Goal: Task Accomplishment & Management: Manage account settings

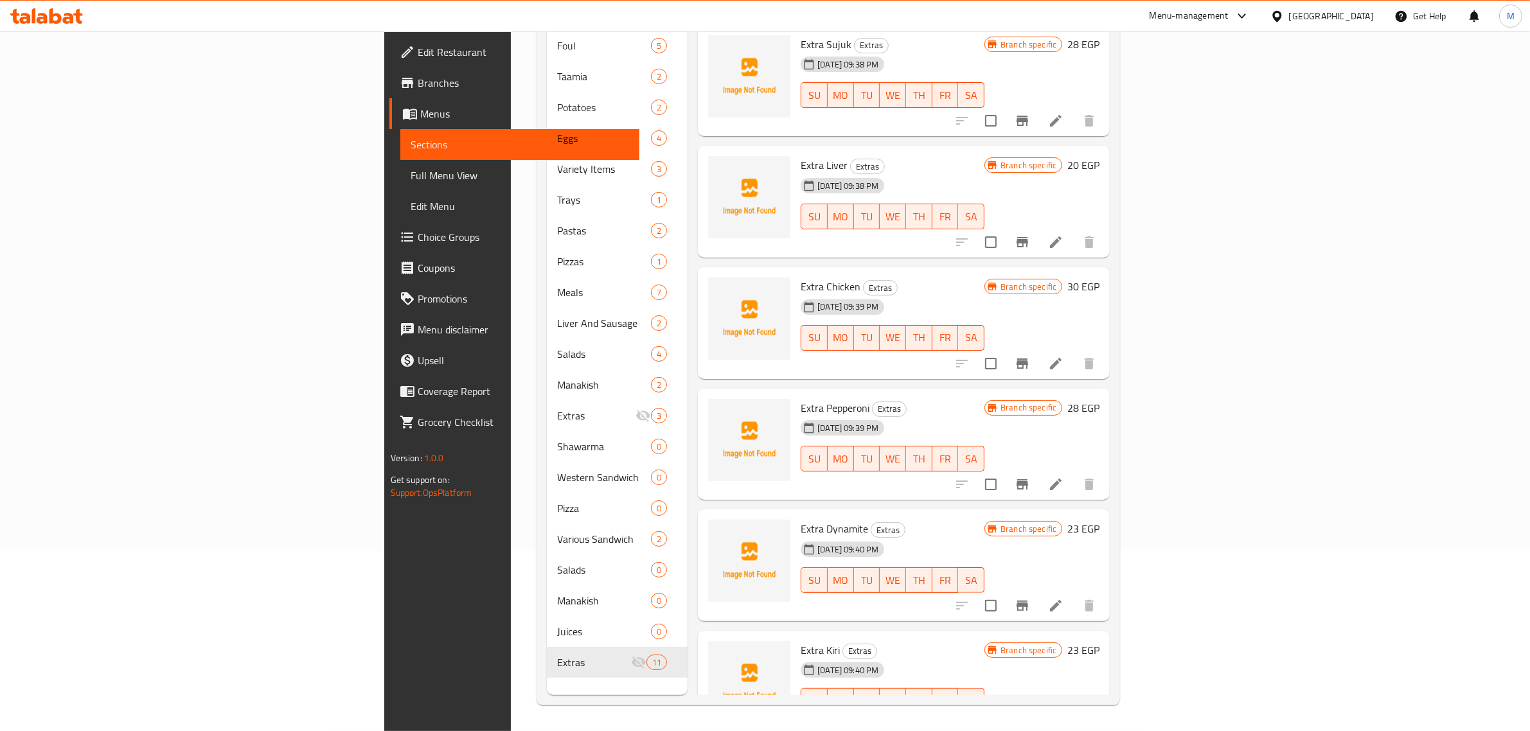
scroll to position [392, 0]
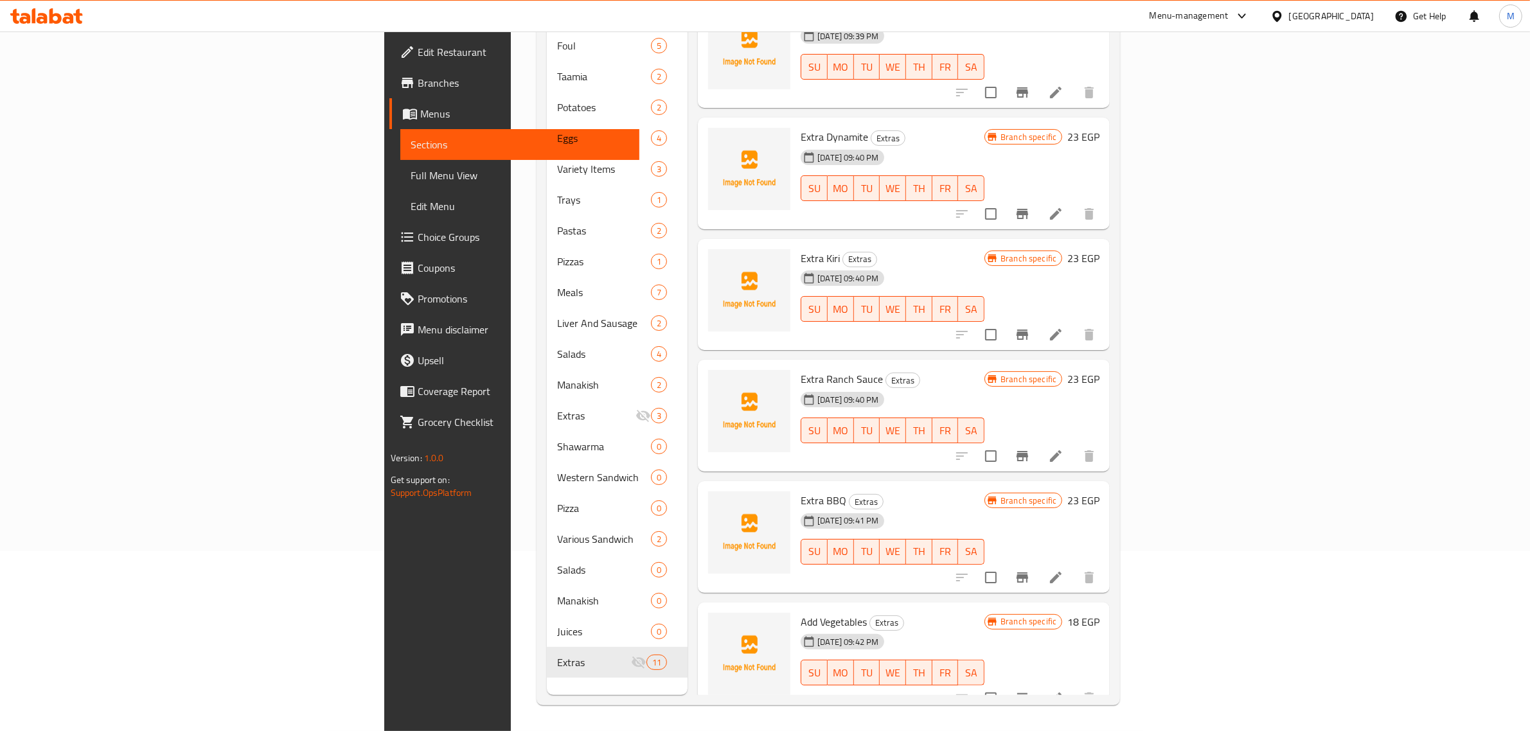
click at [866, 360] on div "Extra Ranch Sauce Extras 03-01-2025 09:40 PM SU MO TU WE TH FR SA Branch specif…" at bounding box center [904, 416] width 412 height 112
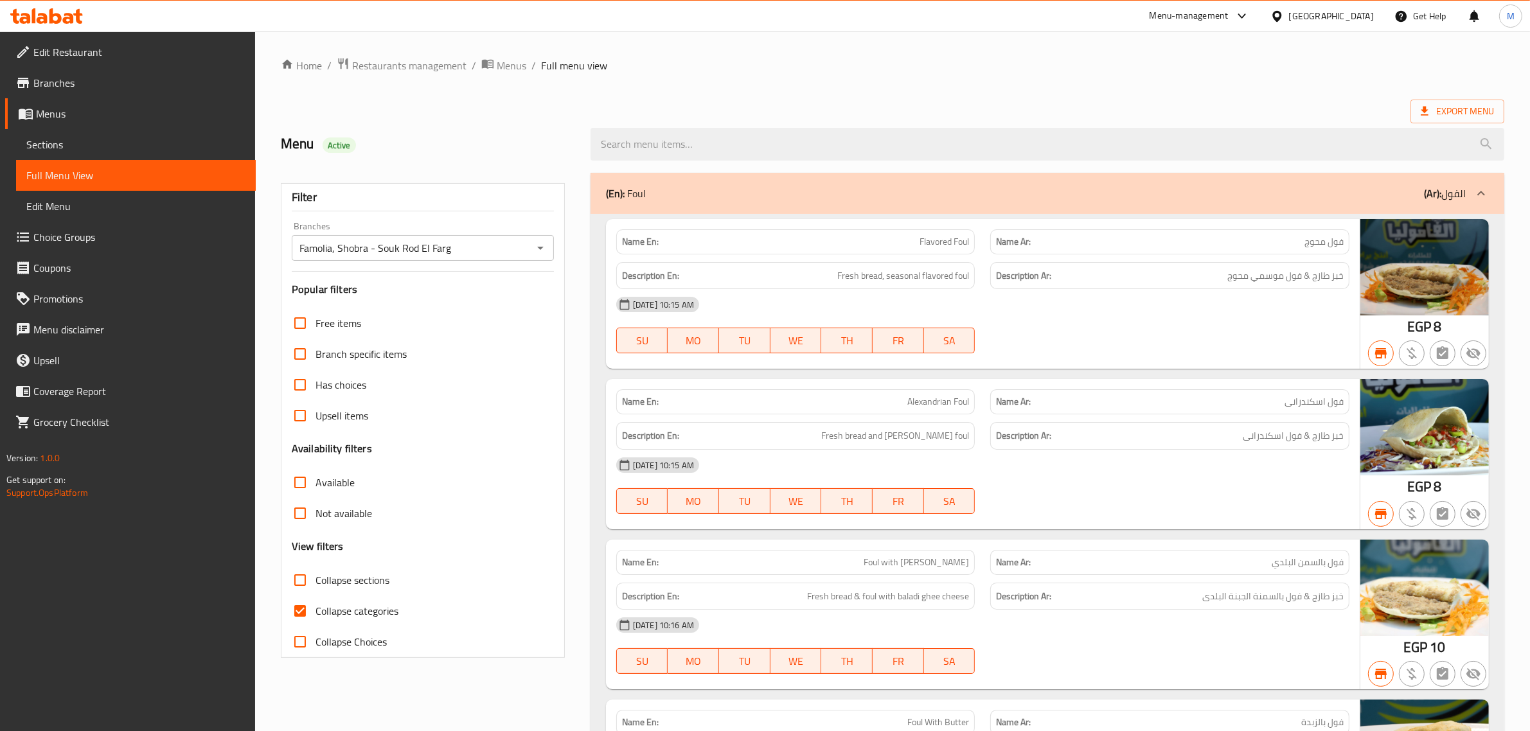
click at [303, 577] on input "Collapse sections" at bounding box center [300, 580] width 31 height 31
checkbox input "true"
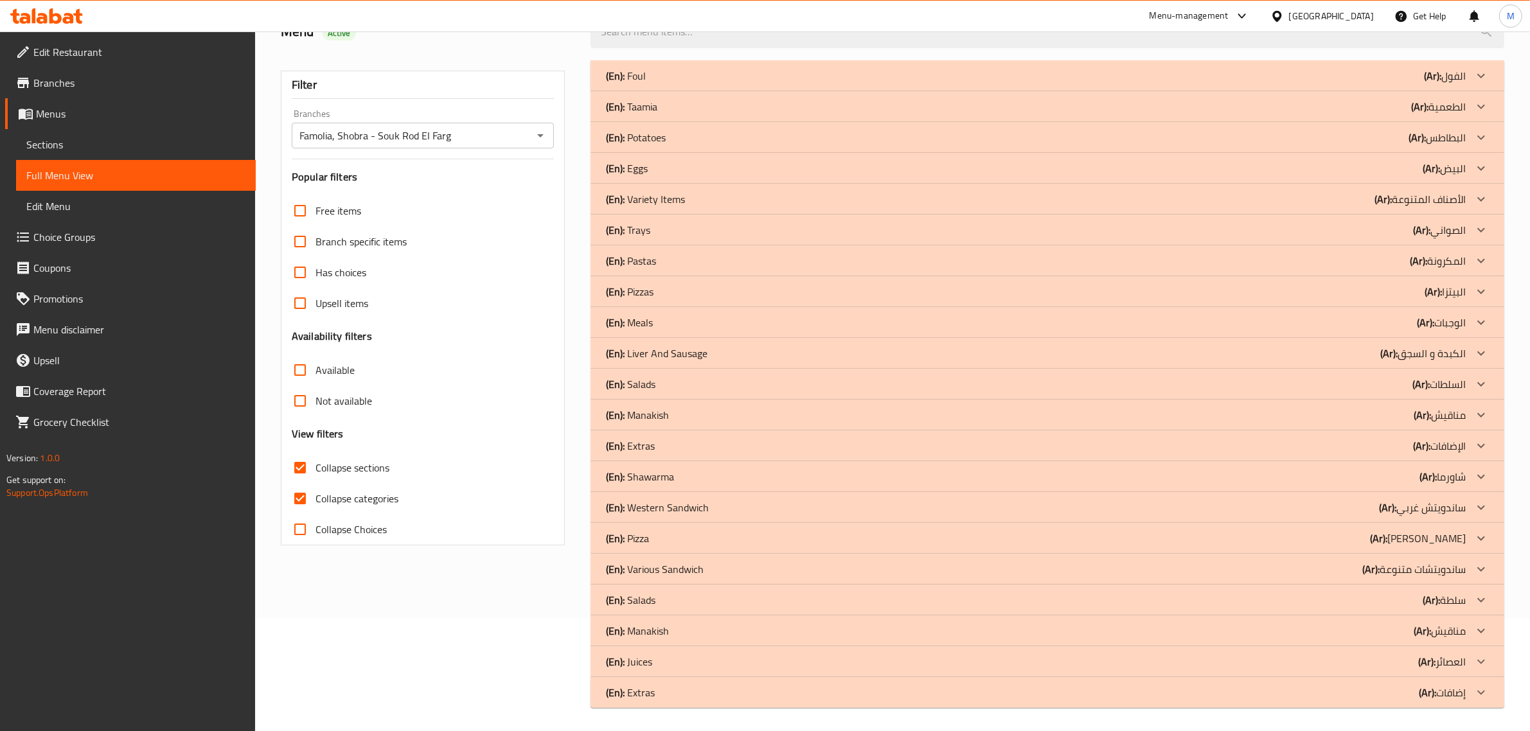
scroll to position [114, 0]
click at [551, 74] on div "Filter" at bounding box center [423, 83] width 262 height 28
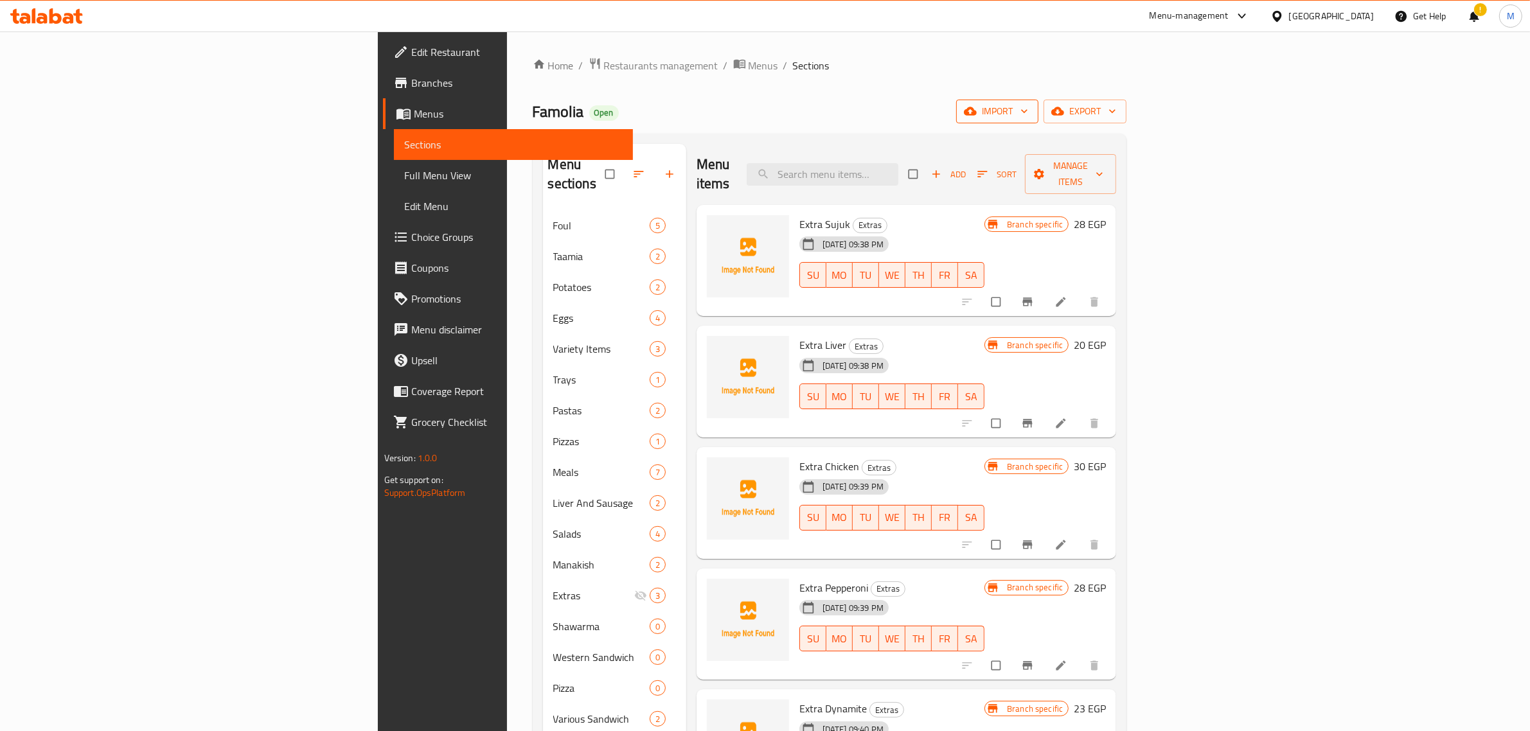
click at [1028, 116] on span "import" at bounding box center [997, 111] width 62 height 16
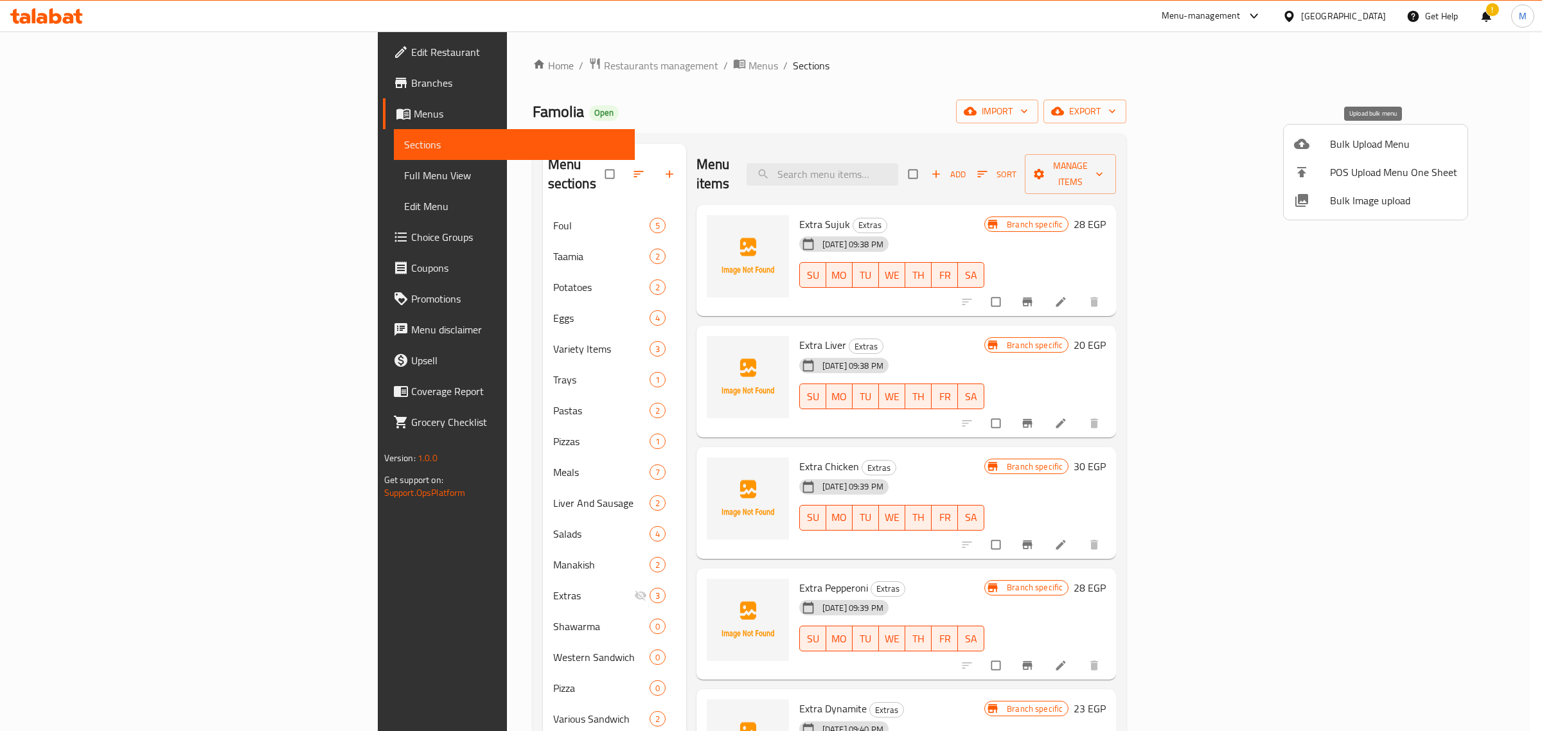
click at [1349, 145] on span "Bulk Upload Menu" at bounding box center [1393, 143] width 127 height 15
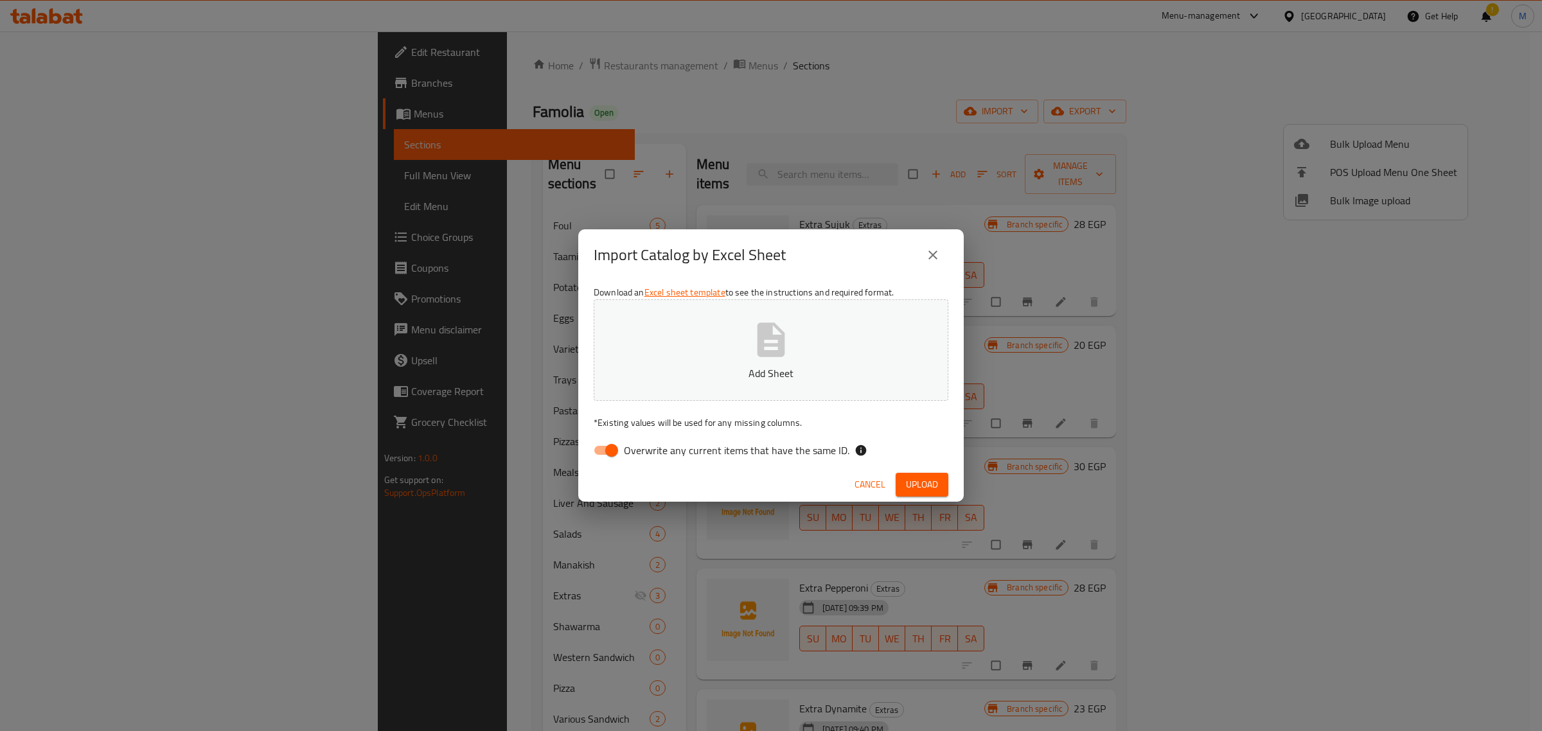
click at [617, 448] on input "Overwrite any current items that have the same ID." at bounding box center [611, 450] width 73 height 24
checkbox input "false"
click at [772, 351] on icon "button" at bounding box center [771, 340] width 28 height 34
click at [917, 487] on span "Upload" at bounding box center [922, 485] width 32 height 16
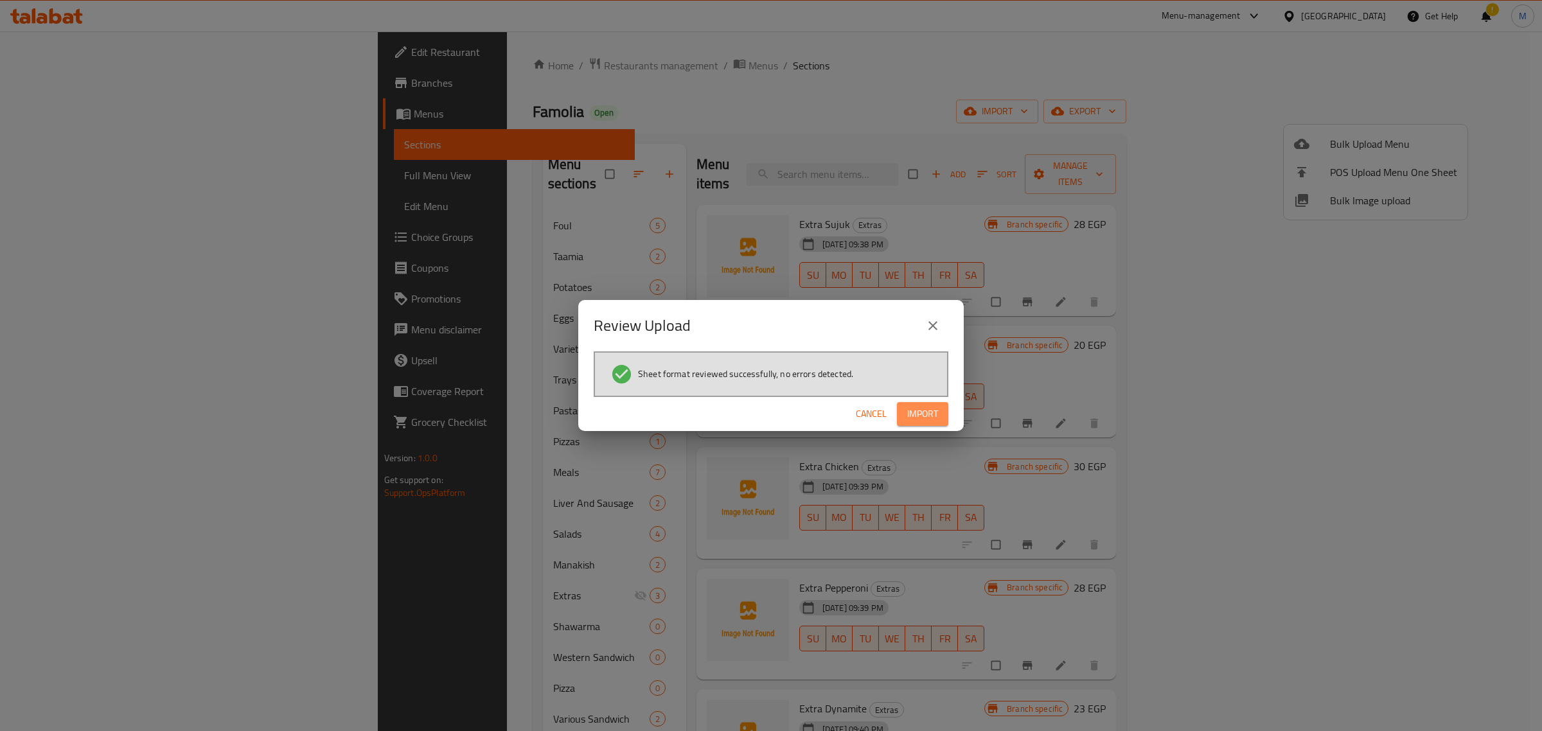
click at [921, 407] on span "Import" at bounding box center [922, 414] width 31 height 16
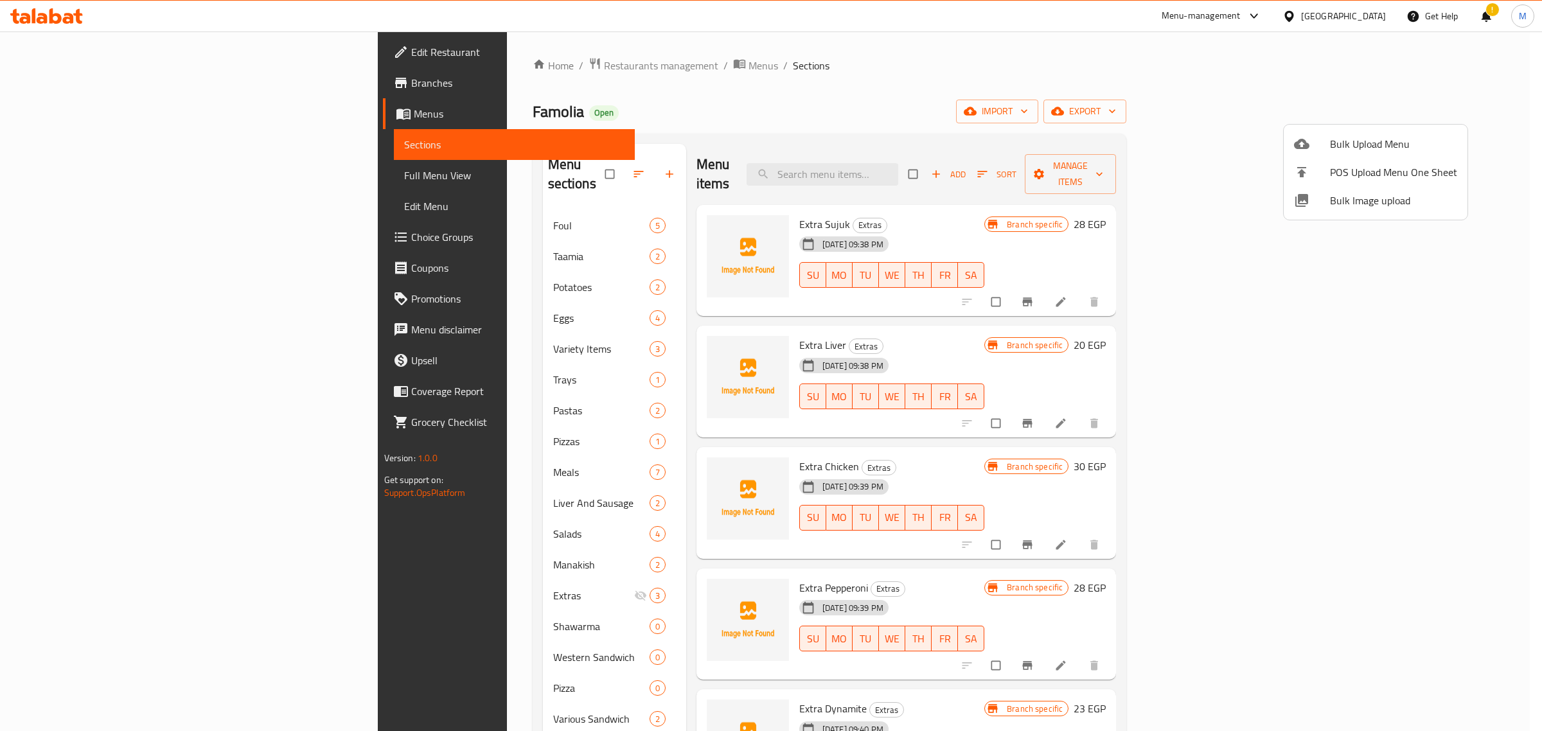
click at [687, 105] on div at bounding box center [771, 365] width 1542 height 731
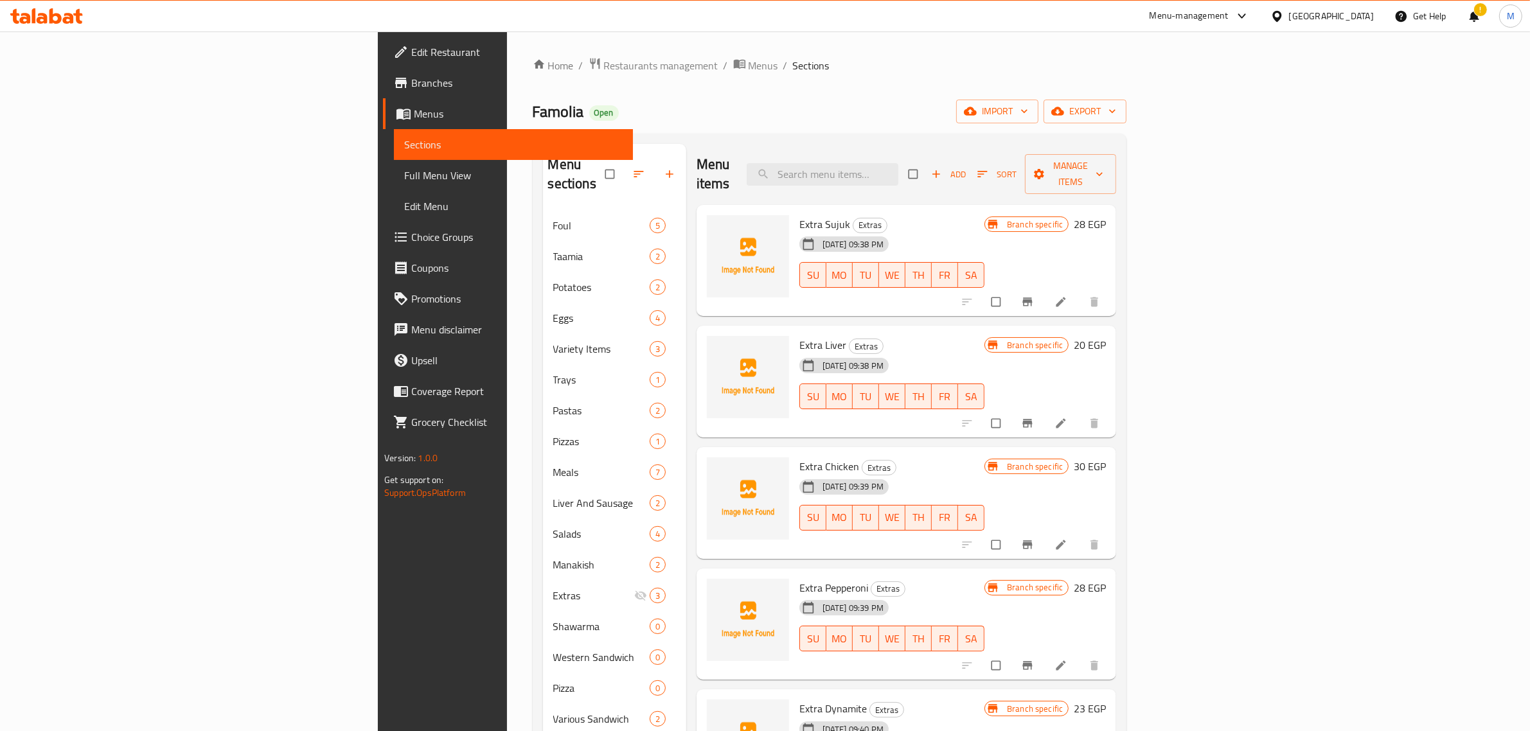
click at [725, 152] on div "Menu items Add Sort Manage items" at bounding box center [906, 174] width 420 height 61
click at [989, 528] on div "Extra Chicken Extras 03-01-2025 09:39 PM SU MO TU WE TH FR SA" at bounding box center [891, 503] width 195 height 102
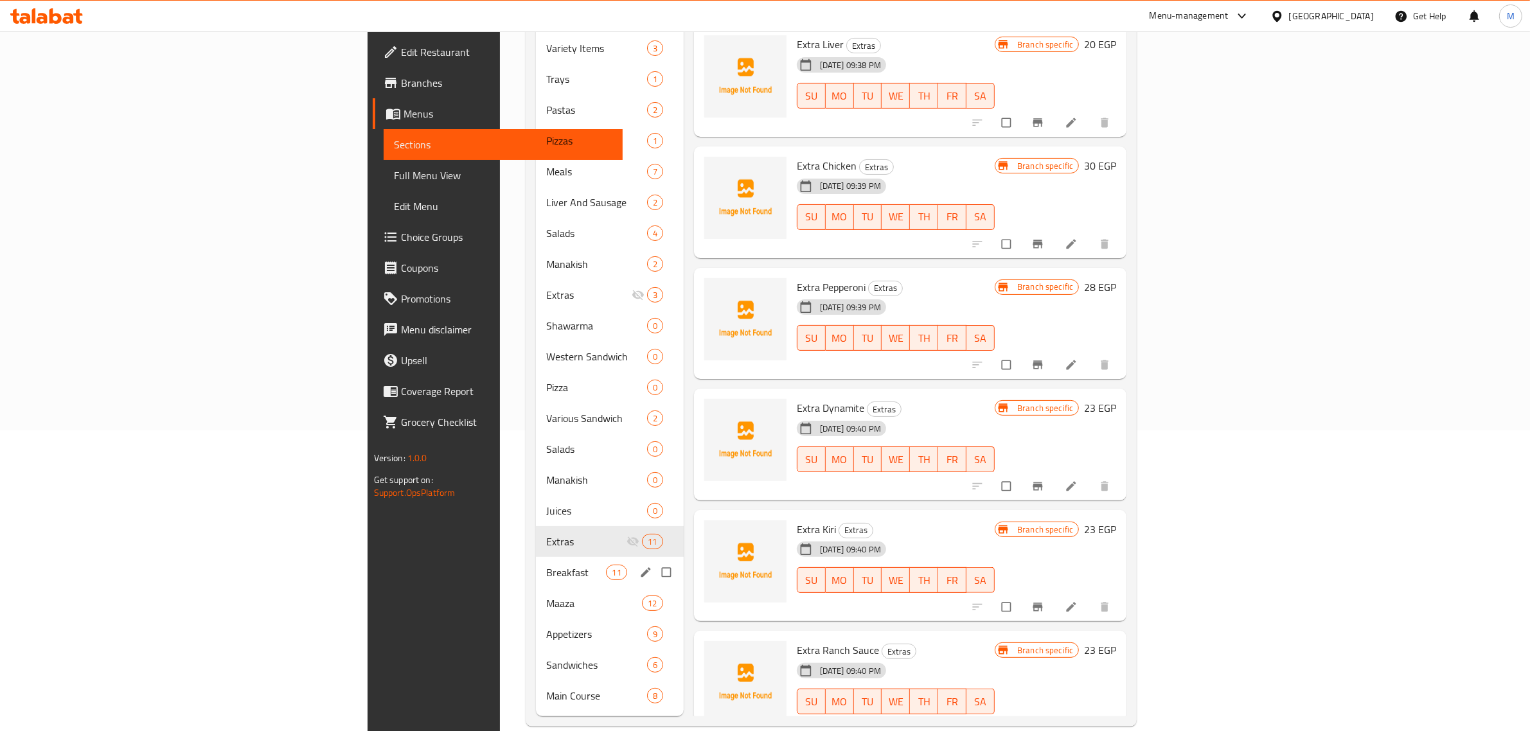
click at [536, 557] on div "Breakfast 11" at bounding box center [610, 572] width 148 height 31
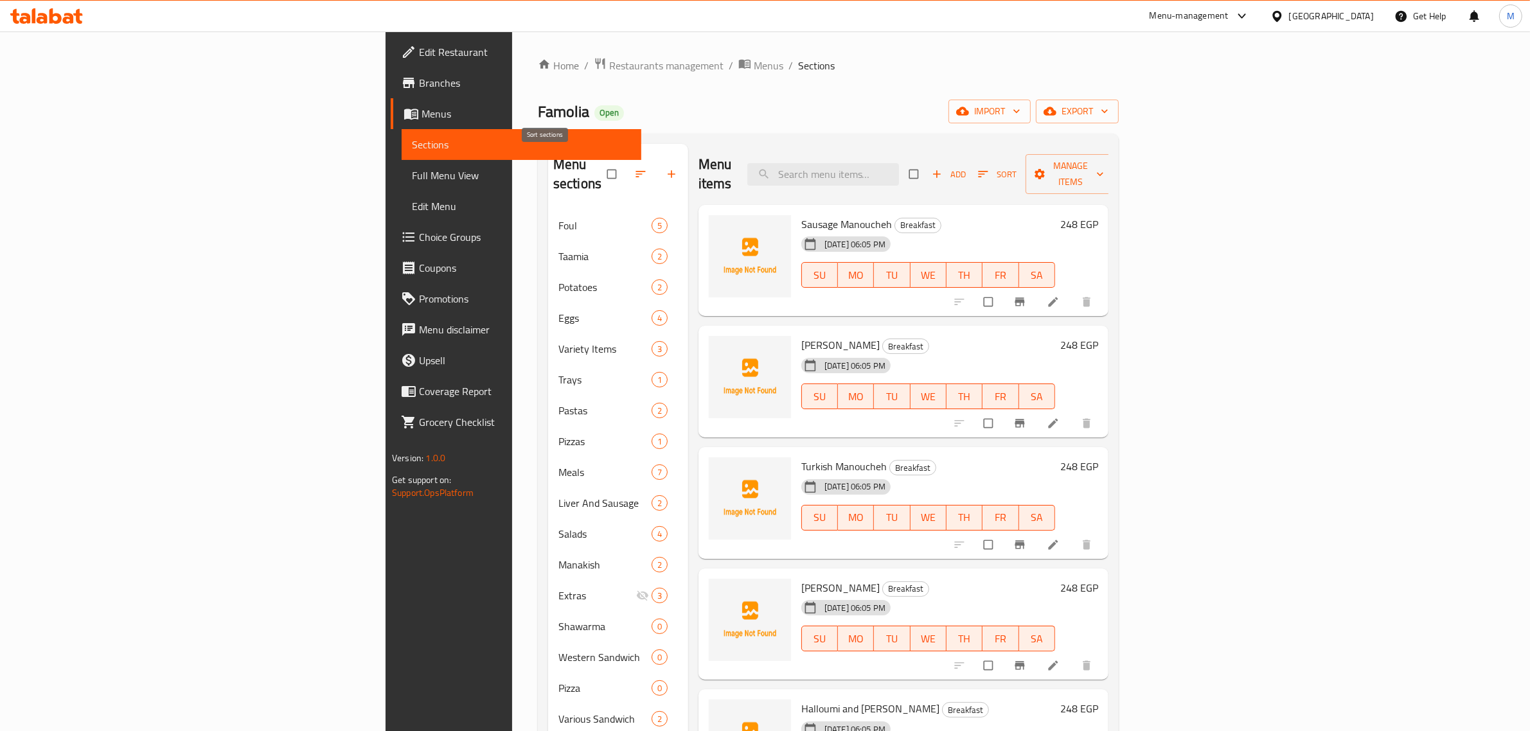
click at [626, 173] on button "button" at bounding box center [641, 174] width 31 height 28
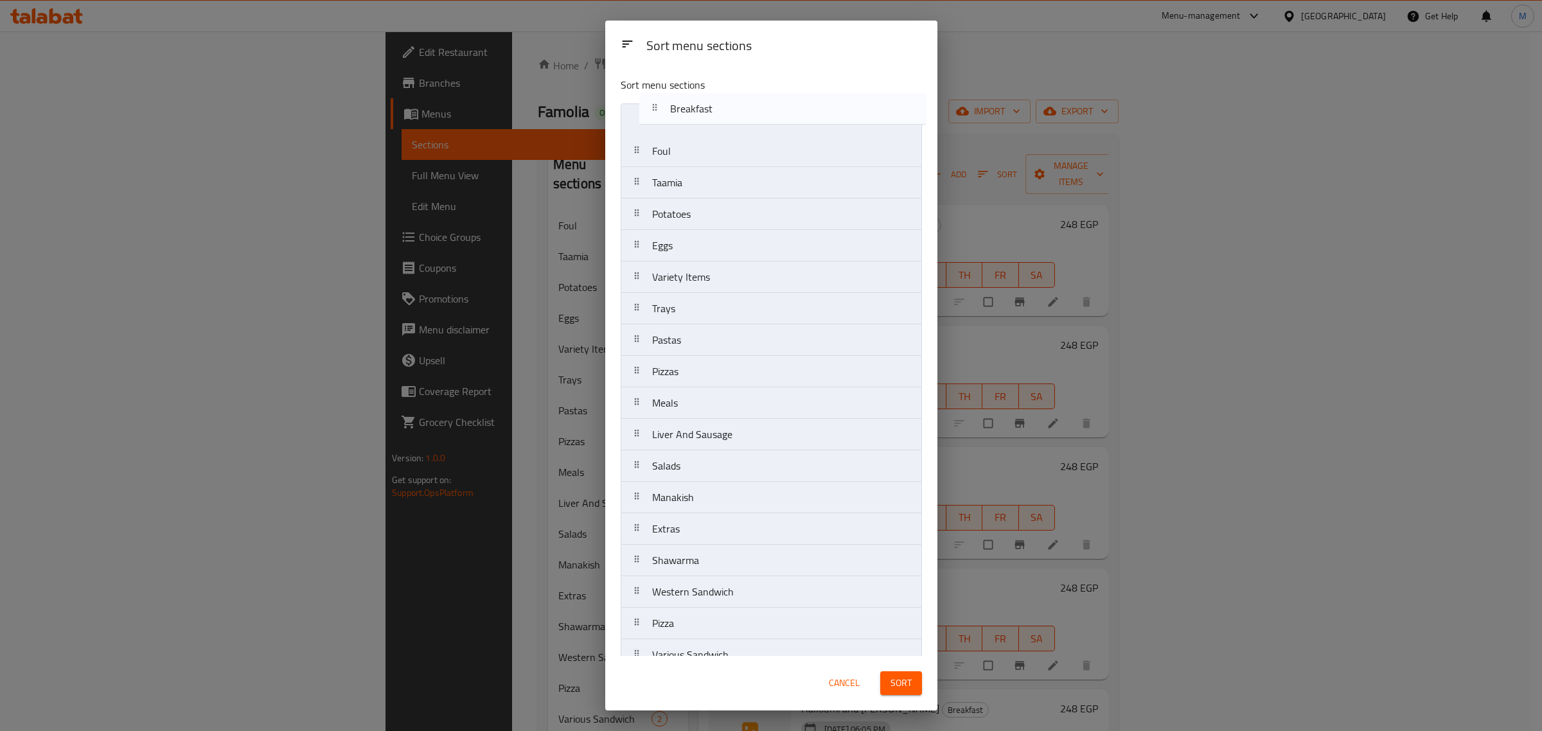
drag, startPoint x: 731, startPoint y: 514, endPoint x: 745, endPoint y: 111, distance: 403.1
click at [745, 111] on nav "Foul Taamia Potatoes Eggs Variety Items Trays Pastas Pizzas Meals Liver And Sau…" at bounding box center [771, 513] width 301 height 820
drag, startPoint x: 680, startPoint y: 540, endPoint x: 695, endPoint y: 145, distance: 395.4
click at [695, 145] on nav "Breakfast Foul Taamia Potatoes Eggs Variety Items Trays Pastas Pizzas Meals Liv…" at bounding box center [771, 513] width 301 height 820
drag, startPoint x: 698, startPoint y: 572, endPoint x: 697, endPoint y: 177, distance: 394.5
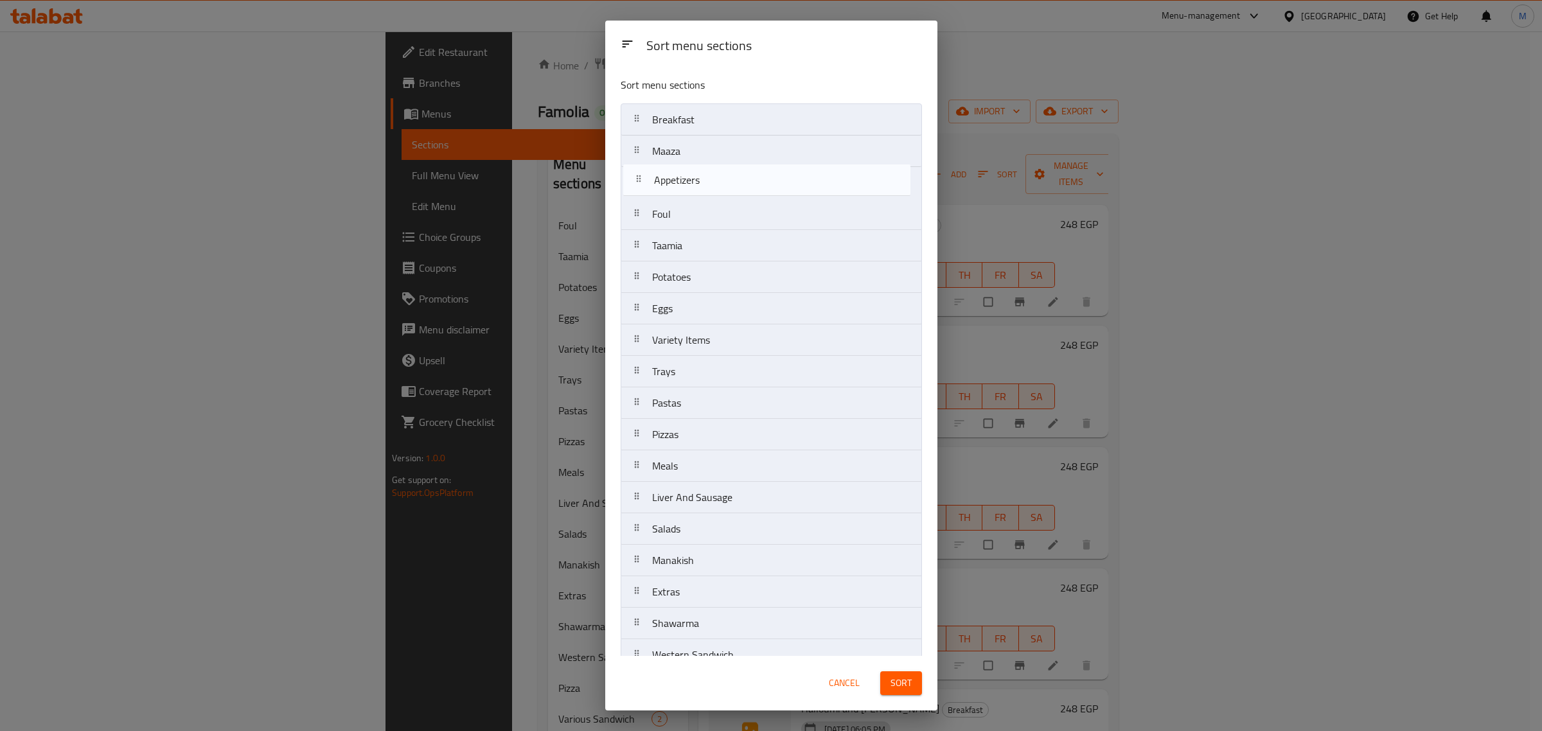
click at [697, 177] on nav "Breakfast Maaza Foul Taamia Potatoes Eggs Variety Items Trays Pastas Pizzas Mea…" at bounding box center [771, 513] width 301 height 820
drag, startPoint x: 676, startPoint y: 605, endPoint x: 673, endPoint y: 210, distance: 394.5
click at [673, 210] on nav "Breakfast Maaza Appetizers Foul Taamia Potatoes Eggs Variety Items Trays Pastas…" at bounding box center [771, 513] width 301 height 820
drag, startPoint x: 676, startPoint y: 638, endPoint x: 671, endPoint y: 245, distance: 392.6
click at [671, 245] on nav "Breakfast Maaza Appetizers Sandwiches Foul Taamia Potatoes Eggs Variety Items T…" at bounding box center [771, 513] width 301 height 820
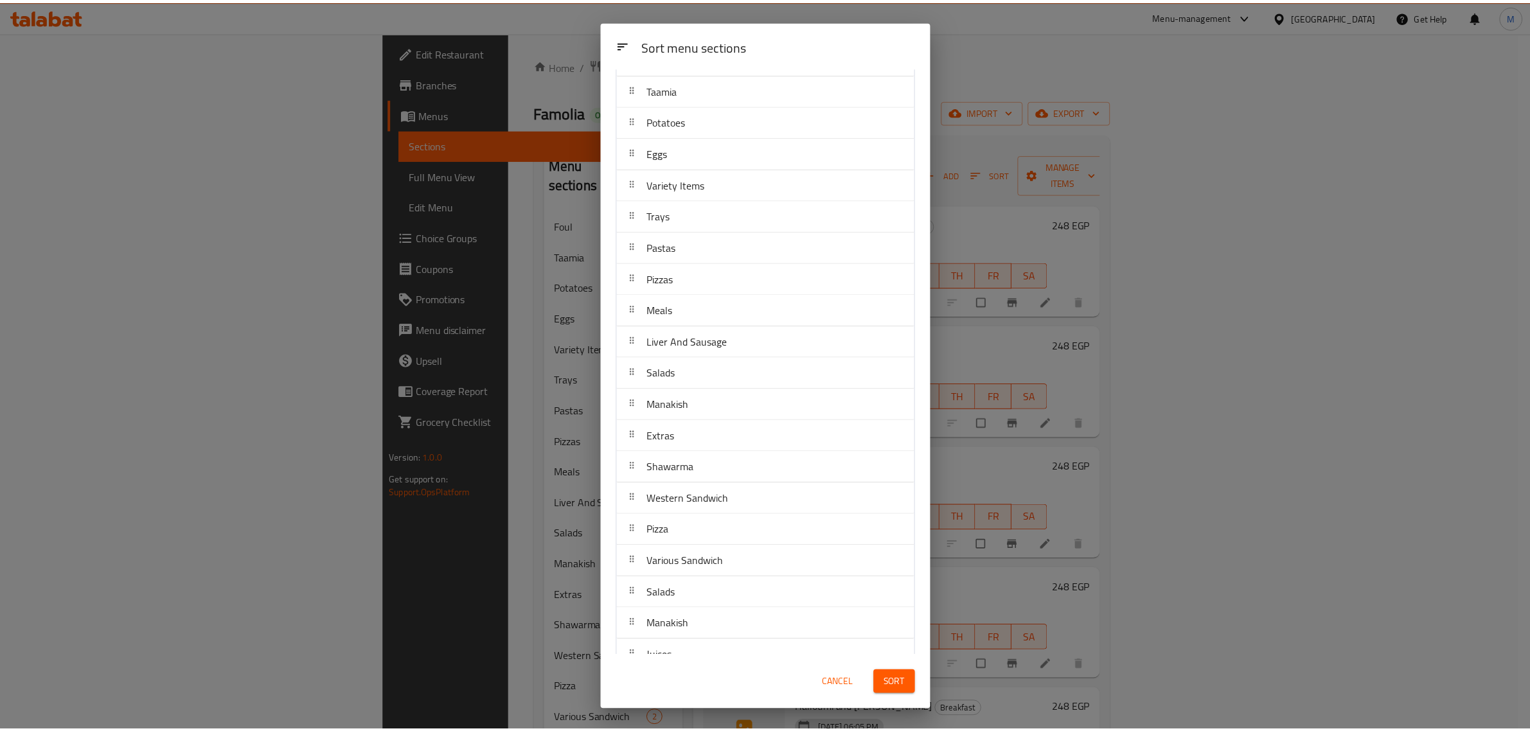
scroll to position [241, 0]
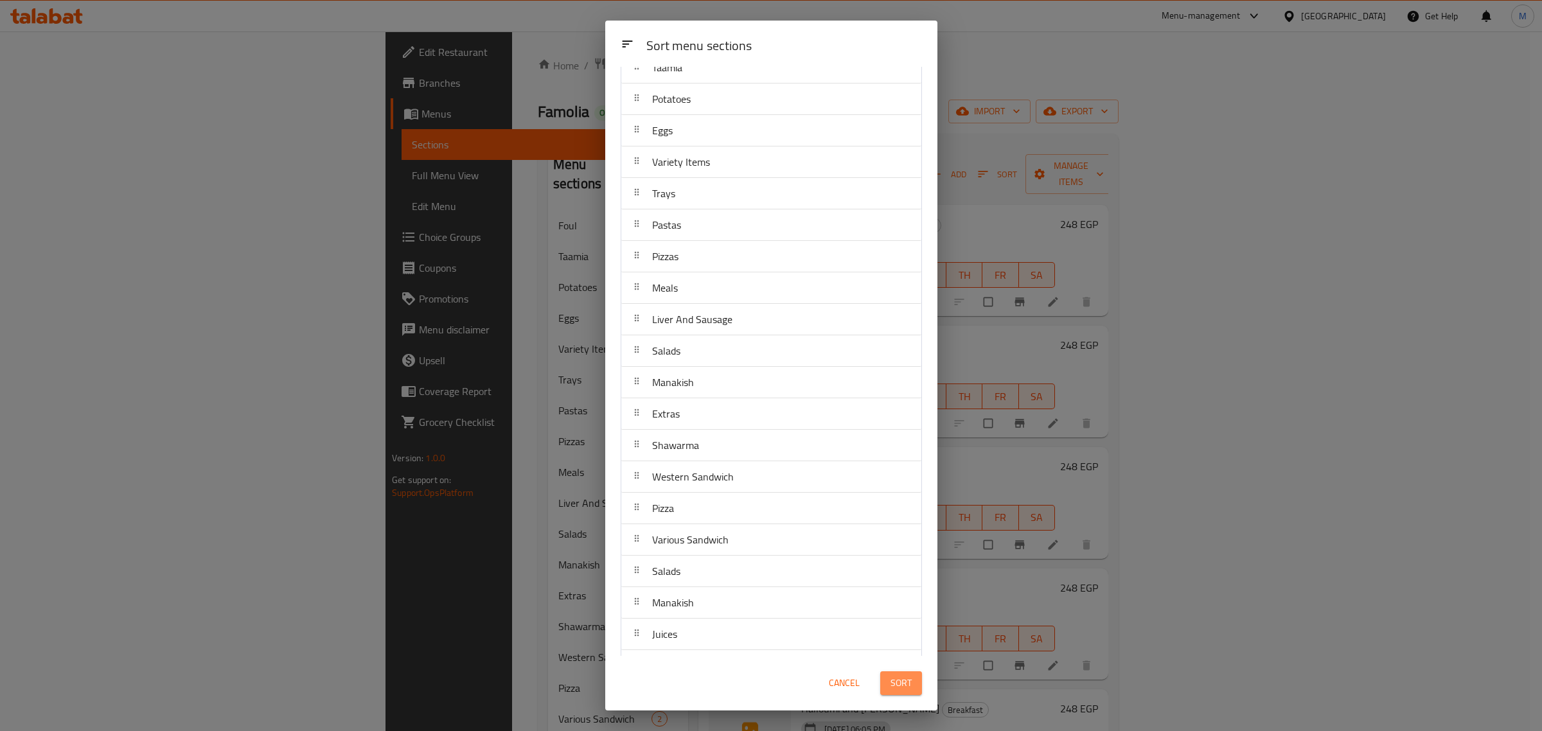
click at [901, 684] on span "Sort" at bounding box center [900, 683] width 21 height 16
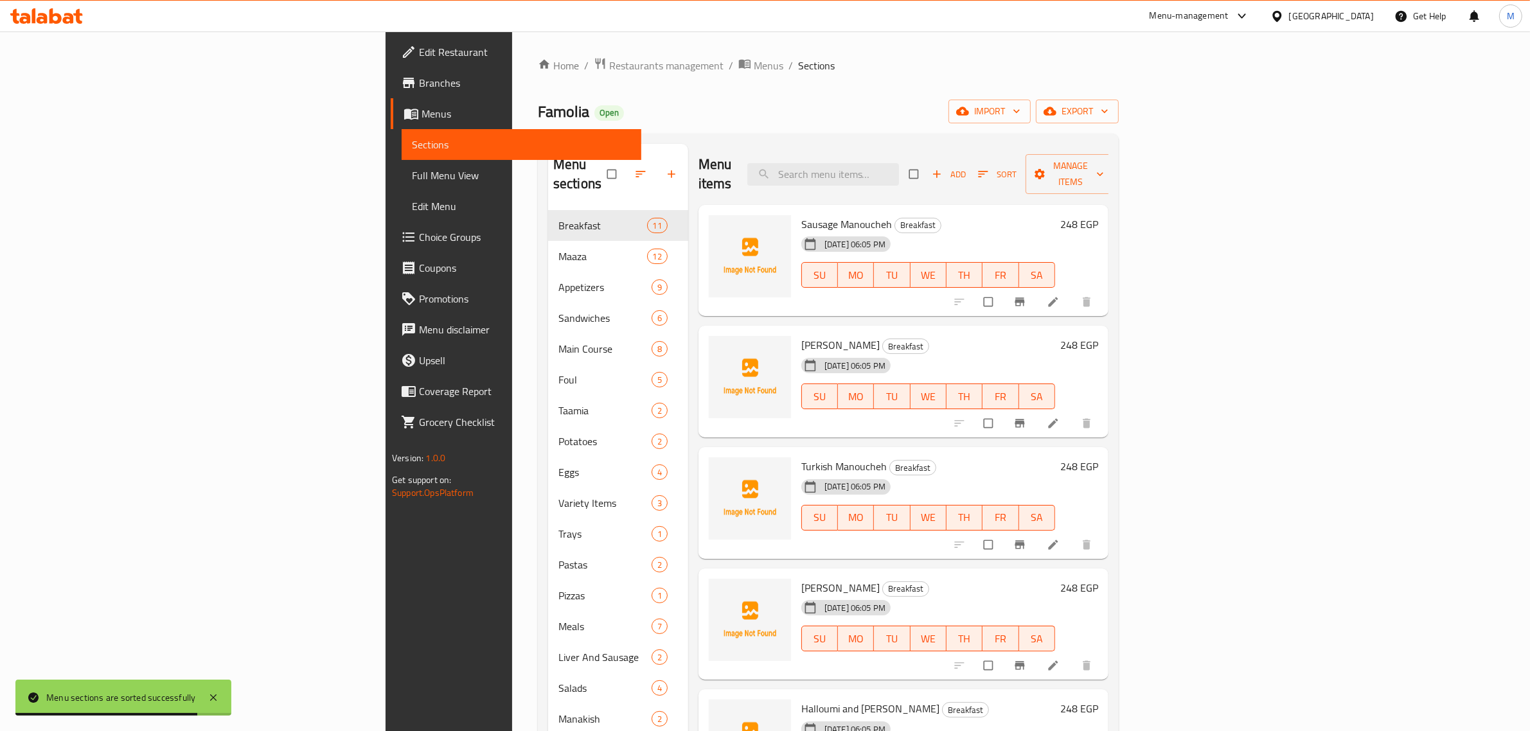
click at [728, 150] on div "Menu items Add Sort Manage items" at bounding box center [903, 174] width 410 height 61
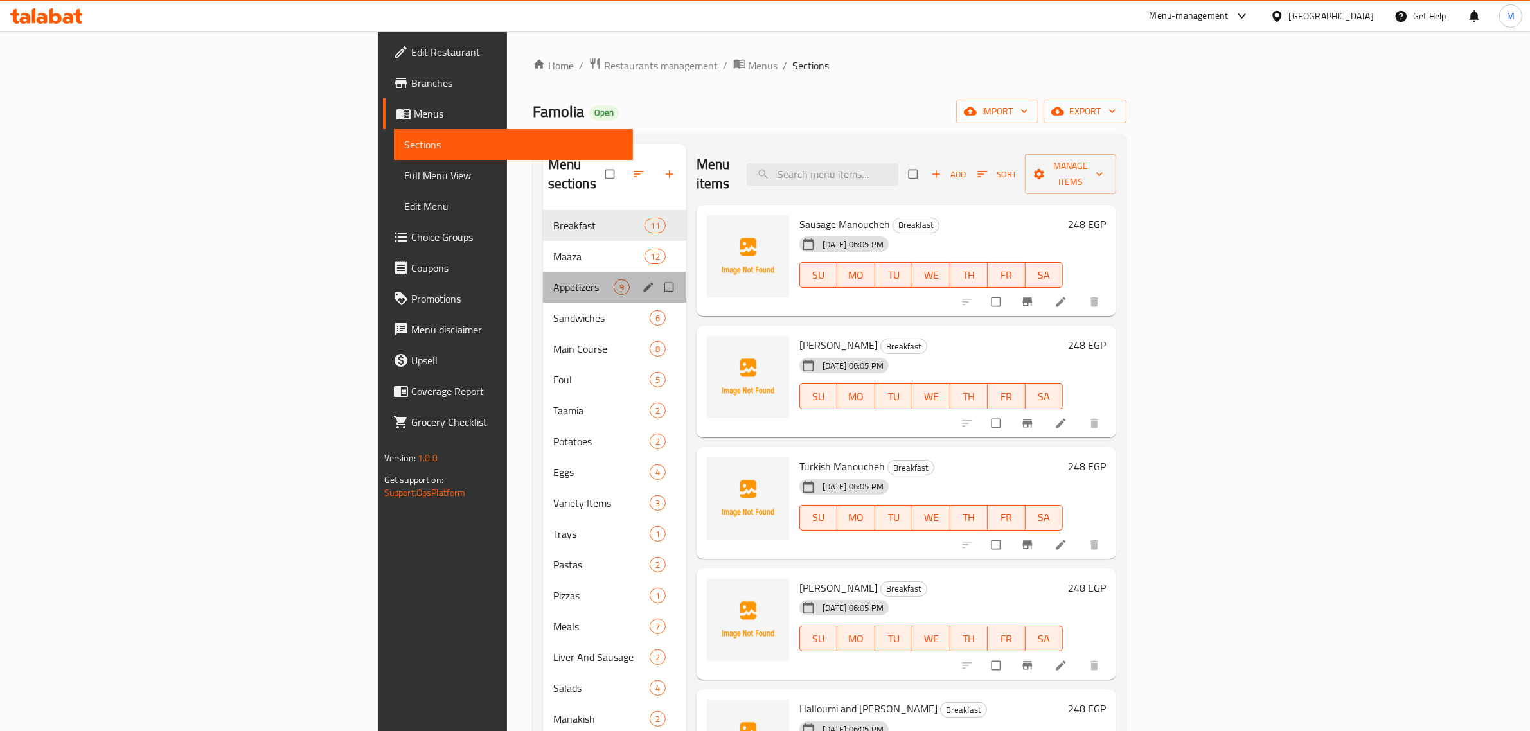
click at [543, 279] on div "Appetizers 9" at bounding box center [614, 287] width 143 height 31
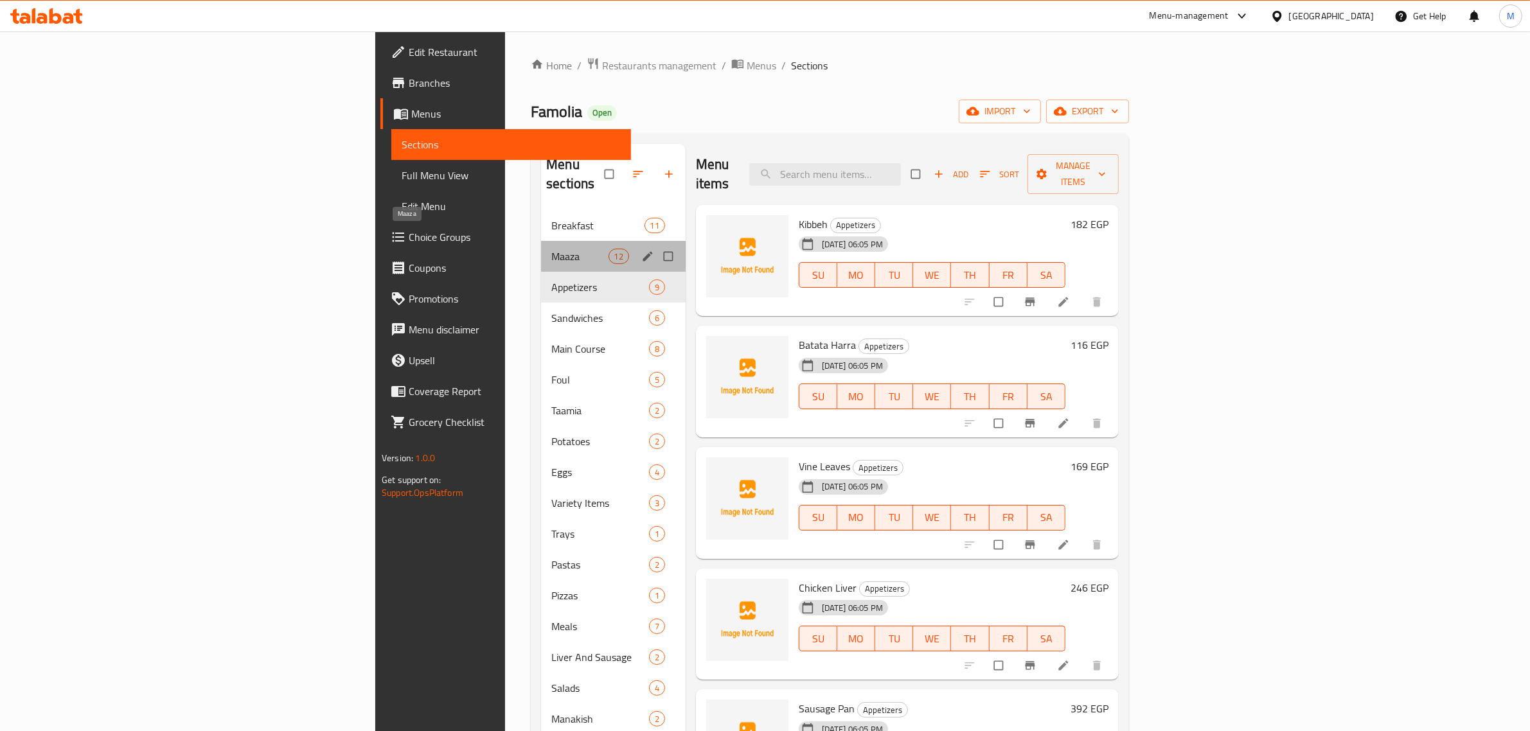
click at [551, 249] on span "Maaza" at bounding box center [579, 256] width 57 height 15
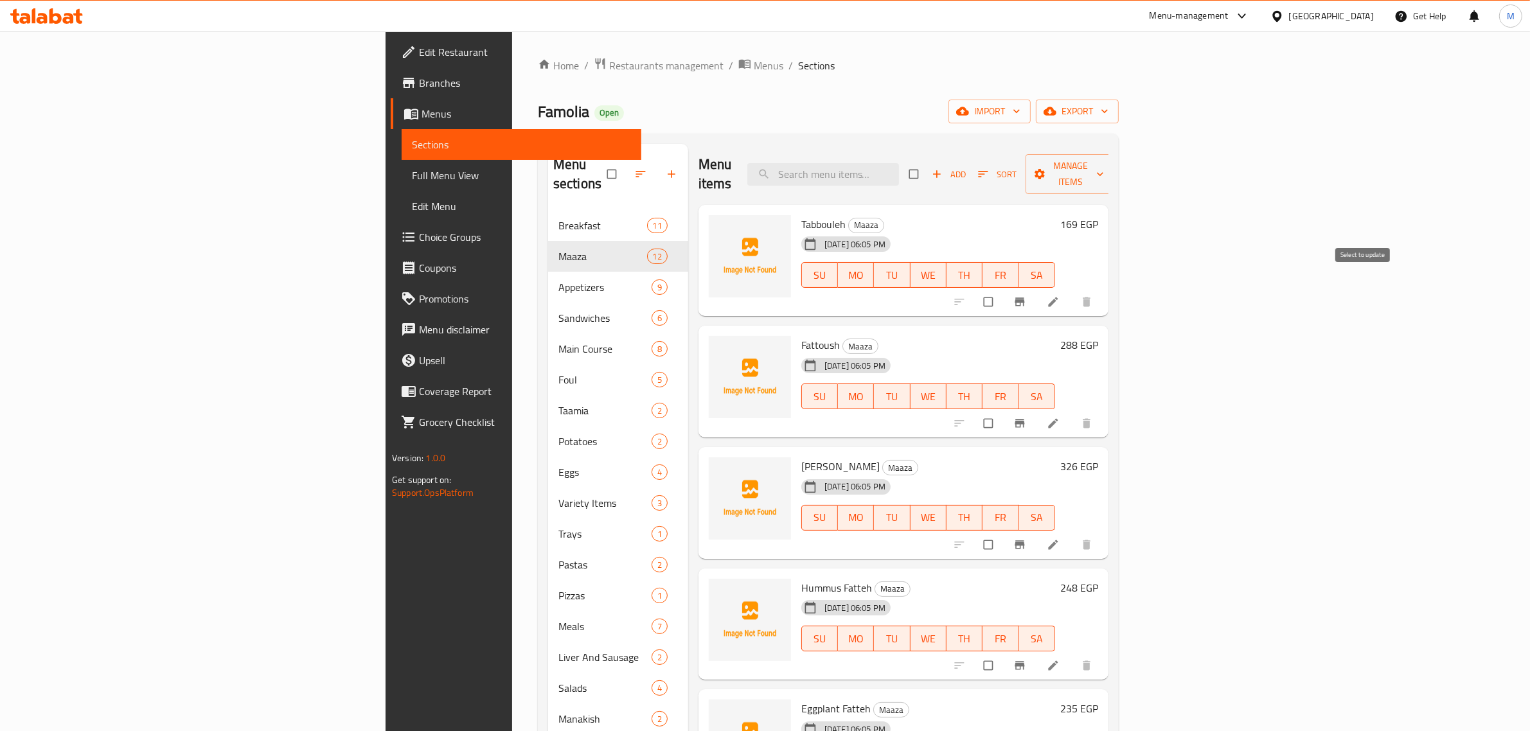
click at [1003, 290] on input "checkbox" at bounding box center [989, 302] width 27 height 24
checkbox input "true"
click at [1003, 411] on input "checkbox" at bounding box center [989, 423] width 27 height 24
checkbox input "true"
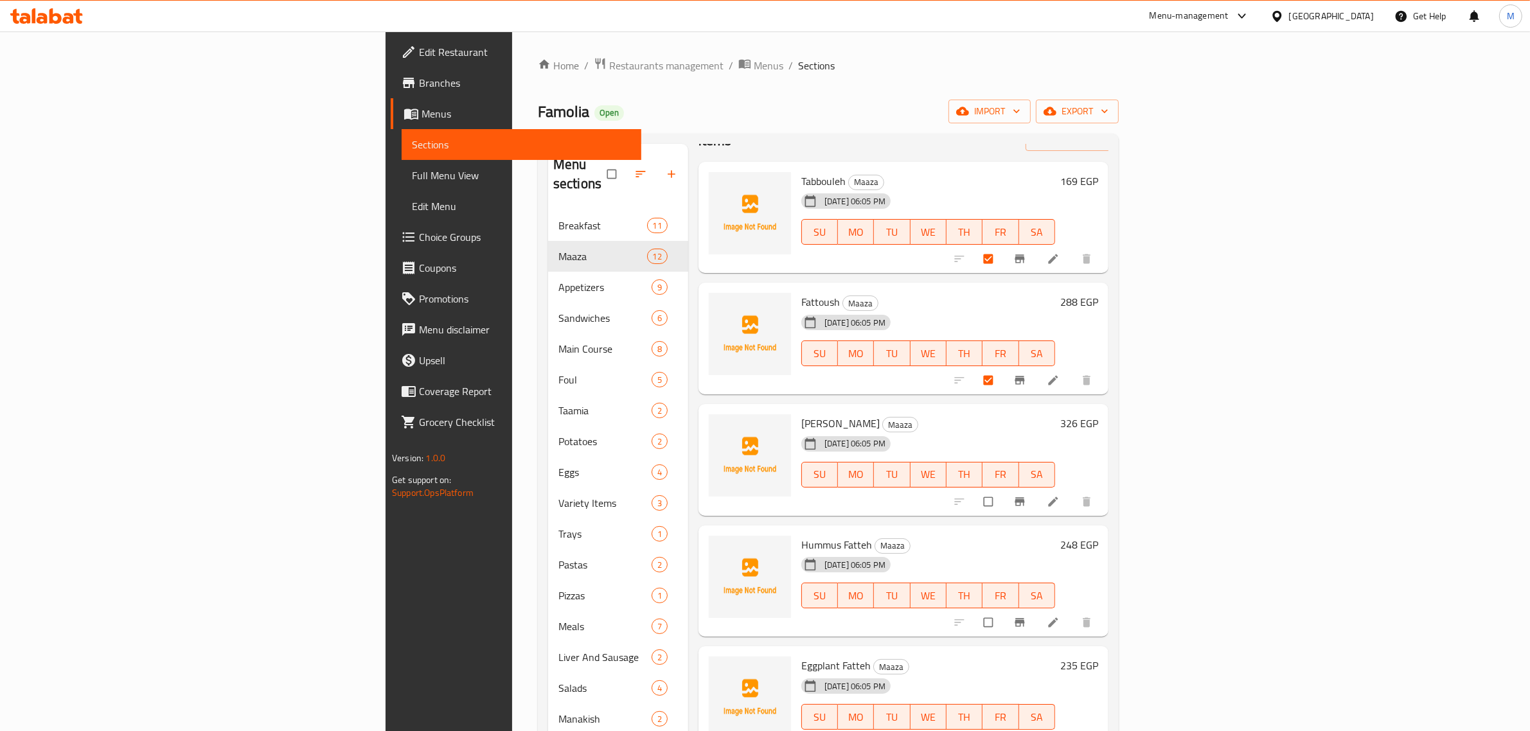
scroll to position [80, 0]
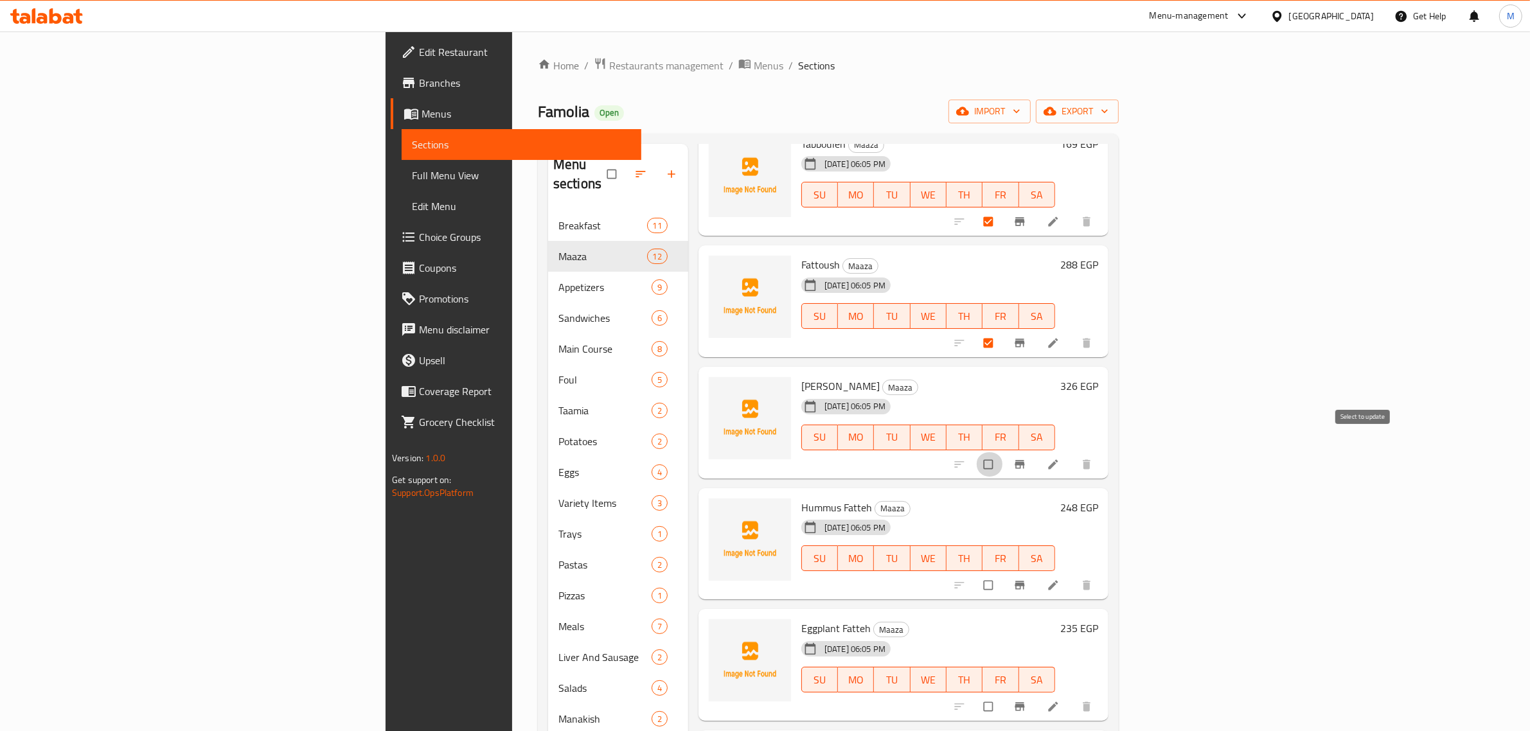
click at [1003, 452] on input "checkbox" at bounding box center [989, 464] width 27 height 24
checkbox input "true"
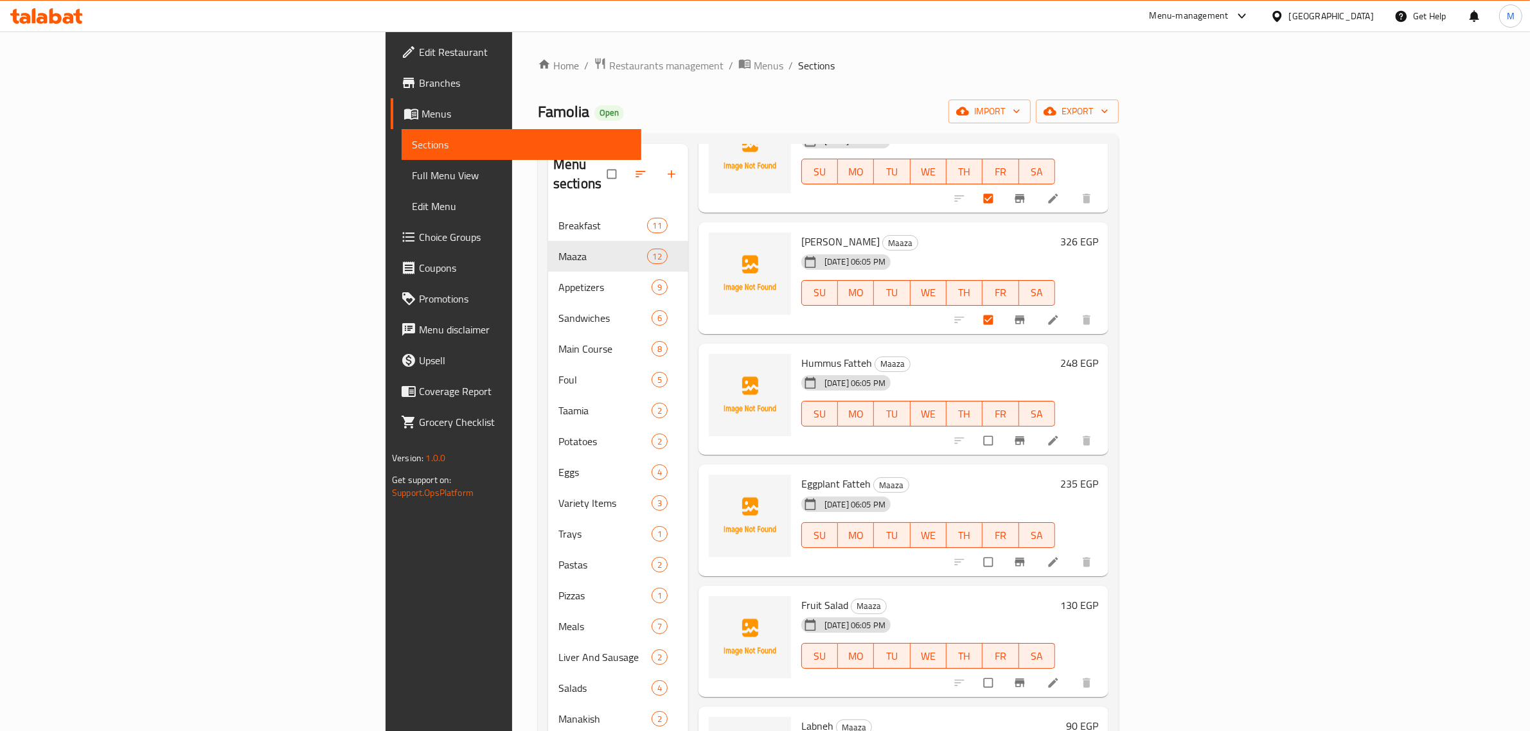
scroll to position [241, 0]
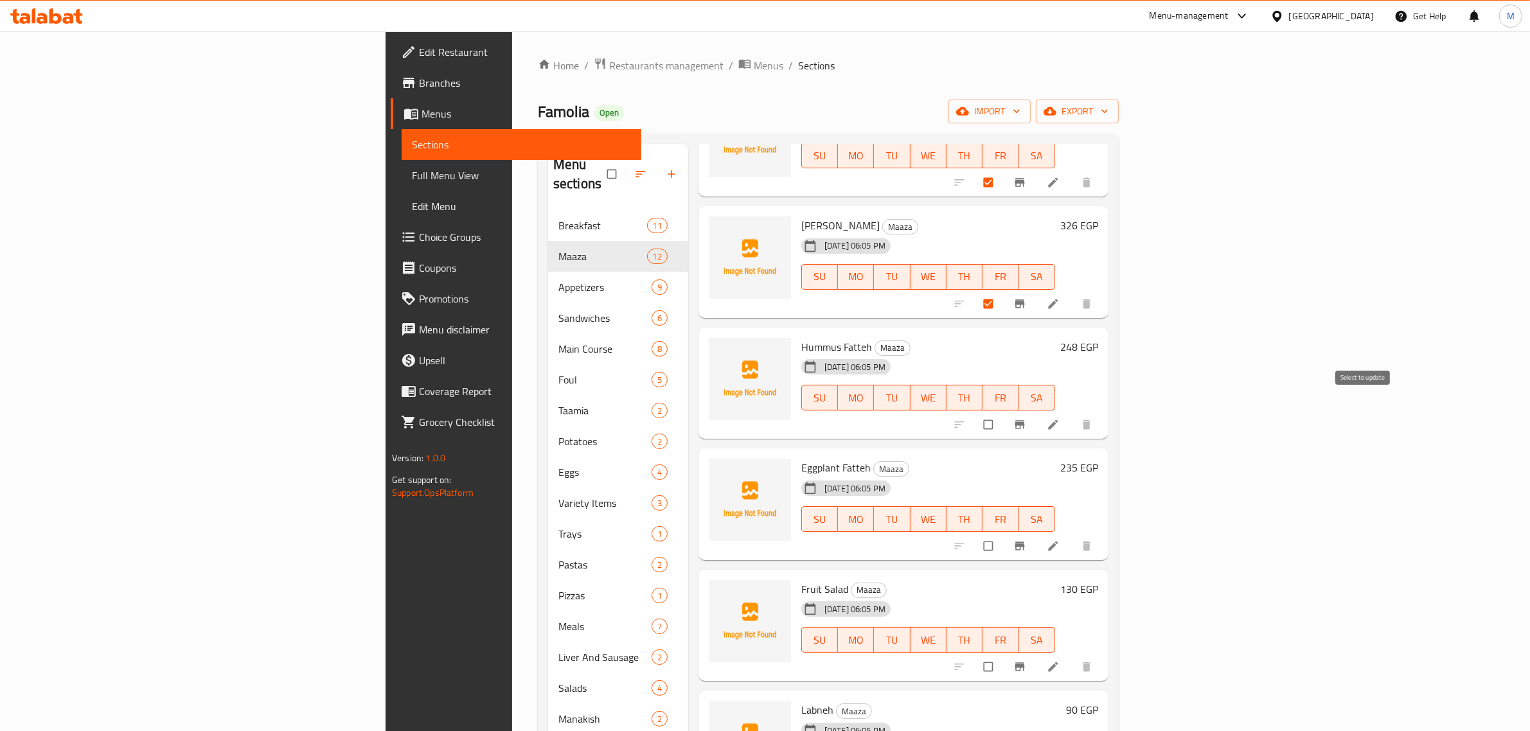
click at [1003, 412] on input "checkbox" at bounding box center [989, 424] width 27 height 24
checkbox input "true"
click at [1003, 534] on input "checkbox" at bounding box center [989, 546] width 27 height 24
checkbox input "true"
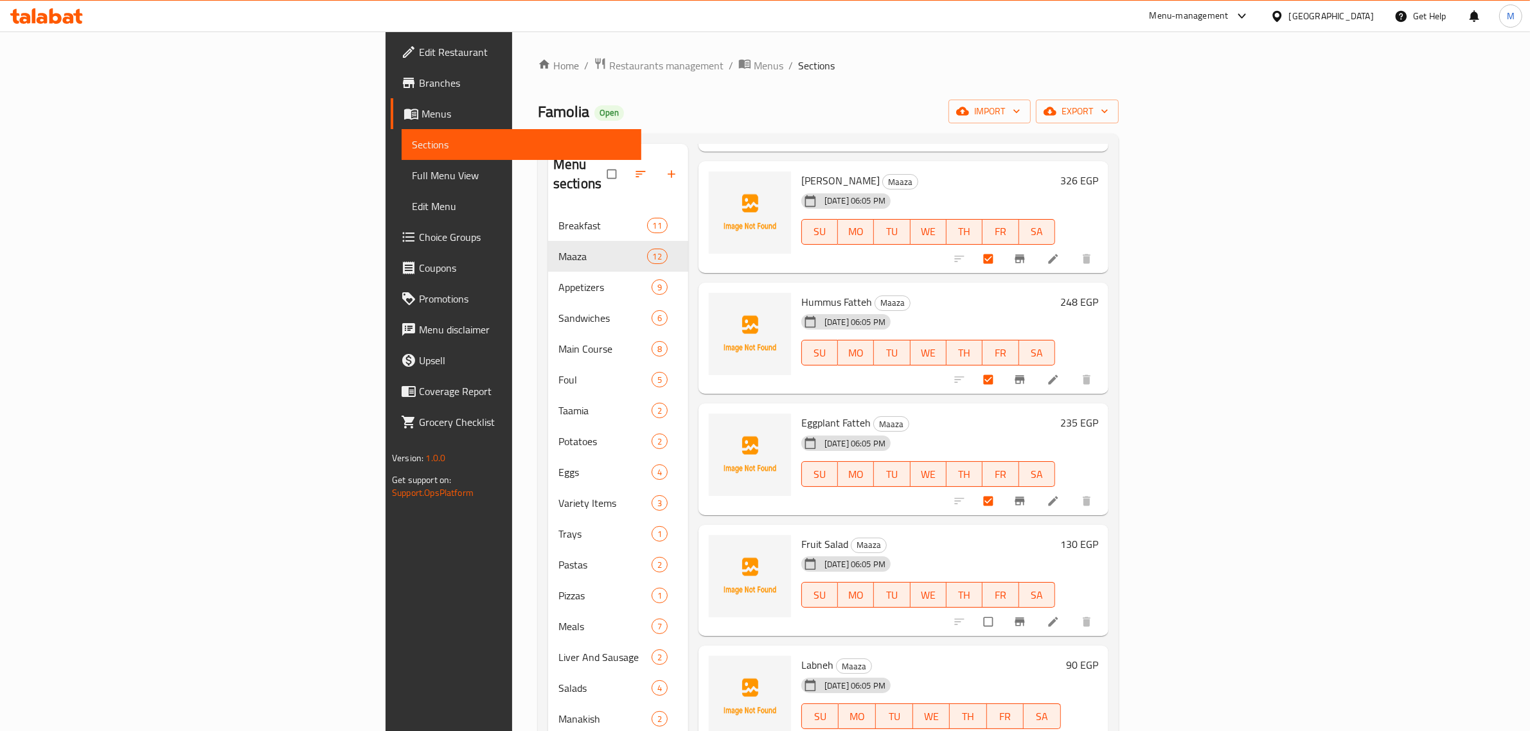
scroll to position [321, 0]
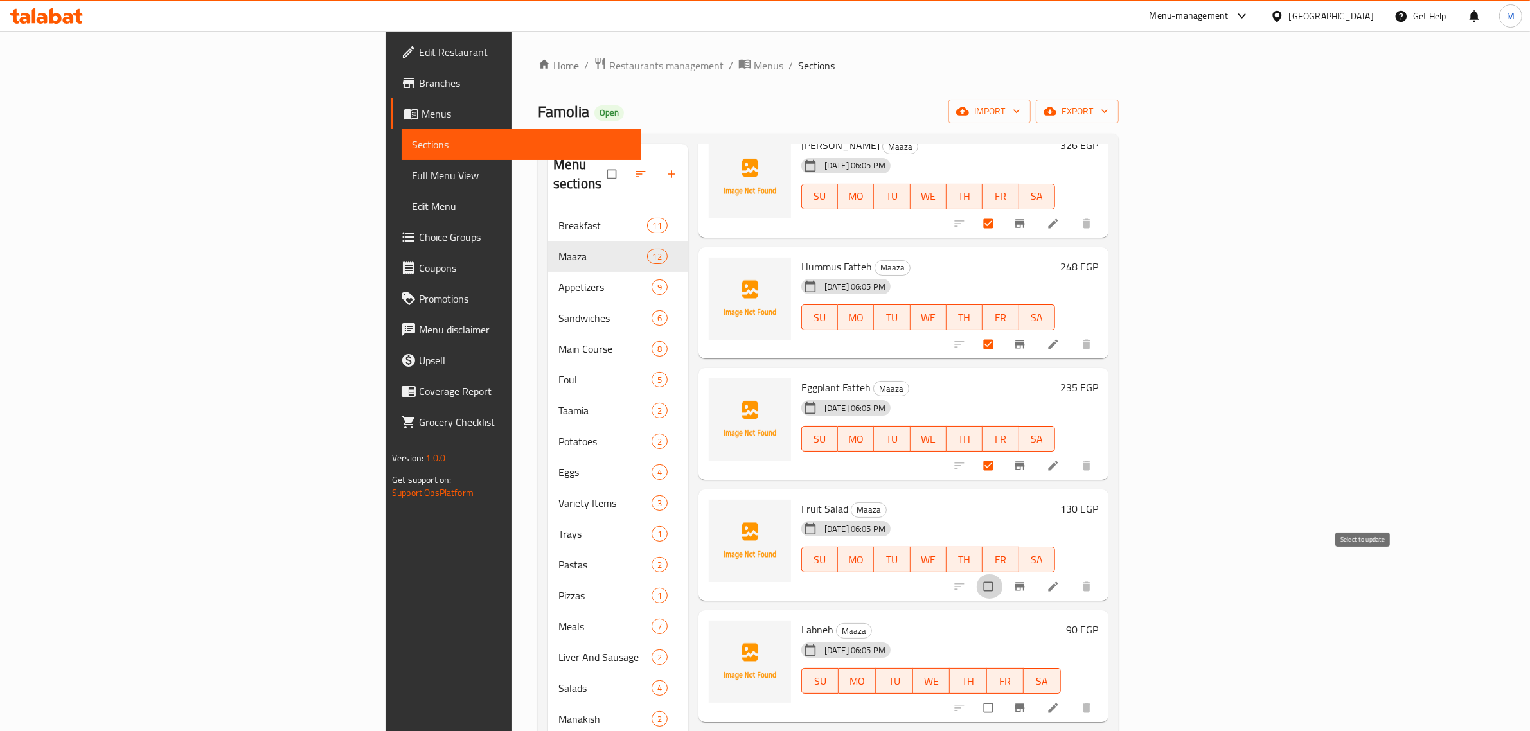
click at [1003, 574] on input "checkbox" at bounding box center [989, 586] width 27 height 24
checkbox input "true"
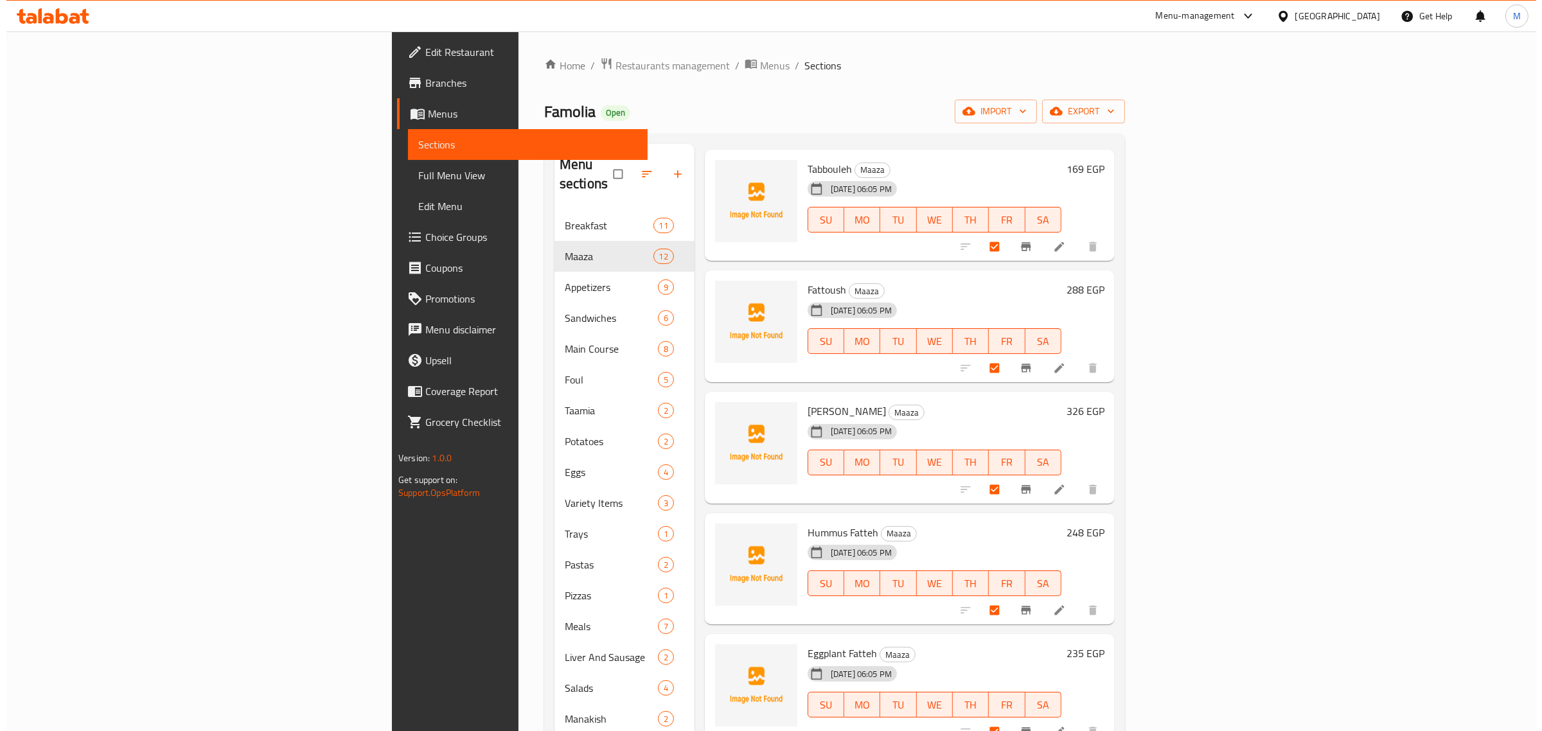
scroll to position [0, 0]
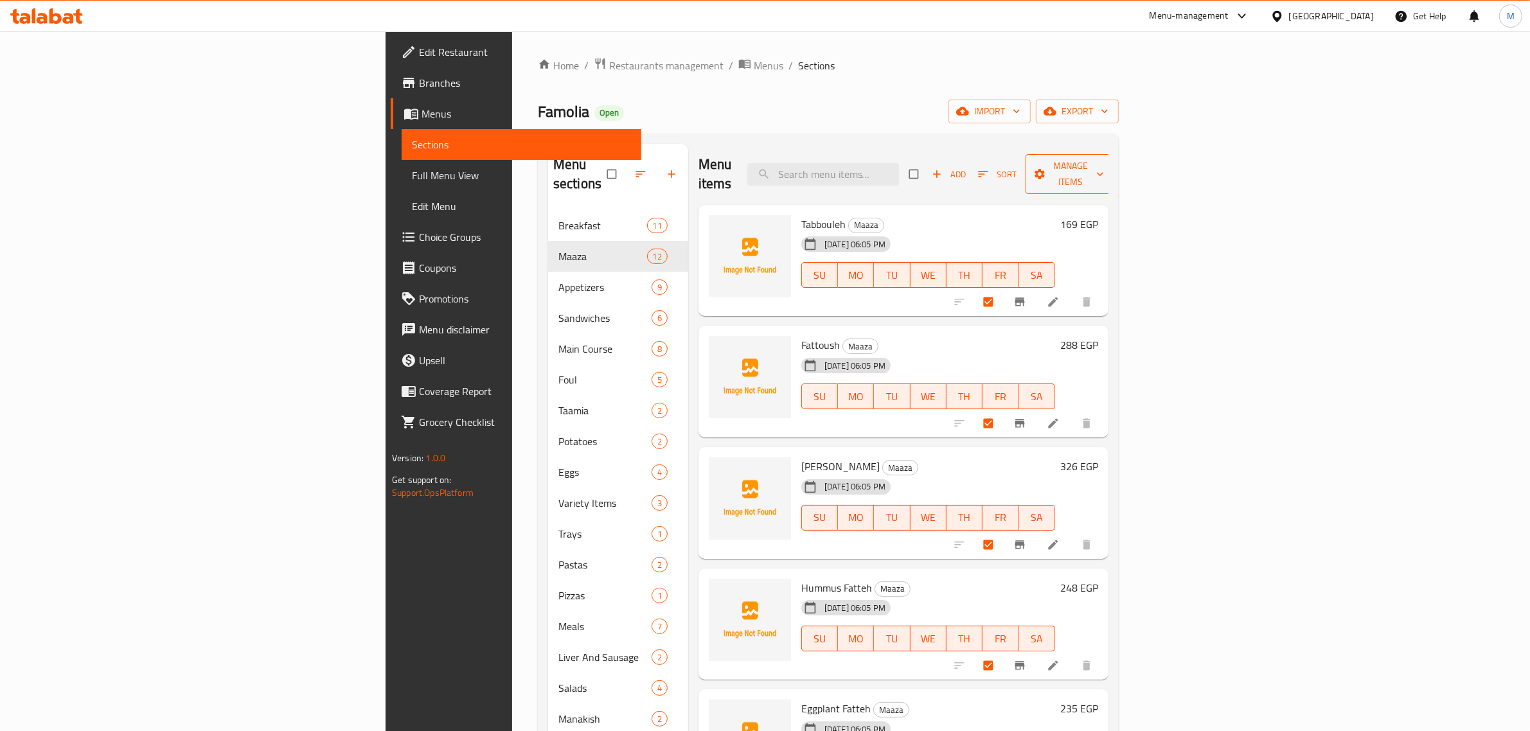
click at [1106, 164] on span "Manage items" at bounding box center [1071, 174] width 71 height 32
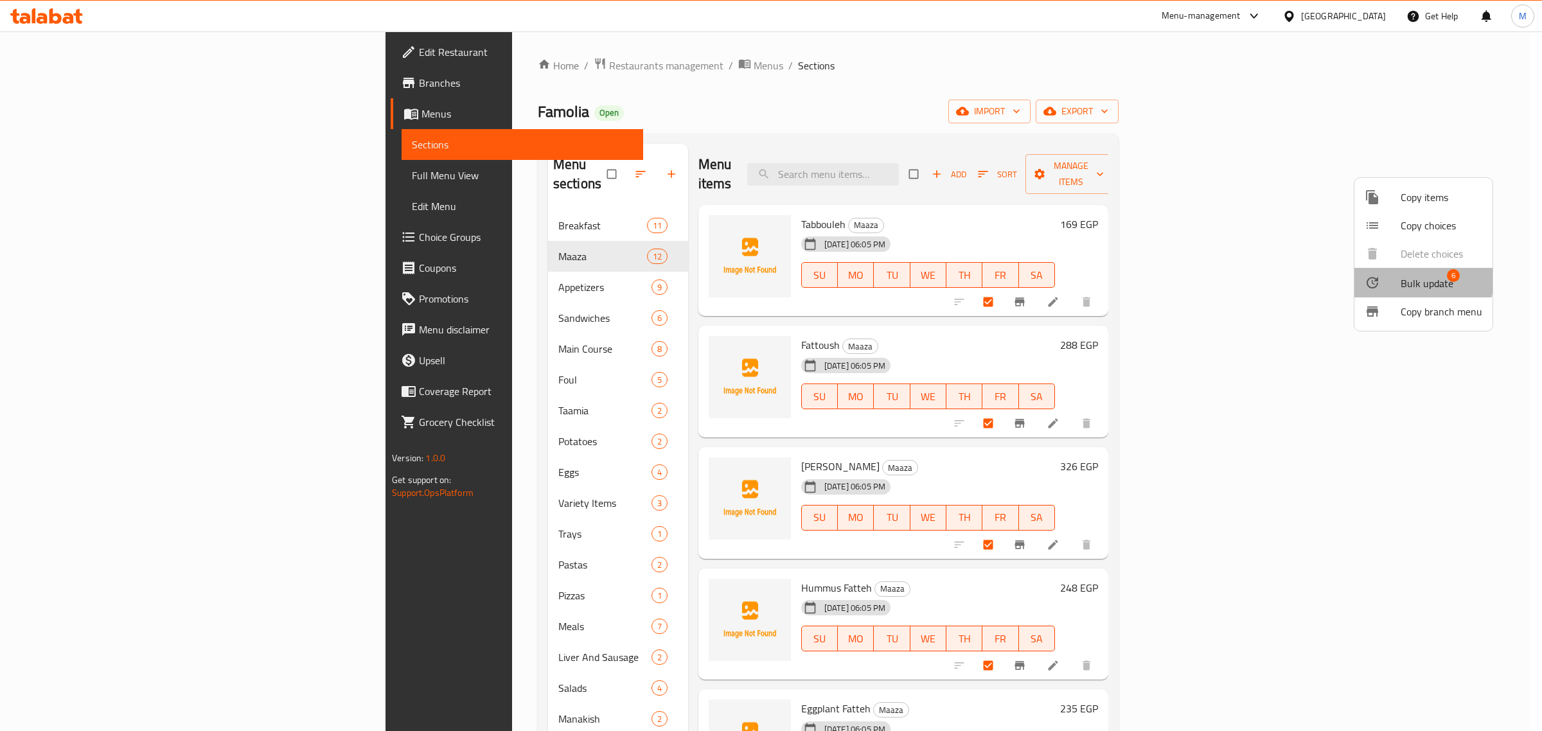
click at [1417, 279] on span "Bulk update" at bounding box center [1427, 283] width 53 height 15
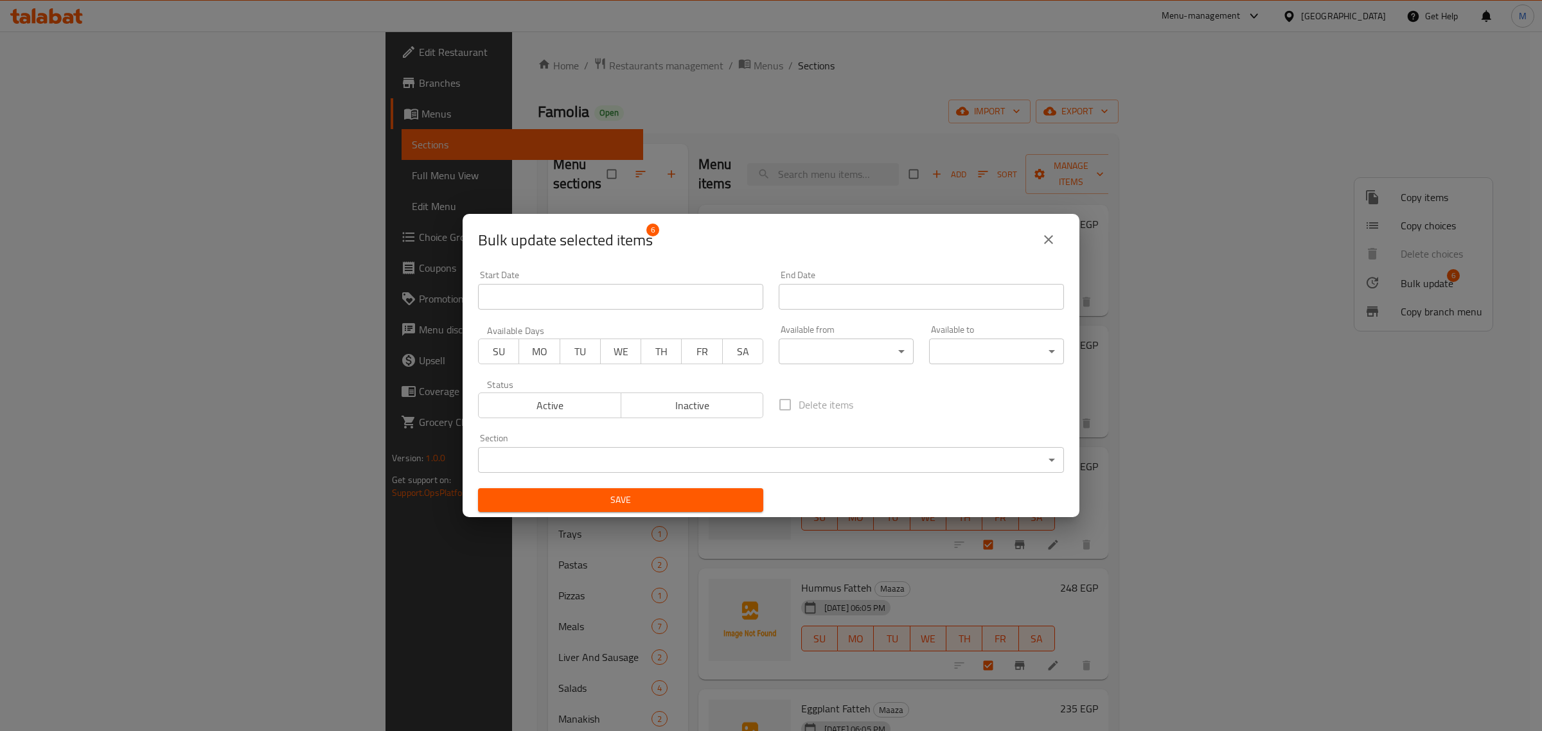
click at [816, 464] on body "​ Menu-management Egypt Get Help M Edit Restaurant Branches Menus Sections Full…" at bounding box center [771, 381] width 1542 height 700
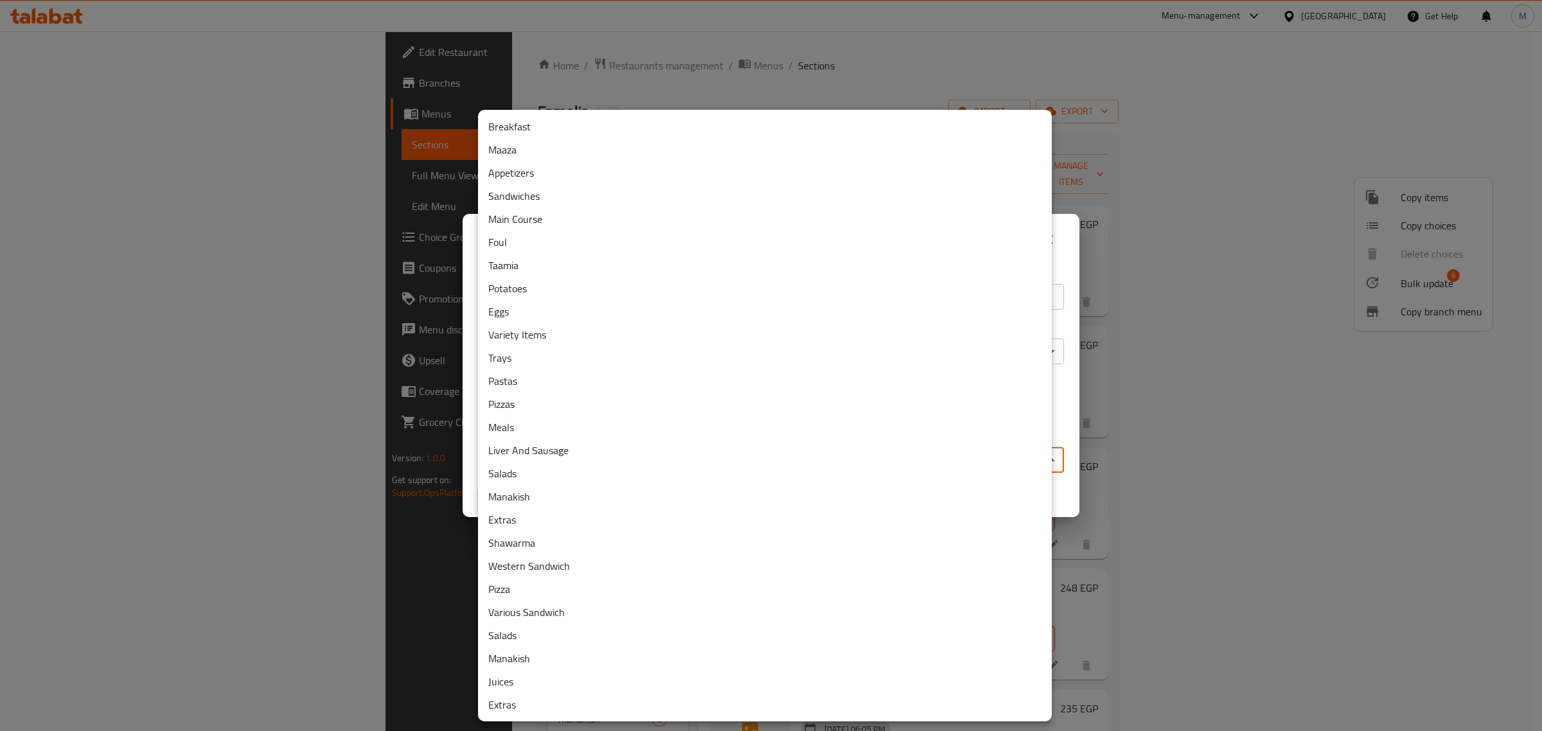
click at [509, 633] on li "Salads" at bounding box center [765, 635] width 574 height 23
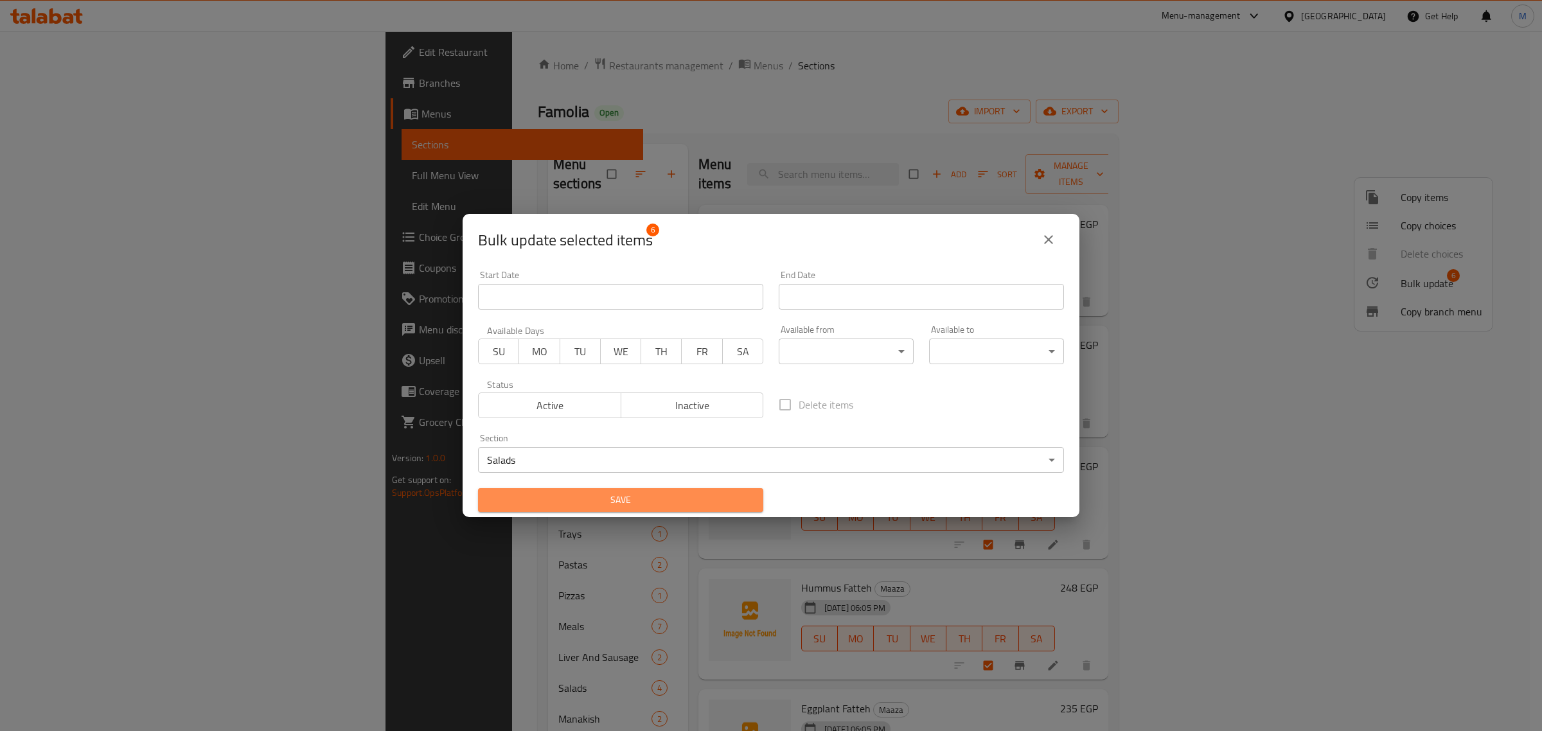
click at [652, 499] on span "Save" at bounding box center [620, 500] width 265 height 16
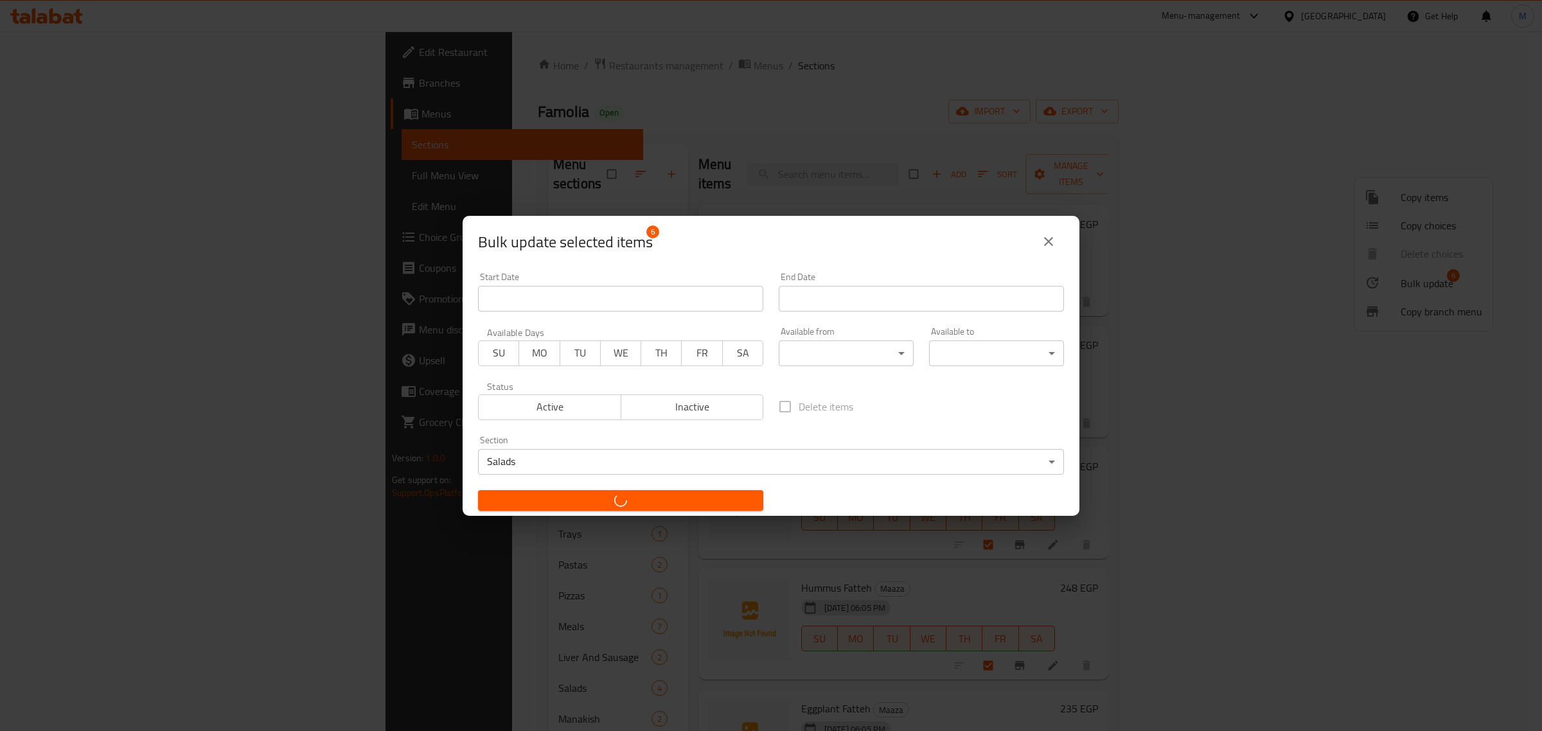
checkbox input "false"
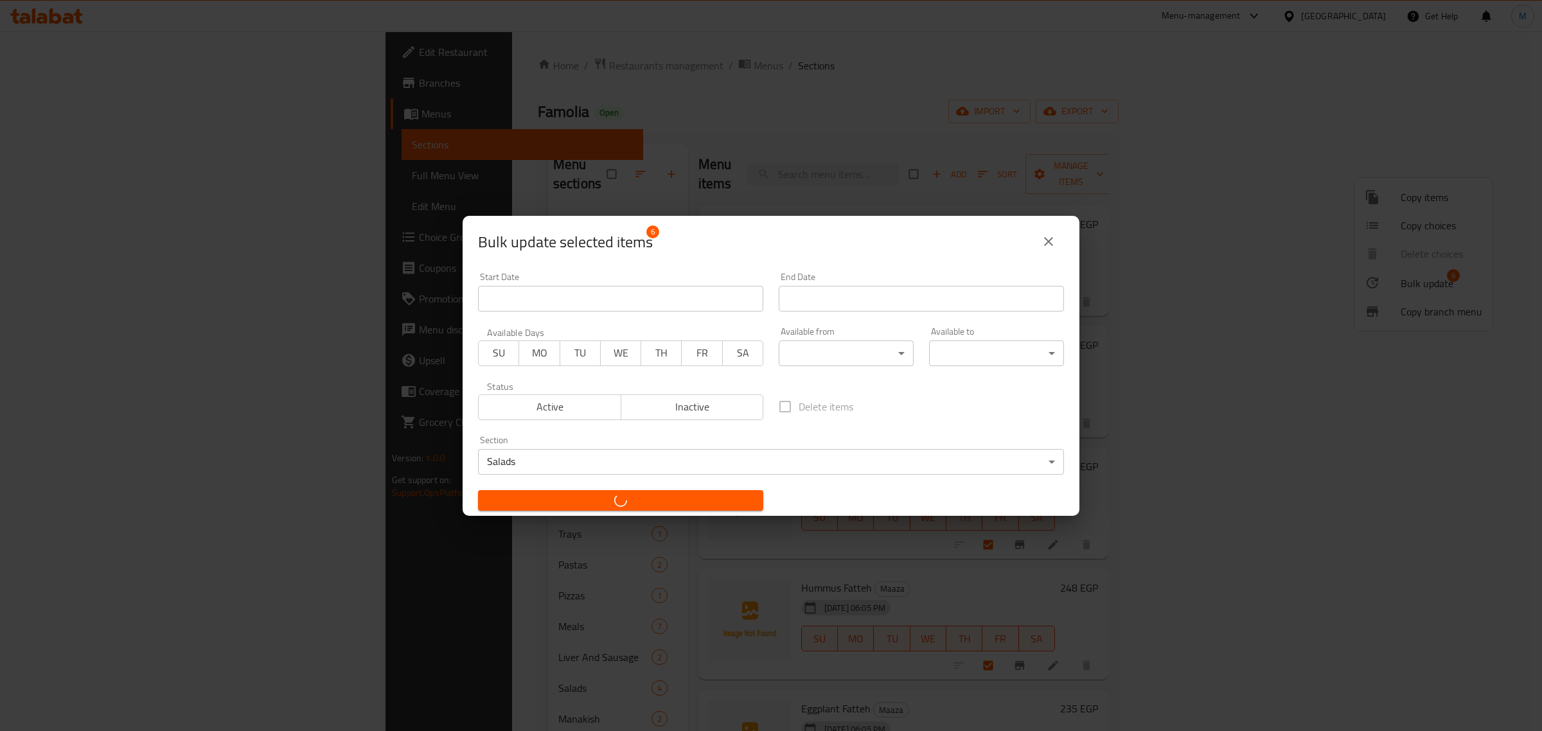
checkbox input "false"
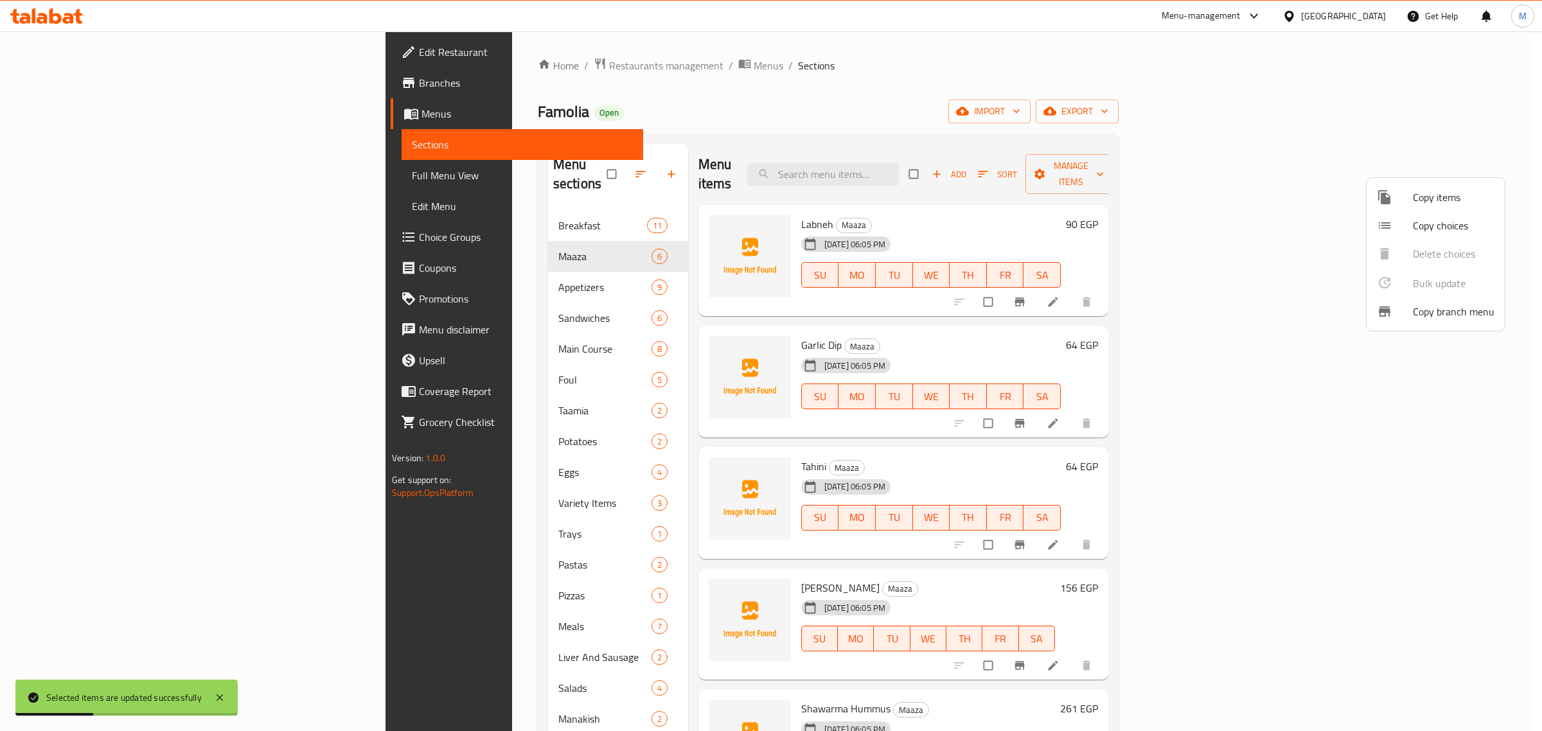
click at [537, 161] on div at bounding box center [771, 365] width 1542 height 731
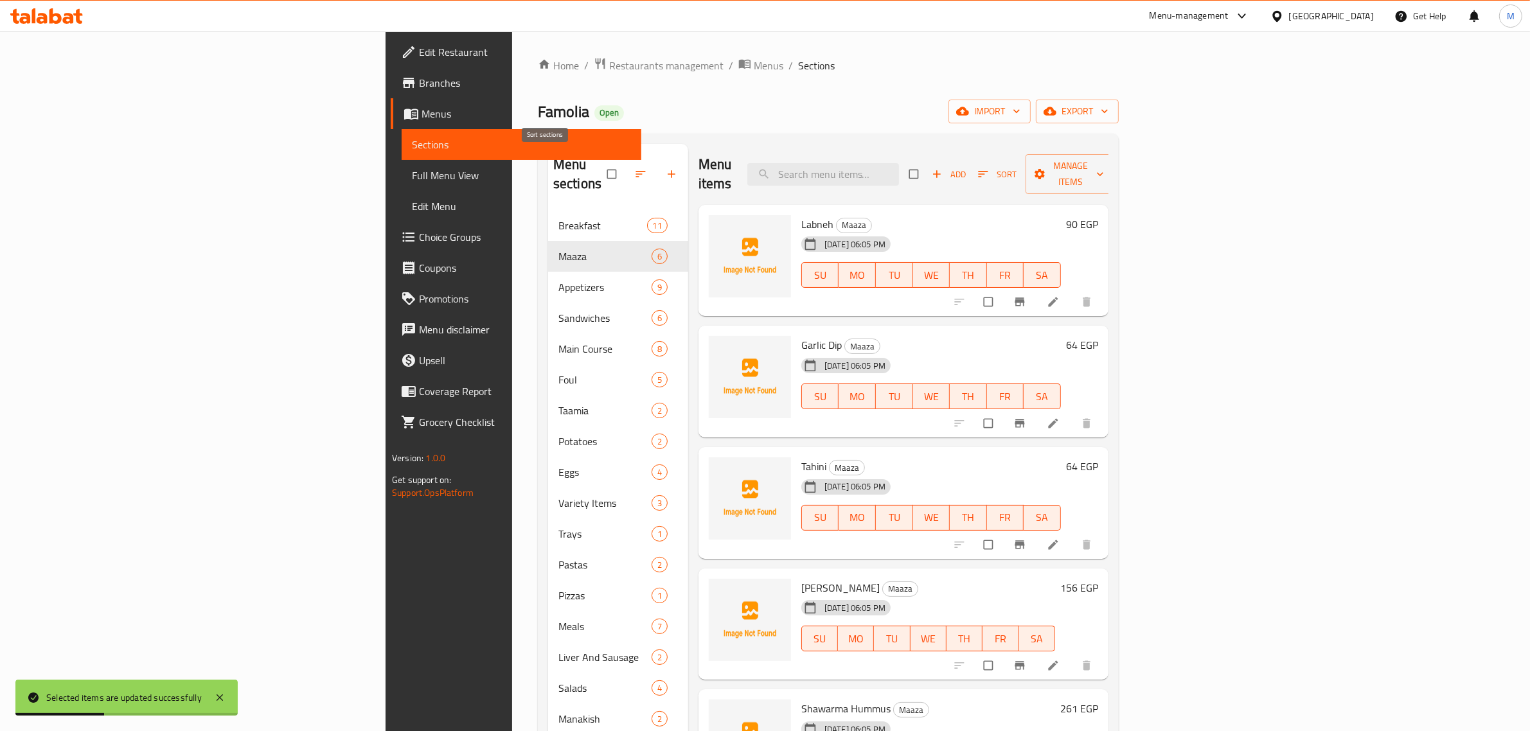
click at [634, 168] on icon "button" at bounding box center [640, 174] width 13 height 13
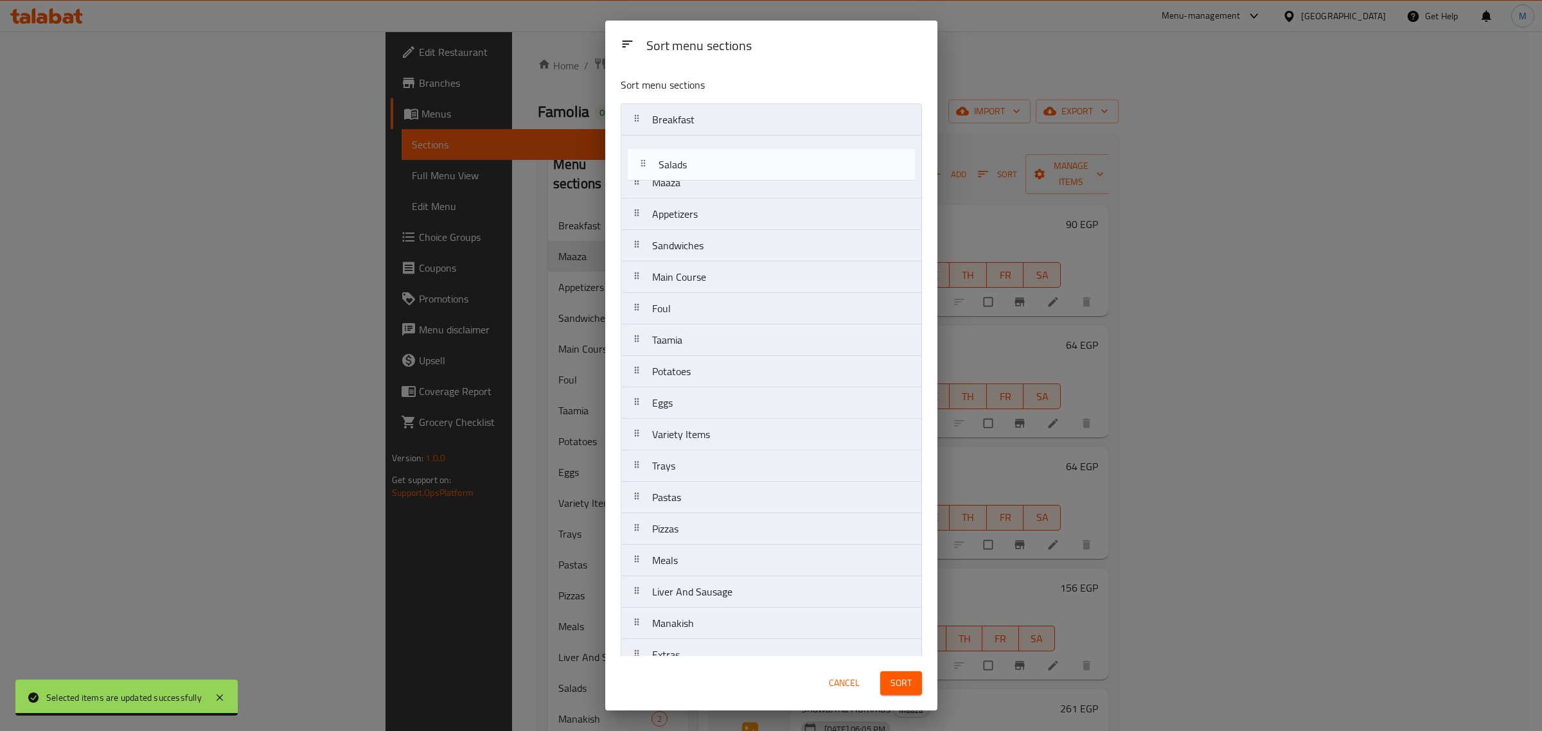
drag, startPoint x: 695, startPoint y: 596, endPoint x: 701, endPoint y: 164, distance: 432.4
click at [701, 164] on nav "Breakfast Maaza Appetizers Sandwiches Main Course Foul Taamia Potatoes Eggs Var…" at bounding box center [771, 513] width 301 height 820
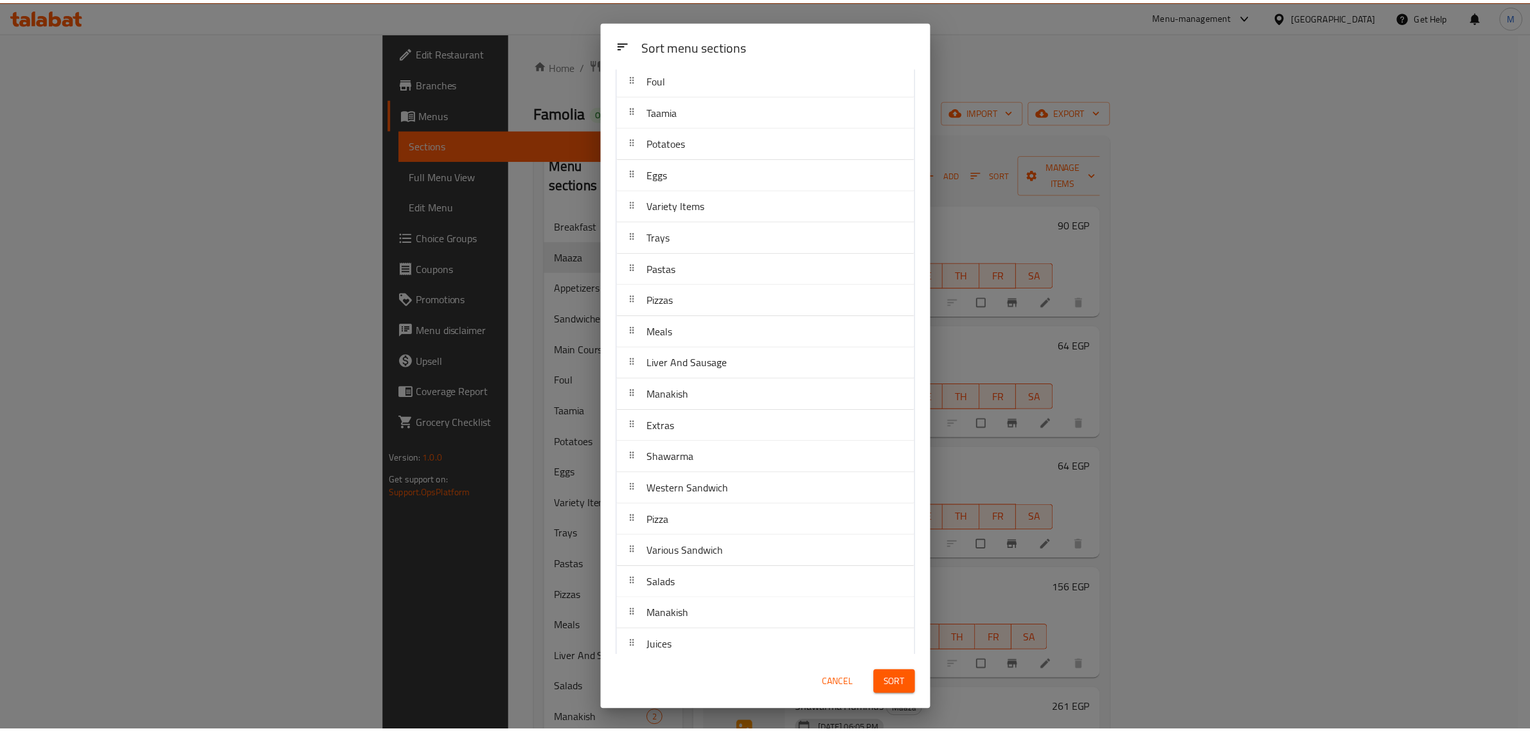
scroll to position [275, 0]
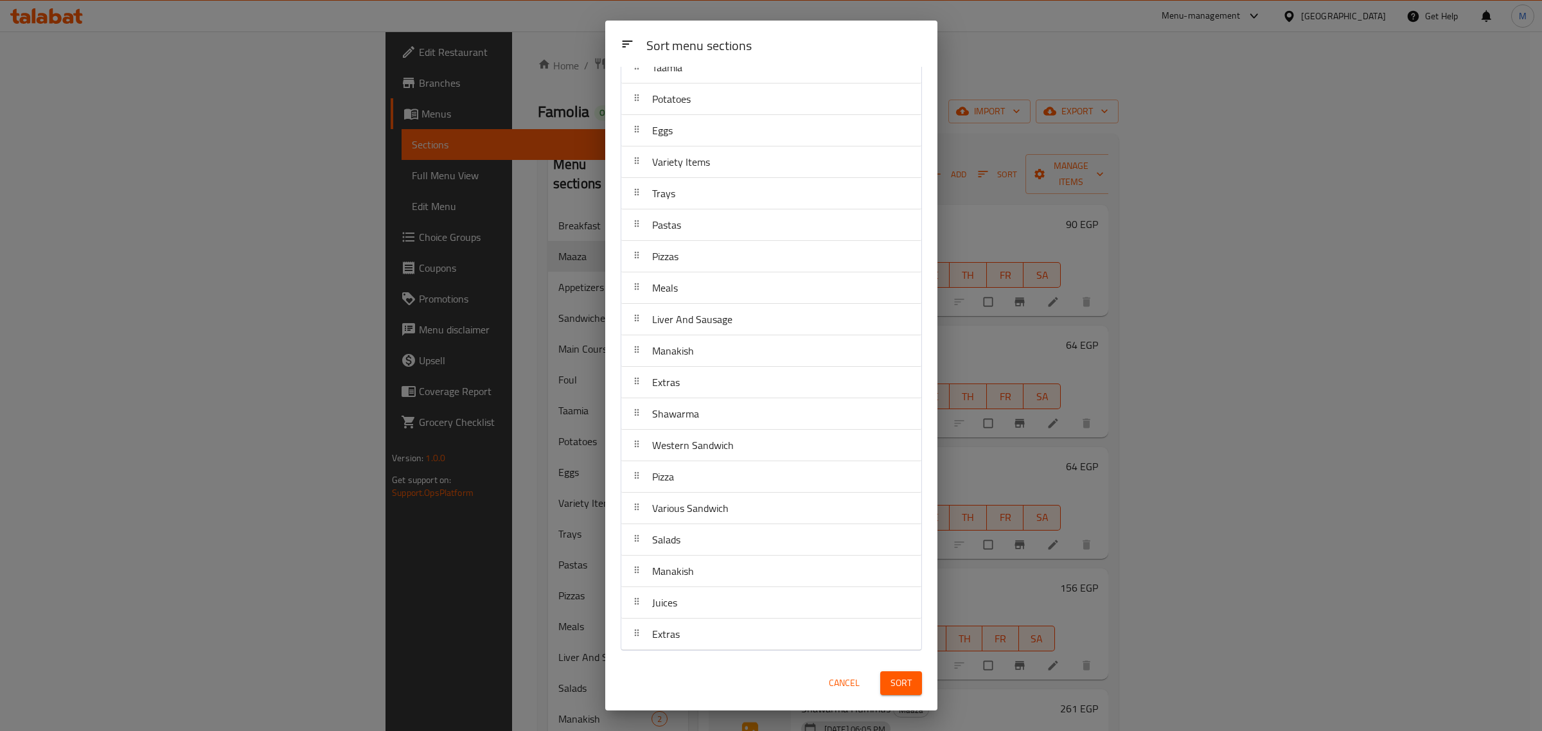
click at [904, 686] on span "Sort" at bounding box center [900, 683] width 21 height 16
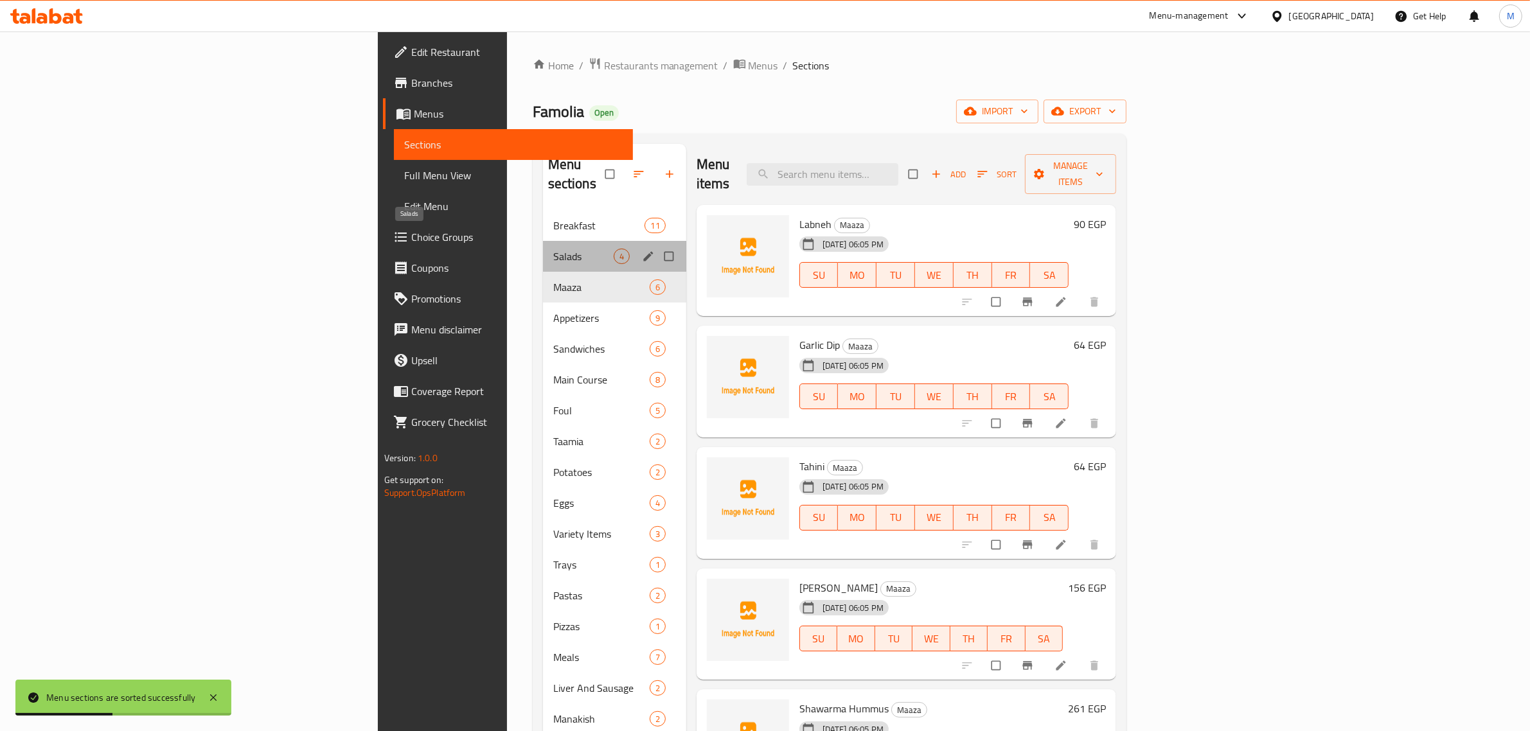
click at [553, 249] on span "Salads" at bounding box center [583, 256] width 60 height 15
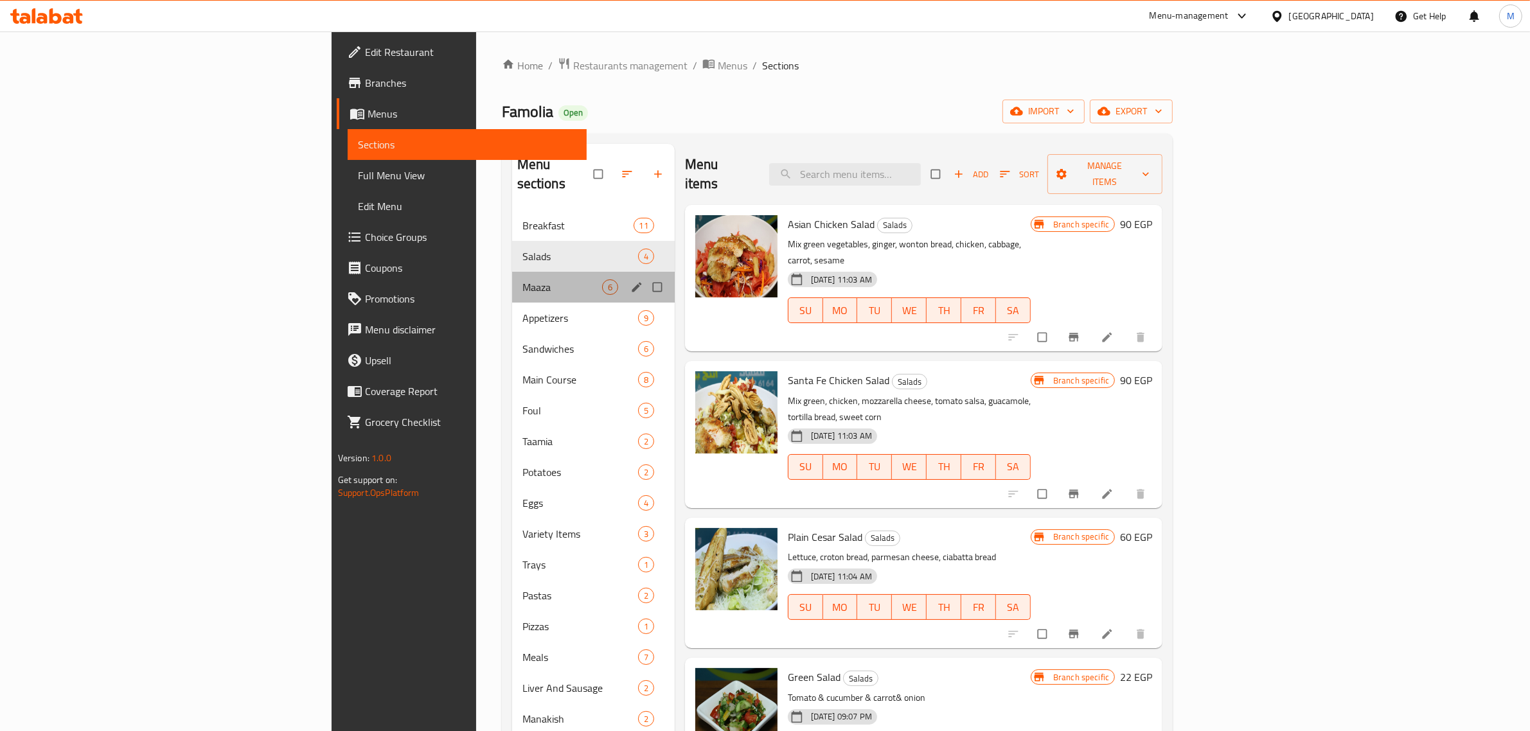
click at [512, 272] on div "Maaza 6" at bounding box center [593, 287] width 163 height 31
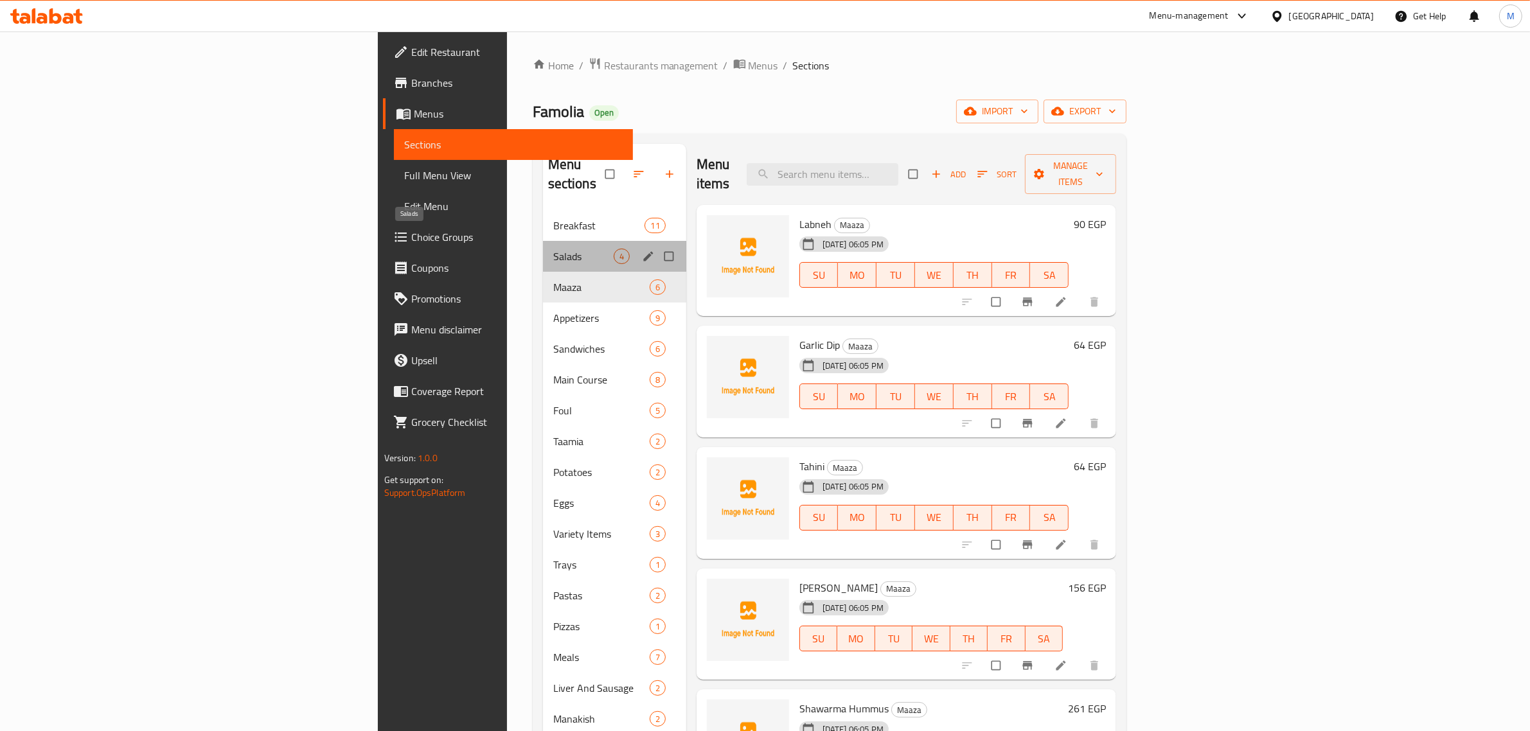
click at [553, 249] on span "Salads" at bounding box center [583, 256] width 60 height 15
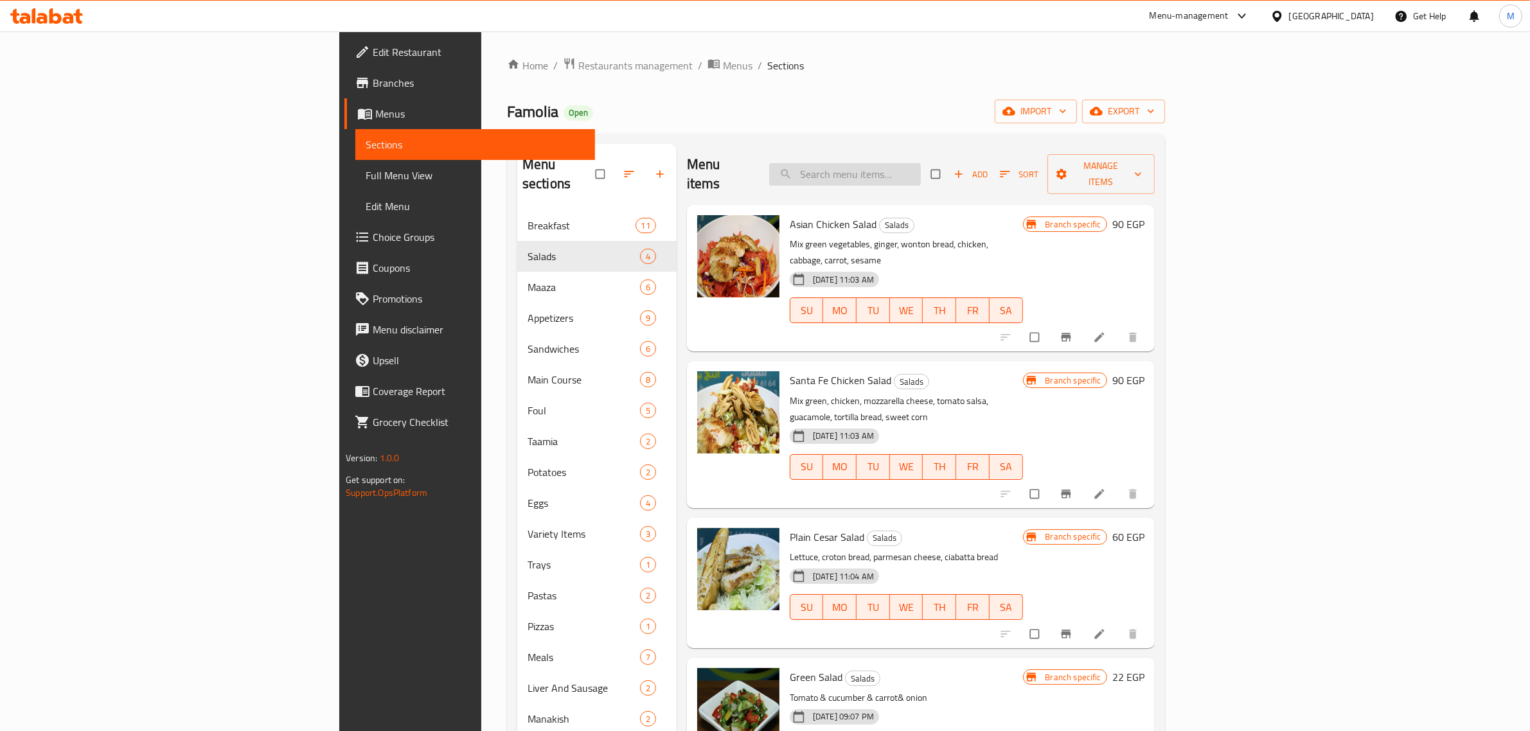
click at [921, 167] on input "search" at bounding box center [845, 174] width 152 height 22
paste input "Tabbouleh"
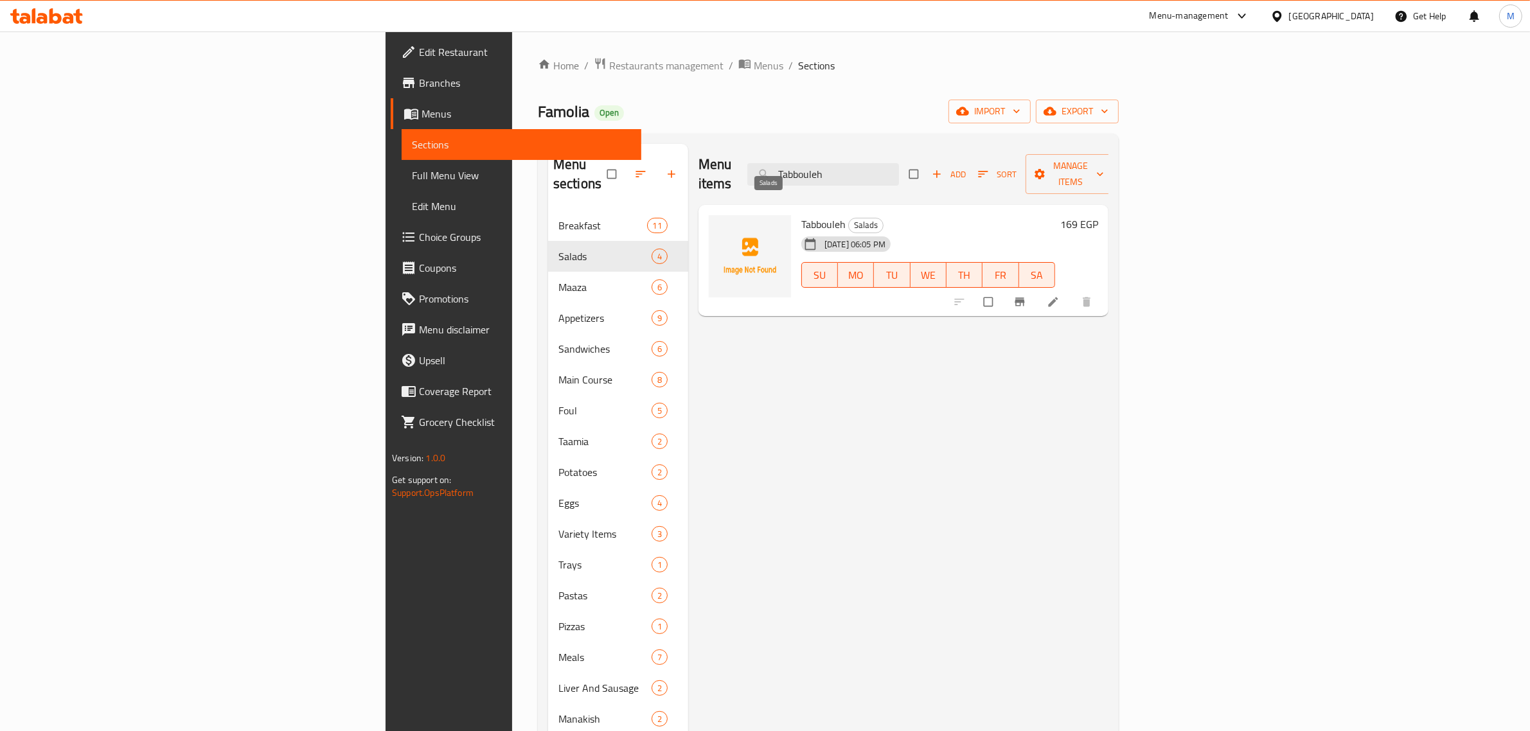
type input "Tabbouleh"
click at [849, 218] on span "Salads" at bounding box center [866, 225] width 34 height 15
copy span "Salads"
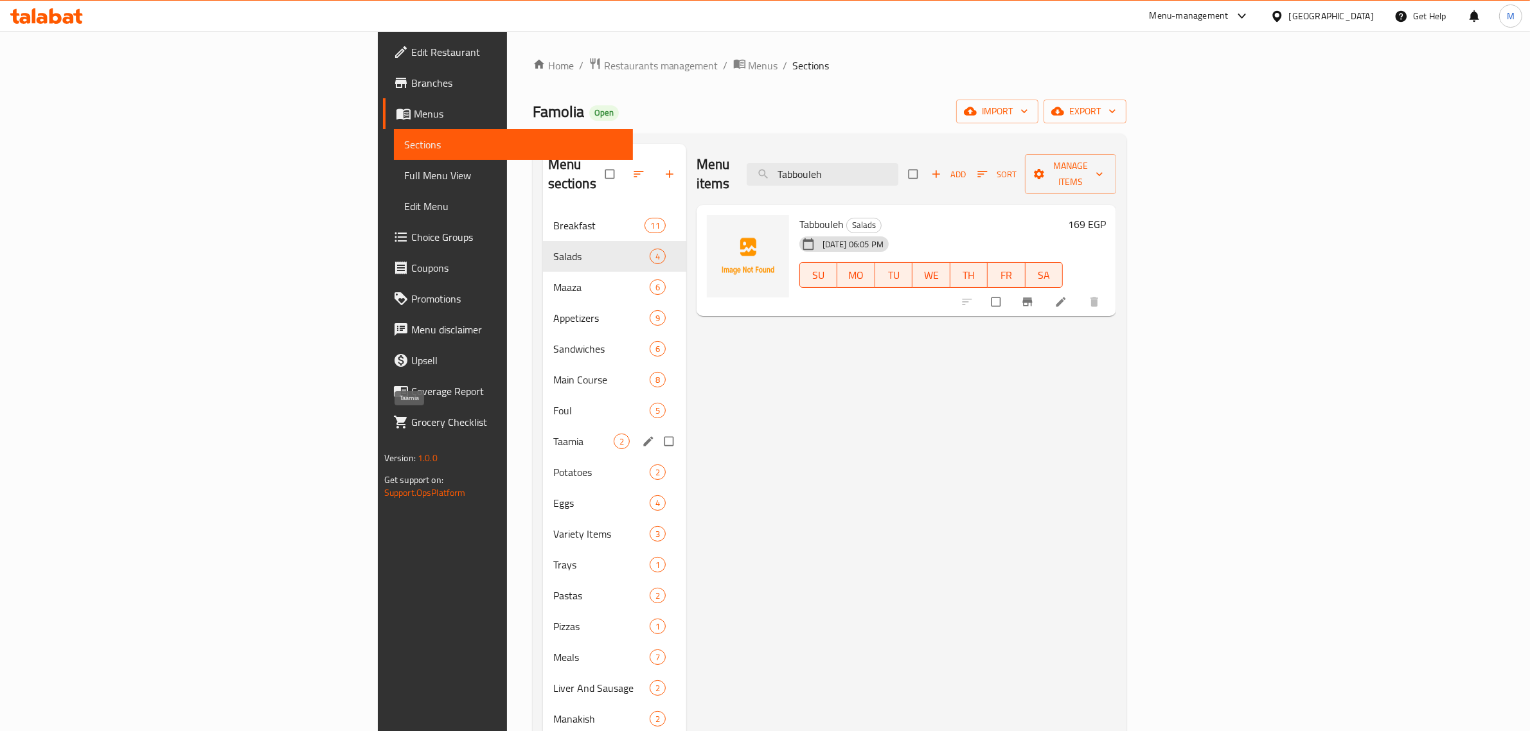
scroll to position [301, 0]
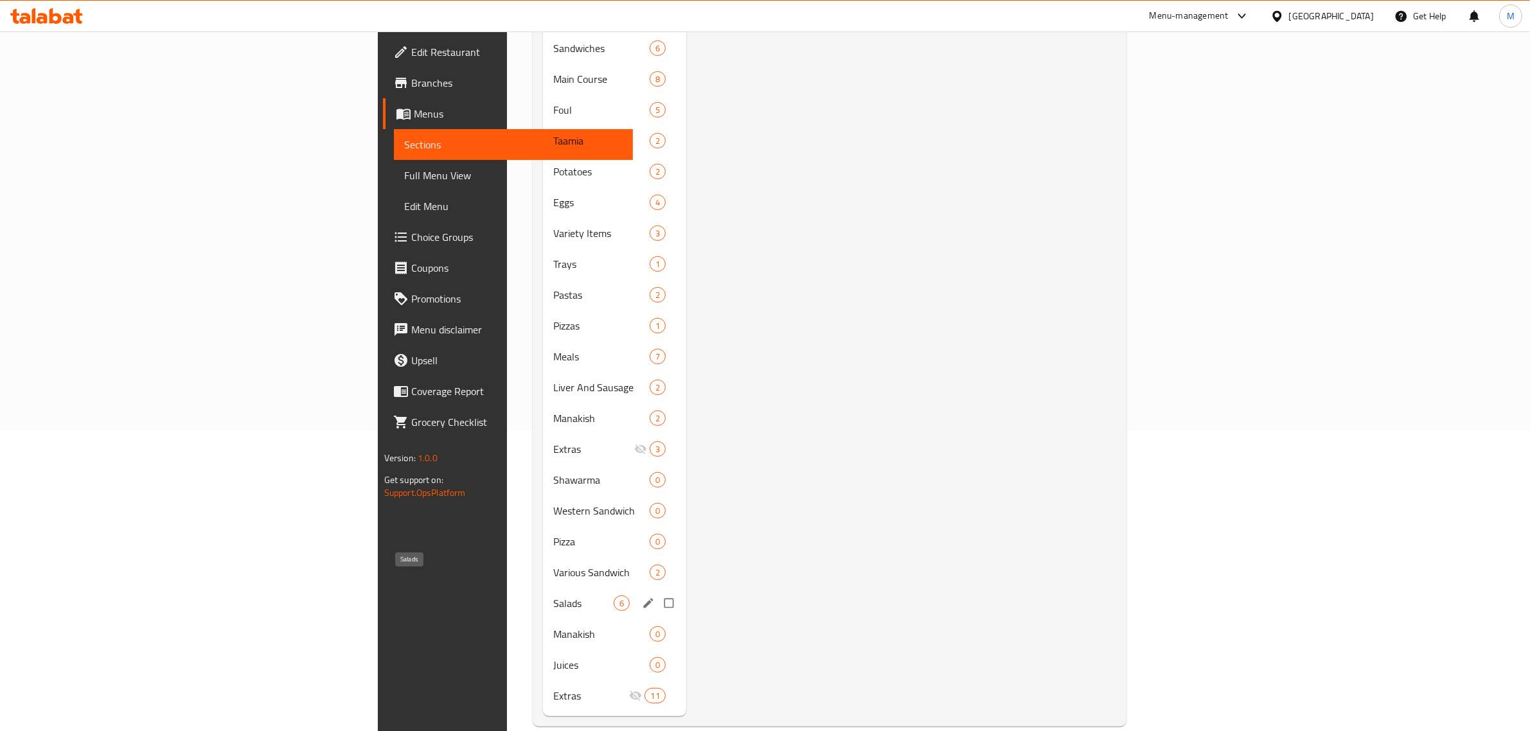
click at [553, 596] on span "Salads" at bounding box center [583, 603] width 60 height 15
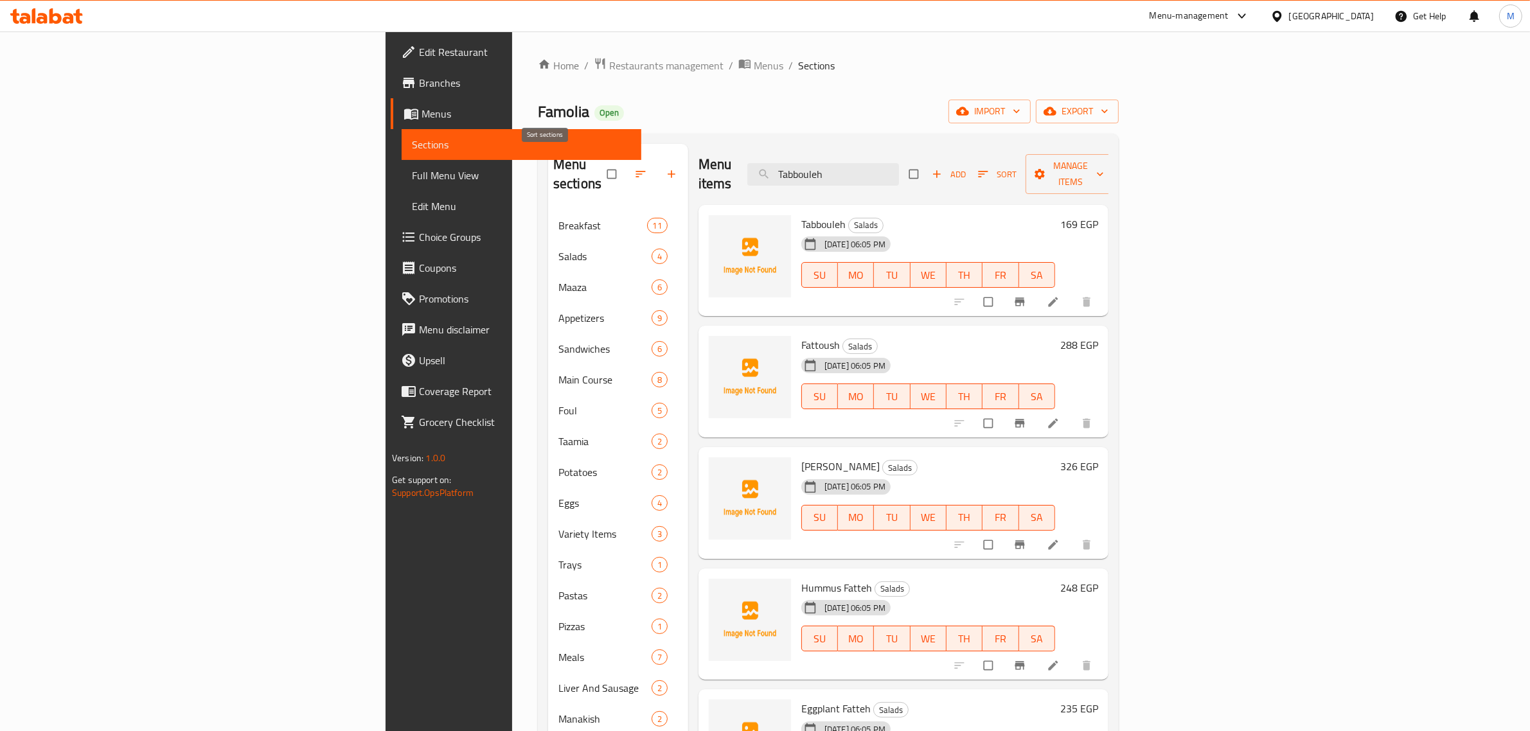
click at [635, 171] on icon "button" at bounding box center [640, 174] width 10 height 6
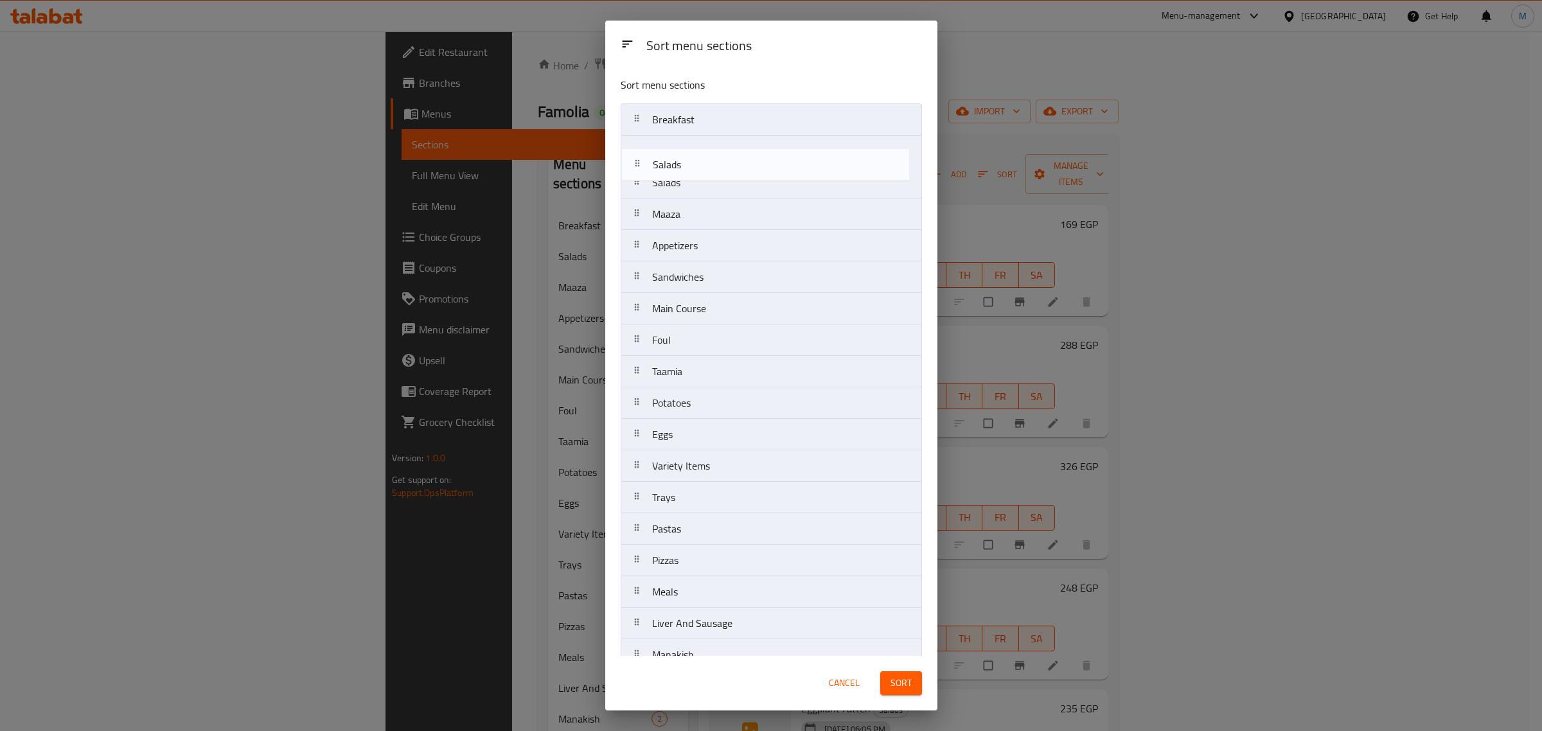
drag, startPoint x: 686, startPoint y: 547, endPoint x: 686, endPoint y: 169, distance: 377.8
click at [686, 169] on nav "Breakfast Salads Maaza Appetizers Sandwiches Main Course Foul Taamia Potatoes E…" at bounding box center [771, 513] width 301 height 820
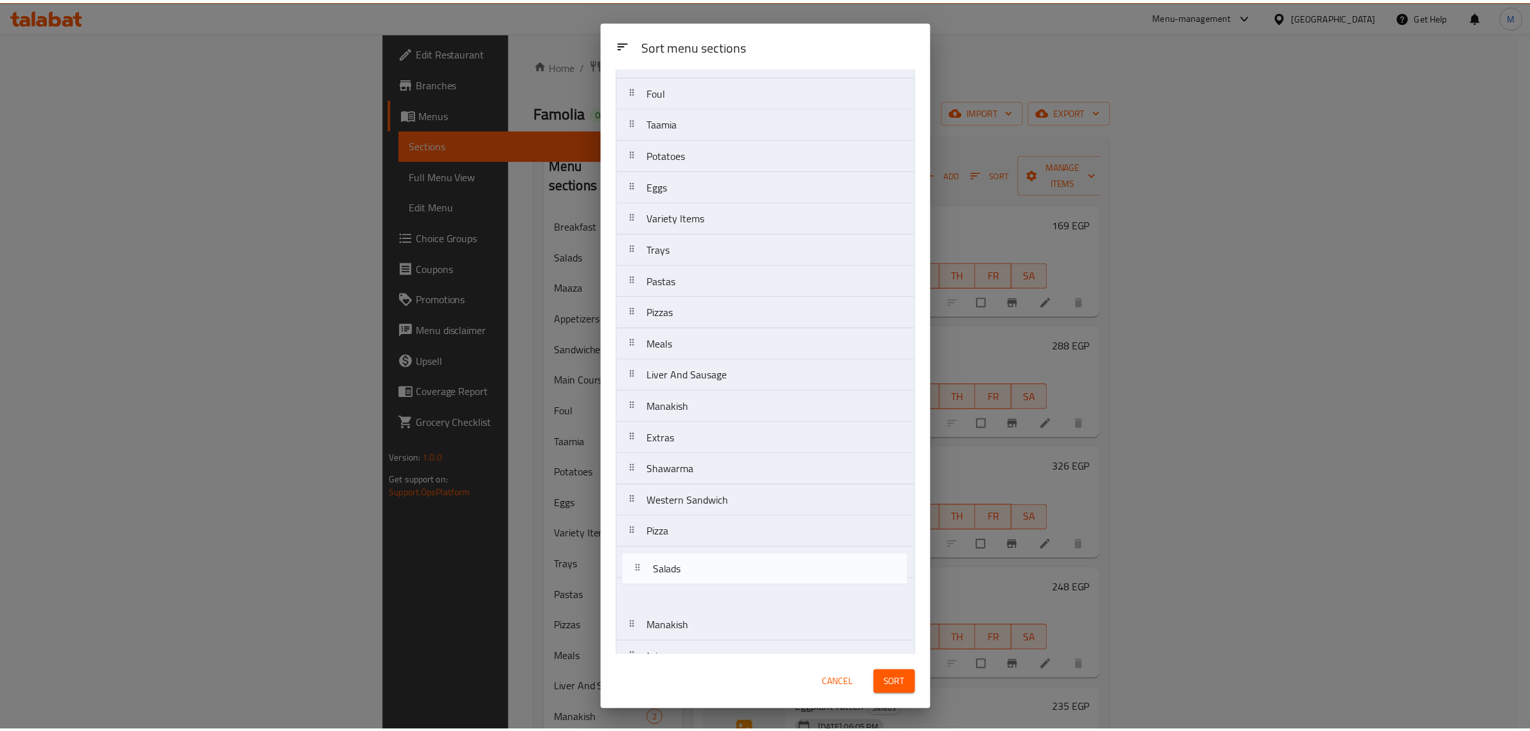
scroll to position [275, 0]
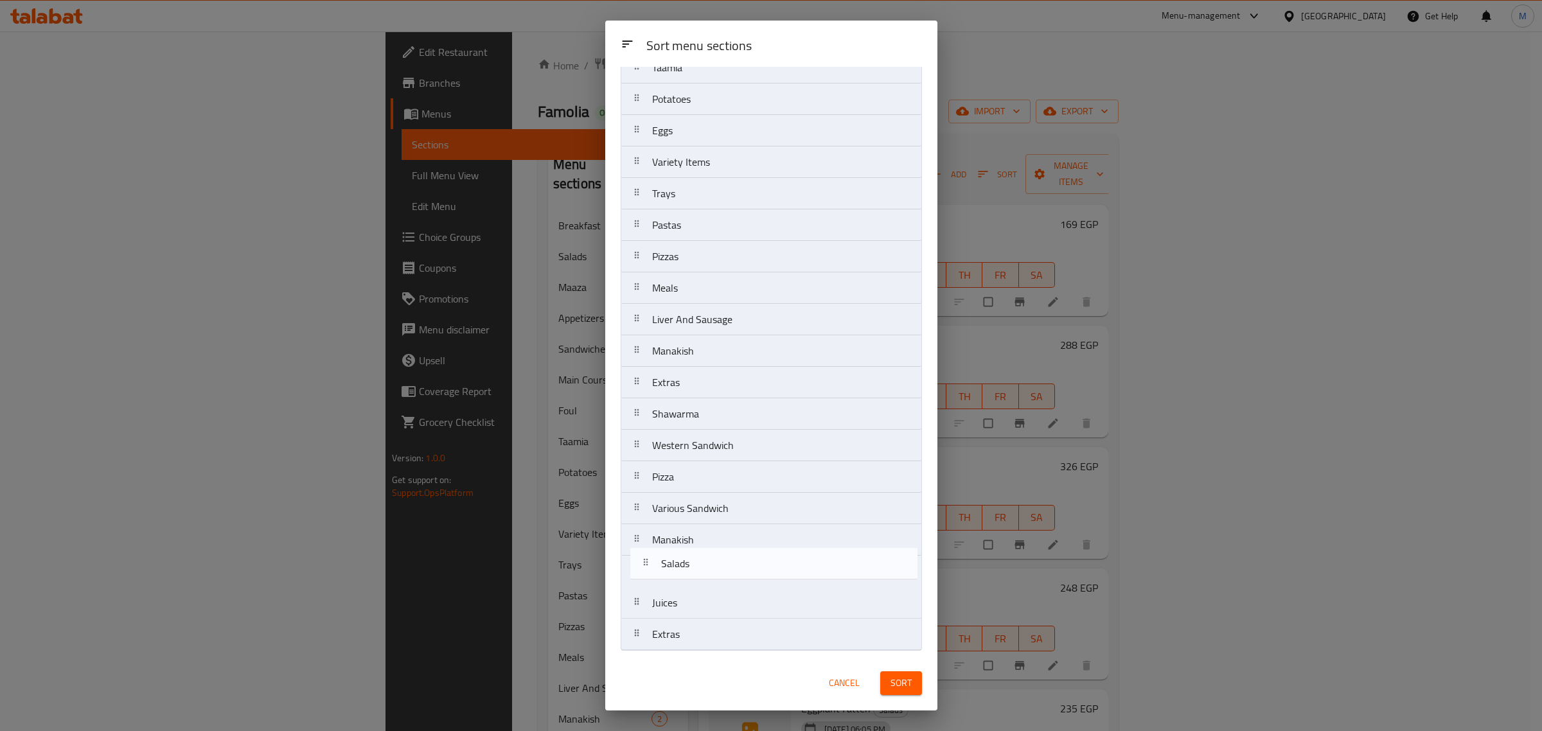
drag, startPoint x: 686, startPoint y: 191, endPoint x: 694, endPoint y: 569, distance: 377.8
click at [695, 574] on nav "Breakfast Salads Salads Maaza Appetizers Sandwiches Main Course Foul Taamia Pot…" at bounding box center [771, 241] width 301 height 820
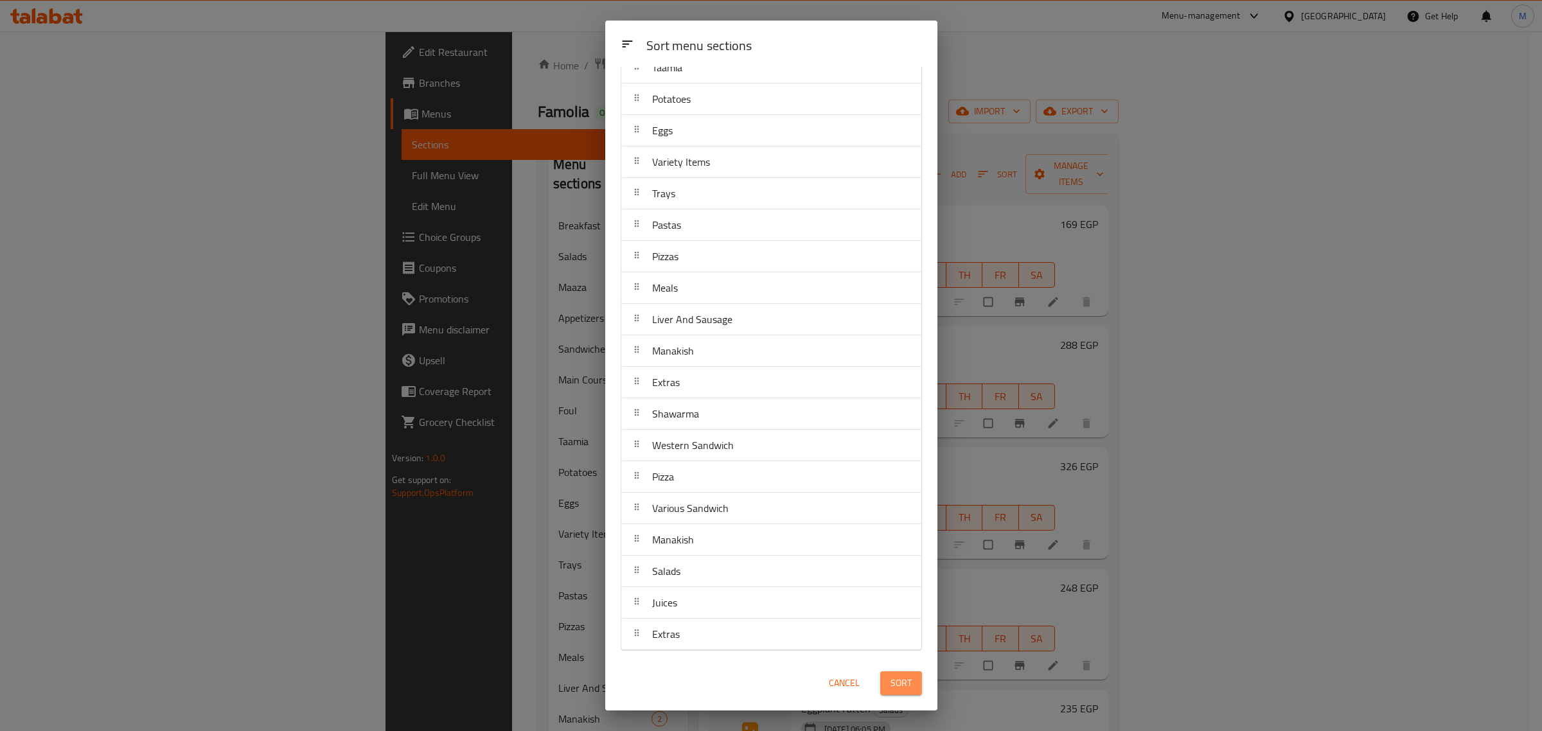
click at [898, 691] on span "Sort" at bounding box center [900, 683] width 21 height 16
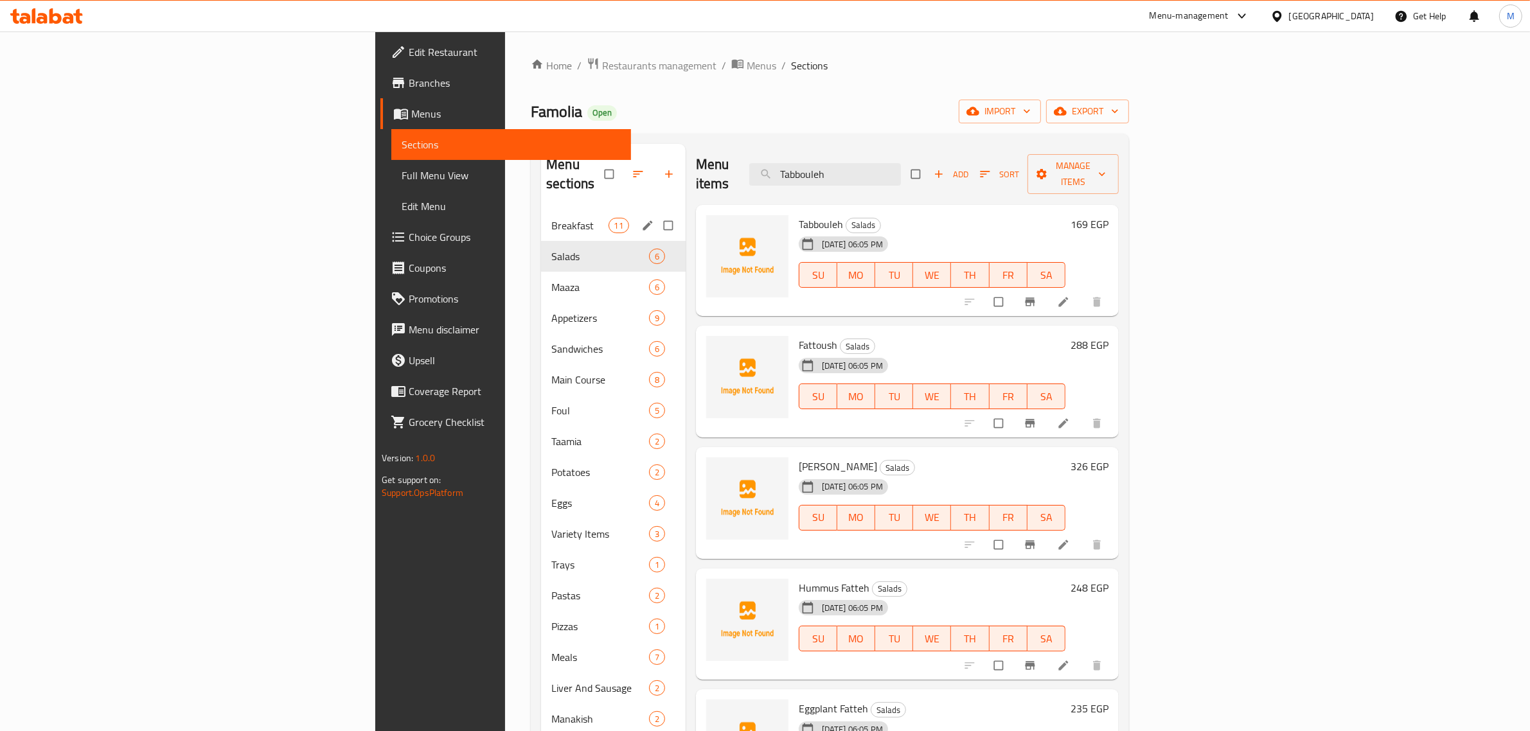
click at [541, 217] on div "Breakfast 11" at bounding box center [613, 225] width 145 height 31
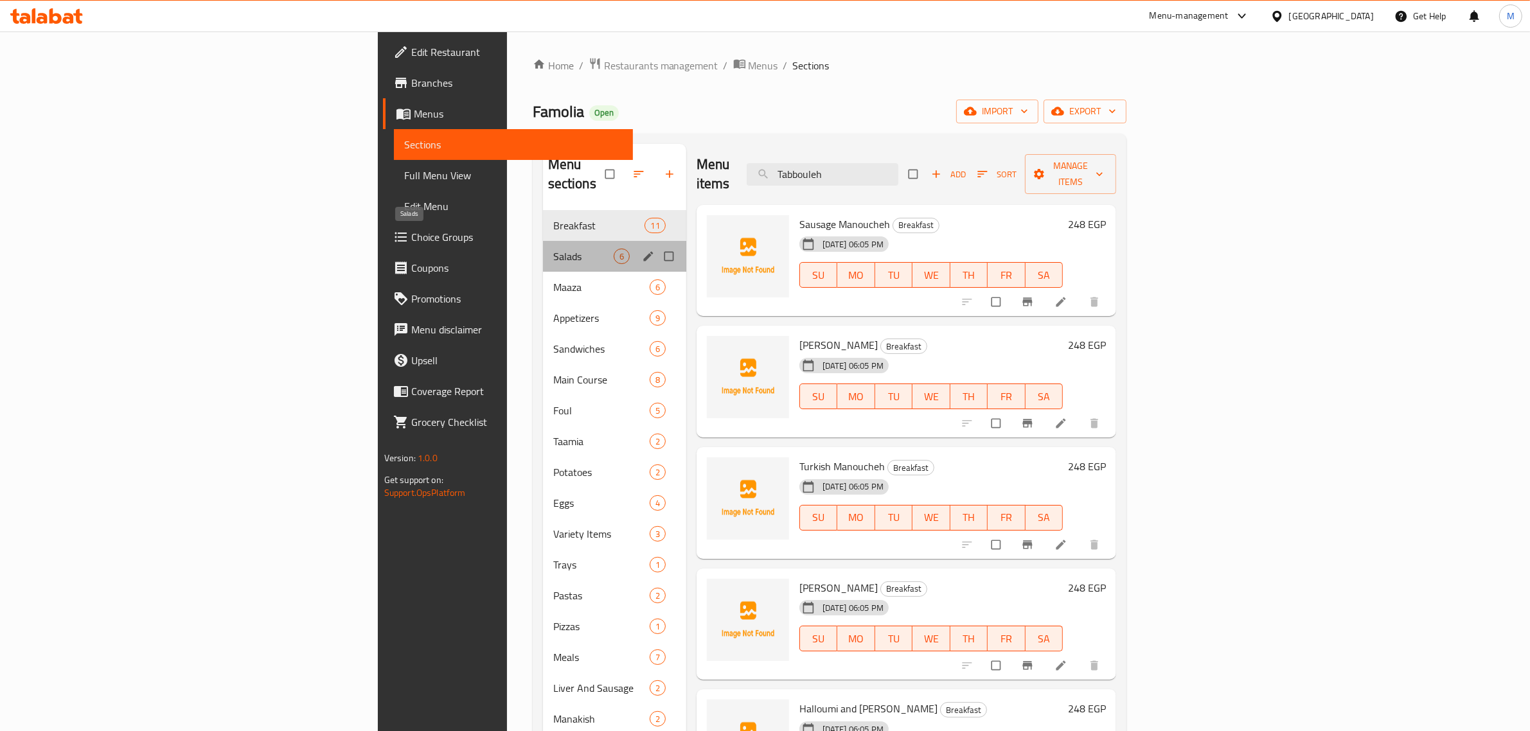
click at [553, 249] on span "Salads" at bounding box center [583, 256] width 60 height 15
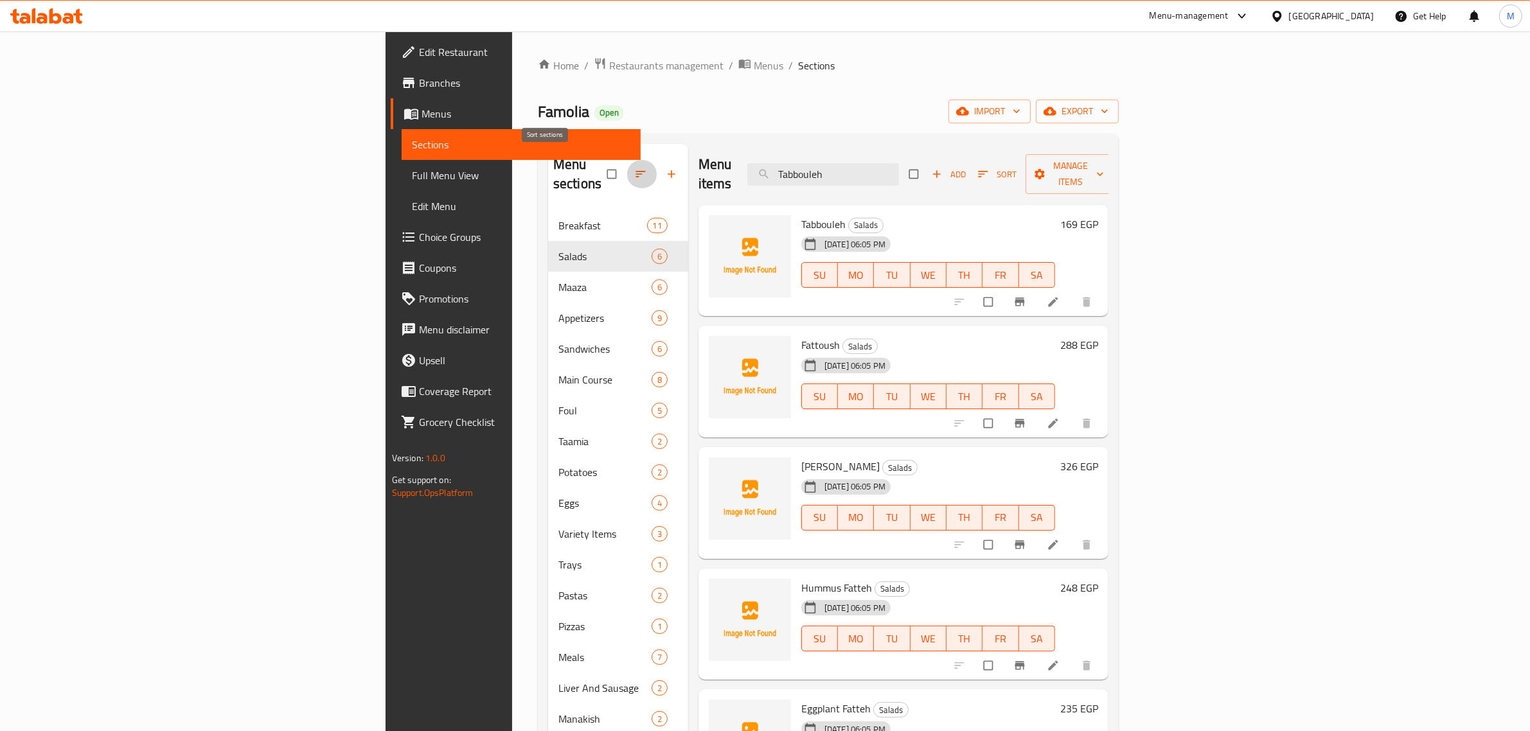
click at [634, 168] on icon "button" at bounding box center [640, 174] width 13 height 13
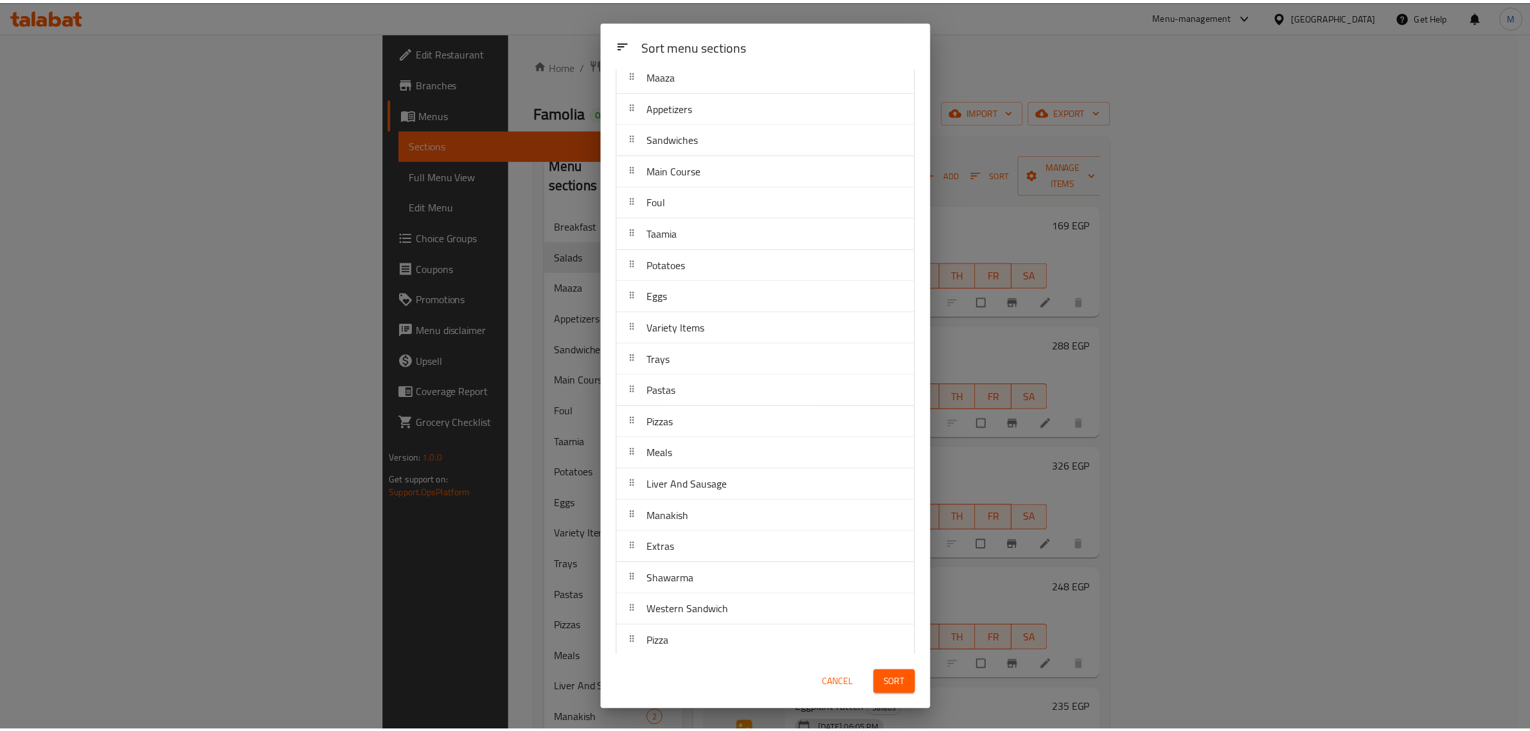
scroll to position [275, 0]
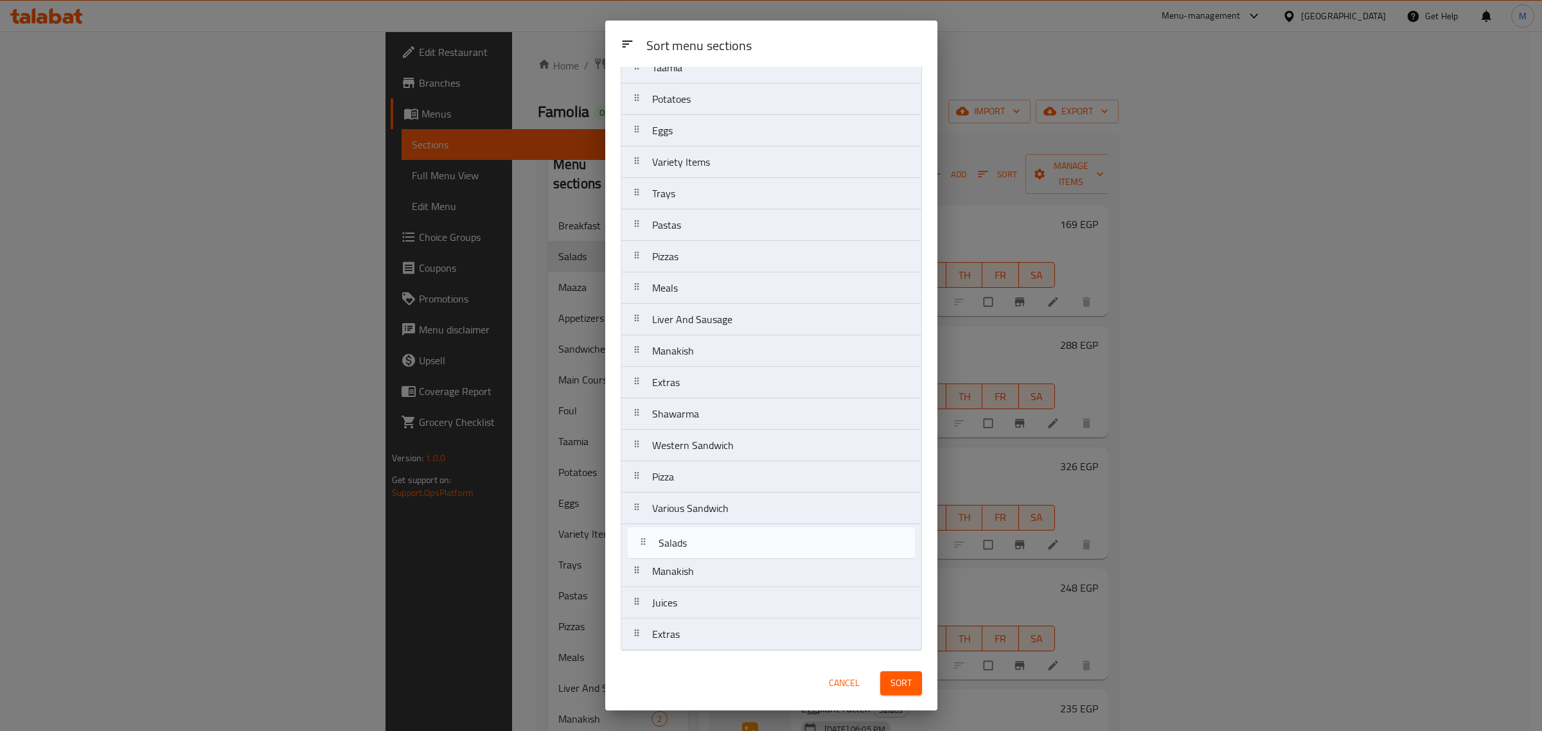
drag, startPoint x: 694, startPoint y: 575, endPoint x: 701, endPoint y: 541, distance: 34.8
click at [702, 541] on nav "Breakfast Salads Maaza Appetizers Sandwiches Main Course Foul Taamia Potatoes E…" at bounding box center [771, 241] width 301 height 820
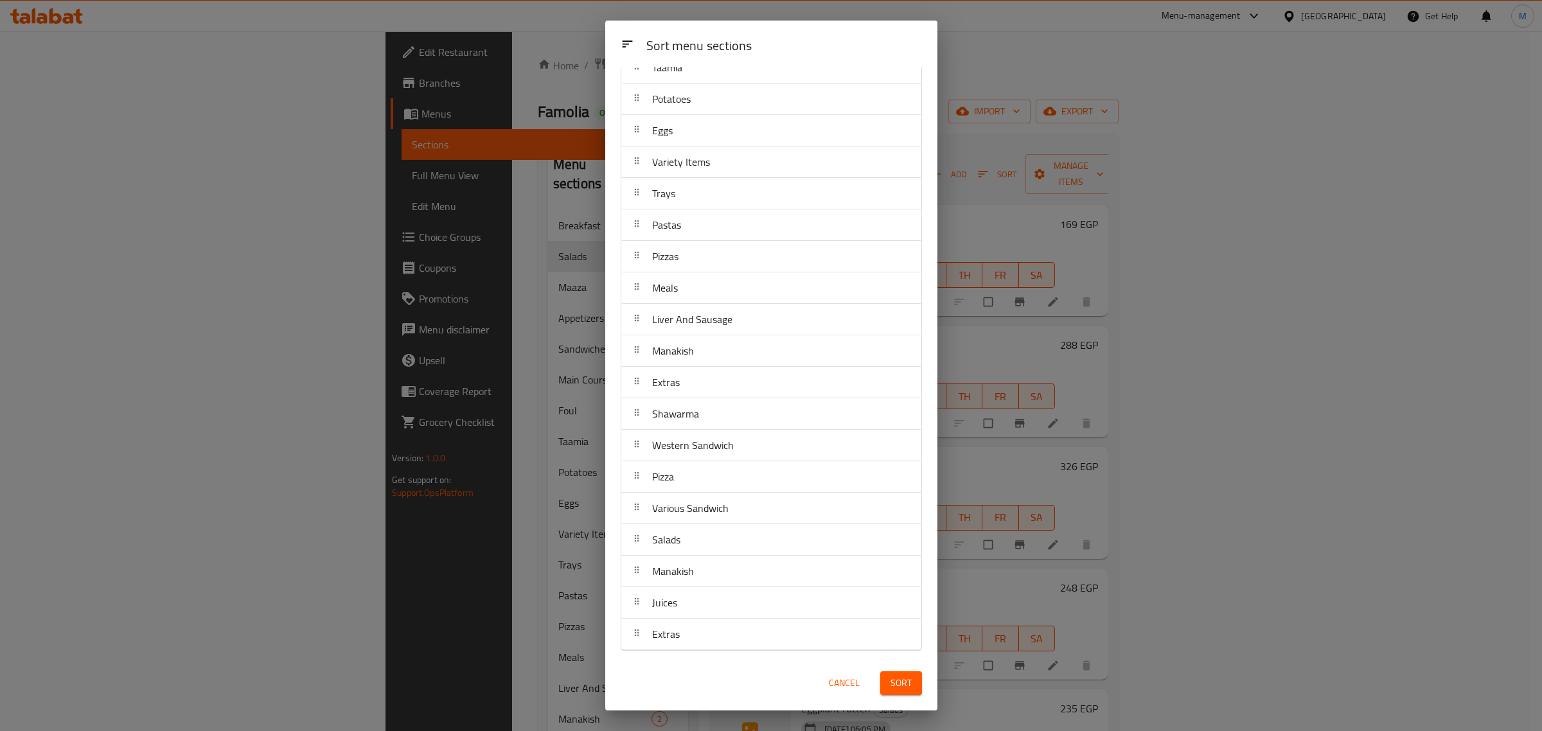
click at [904, 678] on span "Sort" at bounding box center [900, 683] width 21 height 16
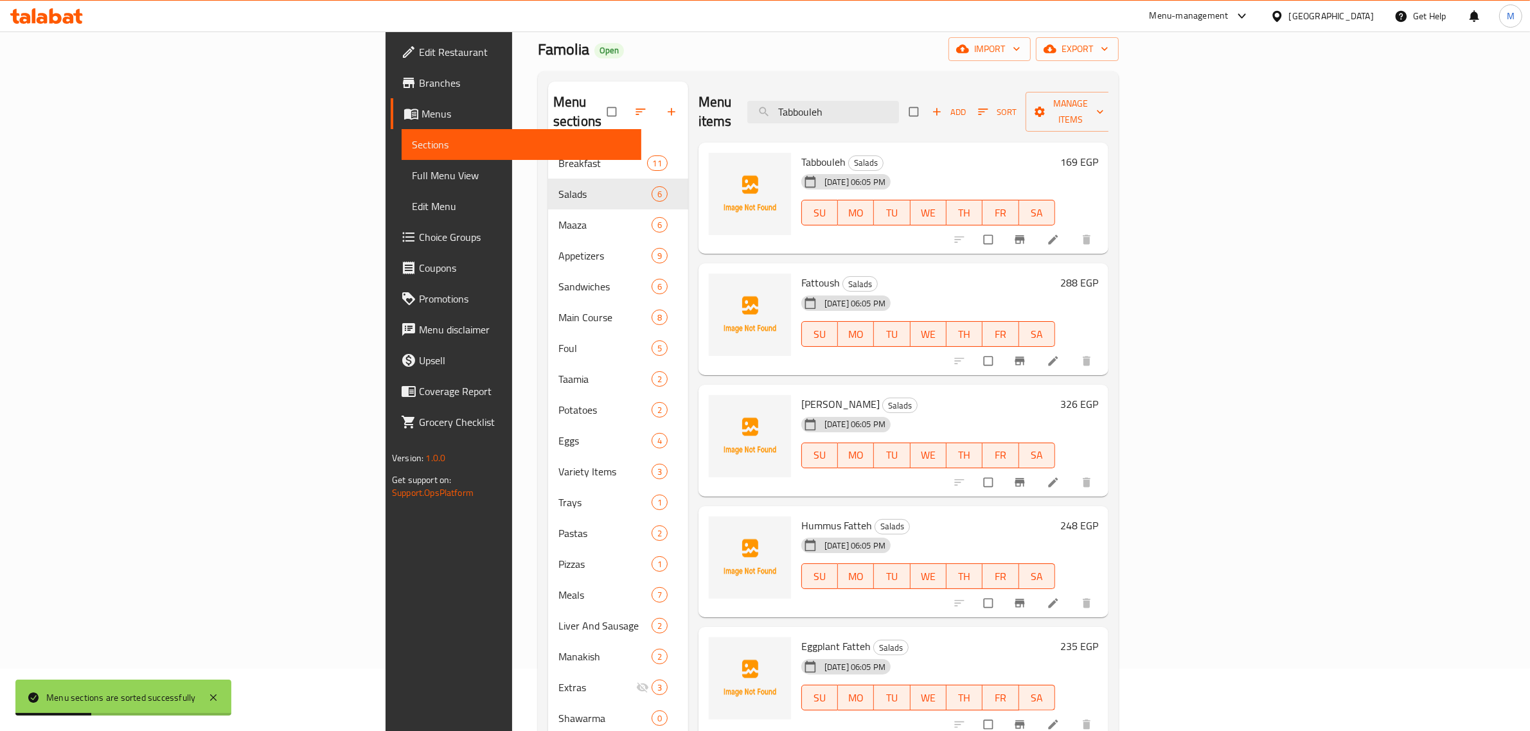
scroll to position [80, 0]
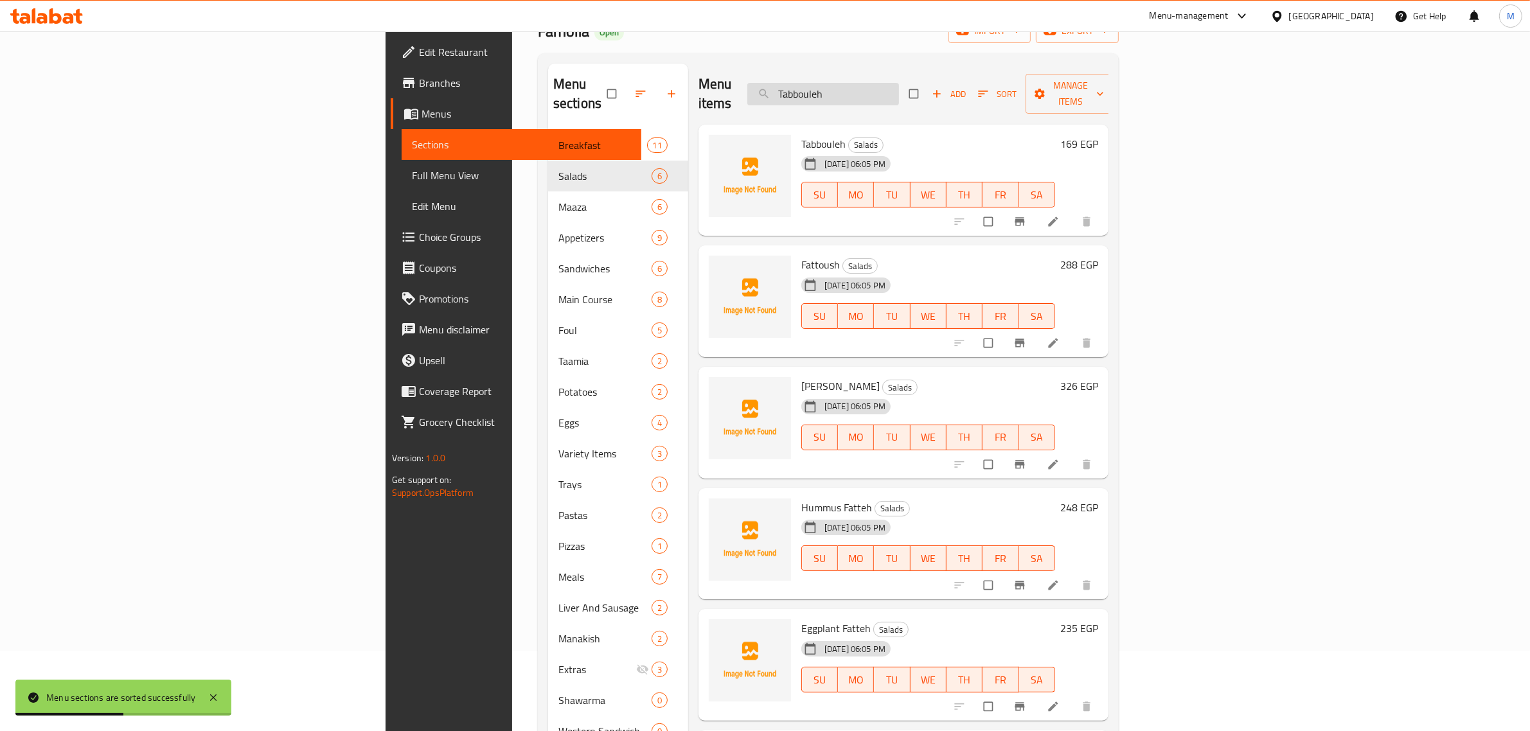
click at [899, 93] on input "Tabbouleh" at bounding box center [823, 94] width 152 height 22
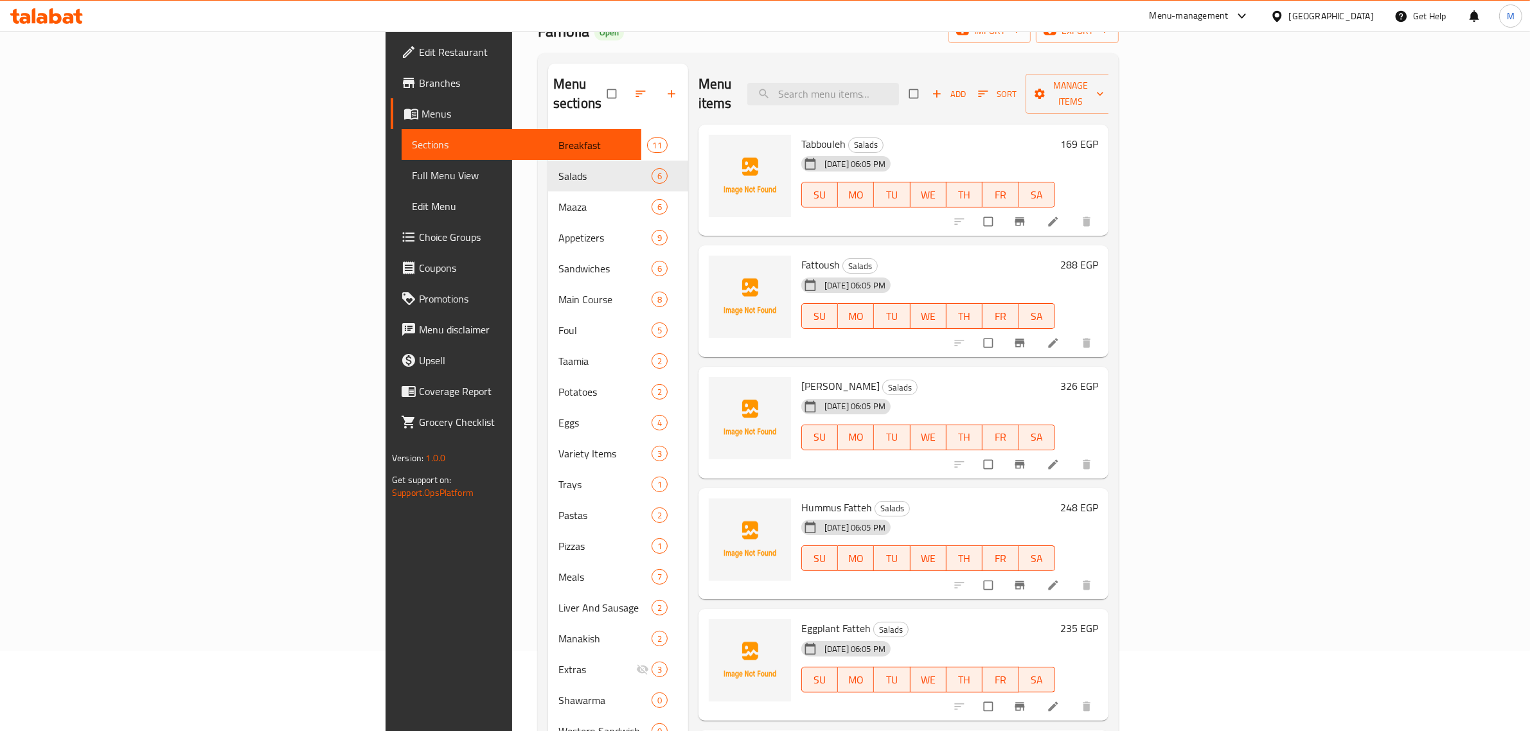
click at [778, 96] on div "Menu items Add Sort Manage items" at bounding box center [903, 94] width 410 height 61
click at [753, 94] on div "Menu items Add Sort Manage items" at bounding box center [903, 94] width 410 height 61
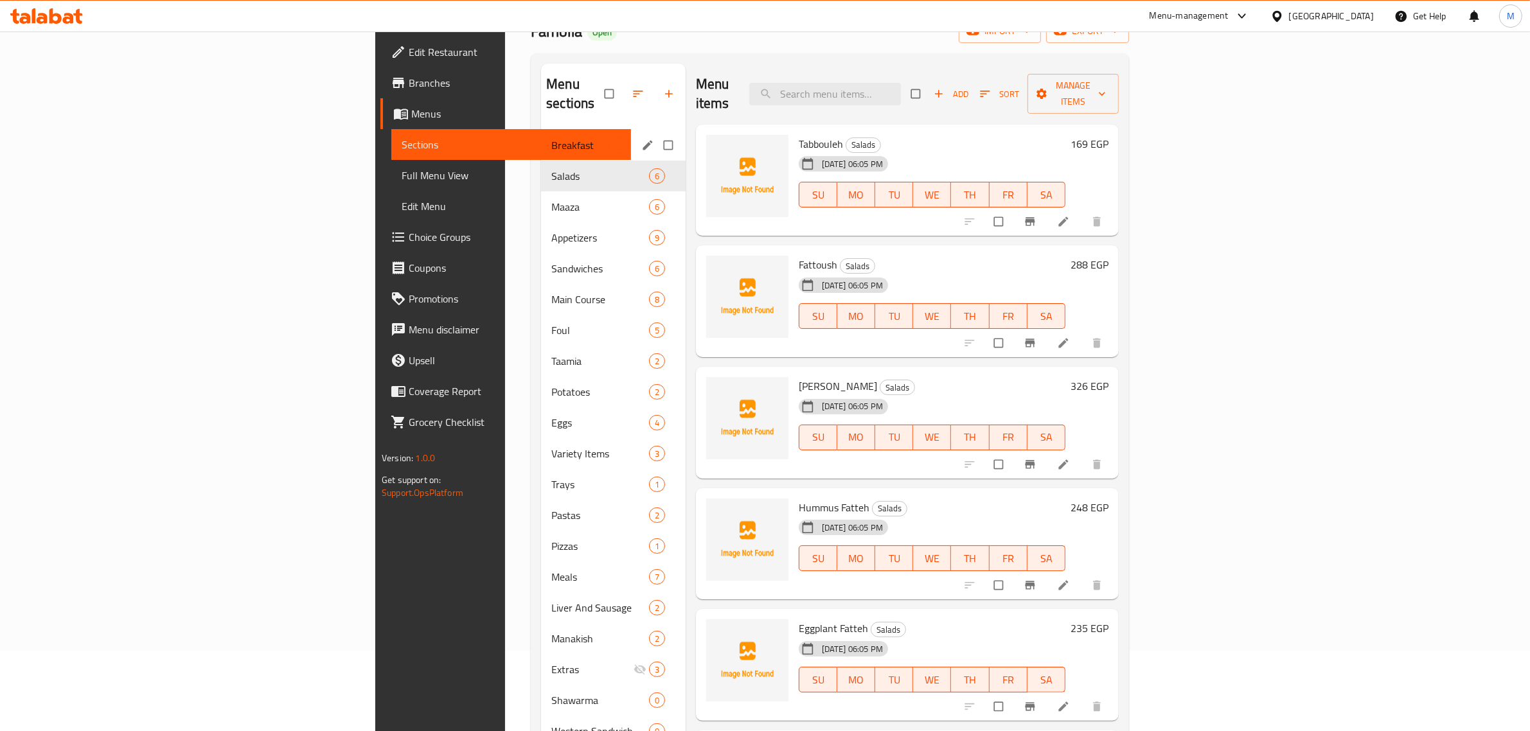
click at [541, 139] on div "Breakfast 11" at bounding box center [613, 145] width 145 height 31
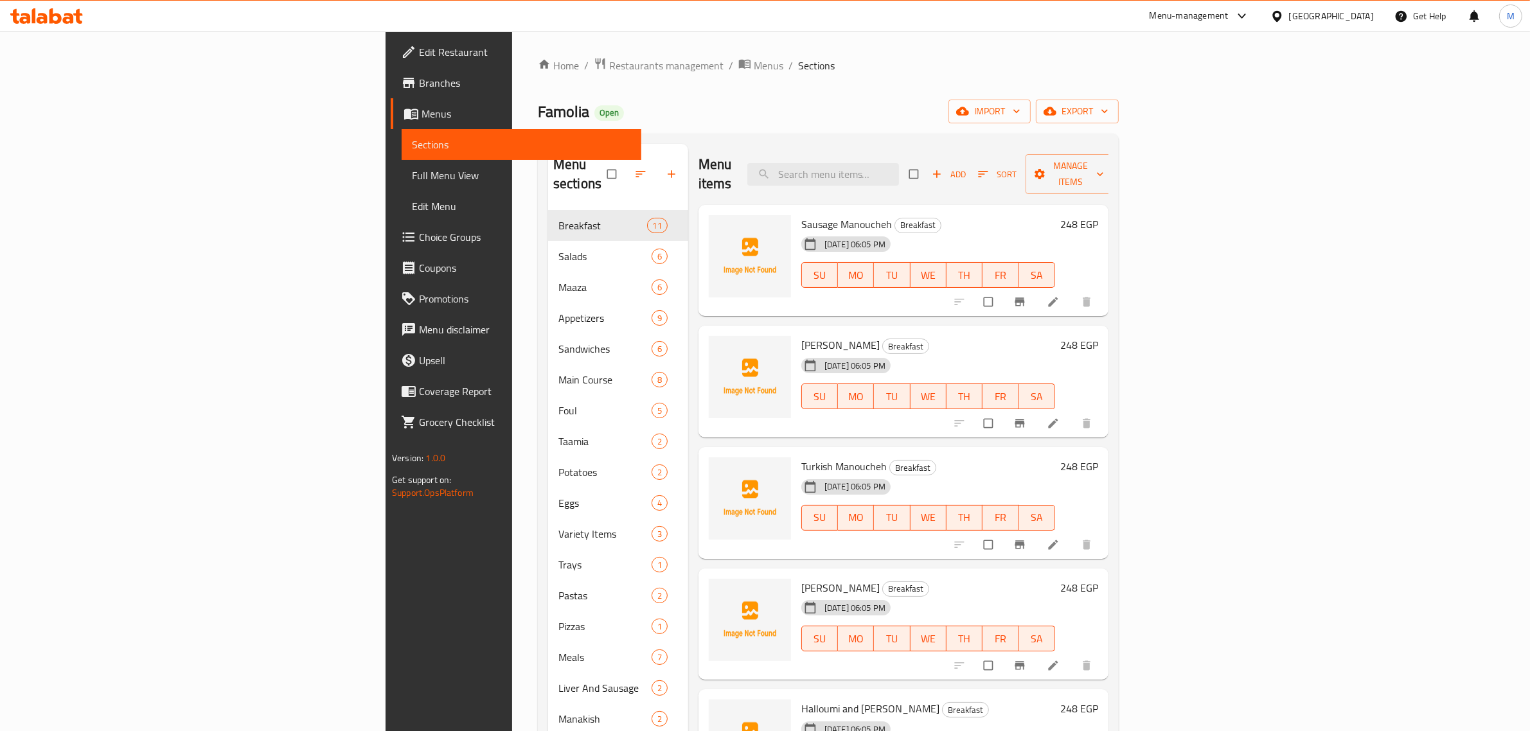
click at [759, 148] on div "Menu items Add Sort Manage items" at bounding box center [903, 174] width 410 height 61
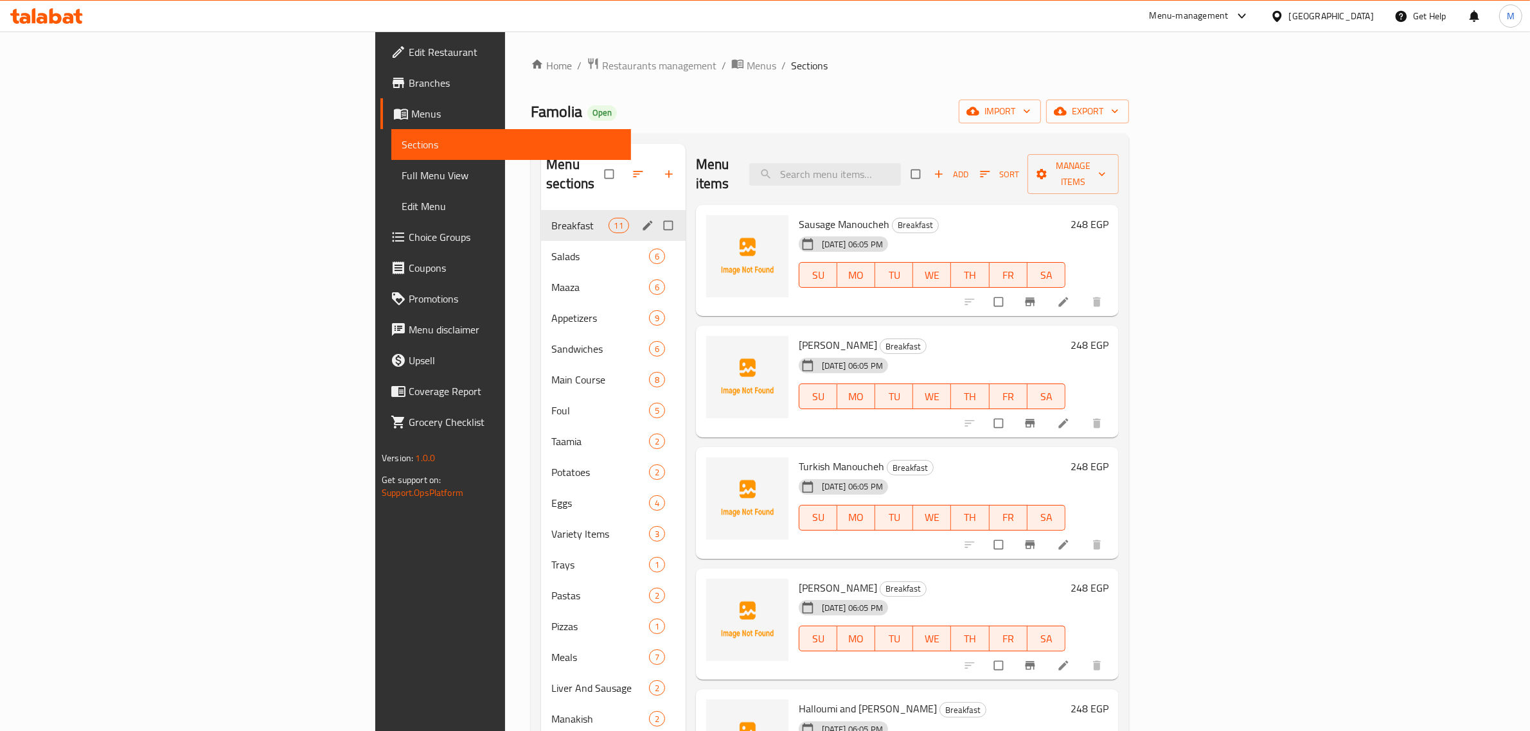
click at [551, 218] on span "Breakfast" at bounding box center [579, 225] width 57 height 15
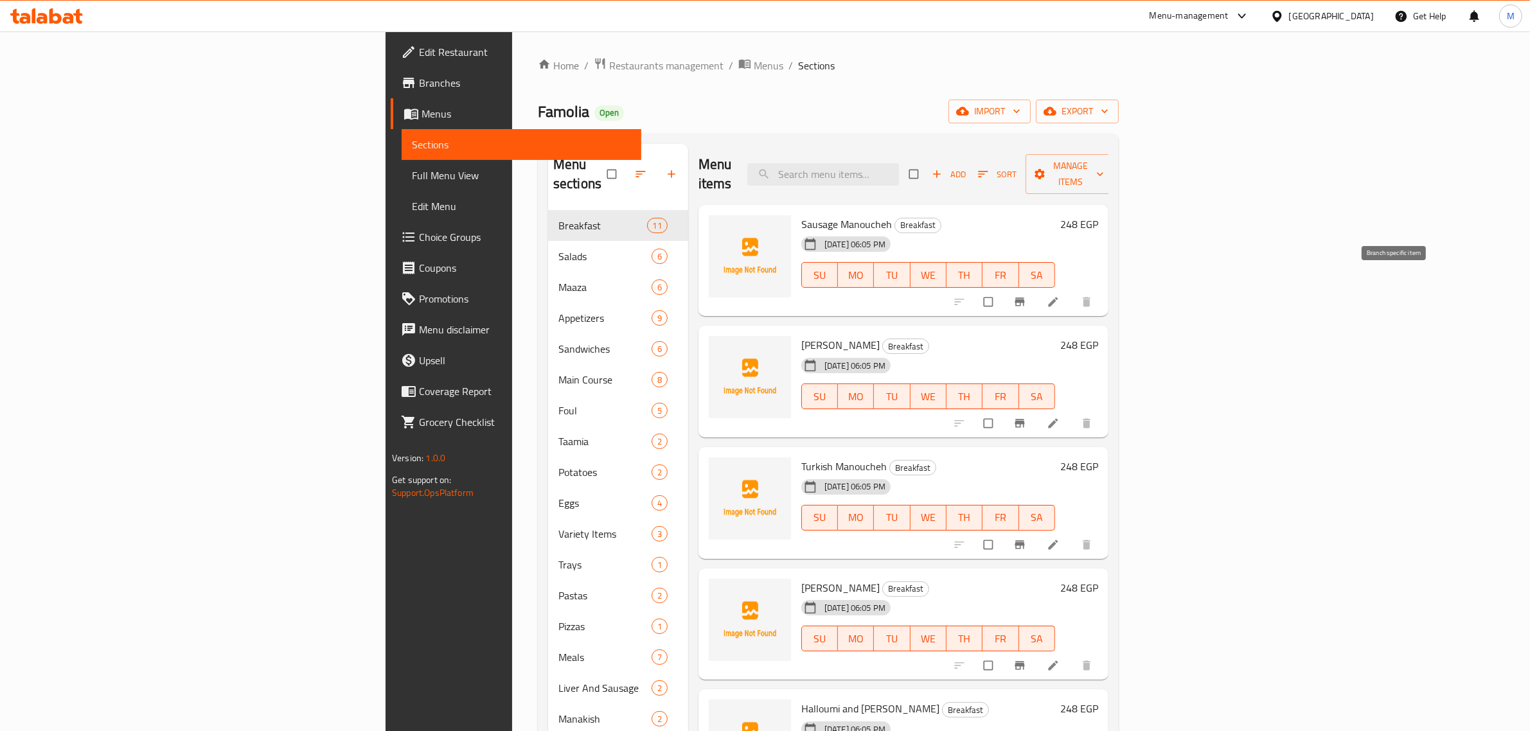
click at [1024, 298] on icon "Branch-specific-item" at bounding box center [1019, 302] width 10 height 8
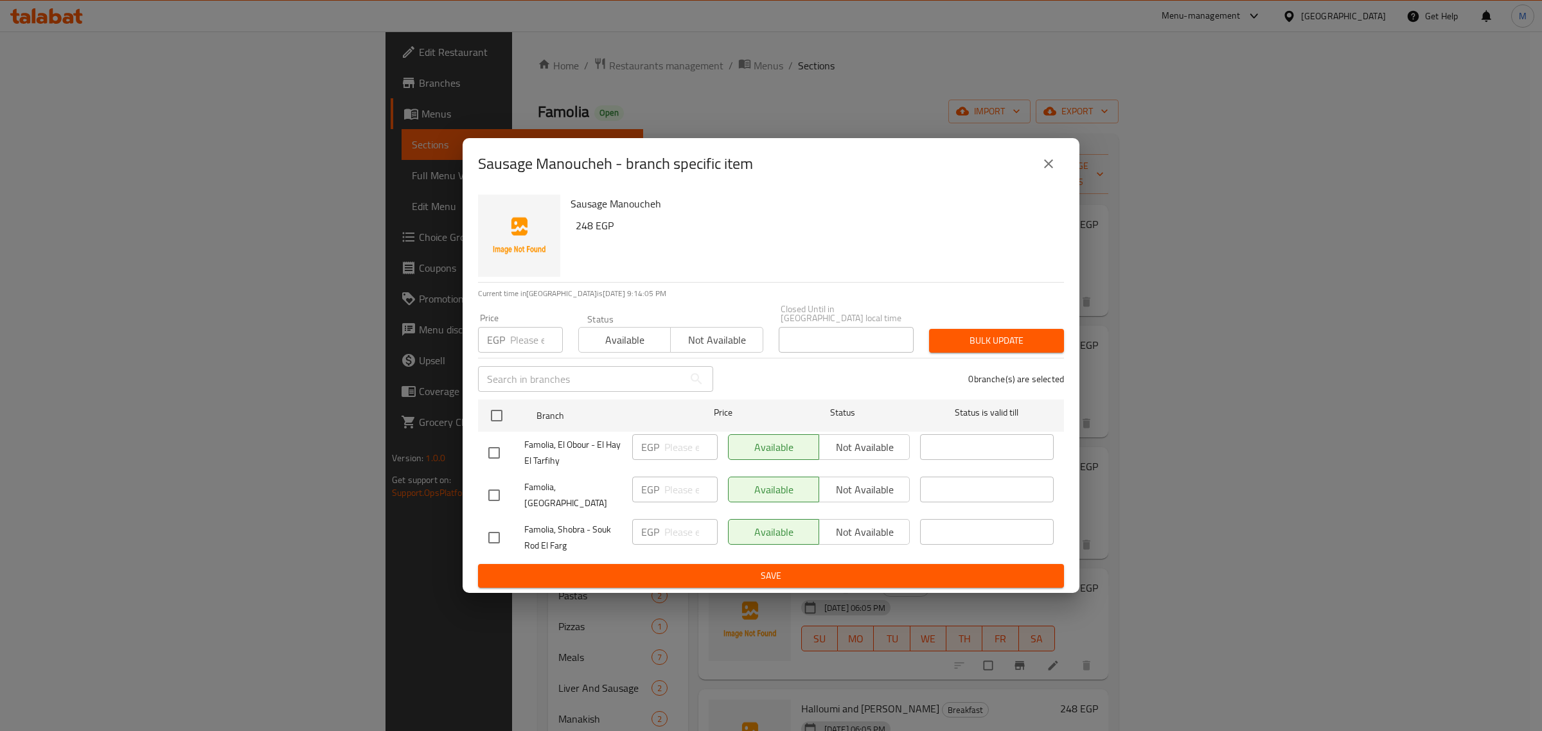
click at [492, 487] on input "checkbox" at bounding box center [494, 495] width 27 height 27
checkbox input "true"
click at [496, 456] on input "checkbox" at bounding box center [494, 452] width 27 height 27
checkbox input "true"
click at [863, 441] on span "Not available" at bounding box center [864, 447] width 80 height 19
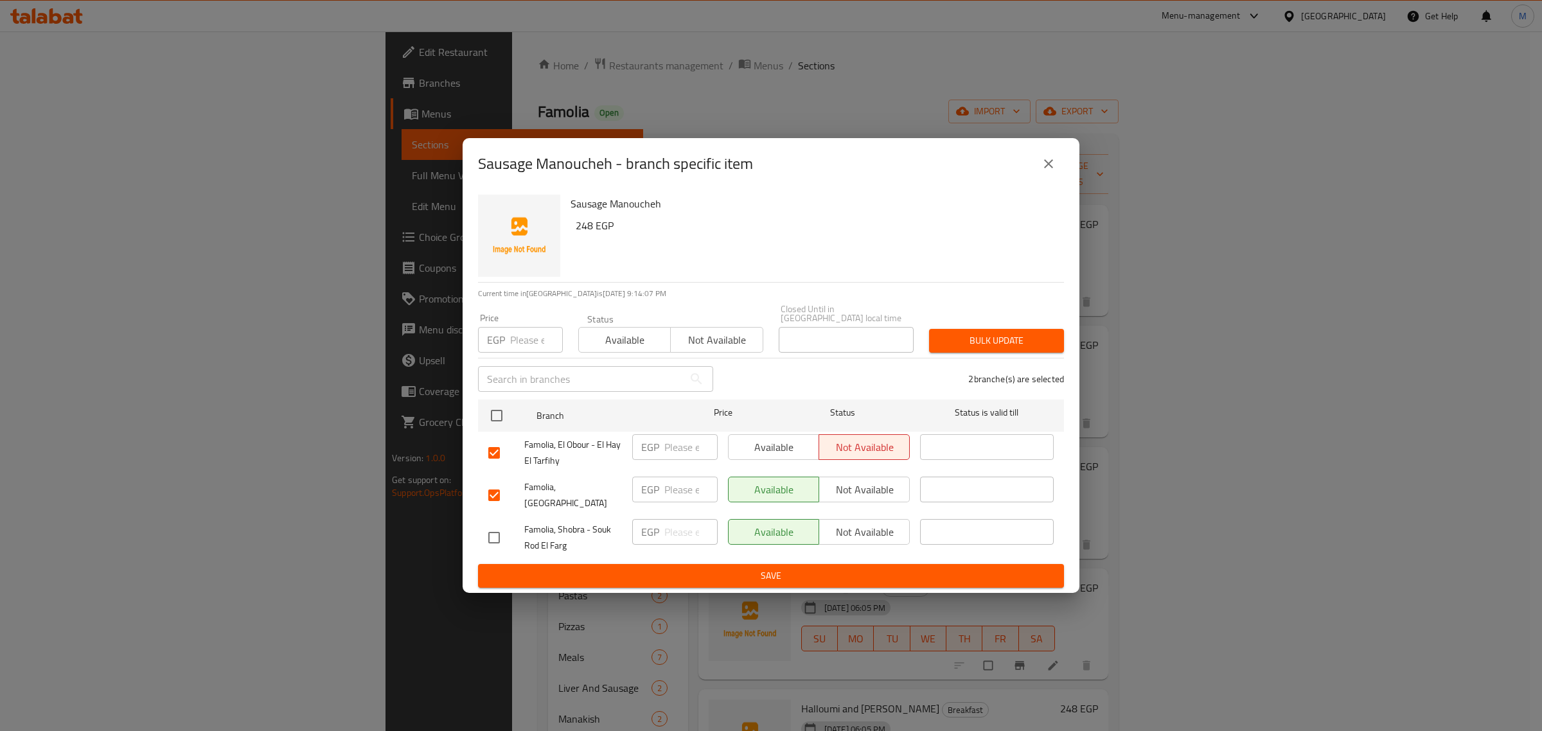
drag, startPoint x: 877, startPoint y: 495, endPoint x: 868, endPoint y: 506, distance: 14.1
click at [876, 495] on span "Not available" at bounding box center [864, 490] width 80 height 19
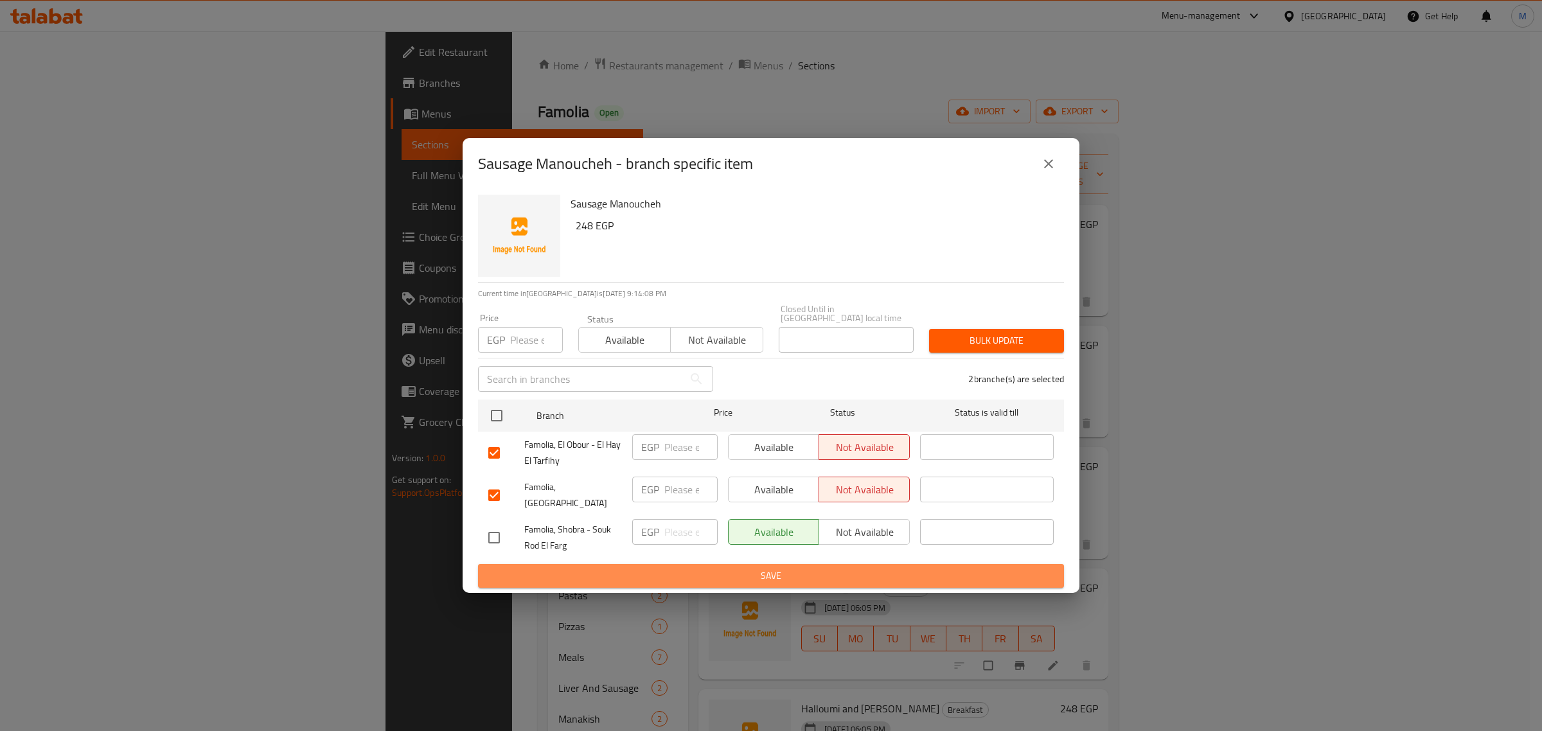
click at [822, 568] on span "Save" at bounding box center [770, 576] width 565 height 16
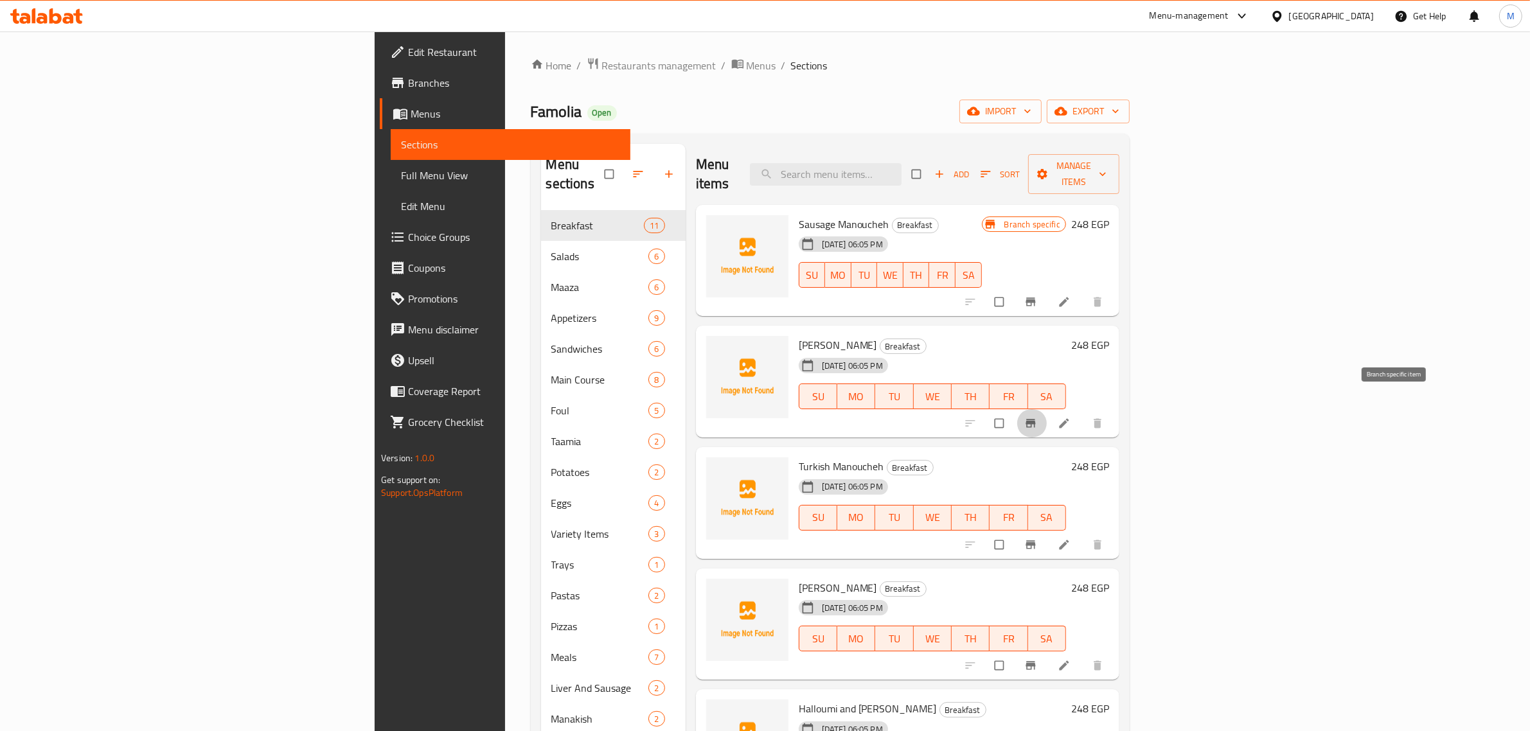
click at [1037, 417] on icon "Branch-specific-item" at bounding box center [1030, 423] width 13 height 13
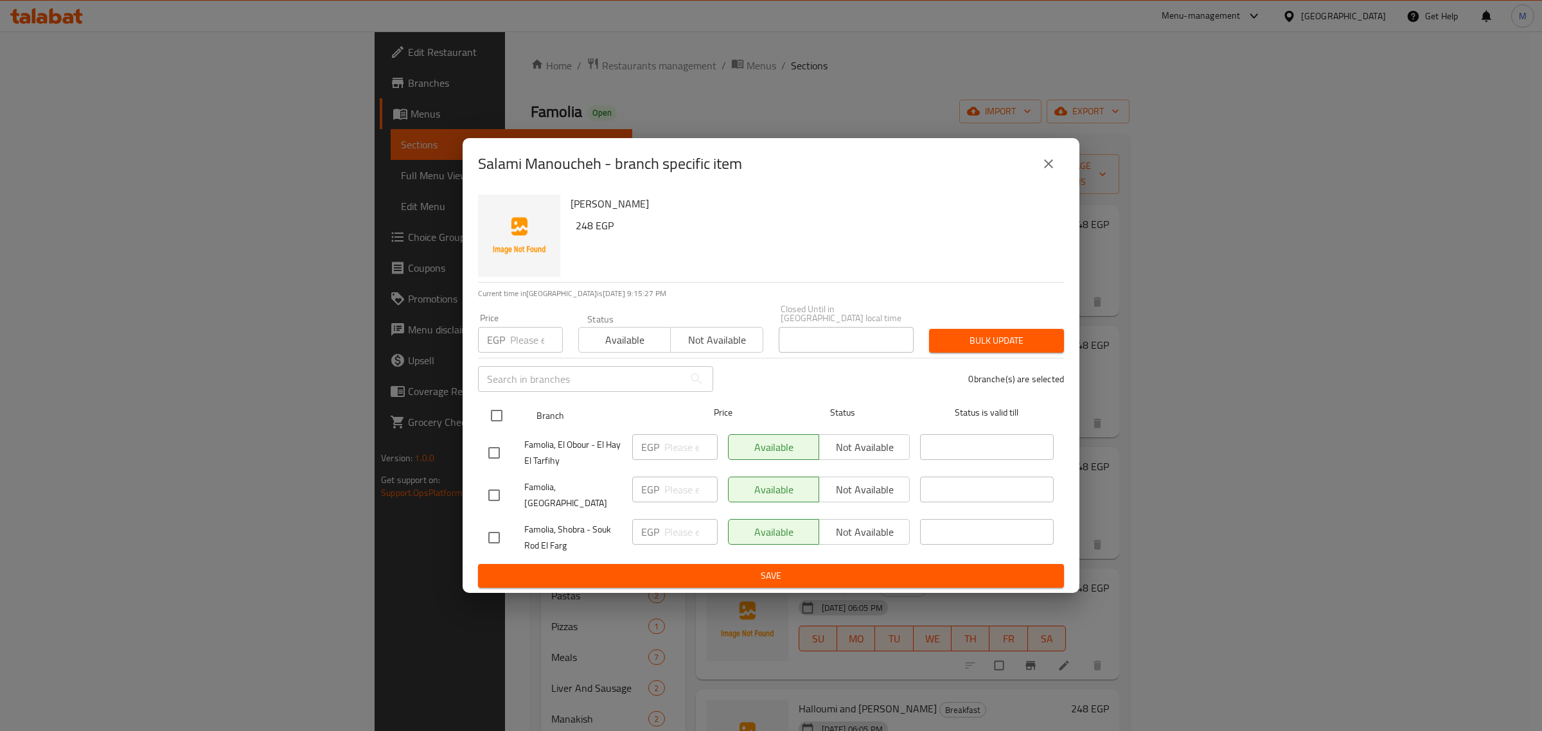
click at [497, 411] on input "checkbox" at bounding box center [496, 415] width 27 height 27
checkbox input "true"
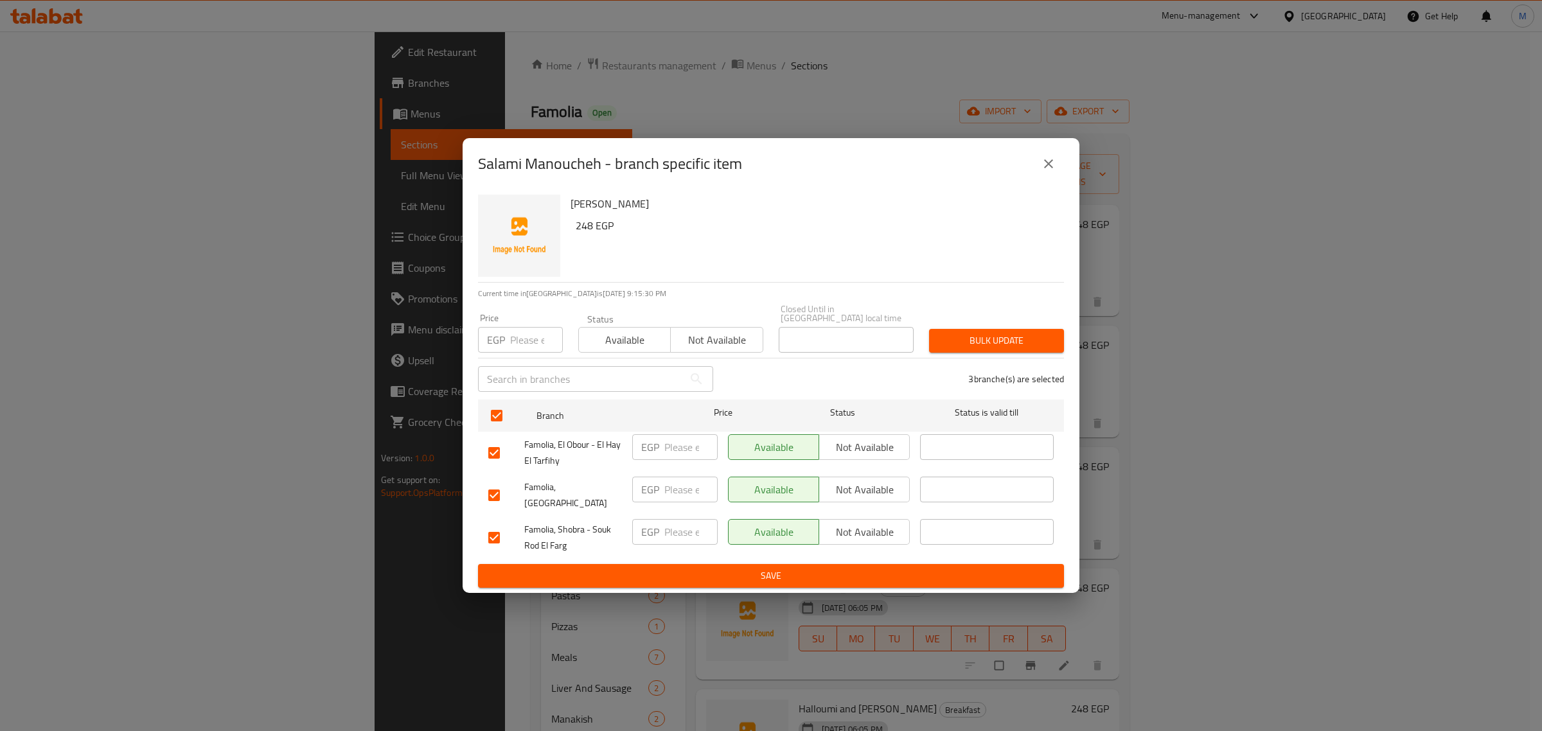
click at [853, 484] on span "Not available" at bounding box center [864, 490] width 80 height 19
click at [876, 443] on span "Not available" at bounding box center [864, 447] width 80 height 19
click at [826, 568] on span "Save" at bounding box center [770, 576] width 565 height 16
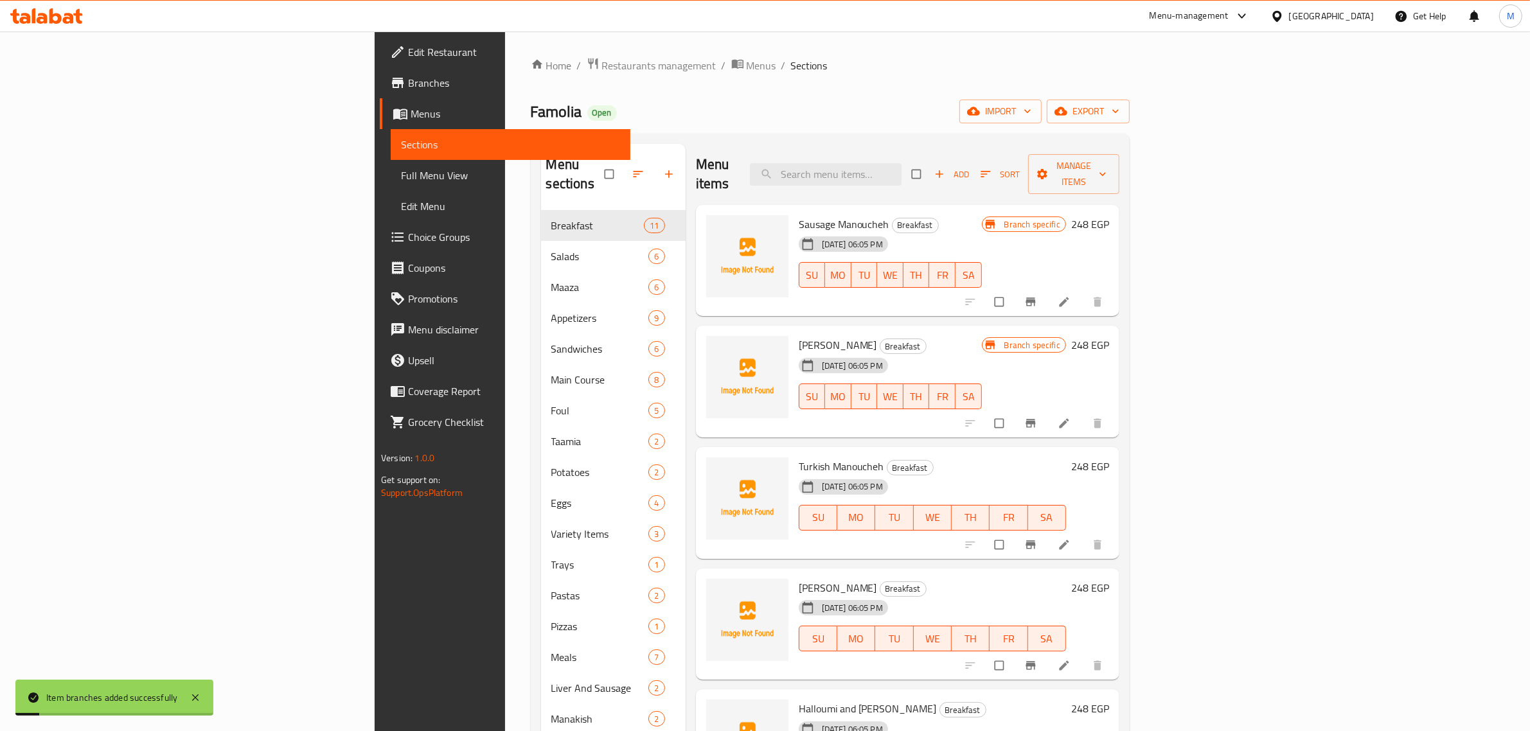
scroll to position [80, 0]
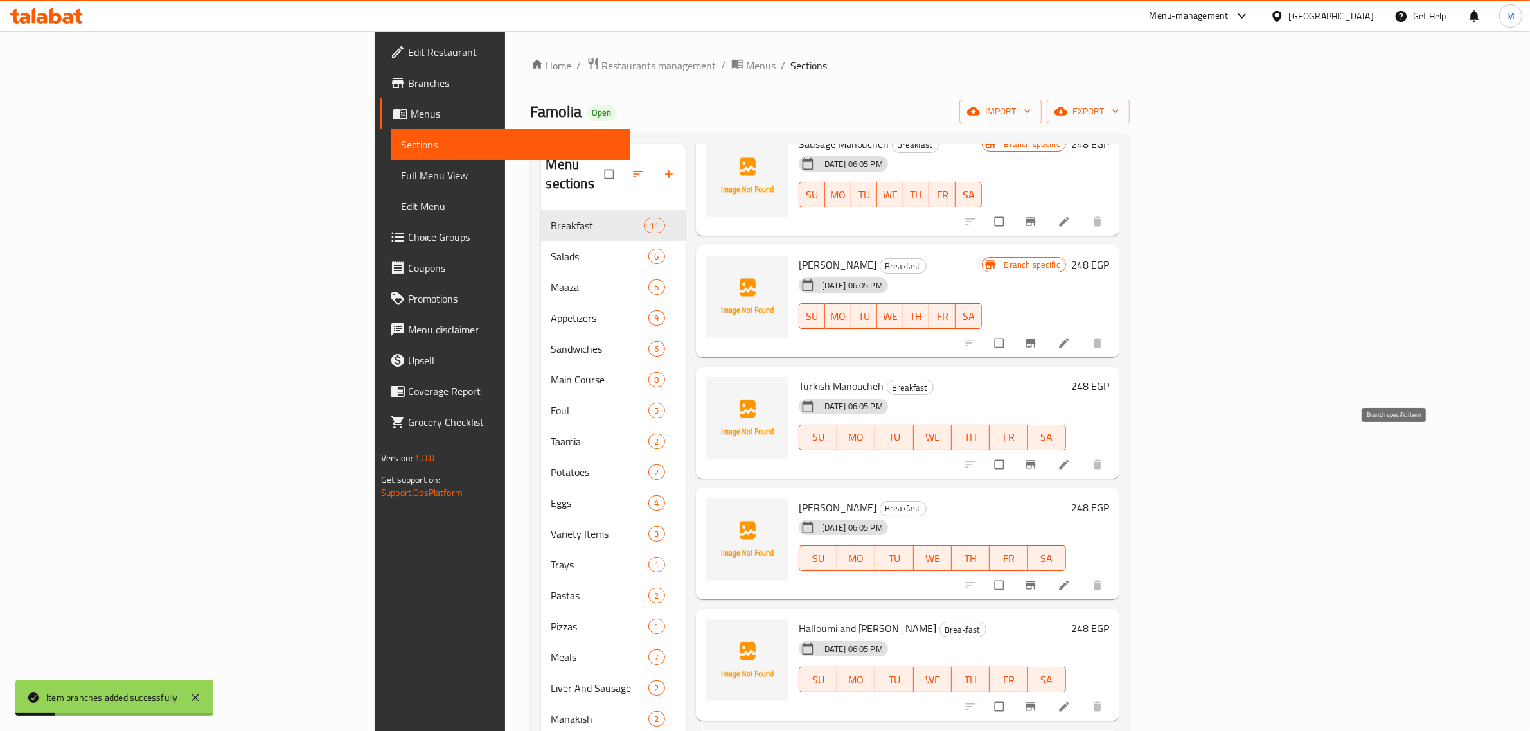
click at [1037, 458] on icon "Branch-specific-item" at bounding box center [1030, 464] width 13 height 13
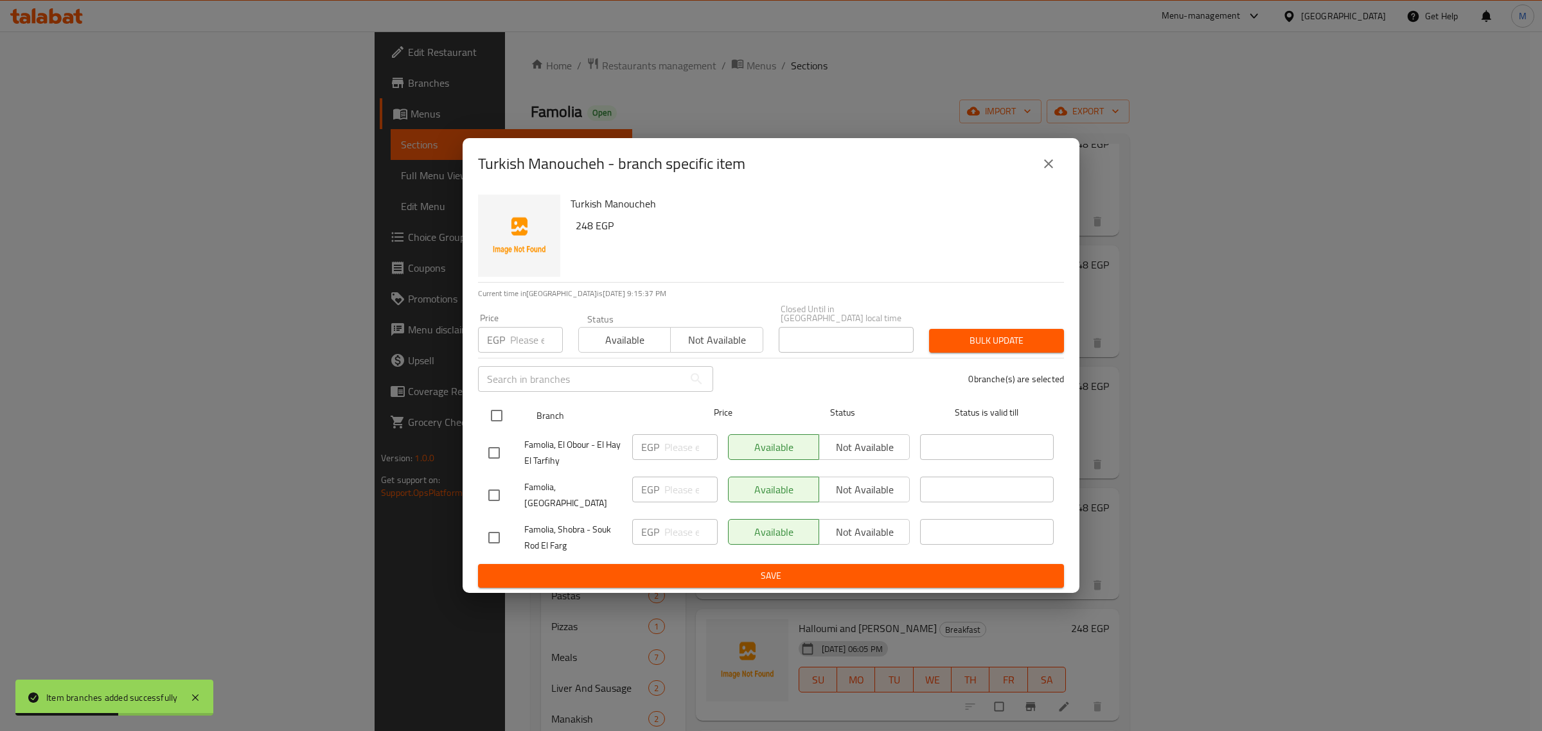
click at [490, 412] on input "checkbox" at bounding box center [496, 415] width 27 height 27
checkbox input "true"
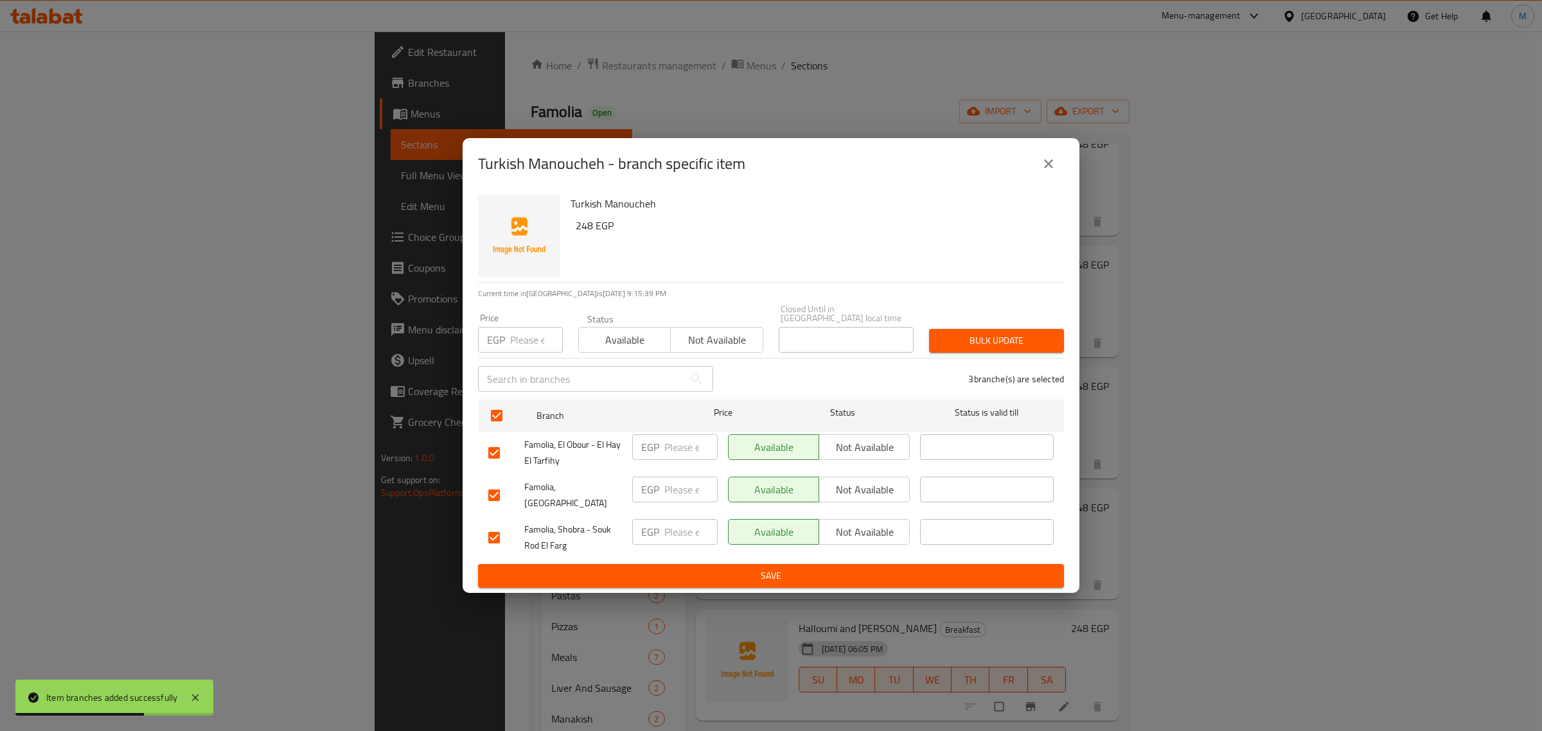
click at [853, 445] on span "Not available" at bounding box center [864, 447] width 80 height 19
click at [851, 497] on span "Not available" at bounding box center [864, 490] width 80 height 19
click at [827, 568] on span "Save" at bounding box center [770, 576] width 565 height 16
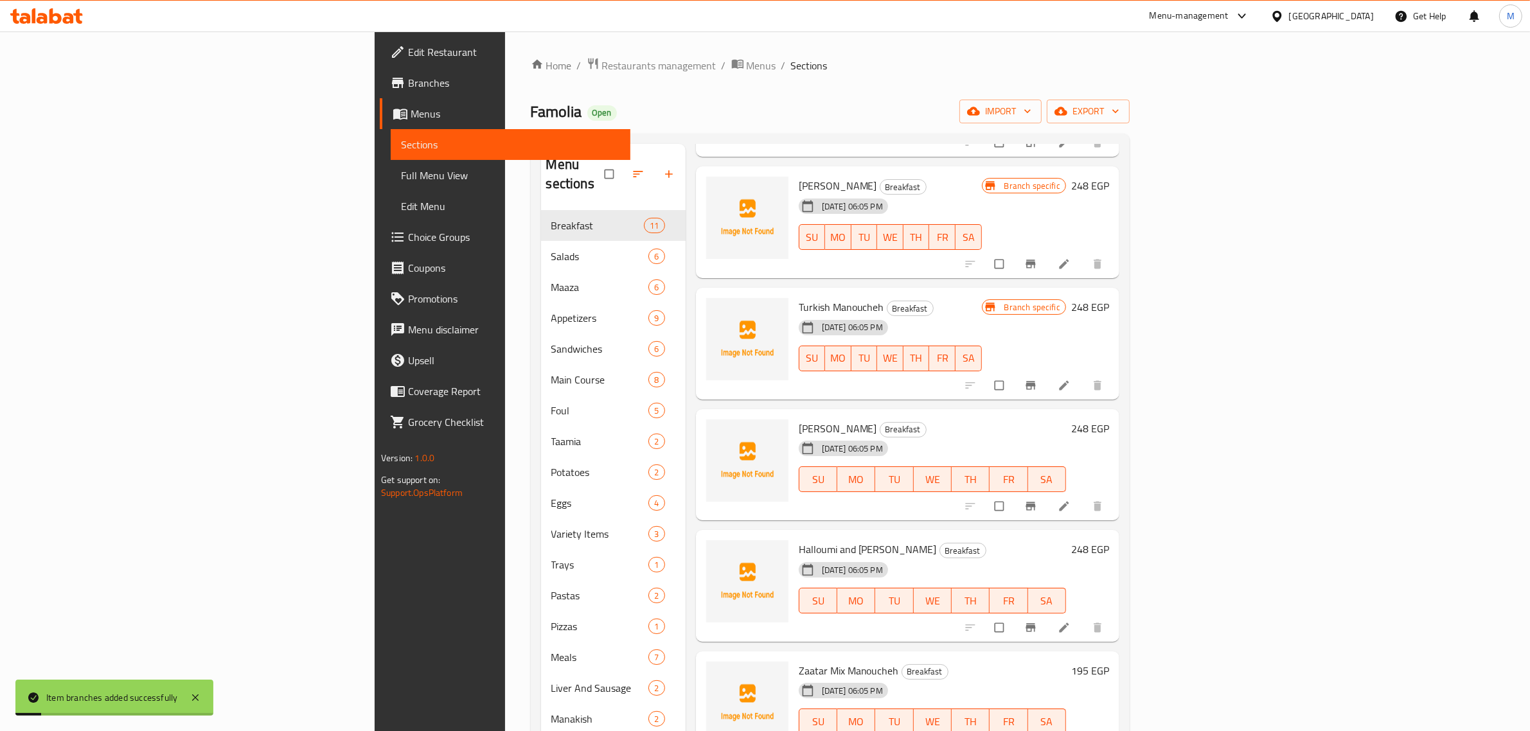
scroll to position [161, 0]
click at [1035, 501] on icon "Branch-specific-item" at bounding box center [1030, 505] width 10 height 8
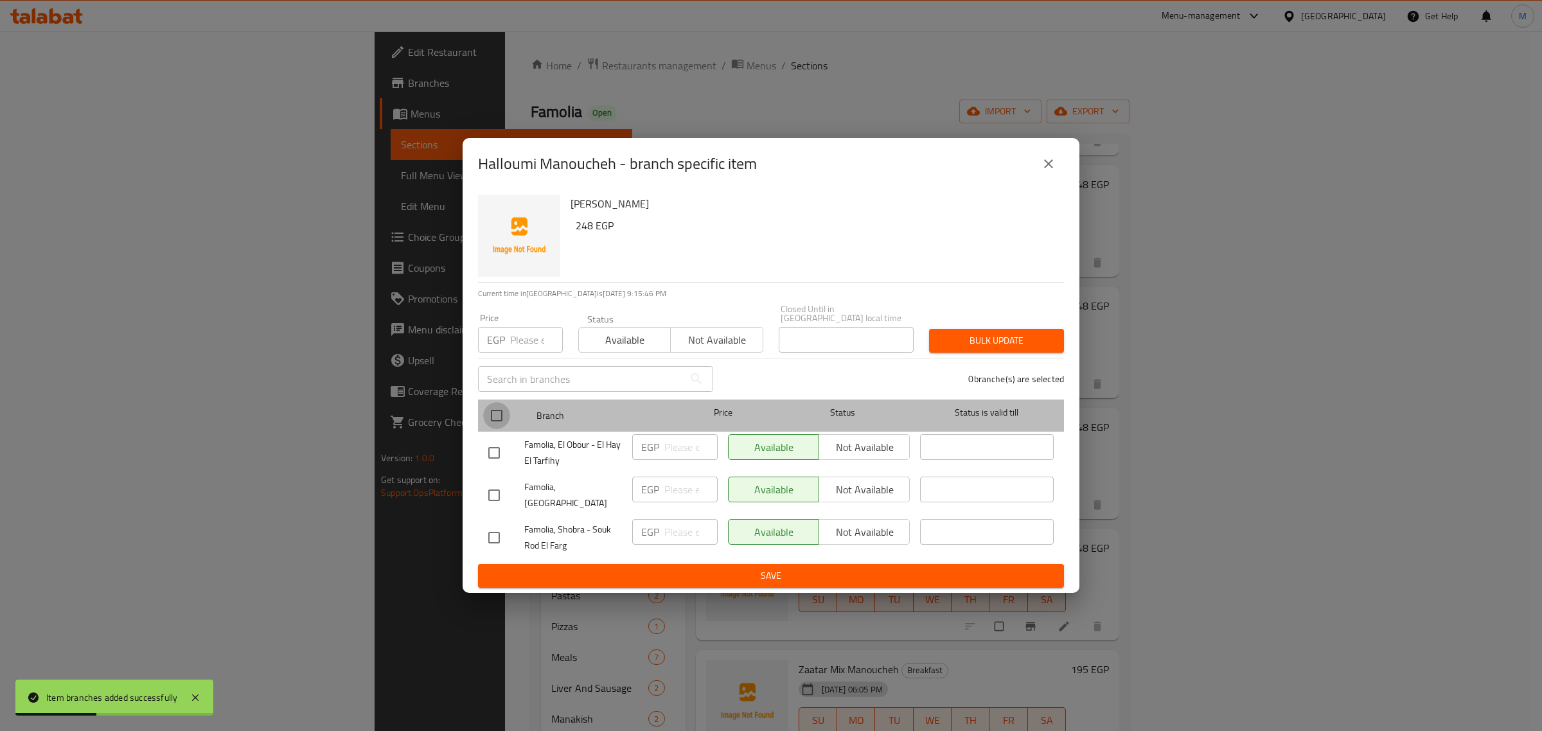
click at [496, 420] on input "checkbox" at bounding box center [496, 415] width 27 height 27
checkbox input "true"
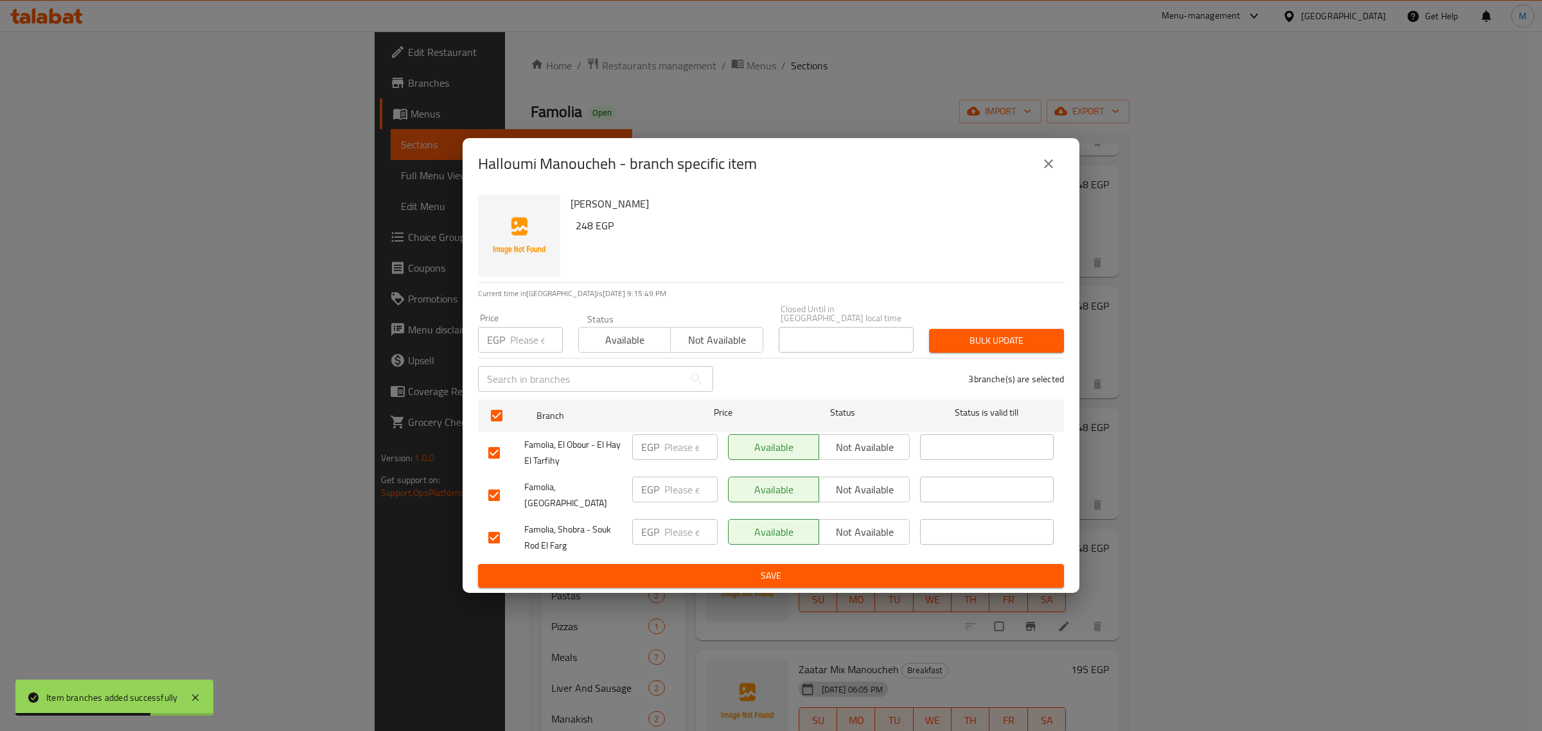
click at [845, 488] on span "Not available" at bounding box center [864, 490] width 80 height 19
click at [866, 451] on span "Not available" at bounding box center [864, 447] width 80 height 19
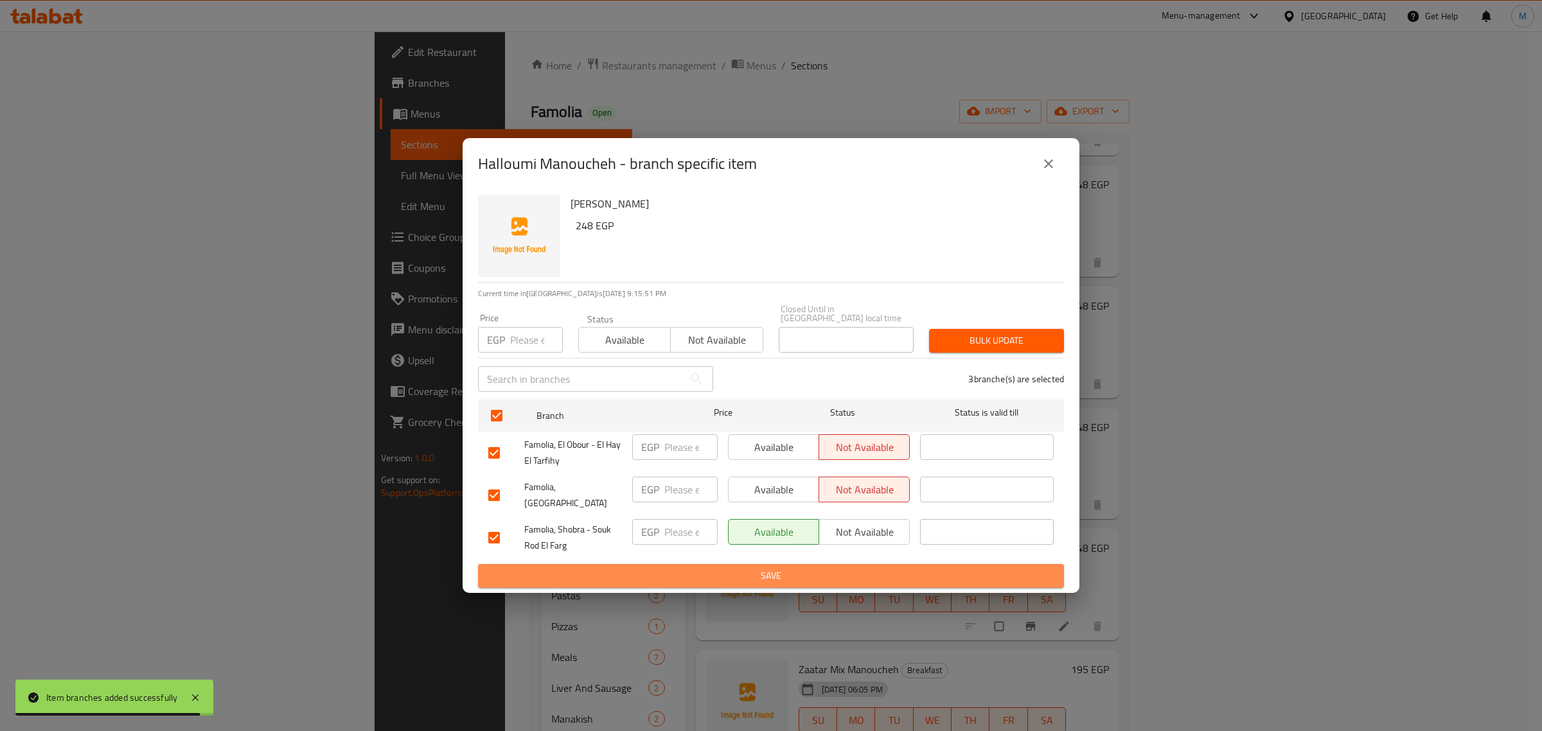
click at [832, 570] on span "Save" at bounding box center [770, 576] width 565 height 16
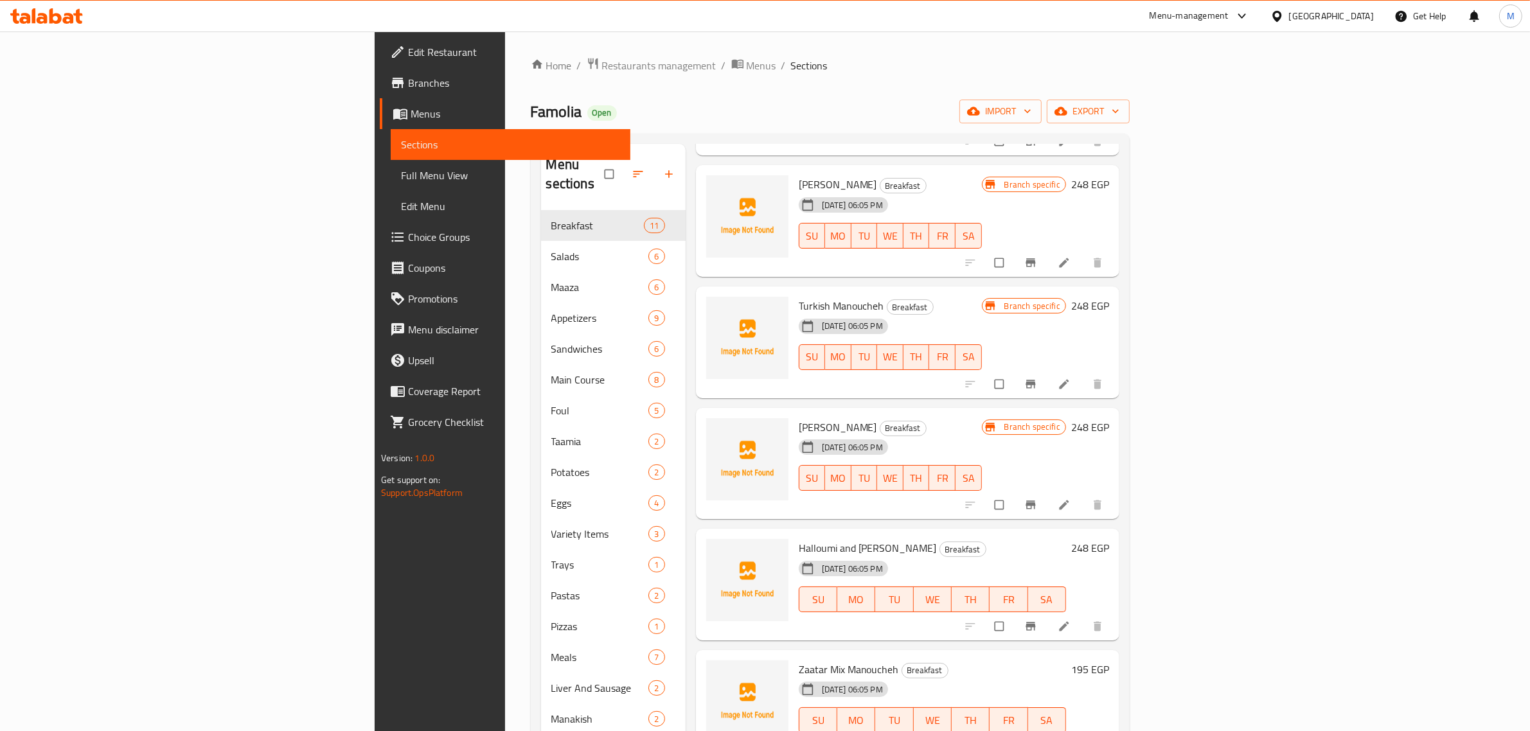
drag, startPoint x: 903, startPoint y: 562, endPoint x: 890, endPoint y: 602, distance: 41.7
click at [890, 602] on div "17-09-2025 06:05 PM SU MO TU WE TH FR SA" at bounding box center [932, 590] width 278 height 69
click at [981, 556] on div "17-09-2025 06:05 PM SU MO TU WE TH FR SA" at bounding box center [932, 590] width 278 height 69
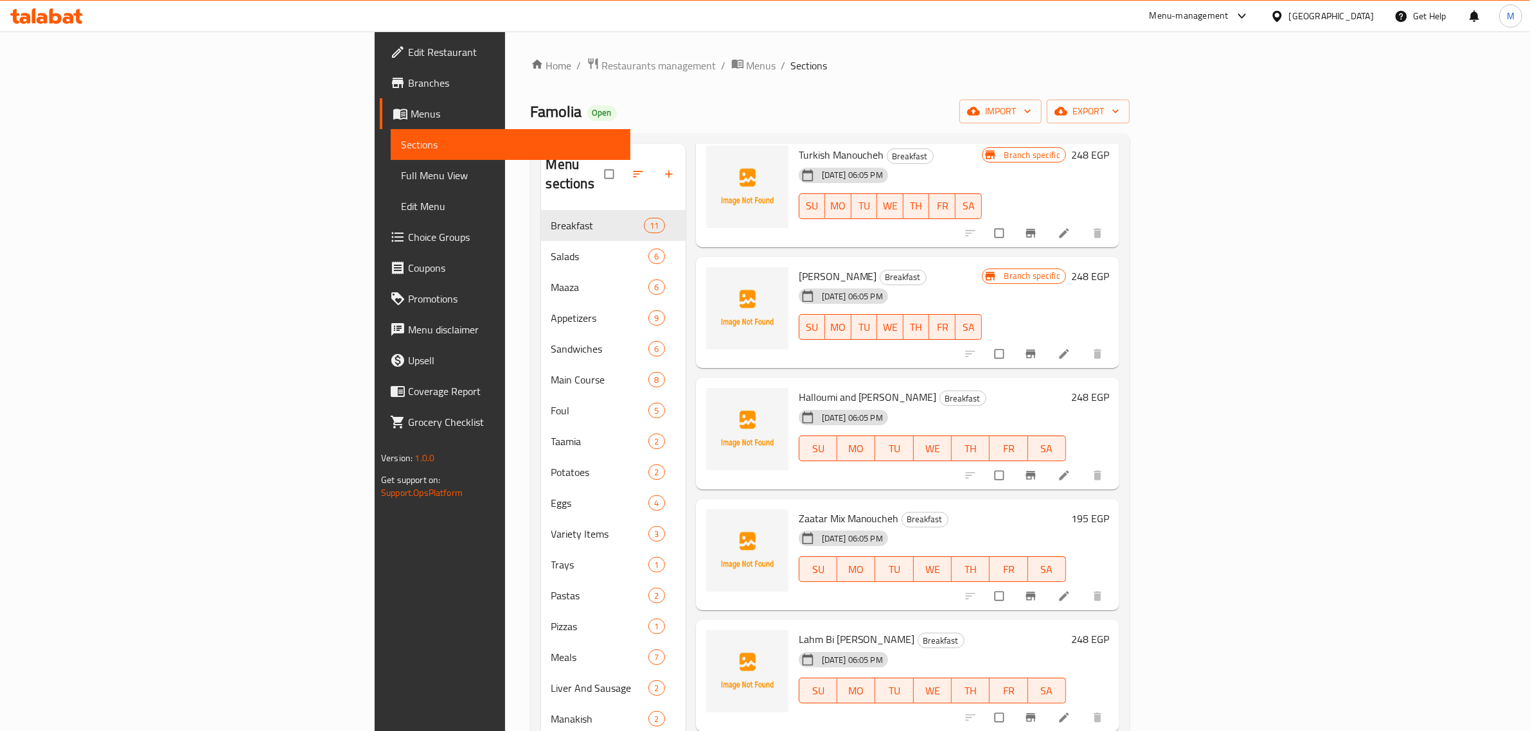
scroll to position [321, 0]
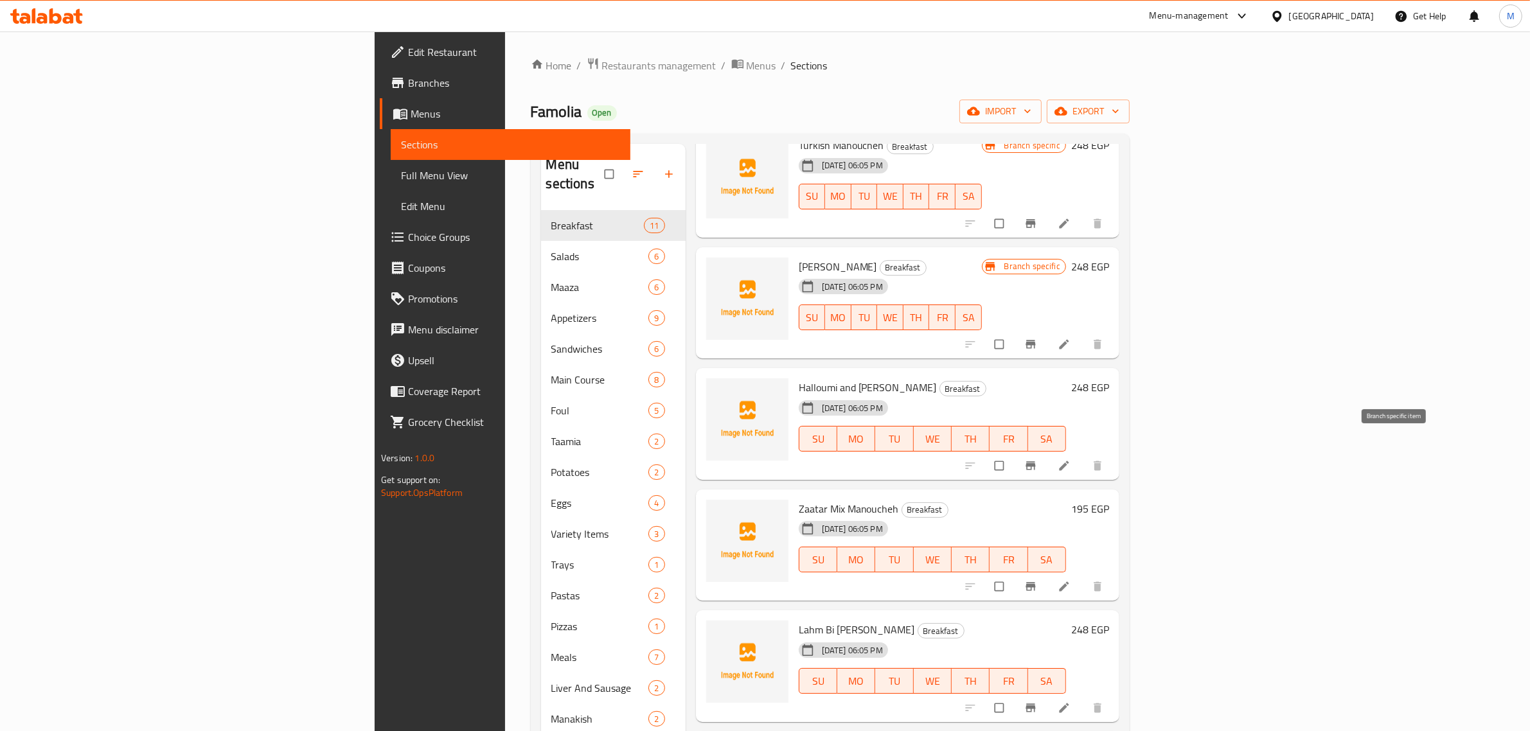
click at [1035, 461] on icon "Branch-specific-item" at bounding box center [1030, 465] width 10 height 8
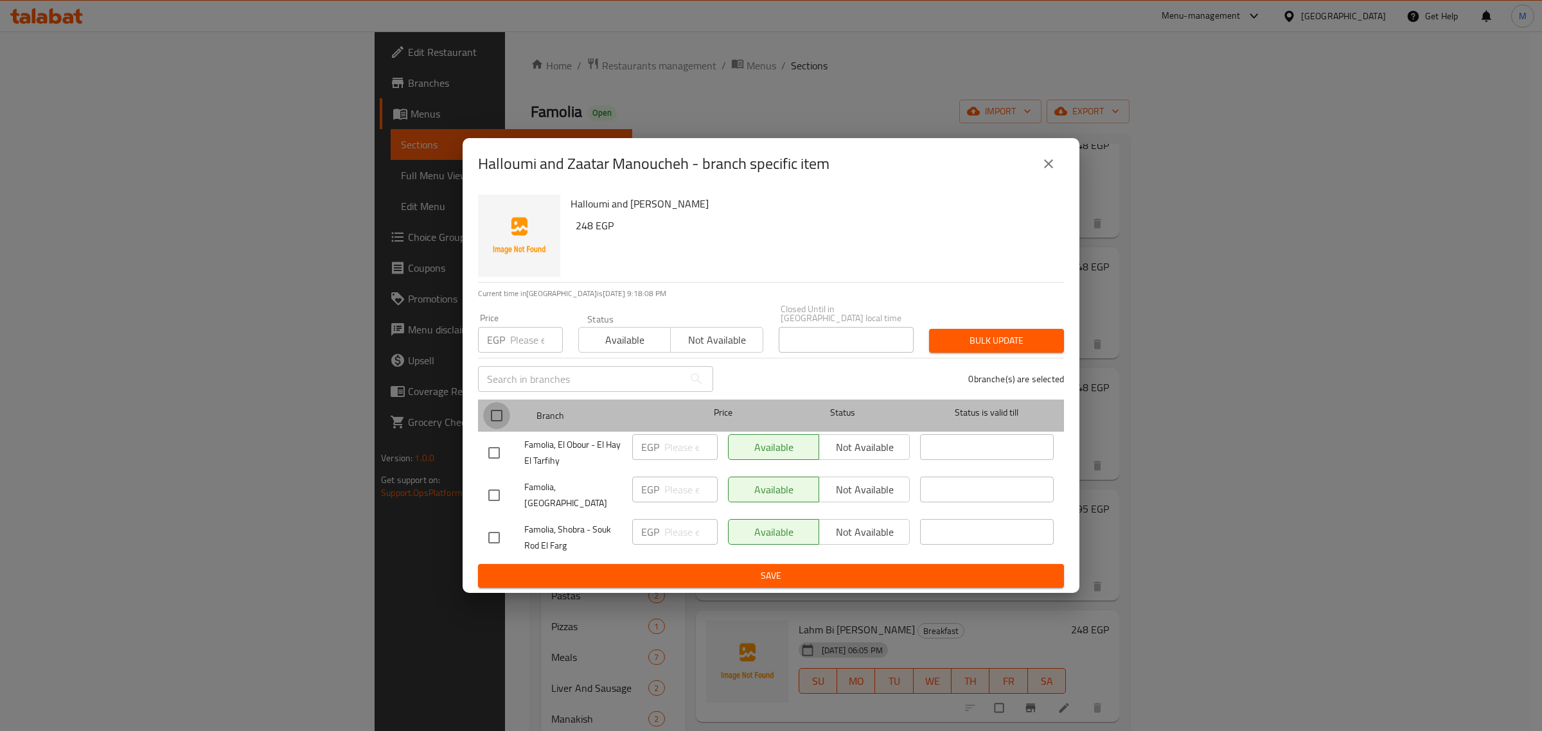
click at [493, 410] on input "checkbox" at bounding box center [496, 415] width 27 height 27
checkbox input "true"
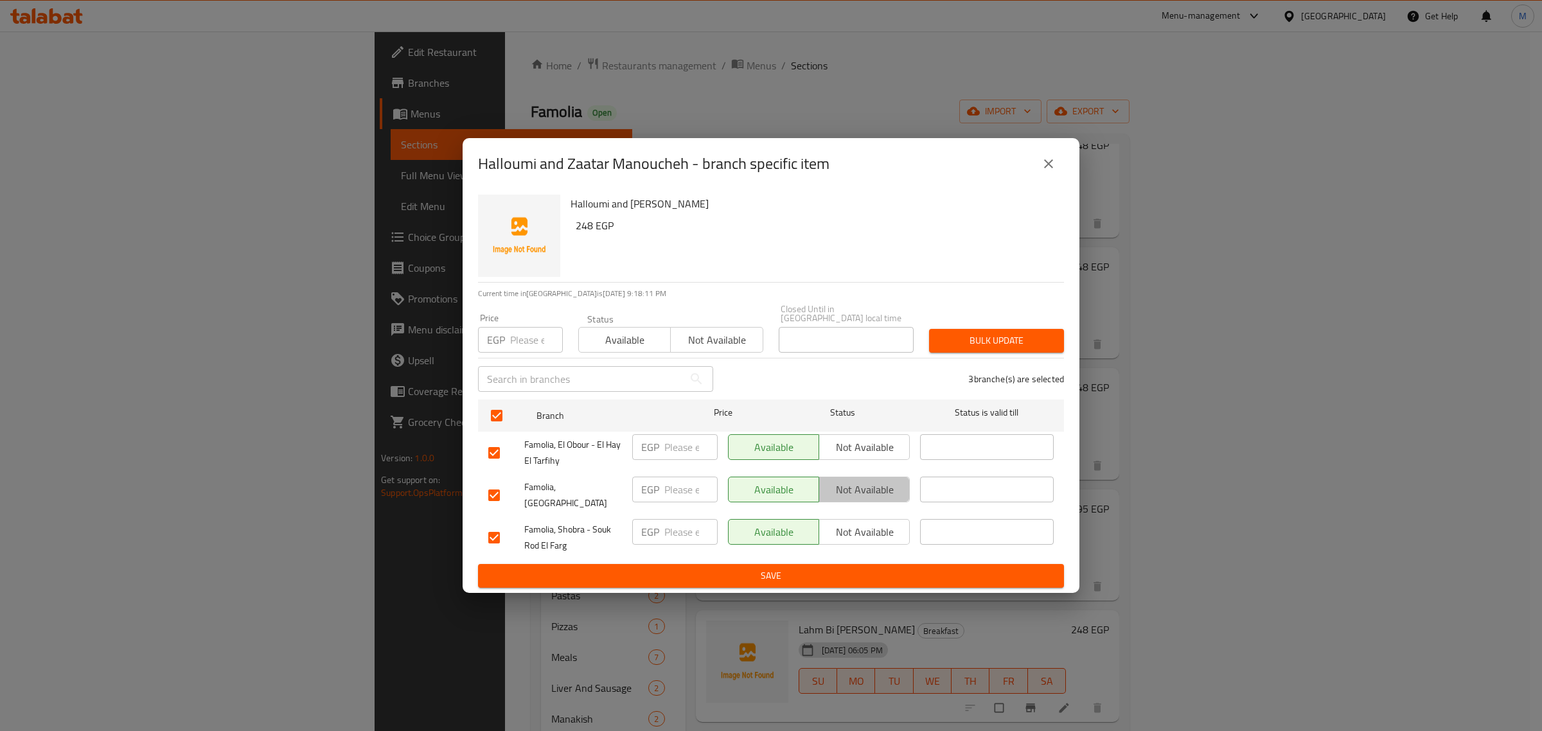
click at [871, 496] on span "Not available" at bounding box center [864, 490] width 80 height 19
click at [869, 450] on span "Not available" at bounding box center [864, 447] width 80 height 19
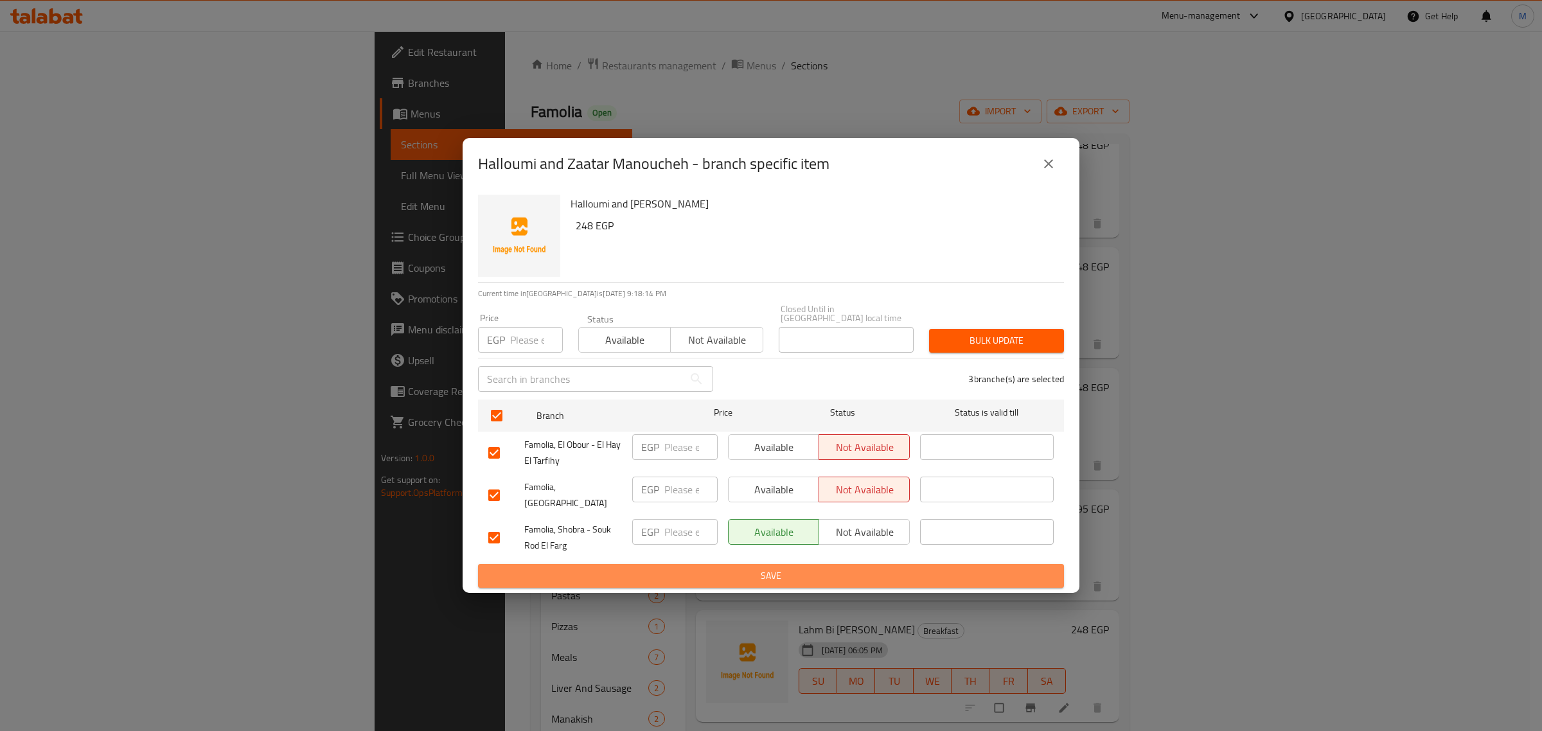
click at [840, 568] on span "Save" at bounding box center [770, 576] width 565 height 16
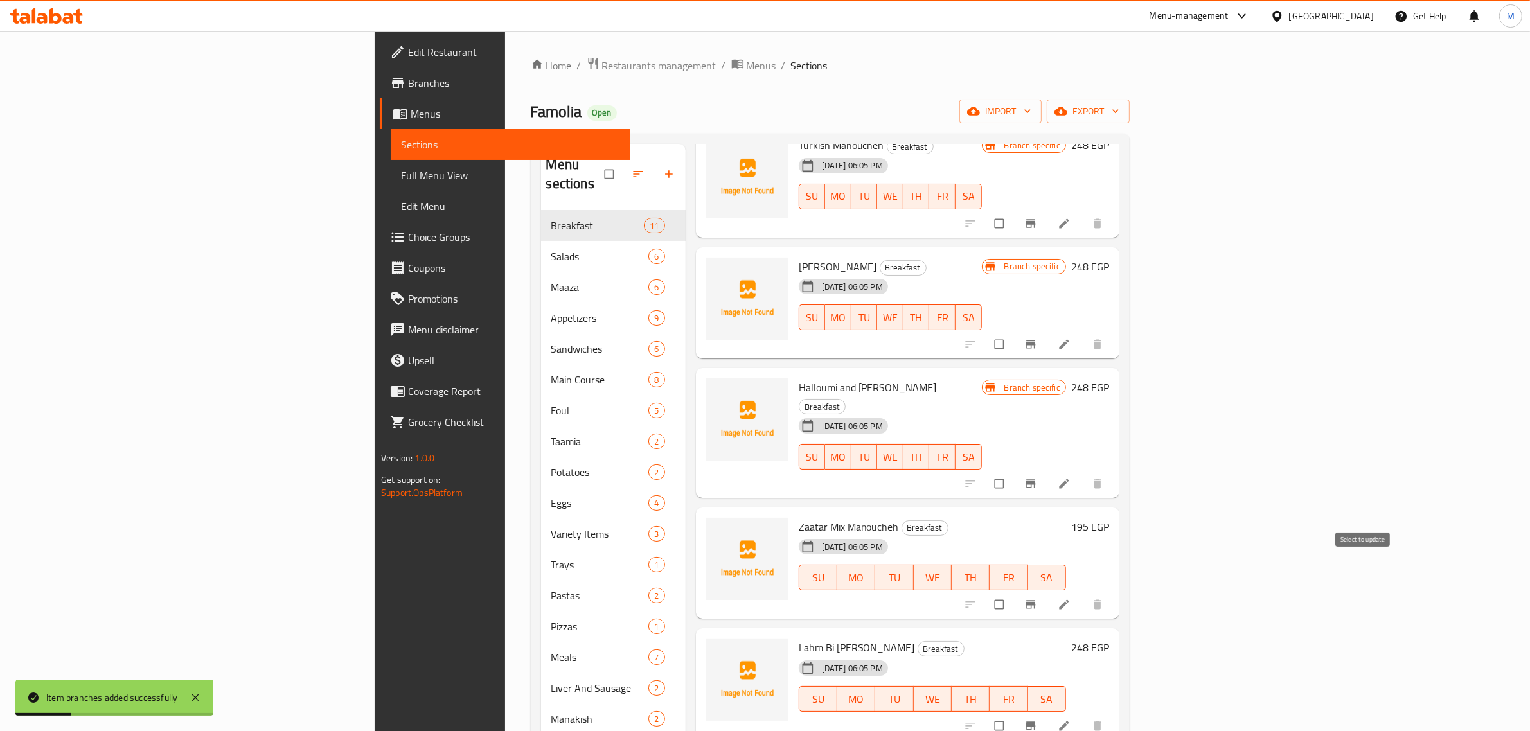
click at [1014, 592] on input "checkbox" at bounding box center [1000, 604] width 27 height 24
checkbox input "false"
click at [1047, 590] on button "Branch-specific-item" at bounding box center [1031, 604] width 31 height 28
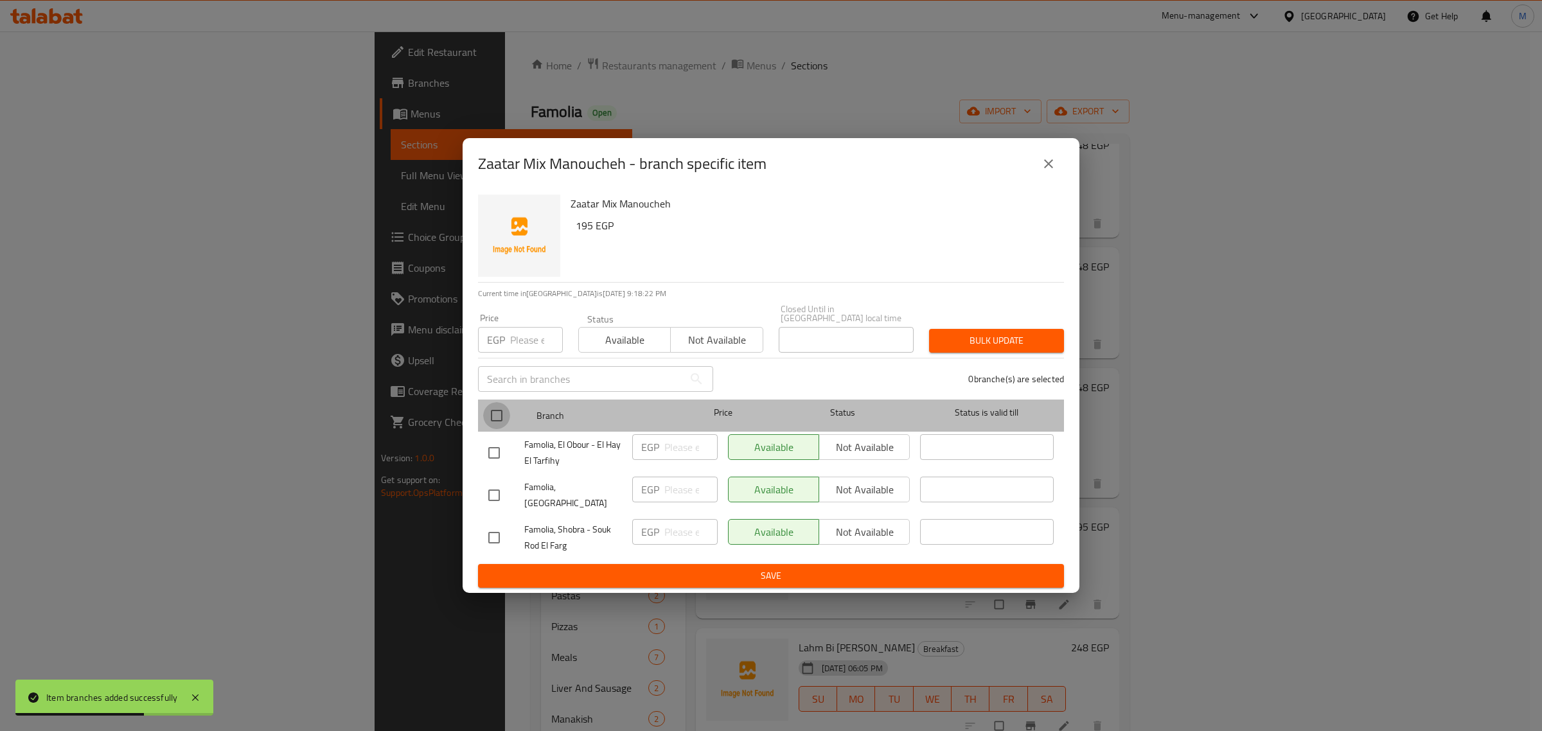
click at [493, 412] on input "checkbox" at bounding box center [496, 415] width 27 height 27
checkbox input "true"
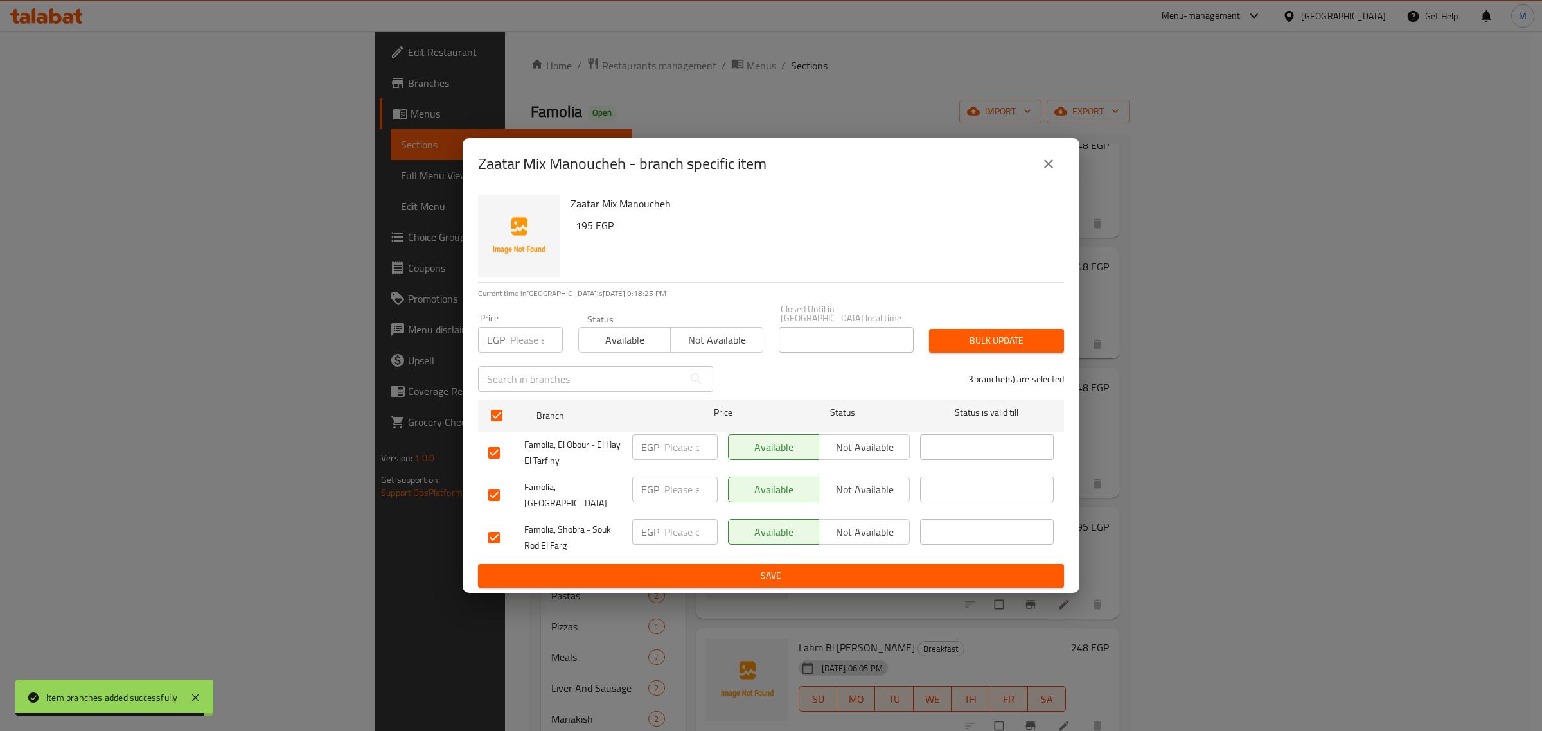
click at [845, 491] on span "Not available" at bounding box center [864, 490] width 80 height 19
click at [872, 451] on span "Not available" at bounding box center [864, 447] width 80 height 19
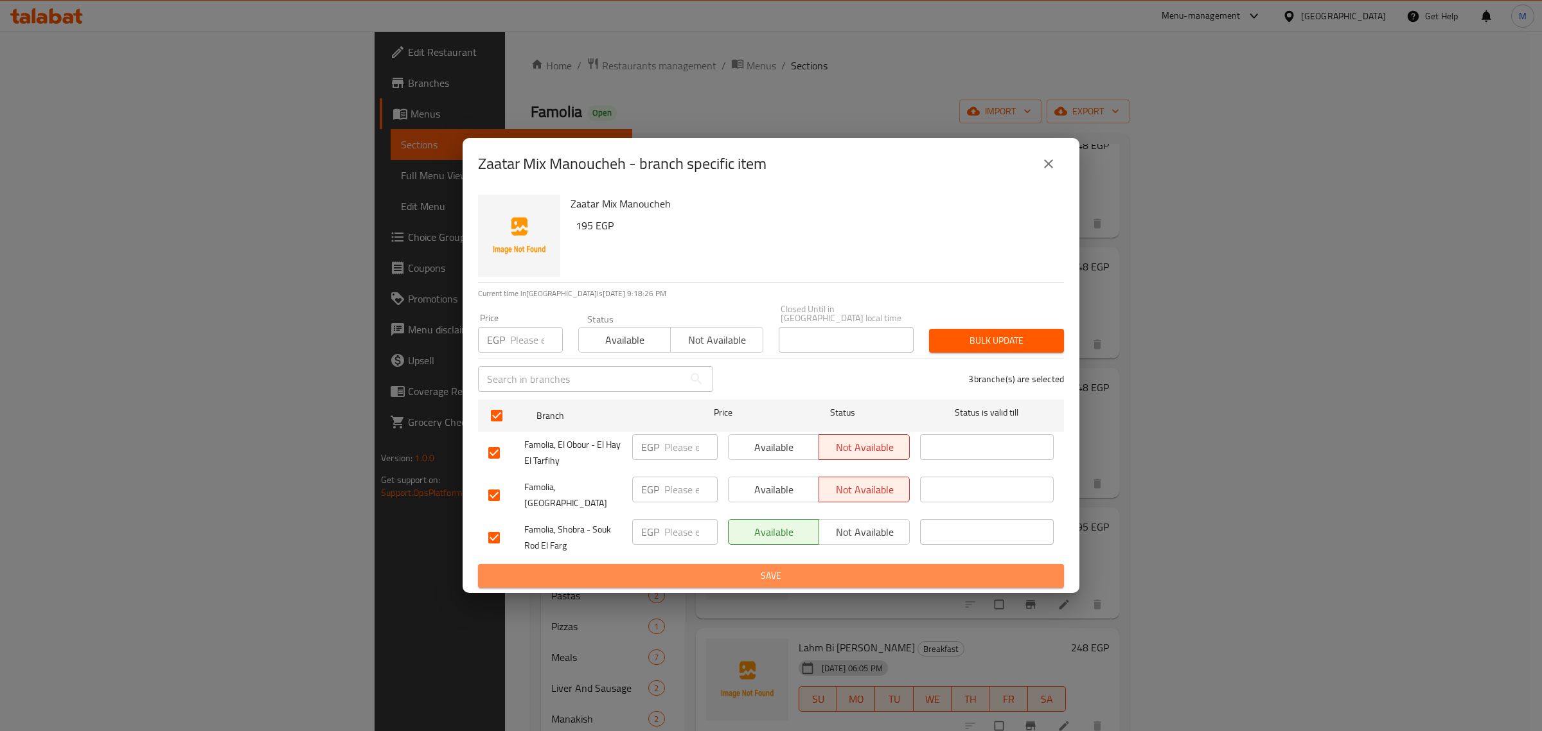
click at [874, 568] on span "Save" at bounding box center [770, 576] width 565 height 16
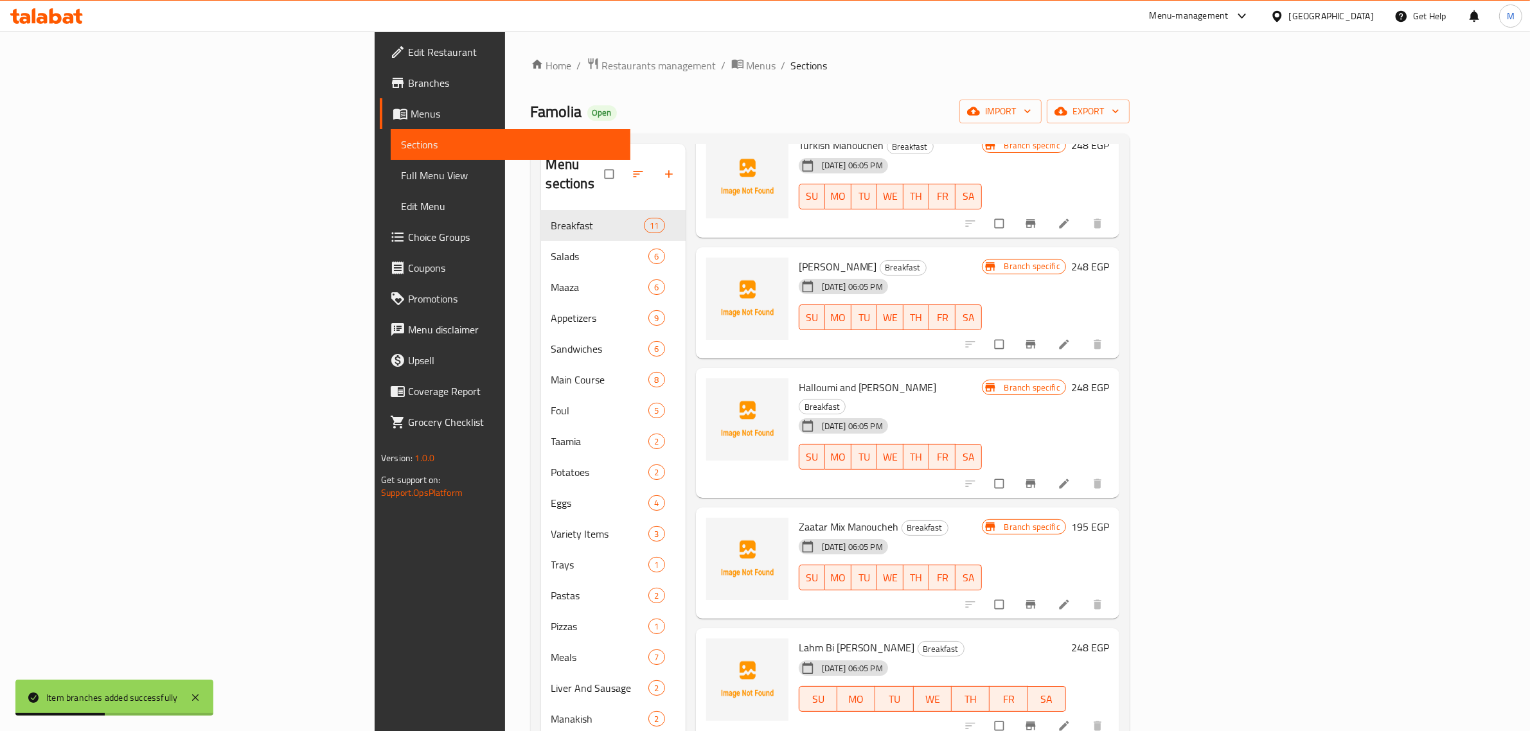
drag, startPoint x: 854, startPoint y: 468, endPoint x: 850, endPoint y: 476, distance: 9.5
drag, startPoint x: 850, startPoint y: 476, endPoint x: 845, endPoint y: 508, distance: 31.9
drag, startPoint x: 845, startPoint y: 508, endPoint x: 935, endPoint y: 570, distance: 110.0
click at [935, 570] on div "Zaatar Mix Manoucheh Breakfast 17-09-2025 06:05 PM SU MO TU WE TH FR SA" at bounding box center [889, 564] width 193 height 102
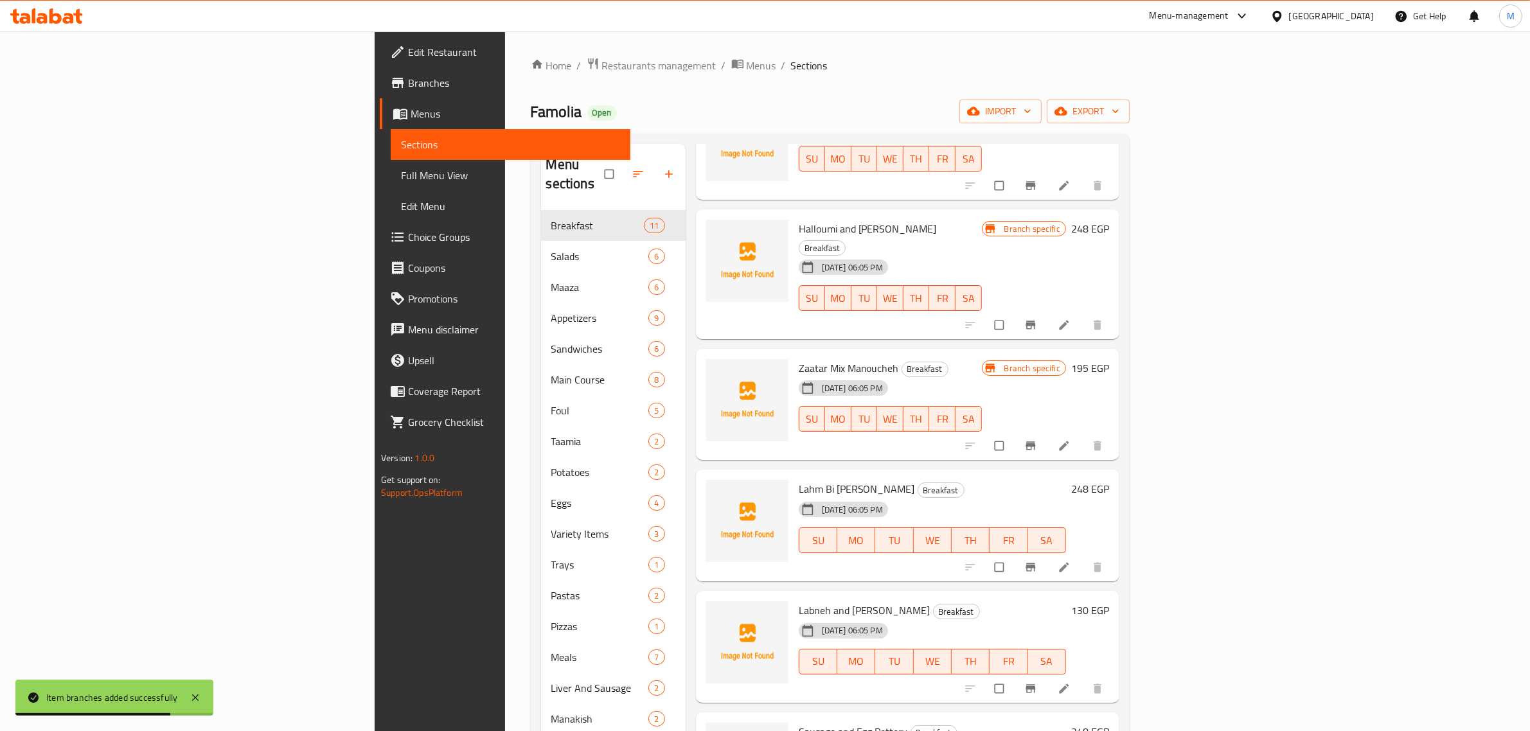
scroll to position [482, 0]
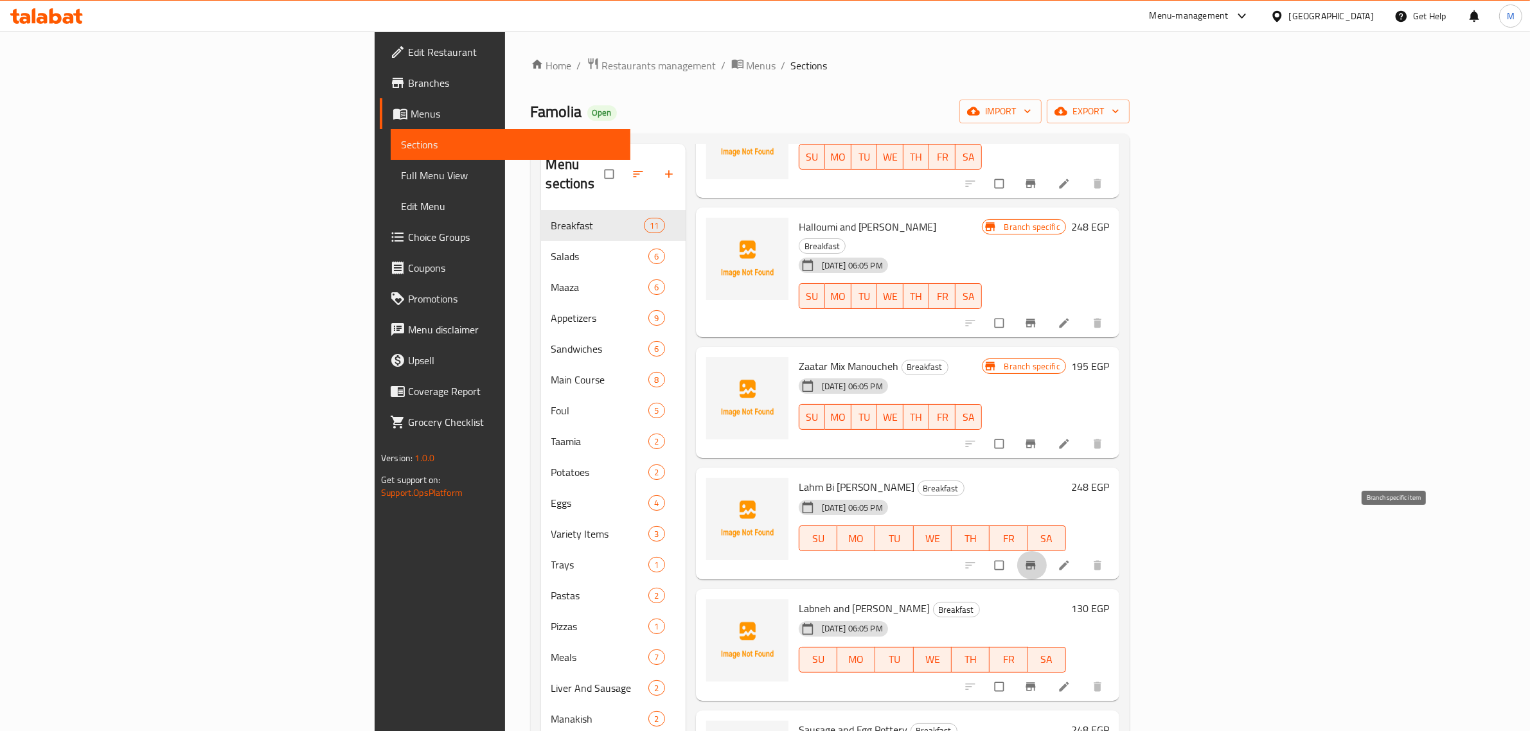
click at [1037, 559] on icon "Branch-specific-item" at bounding box center [1030, 565] width 13 height 13
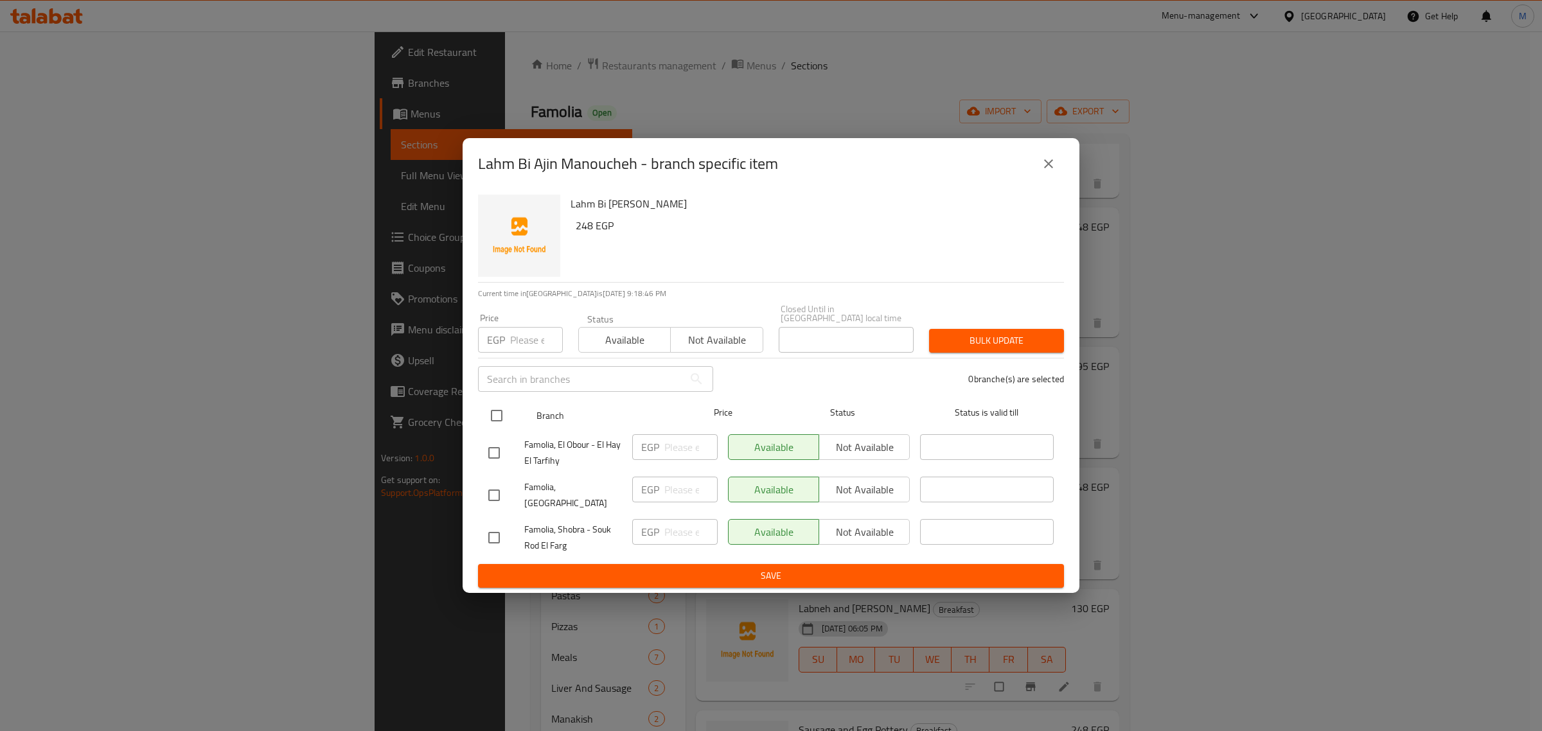
click at [496, 411] on input "checkbox" at bounding box center [496, 415] width 27 height 27
checkbox input "true"
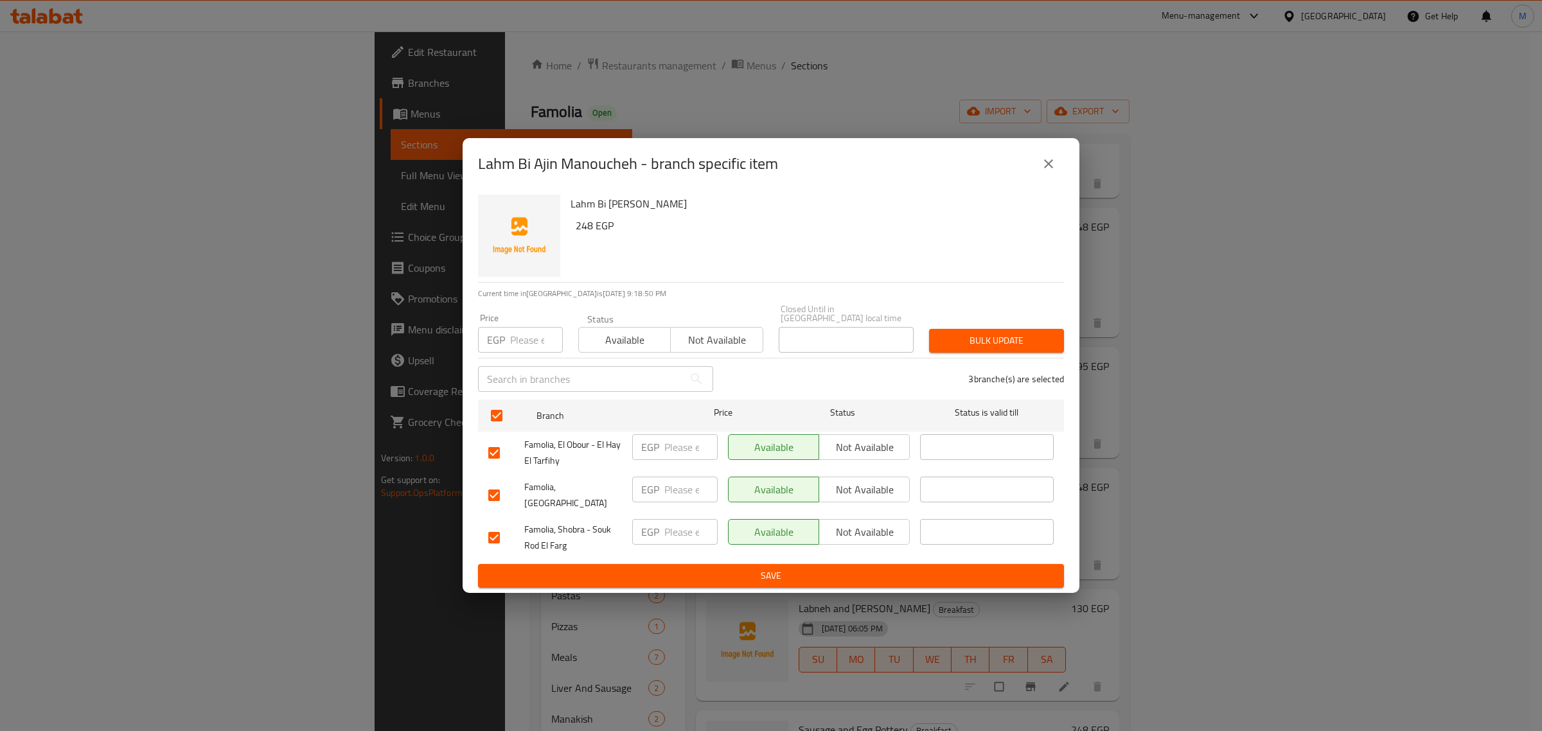
click at [854, 493] on span "Not available" at bounding box center [864, 490] width 80 height 19
click at [867, 453] on span "Not available" at bounding box center [864, 447] width 80 height 19
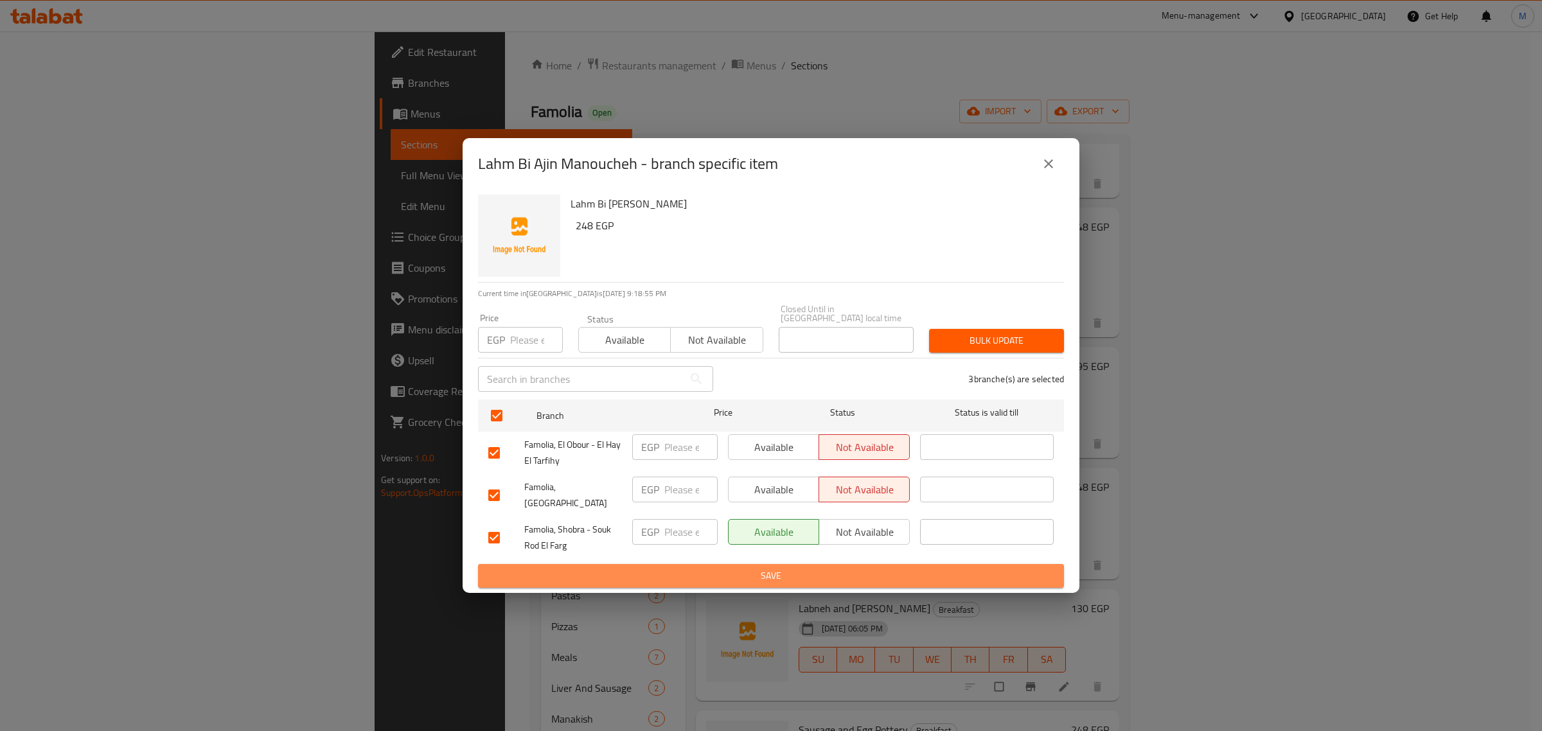
click at [776, 569] on span "Save" at bounding box center [770, 576] width 565 height 16
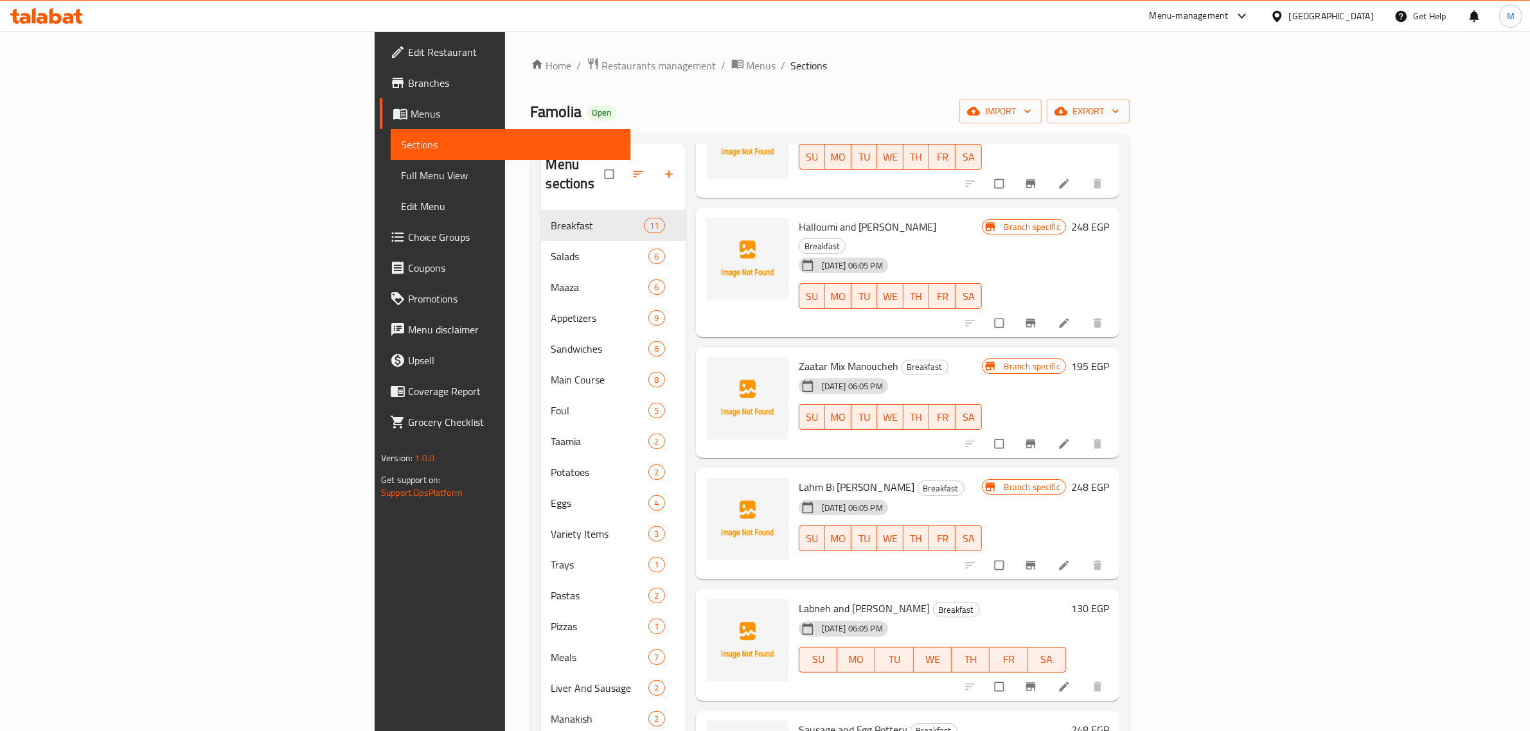
drag, startPoint x: 833, startPoint y: 556, endPoint x: 779, endPoint y: 576, distance: 57.9
drag, startPoint x: 779, startPoint y: 576, endPoint x: 772, endPoint y: 563, distance: 14.4
click at [799, 599] on span "Labneh and Zaatar Manoucheh" at bounding box center [865, 608] width 132 height 19
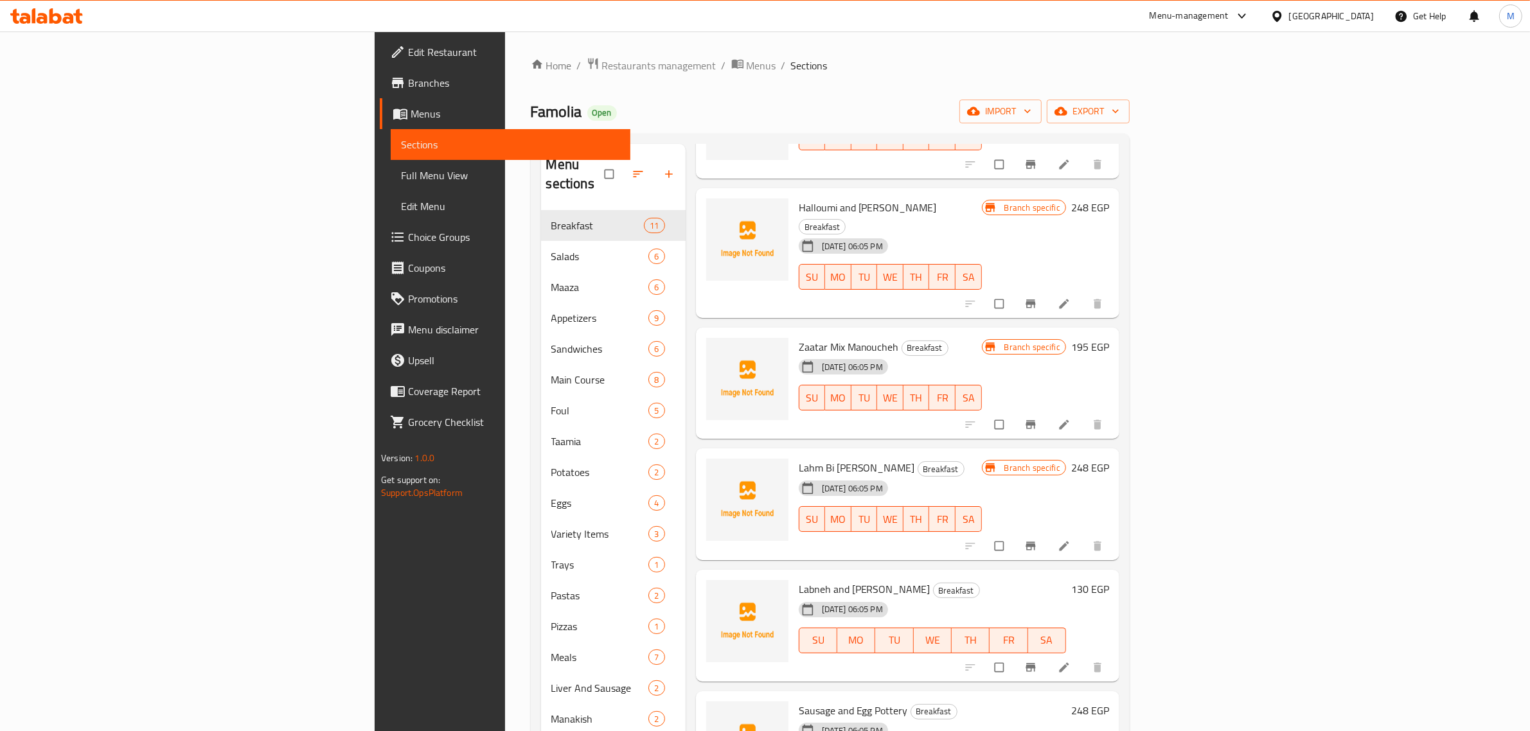
scroll to position [511, 0]
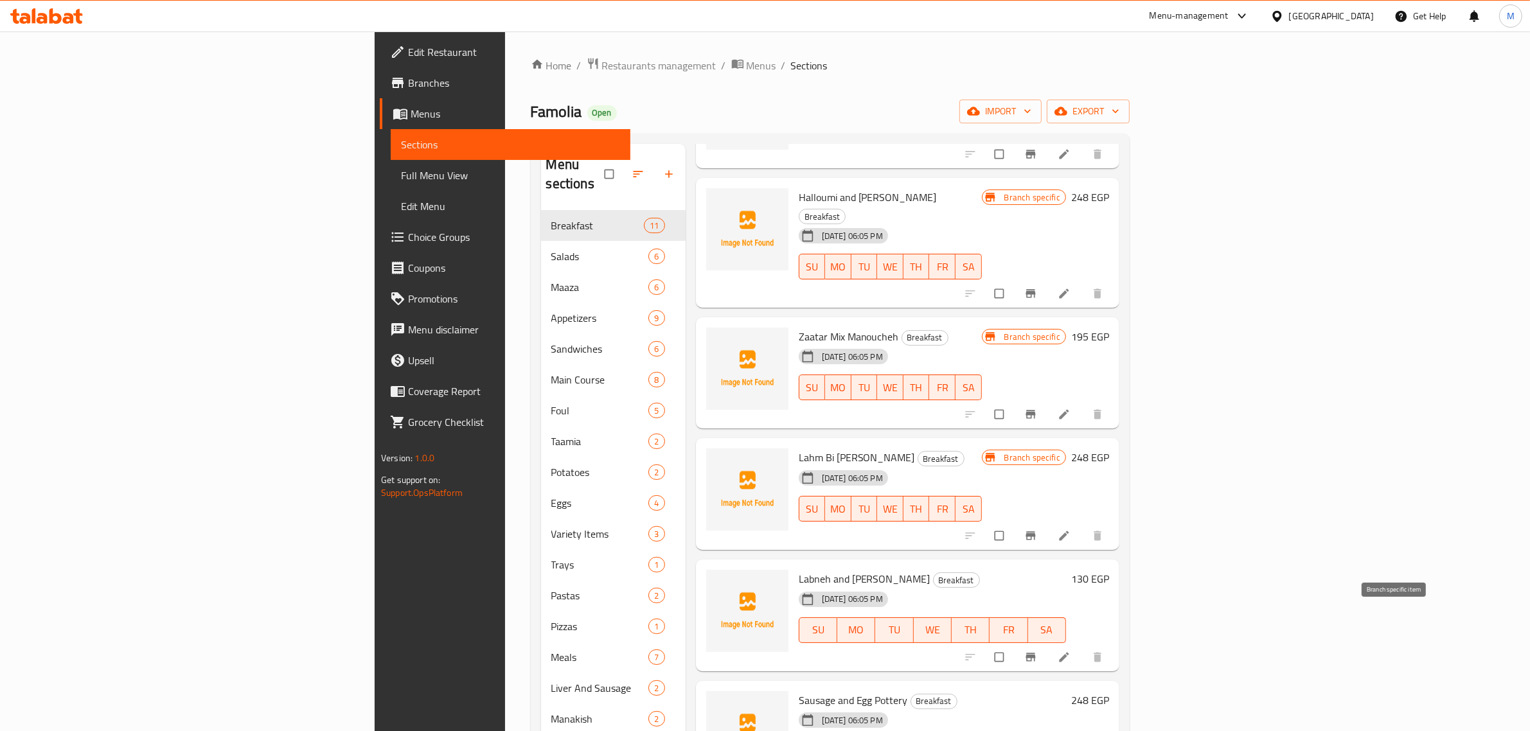
click at [1037, 651] on icon "Branch-specific-item" at bounding box center [1030, 657] width 13 height 13
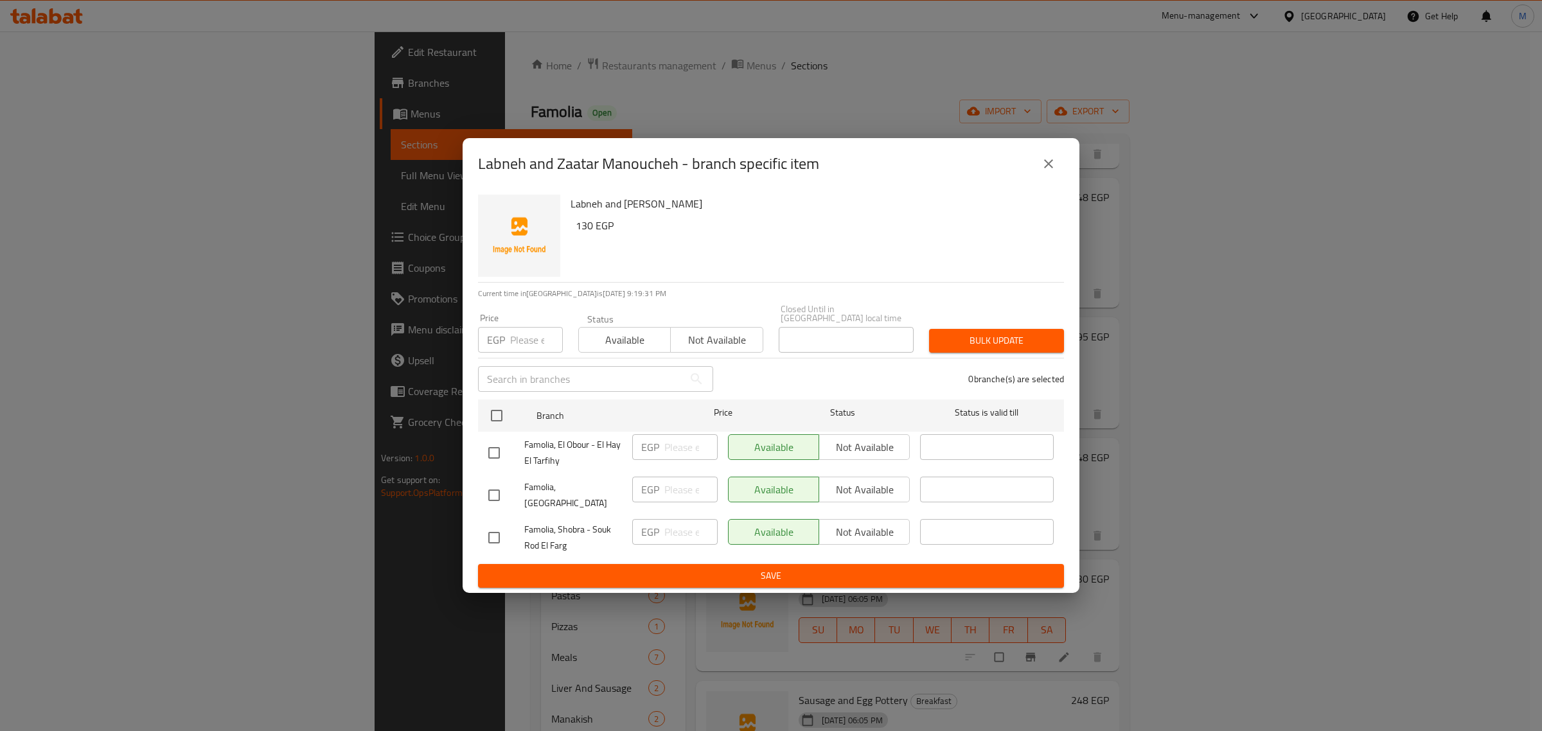
click at [544, 529] on span "Famolia, Shobra - Souk Rod El Farg" at bounding box center [573, 538] width 98 height 32
copy span "Famolia, Shobra - Souk Rod El Farg"
click at [499, 414] on input "checkbox" at bounding box center [496, 415] width 27 height 27
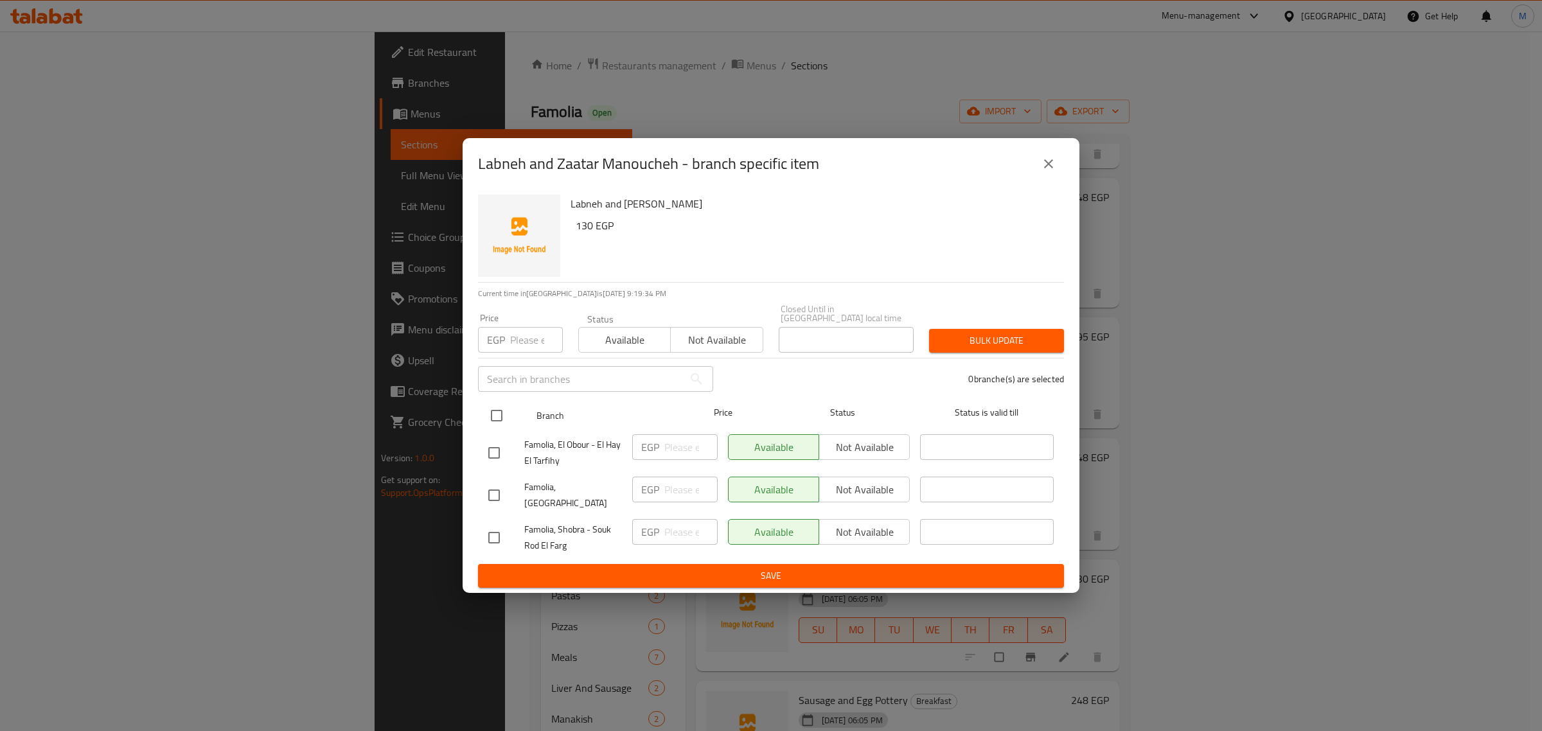
checkbox input "true"
click at [865, 489] on span "Not available" at bounding box center [864, 490] width 80 height 19
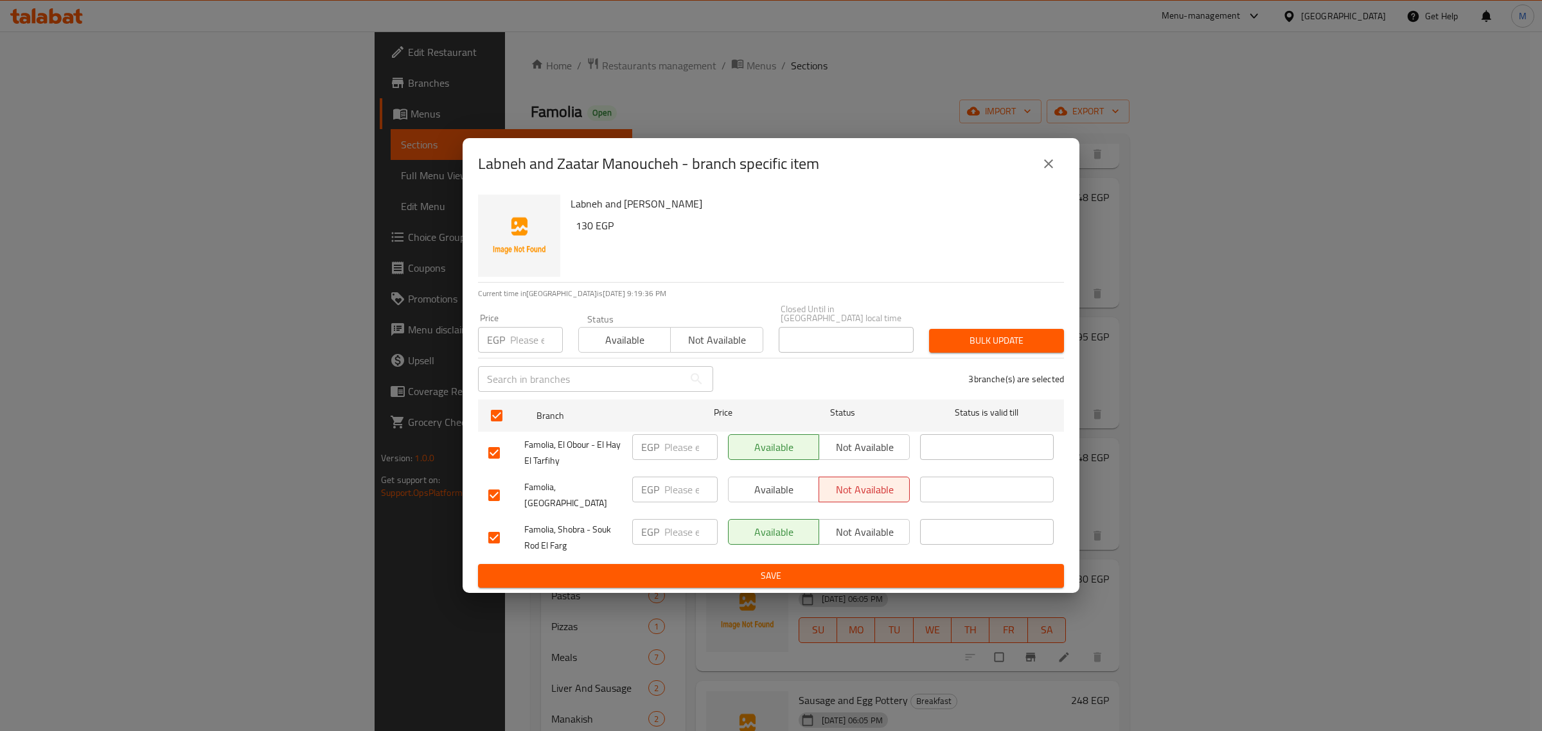
click at [874, 442] on span "Not available" at bounding box center [864, 447] width 80 height 19
click at [865, 568] on span "Save" at bounding box center [770, 576] width 565 height 16
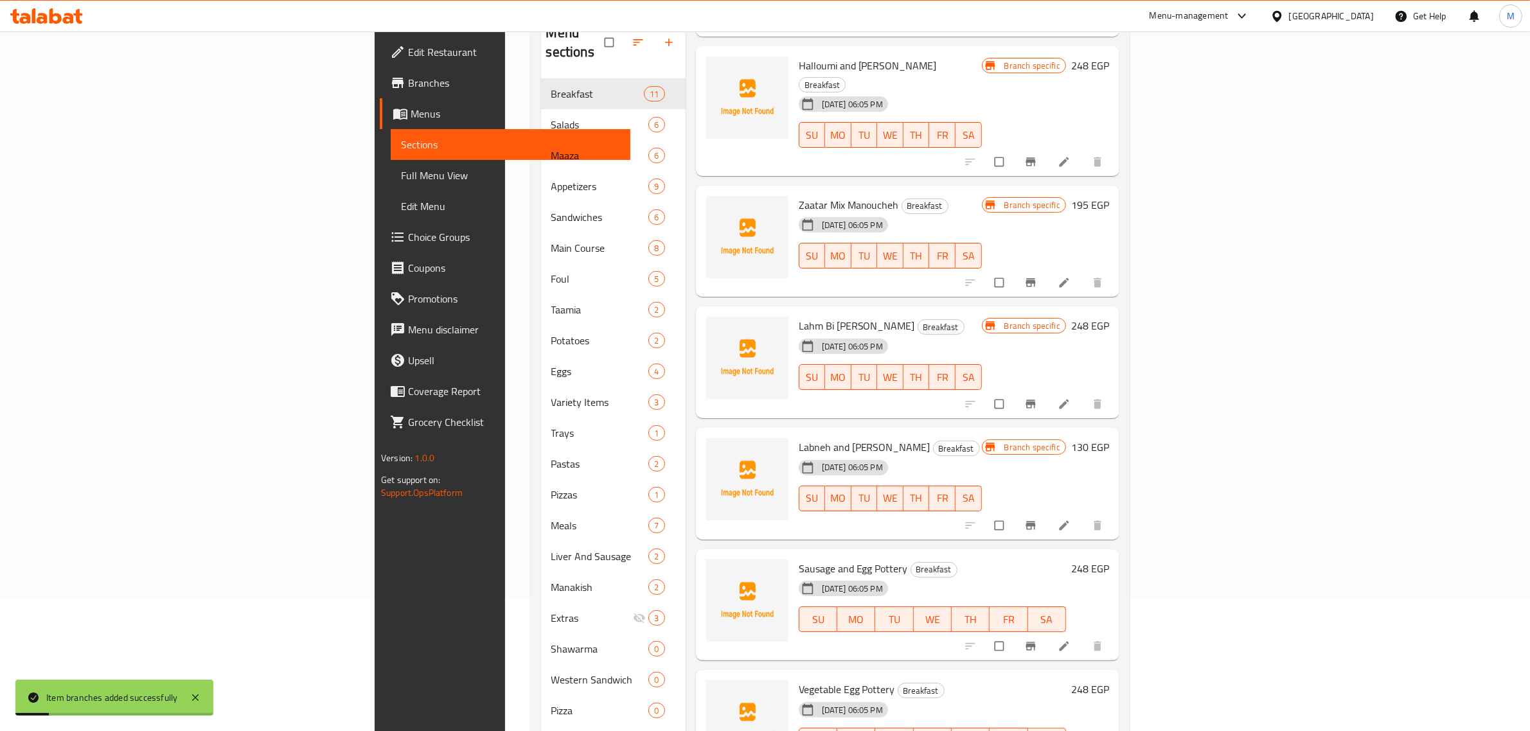
scroll to position [161, 0]
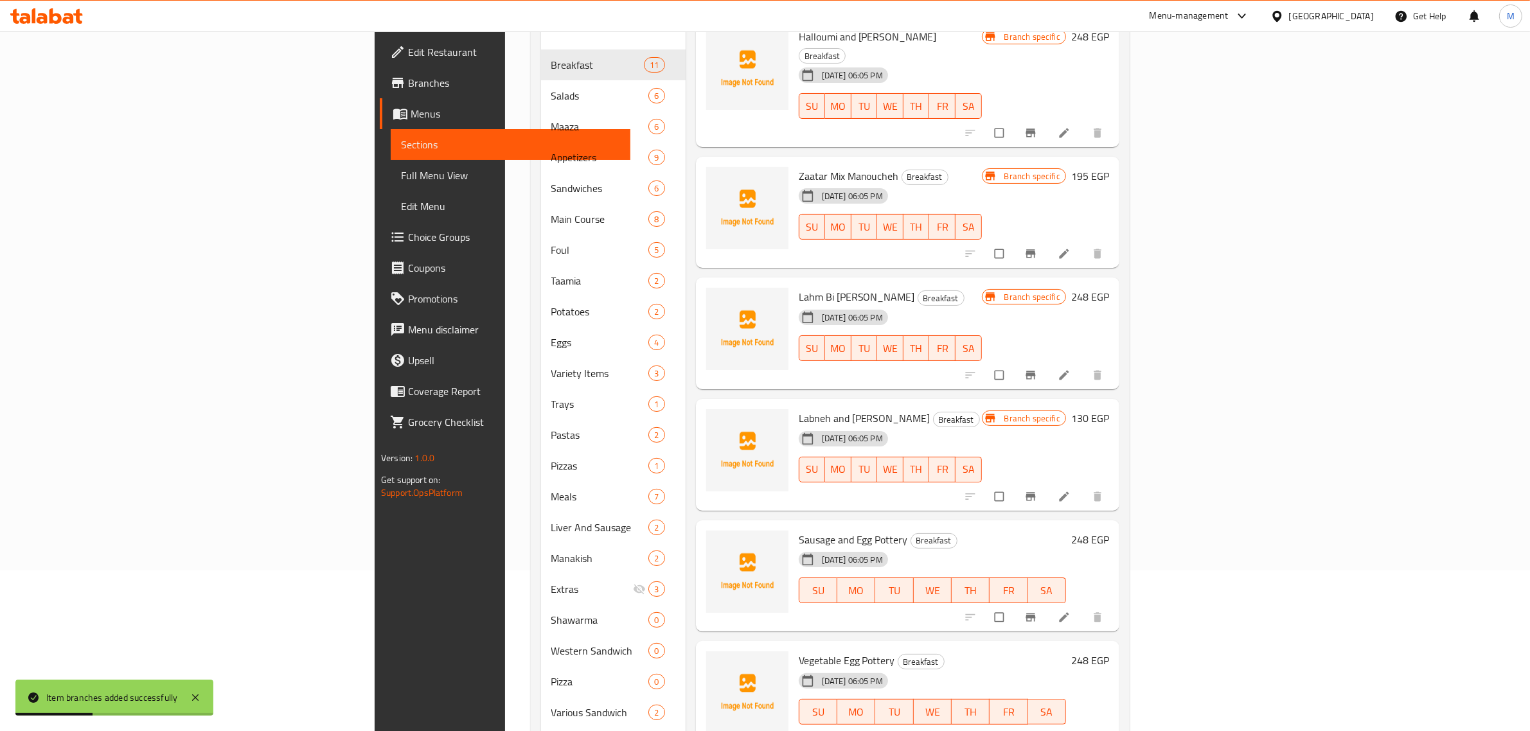
click at [799, 530] on span "Sausage and Egg Pottery" at bounding box center [853, 539] width 109 height 19
click at [1037, 611] on icon "Branch-specific-item" at bounding box center [1030, 617] width 13 height 13
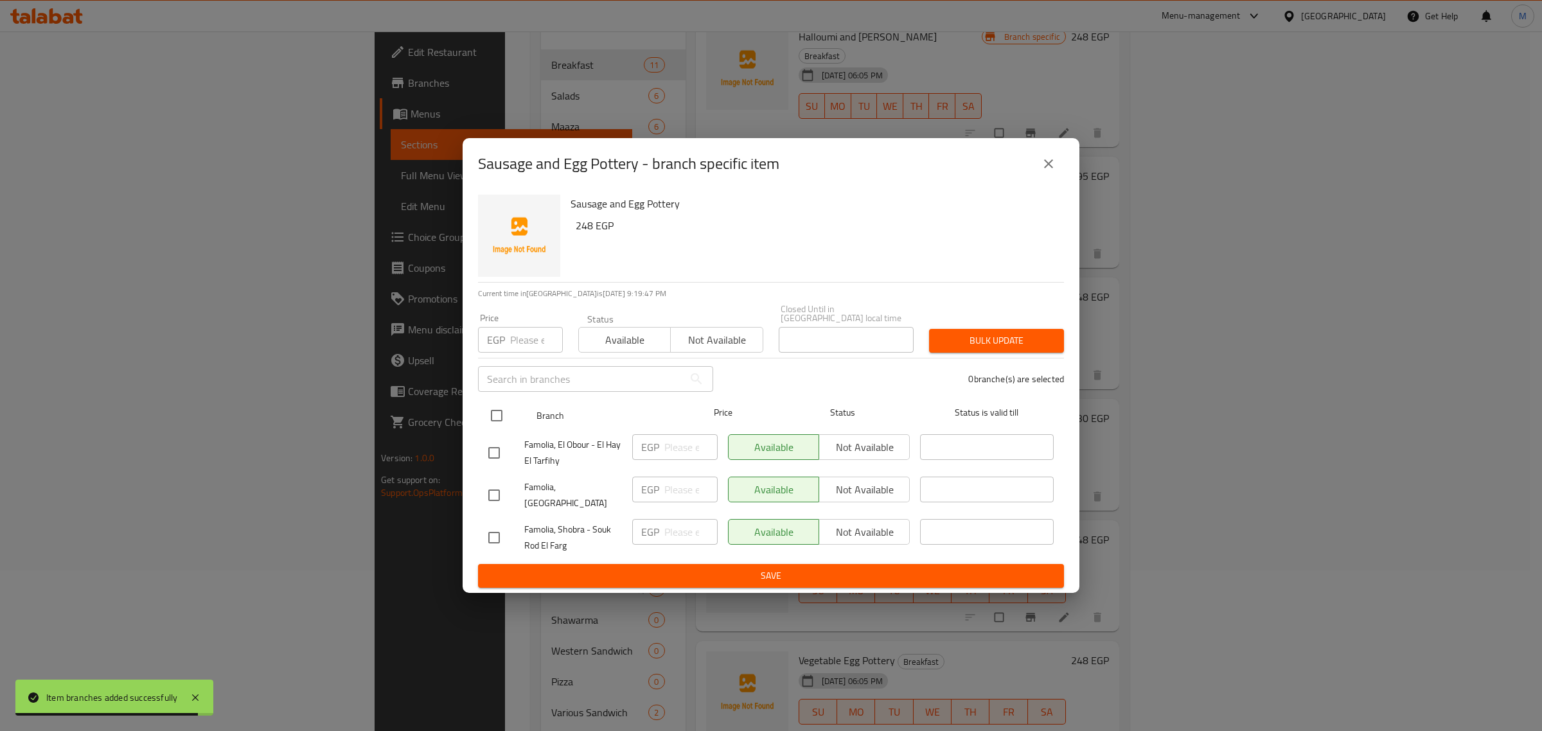
click at [493, 416] on input "checkbox" at bounding box center [496, 415] width 27 height 27
checkbox input "true"
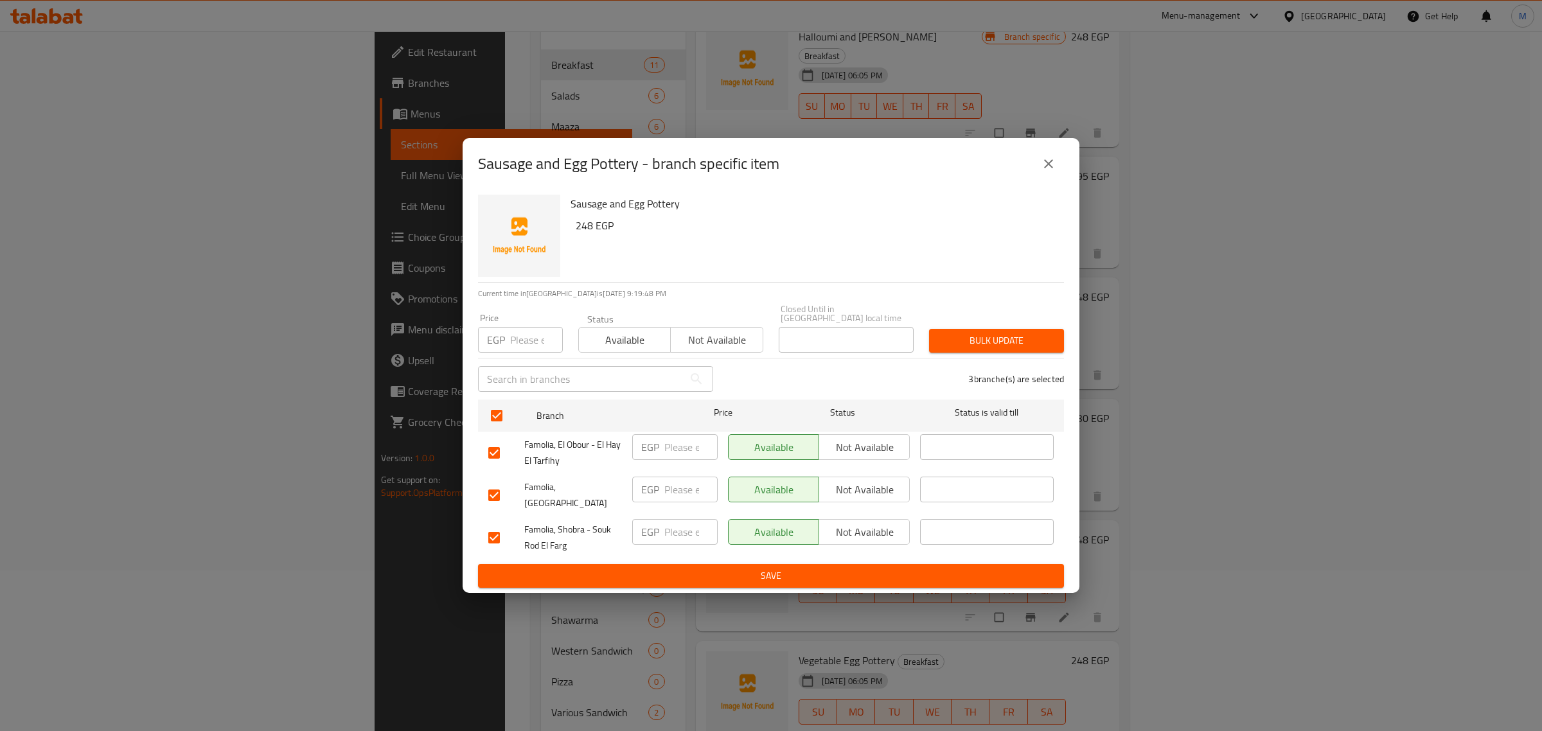
drag, startPoint x: 837, startPoint y: 495, endPoint x: 839, endPoint y: 486, distance: 9.2
click at [838, 495] on span "Not available" at bounding box center [864, 490] width 80 height 19
click at [849, 451] on span "Not available" at bounding box center [864, 447] width 80 height 19
click at [837, 568] on span "Save" at bounding box center [770, 576] width 565 height 16
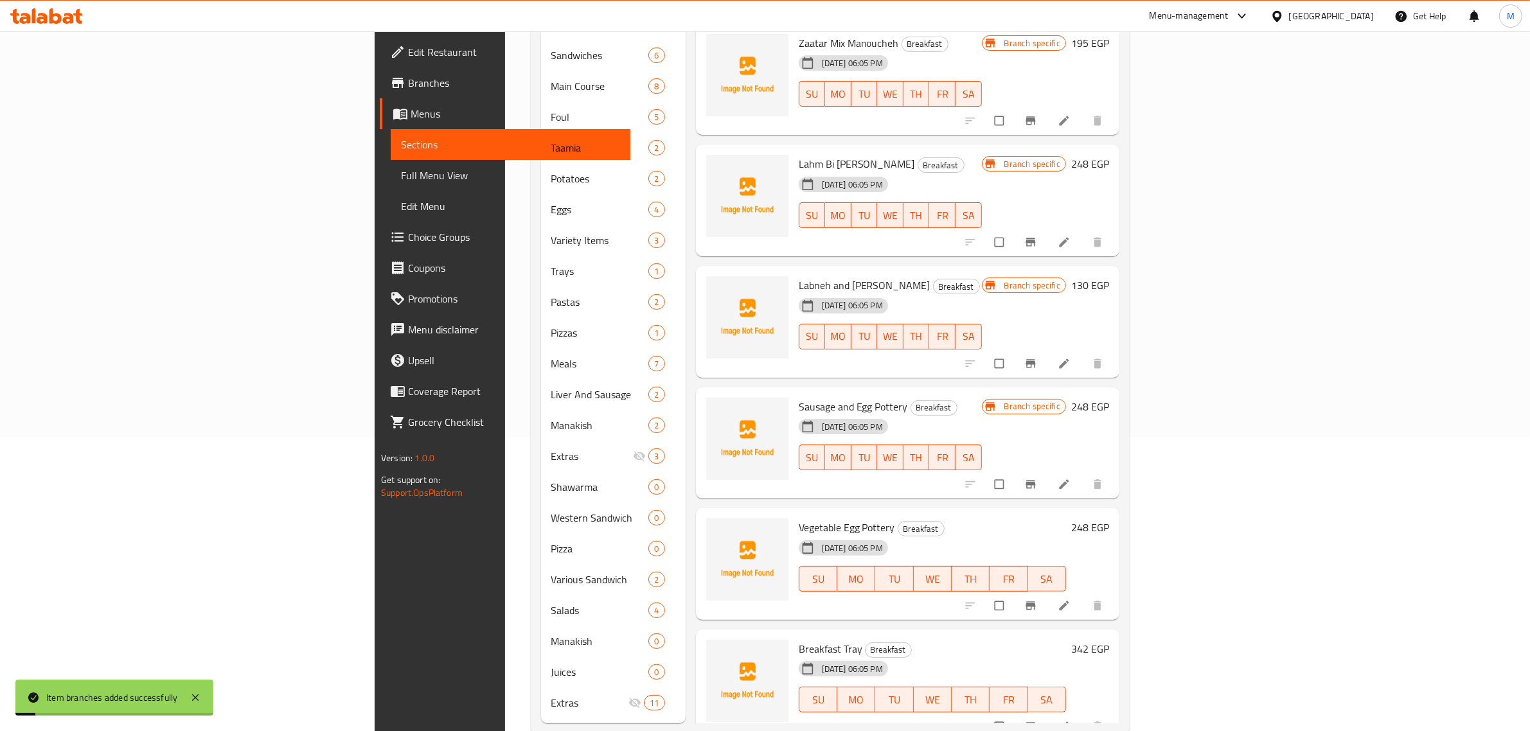
scroll to position [301, 0]
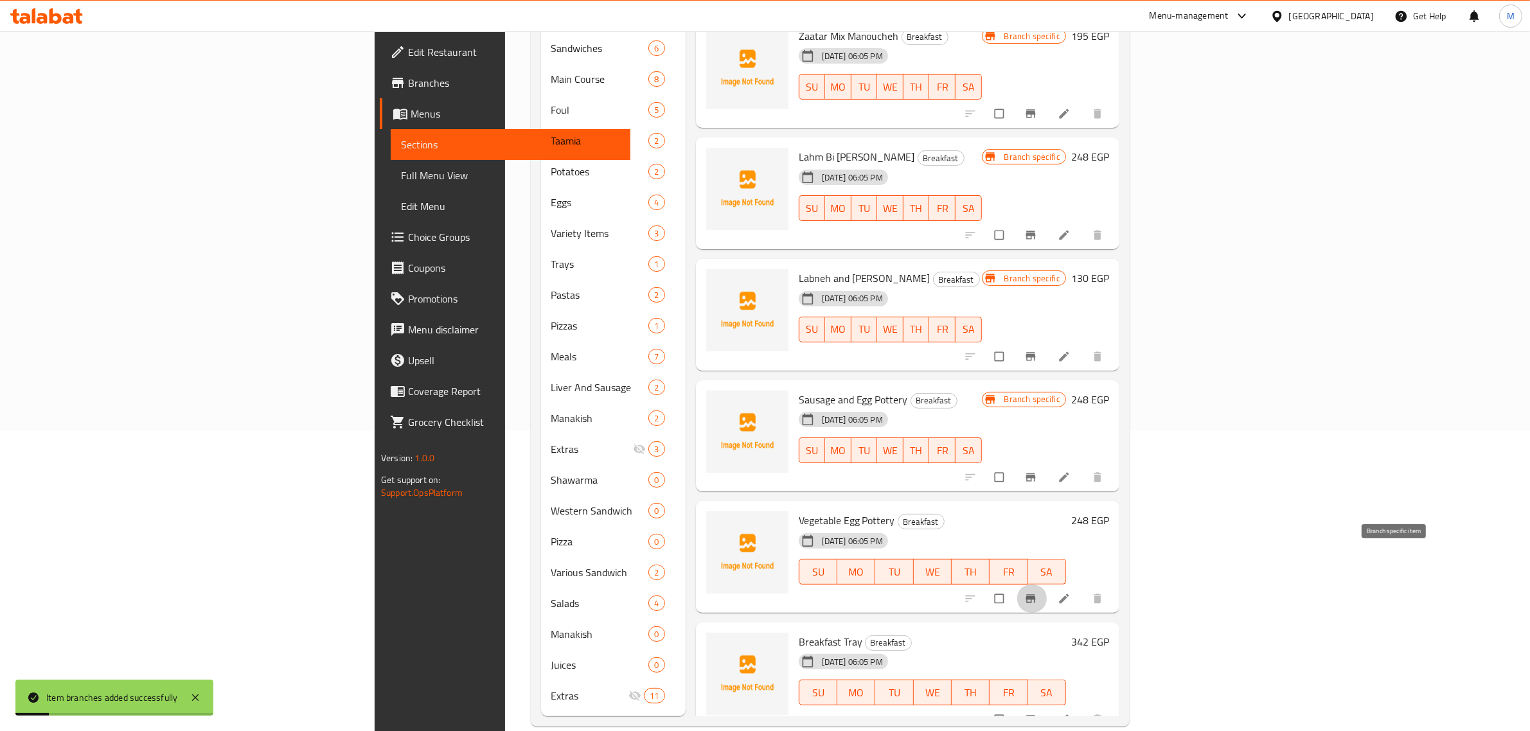
click at [1037, 592] on icon "Branch-specific-item" at bounding box center [1030, 598] width 13 height 13
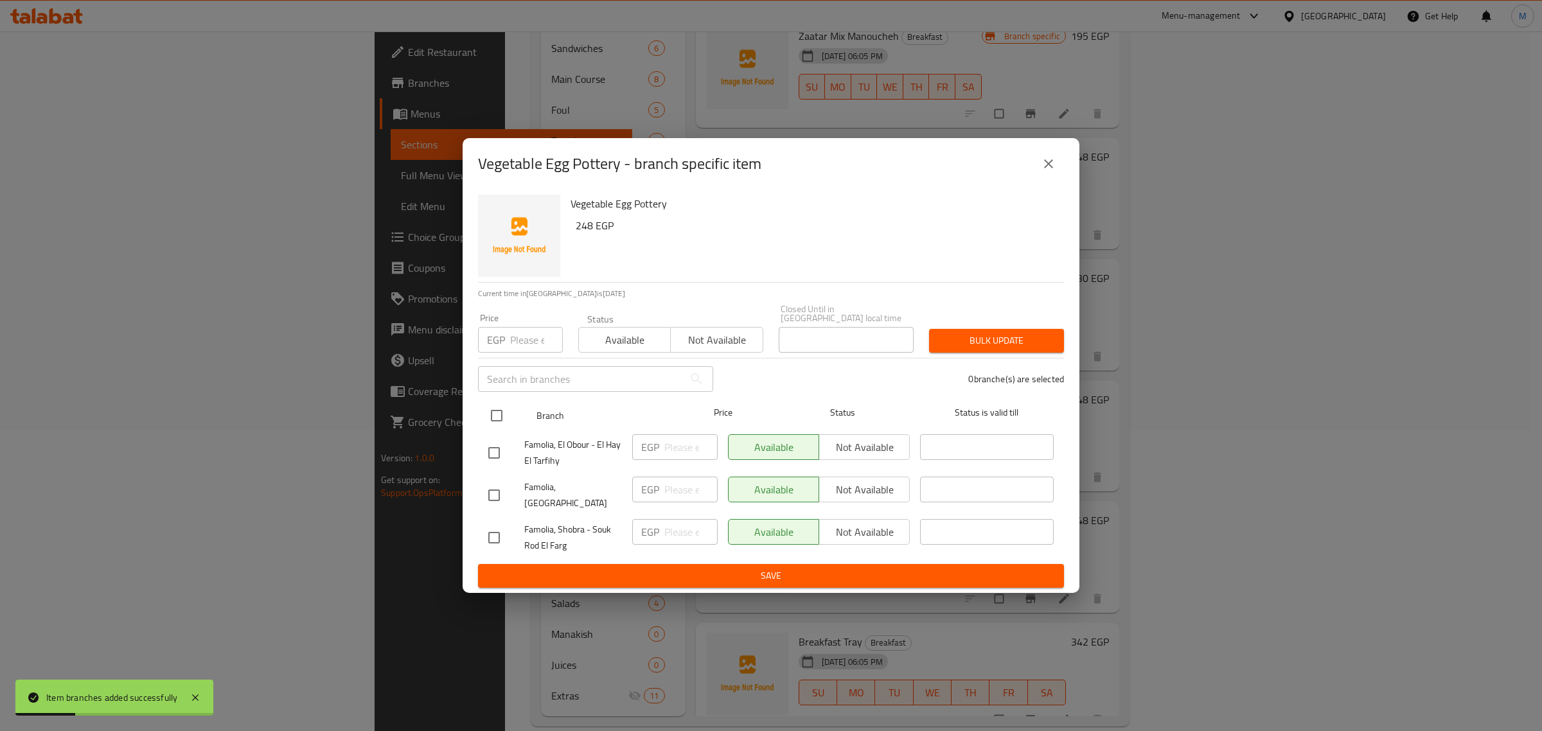
click at [506, 414] on input "checkbox" at bounding box center [496, 415] width 27 height 27
checkbox input "true"
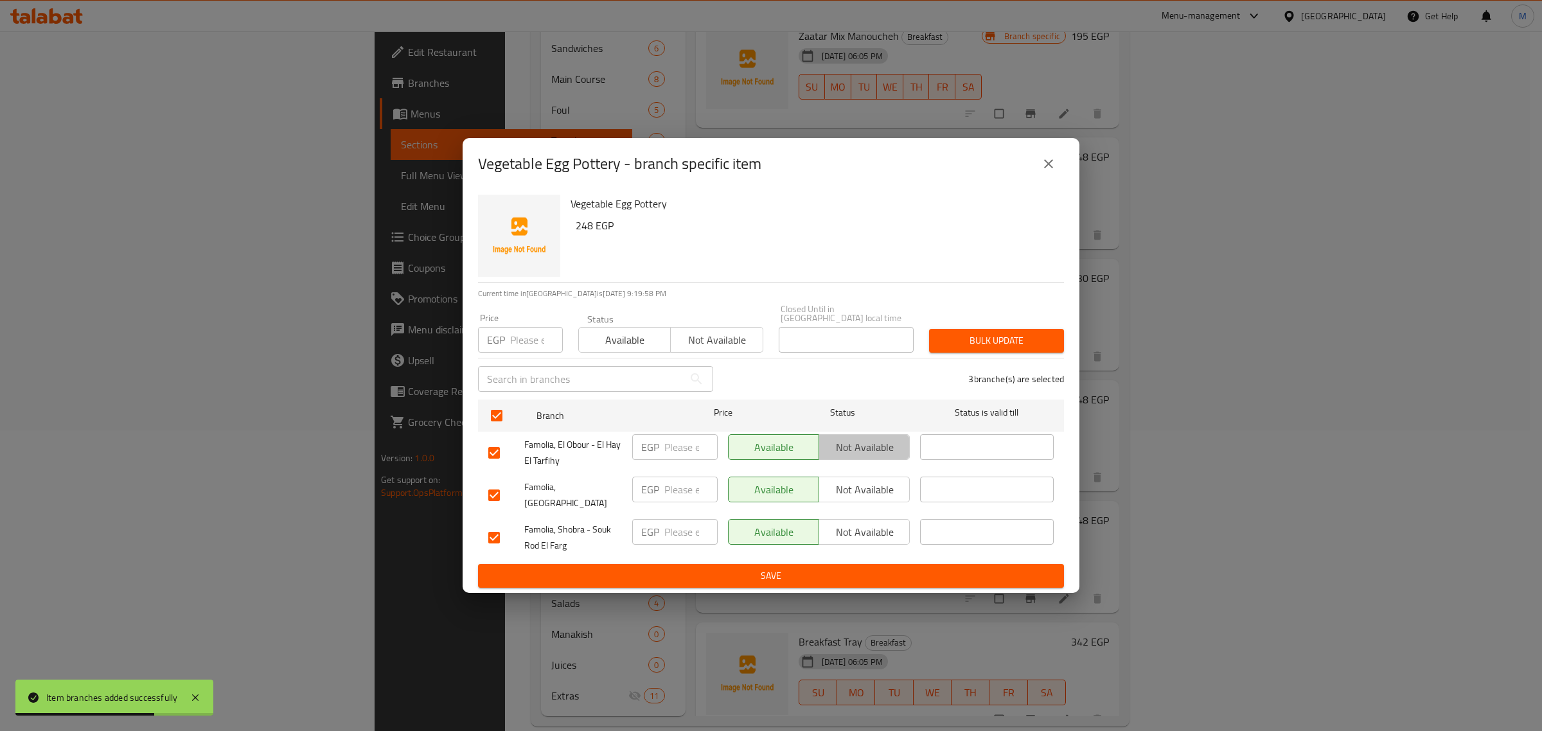
click at [858, 454] on span "Not available" at bounding box center [864, 447] width 80 height 19
click at [838, 491] on span "Not available" at bounding box center [864, 490] width 80 height 19
click at [813, 568] on span "Save" at bounding box center [770, 576] width 565 height 16
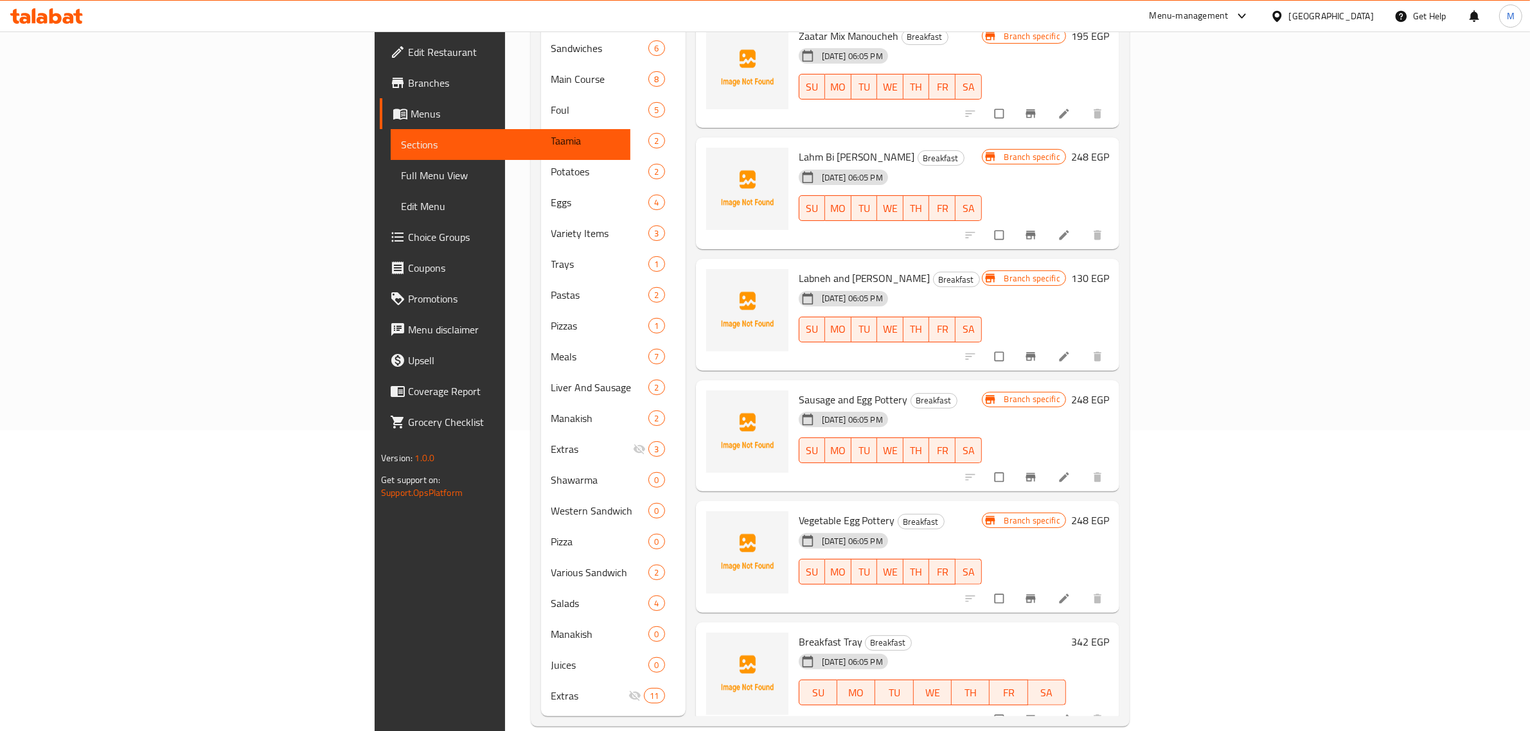
click at [987, 528] on div "17-09-2025 06:05 PM SU MO TU WE TH FR SA" at bounding box center [889, 562] width 193 height 69
click at [1119, 337] on div "Menu items Add Sort Manage items Sausage Manoucheh Breakfast 17-09-2025 06:05 P…" at bounding box center [903, 279] width 434 height 873
click at [1035, 716] on icon "Branch-specific-item" at bounding box center [1030, 720] width 10 height 8
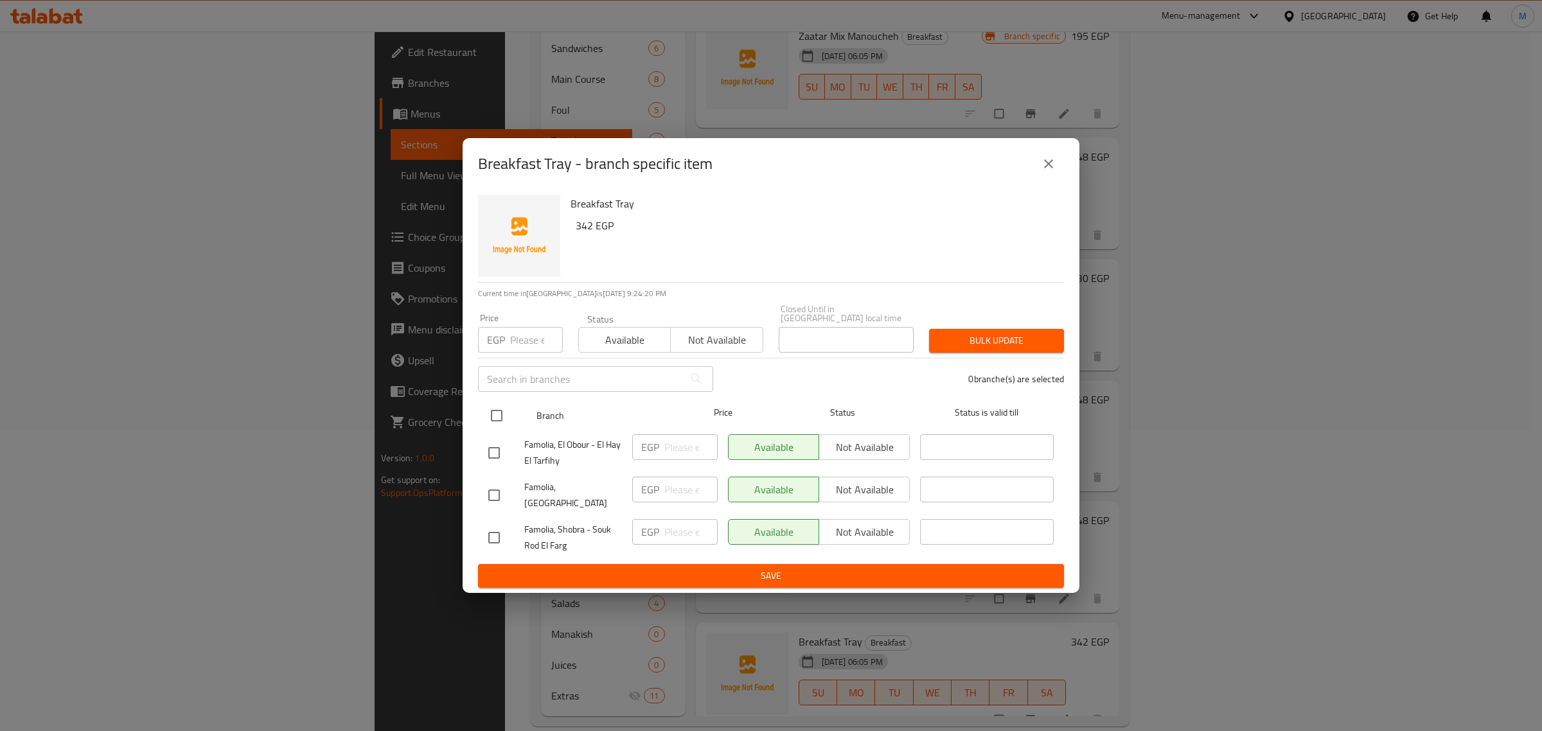
click at [499, 414] on input "checkbox" at bounding box center [496, 415] width 27 height 27
checkbox input "true"
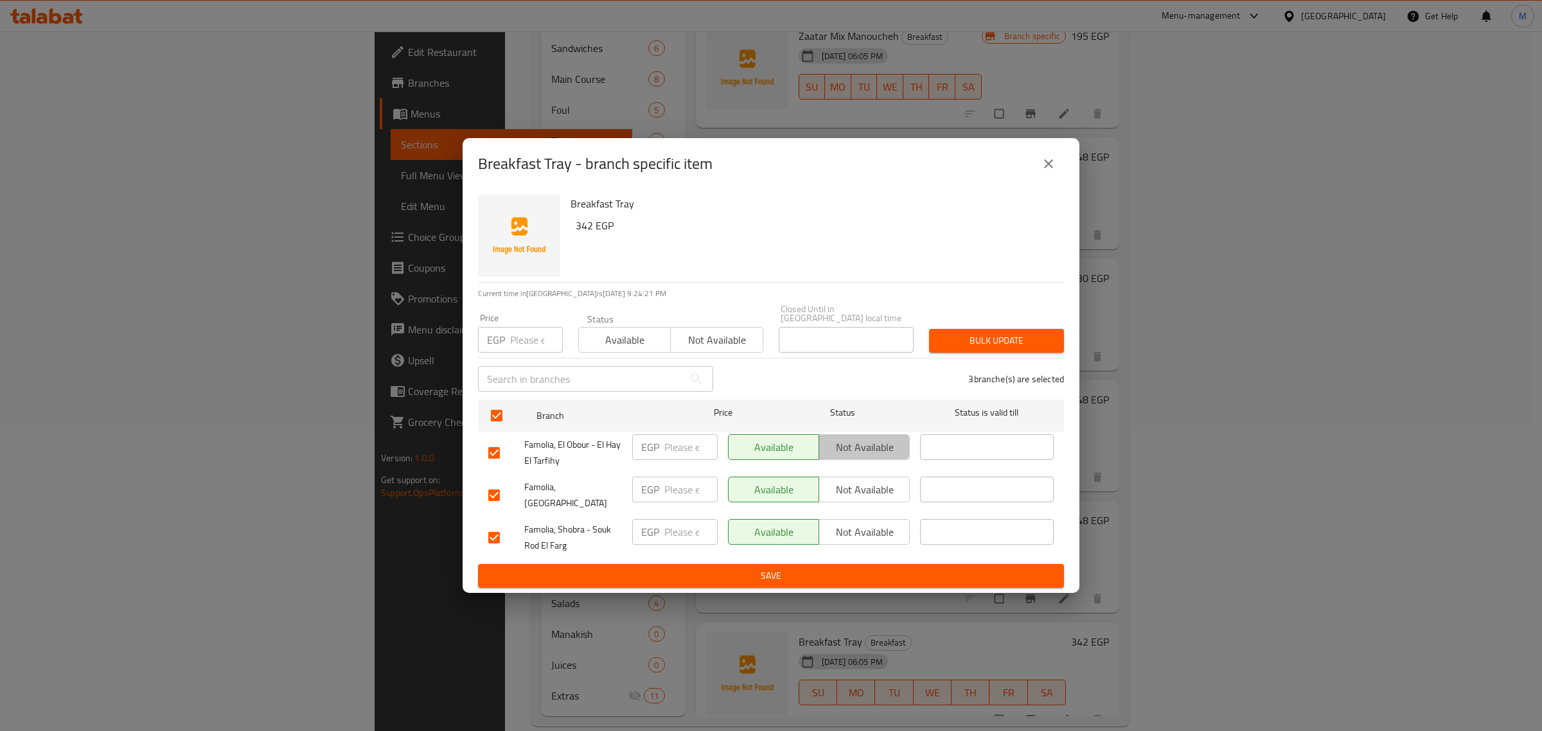
click at [862, 456] on span "Not available" at bounding box center [864, 447] width 80 height 19
click at [869, 487] on span "Not available" at bounding box center [864, 490] width 80 height 19
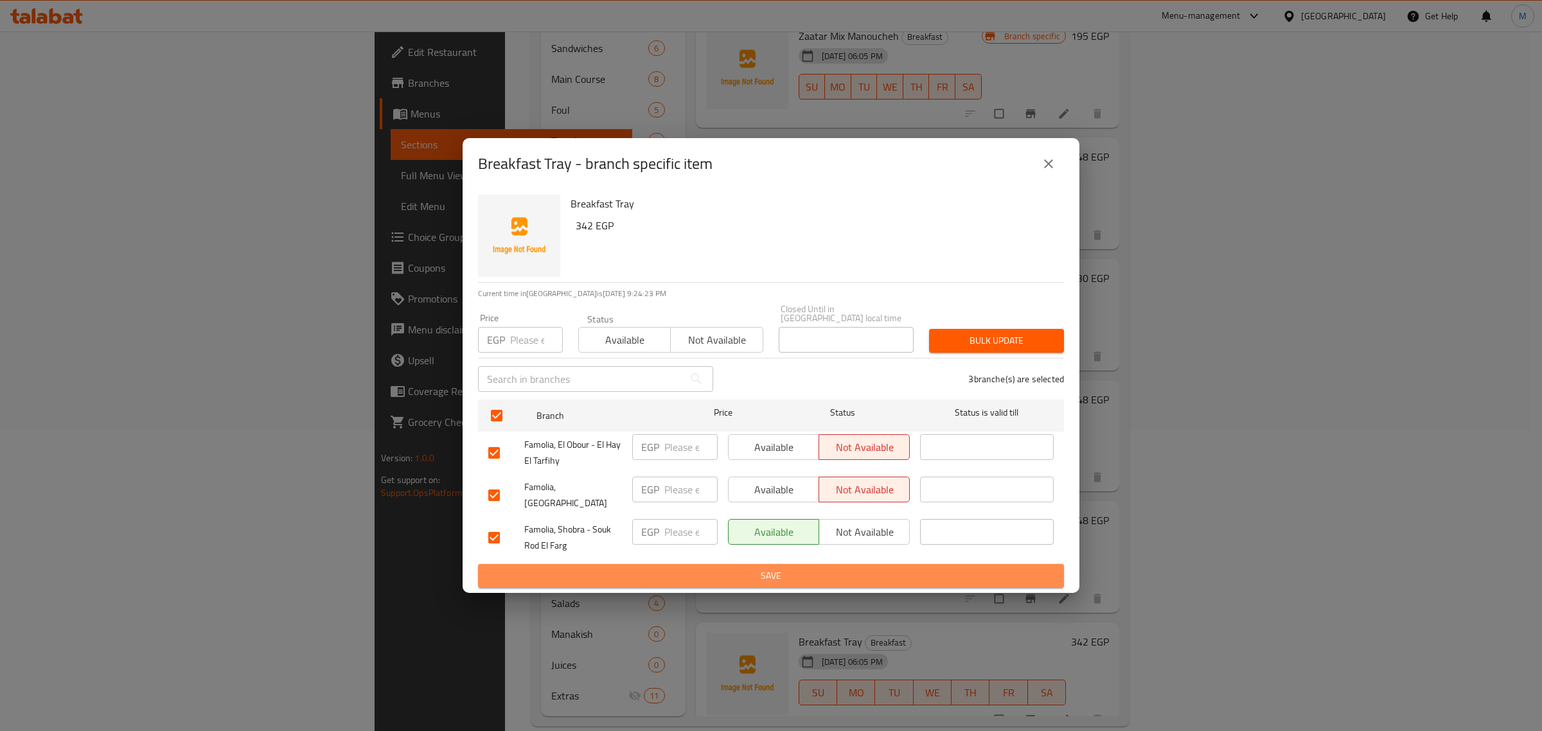
click at [881, 572] on span "Save" at bounding box center [770, 576] width 565 height 16
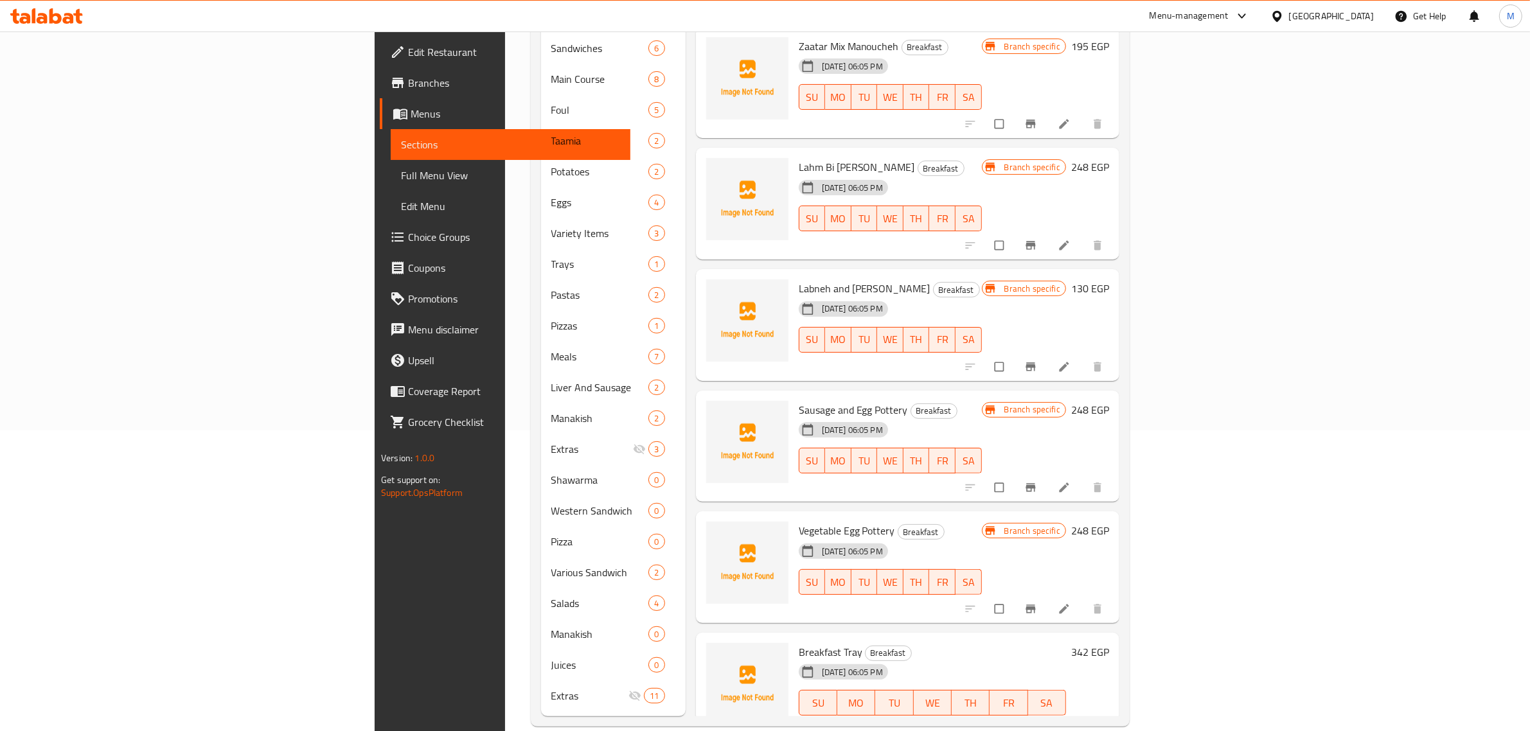
scroll to position [511, 0]
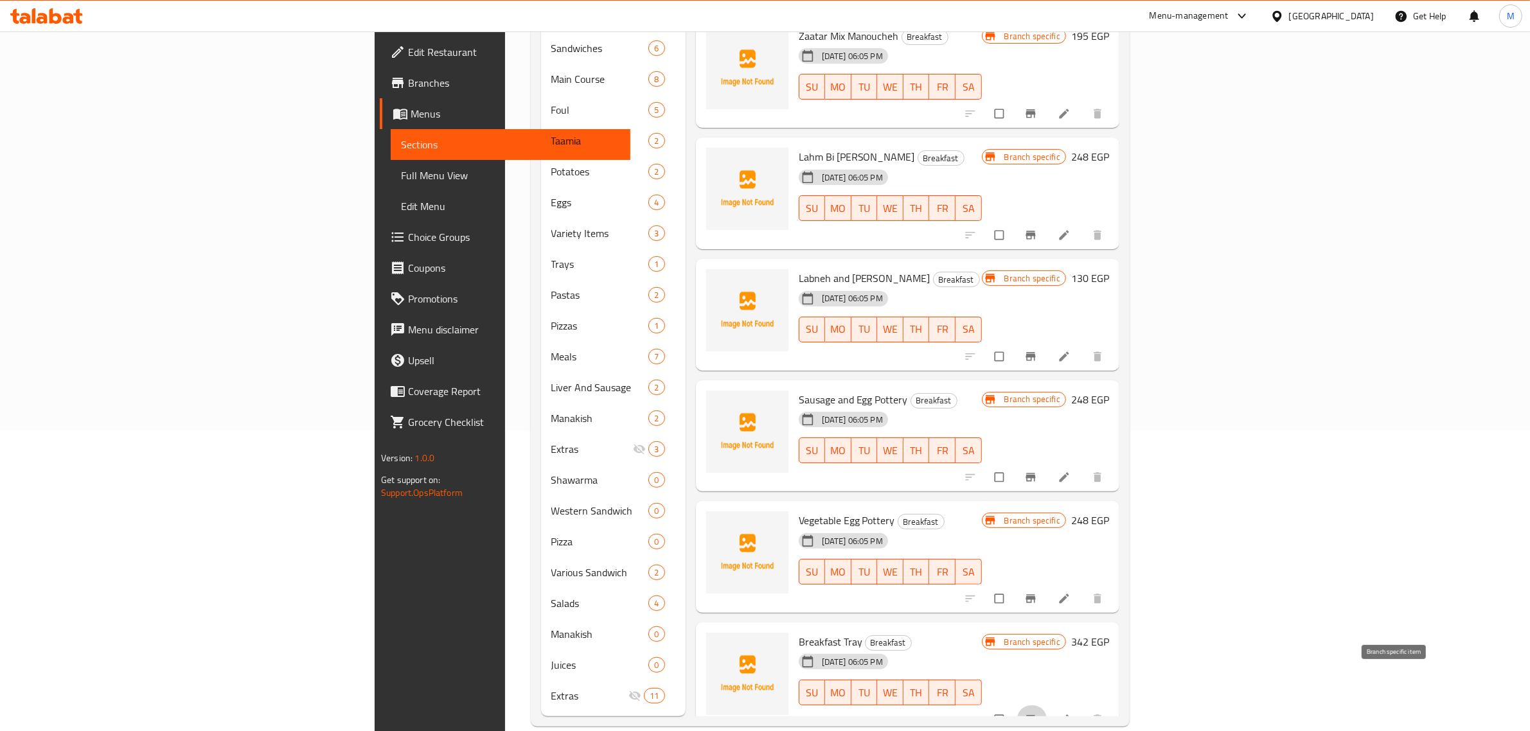
click at [1035, 716] on icon "Branch-specific-item" at bounding box center [1030, 720] width 10 height 8
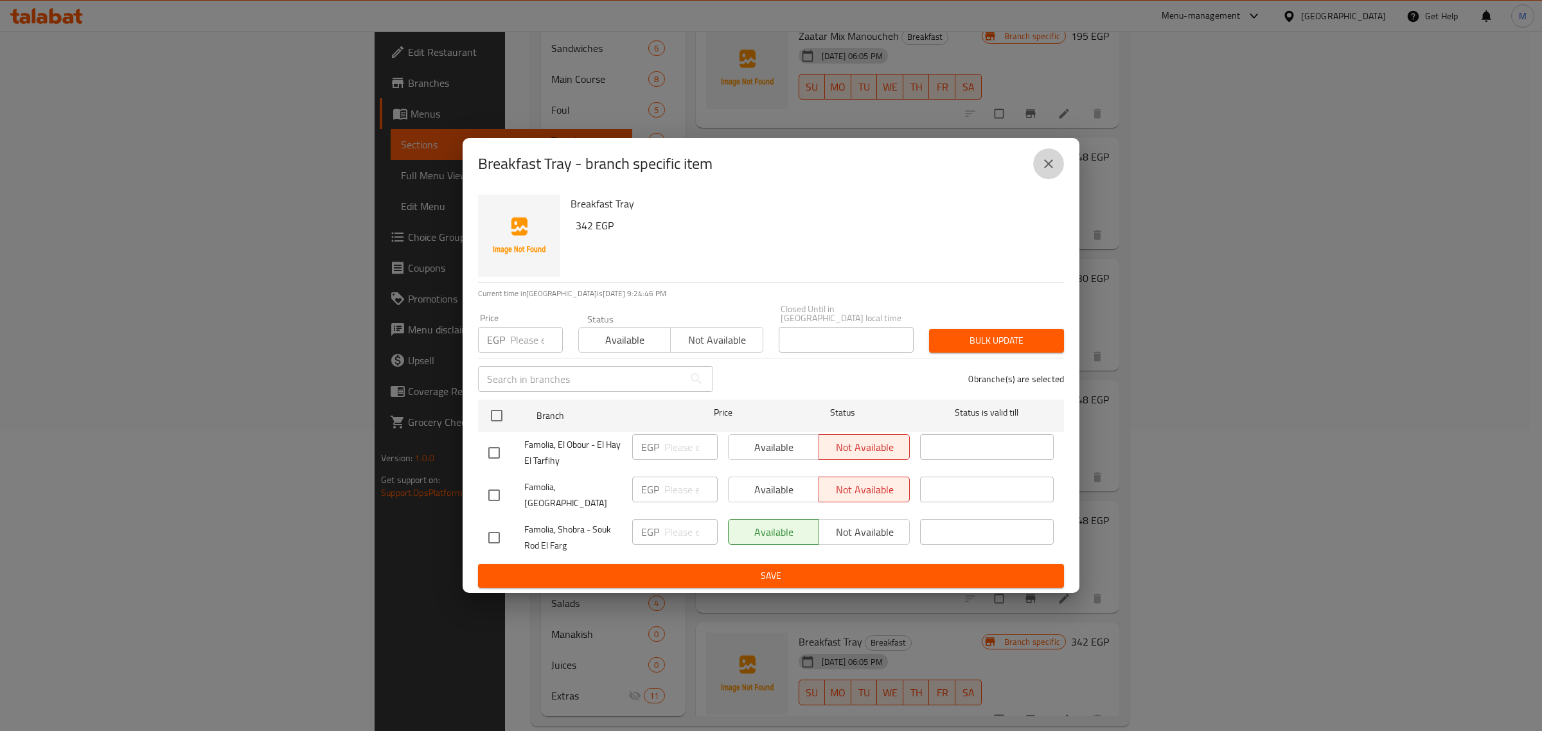
click at [1049, 172] on icon "close" at bounding box center [1048, 163] width 15 height 15
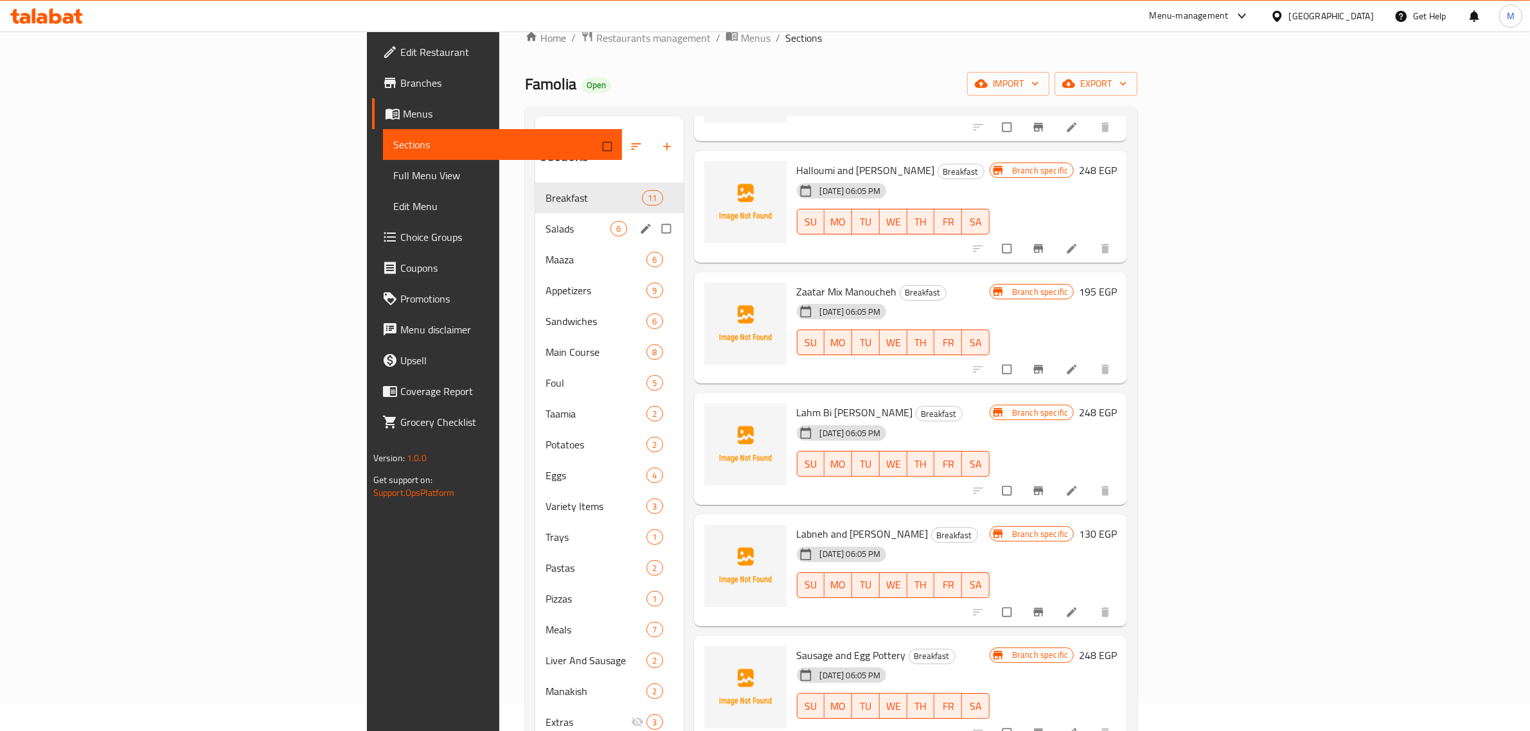
scroll to position [0, 0]
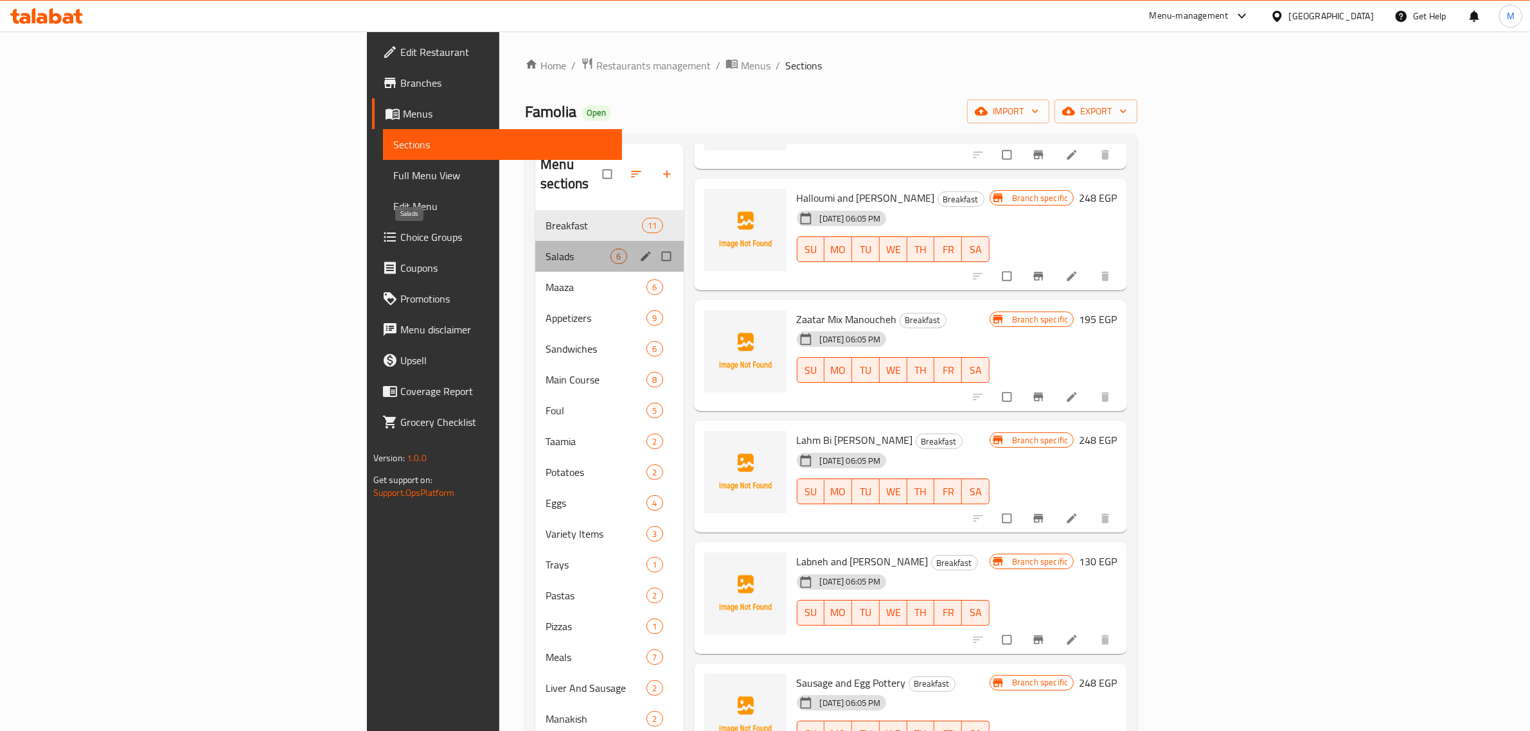
click at [545, 249] on span "Salads" at bounding box center [577, 256] width 65 height 15
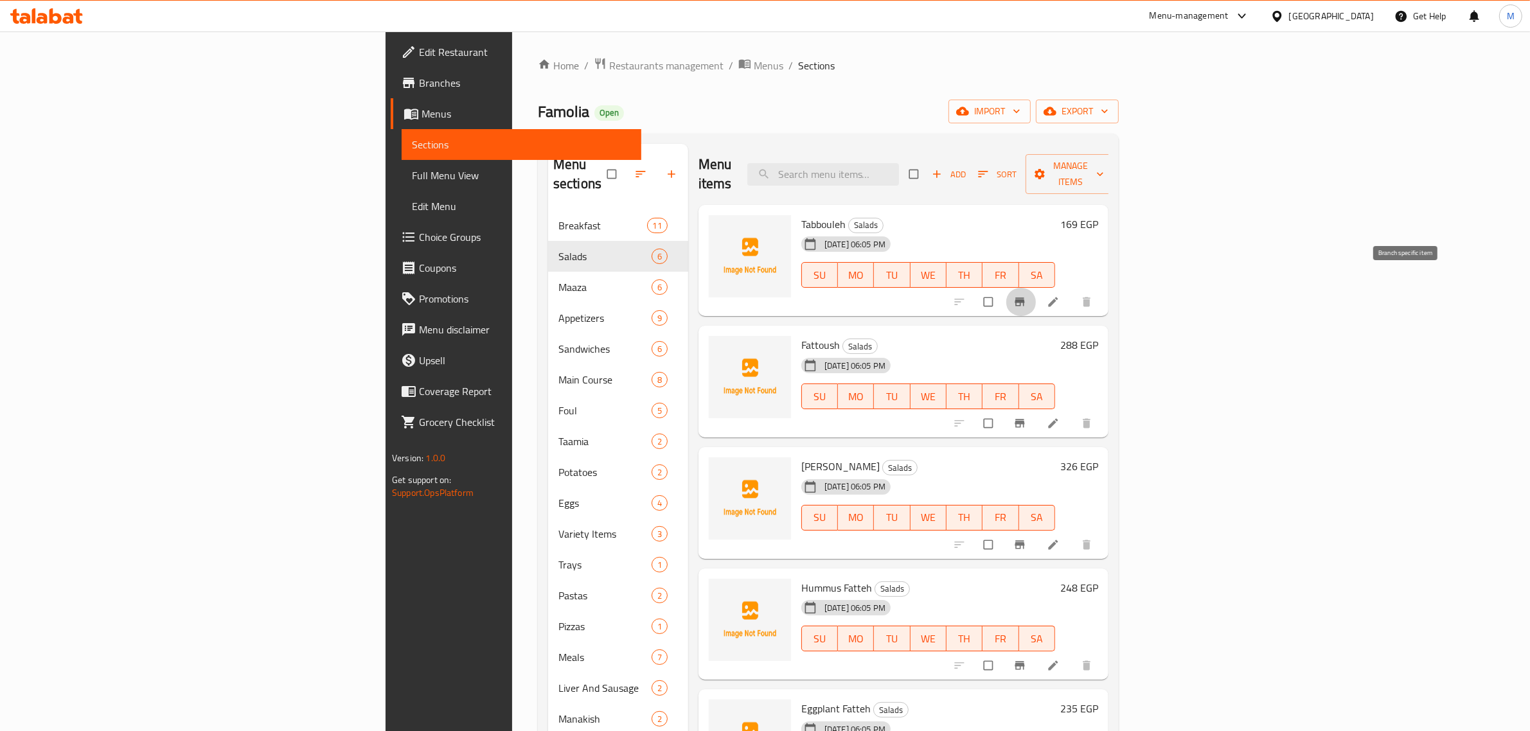
click at [1026, 296] on icon "Branch-specific-item" at bounding box center [1019, 302] width 13 height 13
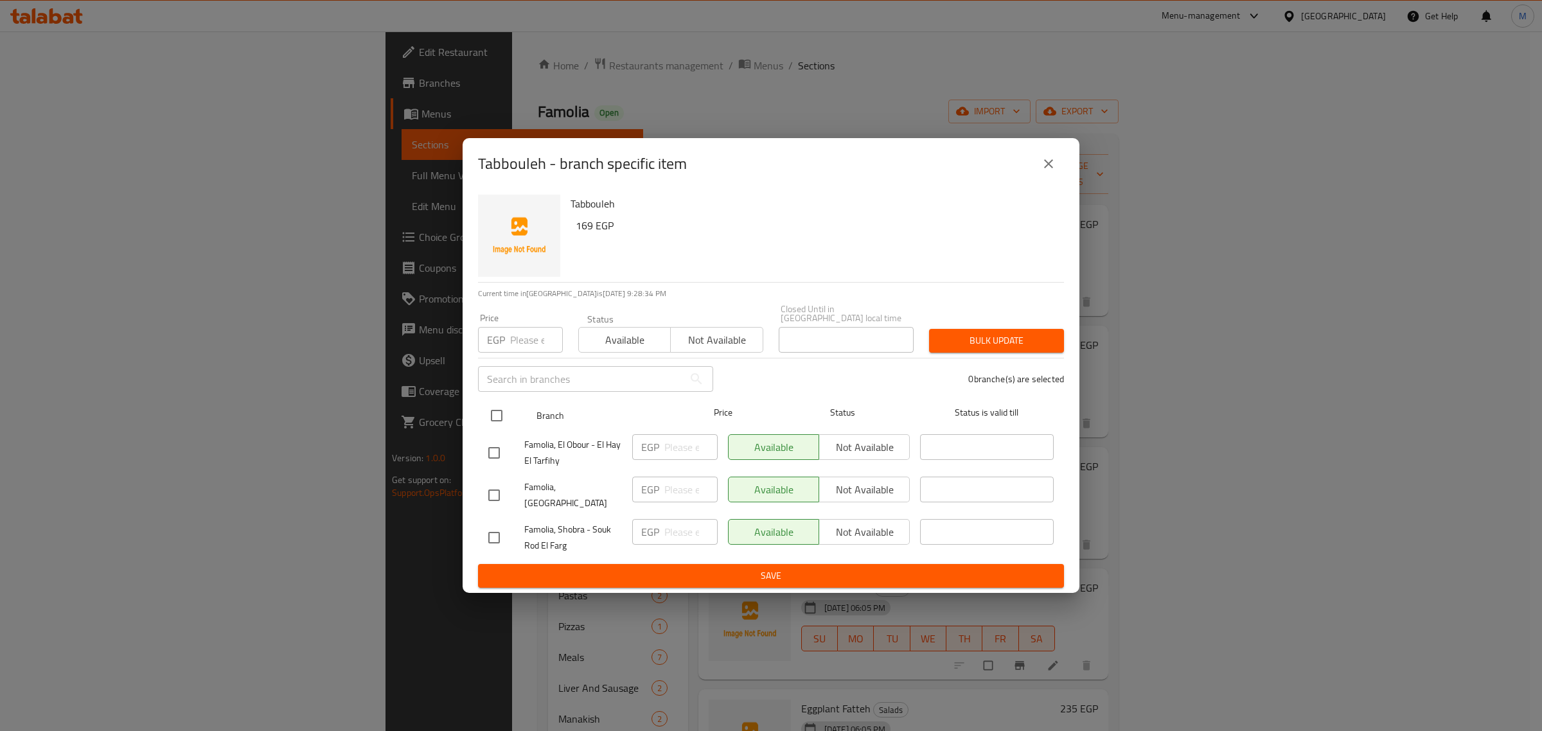
click at [498, 420] on input "checkbox" at bounding box center [496, 415] width 27 height 27
checkbox input "true"
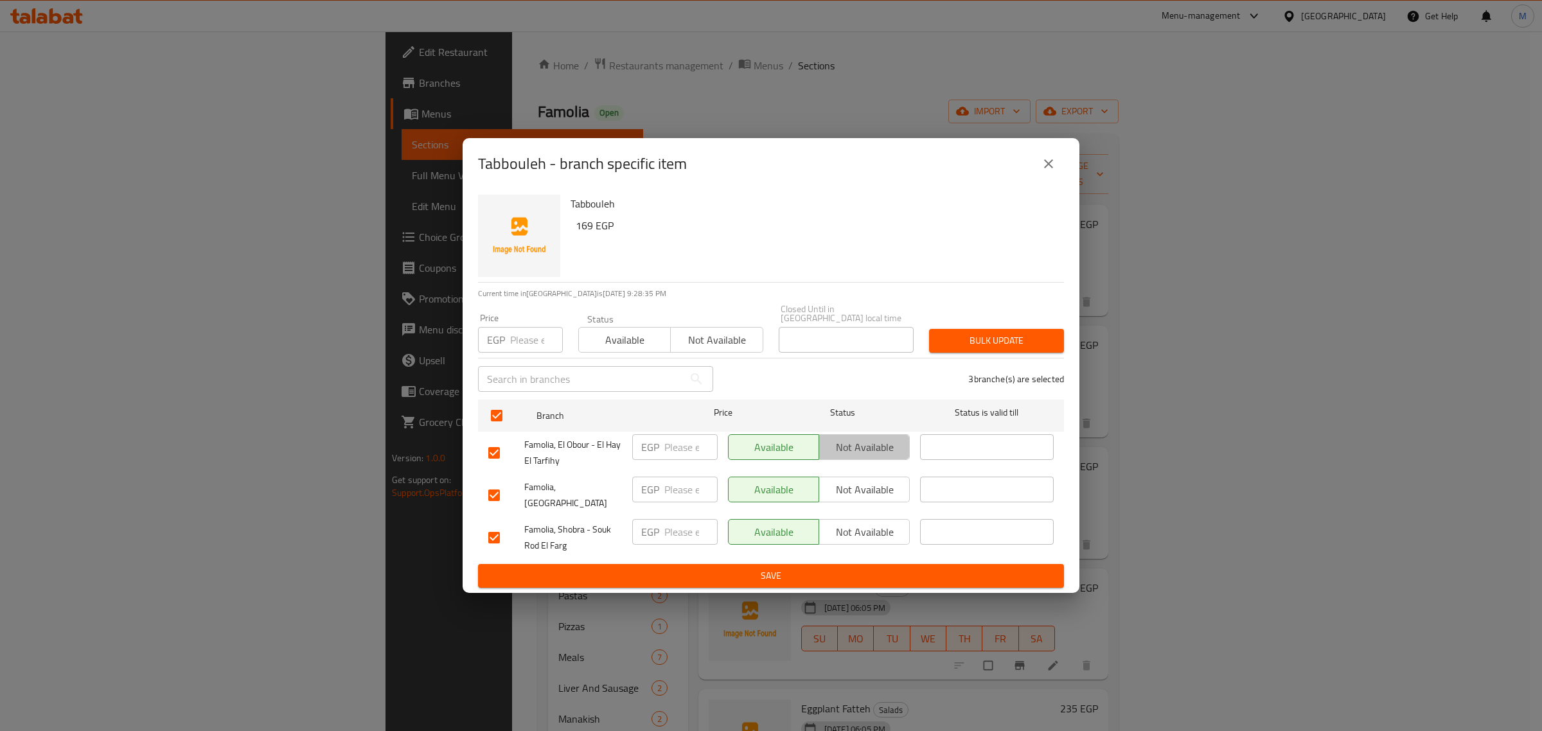
click at [858, 445] on span "Not available" at bounding box center [864, 447] width 80 height 19
click at [866, 493] on span "Not available" at bounding box center [864, 490] width 80 height 19
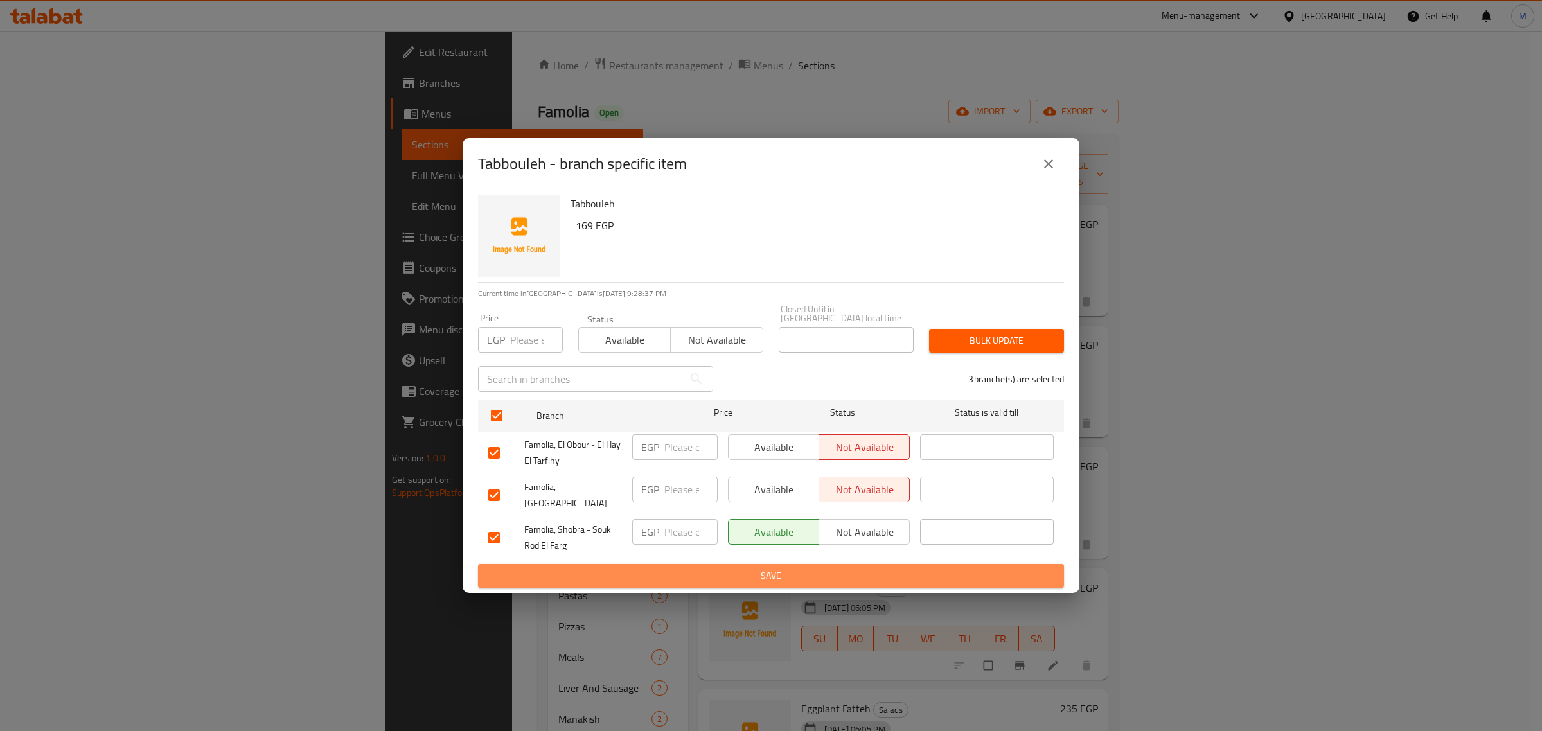
click at [858, 568] on span "Save" at bounding box center [770, 576] width 565 height 16
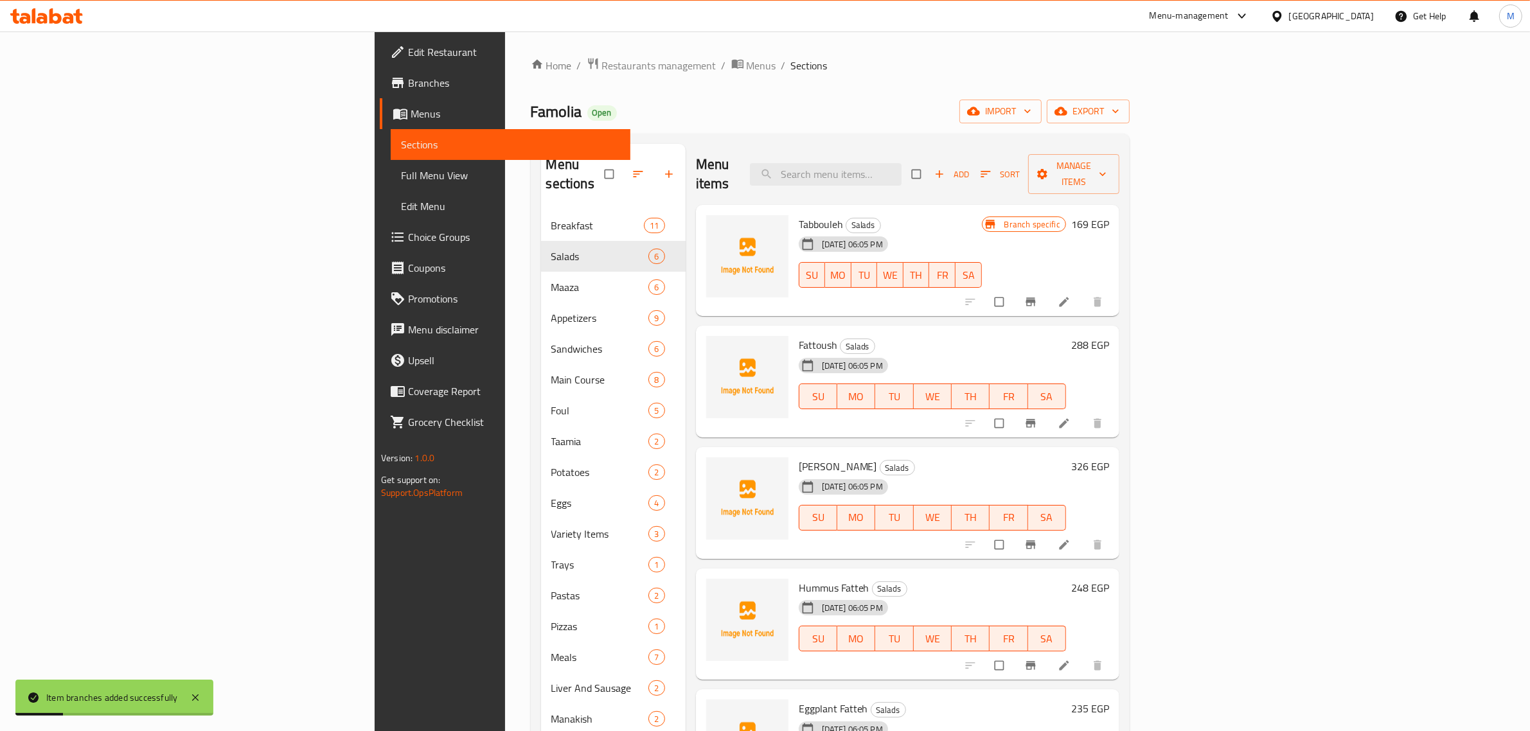
click at [1048, 595] on div "17-09-2025 06:05 PM SU MO TU WE TH FR SA" at bounding box center [932, 629] width 278 height 69
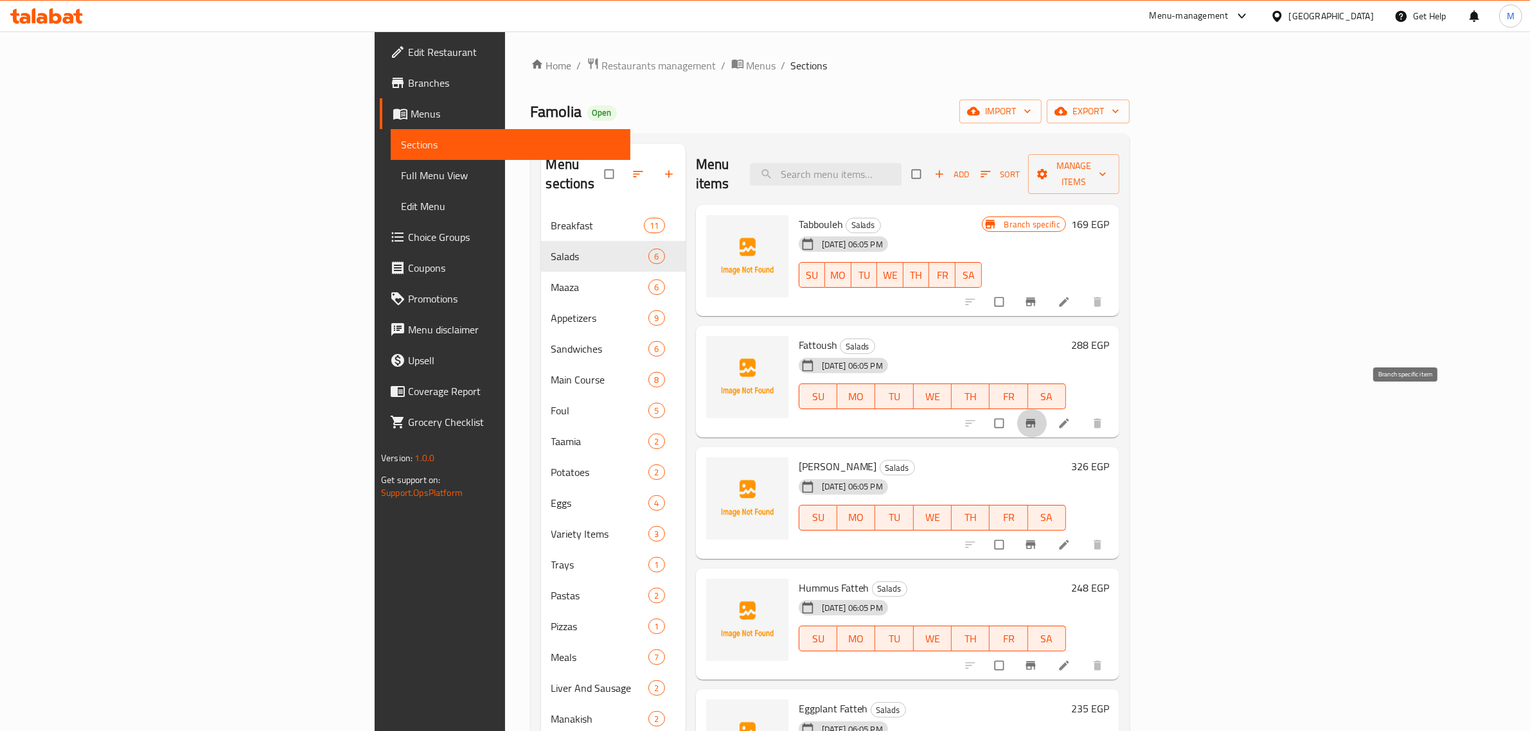
click at [1037, 417] on icon "Branch-specific-item" at bounding box center [1030, 423] width 13 height 13
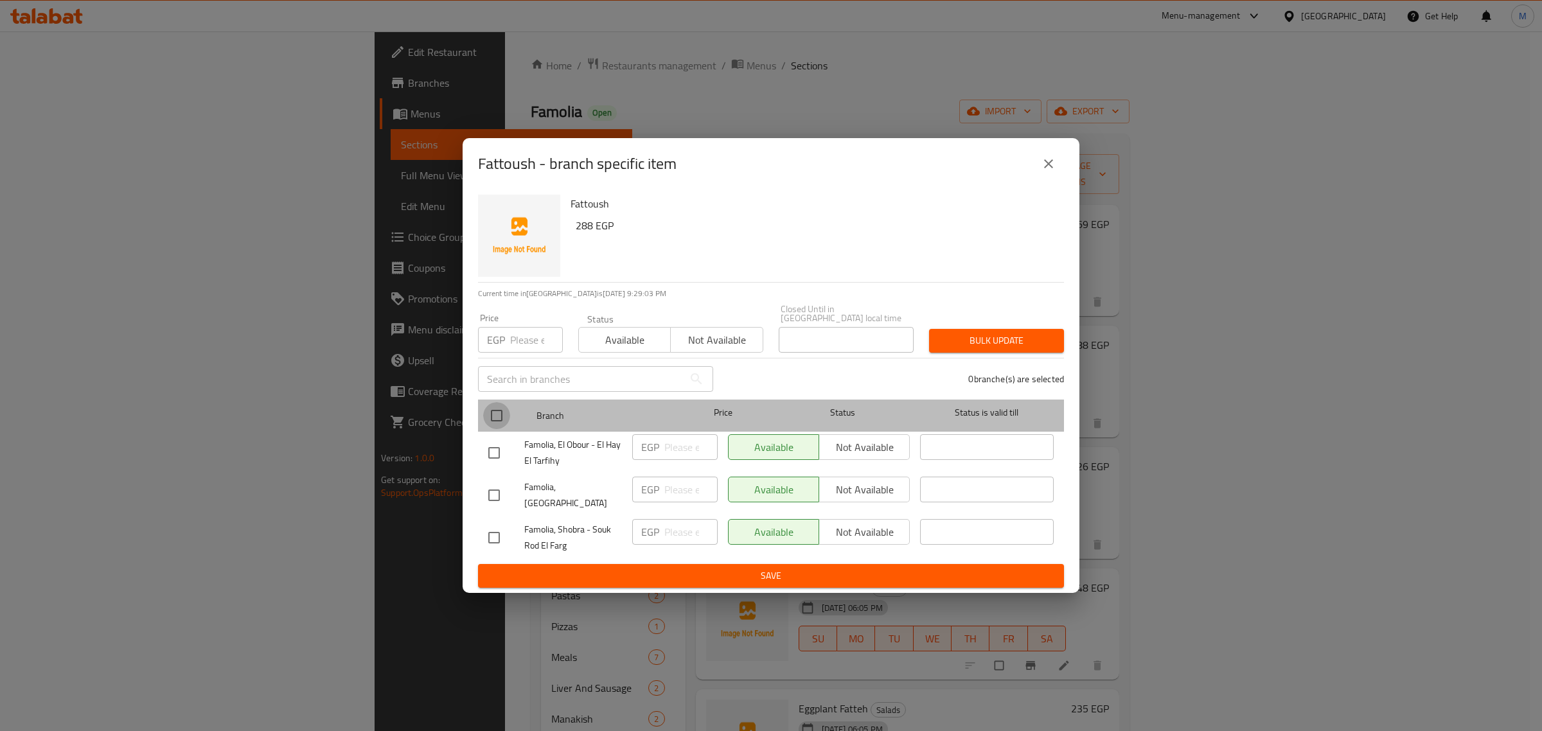
click at [497, 419] on input "checkbox" at bounding box center [496, 415] width 27 height 27
checkbox input "true"
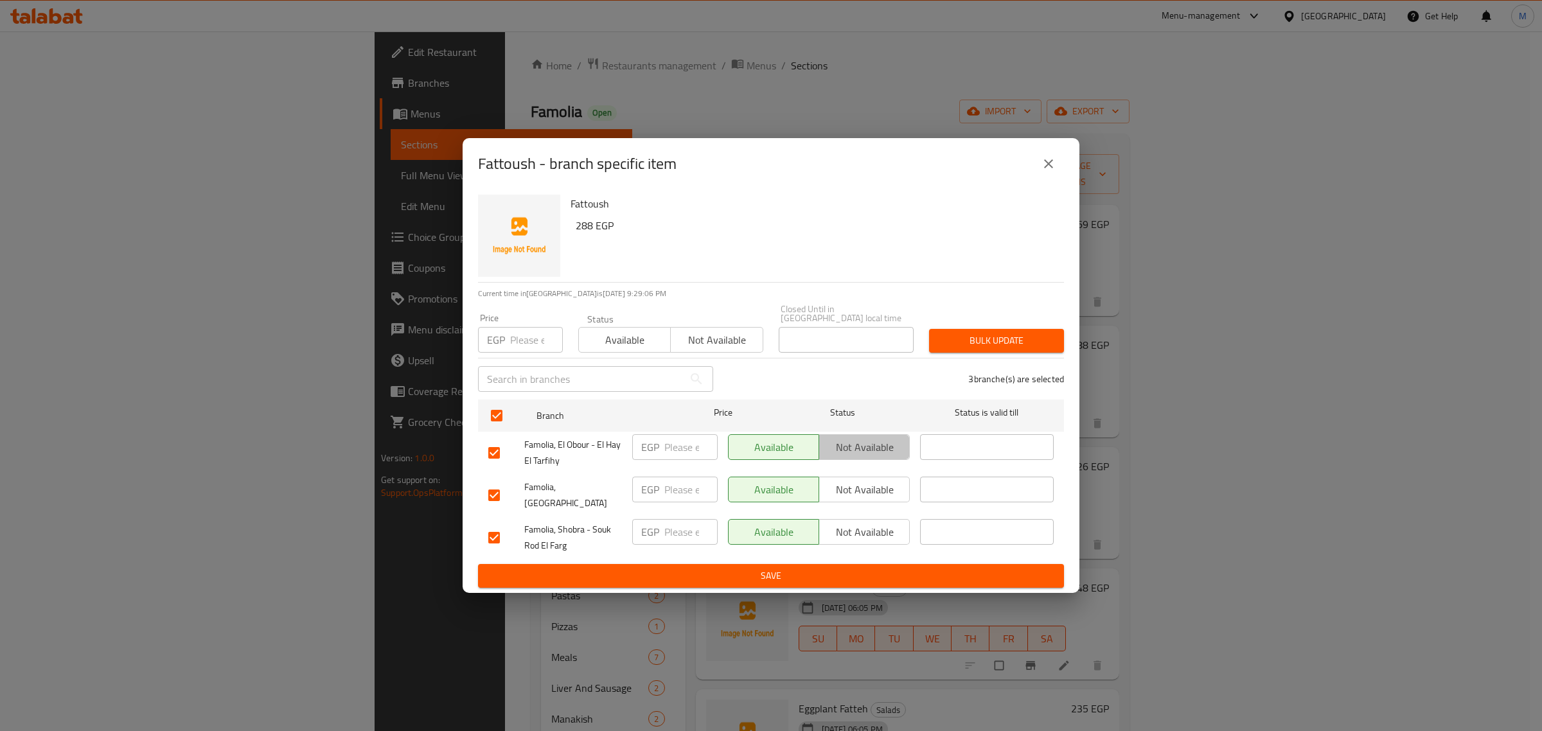
click at [880, 453] on span "Not available" at bounding box center [864, 447] width 80 height 19
click at [872, 489] on span "Not available" at bounding box center [864, 490] width 80 height 19
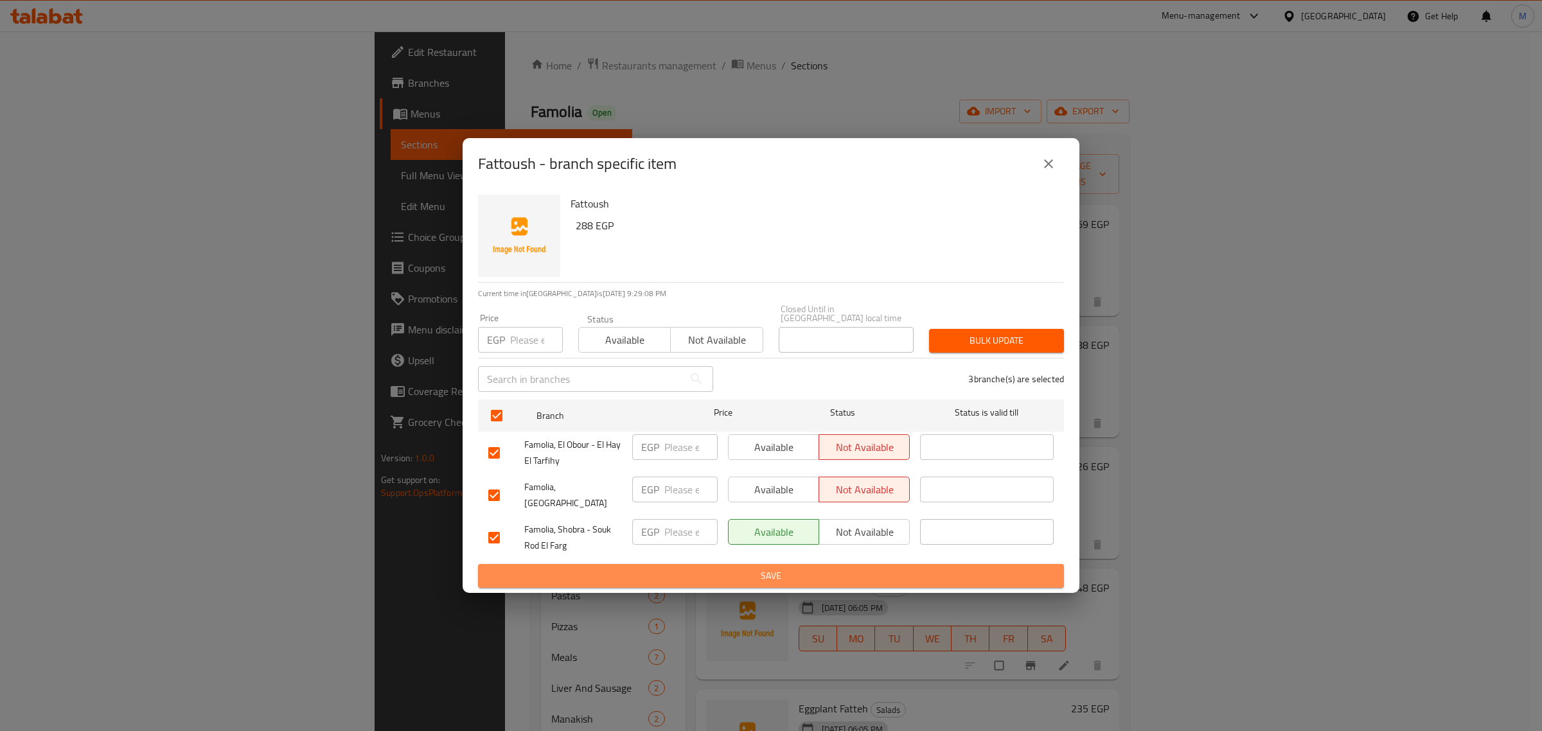
click at [864, 569] on span "Save" at bounding box center [770, 576] width 565 height 16
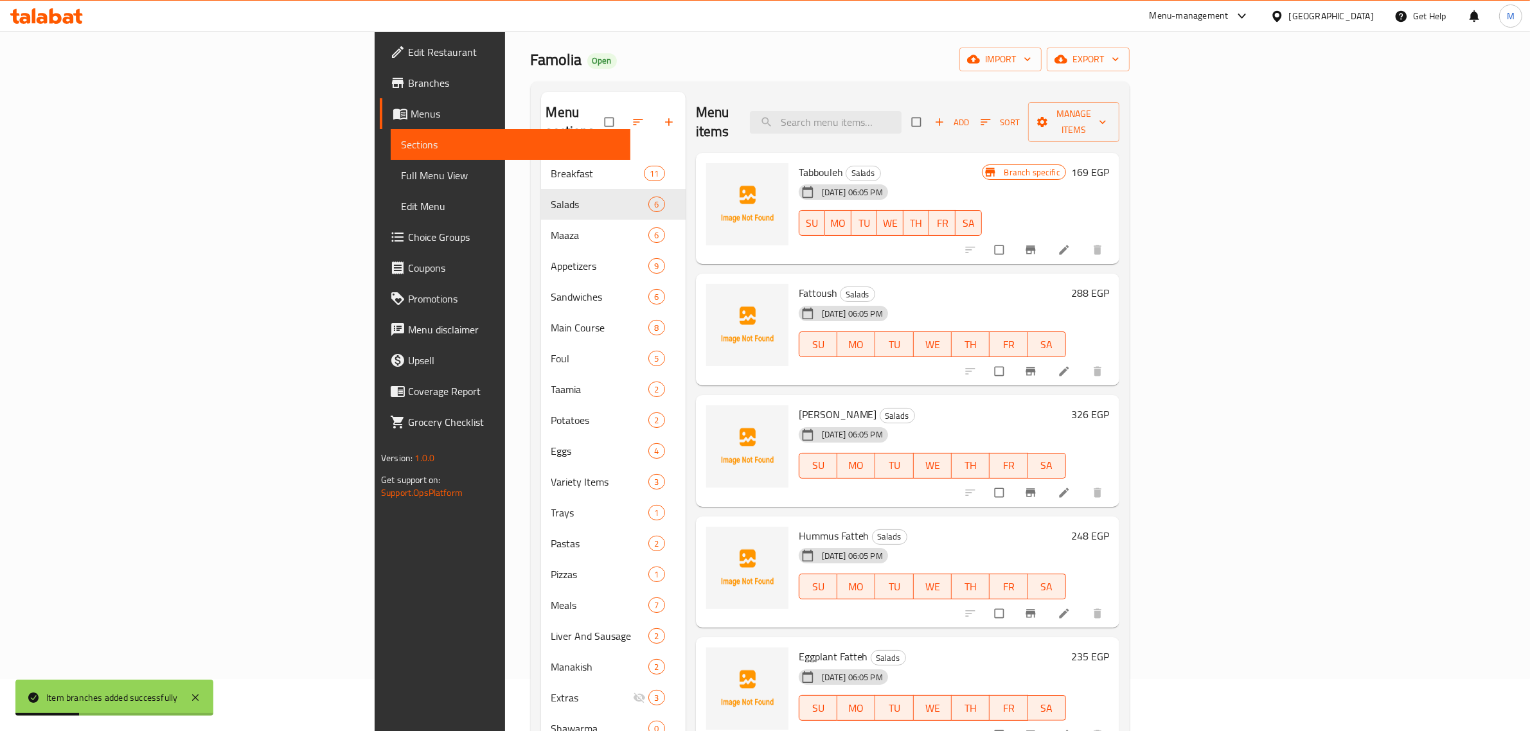
scroll to position [80, 0]
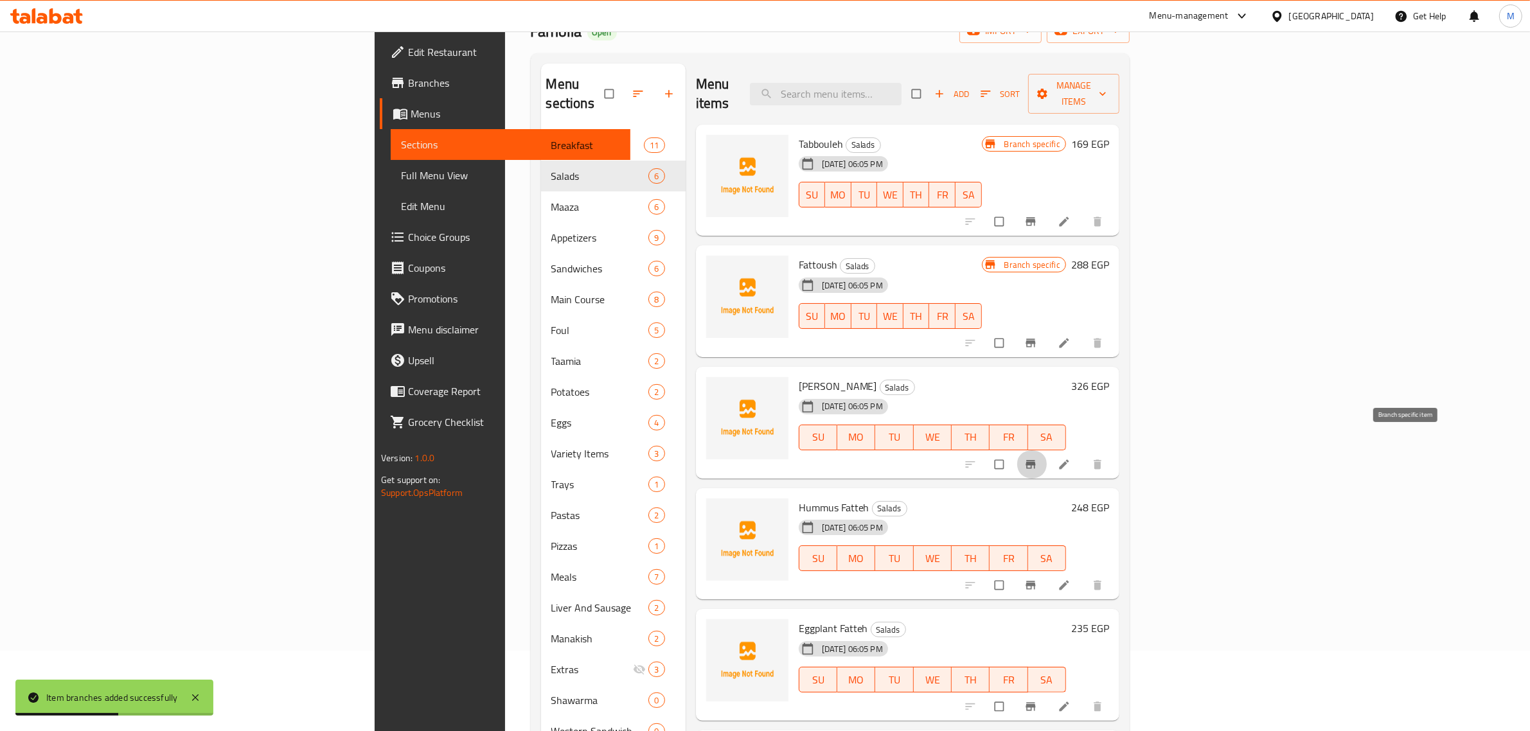
click at [1035, 460] on icon "Branch-specific-item" at bounding box center [1030, 464] width 10 height 8
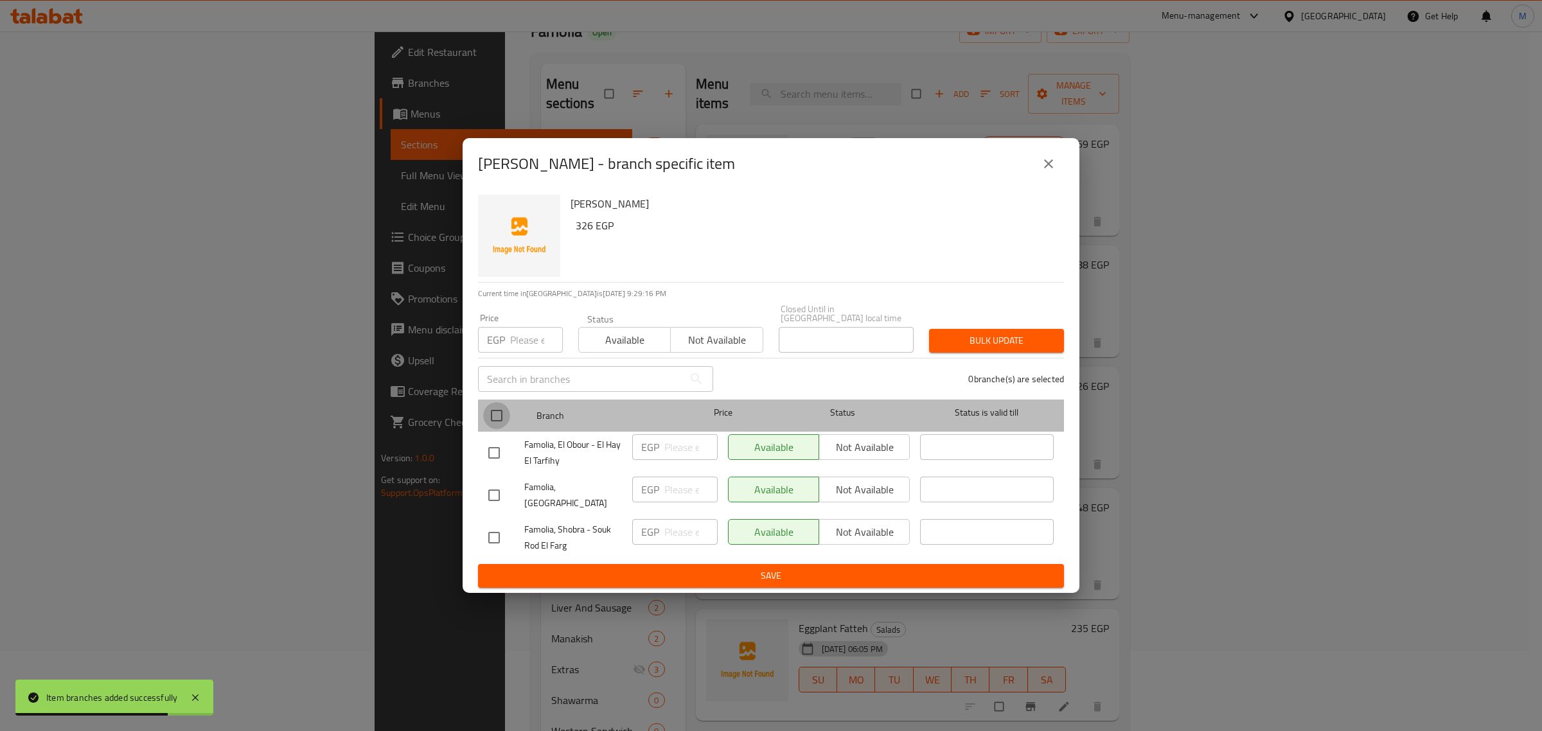
click at [499, 411] on input "checkbox" at bounding box center [496, 415] width 27 height 27
checkbox input "true"
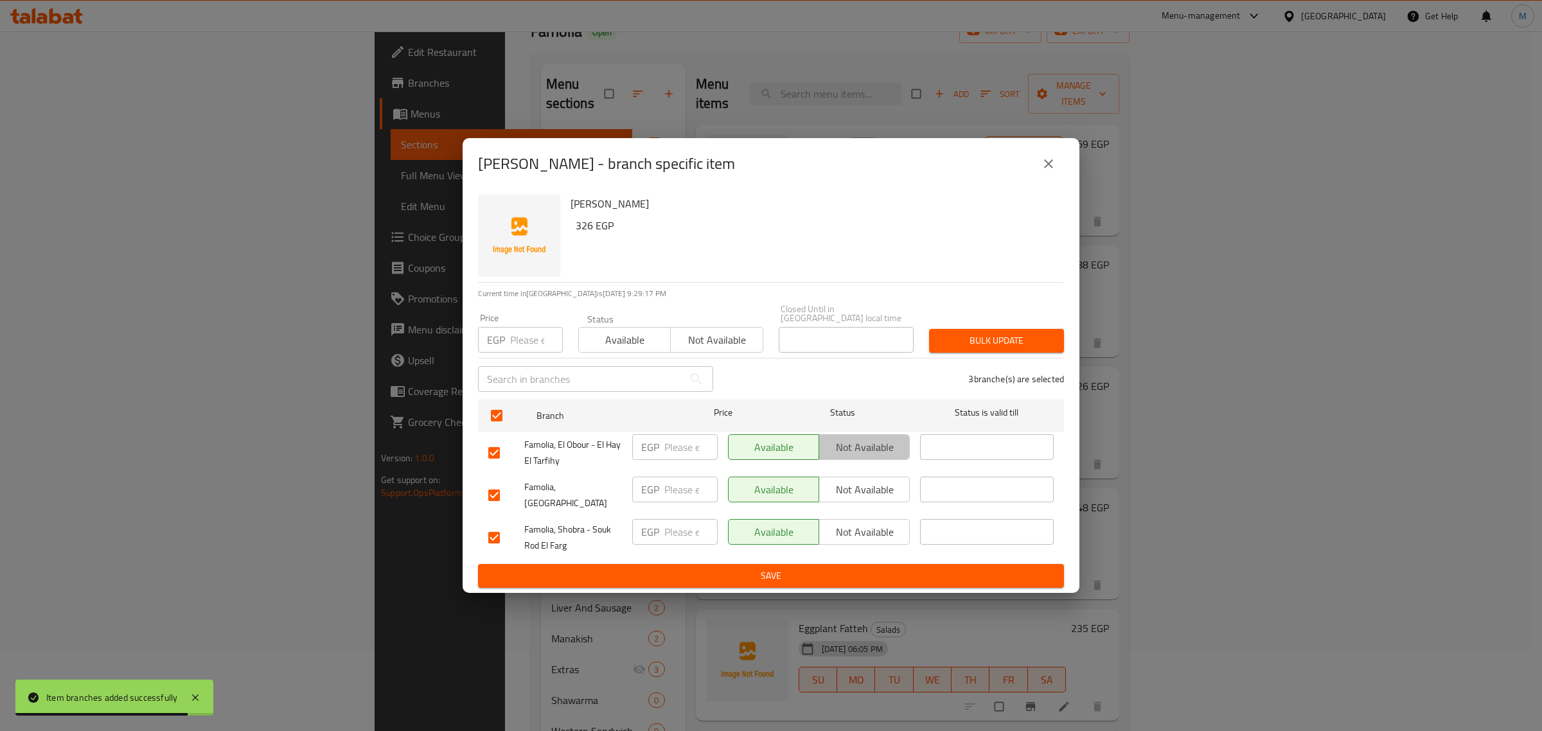
drag, startPoint x: 853, startPoint y: 453, endPoint x: 856, endPoint y: 512, distance: 59.2
click at [853, 457] on span "Not available" at bounding box center [864, 447] width 80 height 19
click at [860, 495] on span "Not available" at bounding box center [864, 490] width 80 height 19
click at [842, 568] on span "Save" at bounding box center [770, 576] width 565 height 16
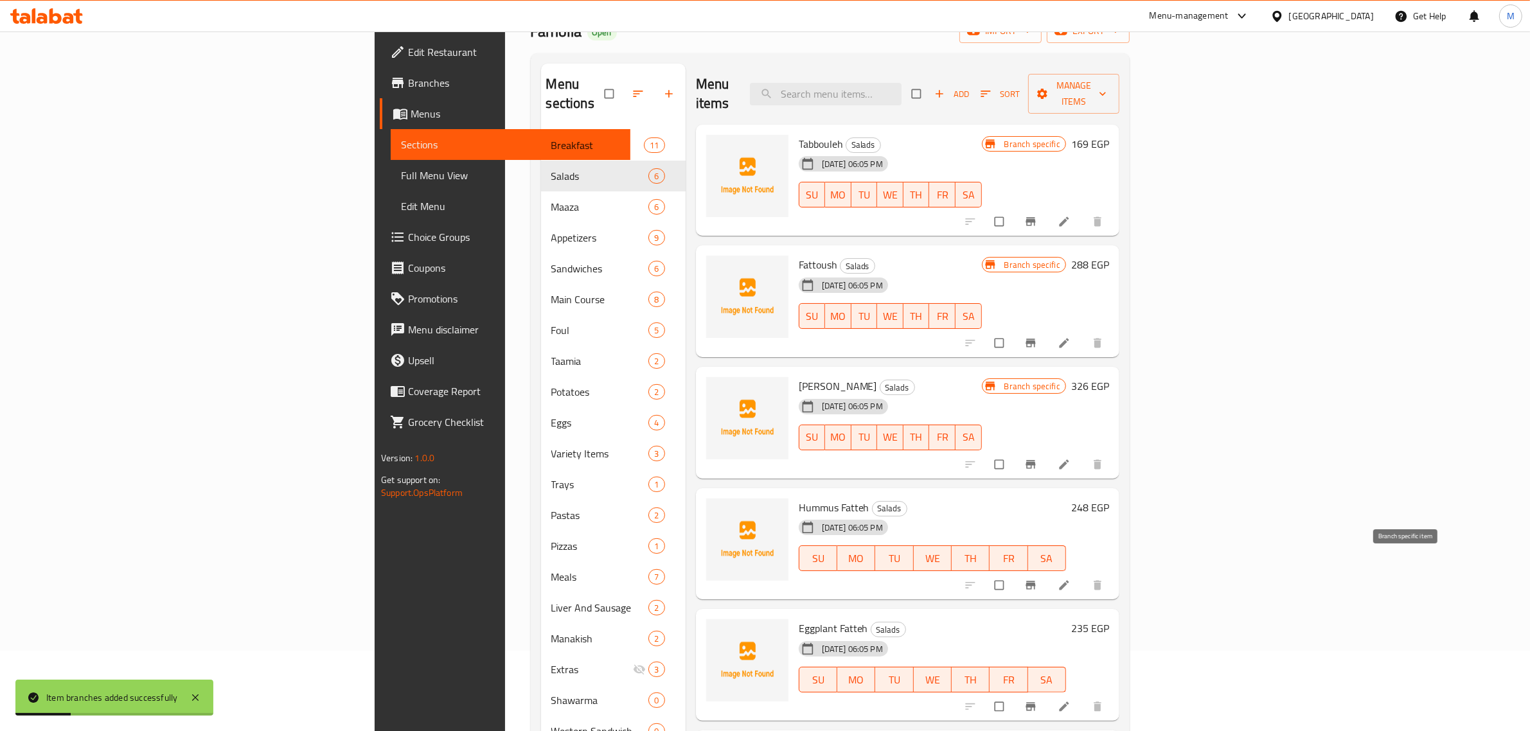
click at [1037, 579] on icon "Branch-specific-item" at bounding box center [1030, 585] width 13 height 13
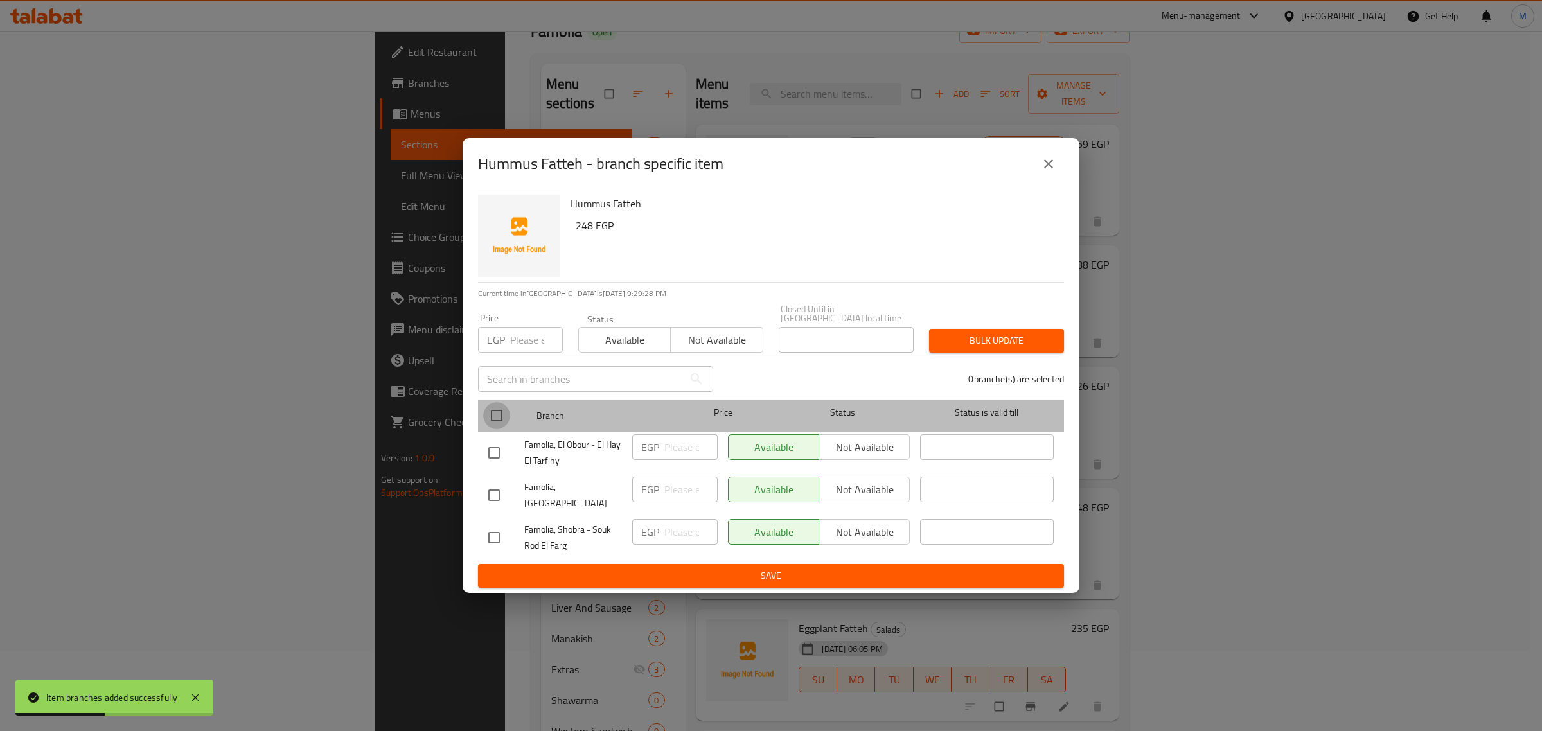
click at [499, 419] on input "checkbox" at bounding box center [496, 415] width 27 height 27
checkbox input "true"
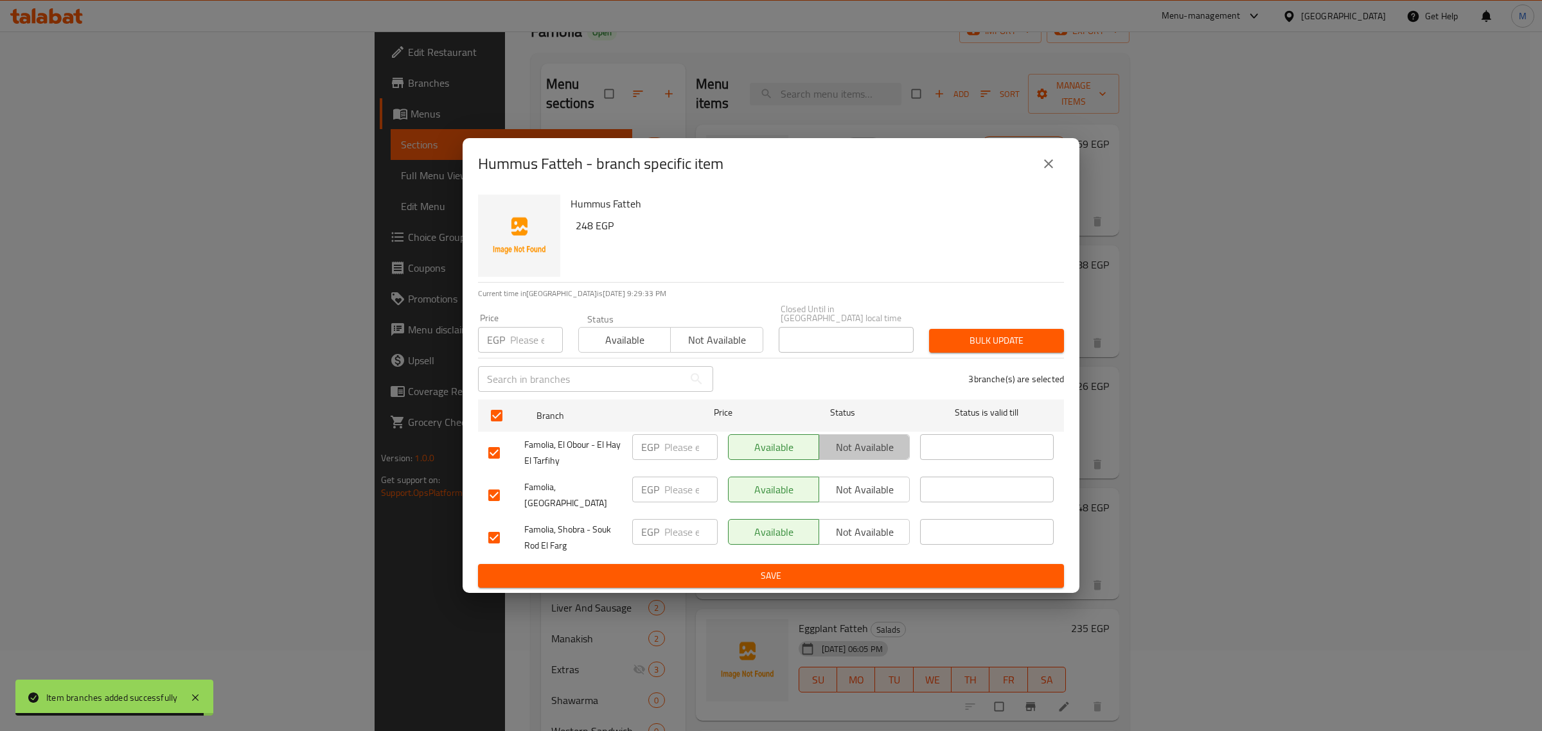
click at [872, 455] on span "Not available" at bounding box center [864, 447] width 80 height 19
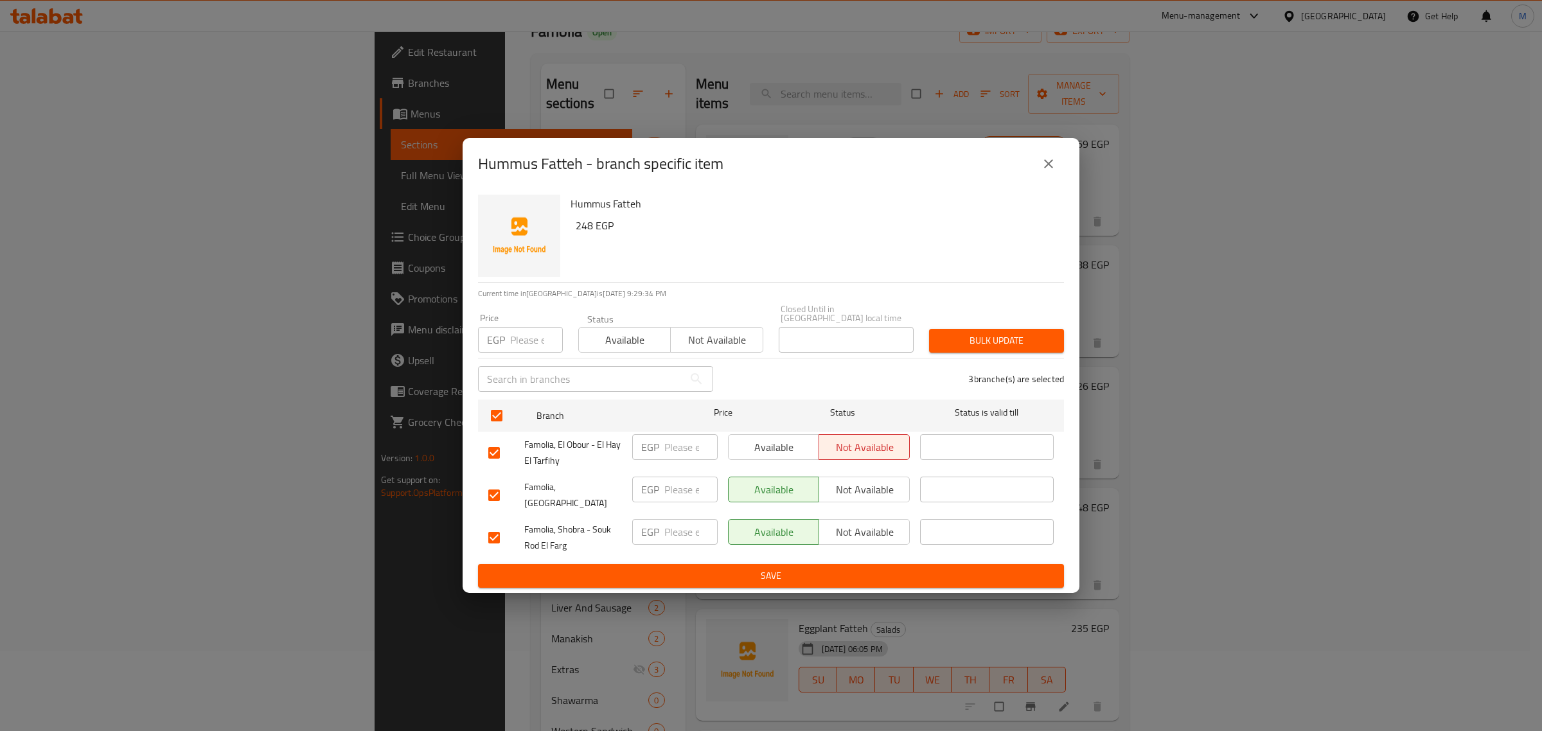
click at [885, 499] on span "Not available" at bounding box center [864, 490] width 80 height 19
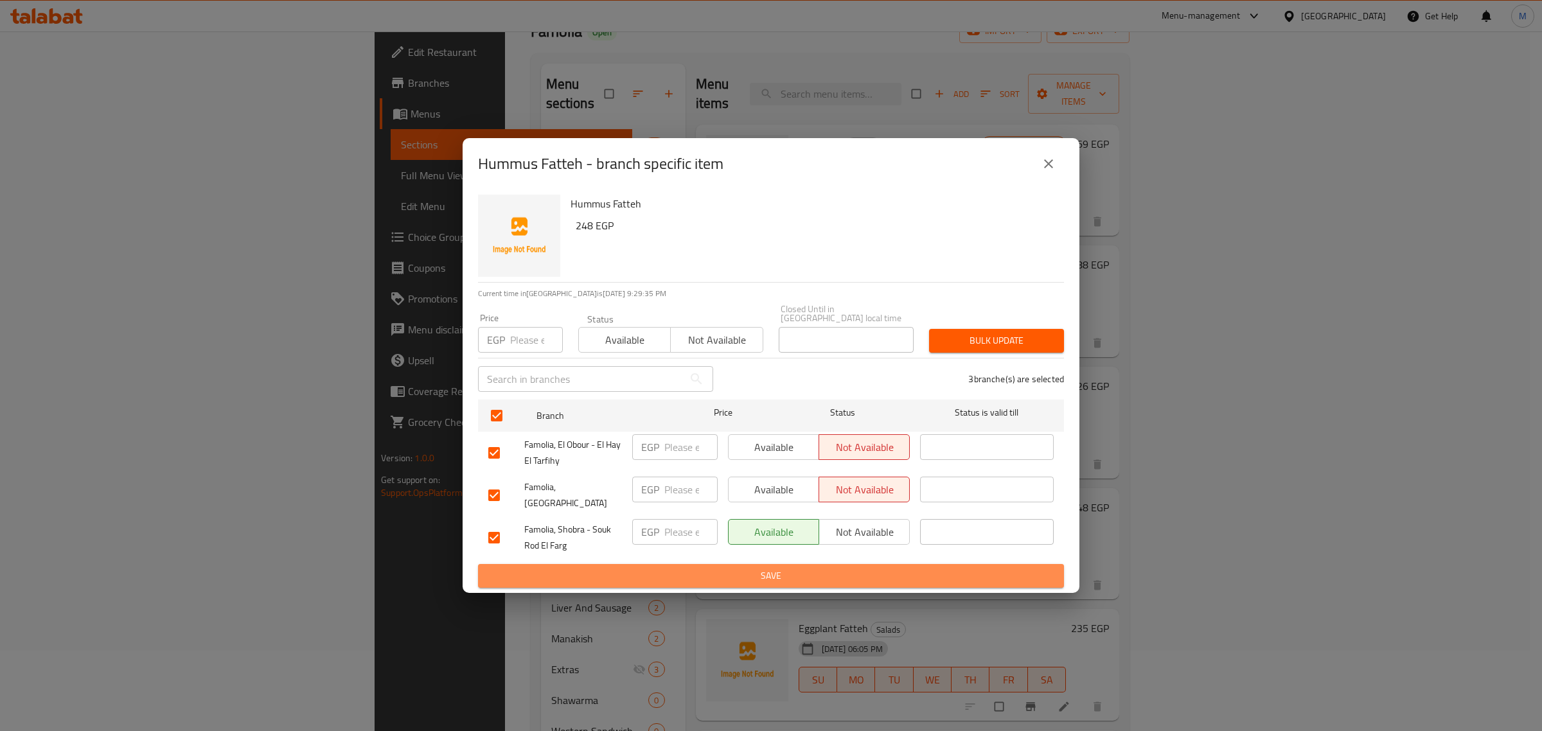
click at [900, 568] on span "Save" at bounding box center [770, 576] width 565 height 16
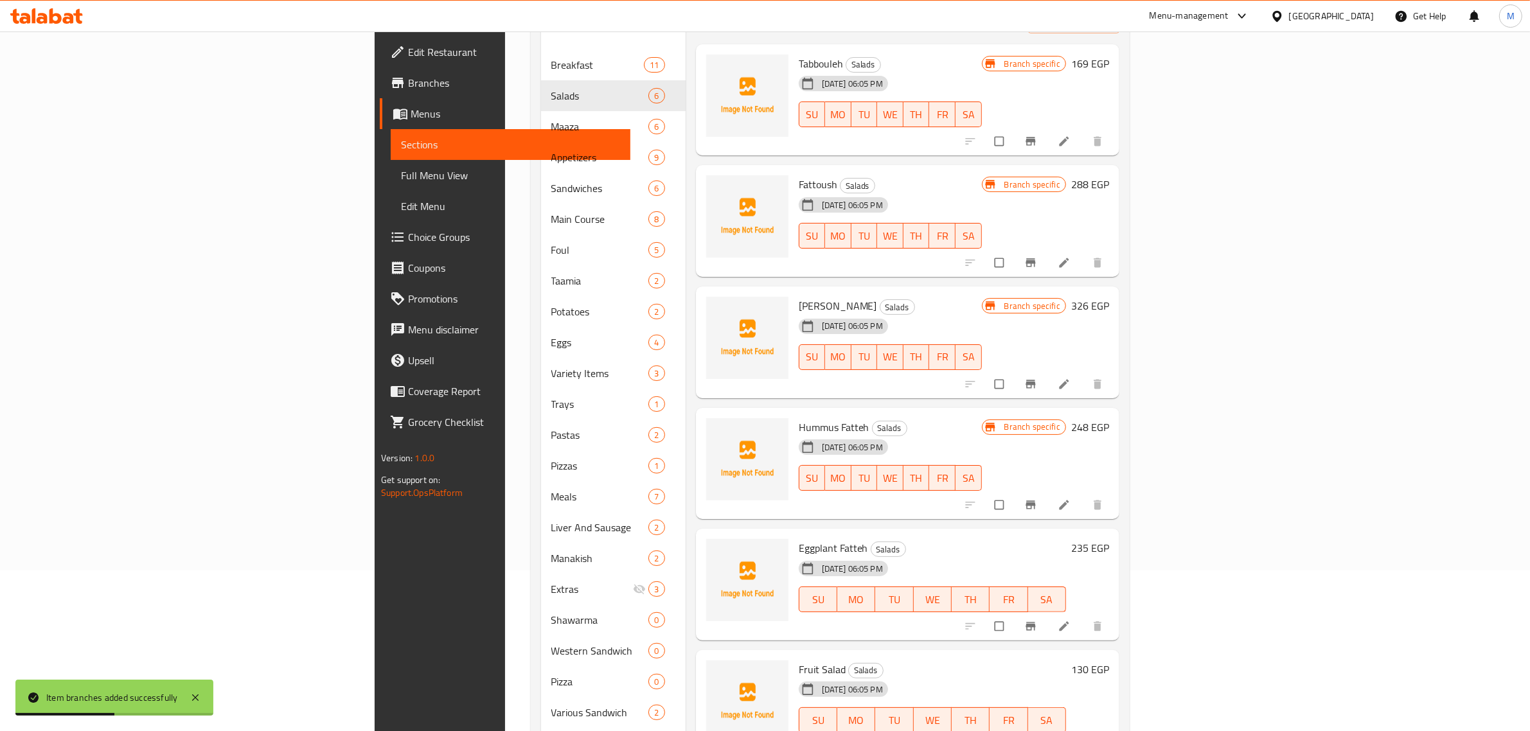
scroll to position [241, 0]
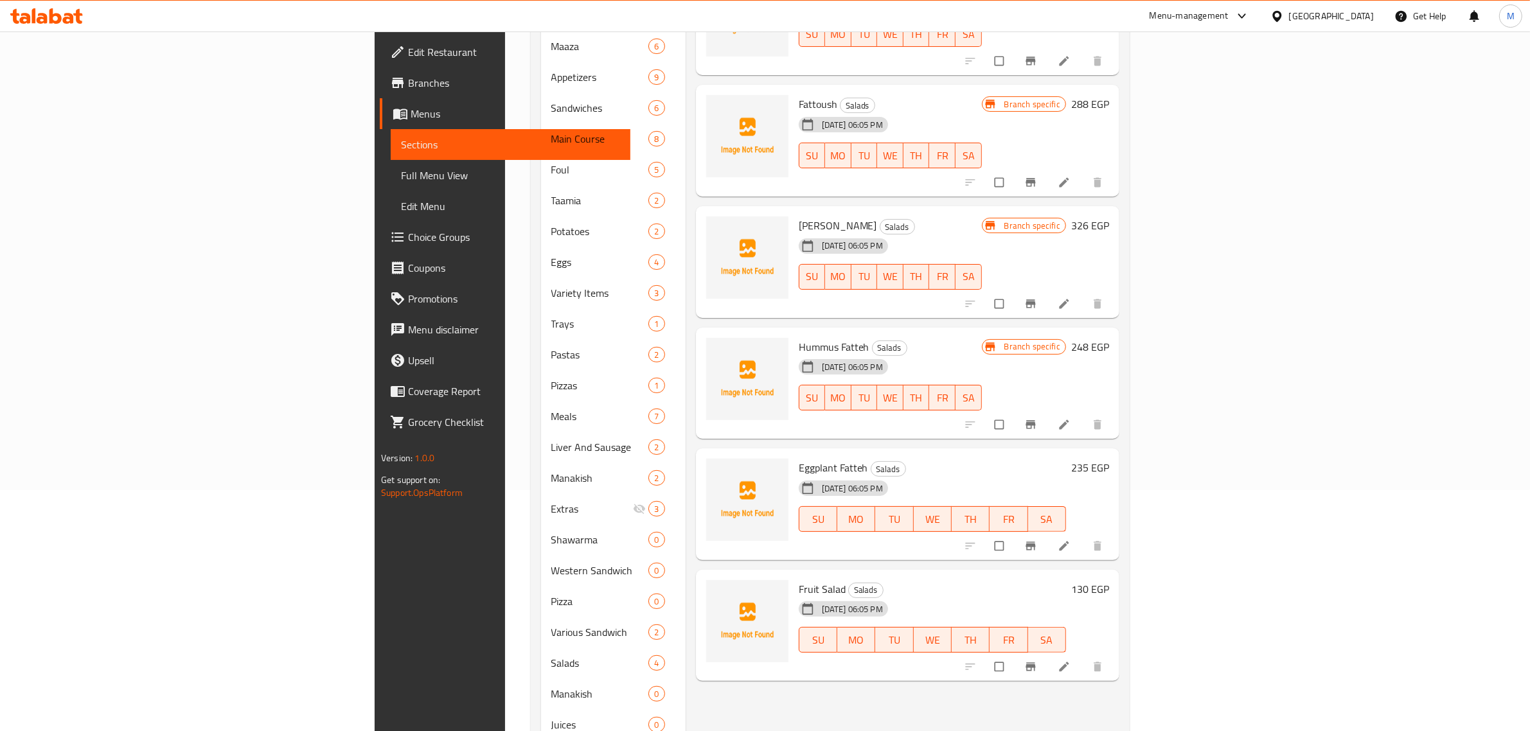
click at [1071, 475] on div "17-09-2025 06:05 PM SU MO TU WE TH FR SA" at bounding box center [932, 509] width 278 height 69
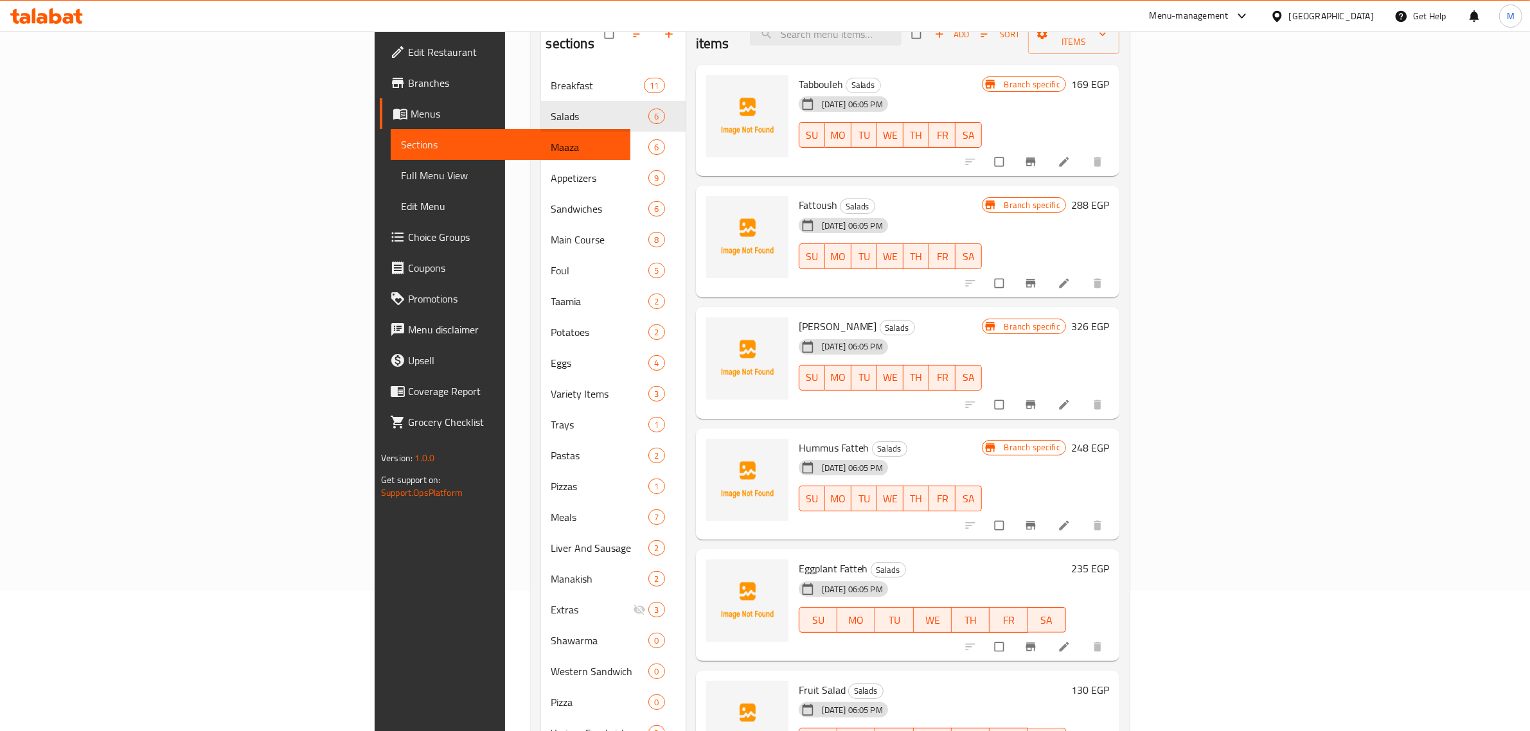
scroll to position [220, 0]
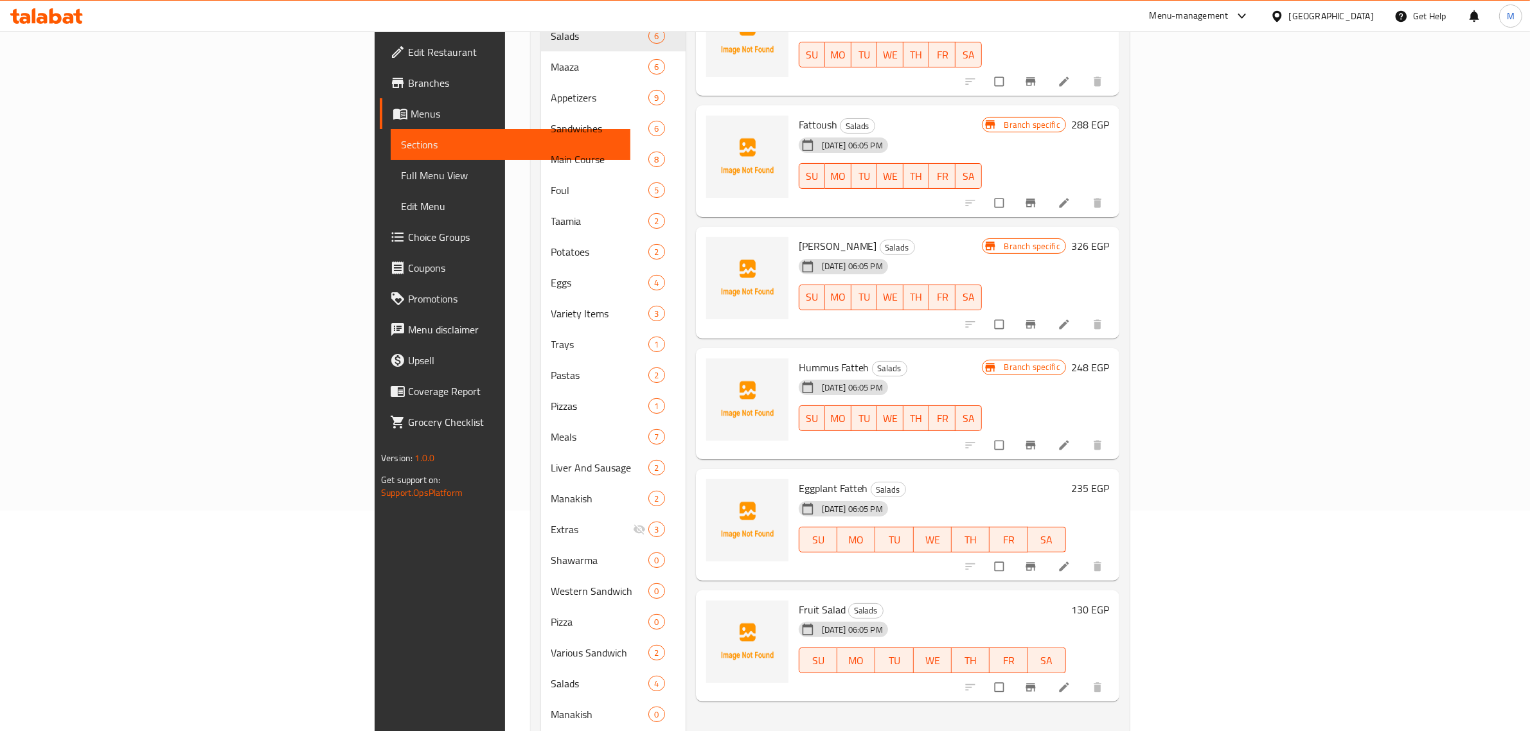
click at [1071, 496] on div "17-09-2025 06:05 PM SU MO TU WE TH FR SA" at bounding box center [932, 530] width 278 height 69
click at [1035, 562] on icon "Branch-specific-item" at bounding box center [1030, 566] width 10 height 8
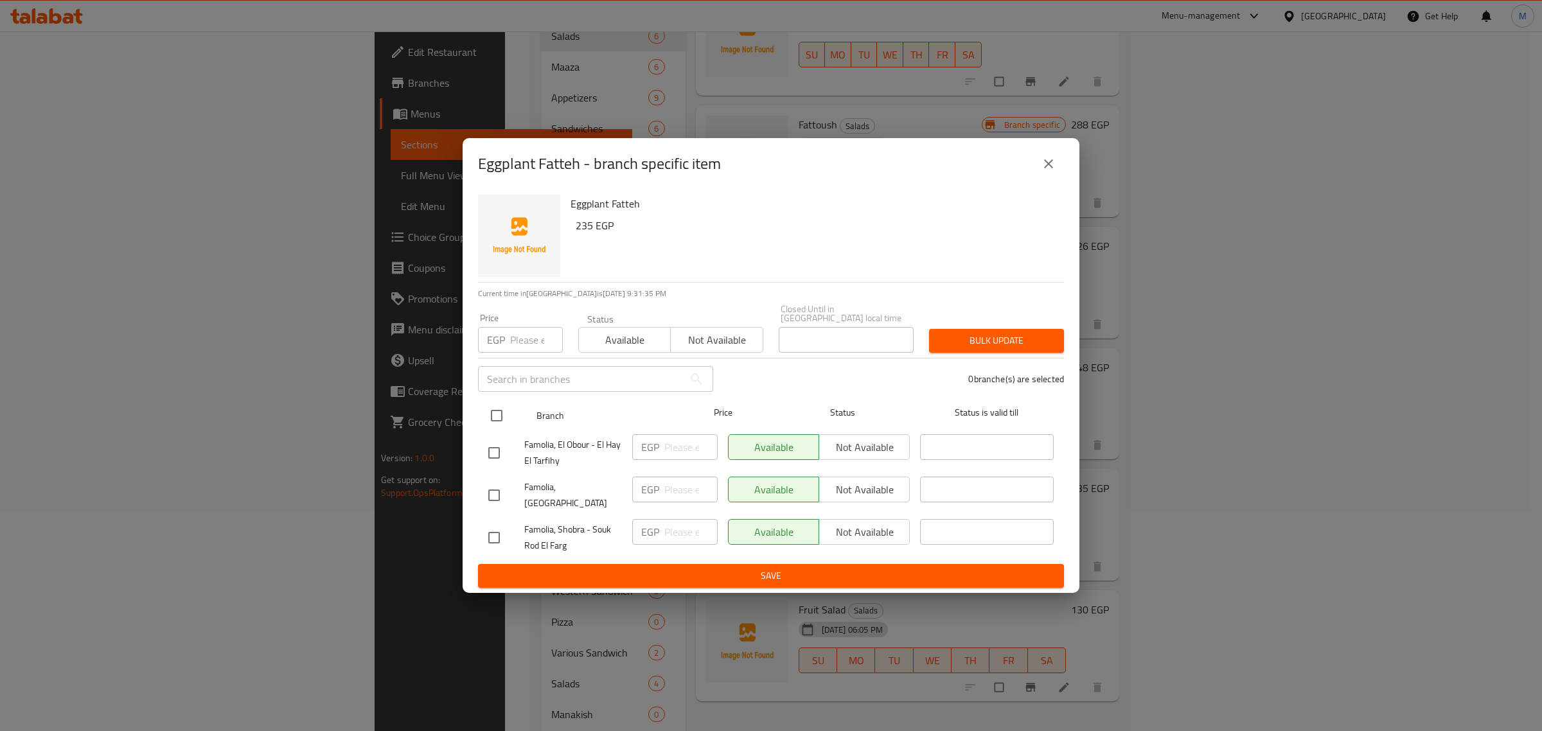
click at [499, 415] on input "checkbox" at bounding box center [496, 415] width 27 height 27
checkbox input "true"
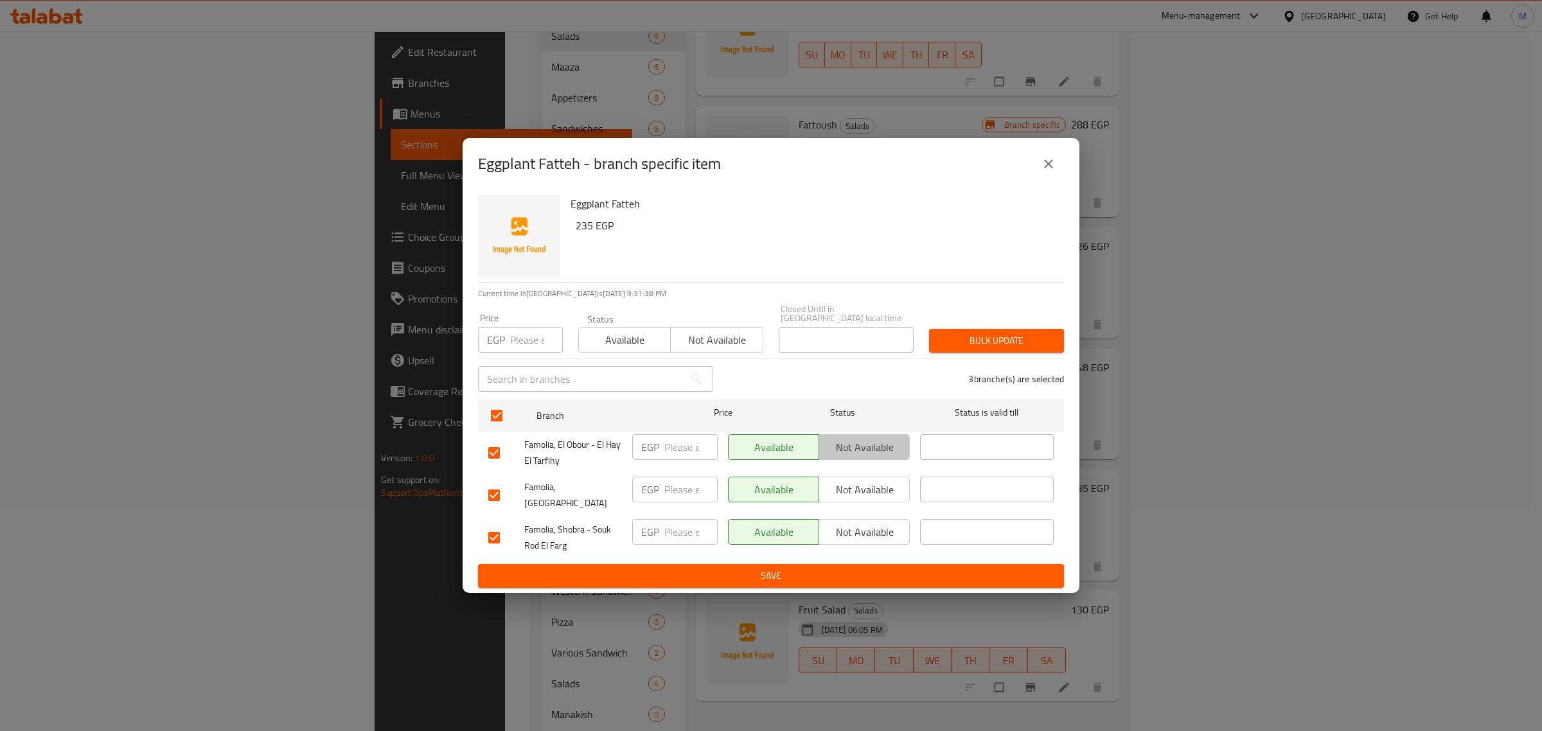
click at [848, 443] on span "Not available" at bounding box center [864, 447] width 80 height 19
drag, startPoint x: 866, startPoint y: 481, endPoint x: 871, endPoint y: 486, distance: 7.3
click at [867, 482] on span "Not available" at bounding box center [864, 490] width 80 height 19
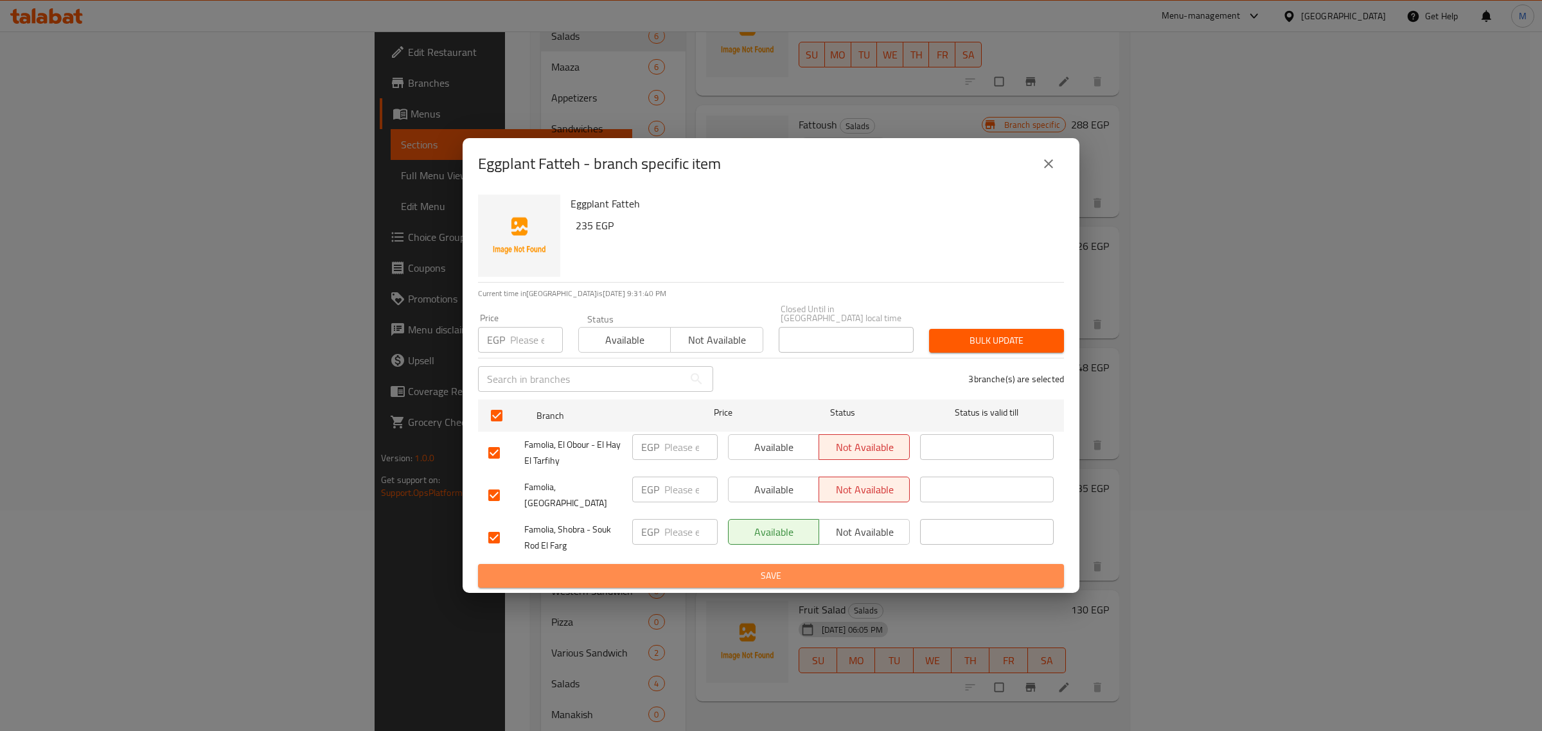
click at [925, 568] on span "Save" at bounding box center [770, 576] width 565 height 16
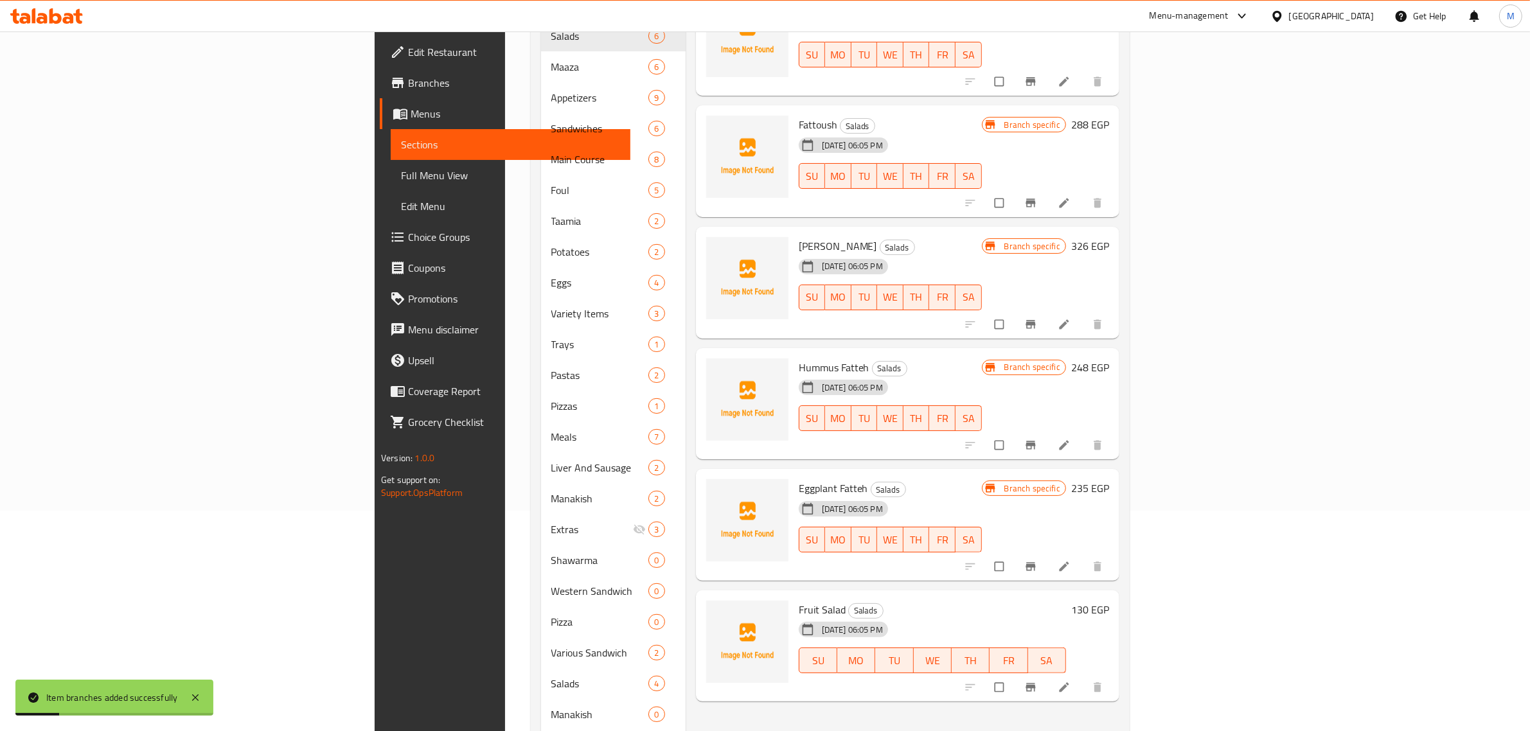
click at [1119, 567] on div "Menu items Add Sort Manage items Tabbouleh Salads 17-09-2025 06:05 PM SU MO TU …" at bounding box center [903, 360] width 434 height 873
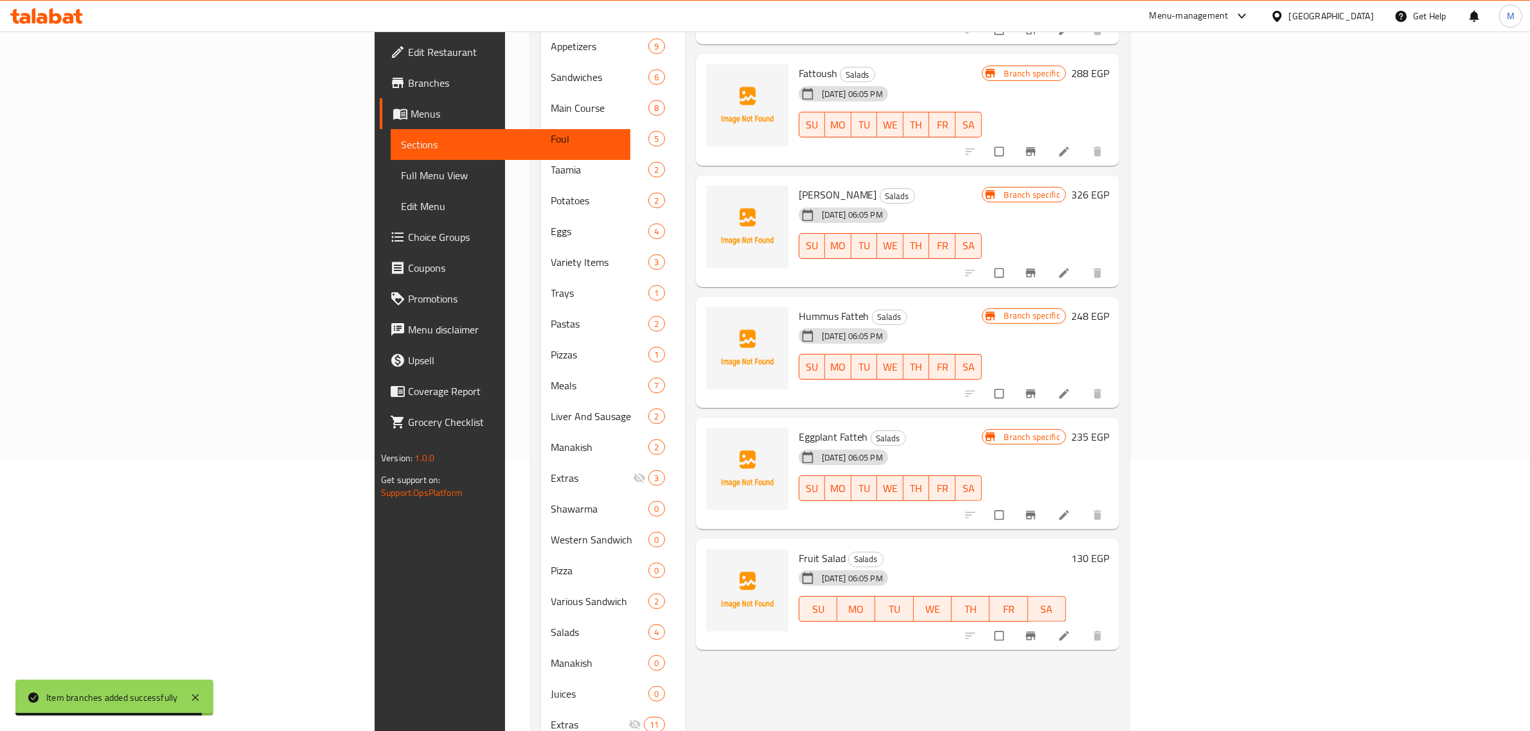
scroll to position [301, 0]
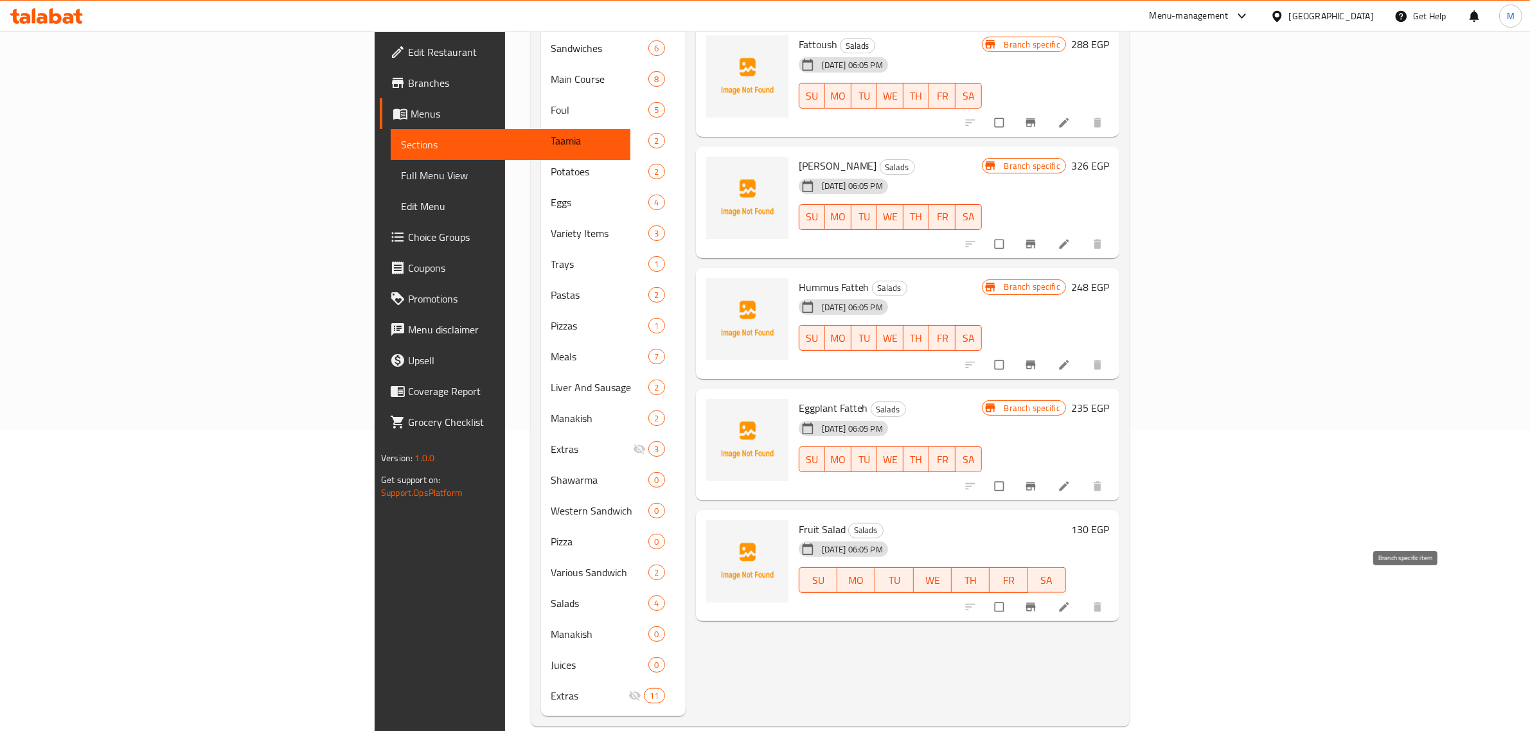
click at [1037, 601] on icon "Branch-specific-item" at bounding box center [1030, 607] width 13 height 13
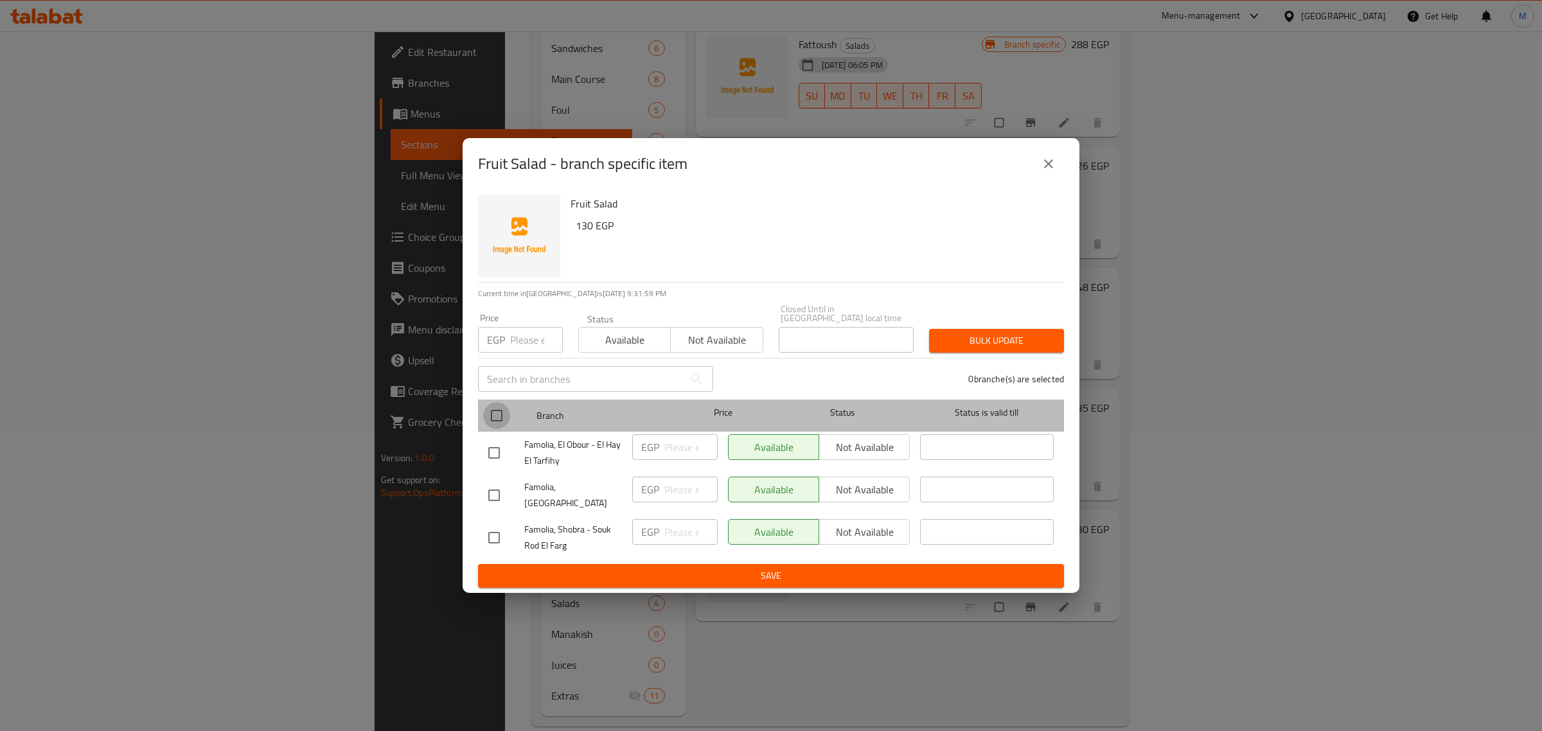
click at [491, 416] on input "checkbox" at bounding box center [496, 415] width 27 height 27
checkbox input "true"
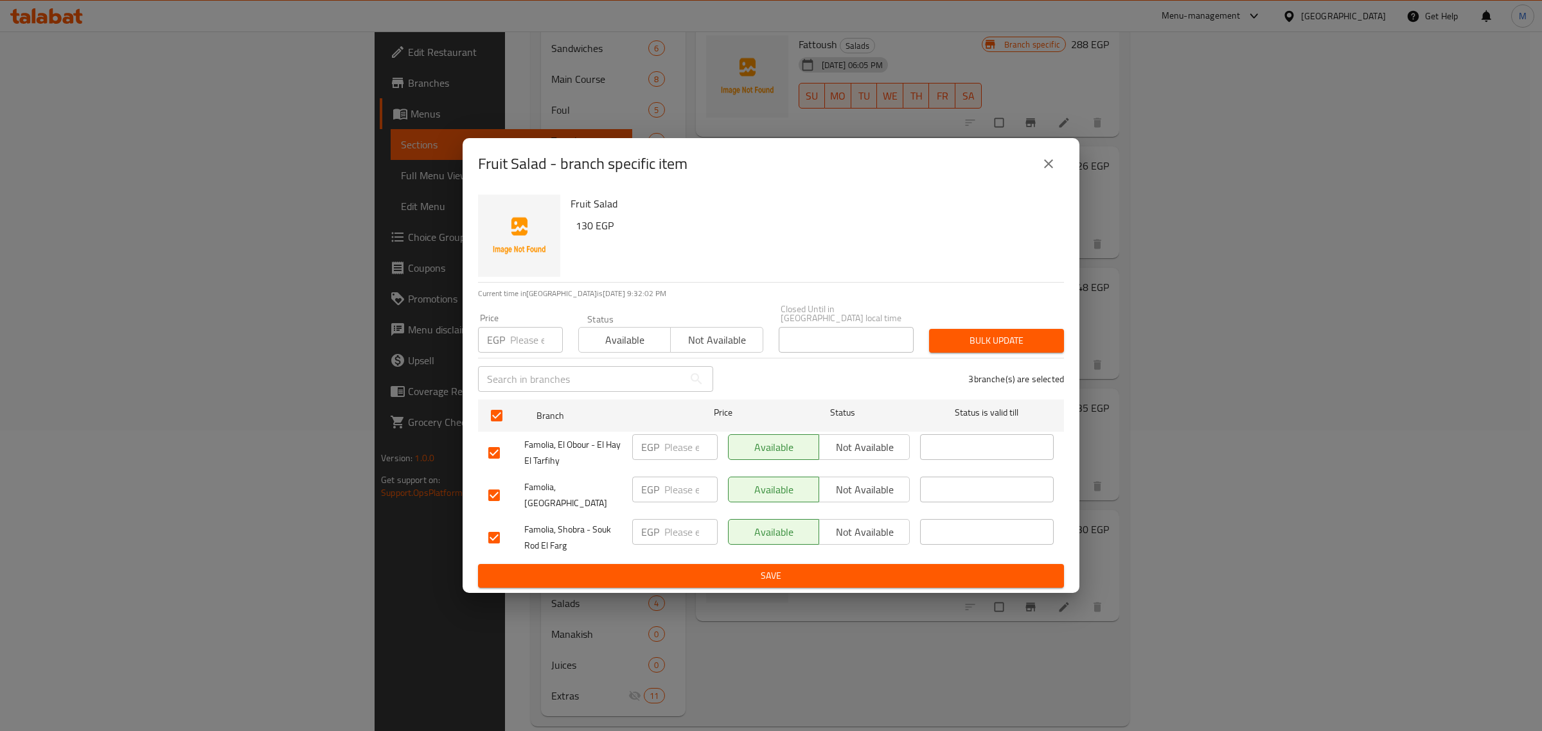
click at [876, 439] on span "Not available" at bounding box center [864, 447] width 80 height 19
click at [874, 481] on span "Not available" at bounding box center [864, 490] width 80 height 19
click at [896, 568] on span "Save" at bounding box center [770, 576] width 565 height 16
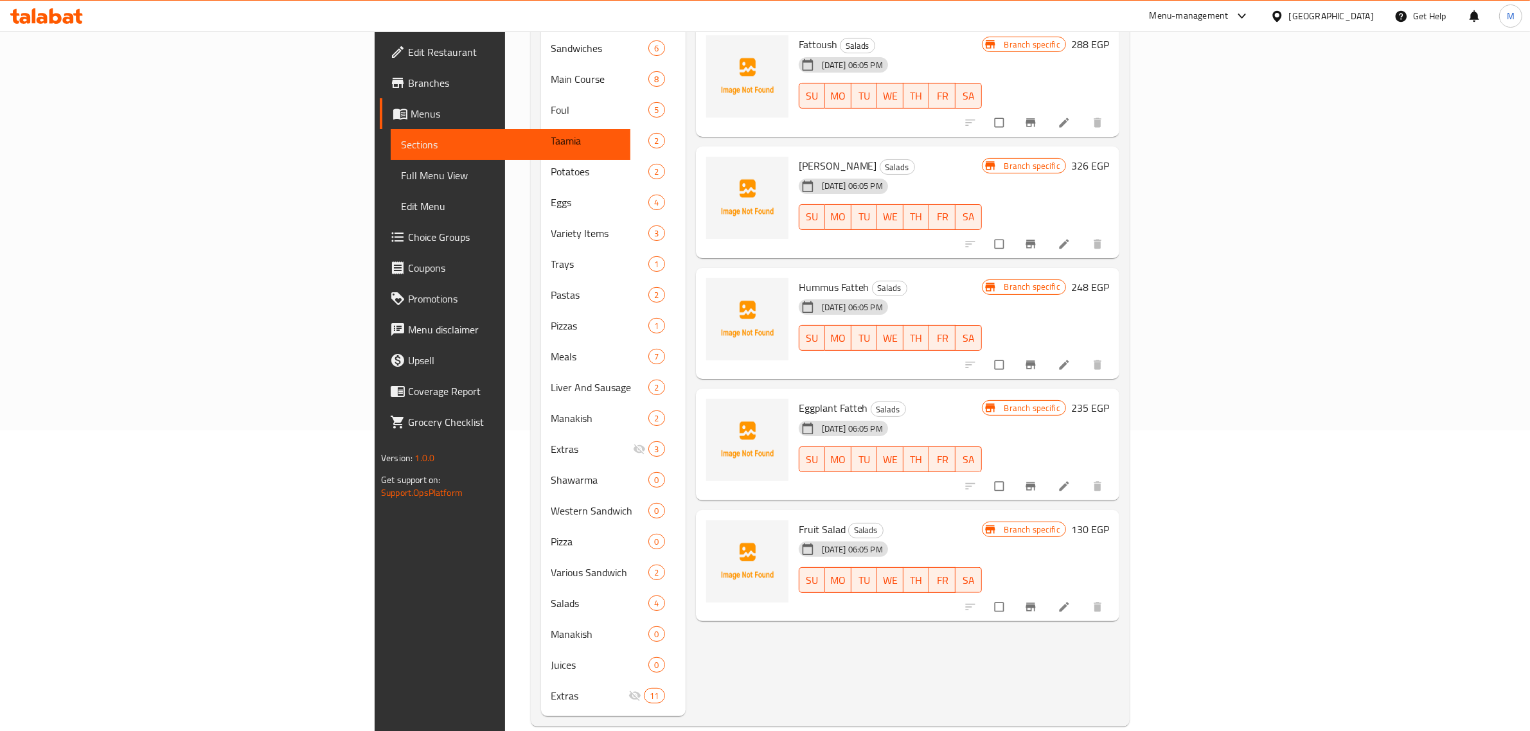
click at [1068, 599] on div "Fruit Salad Salads 17-09-2025 06:05 PM SU MO TU WE TH FR SA Branch specific 130…" at bounding box center [907, 566] width 423 height 112
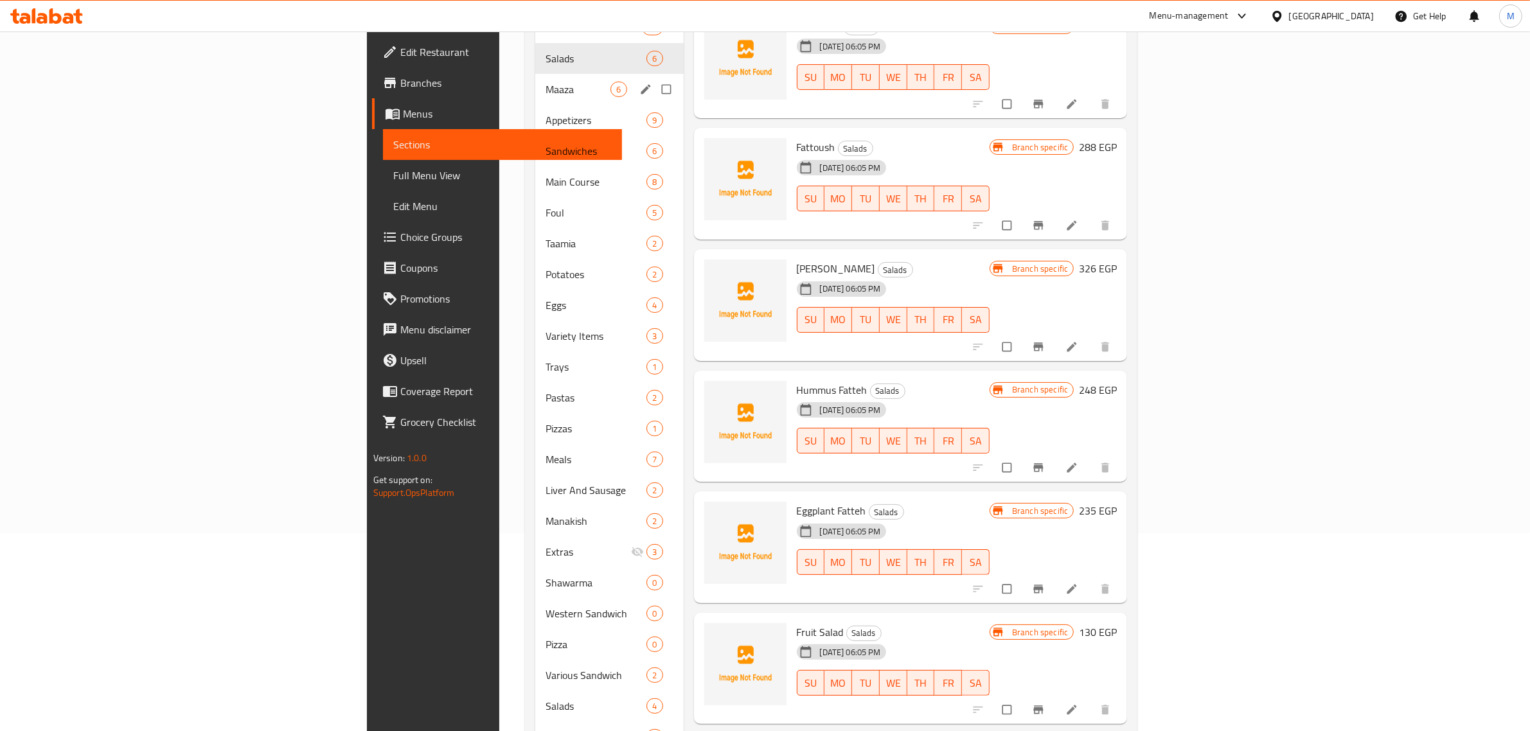
scroll to position [60, 0]
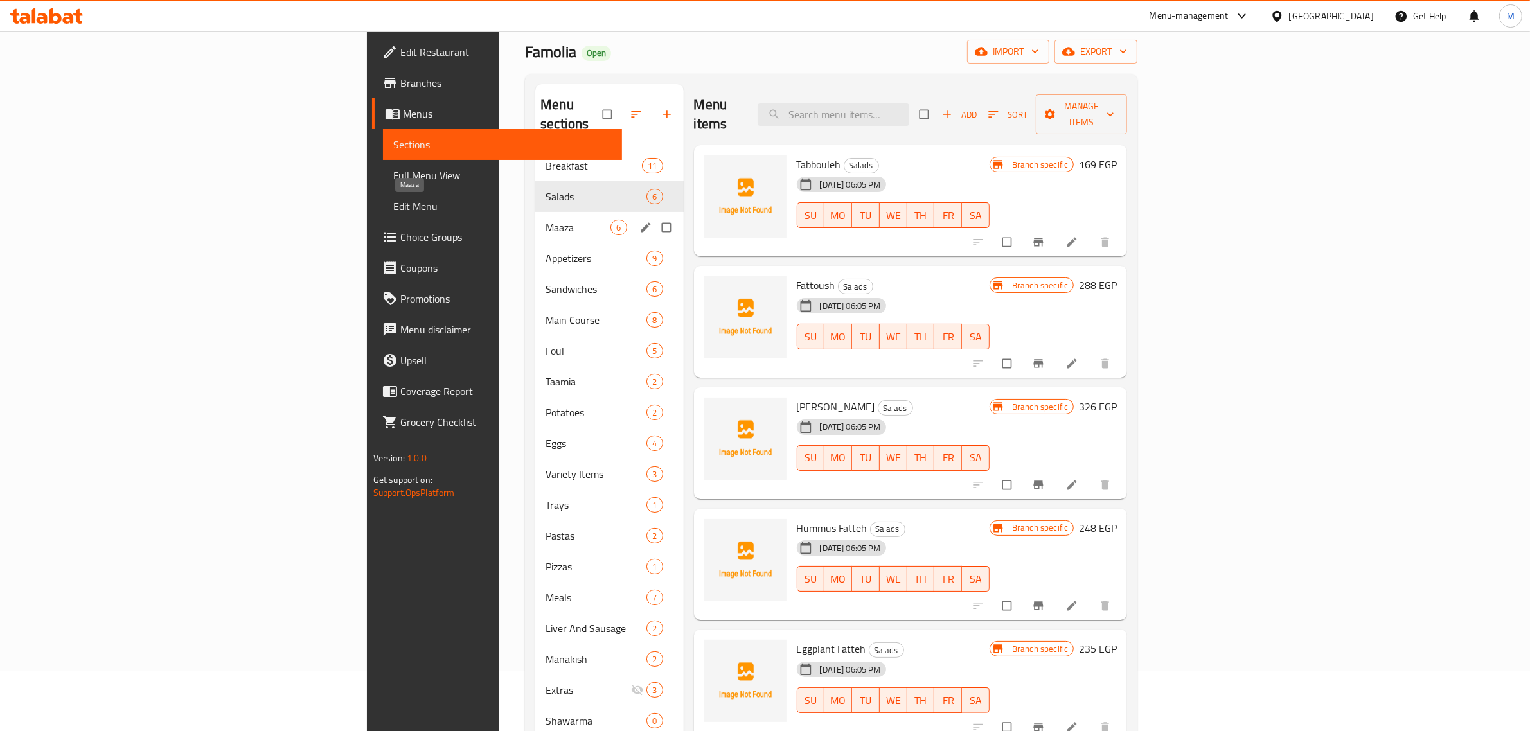
click at [545, 220] on span "Maaza" at bounding box center [577, 227] width 65 height 15
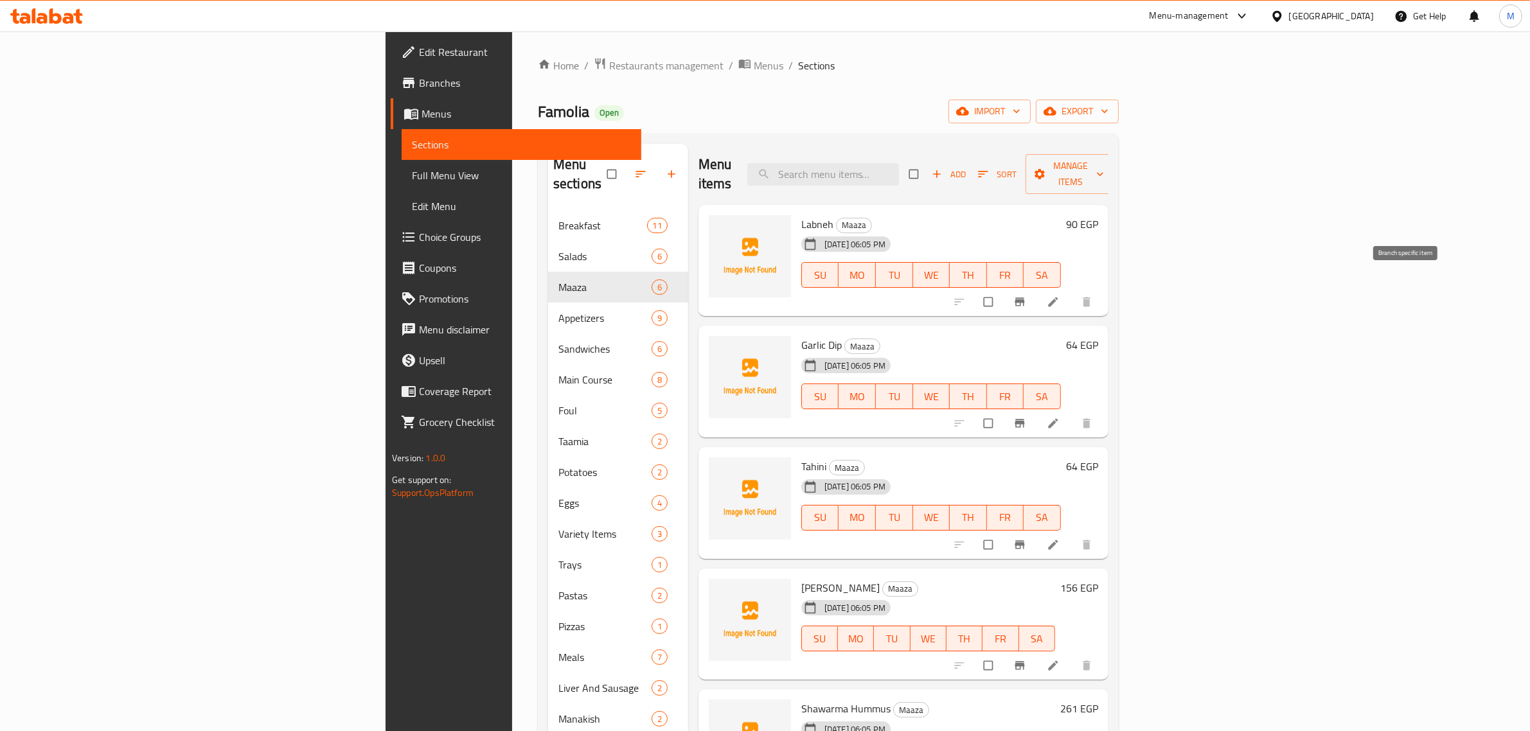
click at [1024, 298] on icon "Branch-specific-item" at bounding box center [1019, 302] width 10 height 8
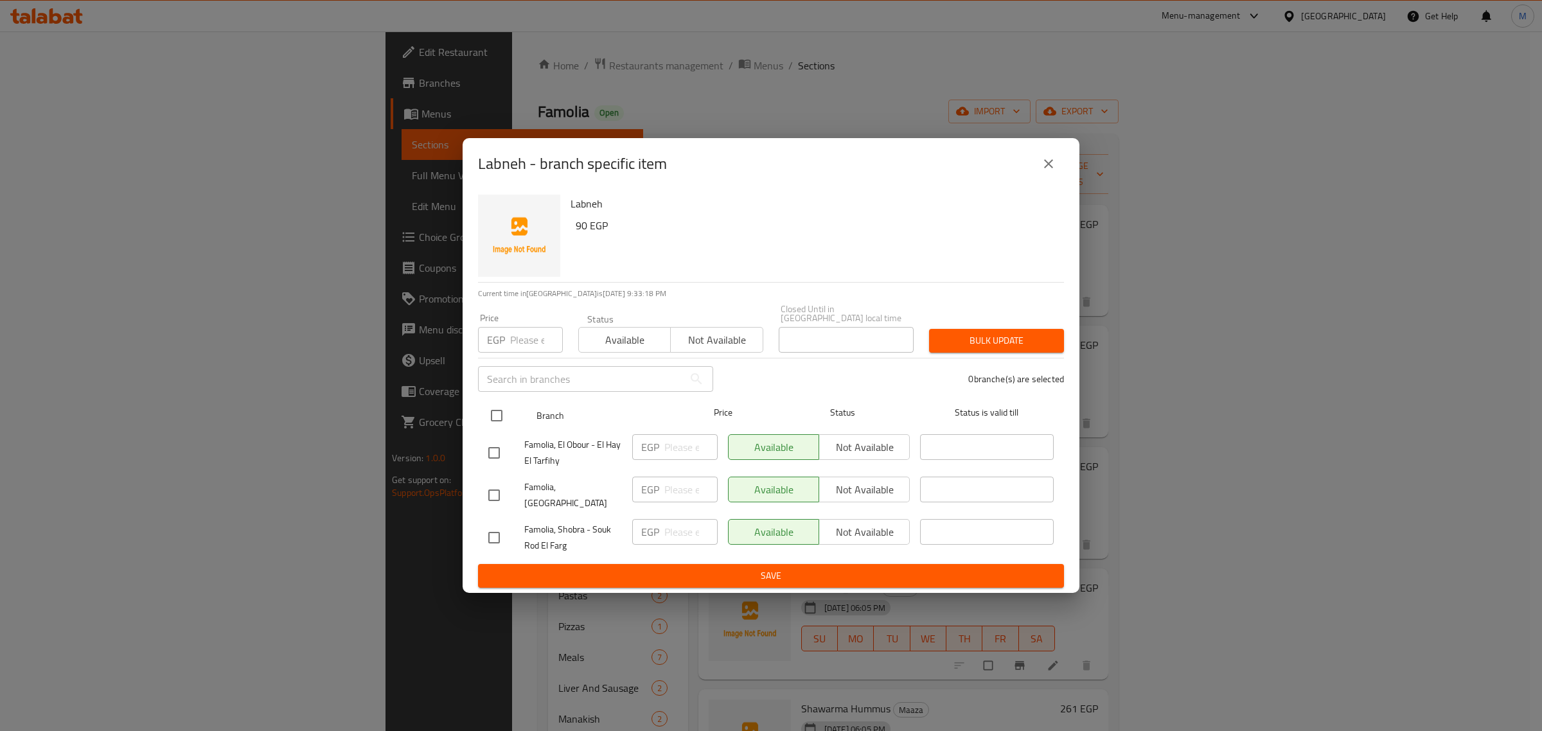
click at [495, 416] on input "checkbox" at bounding box center [496, 415] width 27 height 27
checkbox input "true"
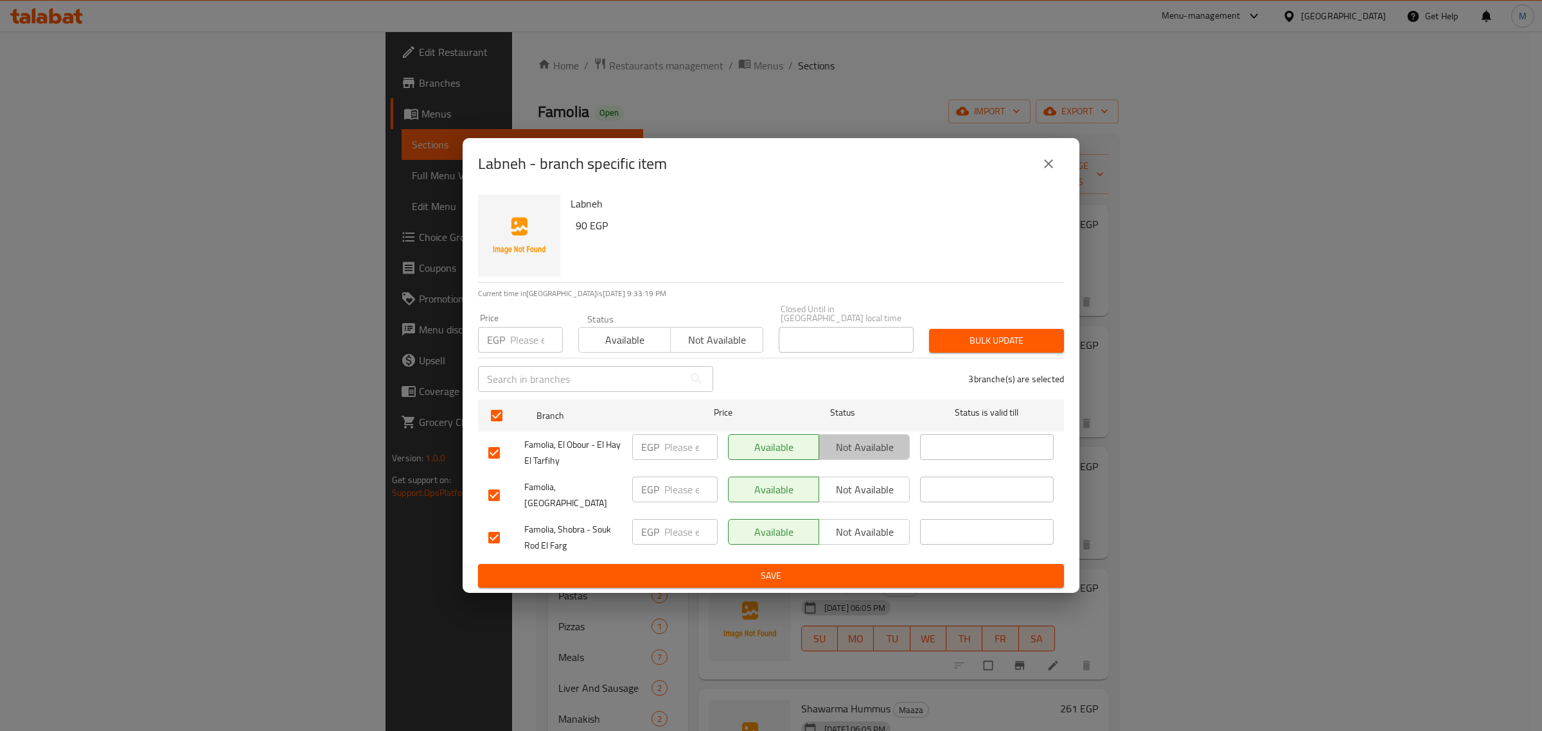
click at [842, 454] on span "Not available" at bounding box center [864, 447] width 80 height 19
click at [856, 490] on span "Not available" at bounding box center [864, 490] width 80 height 19
click at [910, 564] on button "Save" at bounding box center [771, 576] width 586 height 24
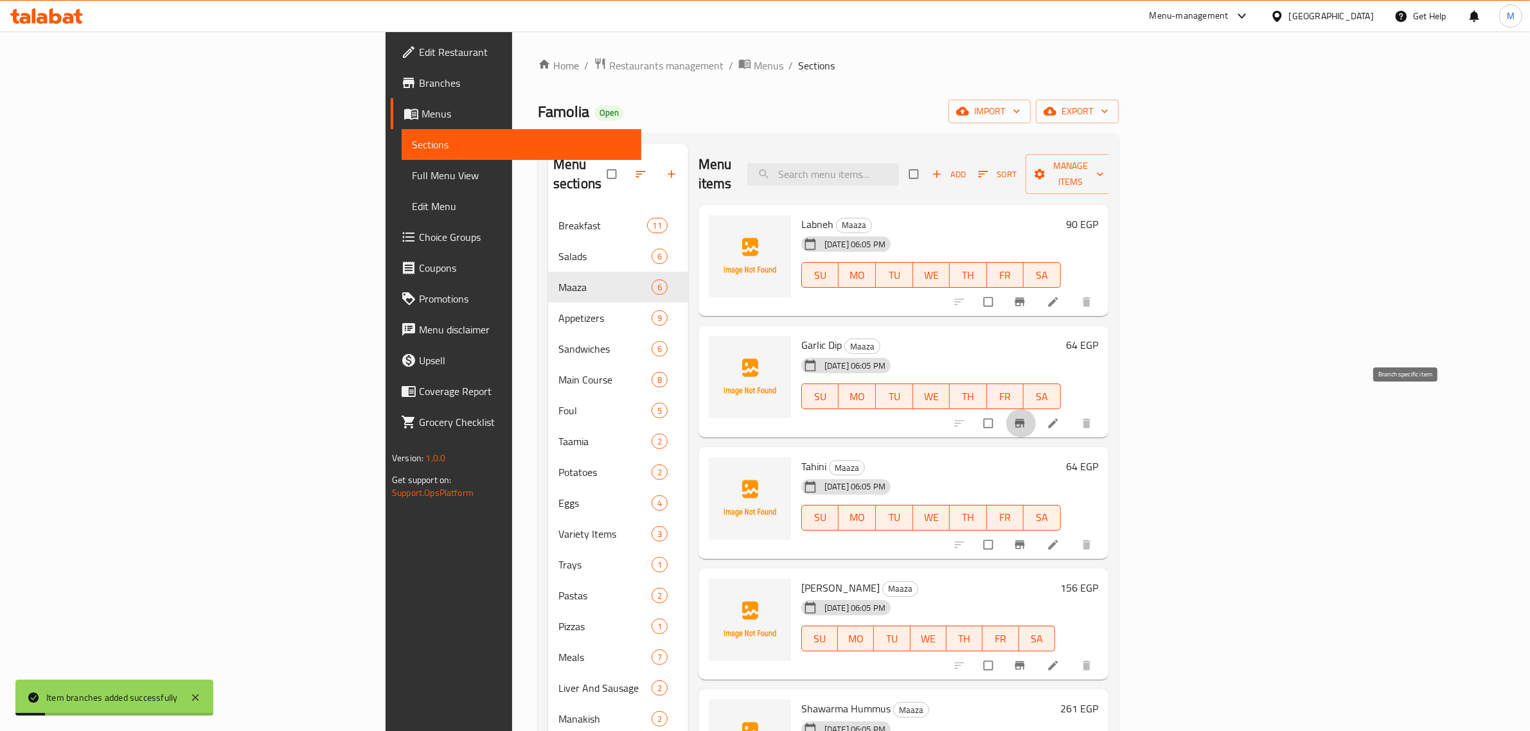
click at [1026, 417] on icon "Branch-specific-item" at bounding box center [1019, 423] width 13 height 13
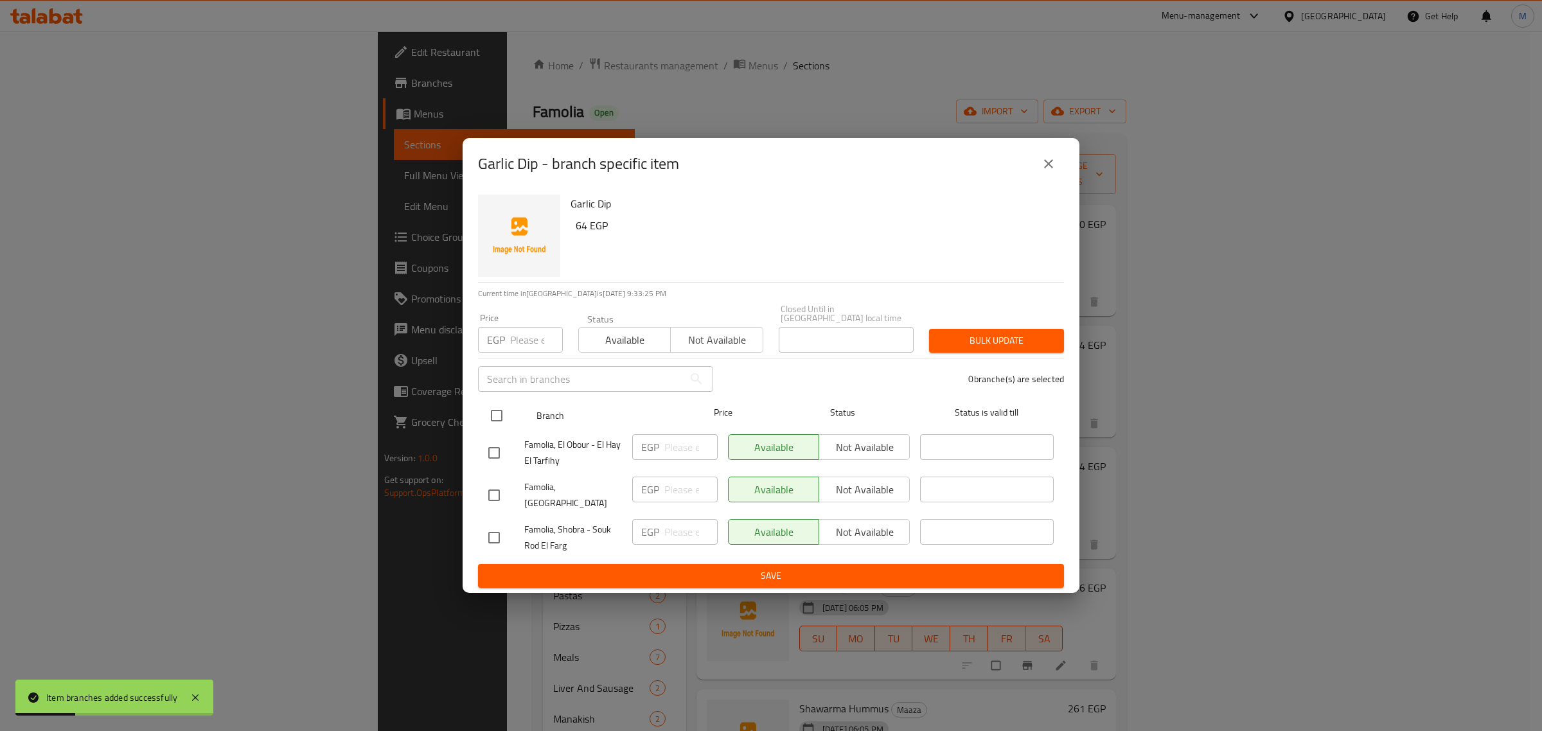
click at [502, 410] on input "checkbox" at bounding box center [496, 415] width 27 height 27
checkbox input "true"
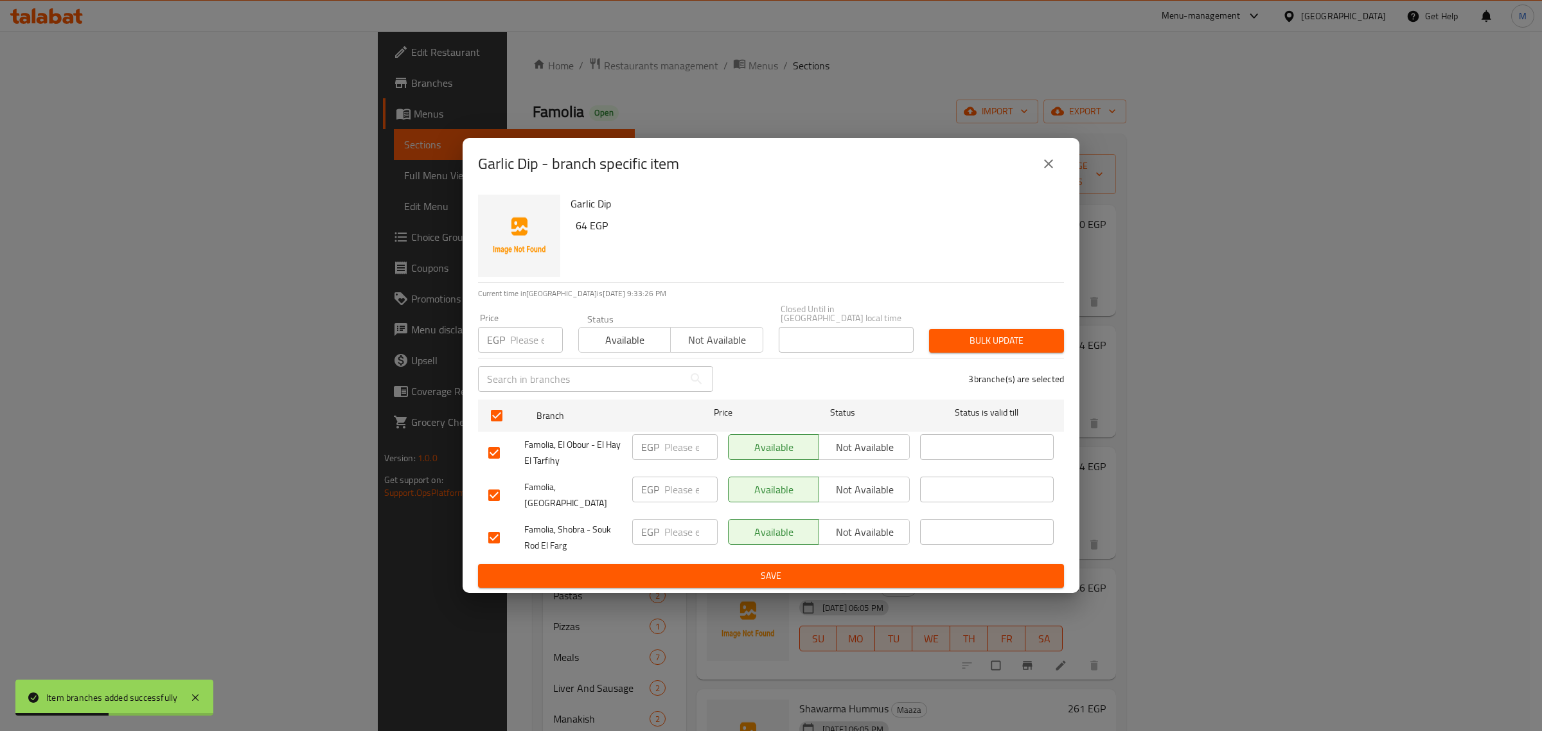
drag, startPoint x: 884, startPoint y: 439, endPoint x: 885, endPoint y: 447, distance: 8.4
click at [885, 439] on span "Not available" at bounding box center [864, 447] width 80 height 19
click at [878, 482] on span "Not available" at bounding box center [864, 490] width 80 height 19
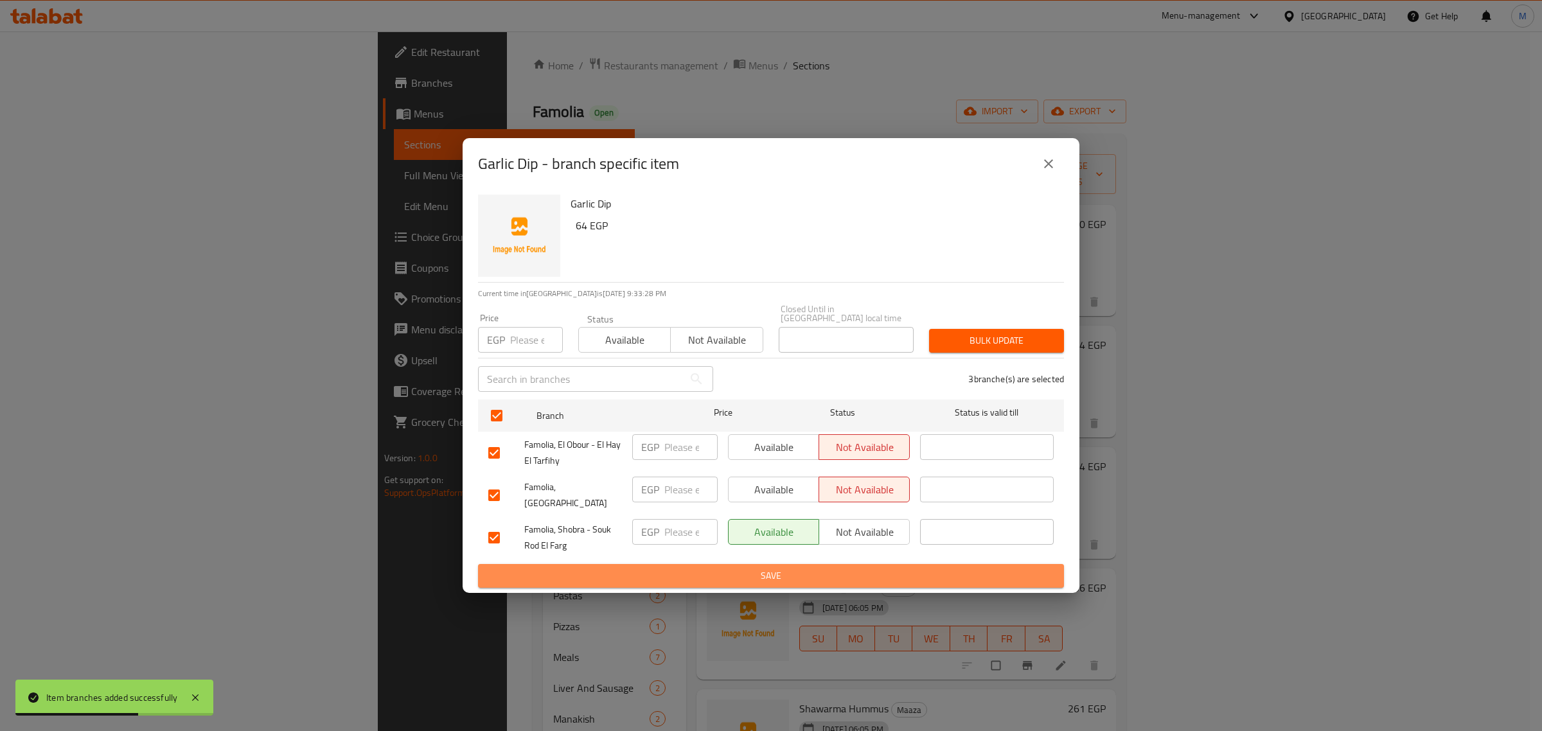
click at [845, 564] on button "Save" at bounding box center [771, 576] width 586 height 24
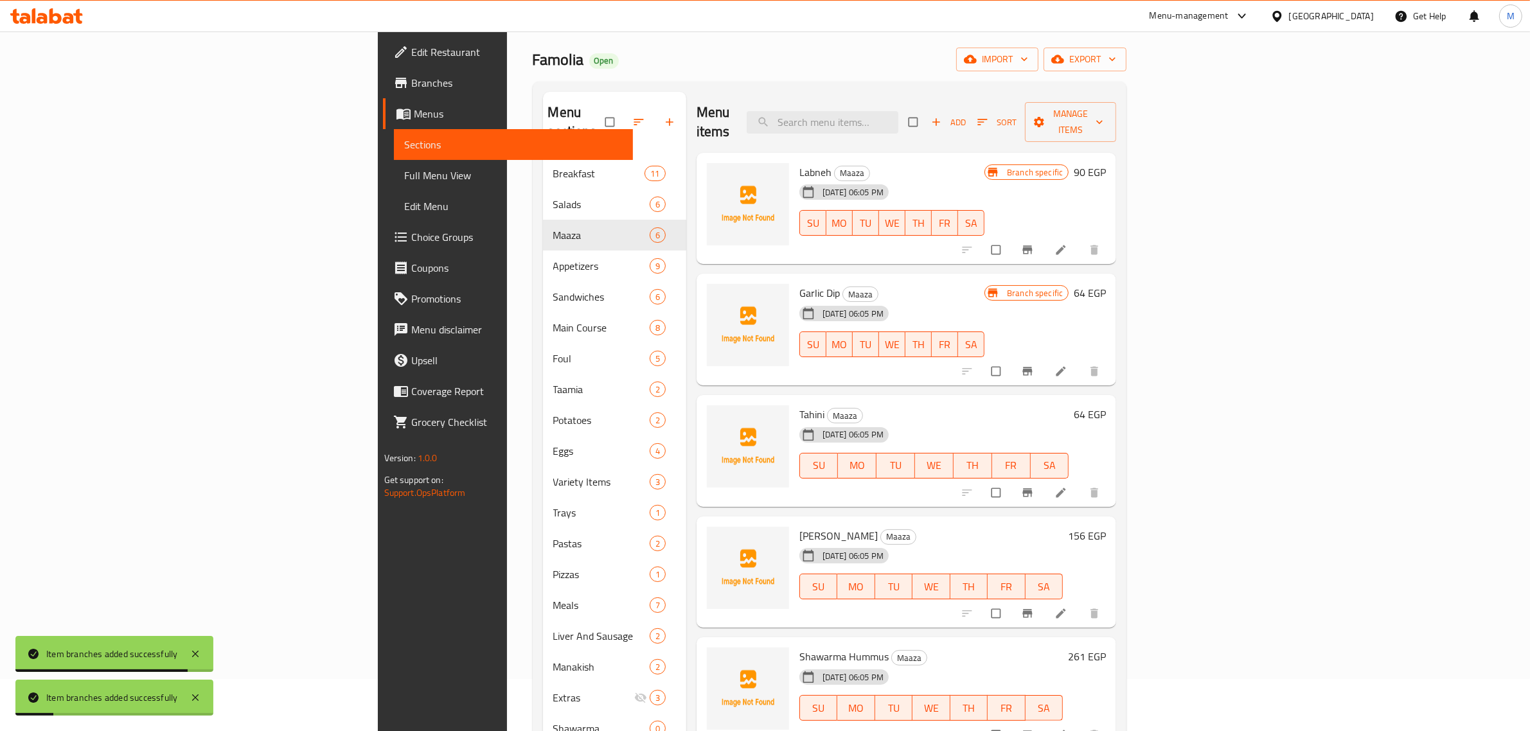
scroll to position [80, 0]
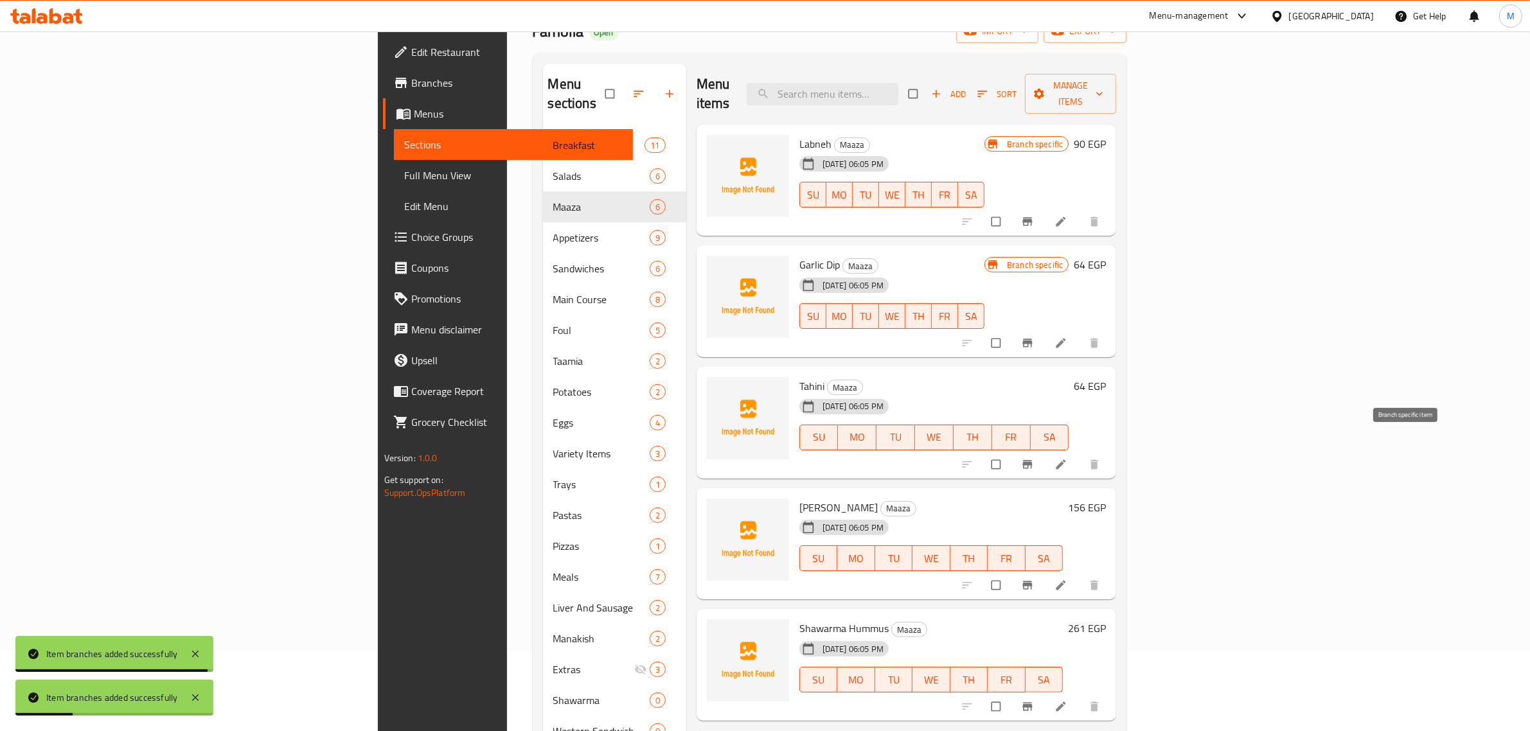
click at [1032, 460] on icon "Branch-specific-item" at bounding box center [1028, 464] width 10 height 8
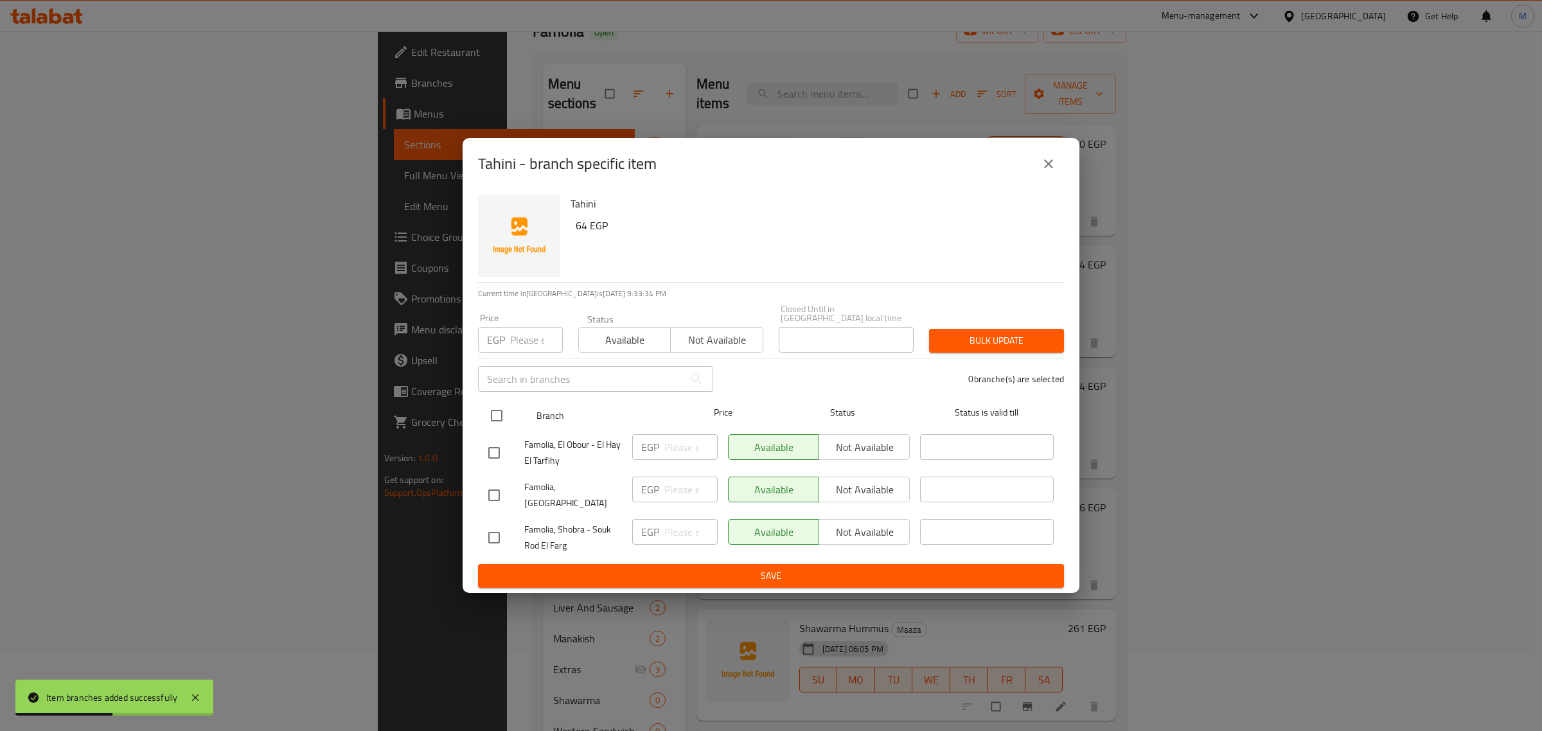
click at [500, 416] on input "checkbox" at bounding box center [496, 415] width 27 height 27
checkbox input "true"
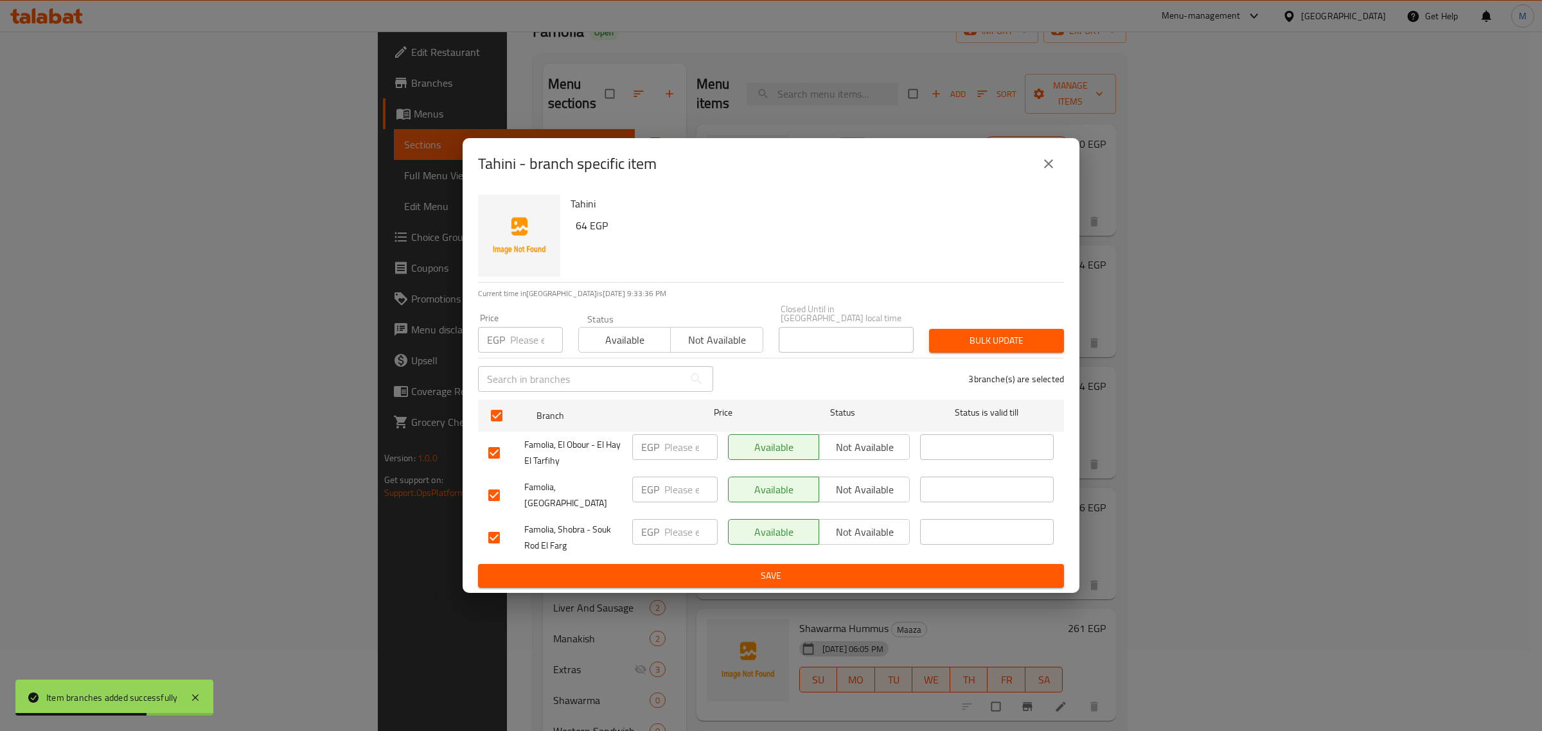
click at [855, 452] on span "Not available" at bounding box center [864, 447] width 80 height 19
drag, startPoint x: 859, startPoint y: 487, endPoint x: 876, endPoint y: 535, distance: 50.4
click at [859, 488] on span "Not available" at bounding box center [864, 490] width 80 height 19
click at [874, 568] on span "Save" at bounding box center [770, 576] width 565 height 16
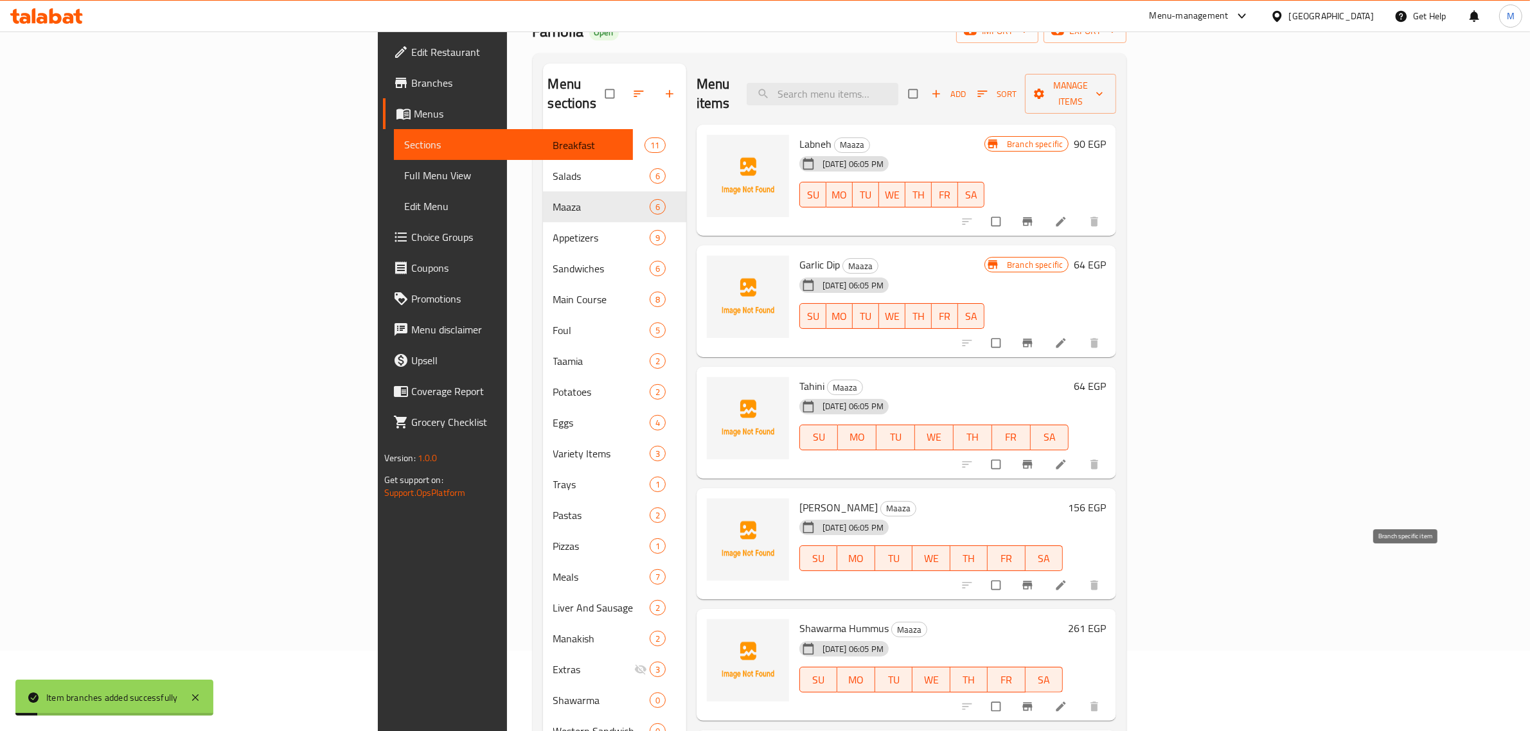
click at [1034, 579] on icon "Branch-specific-item" at bounding box center [1027, 585] width 13 height 13
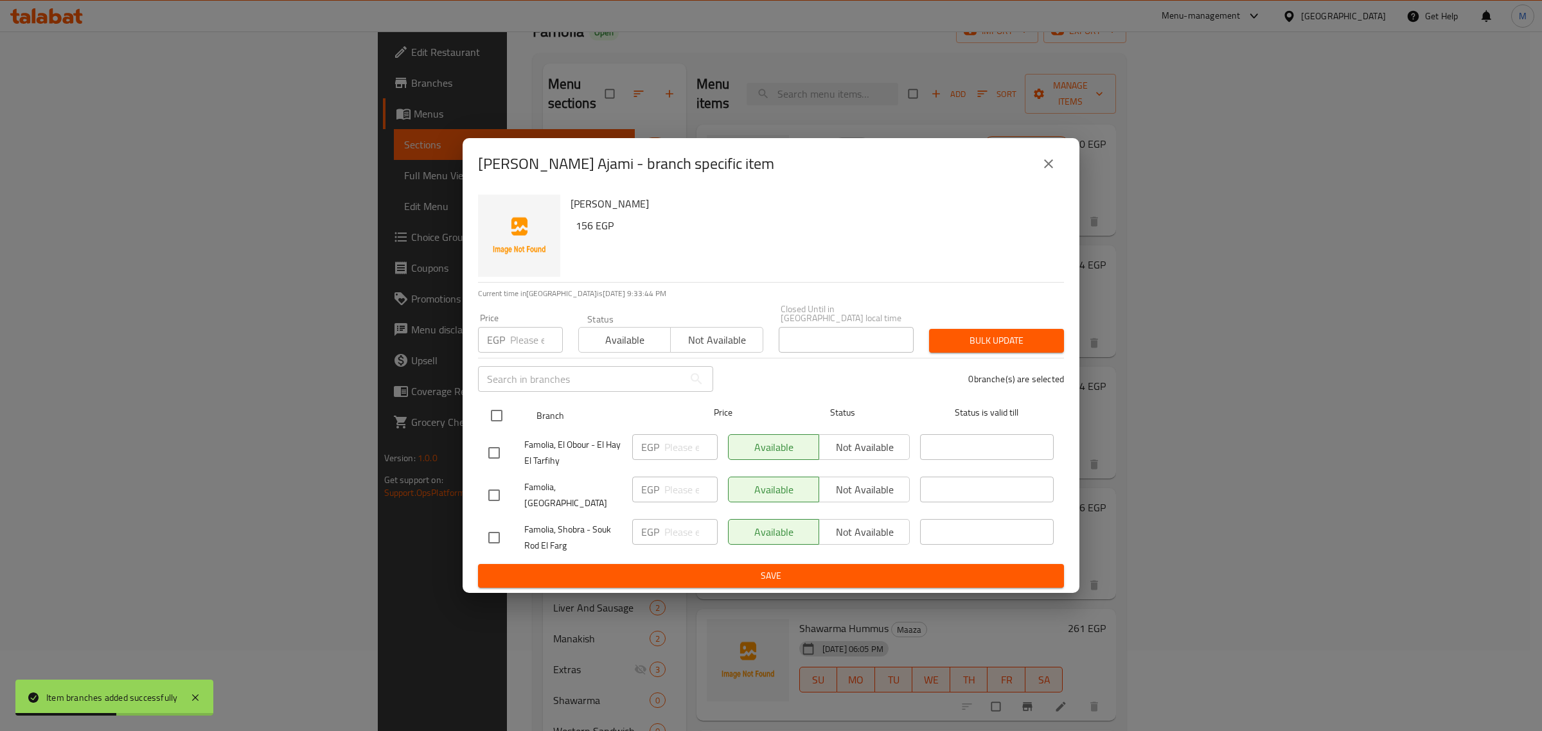
click at [497, 416] on input "checkbox" at bounding box center [496, 415] width 27 height 27
checkbox input "true"
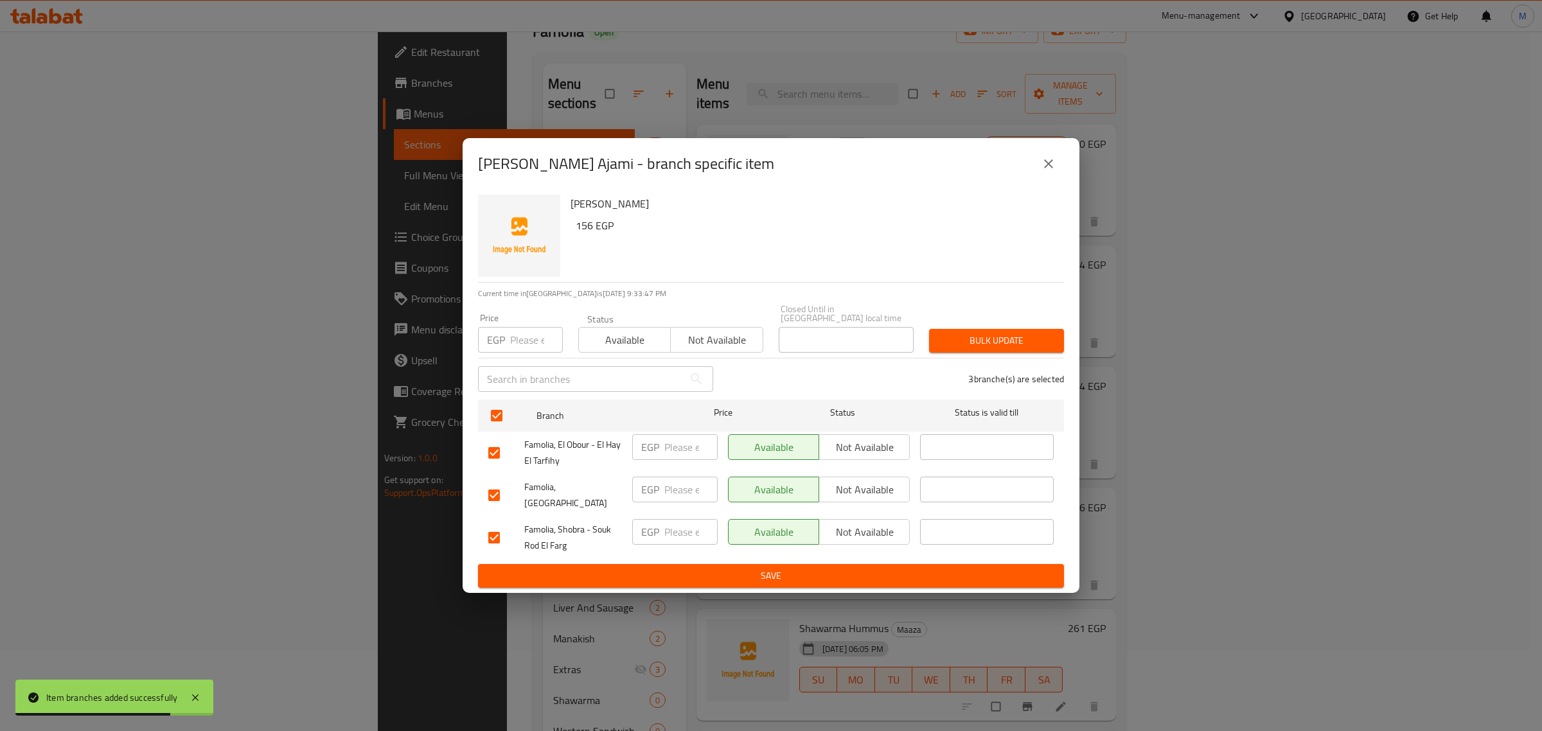
click at [880, 454] on span "Not available" at bounding box center [864, 447] width 80 height 19
click at [858, 514] on div "Available Not available" at bounding box center [819, 538] width 192 height 48
click at [860, 499] on button "Not available" at bounding box center [863, 490] width 91 height 26
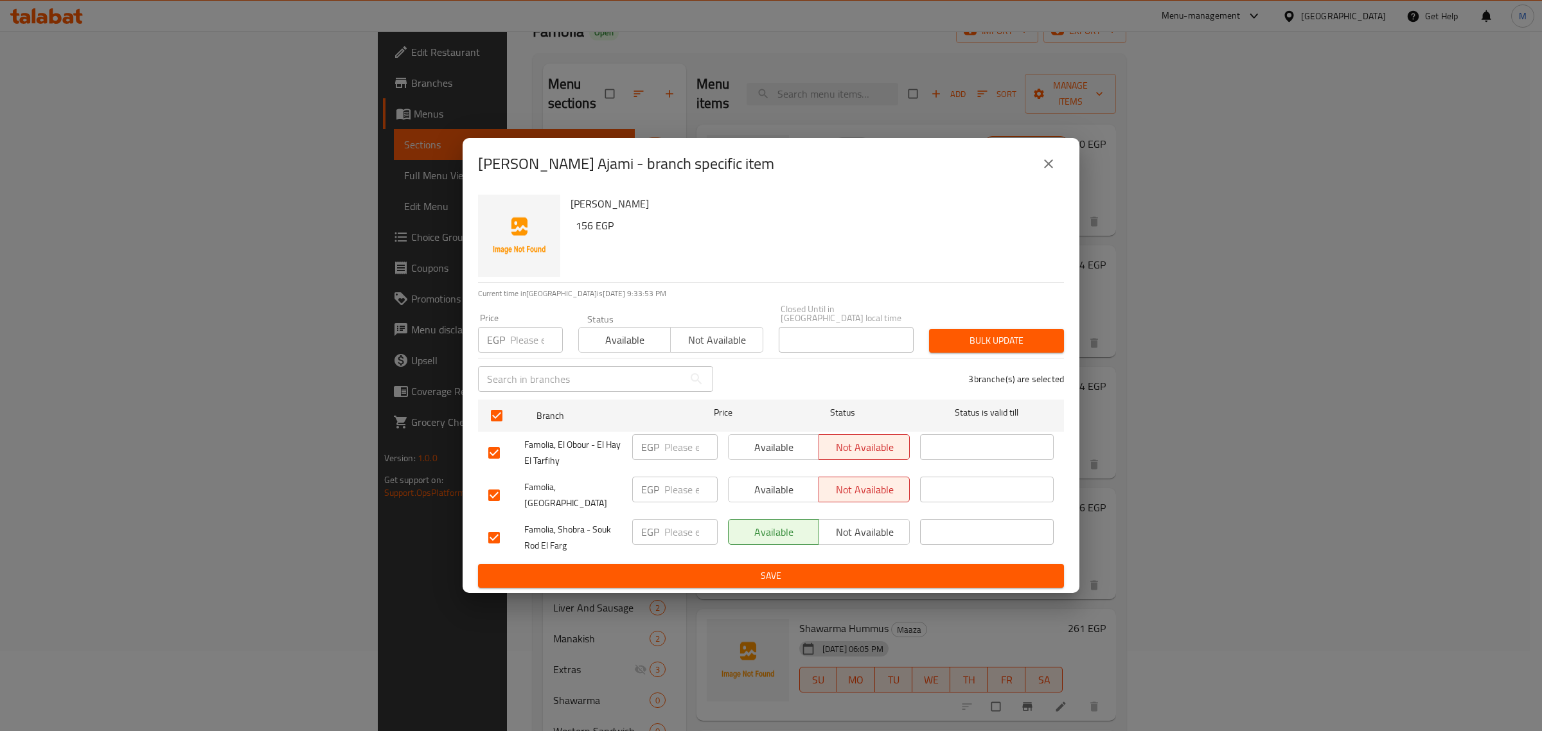
click at [831, 568] on span "Save" at bounding box center [770, 576] width 565 height 16
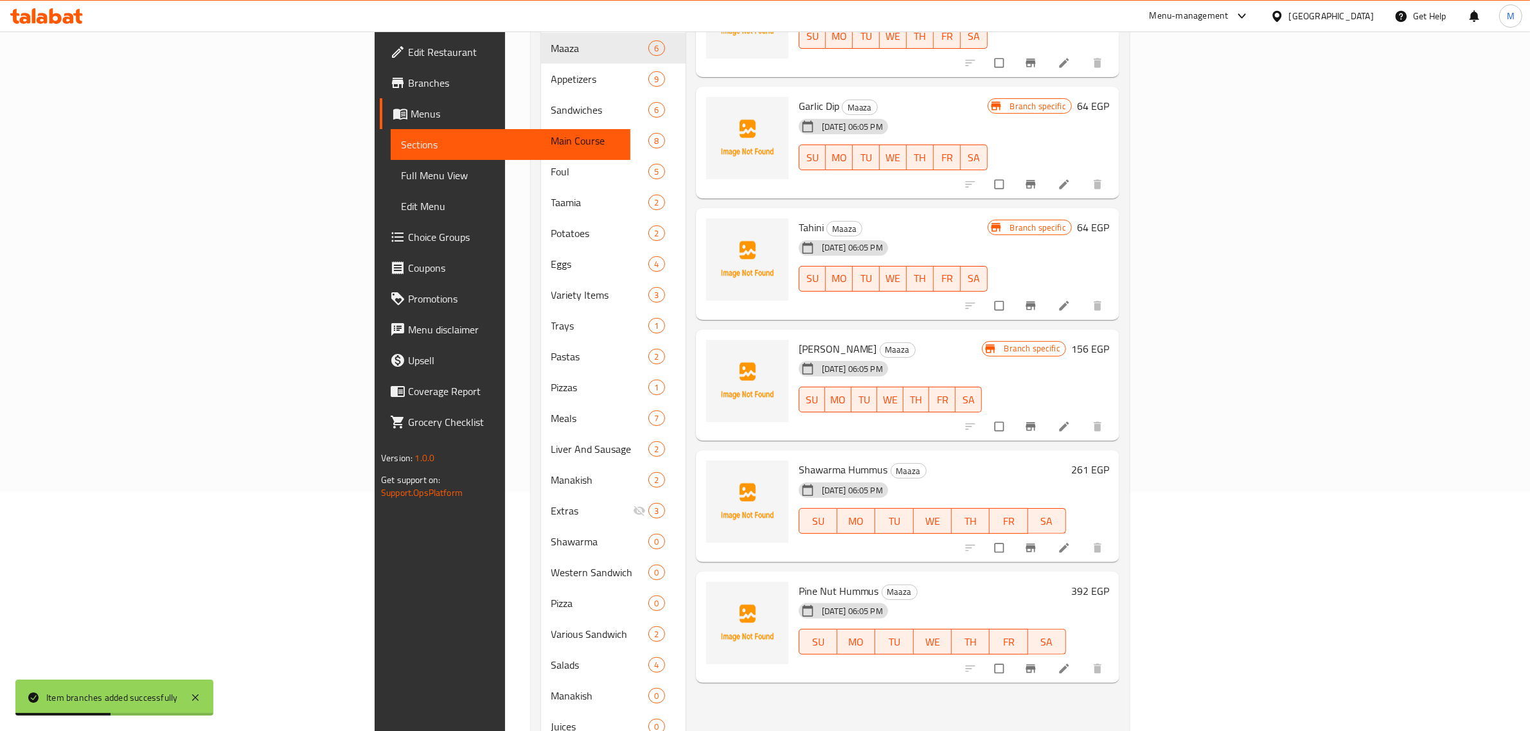
scroll to position [241, 0]
click at [1035, 542] on icon "Branch-specific-item" at bounding box center [1030, 546] width 10 height 8
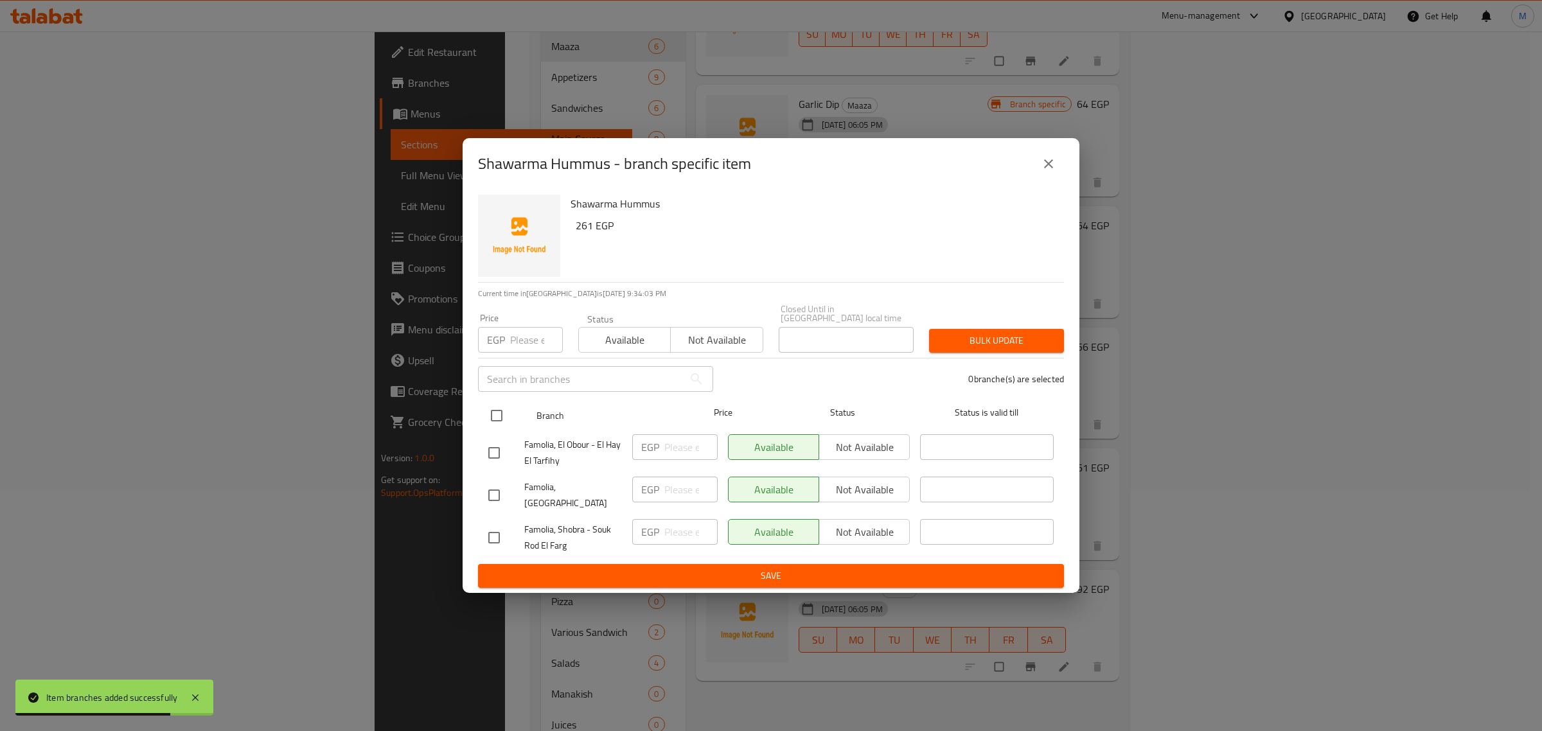
click at [499, 419] on input "checkbox" at bounding box center [496, 415] width 27 height 27
checkbox input "true"
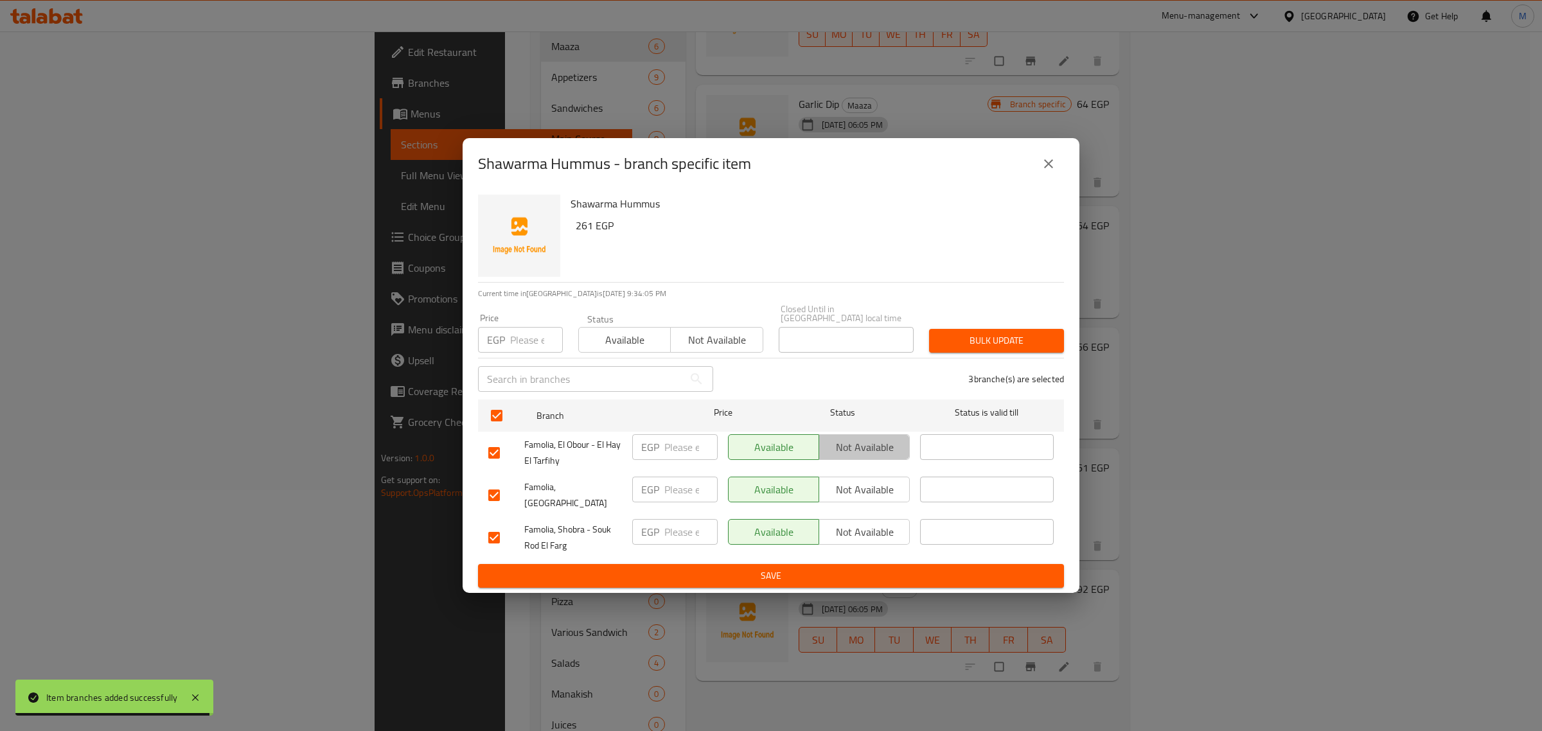
click at [885, 450] on span "Not available" at bounding box center [864, 447] width 80 height 19
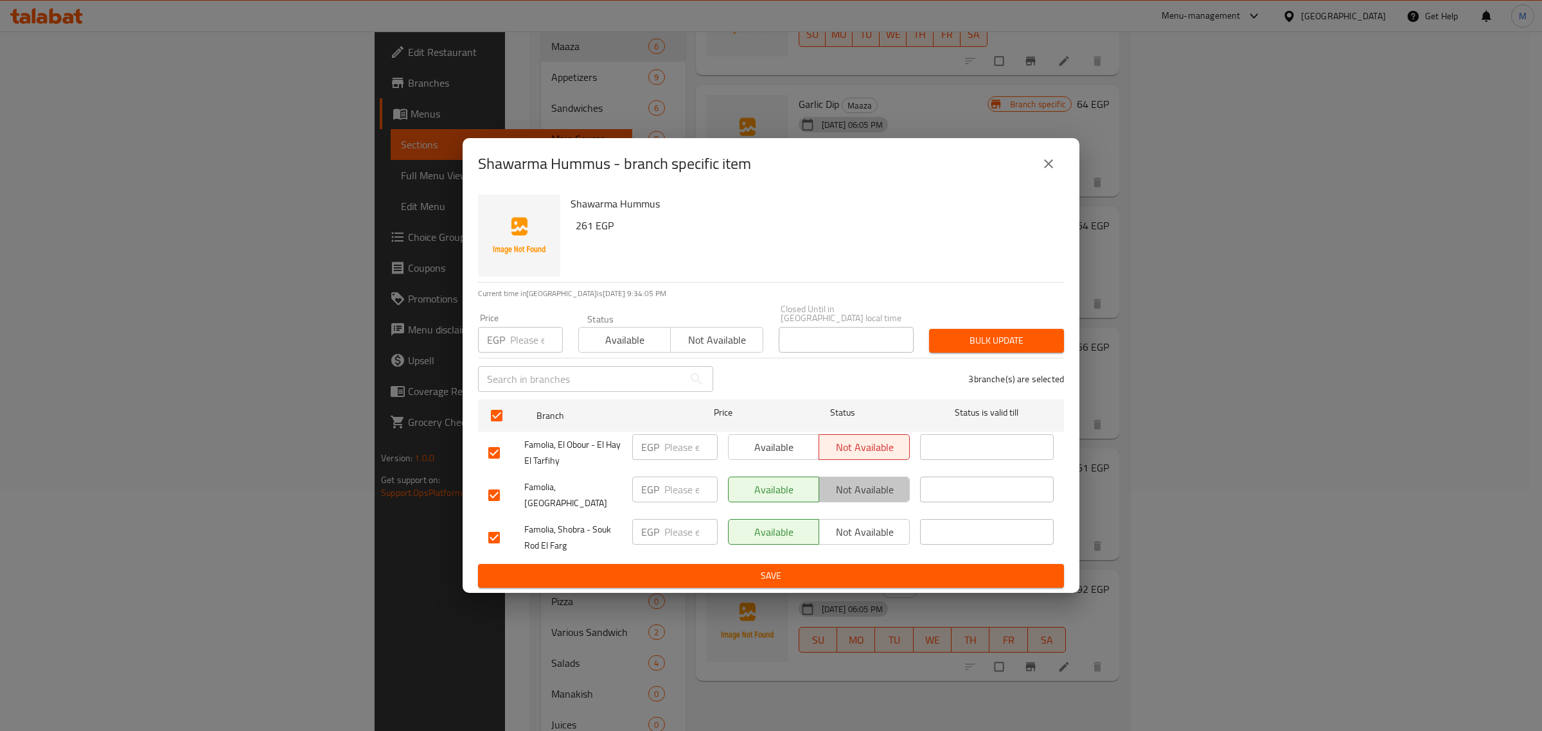
click at [884, 491] on span "Not available" at bounding box center [864, 490] width 80 height 19
click at [885, 568] on span "Save" at bounding box center [770, 576] width 565 height 16
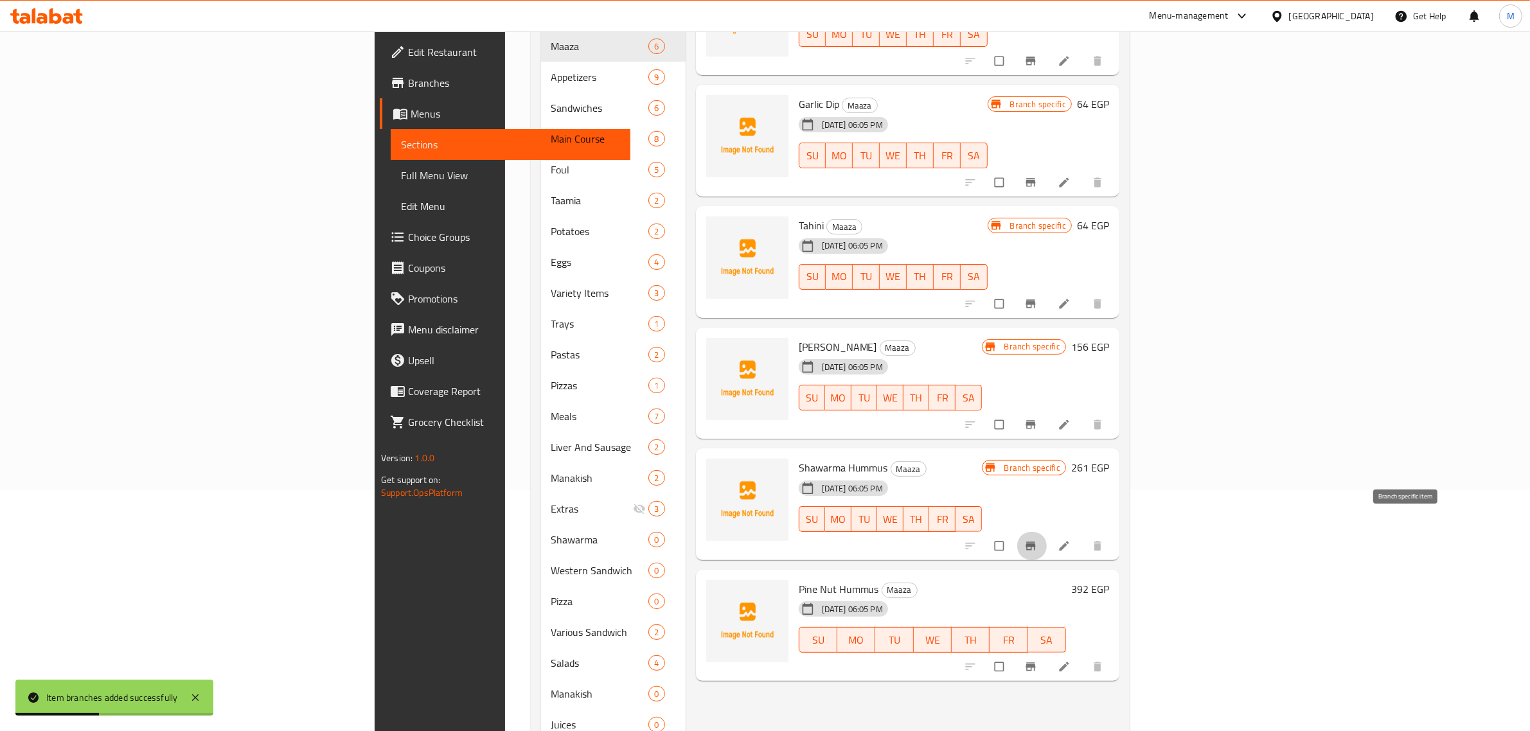
click at [1035, 542] on icon "Branch-specific-item" at bounding box center [1030, 546] width 10 height 8
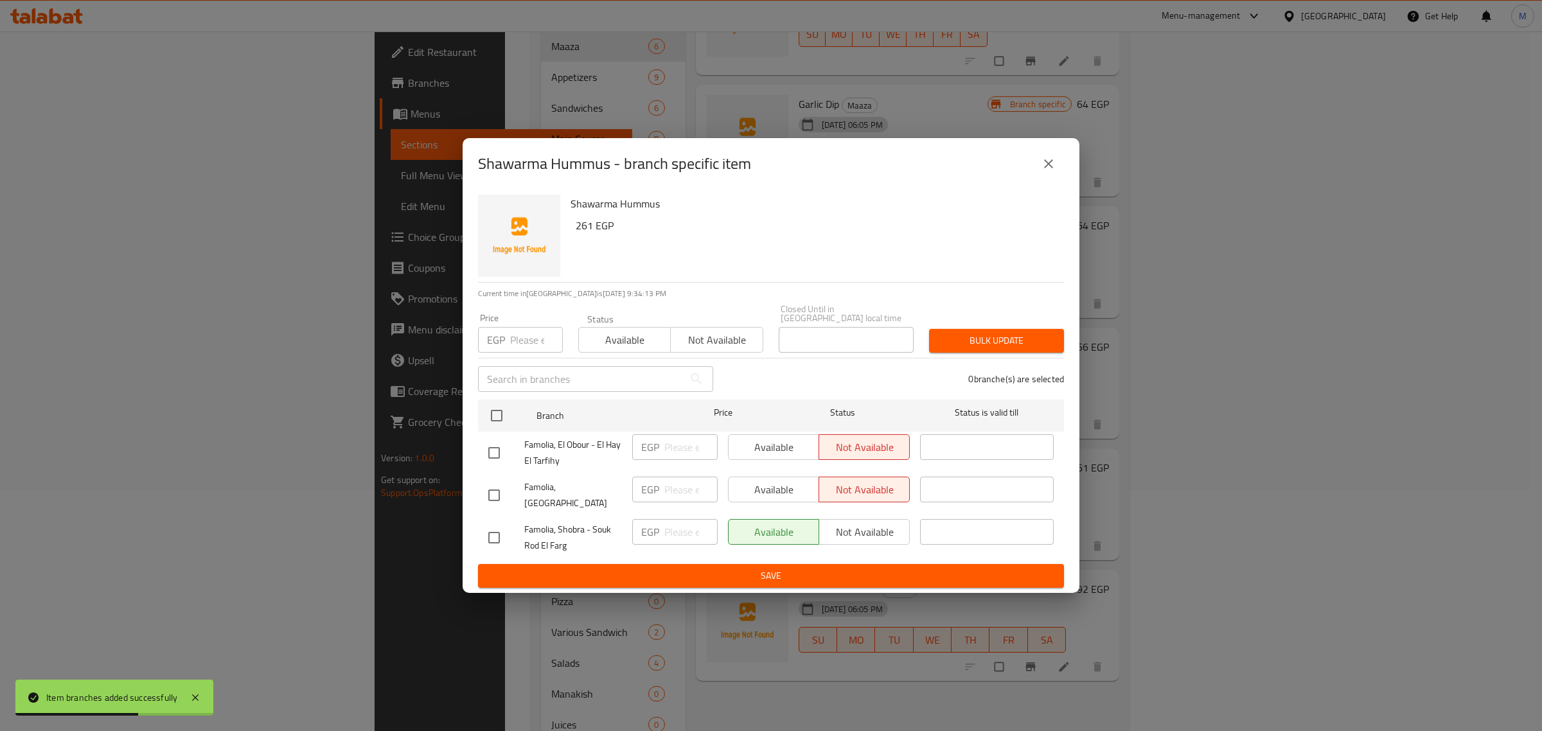
click at [1044, 161] on button "close" at bounding box center [1048, 163] width 31 height 31
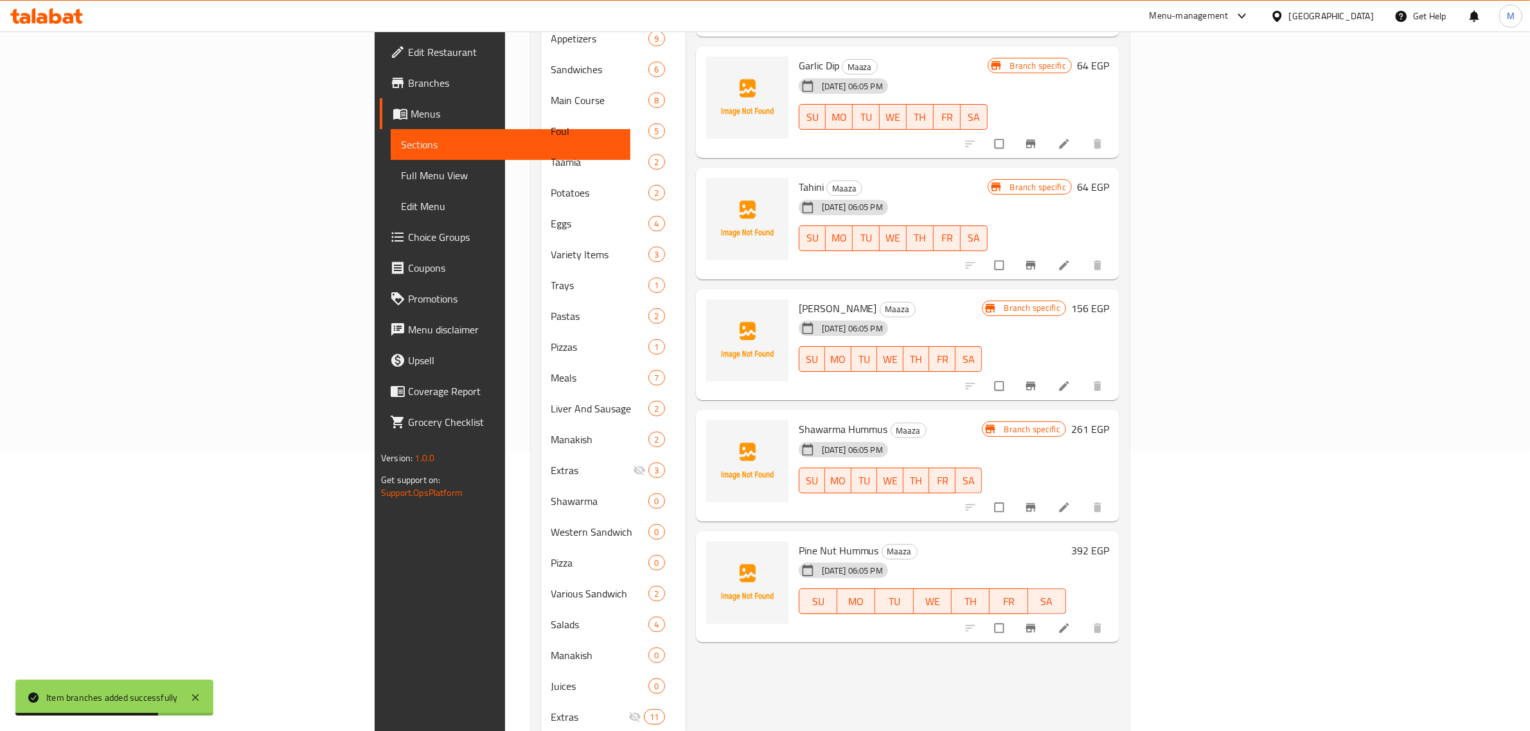
scroll to position [301, 0]
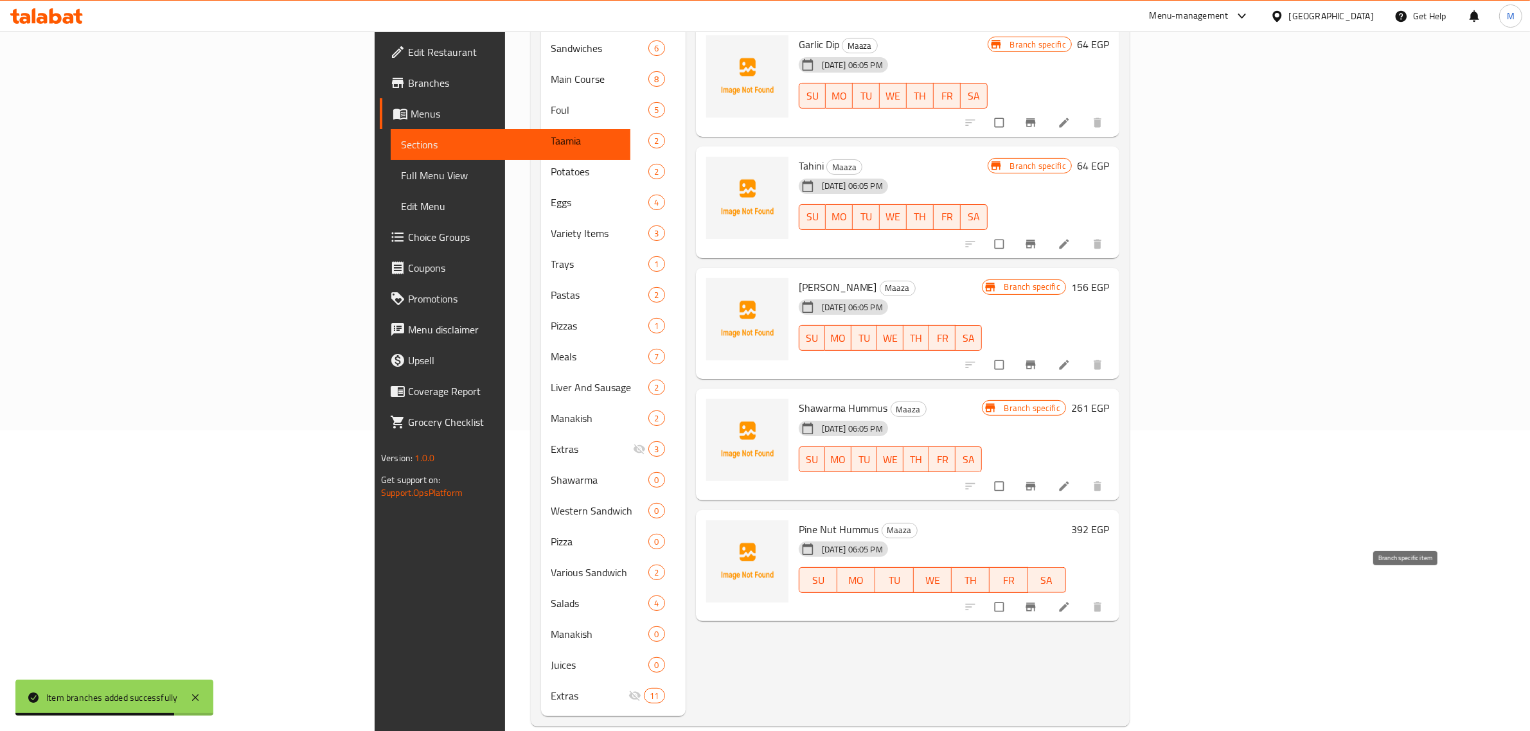
click at [1047, 593] on button "Branch-specific-item" at bounding box center [1031, 607] width 31 height 28
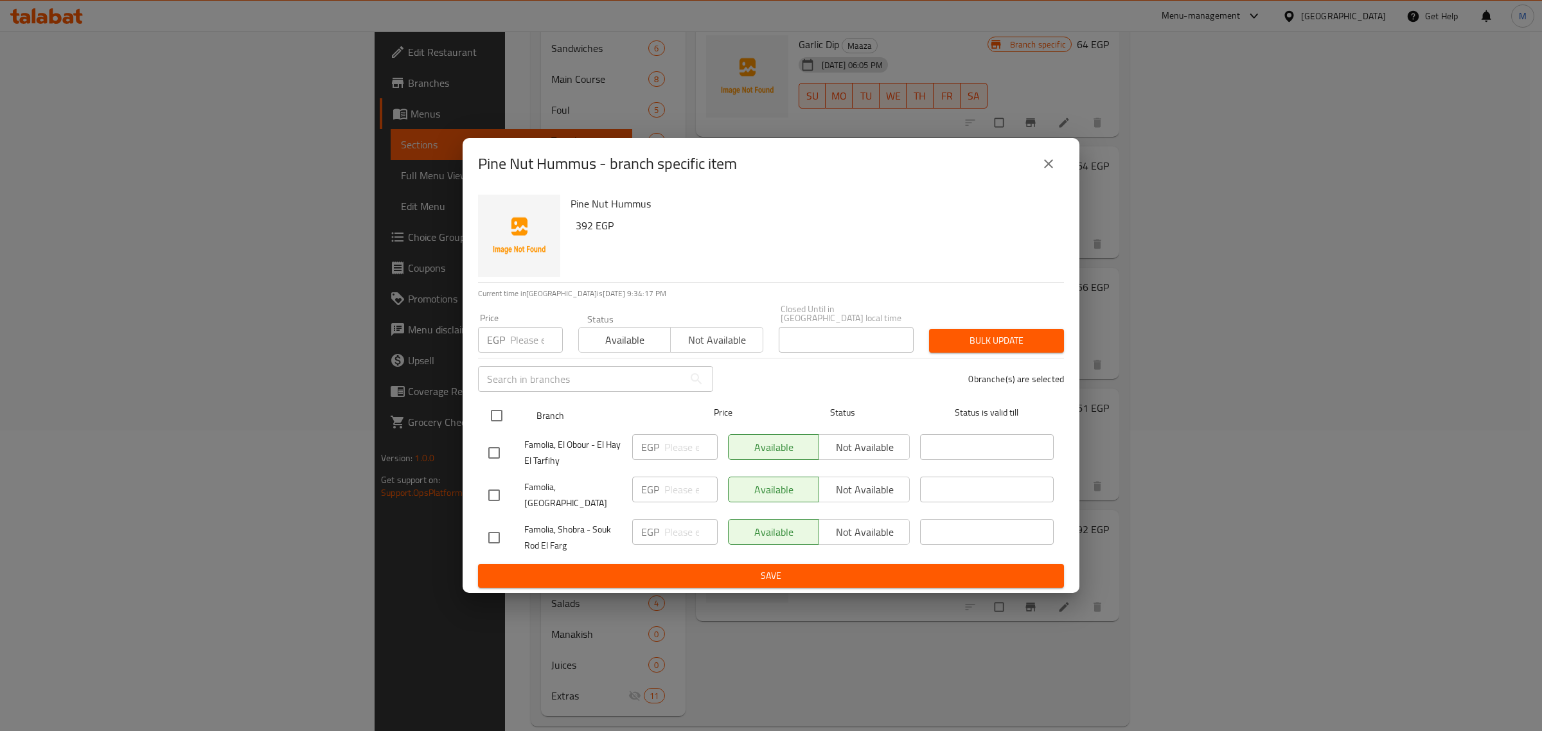
click at [524, 405] on div at bounding box center [507, 415] width 48 height 37
click at [506, 409] on input "checkbox" at bounding box center [496, 415] width 27 height 27
checkbox input "true"
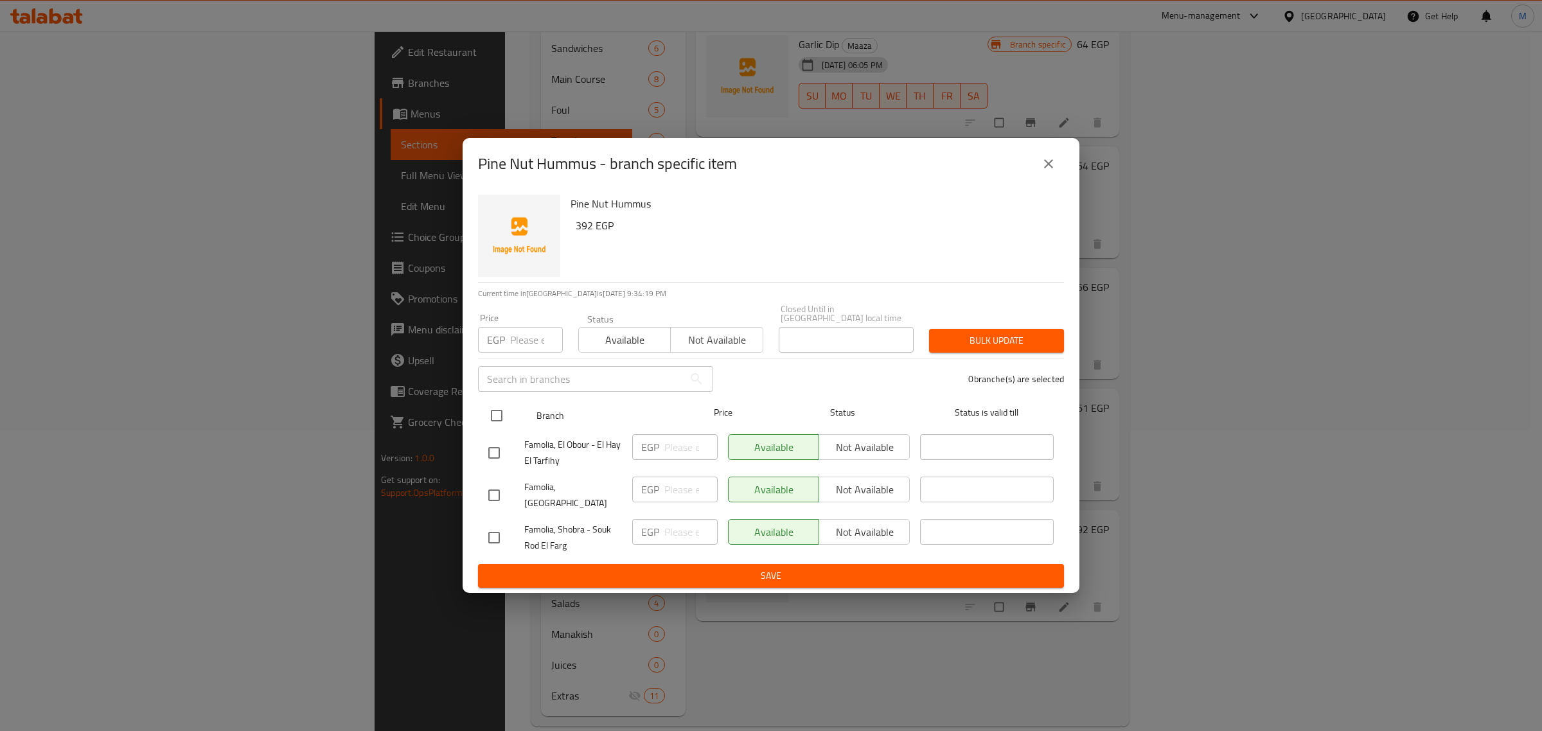
checkbox input "true"
click at [856, 445] on span "Not available" at bounding box center [864, 447] width 80 height 19
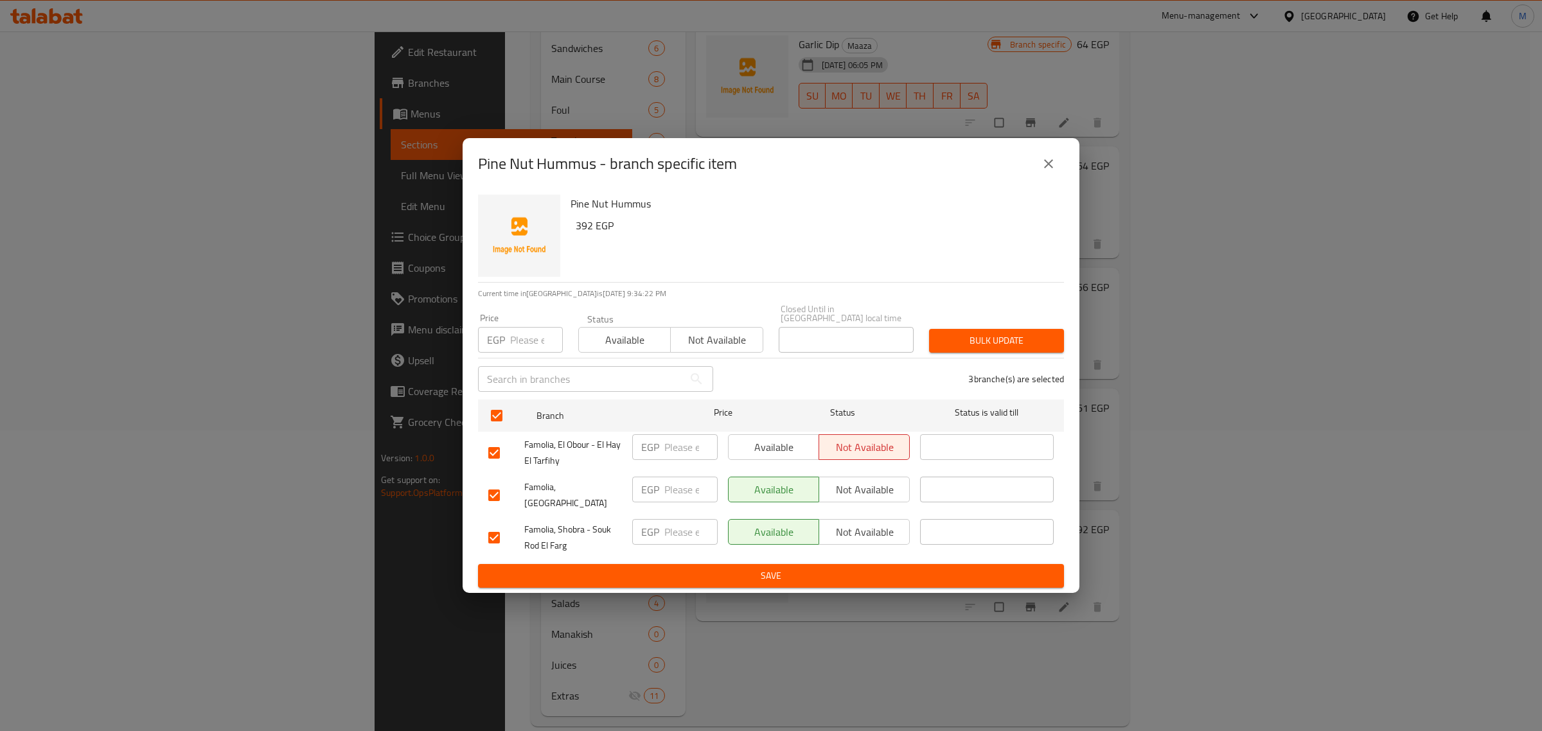
click at [888, 492] on span "Not available" at bounding box center [864, 490] width 80 height 19
click at [887, 568] on span "Save" at bounding box center [770, 576] width 565 height 16
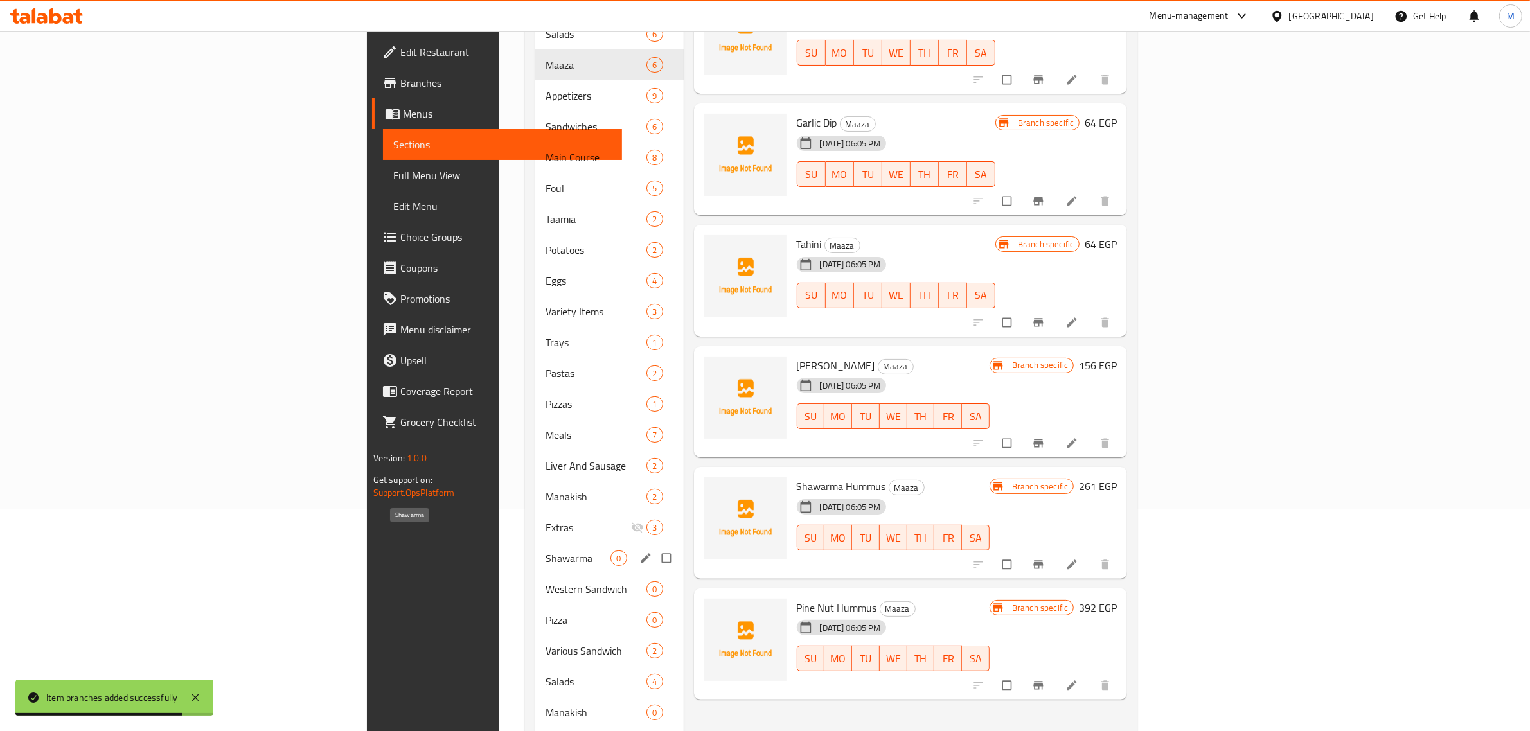
scroll to position [0, 0]
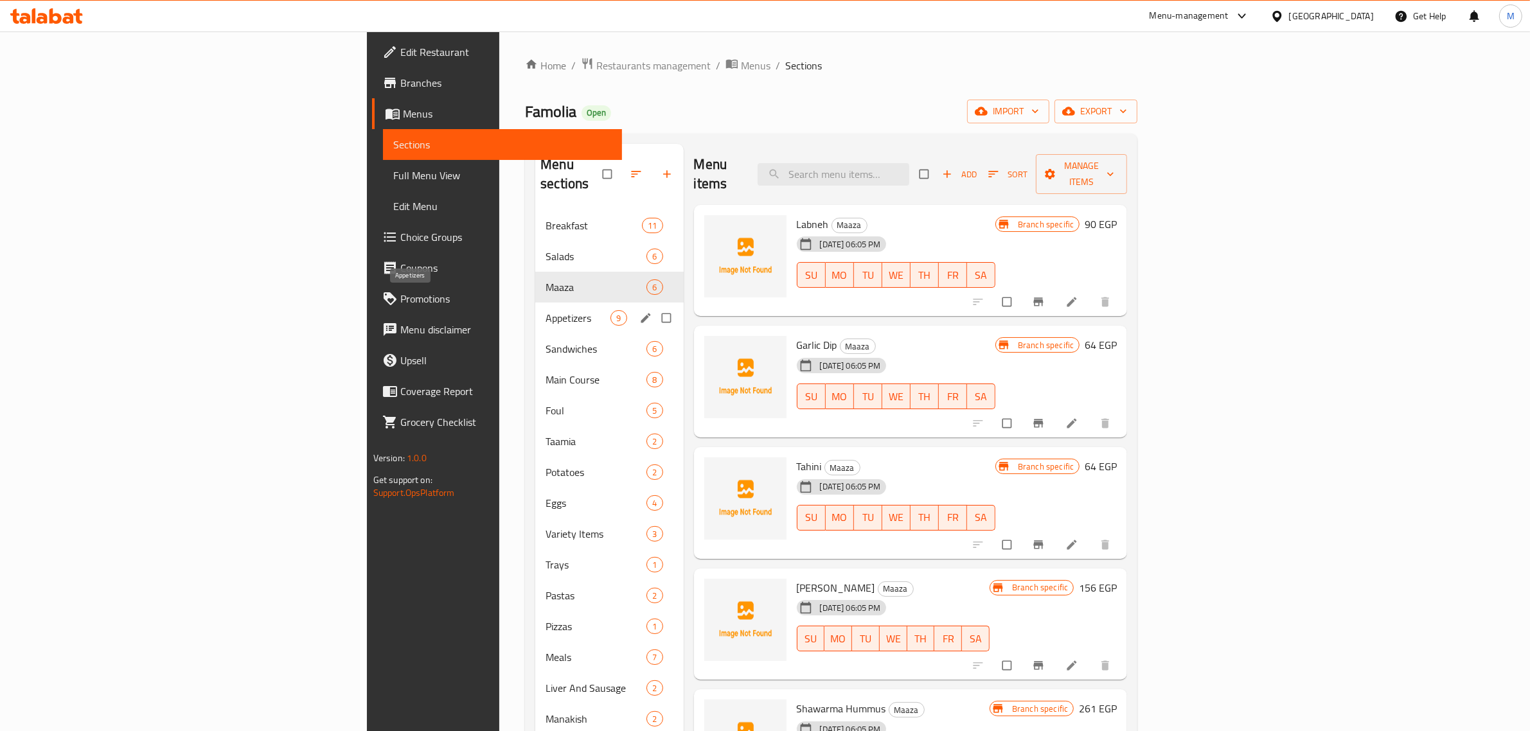
click at [545, 310] on span "Appetizers" at bounding box center [577, 317] width 65 height 15
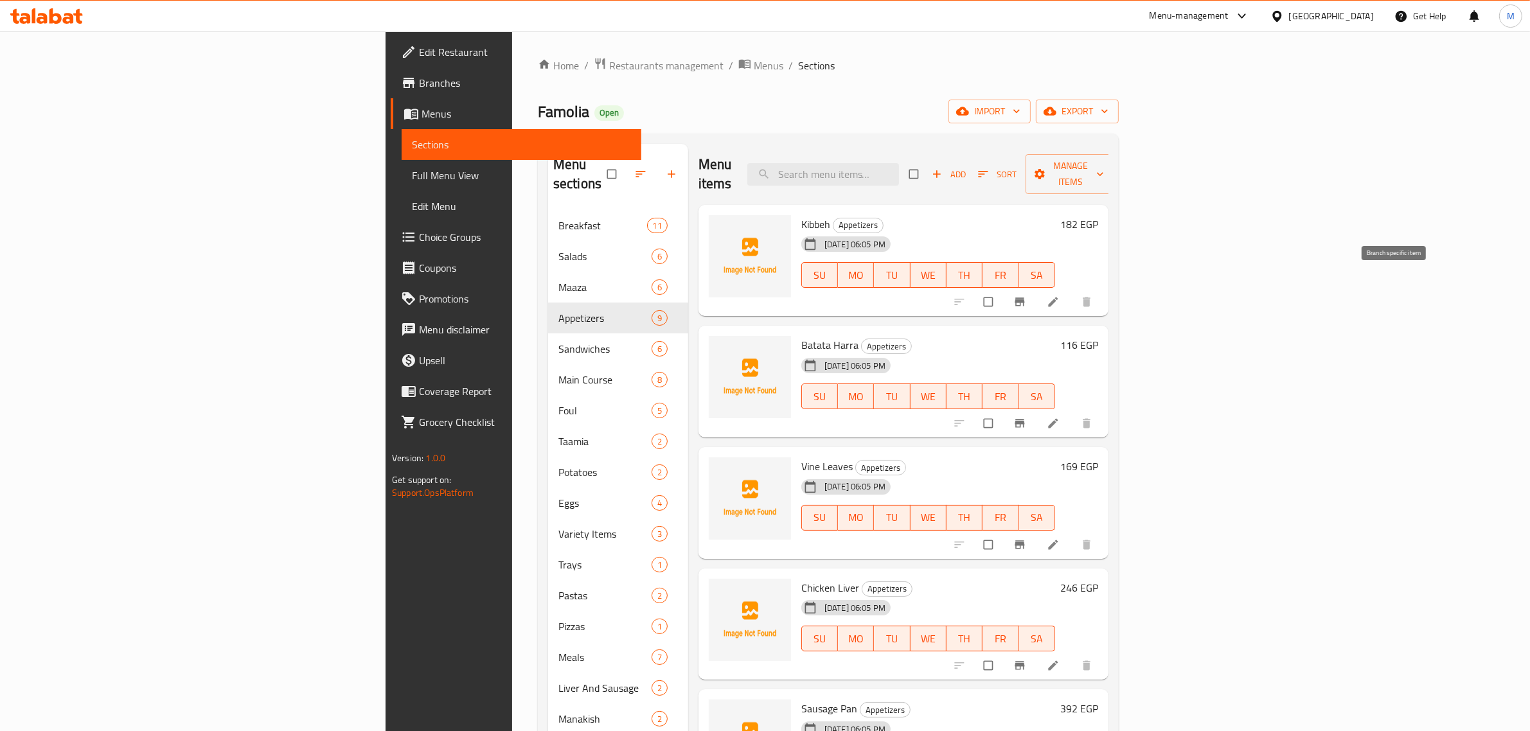
click at [1026, 296] on icon "Branch-specific-item" at bounding box center [1019, 302] width 13 height 13
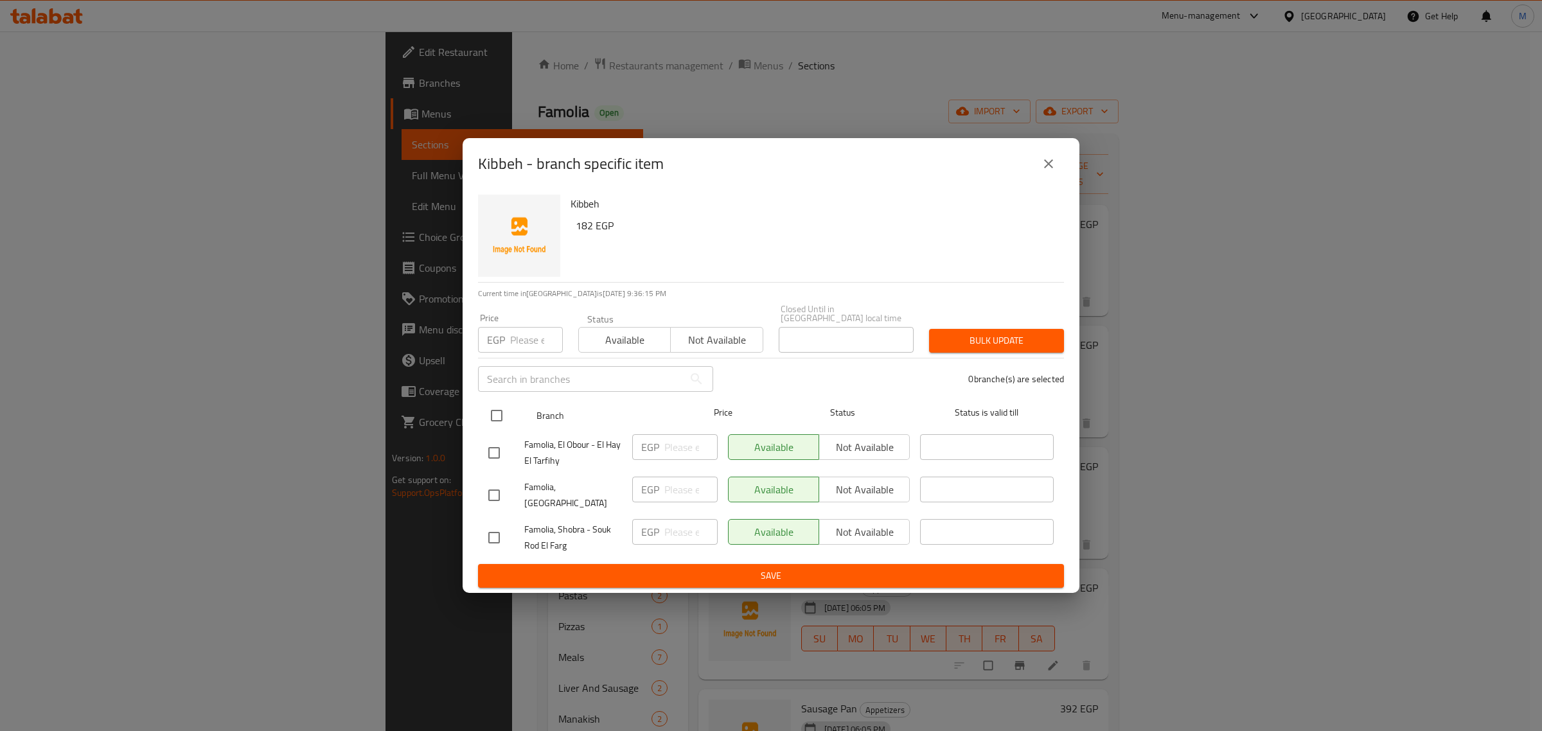
click at [493, 414] on input "checkbox" at bounding box center [496, 415] width 27 height 27
checkbox input "true"
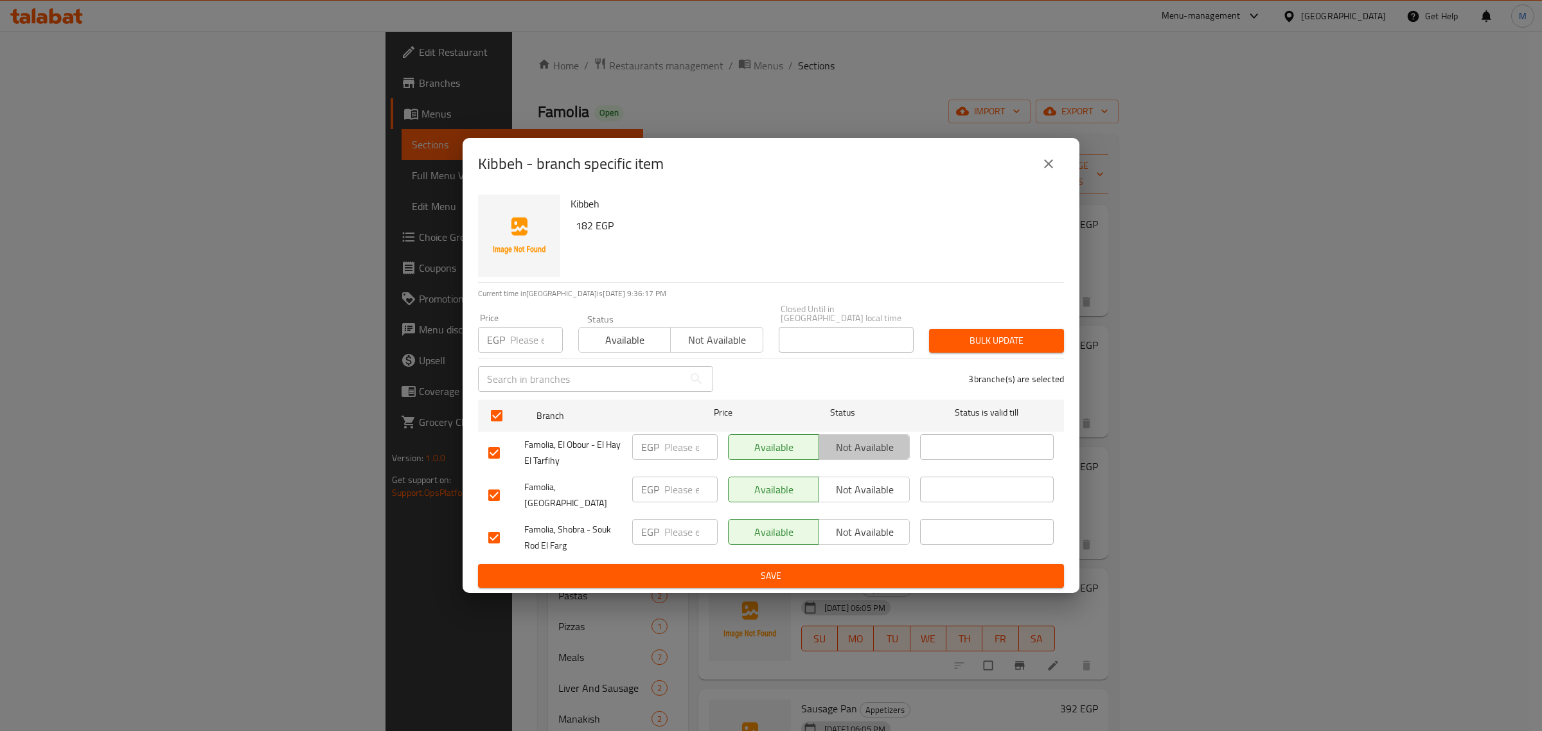
click at [877, 448] on span "Not available" at bounding box center [864, 447] width 80 height 19
click at [871, 489] on span "Not available" at bounding box center [864, 490] width 80 height 19
click at [865, 568] on span "Save" at bounding box center [770, 576] width 565 height 16
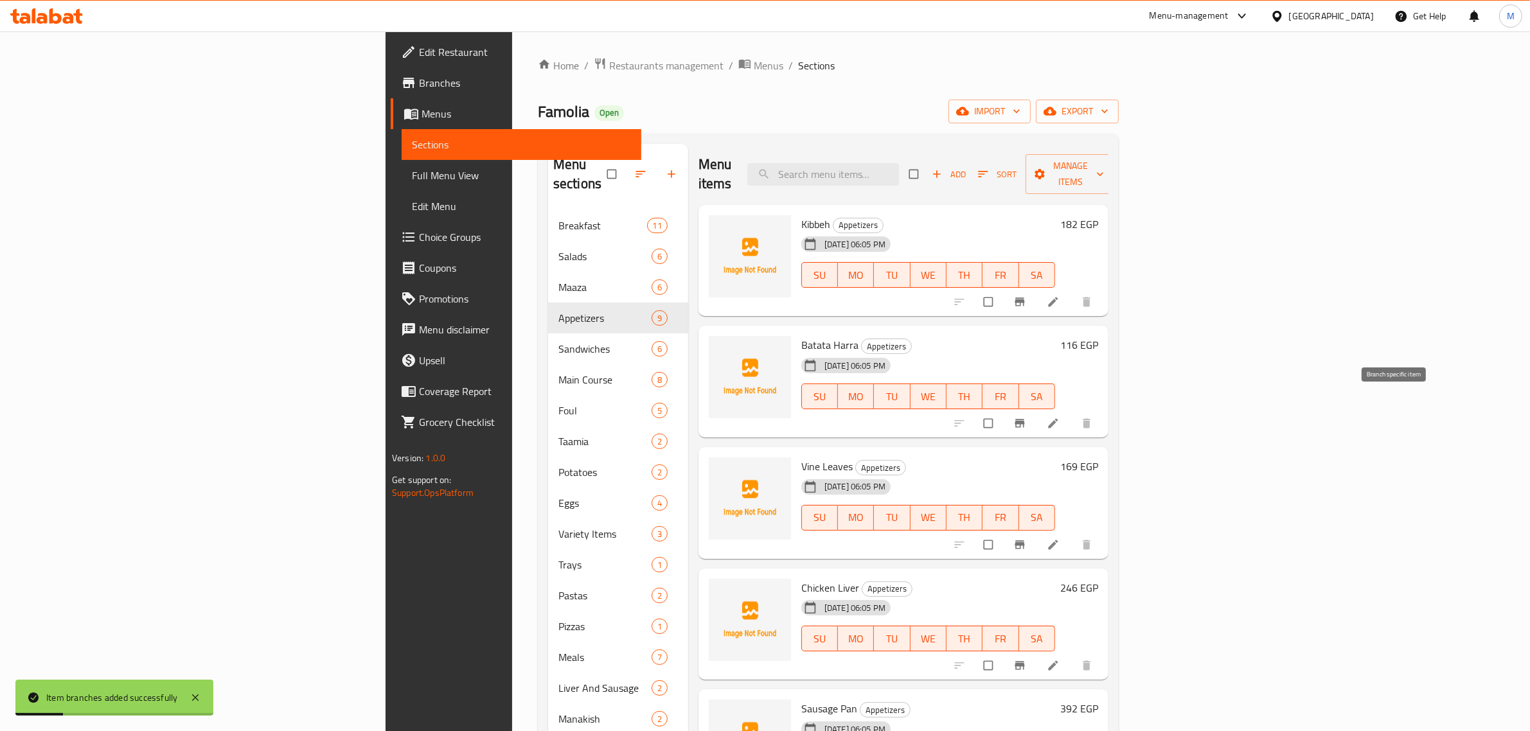
click at [1024, 419] on icon "Branch-specific-item" at bounding box center [1019, 423] width 10 height 8
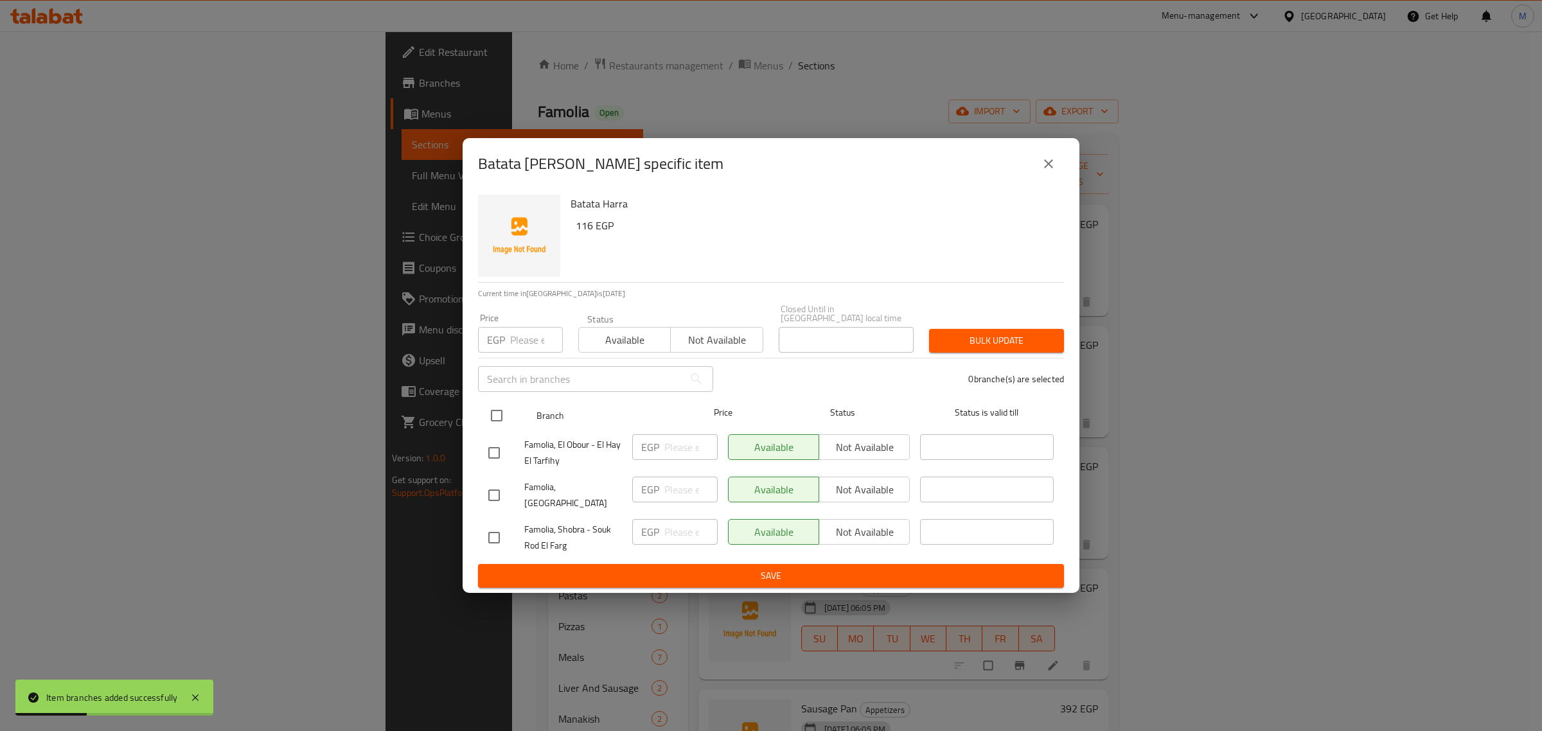
click at [495, 415] on input "checkbox" at bounding box center [496, 415] width 27 height 27
checkbox input "true"
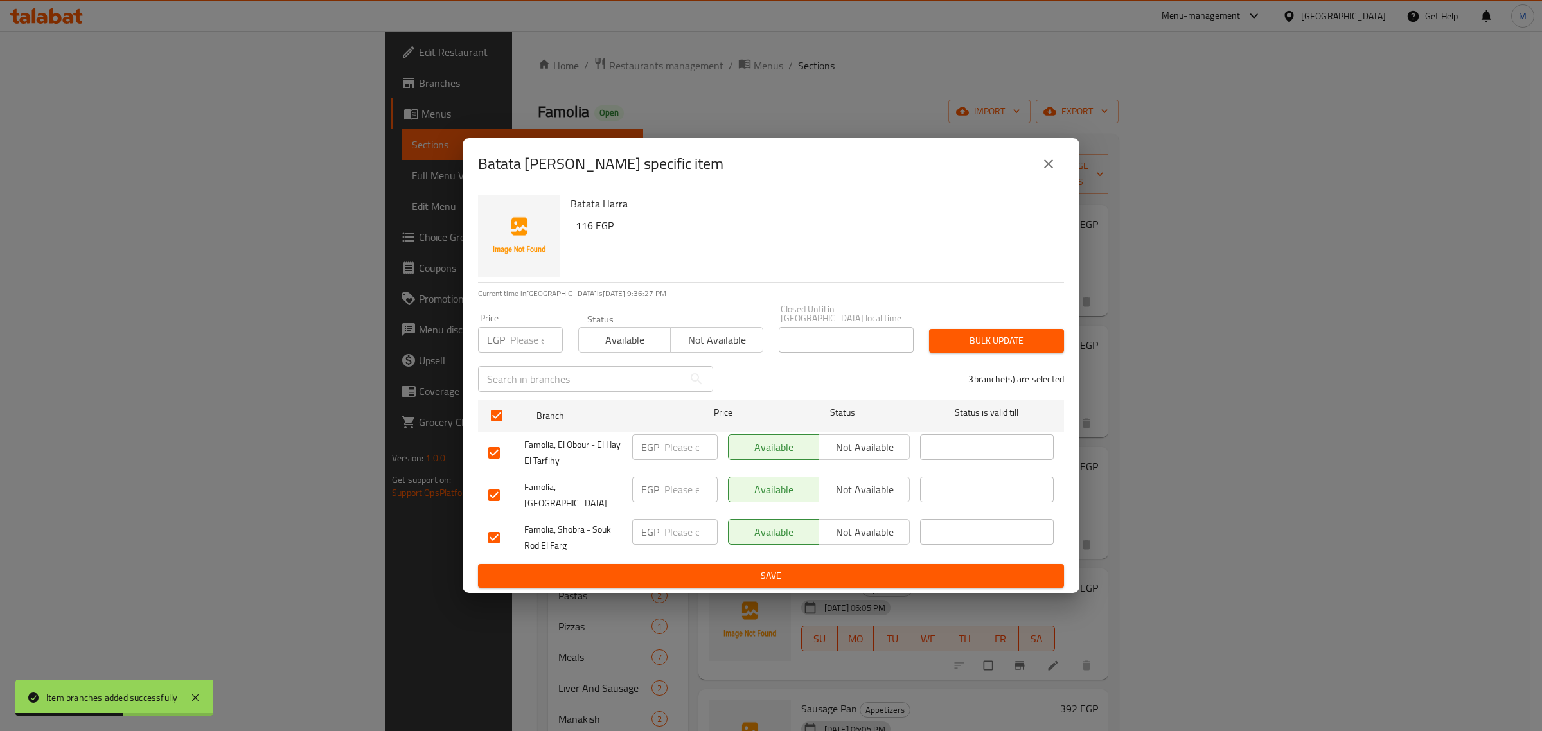
drag, startPoint x: 831, startPoint y: 489, endPoint x: 852, endPoint y: 451, distance: 43.4
click at [832, 489] on span "Not available" at bounding box center [864, 490] width 80 height 19
click at [856, 441] on span "Not available" at bounding box center [864, 447] width 80 height 19
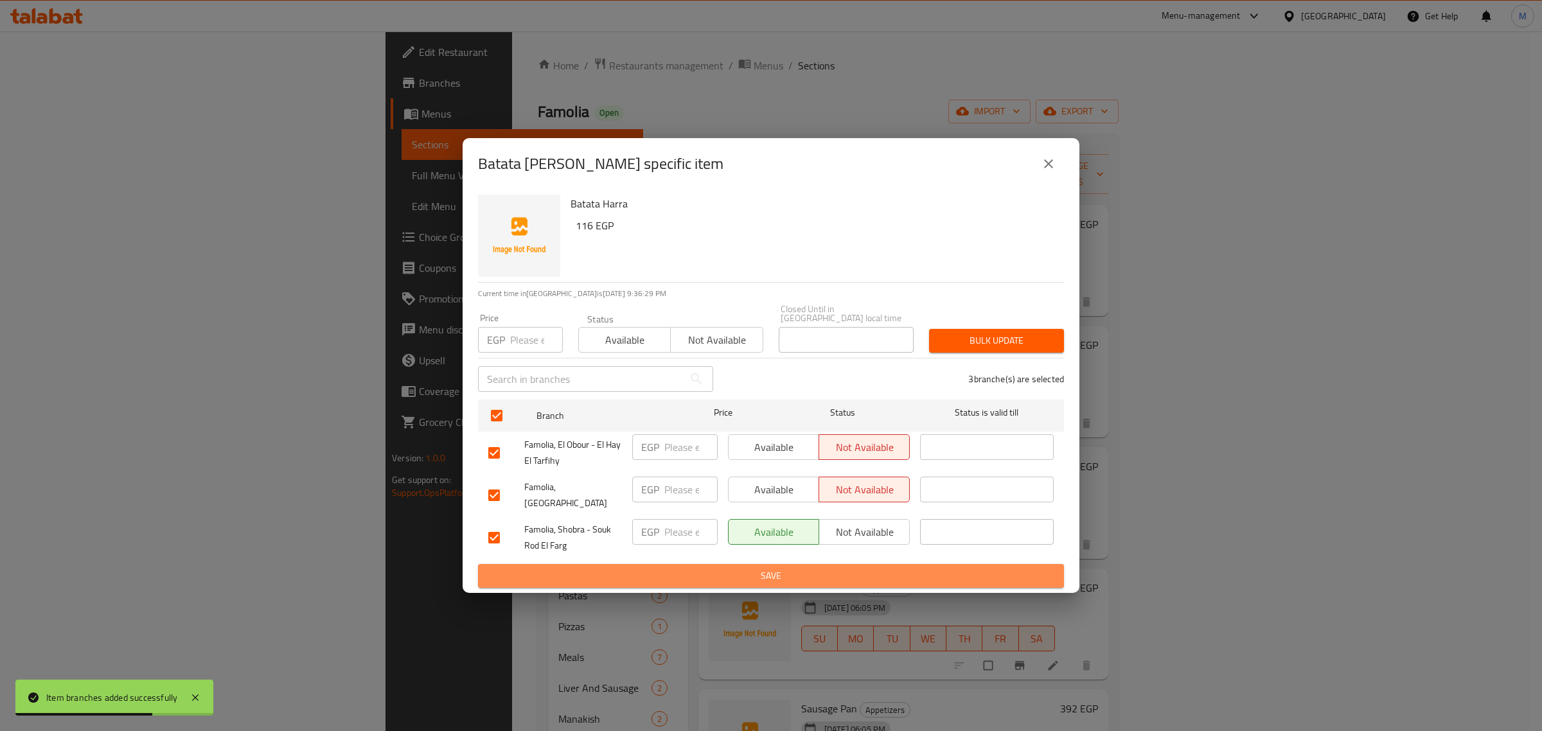
click at [909, 568] on span "Save" at bounding box center [770, 576] width 565 height 16
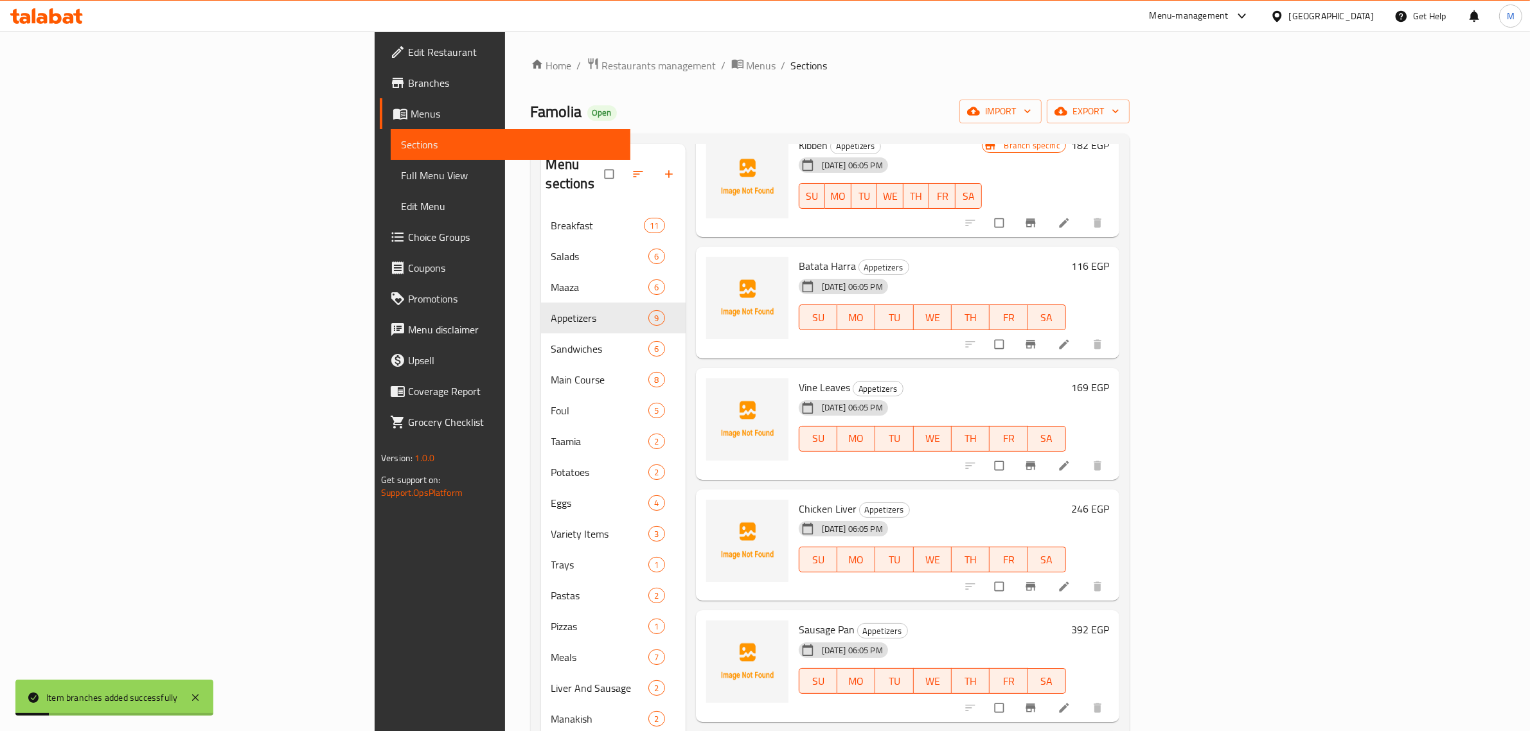
scroll to position [80, 0]
click at [1037, 458] on icon "Branch-specific-item" at bounding box center [1030, 464] width 13 height 13
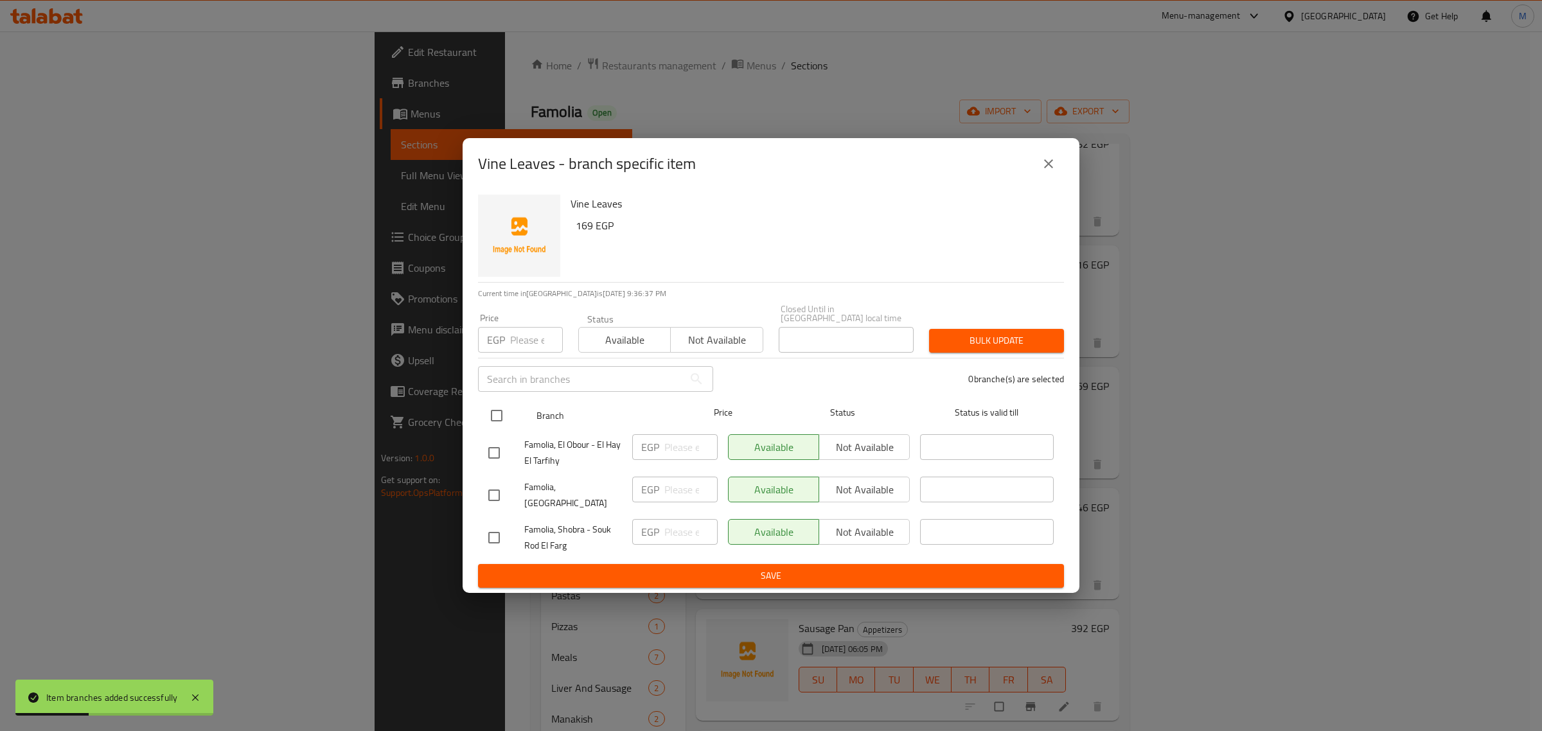
click at [502, 412] on input "checkbox" at bounding box center [496, 415] width 27 height 27
checkbox input "true"
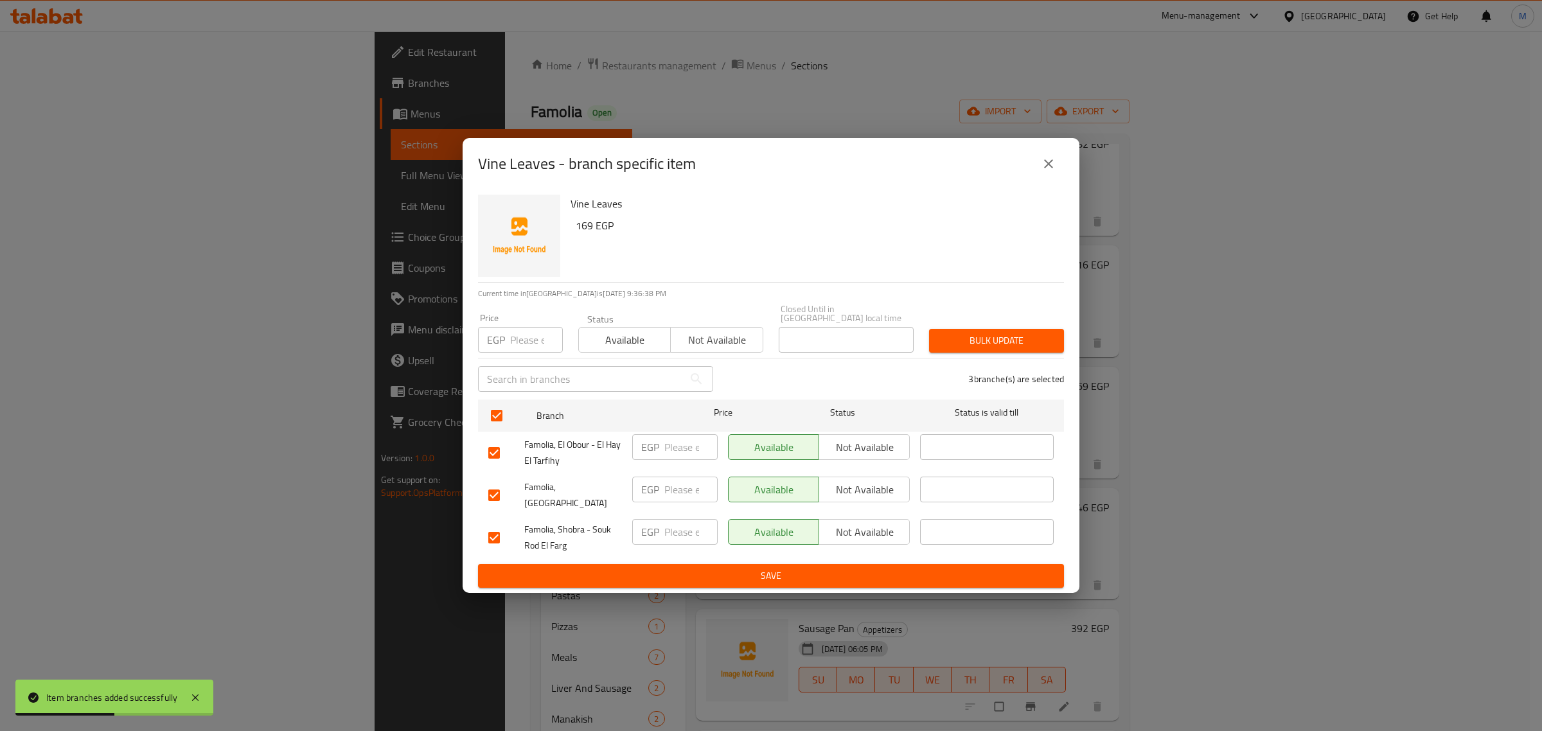
click at [838, 443] on span "Not available" at bounding box center [864, 447] width 80 height 19
click at [894, 497] on span "Not available" at bounding box center [864, 490] width 80 height 19
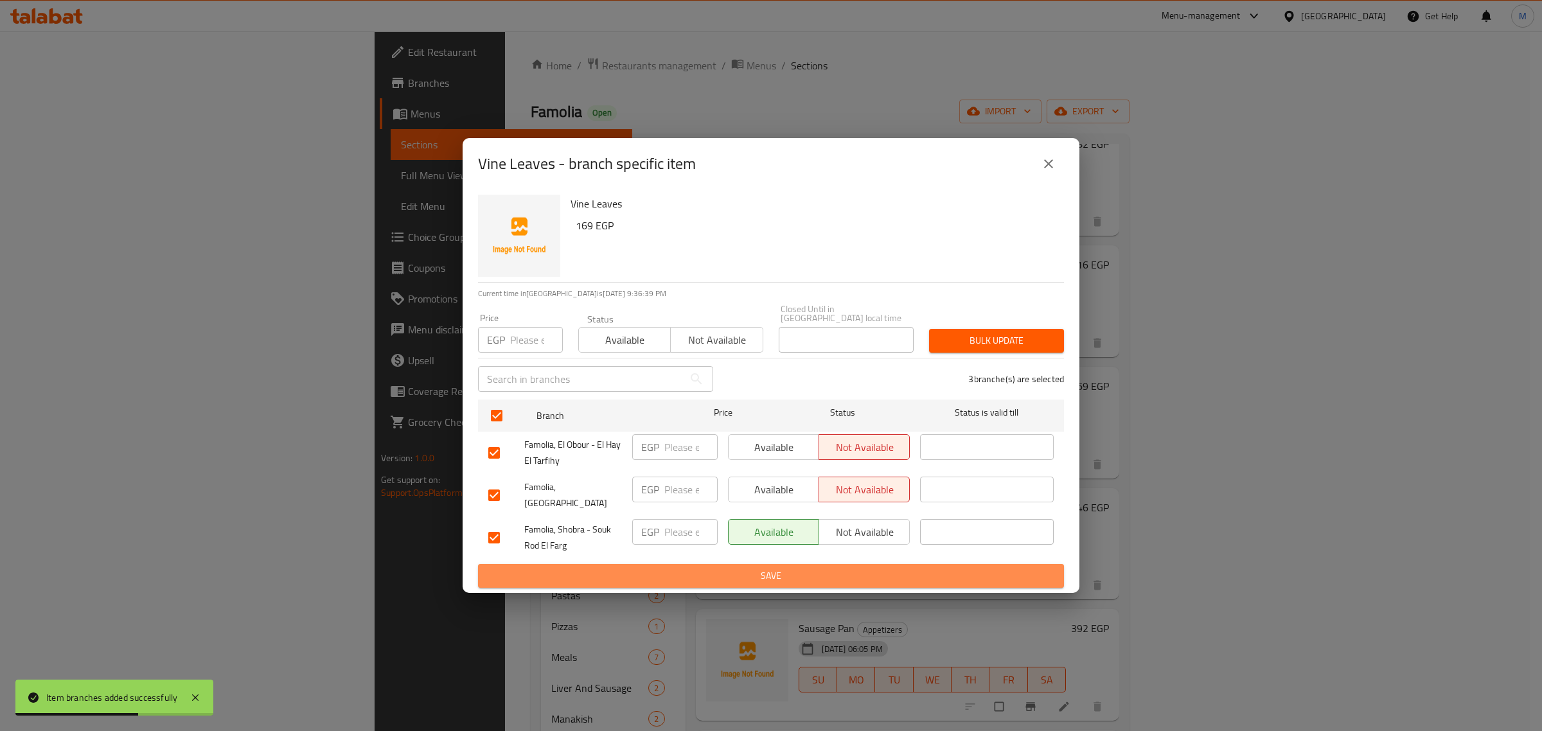
click at [860, 569] on span "Save" at bounding box center [770, 576] width 565 height 16
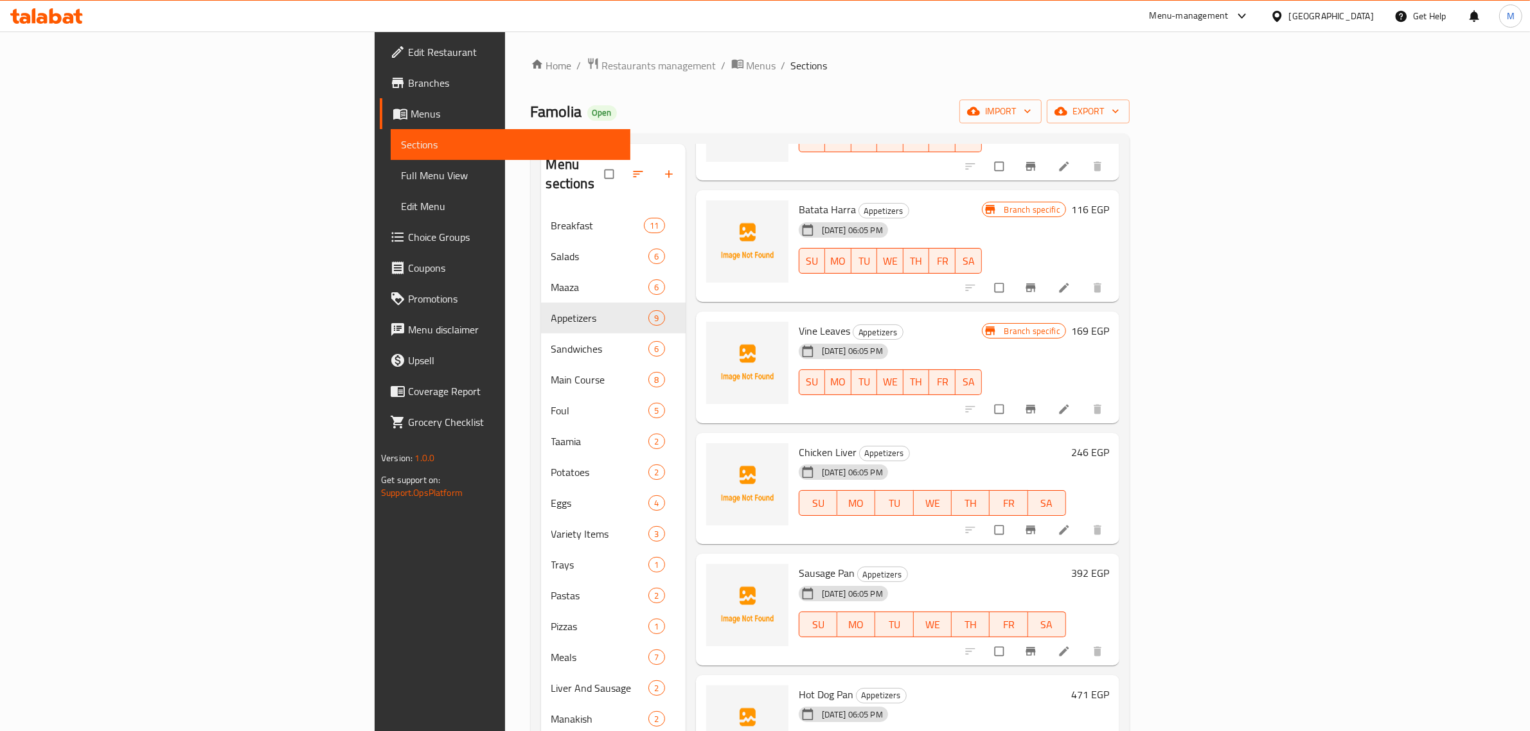
scroll to position [161, 0]
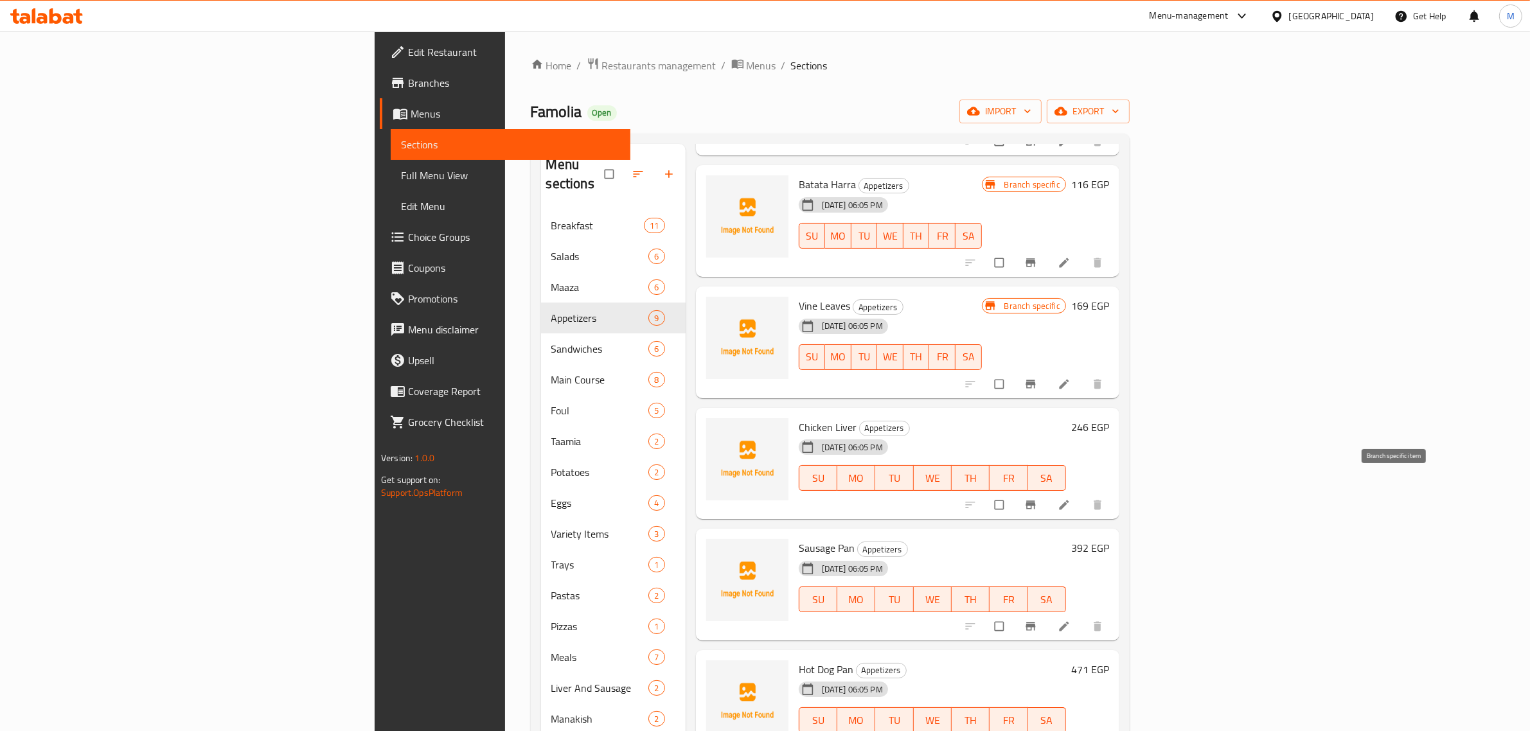
click at [1037, 499] on icon "Branch-specific-item" at bounding box center [1030, 505] width 13 height 13
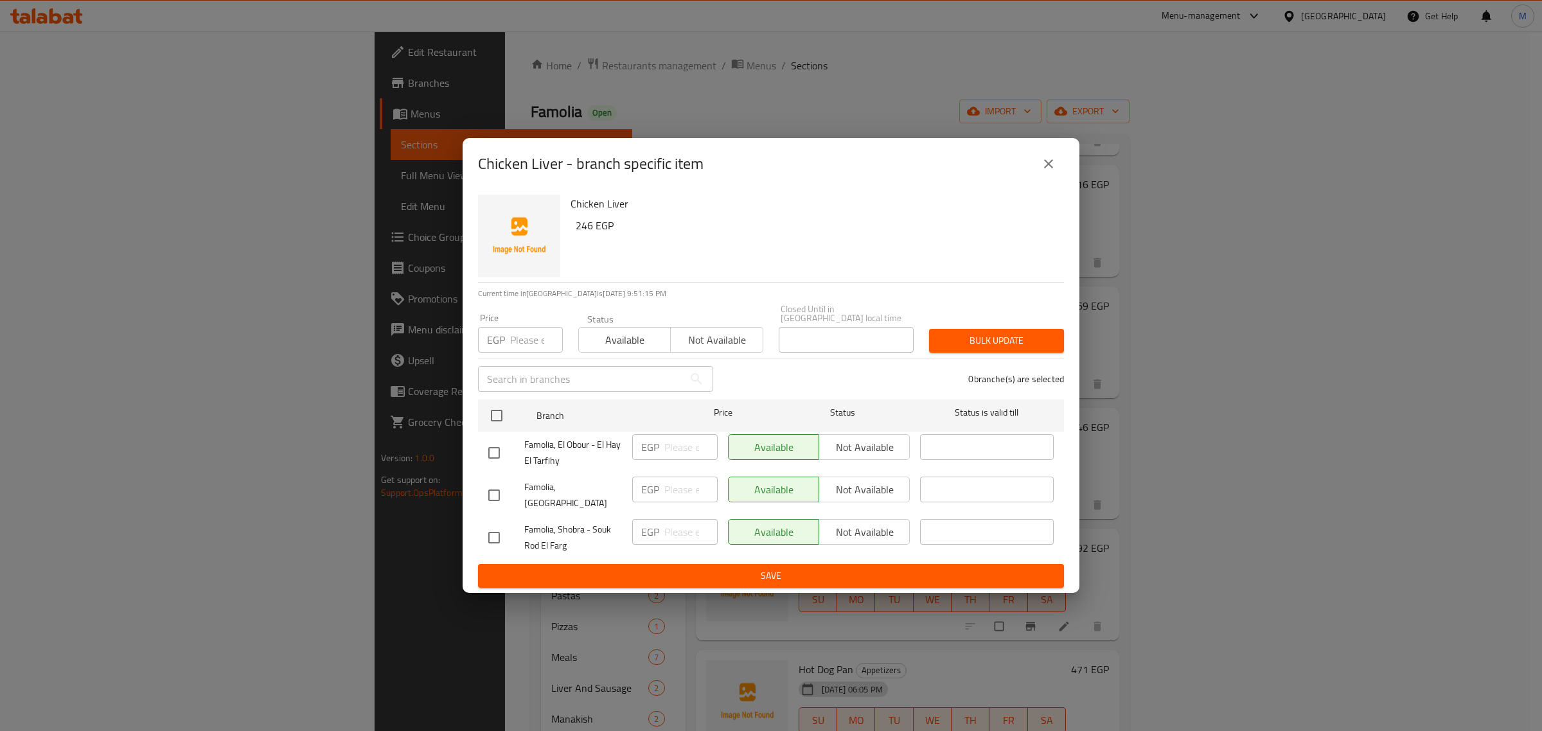
drag, startPoint x: 493, startPoint y: 416, endPoint x: 609, endPoint y: 451, distance: 121.3
click at [493, 416] on input "checkbox" at bounding box center [496, 415] width 27 height 27
checkbox input "true"
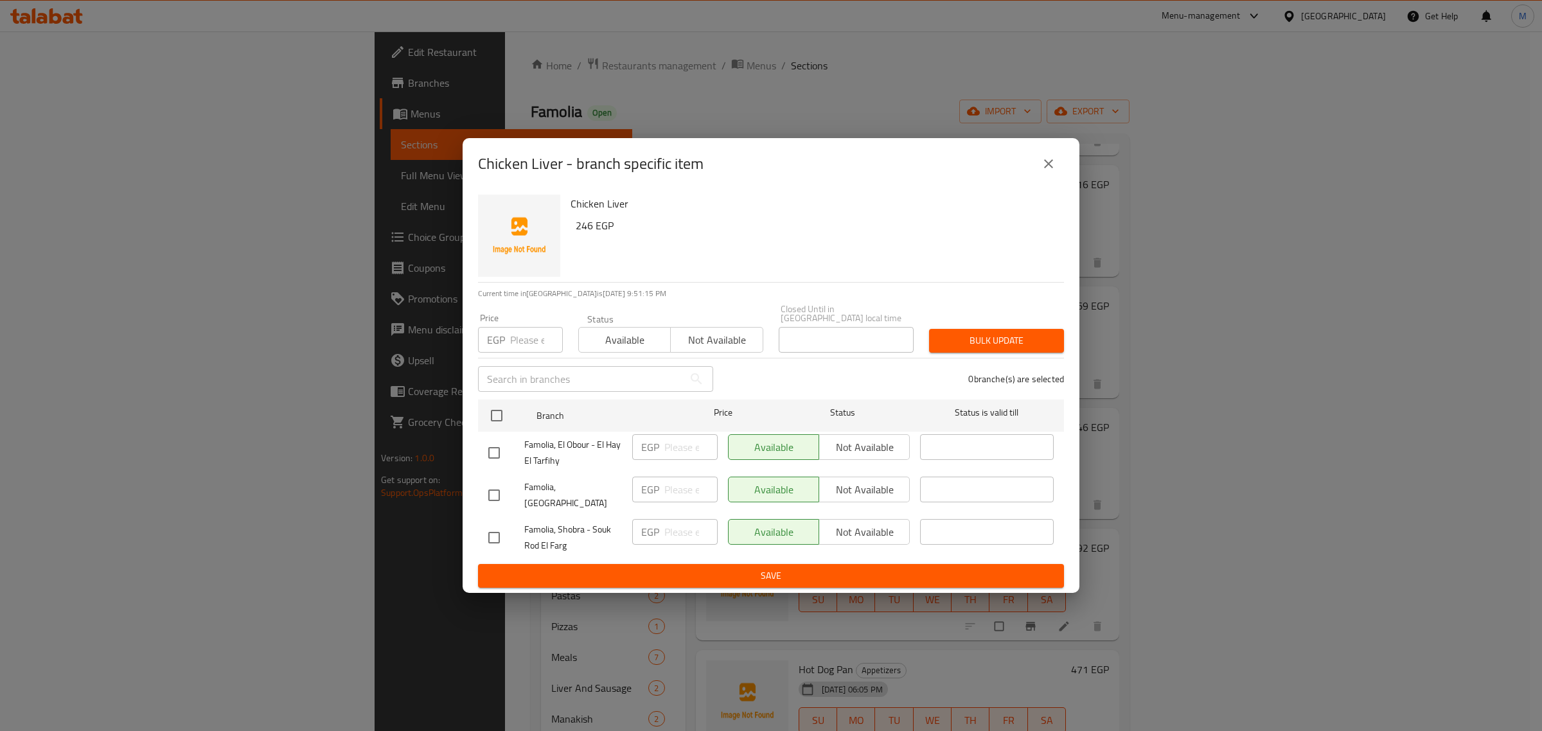
checkbox input "true"
click at [853, 496] on span "Not available" at bounding box center [864, 490] width 80 height 19
click at [853, 447] on span "Not available" at bounding box center [864, 447] width 80 height 19
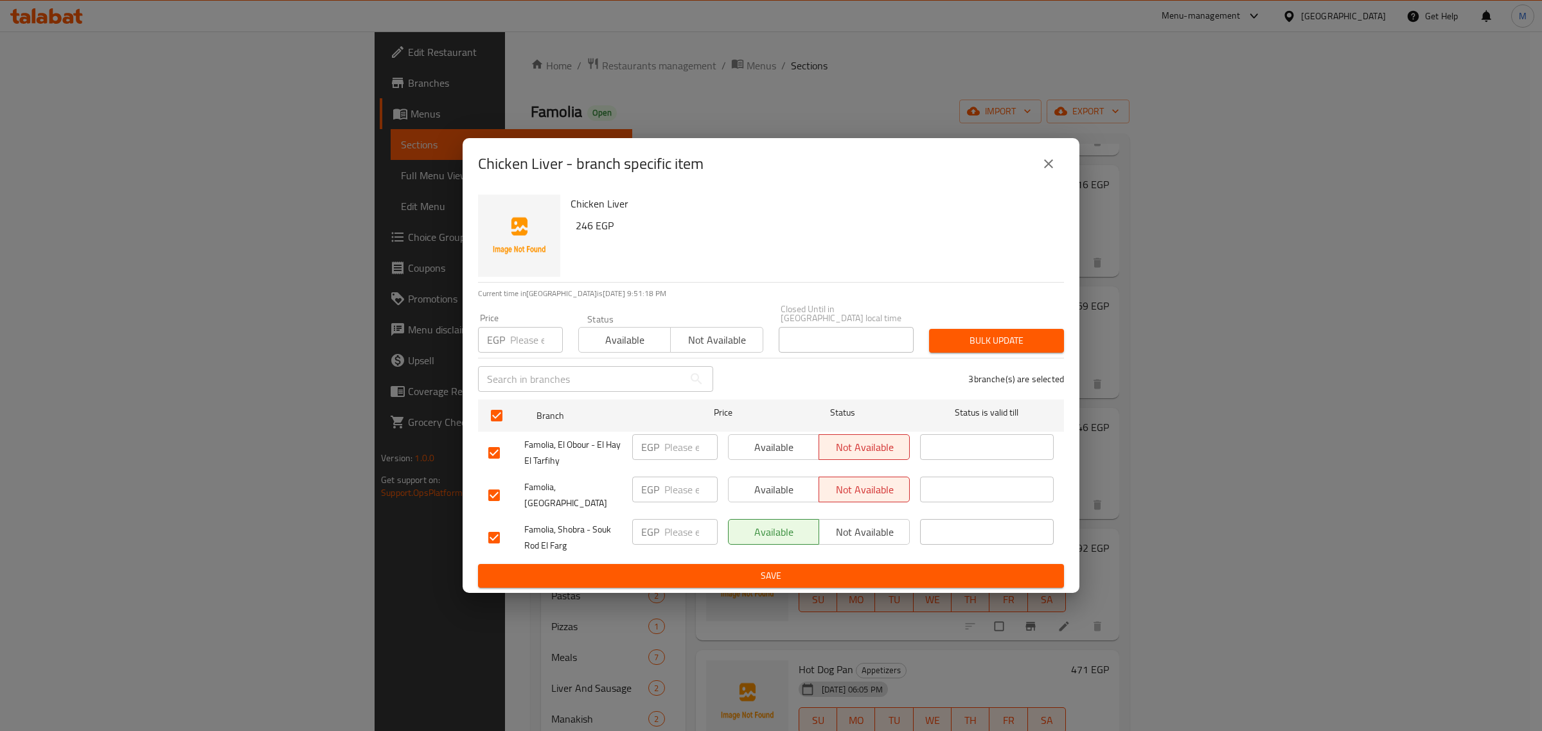
click at [853, 568] on span "Save" at bounding box center [770, 576] width 565 height 16
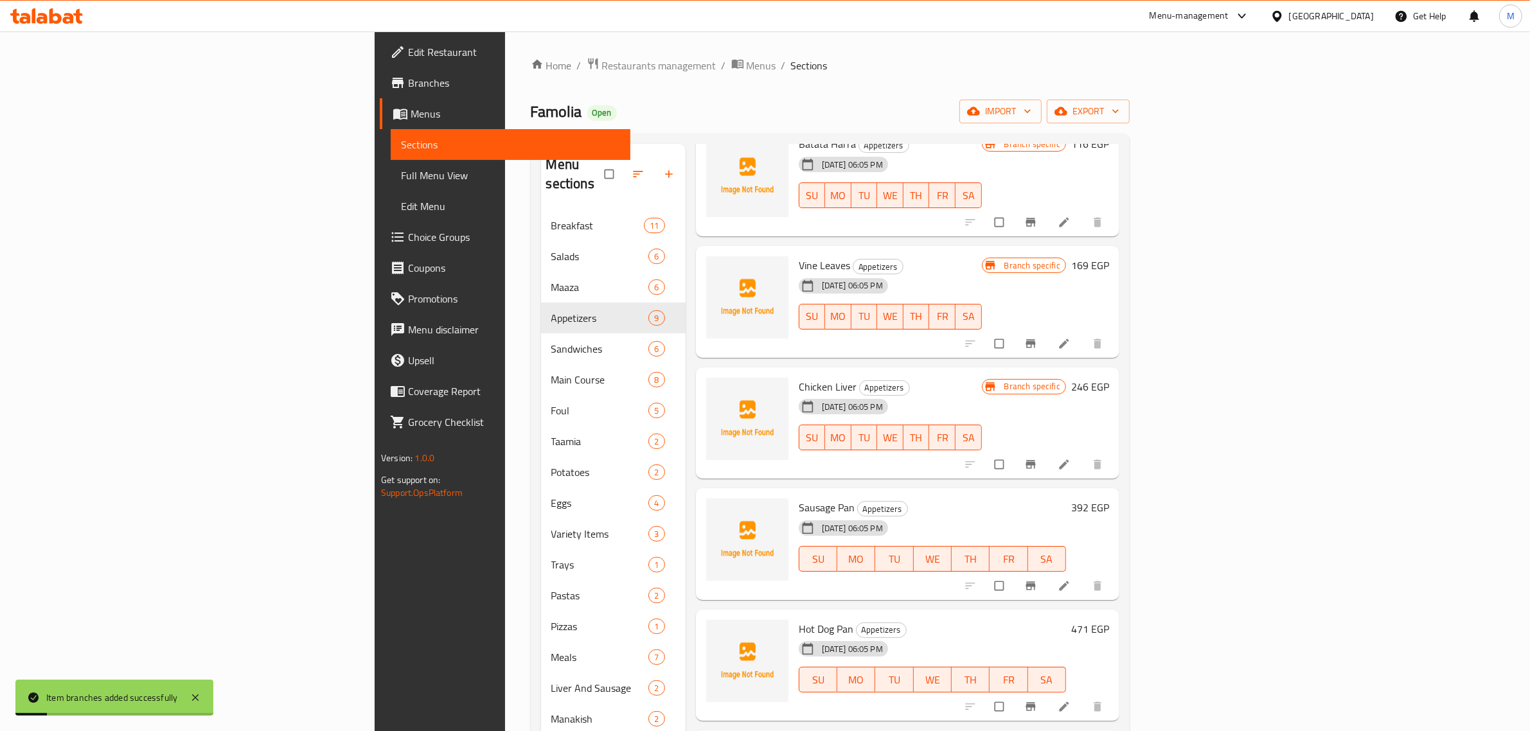
scroll to position [241, 0]
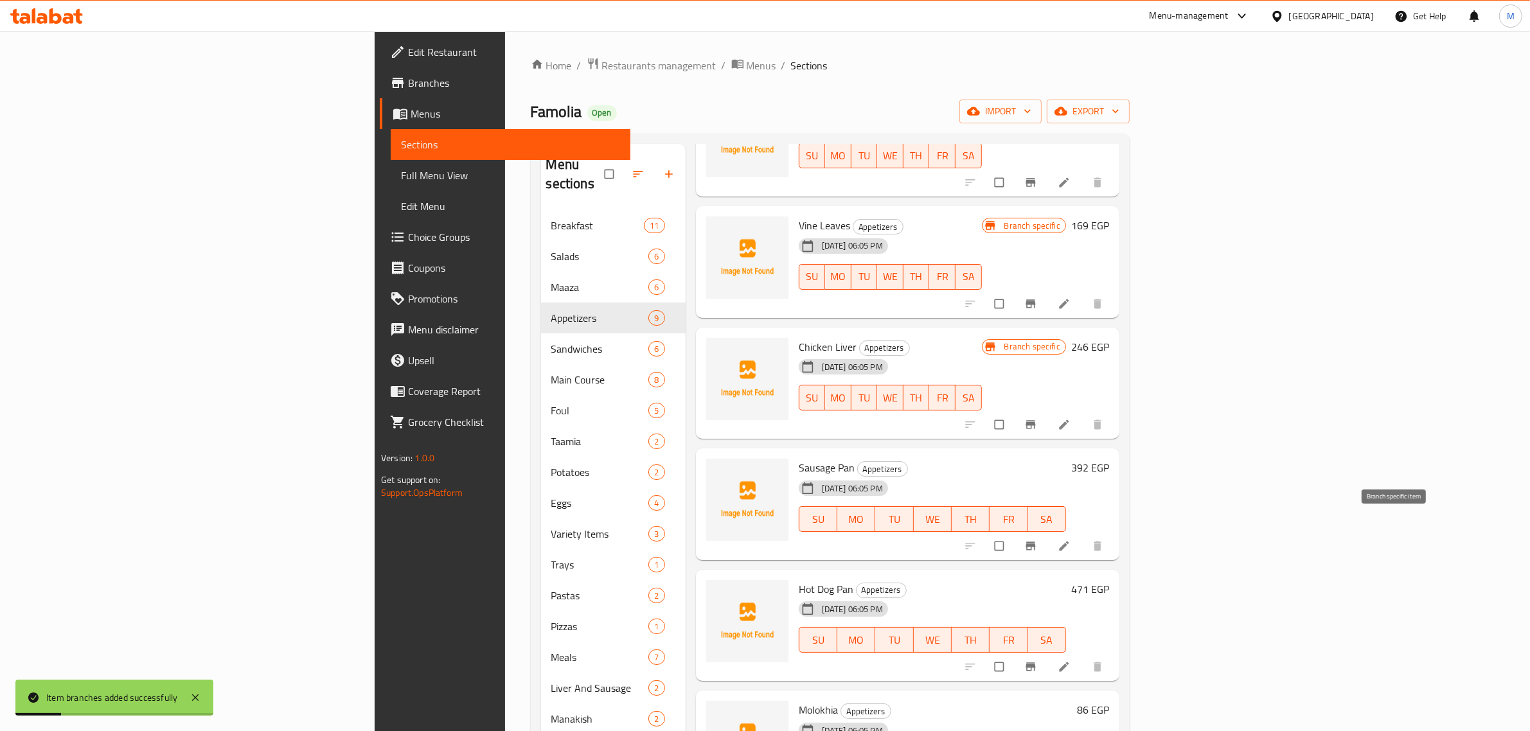
click at [1037, 540] on icon "Branch-specific-item" at bounding box center [1030, 546] width 13 height 13
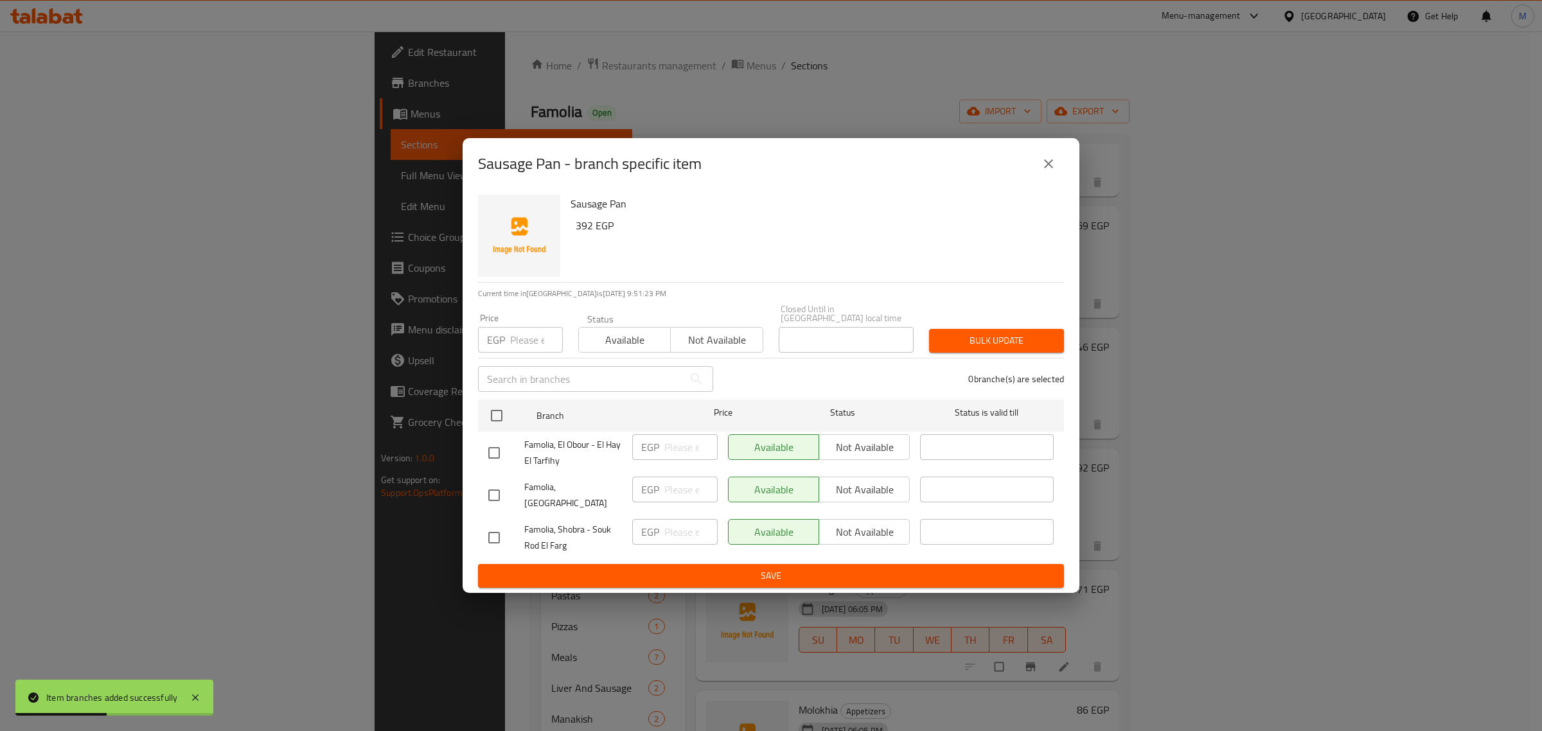
click at [491, 451] on input "checkbox" at bounding box center [494, 452] width 27 height 27
checkbox input "true"
click at [496, 489] on input "checkbox" at bounding box center [494, 495] width 27 height 27
checkbox input "true"
click at [845, 489] on span "Not available" at bounding box center [864, 490] width 80 height 19
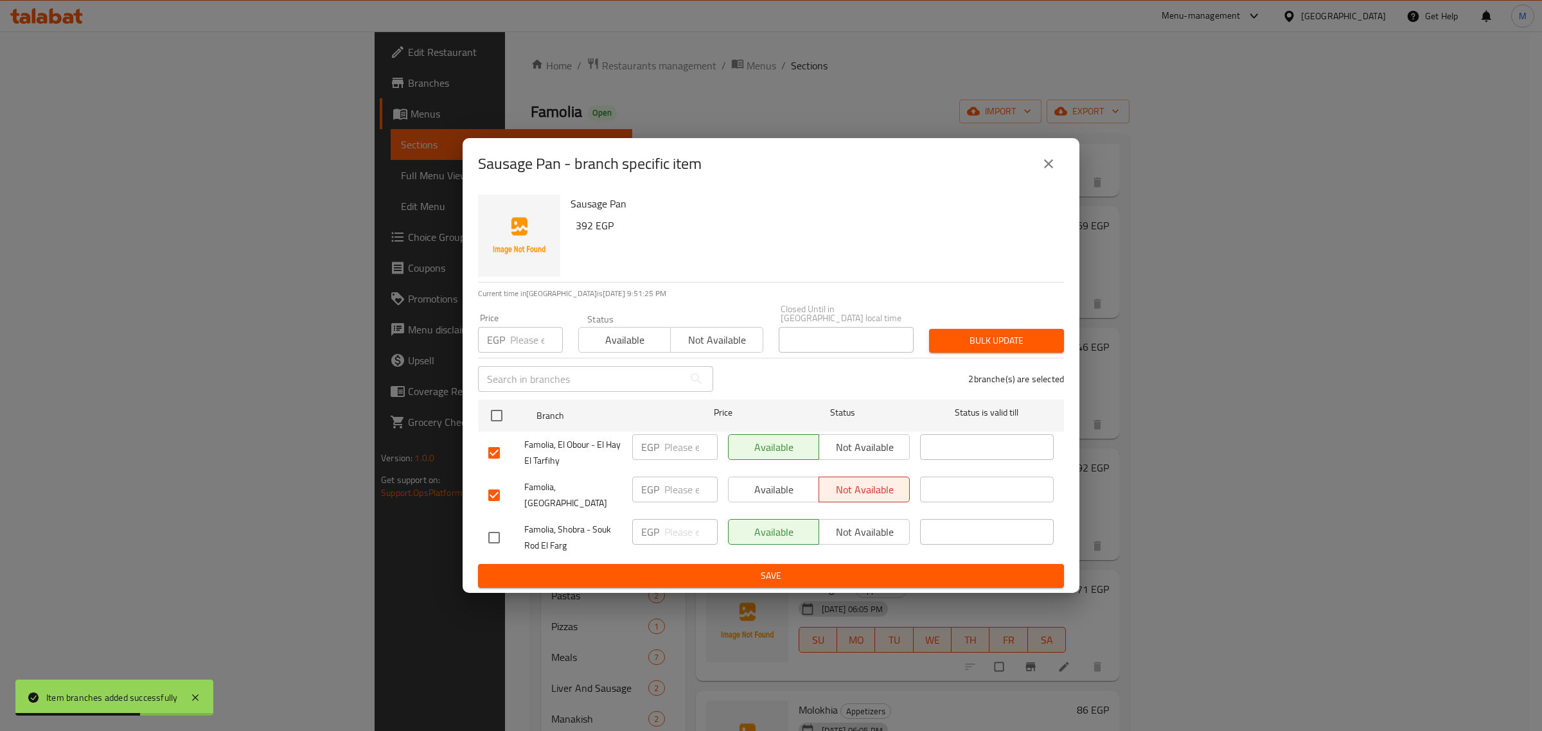
click at [866, 454] on span "Not available" at bounding box center [864, 447] width 80 height 19
click at [867, 568] on span "Save" at bounding box center [770, 576] width 565 height 16
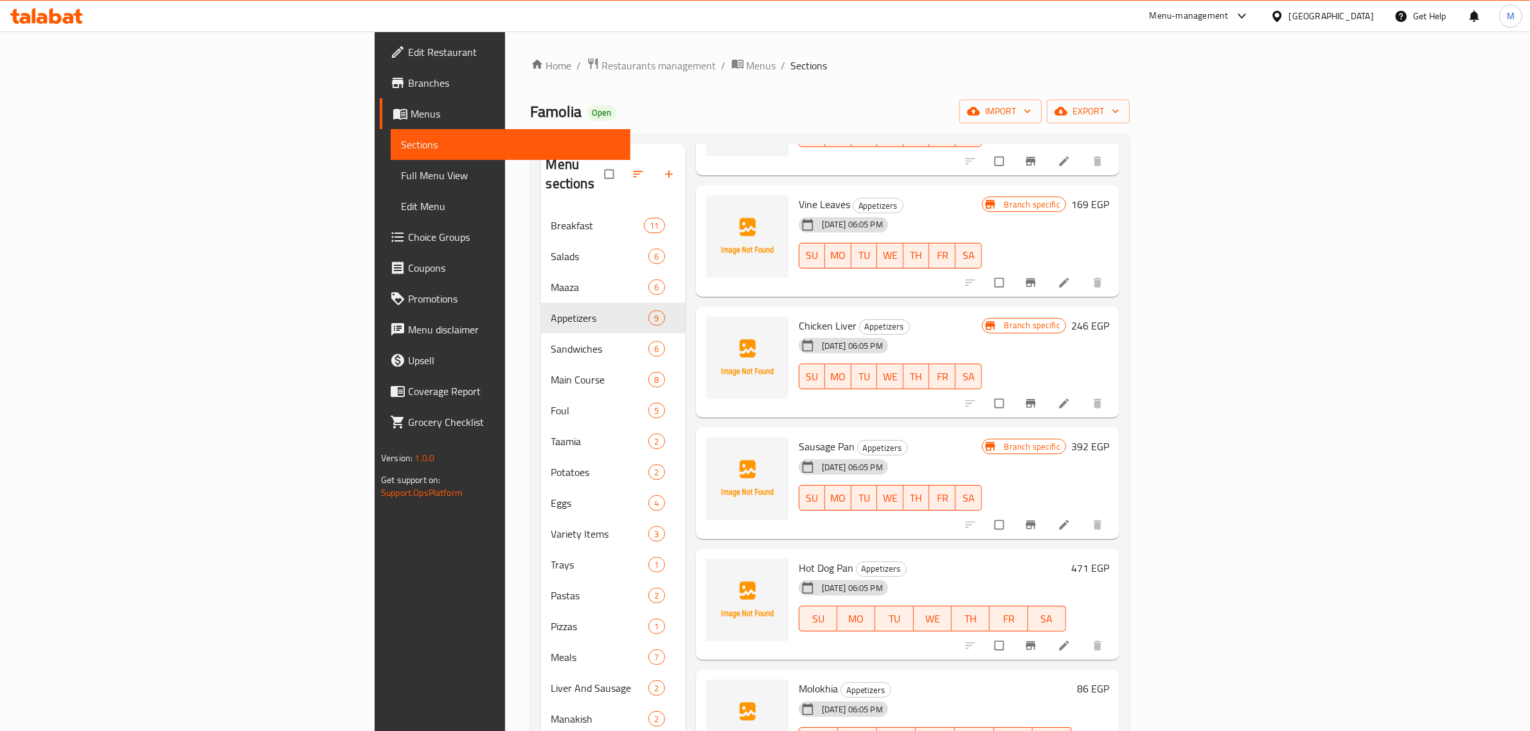
scroll to position [269, 0]
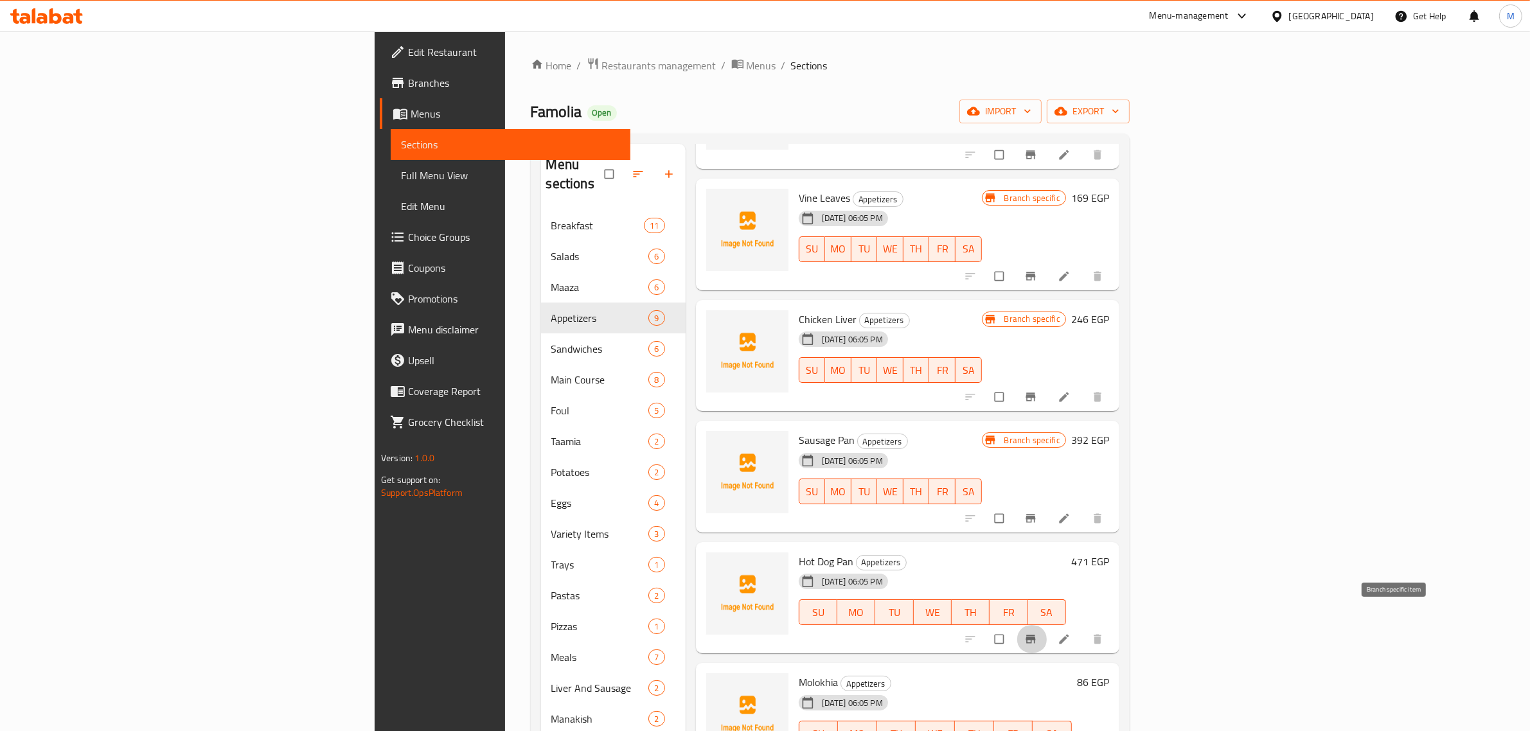
click at [1035, 635] on icon "Branch-specific-item" at bounding box center [1030, 639] width 10 height 8
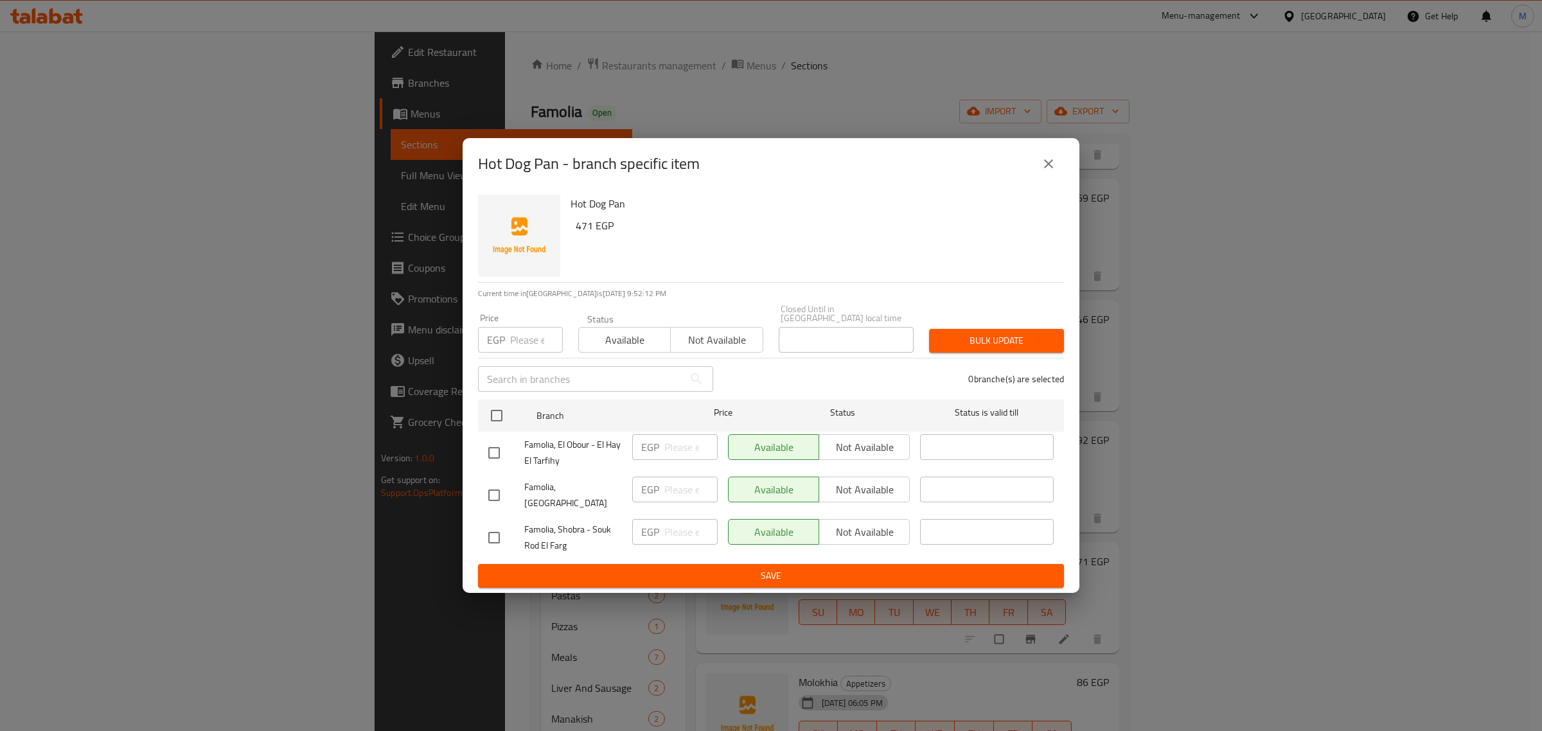
click at [941, 275] on div "Hot Dog Pan 471 EGP" at bounding box center [811, 236] width 493 height 93
click at [862, 213] on h6 "Hot Dog Pan" at bounding box center [812, 204] width 483 height 18
click at [911, 252] on div "Hot Dog Pan 471 EGP" at bounding box center [811, 236] width 493 height 93
click at [840, 265] on div "Hot Dog Pan 471 EGP" at bounding box center [811, 236] width 493 height 93
click at [823, 234] on h6 "471 EGP" at bounding box center [815, 226] width 478 height 18
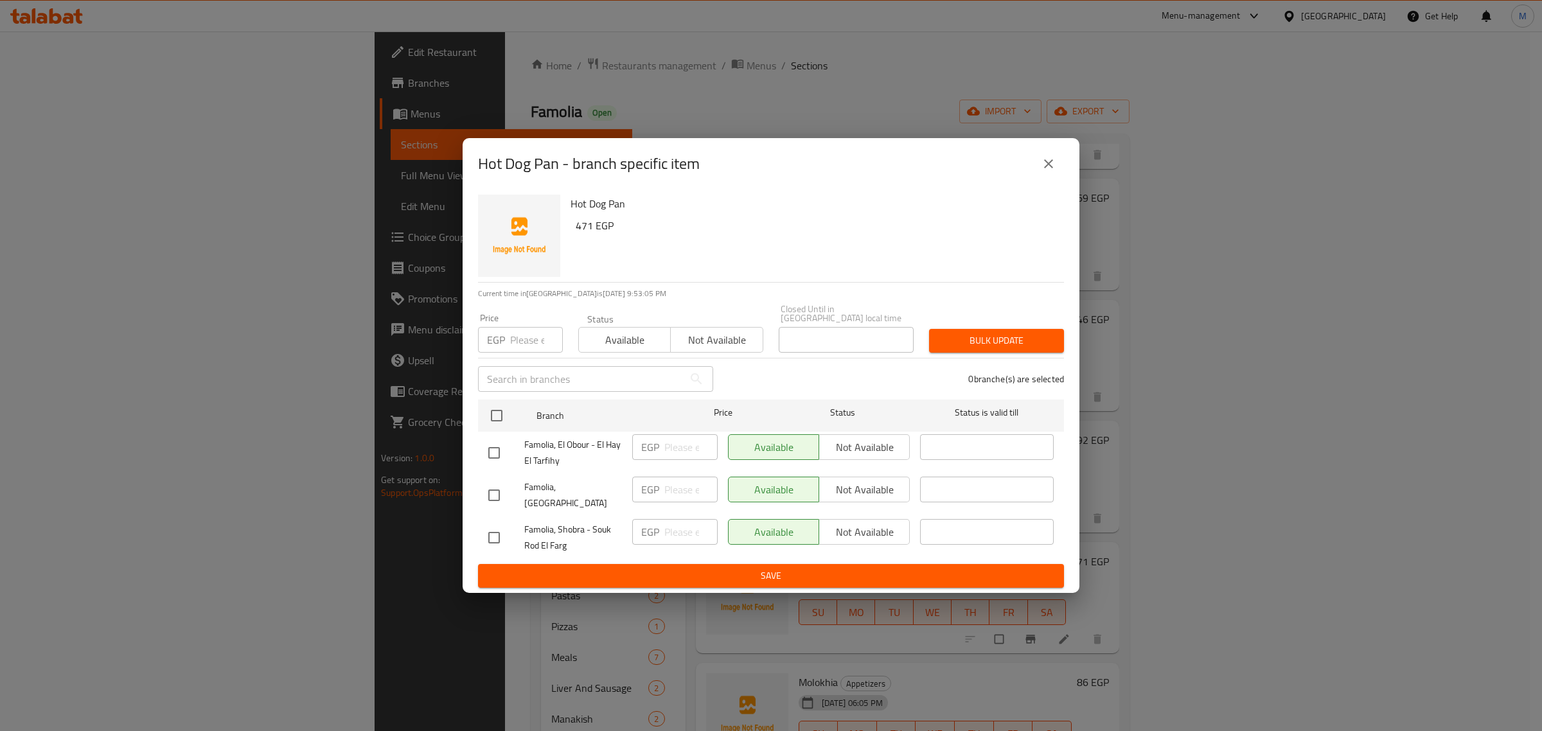
click at [708, 299] on p "Current time in Egypt is 17 Sep 2025 9:53:05 PM" at bounding box center [771, 294] width 586 height 12
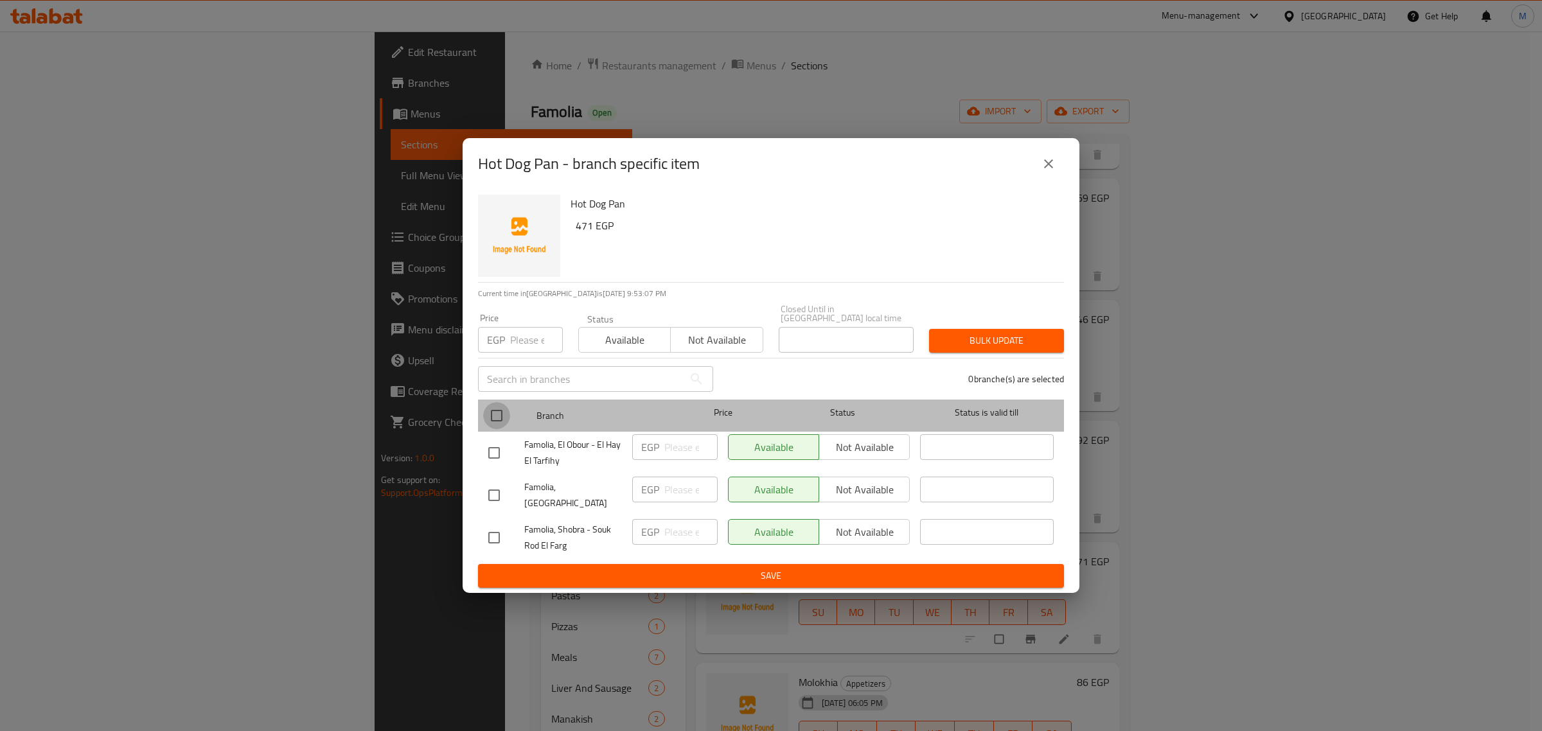
click at [499, 422] on input "checkbox" at bounding box center [496, 415] width 27 height 27
checkbox input "true"
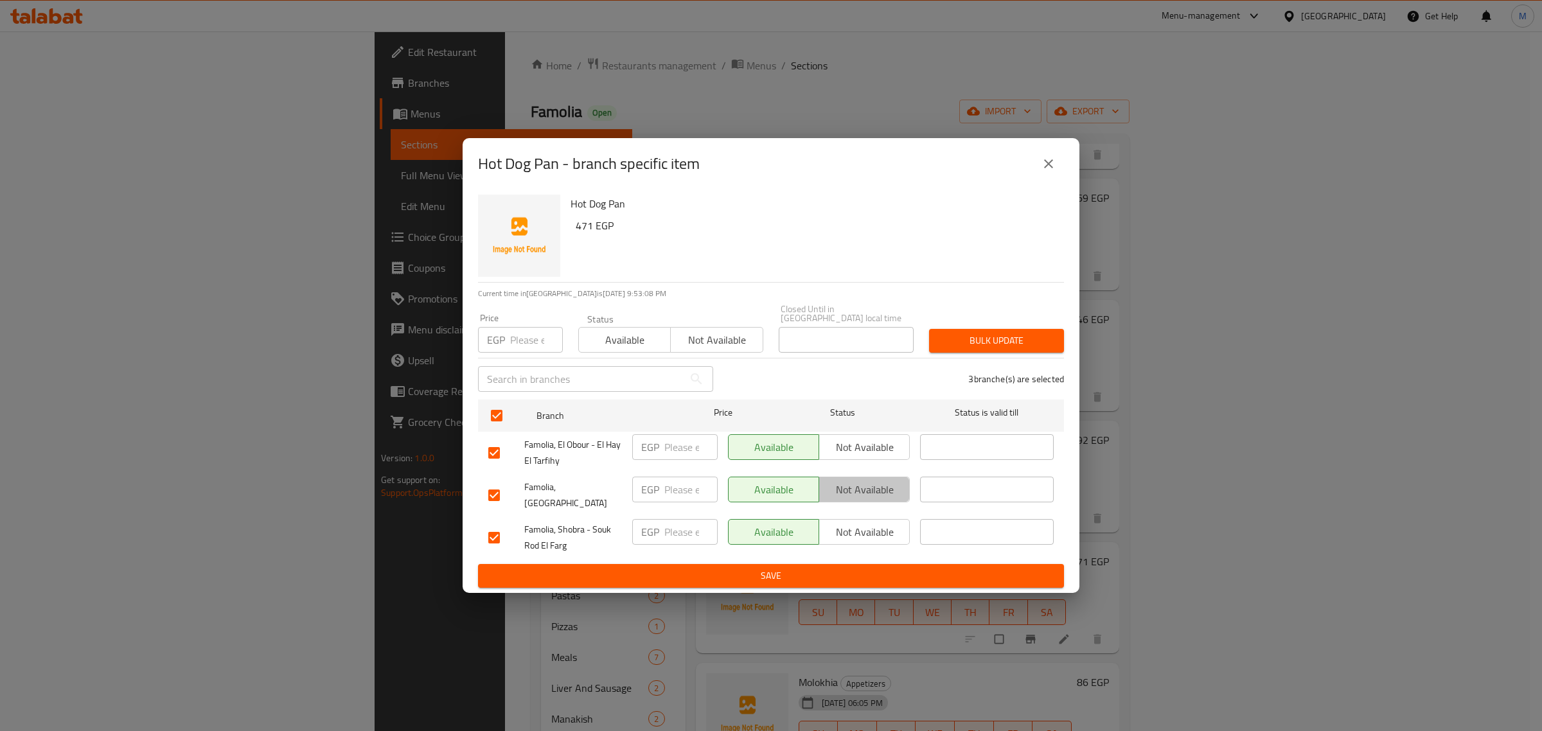
click at [865, 491] on span "Not available" at bounding box center [864, 490] width 80 height 19
click at [867, 444] on span "Not available" at bounding box center [864, 447] width 80 height 19
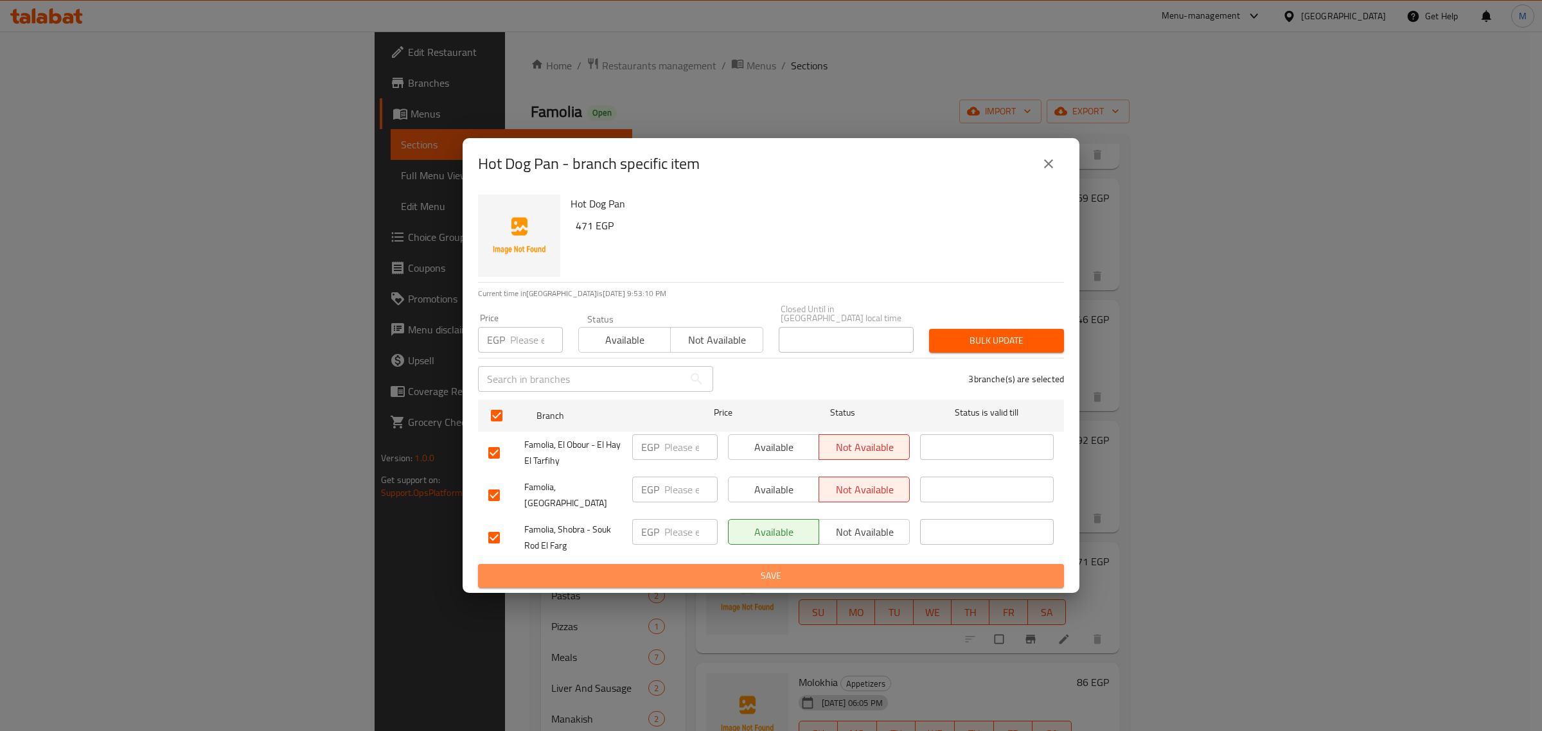
click at [836, 569] on span "Save" at bounding box center [770, 576] width 565 height 16
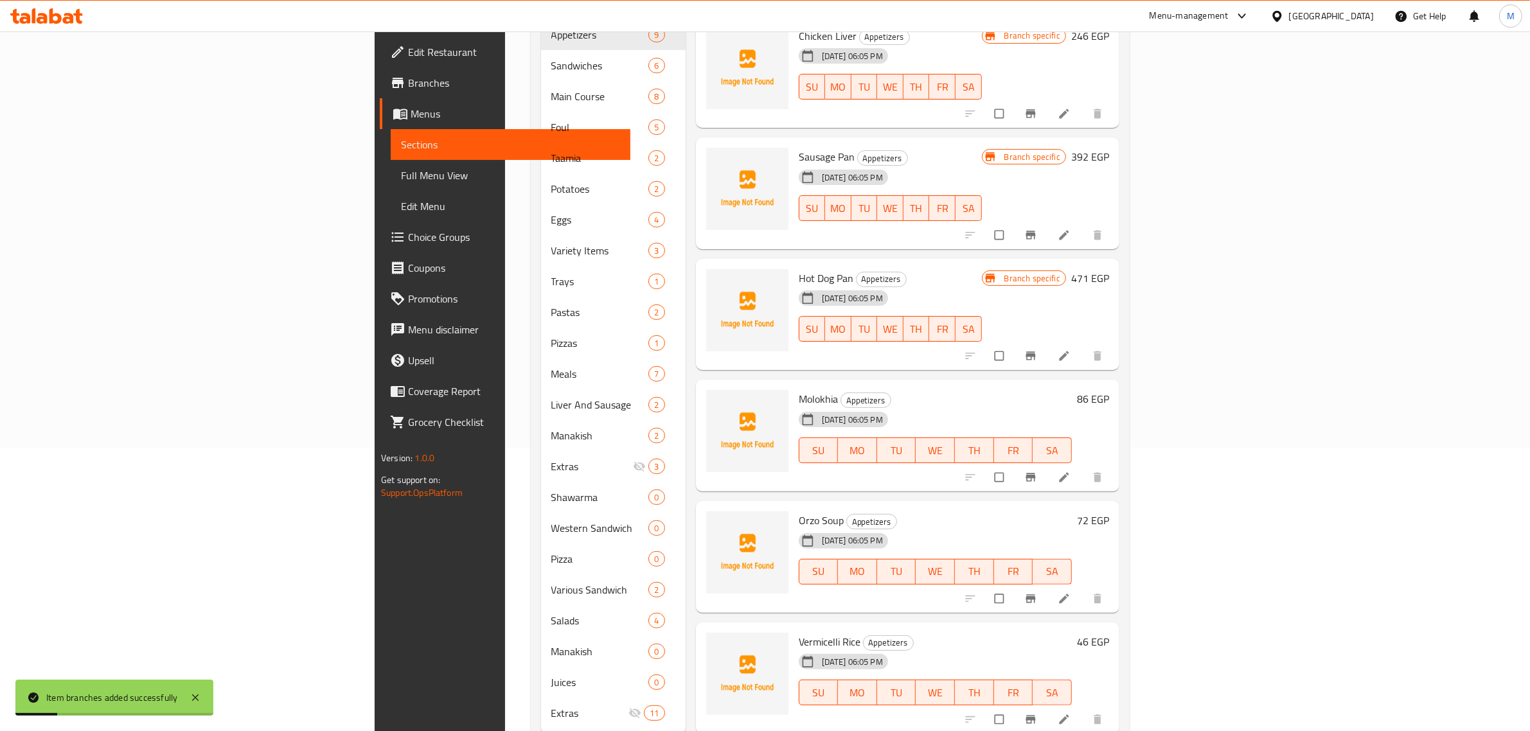
scroll to position [301, 0]
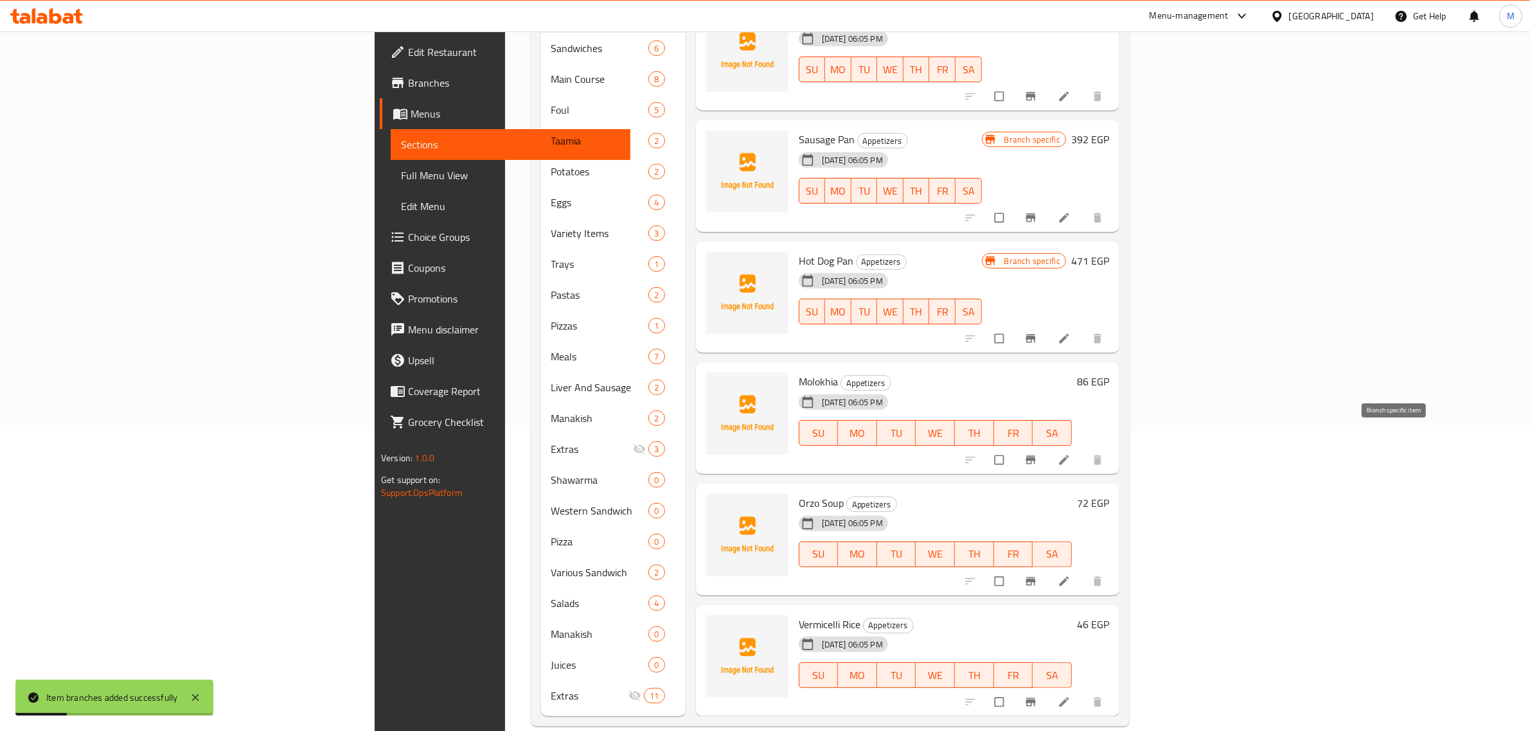
click at [1035, 456] on icon "Branch-specific-item" at bounding box center [1030, 460] width 10 height 8
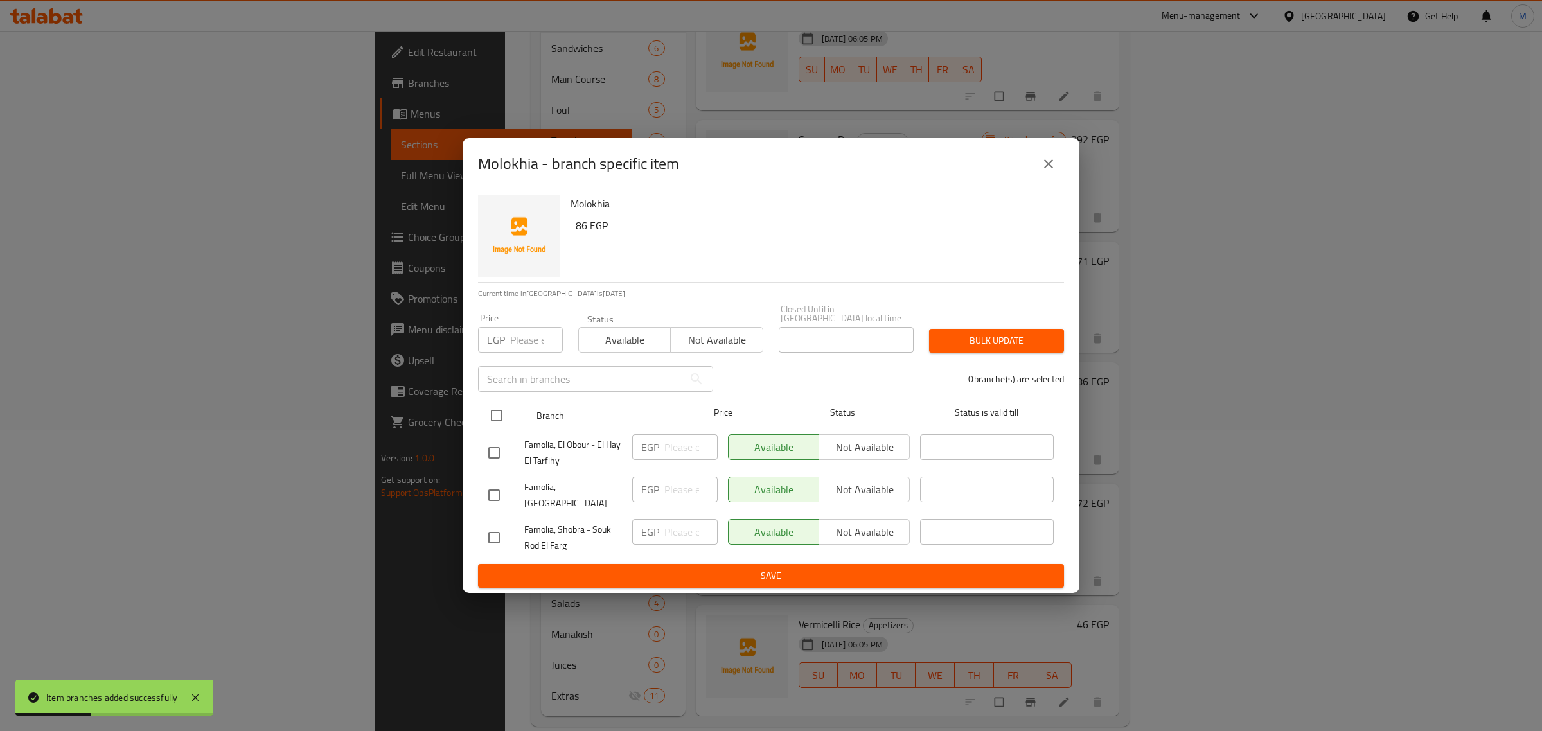
click at [495, 416] on input "checkbox" at bounding box center [496, 415] width 27 height 27
checkbox input "true"
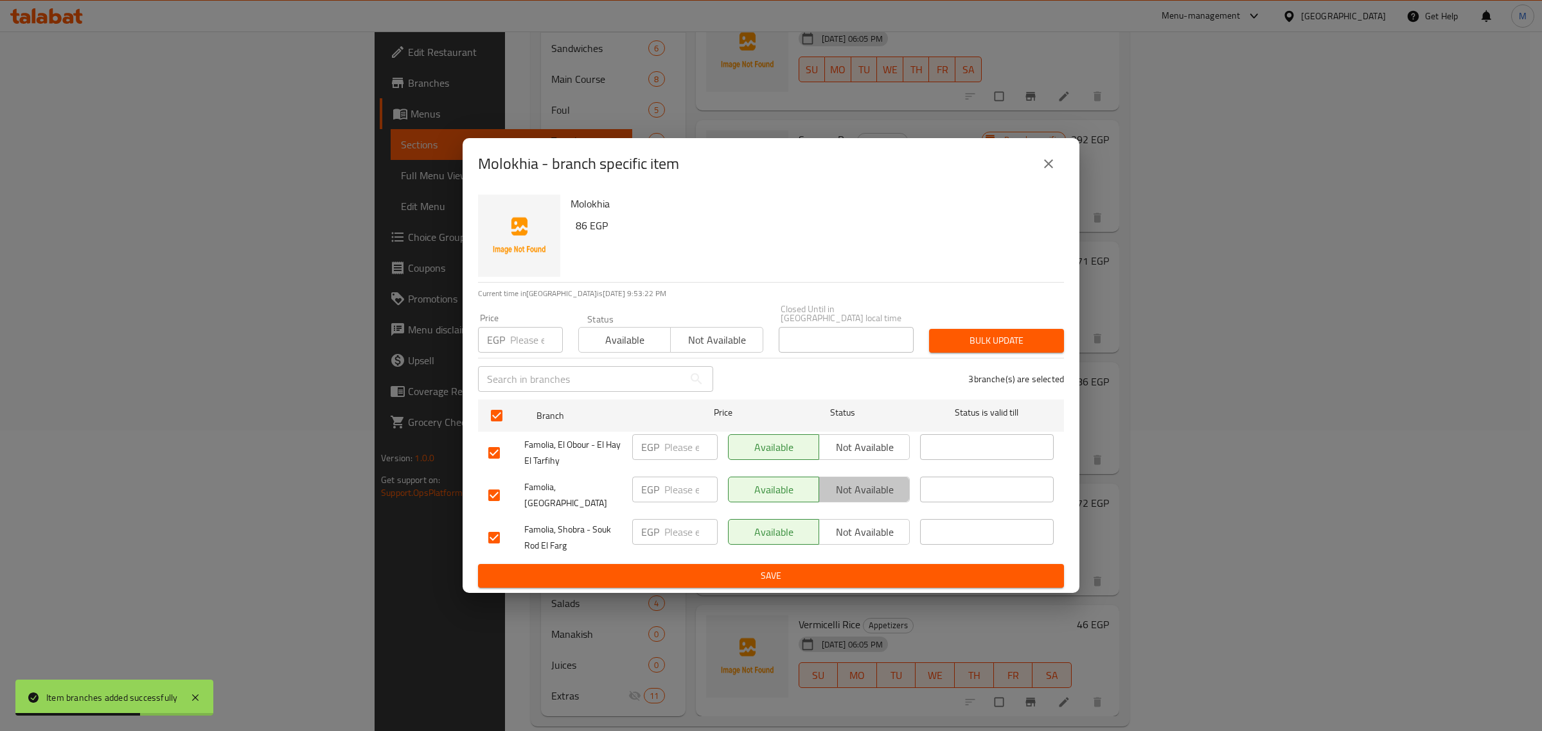
click at [853, 485] on span "Not available" at bounding box center [864, 490] width 80 height 19
click at [872, 452] on span "Not available" at bounding box center [864, 447] width 80 height 19
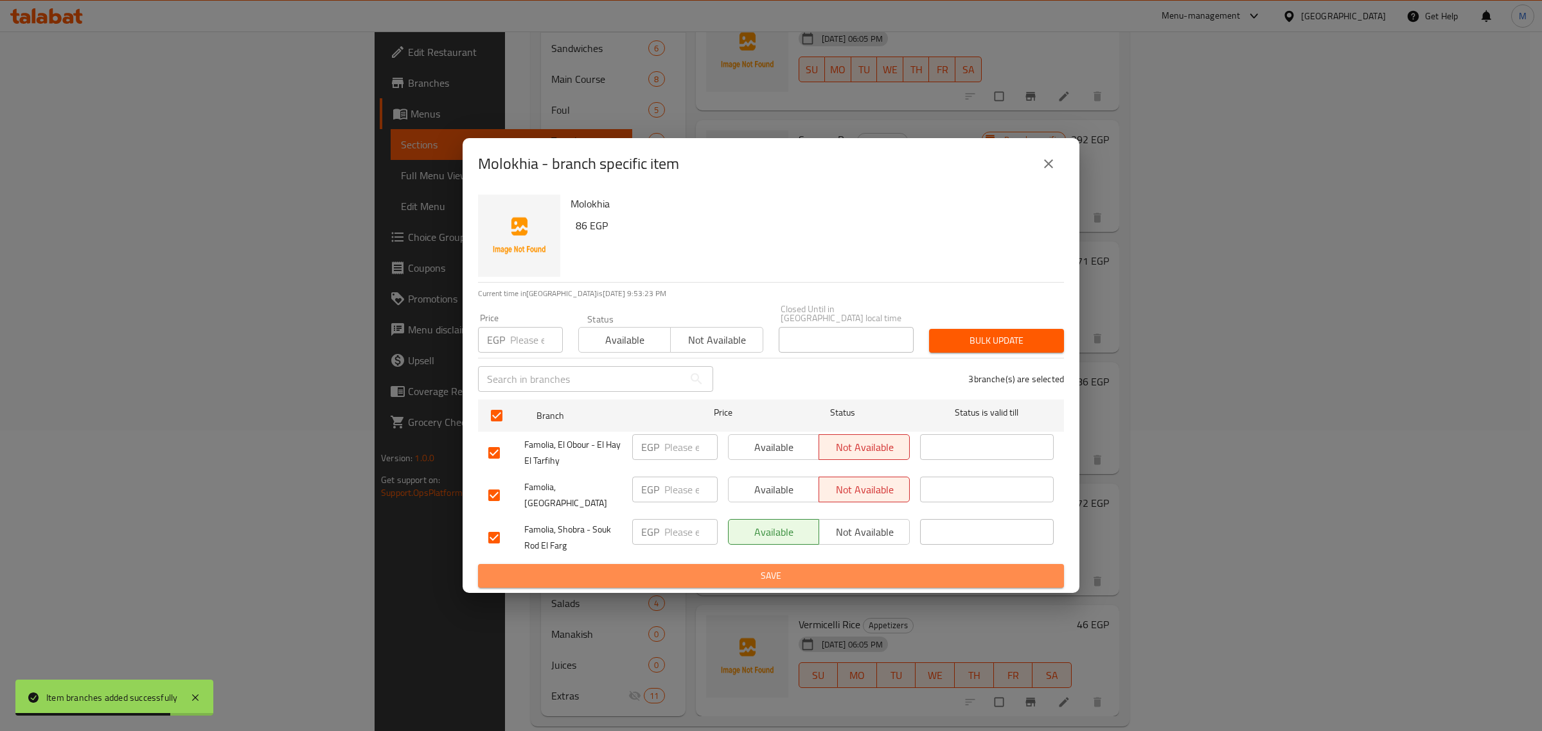
click at [889, 568] on span "Save" at bounding box center [770, 576] width 565 height 16
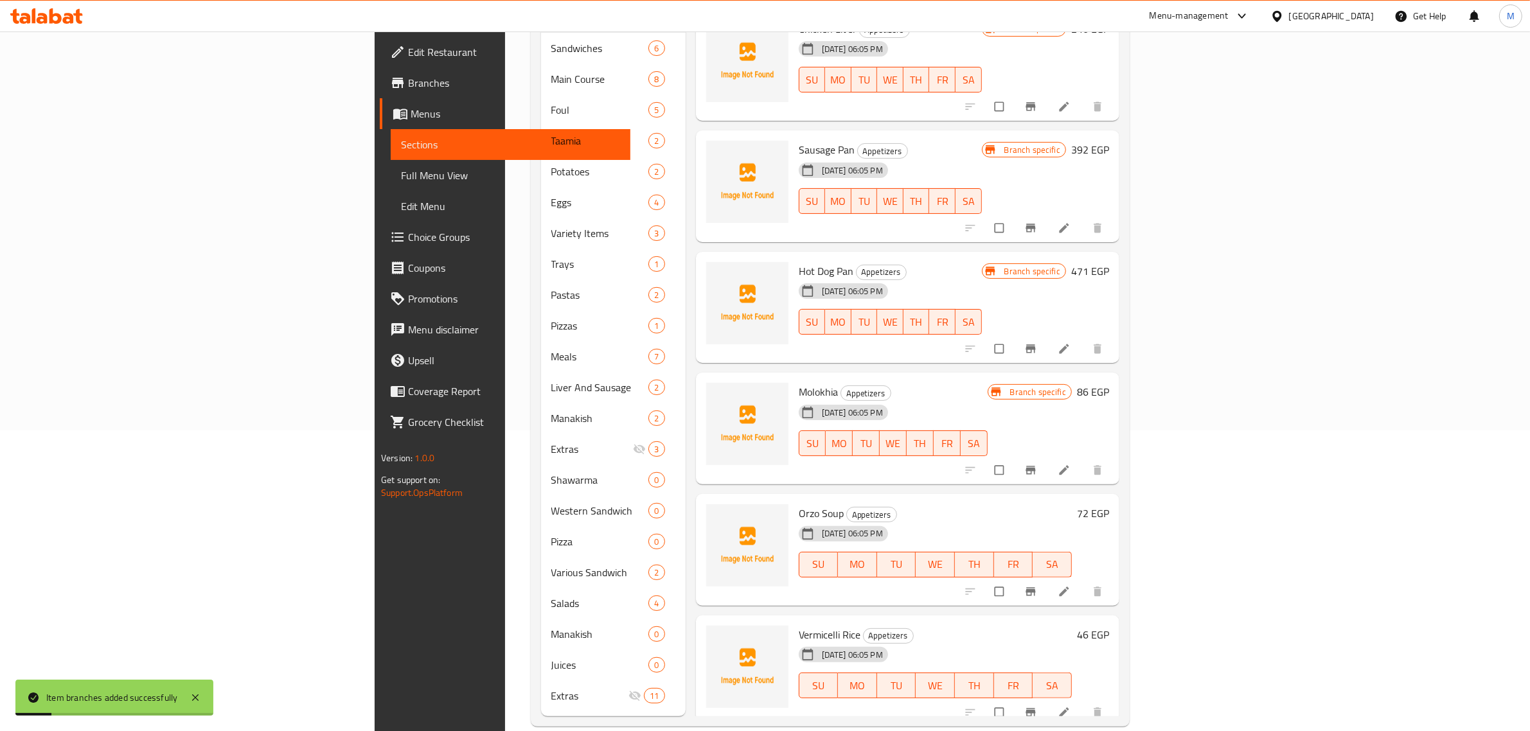
scroll to position [269, 0]
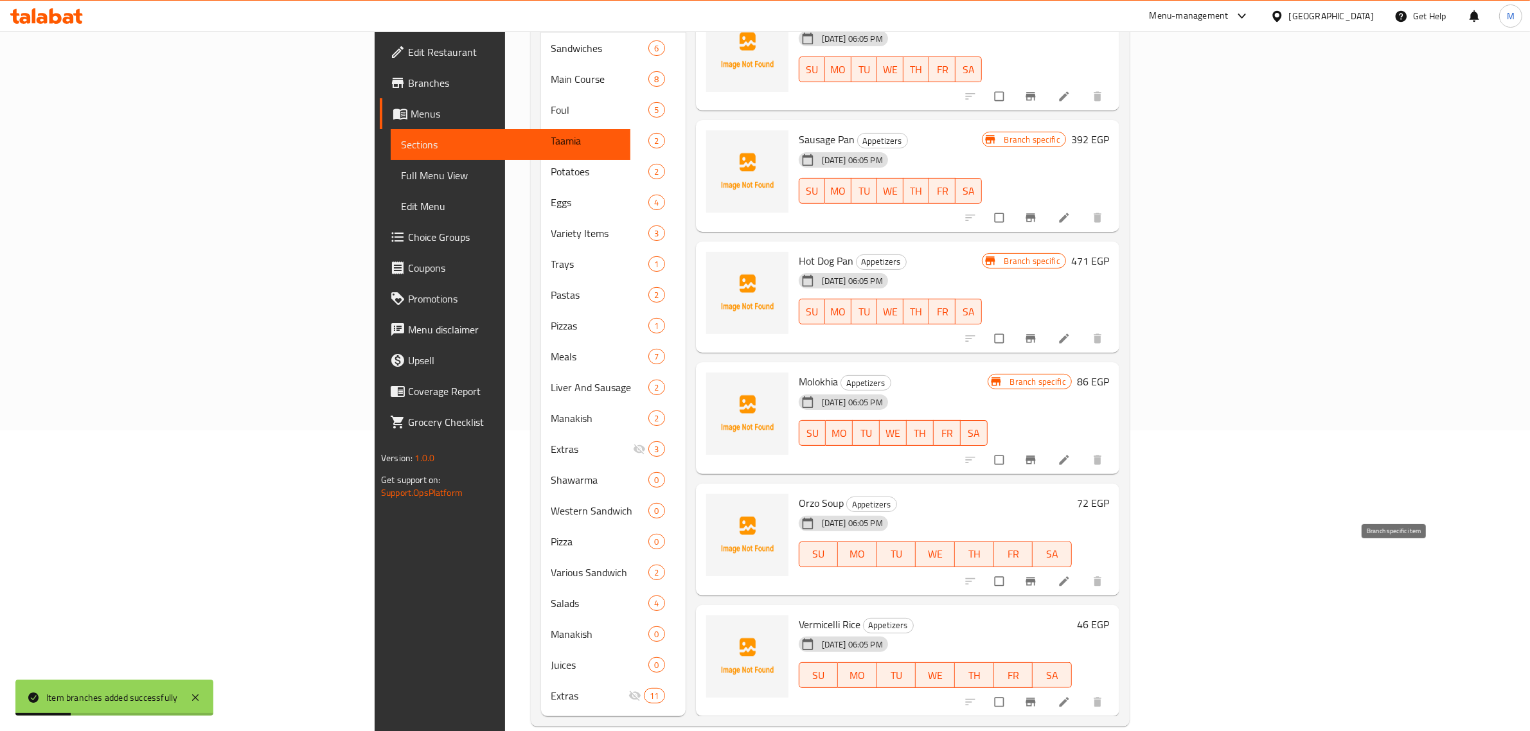
click at [1037, 575] on icon "Branch-specific-item" at bounding box center [1030, 581] width 13 height 13
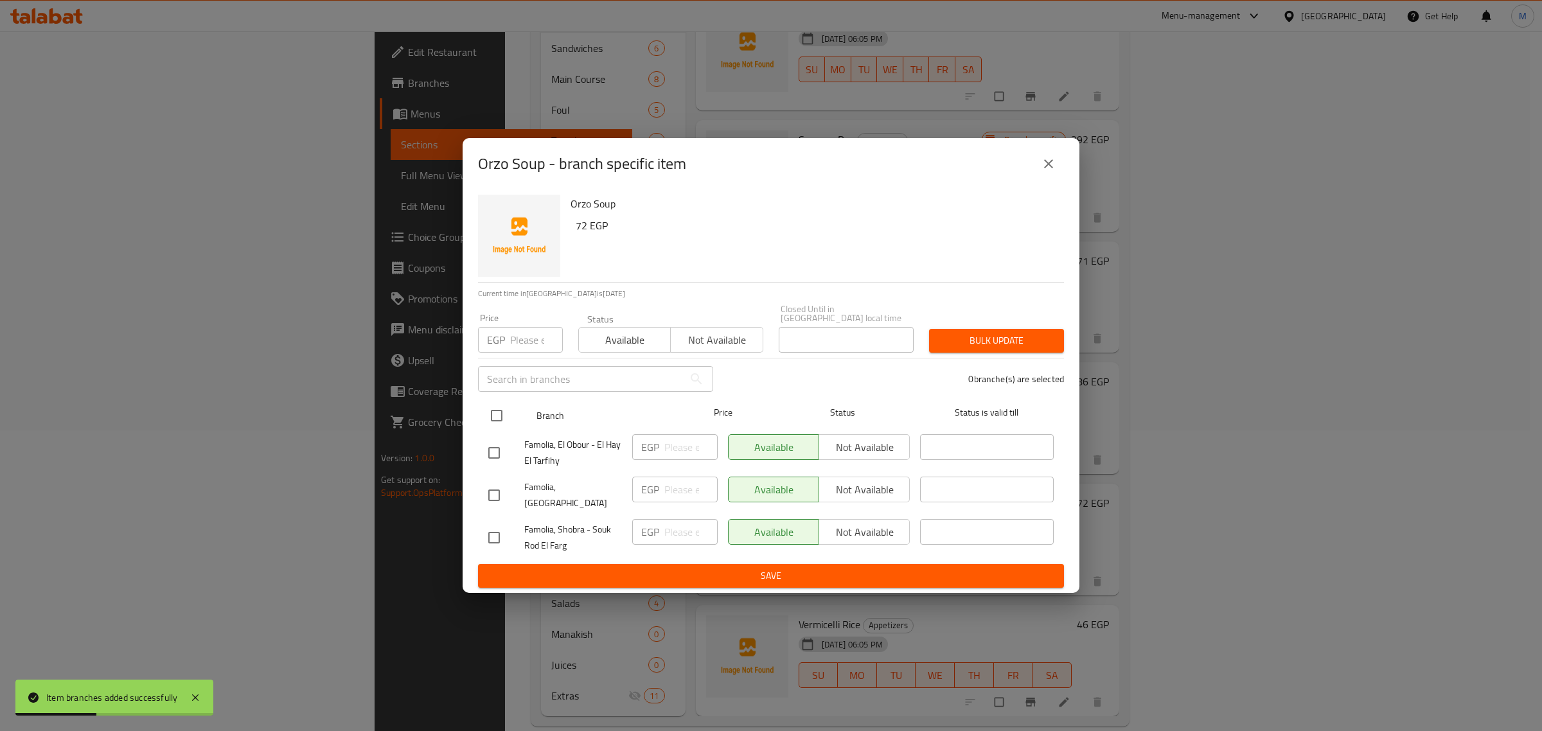
click at [500, 410] on input "checkbox" at bounding box center [496, 415] width 27 height 27
checkbox input "true"
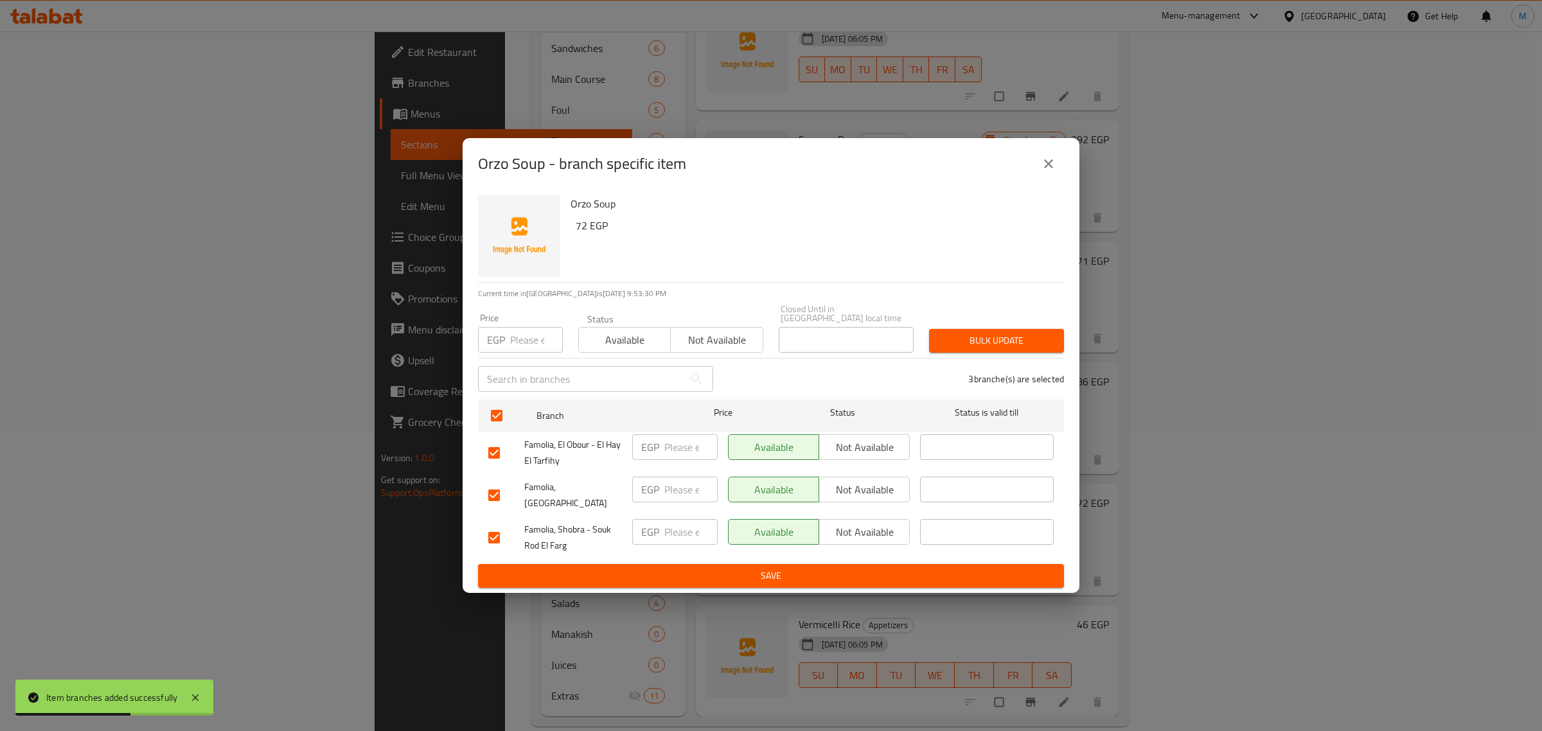
click at [881, 448] on span "Not available" at bounding box center [864, 447] width 80 height 19
click at [869, 487] on span "Not available" at bounding box center [864, 490] width 80 height 19
click at [890, 569] on span "Save" at bounding box center [770, 576] width 565 height 16
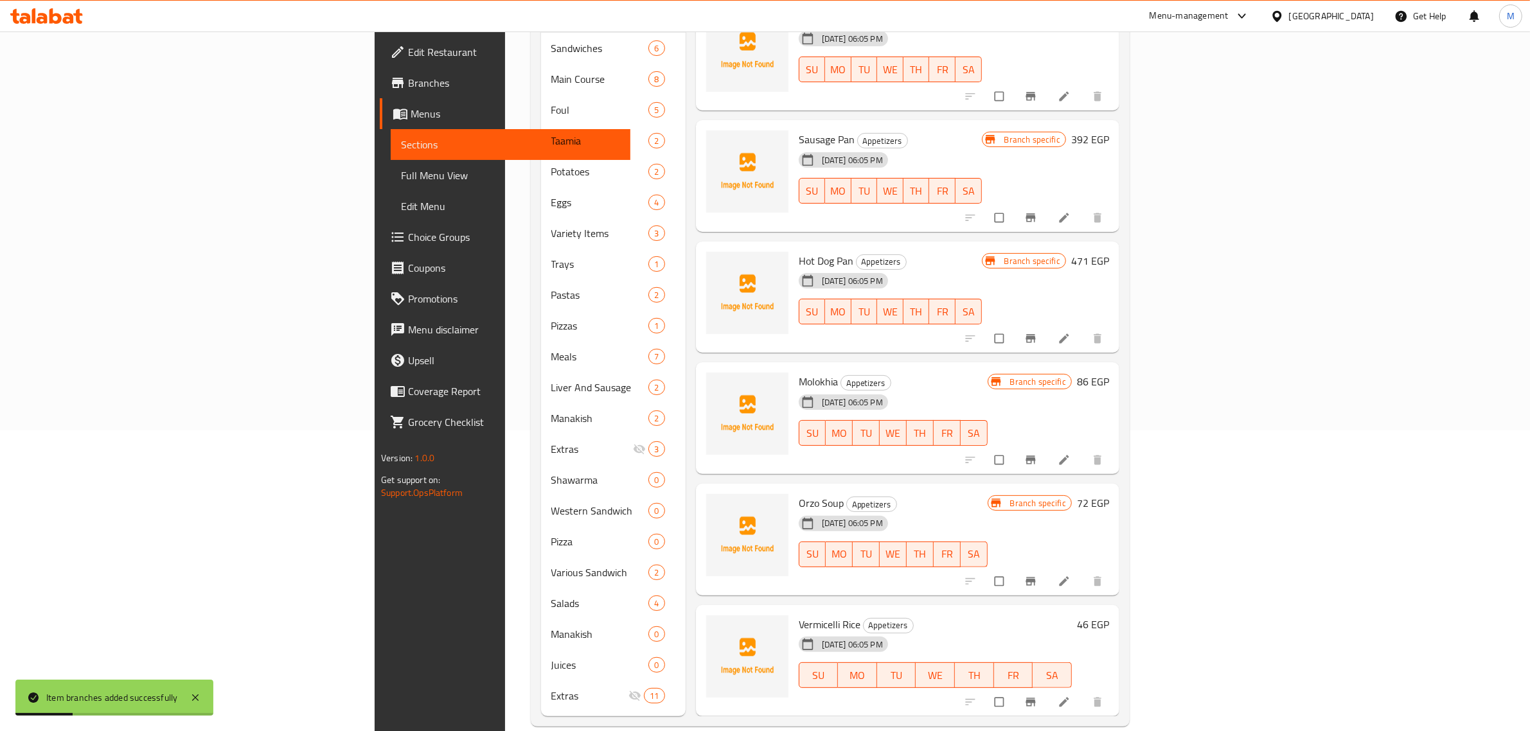
click at [1035, 698] on icon "Branch-specific-item" at bounding box center [1030, 702] width 10 height 8
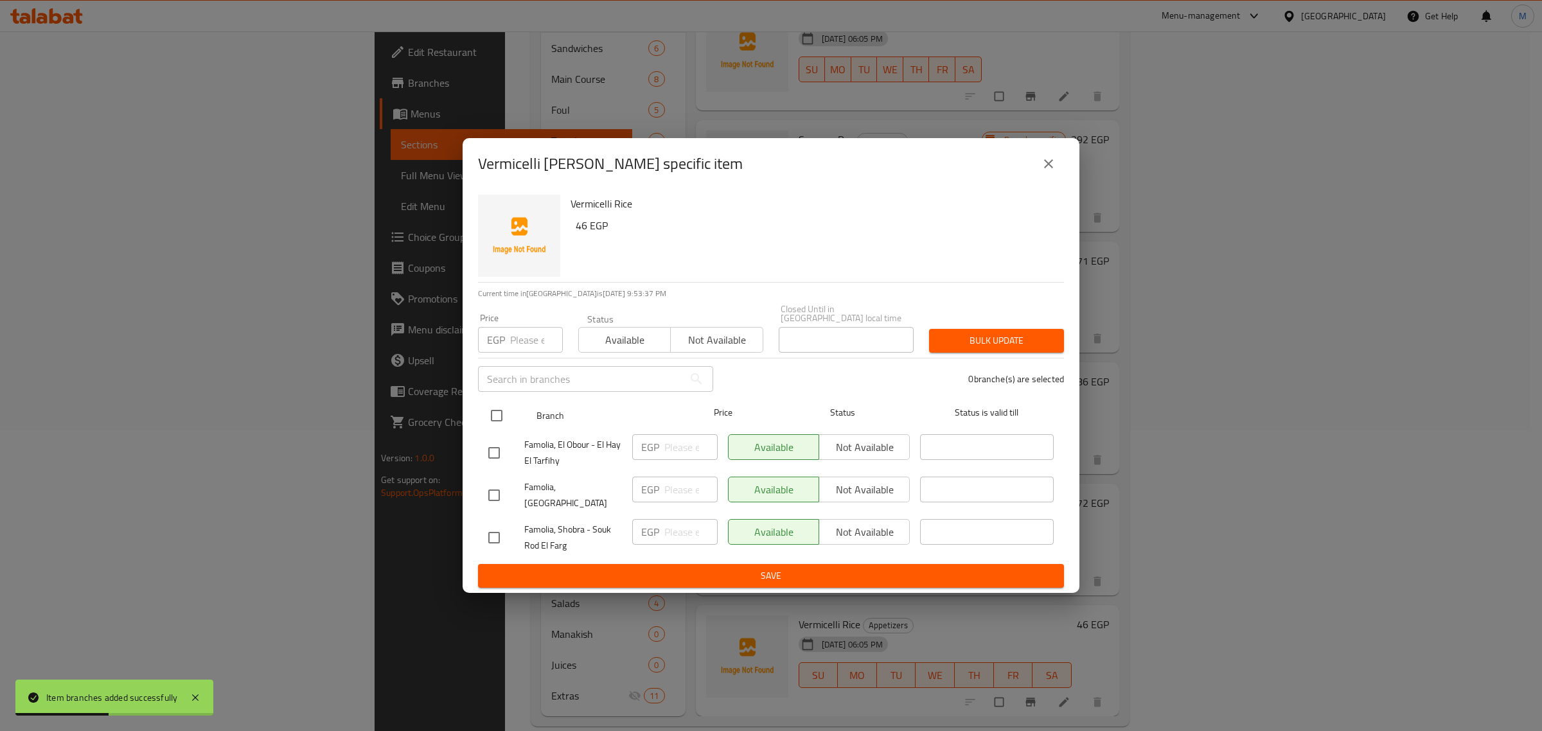
click at [504, 415] on input "checkbox" at bounding box center [496, 415] width 27 height 27
checkbox input "true"
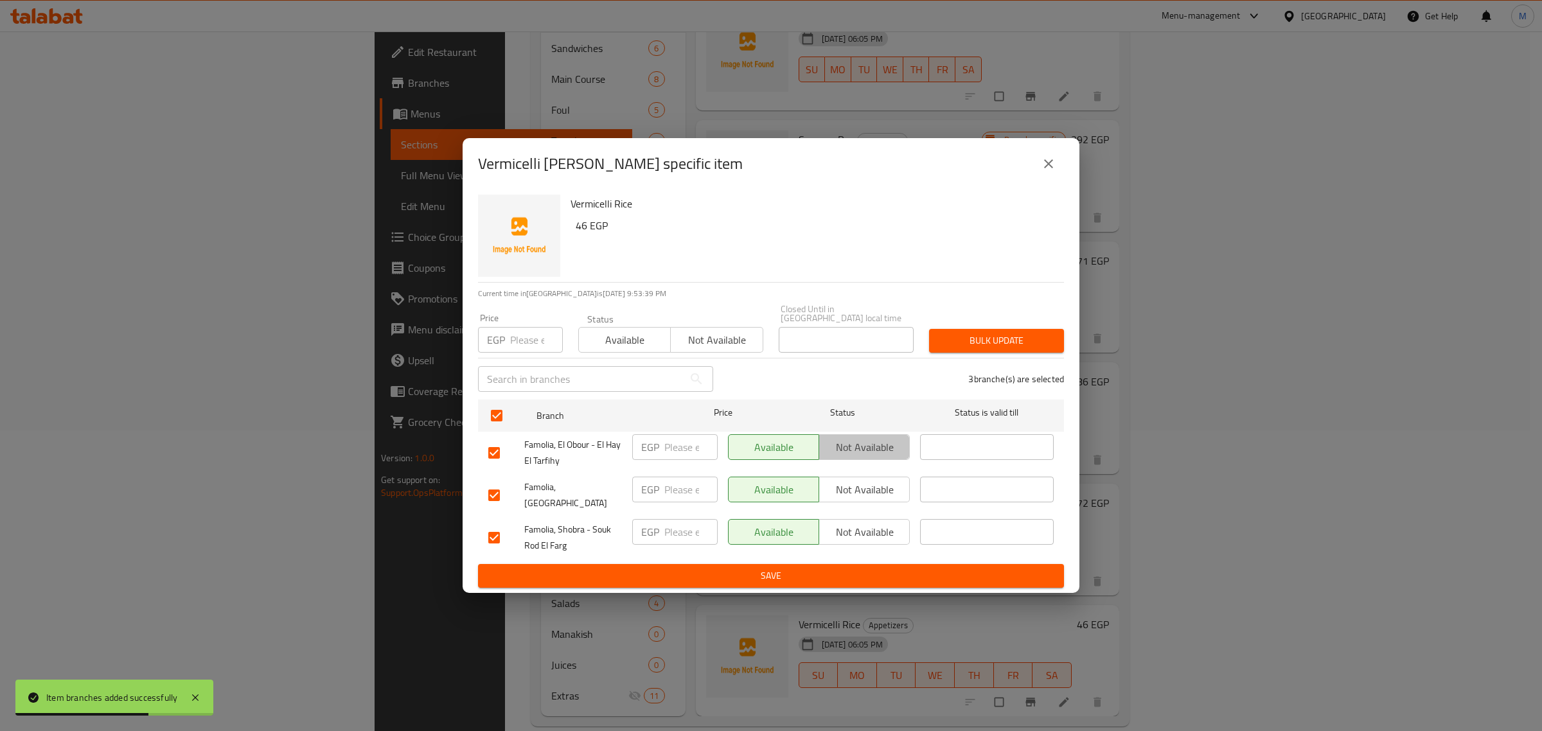
click at [884, 444] on span "Not available" at bounding box center [864, 447] width 80 height 19
click at [879, 493] on span "Not available" at bounding box center [864, 490] width 80 height 19
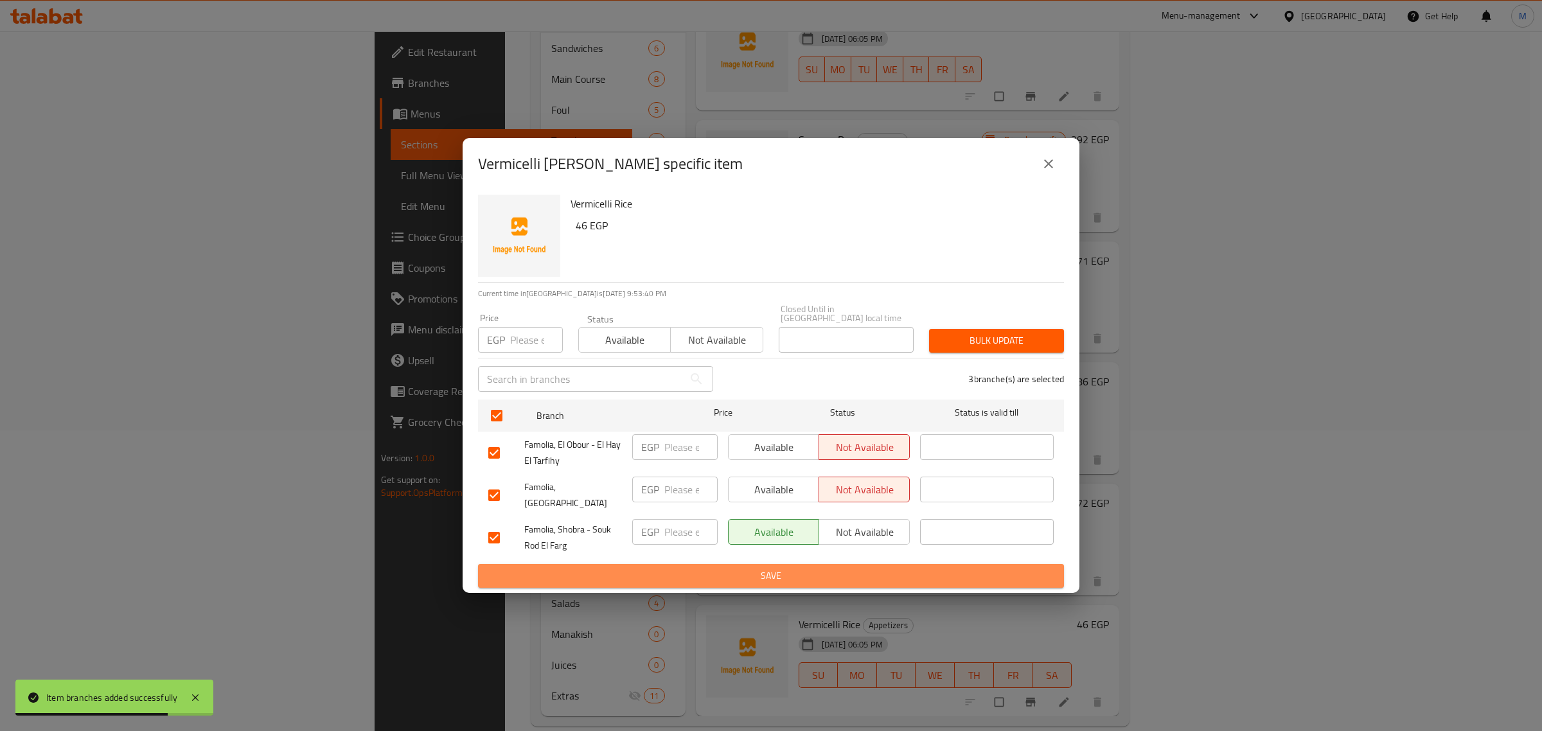
click at [891, 564] on button "Save" at bounding box center [771, 576] width 586 height 24
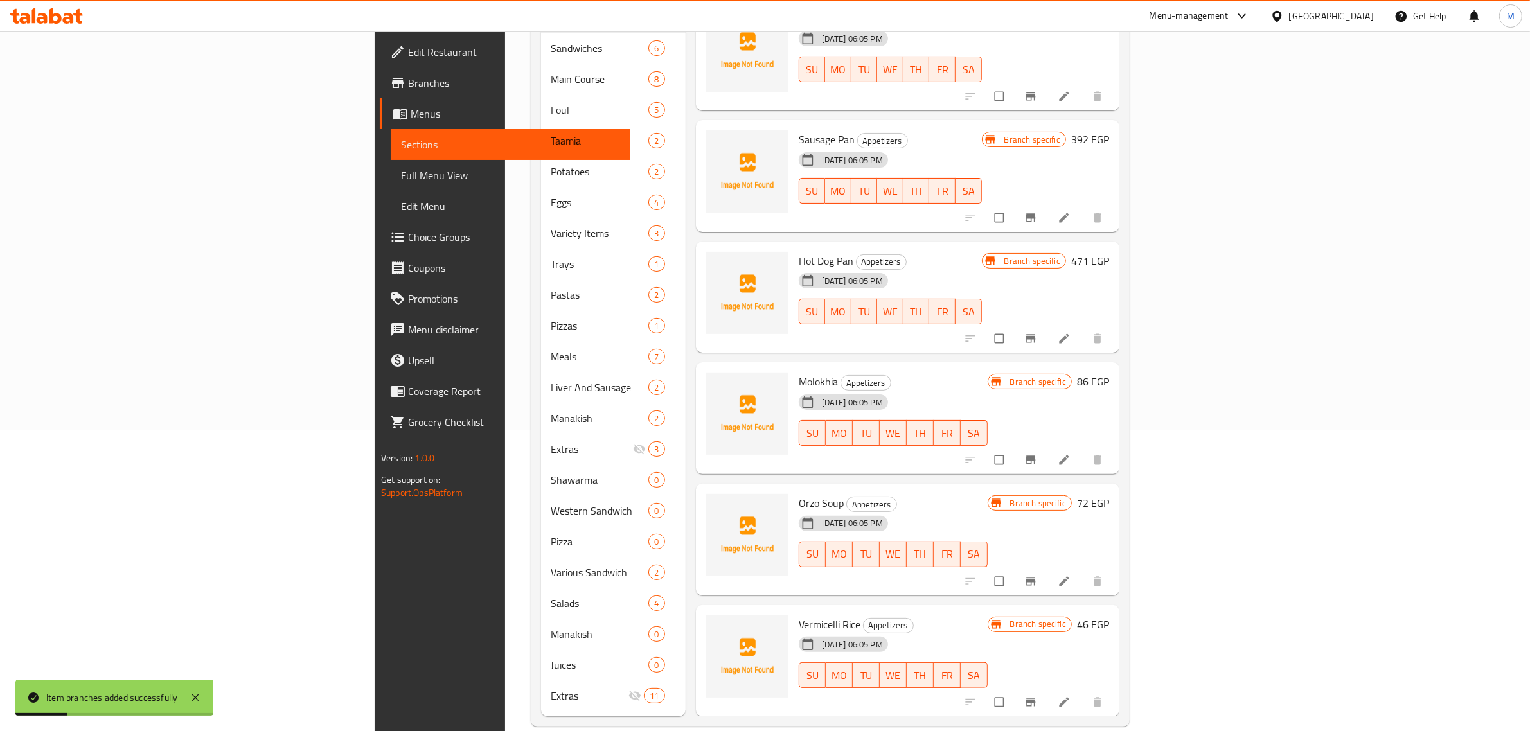
click at [993, 632] on div "17-09-2025 06:05 PM SU MO TU WE TH FR SA" at bounding box center [892, 666] width 199 height 69
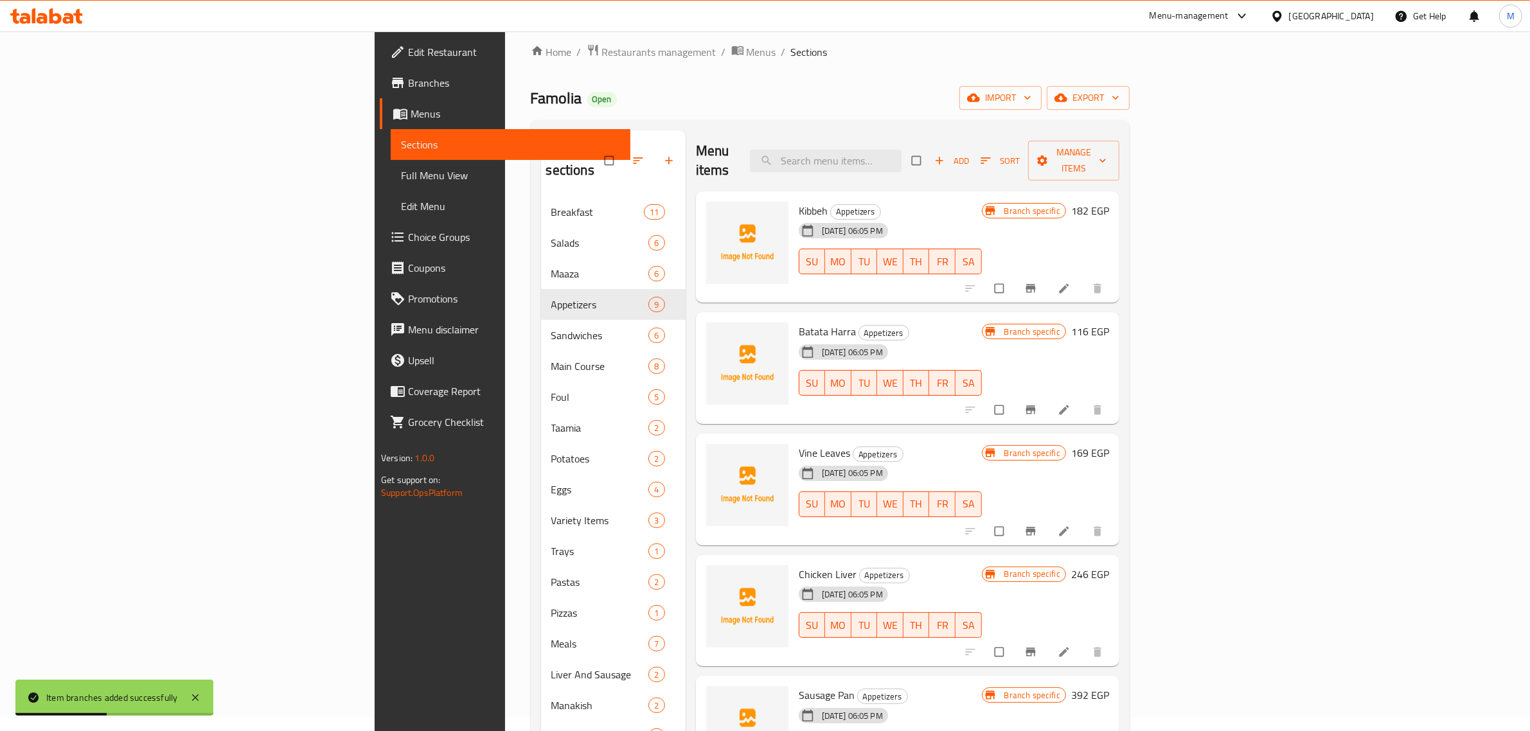
scroll to position [0, 0]
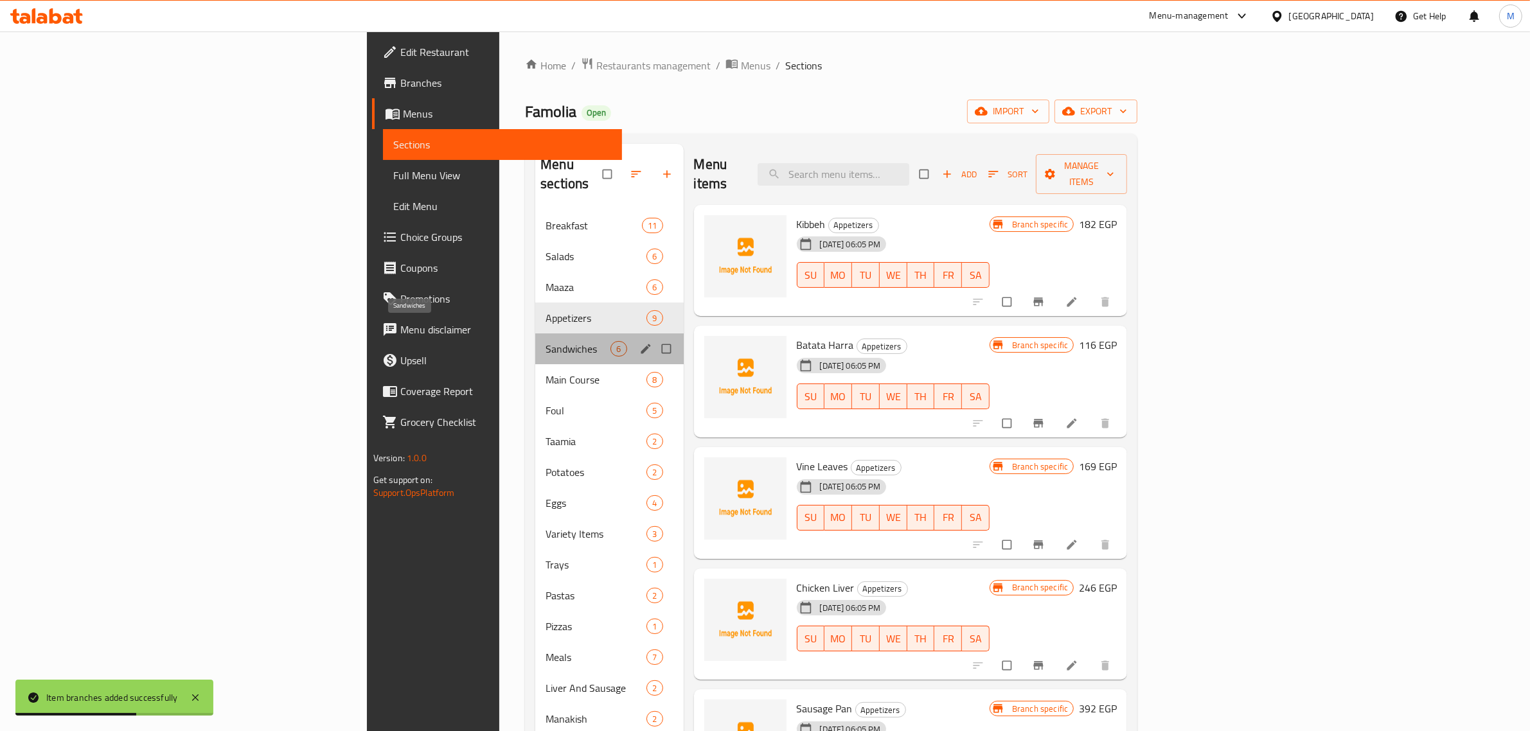
click at [545, 341] on span "Sandwiches" at bounding box center [577, 348] width 65 height 15
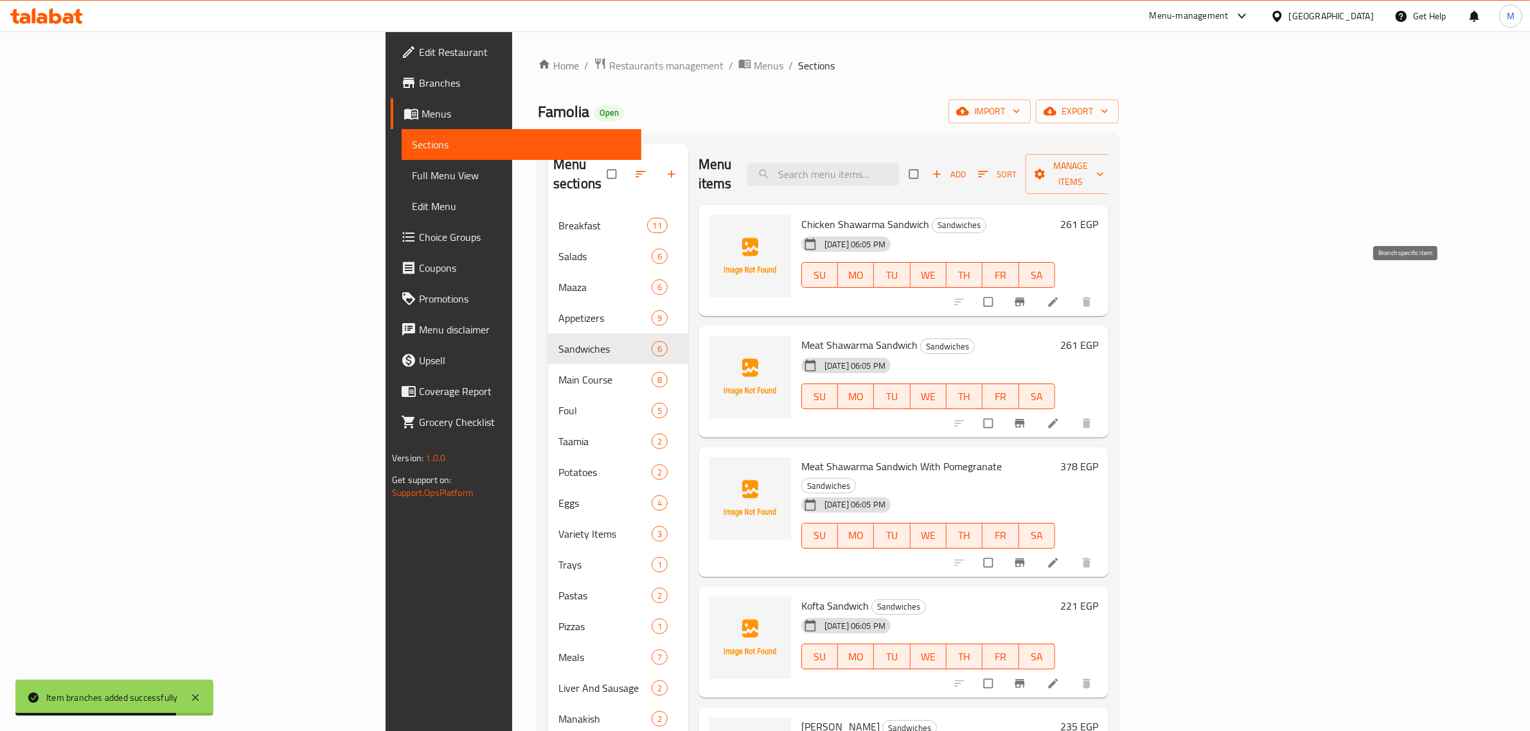
click at [1026, 296] on icon "Branch-specific-item" at bounding box center [1019, 302] width 13 height 13
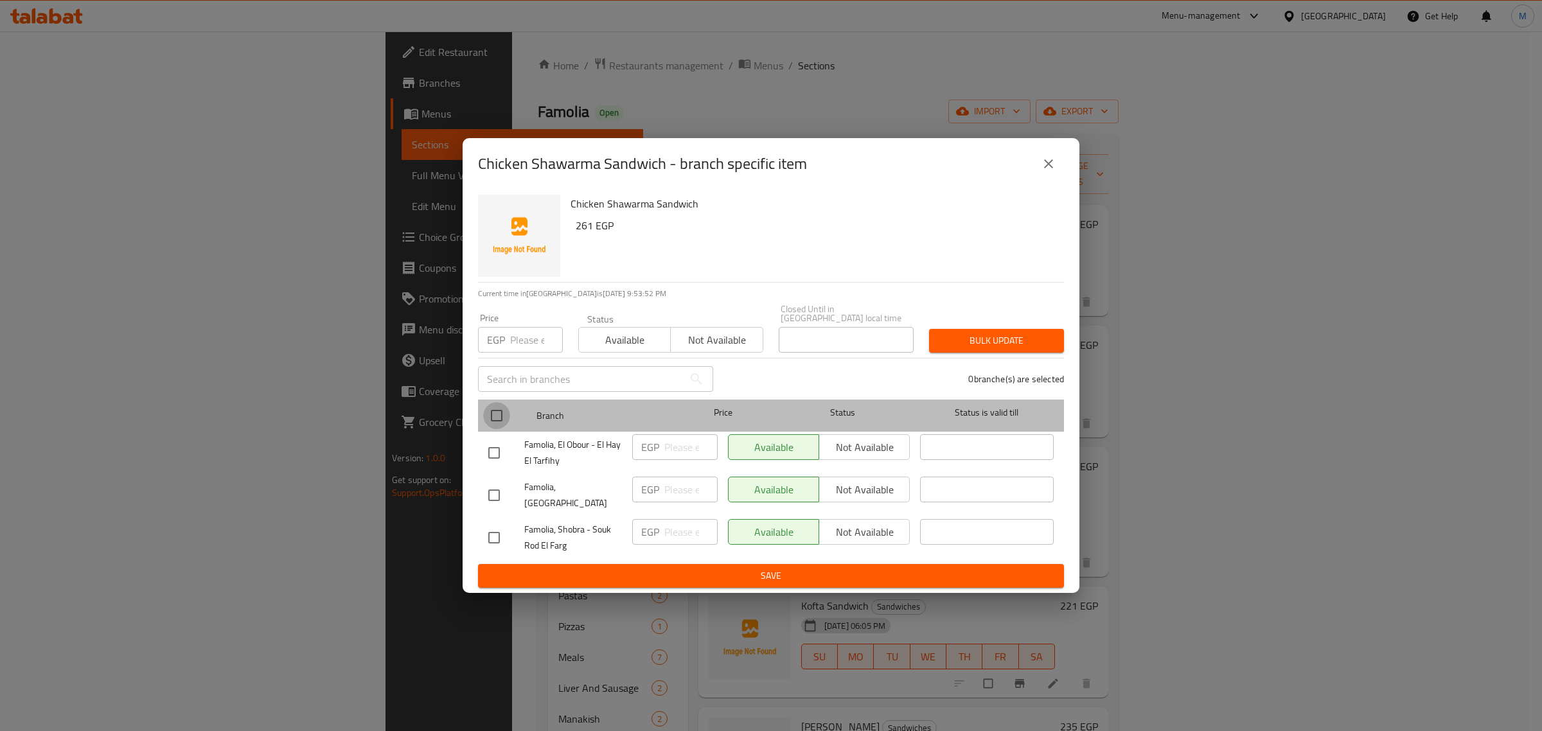
click at [496, 422] on input "checkbox" at bounding box center [496, 415] width 27 height 27
checkbox input "true"
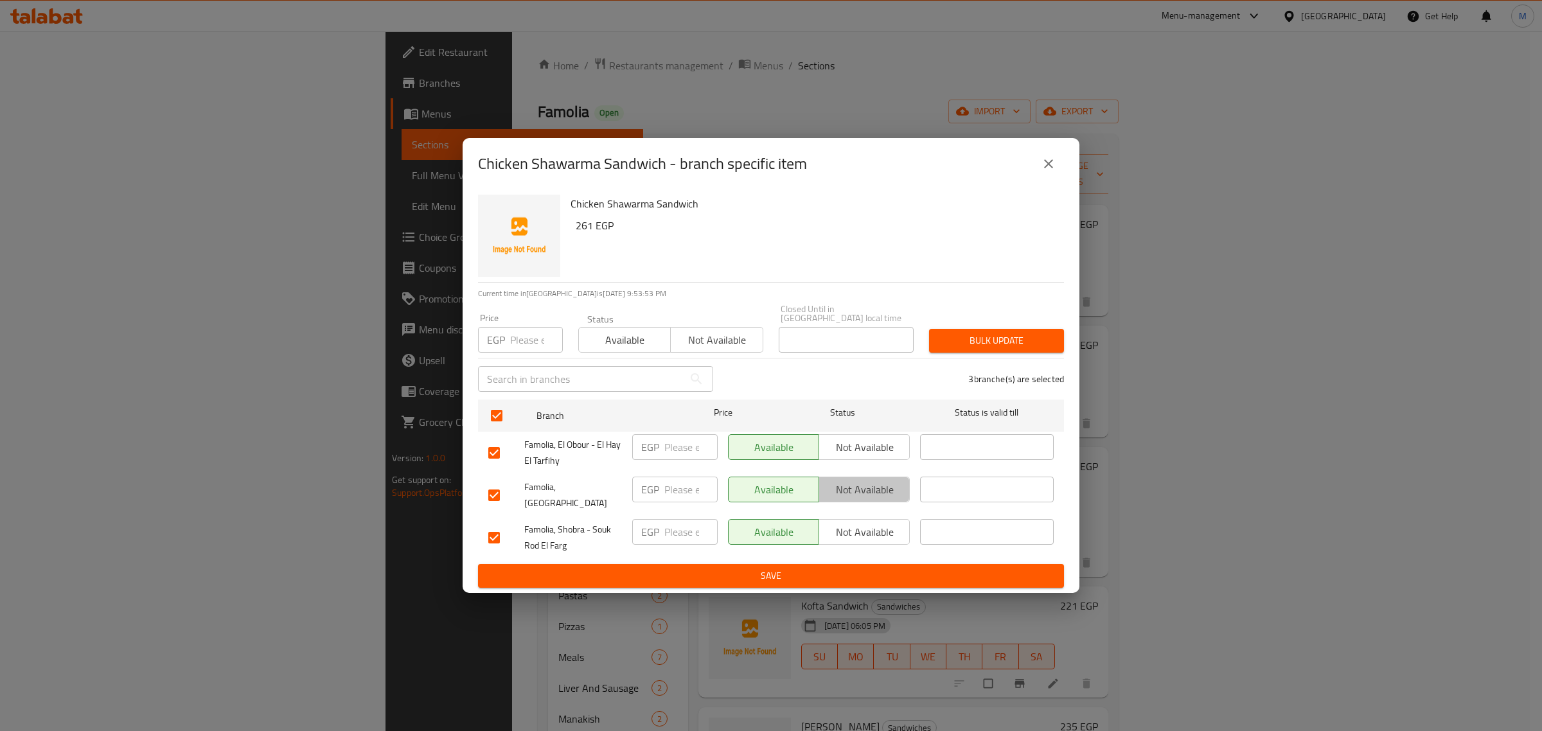
click at [842, 498] on span "Not available" at bounding box center [864, 490] width 80 height 19
click at [854, 452] on span "Not available" at bounding box center [864, 447] width 80 height 19
click at [858, 568] on span "Save" at bounding box center [770, 576] width 565 height 16
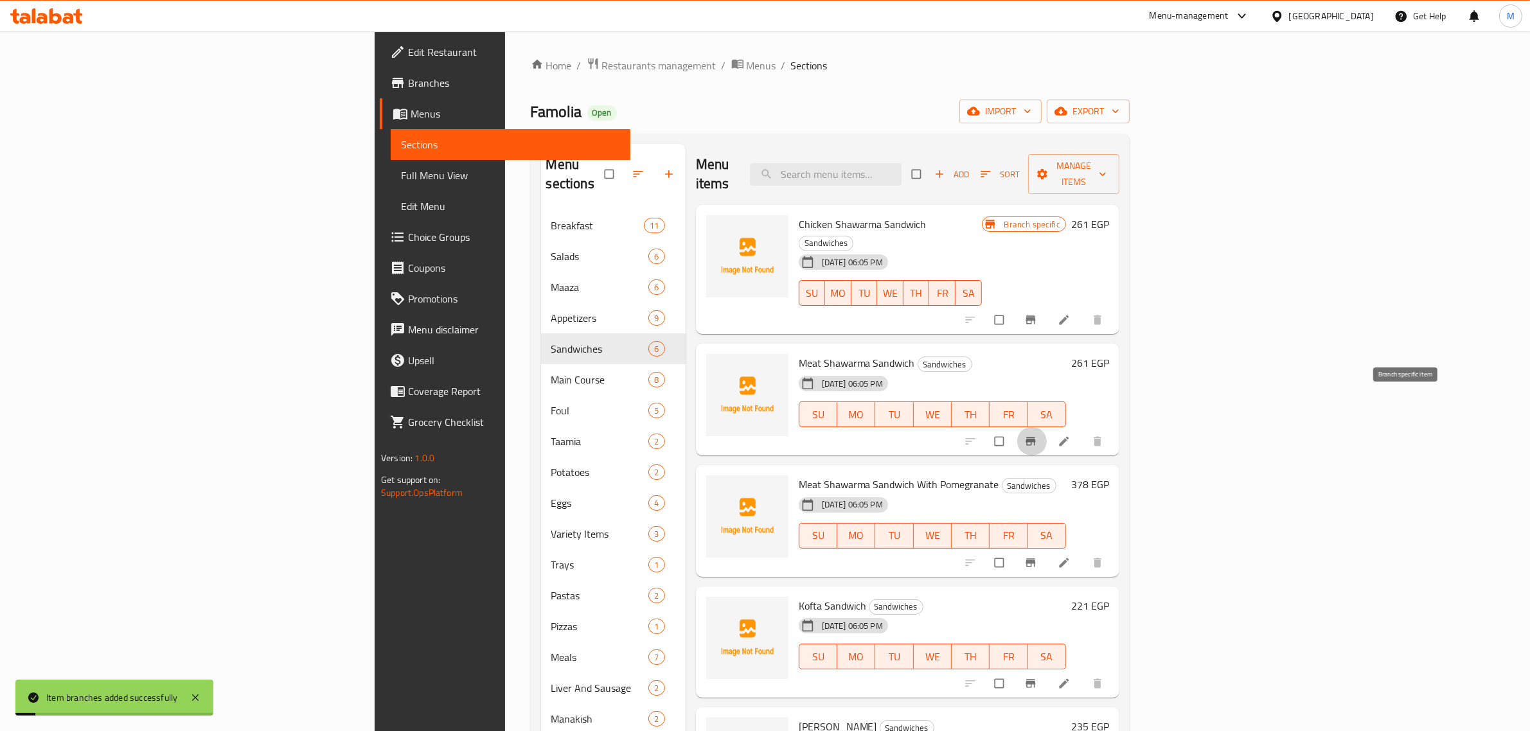
click at [1037, 435] on icon "Branch-specific-item" at bounding box center [1030, 441] width 13 height 13
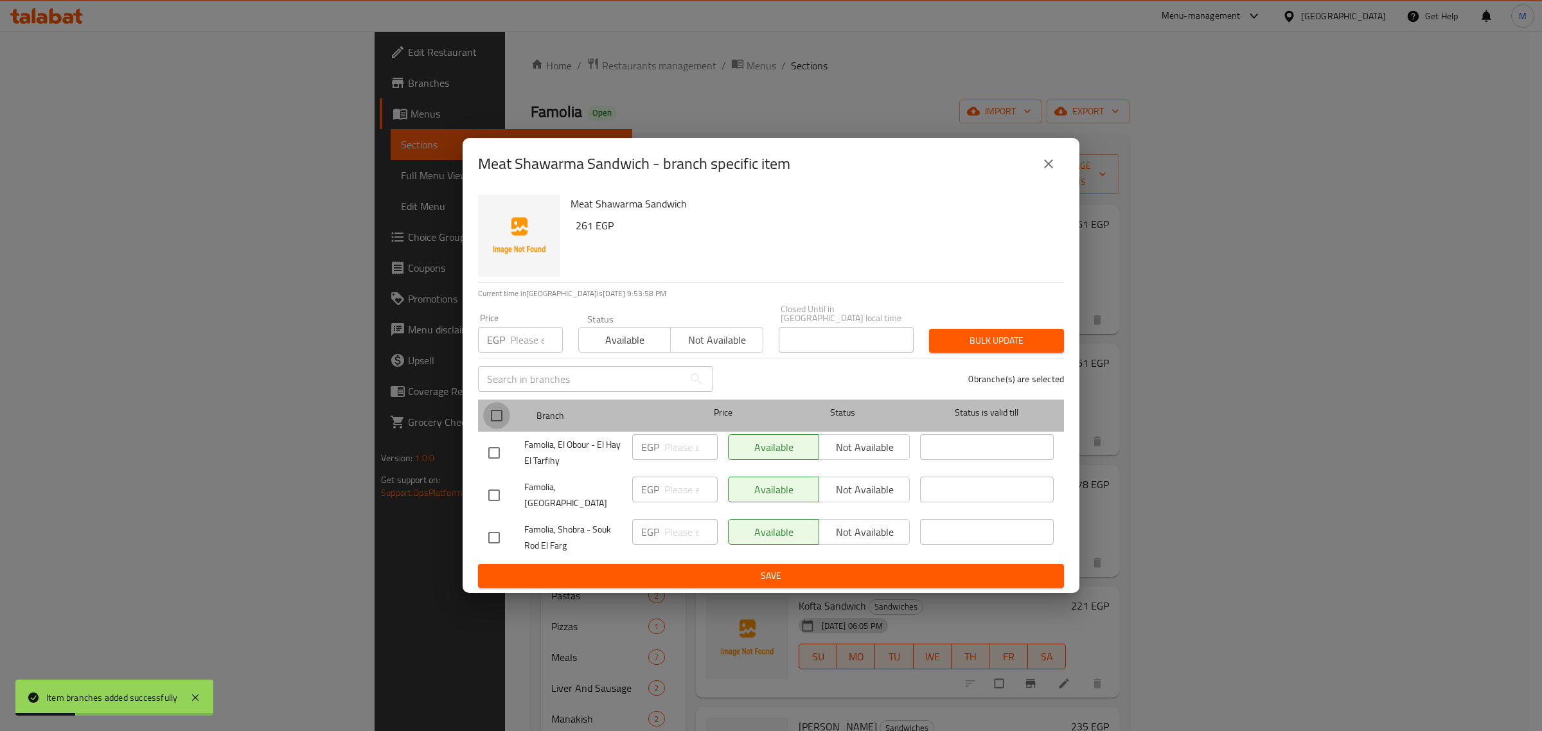
click at [495, 416] on input "checkbox" at bounding box center [496, 415] width 27 height 27
checkbox input "true"
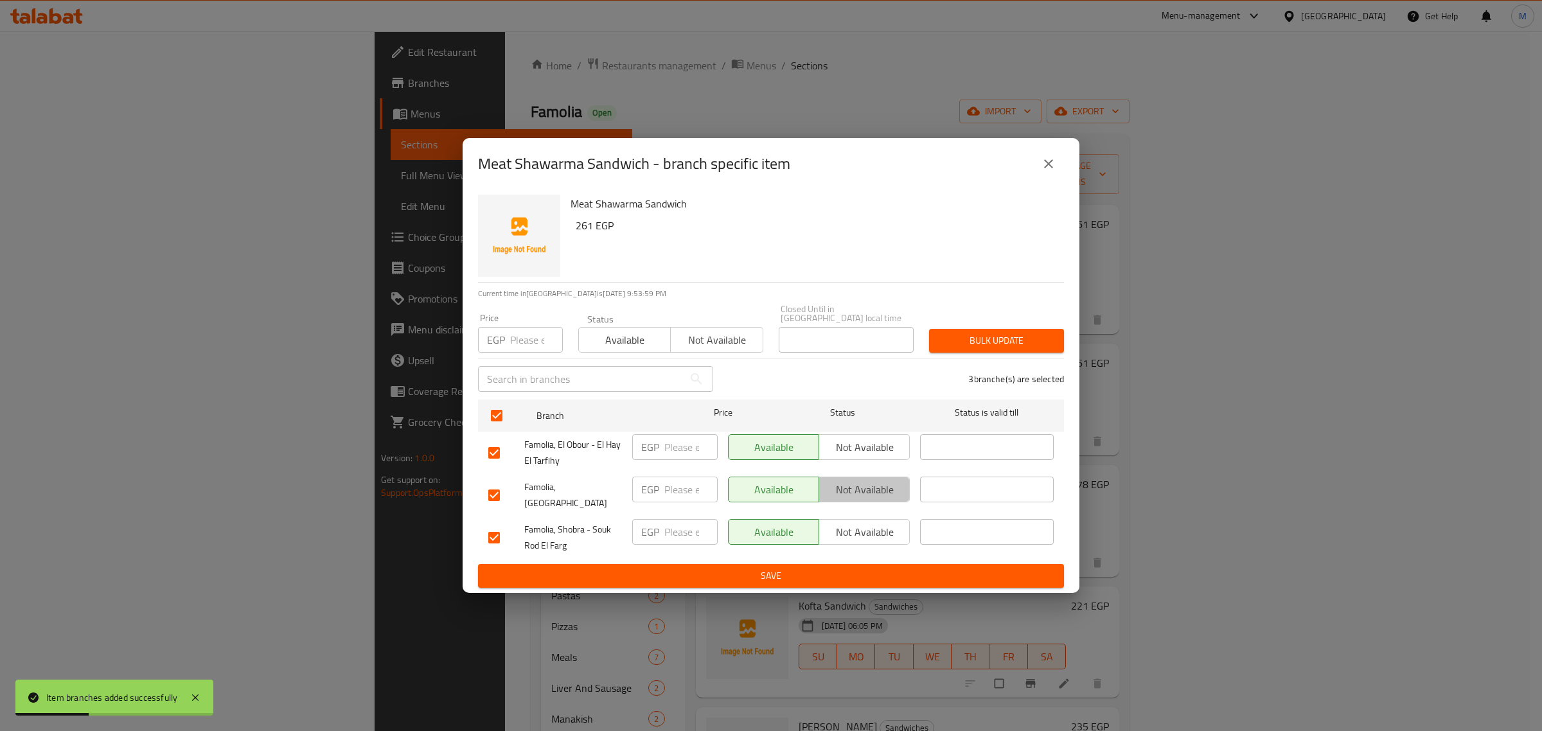
click at [866, 486] on span "Not available" at bounding box center [864, 490] width 80 height 19
drag, startPoint x: 869, startPoint y: 451, endPoint x: 875, endPoint y: 468, distance: 17.7
click at [871, 450] on span "Not available" at bounding box center [864, 447] width 80 height 19
click at [872, 568] on span "Save" at bounding box center [770, 576] width 565 height 16
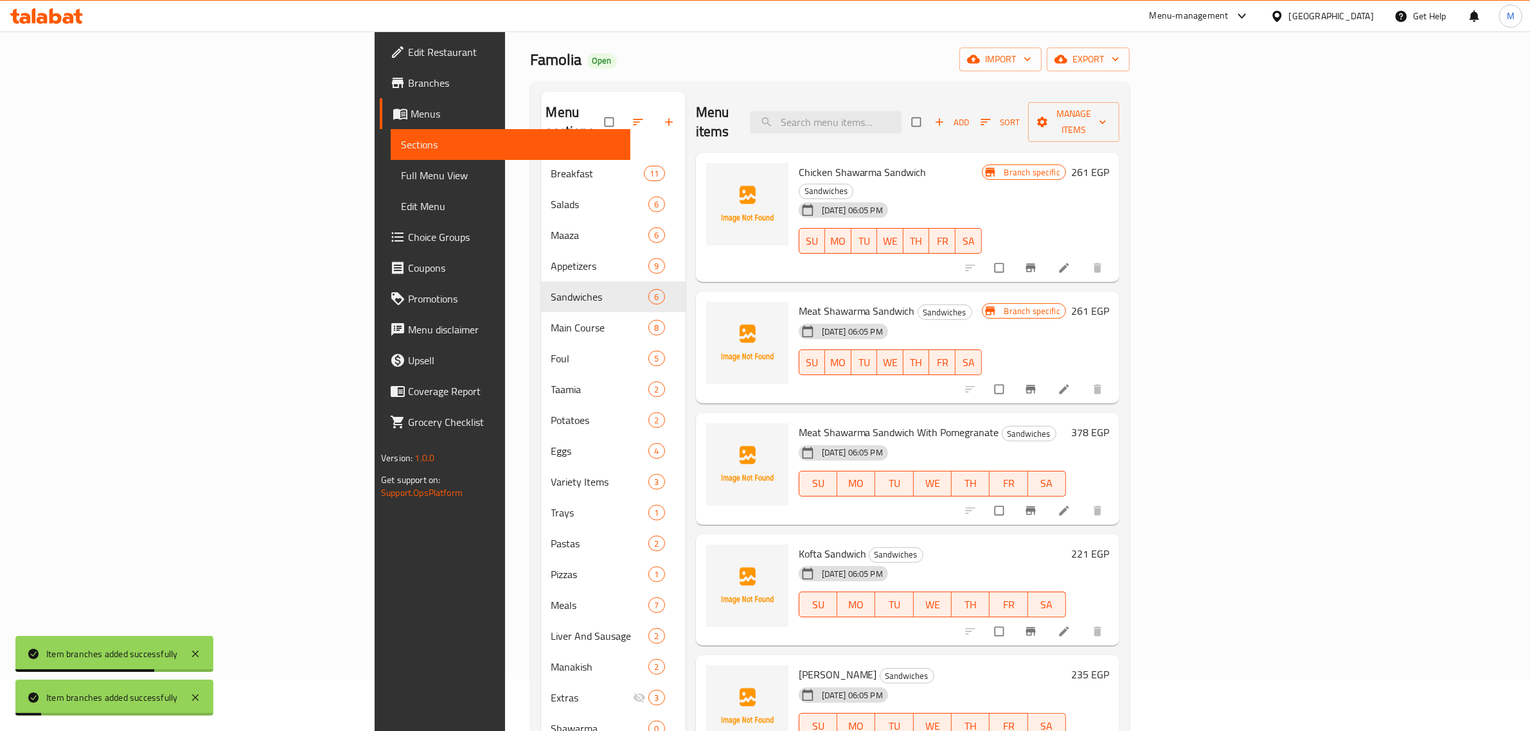
scroll to position [80, 0]
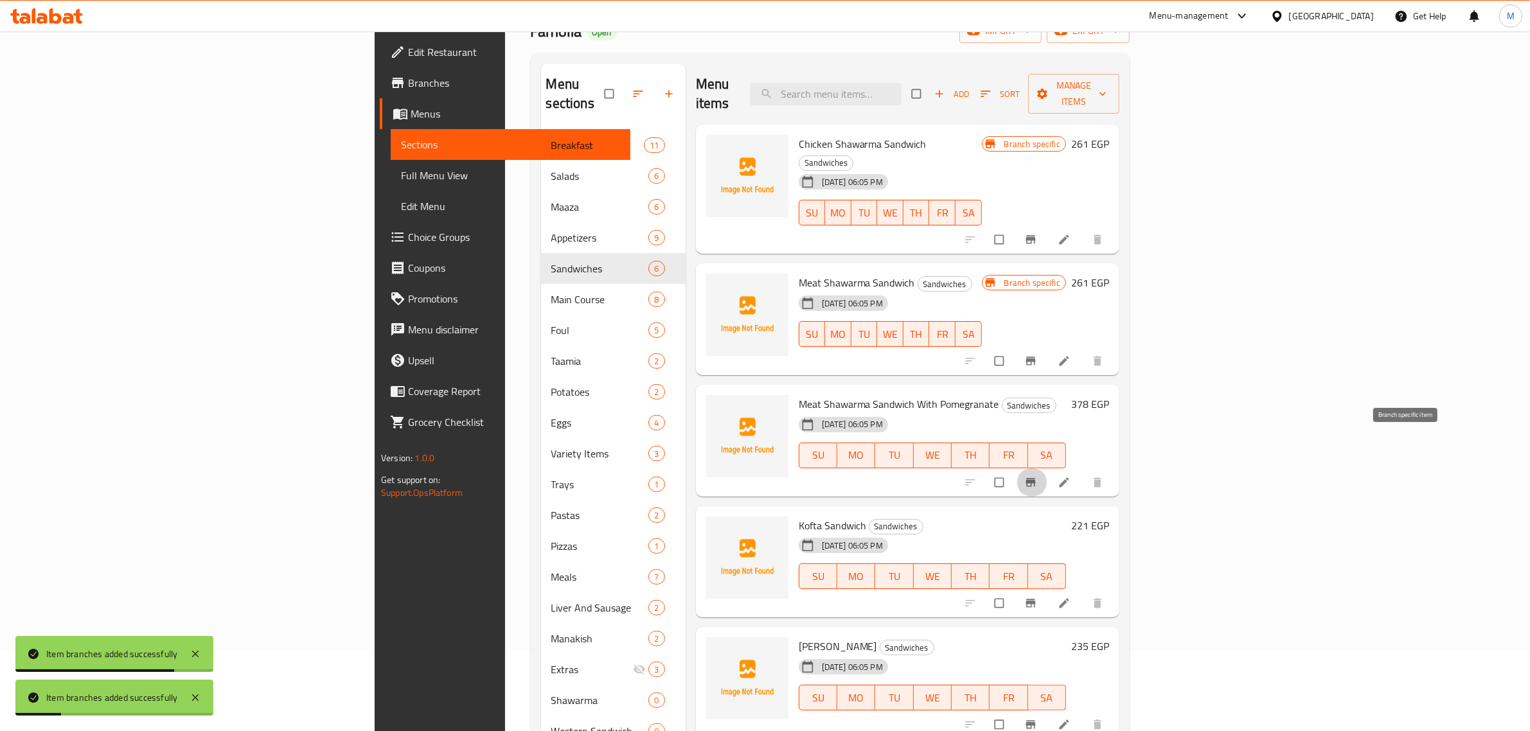
click at [1035, 478] on icon "Branch-specific-item" at bounding box center [1030, 482] width 10 height 8
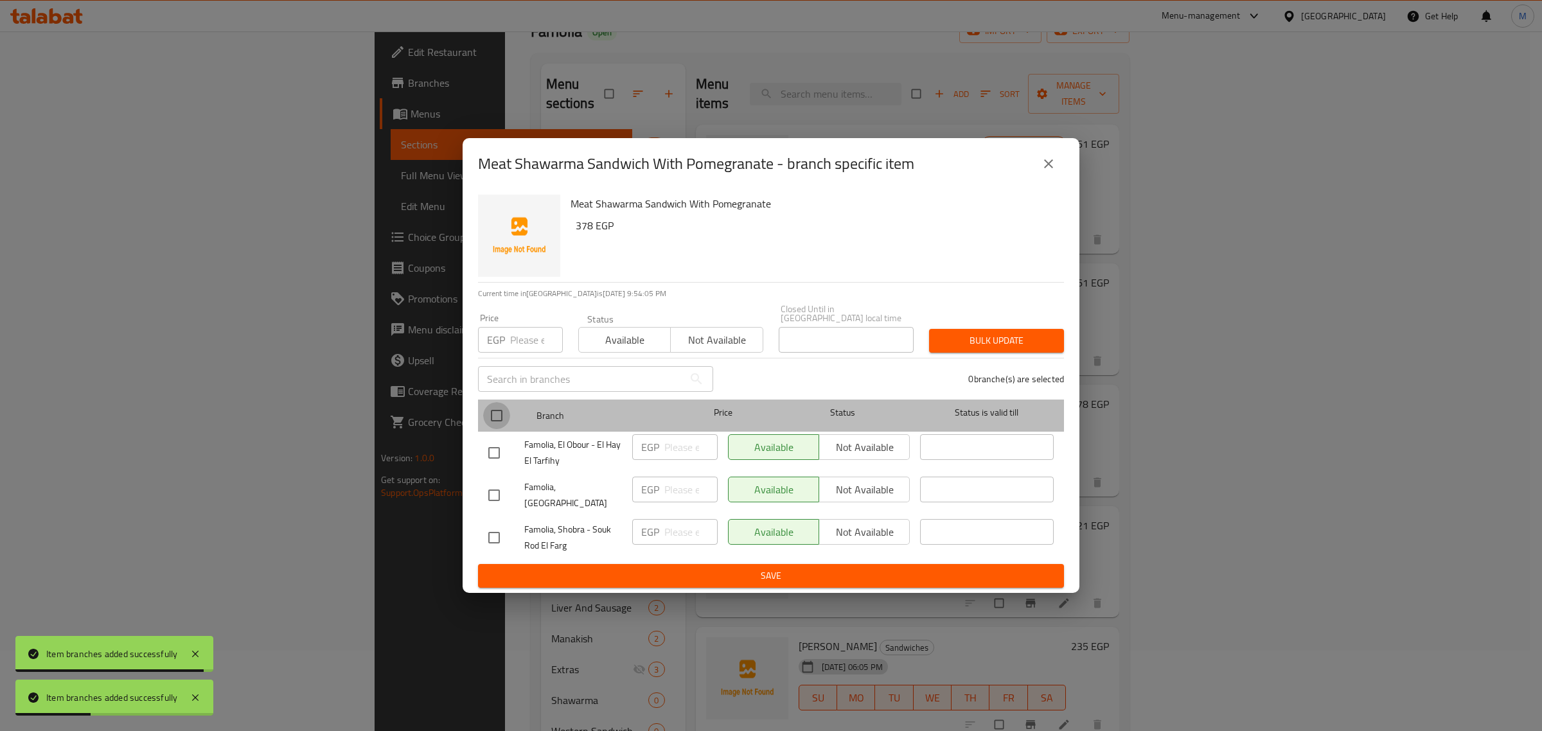
click at [504, 408] on input "checkbox" at bounding box center [496, 415] width 27 height 27
checkbox input "true"
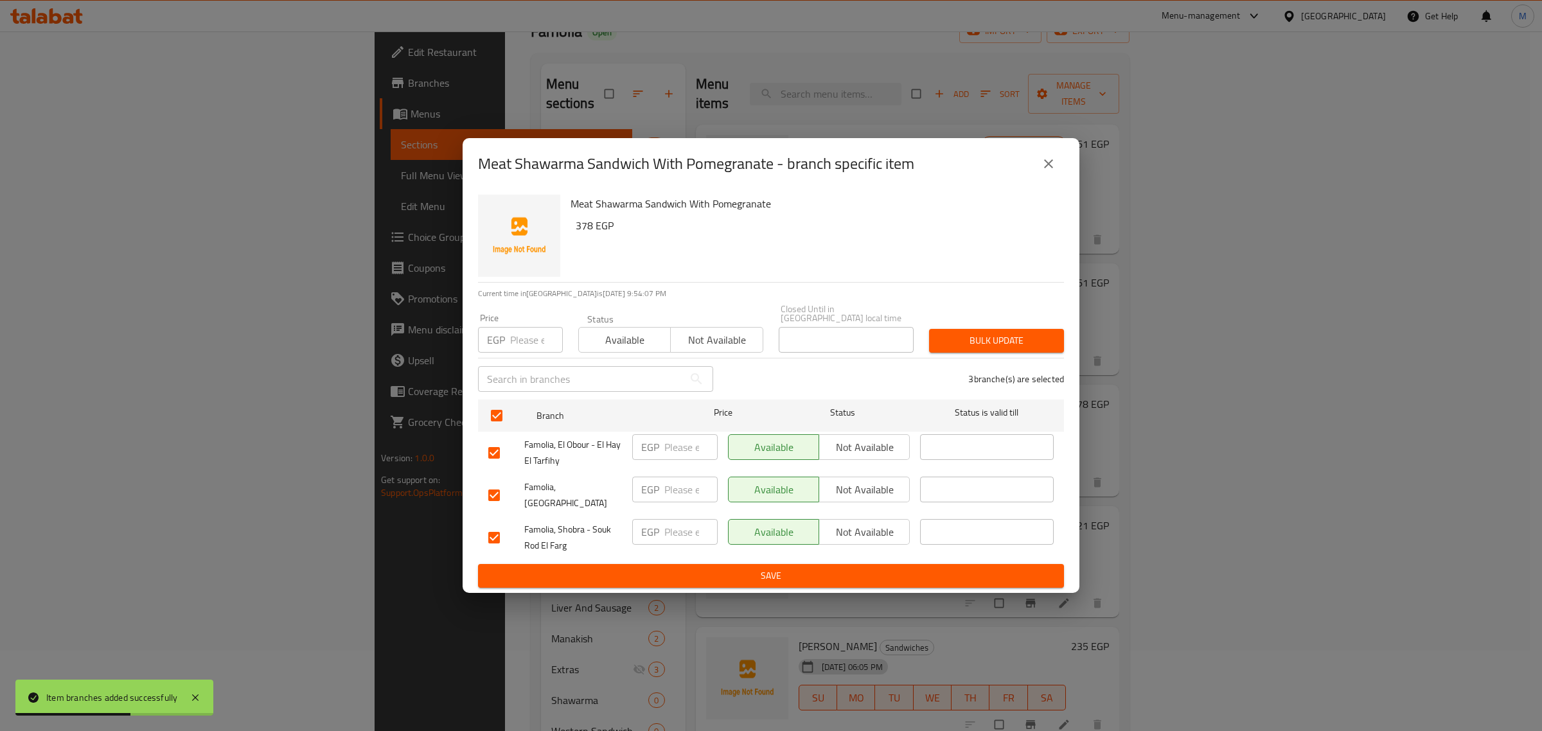
click at [862, 486] on span "Not available" at bounding box center [864, 490] width 80 height 19
click at [871, 448] on span "Not available" at bounding box center [864, 447] width 80 height 19
click at [868, 568] on span "Save" at bounding box center [770, 576] width 565 height 16
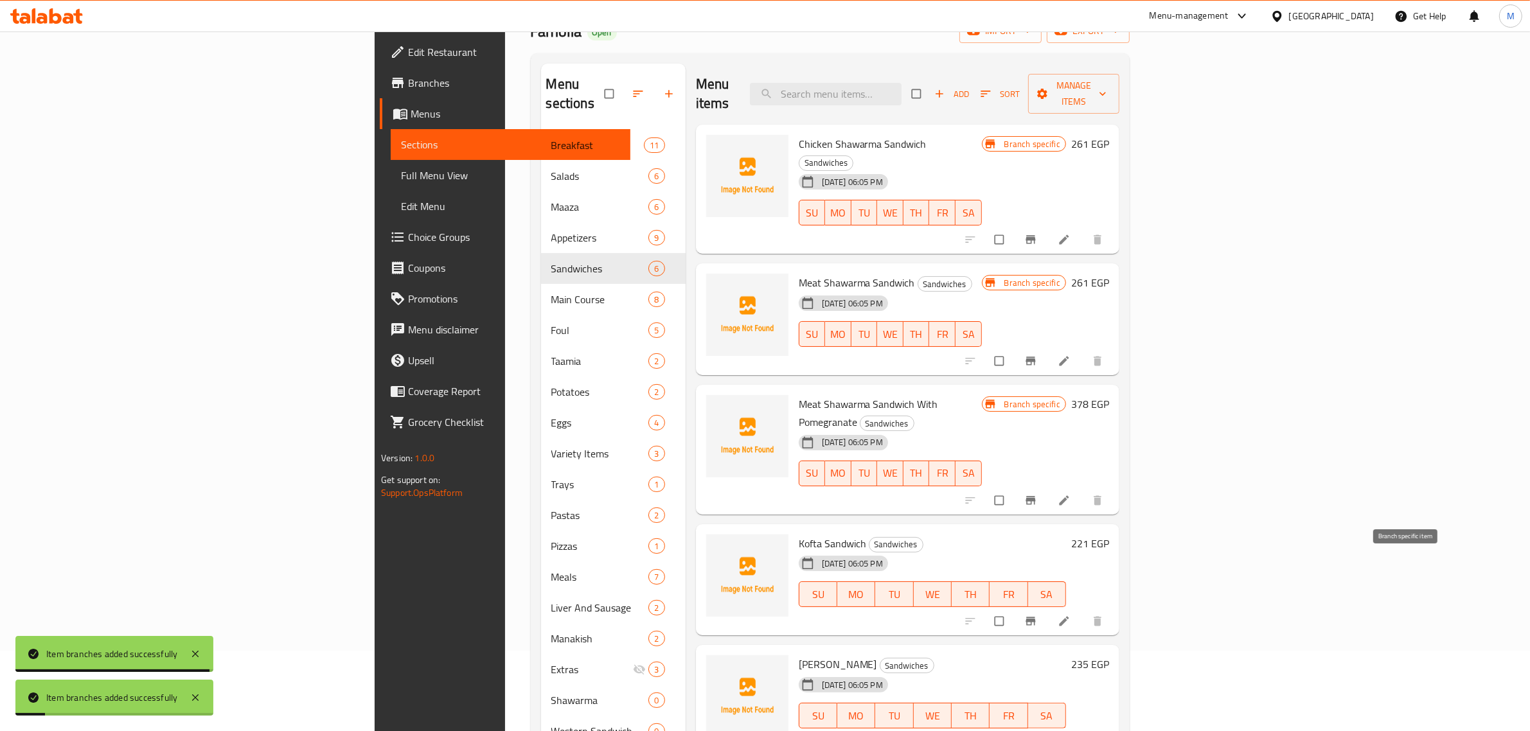
click at [1037, 615] on icon "Branch-specific-item" at bounding box center [1030, 621] width 13 height 13
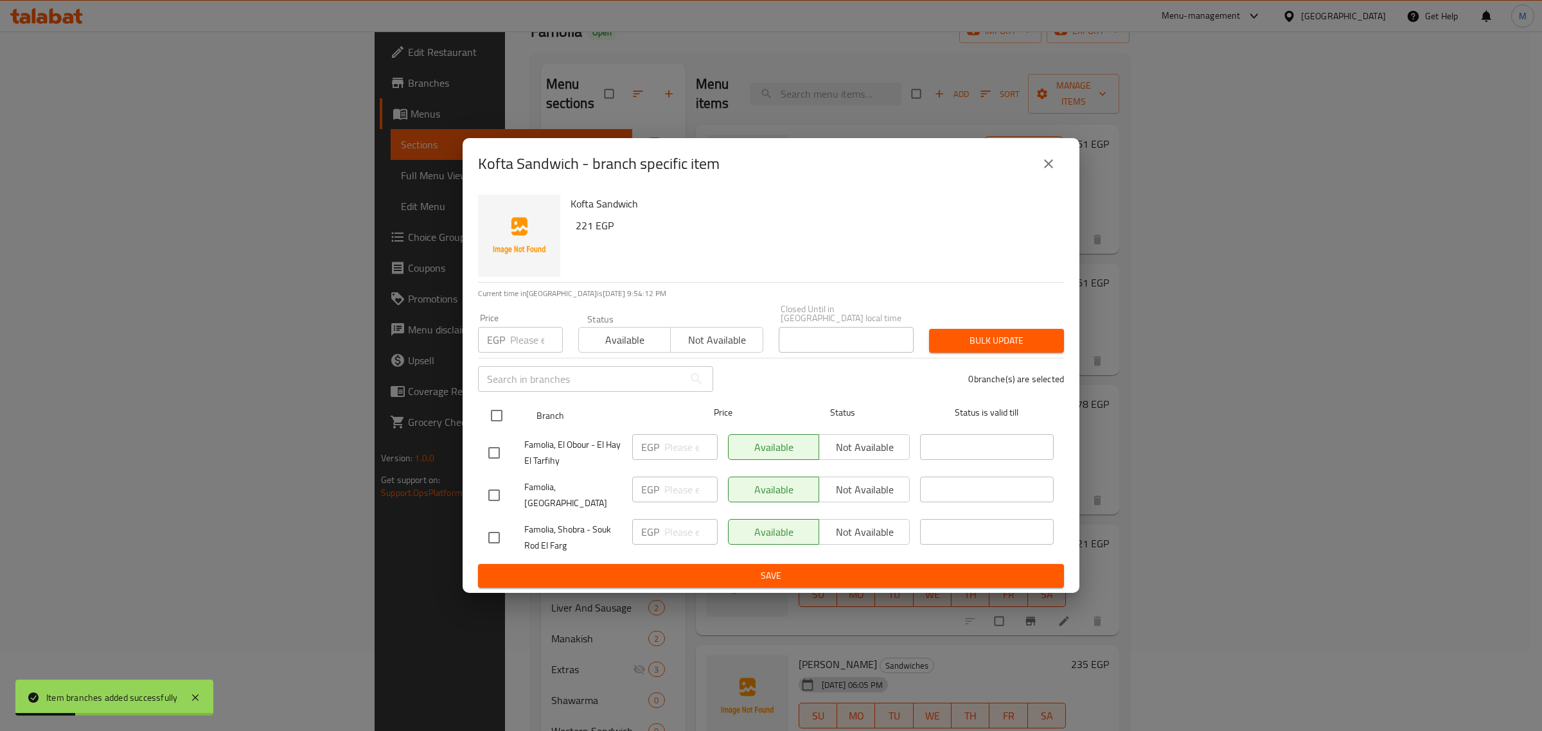
click at [502, 419] on input "checkbox" at bounding box center [496, 415] width 27 height 27
checkbox input "true"
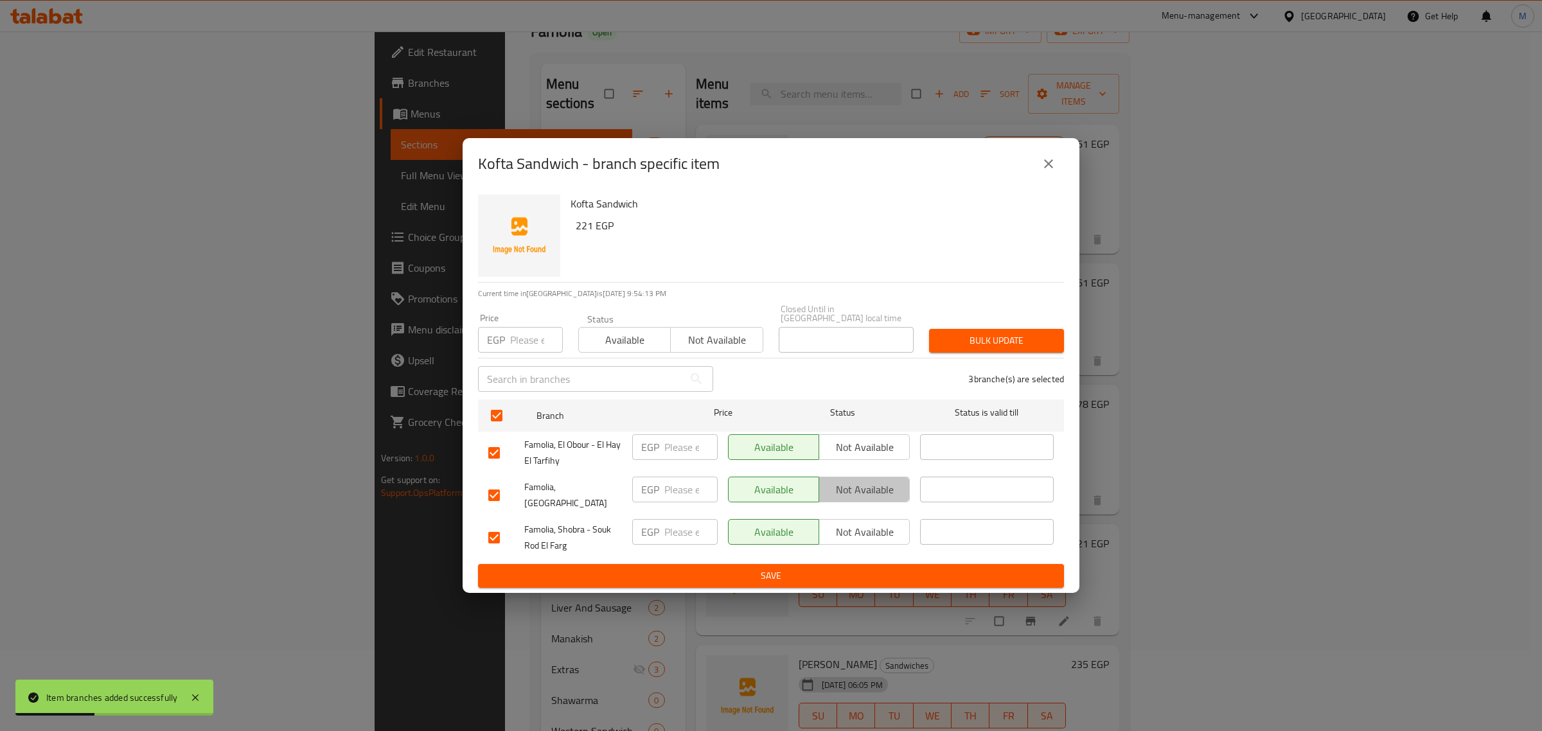
click at [840, 496] on span "Not available" at bounding box center [864, 490] width 80 height 19
click at [853, 454] on span "Not available" at bounding box center [864, 447] width 80 height 19
type button "1"
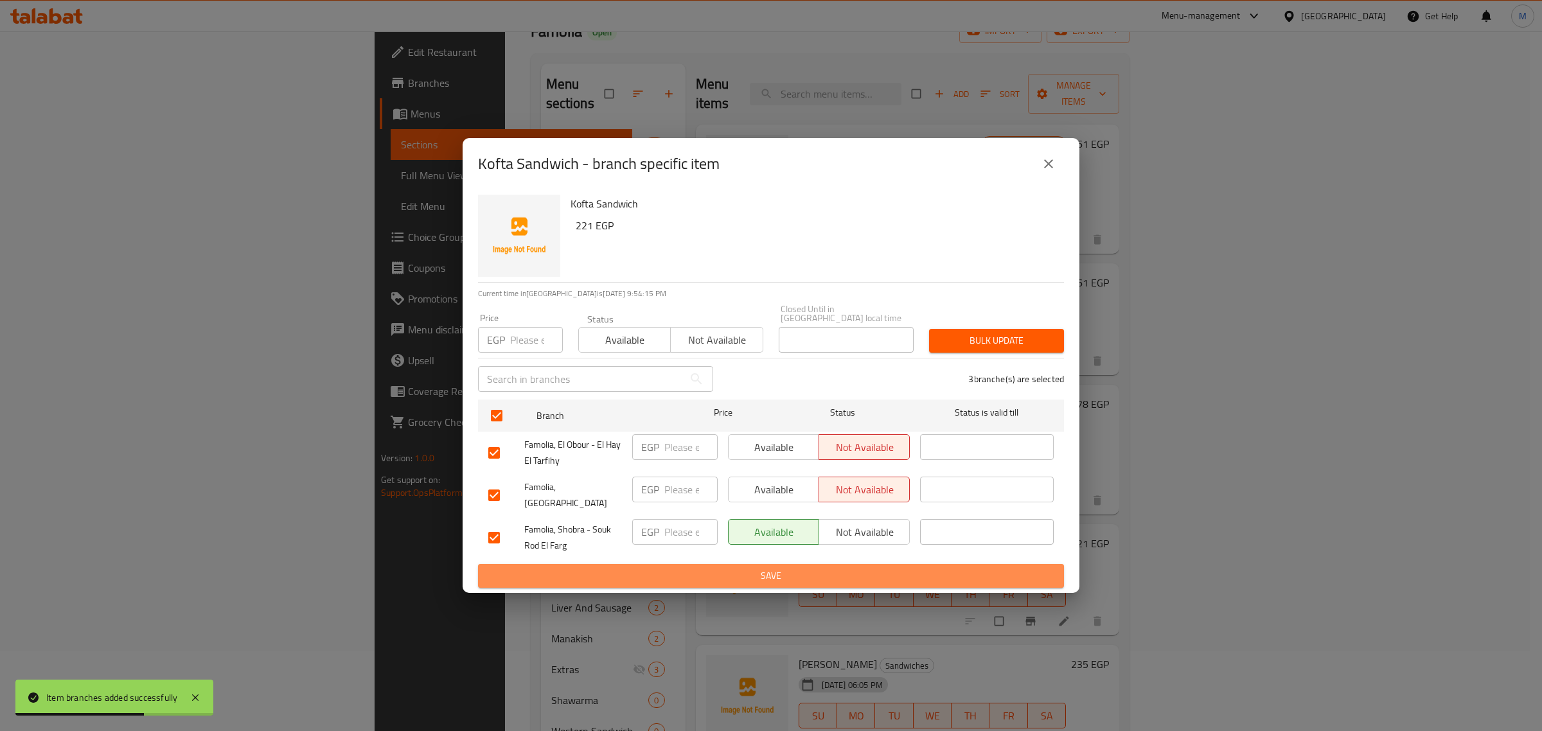
click at [806, 568] on span "Save" at bounding box center [770, 576] width 565 height 16
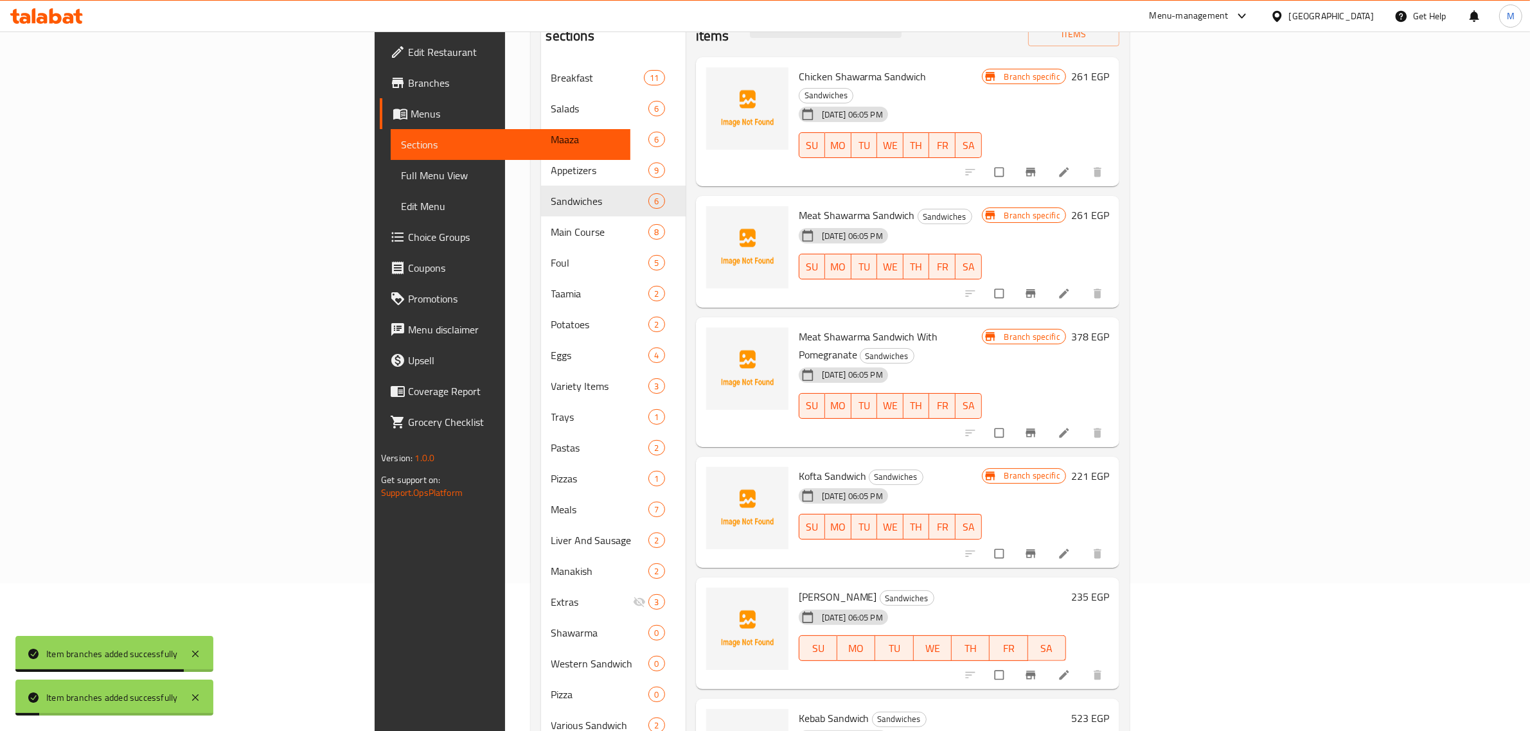
scroll to position [241, 0]
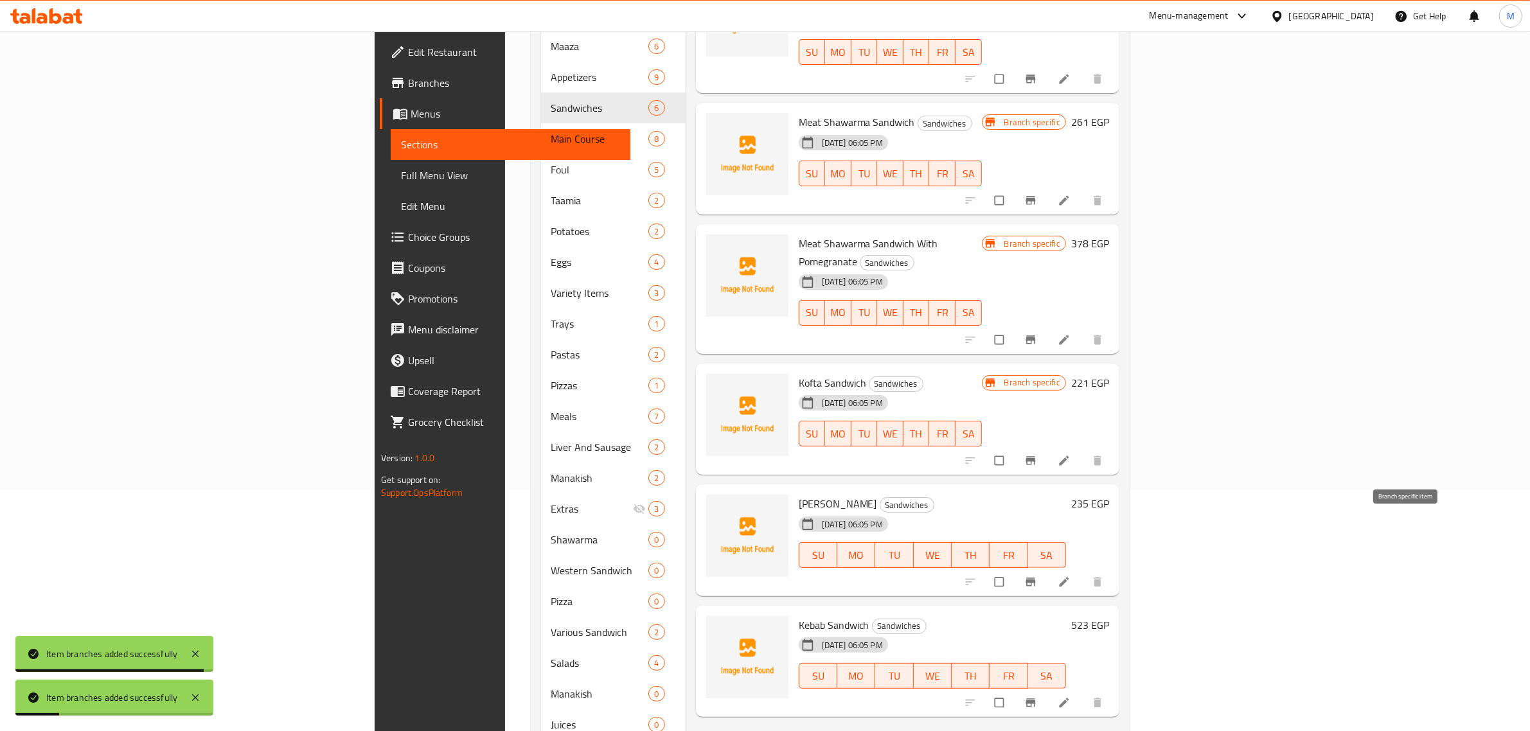
click at [1047, 568] on button "Branch-specific-item" at bounding box center [1031, 582] width 31 height 28
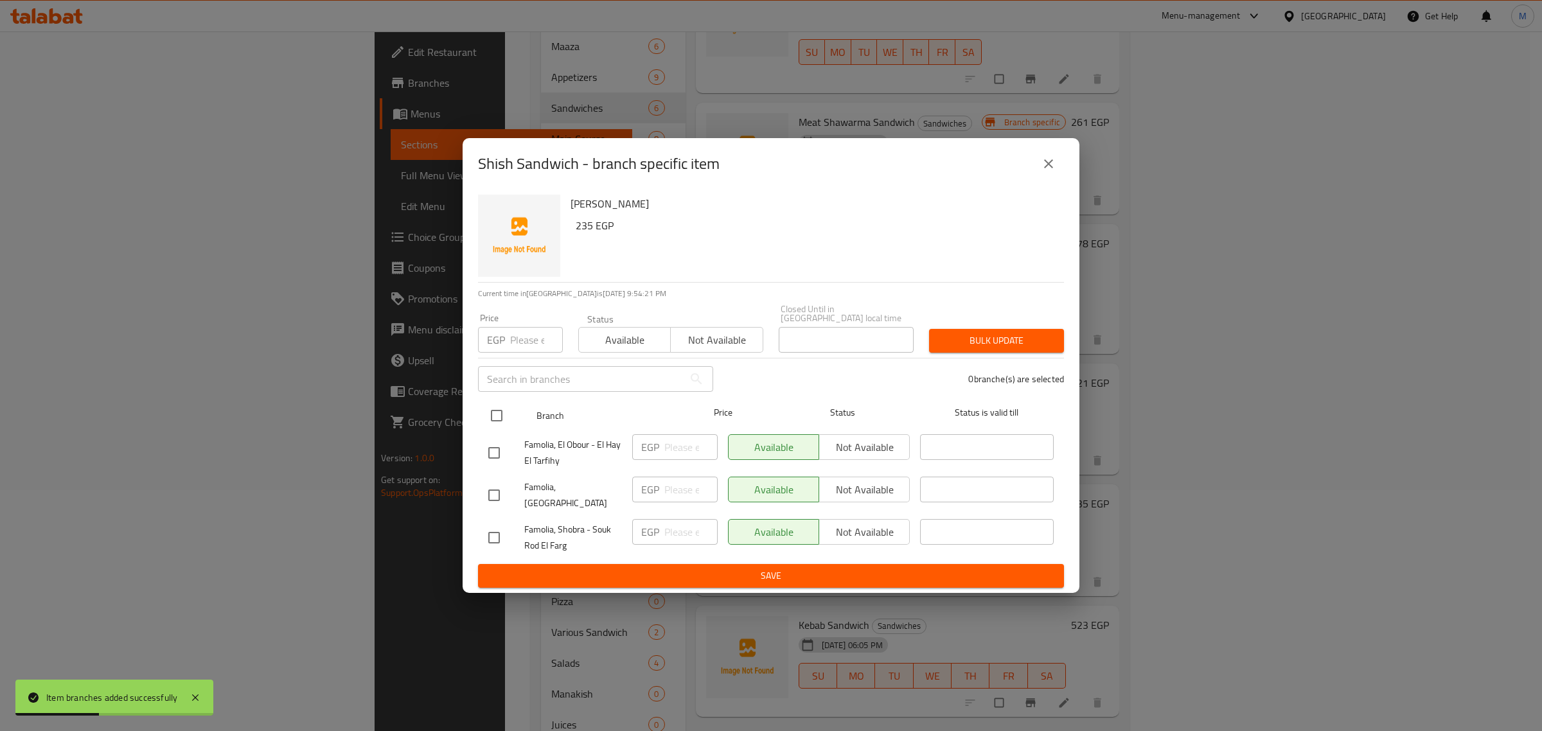
click at [495, 416] on input "checkbox" at bounding box center [496, 415] width 27 height 27
checkbox input "true"
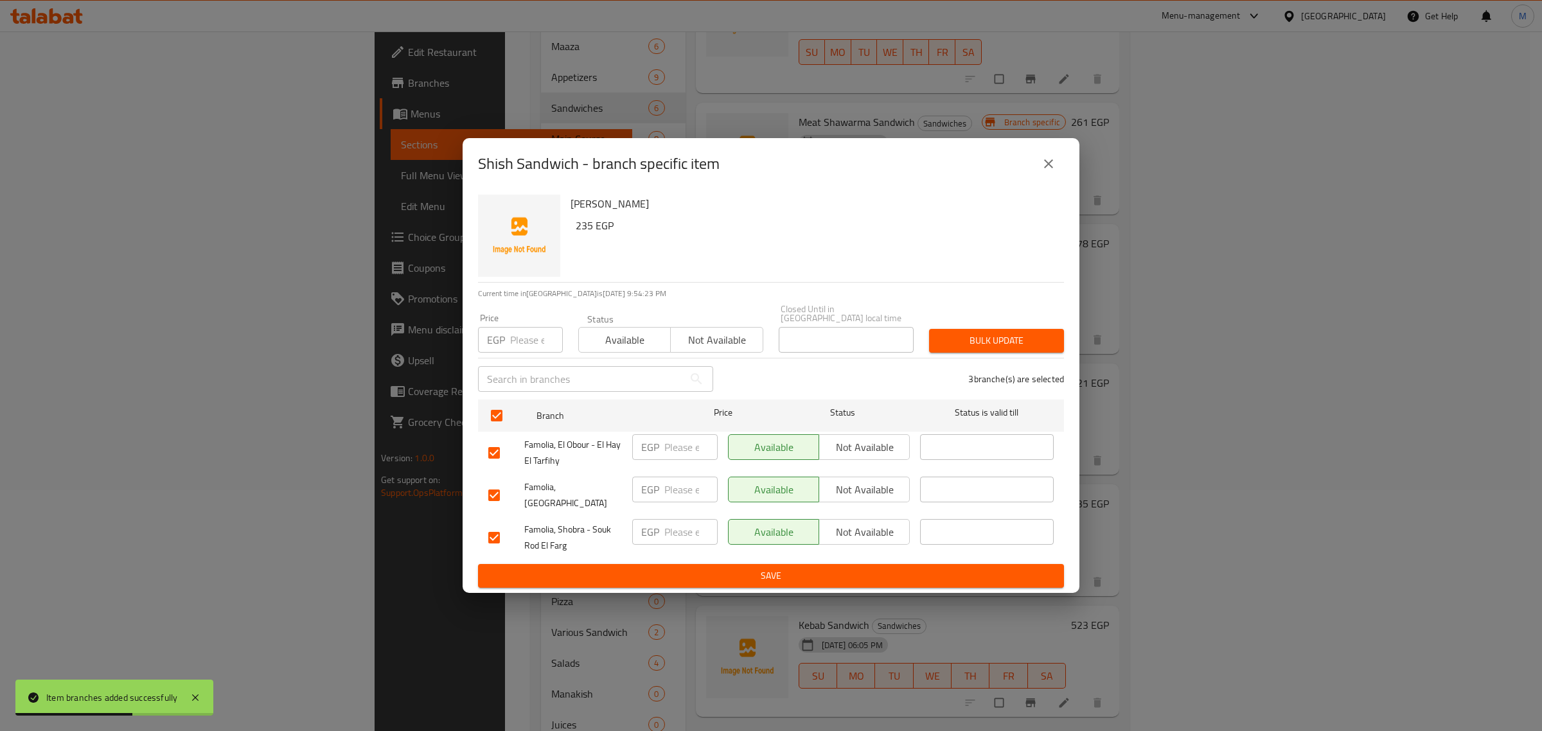
drag, startPoint x: 871, startPoint y: 486, endPoint x: 877, endPoint y: 439, distance: 47.3
click at [872, 485] on span "Not available" at bounding box center [864, 490] width 80 height 19
click at [877, 431] on div "Available Not available" at bounding box center [819, 453] width 192 height 48
click at [850, 447] on span "Not available" at bounding box center [864, 447] width 80 height 19
click at [851, 574] on span "Save" at bounding box center [770, 576] width 565 height 16
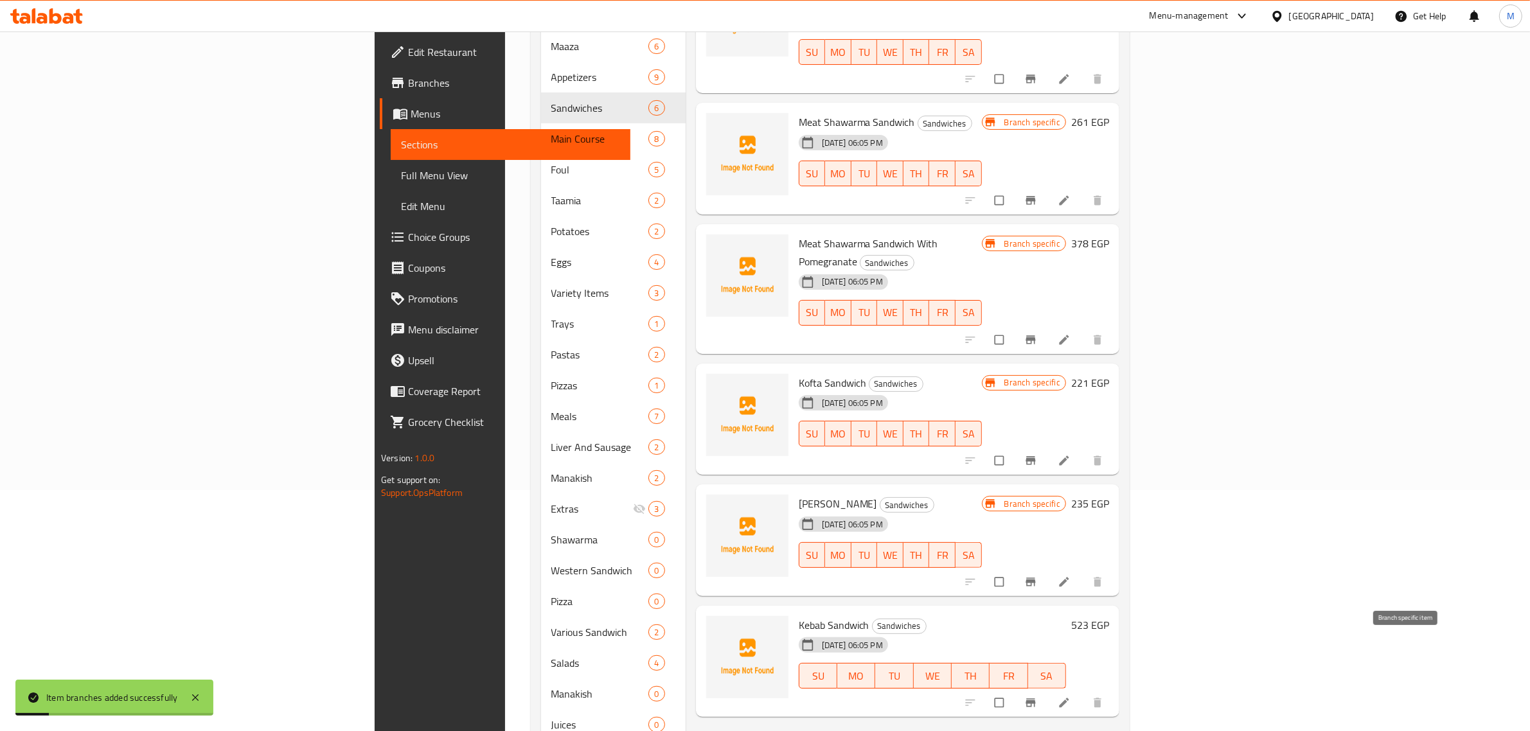
click at [1035, 699] on icon "Branch-specific-item" at bounding box center [1030, 703] width 10 height 8
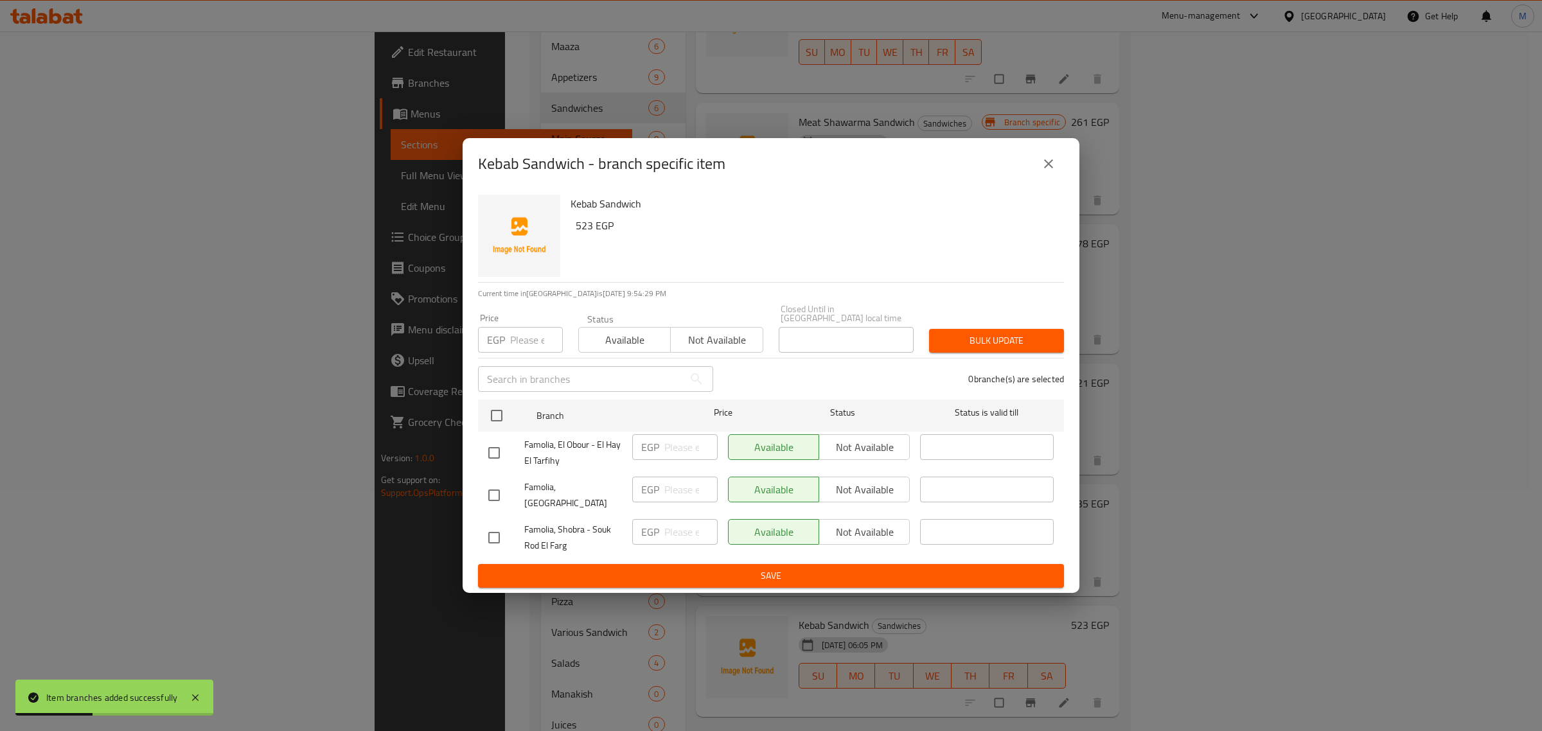
drag, startPoint x: 493, startPoint y: 450, endPoint x: 498, endPoint y: 460, distance: 10.9
click at [493, 450] on input "checkbox" at bounding box center [494, 452] width 27 height 27
checkbox input "true"
drag, startPoint x: 496, startPoint y: 480, endPoint x: 540, endPoint y: 485, distance: 44.6
click at [497, 482] on input "checkbox" at bounding box center [494, 495] width 27 height 27
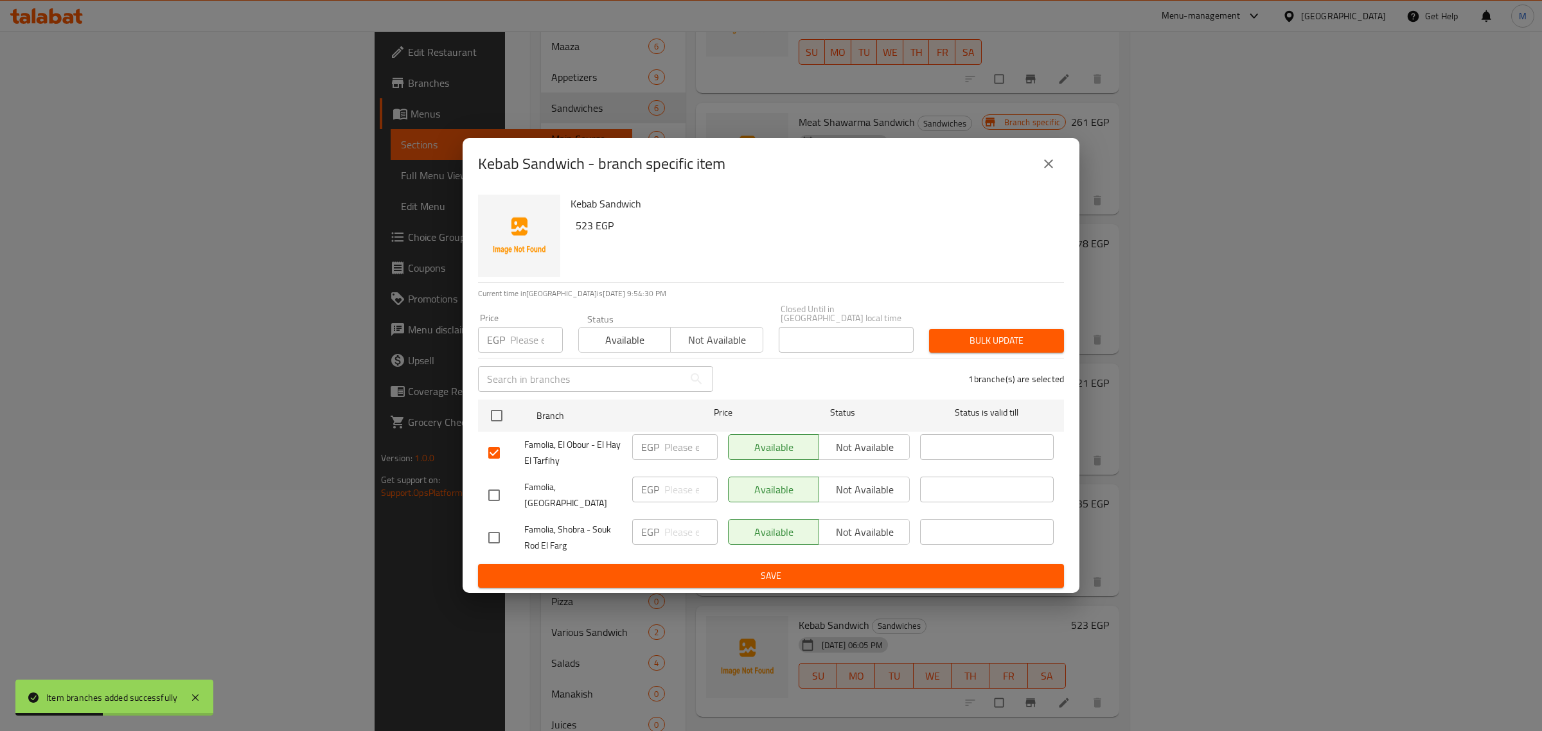
checkbox input "true"
click at [885, 490] on span "Not available" at bounding box center [864, 490] width 80 height 19
click at [862, 440] on span "Not available" at bounding box center [864, 447] width 80 height 19
type button "1"
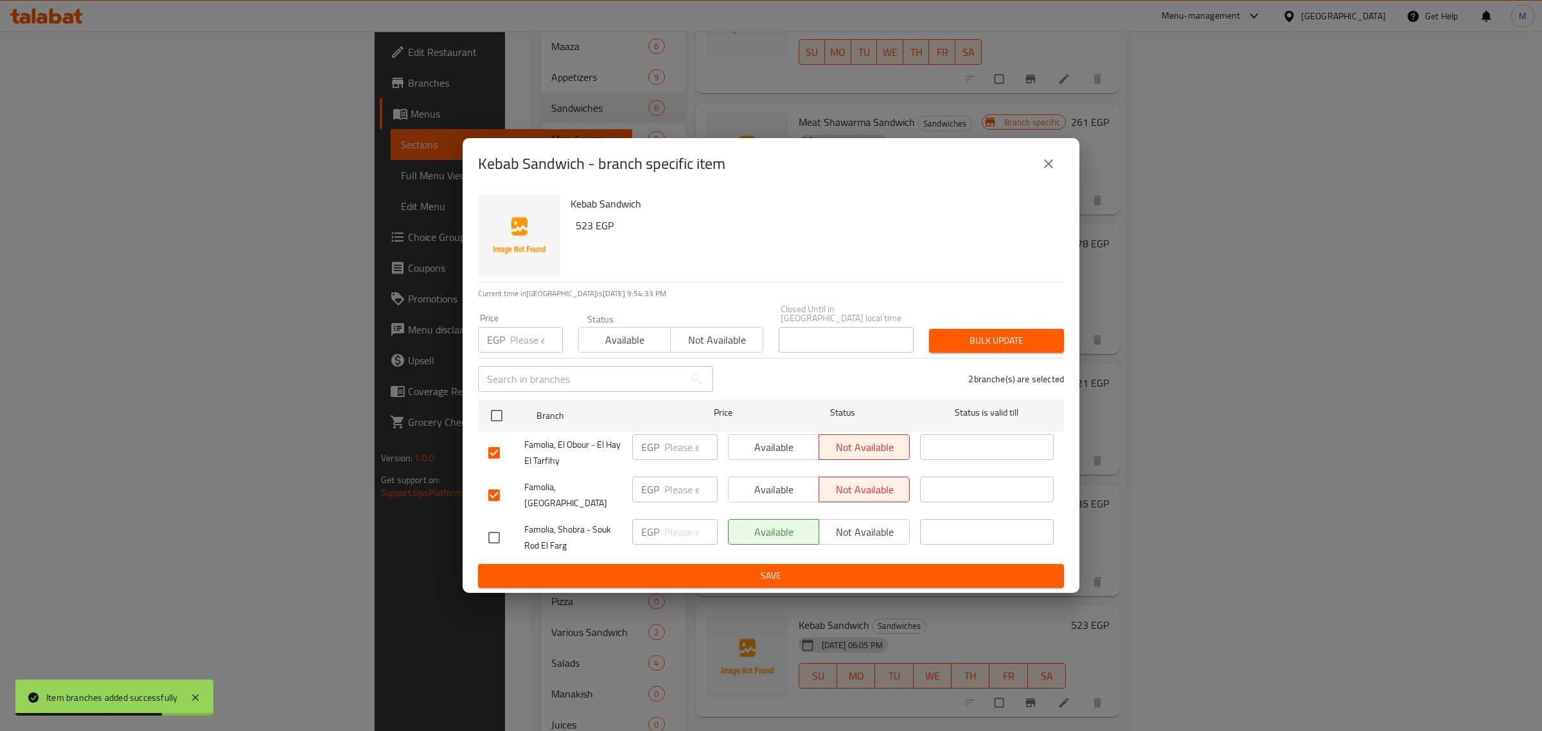
click at [874, 564] on button "Save" at bounding box center [771, 576] width 586 height 24
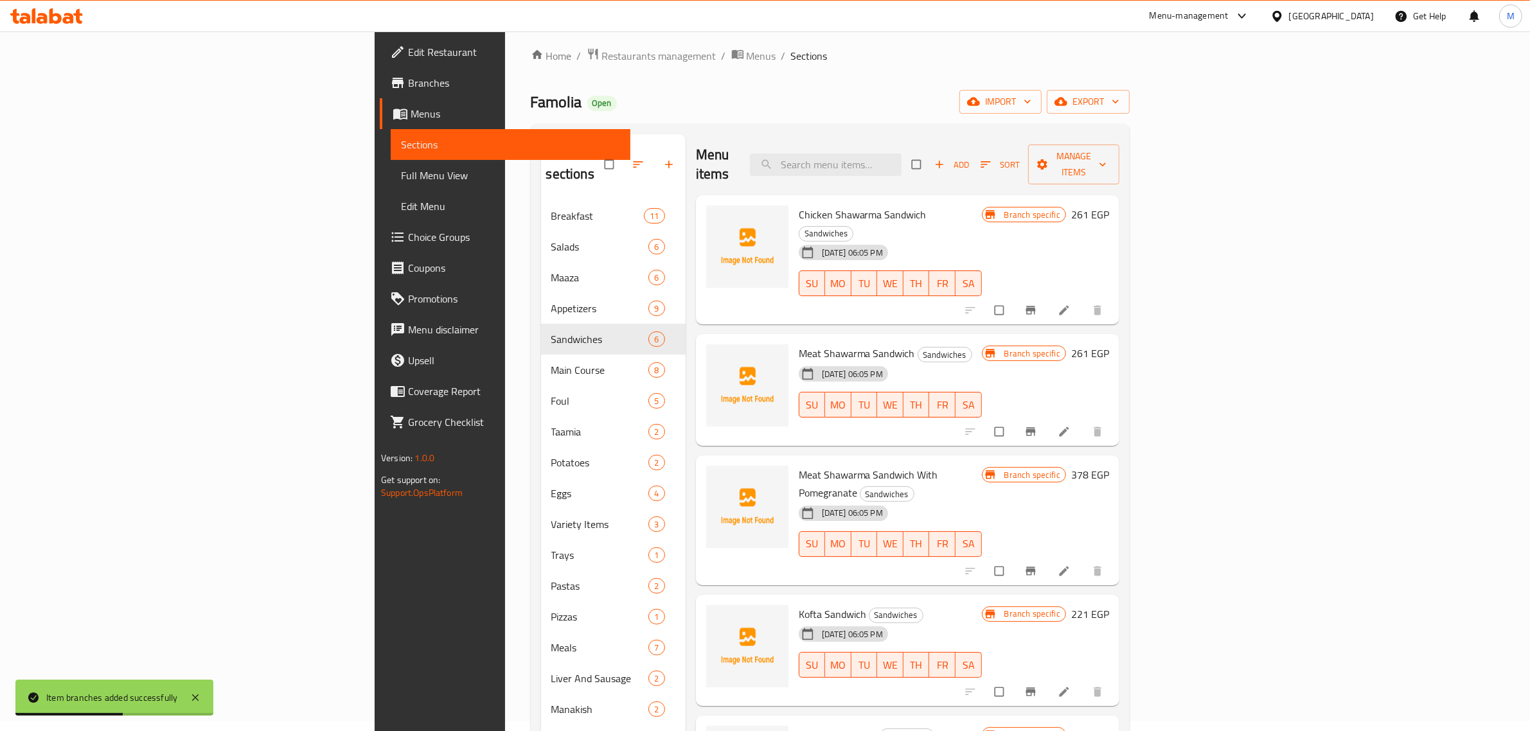
scroll to position [0, 0]
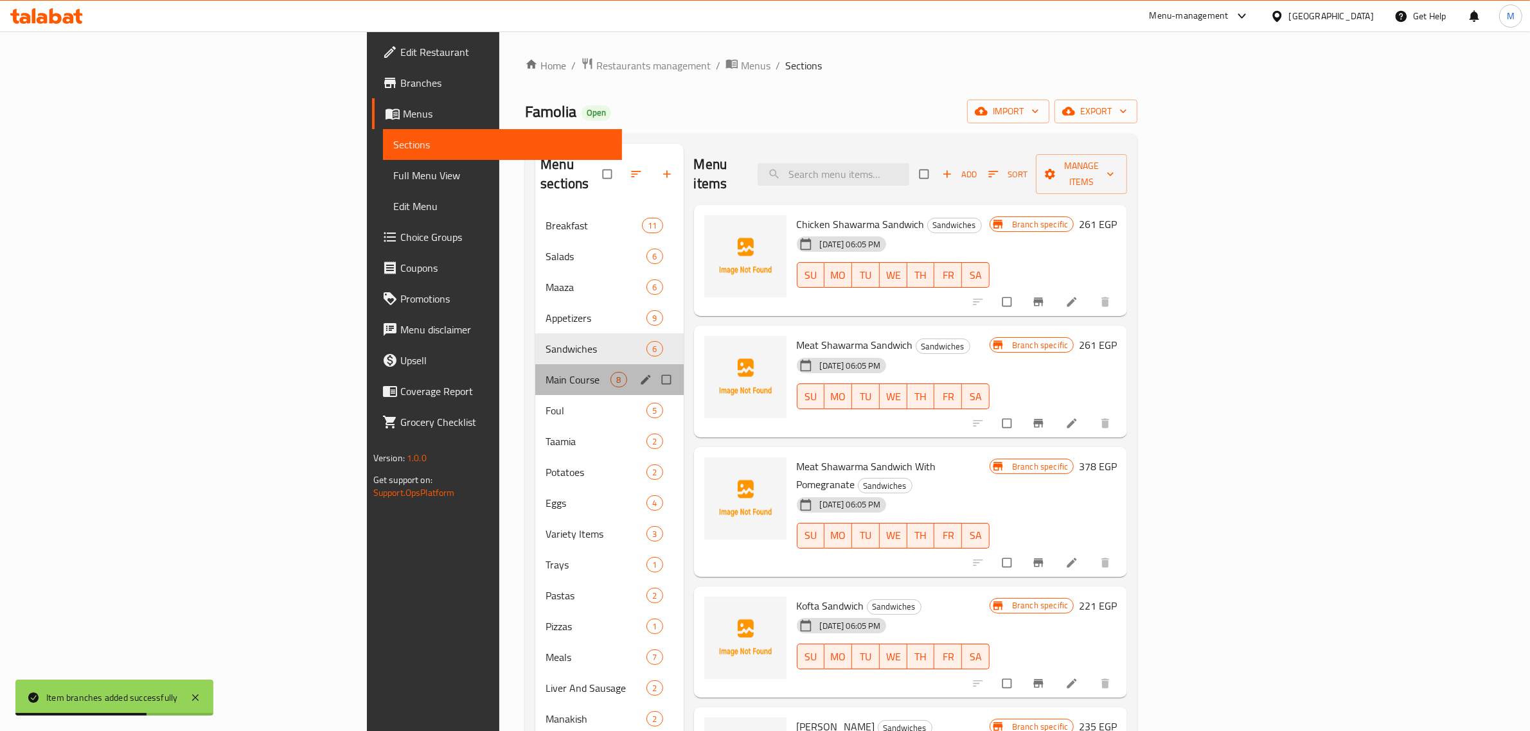
click at [535, 364] on div "Main Course 8" at bounding box center [609, 379] width 148 height 31
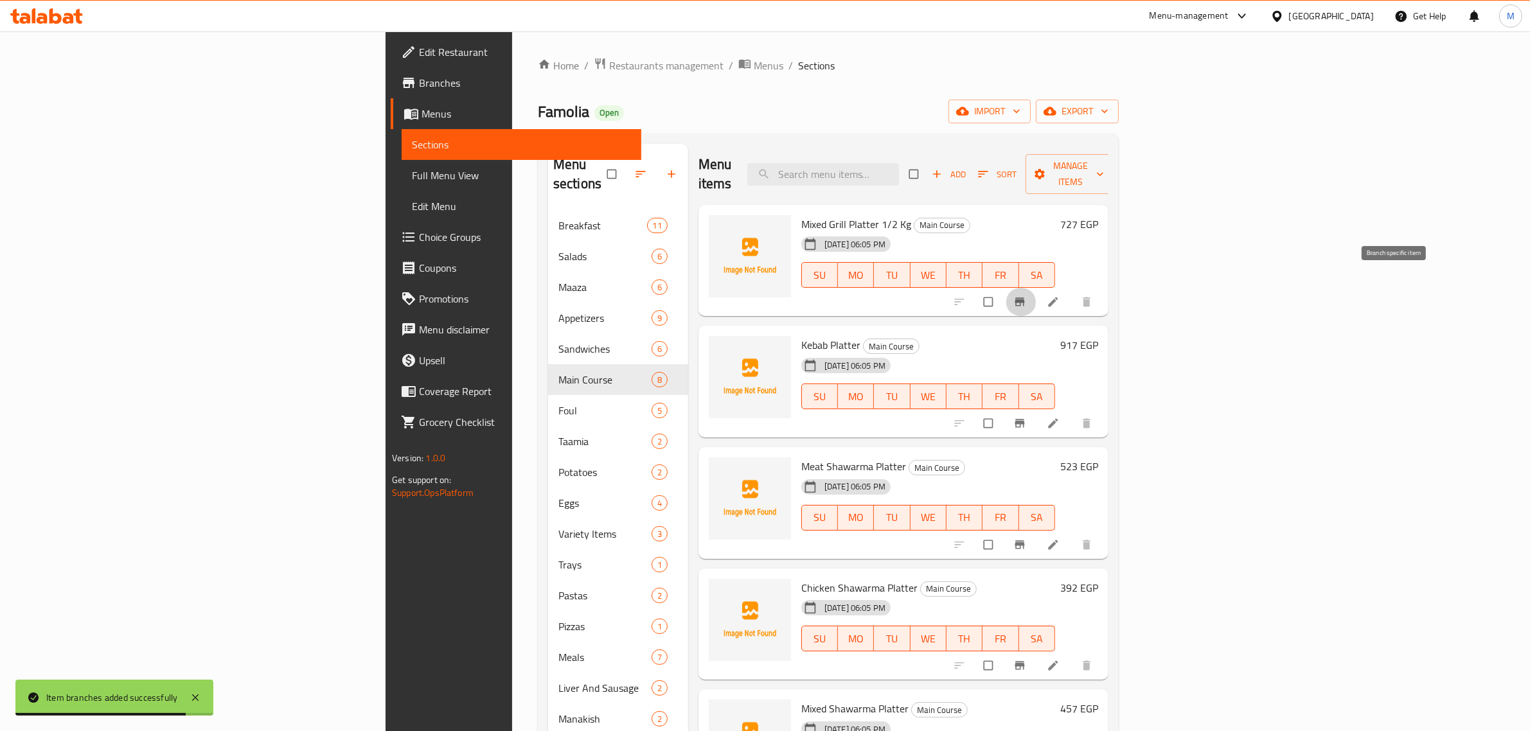
click at [1024, 298] on icon "Branch-specific-item" at bounding box center [1019, 302] width 10 height 8
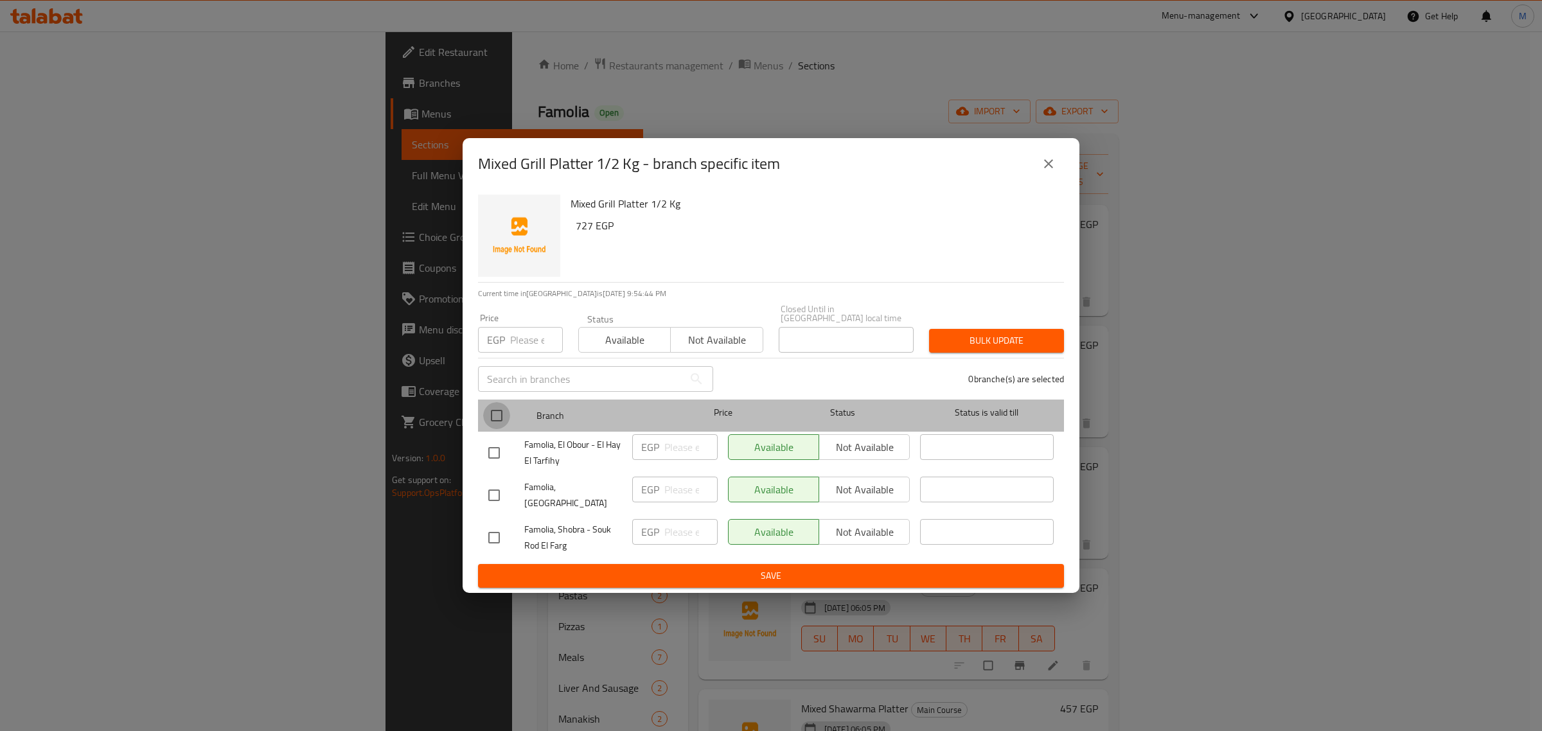
click at [505, 415] on input "checkbox" at bounding box center [496, 415] width 27 height 27
checkbox input "true"
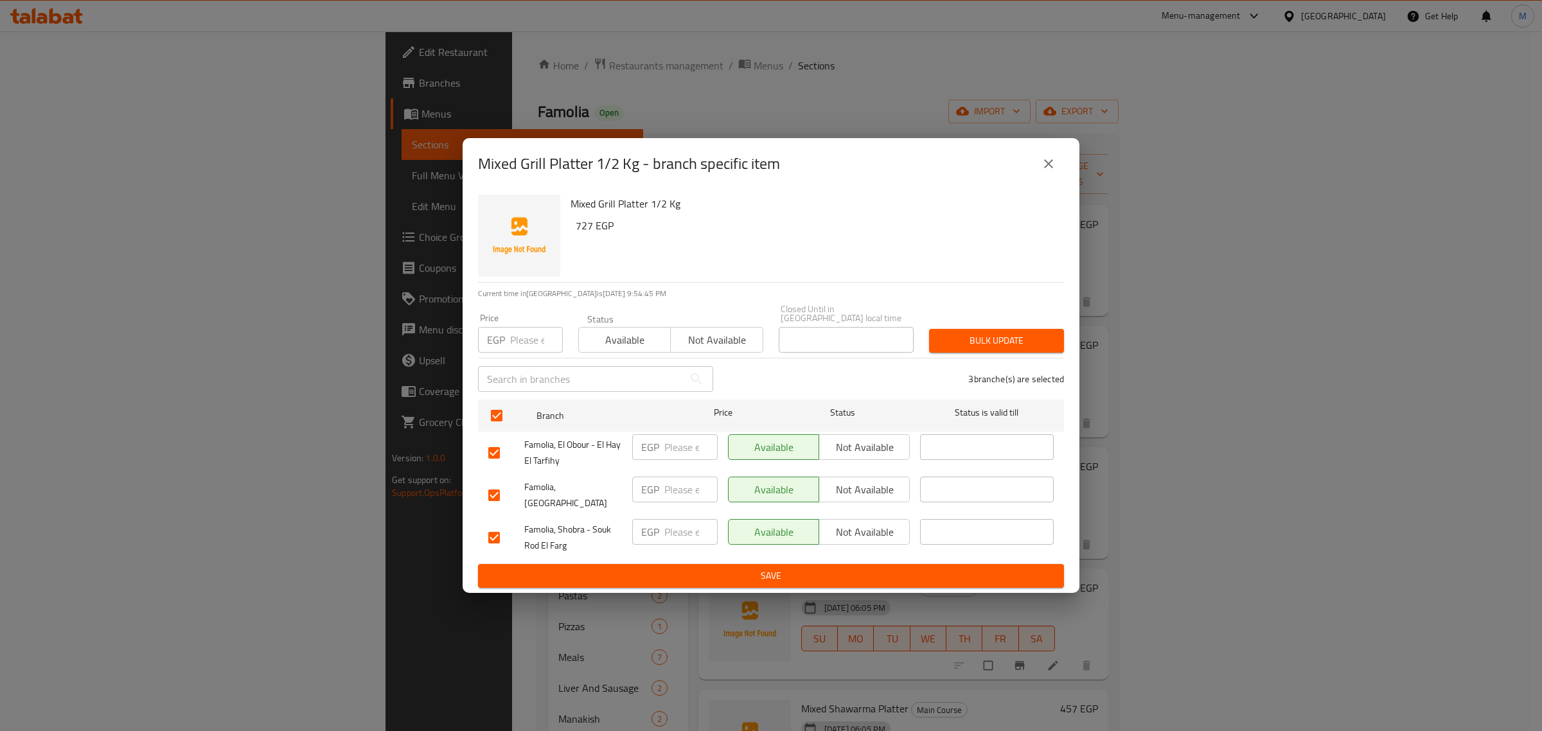
click at [837, 456] on span "Not available" at bounding box center [864, 447] width 80 height 19
click at [862, 490] on span "Not available" at bounding box center [864, 490] width 80 height 19
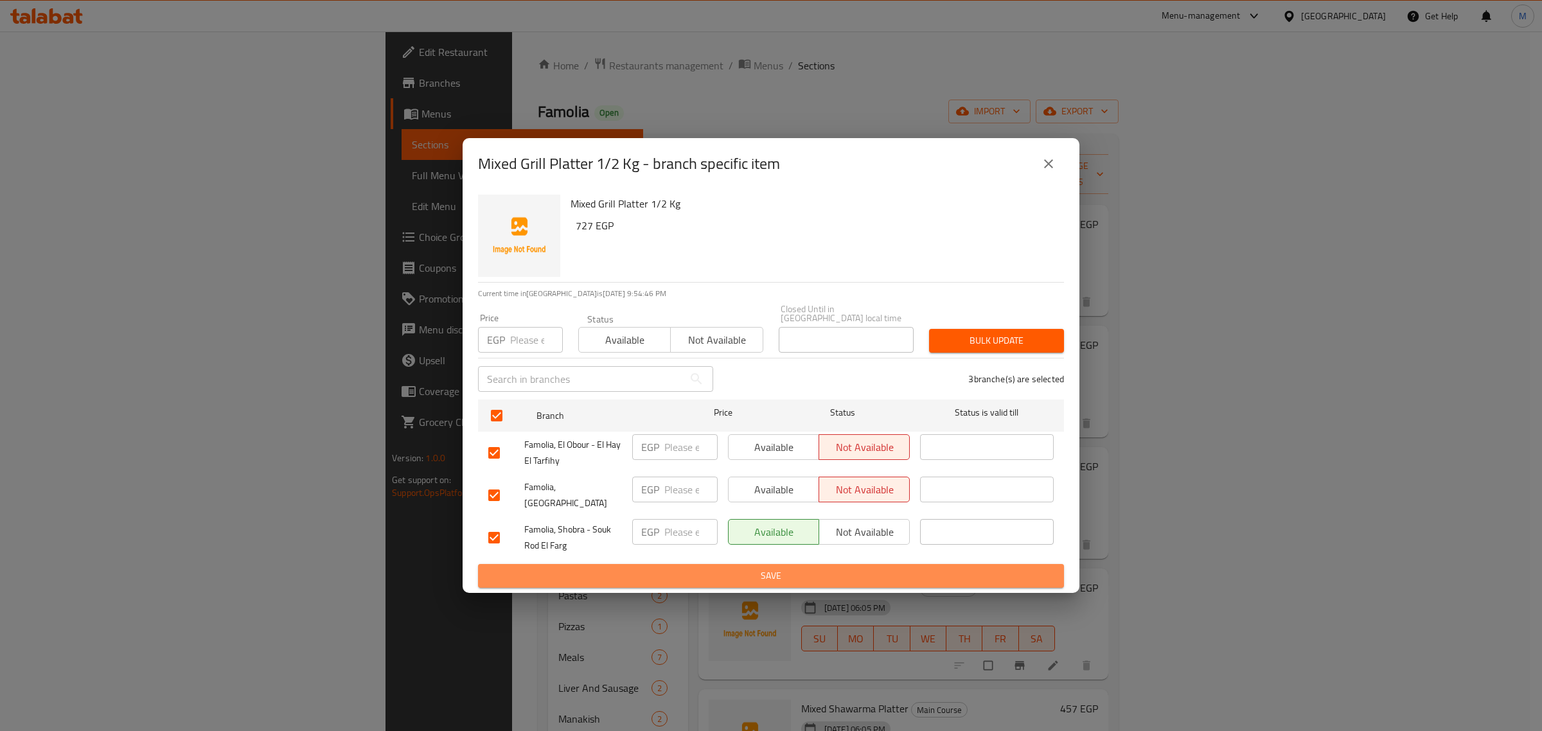
click at [842, 568] on span "Save" at bounding box center [770, 576] width 565 height 16
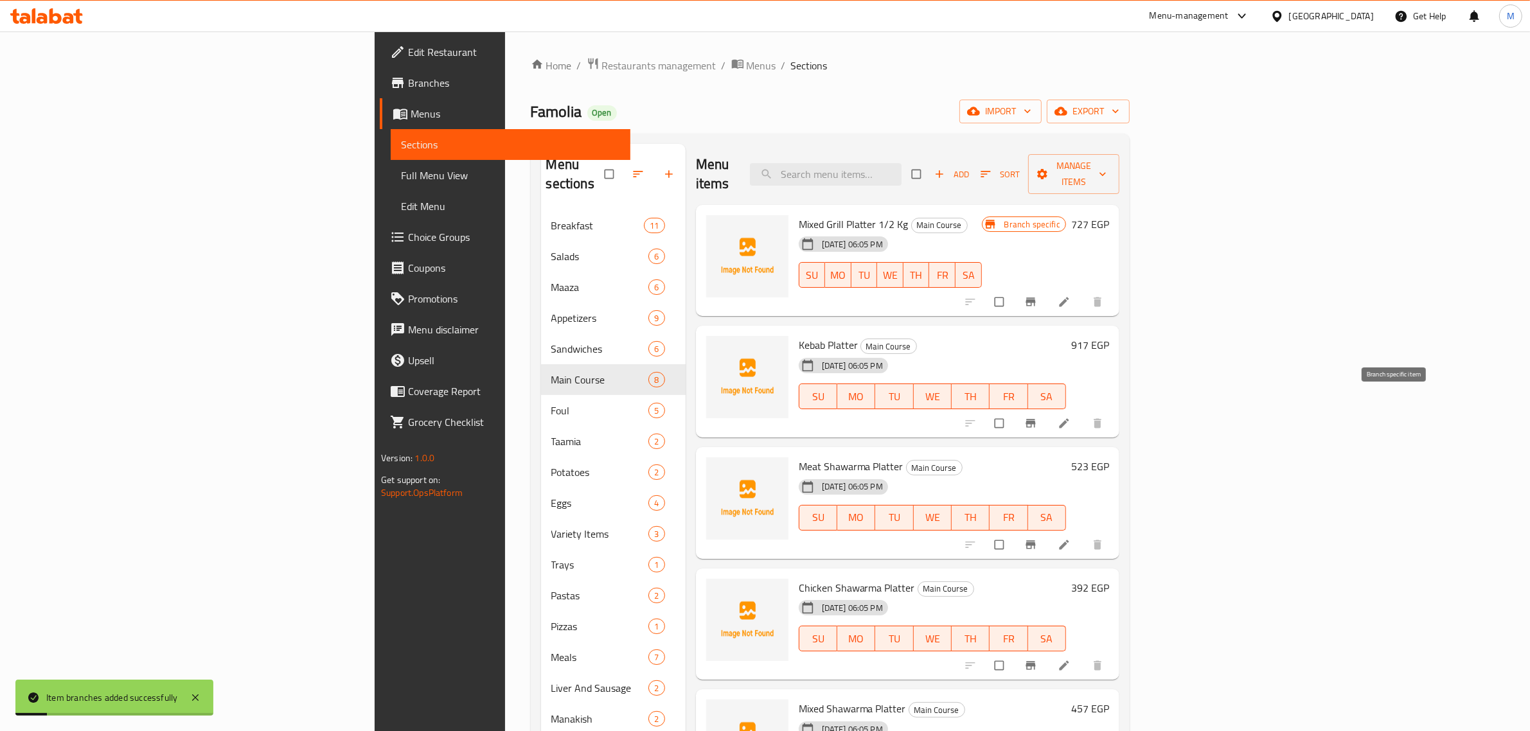
click at [1037, 417] on icon "Branch-specific-item" at bounding box center [1030, 423] width 13 height 13
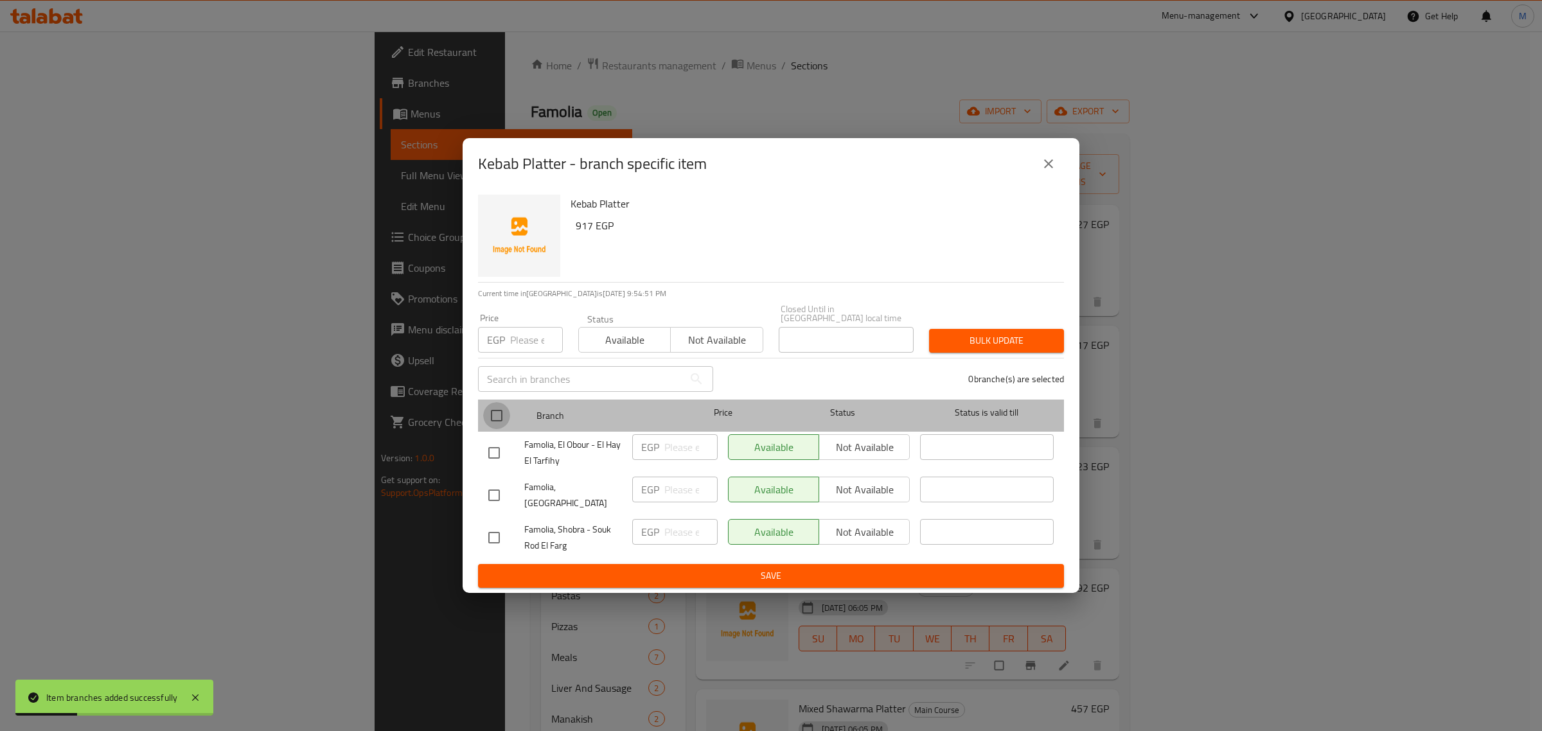
click at [491, 411] on input "checkbox" at bounding box center [496, 415] width 27 height 27
checkbox input "true"
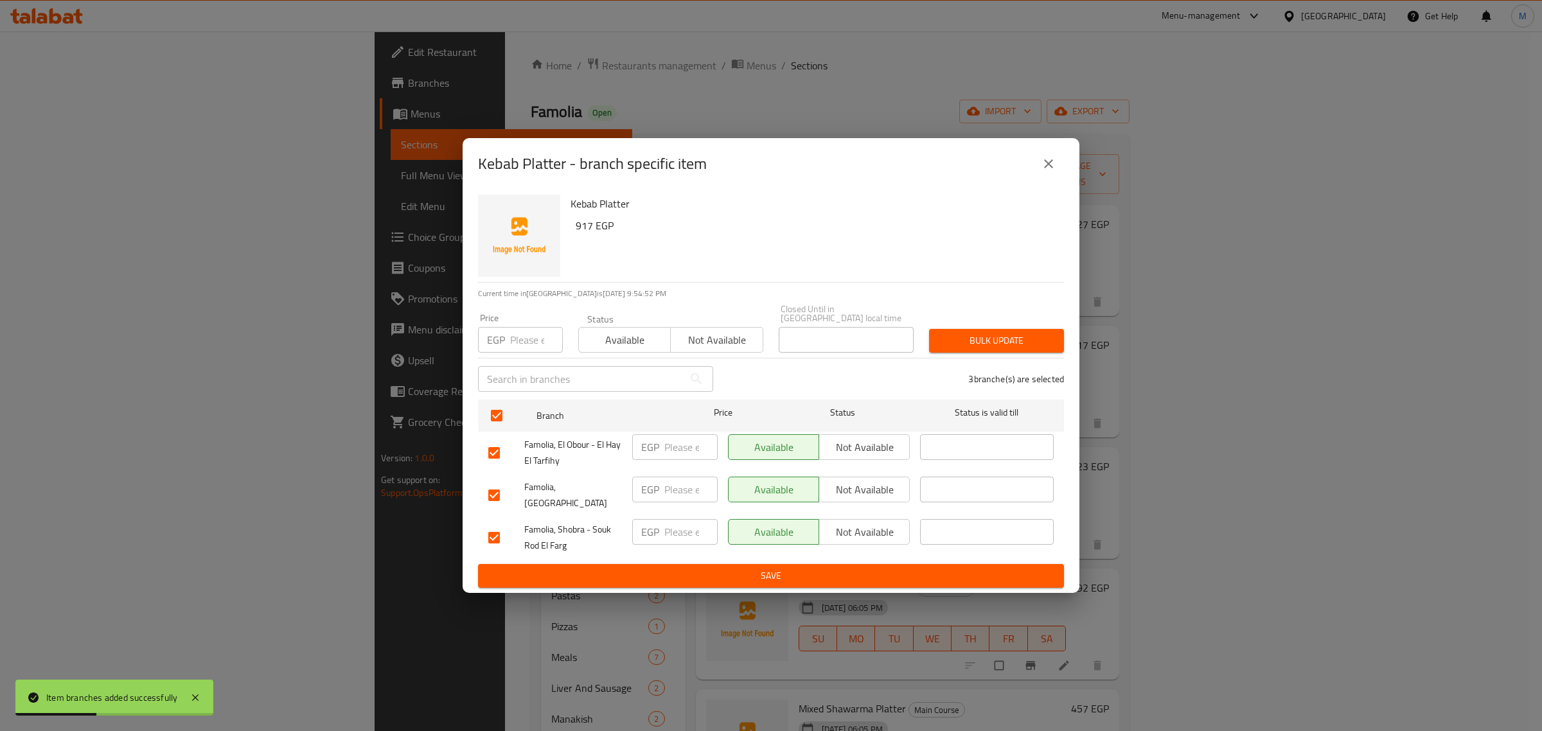
click at [874, 493] on span "Not available" at bounding box center [864, 490] width 80 height 19
click at [878, 443] on span "Not available" at bounding box center [864, 447] width 80 height 19
click at [824, 568] on span "Save" at bounding box center [770, 576] width 565 height 16
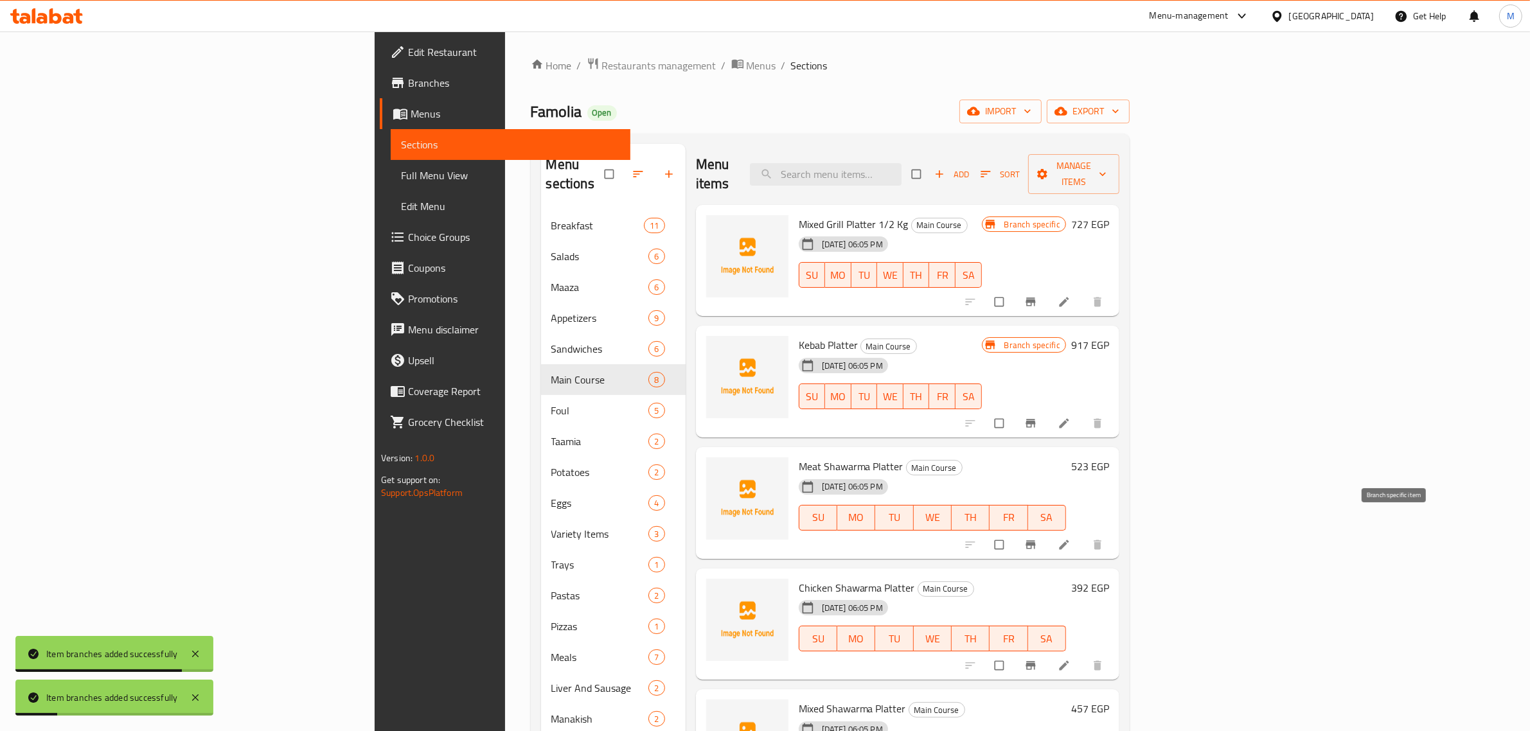
click at [1037, 538] on icon "Branch-specific-item" at bounding box center [1030, 544] width 13 height 13
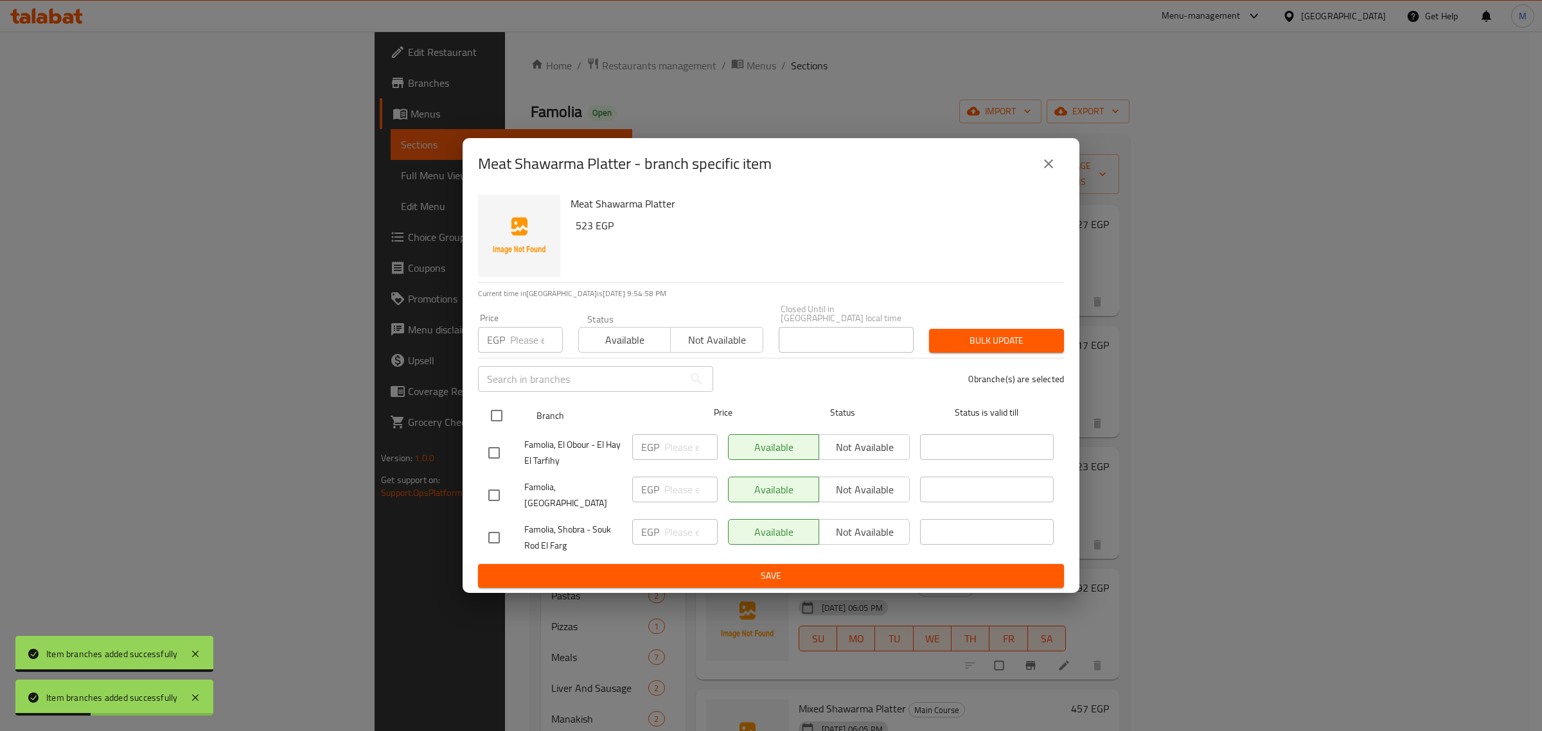
click at [498, 413] on input "checkbox" at bounding box center [496, 415] width 27 height 27
checkbox input "true"
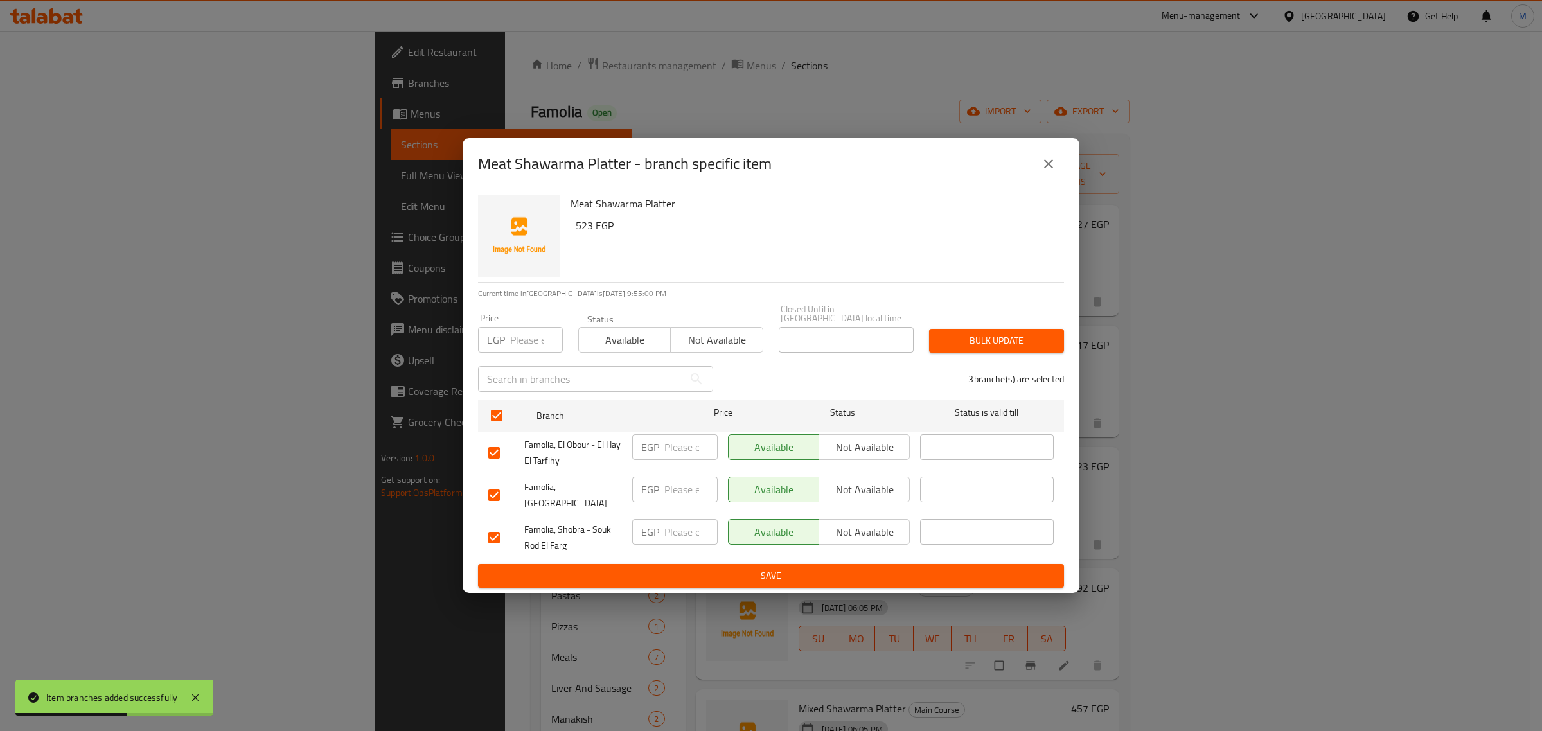
click at [838, 486] on span "Not available" at bounding box center [864, 490] width 80 height 19
click at [856, 448] on span "Not available" at bounding box center [864, 447] width 80 height 19
click at [856, 568] on span "Save" at bounding box center [770, 576] width 565 height 16
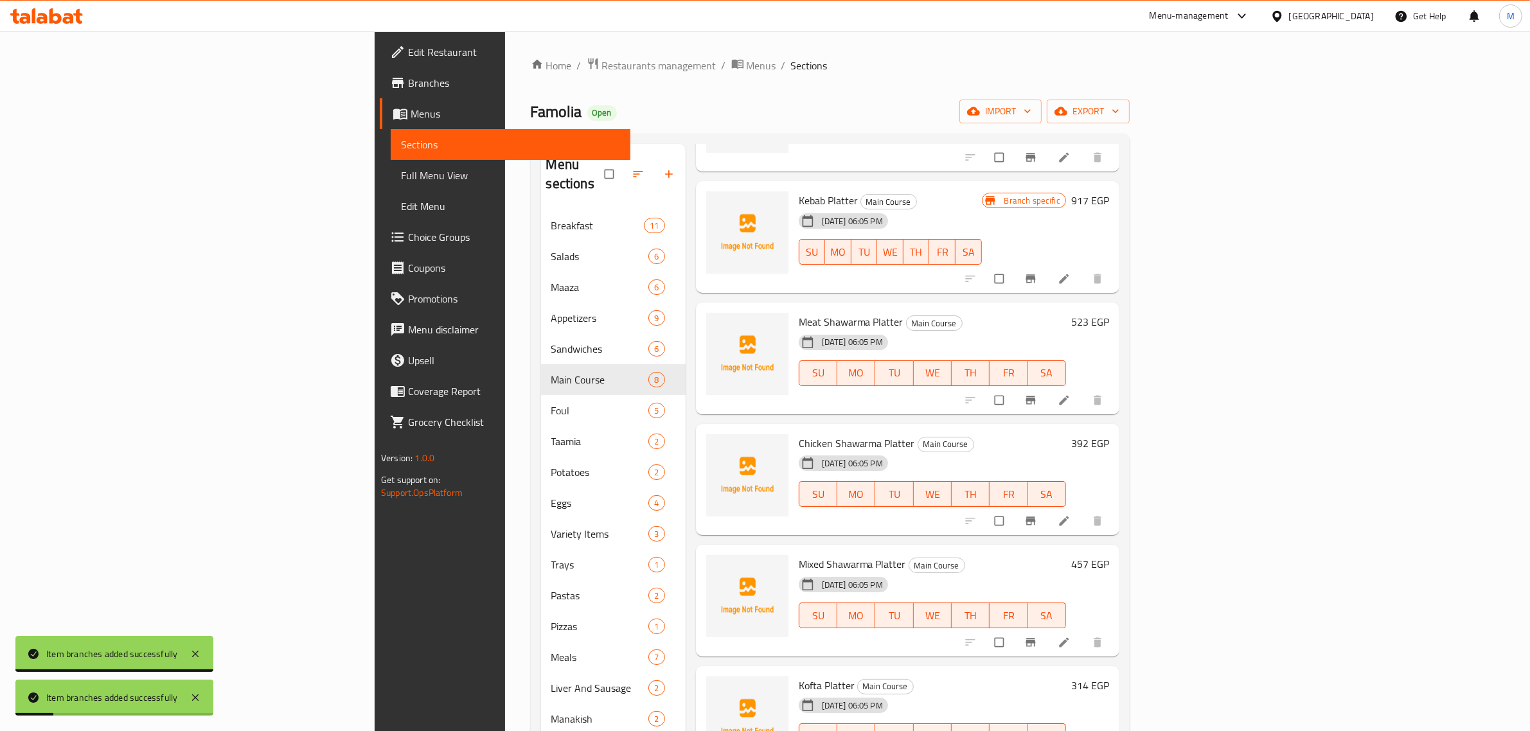
scroll to position [148, 0]
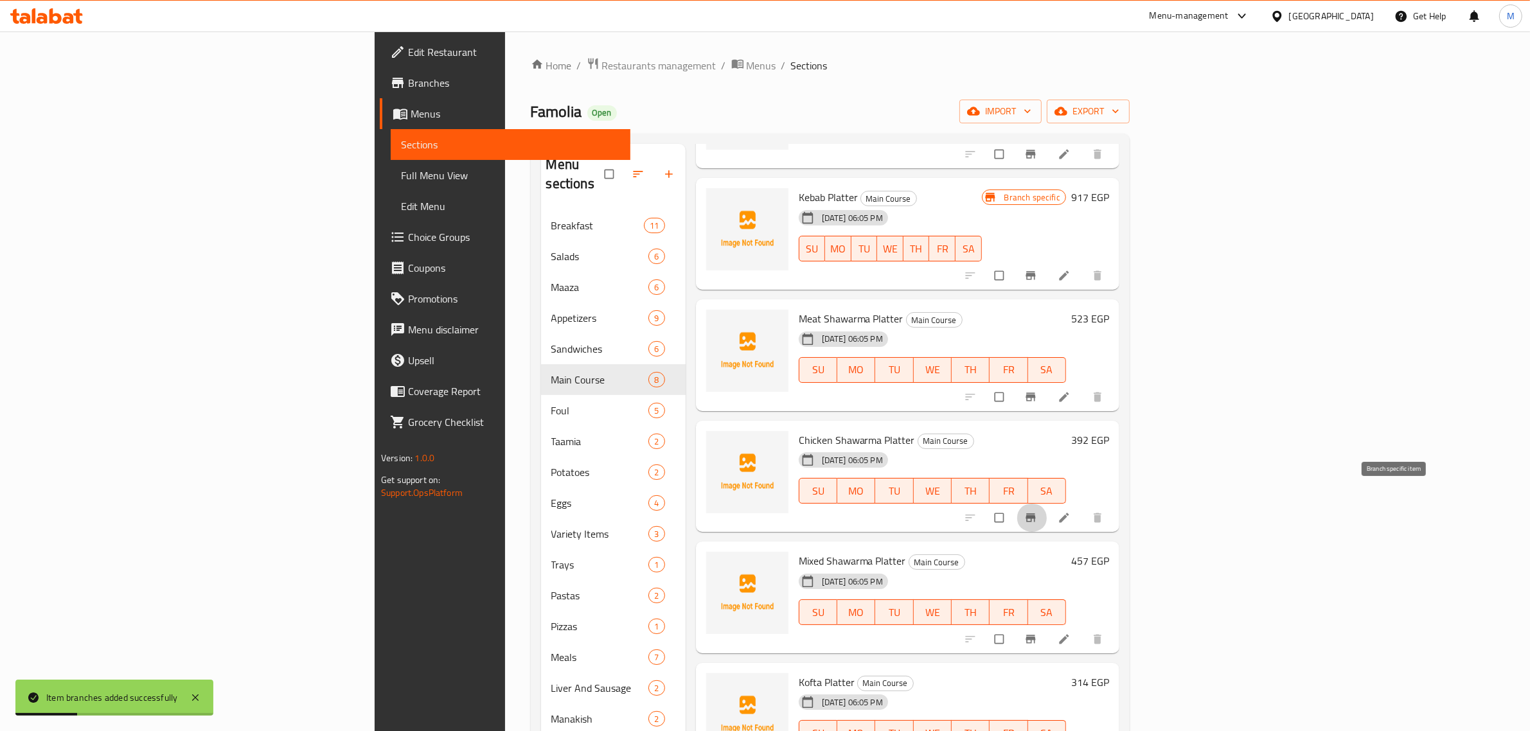
click at [1037, 511] on icon "Branch-specific-item" at bounding box center [1030, 517] width 13 height 13
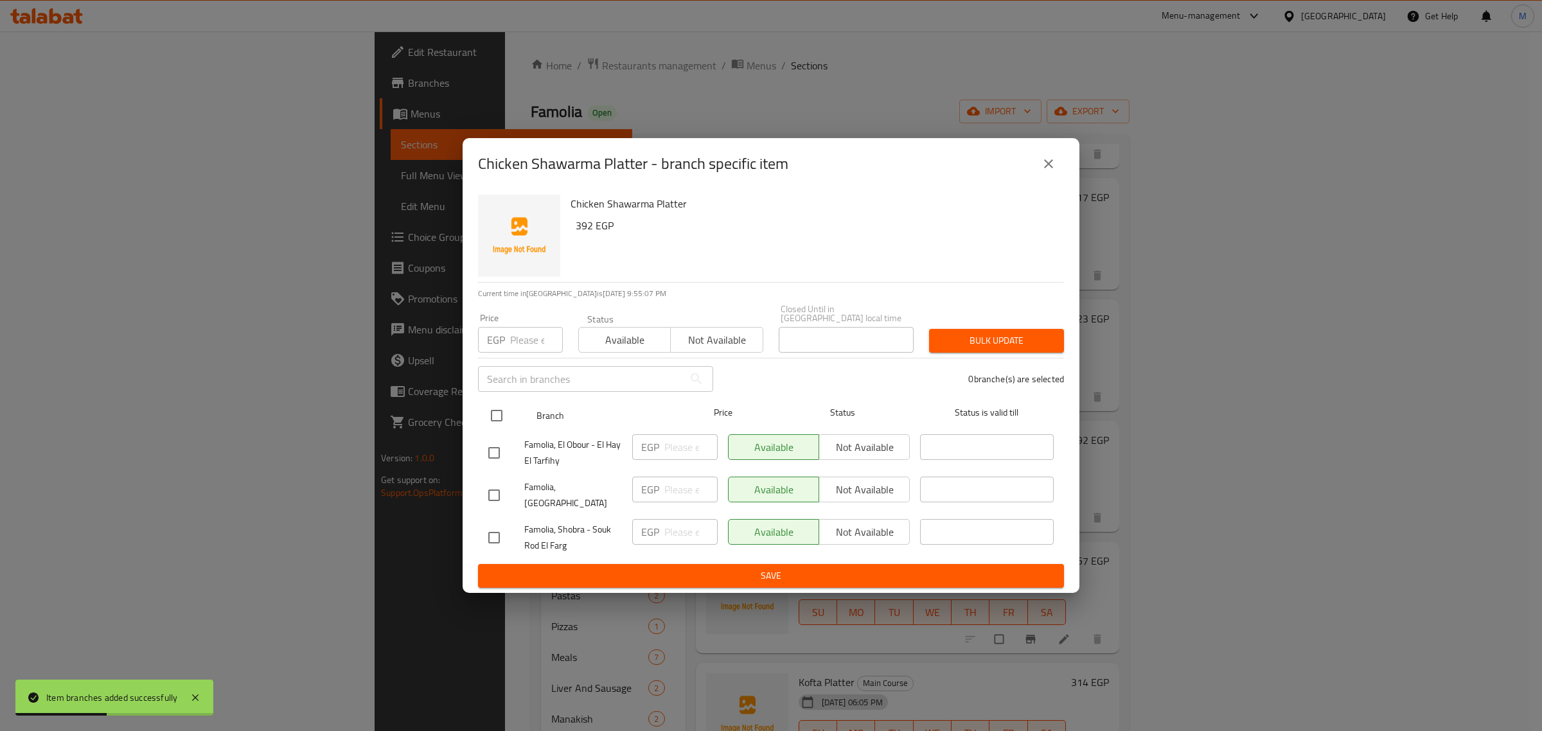
click at [495, 418] on input "checkbox" at bounding box center [496, 415] width 27 height 27
checkbox input "true"
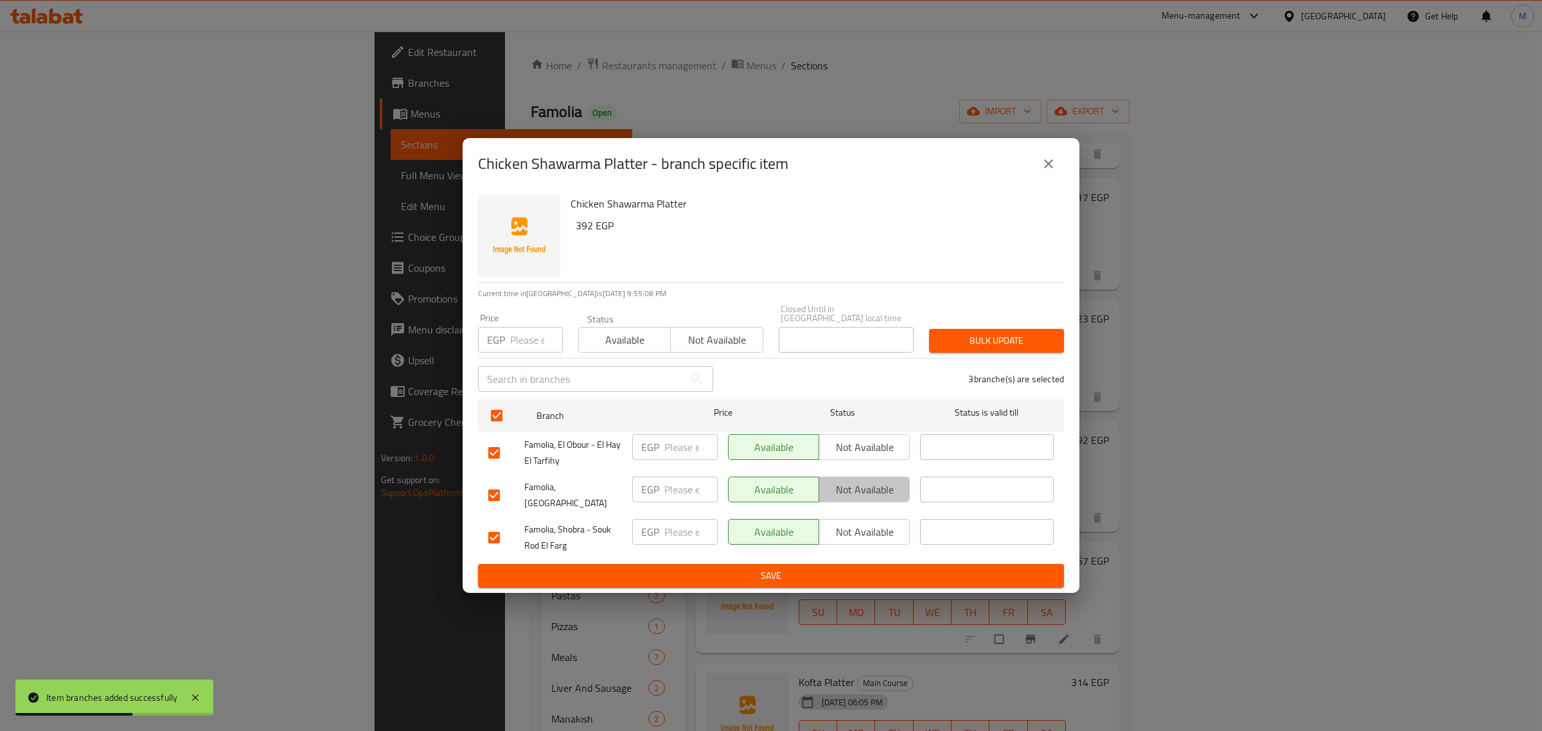
click at [836, 488] on span "Not available" at bounding box center [864, 490] width 80 height 19
click at [845, 454] on span "Not available" at bounding box center [864, 447] width 80 height 19
click at [788, 568] on span "Save" at bounding box center [770, 576] width 565 height 16
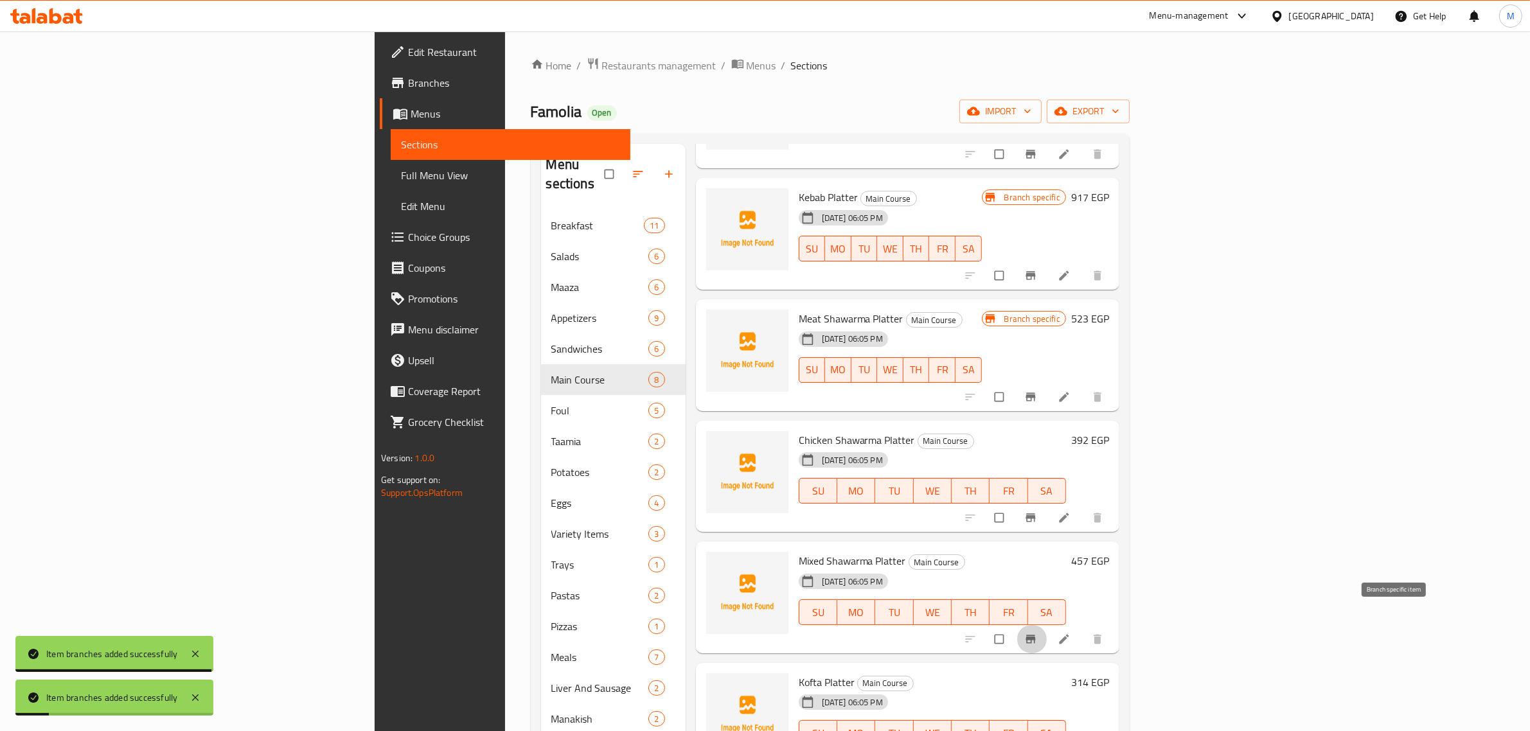
click at [1035, 635] on icon "Branch-specific-item" at bounding box center [1030, 639] width 10 height 8
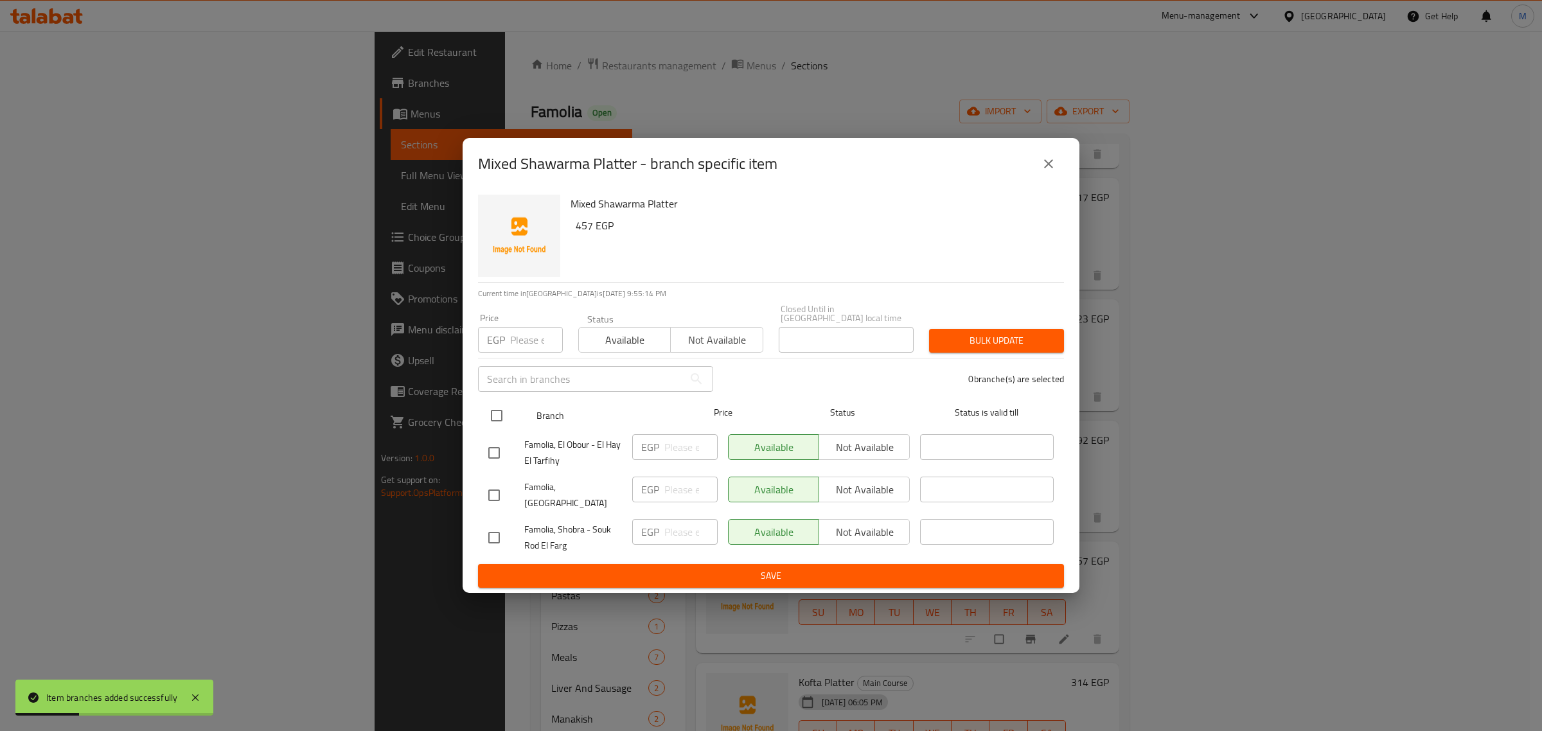
click at [501, 411] on input "checkbox" at bounding box center [496, 415] width 27 height 27
checkbox input "true"
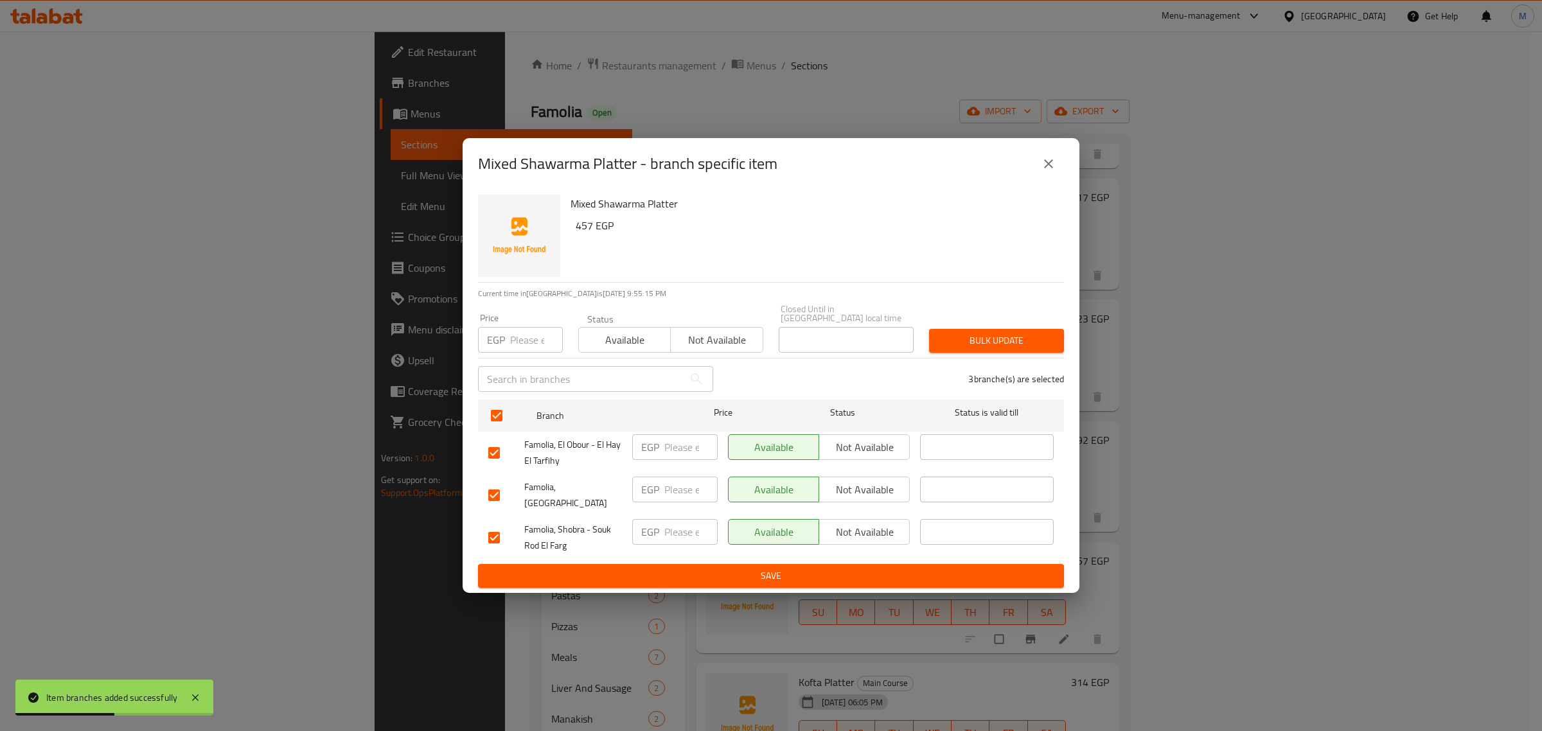
click at [885, 483] on span "Not available" at bounding box center [864, 490] width 80 height 19
click at [884, 450] on span "Not available" at bounding box center [864, 447] width 80 height 19
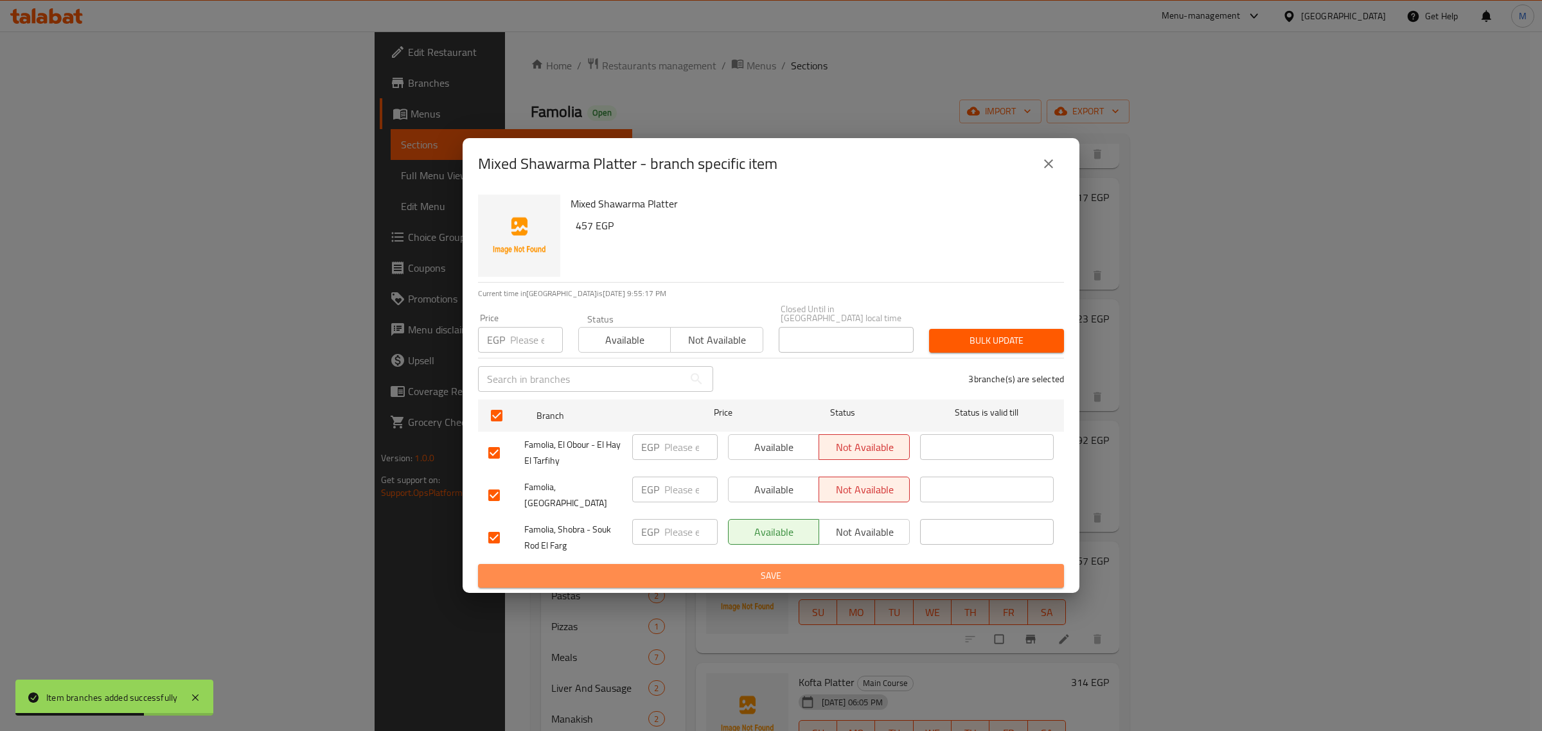
click at [914, 568] on span "Save" at bounding box center [770, 576] width 565 height 16
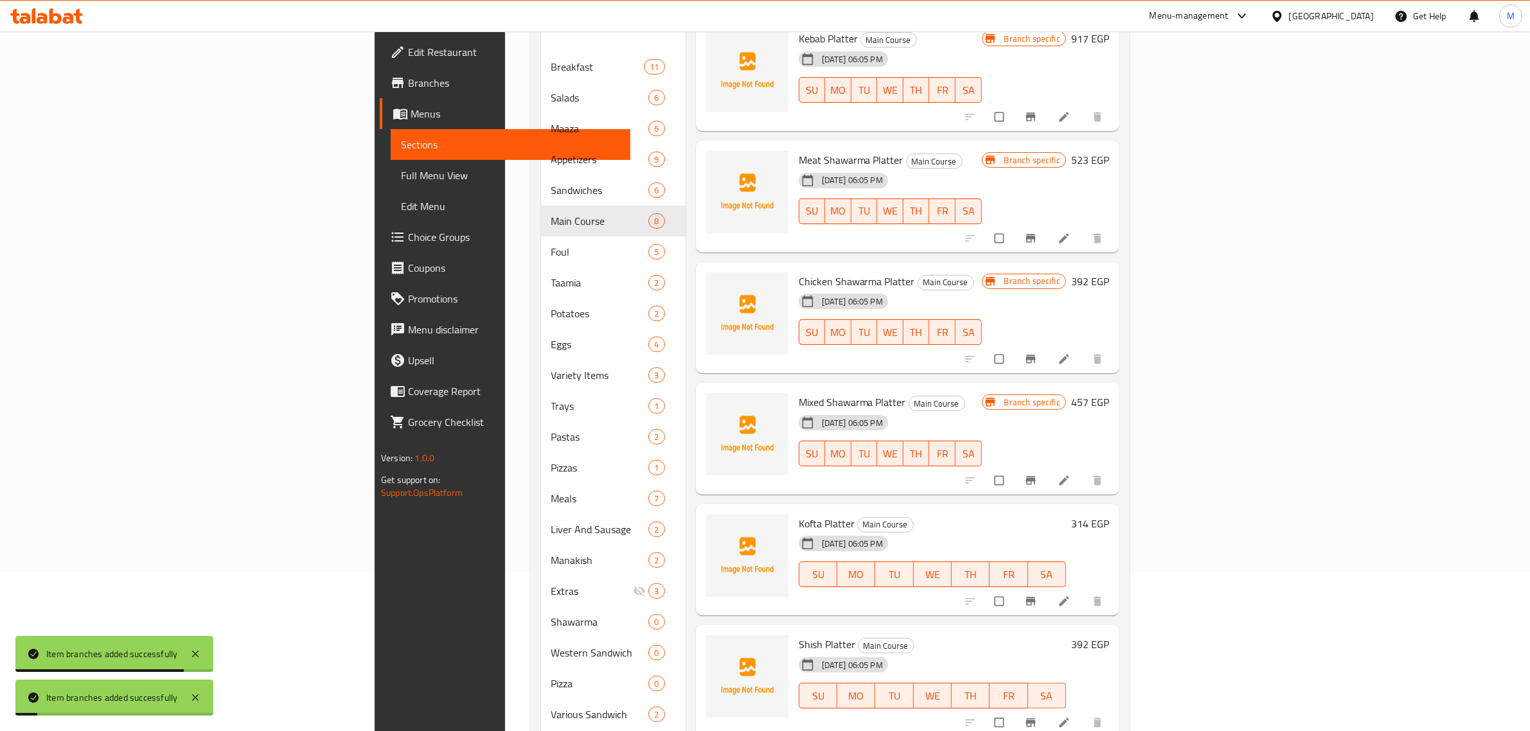
scroll to position [161, 0]
click at [1037, 593] on icon "Branch-specific-item" at bounding box center [1030, 599] width 13 height 13
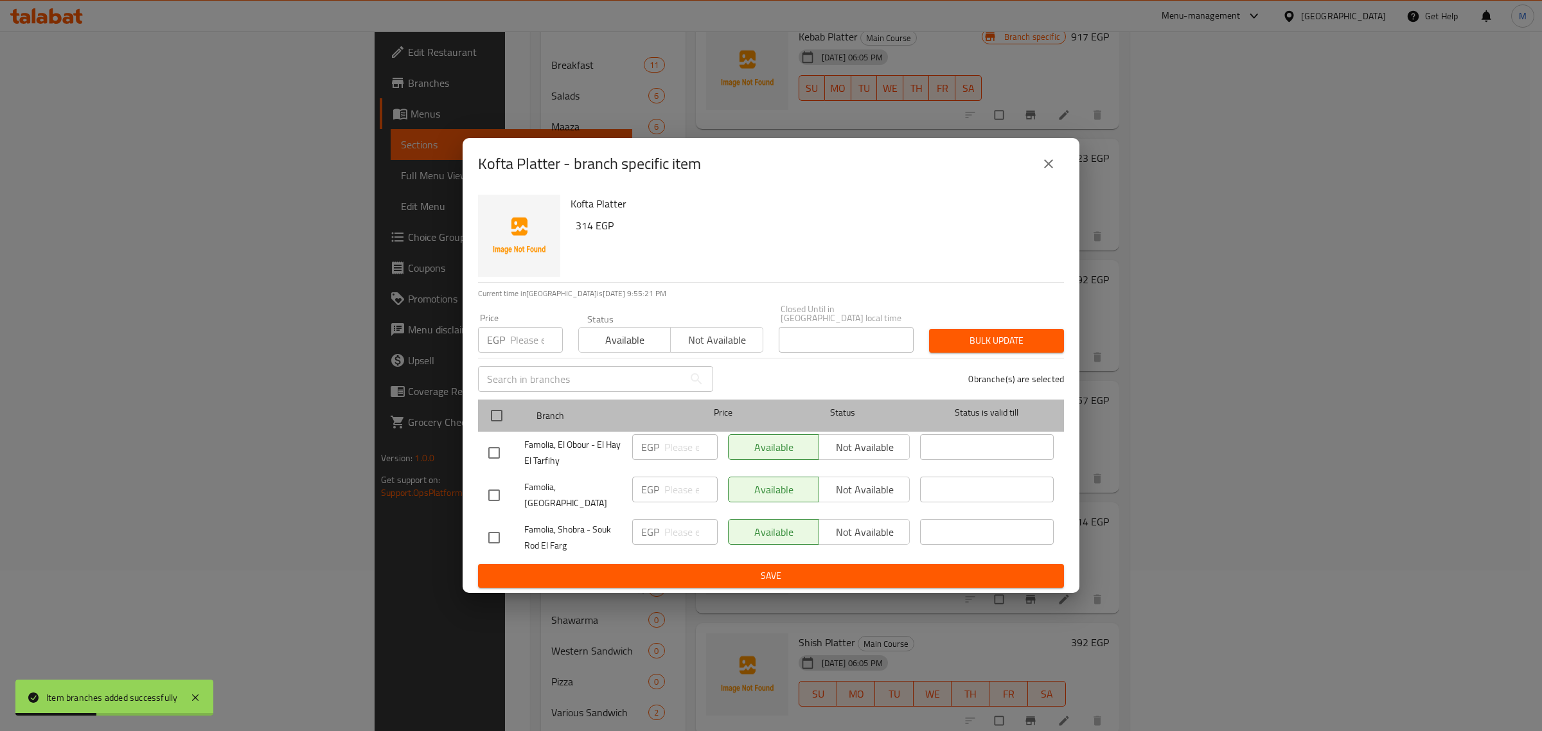
click at [598, 421] on span "Branch" at bounding box center [603, 416] width 134 height 16
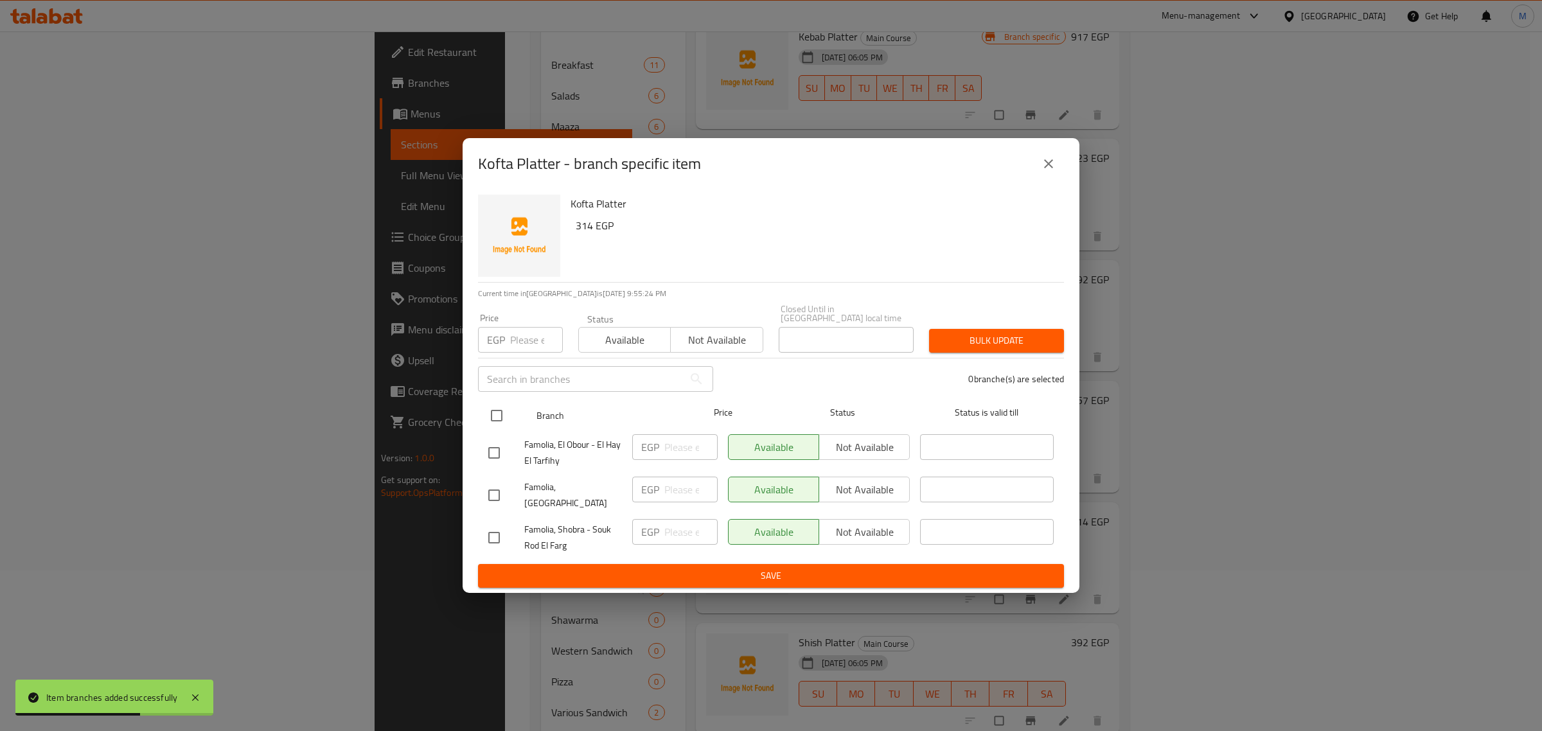
click at [493, 412] on input "checkbox" at bounding box center [496, 415] width 27 height 27
checkbox input "true"
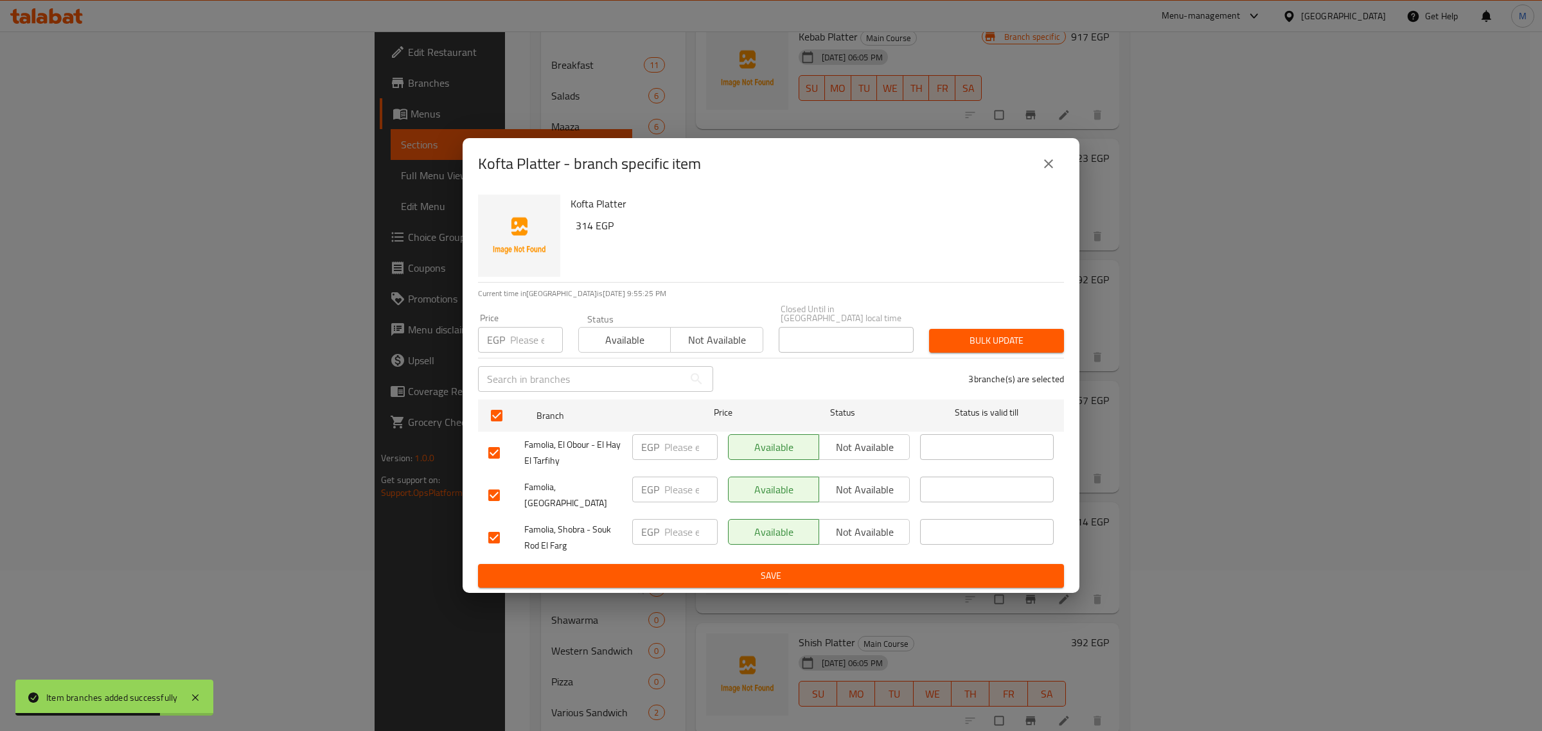
click at [834, 490] on span "Not available" at bounding box center [864, 490] width 80 height 19
click at [843, 442] on span "Not available" at bounding box center [864, 447] width 80 height 19
click at [823, 573] on span "Save" at bounding box center [770, 576] width 565 height 16
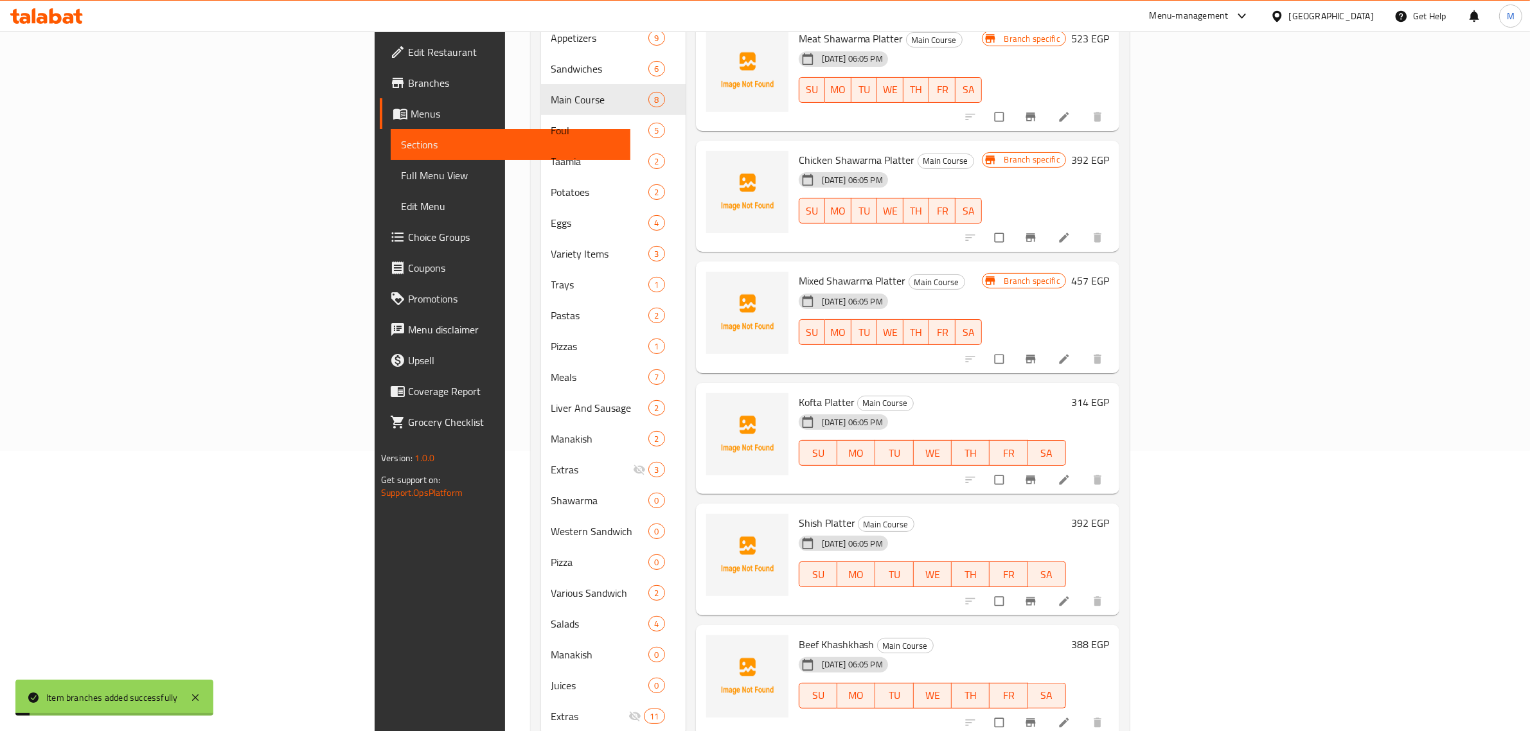
scroll to position [301, 0]
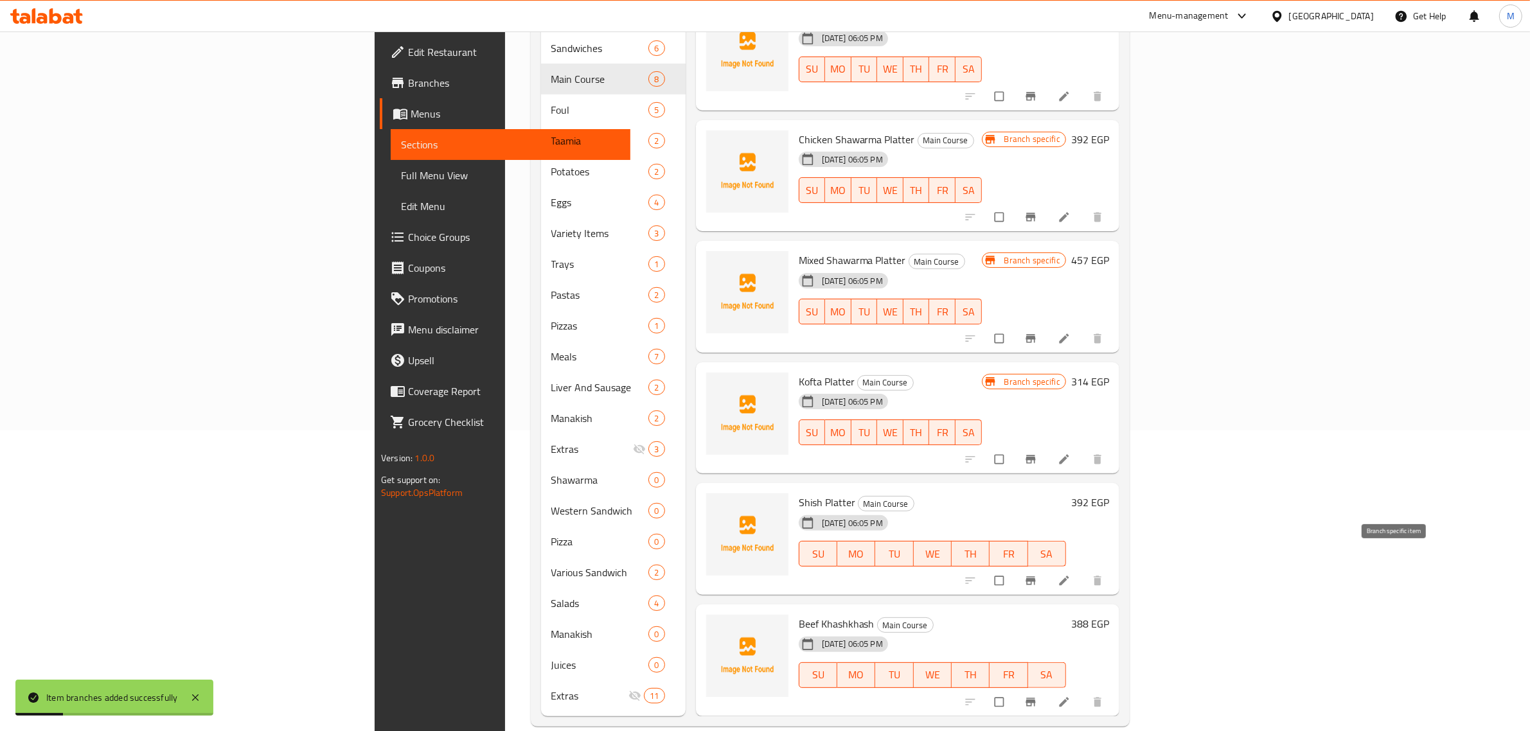
click at [1037, 574] on icon "Branch-specific-item" at bounding box center [1030, 580] width 13 height 13
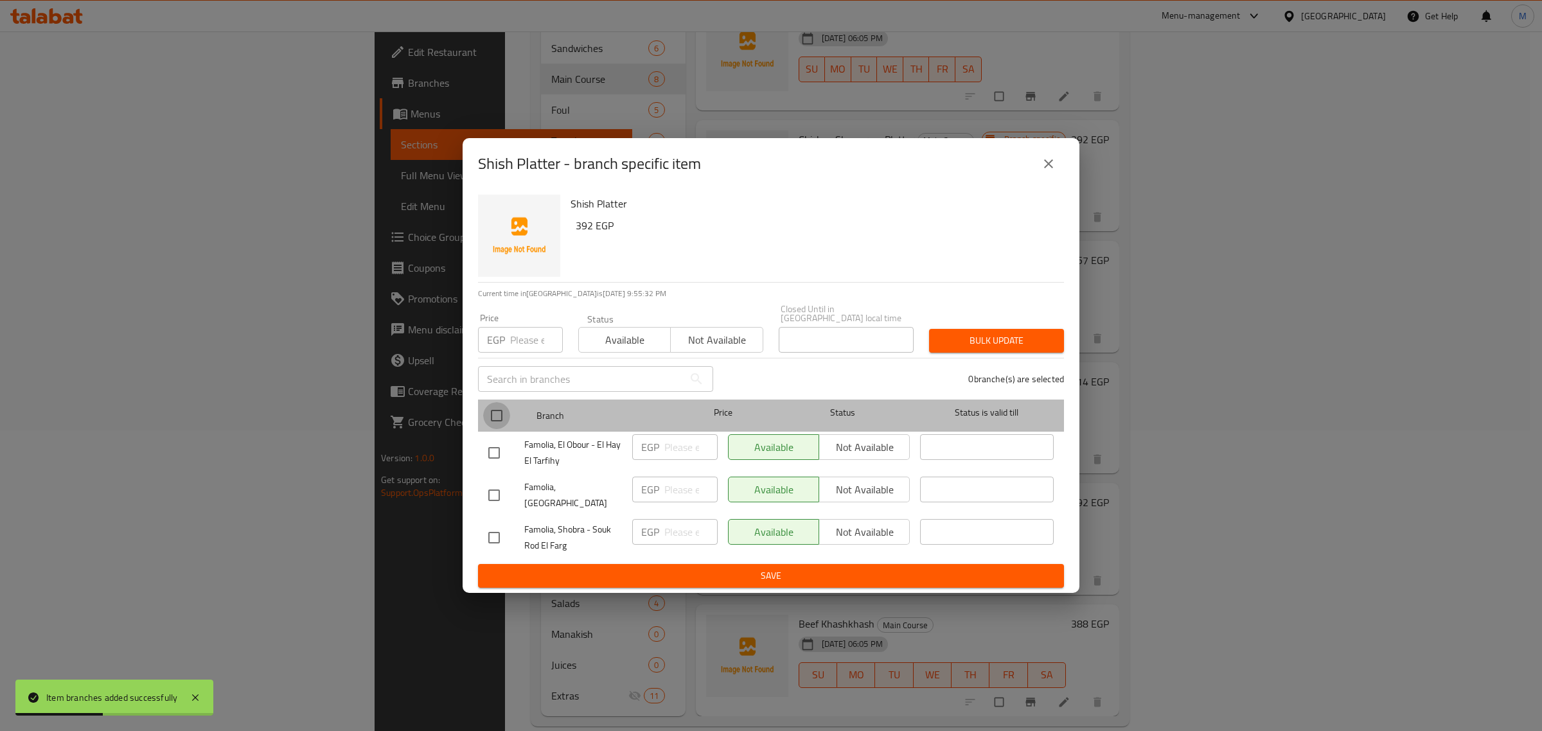
click at [501, 412] on input "checkbox" at bounding box center [496, 415] width 27 height 27
checkbox input "true"
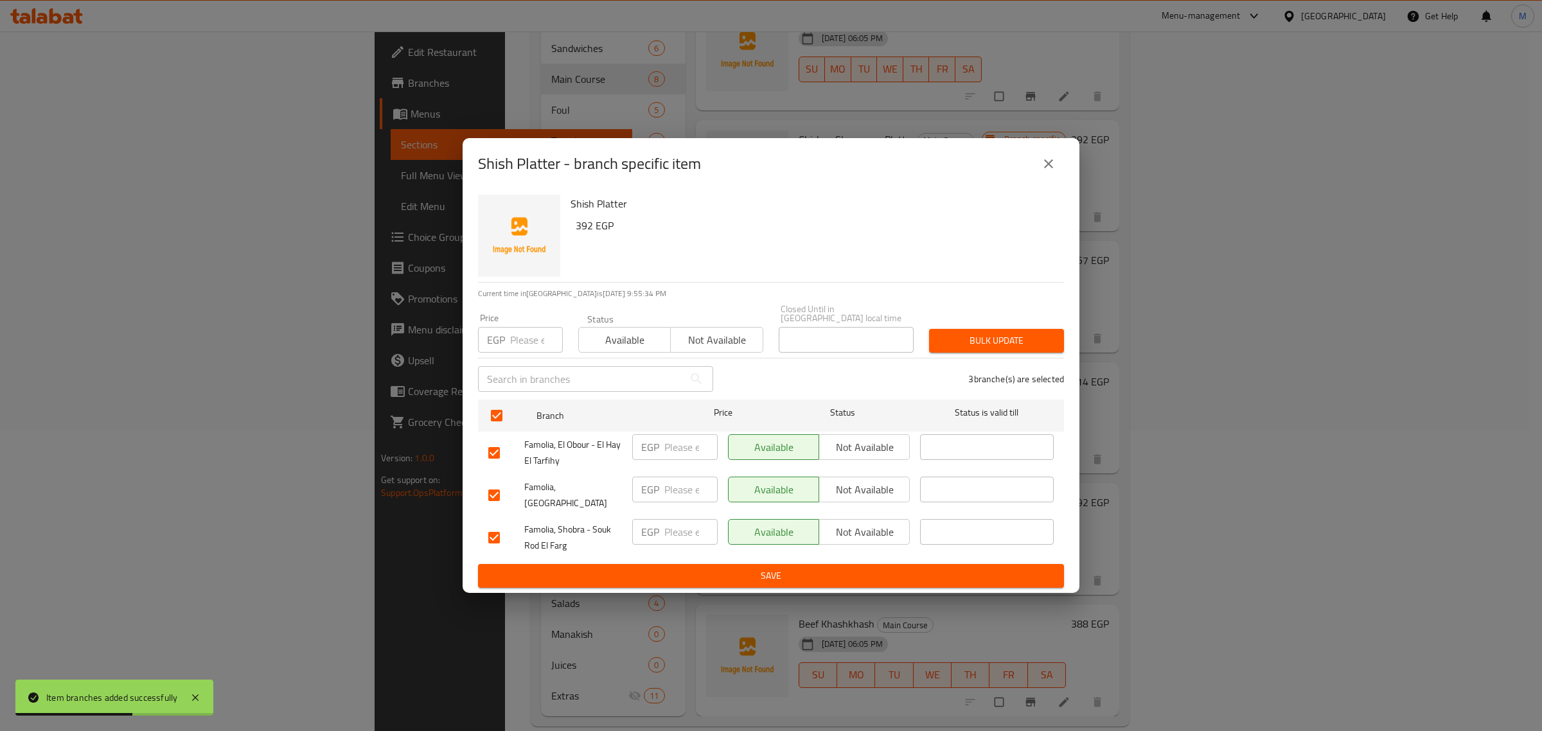
click at [863, 493] on span "Not available" at bounding box center [864, 490] width 80 height 19
click at [866, 461] on div "Available Not available" at bounding box center [819, 453] width 192 height 48
click at [865, 450] on span "Not available" at bounding box center [864, 447] width 80 height 19
type button "1"
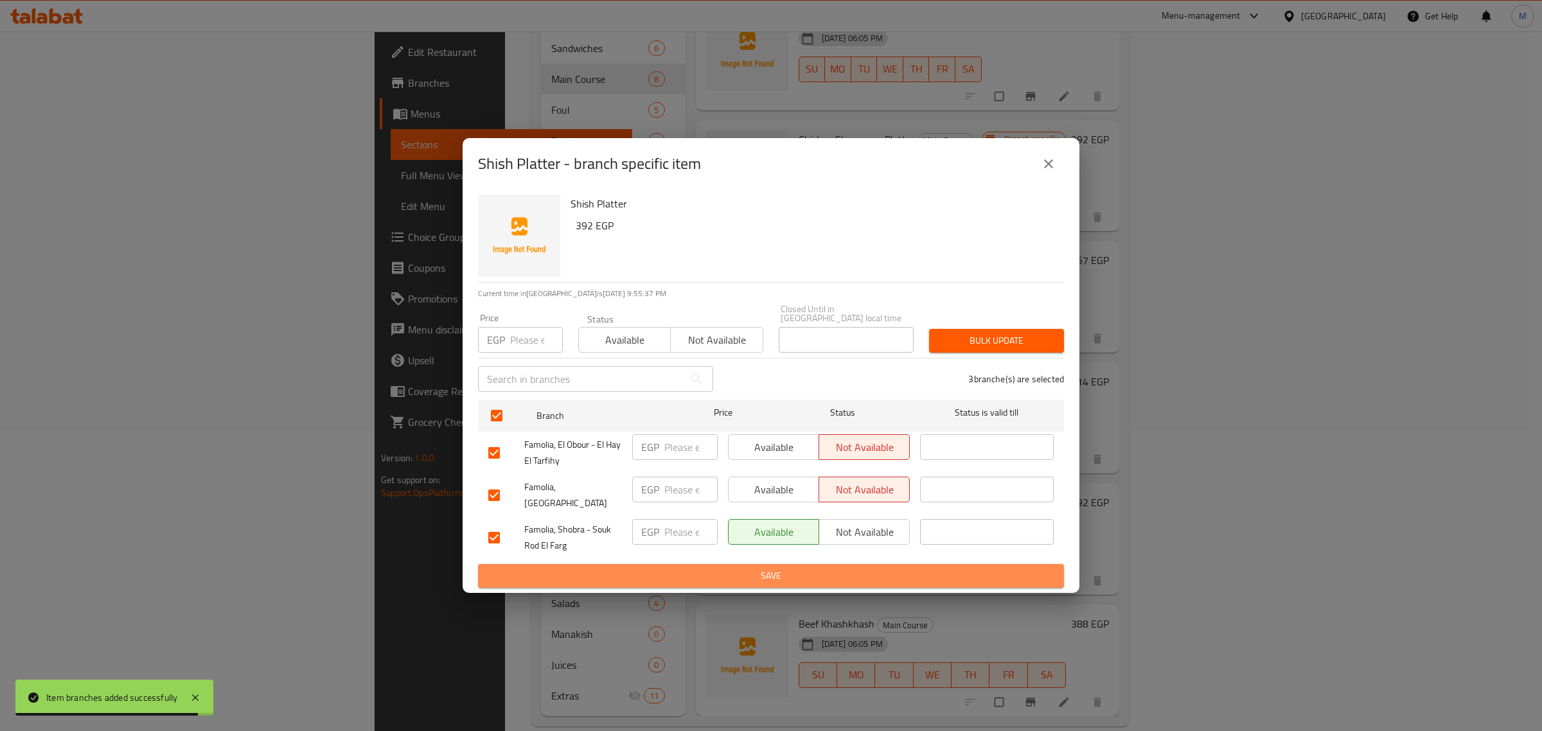
click at [815, 572] on span "Save" at bounding box center [770, 576] width 565 height 16
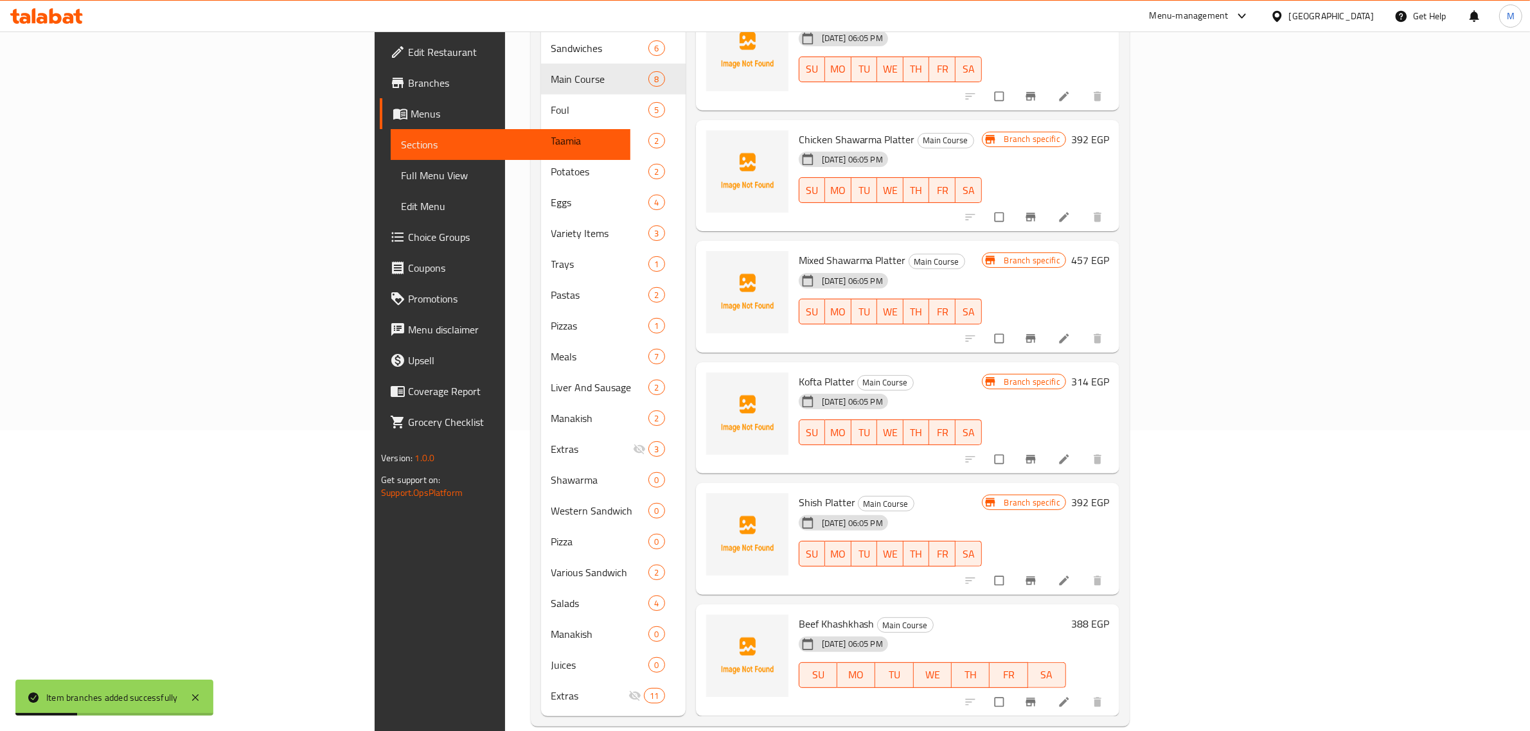
click at [1071, 610] on div "Beef Khashkhash Main Course 17-09-2025 06:05 PM SU MO TU WE TH FR SA" at bounding box center [932, 661] width 278 height 102
click at [1037, 696] on icon "Branch-specific-item" at bounding box center [1030, 702] width 13 height 13
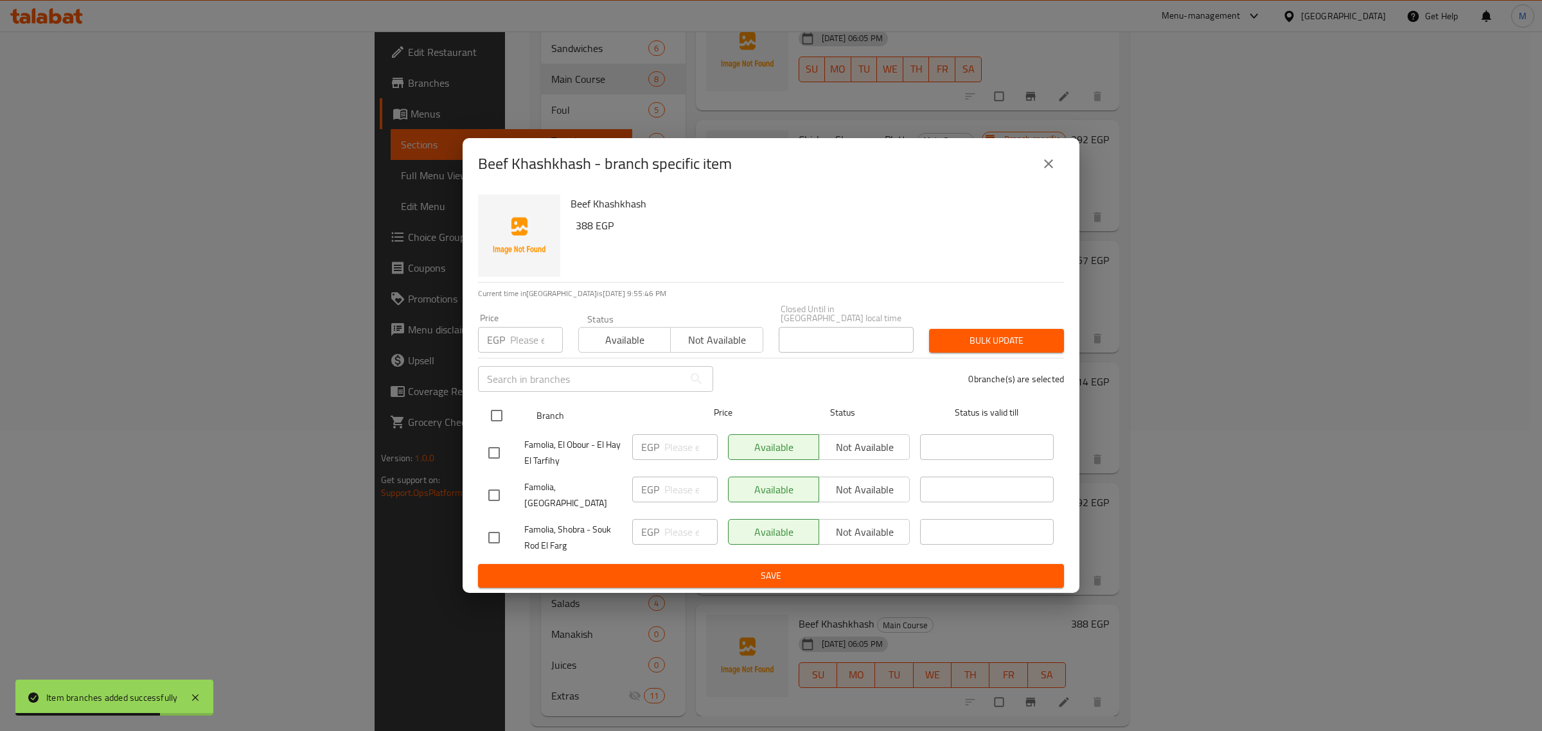
click at [502, 408] on input "checkbox" at bounding box center [496, 415] width 27 height 27
checkbox input "true"
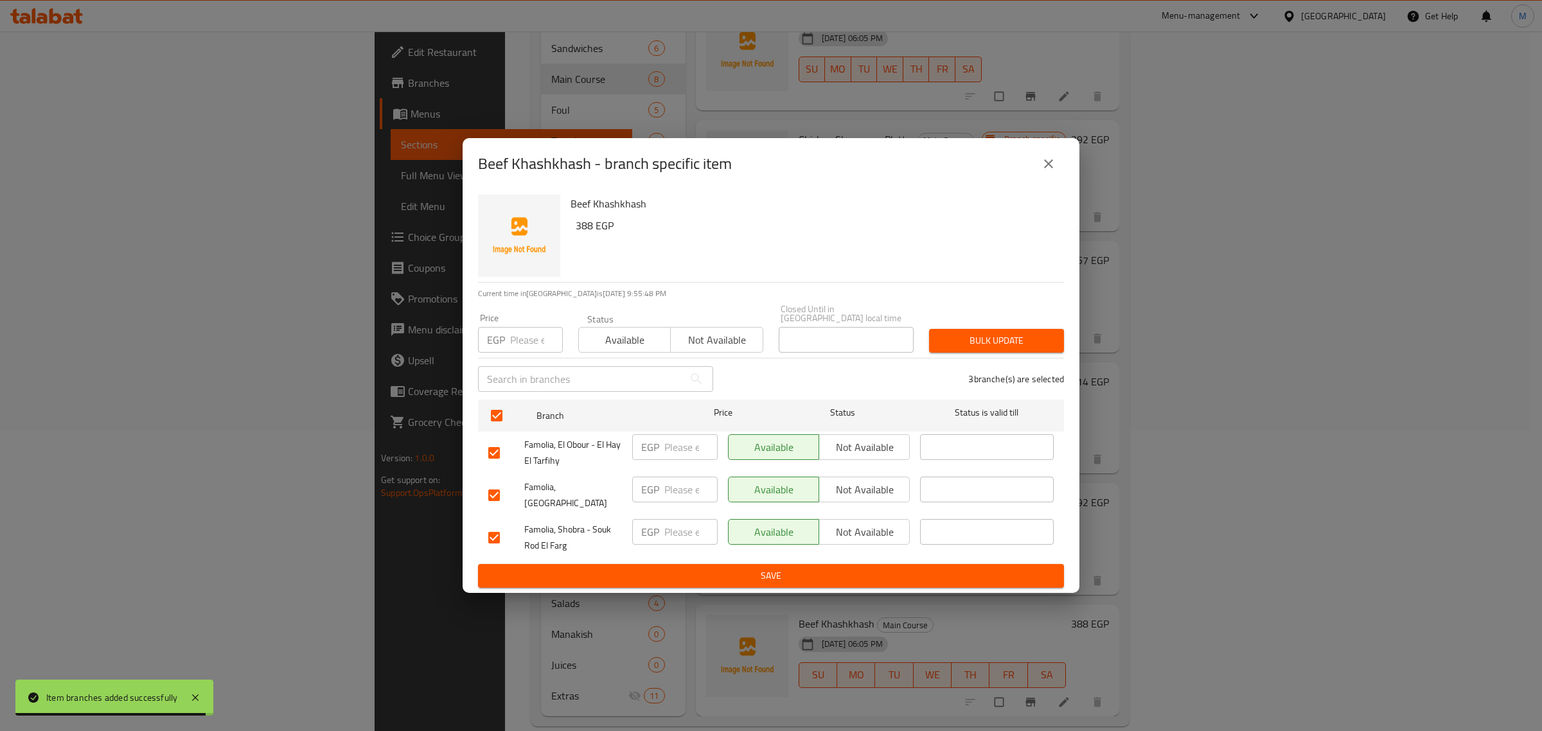
click at [842, 495] on span "Not available" at bounding box center [864, 490] width 80 height 19
click at [863, 440] on span "Not available" at bounding box center [864, 447] width 80 height 19
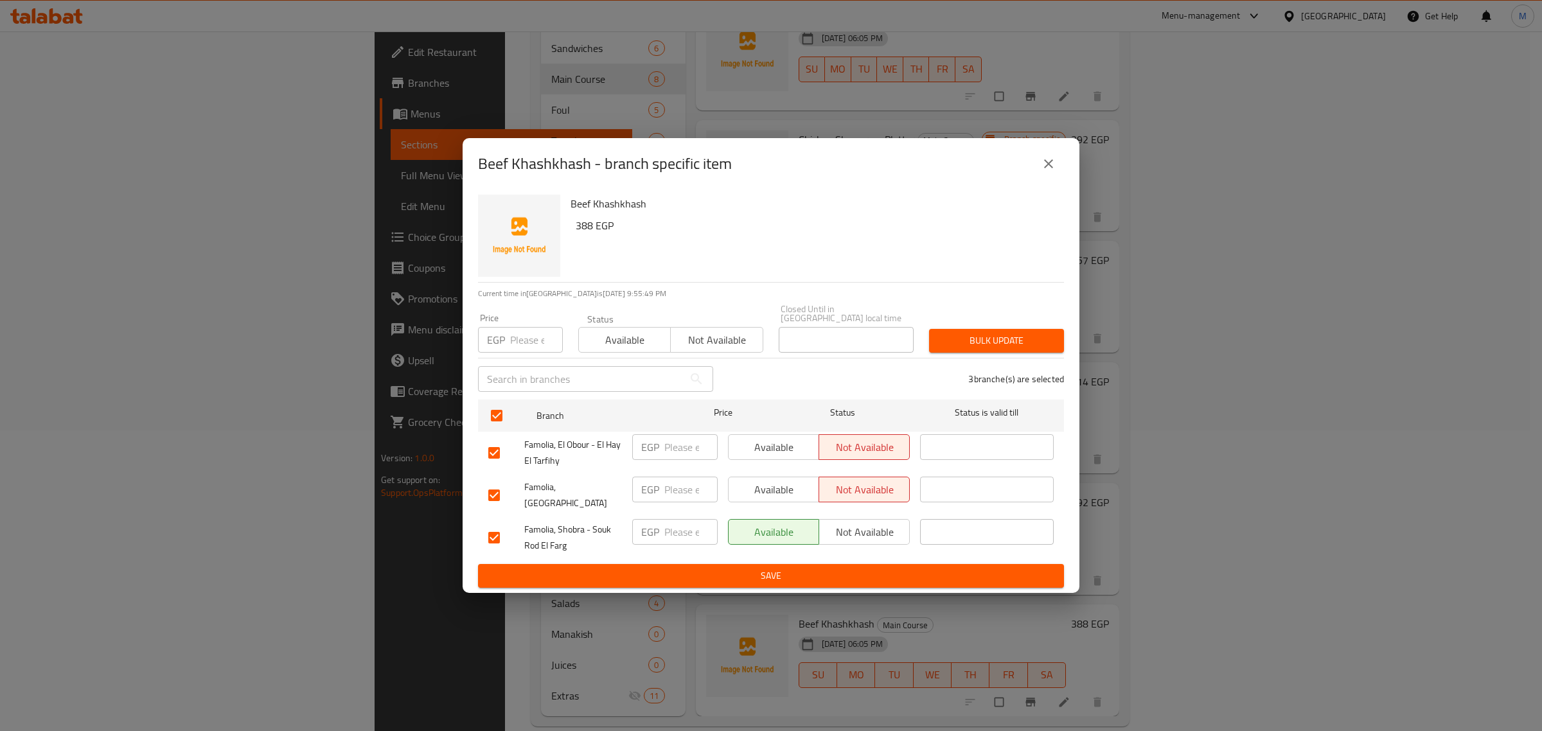
click at [855, 564] on button "Save" at bounding box center [771, 576] width 586 height 24
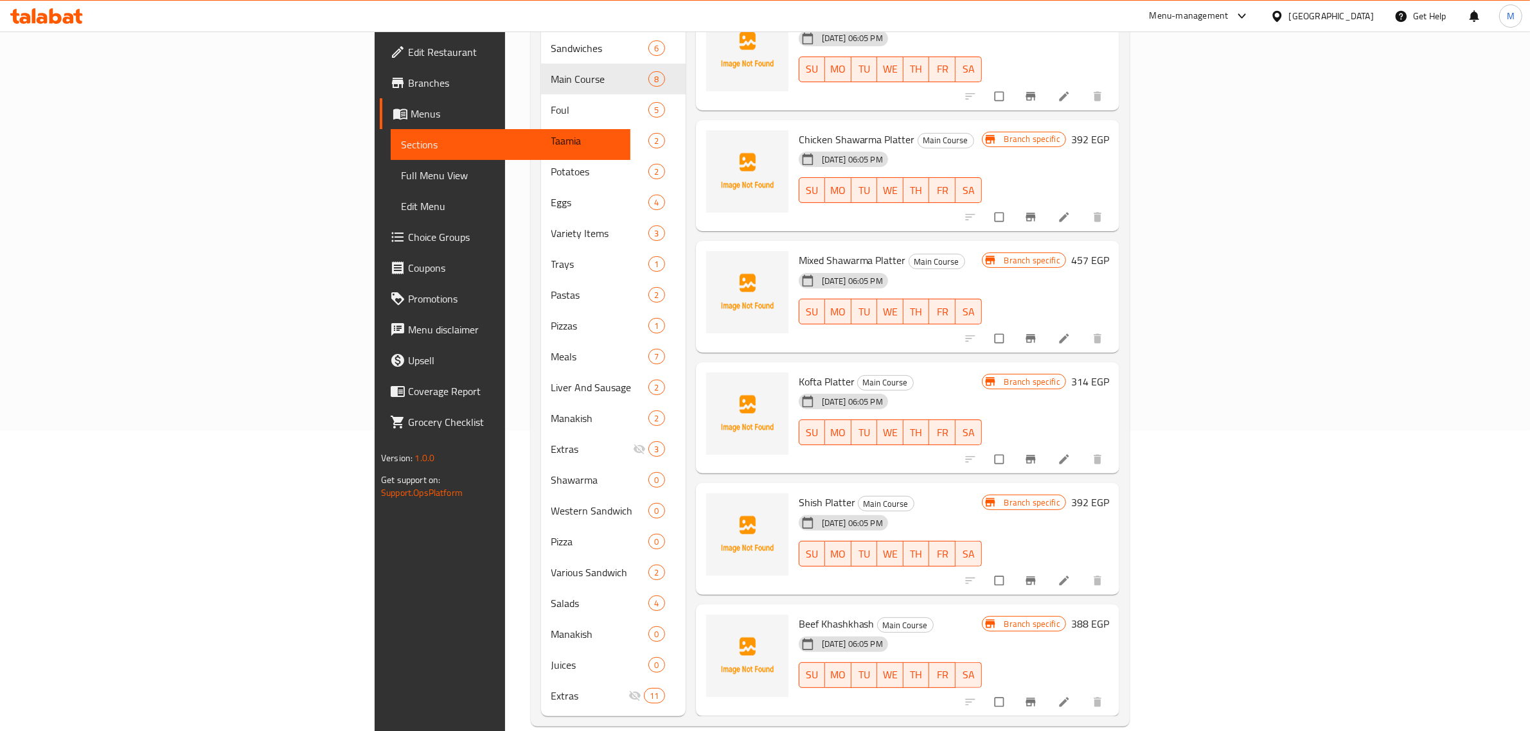
click at [982, 493] on h6 "Shish Platter Main Course" at bounding box center [890, 502] width 183 height 18
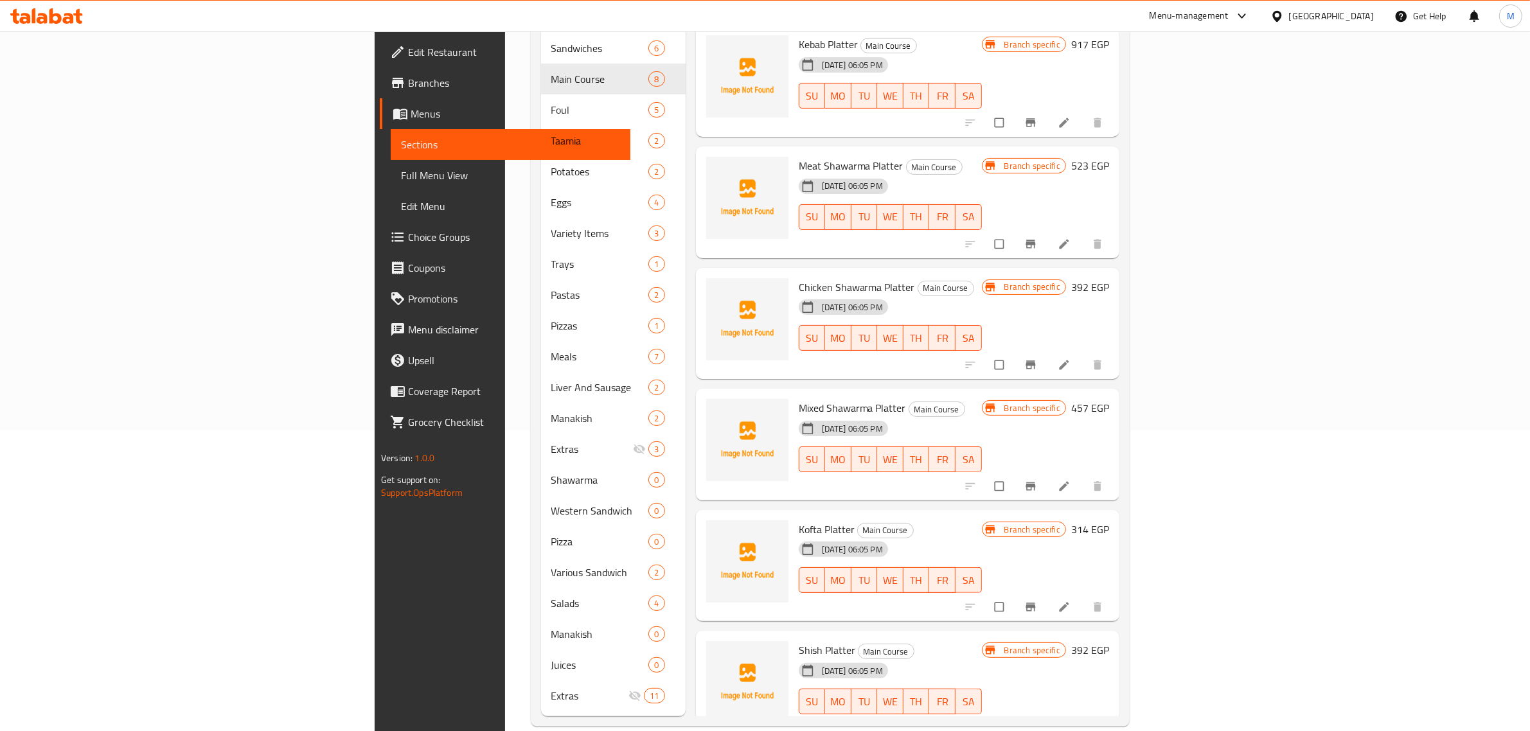
scroll to position [0, 0]
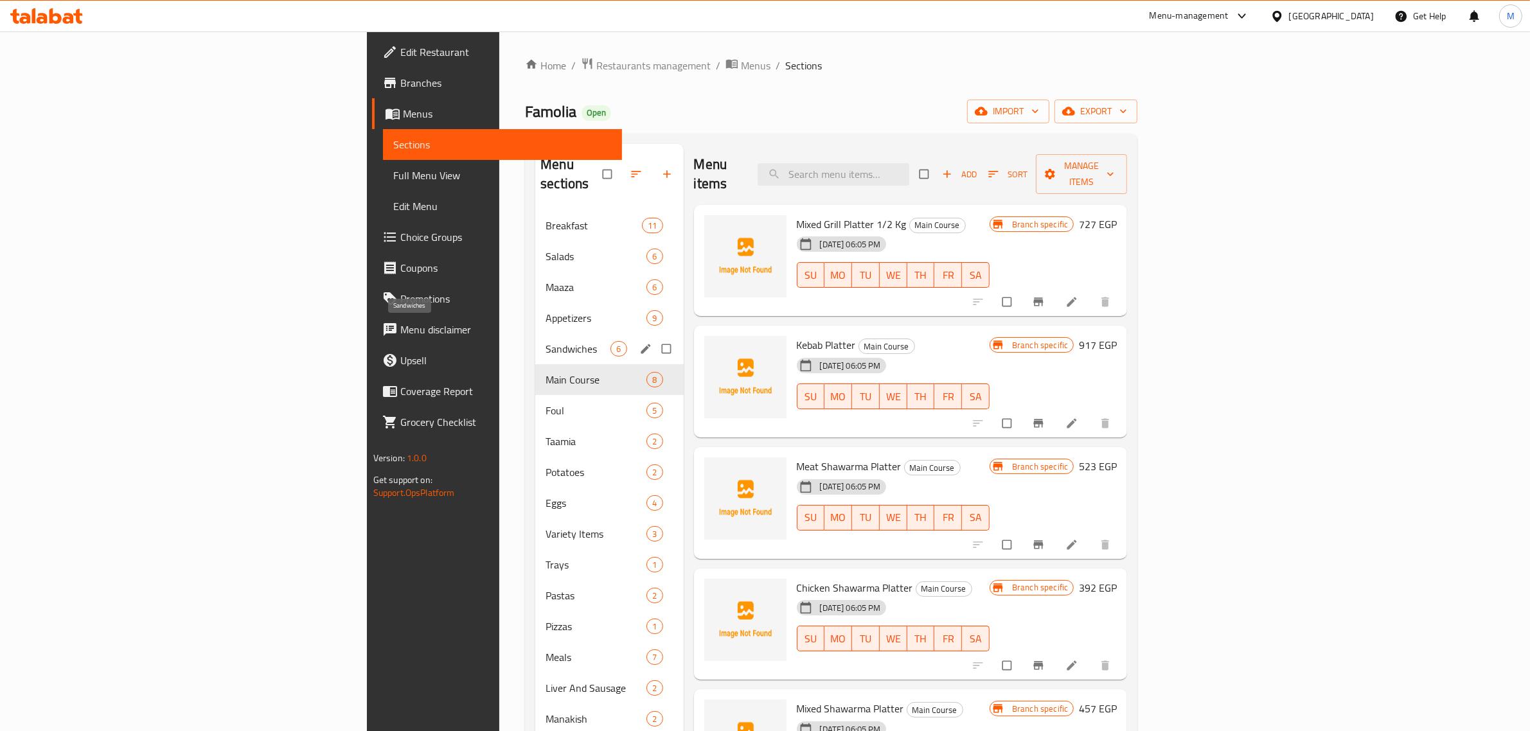
click at [545, 341] on span "Sandwiches" at bounding box center [577, 348] width 65 height 15
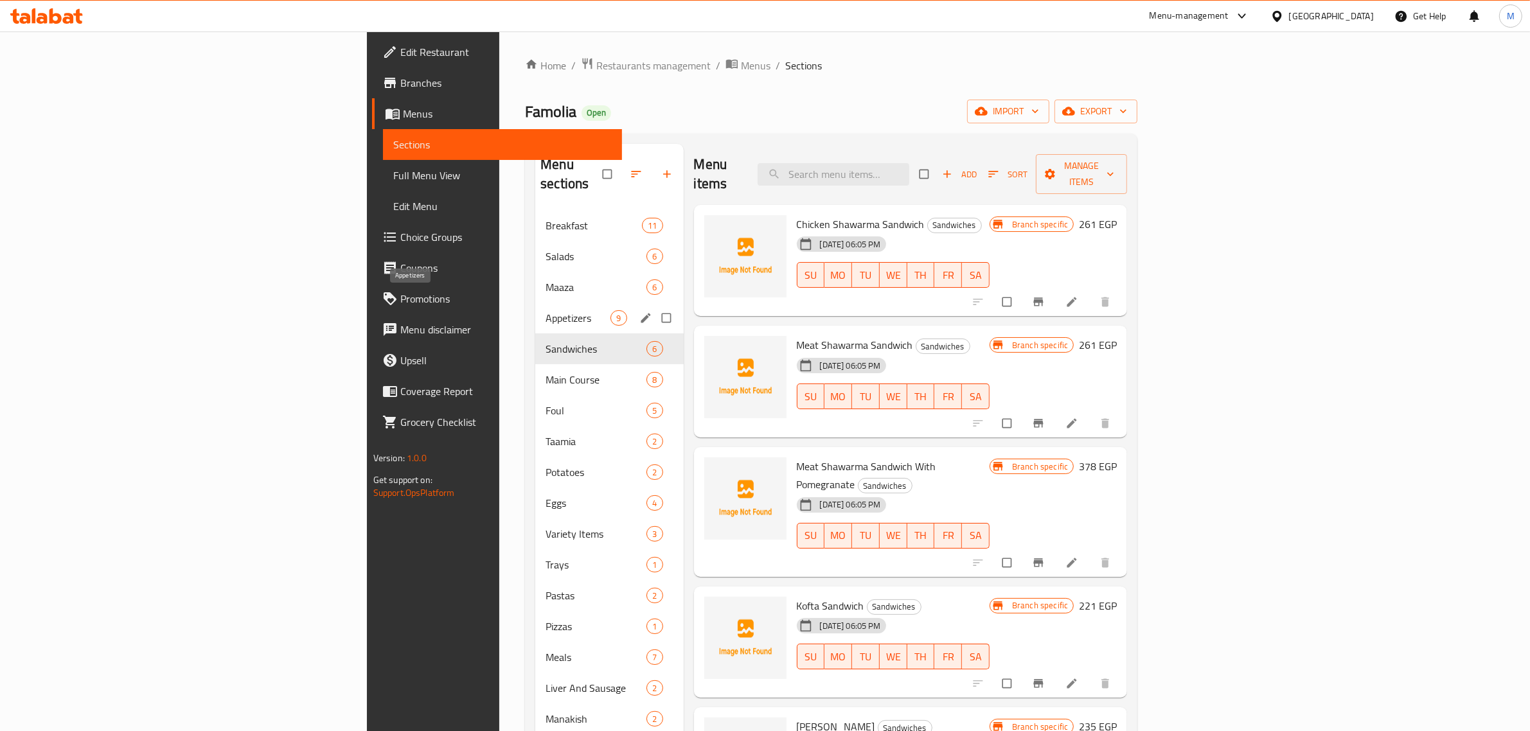
click at [545, 310] on span "Appetizers" at bounding box center [577, 317] width 65 height 15
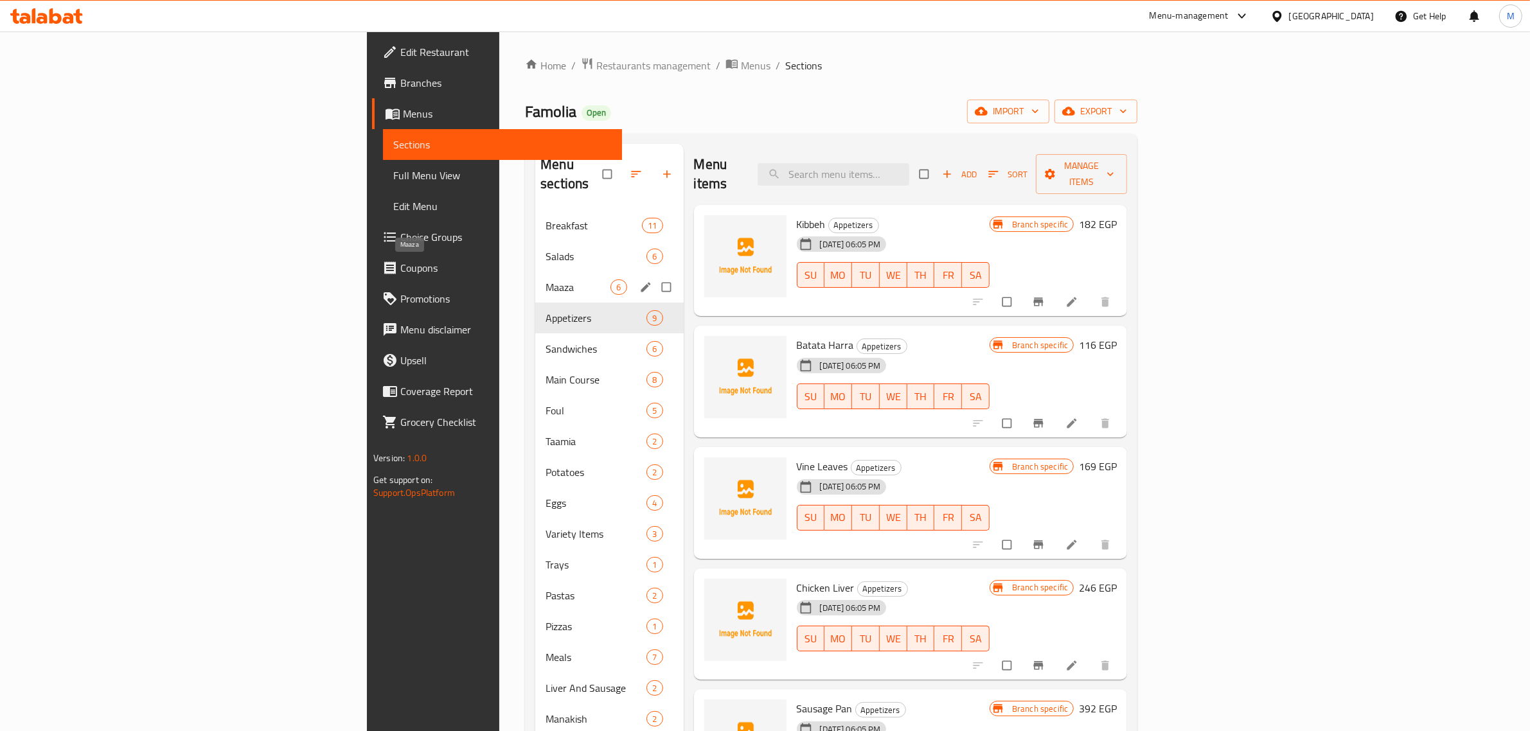
click at [545, 279] on span "Maaza" at bounding box center [577, 286] width 65 height 15
click at [545, 249] on span "Salads" at bounding box center [577, 256] width 65 height 15
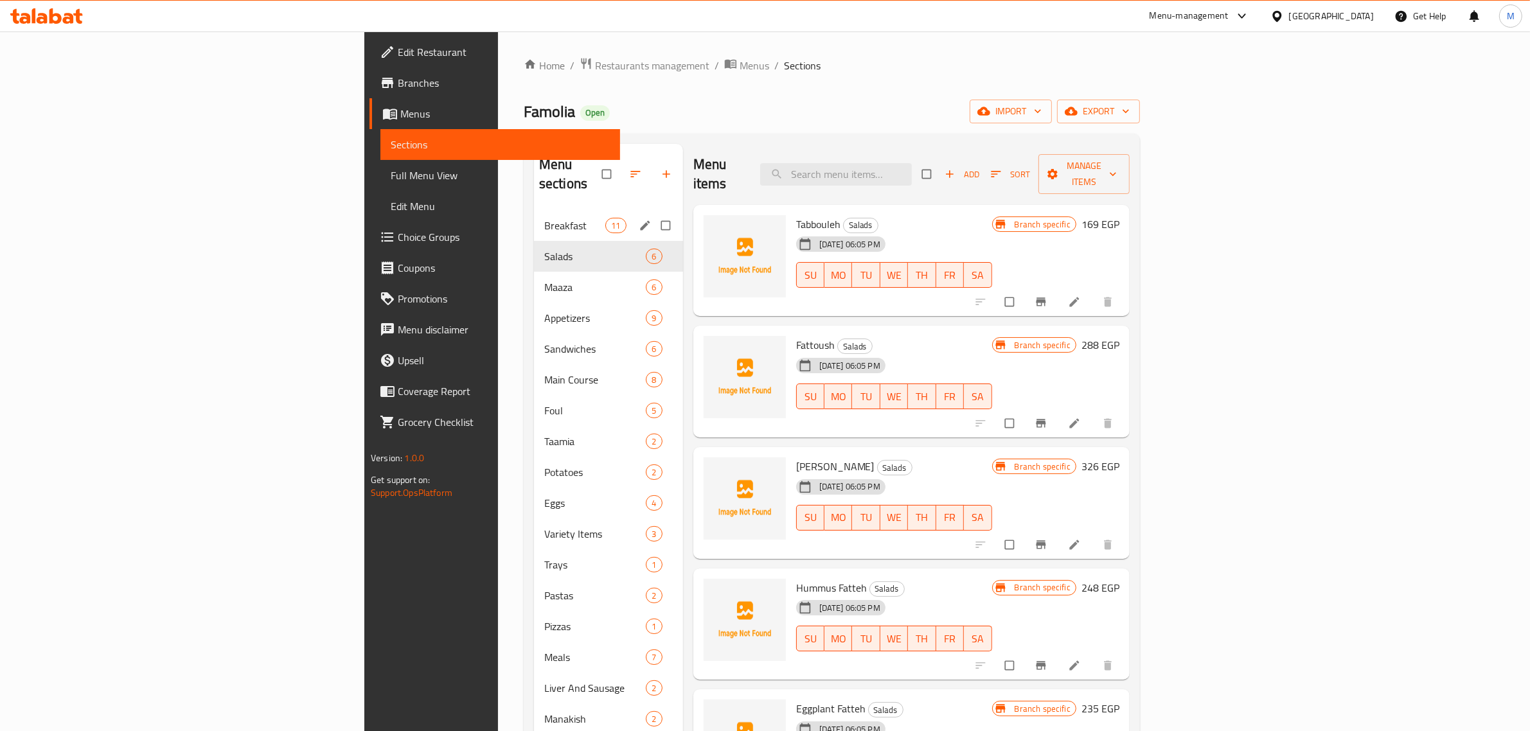
click at [544, 218] on span "Breakfast" at bounding box center [574, 225] width 61 height 15
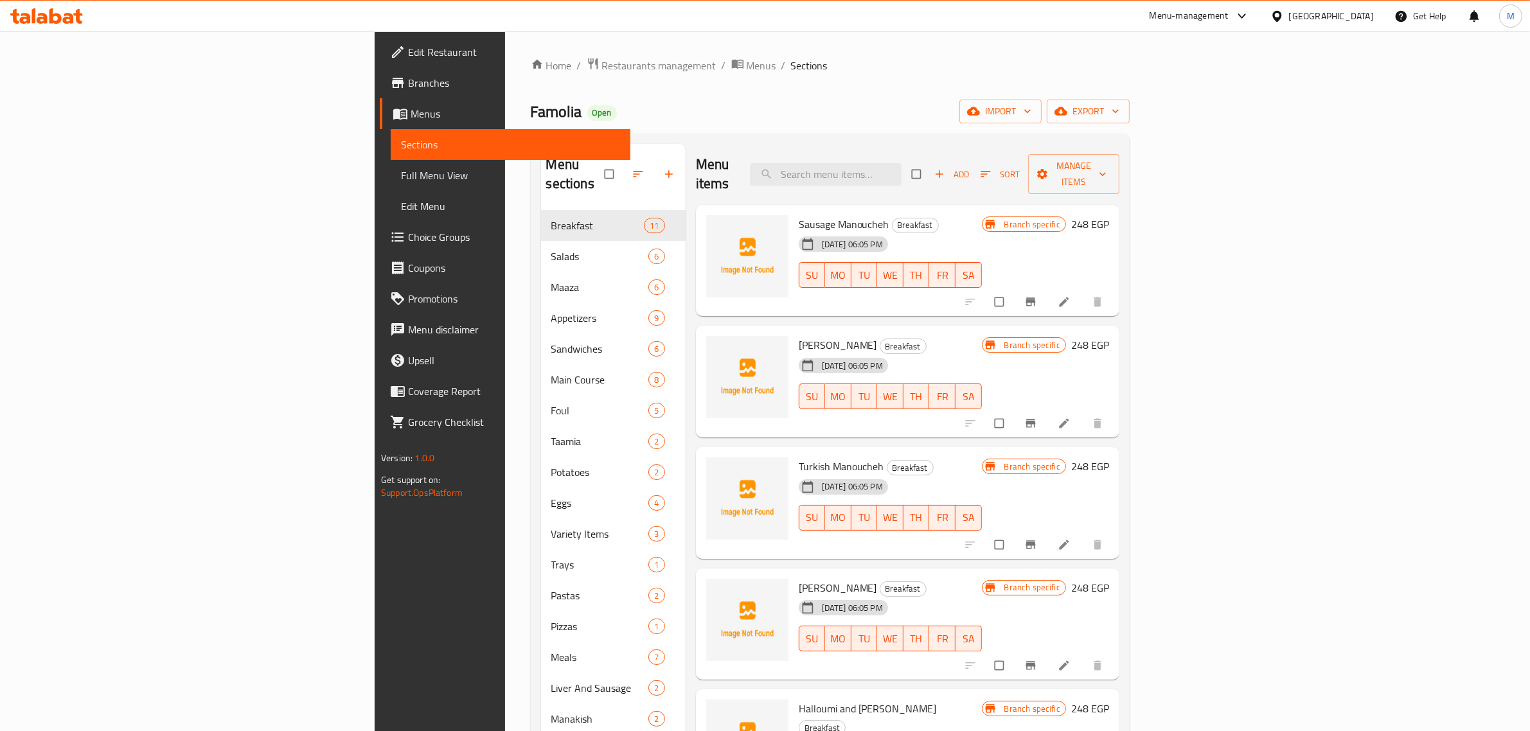
click at [1281, 15] on icon at bounding box center [1276, 15] width 9 height 11
click at [1216, 335] on div "[GEOGRAPHIC_DATA]" at bounding box center [1234, 337] width 85 height 14
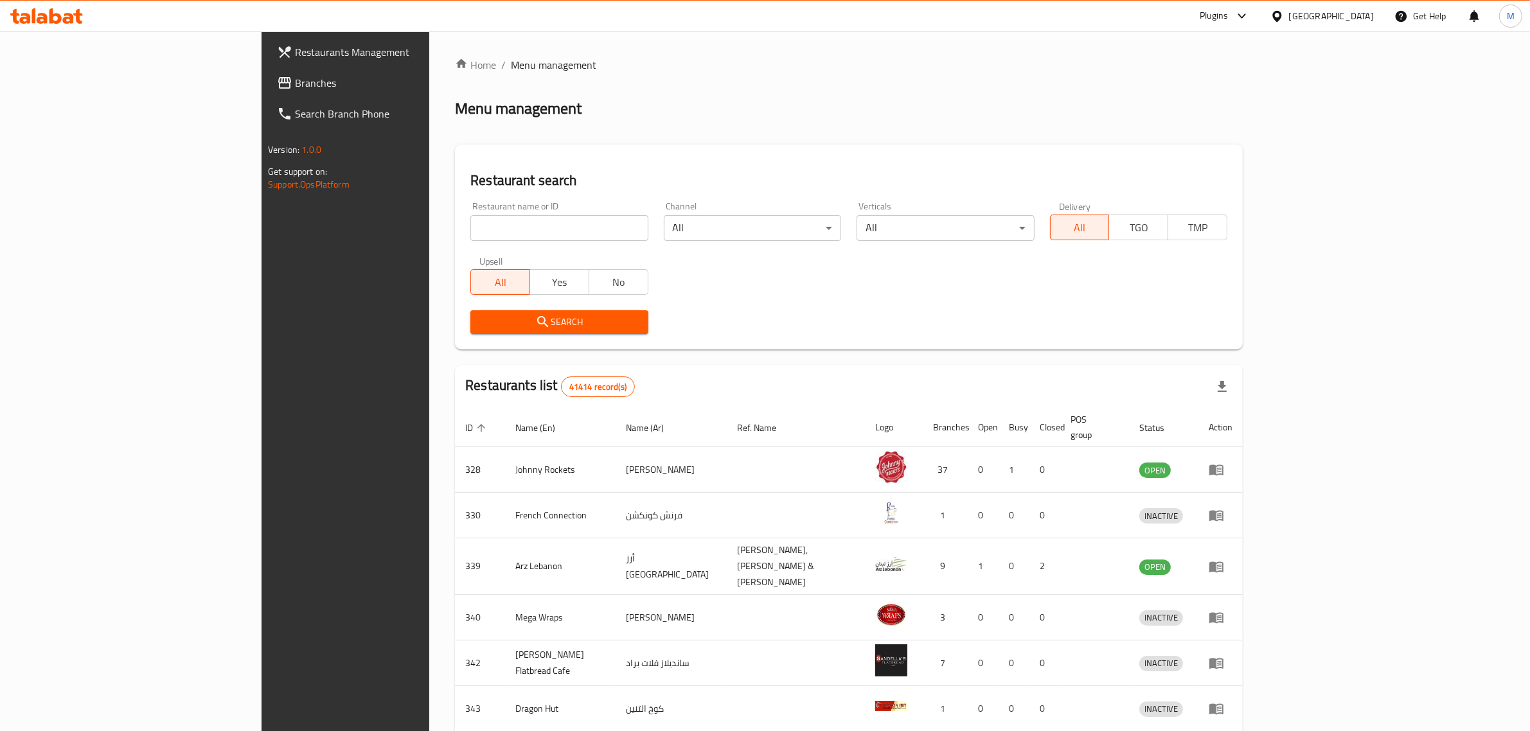
click at [295, 85] on span "Branches" at bounding box center [401, 82] width 212 height 15
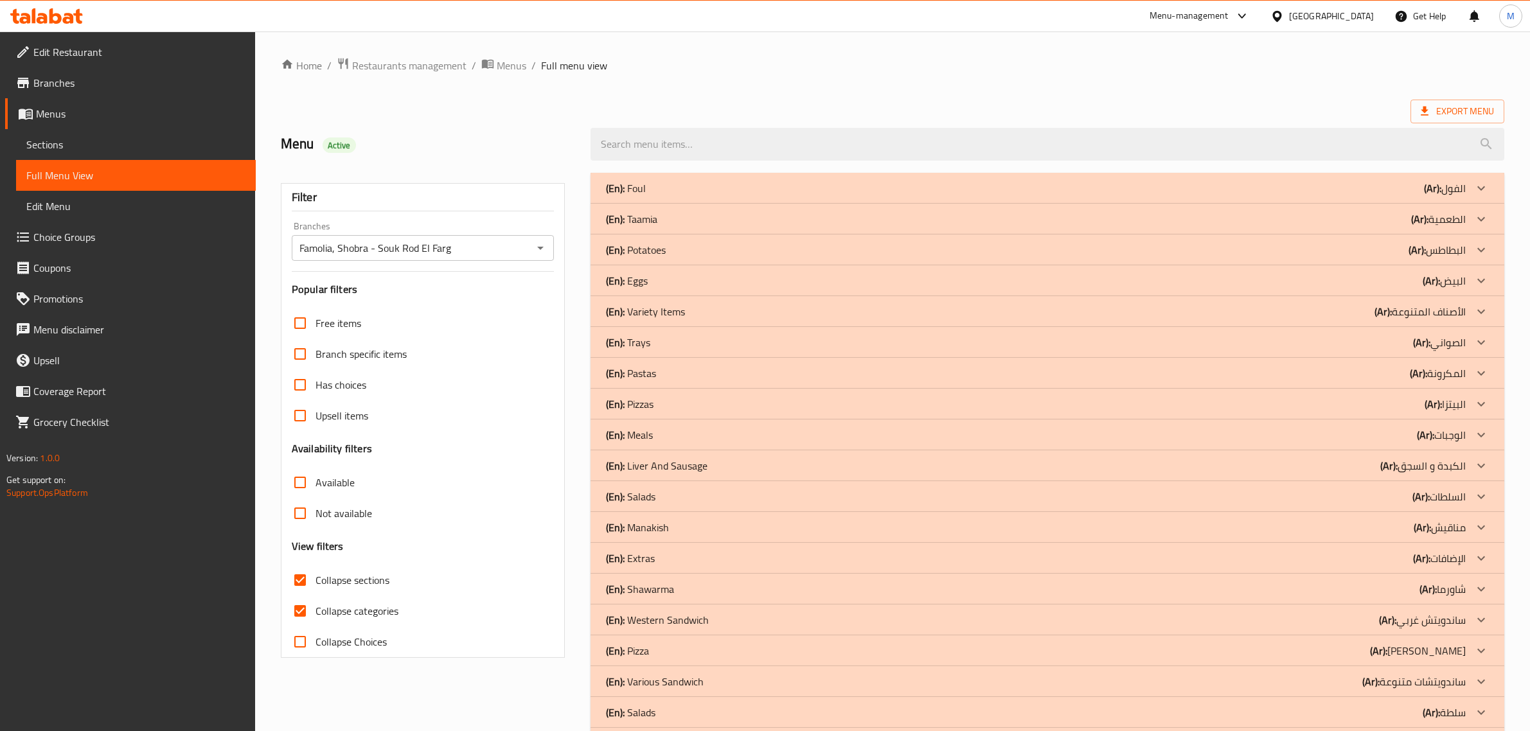
scroll to position [114, 0]
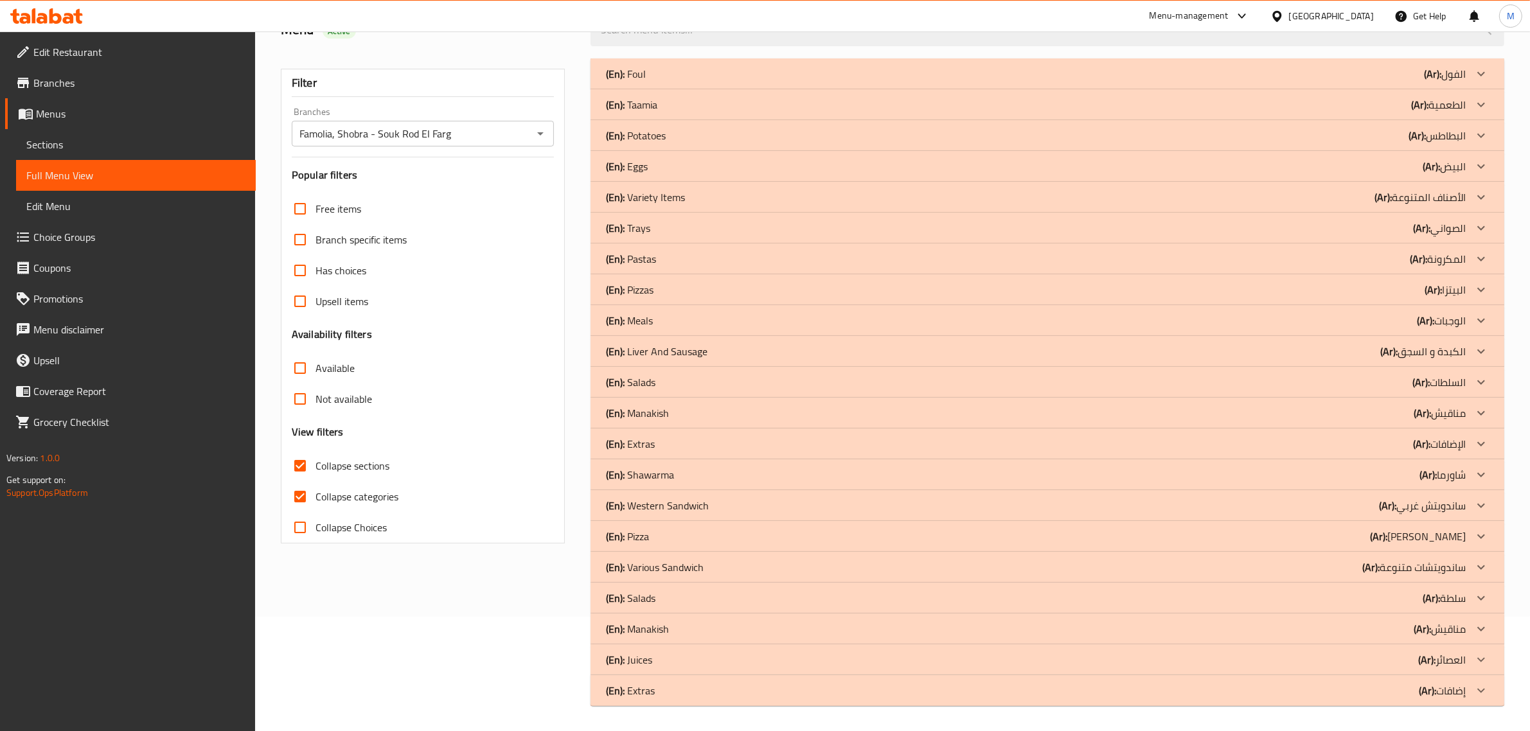
click at [513, 119] on div "Branches Famolia, Shobra - Souk Rod El Farg Branches" at bounding box center [423, 126] width 262 height 39
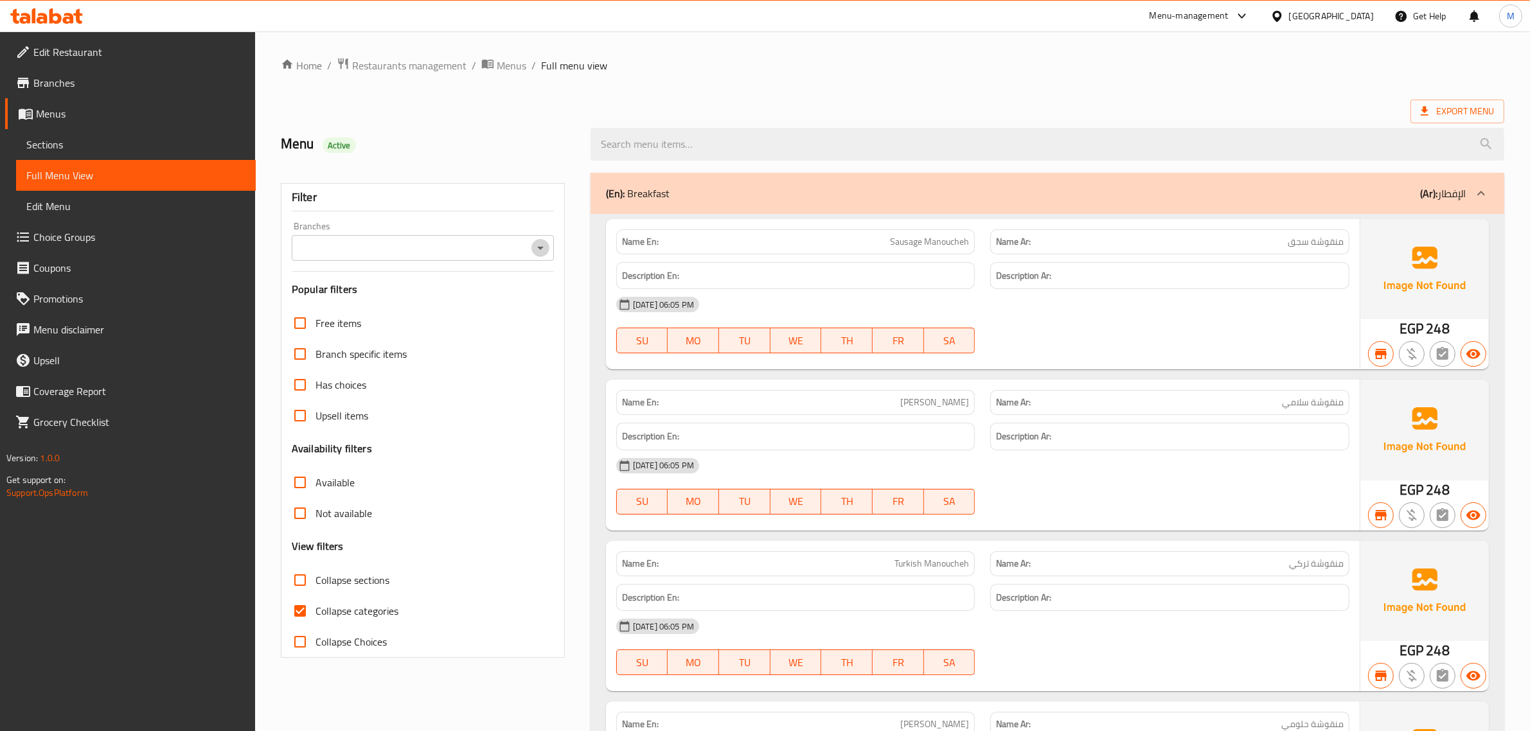
click at [538, 251] on icon "Open" at bounding box center [540, 247] width 15 height 15
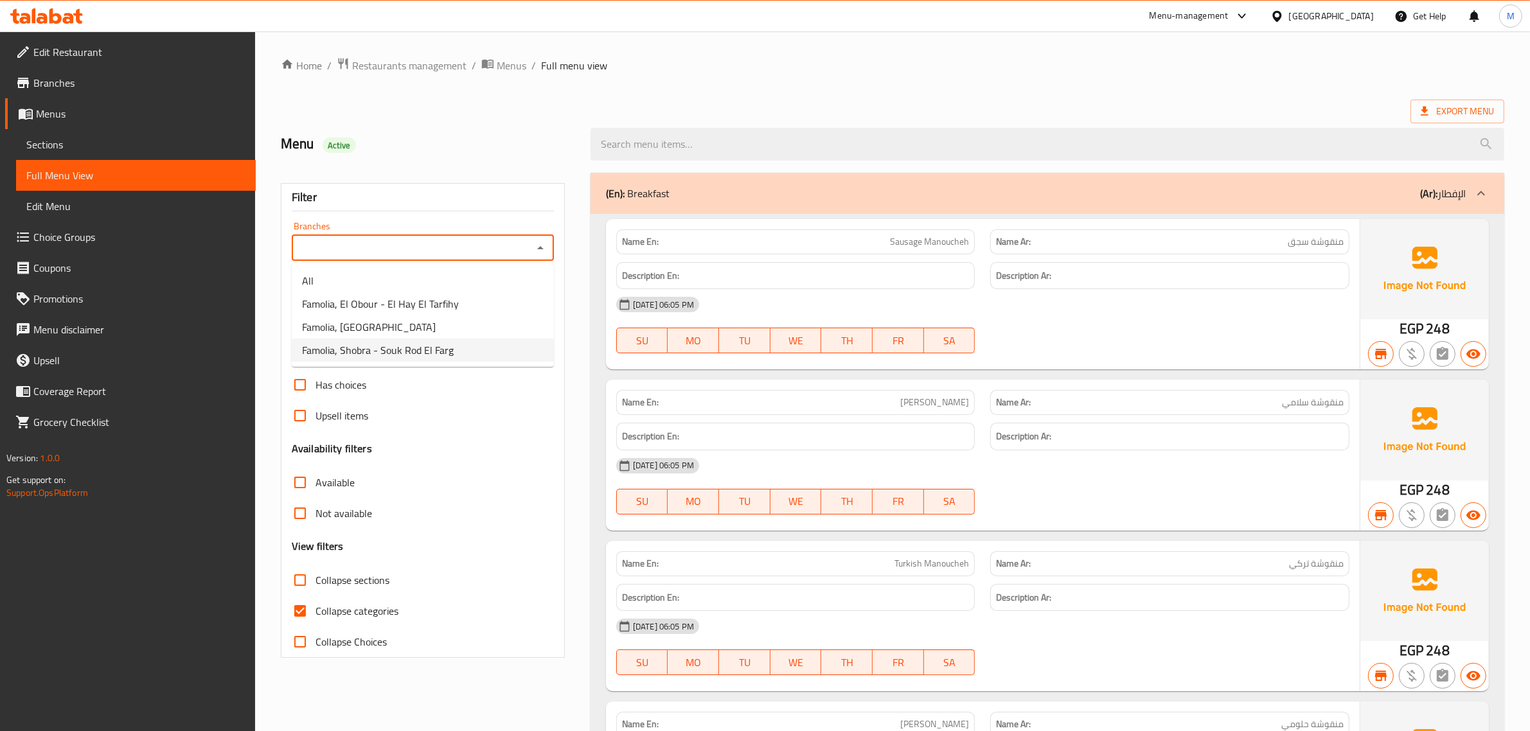
click at [466, 351] on li "Famolia, Shobra - Souk Rod El Farg" at bounding box center [423, 350] width 262 height 23
type input "Famolia, Shobra - Souk Rod El Farg"
click at [306, 583] on input "Collapse sections" at bounding box center [300, 580] width 31 height 31
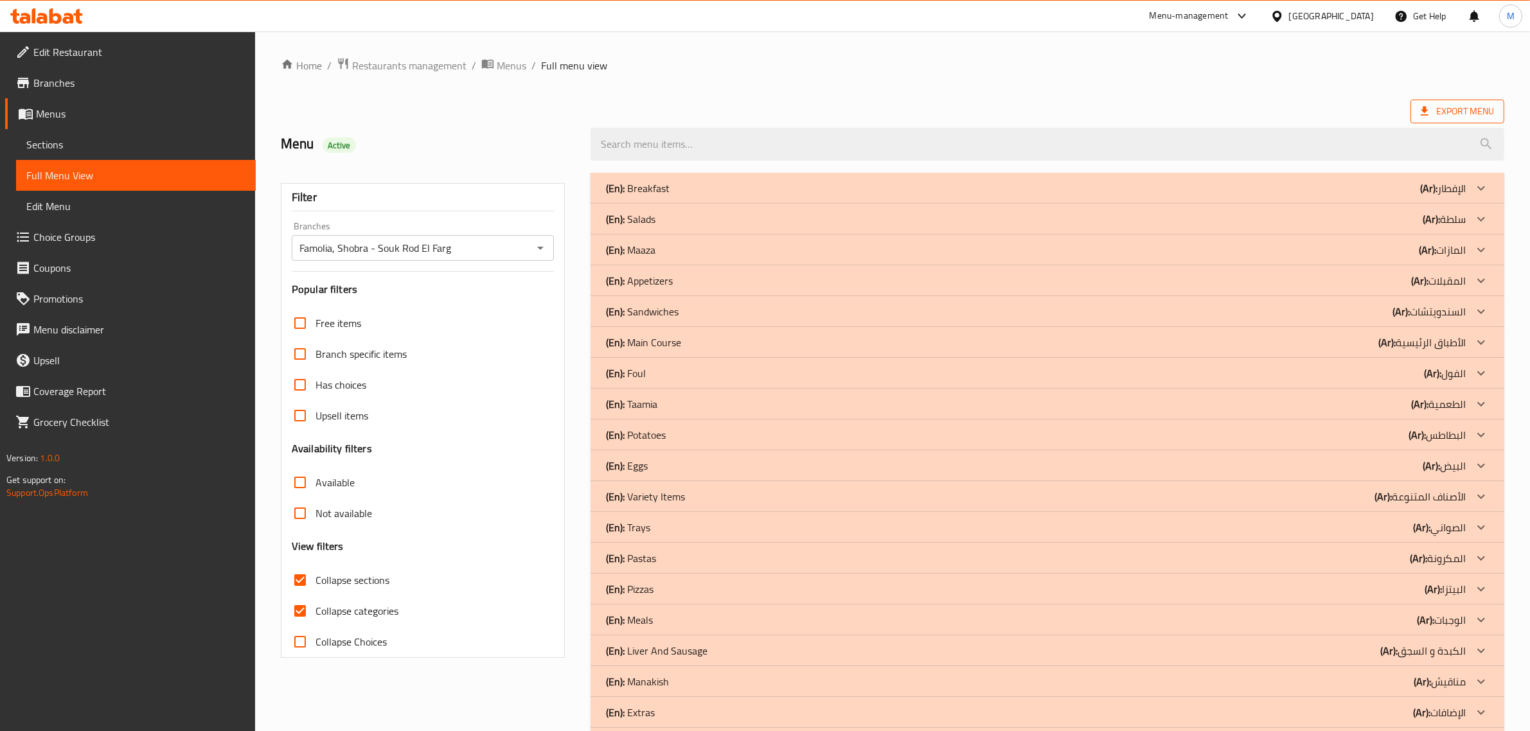
click at [1462, 107] on span "Export Menu" at bounding box center [1456, 111] width 73 height 16
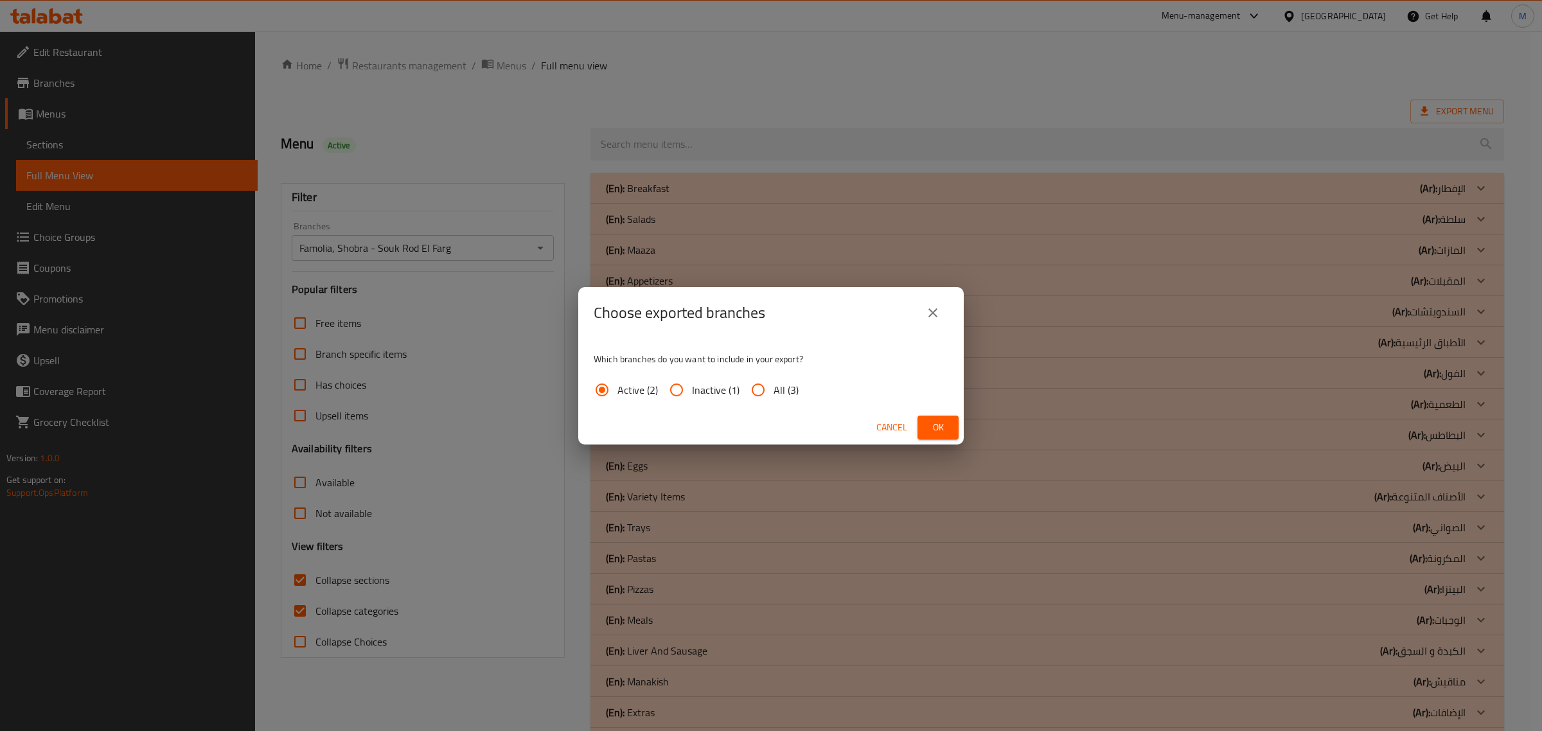
click at [955, 427] on button "Ok" at bounding box center [937, 428] width 41 height 24
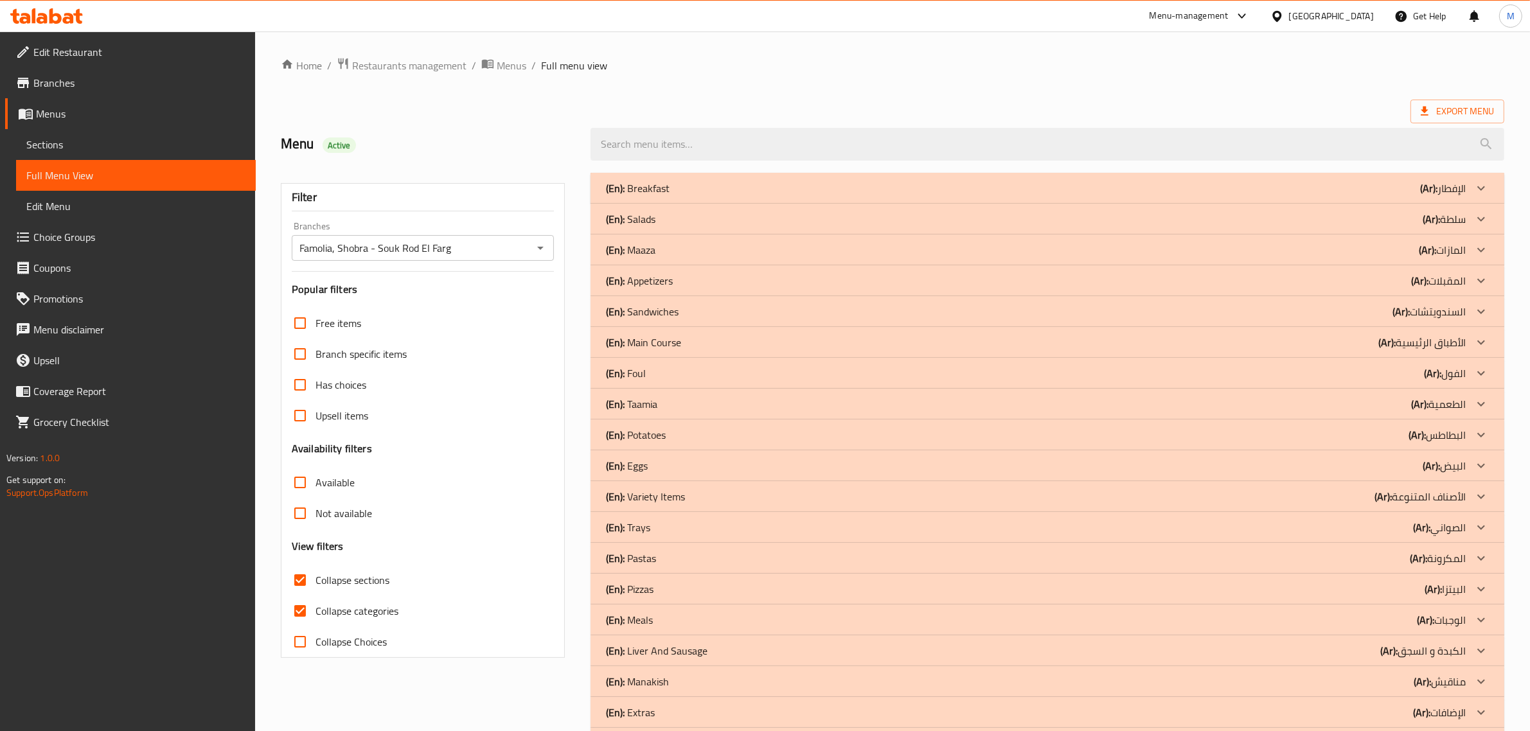
click at [1045, 98] on div "Home / Restaurants management / Menus / Full menu view Export Menu Menu Active …" at bounding box center [892, 515] width 1223 height 917
click at [1481, 341] on icon at bounding box center [1480, 342] width 15 height 15
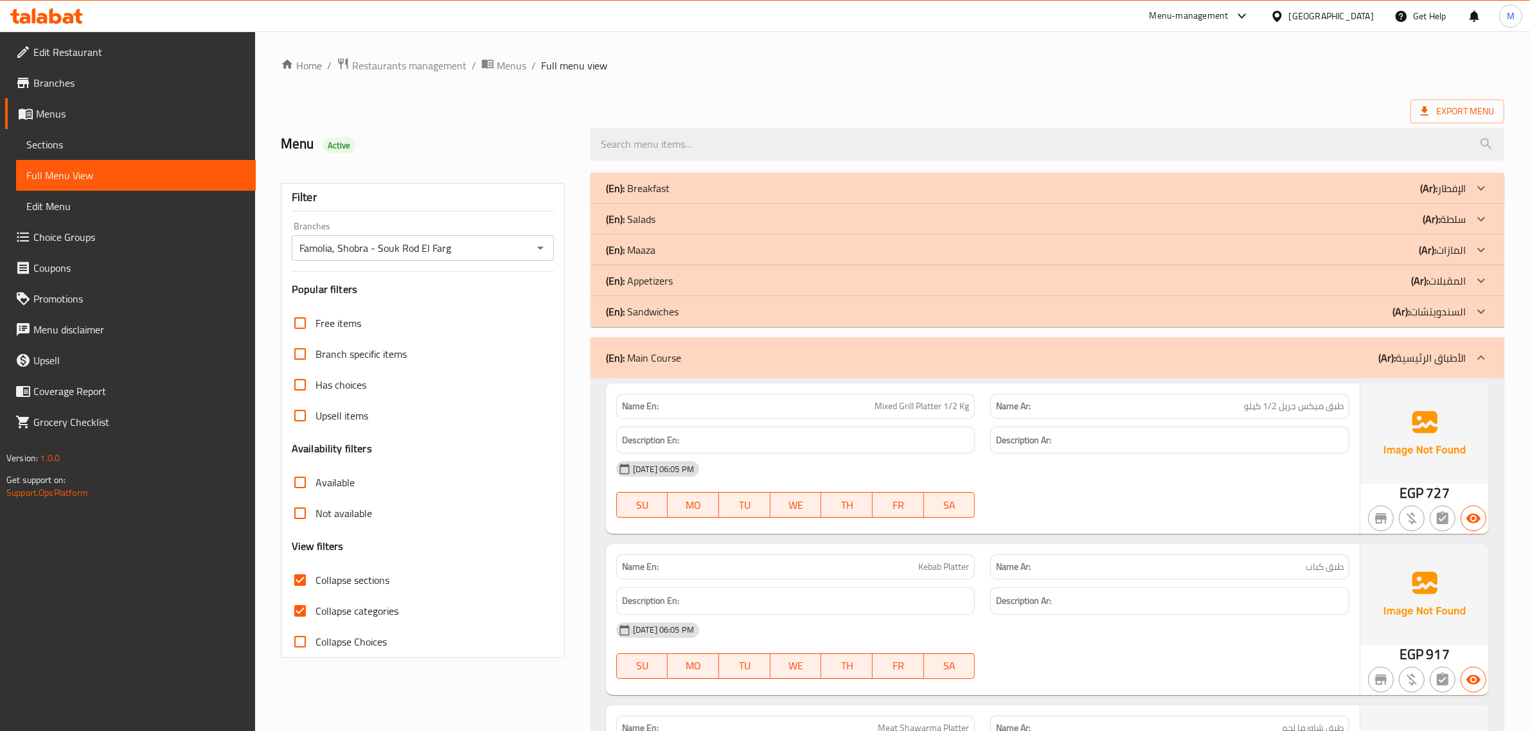
click at [1484, 306] on icon at bounding box center [1480, 311] width 15 height 15
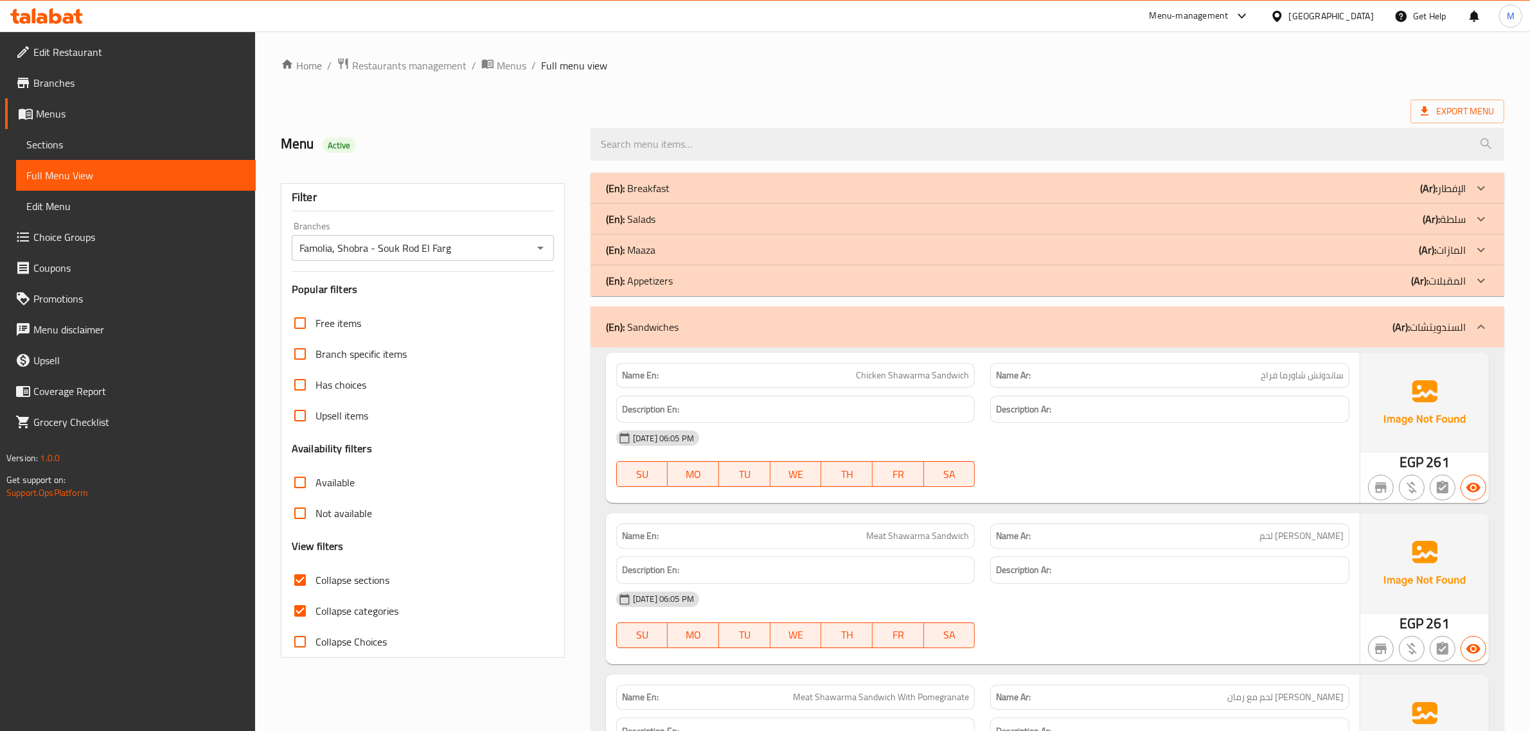
click at [1480, 280] on icon at bounding box center [1480, 280] width 15 height 15
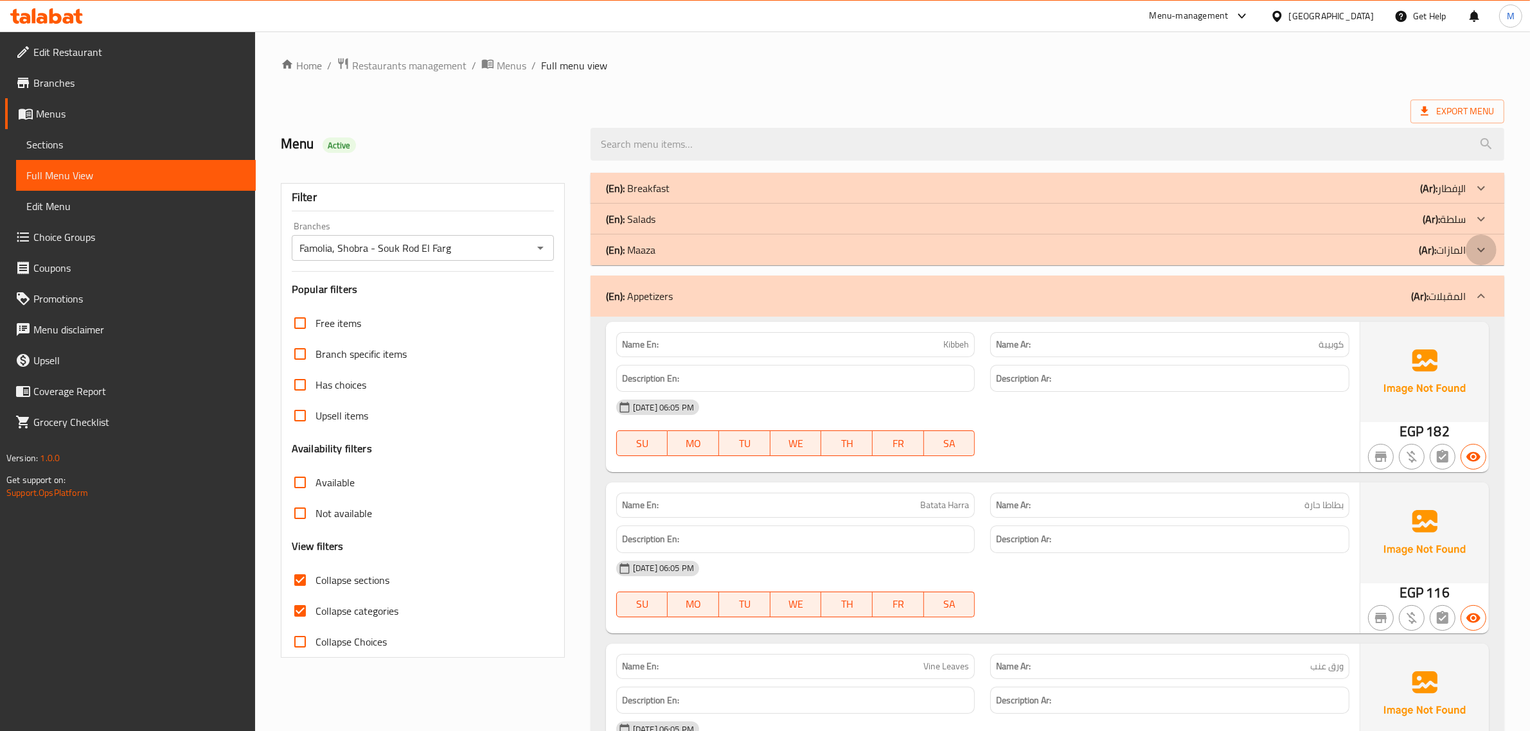
click at [1485, 249] on icon at bounding box center [1480, 249] width 15 height 15
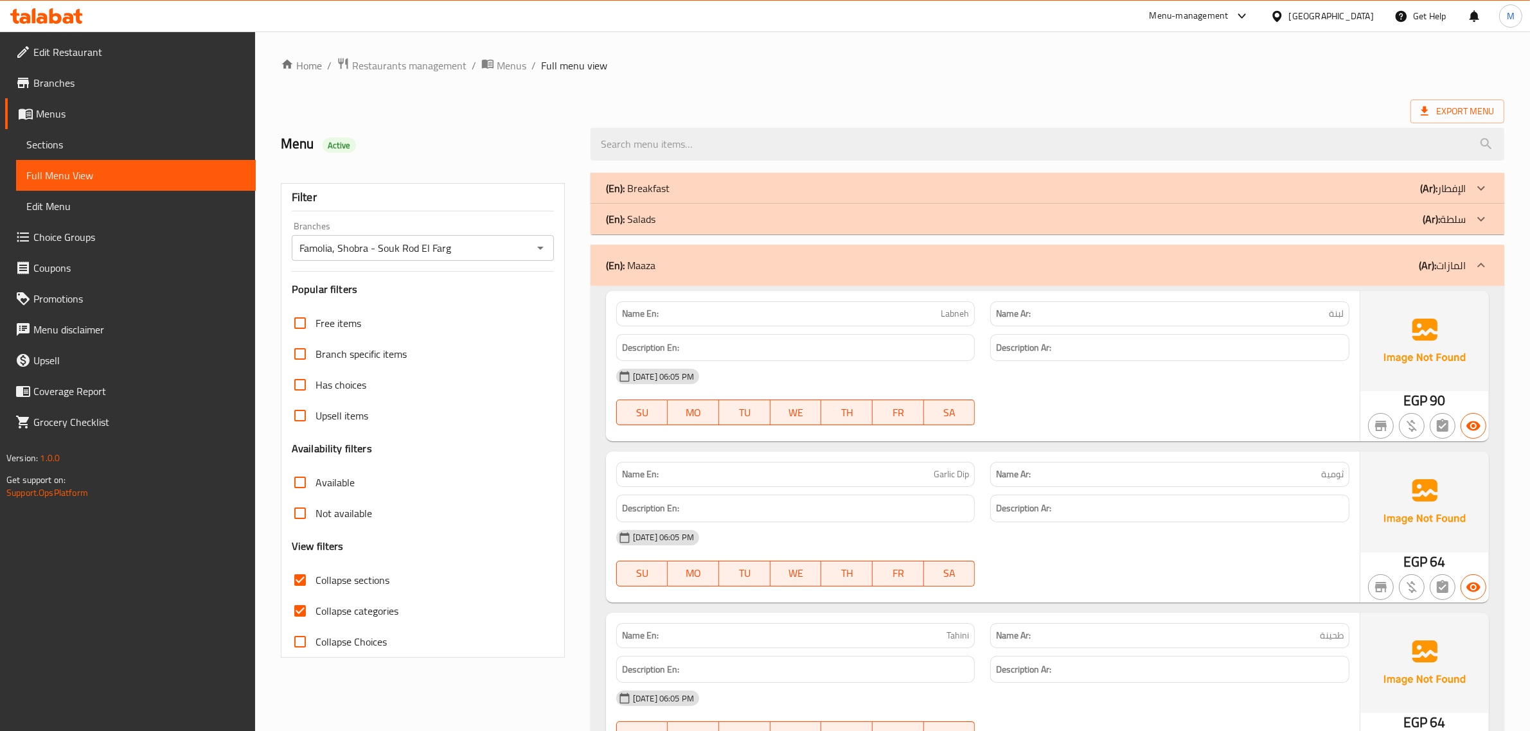
click at [1480, 224] on icon at bounding box center [1480, 218] width 15 height 15
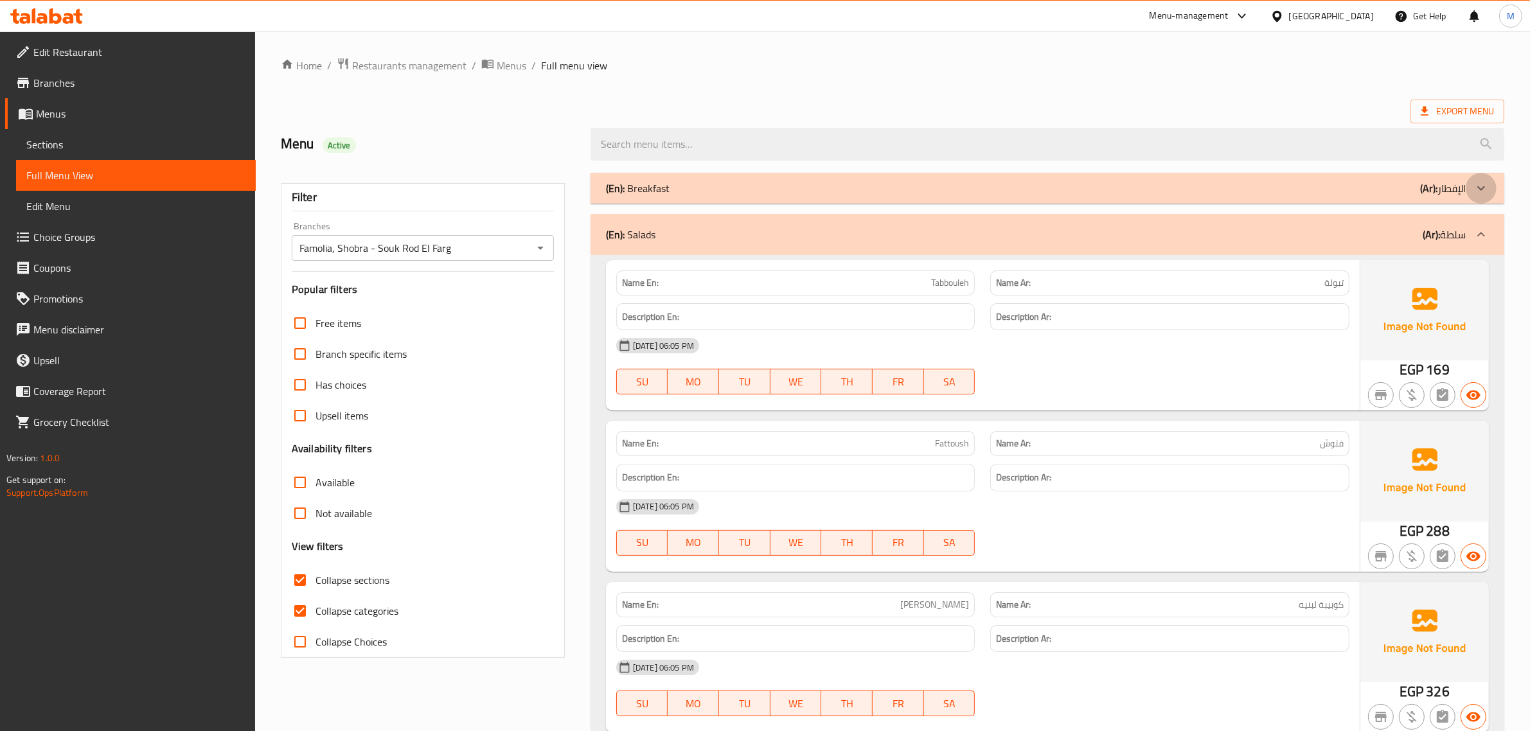
click at [1483, 191] on icon at bounding box center [1480, 188] width 15 height 15
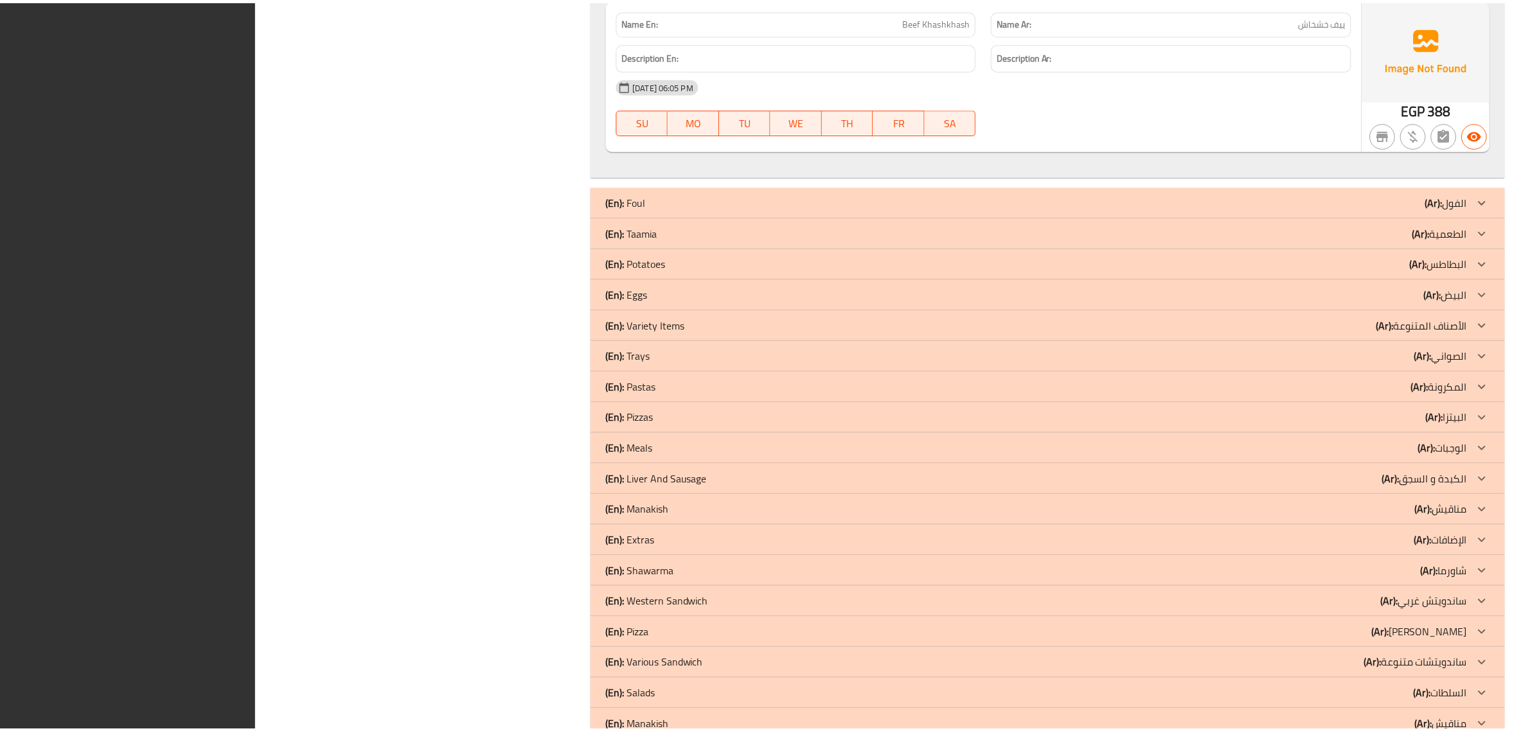
scroll to position [7915, 0]
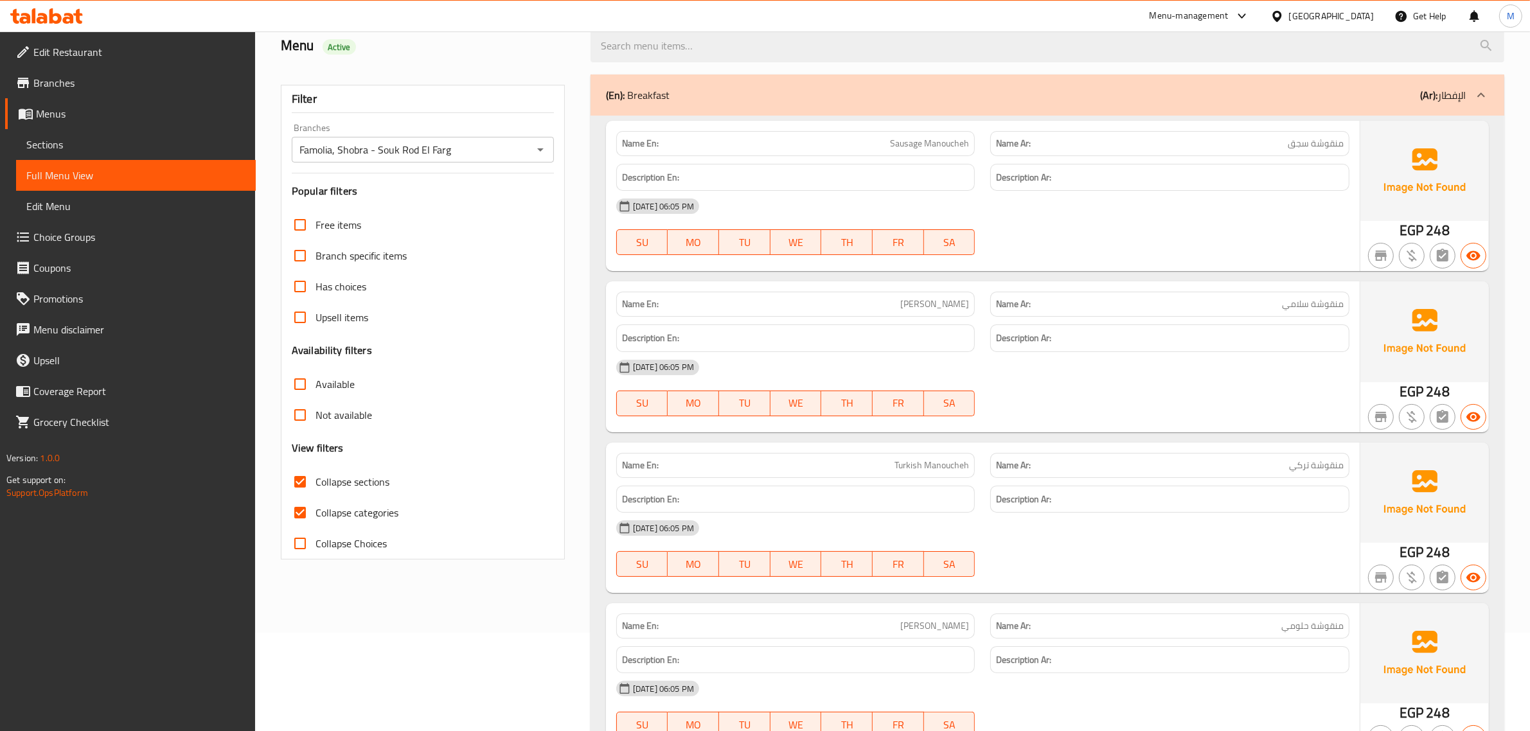
scroll to position [0, 0]
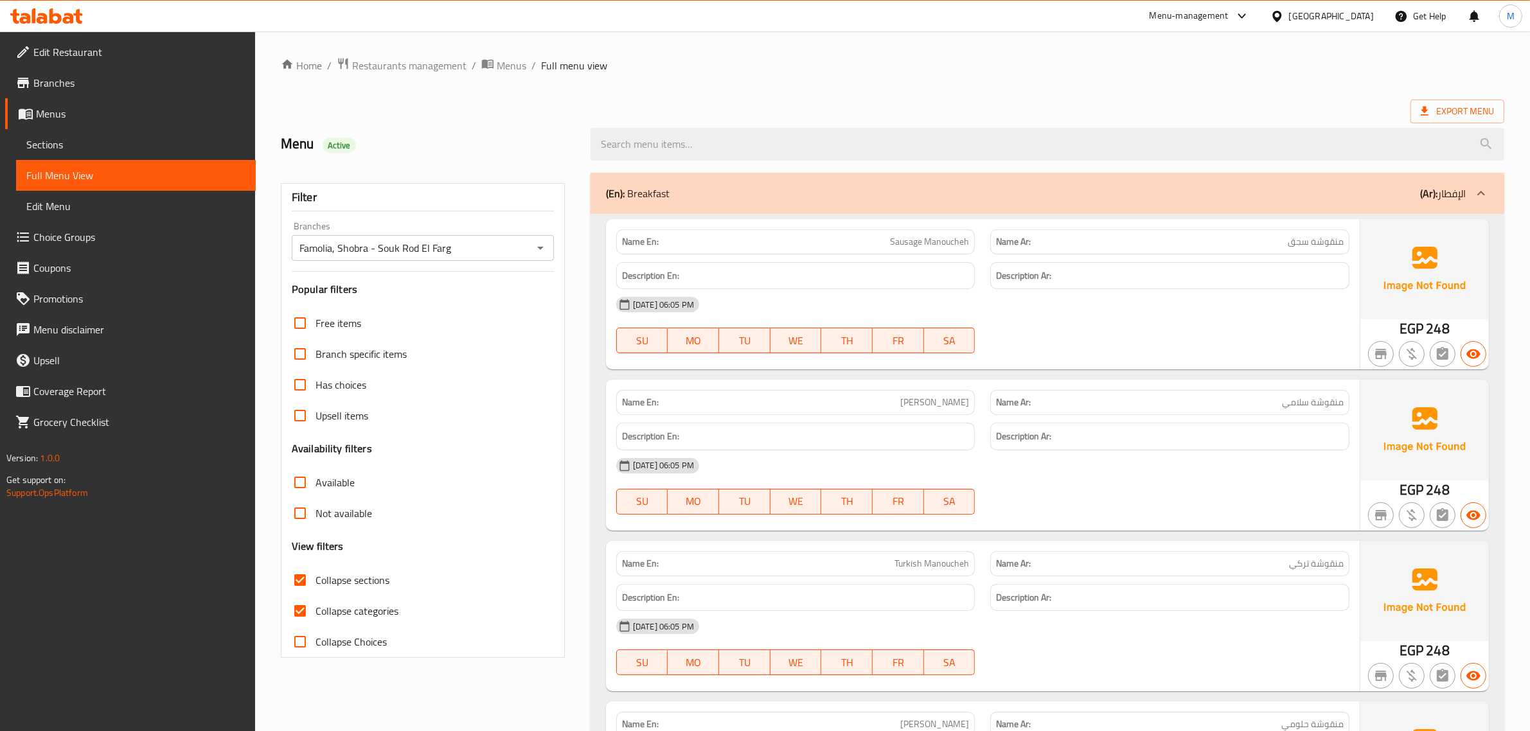
click at [303, 576] on input "Collapse sections" at bounding box center [300, 580] width 31 height 31
checkbox input "false"
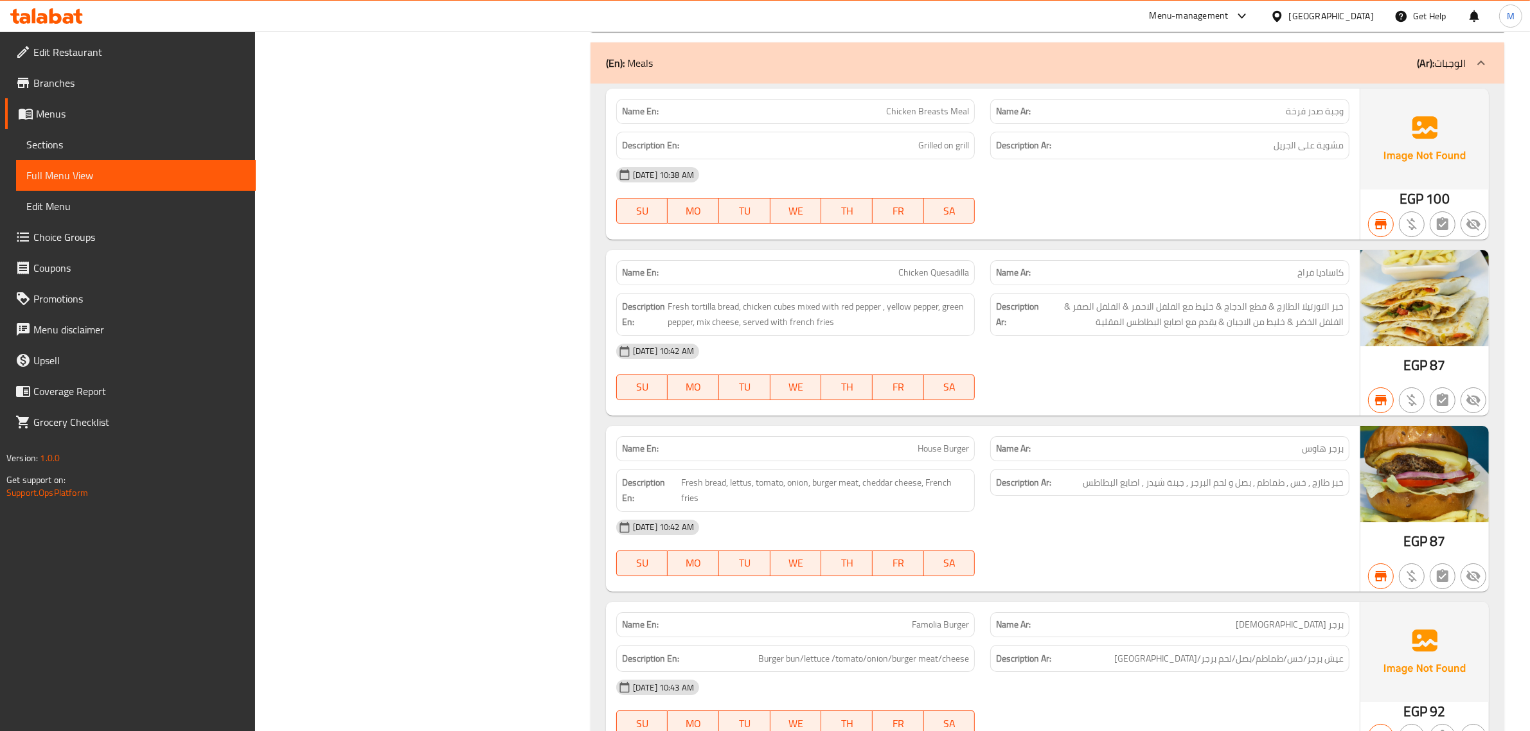
scroll to position [11701, 0]
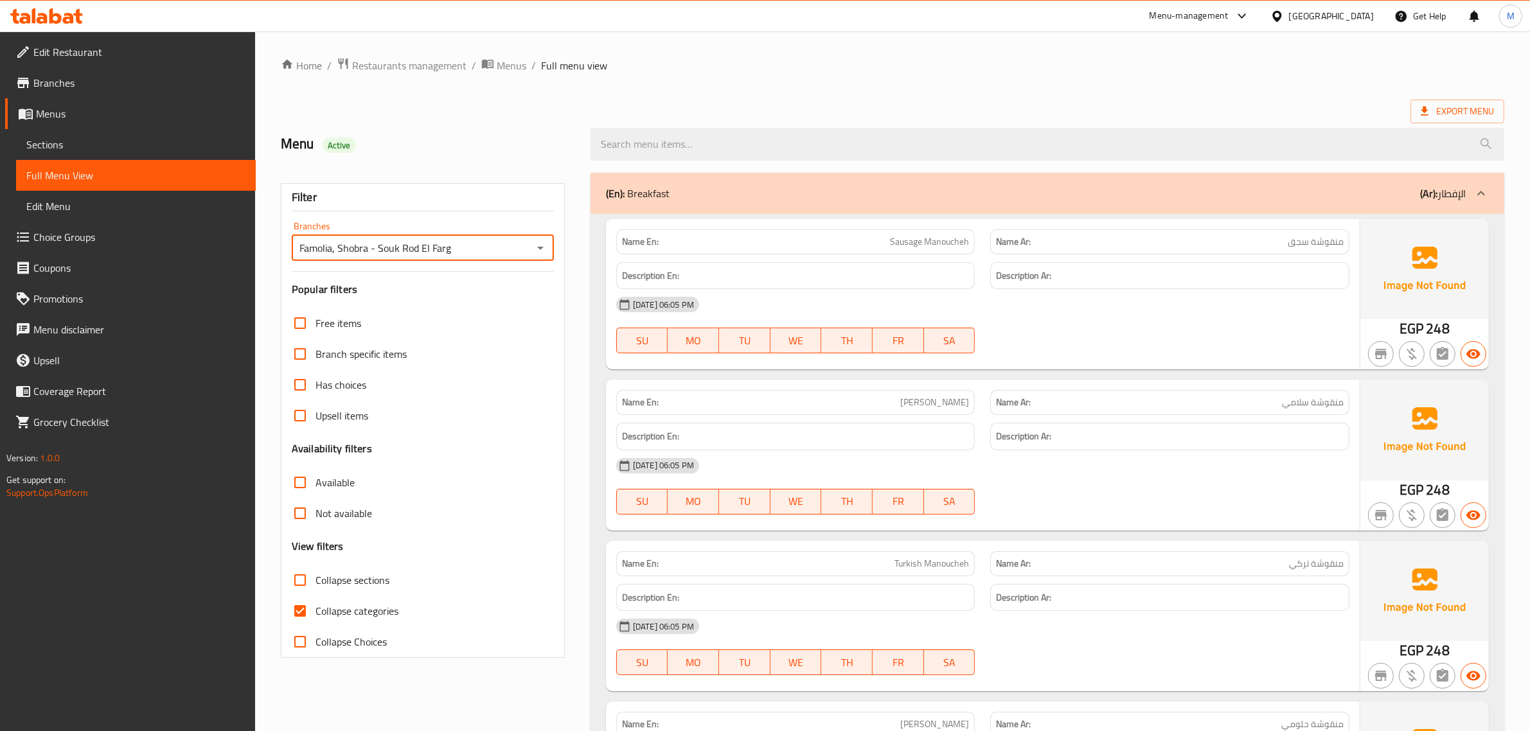
click at [476, 255] on input "Famolia, Shobra - Souk Rod El Farg" at bounding box center [412, 248] width 233 height 18
click at [476, 254] on input "Famolia, Shobra - Souk Rod El Farg" at bounding box center [412, 248] width 233 height 18
click at [483, 153] on h2 "Menu Active" at bounding box center [428, 143] width 294 height 19
click at [483, 244] on input "Famolia, Shobra - Souk Rod El Farg" at bounding box center [412, 248] width 233 height 18
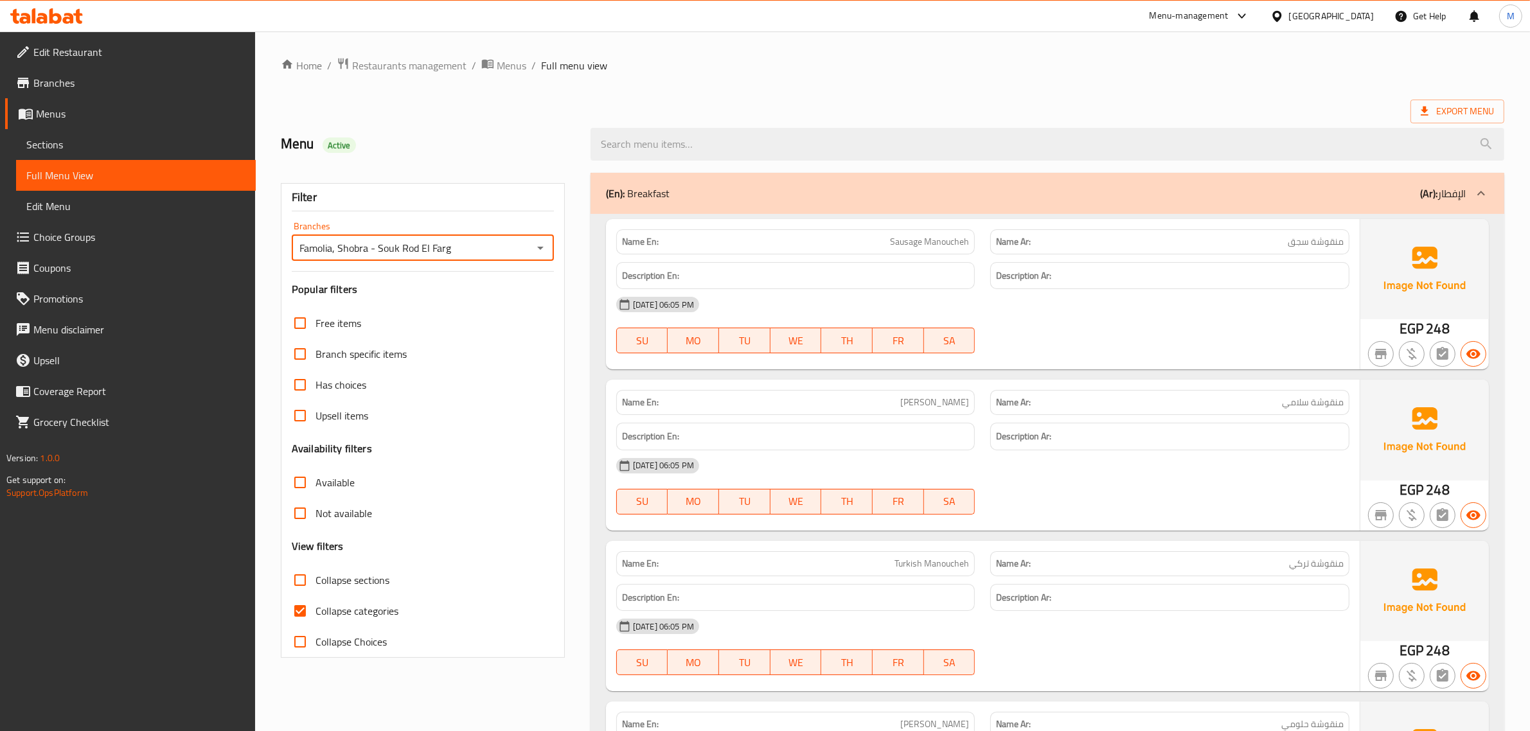
click at [483, 244] on input "Famolia, Shobra - Souk Rod El Farg" at bounding box center [412, 248] width 233 height 18
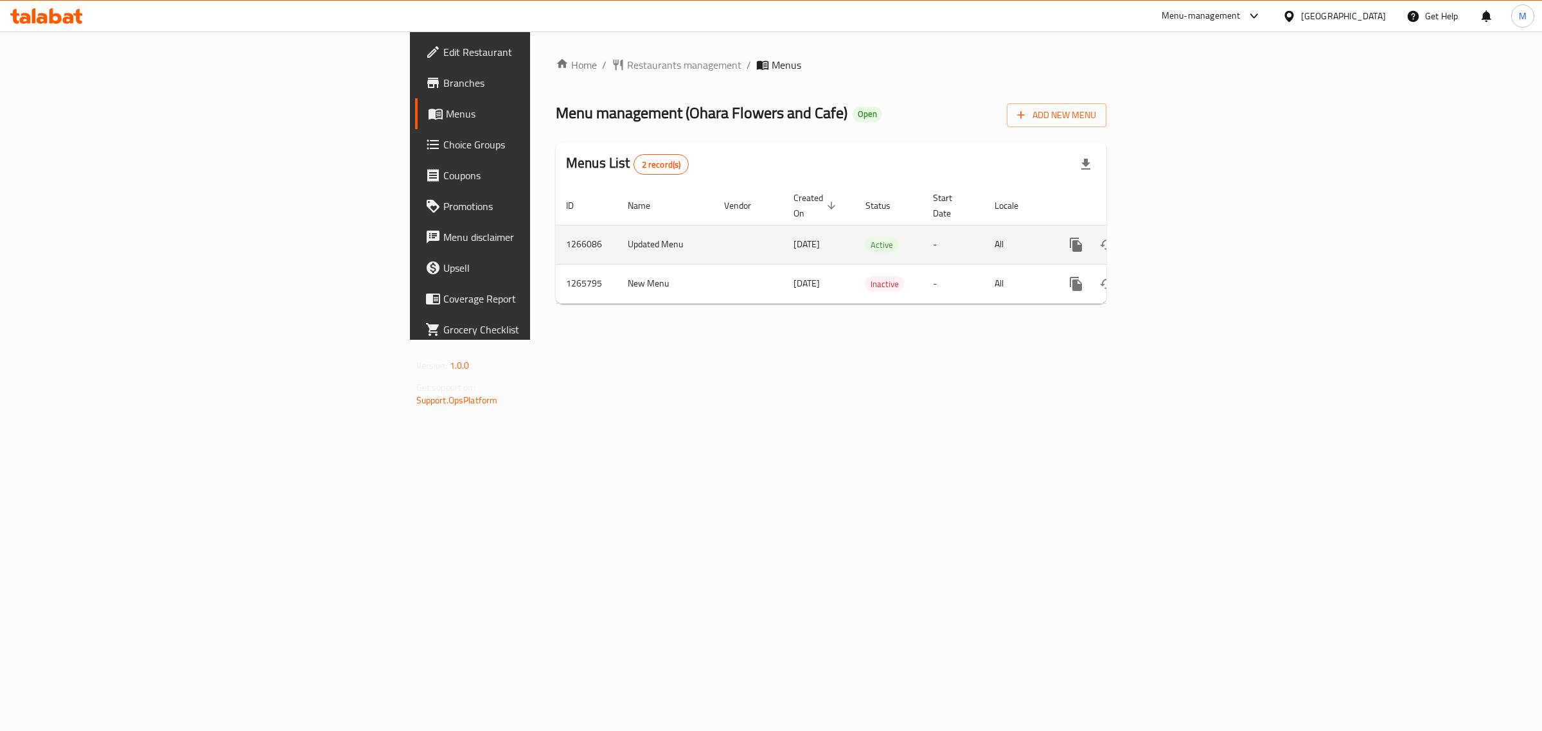
click at [617, 227] on td "Updated Menu" at bounding box center [665, 244] width 96 height 39
click at [617, 231] on td "Updated Menu" at bounding box center [665, 244] width 96 height 39
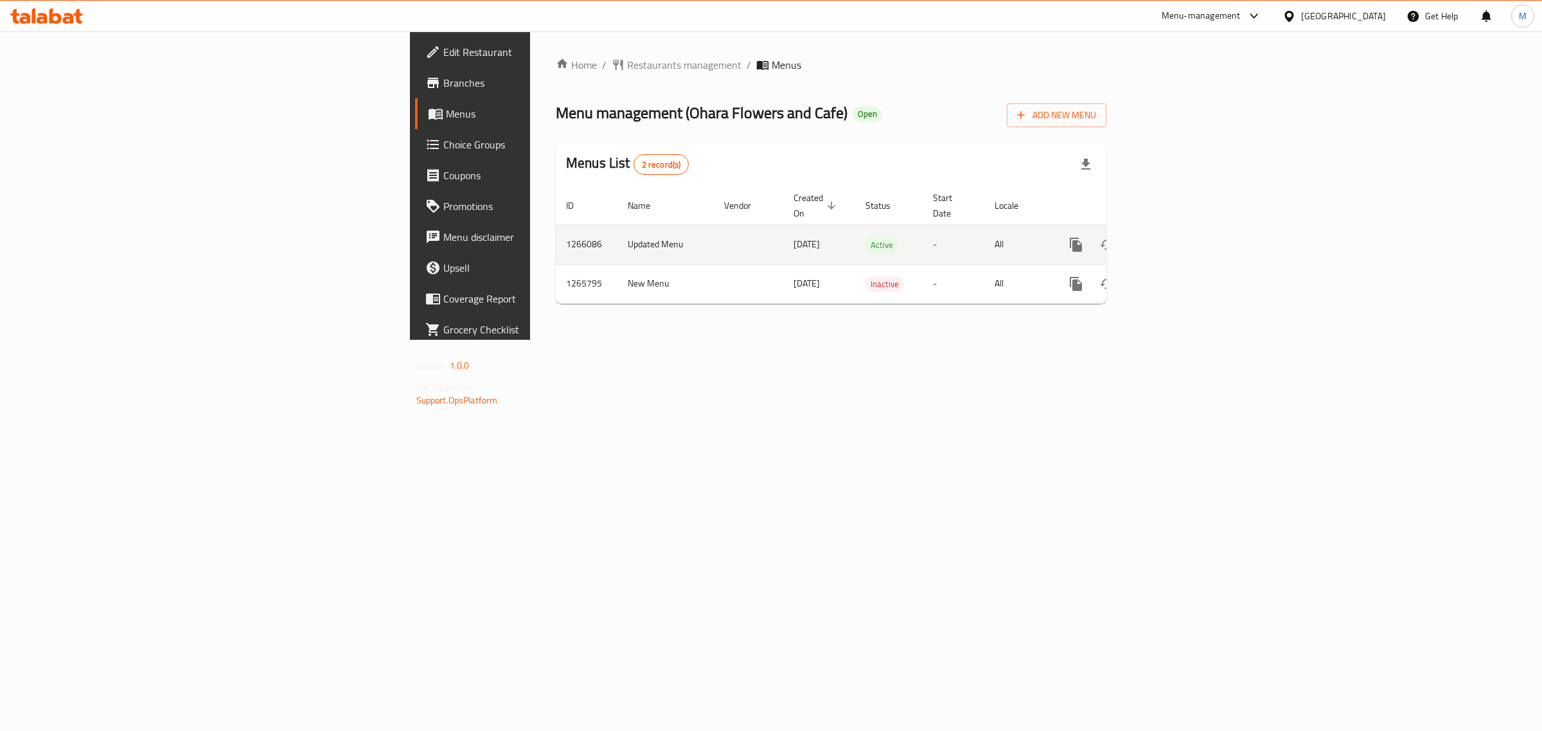
click at [556, 226] on td "1266086" at bounding box center [587, 244] width 62 height 39
copy td "1266086"
click at [1176, 237] on icon "enhanced table" at bounding box center [1168, 244] width 15 height 15
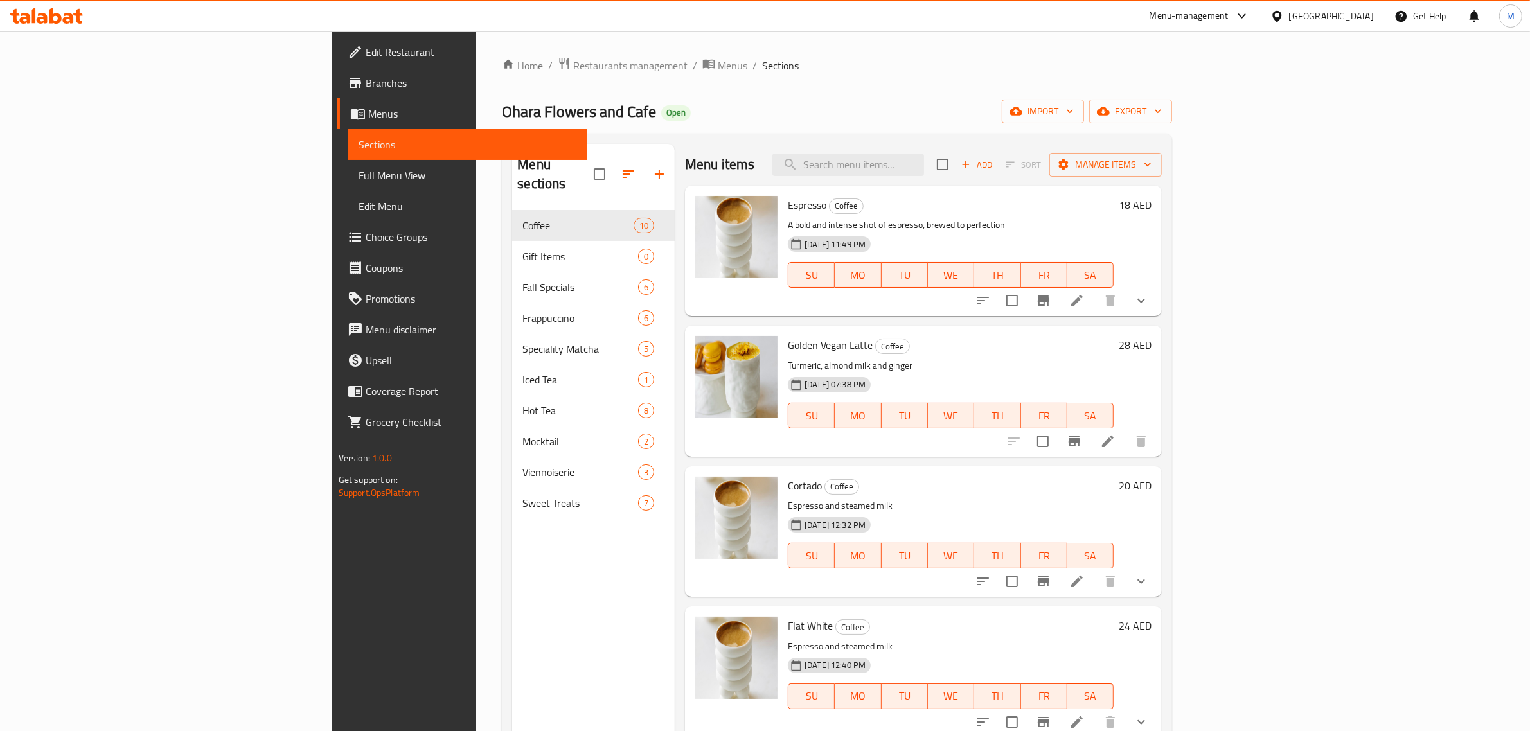
click at [831, 120] on div "Ohara Flowers and Cafe Open import export" at bounding box center [837, 112] width 670 height 24
click at [1084, 305] on icon at bounding box center [1076, 300] width 15 height 15
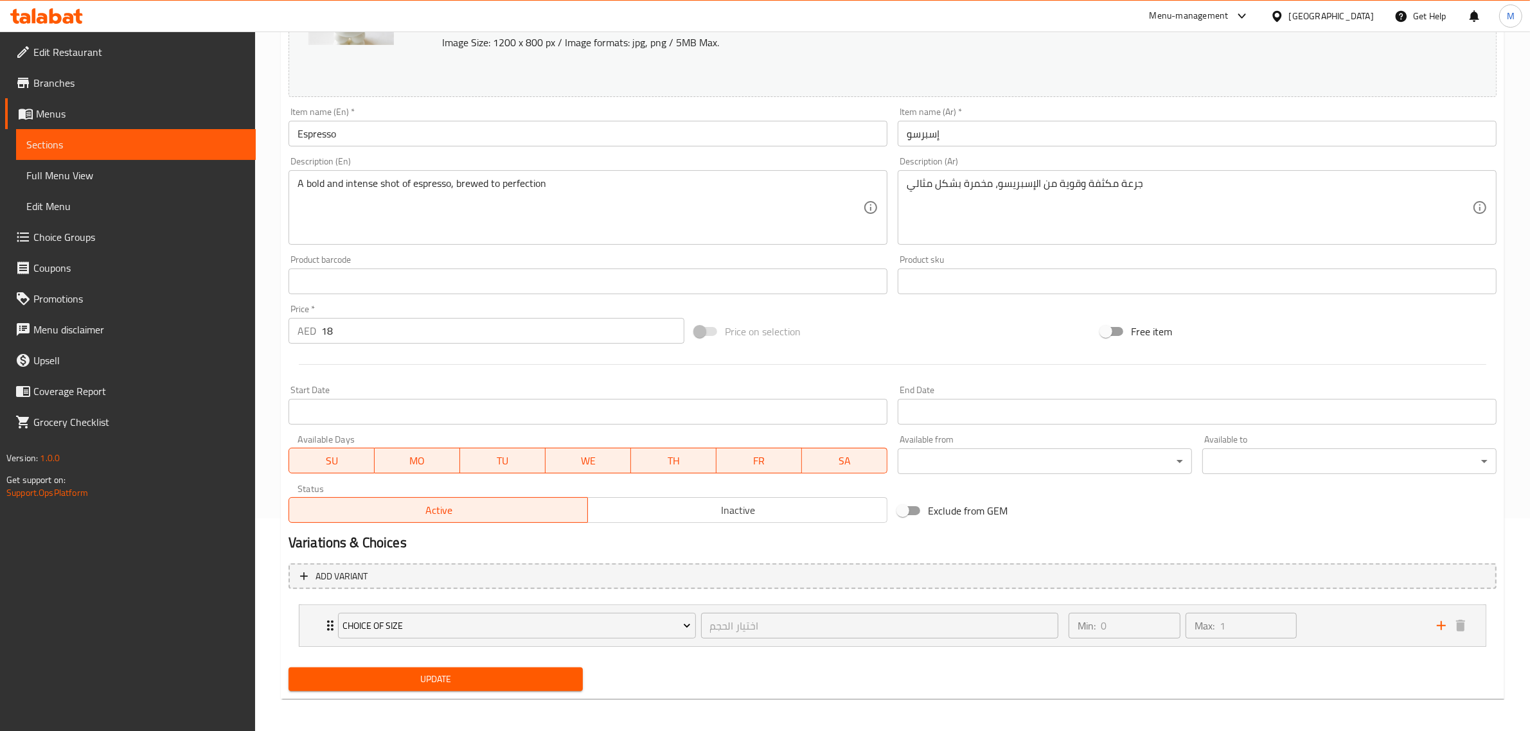
scroll to position [216, 0]
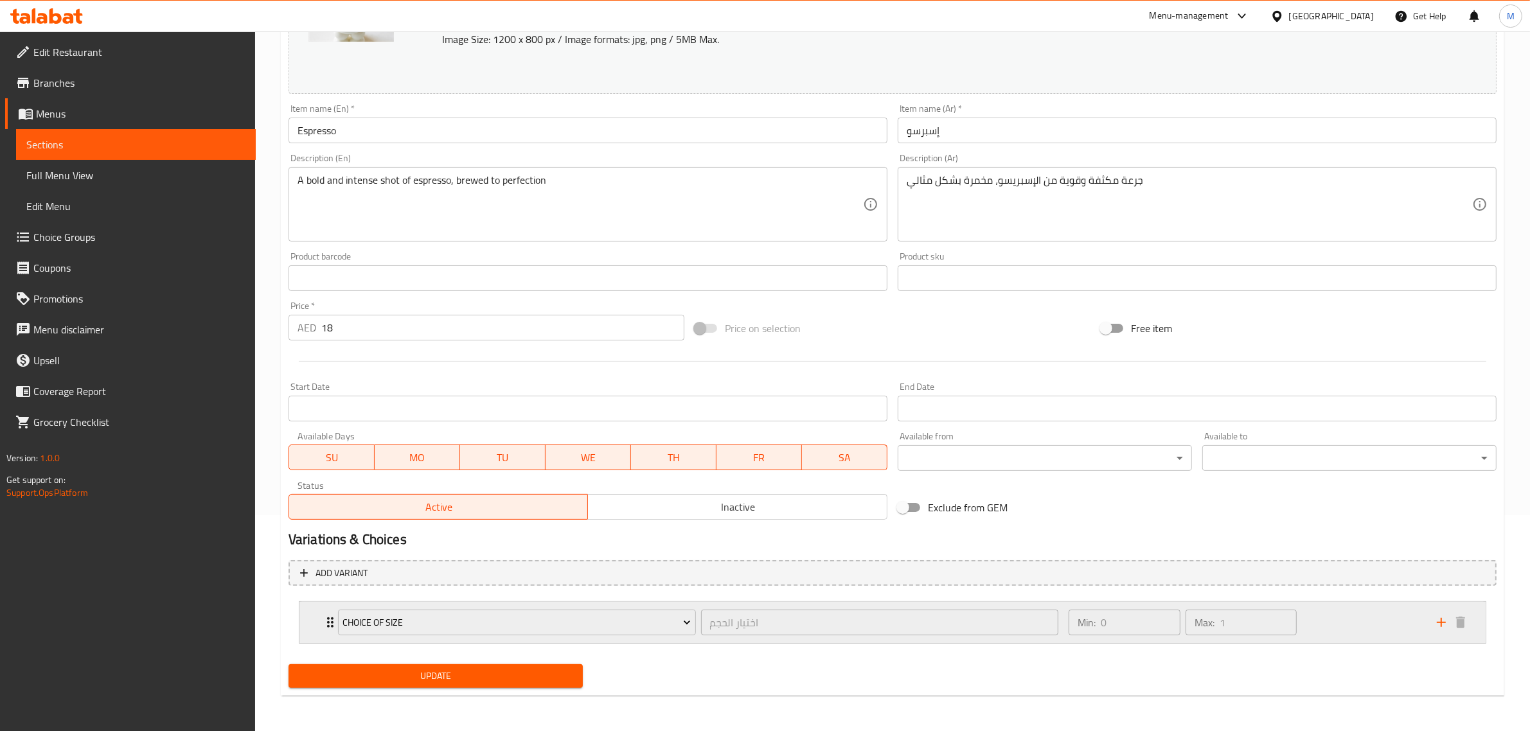
click at [1336, 619] on div "Min: 0 ​ Max: 1 ​" at bounding box center [1245, 622] width 368 height 41
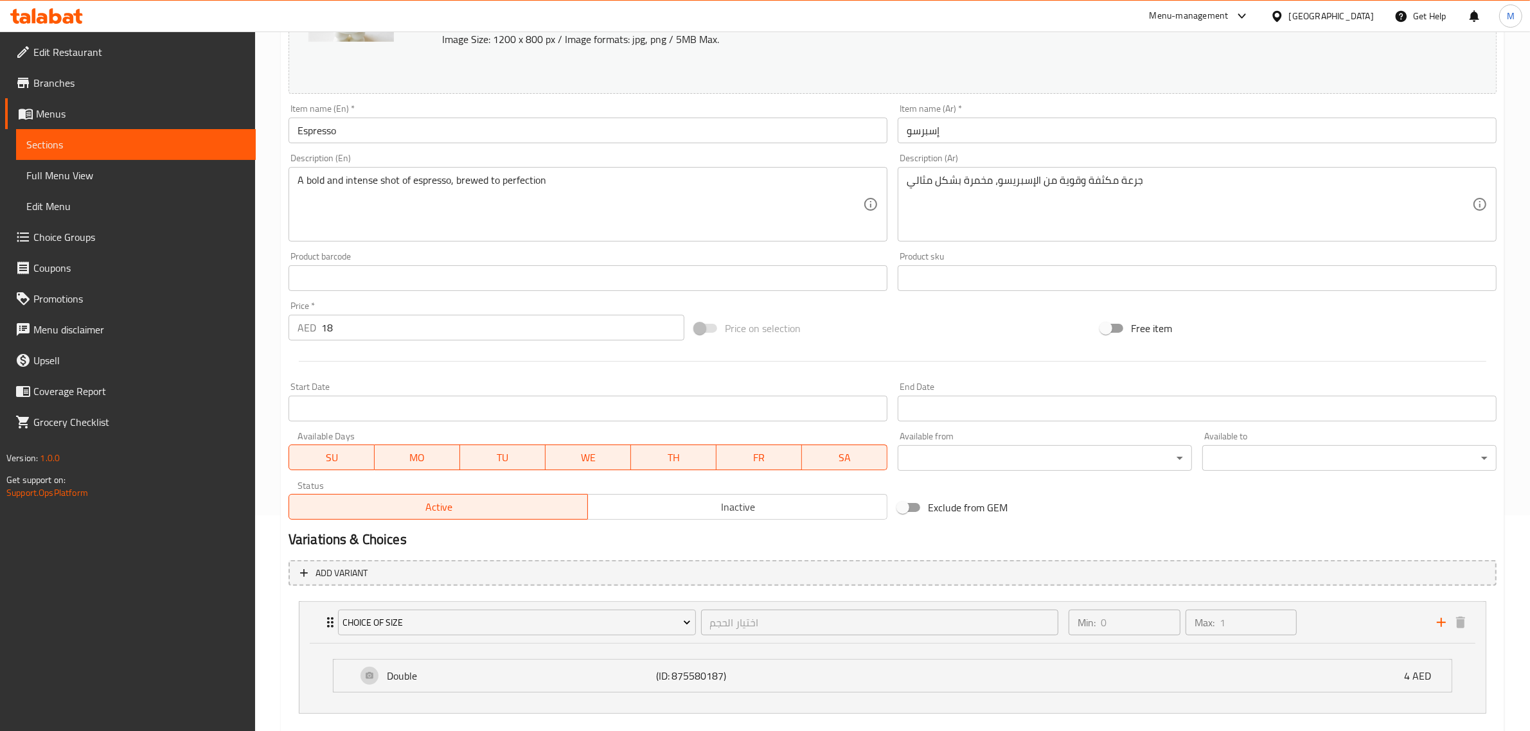
click at [903, 317] on div "Price on selection" at bounding box center [892, 328] width 406 height 35
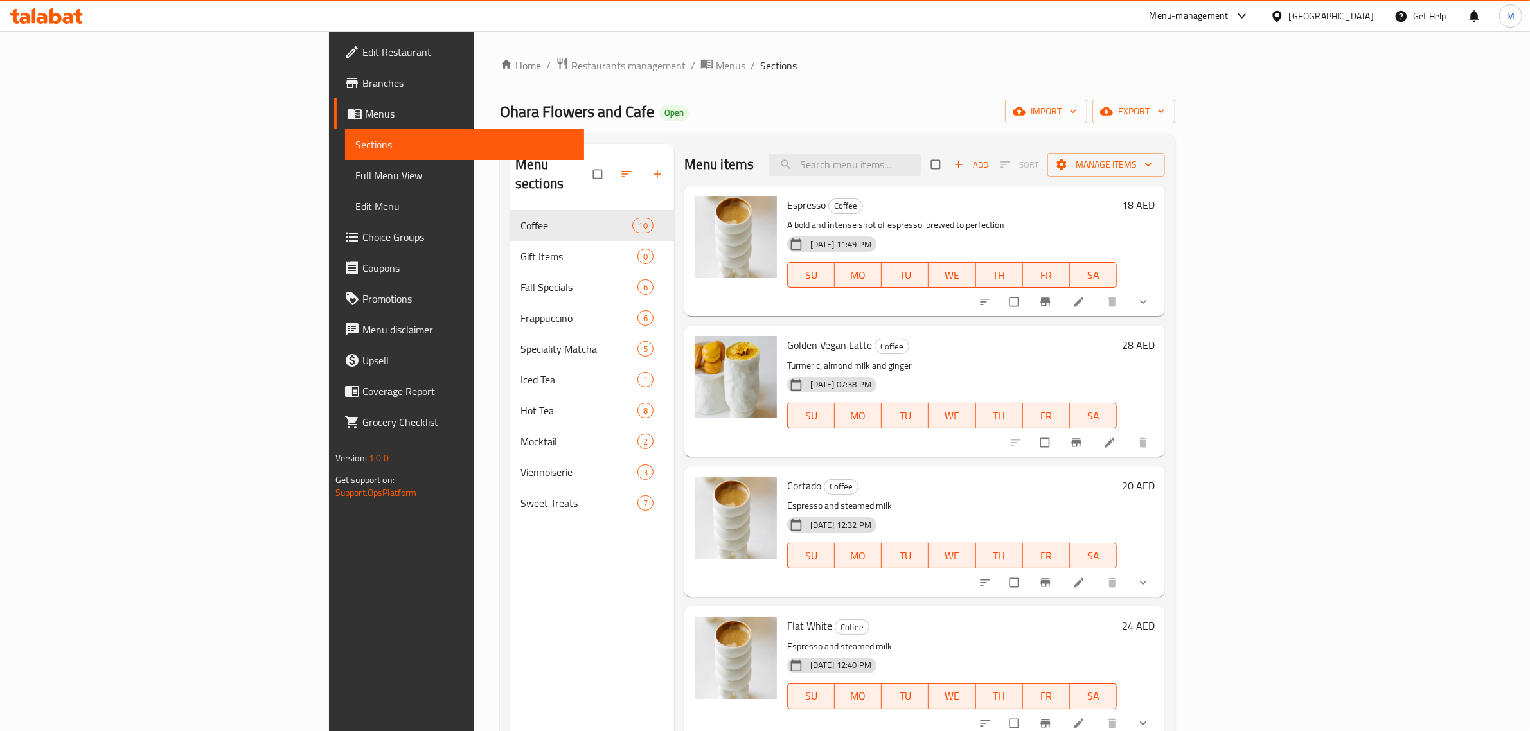
drag, startPoint x: 715, startPoint y: 123, endPoint x: 595, endPoint y: 145, distance: 122.1
click at [714, 123] on div "Ohara Flowers and Cafe Open import export" at bounding box center [837, 112] width 675 height 24
click at [355, 177] on span "Full Menu View" at bounding box center [464, 175] width 219 height 15
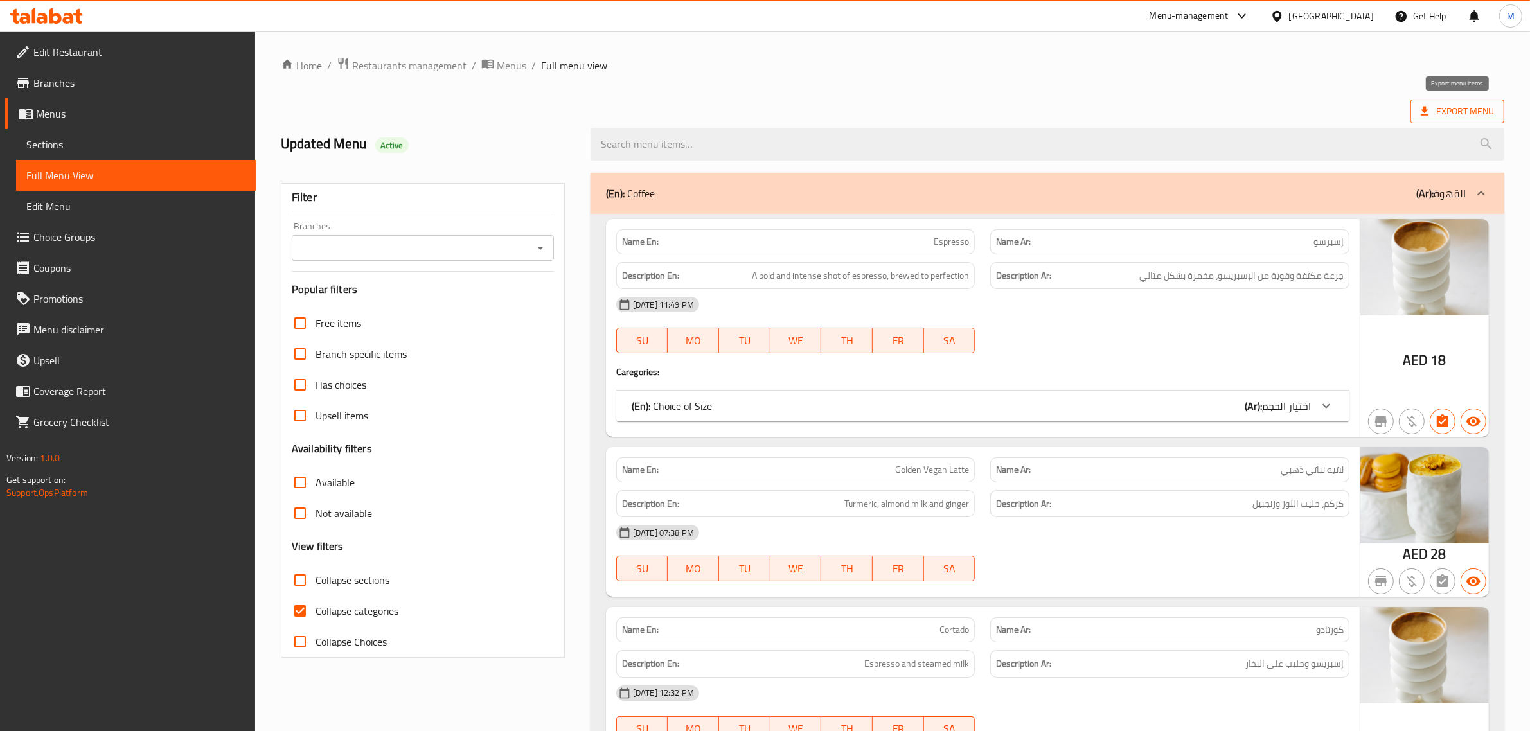
click at [1462, 119] on span "Export Menu" at bounding box center [1456, 111] width 73 height 16
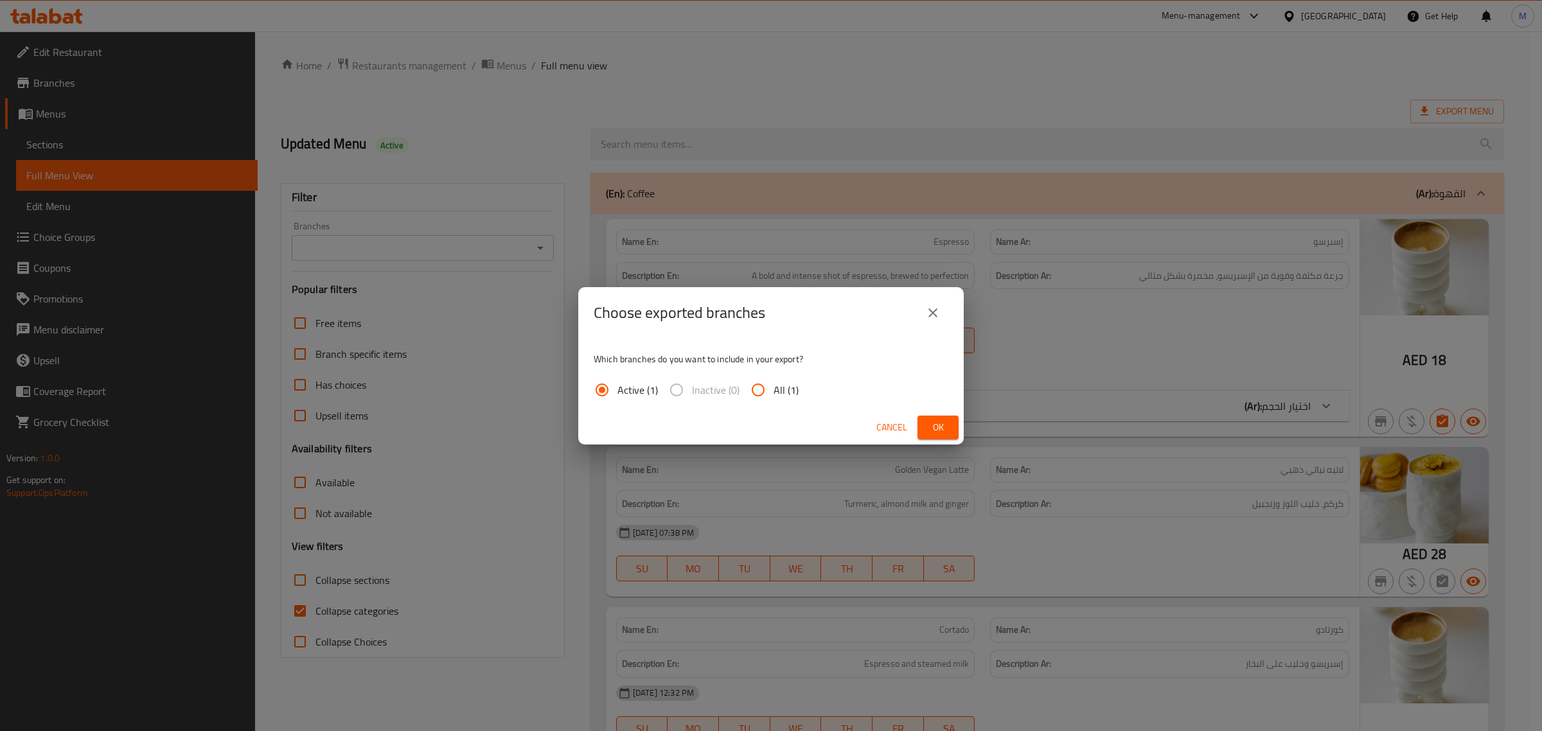
click at [943, 425] on span "Ok" at bounding box center [938, 428] width 21 height 16
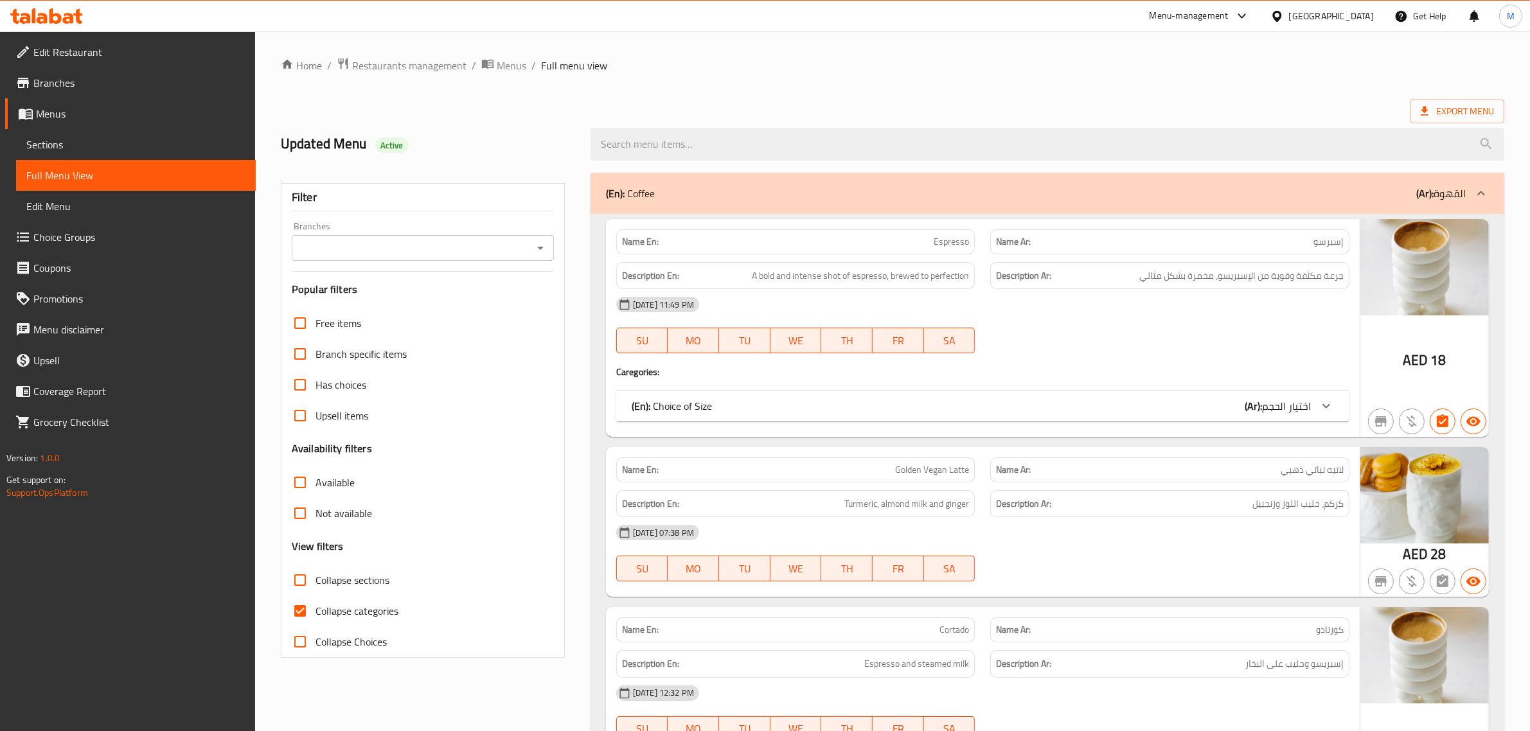
click at [772, 58] on ol "Home / Restaurants management / Menus / Full menu view" at bounding box center [892, 65] width 1223 height 17
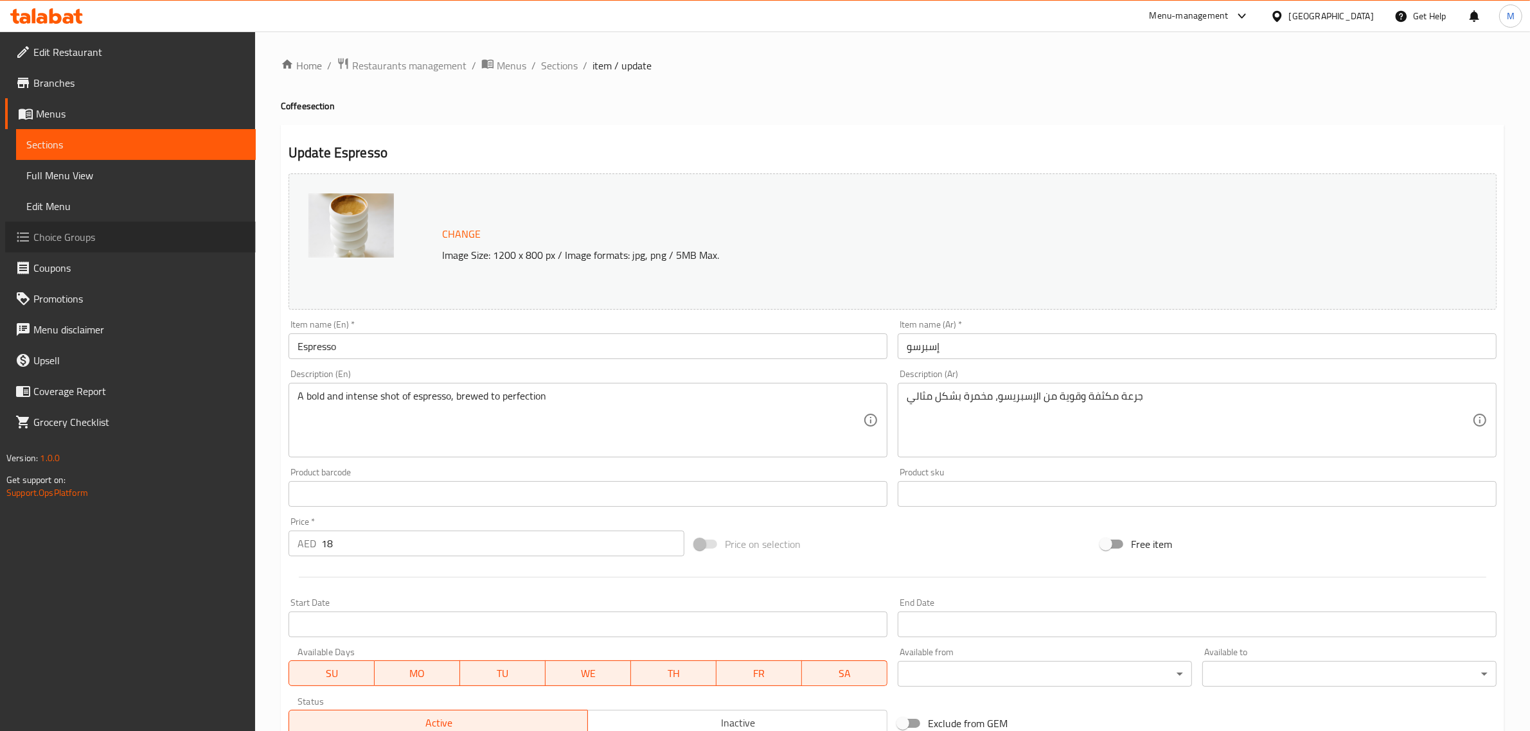
click at [92, 231] on span "Choice Groups" at bounding box center [139, 236] width 212 height 15
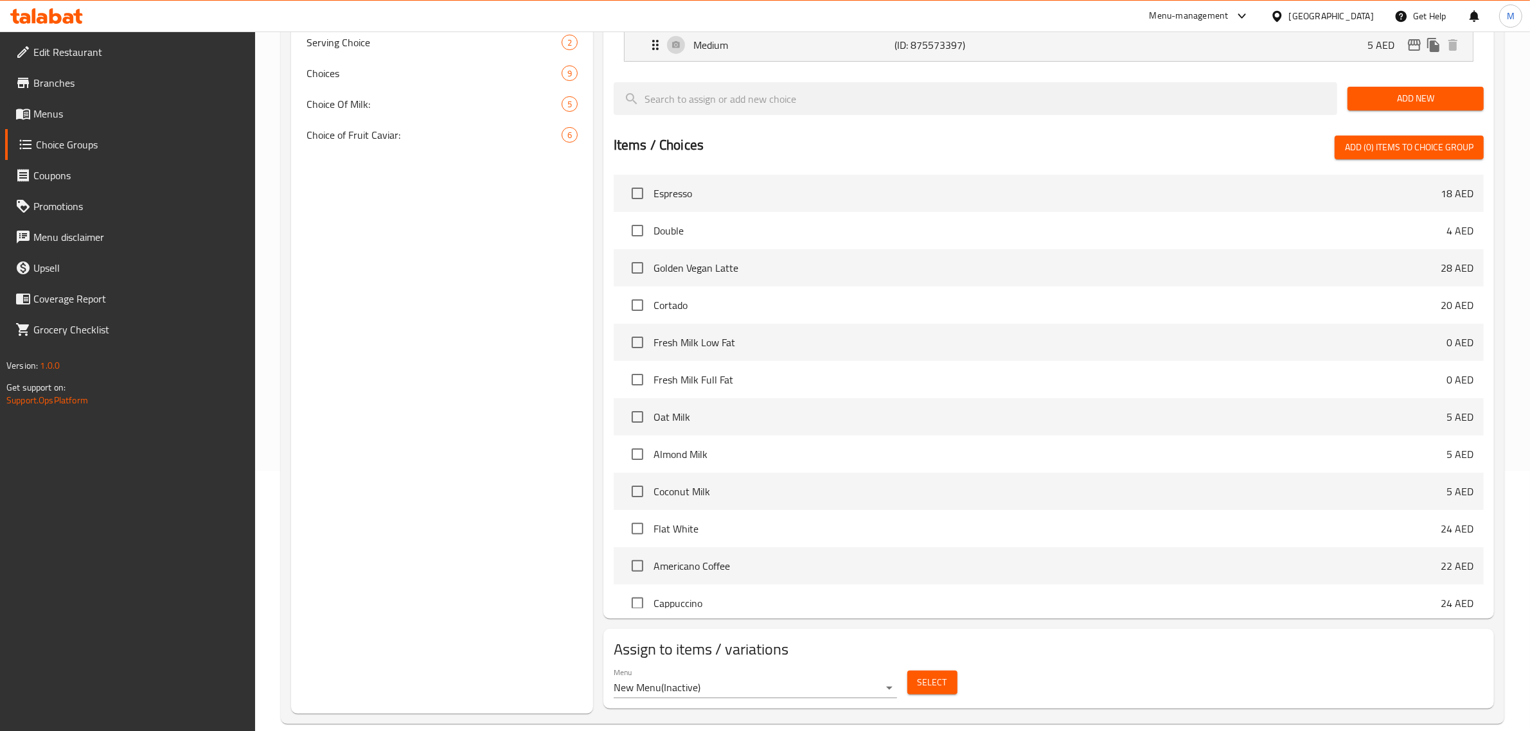
scroll to position [278, 0]
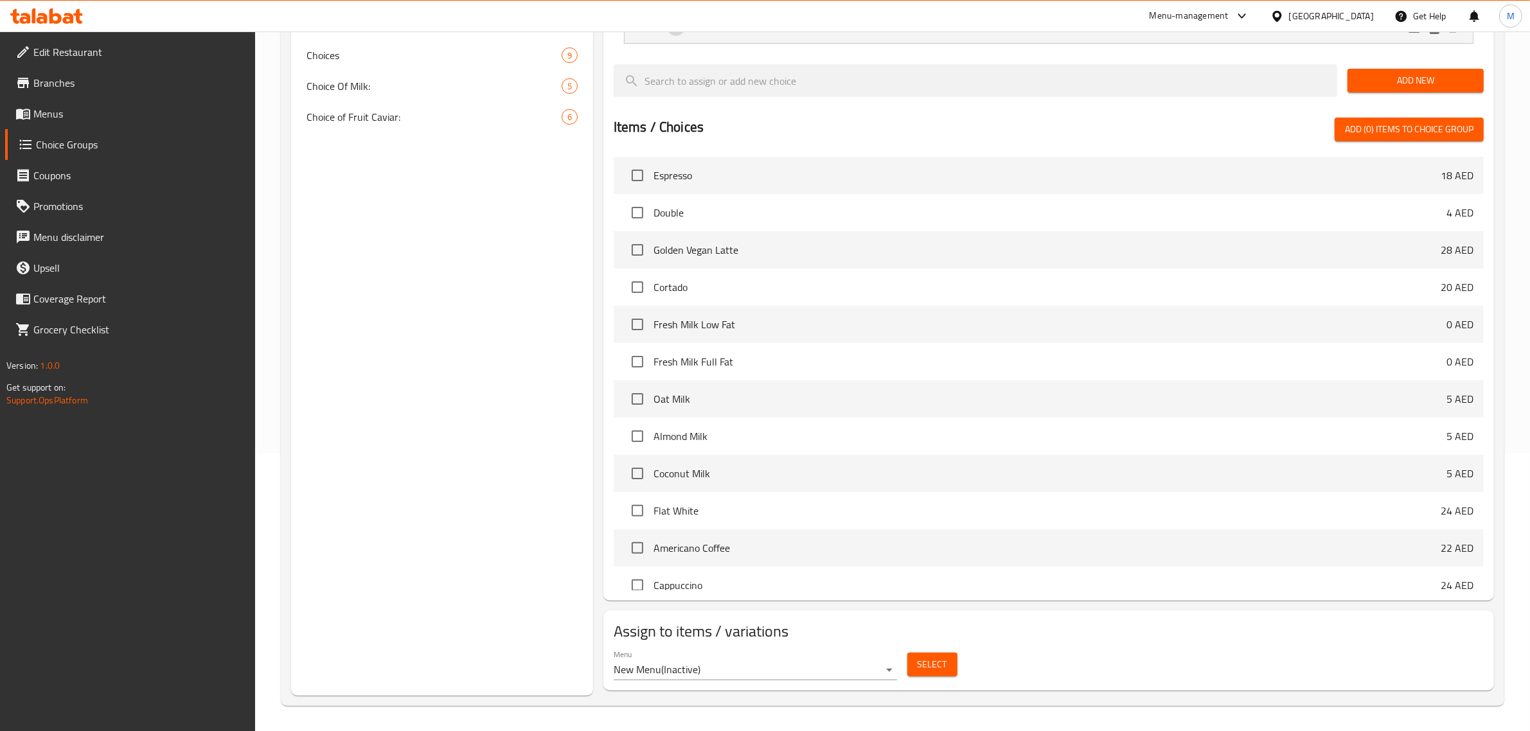
click at [888, 453] on body "​ Menu-management [GEOGRAPHIC_DATA] Get Help M Edit Restaurant Branches Menus C…" at bounding box center [765, 103] width 1530 height 700
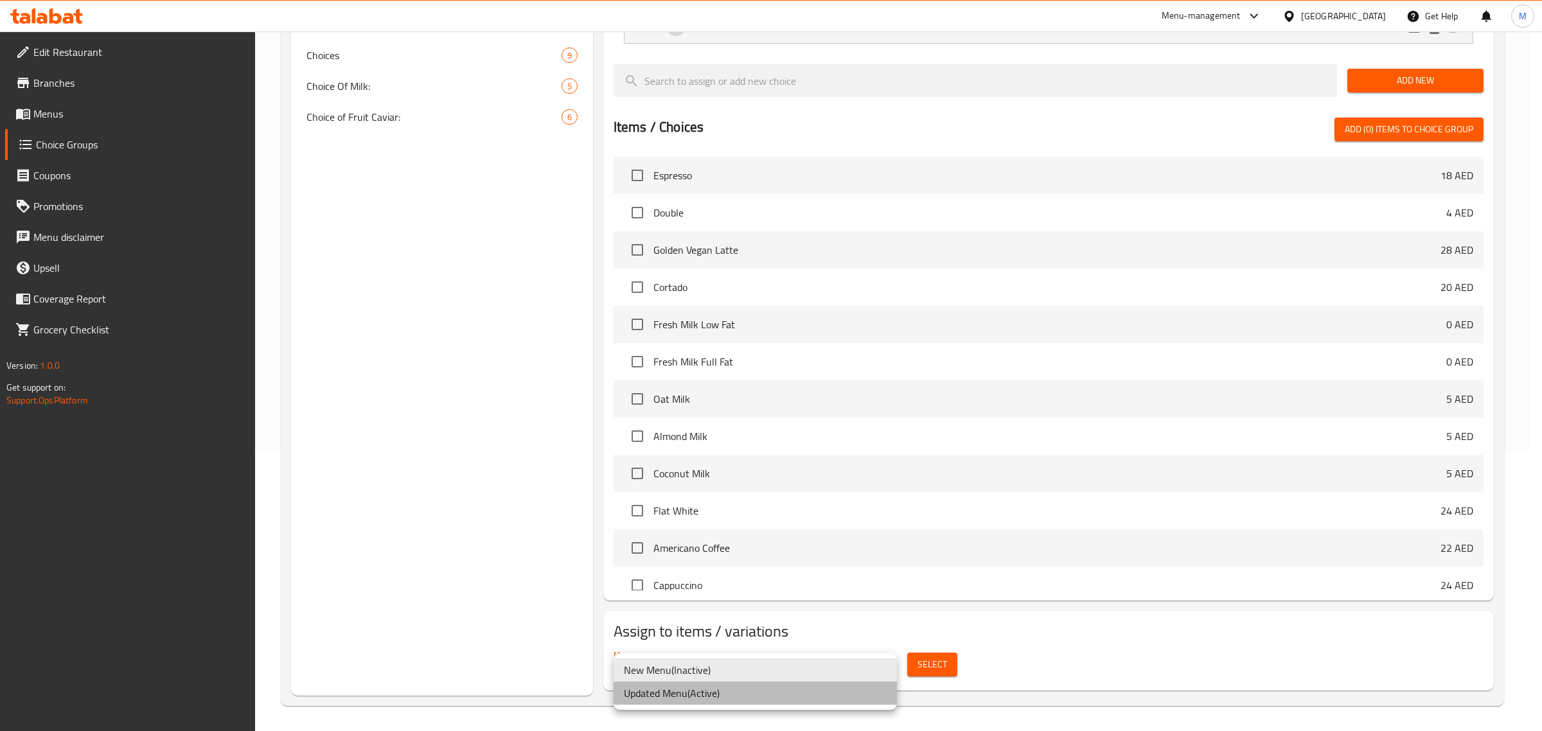
click at [695, 693] on li "Updated Menu ( Active )" at bounding box center [755, 693] width 283 height 23
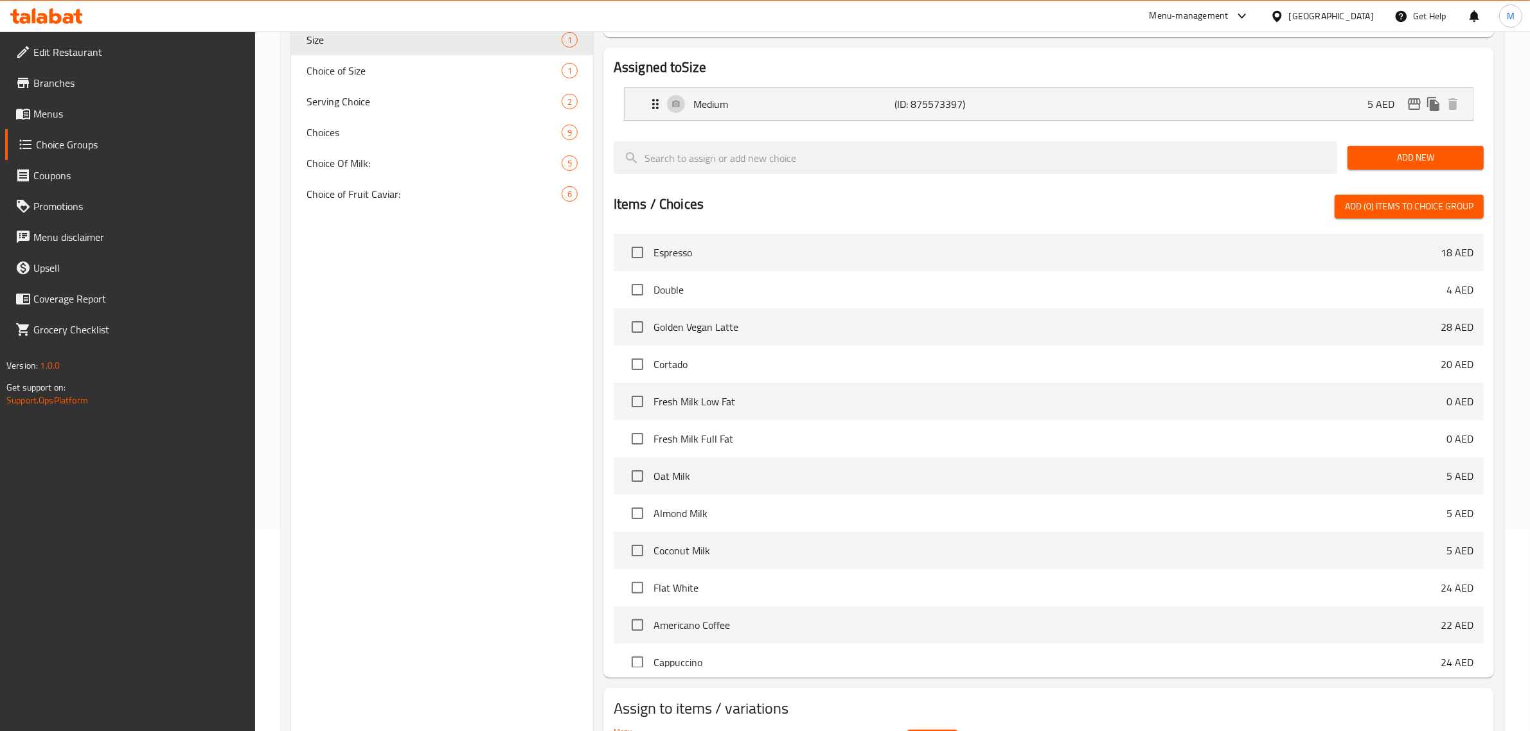
scroll to position [0, 0]
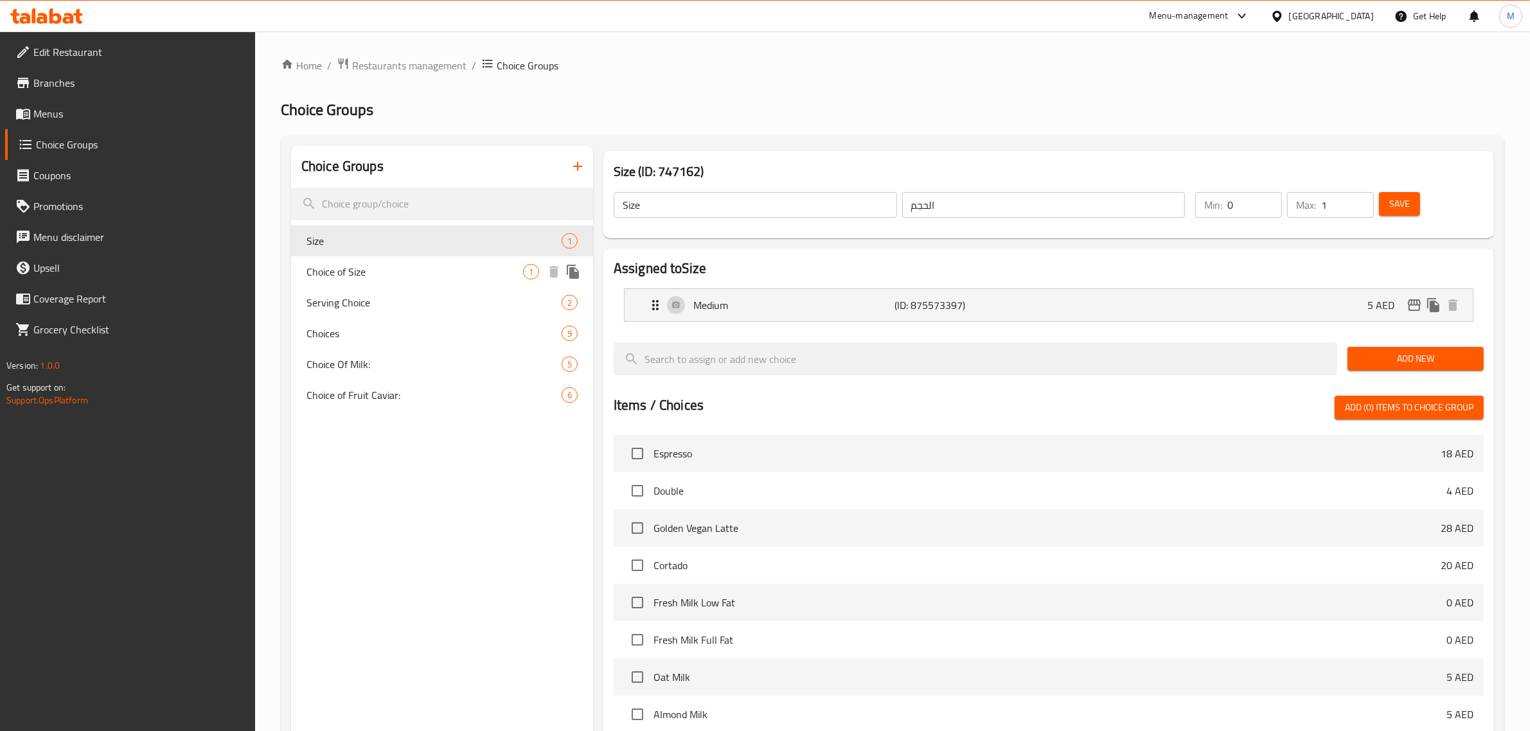
click at [419, 283] on div "Choice of Size 1" at bounding box center [442, 271] width 302 height 31
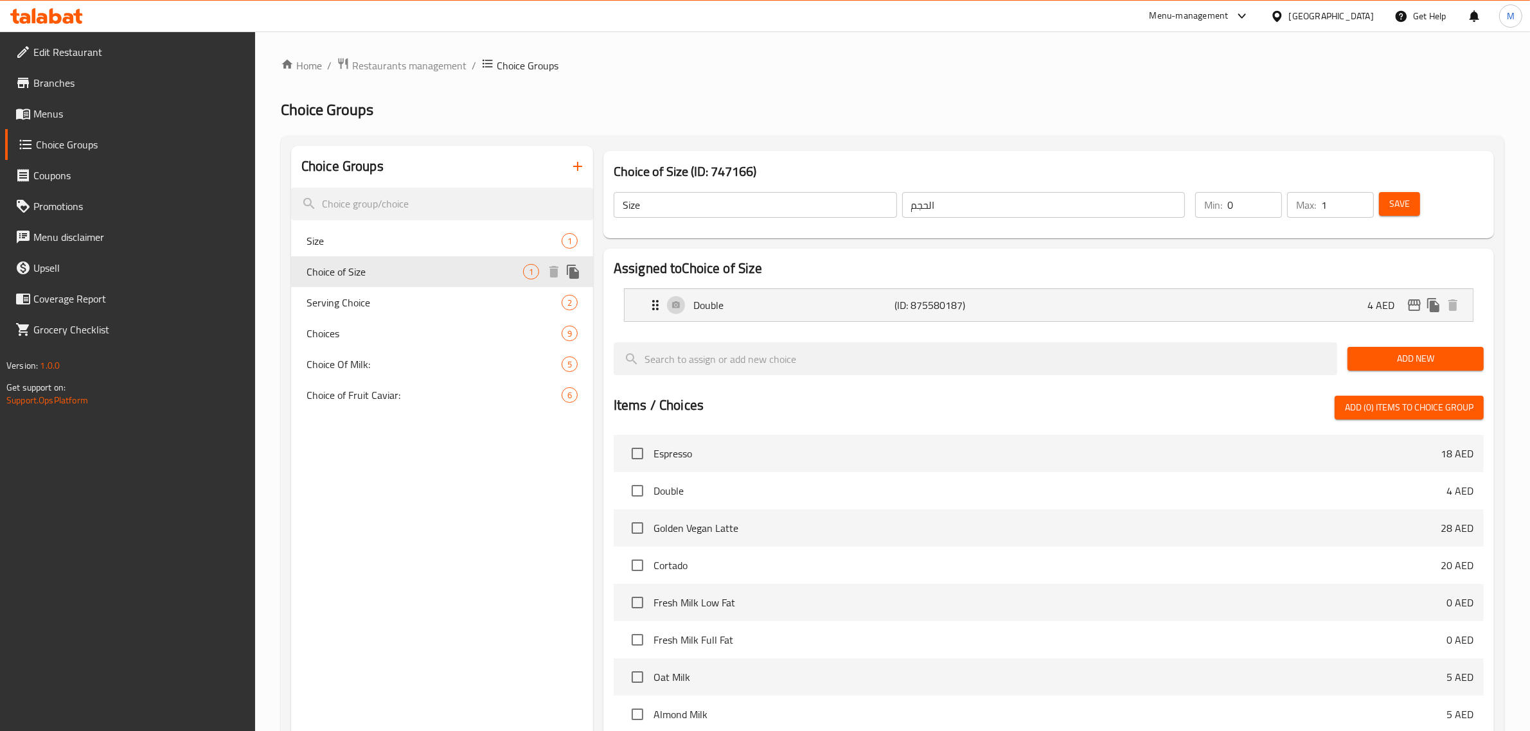
type input "Choice of Size"
type input "اختيار الحجم"
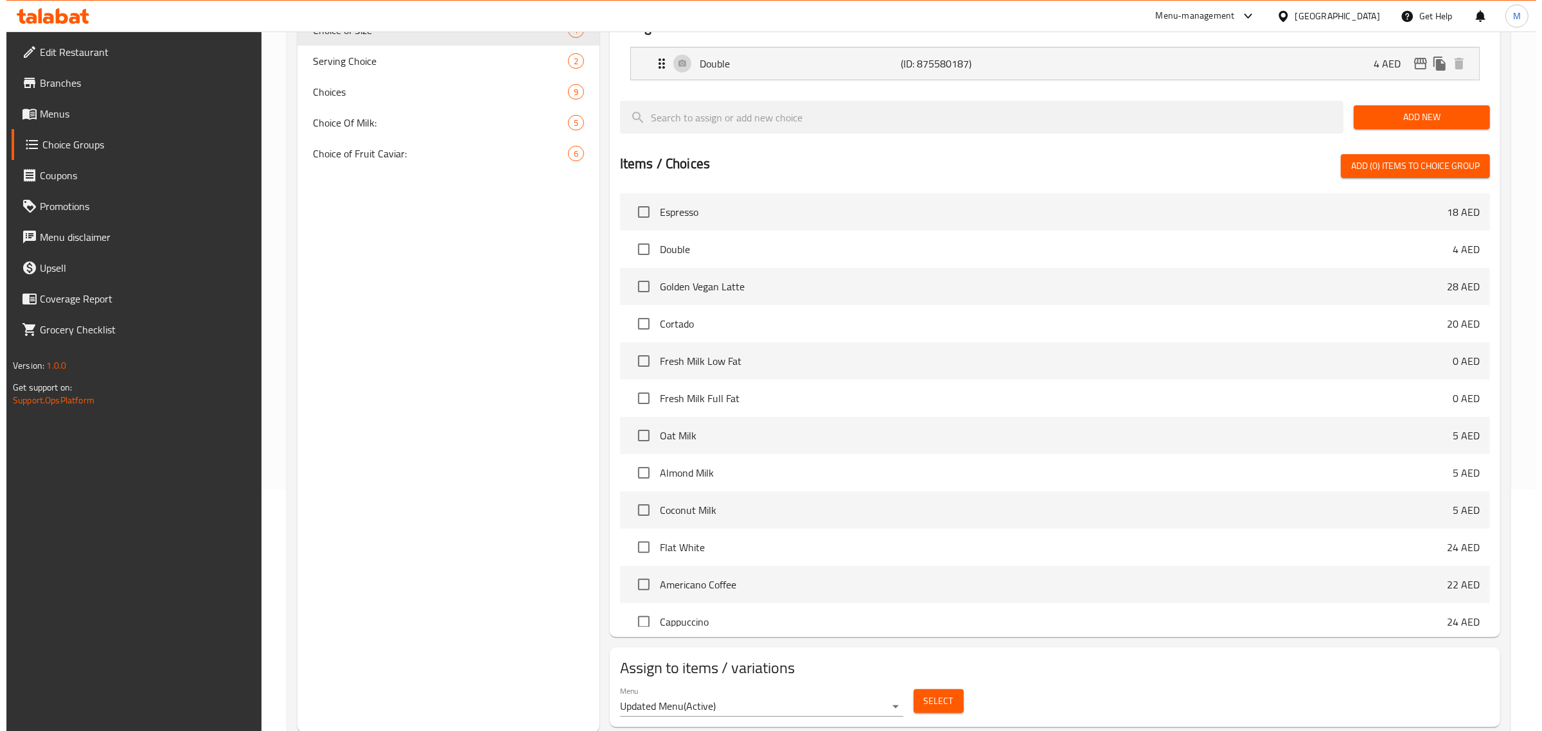
scroll to position [278, 0]
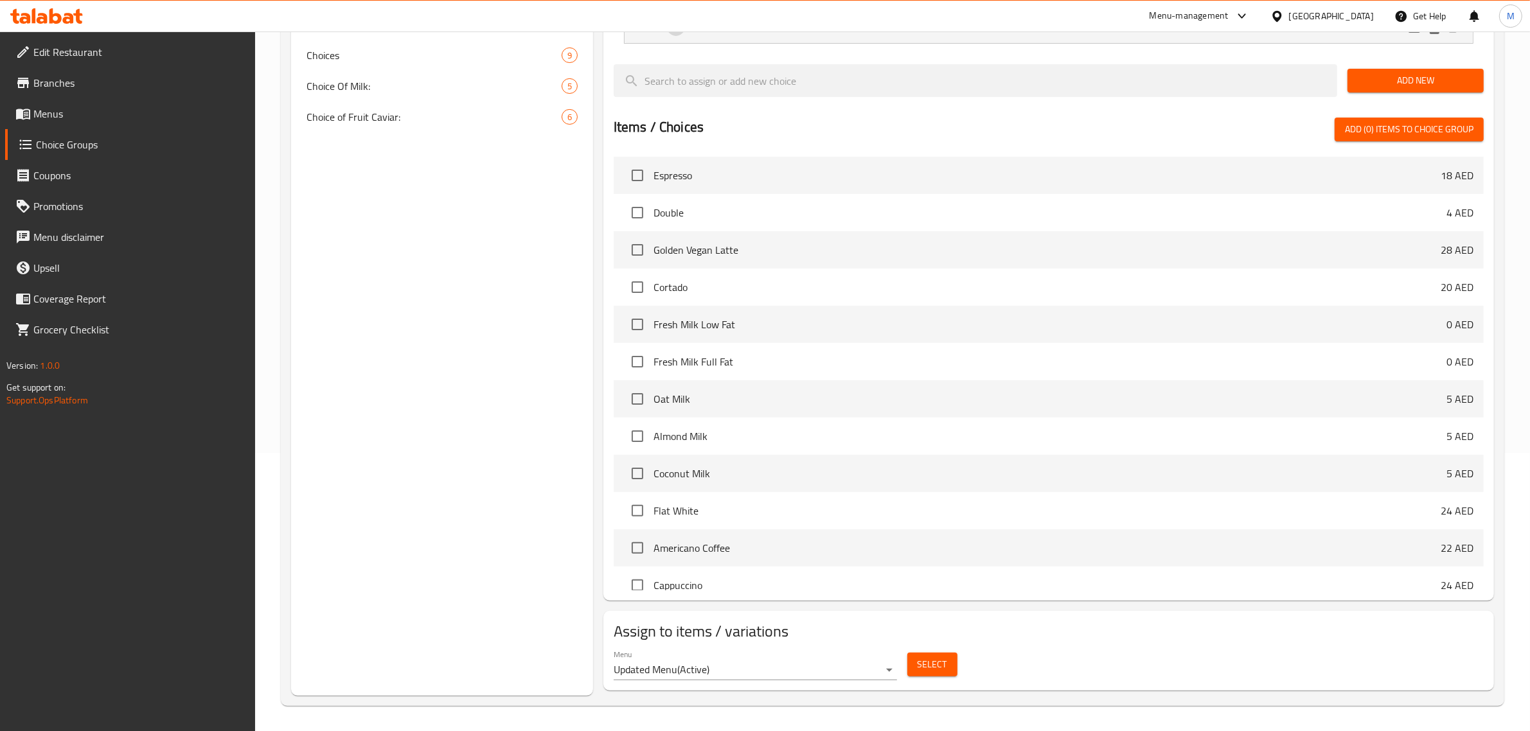
click at [920, 664] on span "Select" at bounding box center [932, 665] width 30 height 16
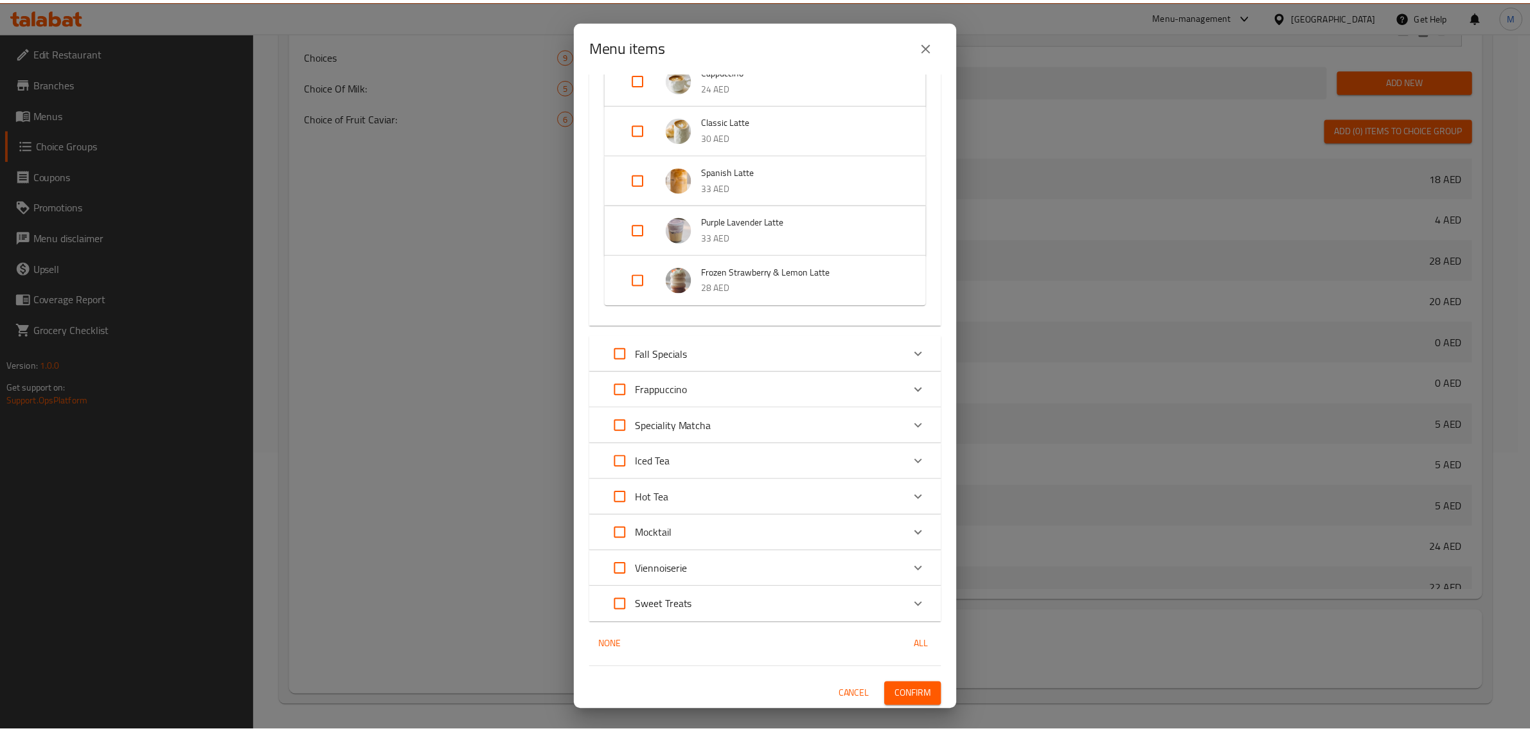
scroll to position [0, 0]
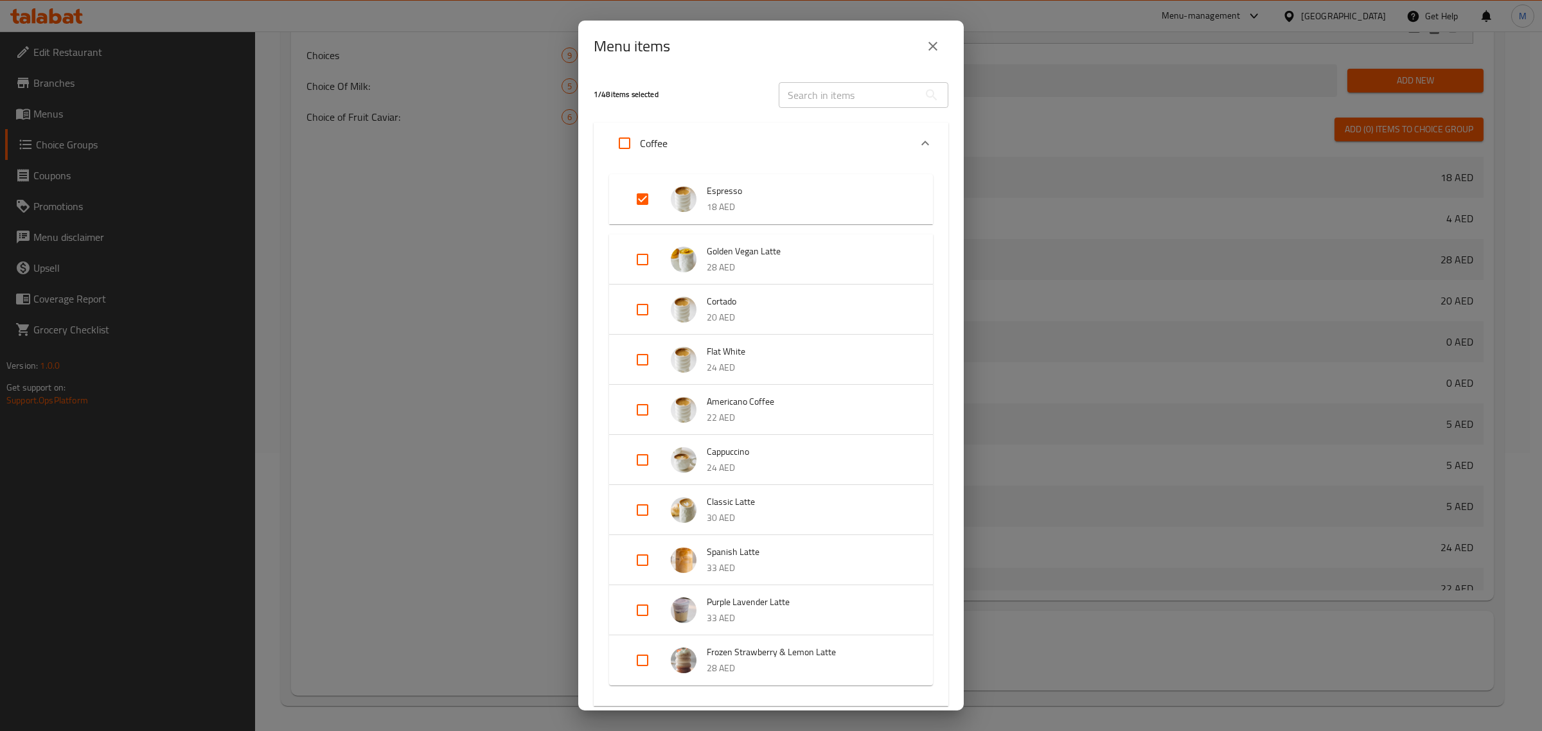
click at [641, 199] on input "Expand" at bounding box center [642, 199] width 31 height 31
checkbox input "false"
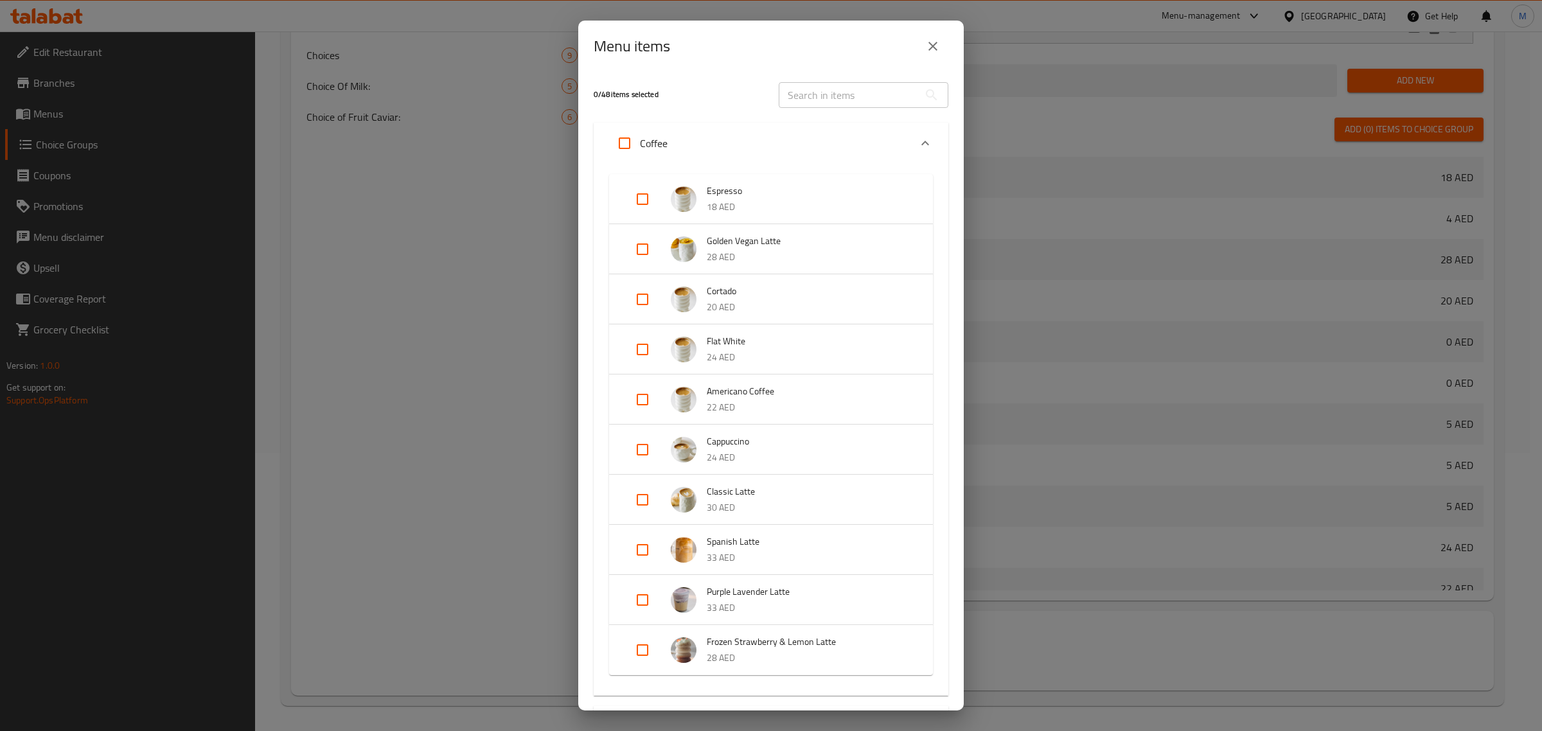
click at [929, 45] on icon "close" at bounding box center [932, 46] width 15 height 15
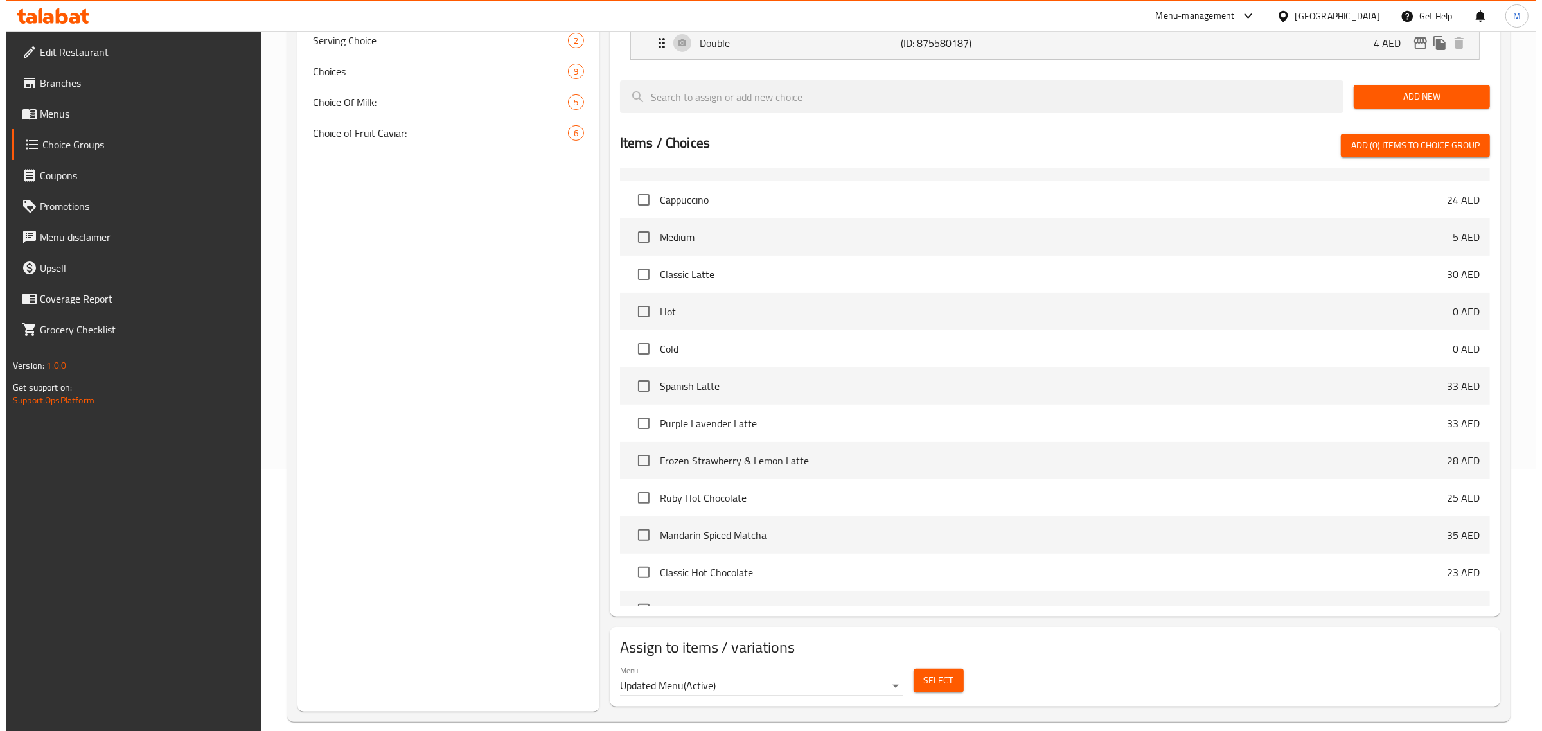
scroll to position [278, 0]
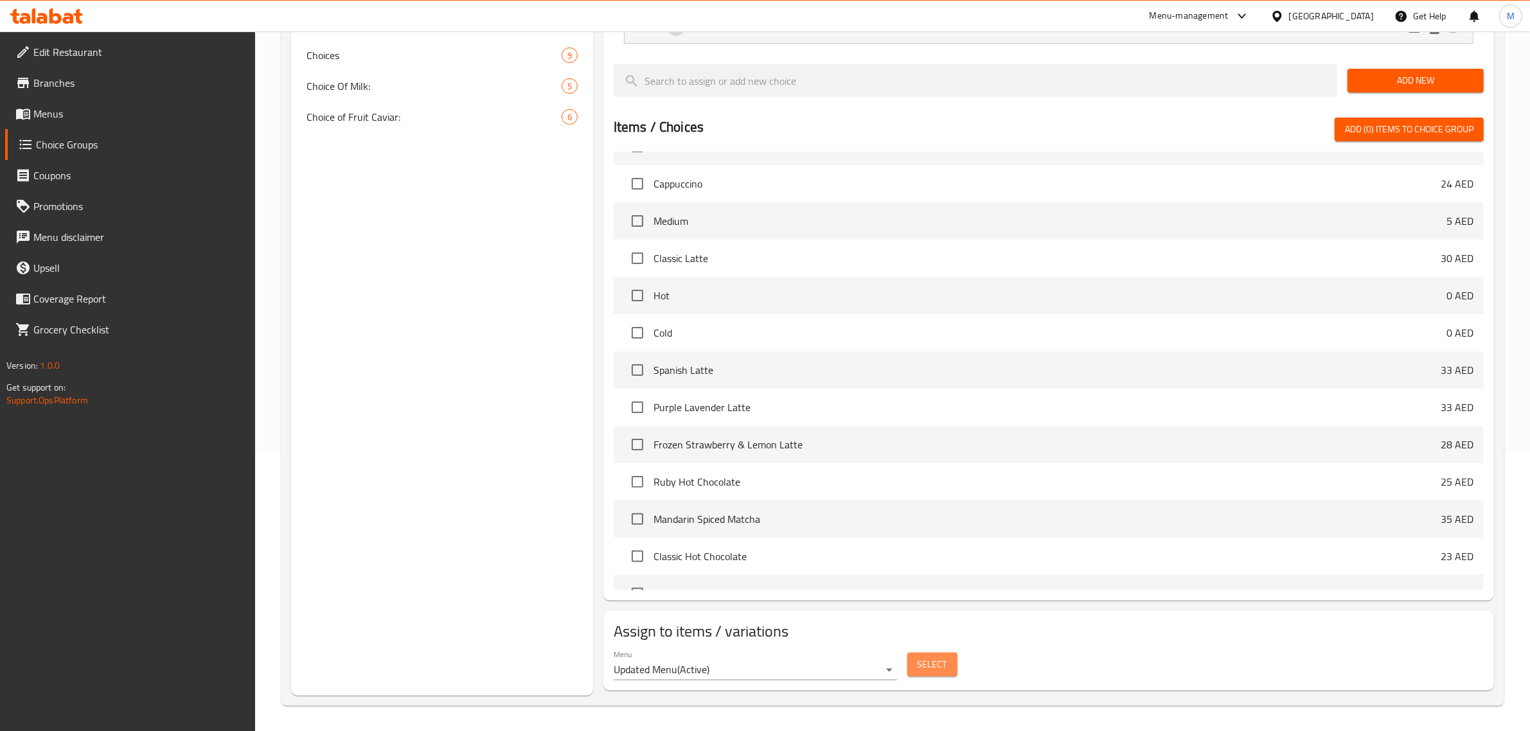
click at [926, 668] on span "Select" at bounding box center [932, 665] width 30 height 16
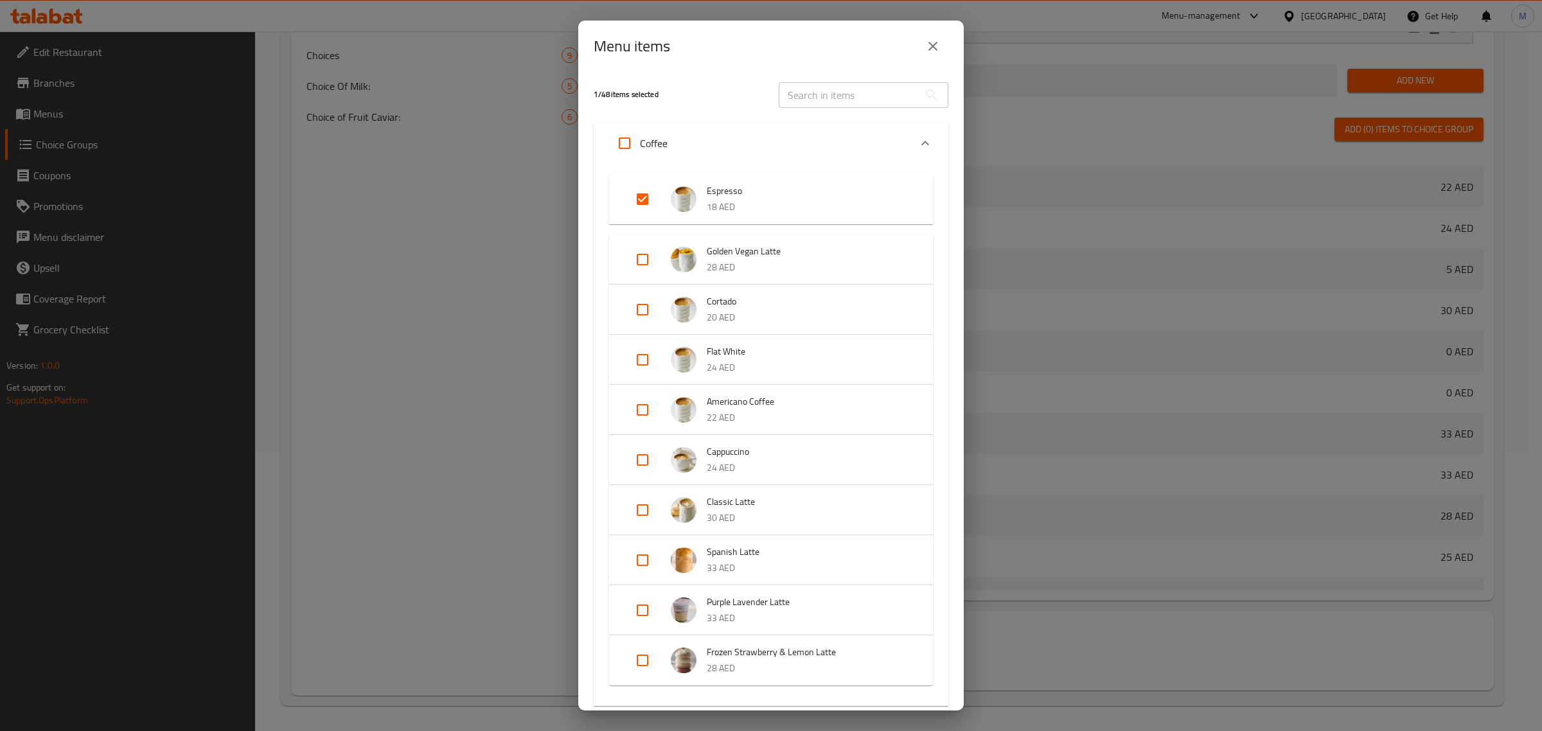
click at [641, 200] on input "Expand" at bounding box center [642, 199] width 31 height 31
checkbox input "false"
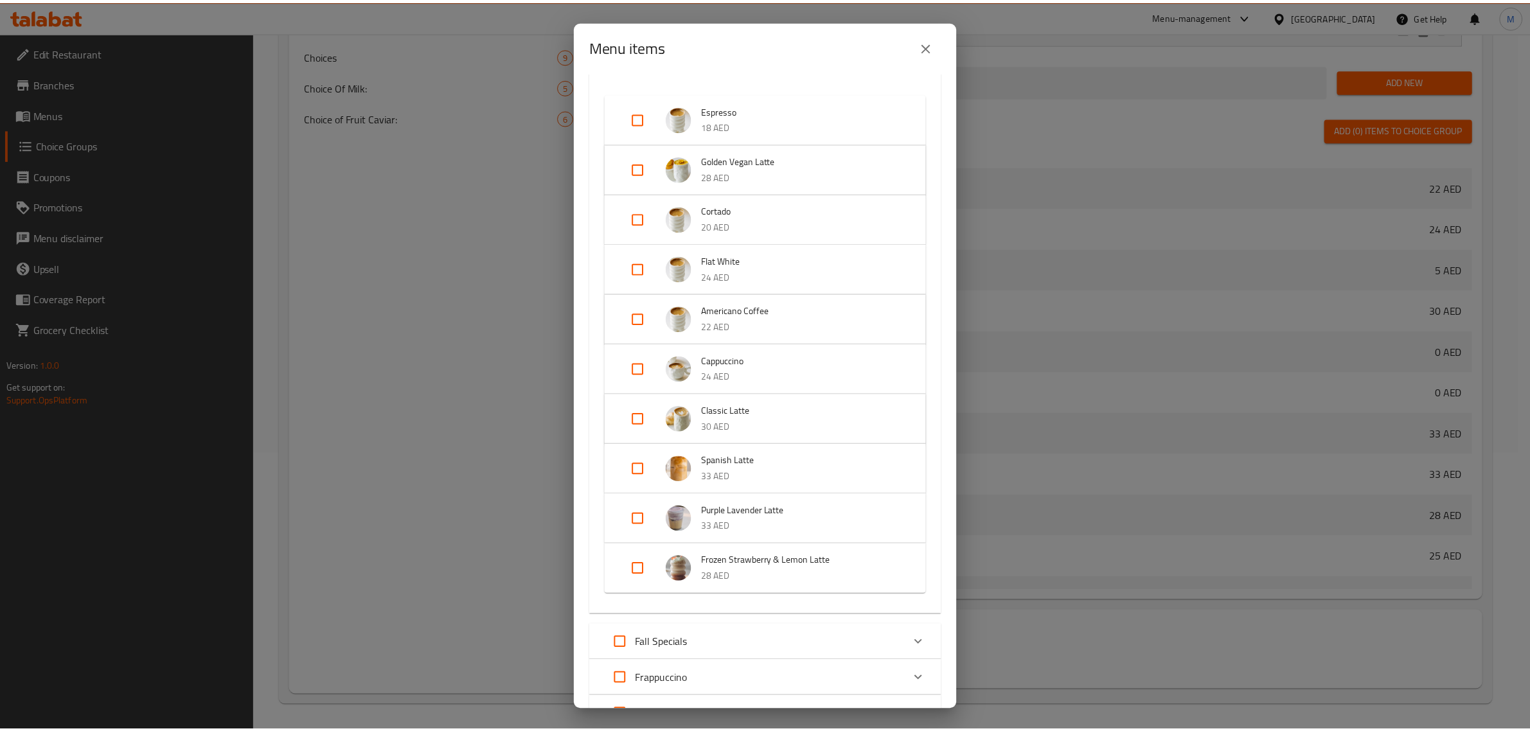
scroll to position [371, 0]
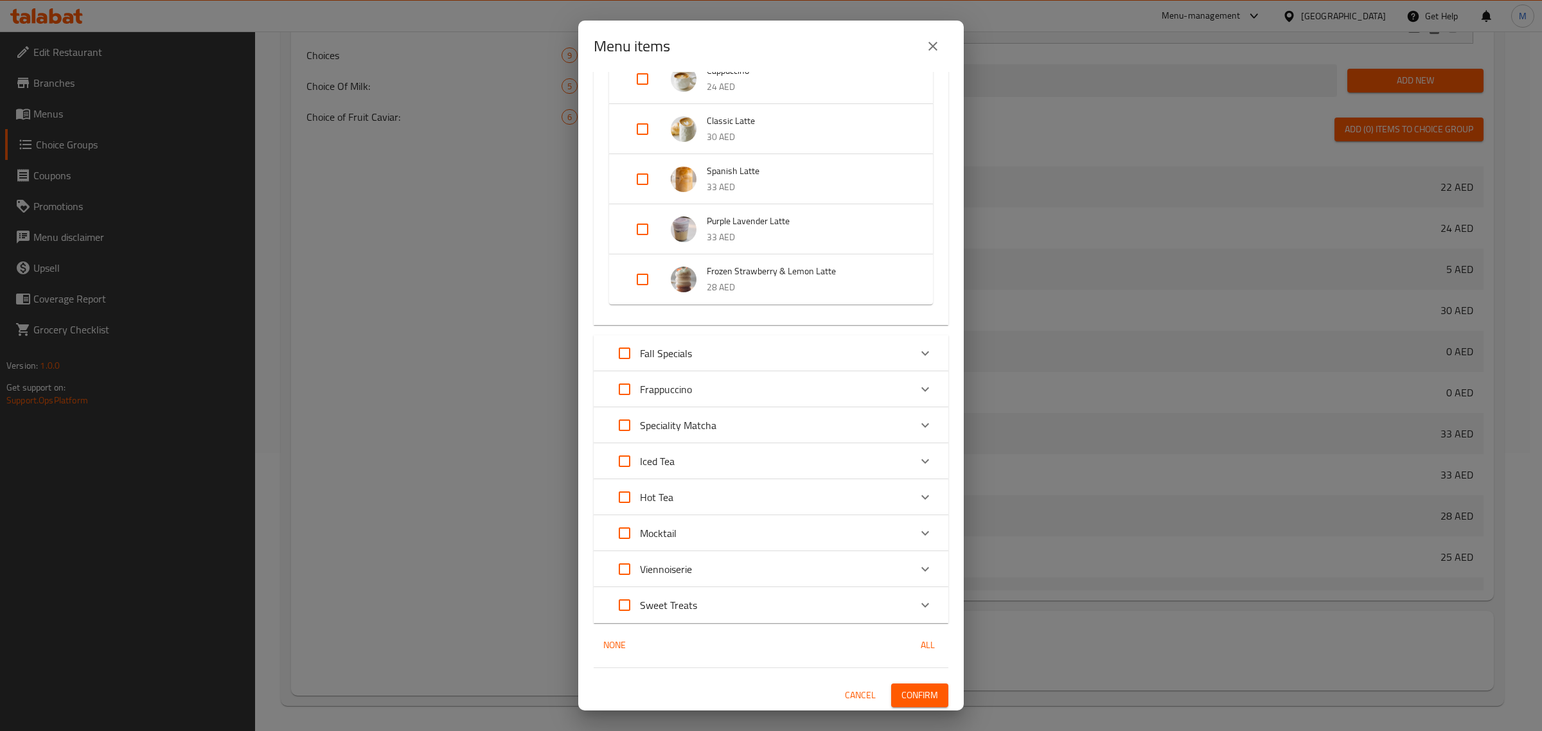
click at [910, 694] on span "Confirm" at bounding box center [919, 695] width 37 height 16
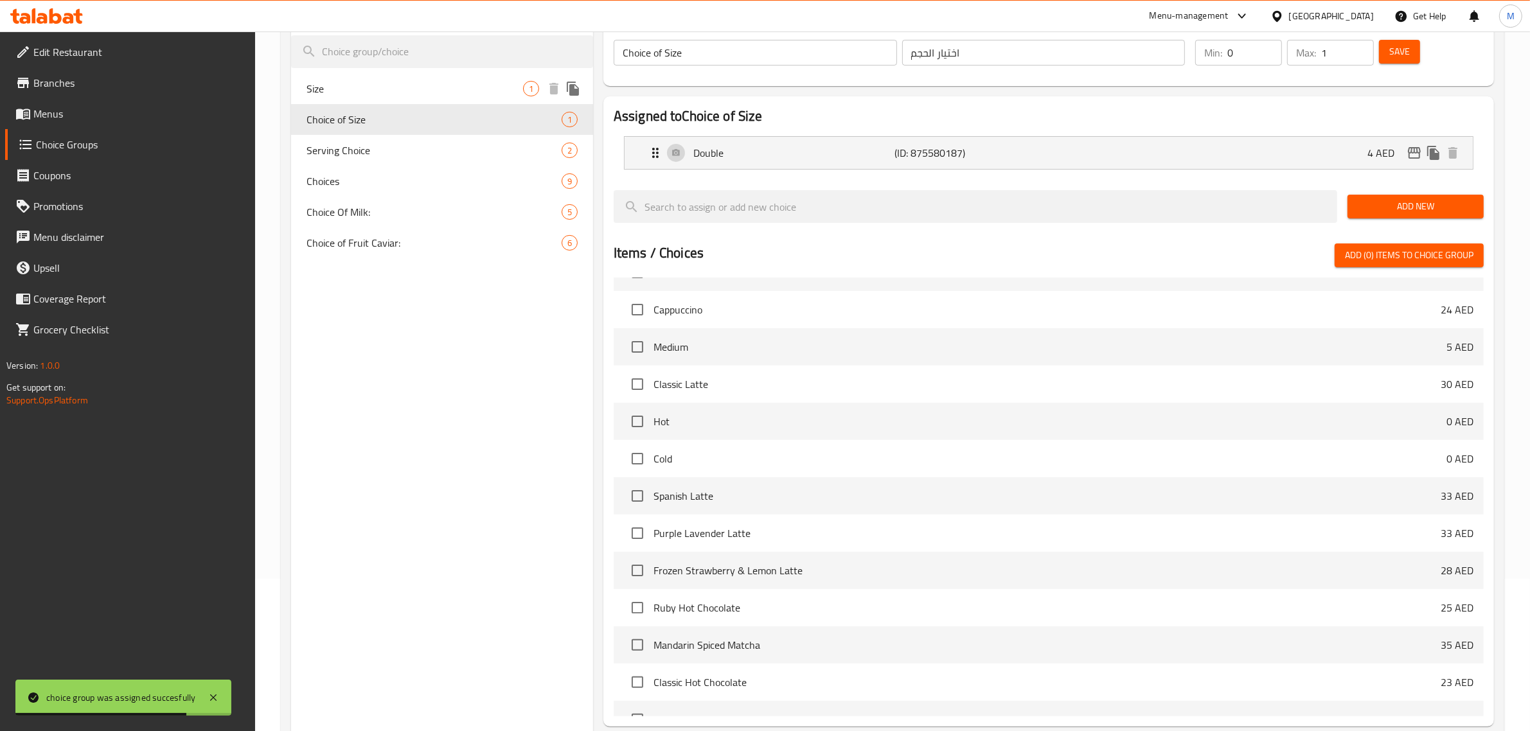
scroll to position [0, 0]
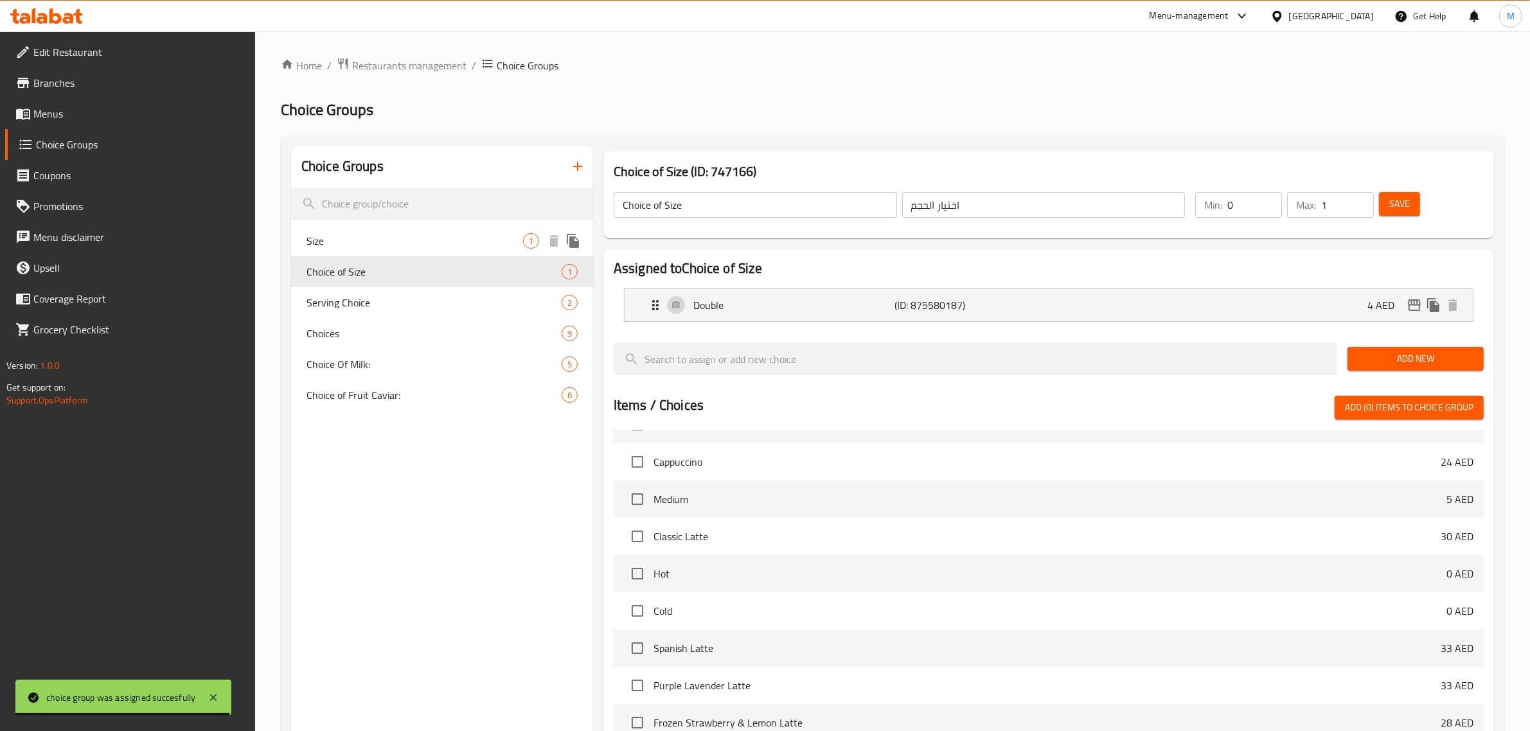
click at [371, 238] on span "Size" at bounding box center [414, 240] width 217 height 15
type input "Size"
type input "الحجم"
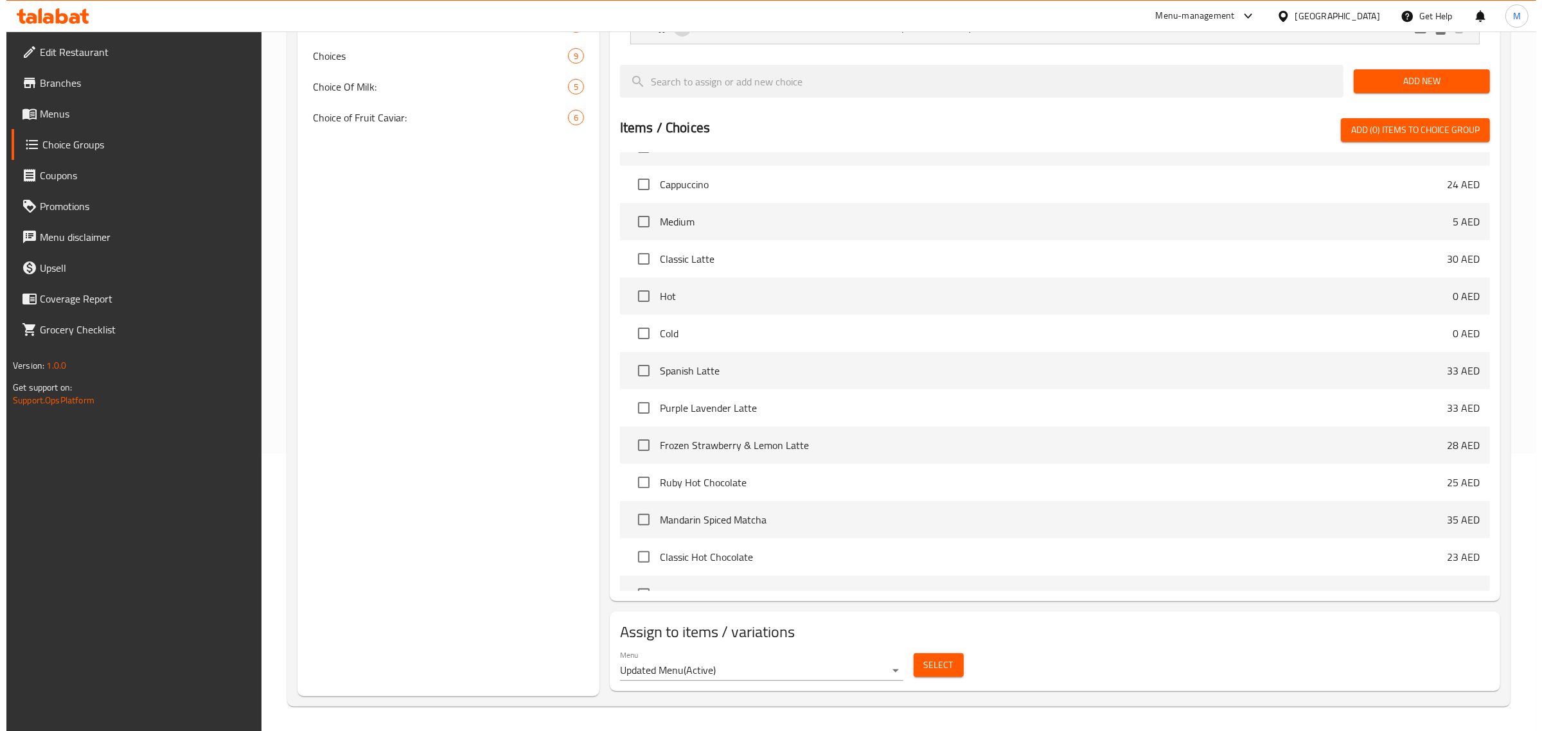
scroll to position [278, 0]
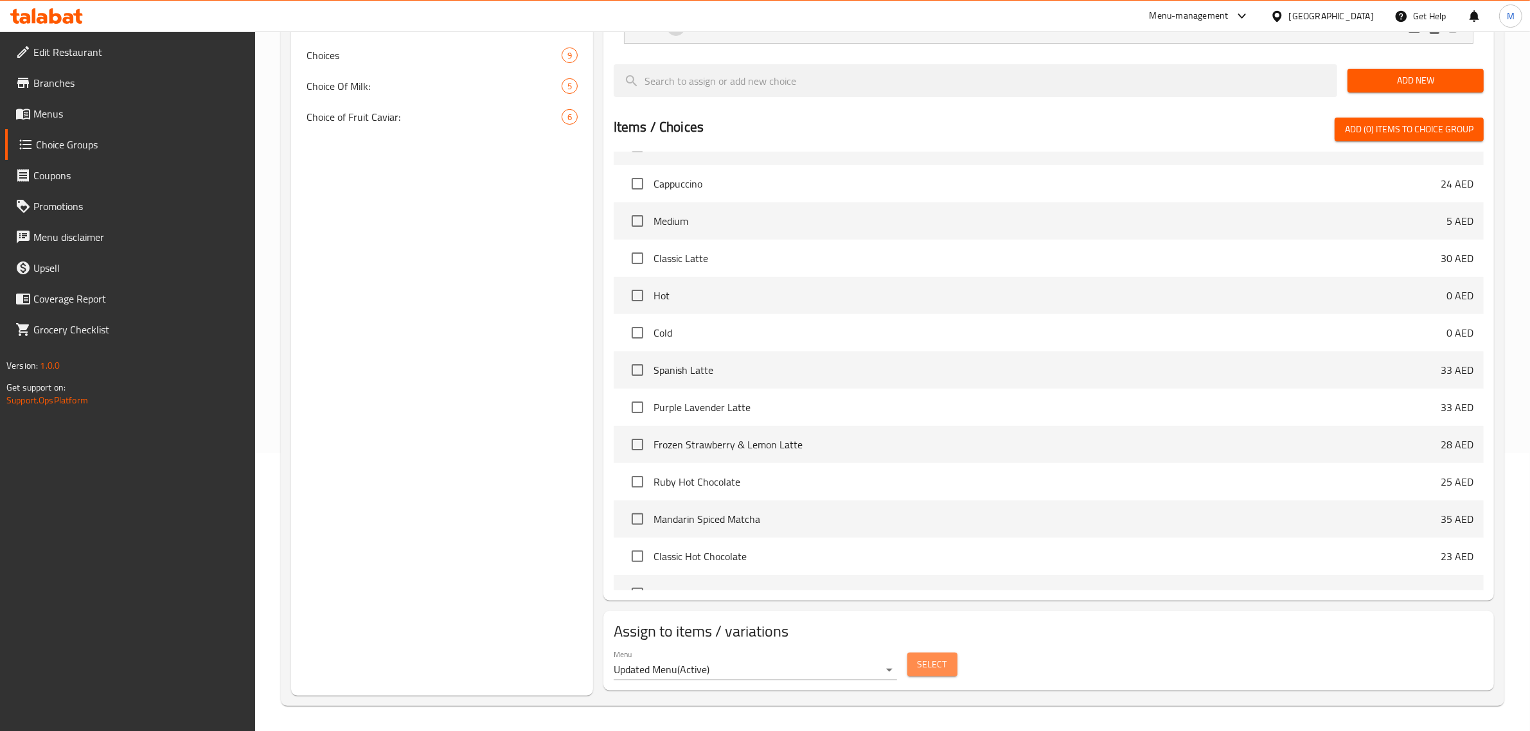
click at [935, 672] on span "Select" at bounding box center [932, 665] width 30 height 16
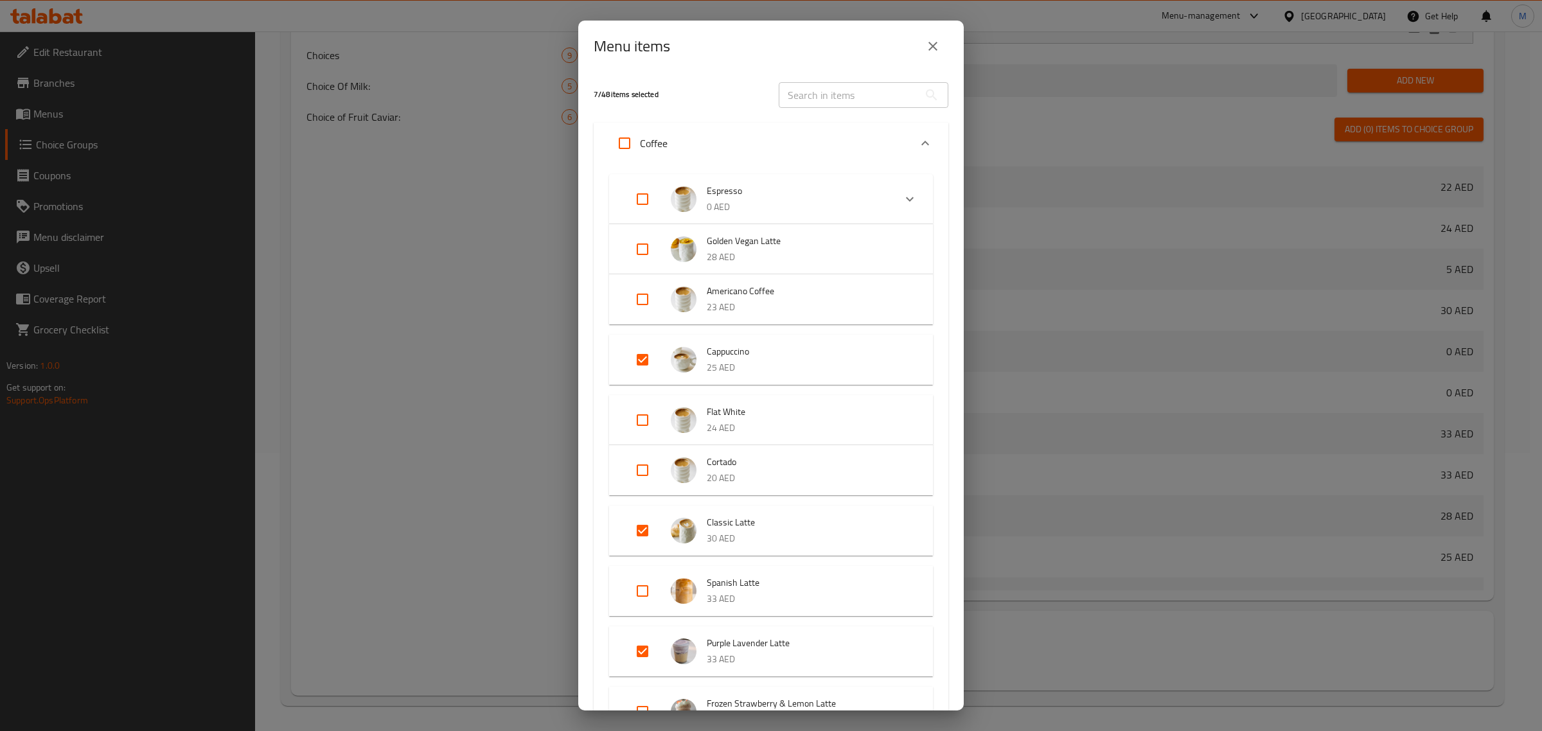
click at [641, 355] on input "Expand" at bounding box center [642, 359] width 31 height 31
checkbox input "false"
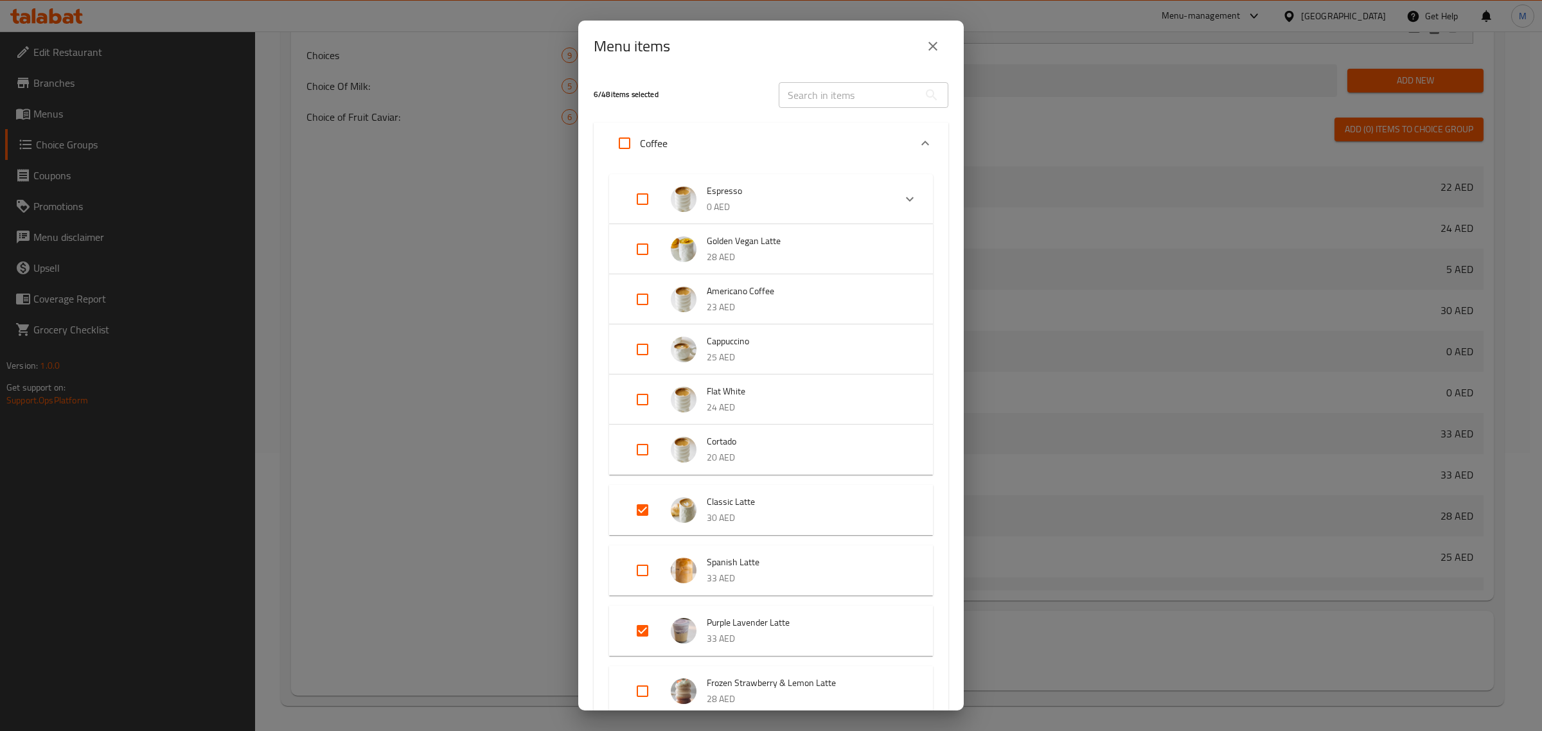
click at [641, 509] on input "Expand" at bounding box center [642, 510] width 31 height 31
checkbox input "false"
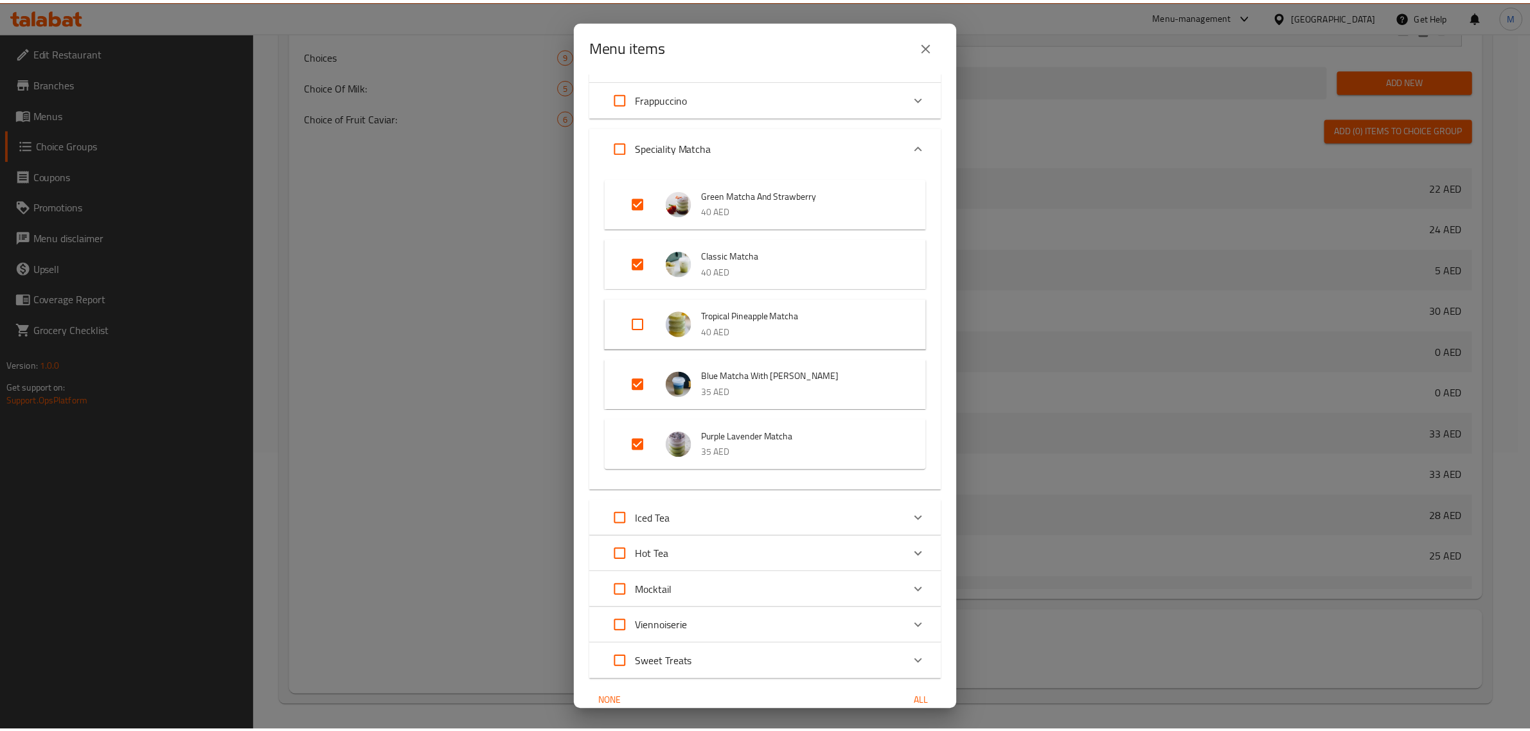
scroll to position [739, 0]
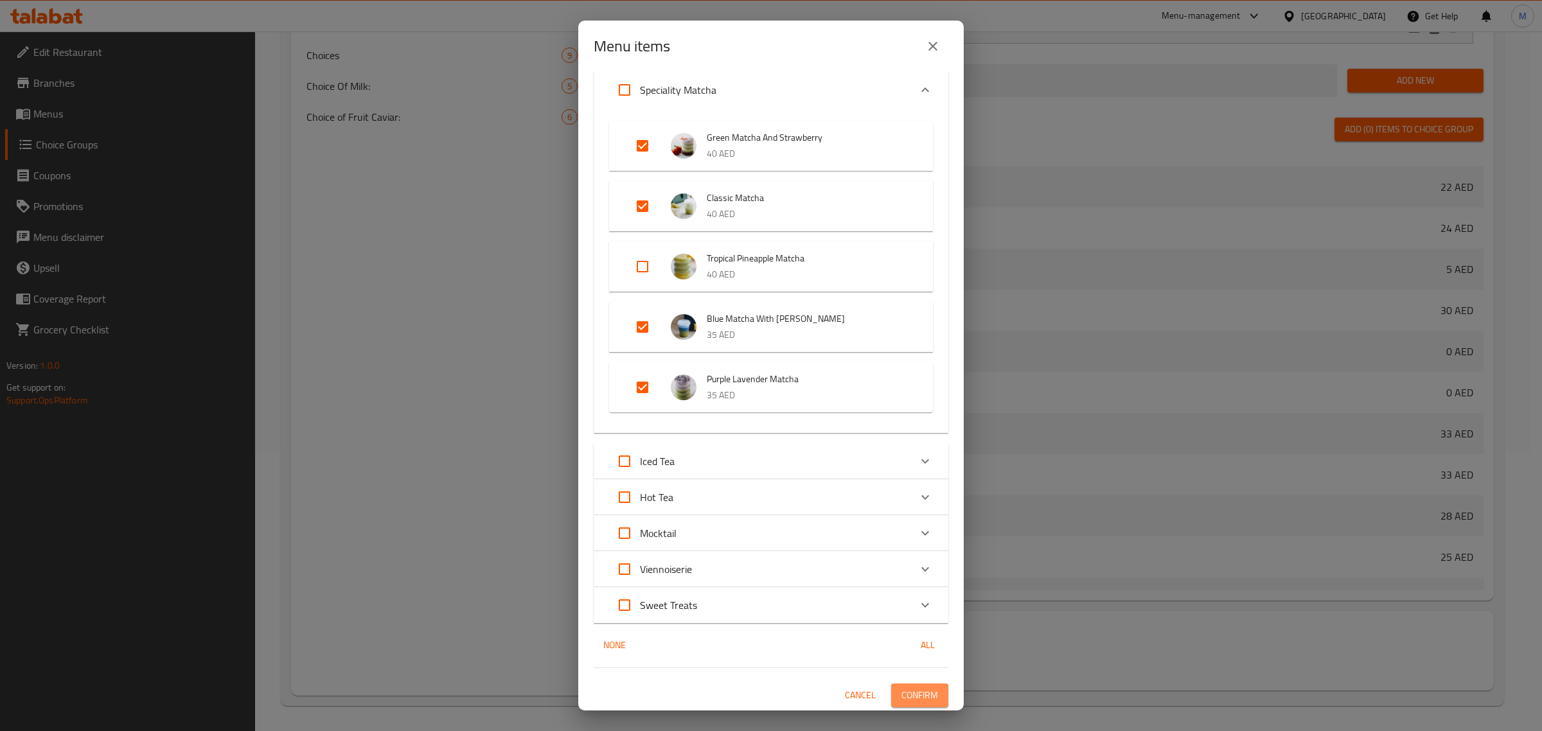
click at [901, 697] on span "Confirm" at bounding box center [919, 695] width 37 height 16
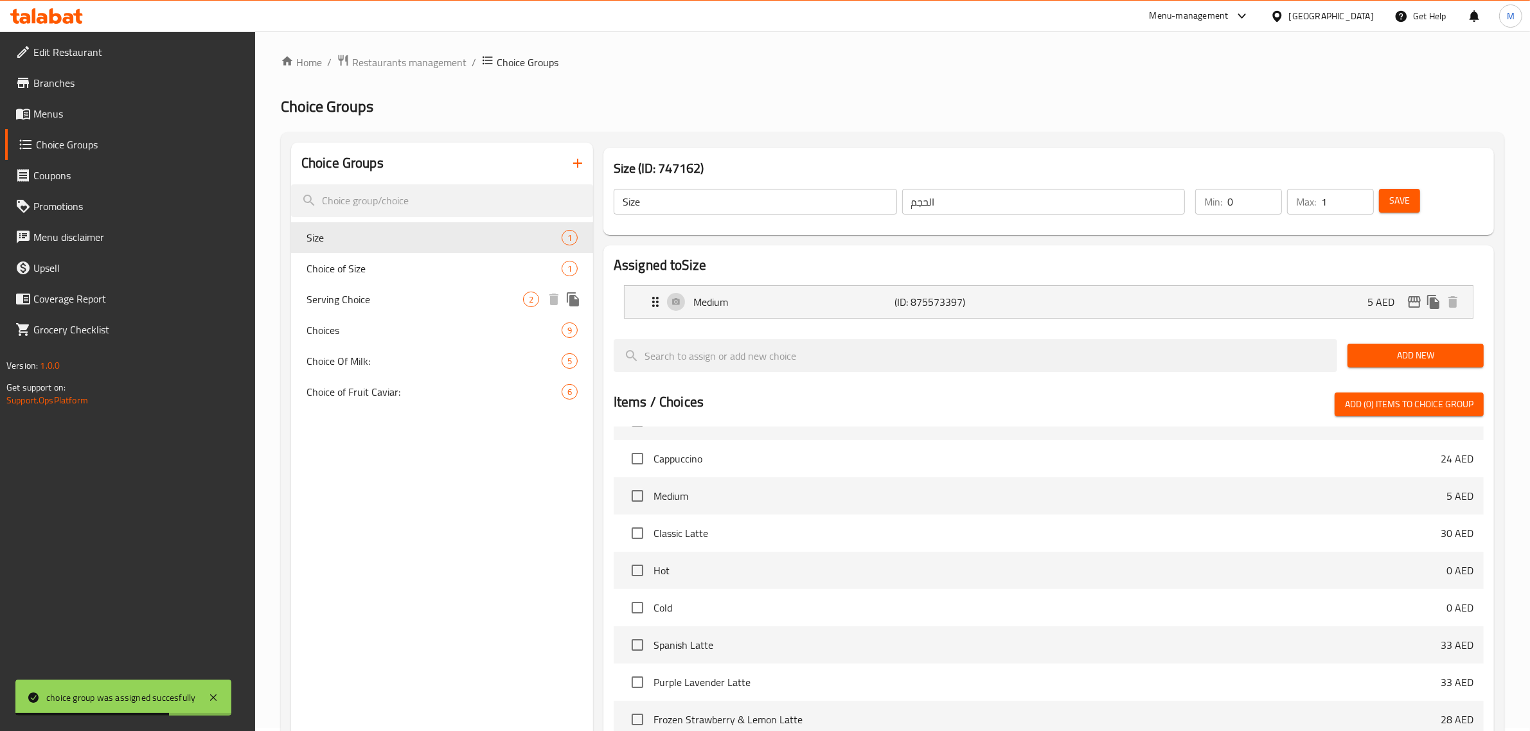
scroll to position [0, 0]
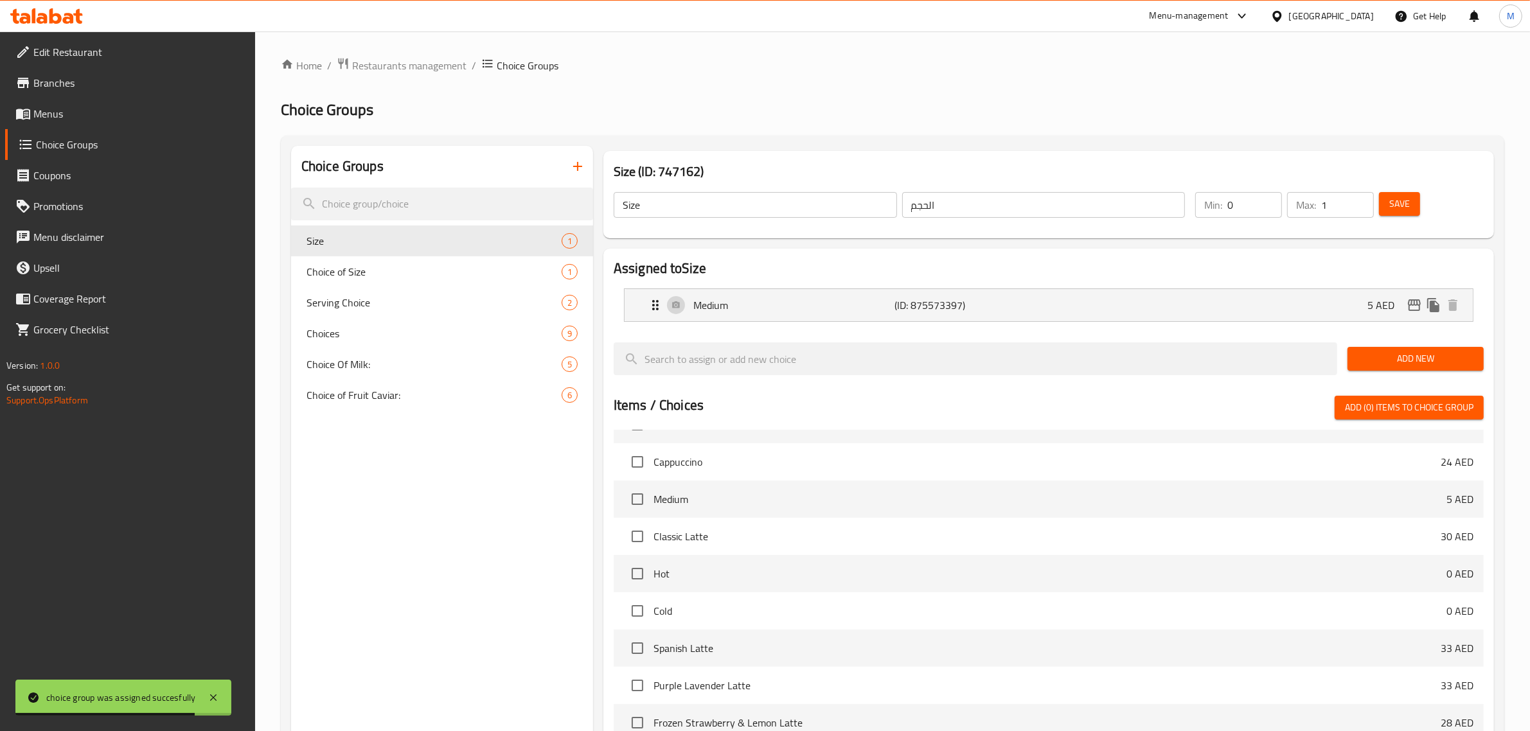
click at [576, 168] on icon "button" at bounding box center [577, 166] width 15 height 15
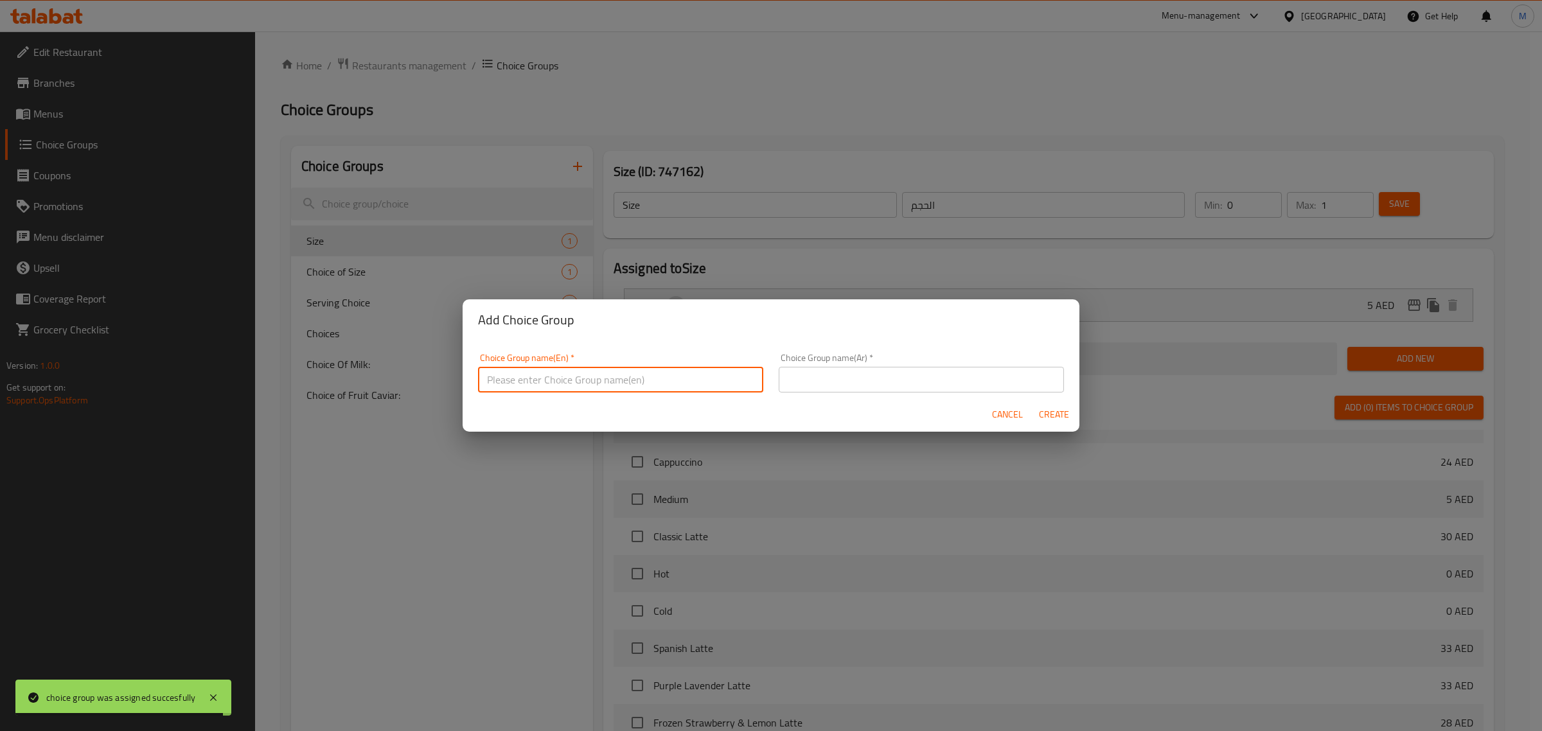
click at [633, 373] on input "text" at bounding box center [620, 380] width 285 height 26
type input "إ"
paste input "Classic Latte"
type input "Your Choice Of Classic Latte:"
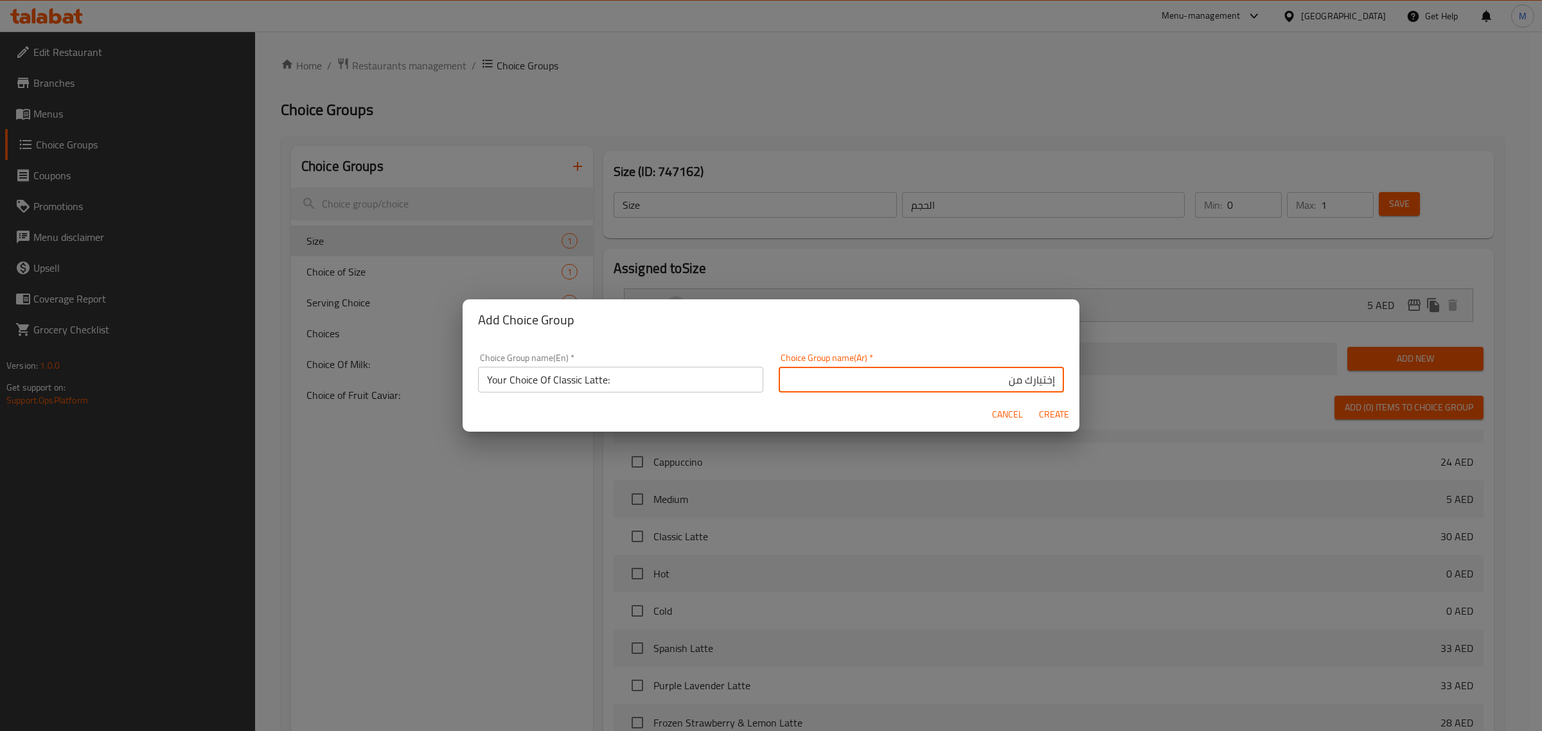
paste input "لاتيه كلاسيك"
type input "إختيارك من لاتيه كلاسيك:"
click at [1045, 416] on span "Create" at bounding box center [1053, 415] width 31 height 16
type input "Your Choice Of Classic Latte:"
type input "إختيارك من لاتيه كلاسيك:"
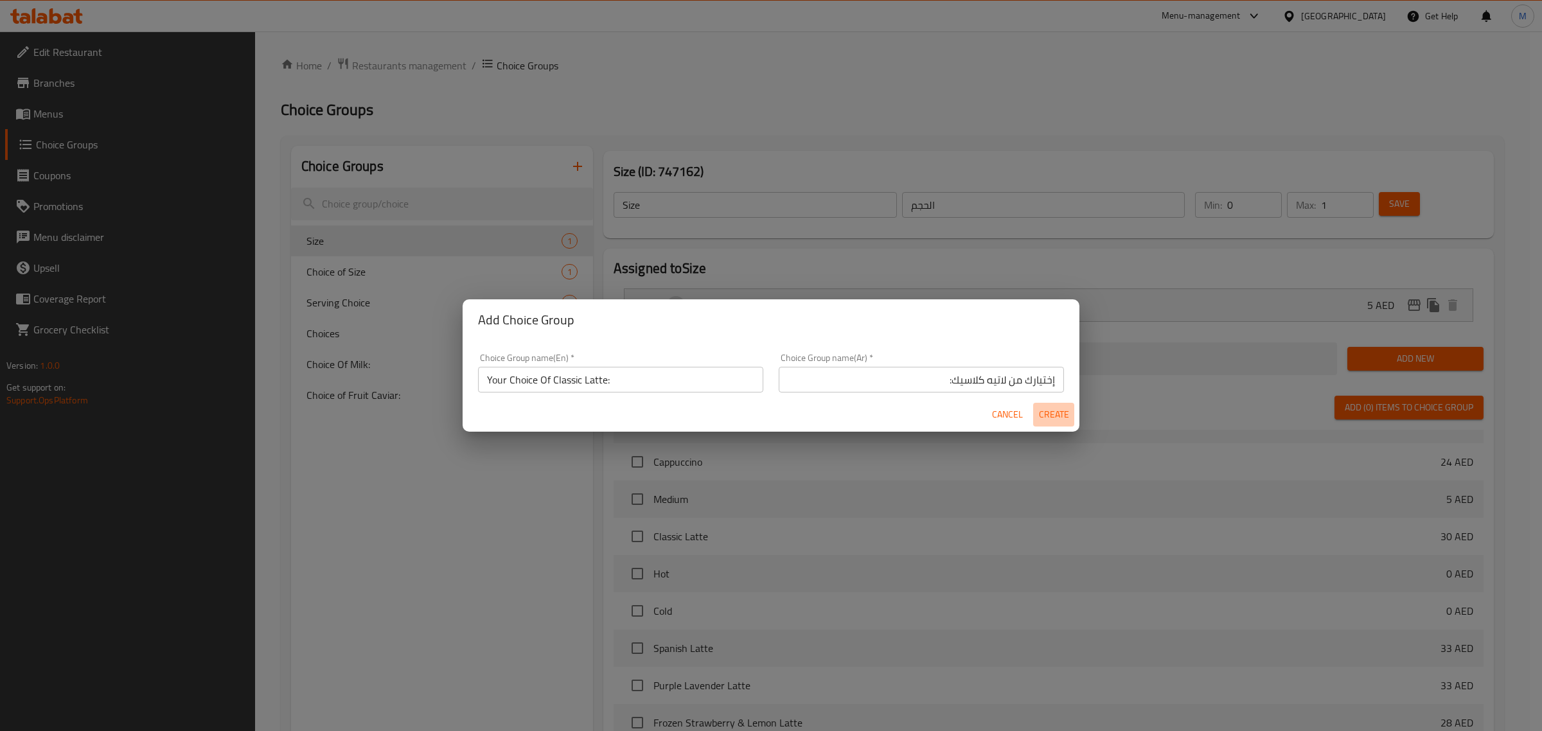
type input "0"
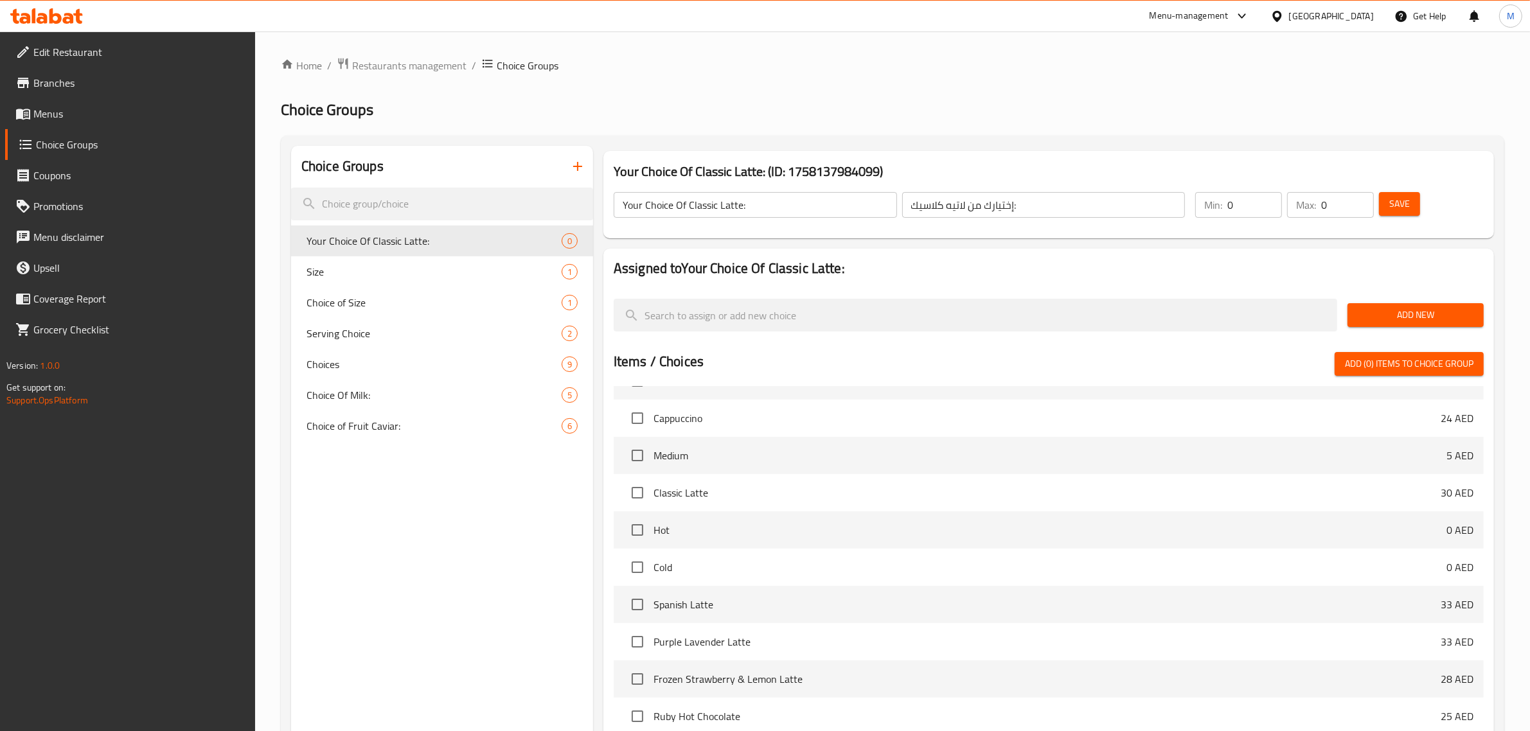
click at [1395, 313] on span "Add New" at bounding box center [1416, 315] width 116 height 16
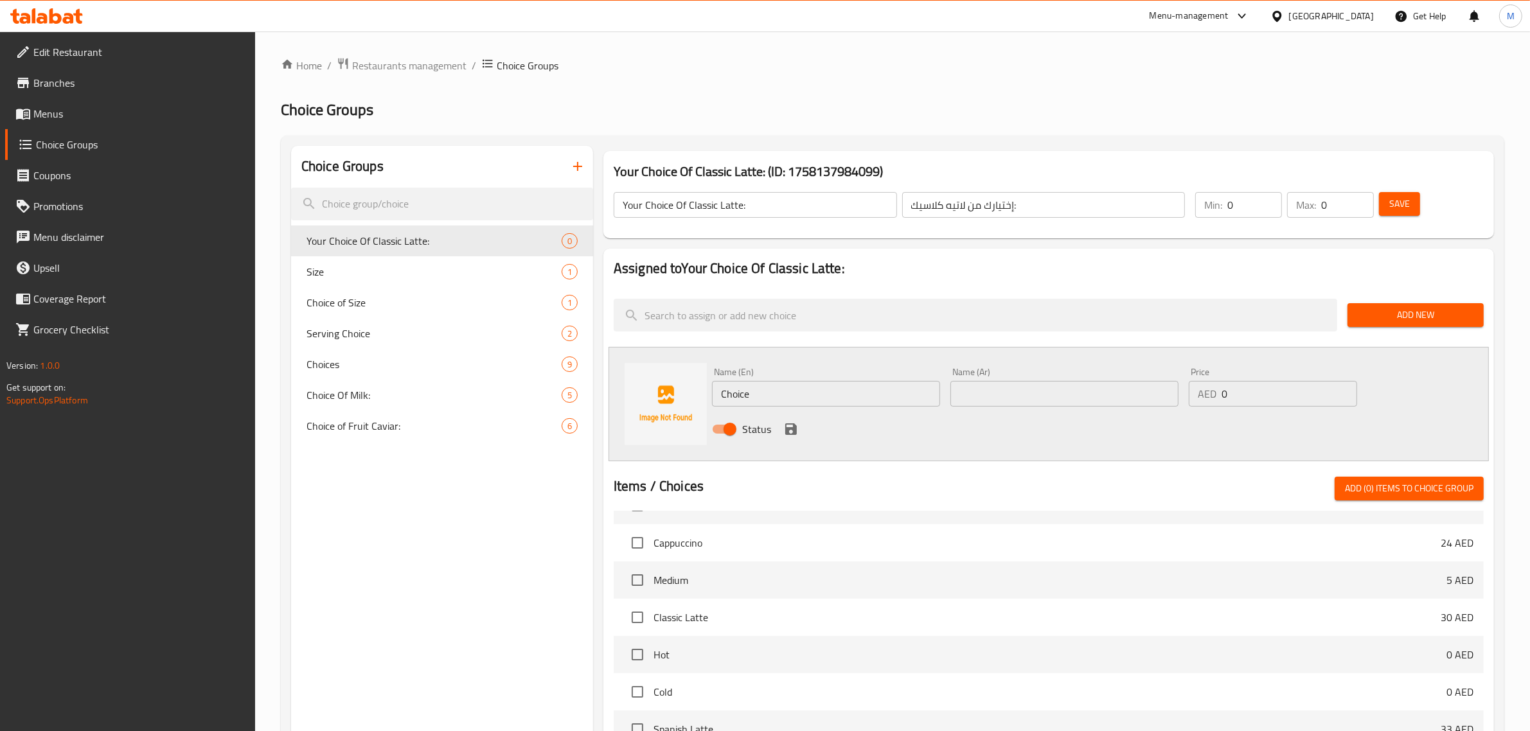
click at [890, 387] on input "Choice" at bounding box center [826, 394] width 228 height 26
click at [890, 386] on input "Choice" at bounding box center [826, 394] width 228 height 26
type input "Small"
type input "صغير"
drag, startPoint x: 1234, startPoint y: 393, endPoint x: 1215, endPoint y: 394, distance: 19.3
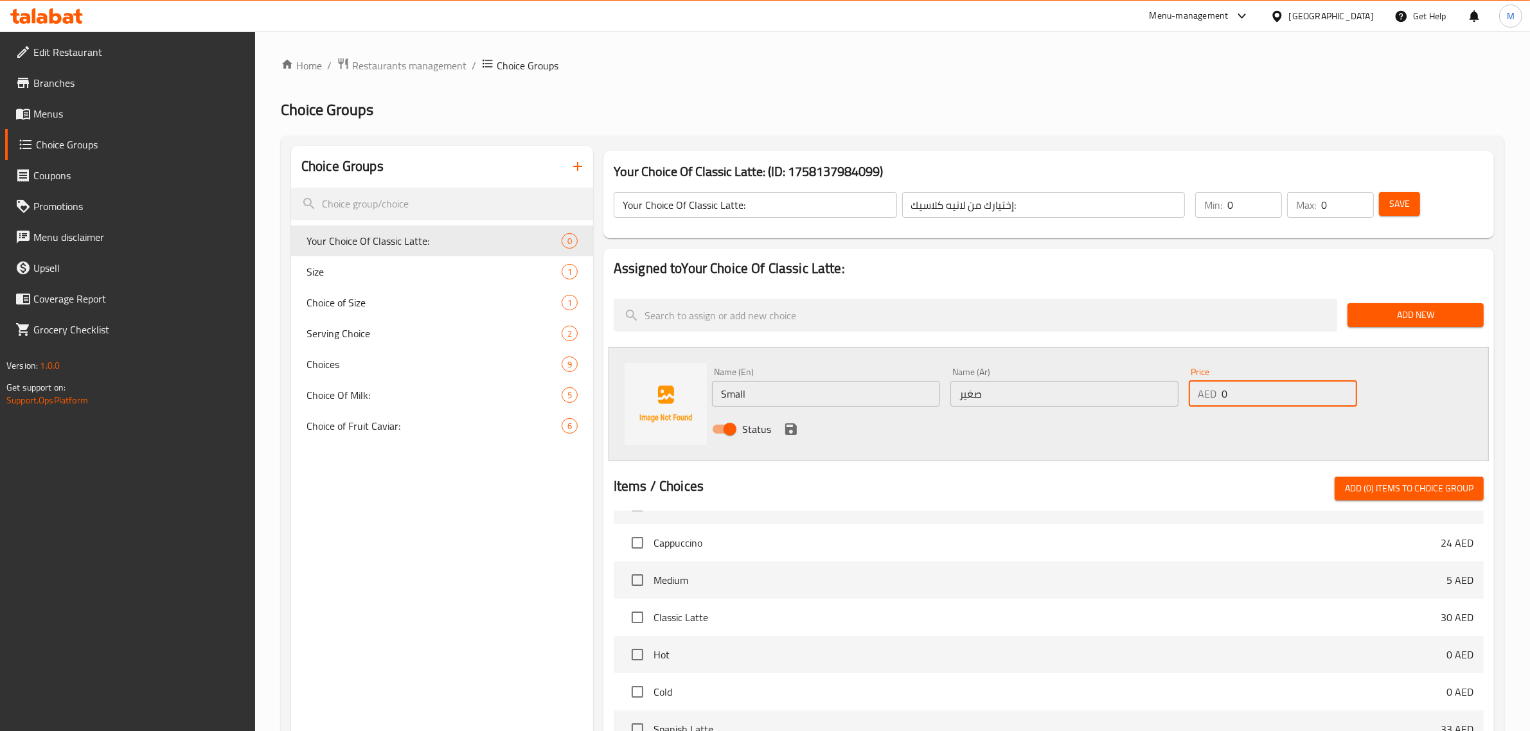
click at [1215, 394] on div "AED 0 Price" at bounding box center [1273, 394] width 168 height 26
type input "27"
click at [790, 432] on icon "save" at bounding box center [790, 428] width 15 height 15
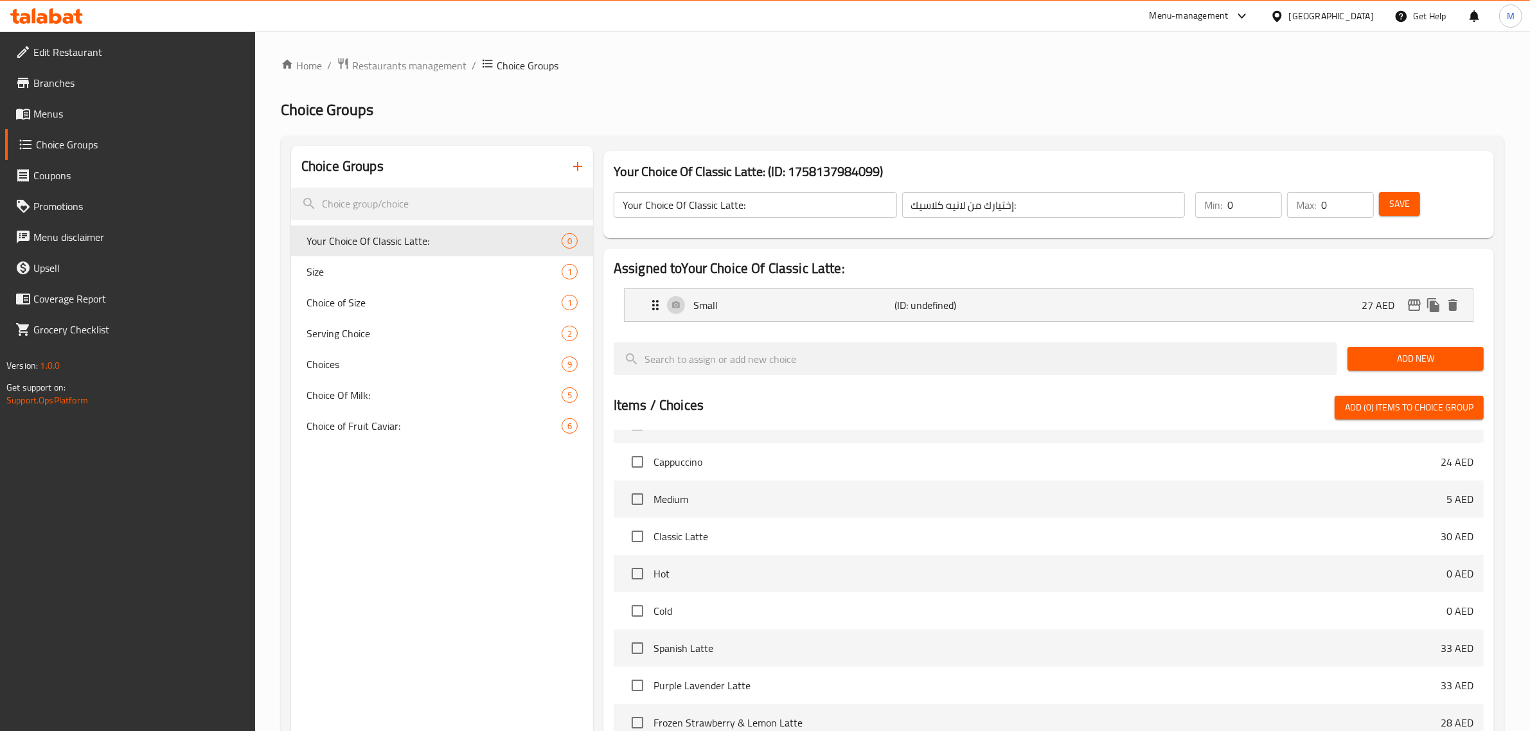
click at [1381, 354] on span "Add New" at bounding box center [1416, 359] width 116 height 16
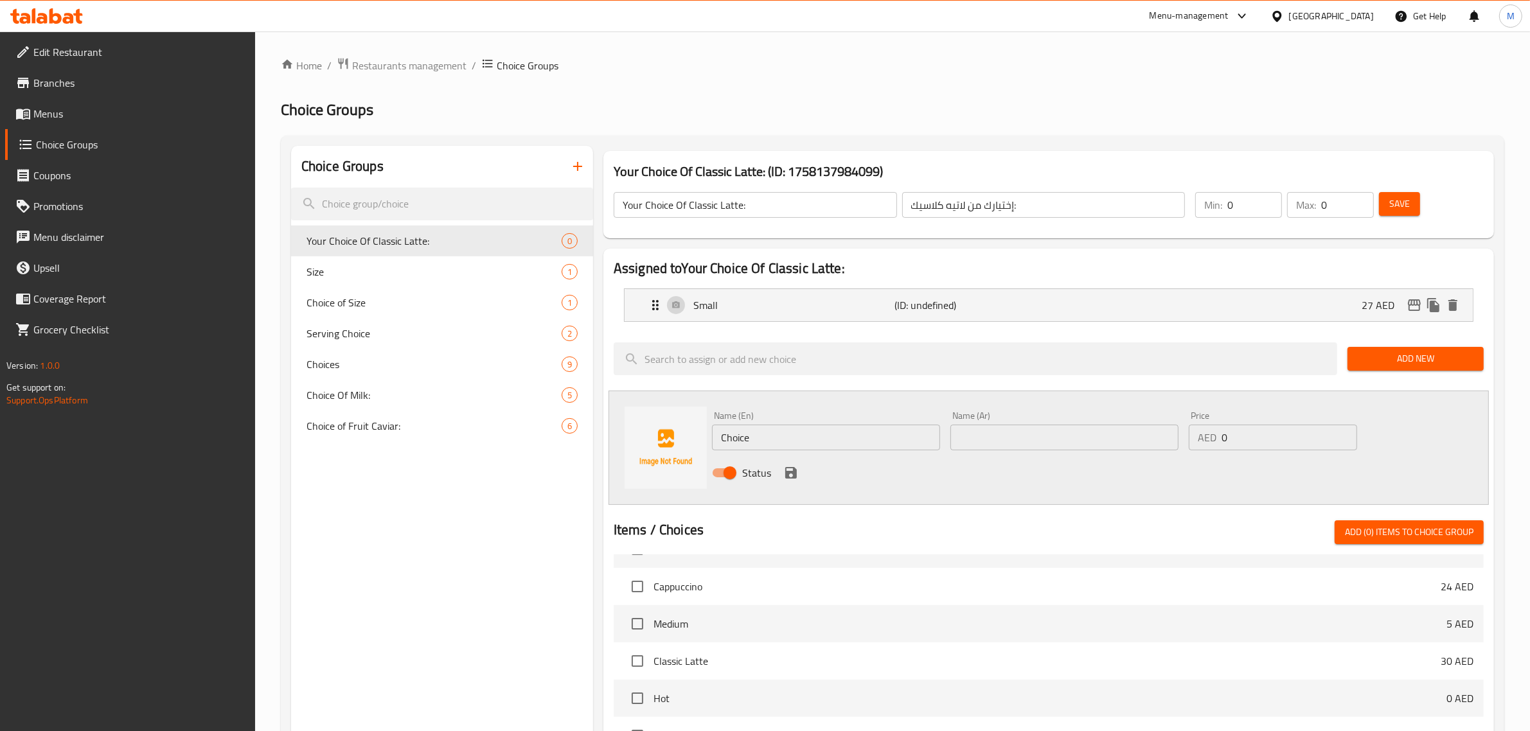
click at [868, 440] on input "Choice" at bounding box center [826, 438] width 228 height 26
type input "Medium"
type input "وسط"
type input "32"
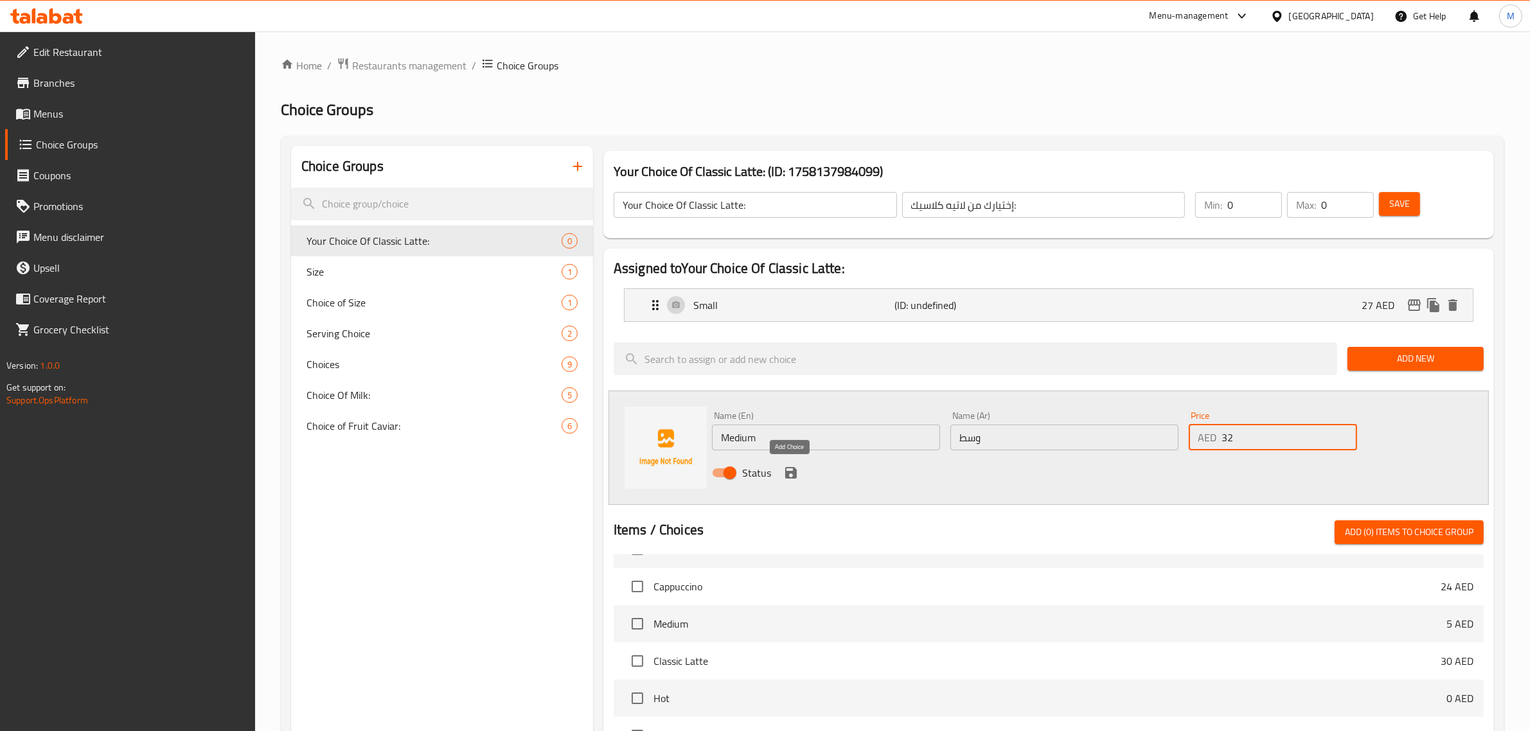
click at [788, 472] on icon "save" at bounding box center [791, 473] width 12 height 12
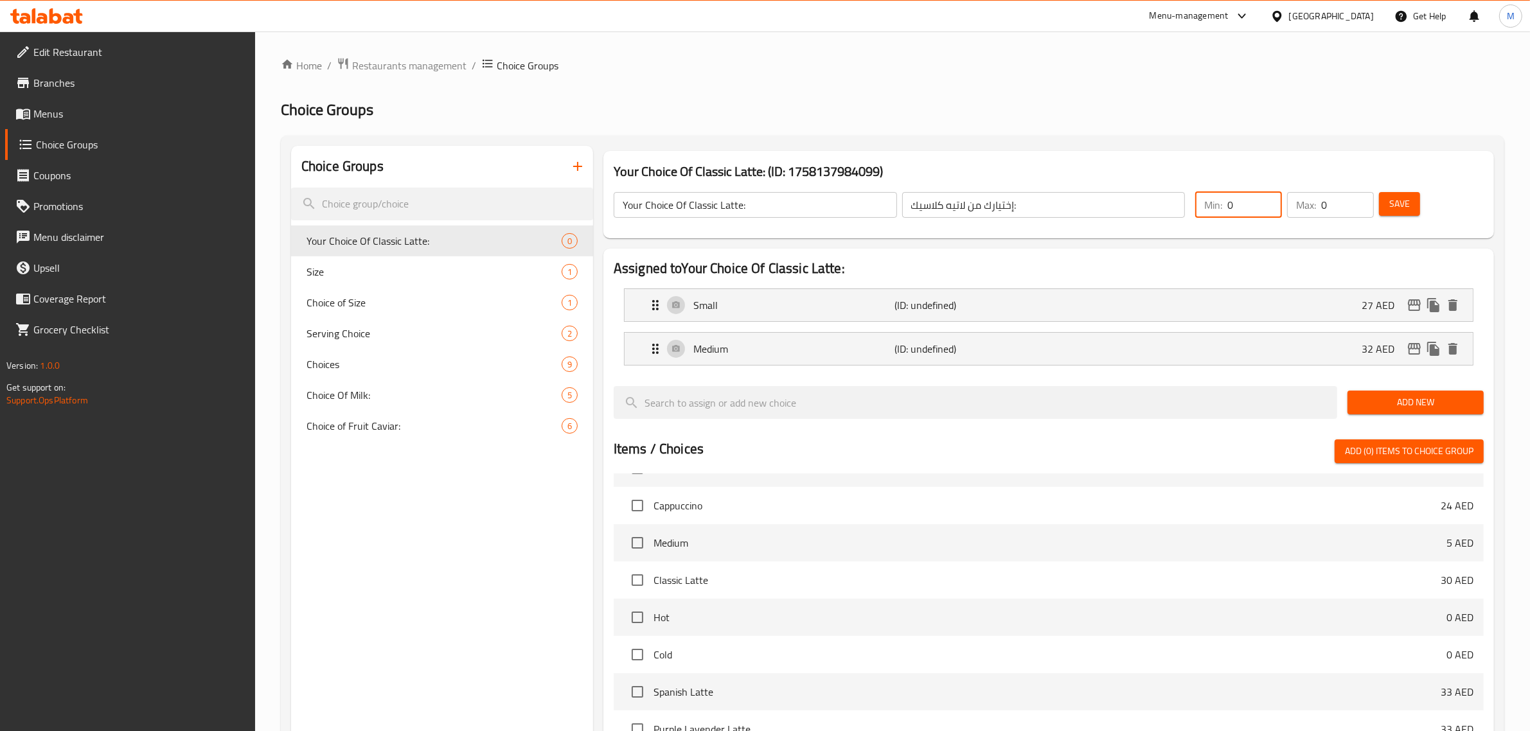
drag, startPoint x: 1251, startPoint y: 208, endPoint x: 1217, endPoint y: 207, distance: 33.4
click at [1217, 207] on div "Min: 0 ​" at bounding box center [1238, 205] width 87 height 26
type input "1"
click at [1389, 206] on span "Save" at bounding box center [1399, 204] width 21 height 16
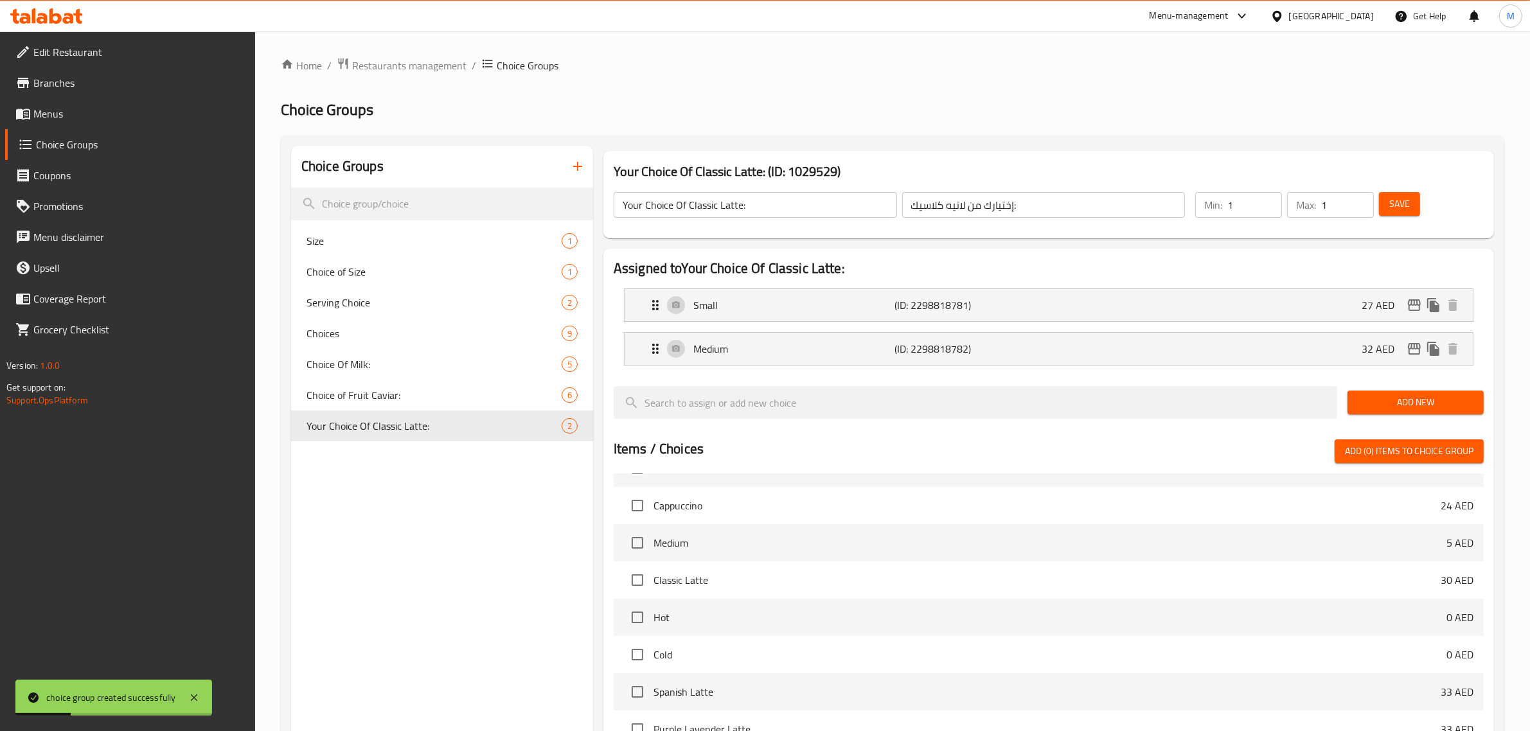
click at [823, 197] on input "Your Choice Of Classic Latte:" at bounding box center [755, 205] width 283 height 26
click at [823, 196] on input "Your Choice Of Classic Latte:" at bounding box center [755, 205] width 283 height 26
click at [869, 92] on div "Home / Restaurants management / Choice Groups Choice Groups Choice Groups Size …" at bounding box center [892, 542] width 1223 height 971
click at [563, 116] on h2 "Choice Groups" at bounding box center [892, 110] width 1223 height 21
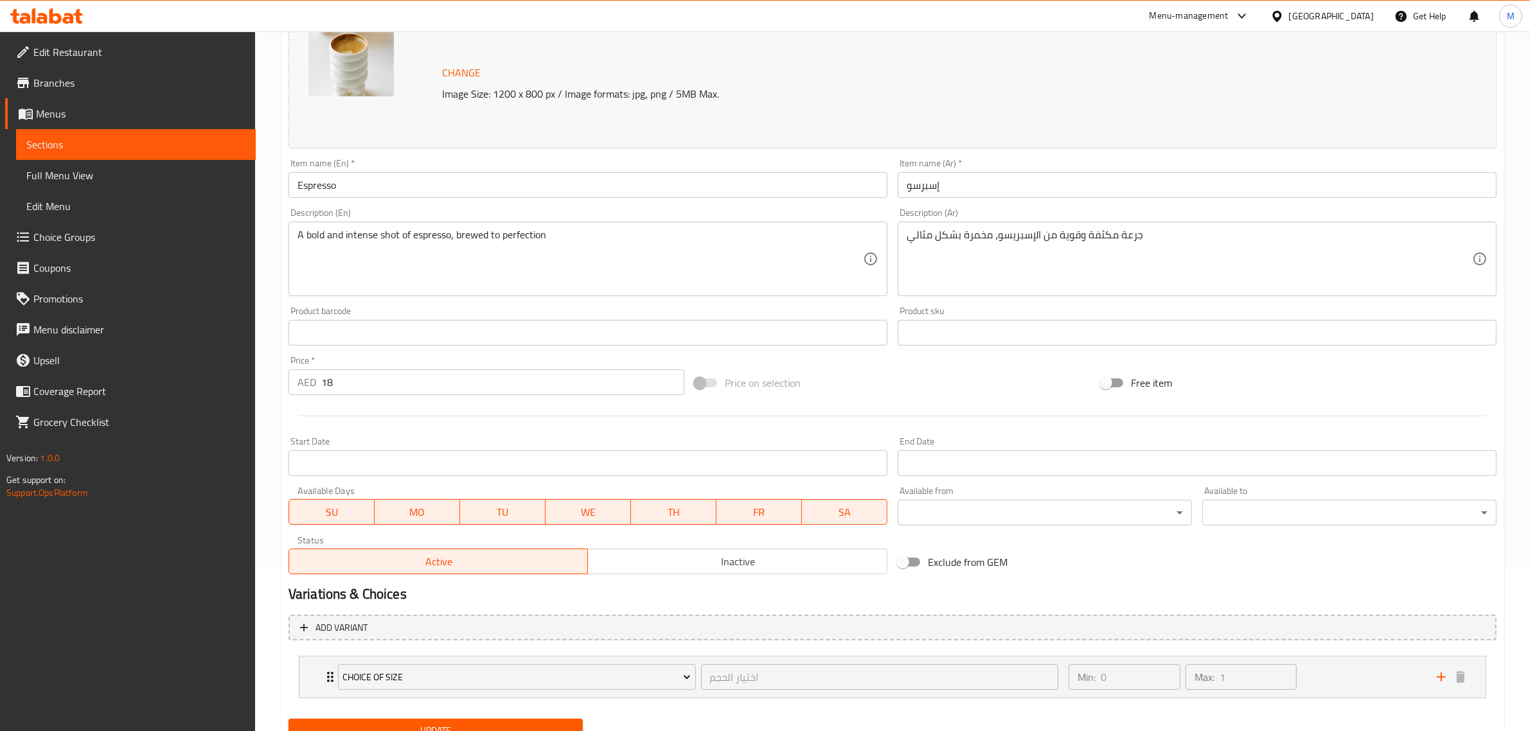
scroll to position [216, 0]
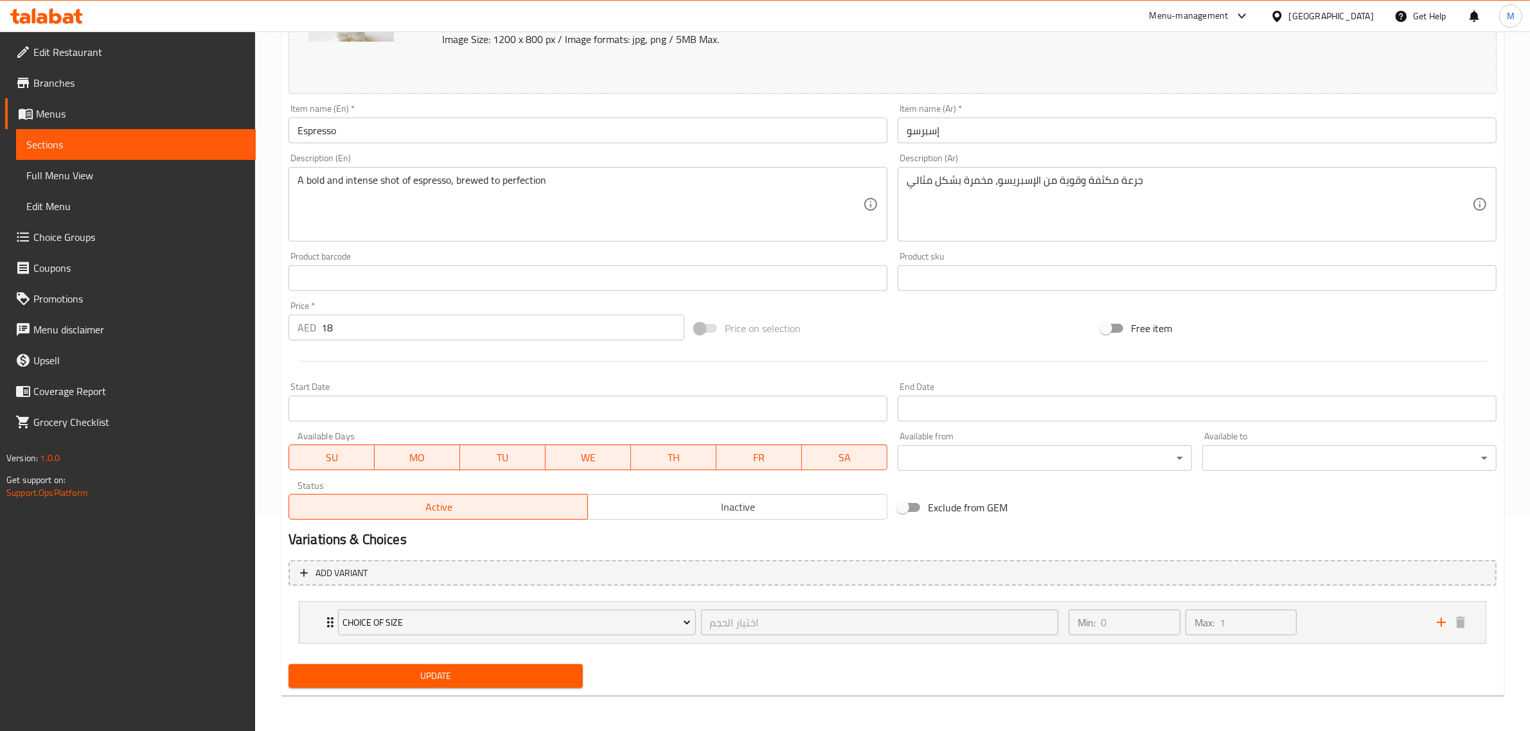
click at [887, 669] on div "Update" at bounding box center [892, 676] width 1218 height 34
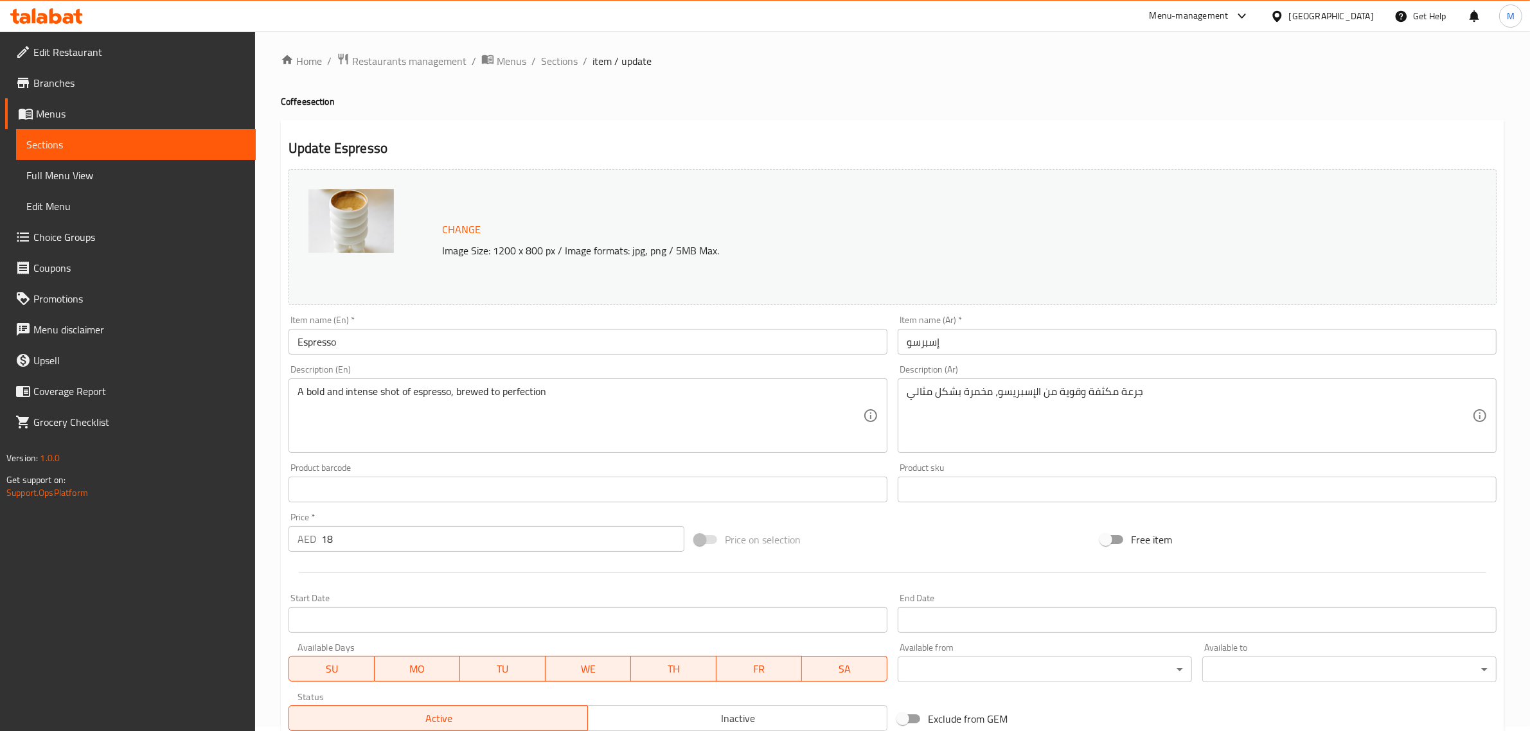
scroll to position [161, 0]
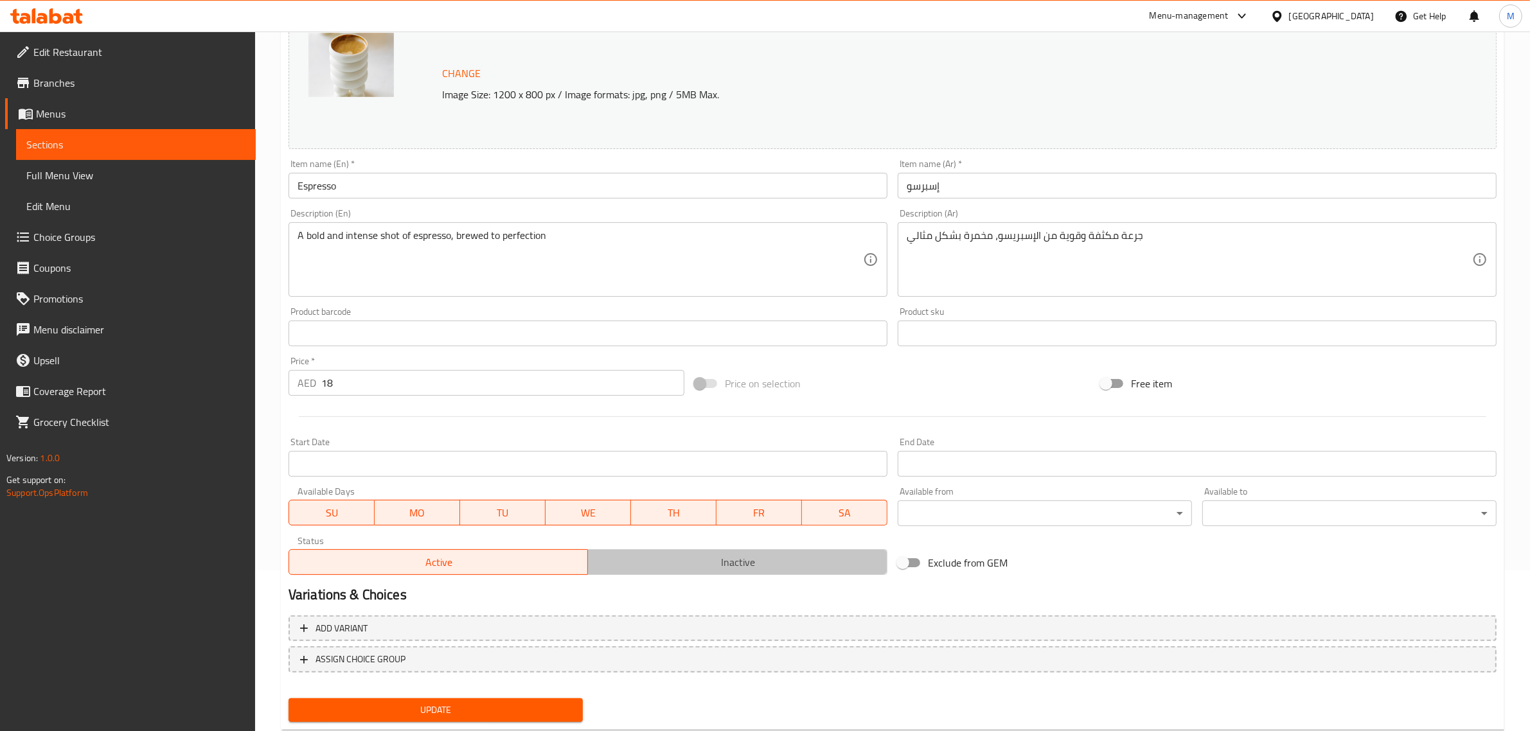
drag, startPoint x: 720, startPoint y: 550, endPoint x: 709, endPoint y: 572, distance: 25.0
click at [718, 550] on button "Inactive" at bounding box center [737, 562] width 300 height 26
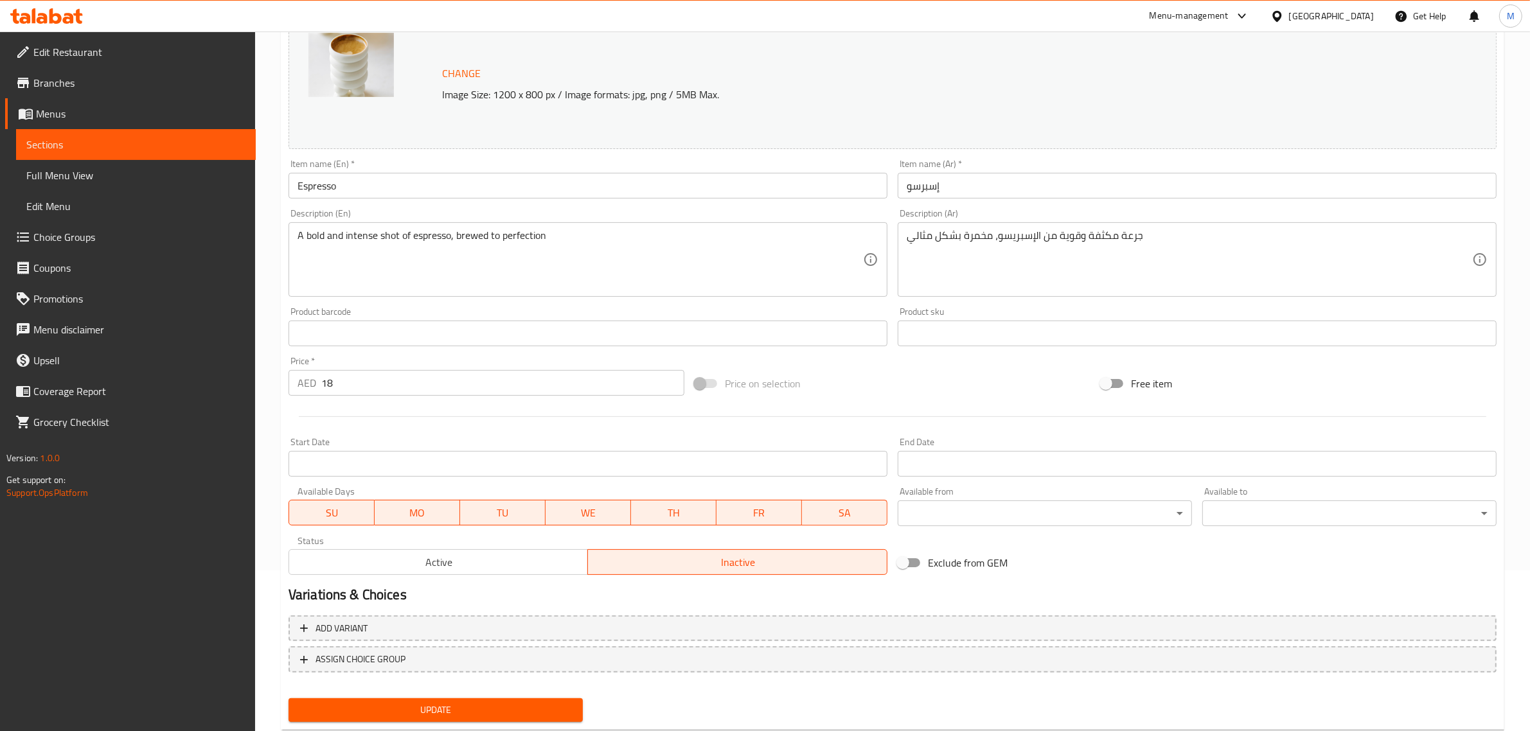
click at [500, 712] on span "Update" at bounding box center [436, 710] width 274 height 16
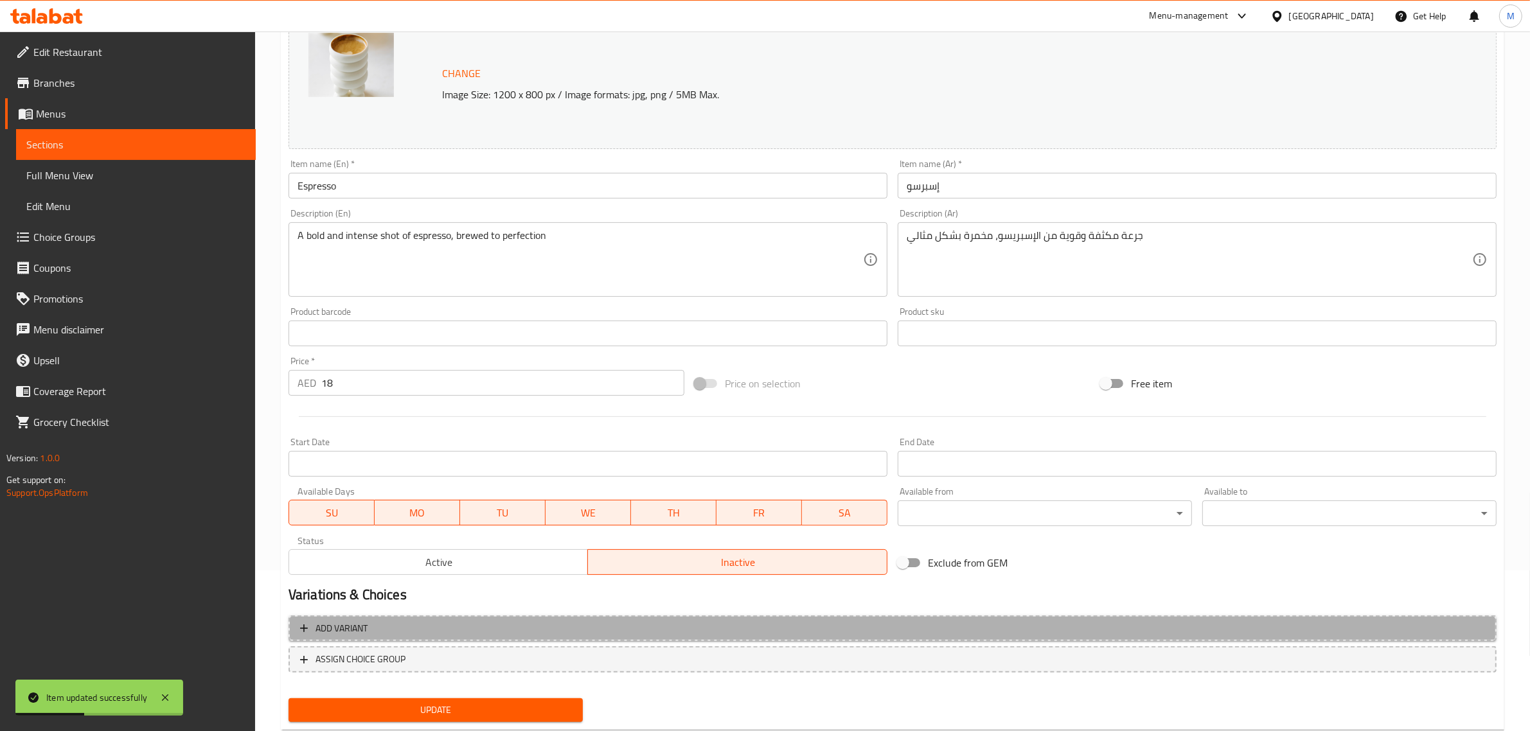
click at [1039, 621] on span "Add variant" at bounding box center [892, 629] width 1185 height 16
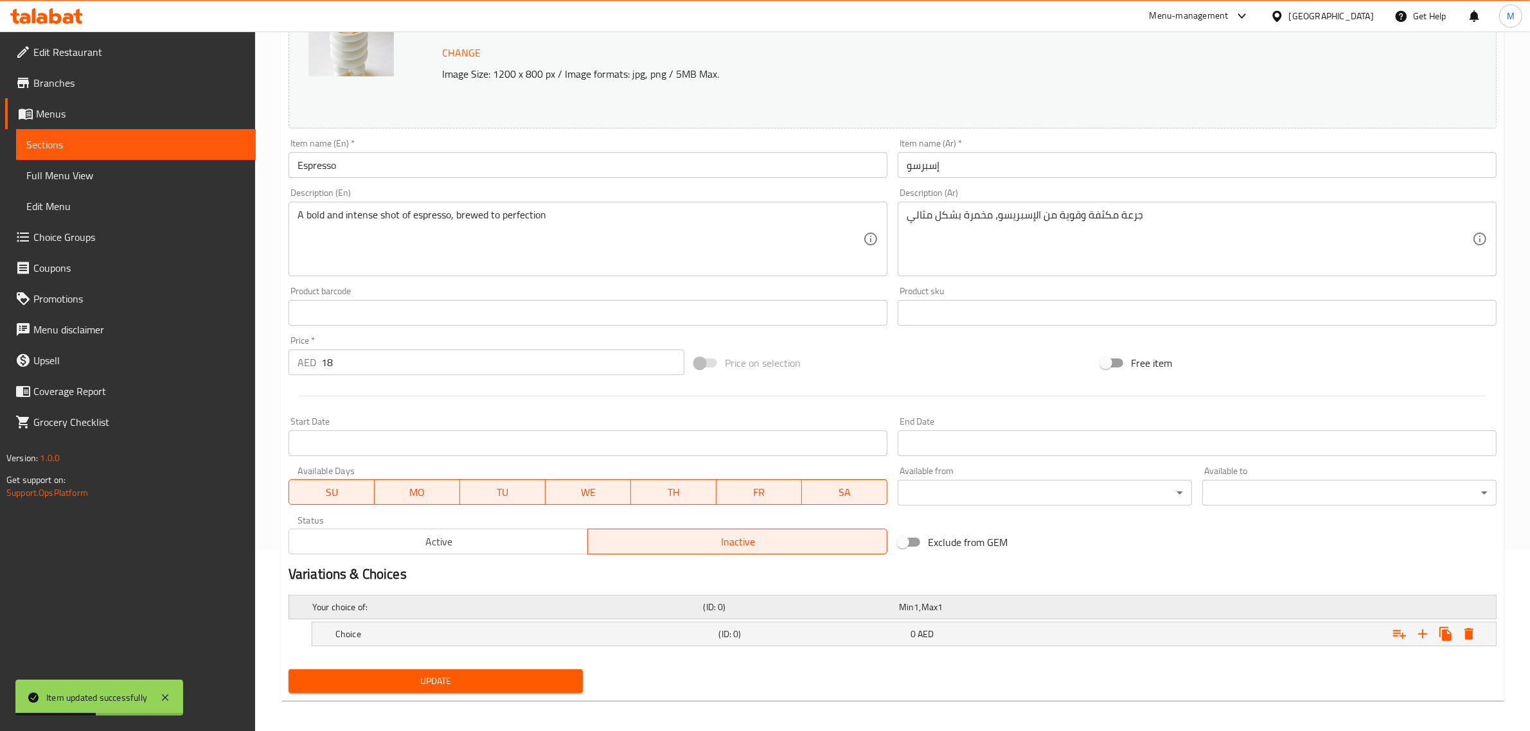
scroll to position [187, 0]
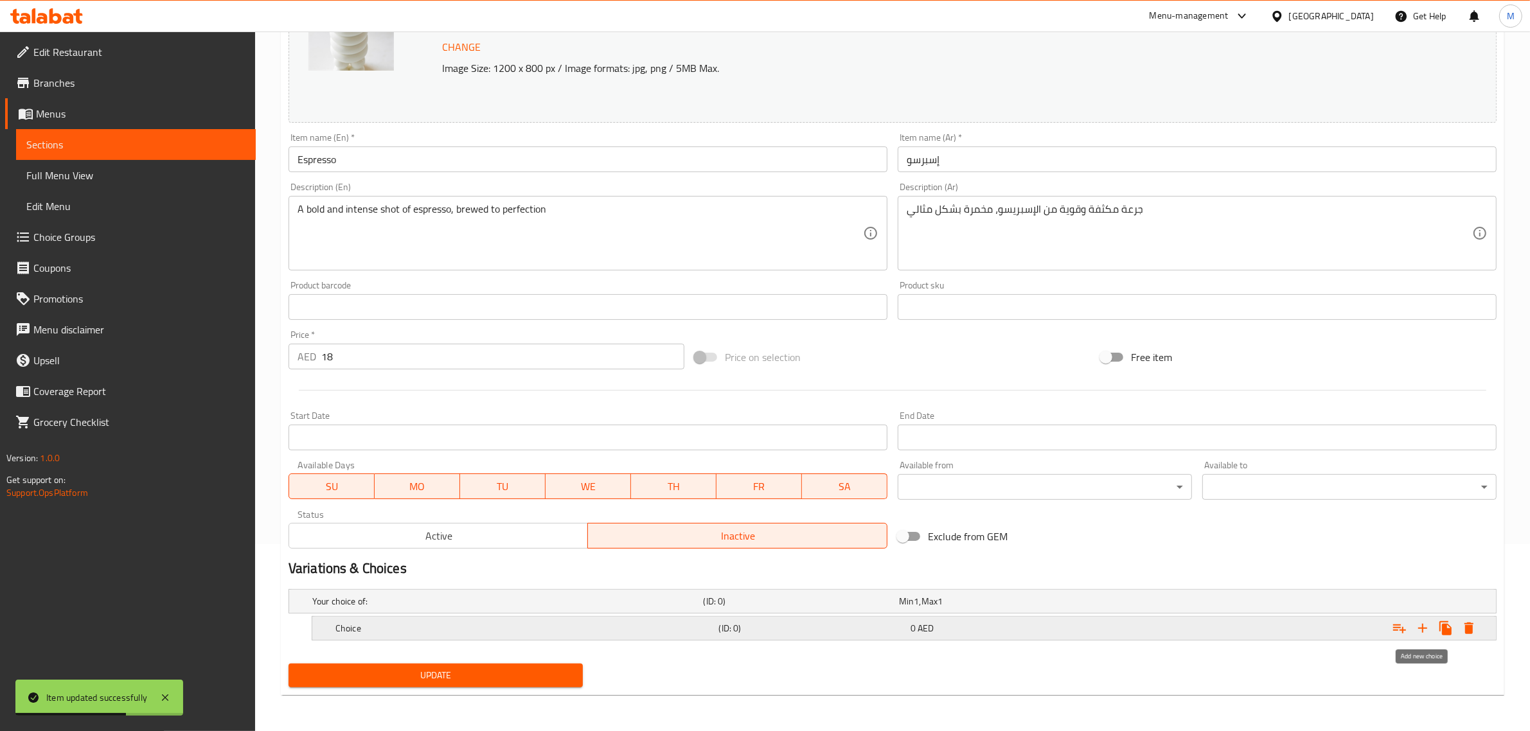
click at [1420, 627] on icon "Expand" at bounding box center [1422, 628] width 15 height 15
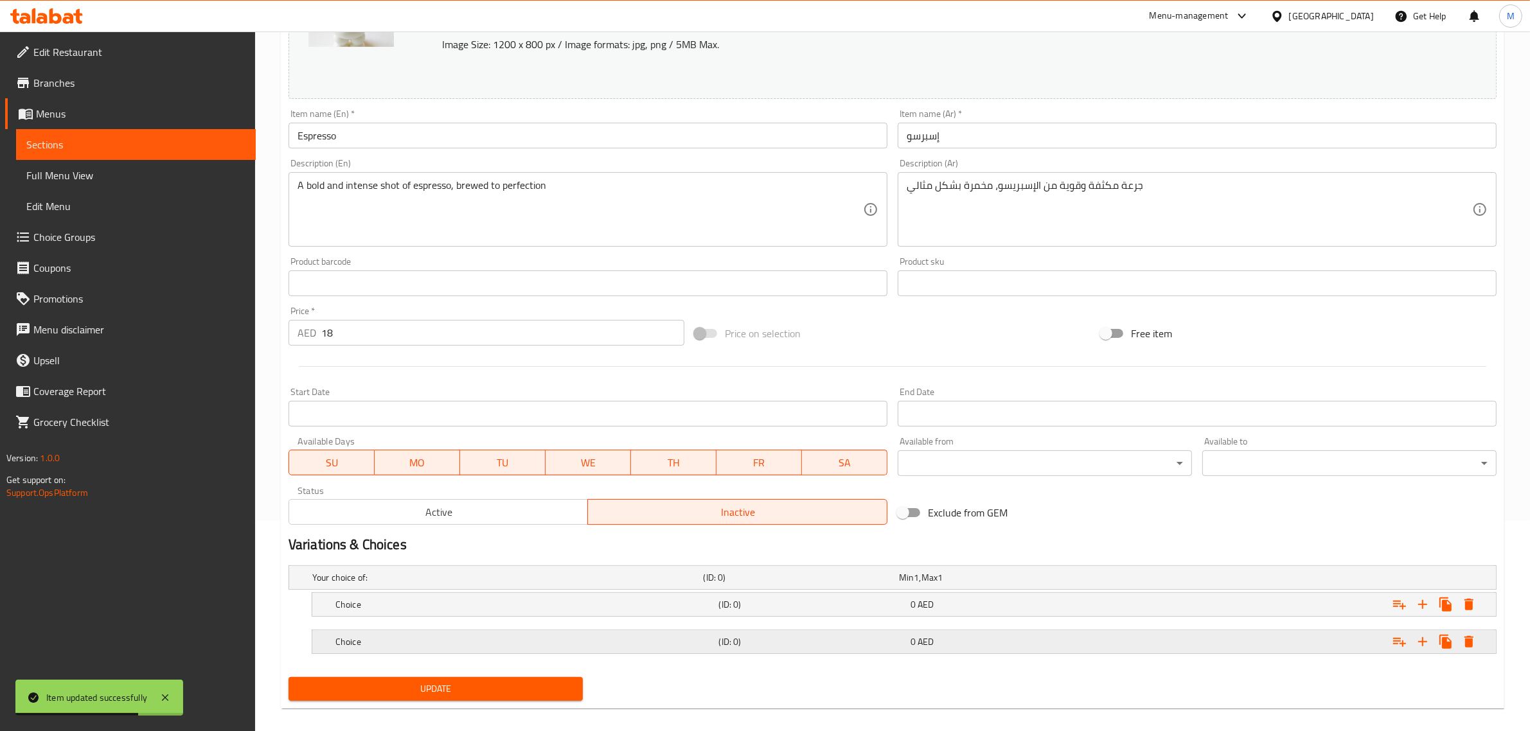
scroll to position [225, 0]
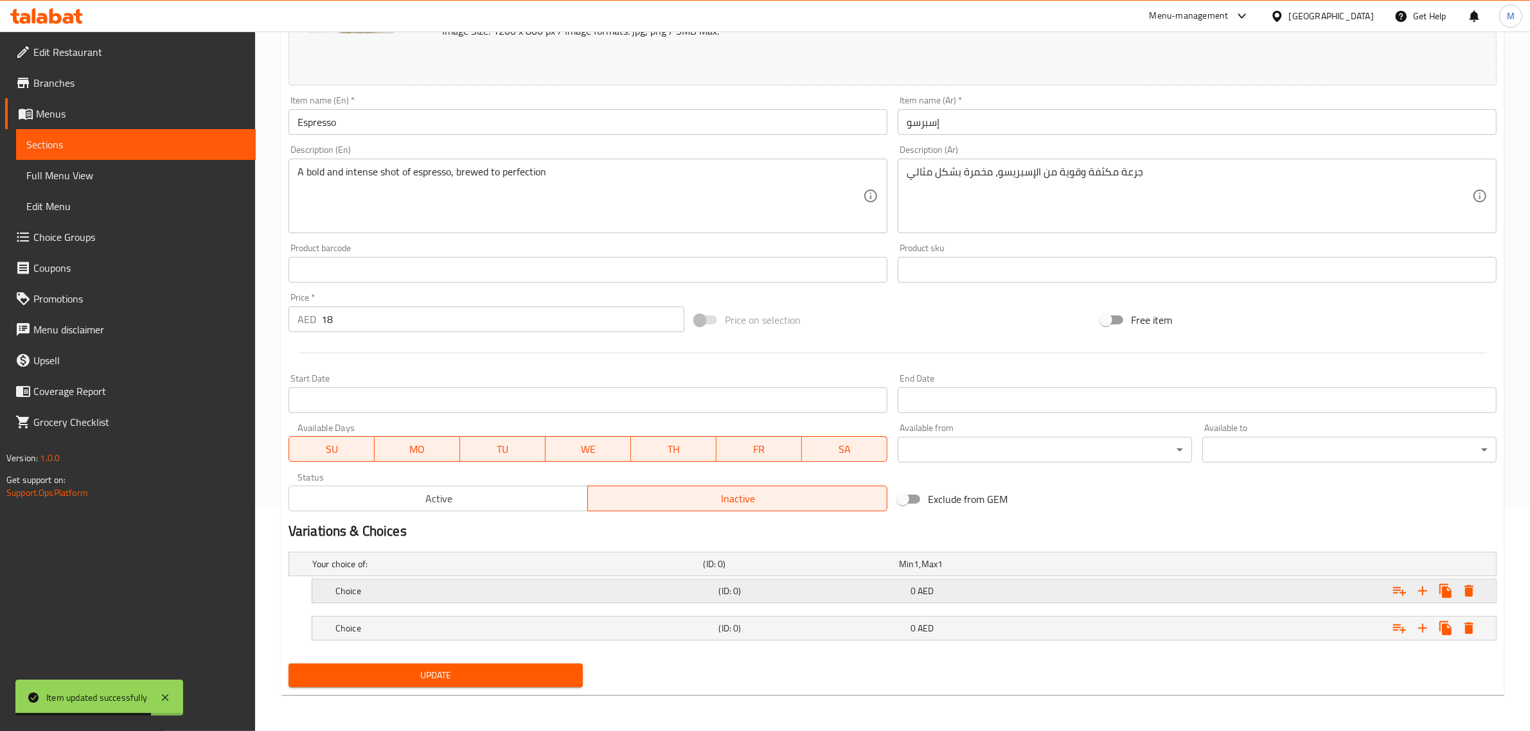
click at [571, 586] on h5 "Choice" at bounding box center [524, 591] width 378 height 13
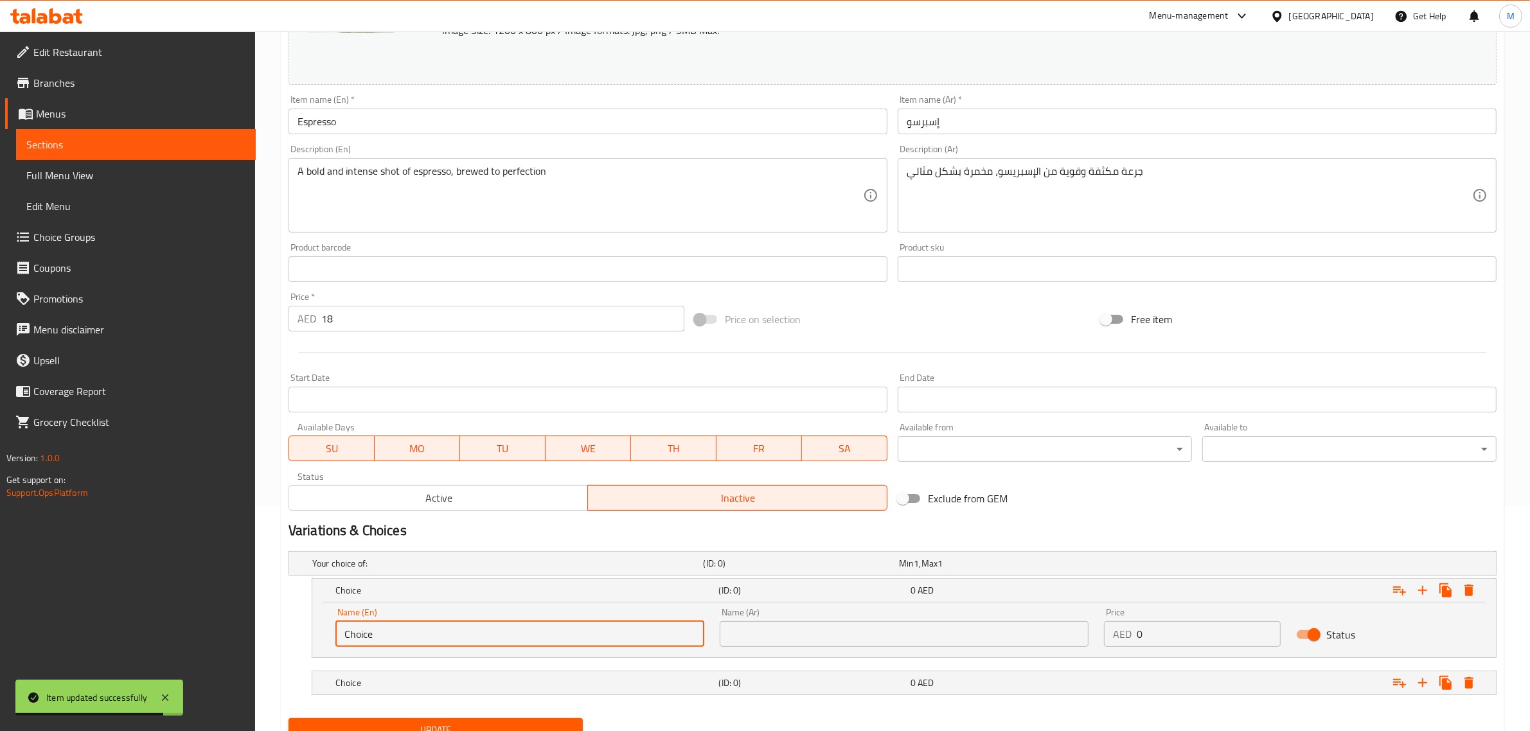
click at [577, 630] on input "Choice" at bounding box center [519, 634] width 369 height 26
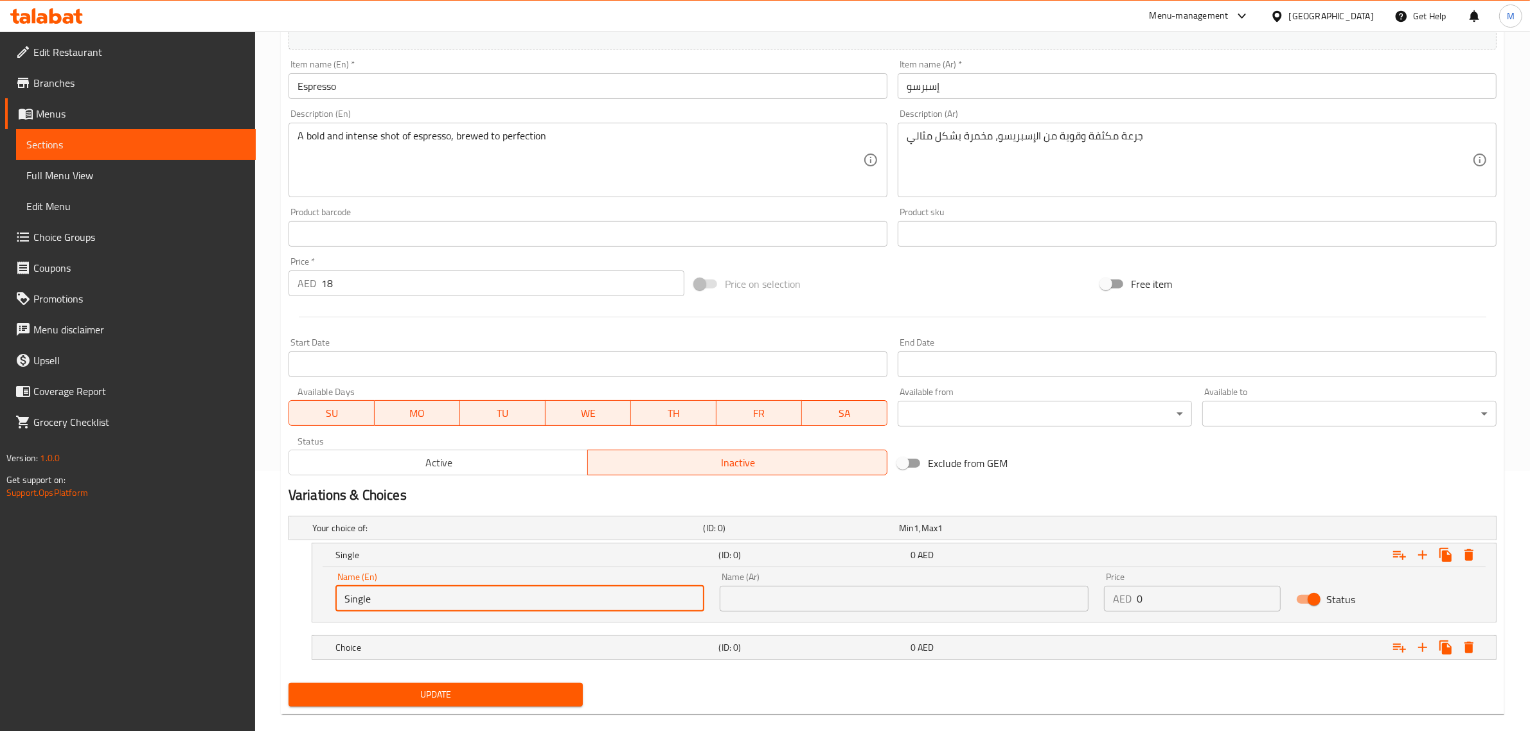
scroll to position [279, 0]
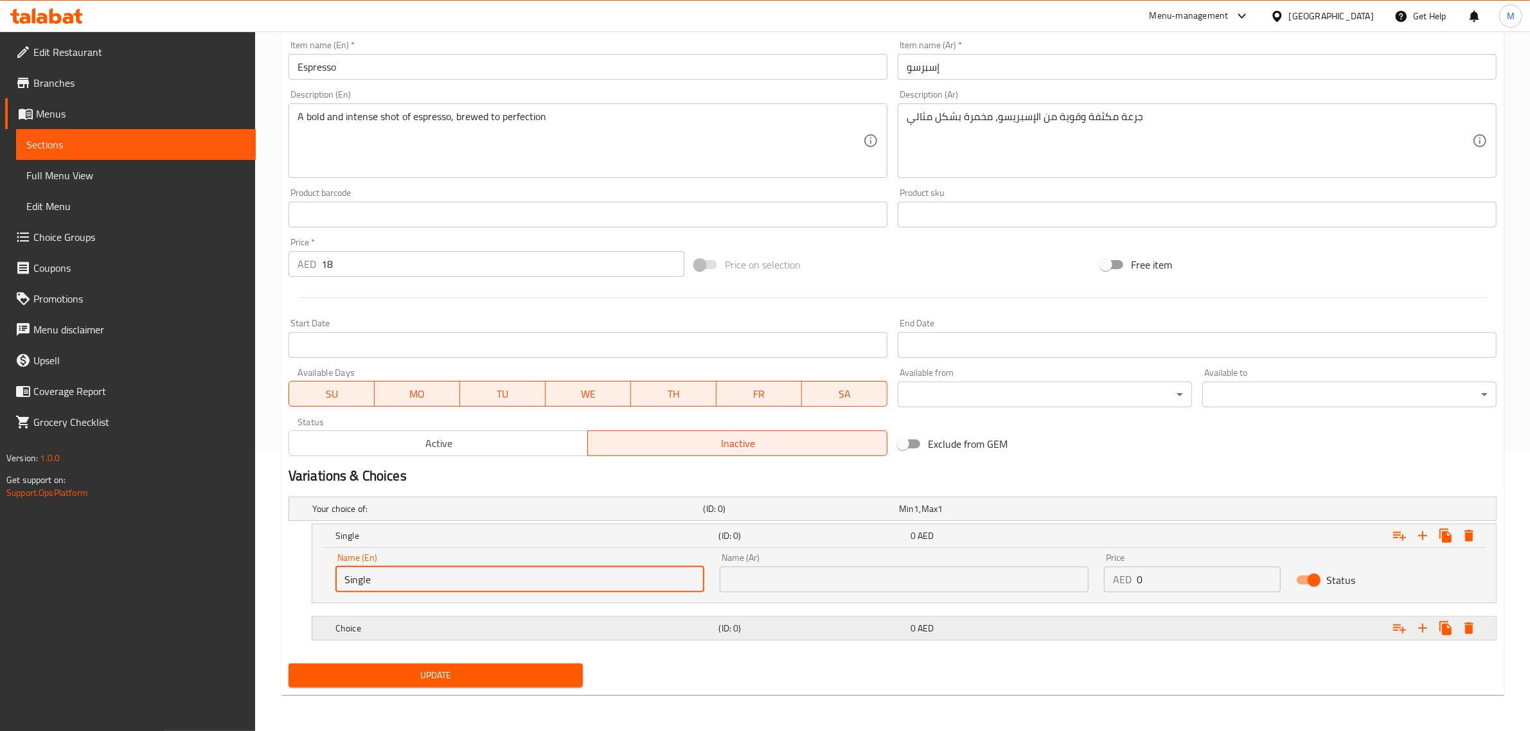
type input "Single"
click at [562, 628] on h5 "Choice" at bounding box center [524, 628] width 378 height 13
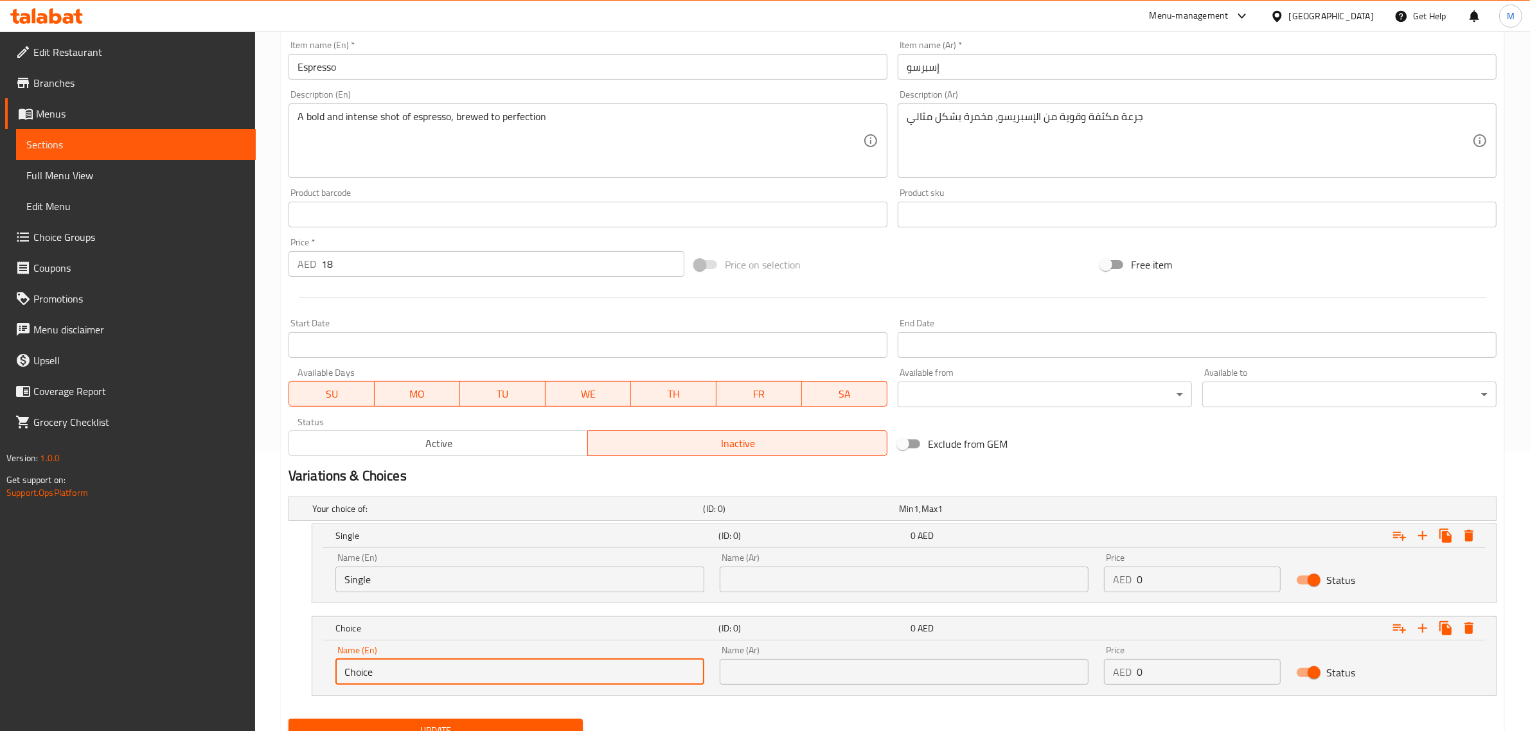
click at [544, 666] on input "Choice" at bounding box center [519, 672] width 369 height 26
type input "Medium"
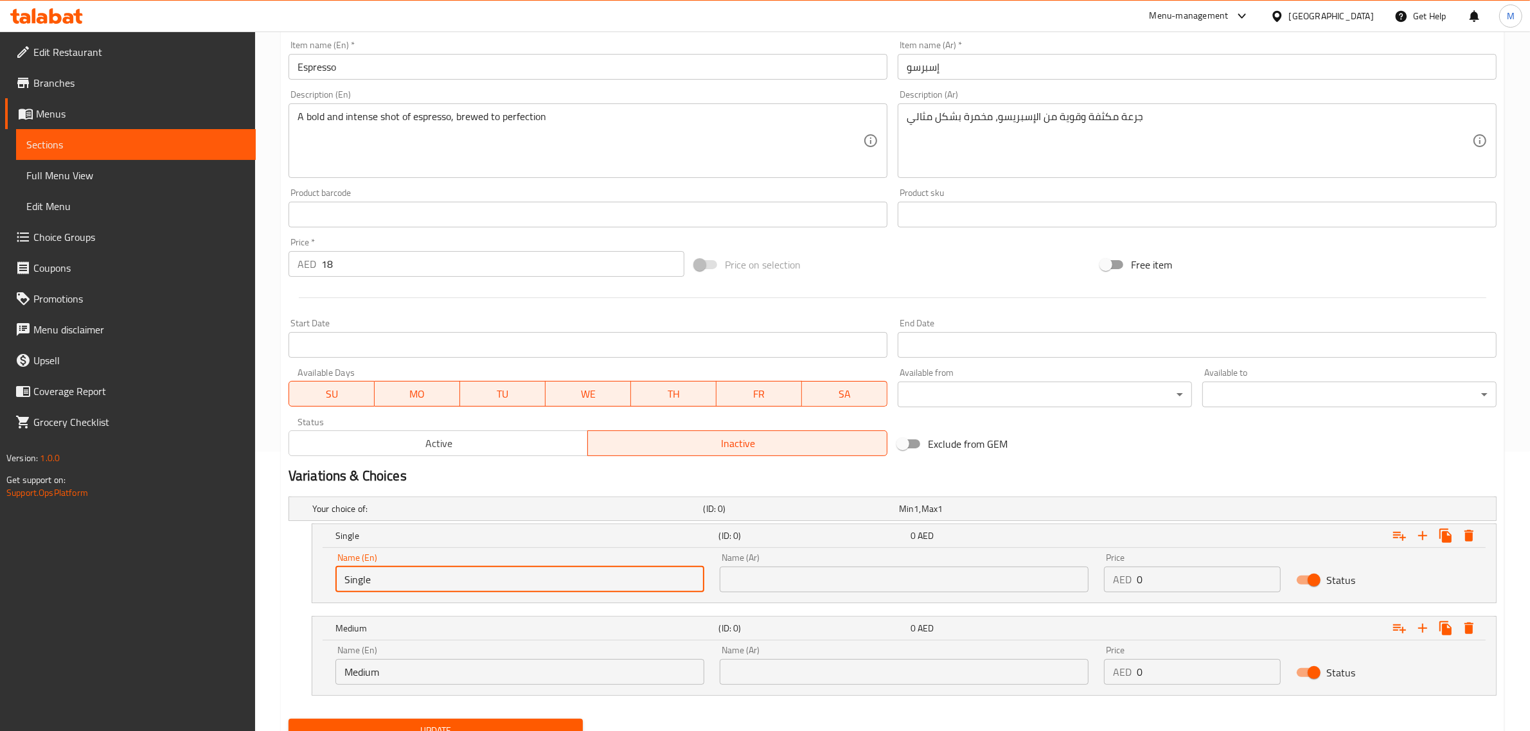
drag, startPoint x: 349, startPoint y: 578, endPoint x: 400, endPoint y: 579, distance: 51.4
click at [400, 579] on input "Single" at bounding box center [519, 580] width 369 height 26
type input "Small"
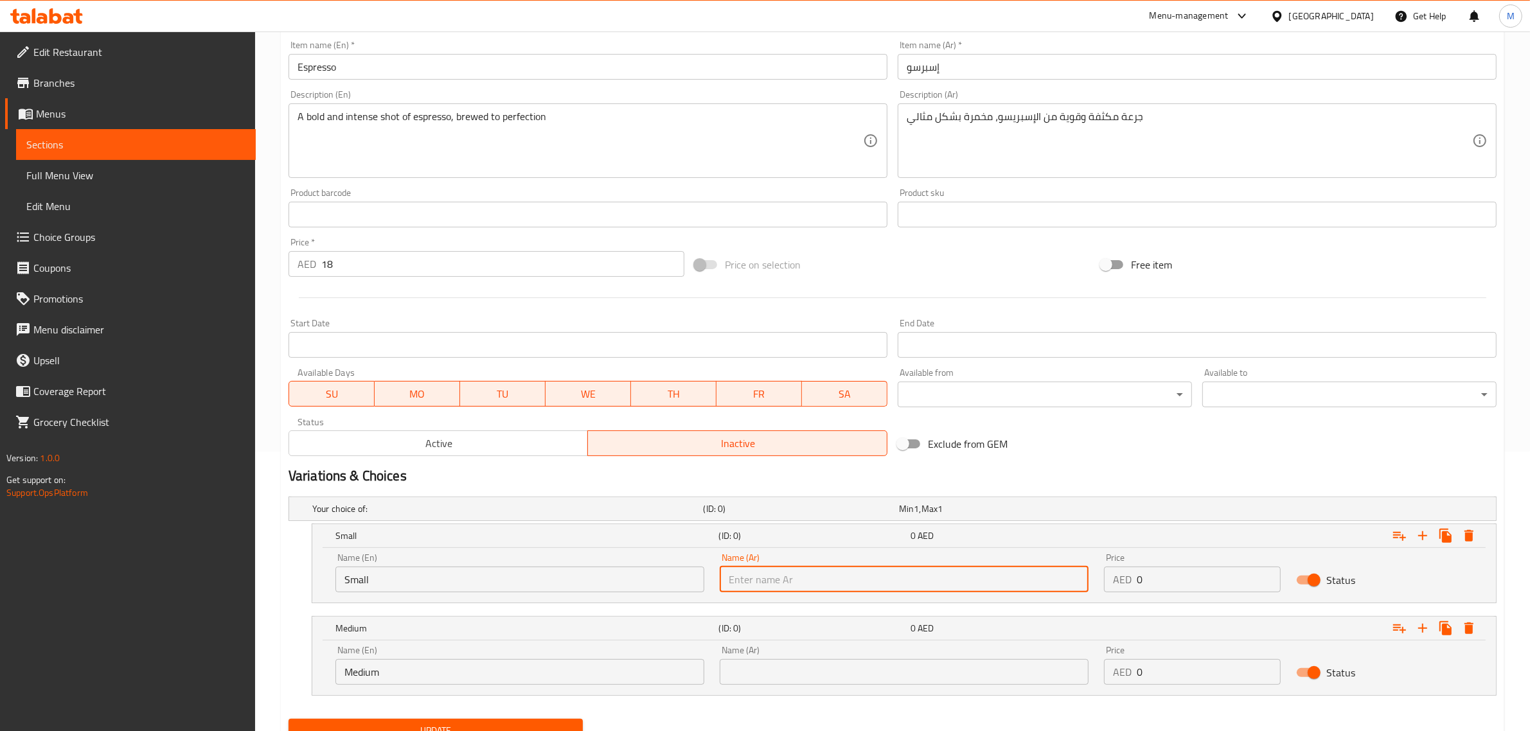
click at [858, 569] on input "text" at bounding box center [904, 580] width 369 height 26
type input "صغير"
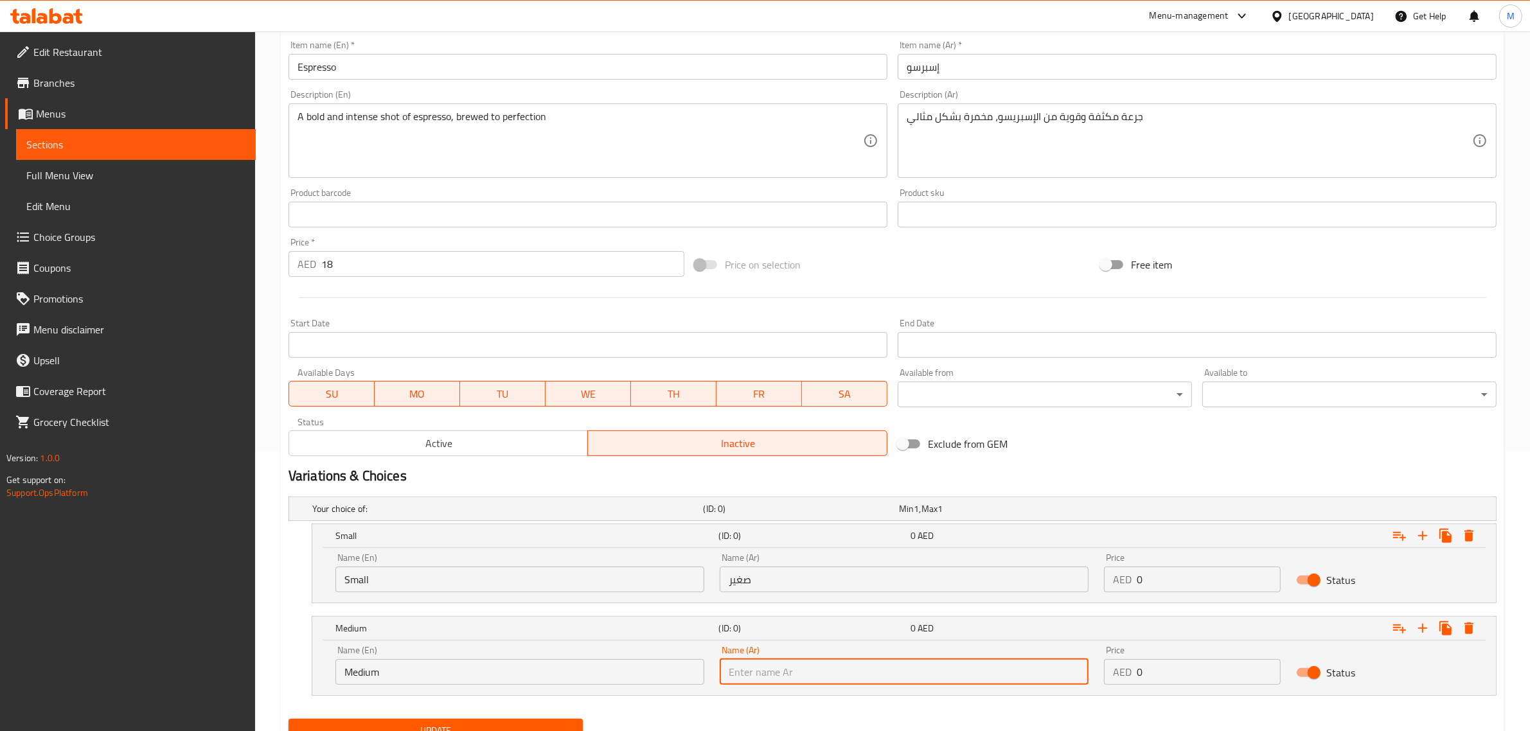
click at [826, 680] on input "text" at bounding box center [904, 672] width 369 height 26
type input "وسط"
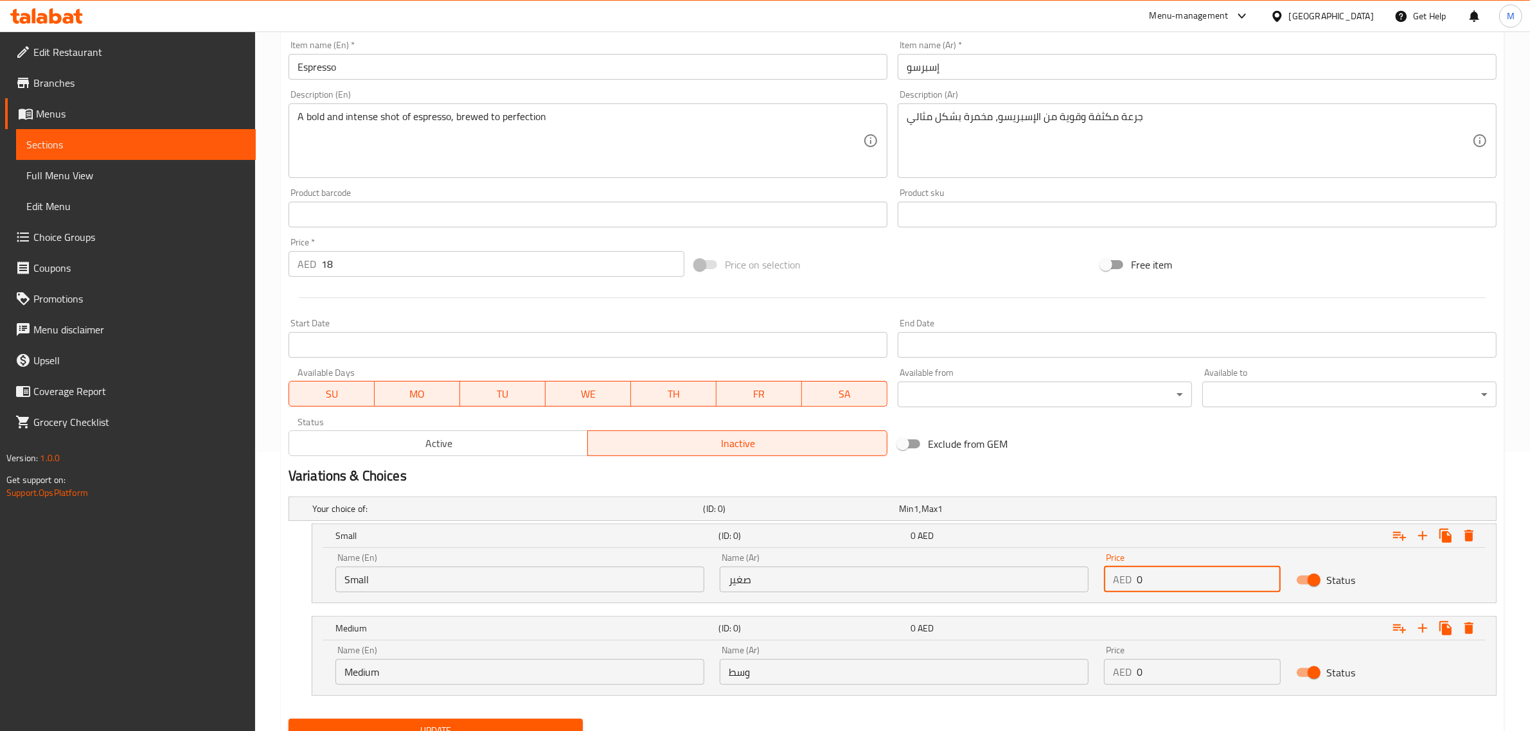
drag, startPoint x: 1138, startPoint y: 575, endPoint x: 1129, endPoint y: 574, distance: 9.1
click at [1129, 574] on div "AED 0 Price" at bounding box center [1192, 580] width 177 height 26
type input "19"
click at [1190, 675] on input "0" at bounding box center [1209, 672] width 144 height 26
type input "23"
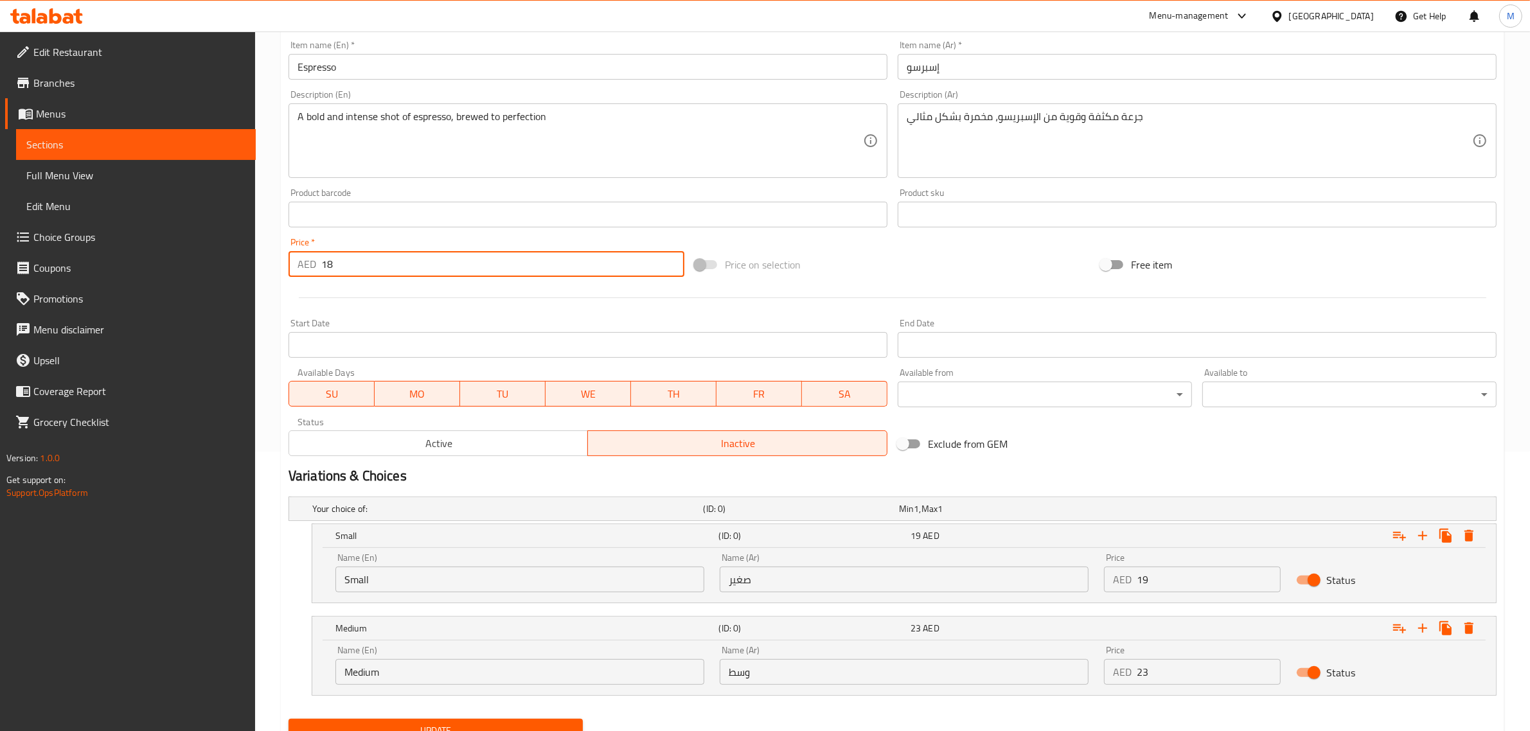
click at [400, 264] on input "18" at bounding box center [502, 264] width 363 height 26
type input "0"
click at [871, 269] on div "Price on selection" at bounding box center [892, 264] width 406 height 35
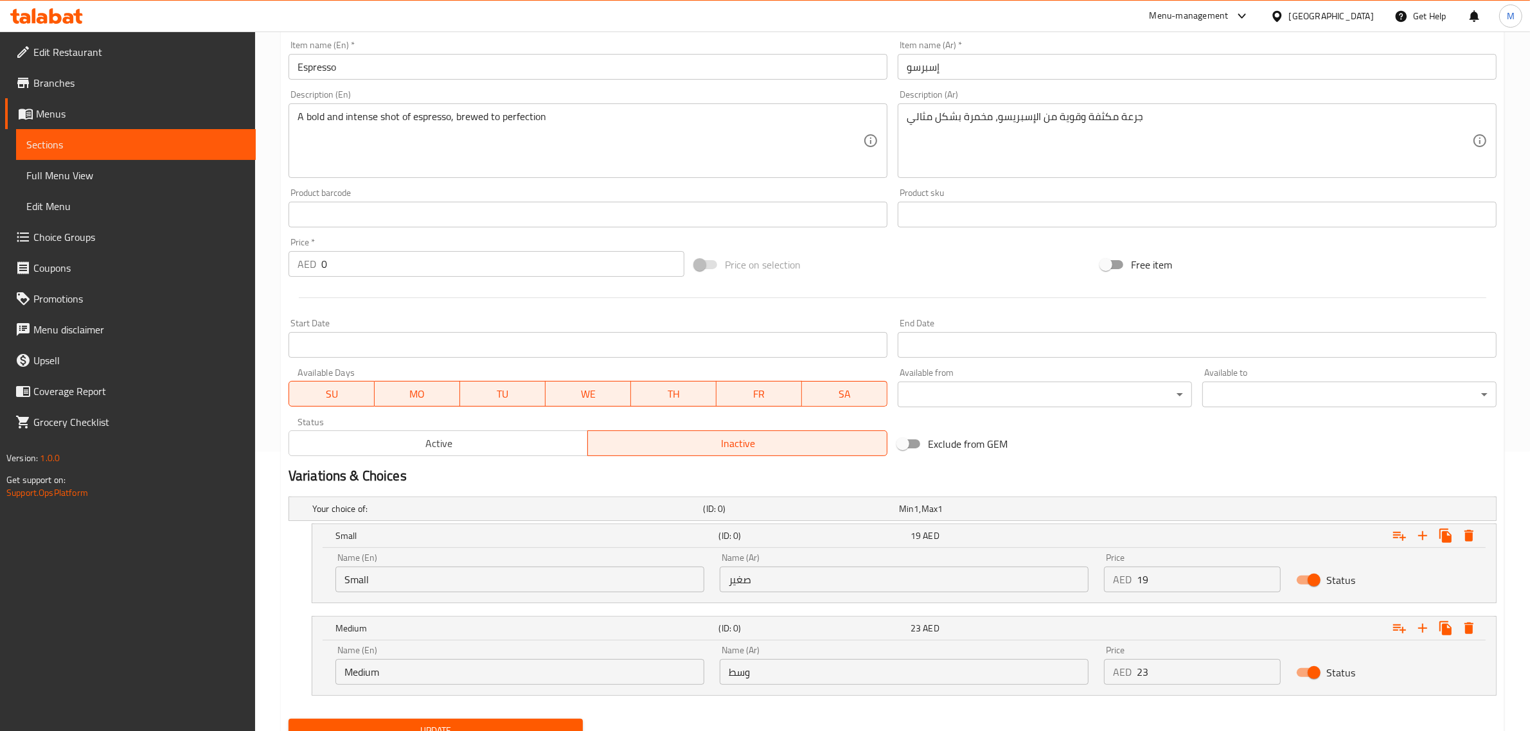
click at [911, 276] on div "Price on selection" at bounding box center [892, 264] width 406 height 35
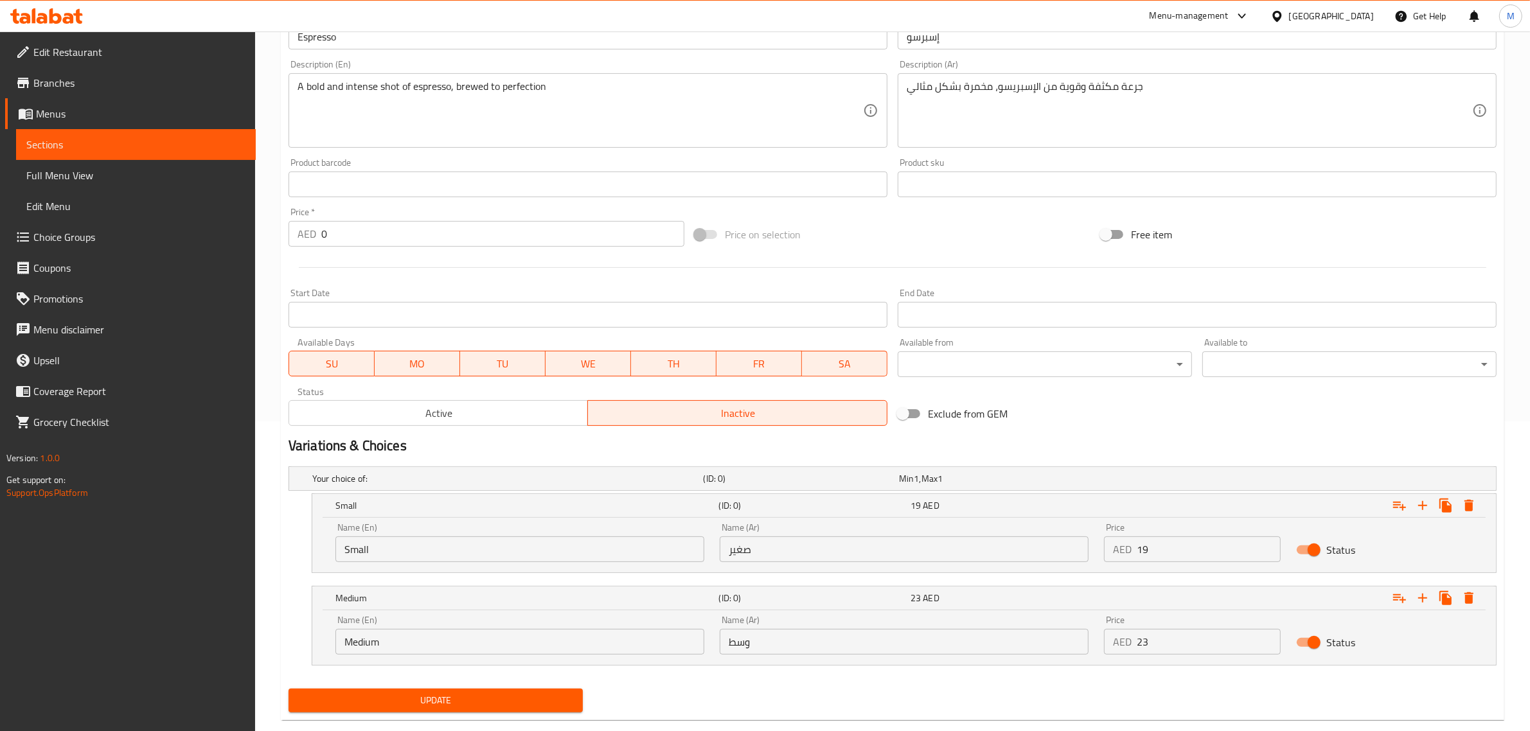
scroll to position [335, 0]
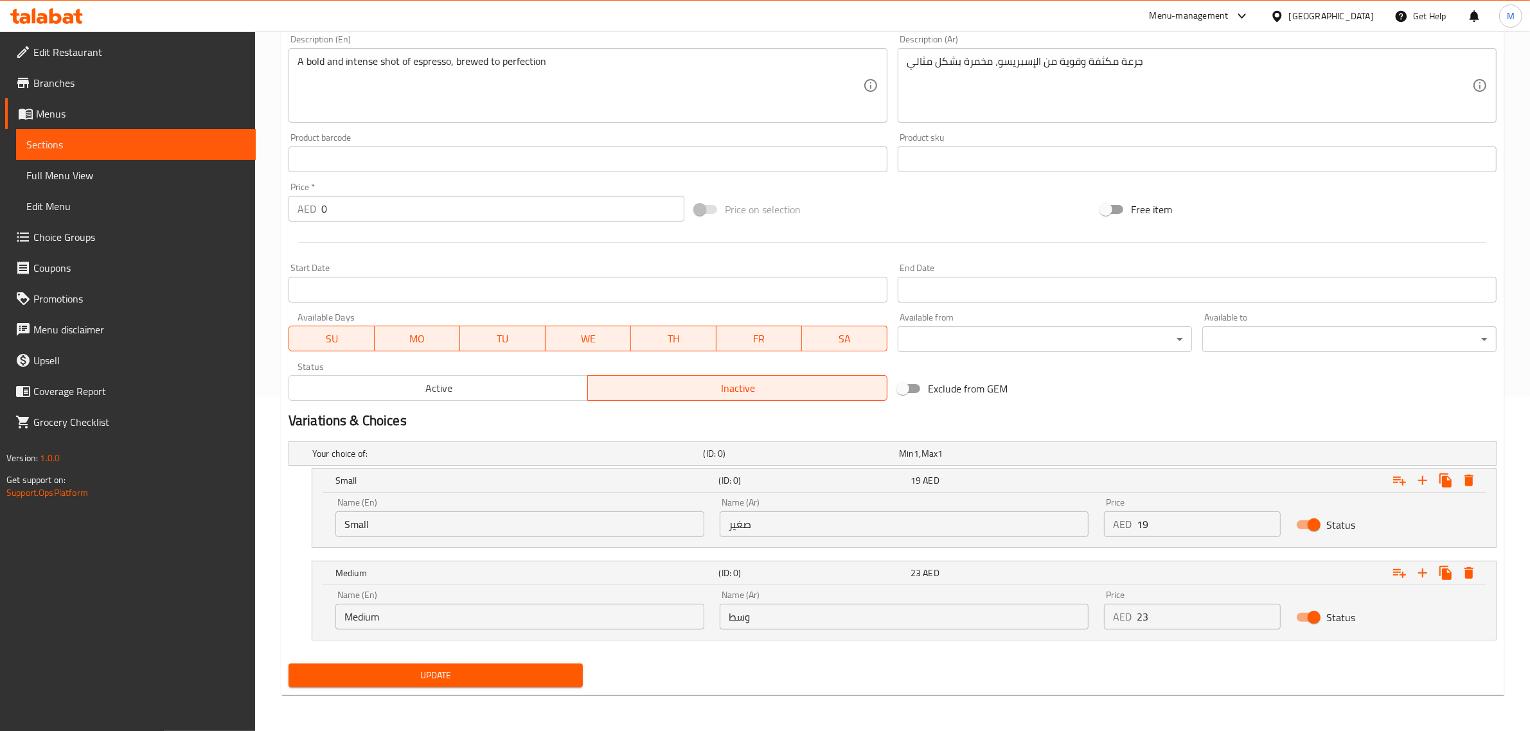
click at [502, 387] on span "Active" at bounding box center [438, 388] width 289 height 19
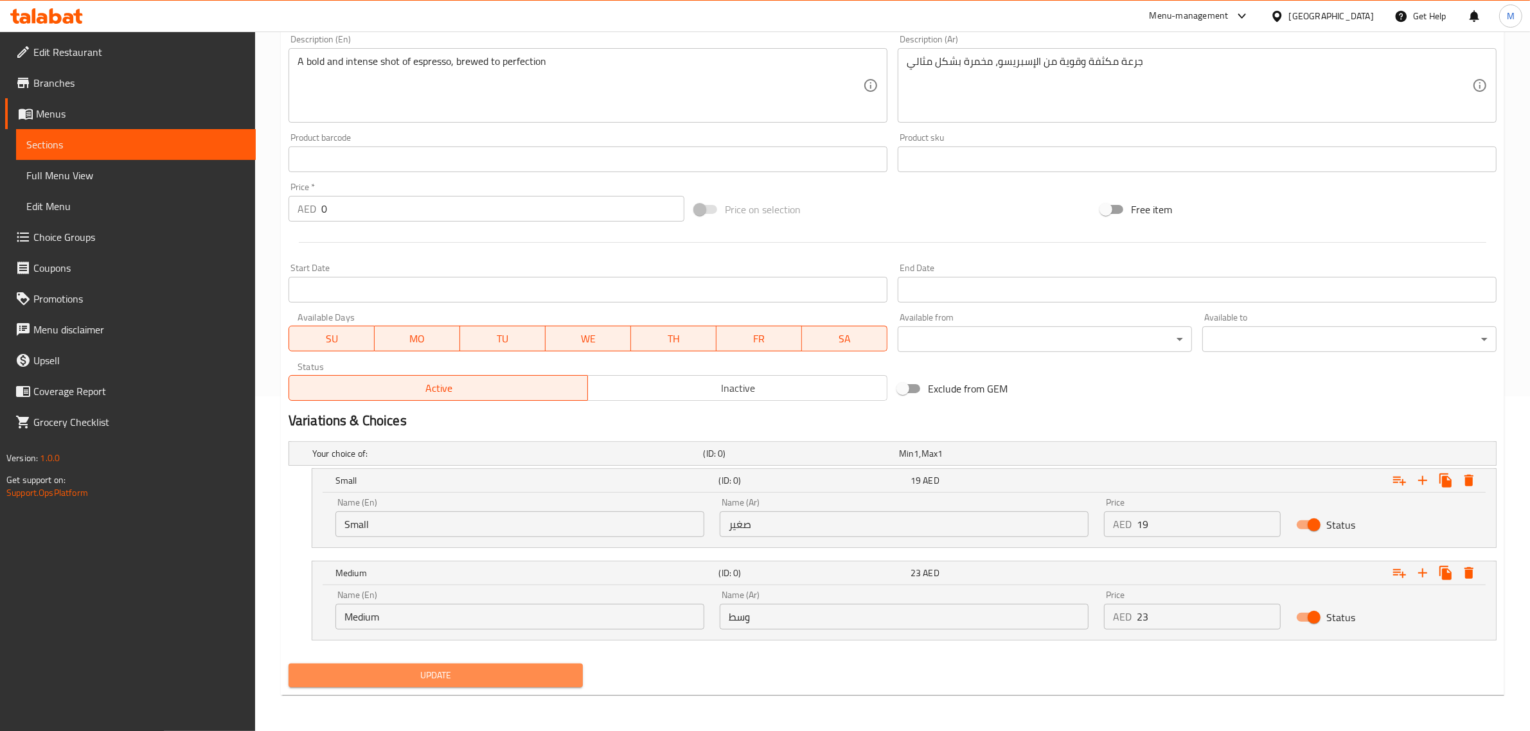
click at [470, 675] on span "Update" at bounding box center [436, 676] width 274 height 16
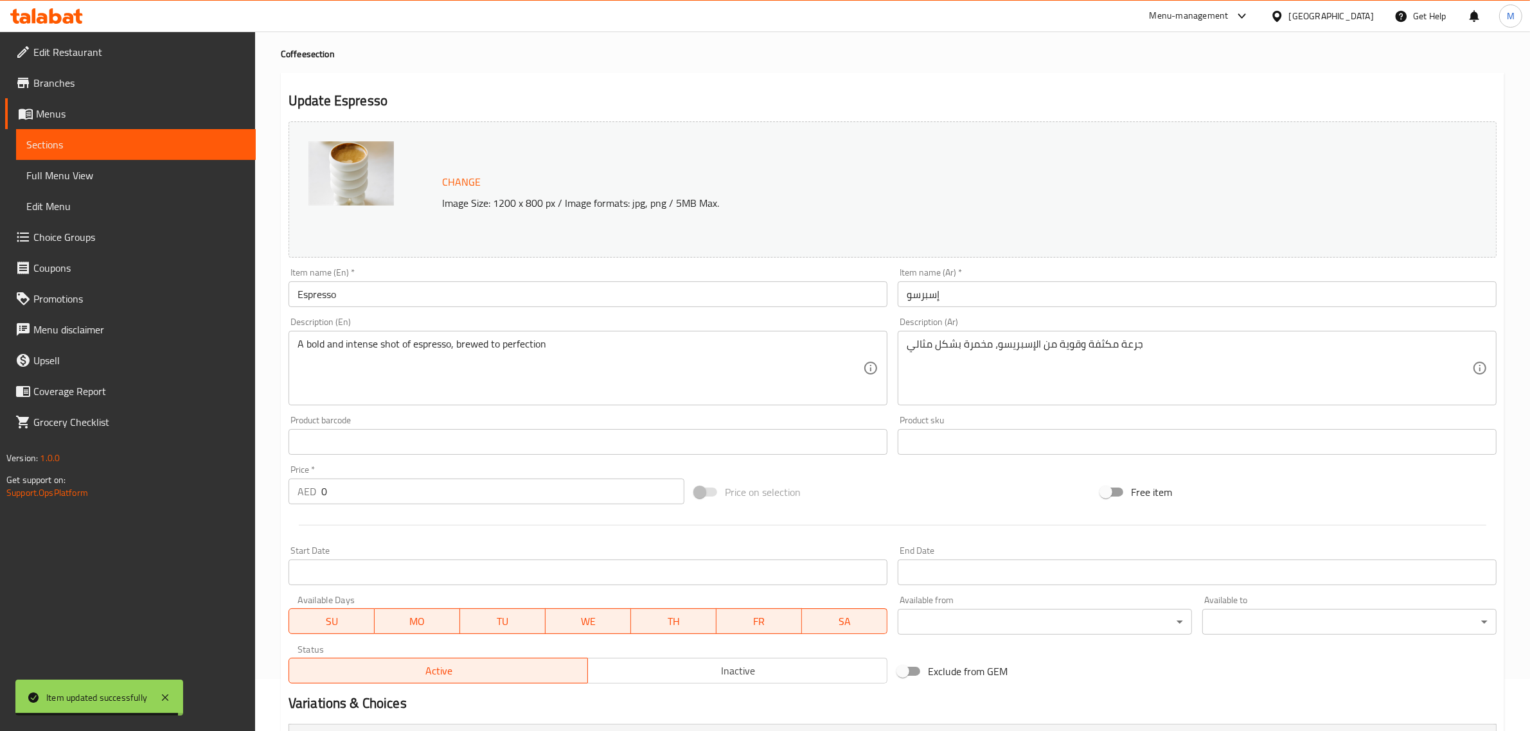
scroll to position [0, 0]
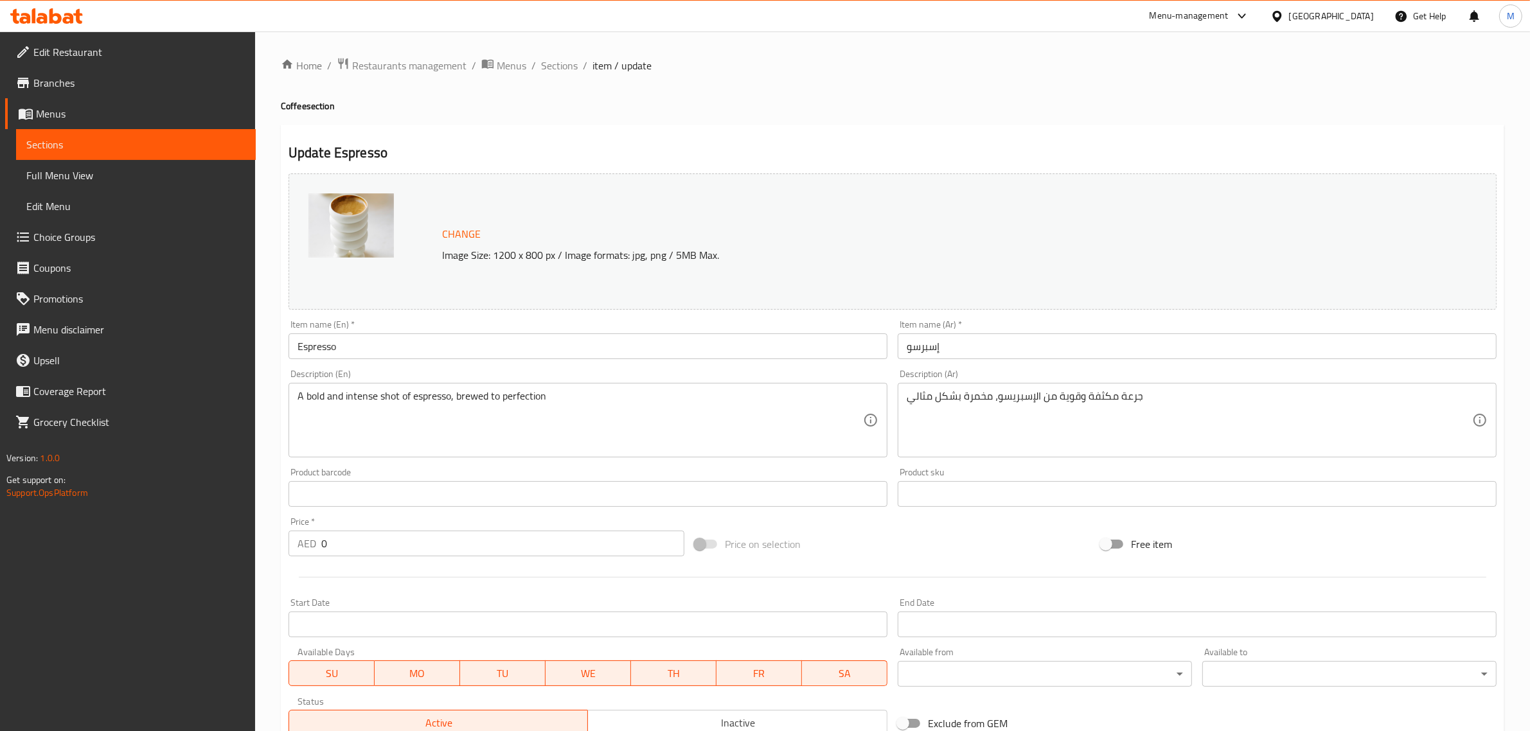
click at [601, 102] on h4 "Coffee section" at bounding box center [892, 106] width 1223 height 13
click at [563, 62] on span "Sections" at bounding box center [559, 65] width 37 height 15
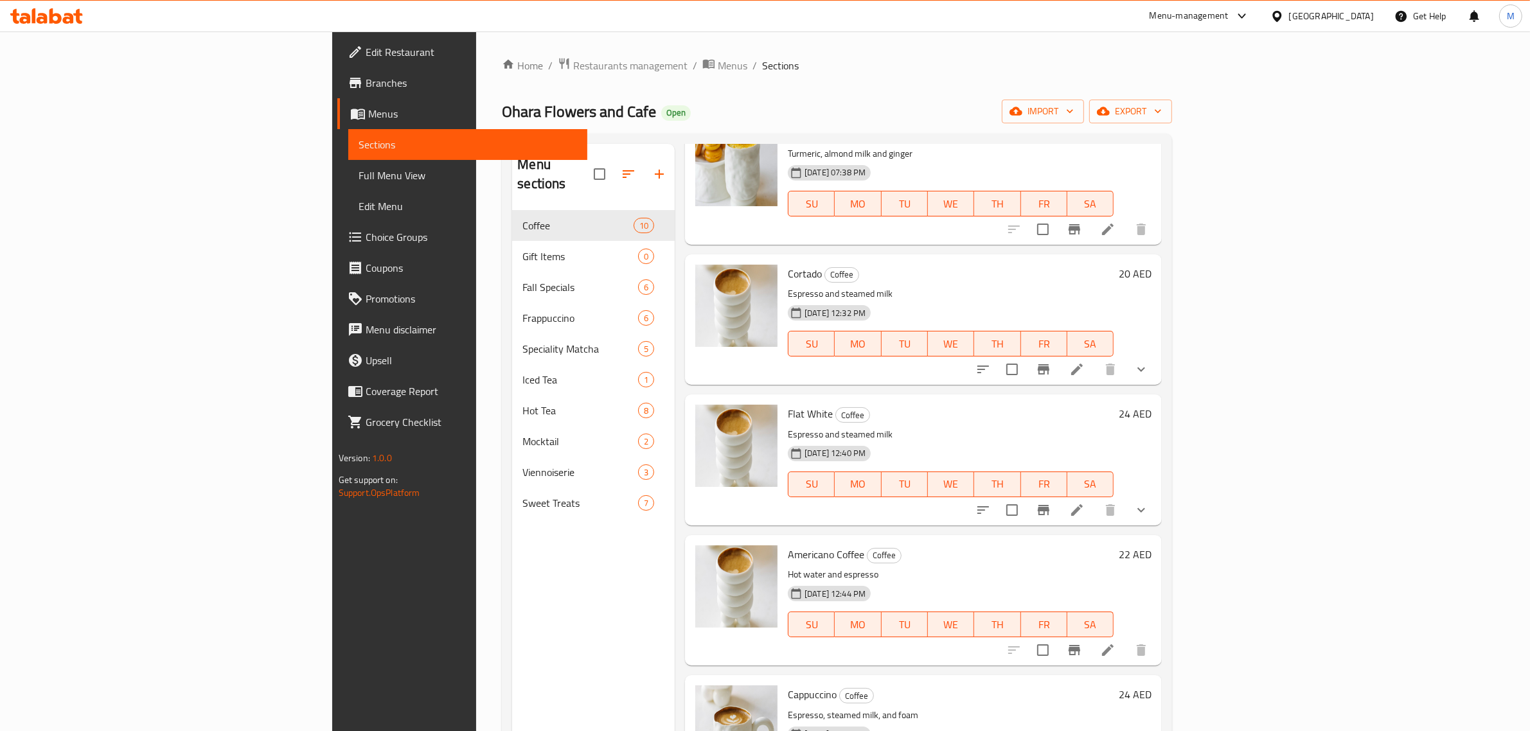
scroll to position [241, 0]
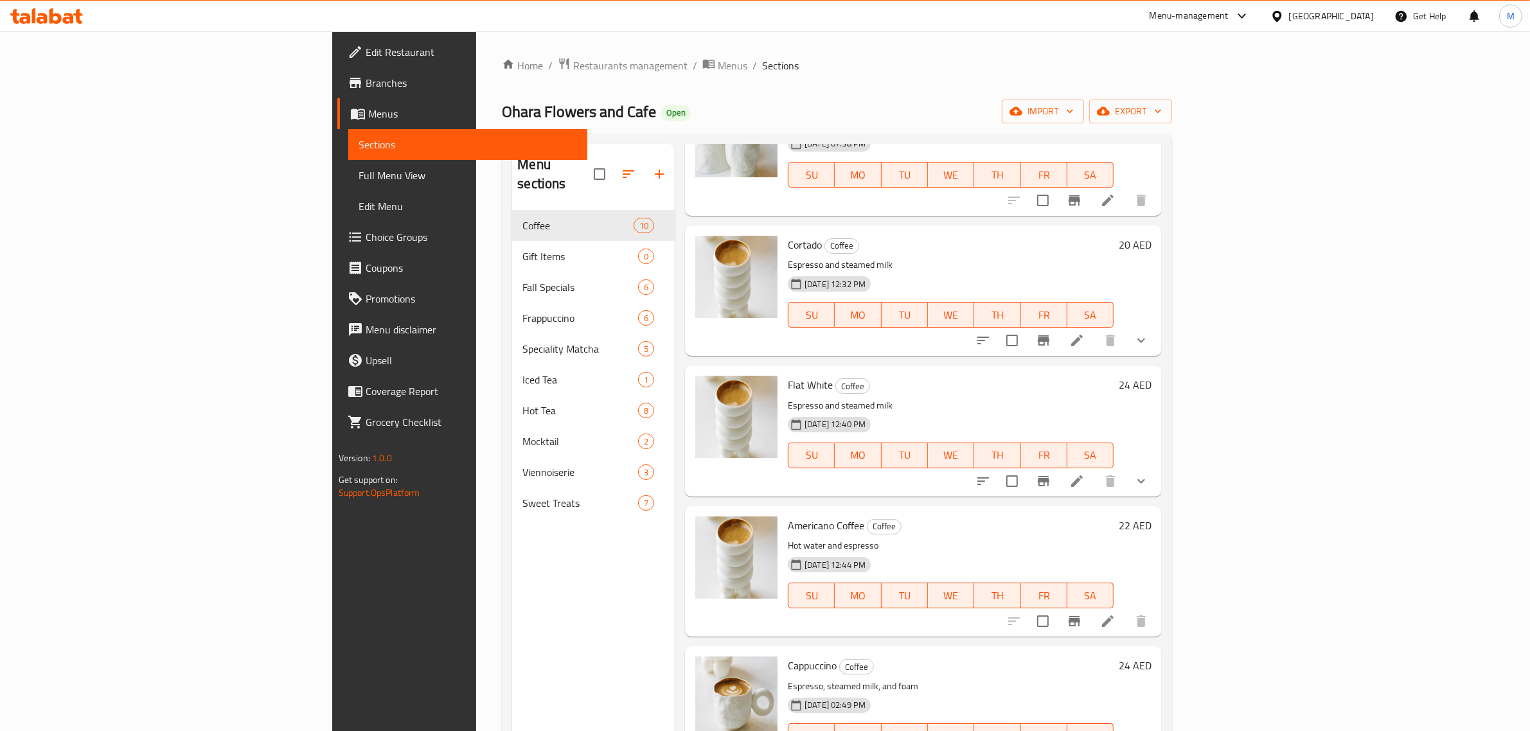
click at [1151, 522] on h6 "22 AED" at bounding box center [1135, 526] width 33 height 18
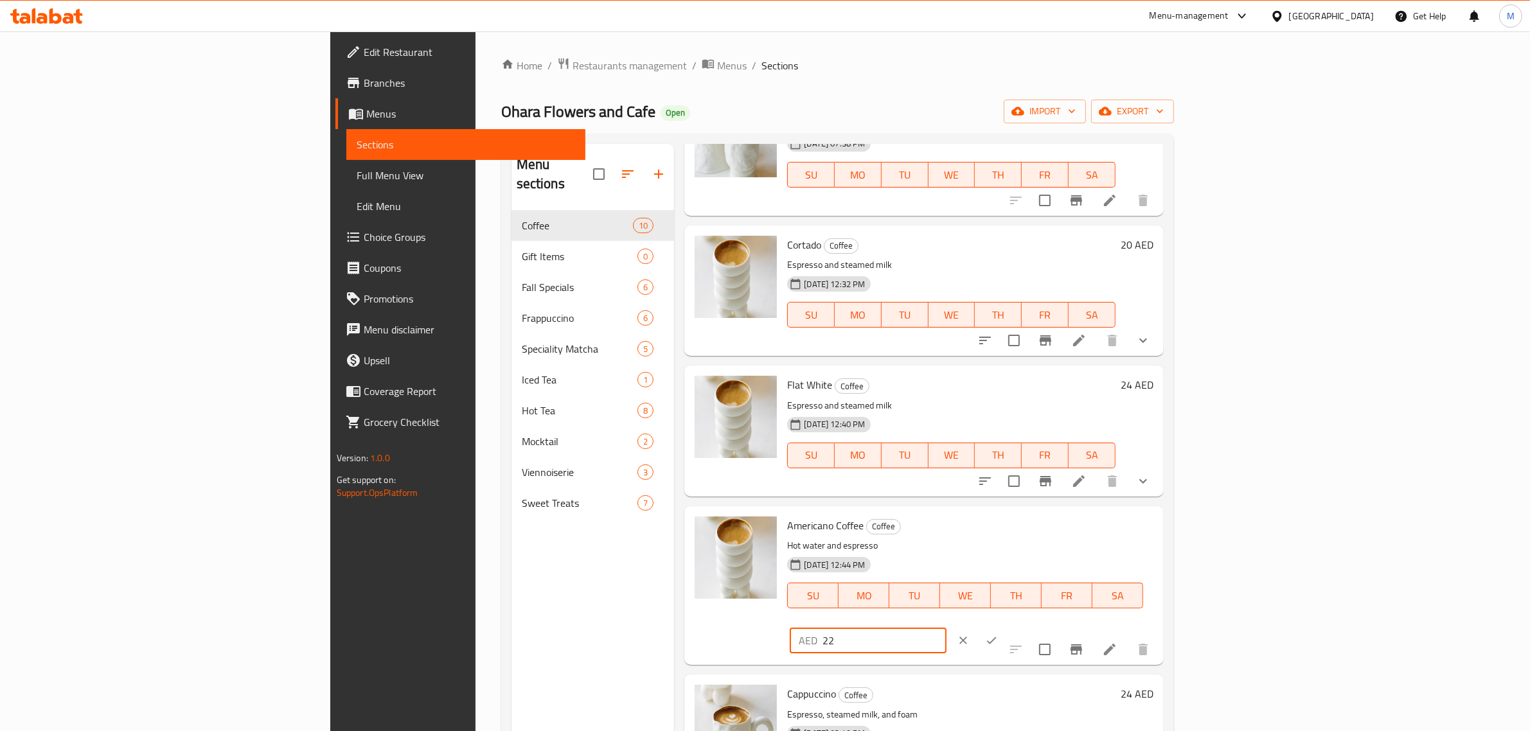
drag, startPoint x: 1335, startPoint y: 536, endPoint x: 1280, endPoint y: 538, distance: 55.3
click at [946, 628] on div "AED 22 ​" at bounding box center [868, 641] width 157 height 26
type input "23"
click at [998, 634] on icon "ok" at bounding box center [991, 640] width 13 height 13
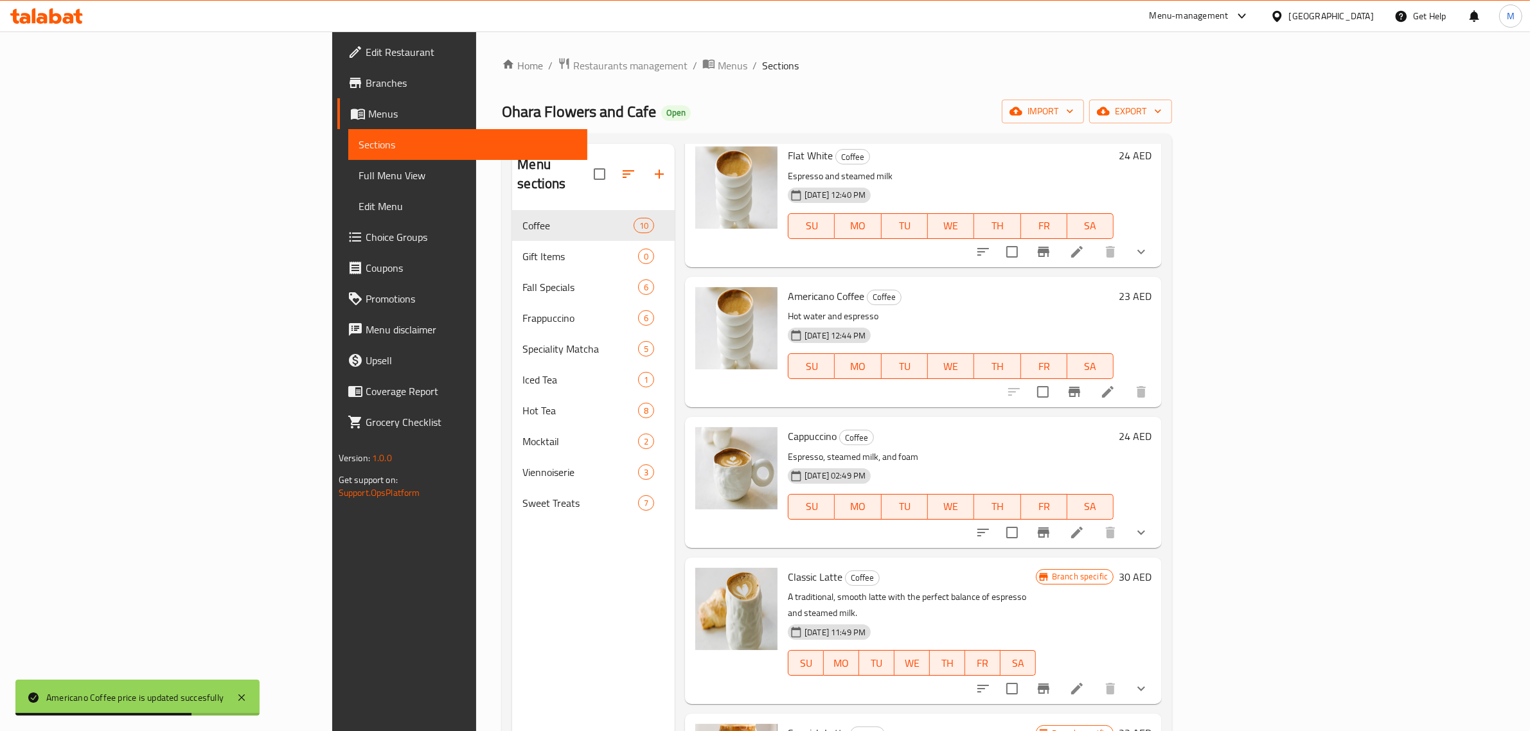
scroll to position [482, 0]
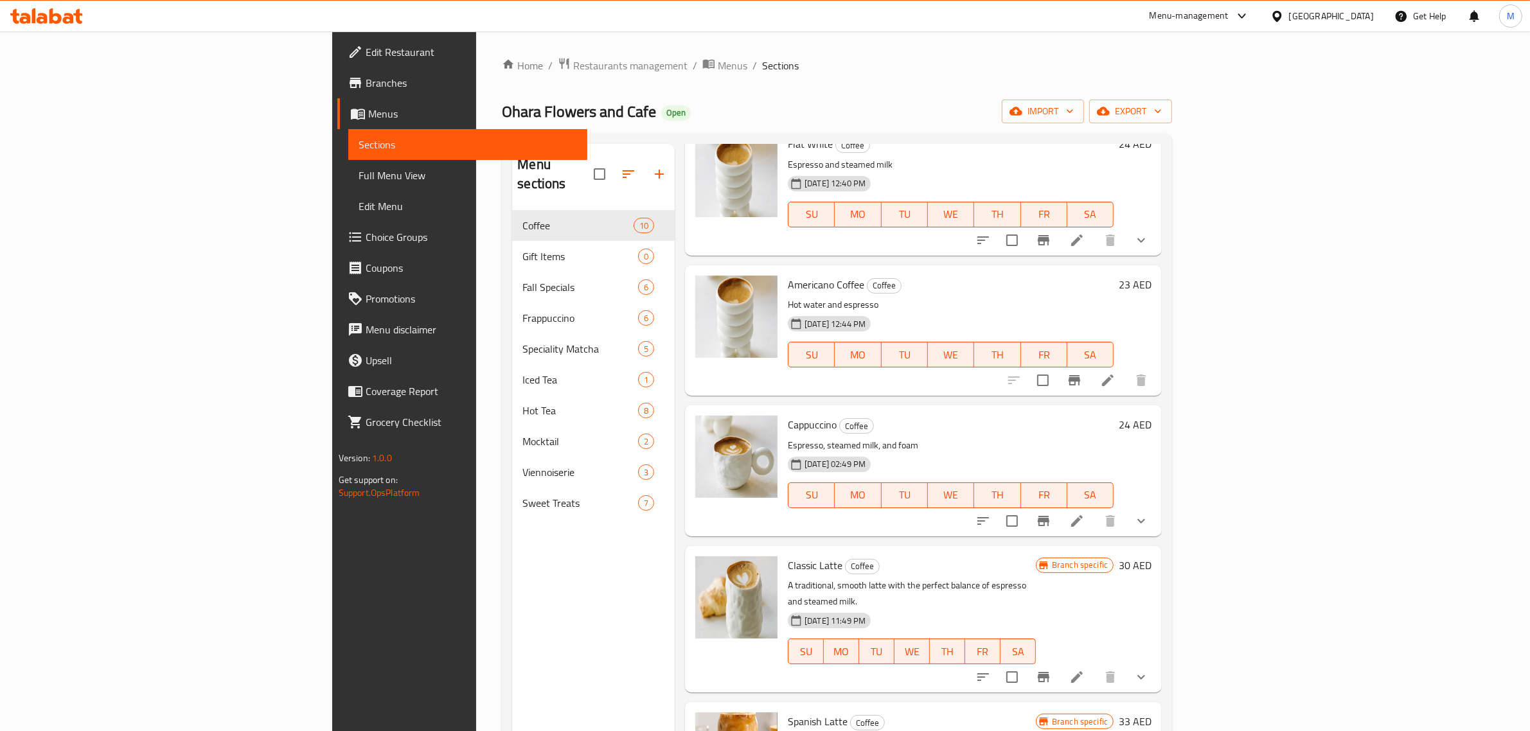
click at [1151, 424] on h6 "24 AED" at bounding box center [1135, 425] width 33 height 18
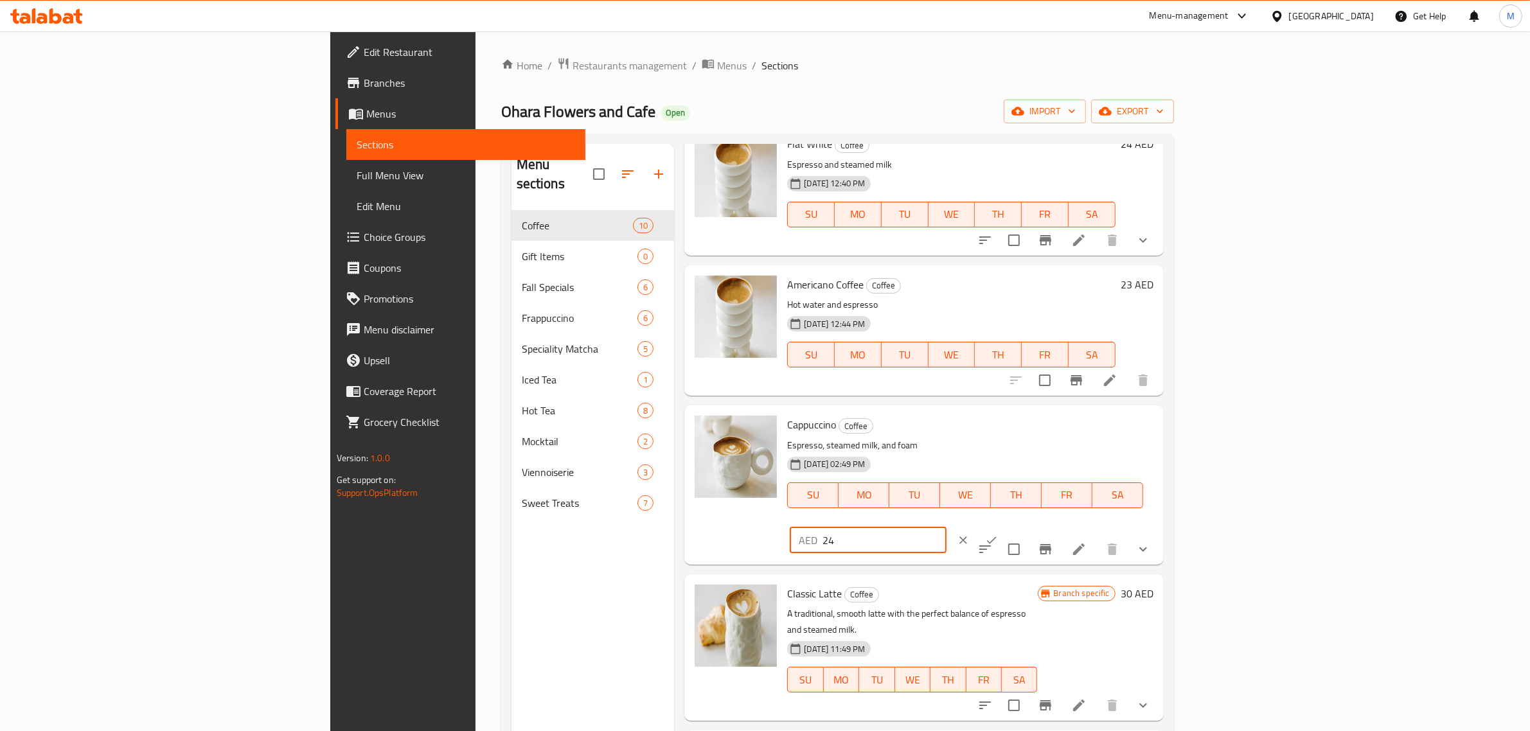
drag, startPoint x: 1331, startPoint y: 430, endPoint x: 1279, endPoint y: 435, distance: 52.2
click at [946, 527] on div "AED 24 ​" at bounding box center [868, 540] width 157 height 26
type input "25"
click at [998, 534] on icon "ok" at bounding box center [991, 540] width 13 height 13
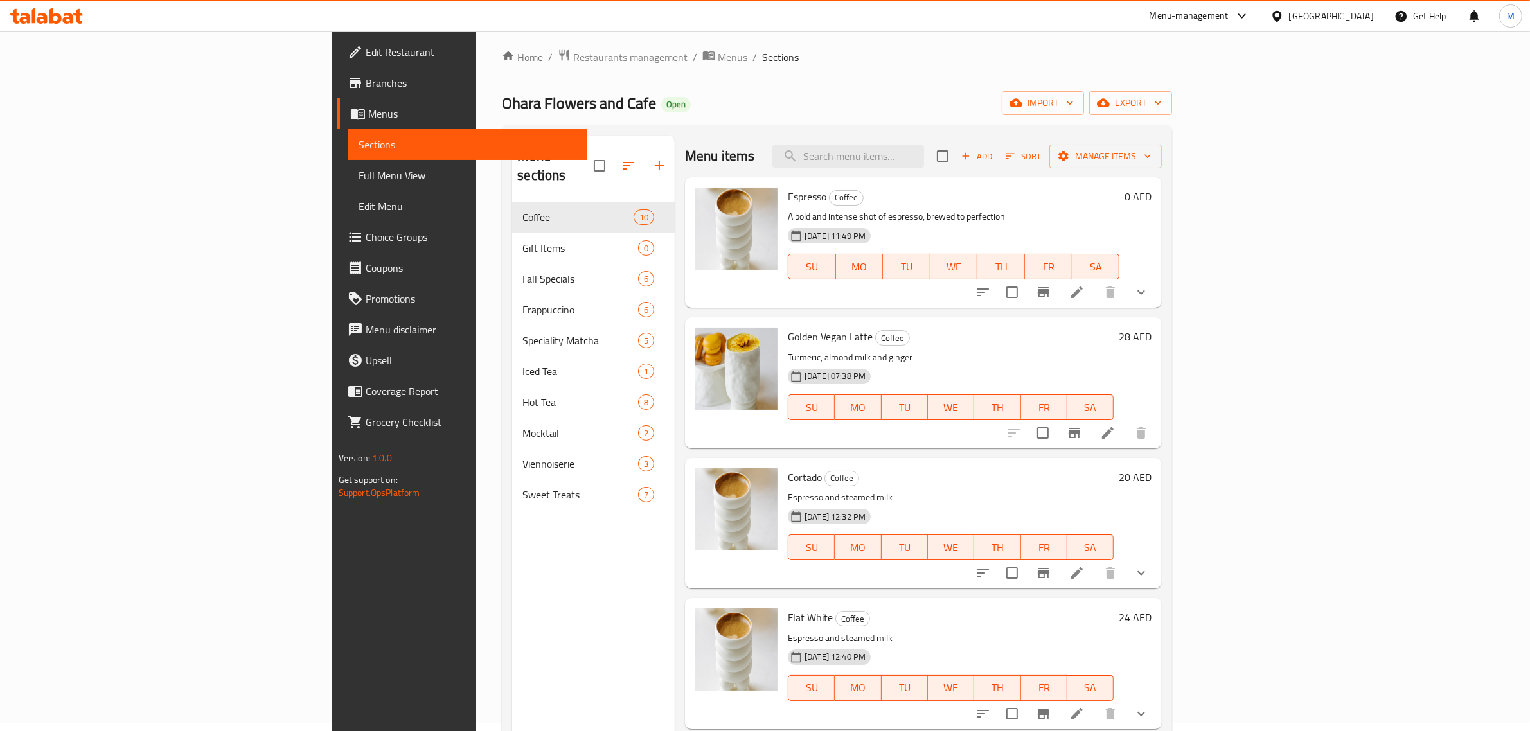
scroll to position [0, 0]
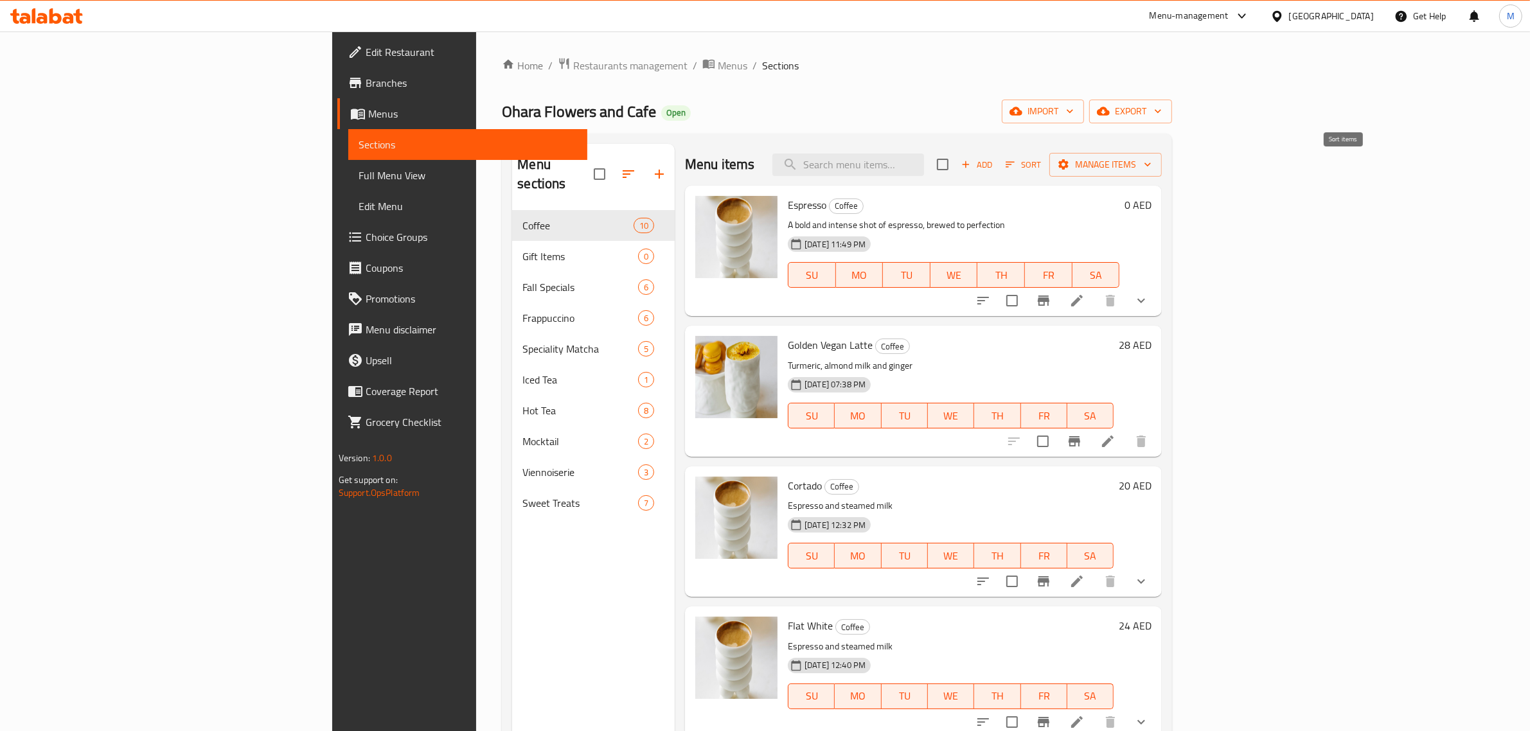
click at [1041, 158] on span "Sort" at bounding box center [1022, 164] width 35 height 15
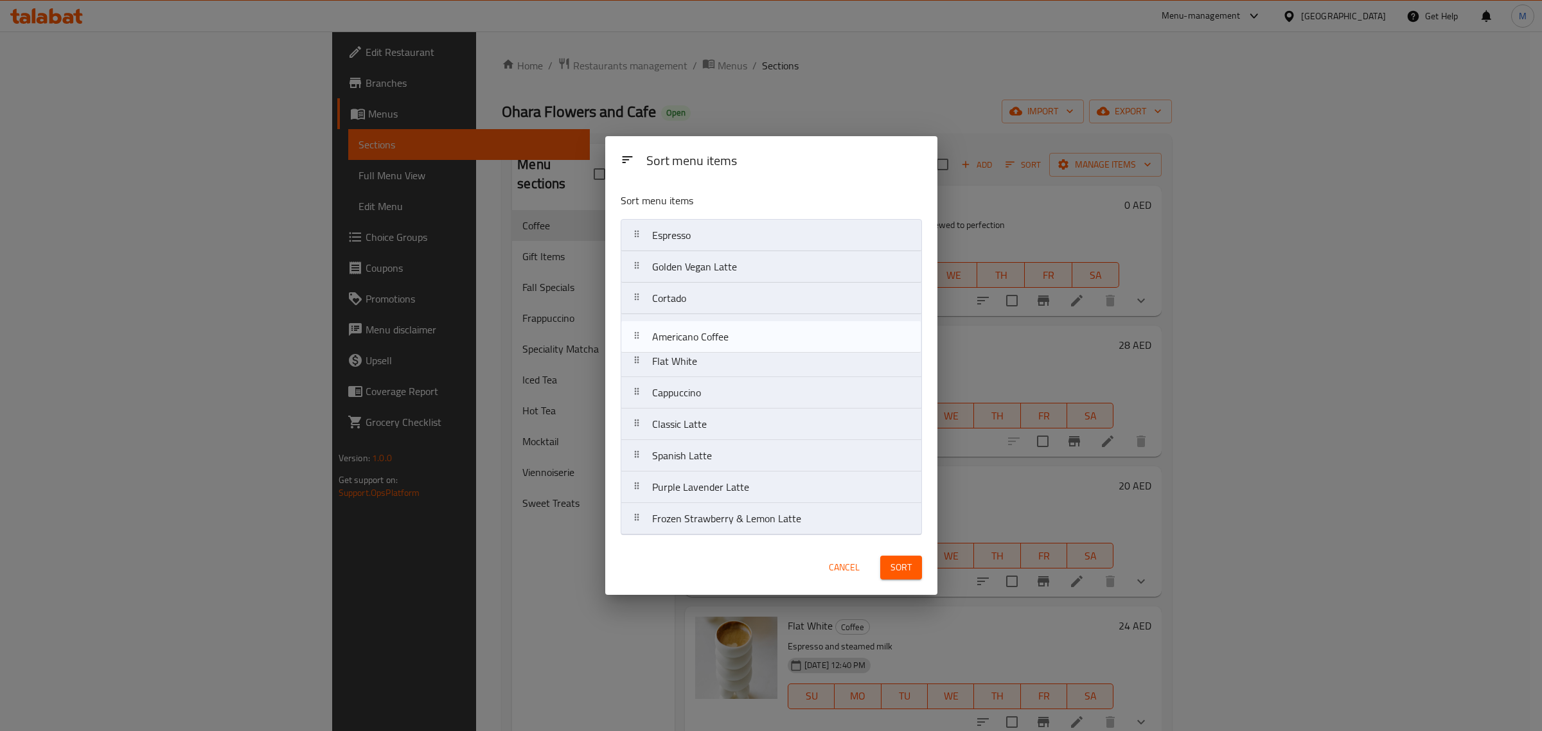
drag, startPoint x: 716, startPoint y: 367, endPoint x: 716, endPoint y: 339, distance: 27.6
click at [716, 339] on nav "Espresso Golden Vegan Latte Cortado Flat White Americano Coffee Cappuccino Clas…" at bounding box center [771, 377] width 301 height 316
drag, startPoint x: 704, startPoint y: 400, endPoint x: 705, endPoint y: 367, distance: 32.1
click at [705, 367] on nav "Espresso Golden Vegan Latte Cortado Americano Coffee Flat White Cappuccino Clas…" at bounding box center [771, 377] width 301 height 316
drag, startPoint x: 720, startPoint y: 303, endPoint x: 714, endPoint y: 405, distance: 102.3
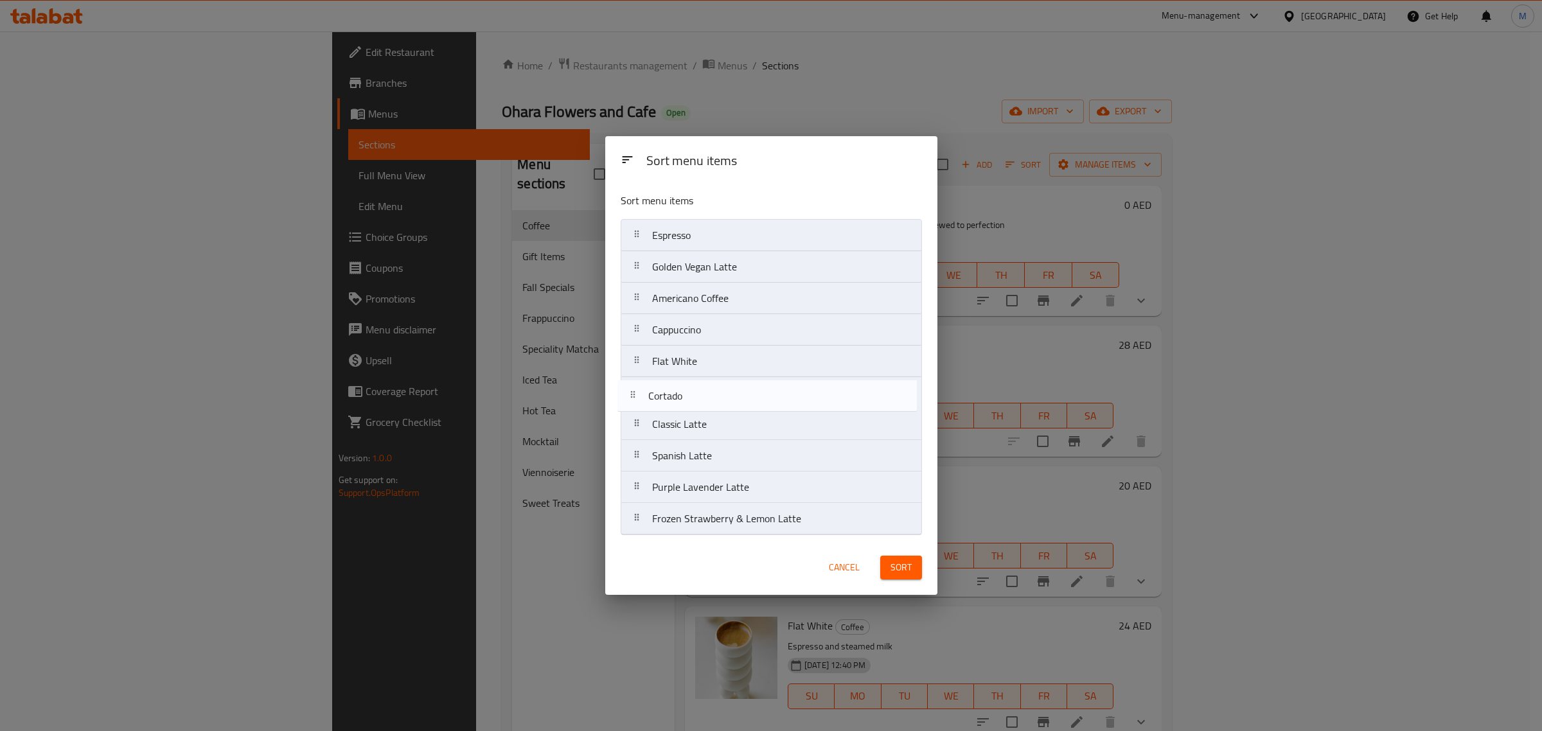
click at [714, 405] on nav "Espresso Golden Vegan Latte Cortado Americano Coffee Cappuccino Flat White Clas…" at bounding box center [771, 377] width 301 height 316
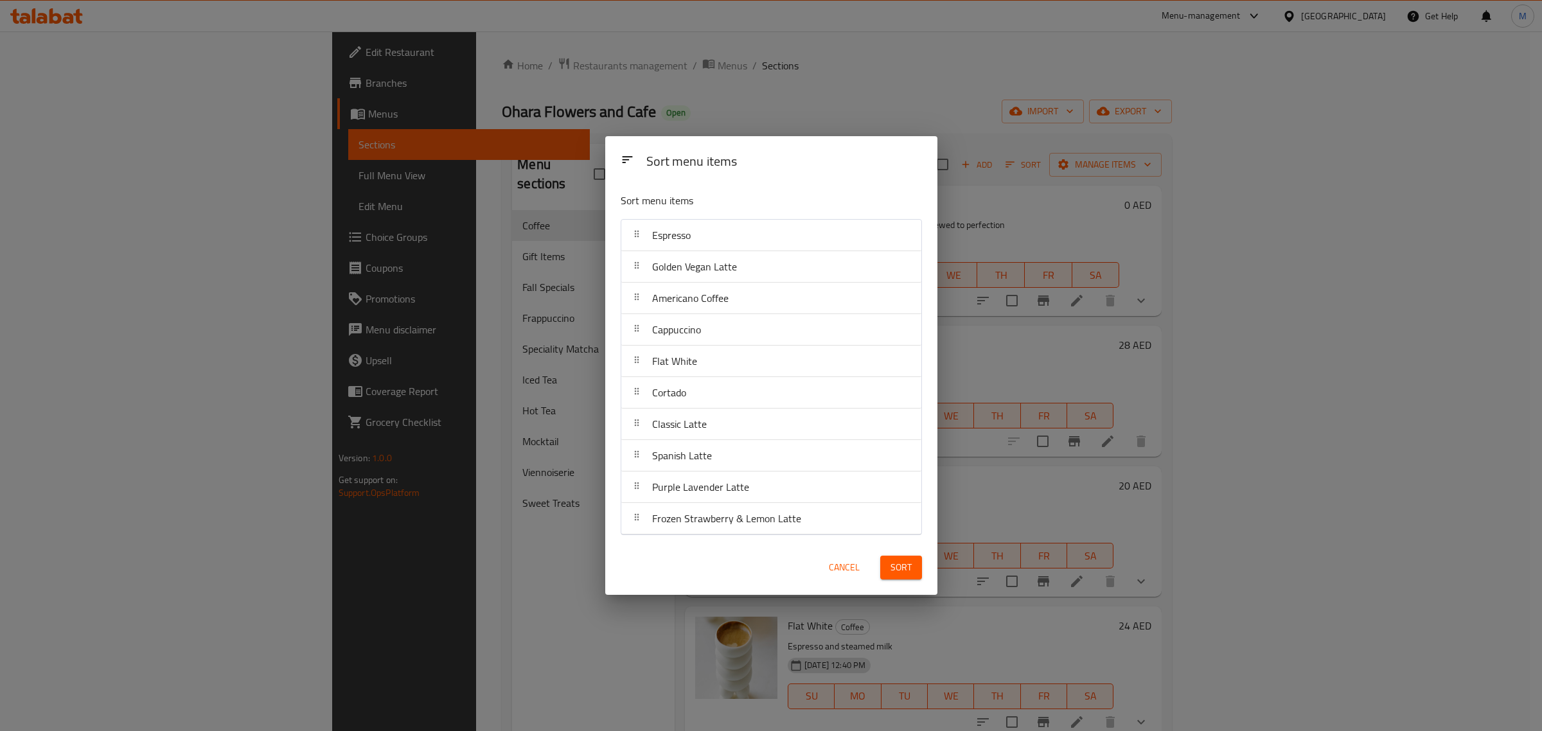
click at [903, 564] on span "Sort" at bounding box center [900, 568] width 21 height 16
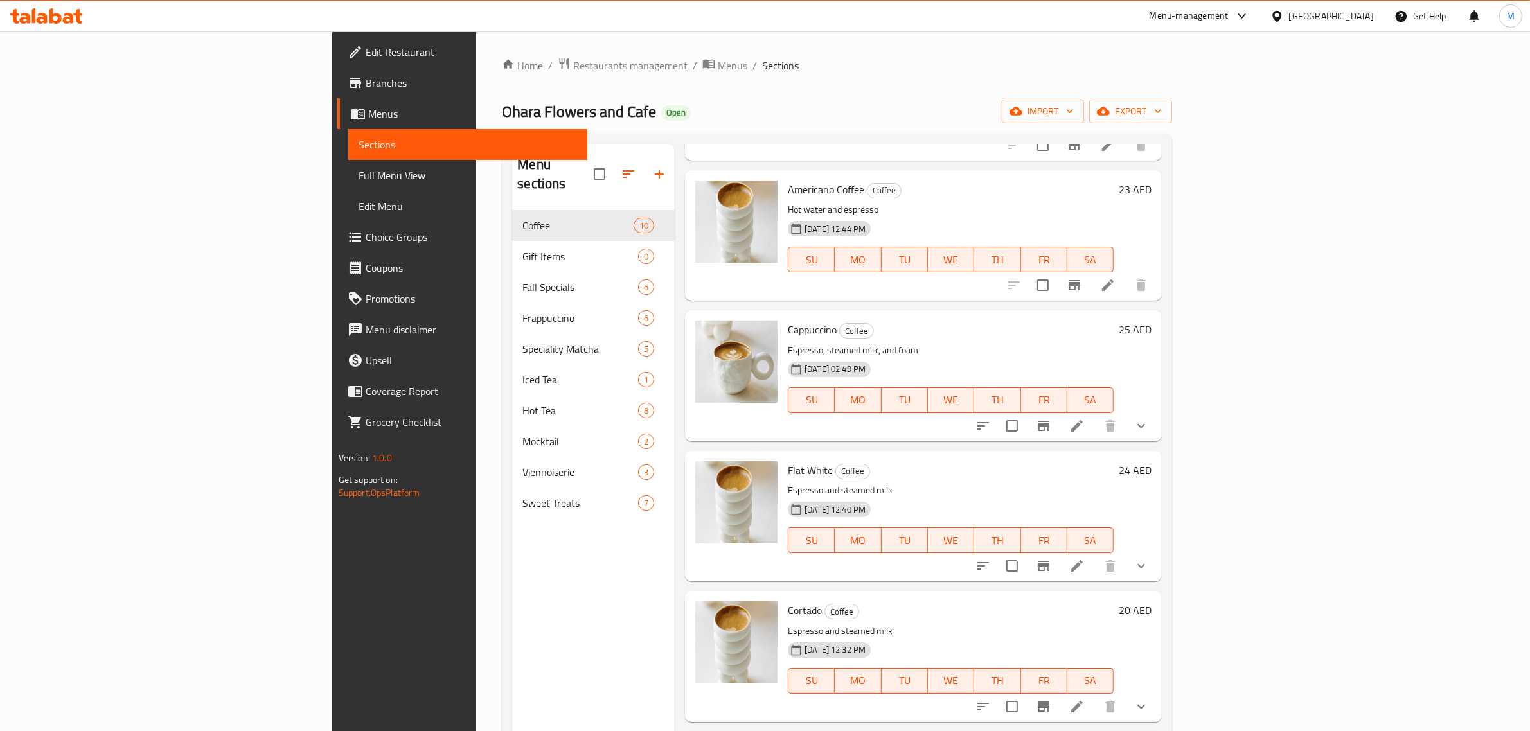
scroll to position [321, 0]
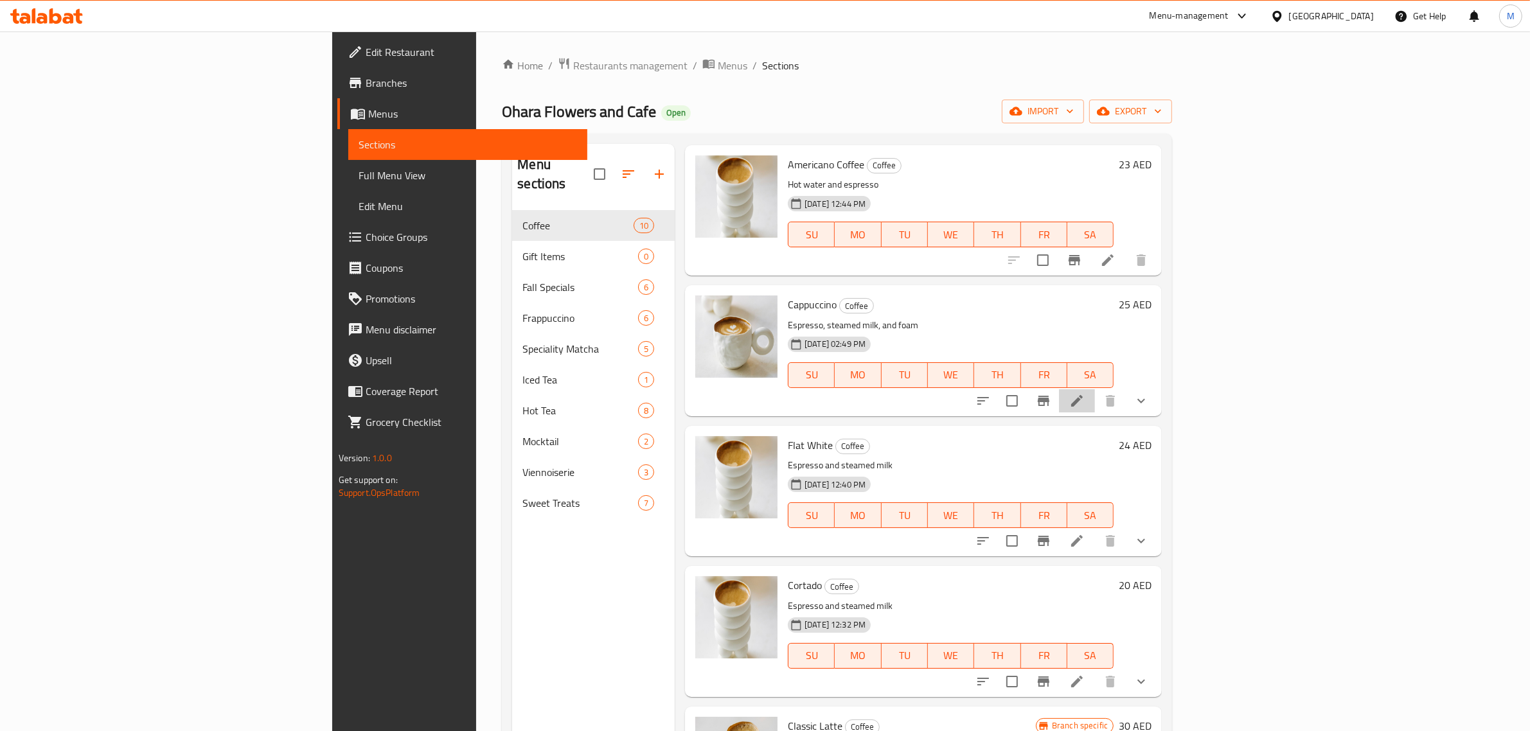
click at [1095, 402] on li at bounding box center [1077, 400] width 36 height 23
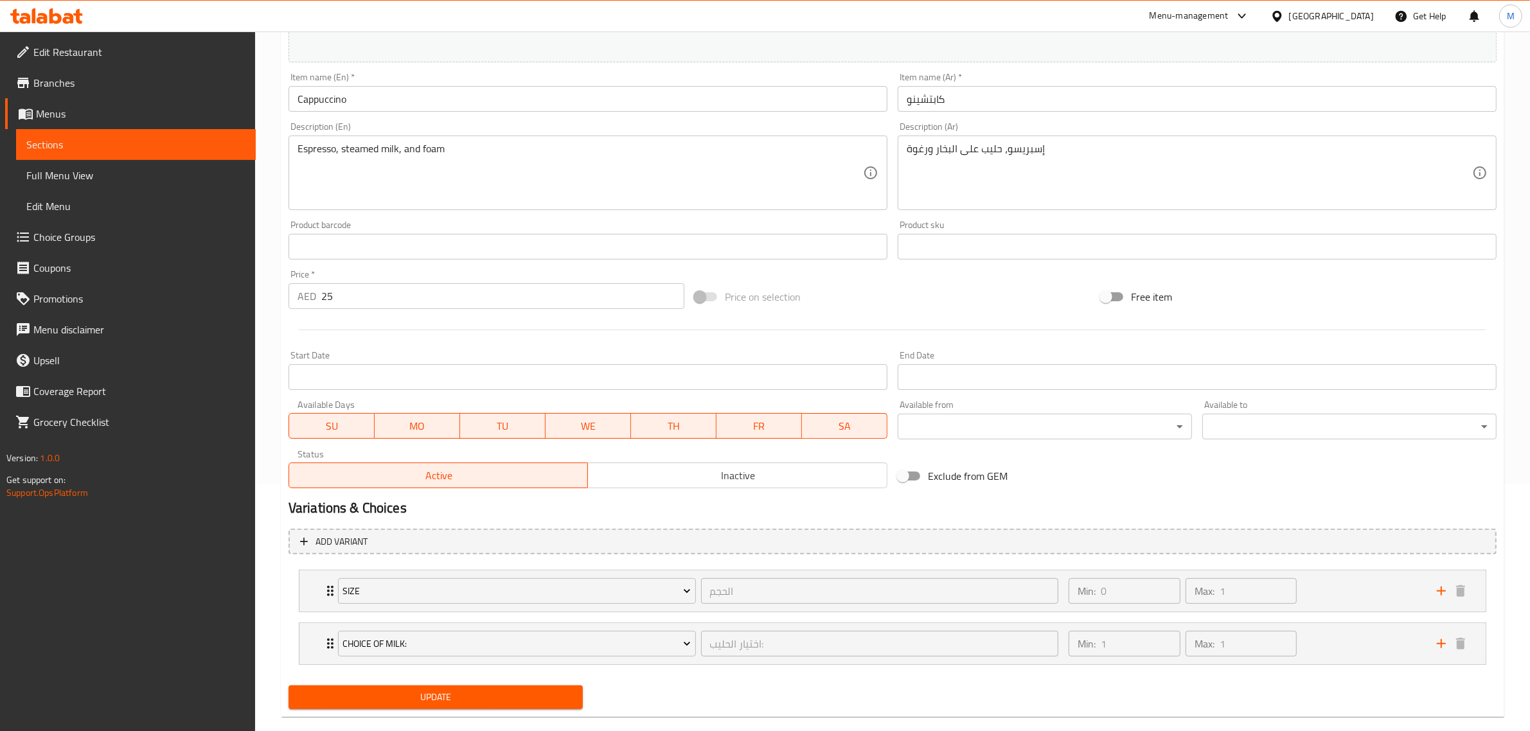
scroll to position [269, 0]
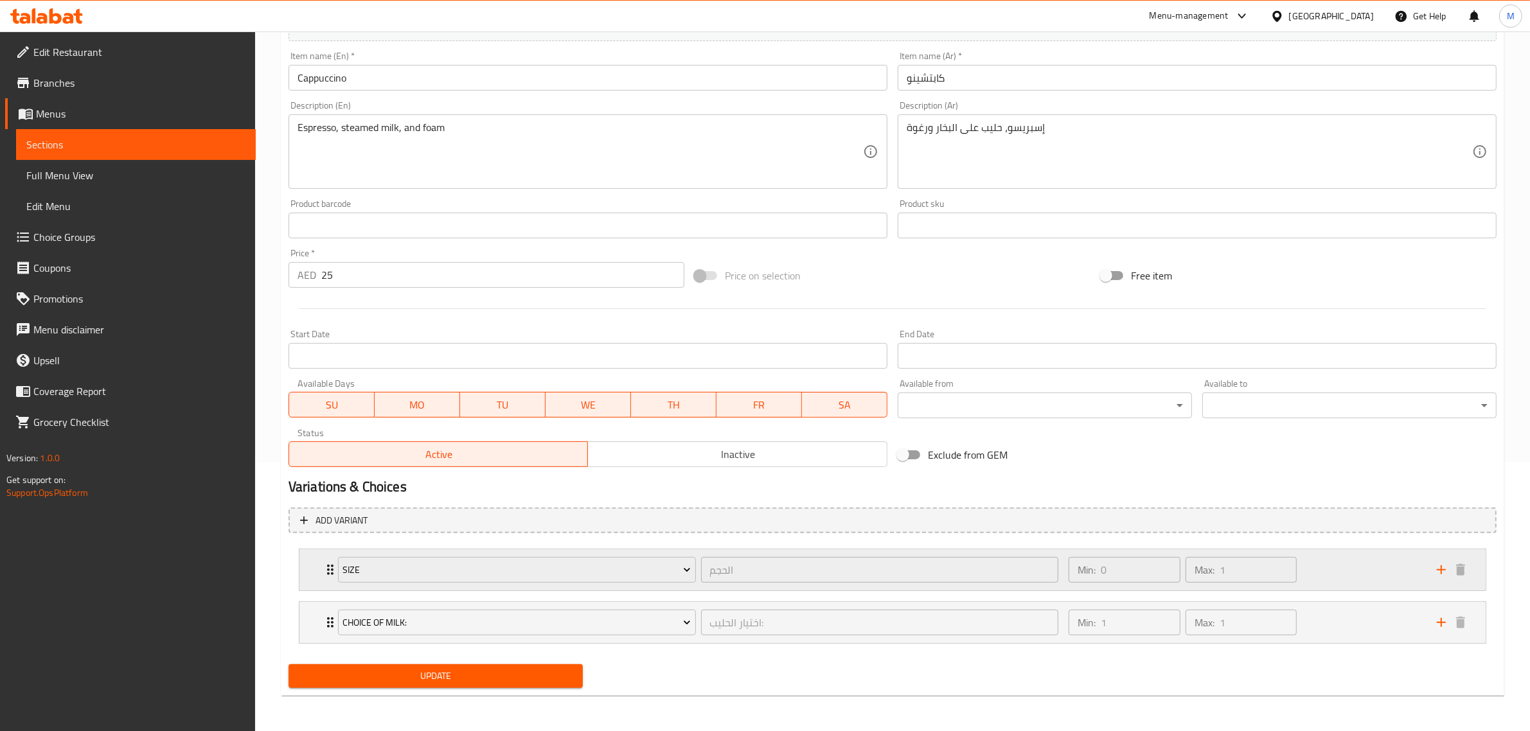
click at [1316, 565] on div "Min: 0 ​ Max: 1 ​" at bounding box center [1245, 569] width 368 height 41
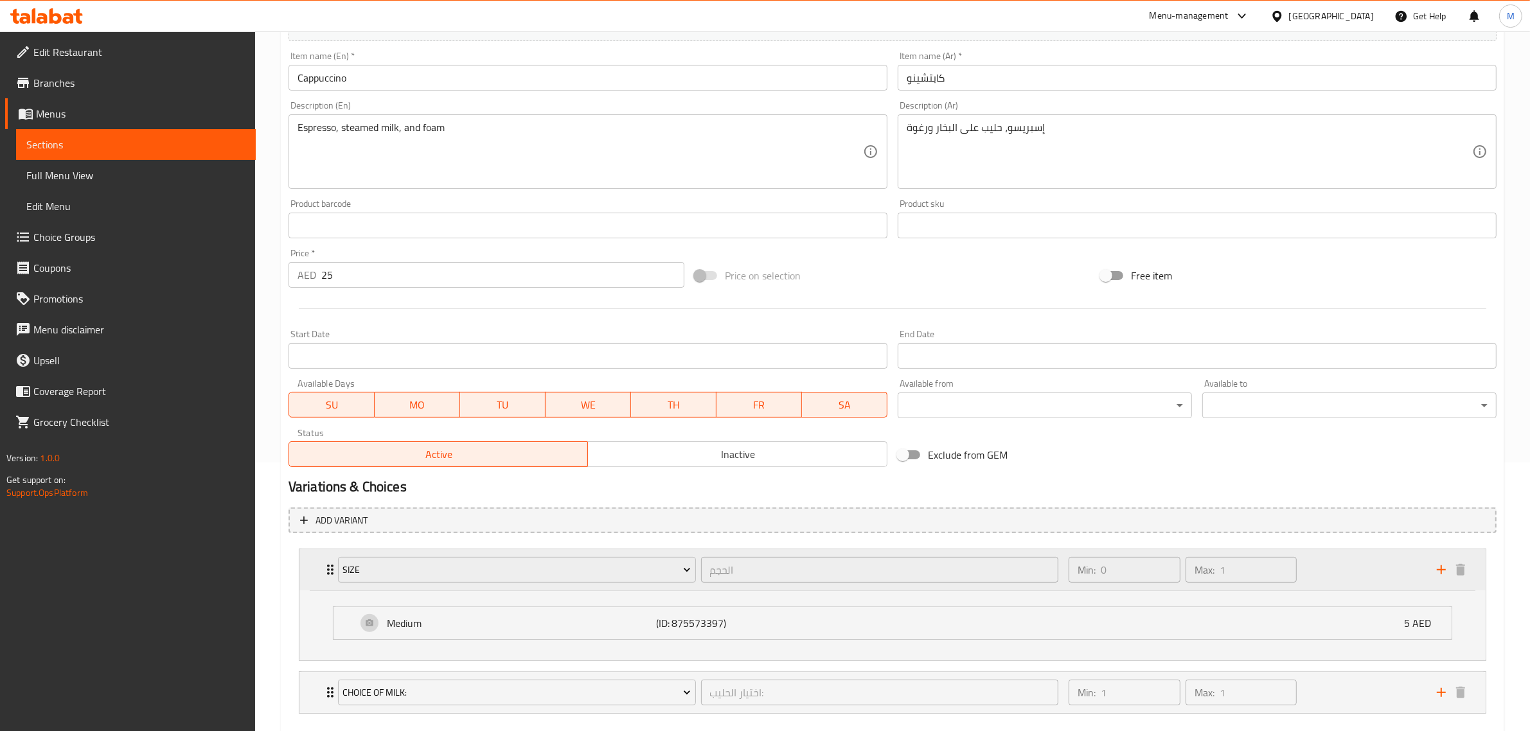
click at [1313, 564] on div "Min: 0 ​ Max: 1 ​" at bounding box center [1245, 569] width 368 height 41
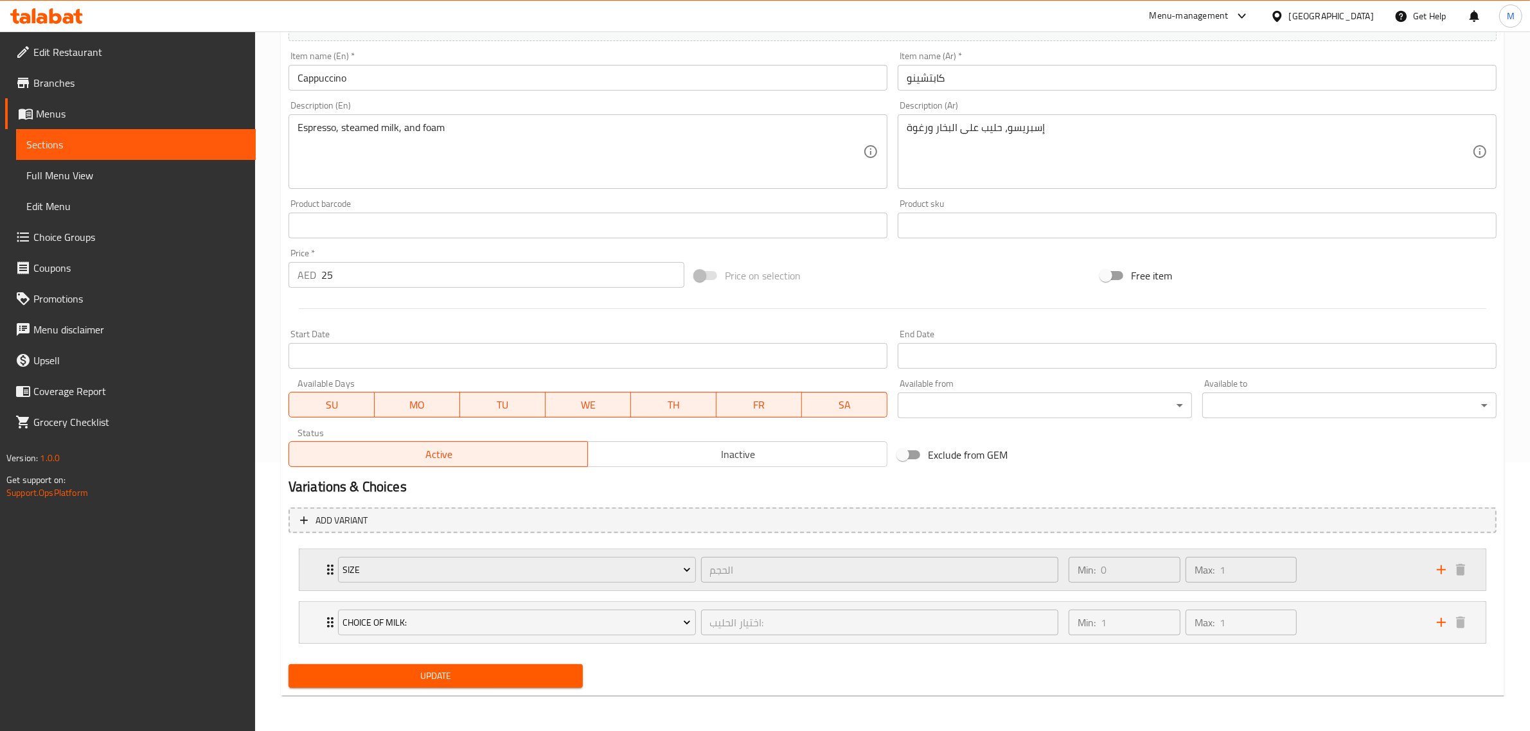
click at [1334, 561] on div "Min: 0 ​ Max: 1 ​" at bounding box center [1245, 569] width 368 height 41
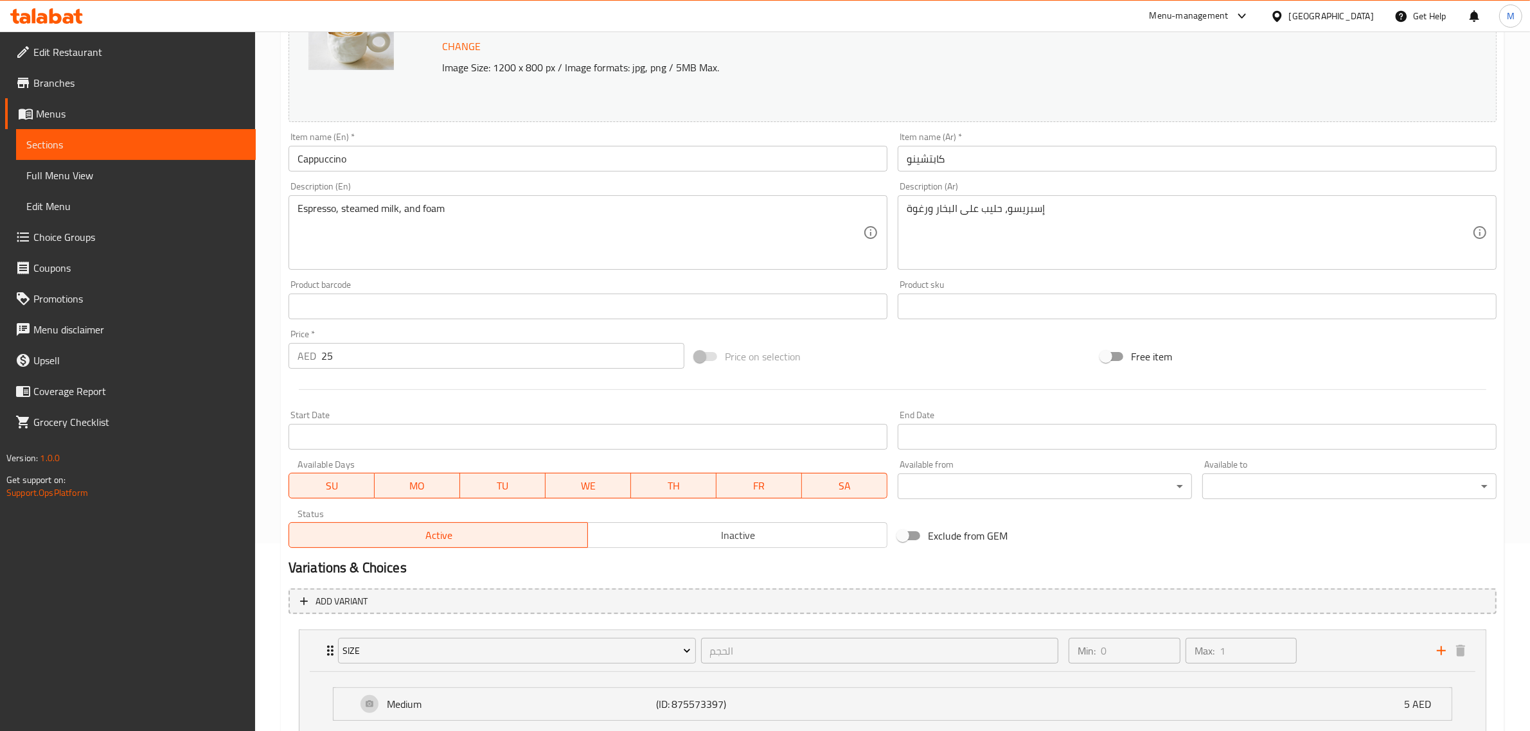
scroll to position [0, 0]
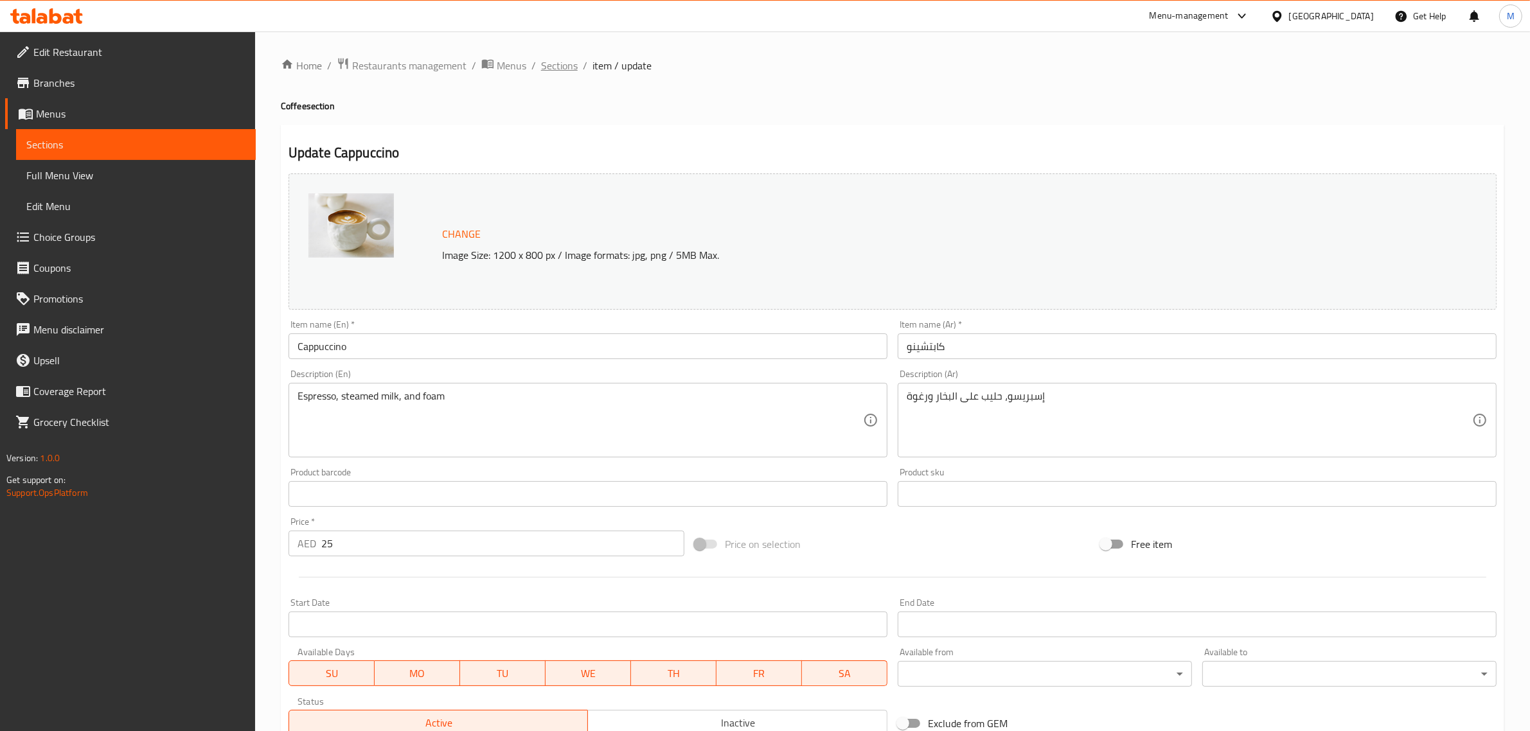
click at [566, 64] on span "Sections" at bounding box center [559, 65] width 37 height 15
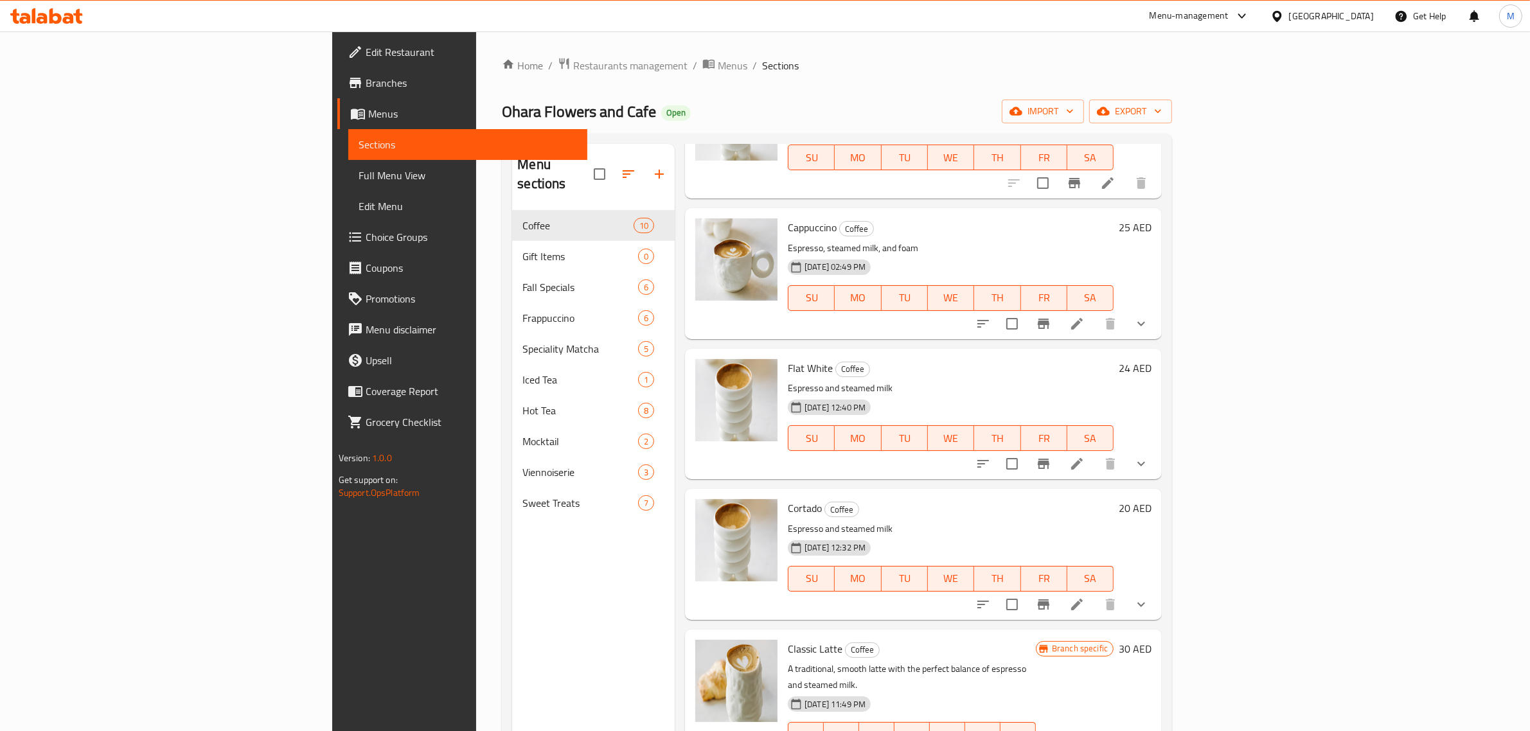
scroll to position [402, 0]
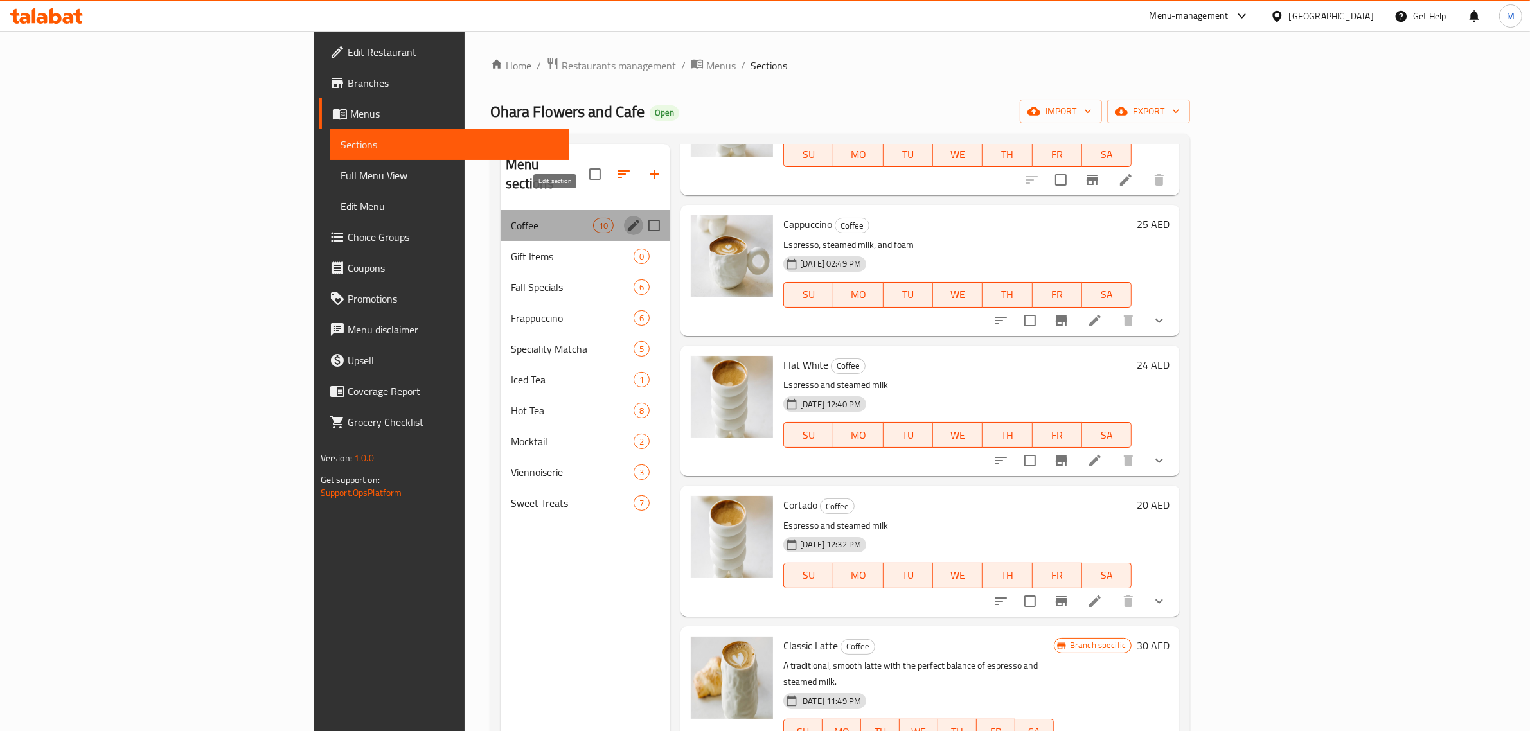
click at [626, 218] on icon "edit" at bounding box center [633, 225] width 15 height 15
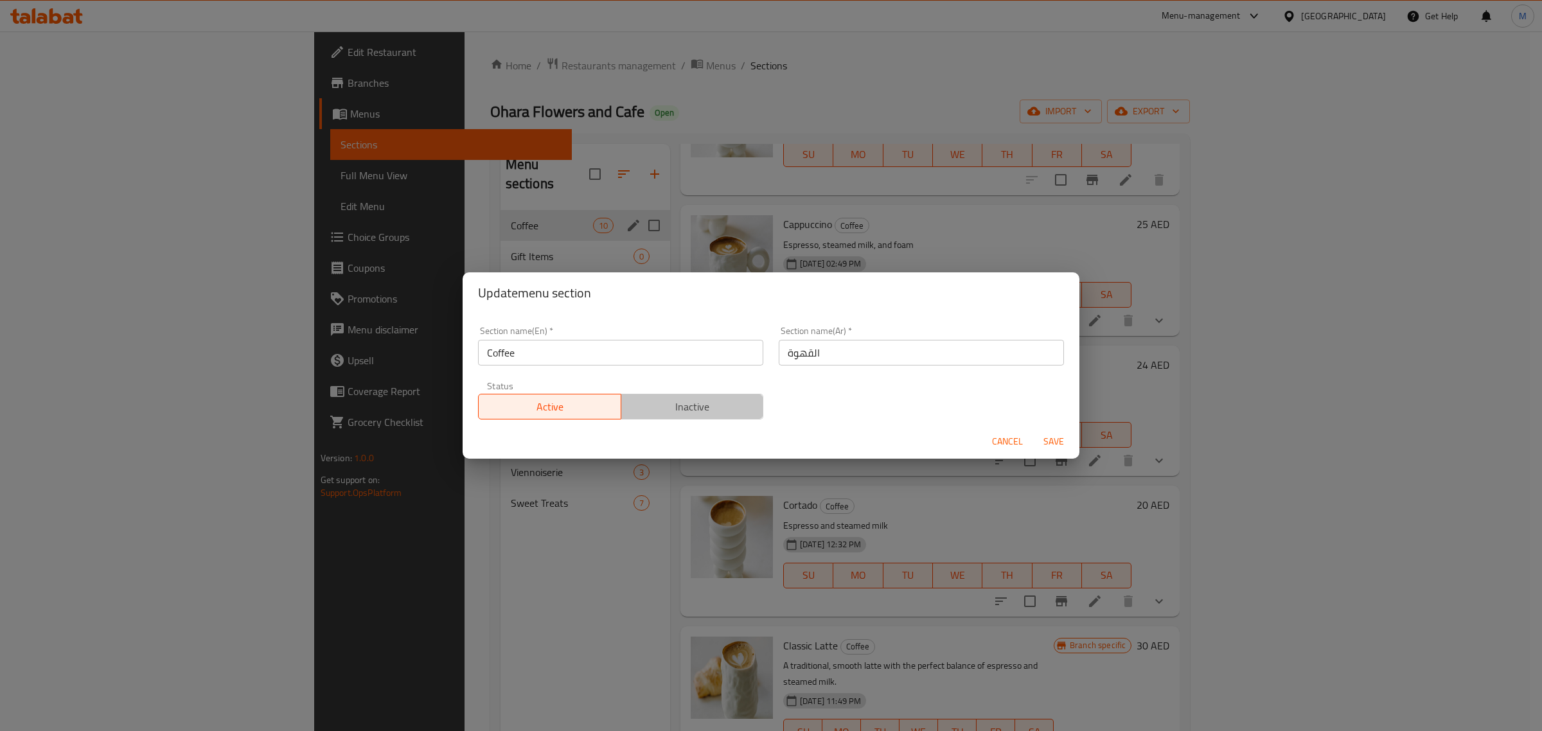
click at [714, 409] on span "Inactive" at bounding box center [692, 407] width 132 height 19
click at [1049, 440] on span "Save" at bounding box center [1053, 442] width 31 height 16
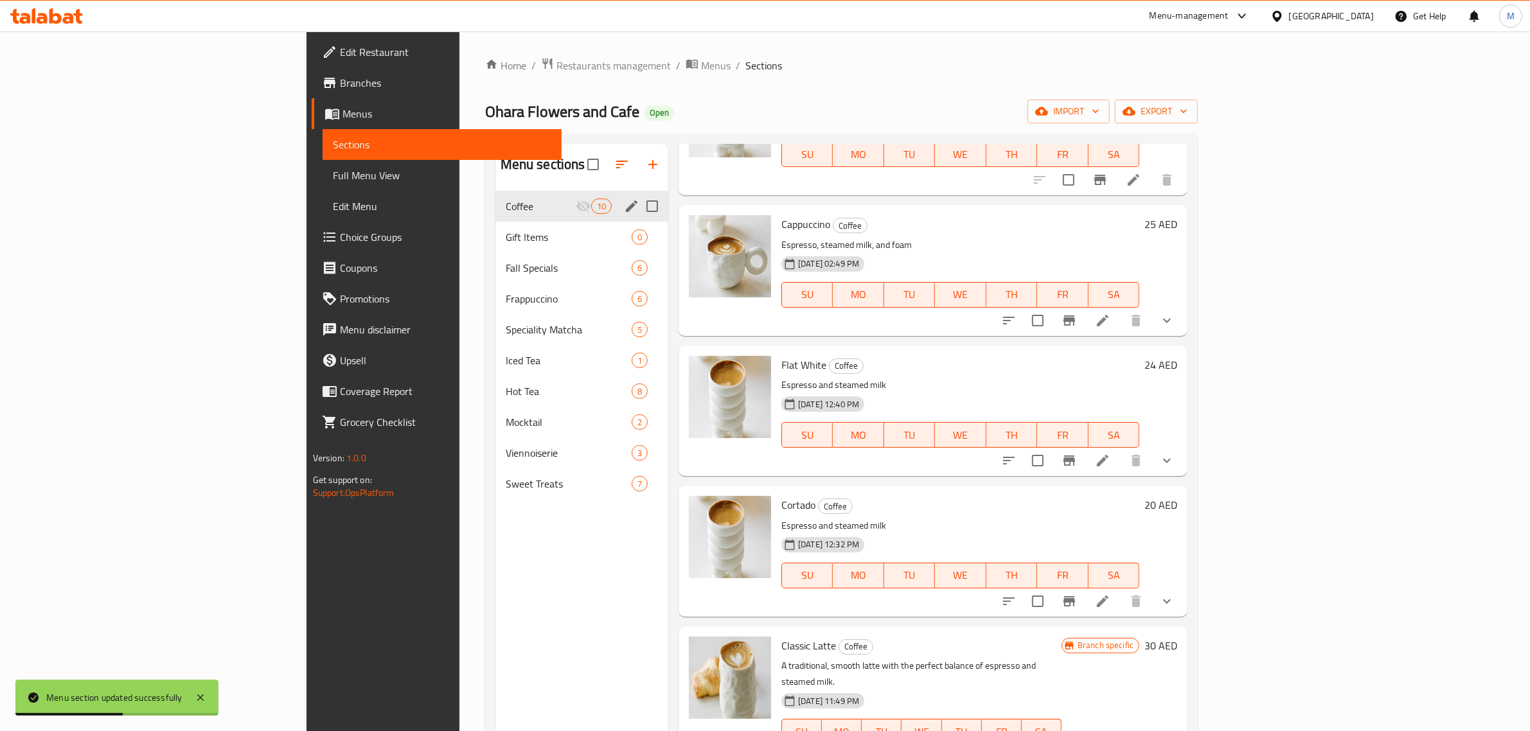
scroll to position [321, 0]
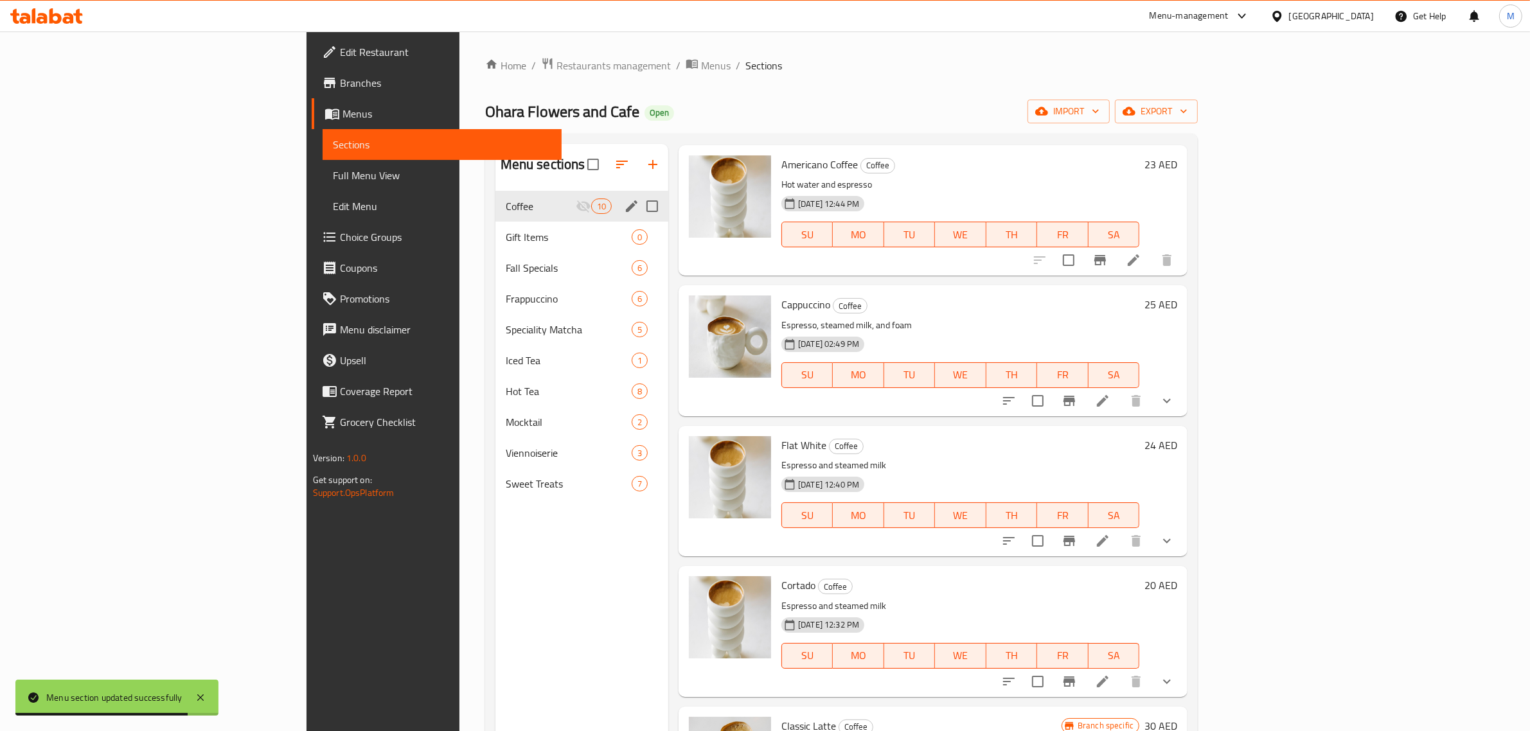
click at [1142, 416] on div "Cappuccino Coffee Espresso, steamed milk, and foam 06-12-2024 02:49 PM SU MO TU…" at bounding box center [932, 350] width 509 height 130
click at [1177, 443] on h6 "24 AED" at bounding box center [1160, 445] width 33 height 18
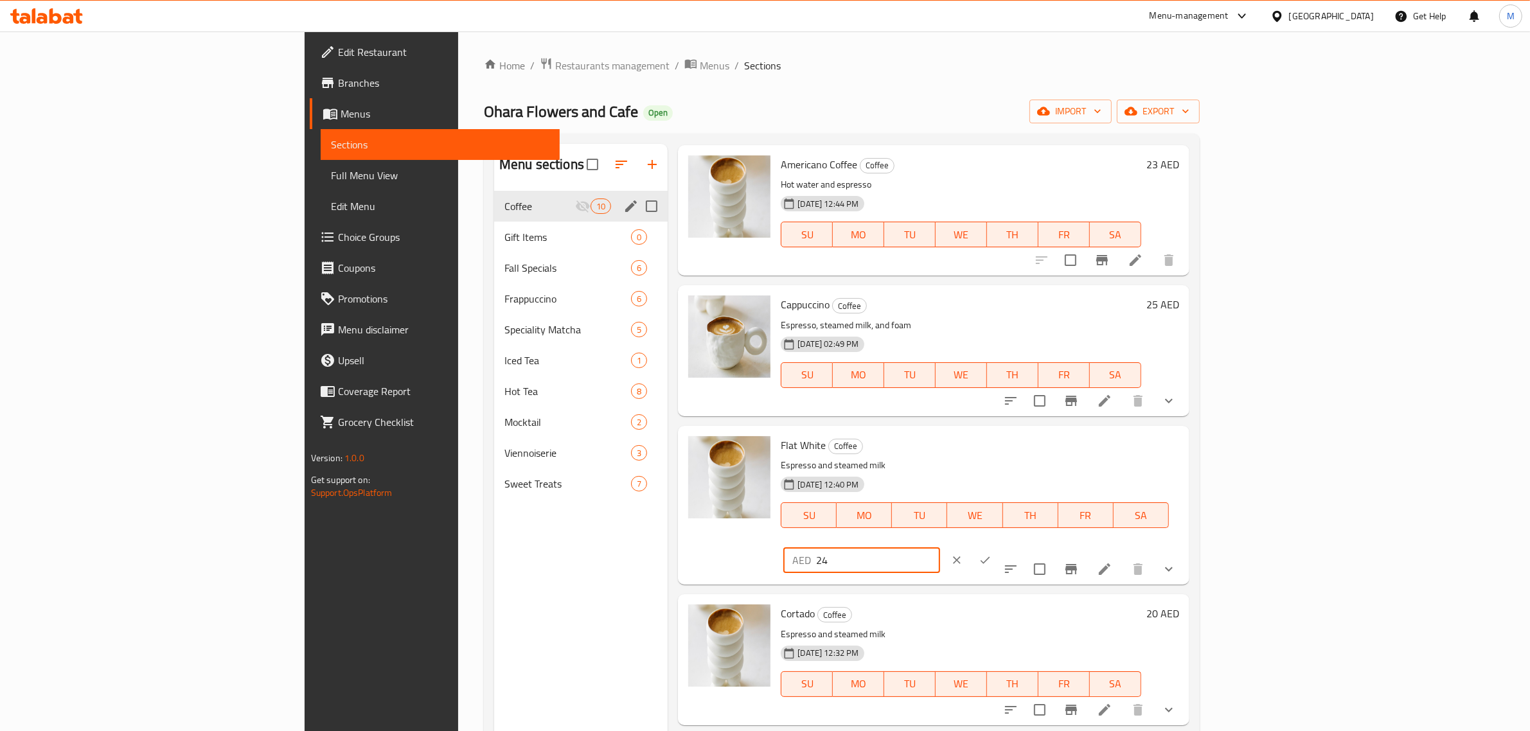
drag, startPoint x: 1331, startPoint y: 454, endPoint x: 1286, endPoint y: 459, distance: 44.6
click at [940, 547] on div "AED 24 ​" at bounding box center [861, 560] width 157 height 26
type input "25"
click at [999, 546] on button "ok" at bounding box center [985, 560] width 28 height 28
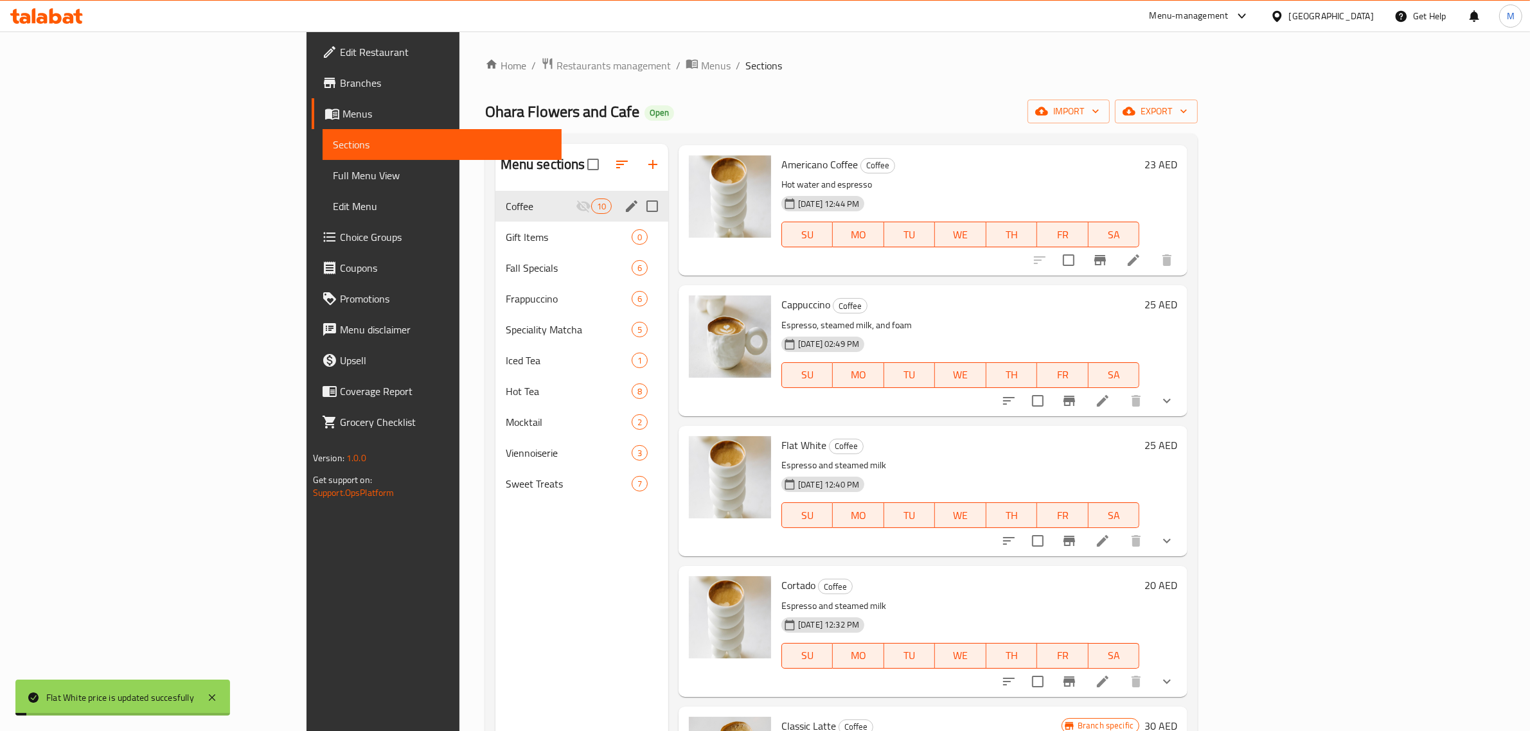
click at [1110, 538] on icon at bounding box center [1102, 540] width 15 height 15
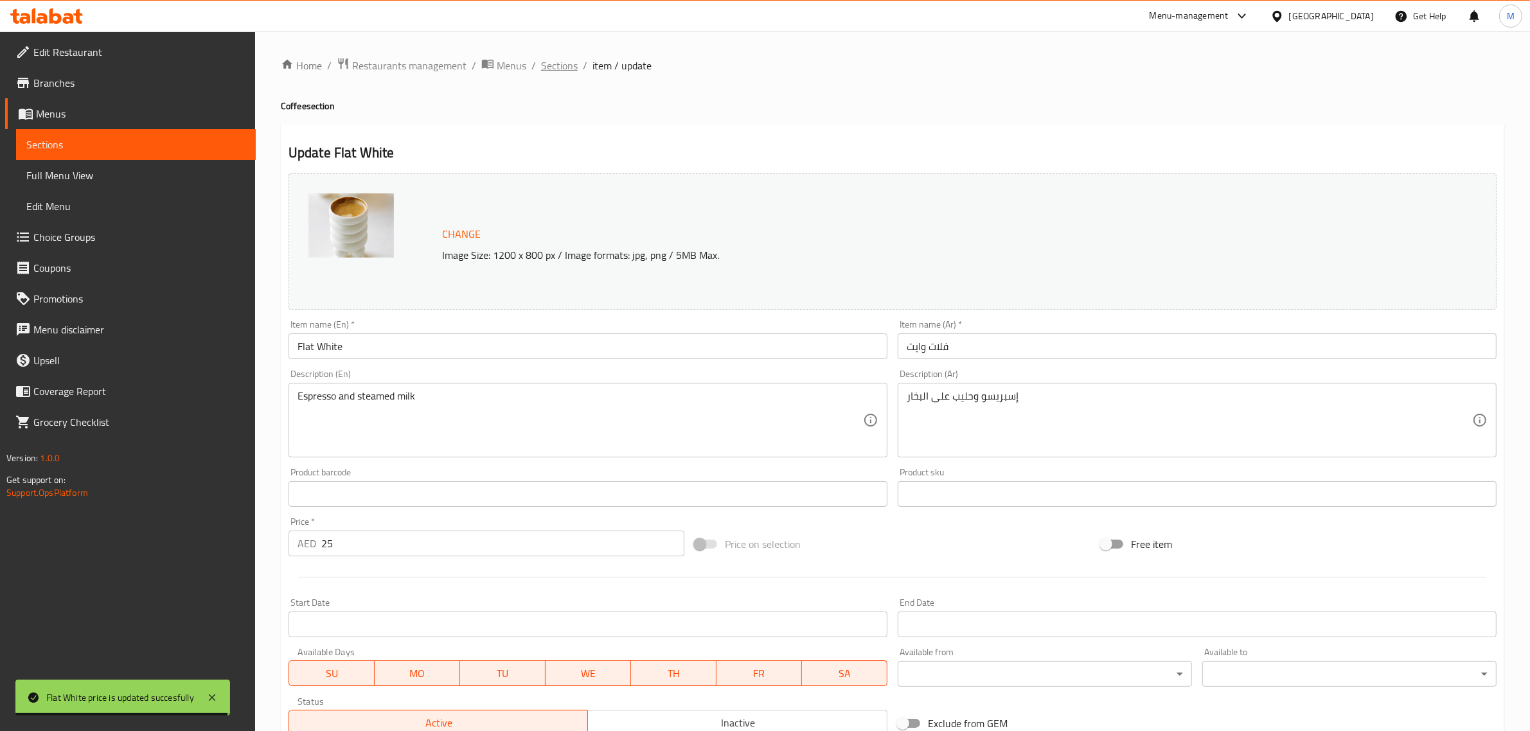
click at [566, 64] on span "Sections" at bounding box center [559, 65] width 37 height 15
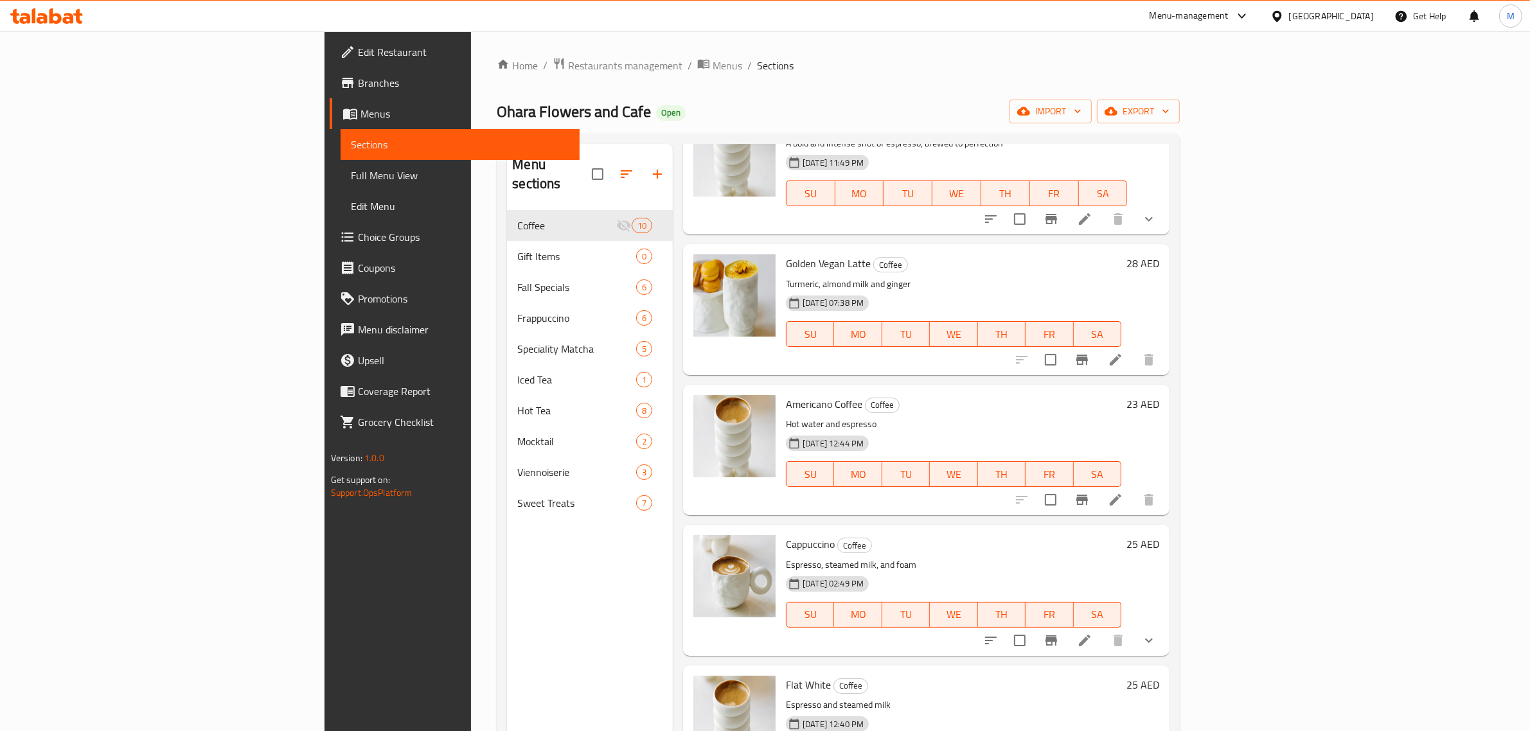
scroll to position [321, 0]
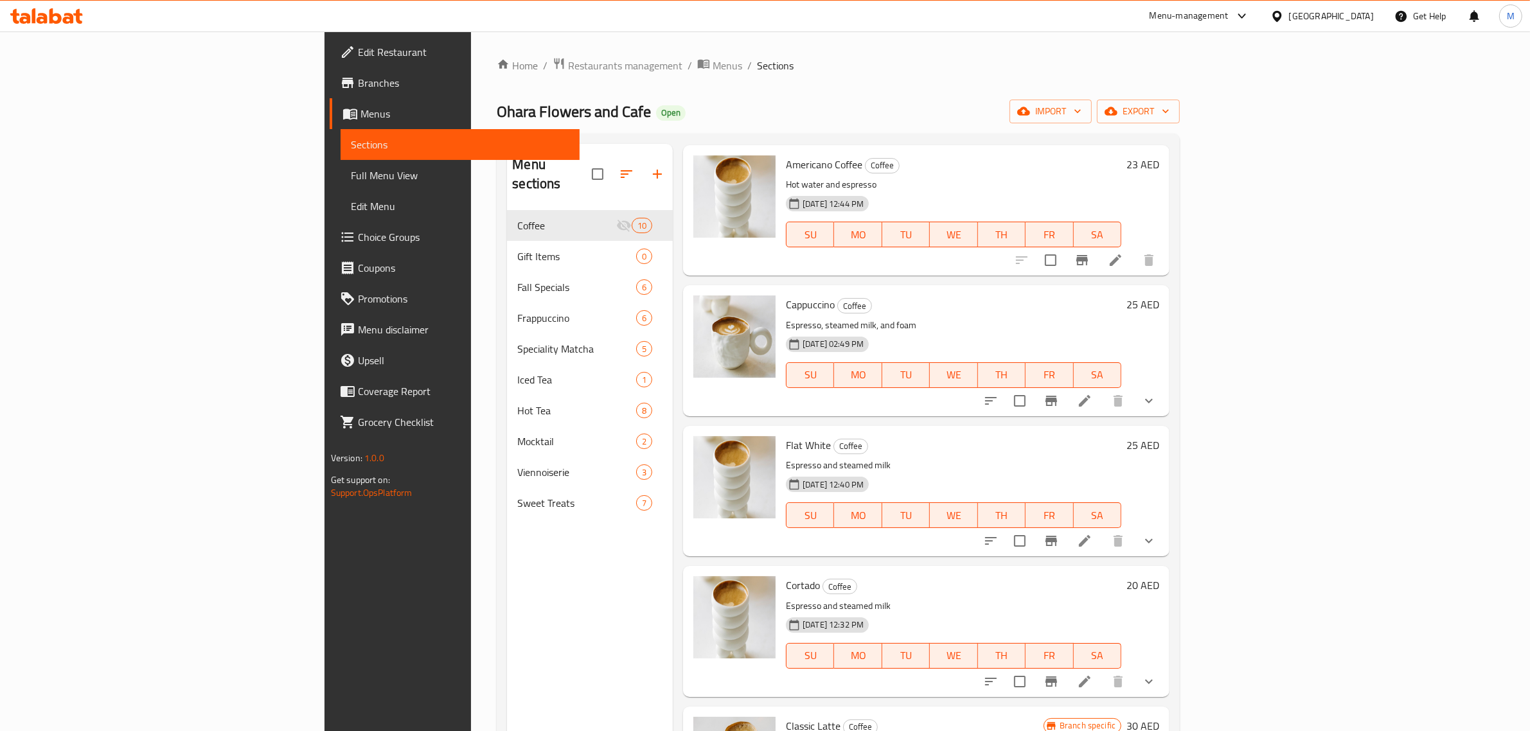
click at [786, 582] on span "Cortado" at bounding box center [803, 585] width 34 height 19
copy h6 "Cortado"
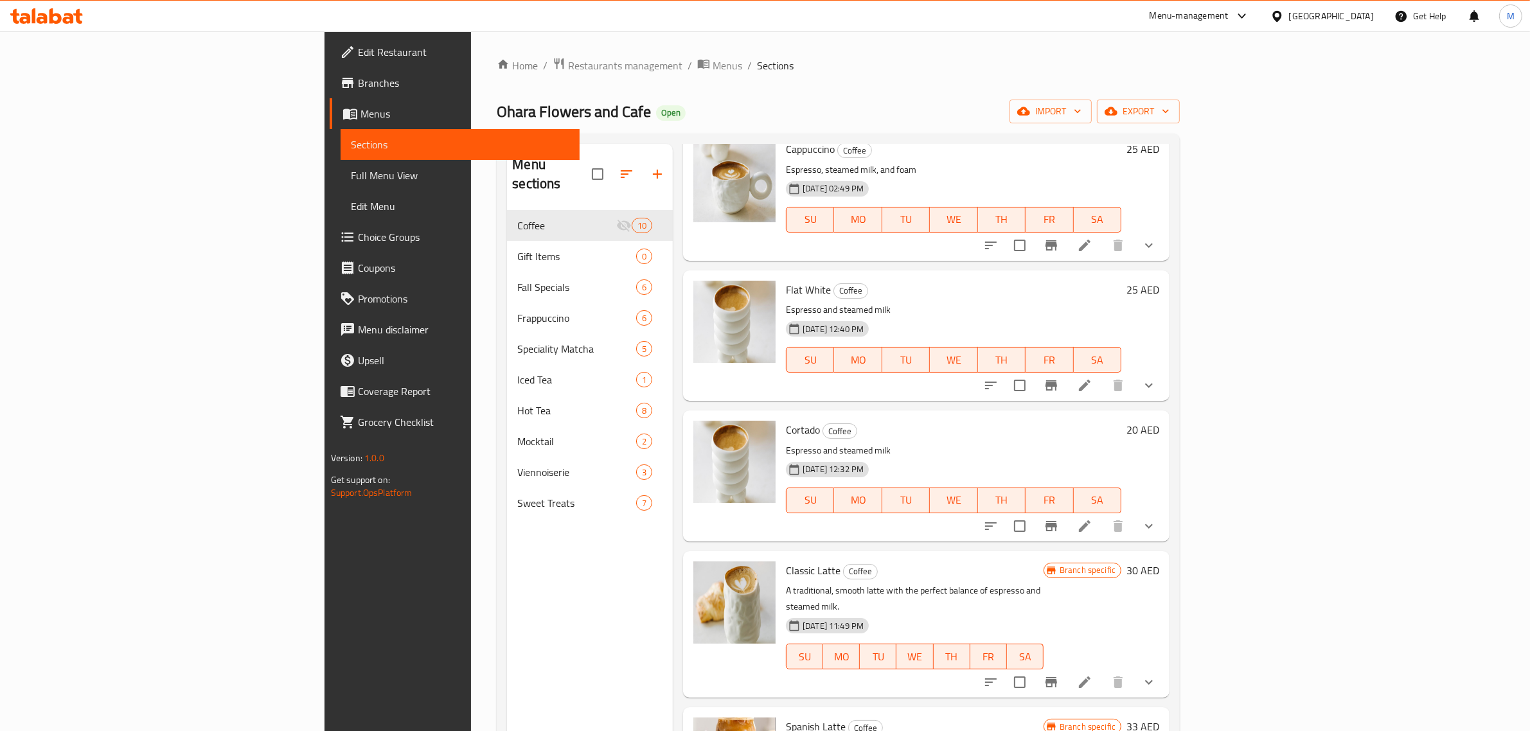
scroll to position [482, 0]
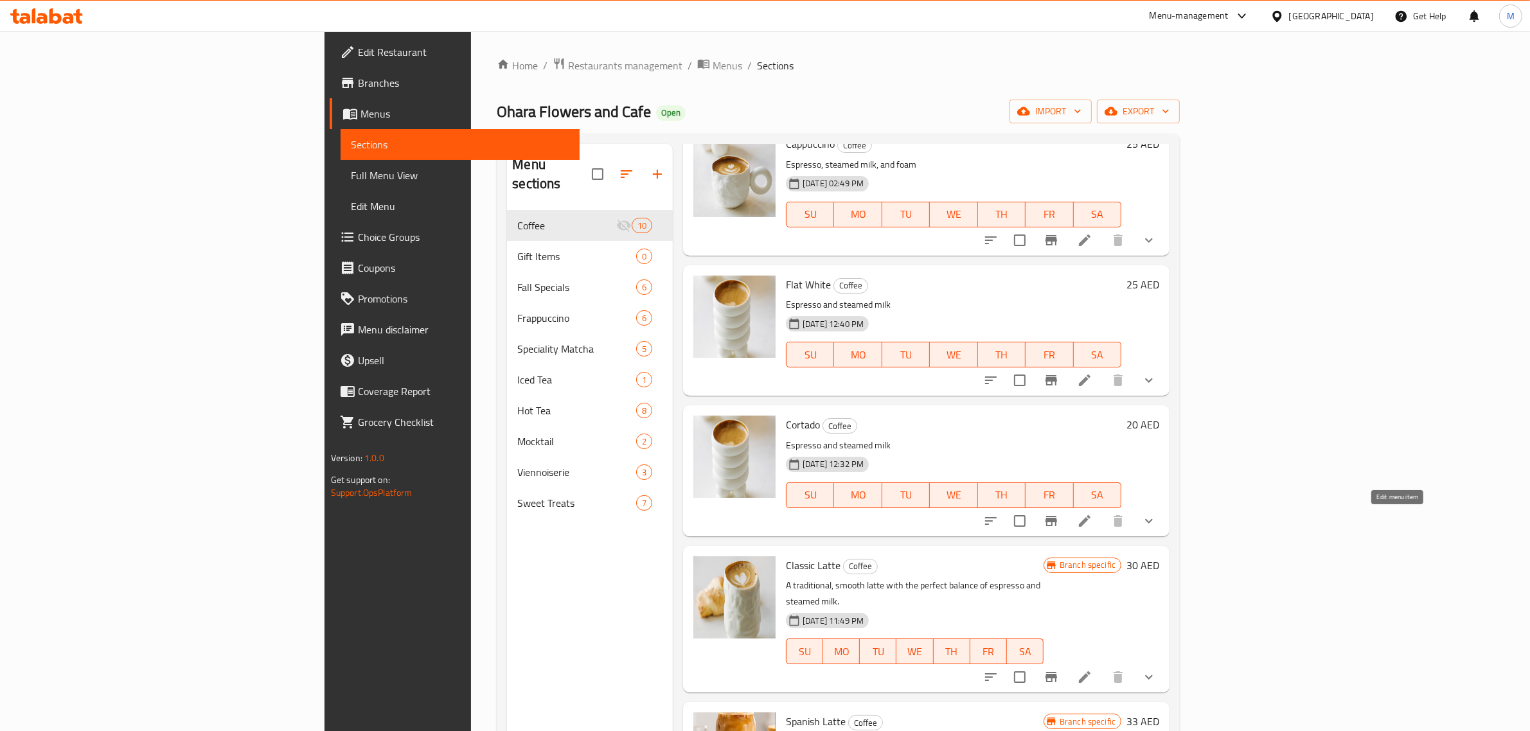
click at [1090, 520] on icon at bounding box center [1085, 521] width 12 height 12
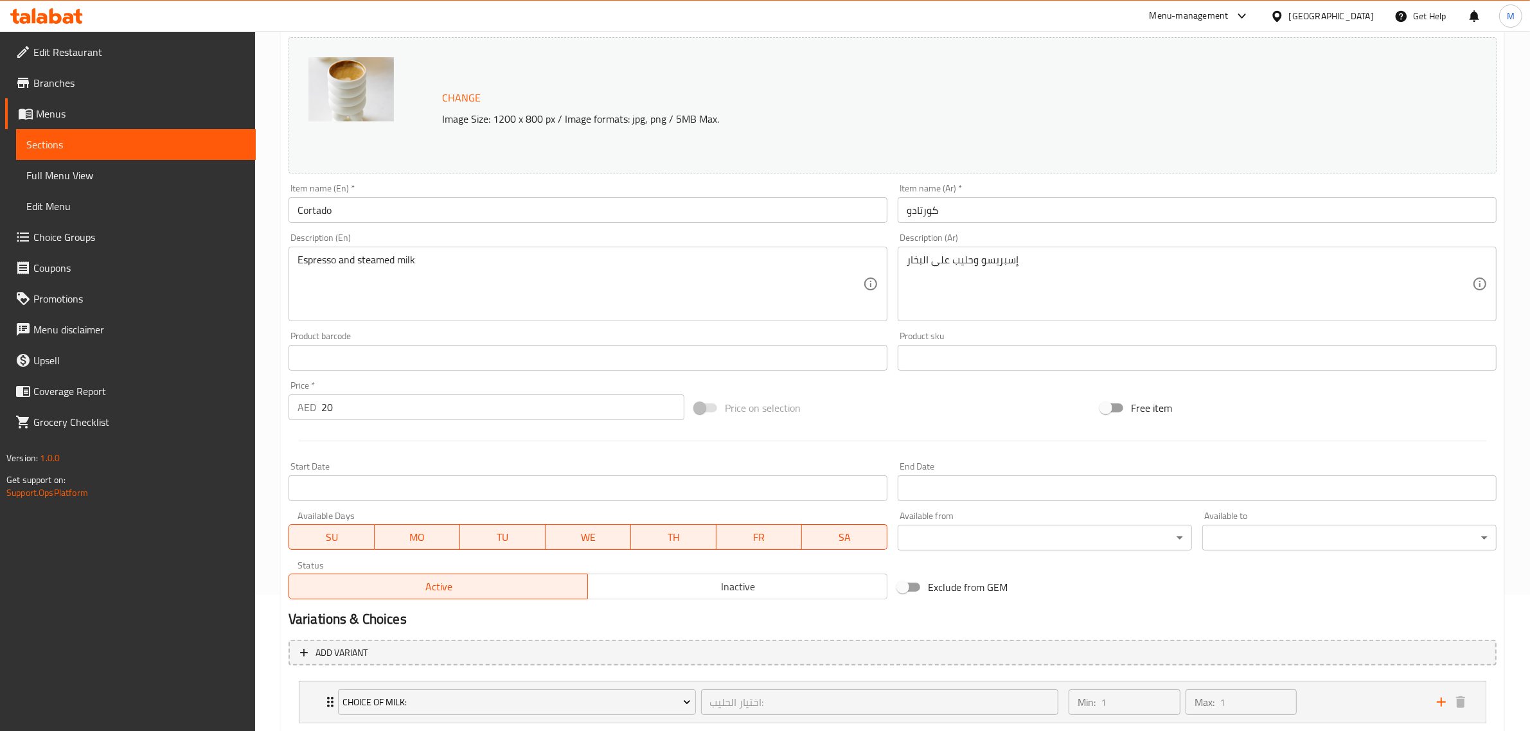
scroll to position [216, 0]
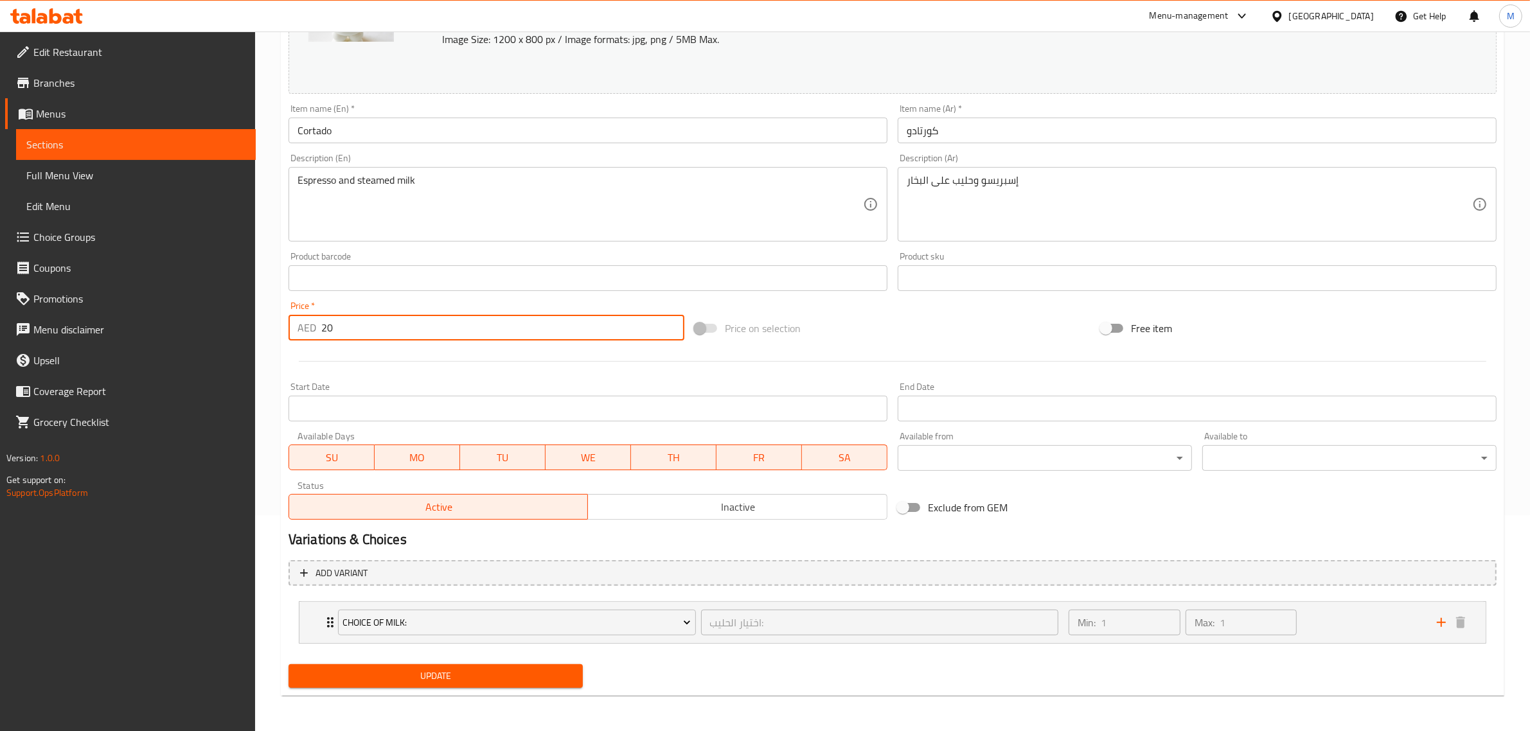
click at [416, 333] on input "20" at bounding box center [502, 328] width 363 height 26
type input "21"
click at [486, 671] on span "Update" at bounding box center [436, 676] width 274 height 16
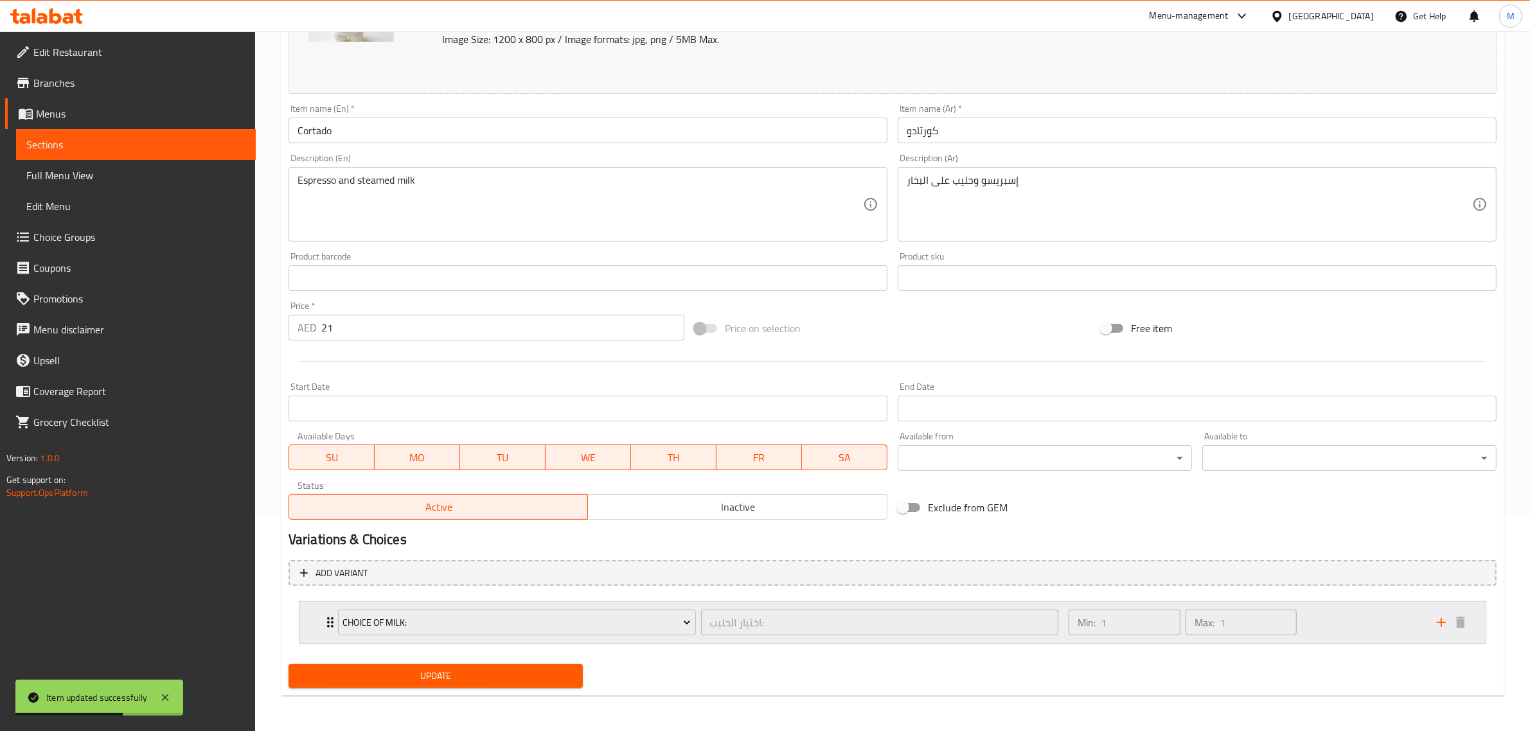
click at [1356, 640] on div "Min: 1 ​ Max: 1 ​" at bounding box center [1245, 622] width 368 height 41
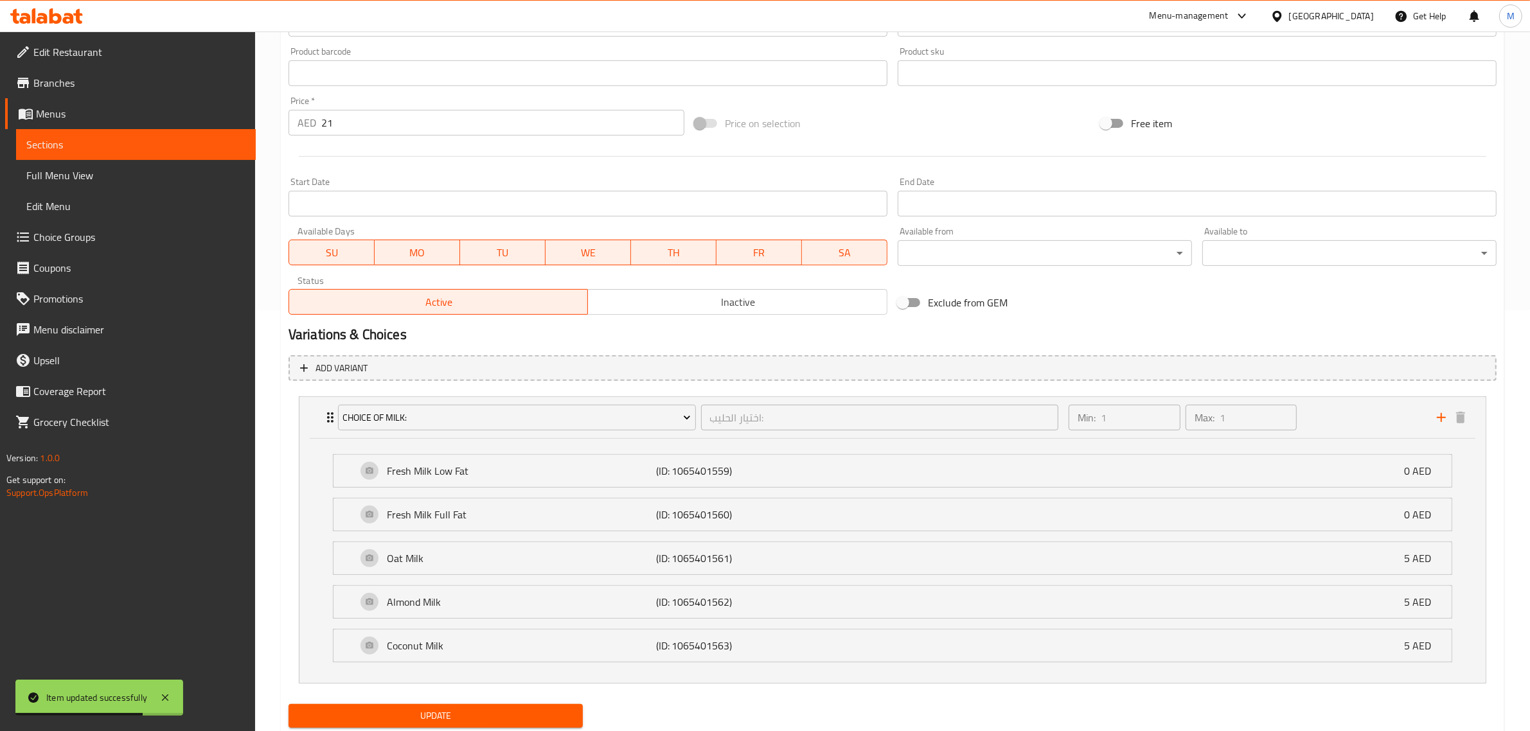
scroll to position [463, 0]
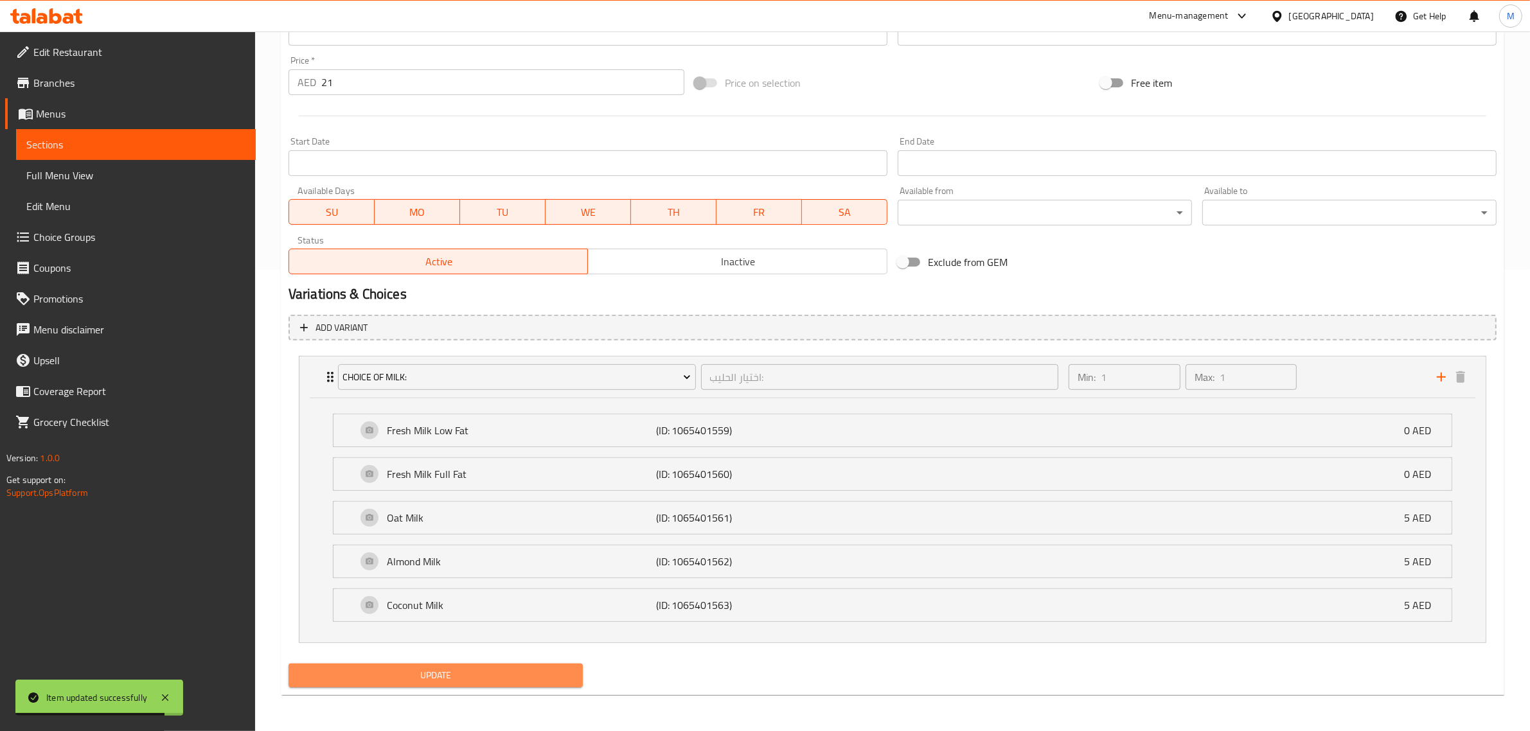
click at [486, 681] on span "Update" at bounding box center [436, 676] width 274 height 16
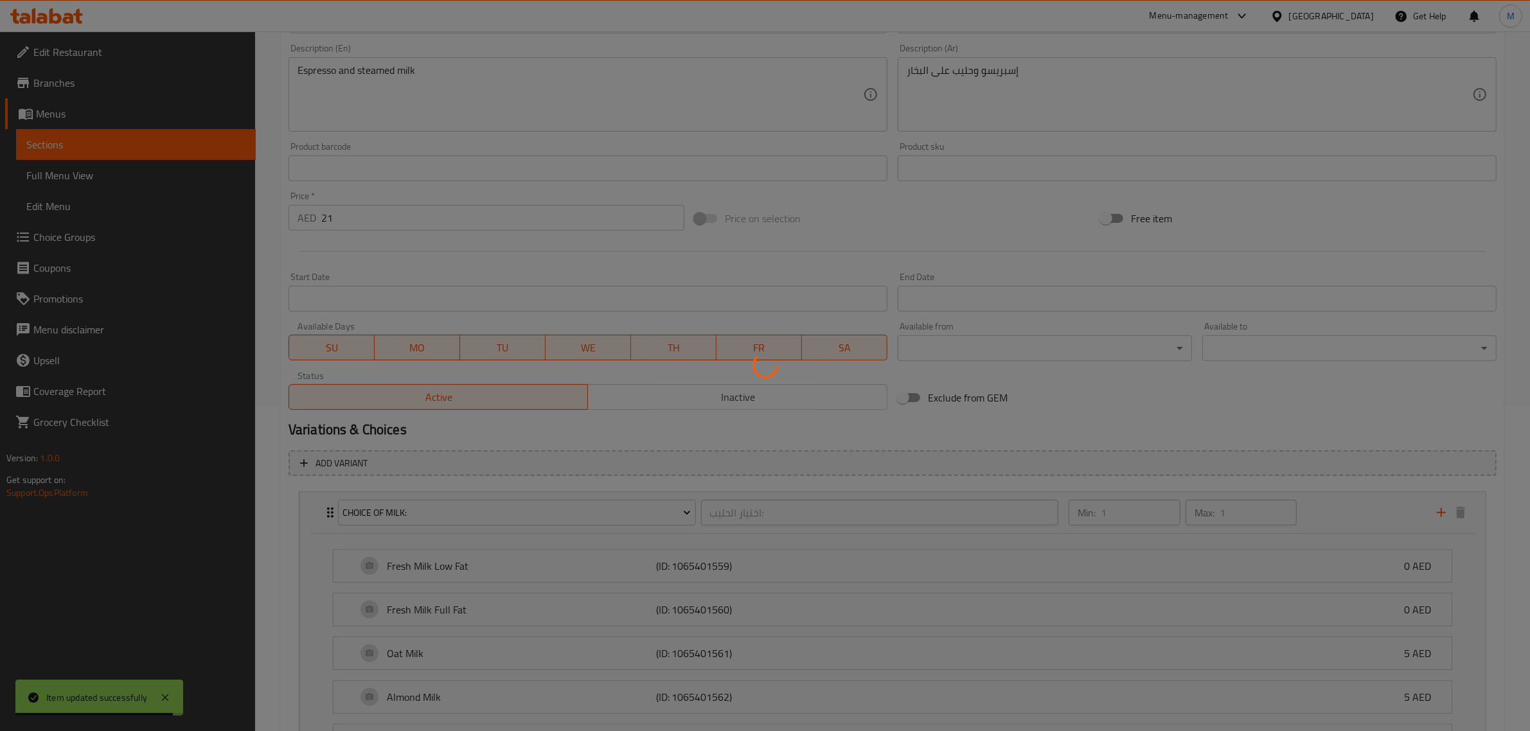
scroll to position [0, 0]
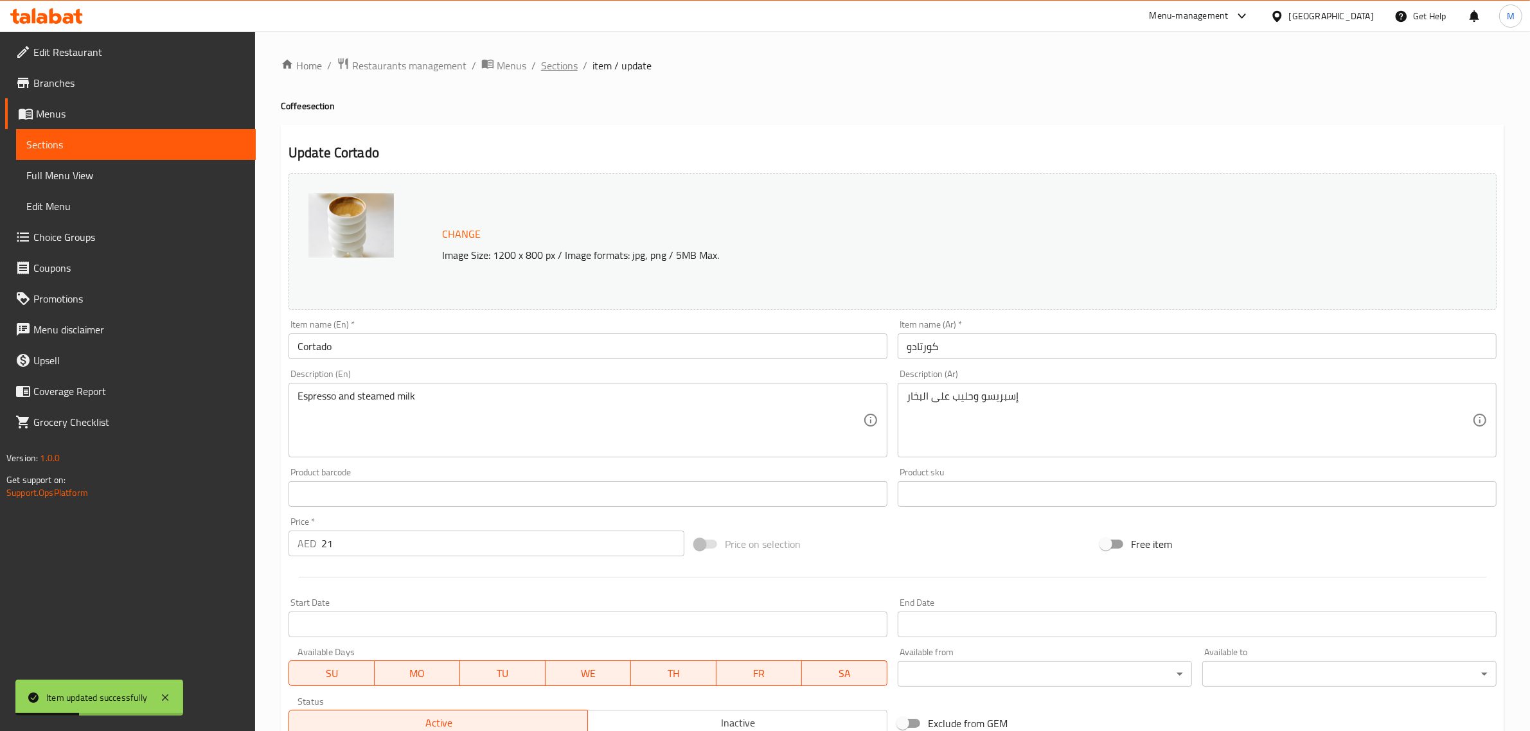
click at [563, 69] on span "Sections" at bounding box center [559, 65] width 37 height 15
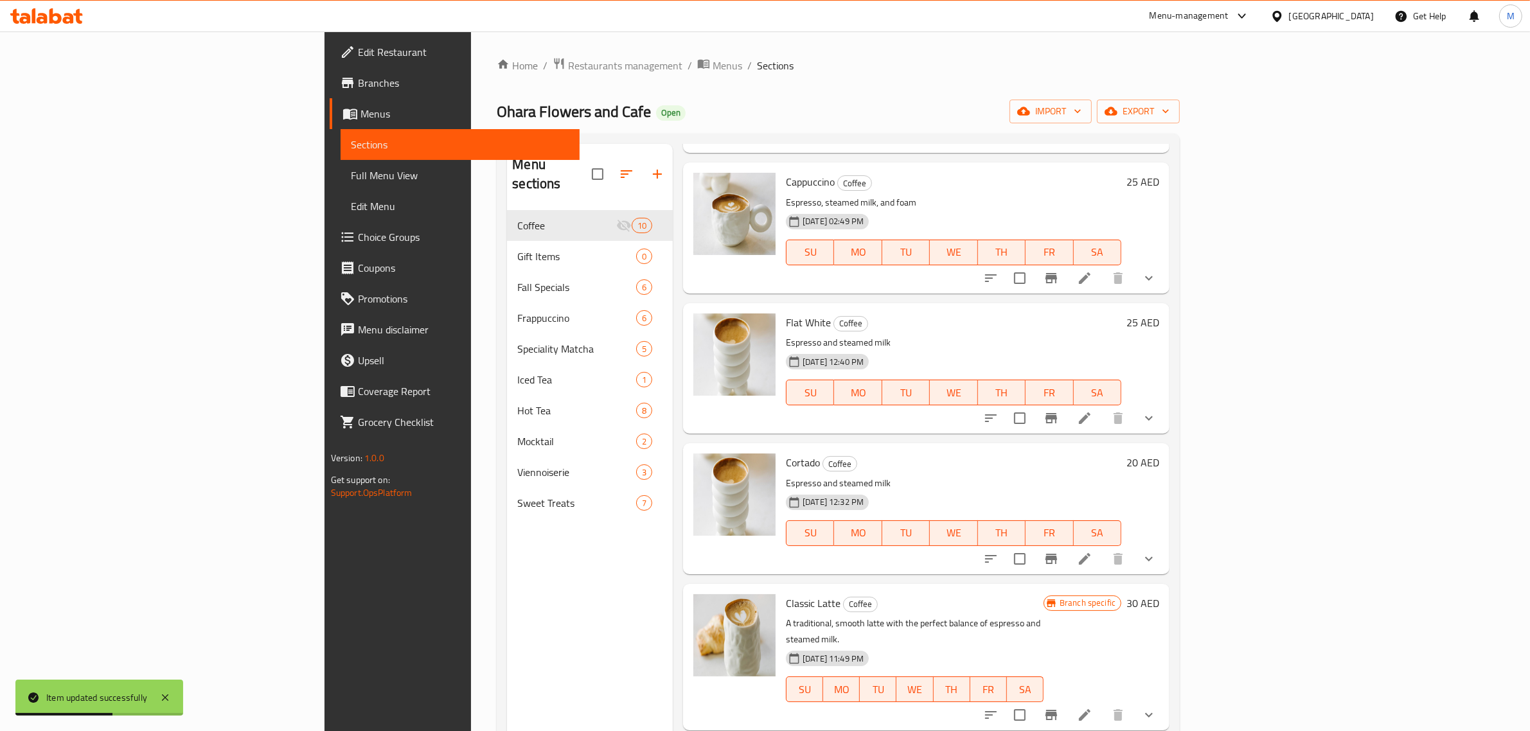
scroll to position [637, 0]
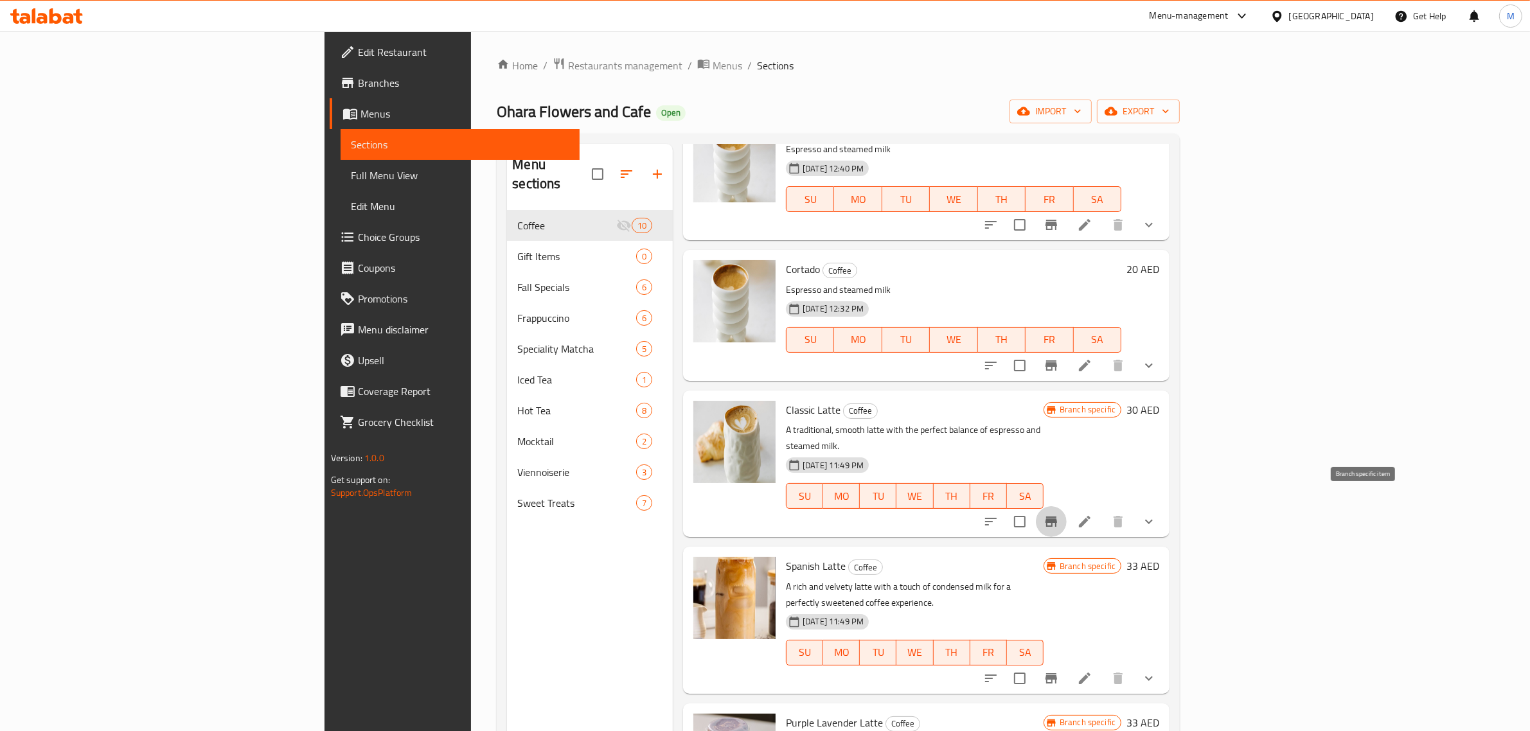
click at [1059, 514] on icon "Branch-specific-item" at bounding box center [1050, 521] width 15 height 15
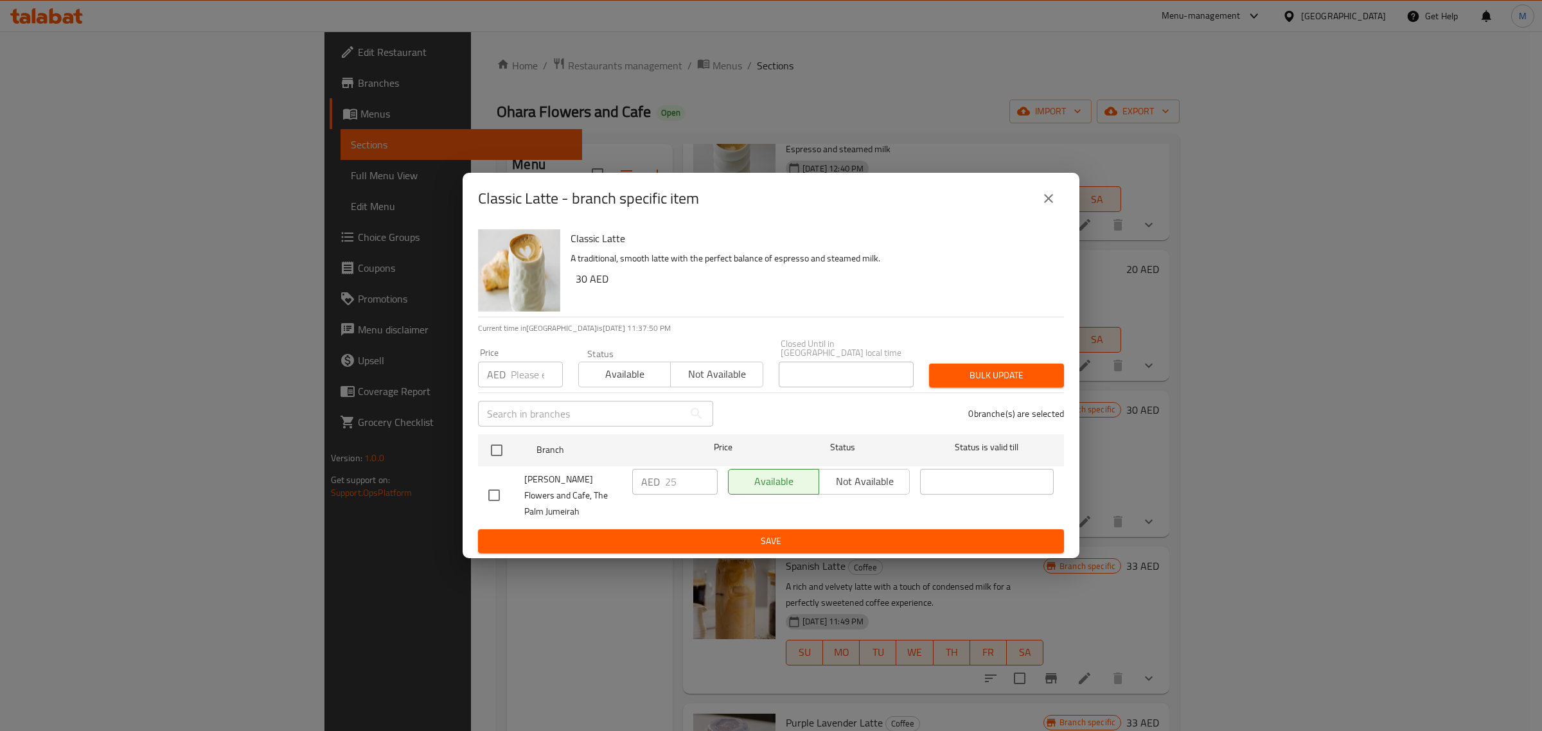
click at [490, 497] on input "checkbox" at bounding box center [494, 495] width 27 height 27
checkbox input "true"
drag, startPoint x: 672, startPoint y: 496, endPoint x: 660, endPoint y: 496, distance: 11.6
click at [660, 495] on div "AED 25 ​" at bounding box center [674, 482] width 85 height 26
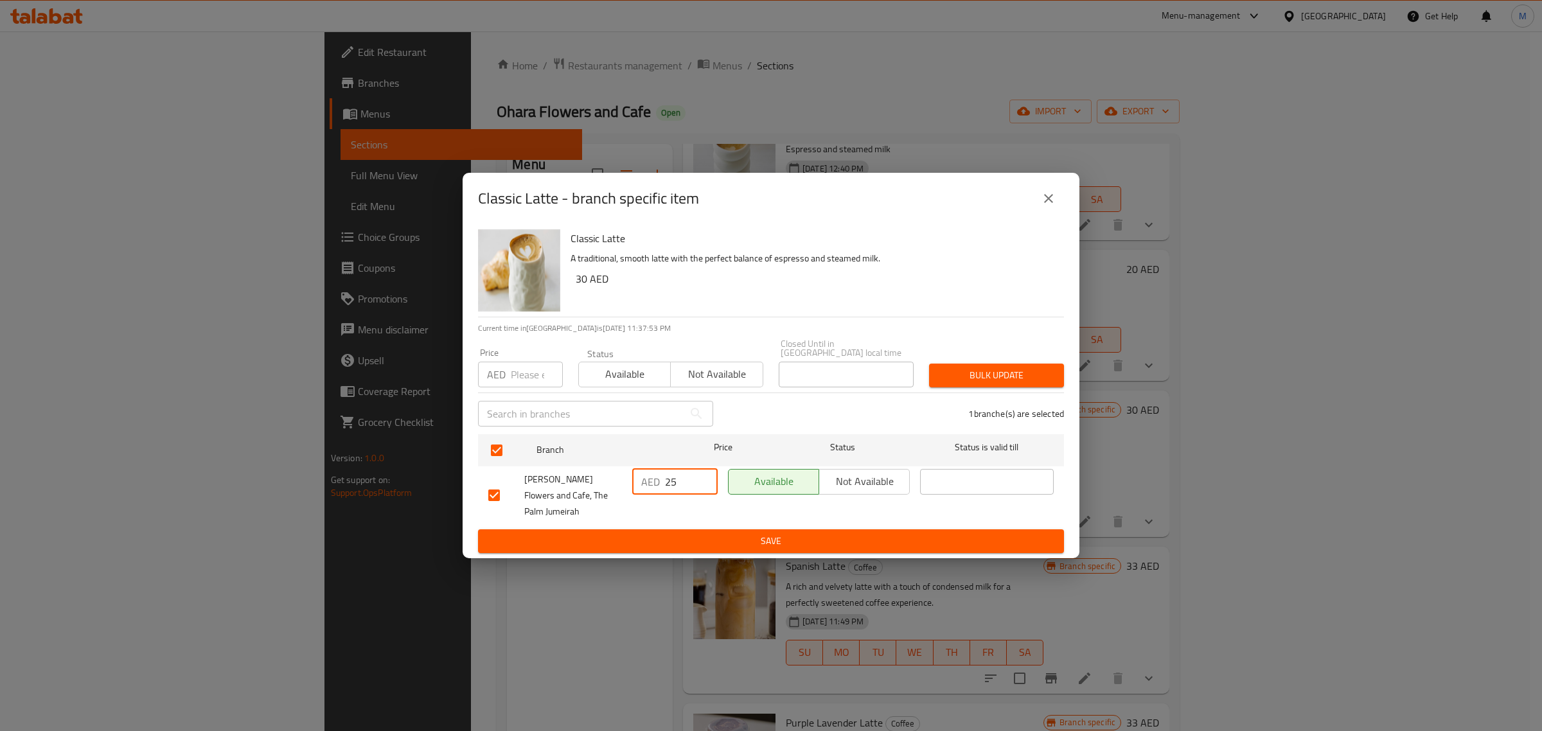
type input "5"
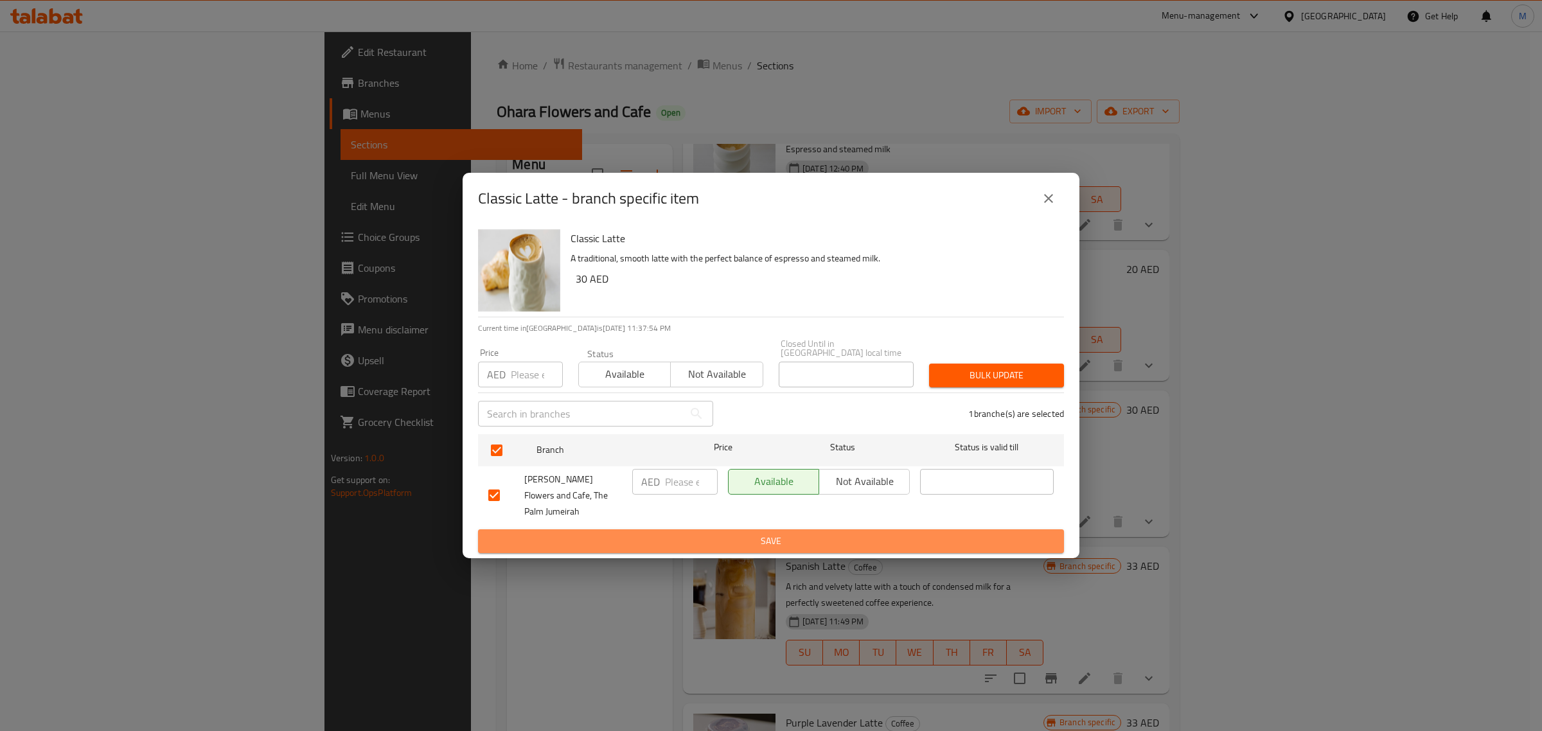
click at [707, 533] on span "Save" at bounding box center [770, 541] width 565 height 16
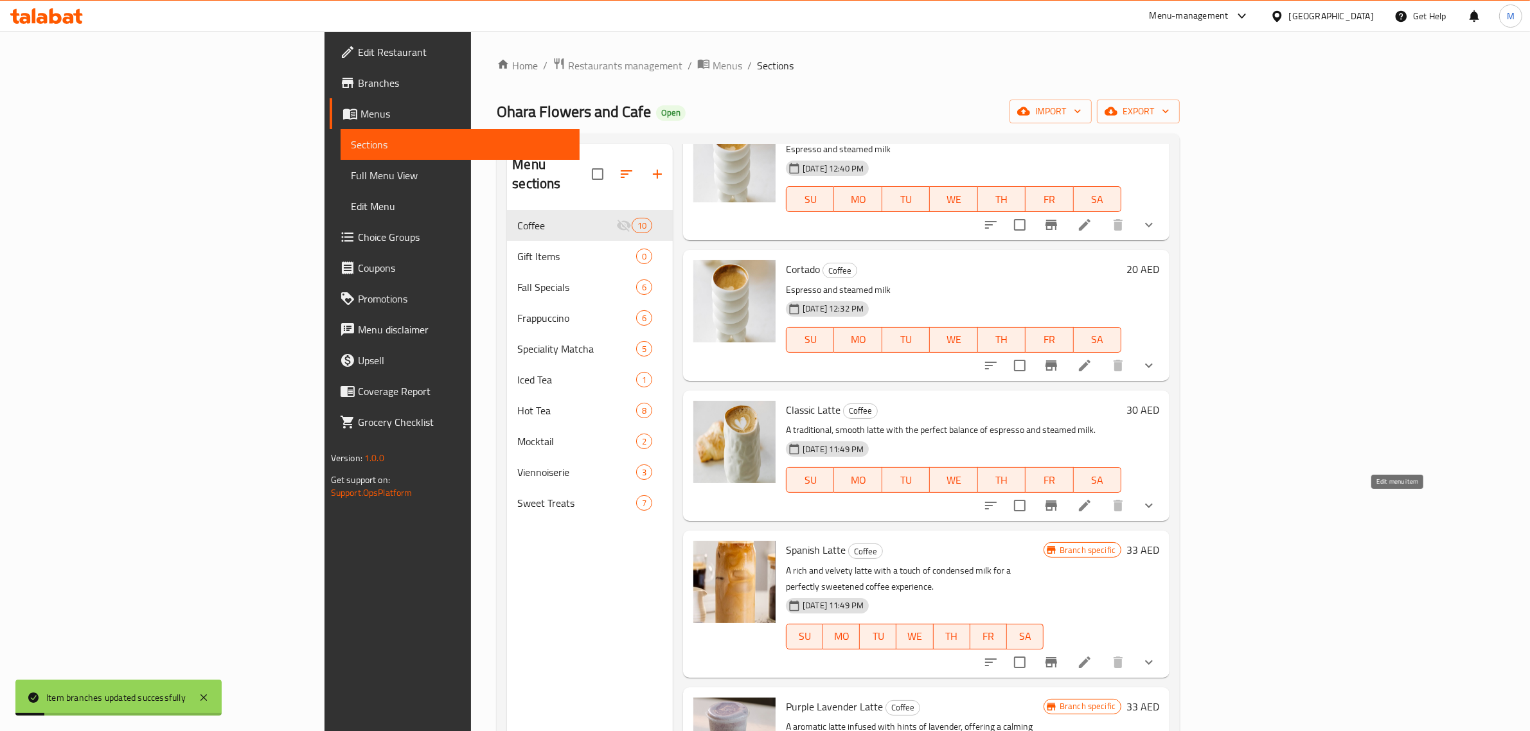
click at [1092, 502] on icon at bounding box center [1084, 505] width 15 height 15
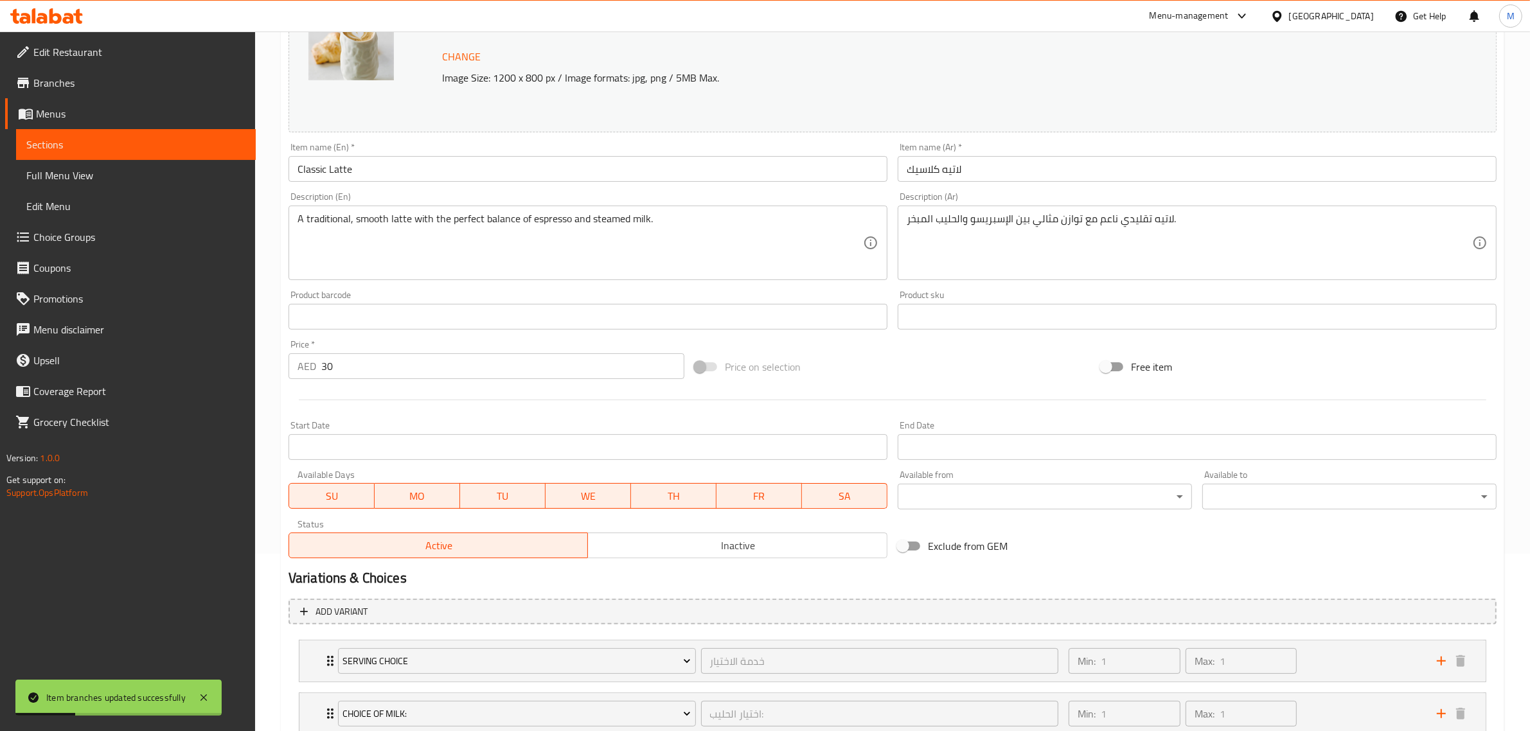
scroll to position [241, 0]
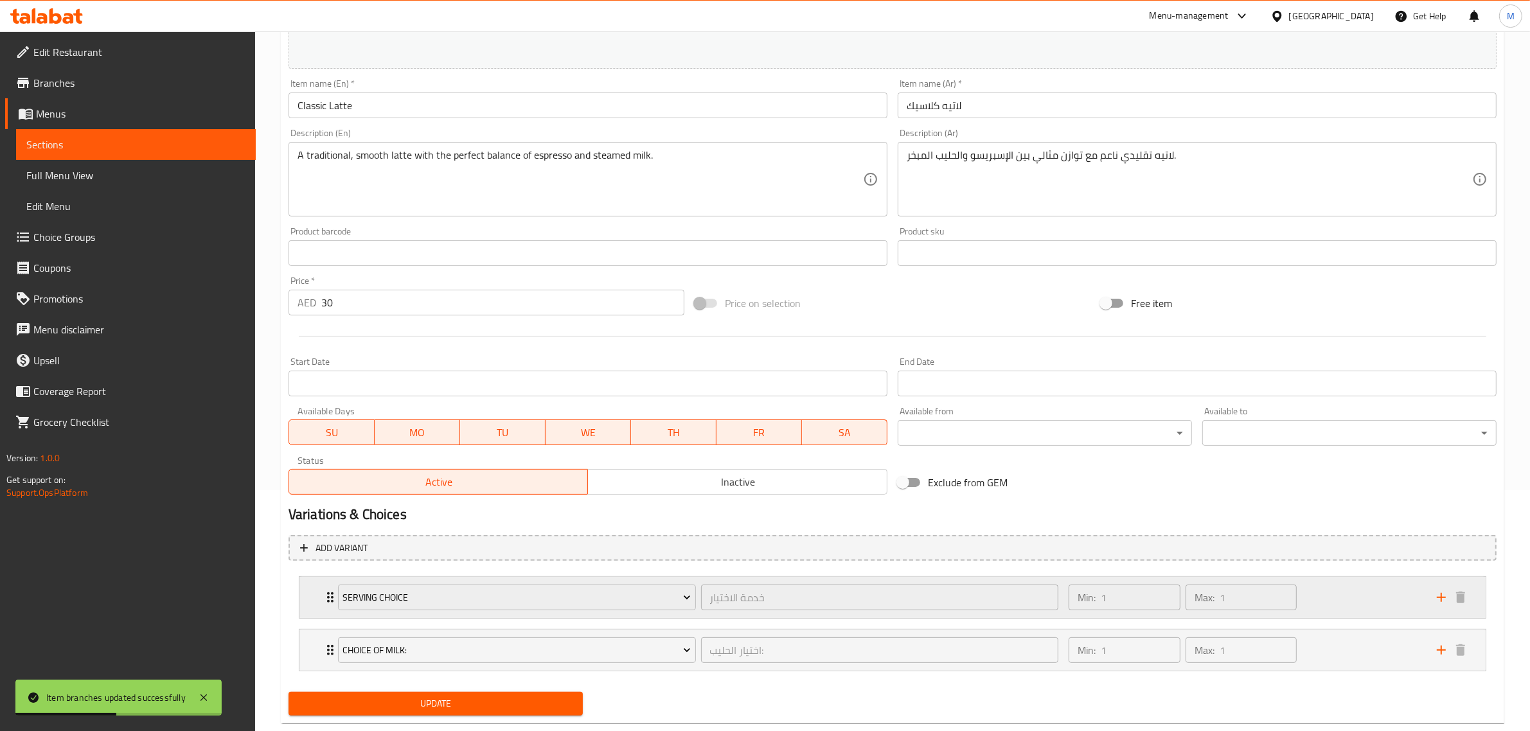
click at [1325, 598] on div "Min: 1 ​ Max: 1 ​" at bounding box center [1245, 597] width 368 height 41
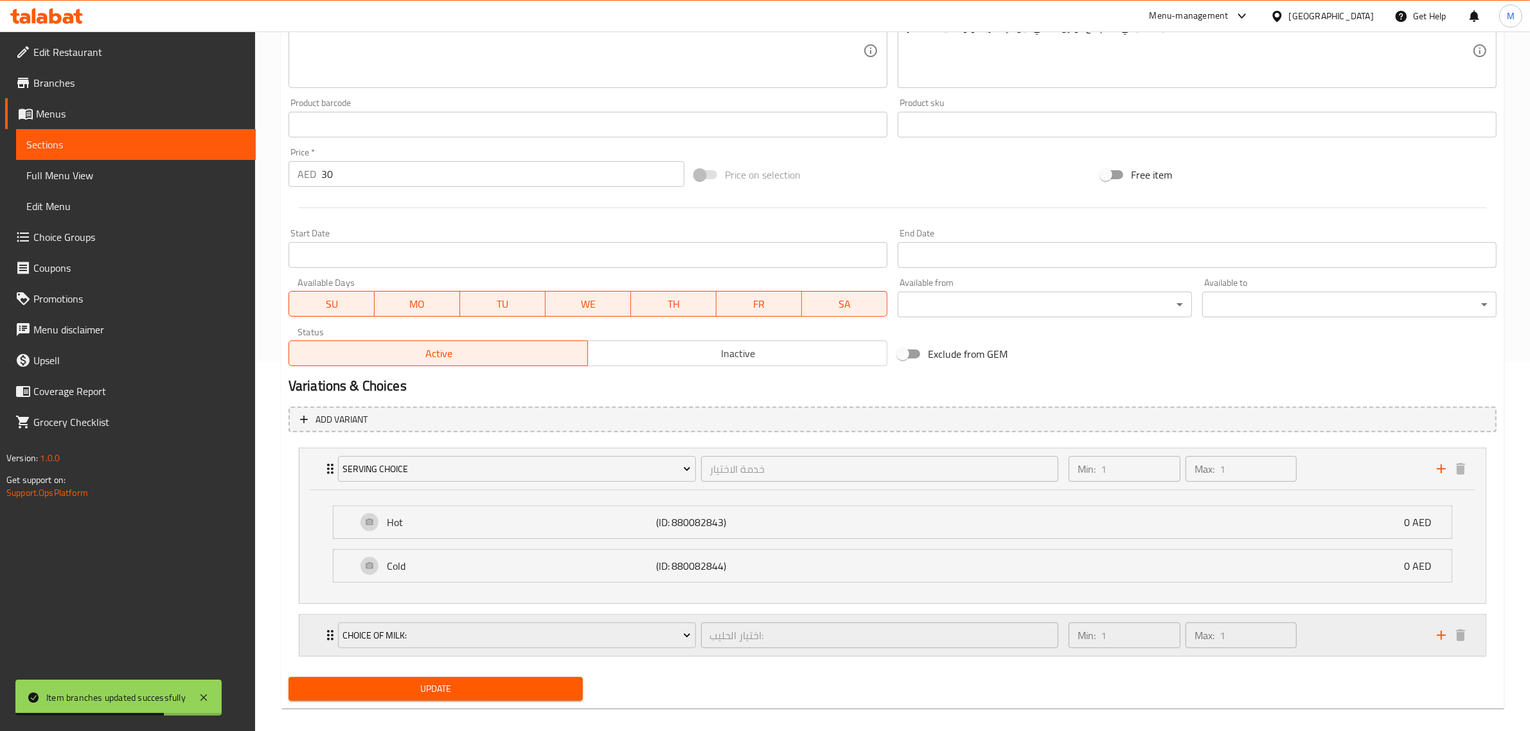
scroll to position [384, 0]
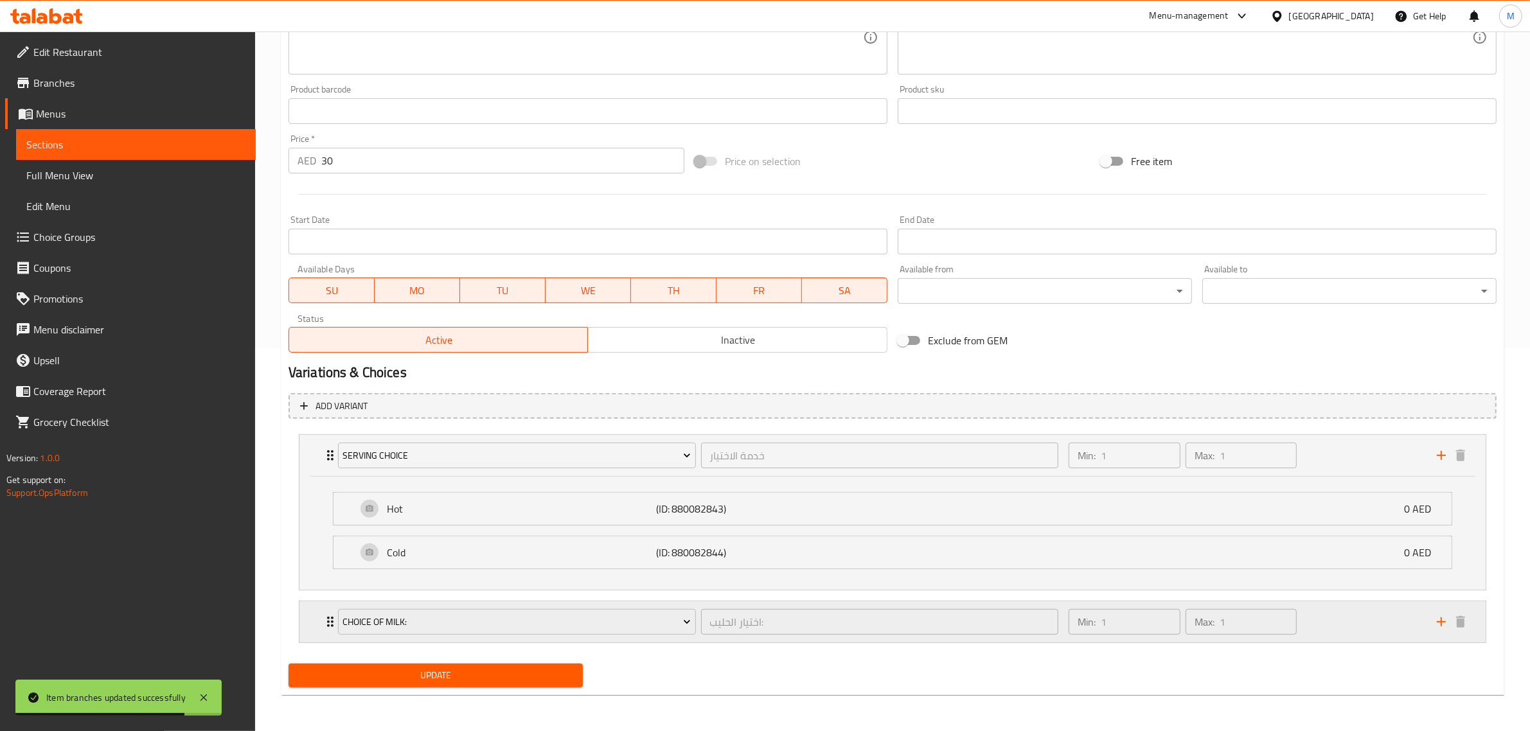
click at [1389, 624] on div "Min: 1 ​ Max: 1 ​" at bounding box center [1245, 621] width 368 height 41
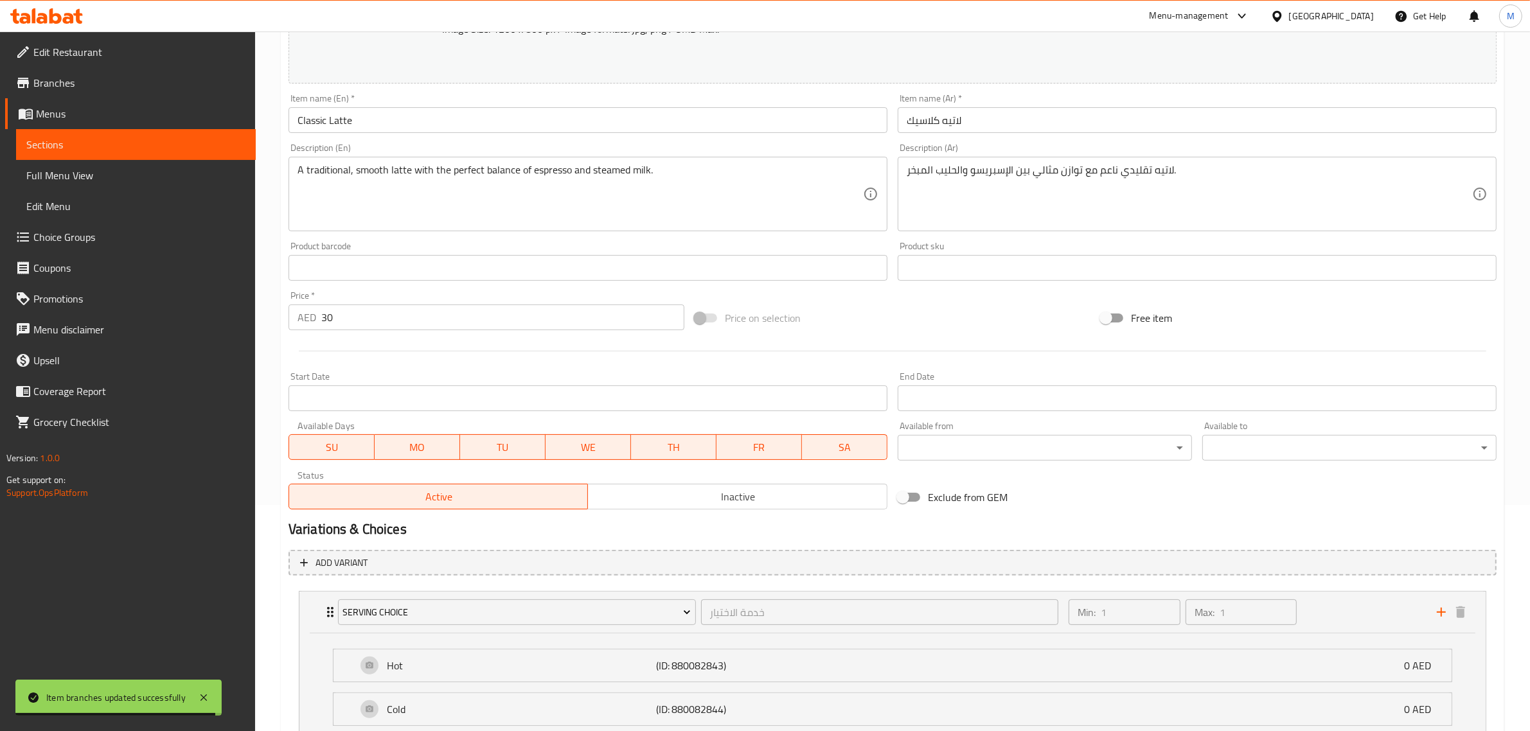
scroll to position [223, 0]
click at [452, 124] on input "Classic Latte" at bounding box center [587, 124] width 599 height 26
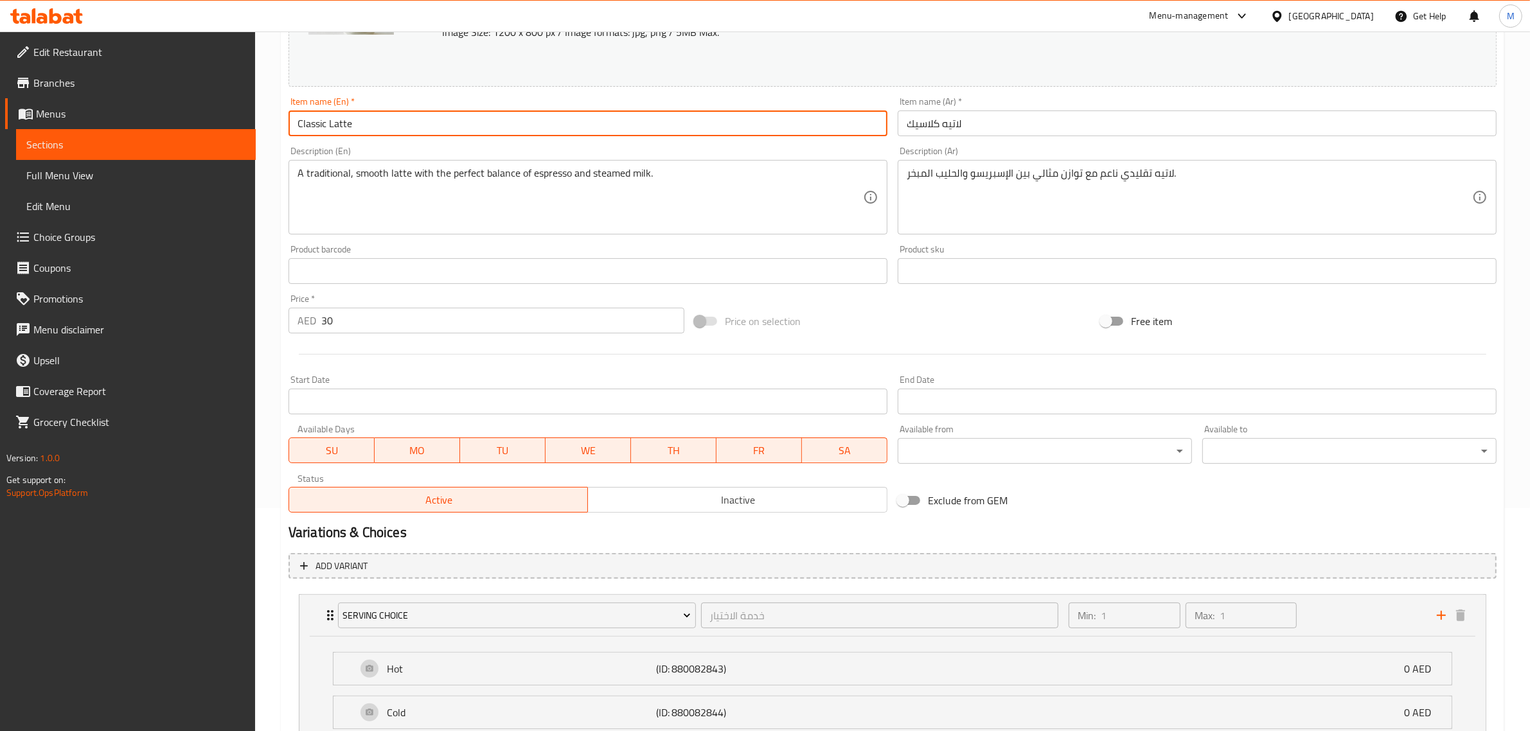
click at [452, 124] on input "Classic Latte" at bounding box center [587, 124] width 599 height 26
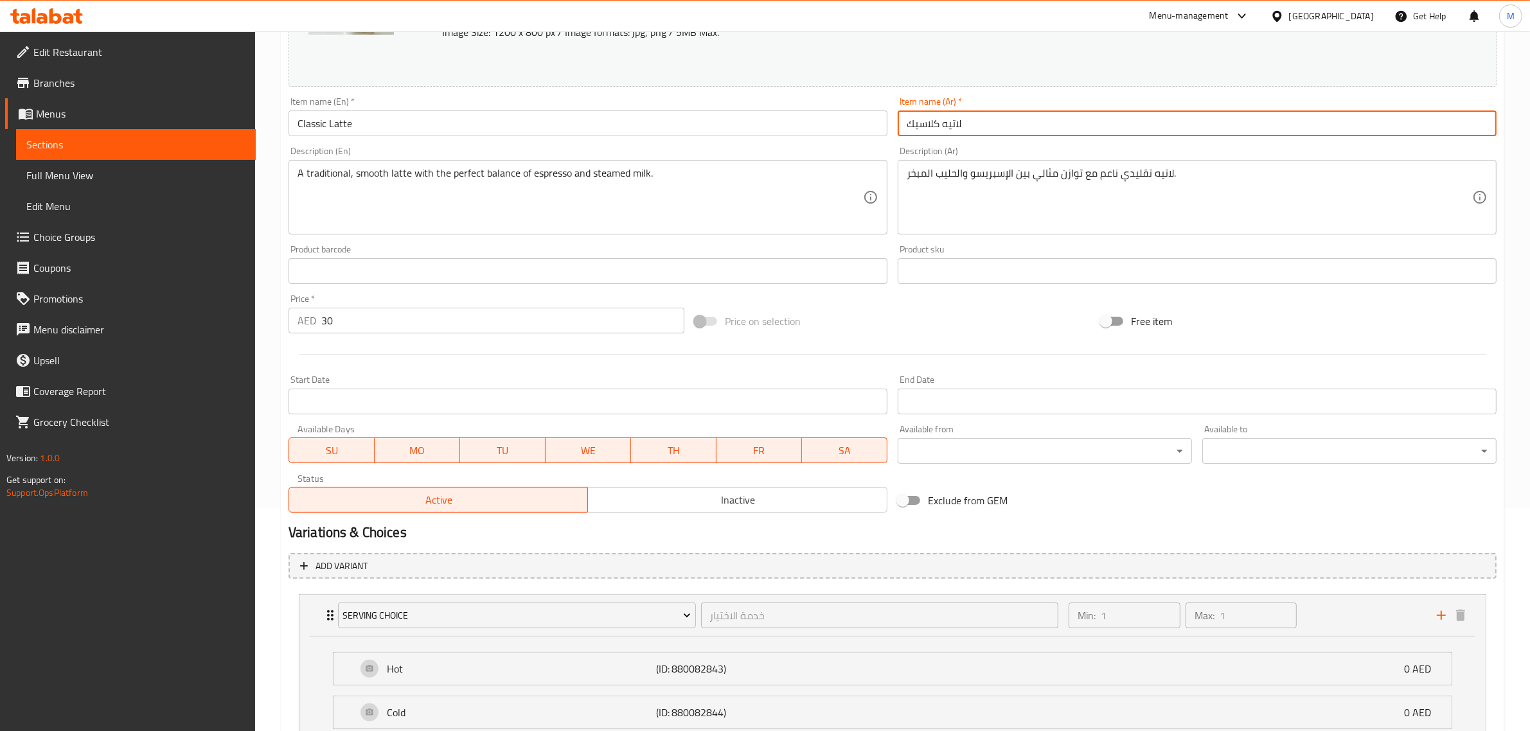
click at [1046, 126] on input "لاتيه كلاسيك" at bounding box center [1197, 124] width 599 height 26
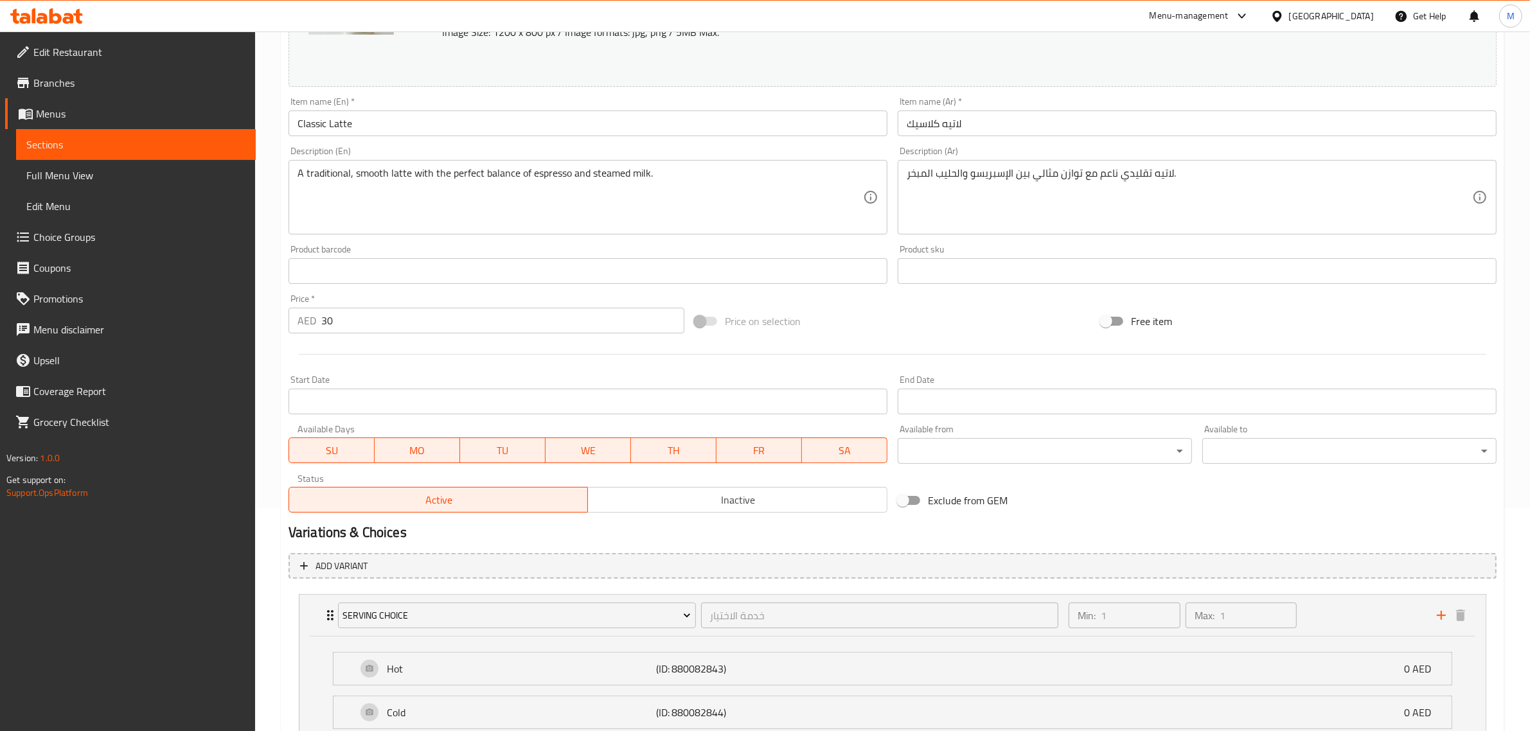
click at [964, 323] on div "Price on selection" at bounding box center [892, 321] width 406 height 35
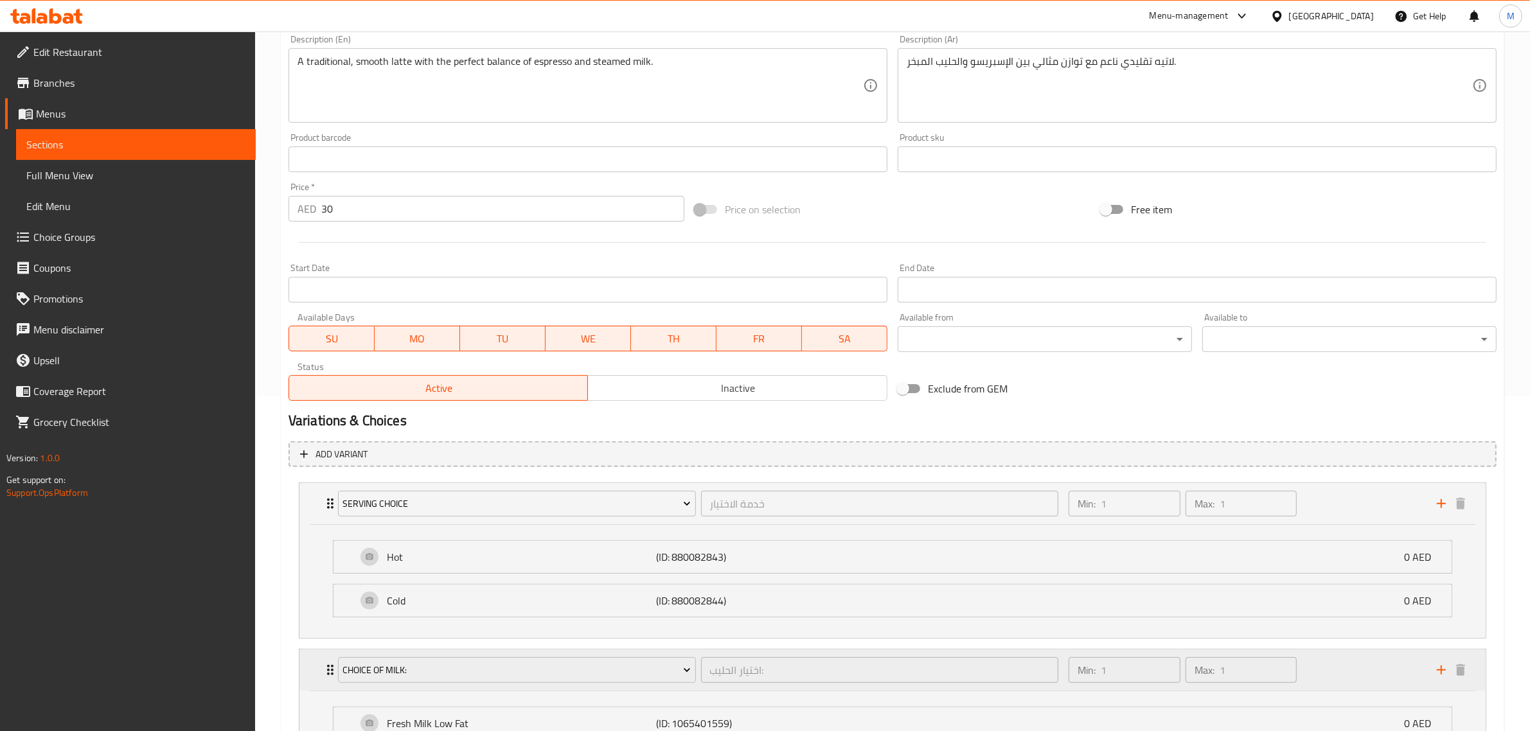
scroll to position [303, 0]
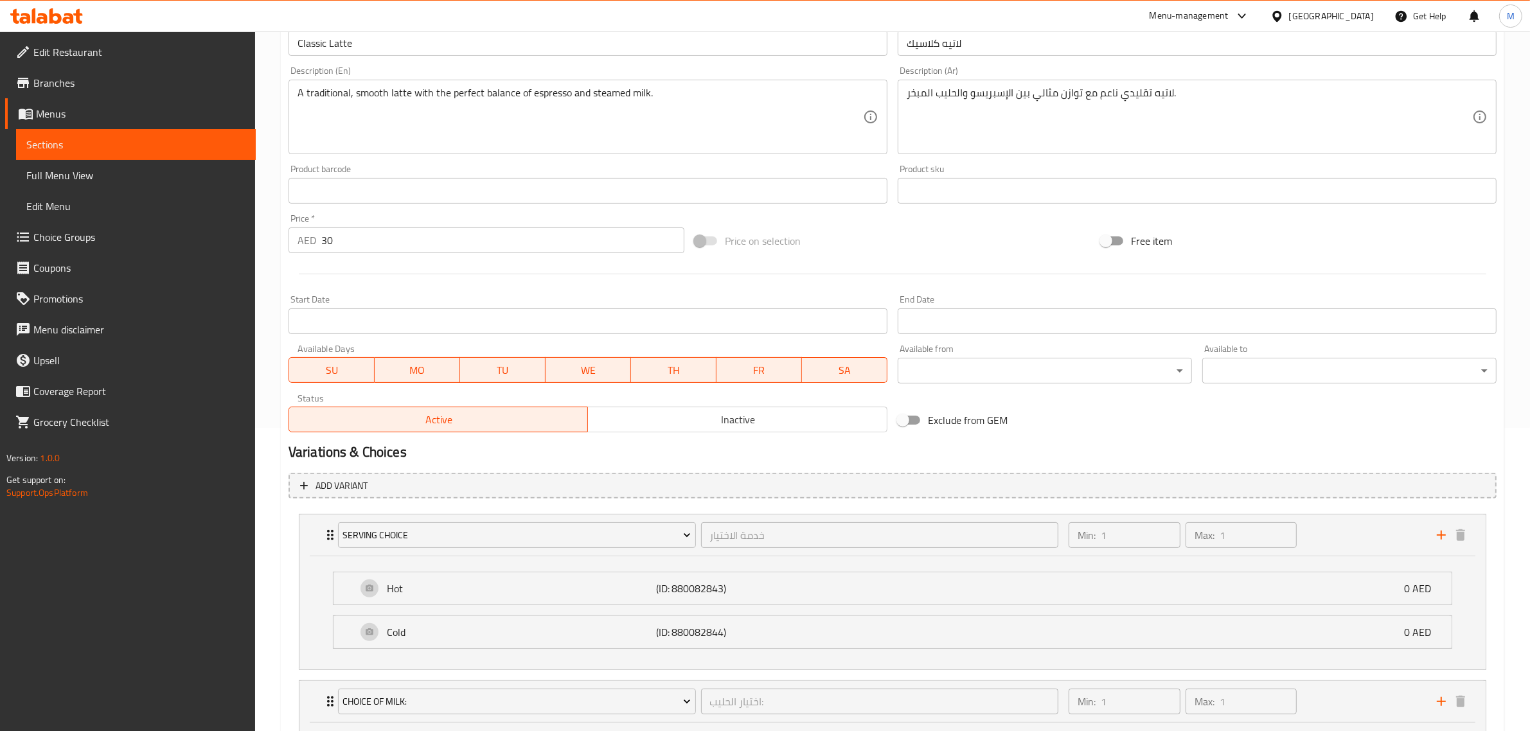
click at [631, 420] on span "Inactive" at bounding box center [737, 420] width 289 height 19
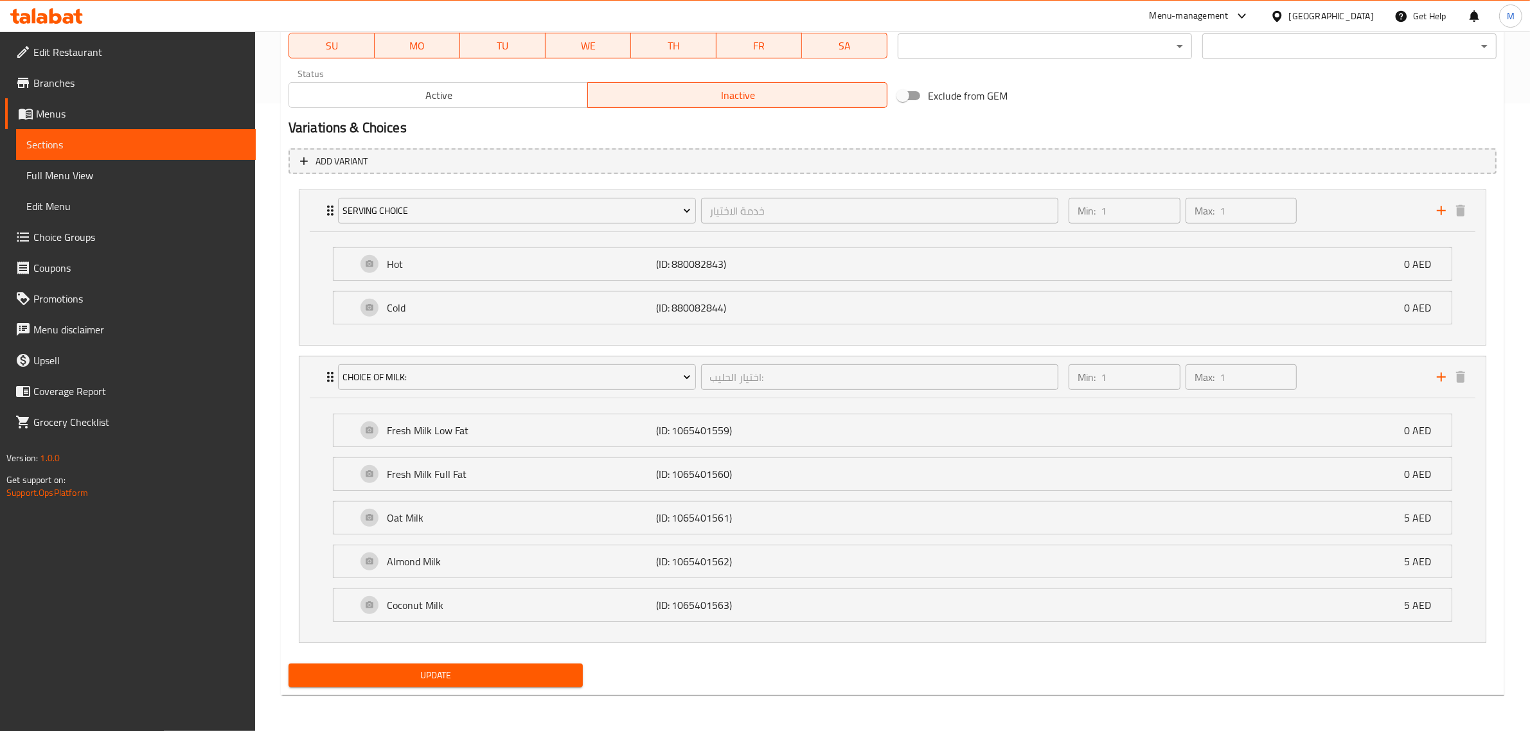
scroll to position [630, 0]
click at [505, 678] on span "Update" at bounding box center [436, 676] width 274 height 16
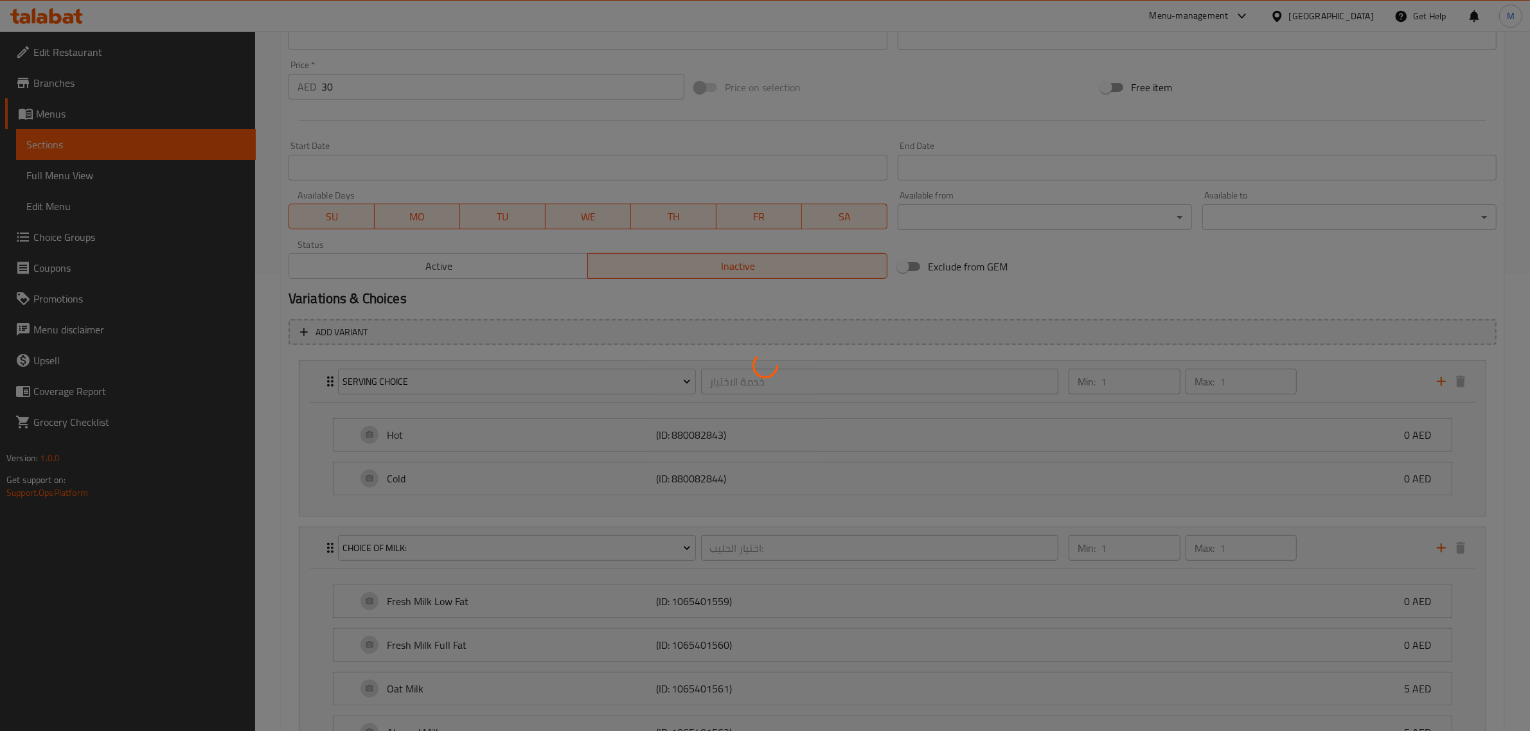
scroll to position [228, 0]
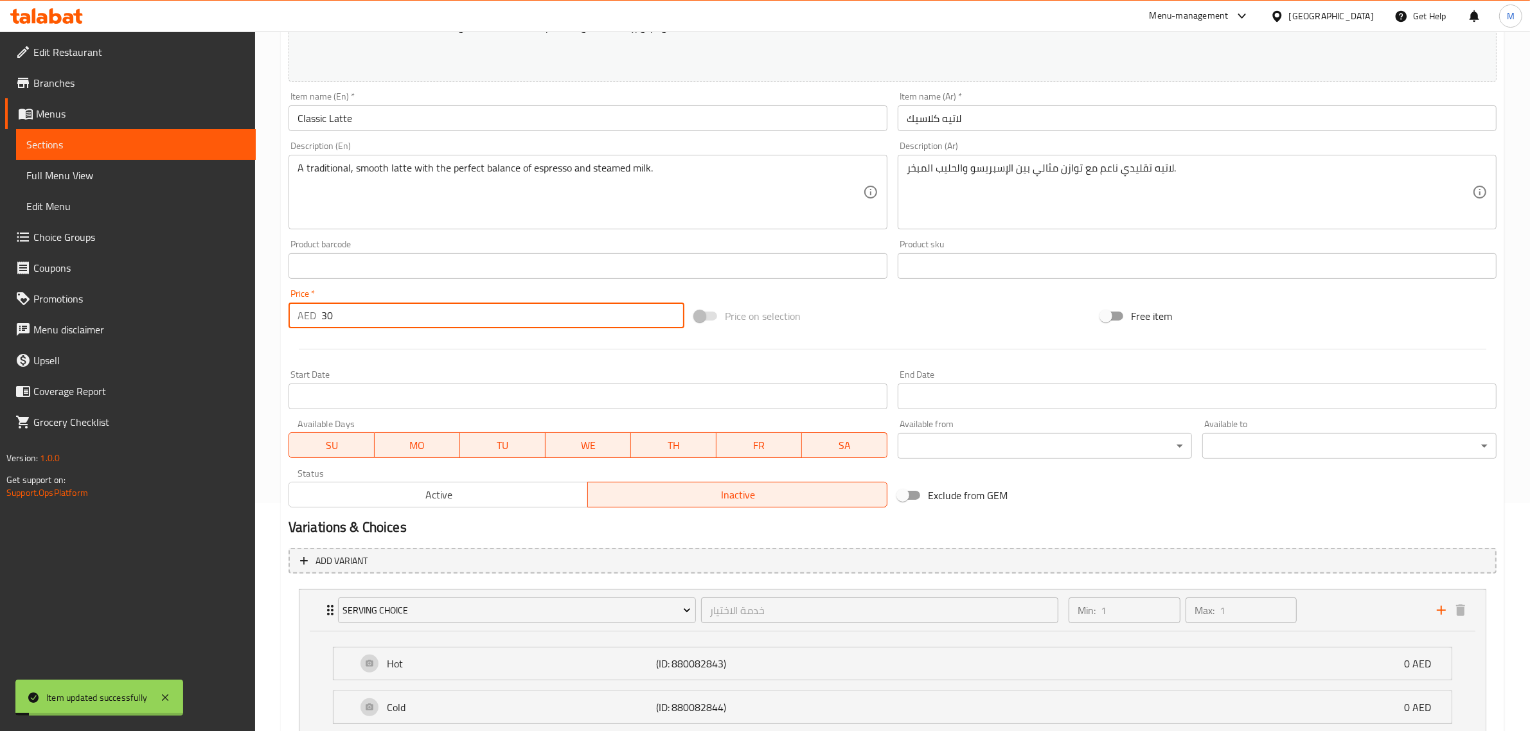
click at [428, 328] on input "30" at bounding box center [502, 316] width 363 height 26
type input "0"
click at [901, 323] on div "Price on selection" at bounding box center [892, 316] width 406 height 35
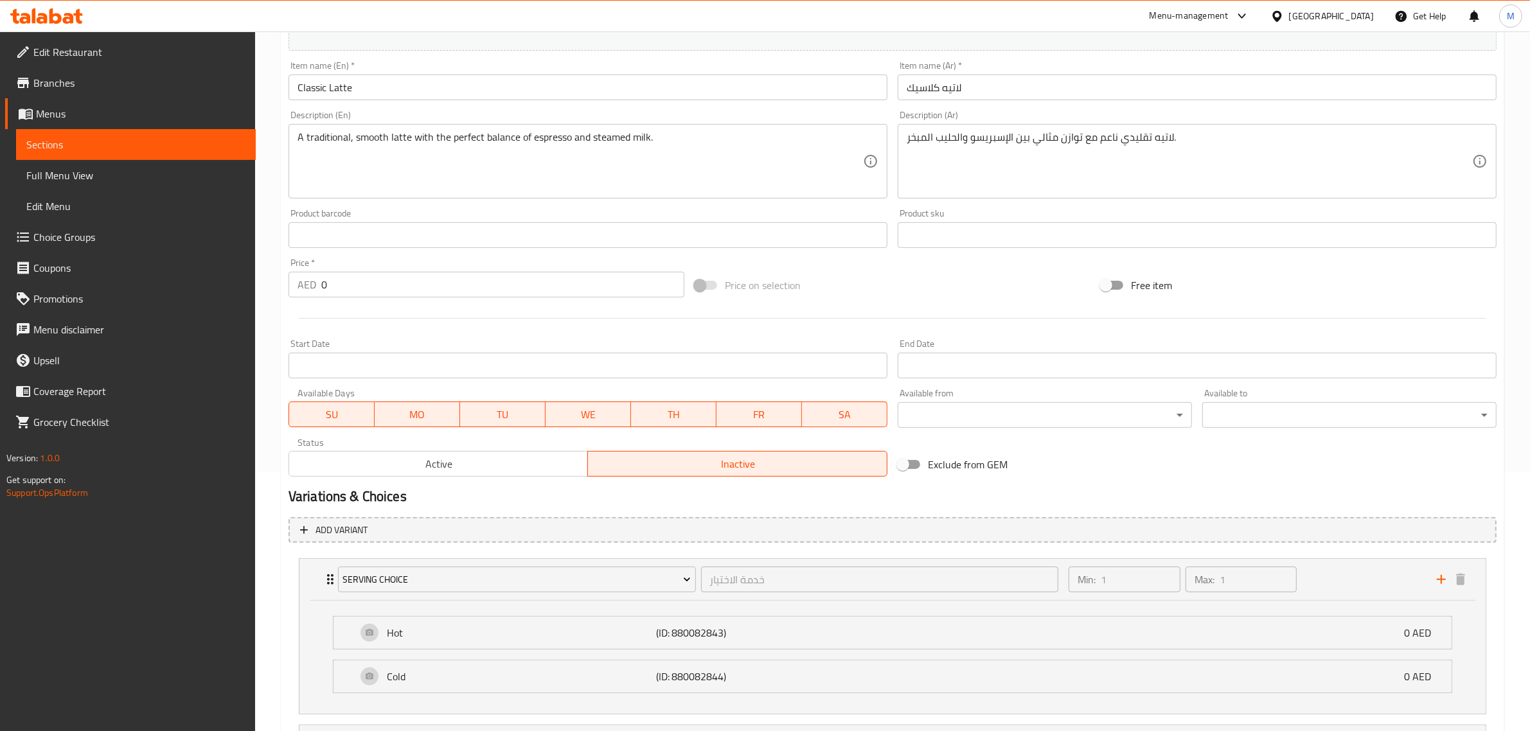
scroll to position [148, 0]
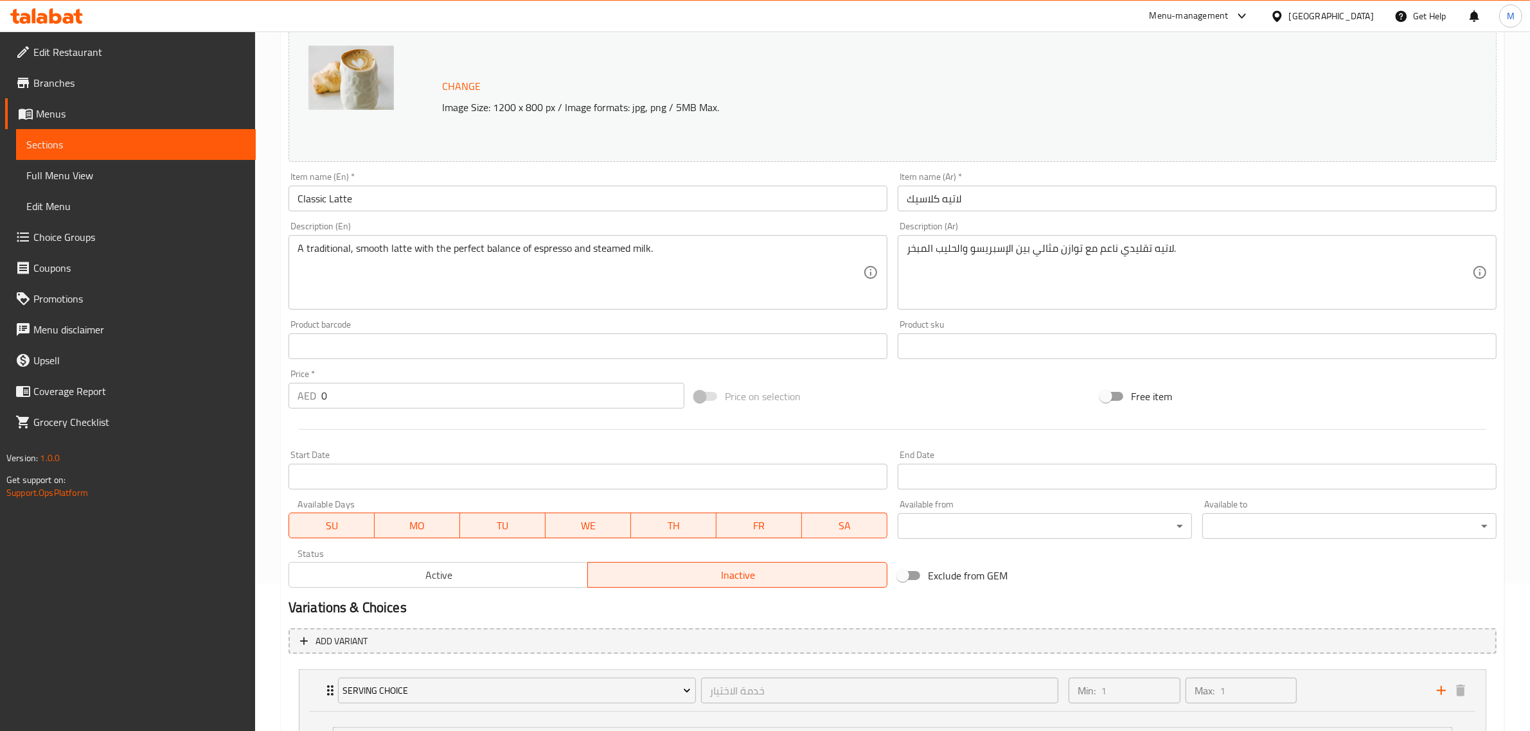
click at [1033, 399] on div "Price on selection" at bounding box center [892, 396] width 406 height 35
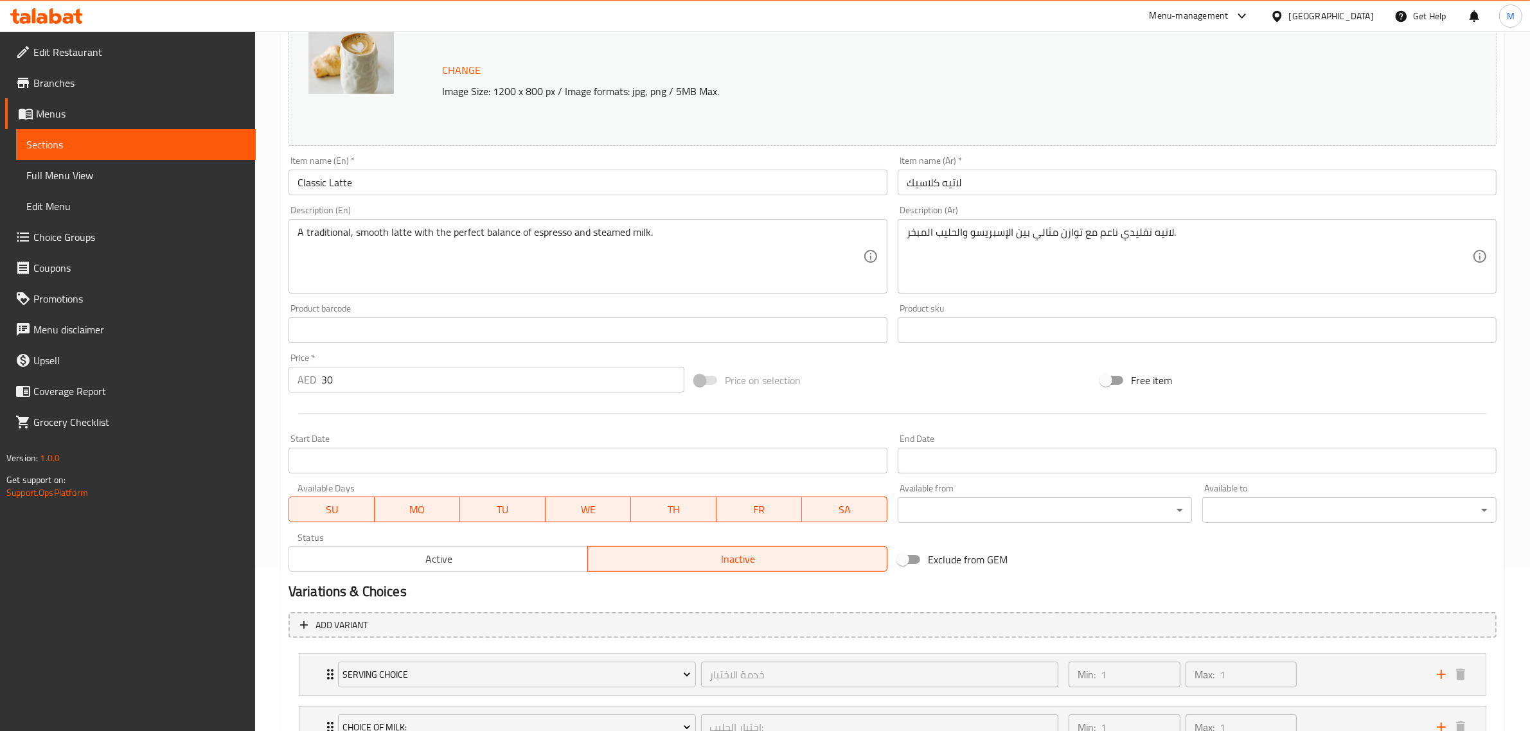
scroll to position [269, 0]
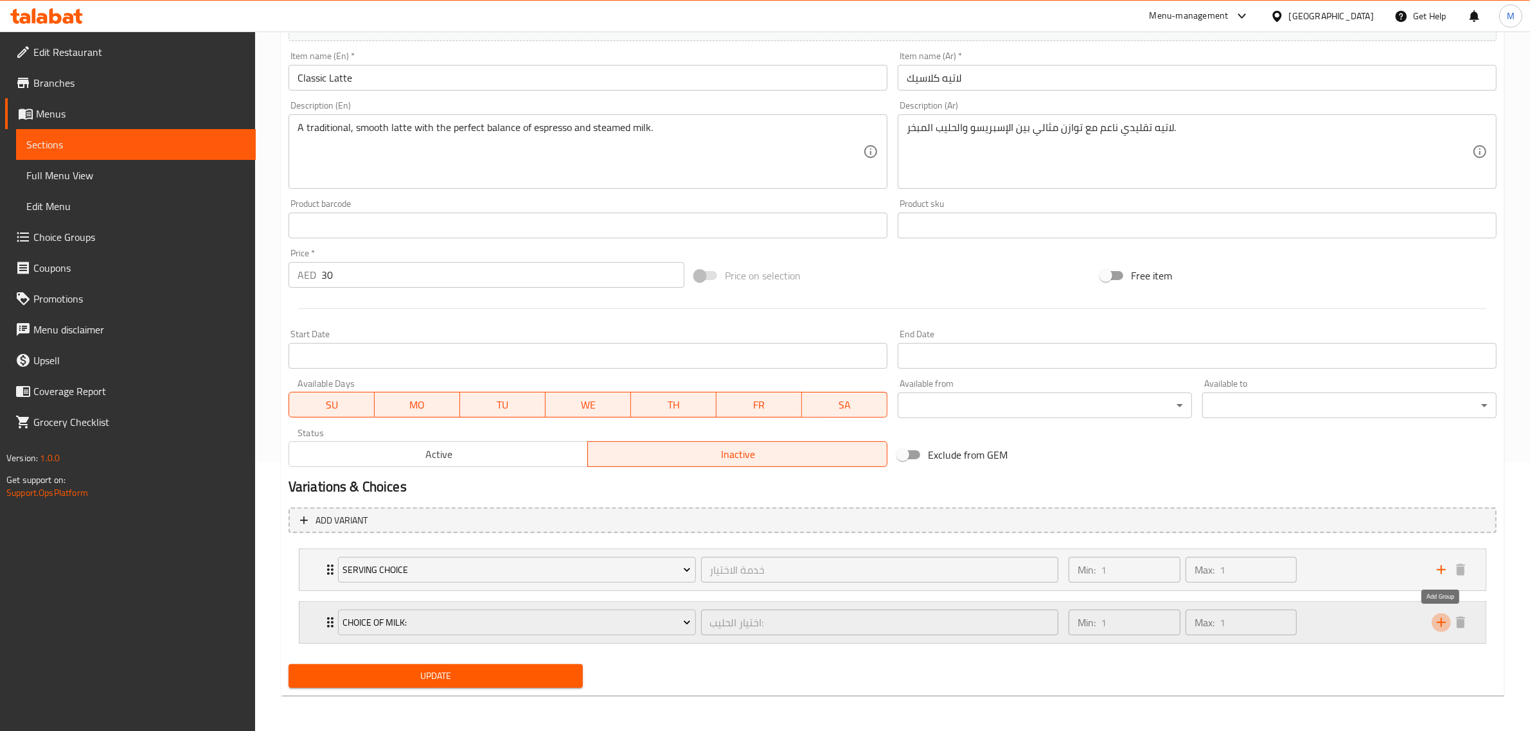
click at [1437, 624] on icon "add" at bounding box center [1440, 622] width 15 height 15
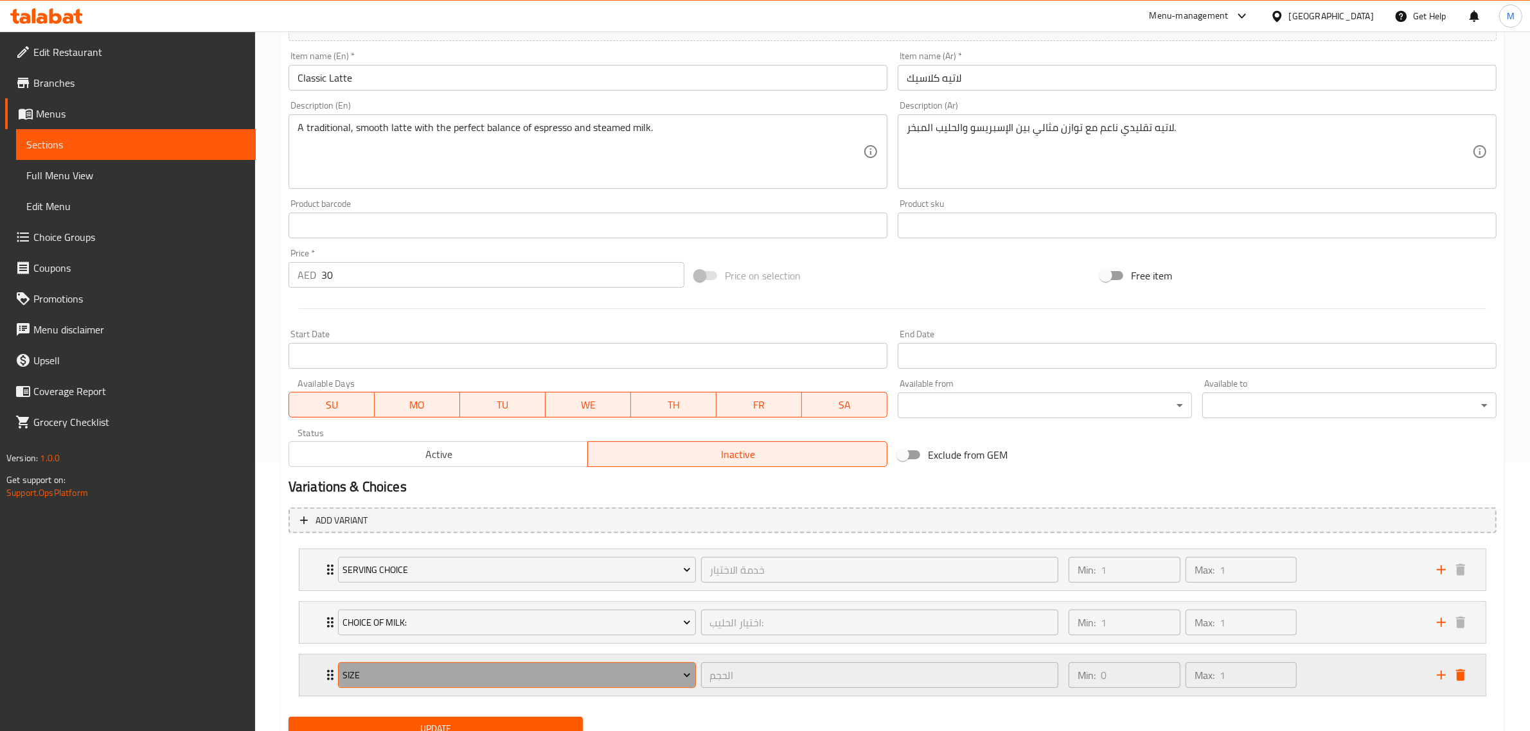
click at [618, 675] on span "Size" at bounding box center [516, 676] width 348 height 16
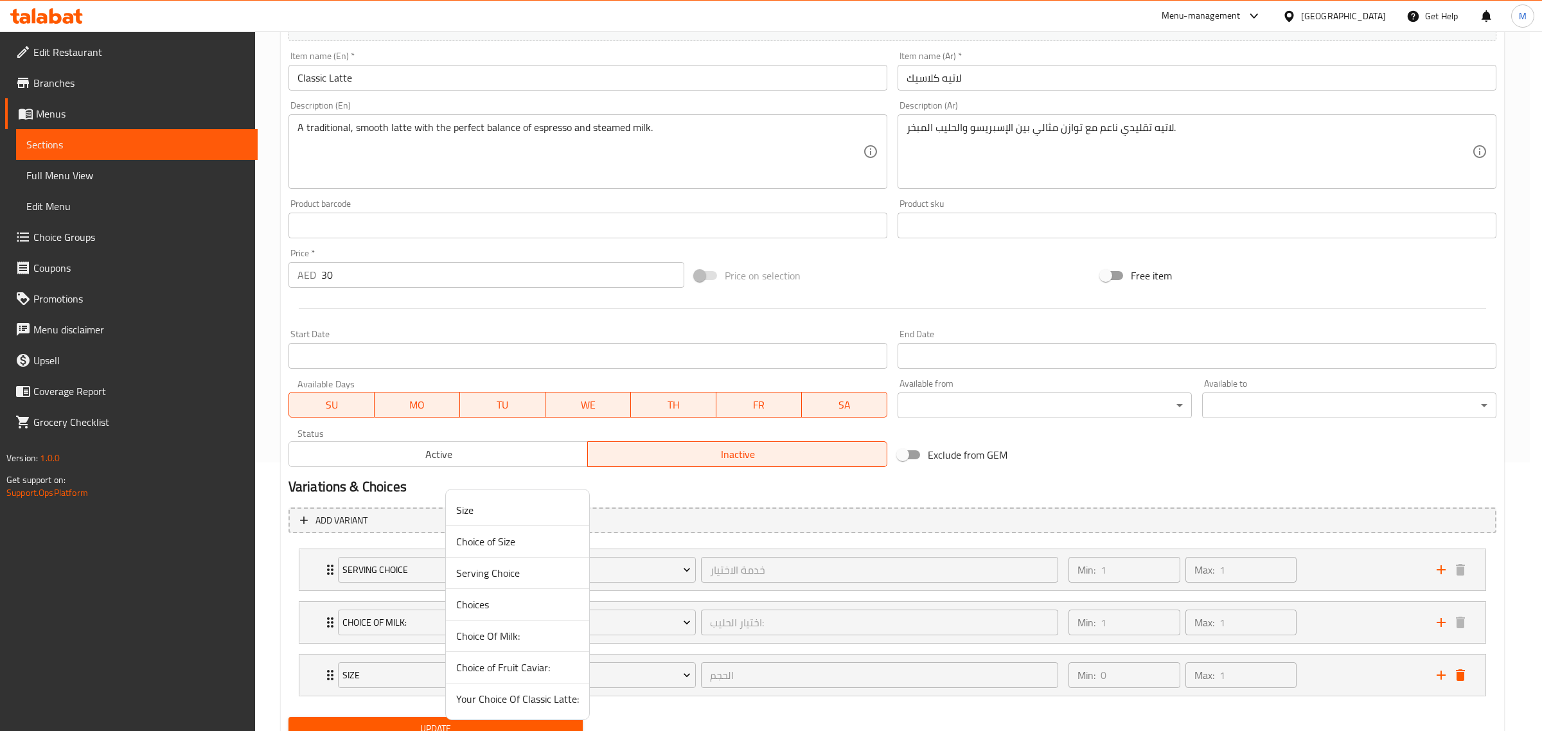
click at [515, 703] on span "Your Choice Of Classic Latte:" at bounding box center [517, 698] width 123 height 15
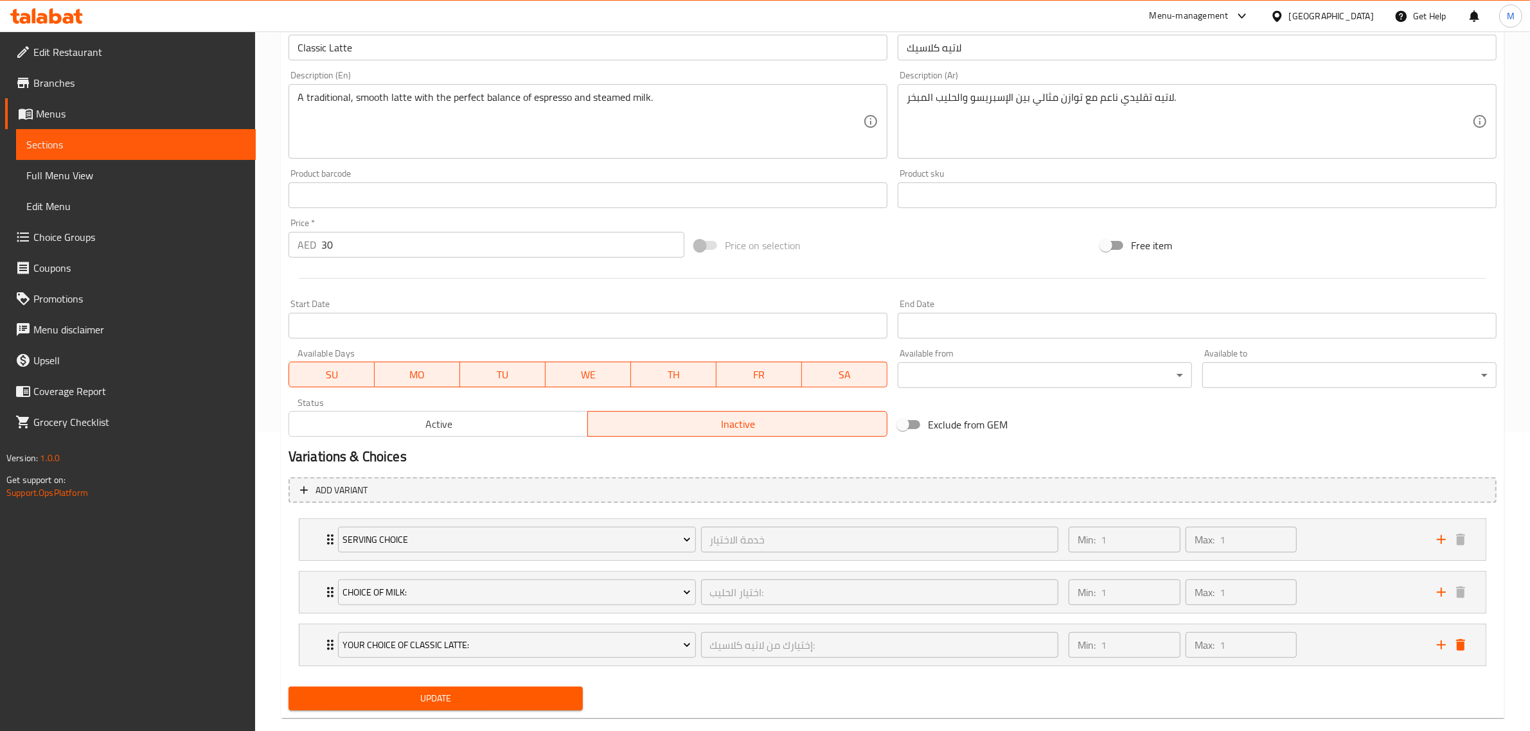
scroll to position [322, 0]
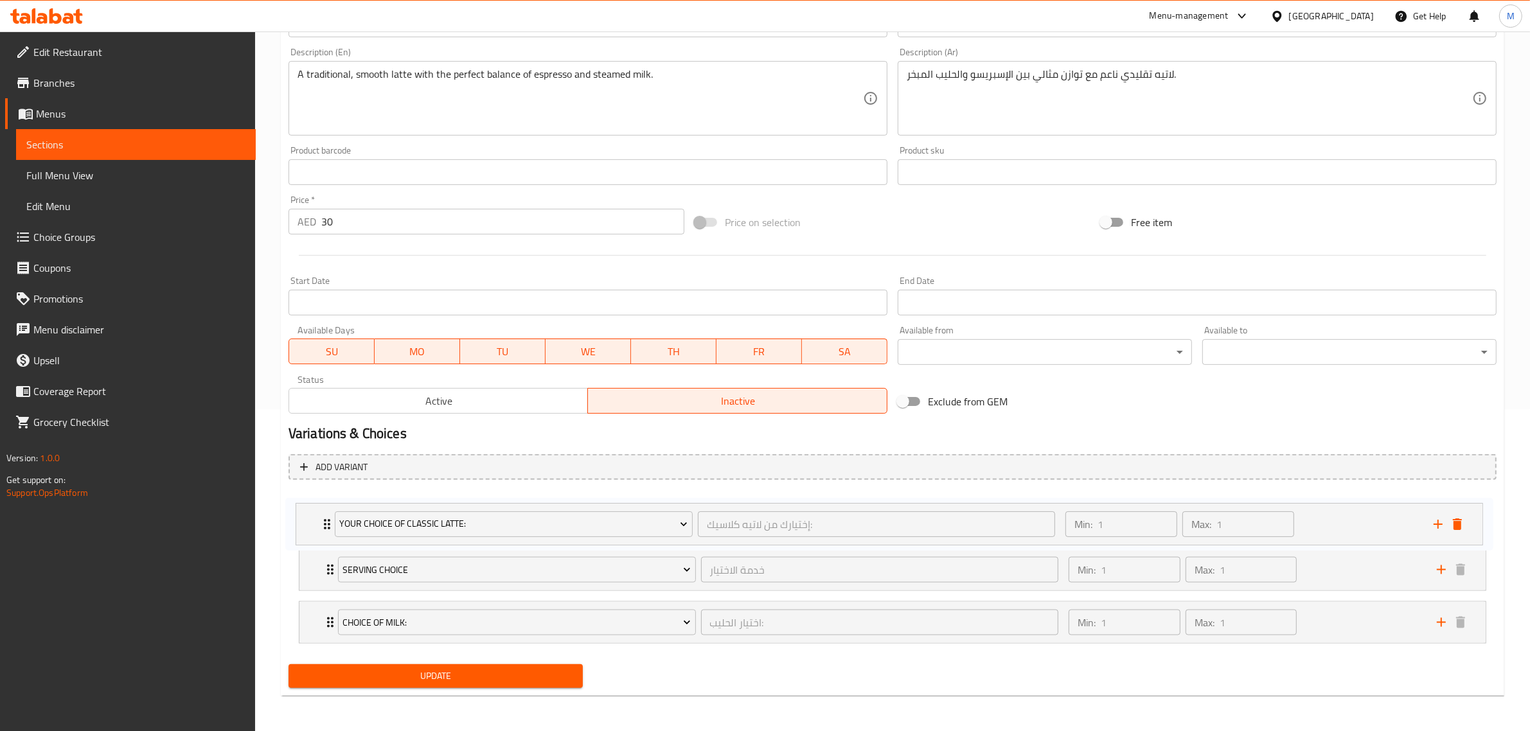
drag, startPoint x: 319, startPoint y: 615, endPoint x: 316, endPoint y: 511, distance: 104.1
click at [316, 511] on div "Serving Choice خدمة الاختيار ​ Min: 1 ​ Max: 1 ​ Hot (ID: 880082843) 0 AED Name…" at bounding box center [892, 569] width 1208 height 159
click at [445, 677] on span "Update" at bounding box center [436, 676] width 274 height 16
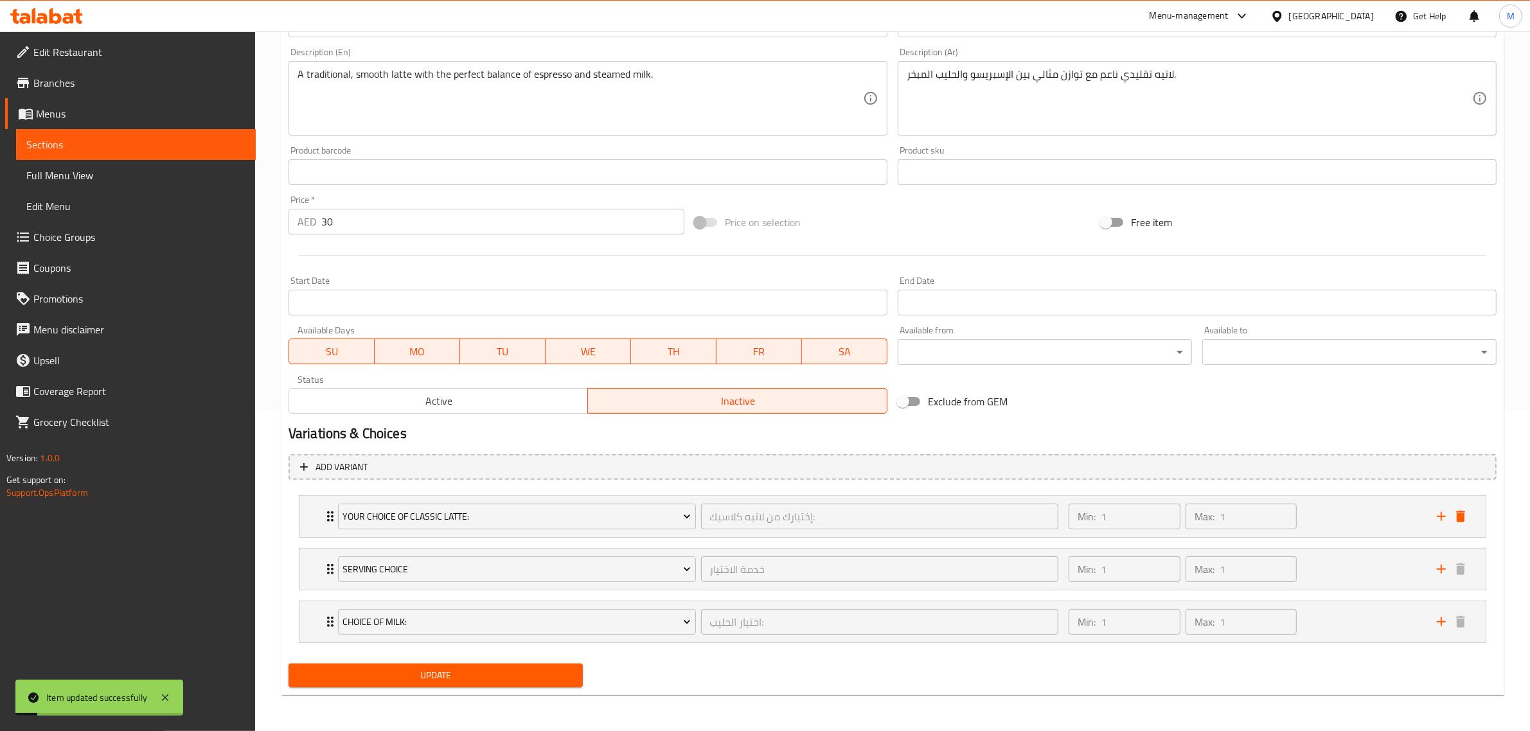
click at [471, 402] on span "Active" at bounding box center [438, 401] width 289 height 19
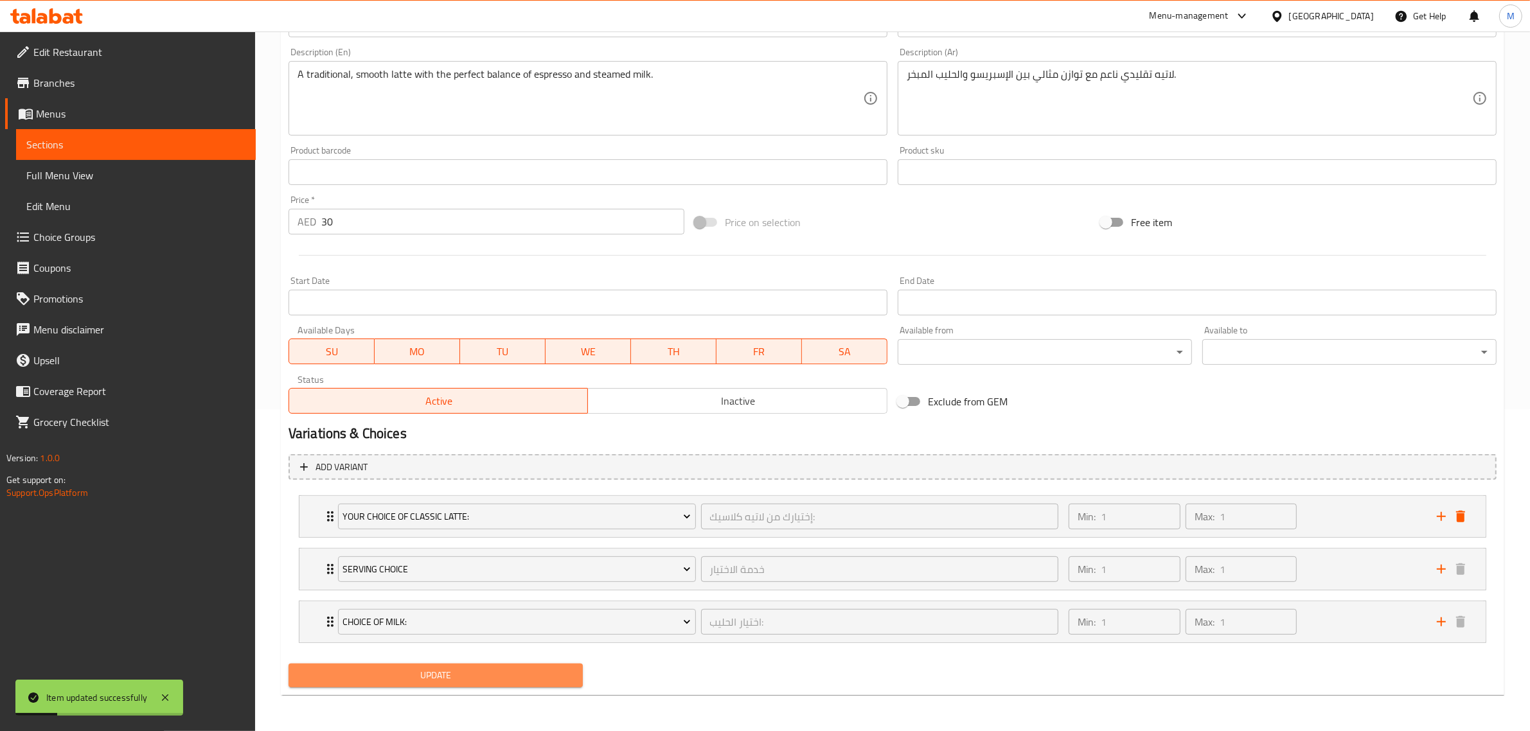
click at [482, 675] on span "Update" at bounding box center [436, 676] width 274 height 16
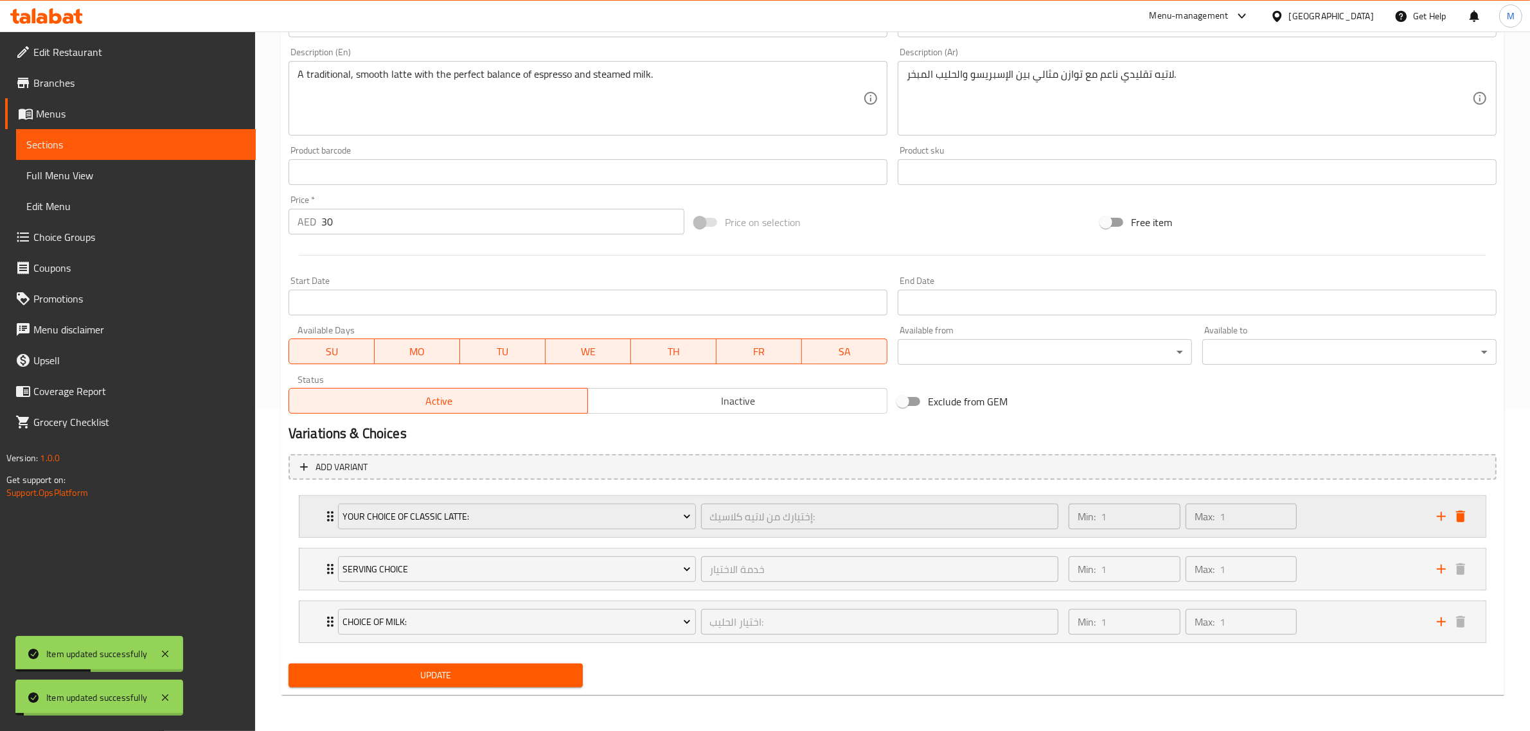
click div "Min: 1 ​ Max: 1 ​"
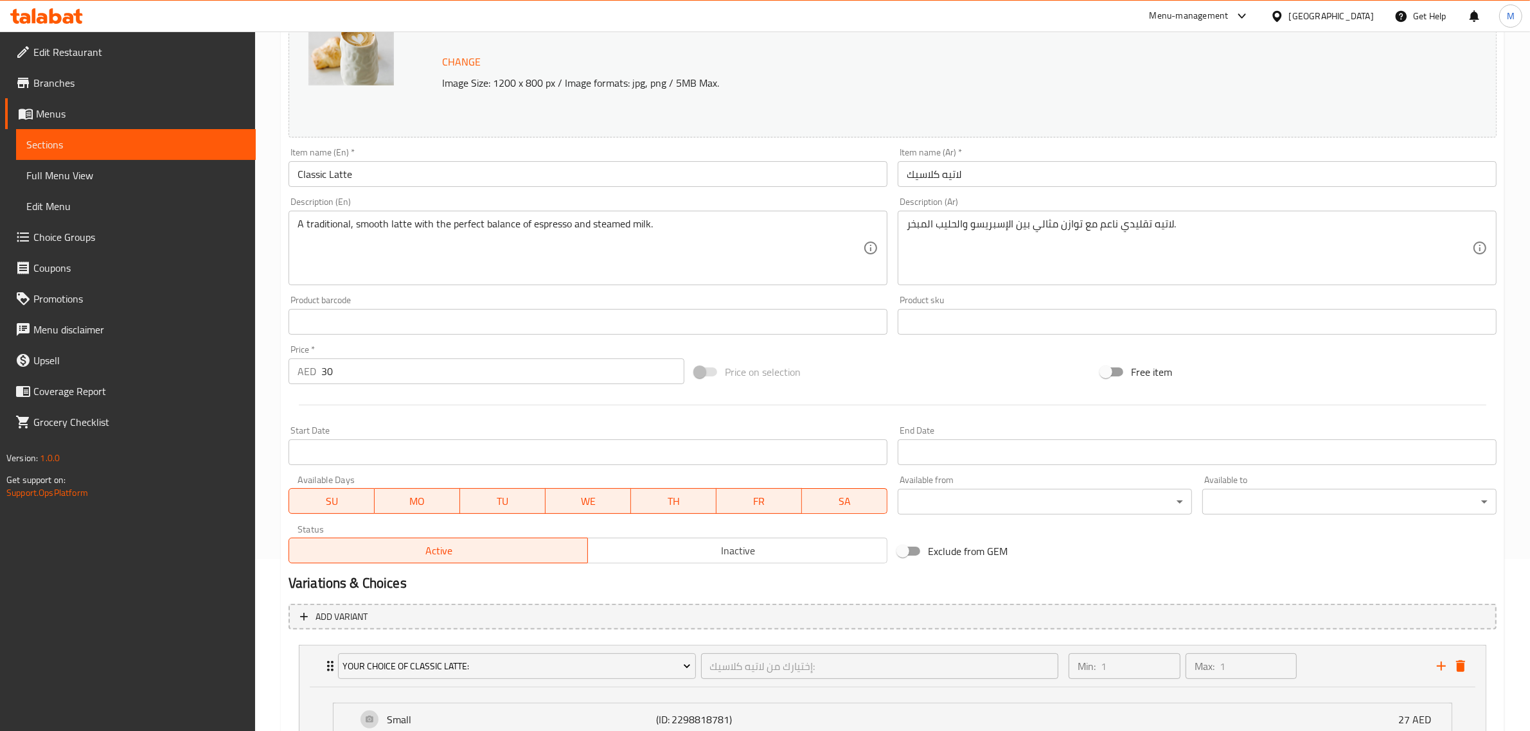
scroll to position [116, 0]
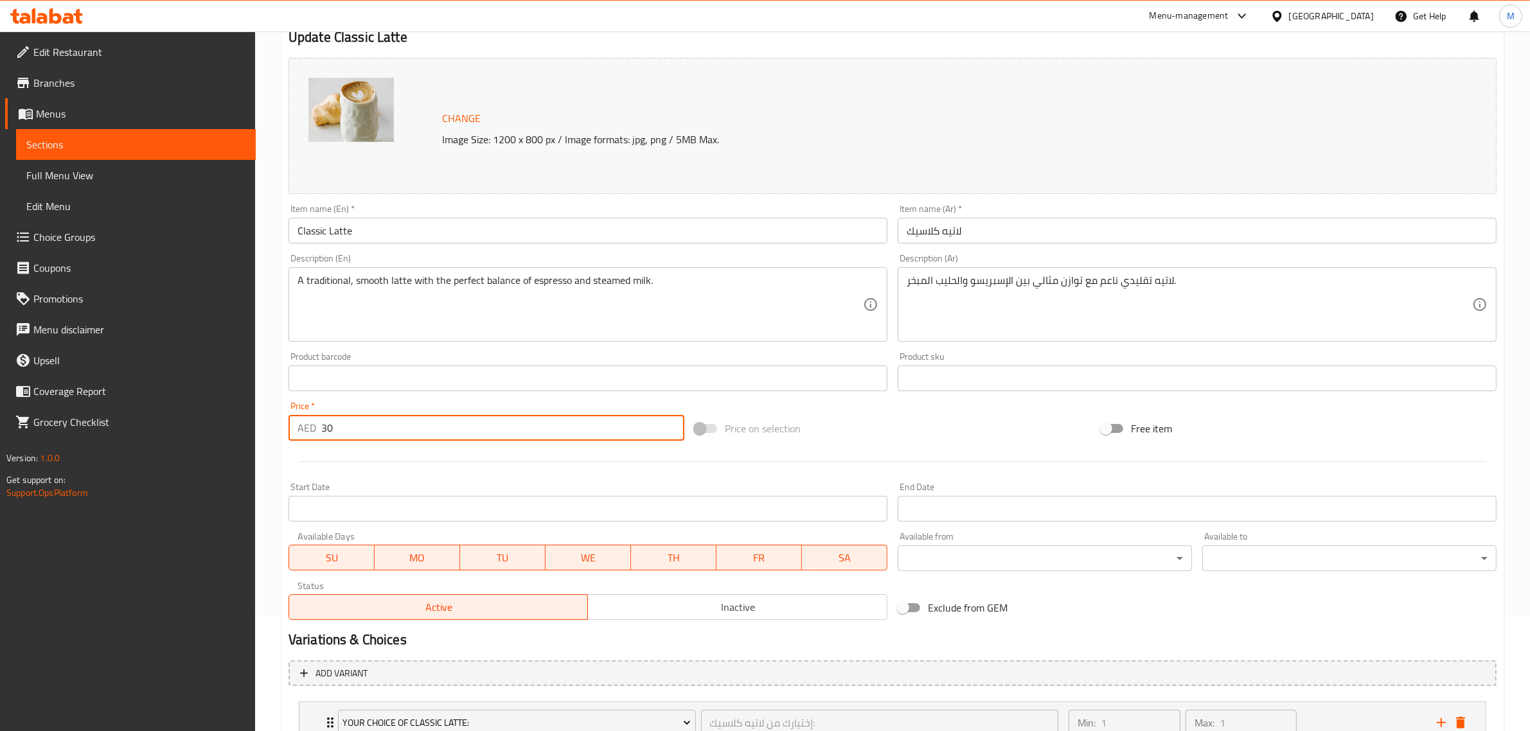
drag, startPoint x: 345, startPoint y: 430, endPoint x: 307, endPoint y: 432, distance: 37.9
click div "AED 30 Price *"
type input "0"
click div
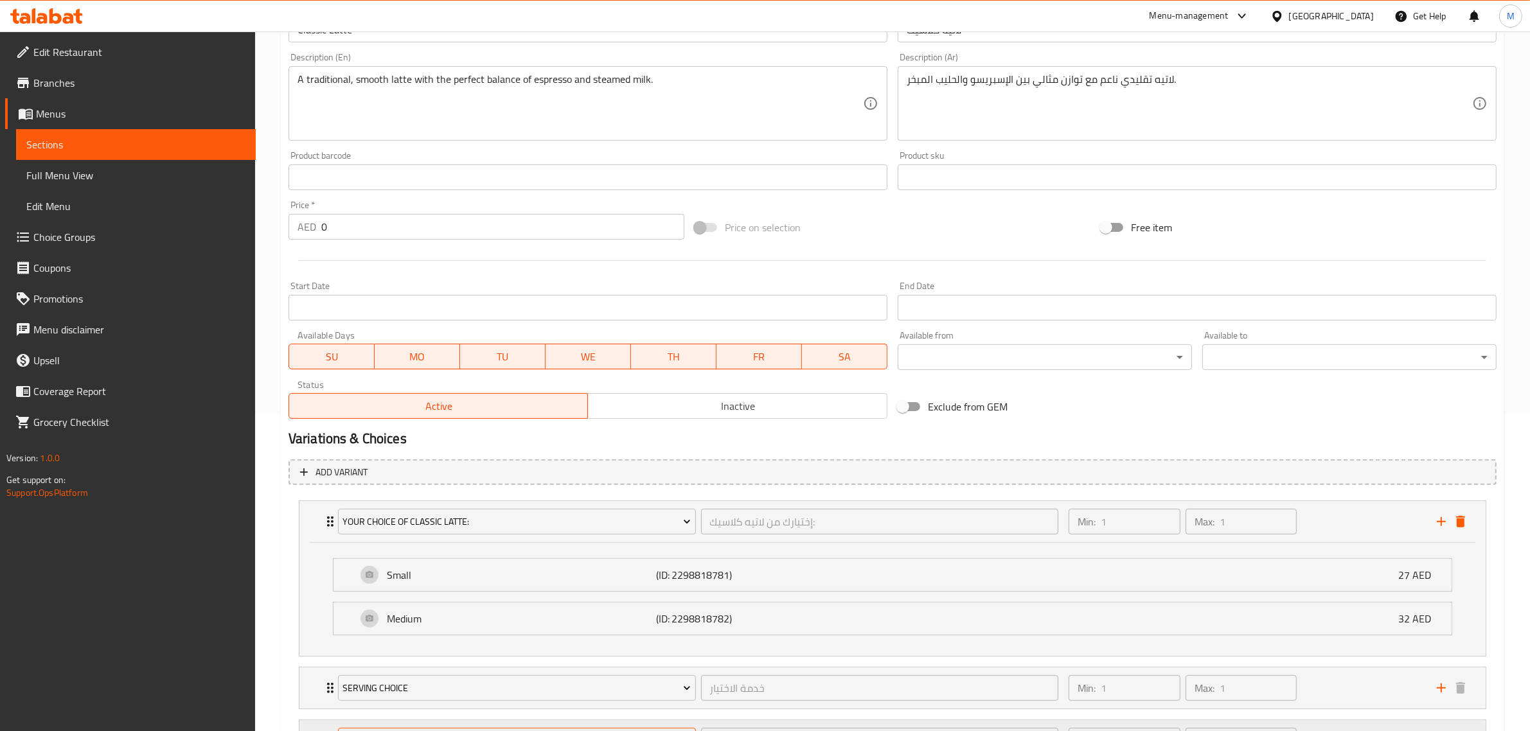
scroll to position [437, 0]
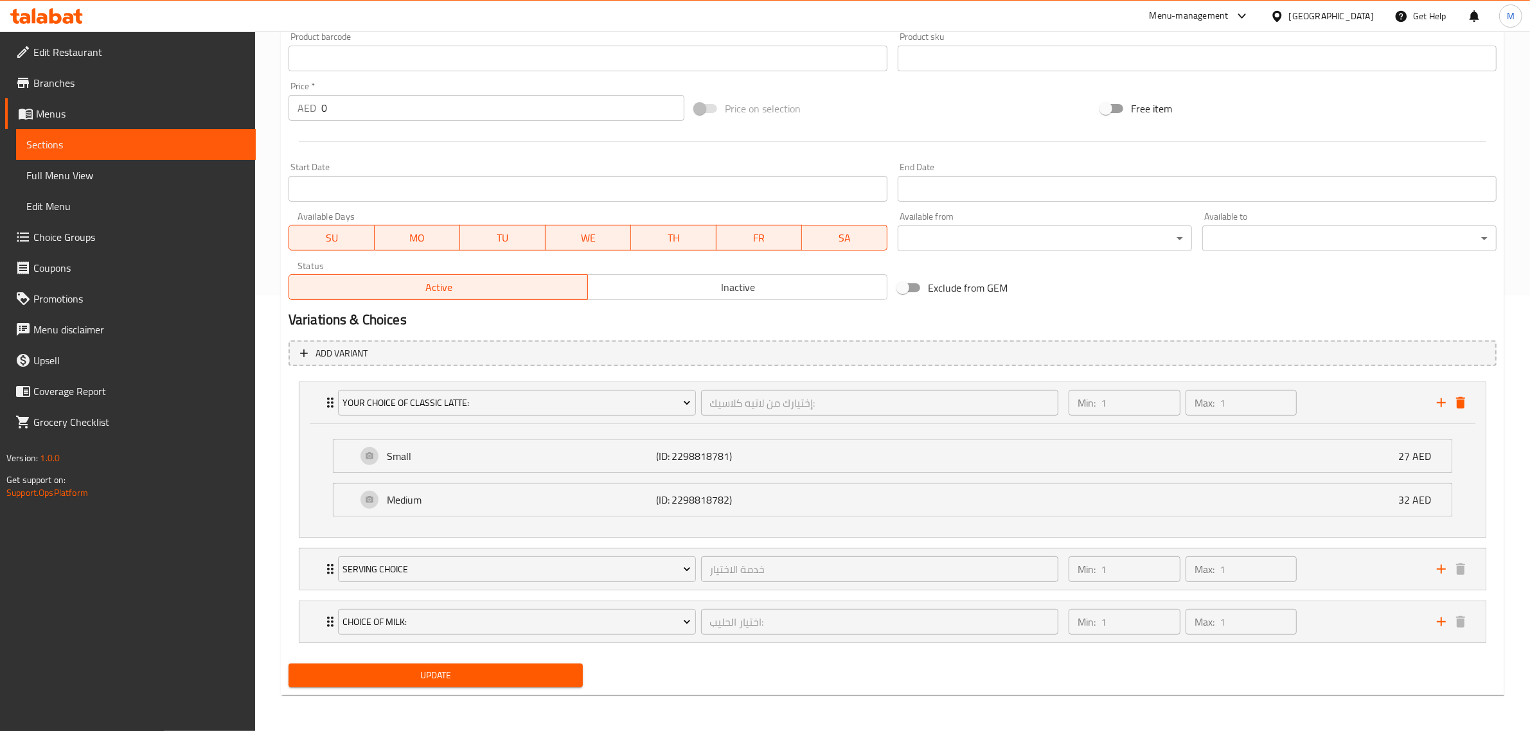
click span "Update"
click h2 "Variations & Choices"
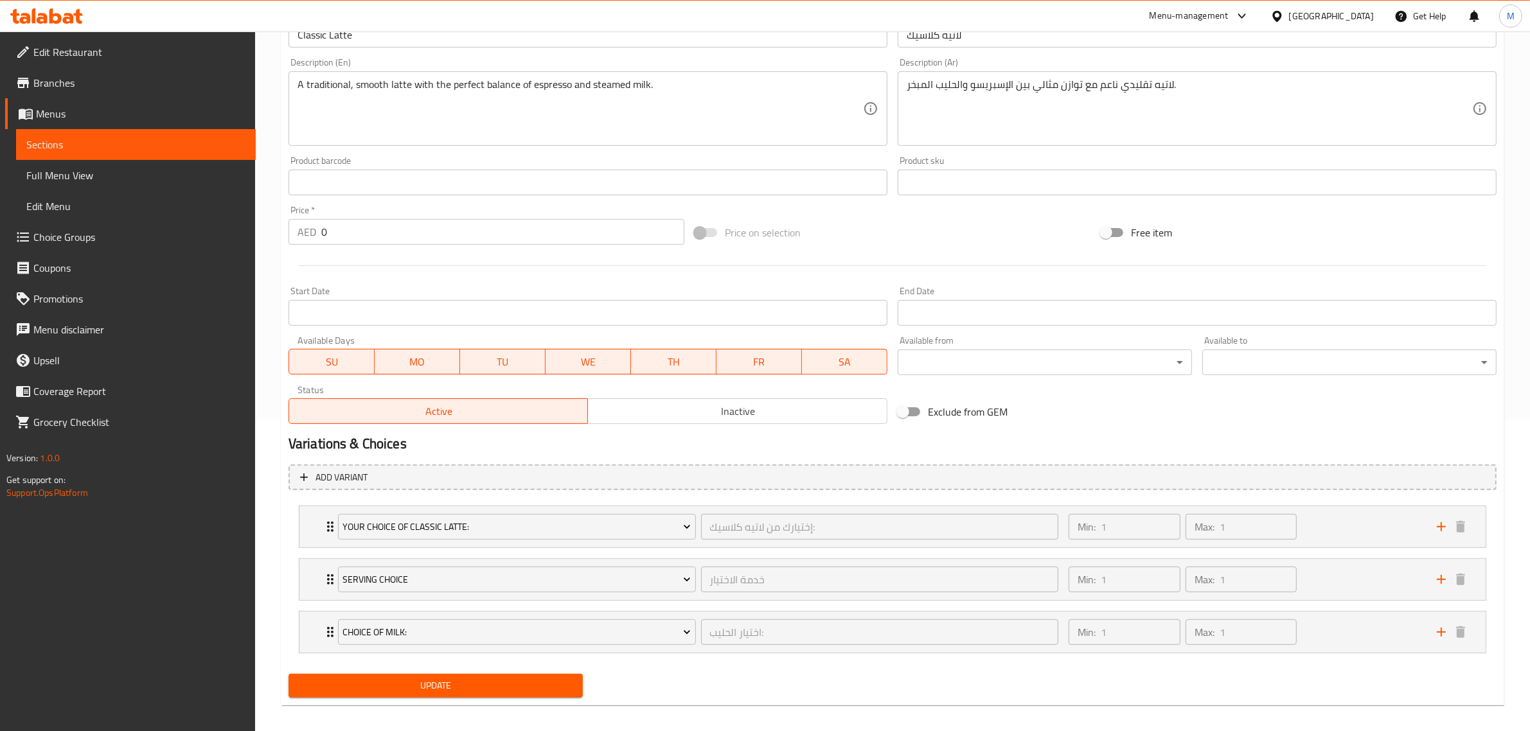
scroll to position [322, 0]
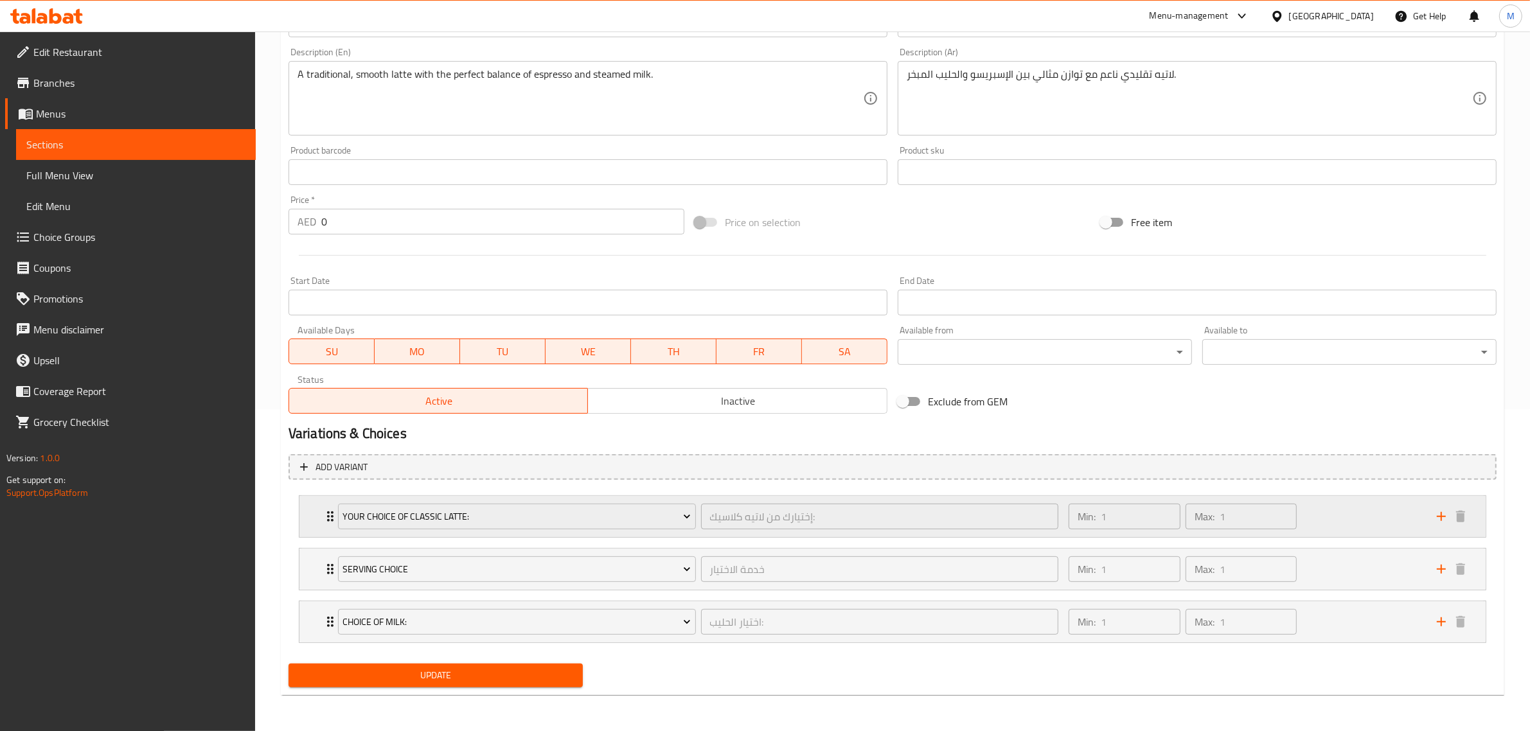
click at [1309, 517] on div "Min: 1 ​ Max: 1 ​" at bounding box center [1245, 516] width 368 height 41
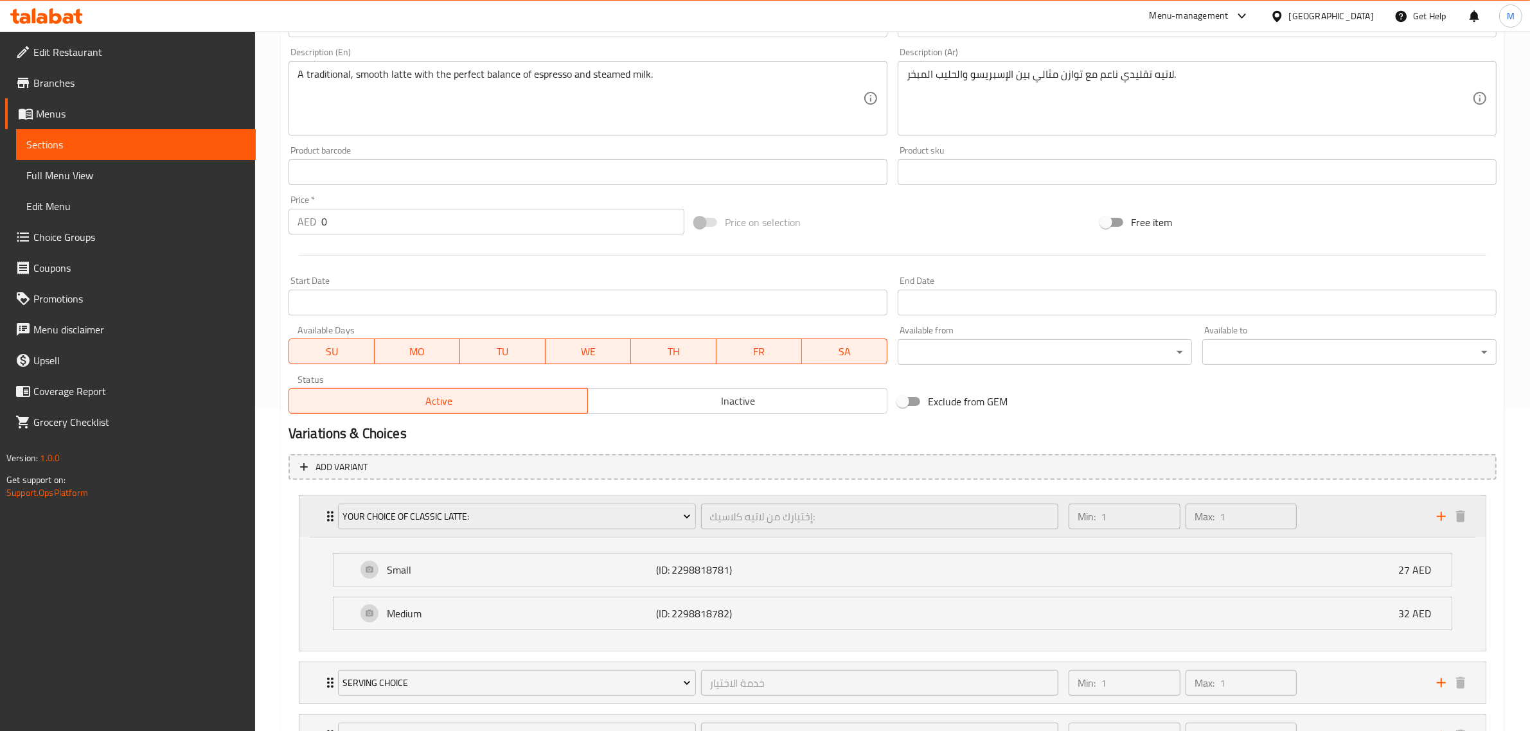
click at [1308, 517] on div "Min: 1 ​ Max: 1 ​" at bounding box center [1245, 516] width 368 height 41
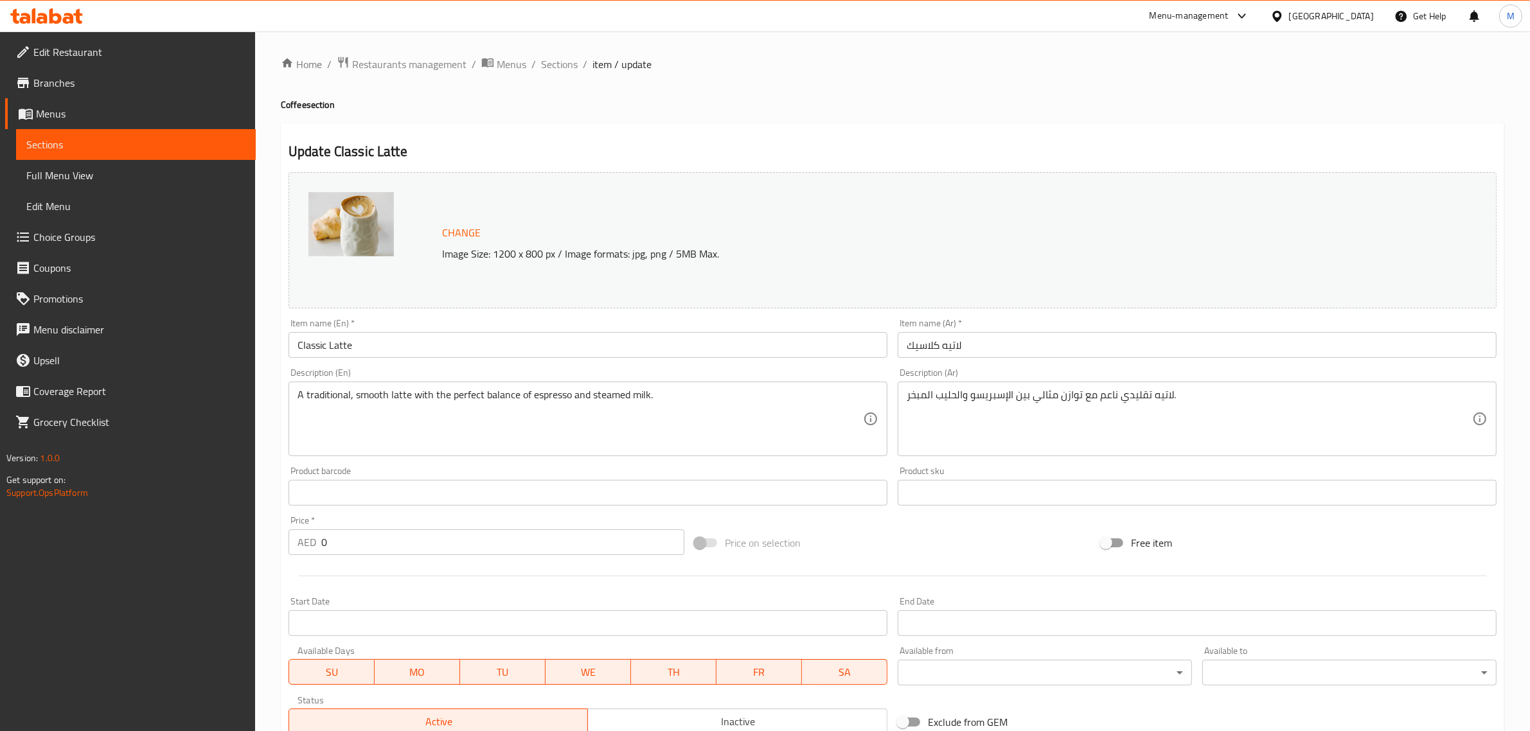
scroll to position [0, 0]
click at [565, 69] on span "Sections" at bounding box center [559, 65] width 37 height 15
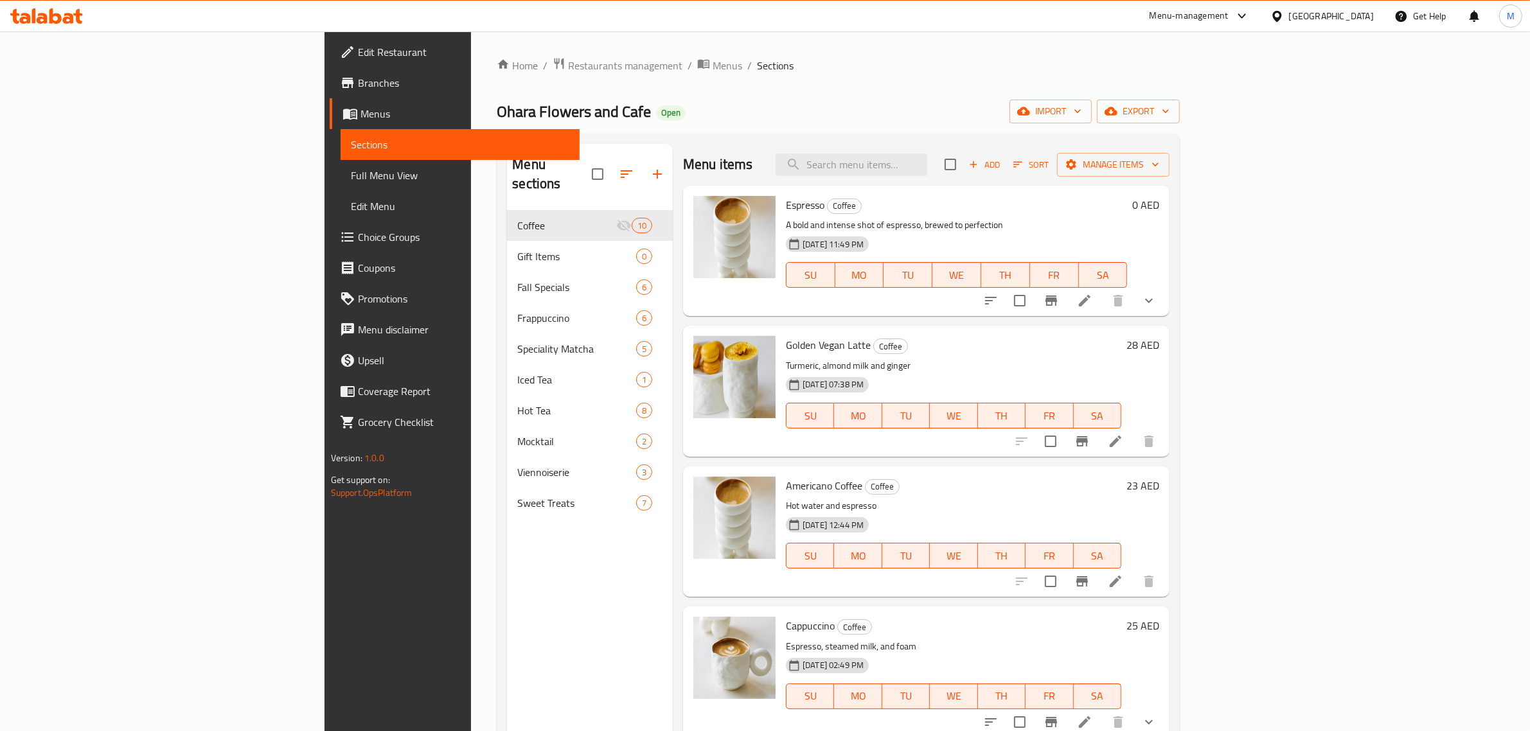
click at [826, 170] on div "Menu items Add Sort Manage items" at bounding box center [926, 165] width 486 height 42
click at [949, 227] on p "A bold and intense shot of espresso, brewed to perfection" at bounding box center [956, 225] width 341 height 16
click at [1048, 163] on span "Sort" at bounding box center [1030, 164] width 35 height 15
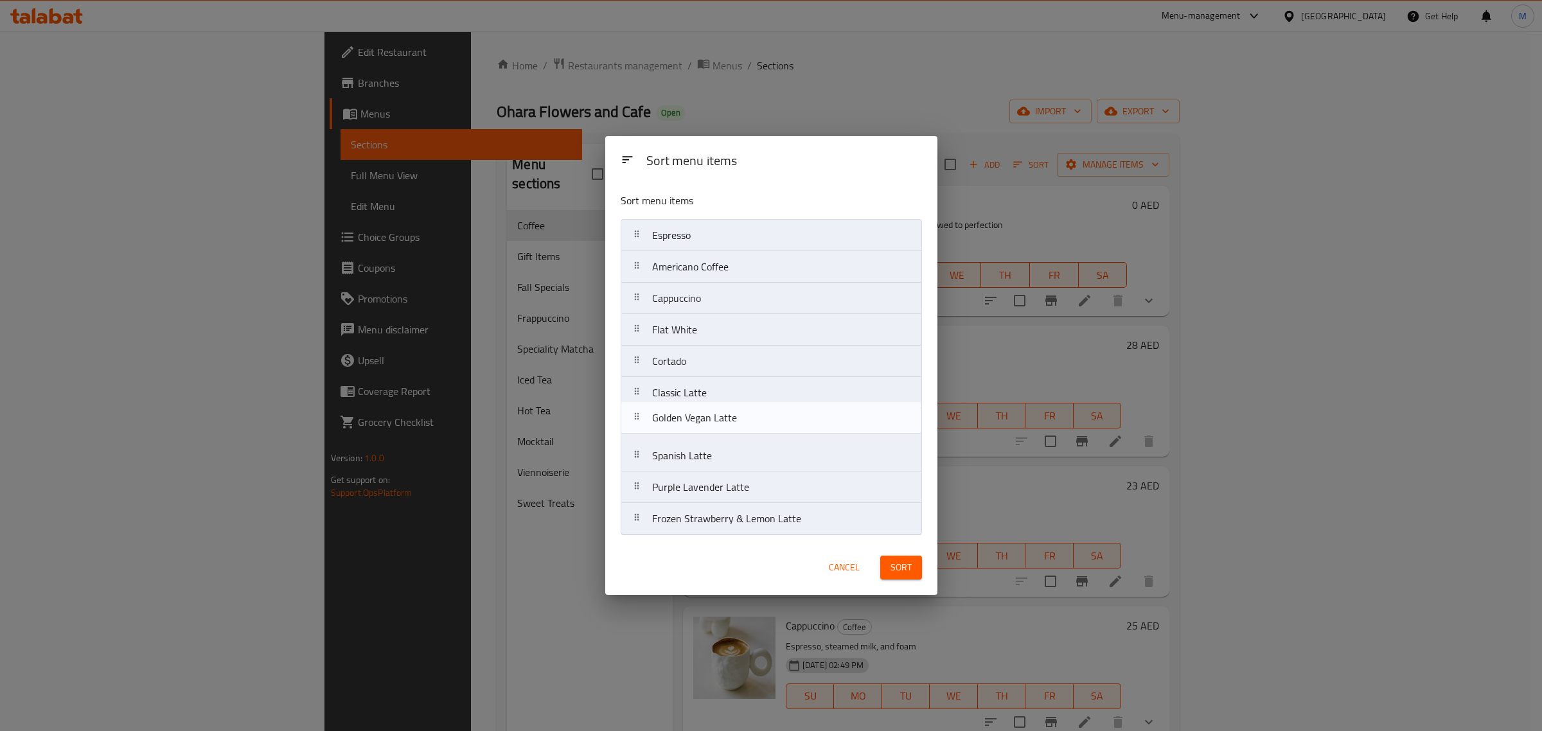
drag, startPoint x: 777, startPoint y: 270, endPoint x: 777, endPoint y: 424, distance: 154.2
click at [777, 424] on nav "Espresso Golden Vegan Latte Americano Coffee Cappuccino Flat White Cortado Clas…" at bounding box center [771, 377] width 301 height 316
drag, startPoint x: 739, startPoint y: 525, endPoint x: 736, endPoint y: 493, distance: 32.2
click at [736, 493] on nav "Espresso Americano Coffee Cappuccino Flat White Cortado Classic Latte Golden Ve…" at bounding box center [771, 377] width 301 height 316
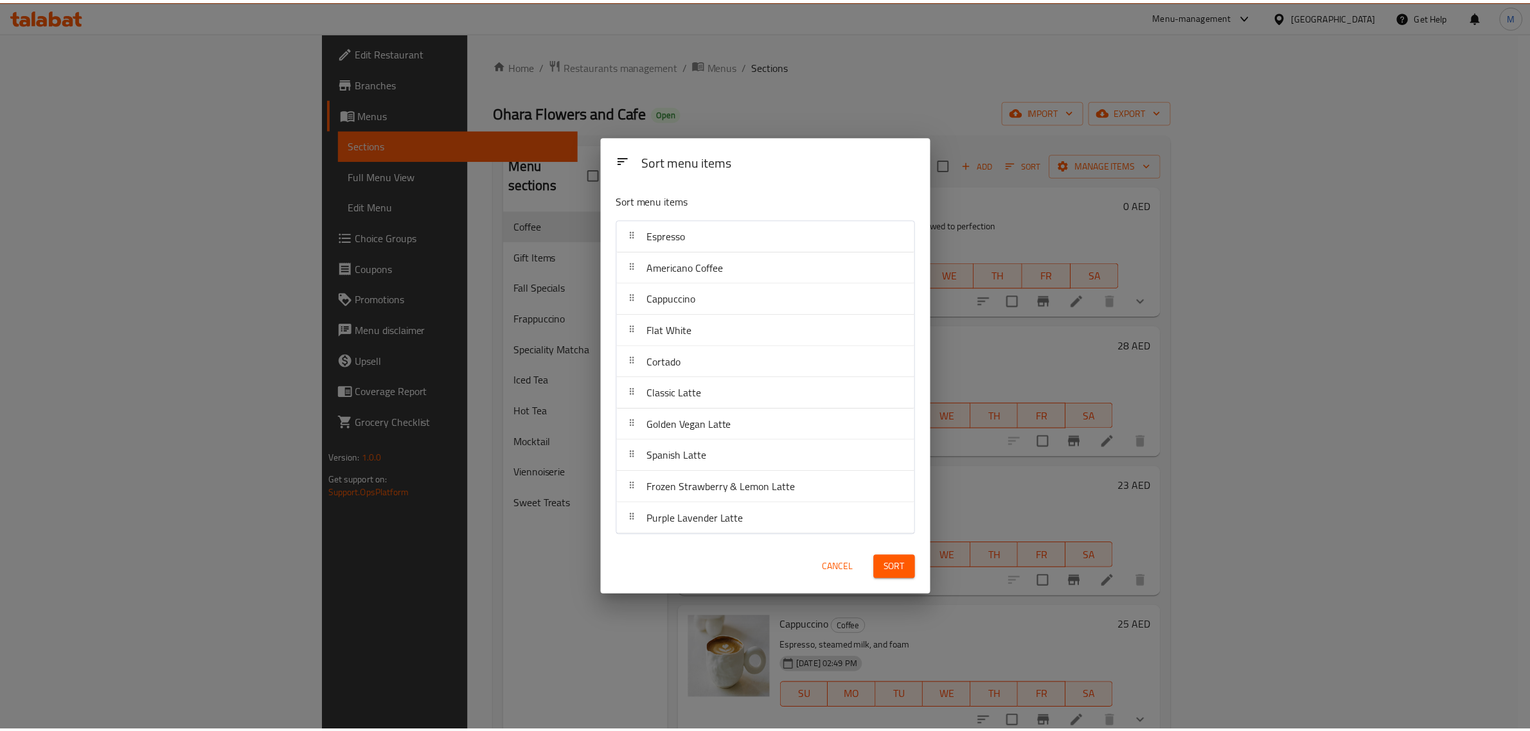
scroll to position [557, 0]
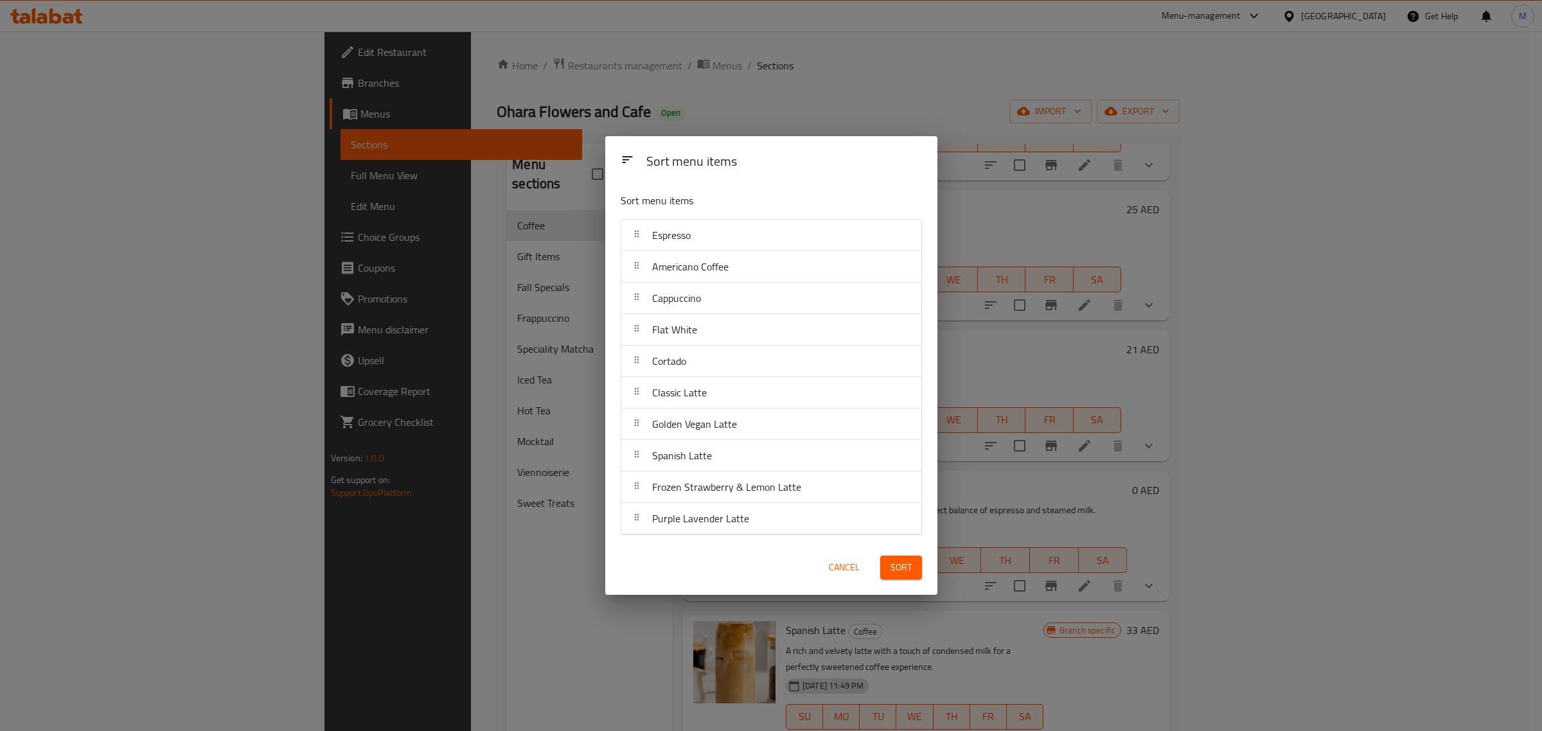
click at [891, 567] on span "Sort" at bounding box center [900, 568] width 21 height 16
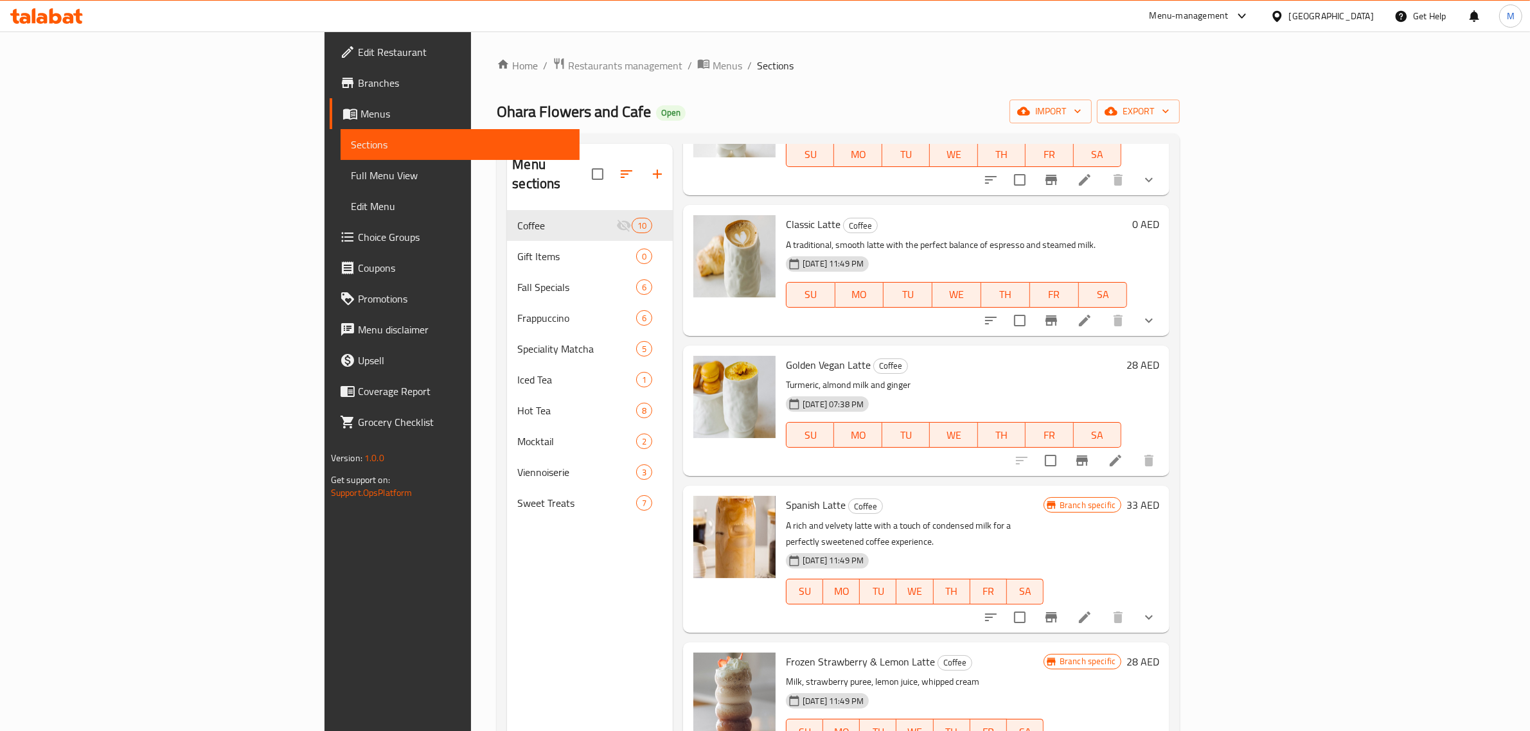
scroll to position [703, 0]
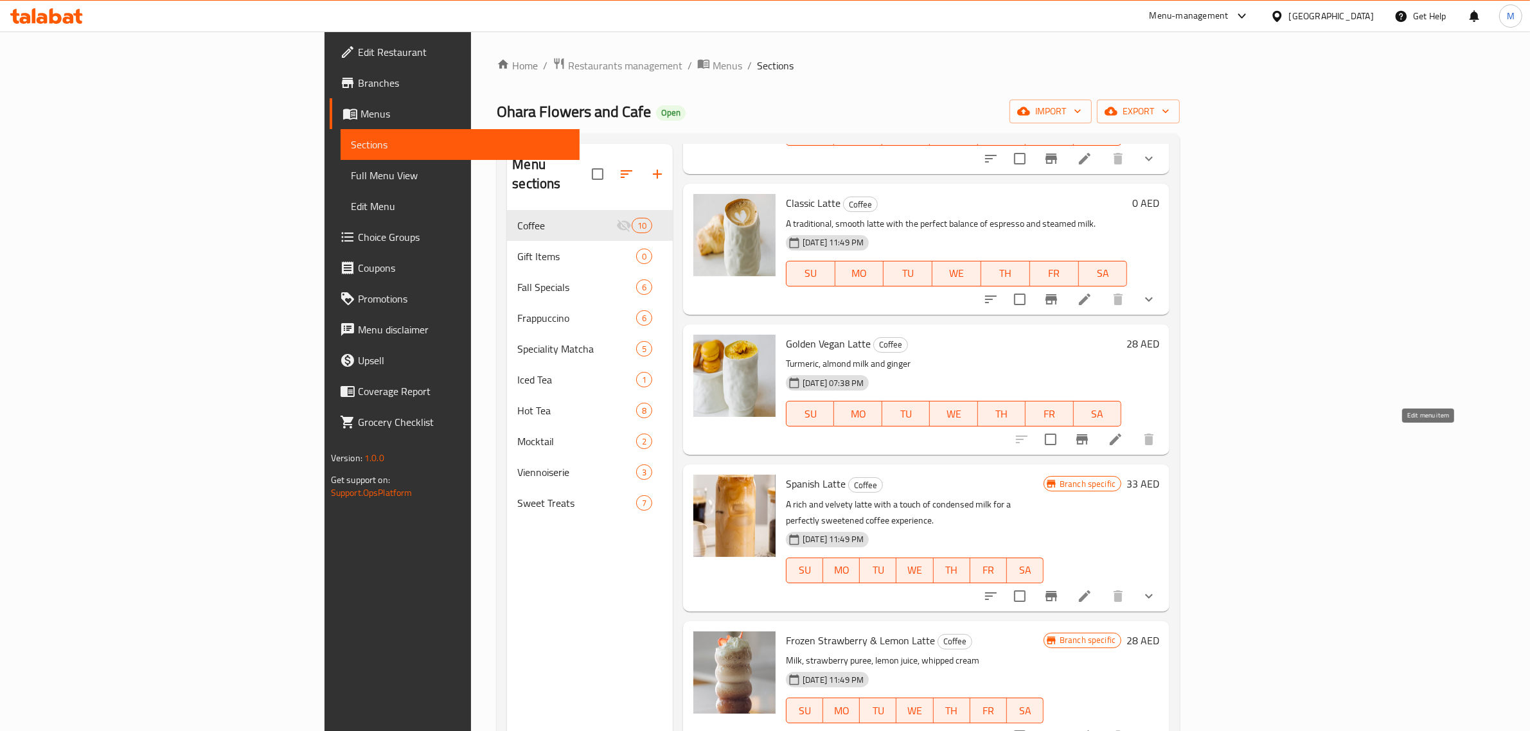
click at [1123, 438] on icon at bounding box center [1115, 439] width 15 height 15
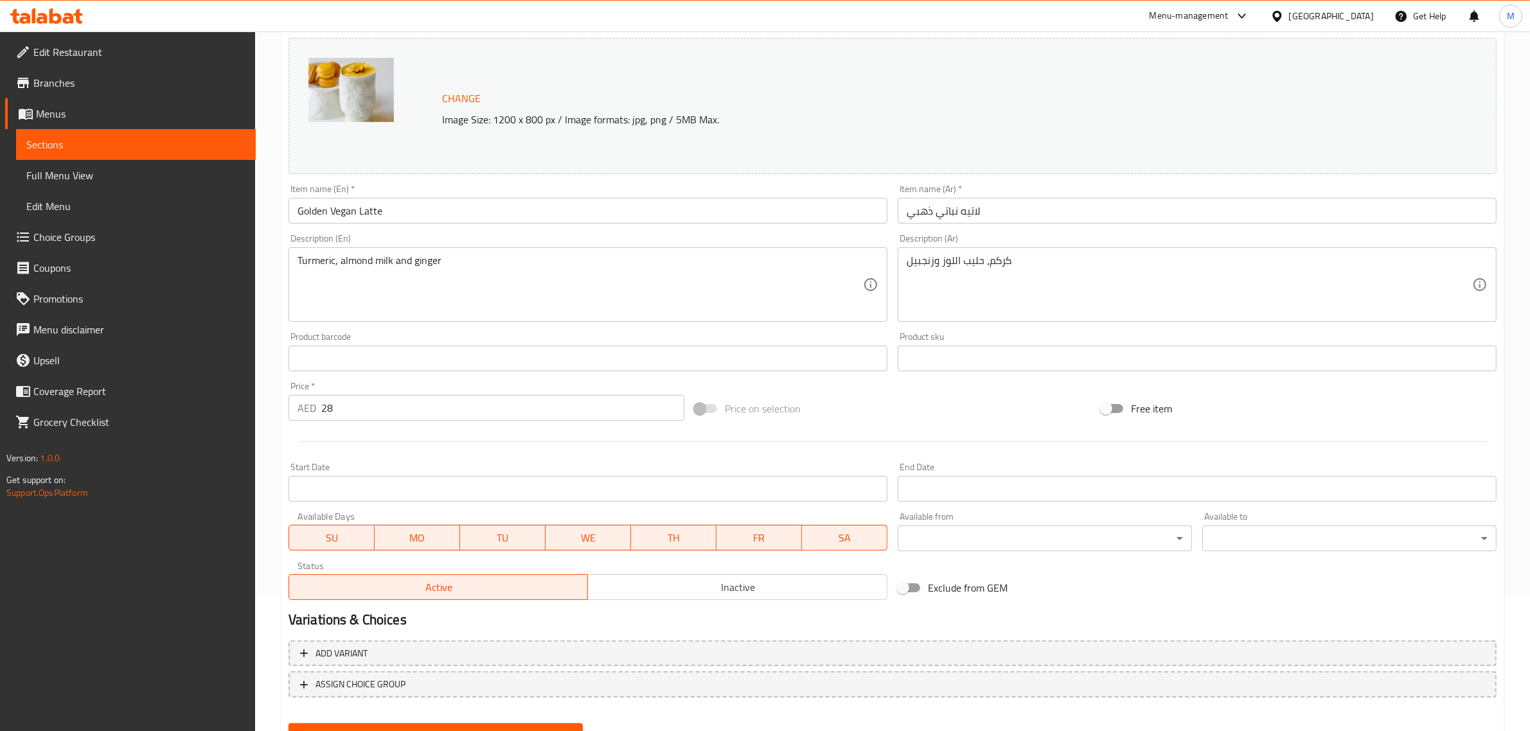
scroll to position [161, 0]
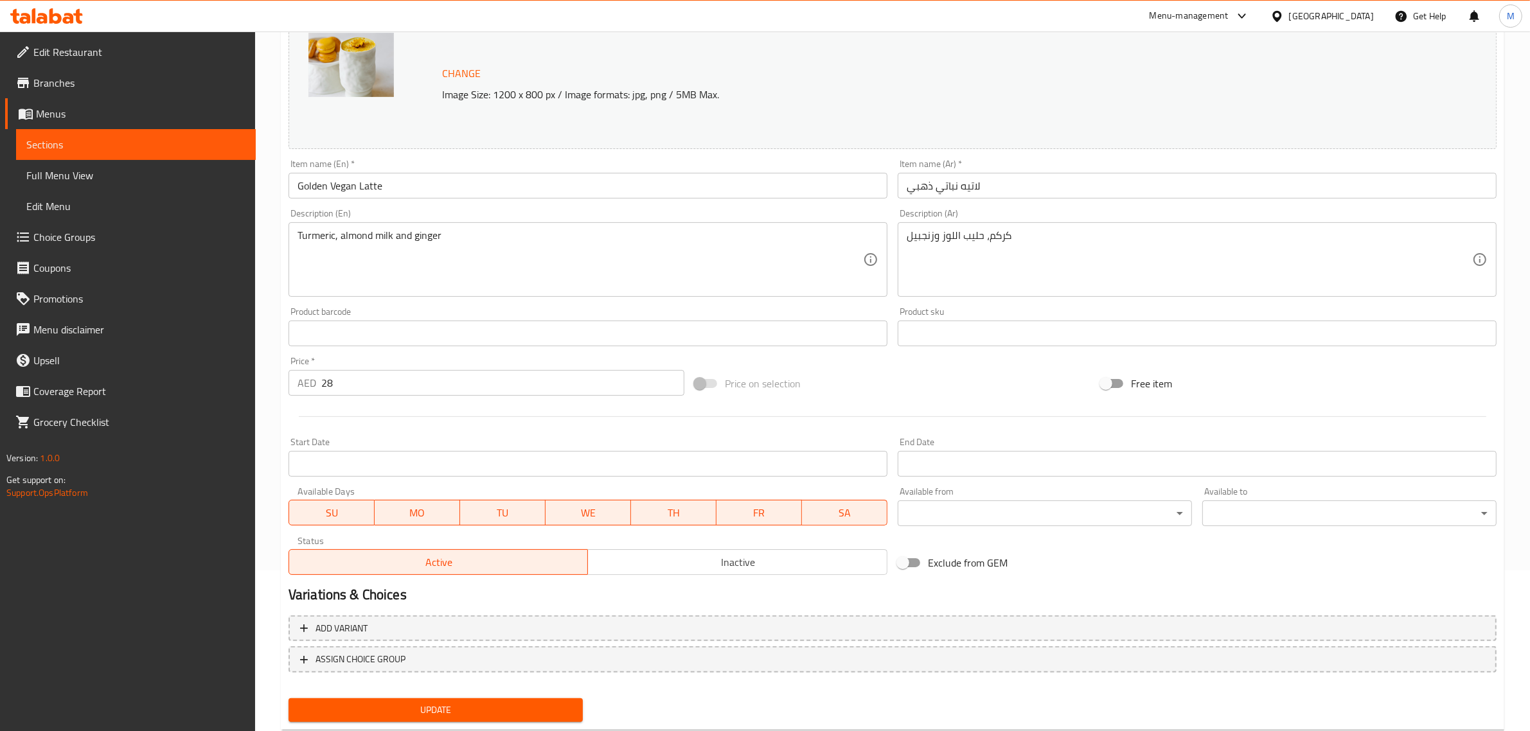
click at [524, 382] on input "28" at bounding box center [502, 383] width 363 height 26
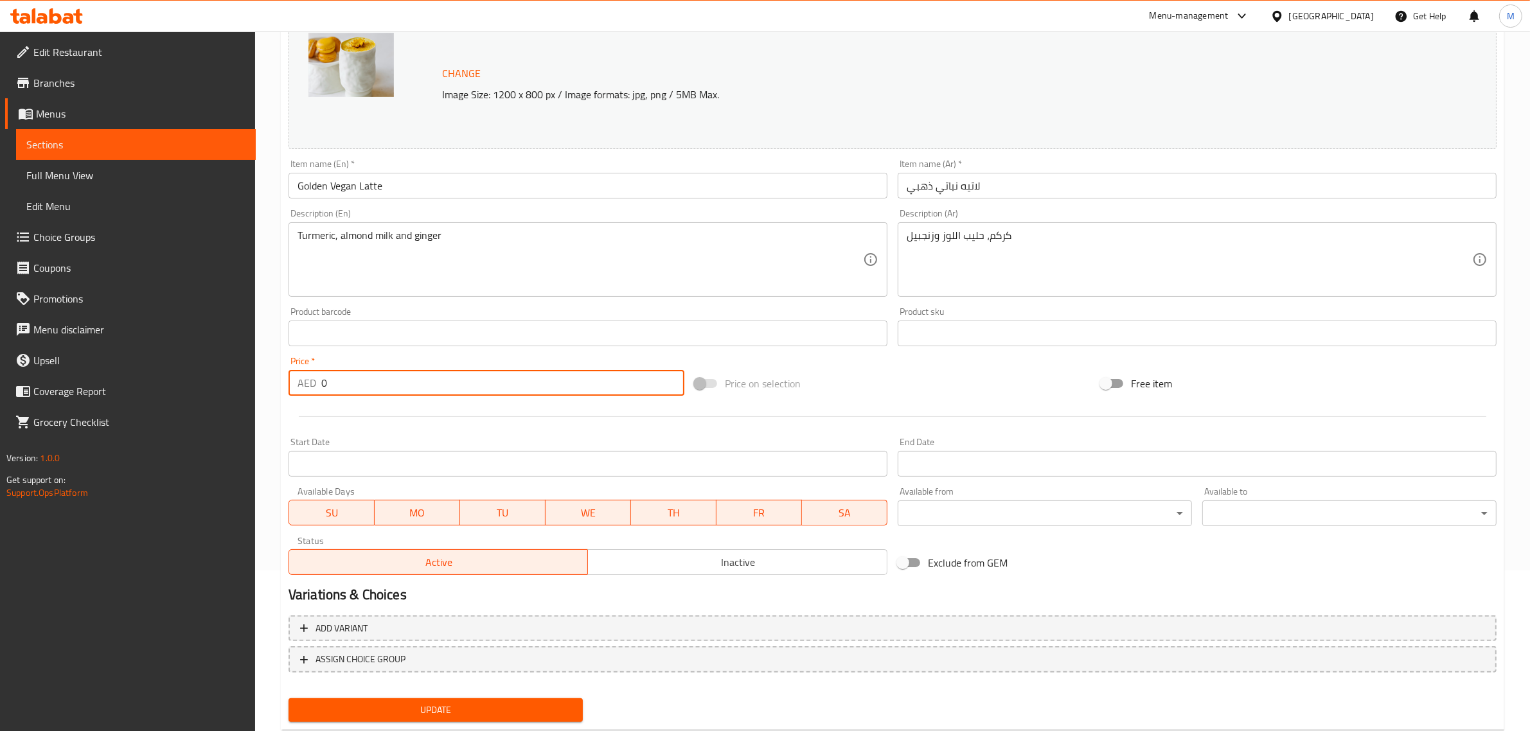
type input "0"
click at [702, 582] on div "Variations & Choices" at bounding box center [892, 595] width 1218 height 30
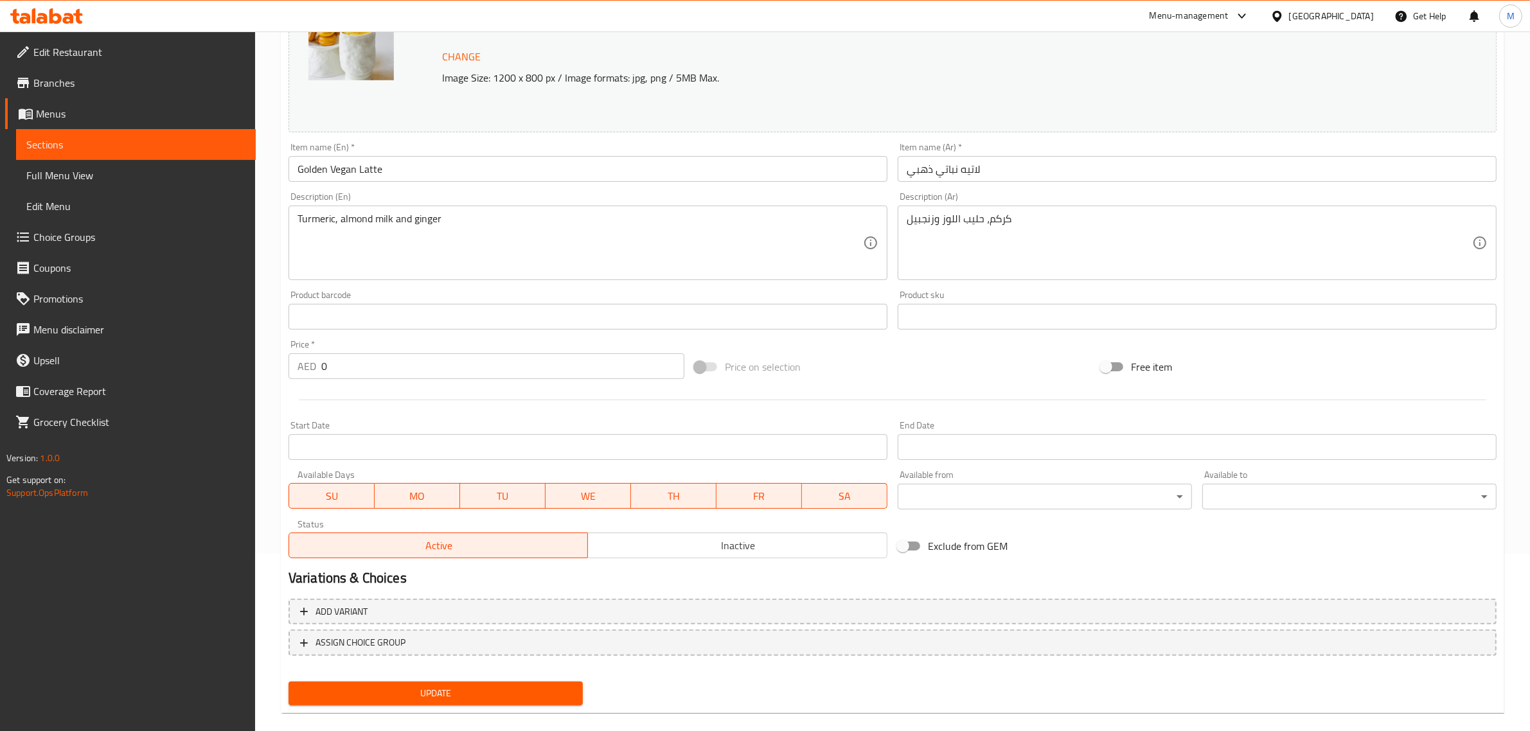
scroll to position [193, 0]
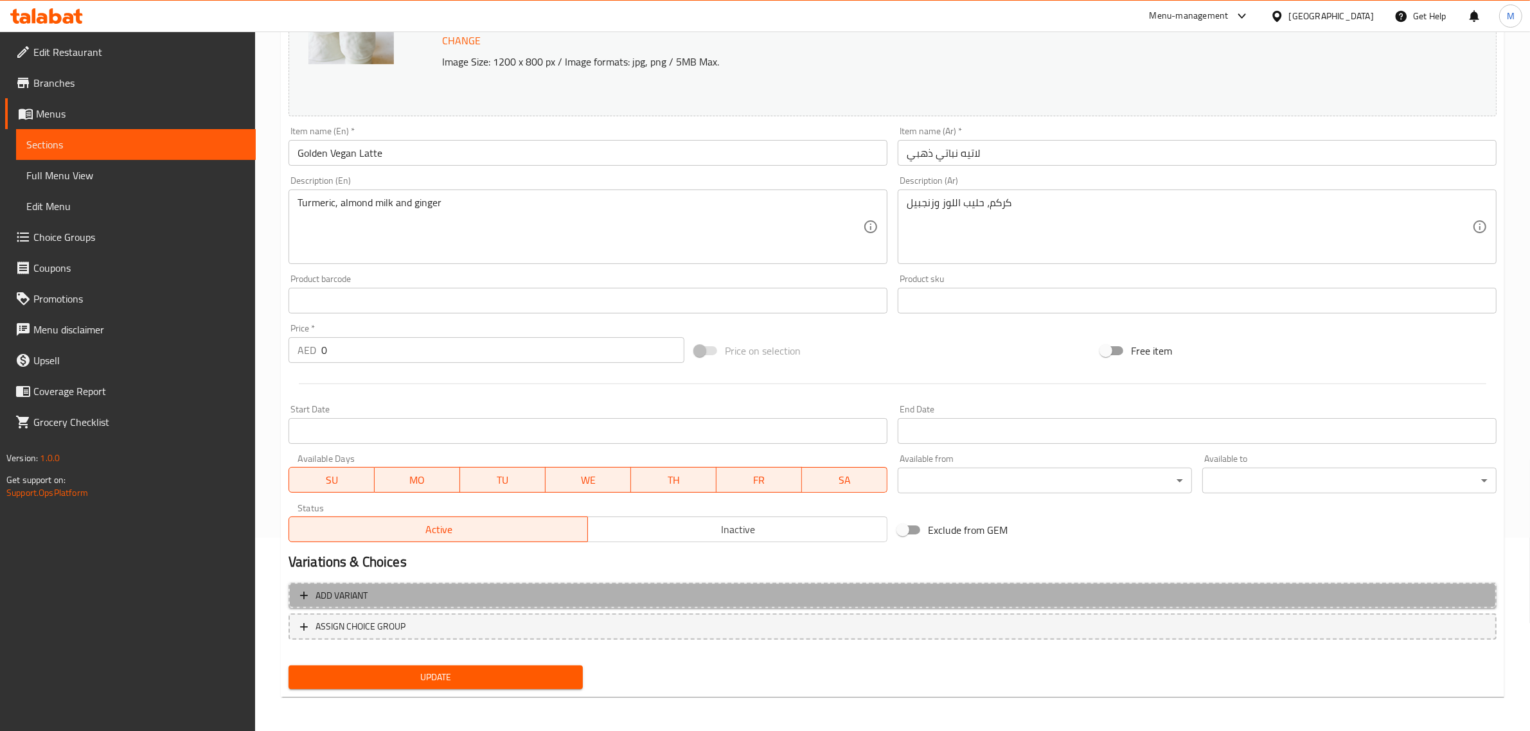
click at [621, 588] on span "Add variant" at bounding box center [892, 596] width 1185 height 16
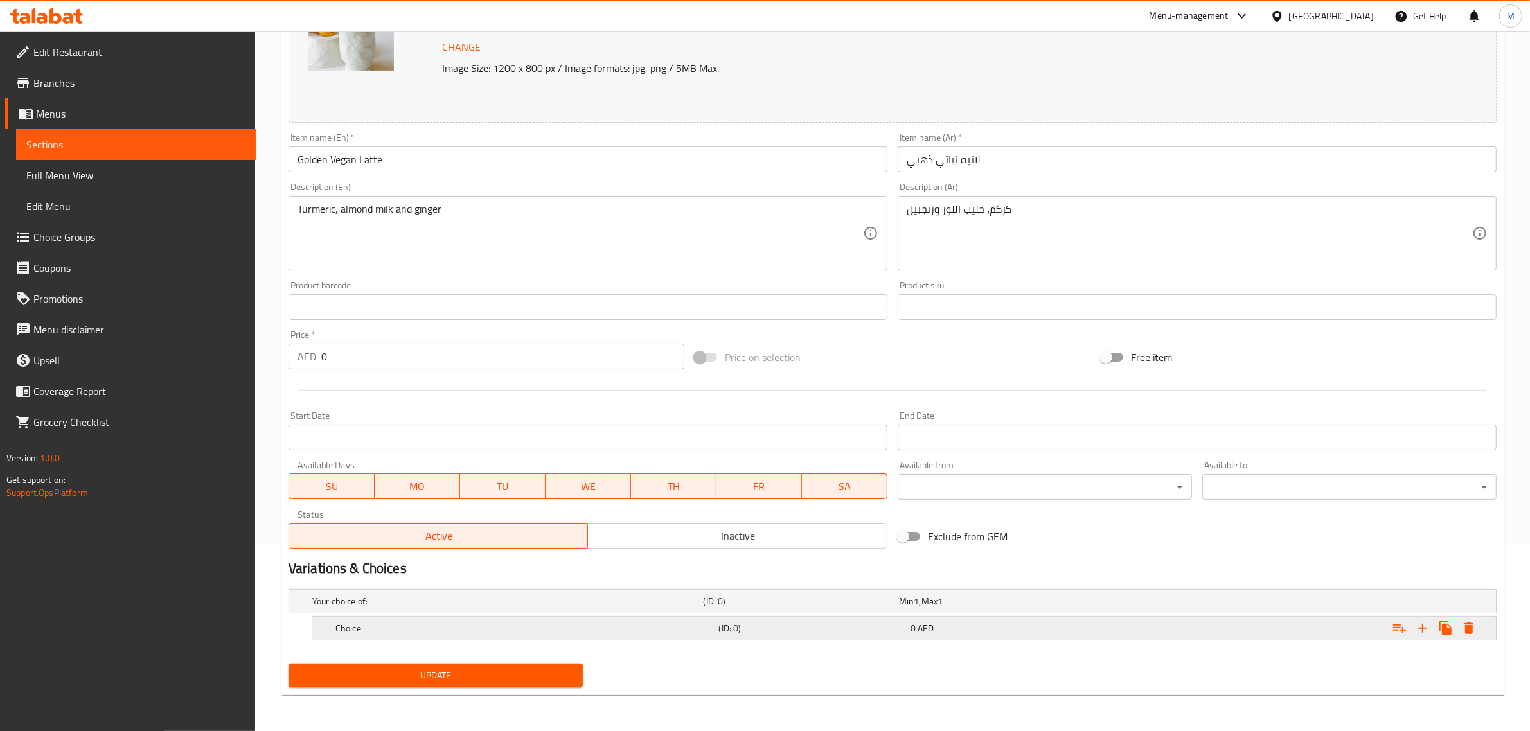
click at [1422, 630] on icon "Expand" at bounding box center [1422, 628] width 9 height 9
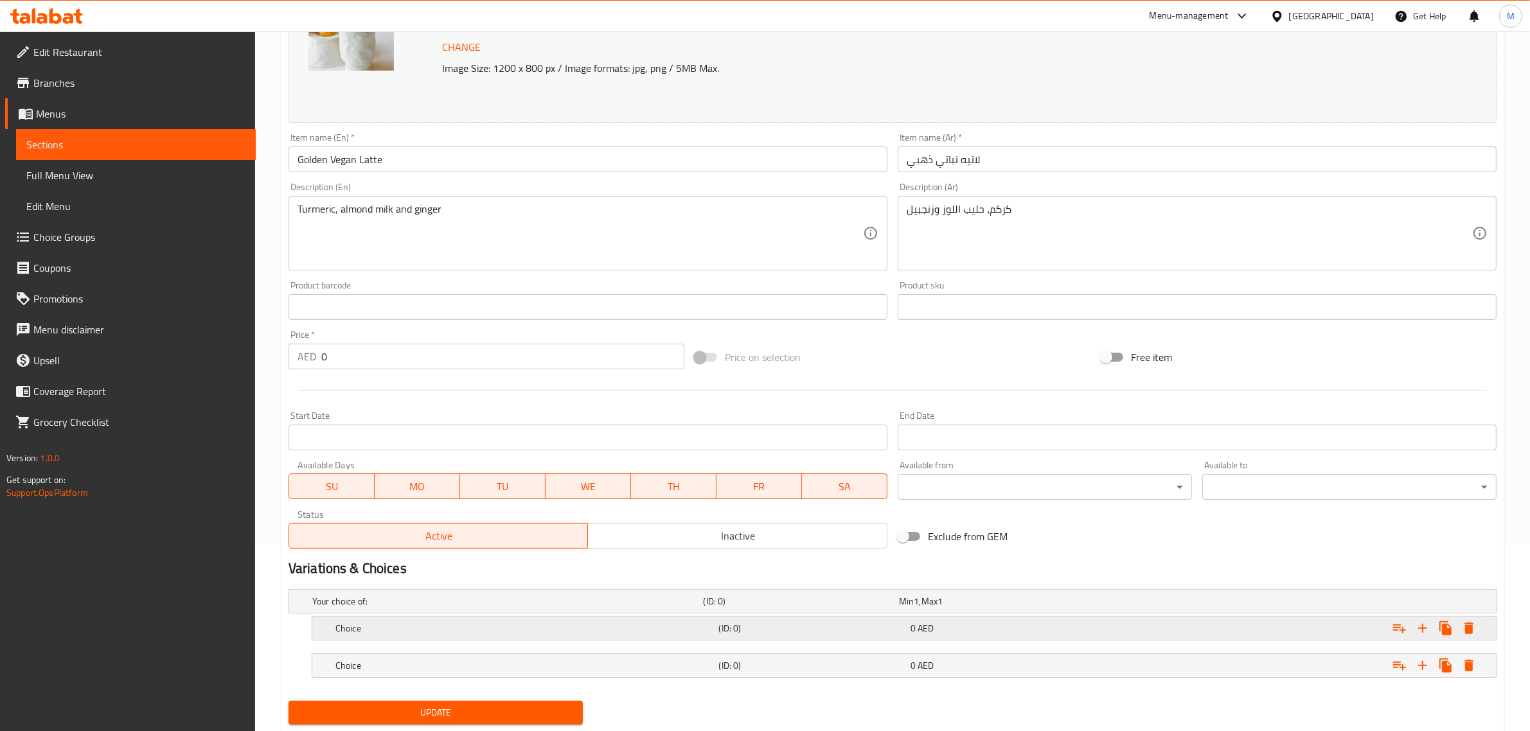
click at [617, 628] on h5 "Choice" at bounding box center [524, 628] width 378 height 13
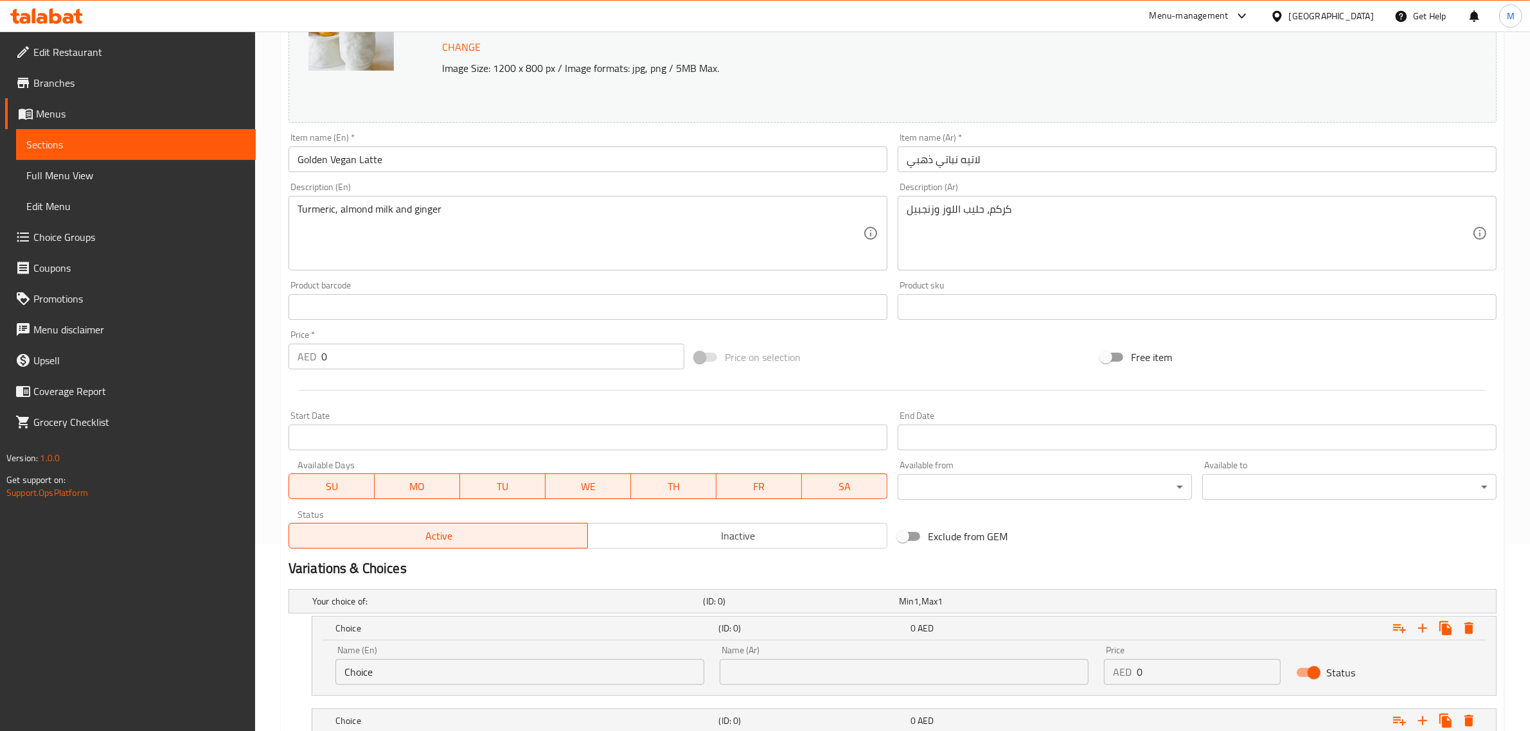
click at [599, 669] on input "Choice" at bounding box center [519, 672] width 369 height 26
type input "Small"
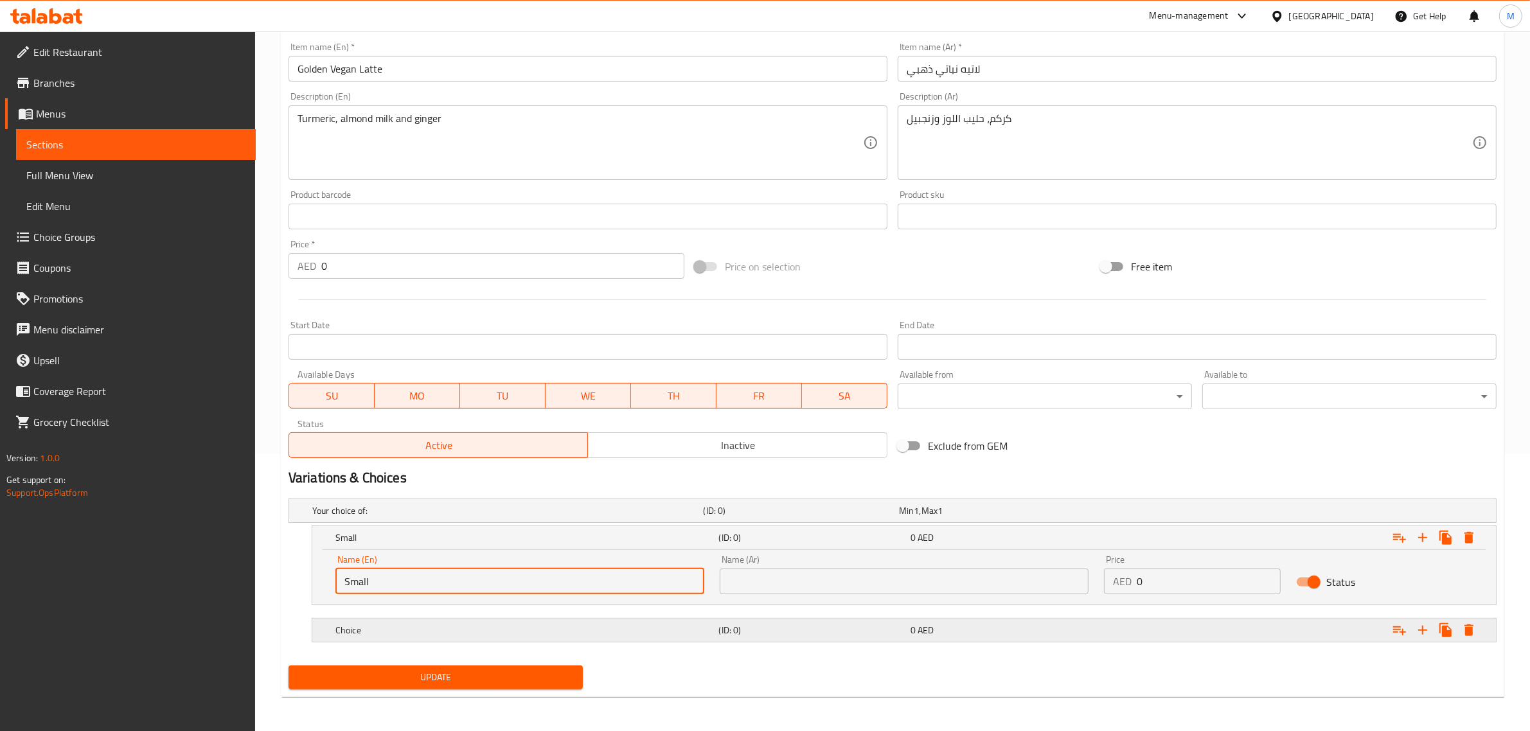
scroll to position [279, 0]
click at [476, 628] on h5 "Choice" at bounding box center [524, 628] width 378 height 13
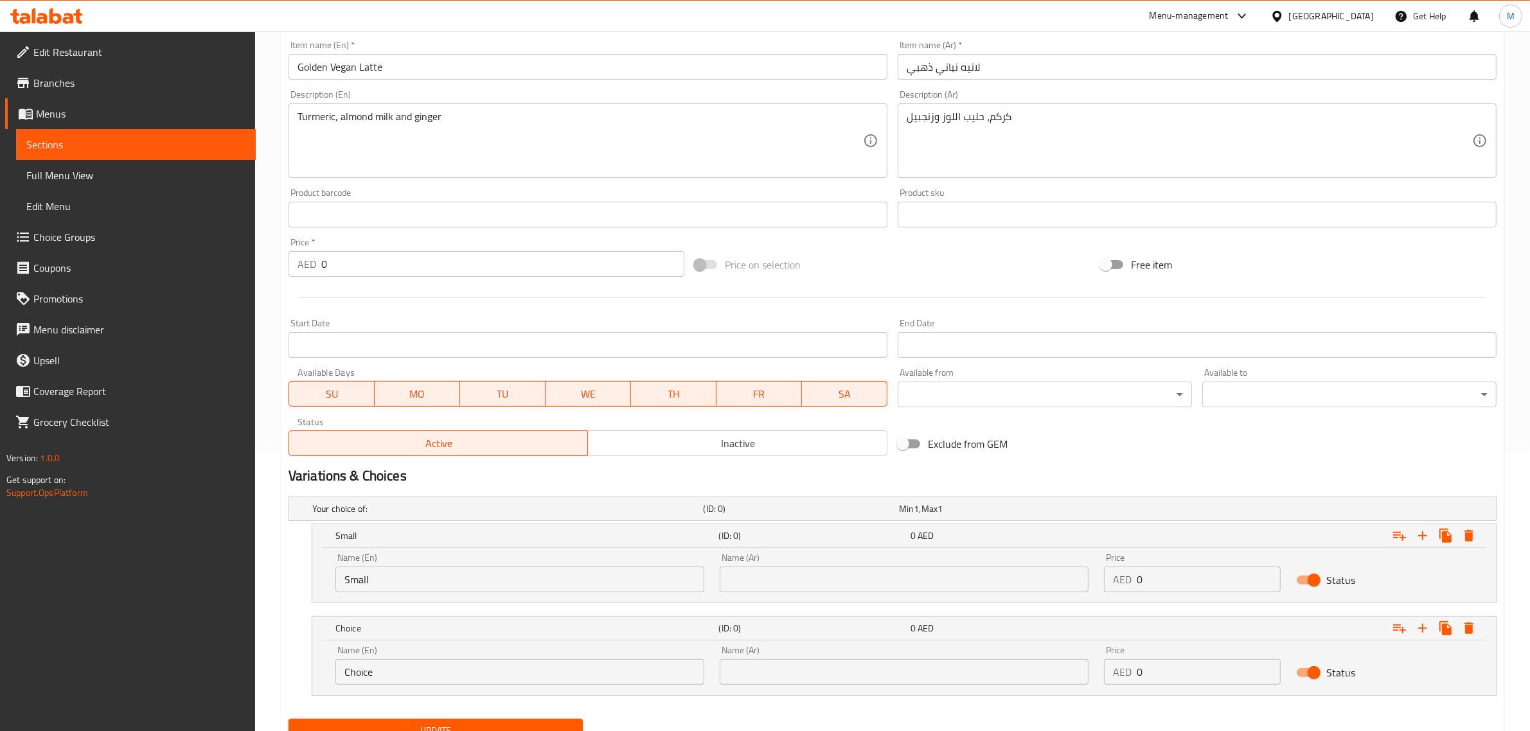
click at [475, 675] on input "Choice" at bounding box center [519, 672] width 369 height 26
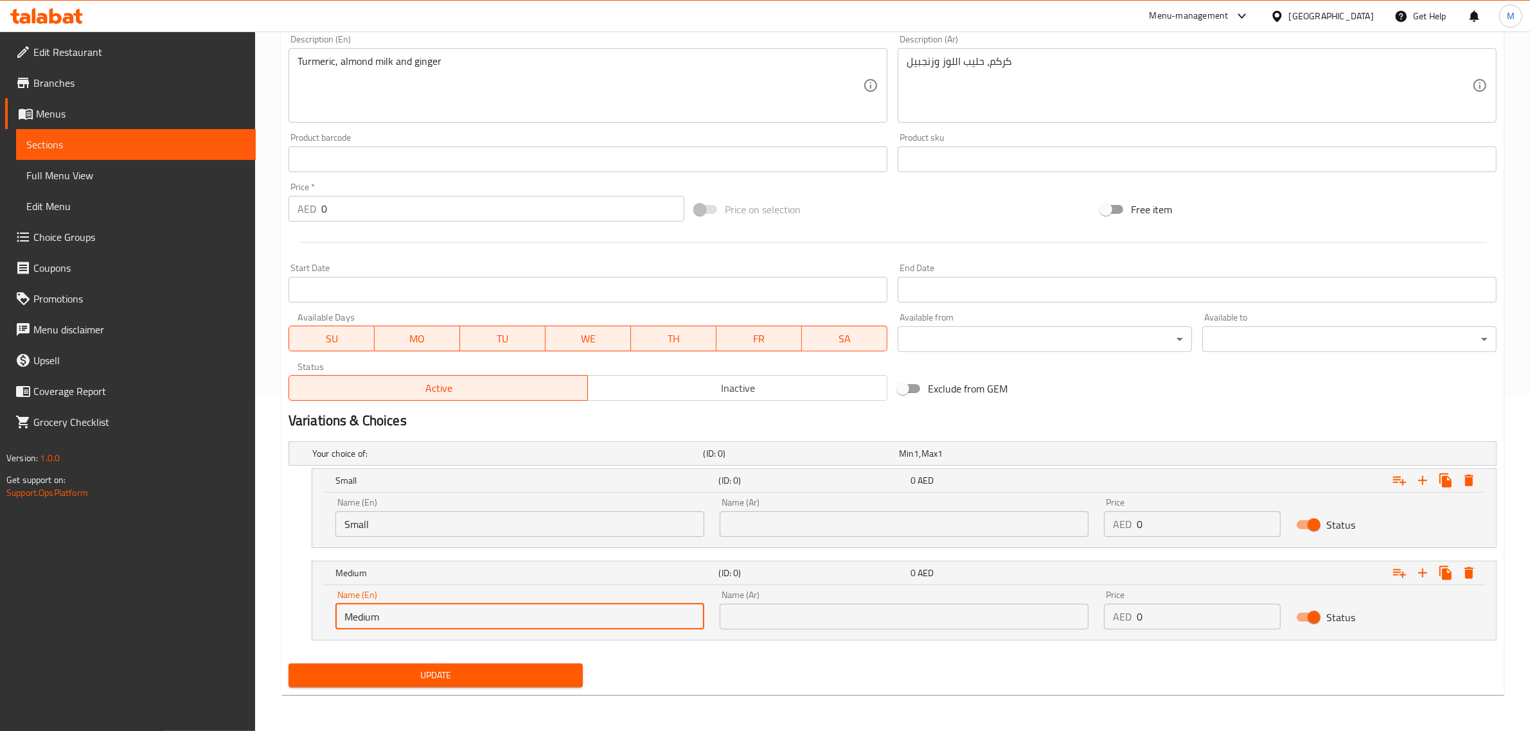
type input "Medium"
click at [765, 665] on div "Update" at bounding box center [892, 676] width 1218 height 34
click at [771, 525] on input "text" at bounding box center [904, 524] width 369 height 26
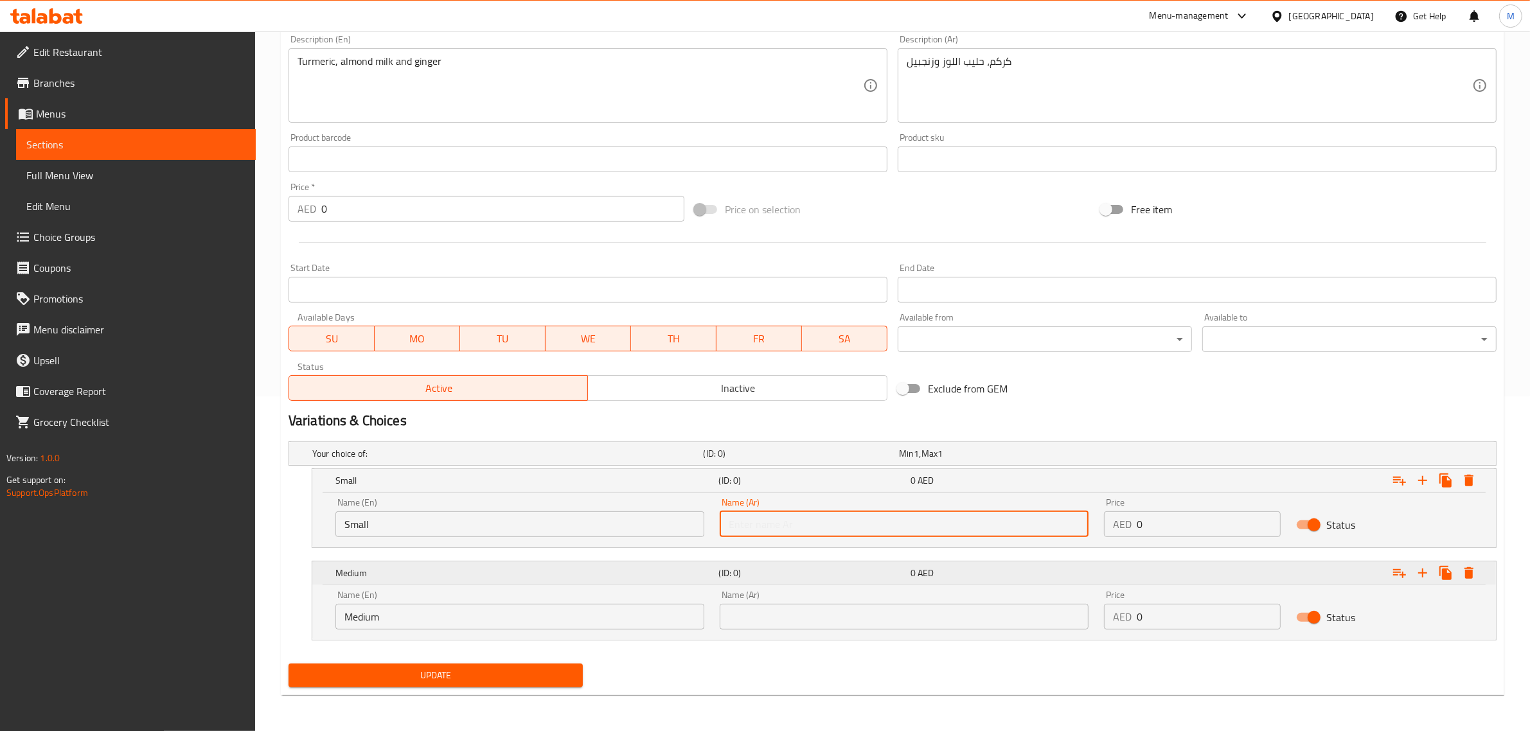
type input "صغير"
click at [813, 619] on input "text" at bounding box center [904, 617] width 369 height 26
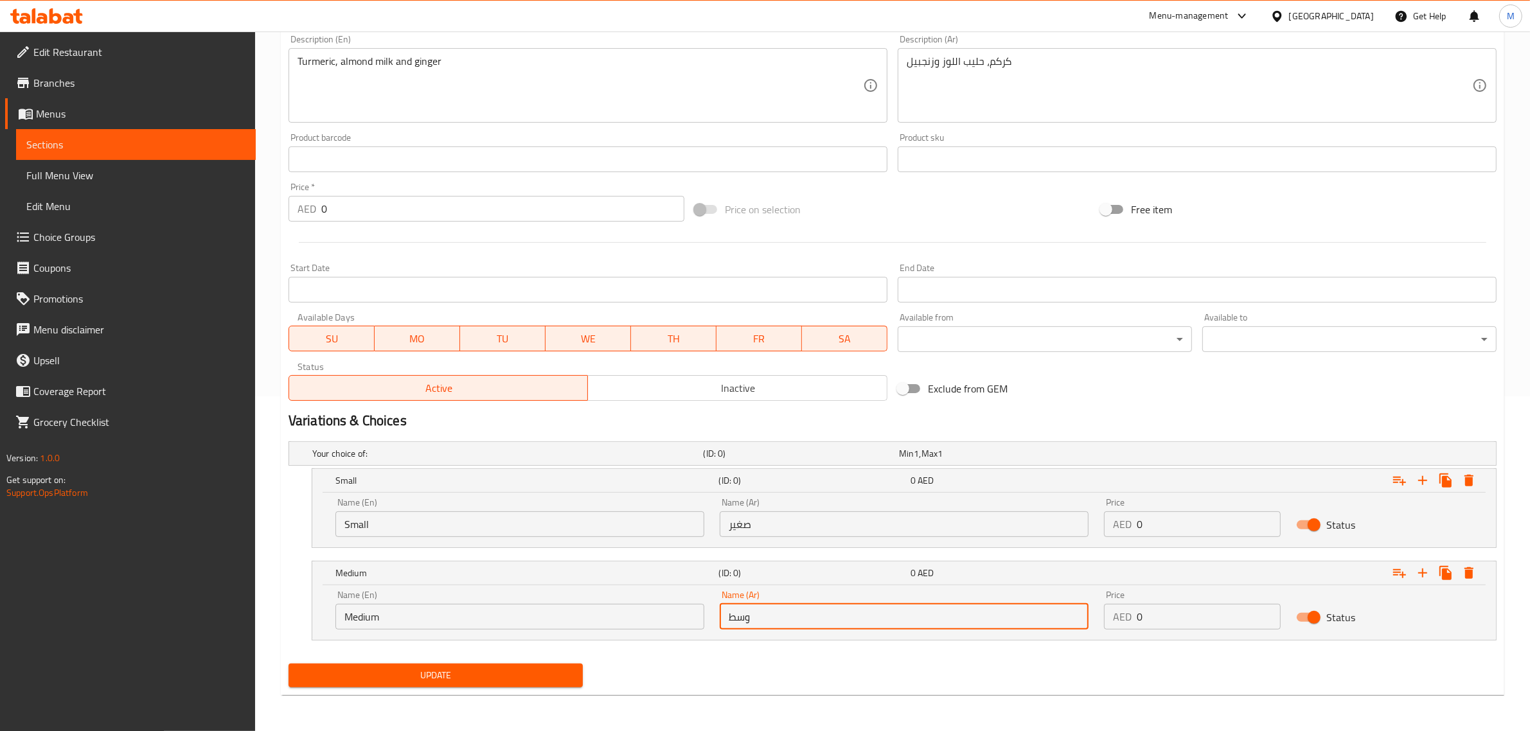
type input "وسط"
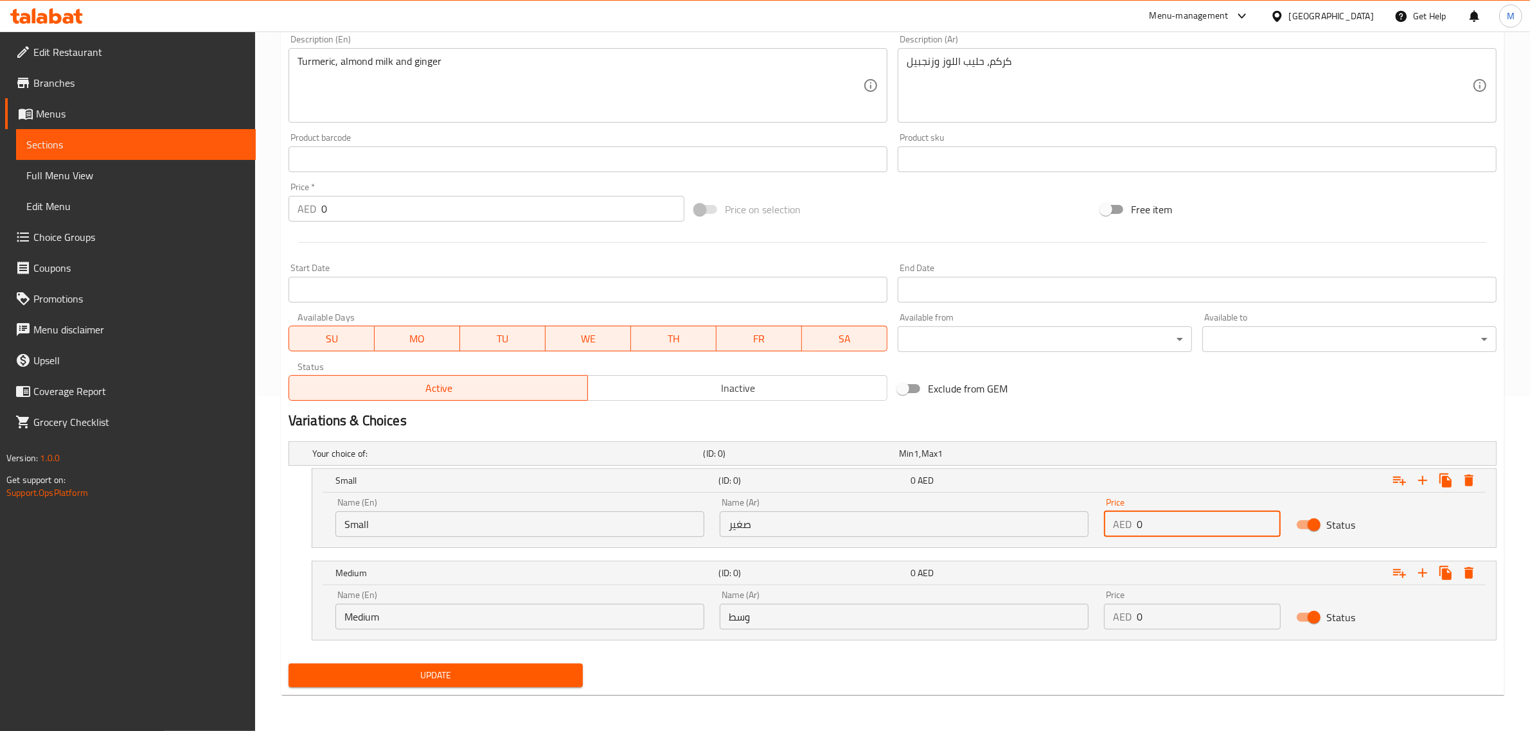
drag, startPoint x: 1145, startPoint y: 527, endPoint x: 1124, endPoint y: 528, distance: 20.6
click at [1124, 528] on div "AED 0 Price" at bounding box center [1192, 524] width 177 height 26
type input "30"
drag, startPoint x: 1163, startPoint y: 609, endPoint x: 1126, endPoint y: 615, distance: 37.1
click at [1126, 615] on div "AED 0 Price" at bounding box center [1192, 617] width 177 height 26
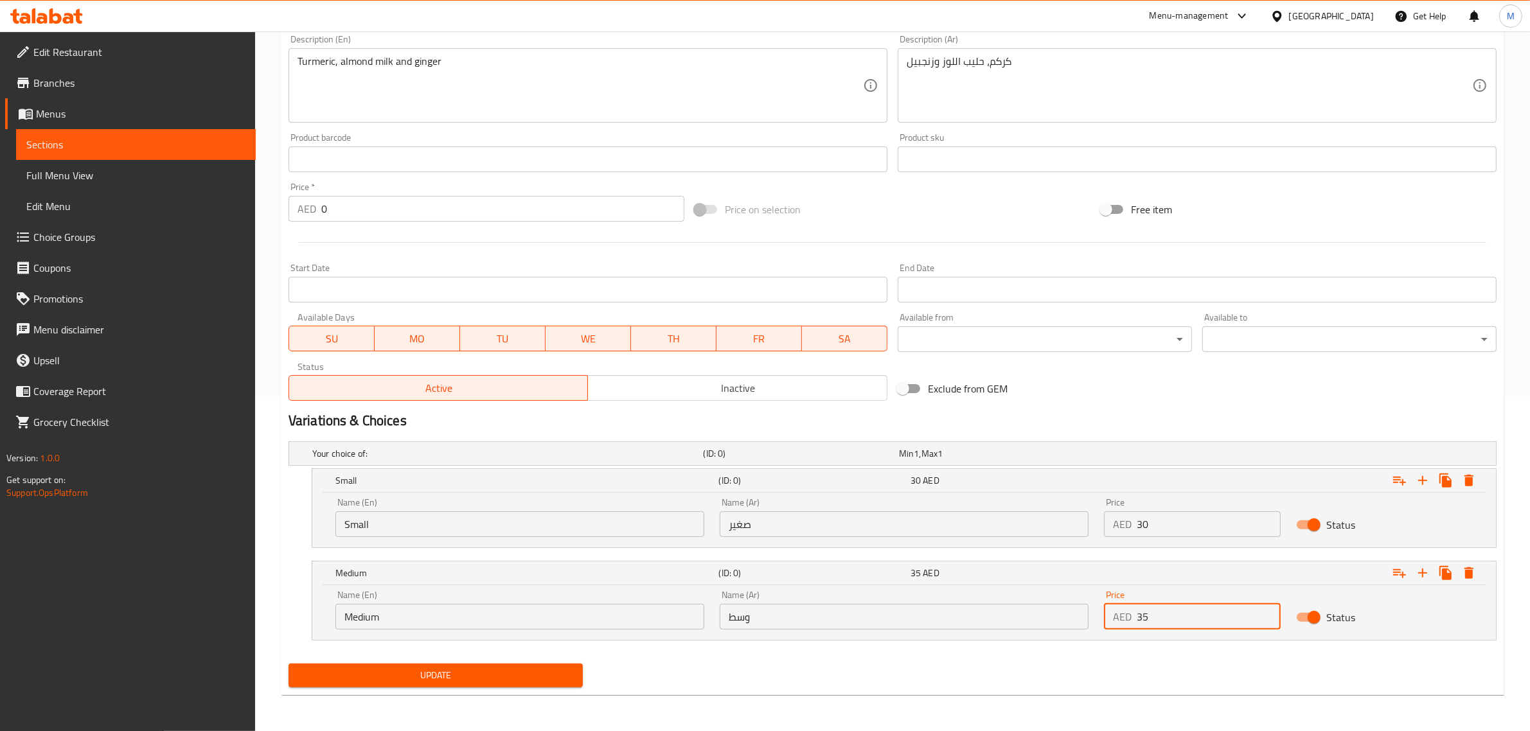
type input "35"
click at [1036, 673] on div "Update" at bounding box center [892, 676] width 1218 height 34
click at [482, 671] on span "Update" at bounding box center [436, 676] width 274 height 16
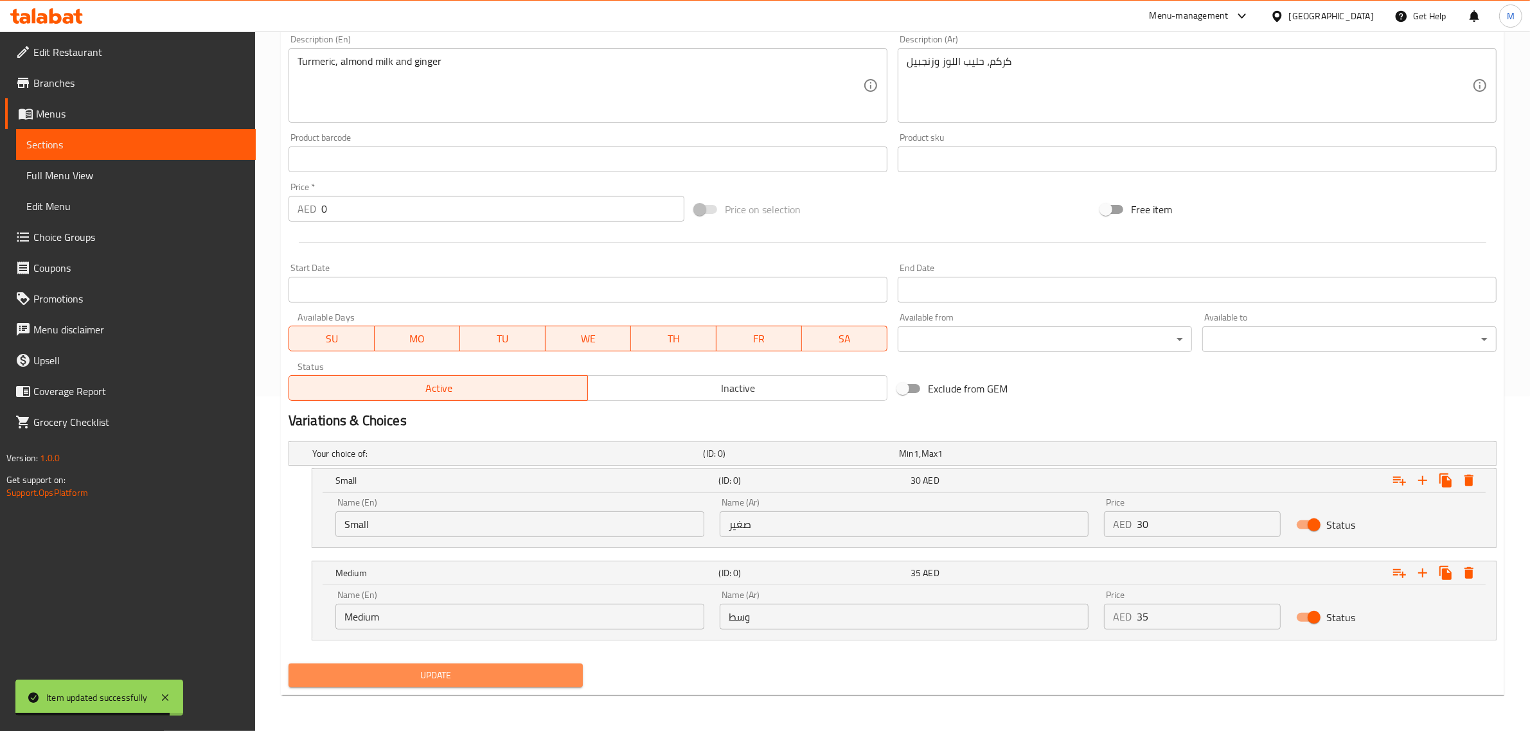
click at [499, 676] on span "Update" at bounding box center [436, 676] width 274 height 16
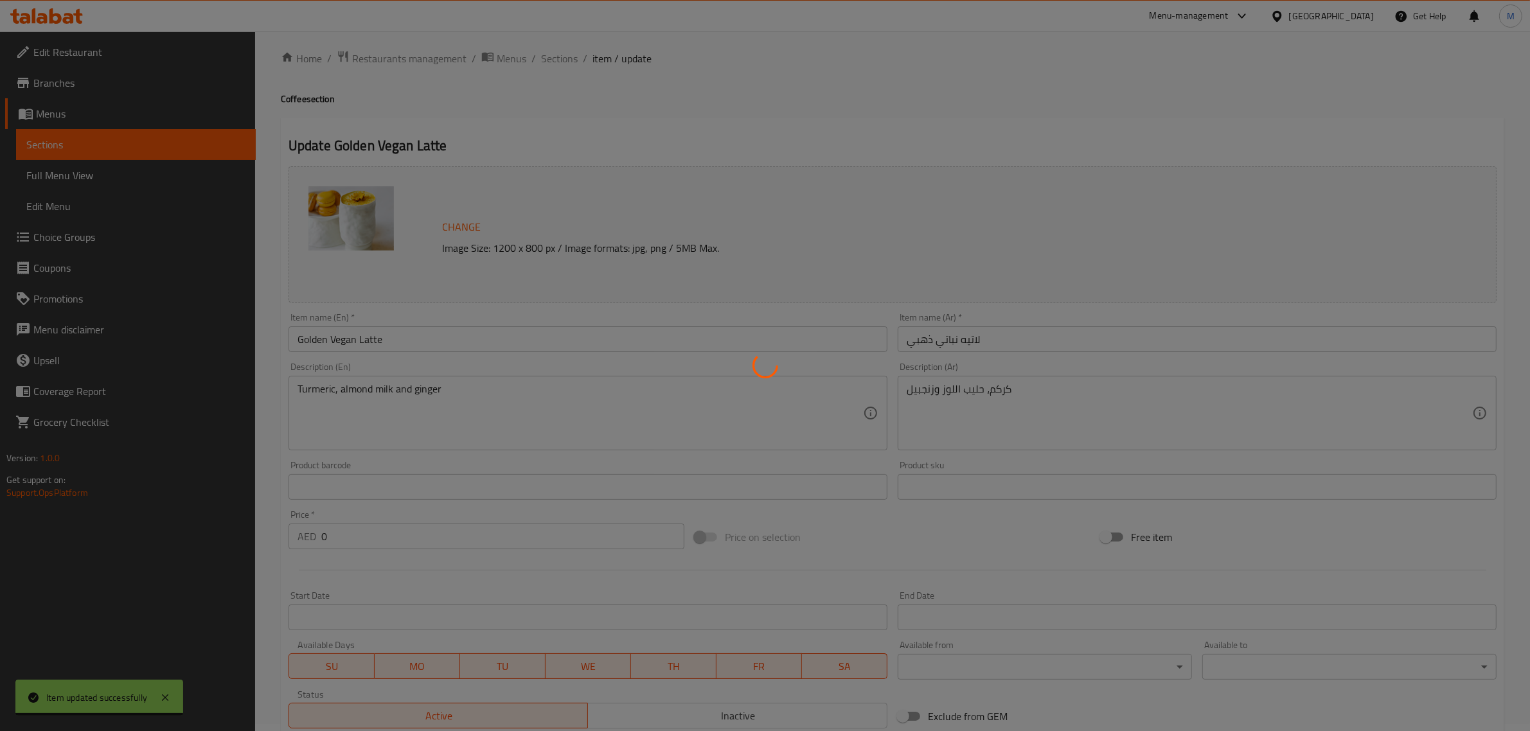
scroll to position [0, 0]
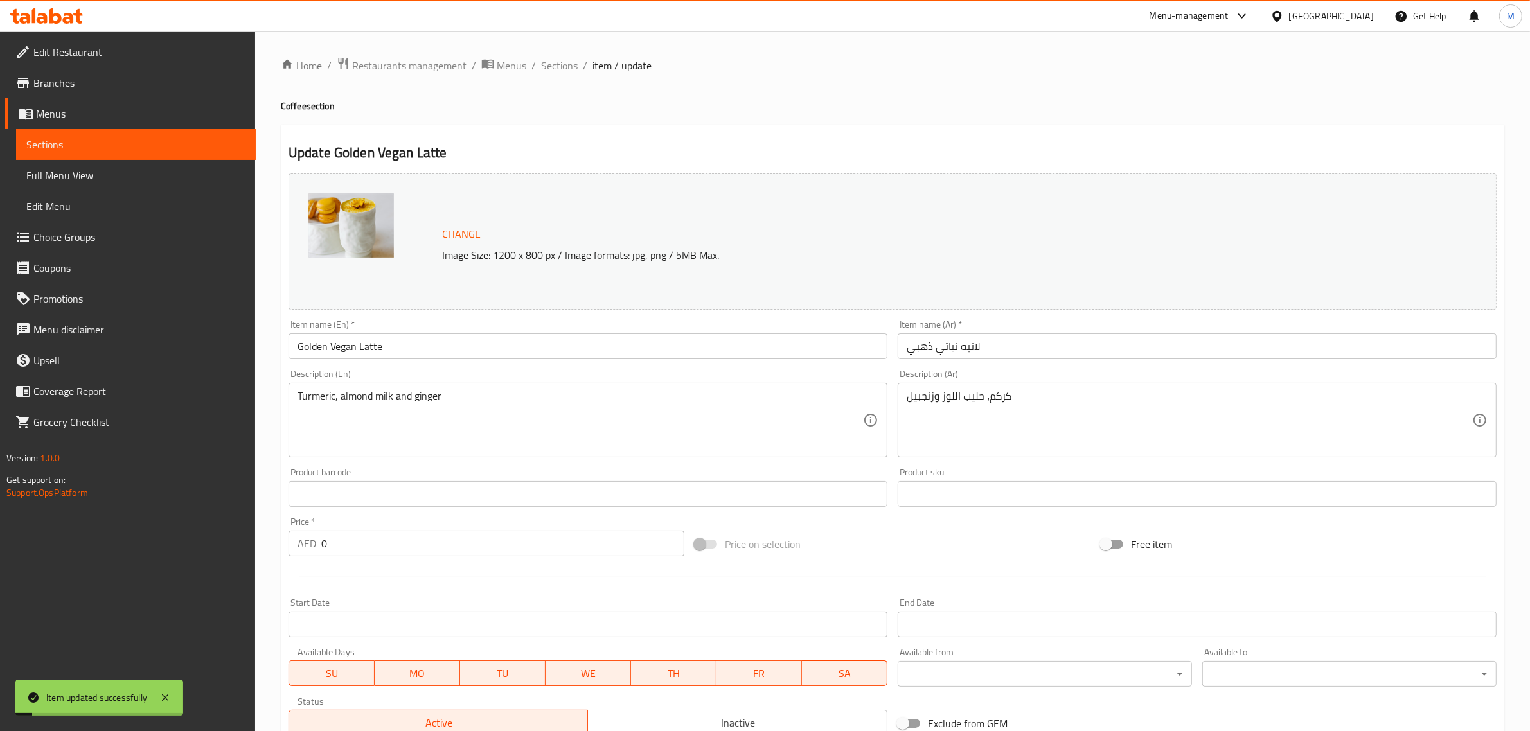
click at [589, 106] on h4 "Coffee section" at bounding box center [892, 106] width 1223 height 13
click at [553, 69] on span "Sections" at bounding box center [559, 65] width 37 height 15
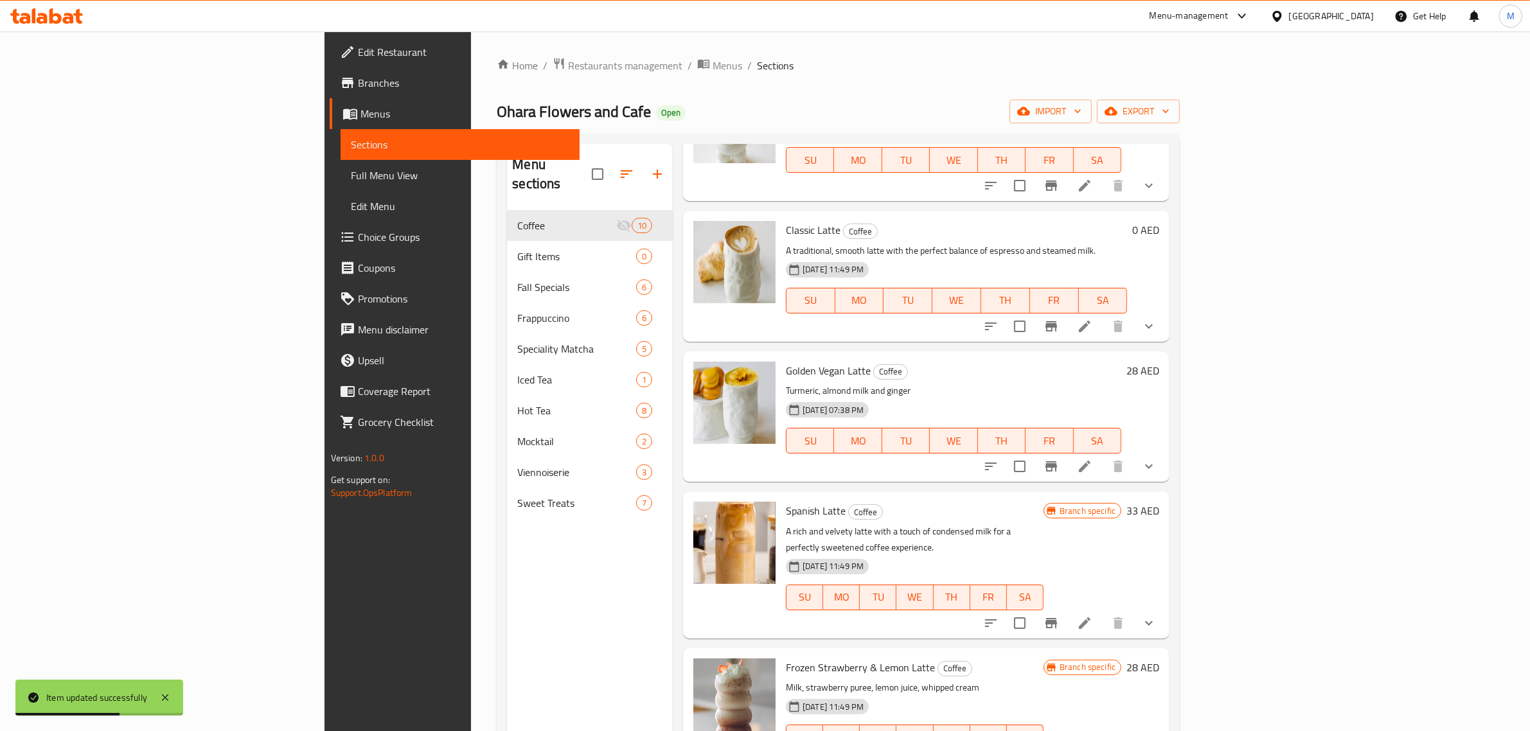
scroll to position [703, 0]
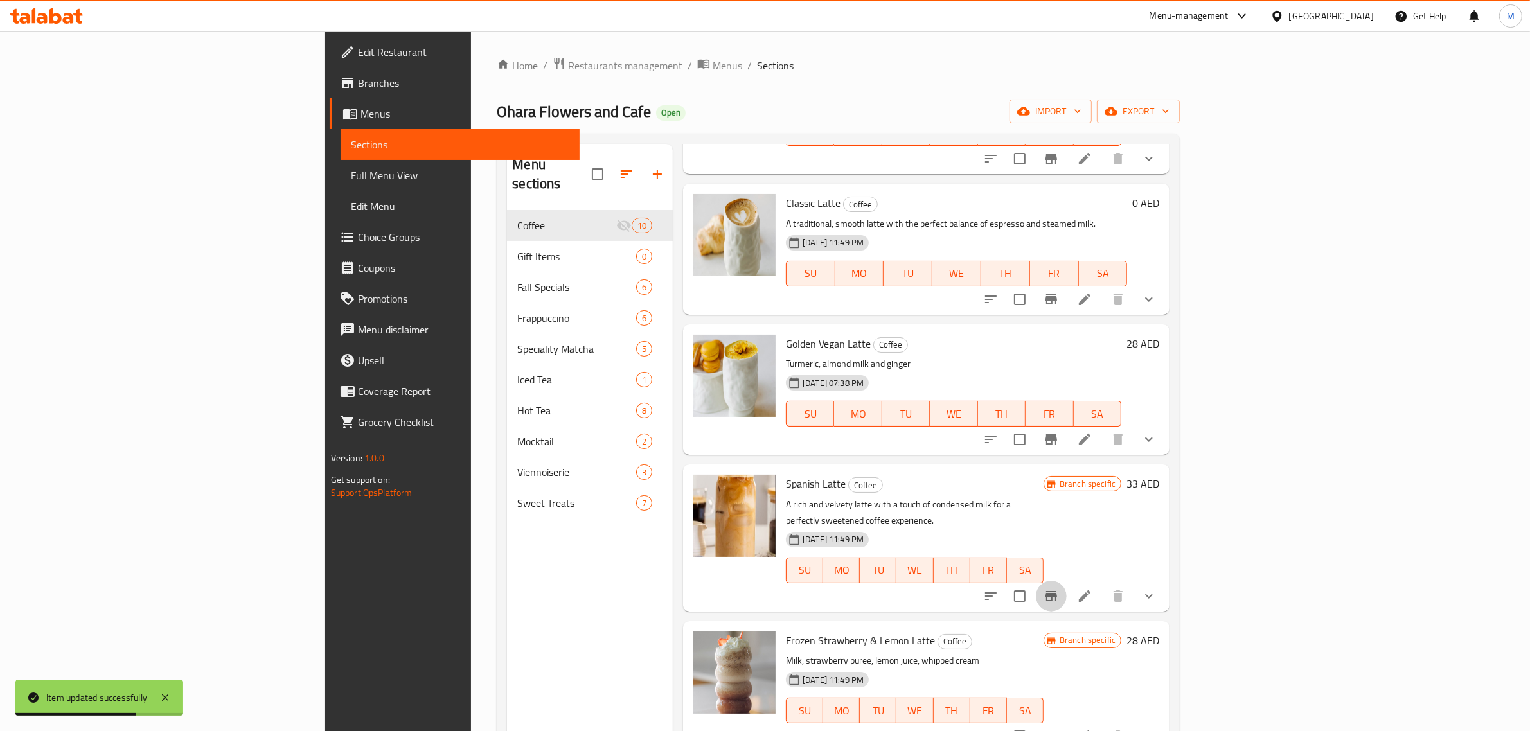
click at [1057, 591] on icon "Branch-specific-item" at bounding box center [1051, 596] width 12 height 10
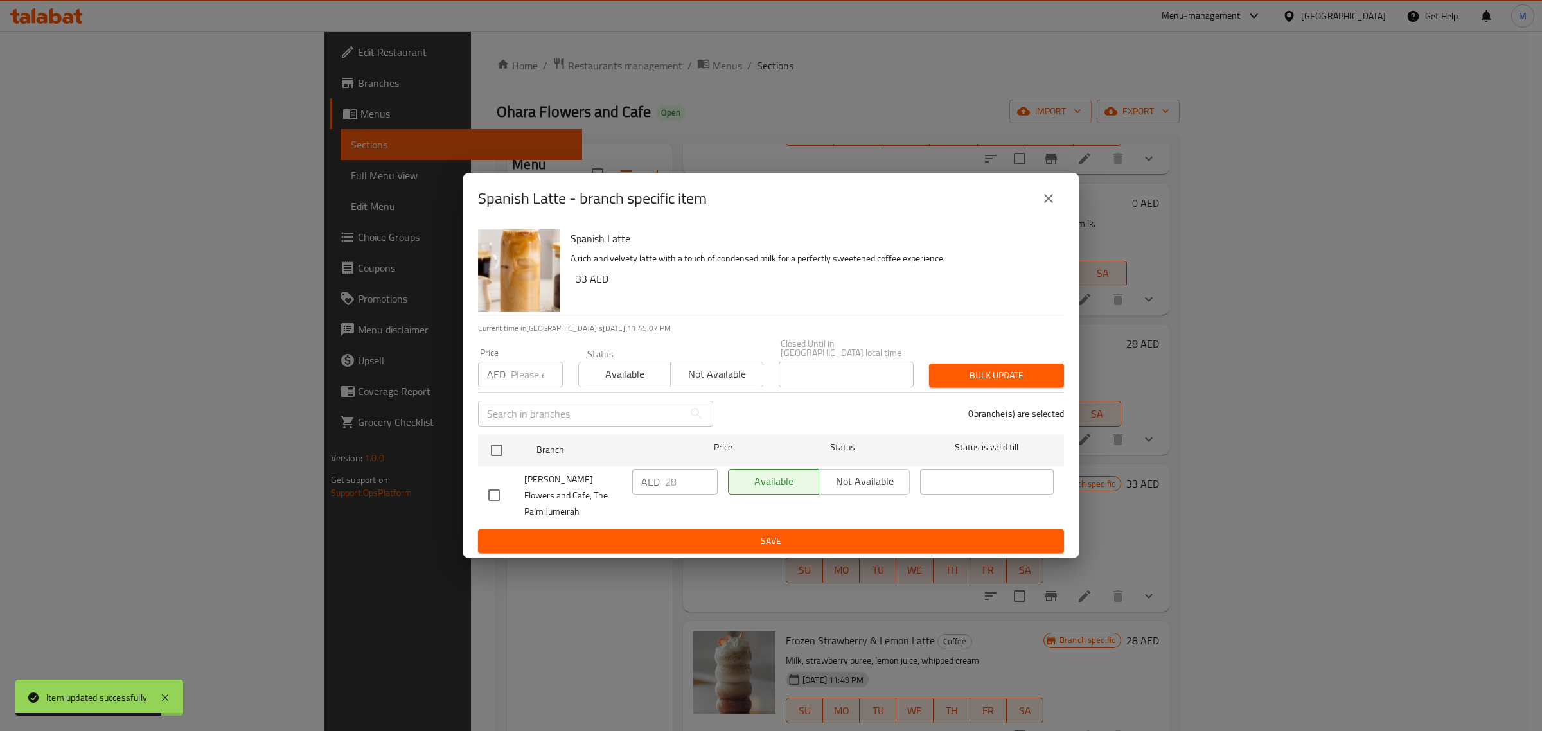
click at [500, 493] on input "checkbox" at bounding box center [494, 495] width 27 height 27
checkbox input "true"
drag, startPoint x: 685, startPoint y: 495, endPoint x: 653, endPoint y: 495, distance: 31.5
click at [653, 495] on div "AED 28 ​" at bounding box center [674, 482] width 85 height 26
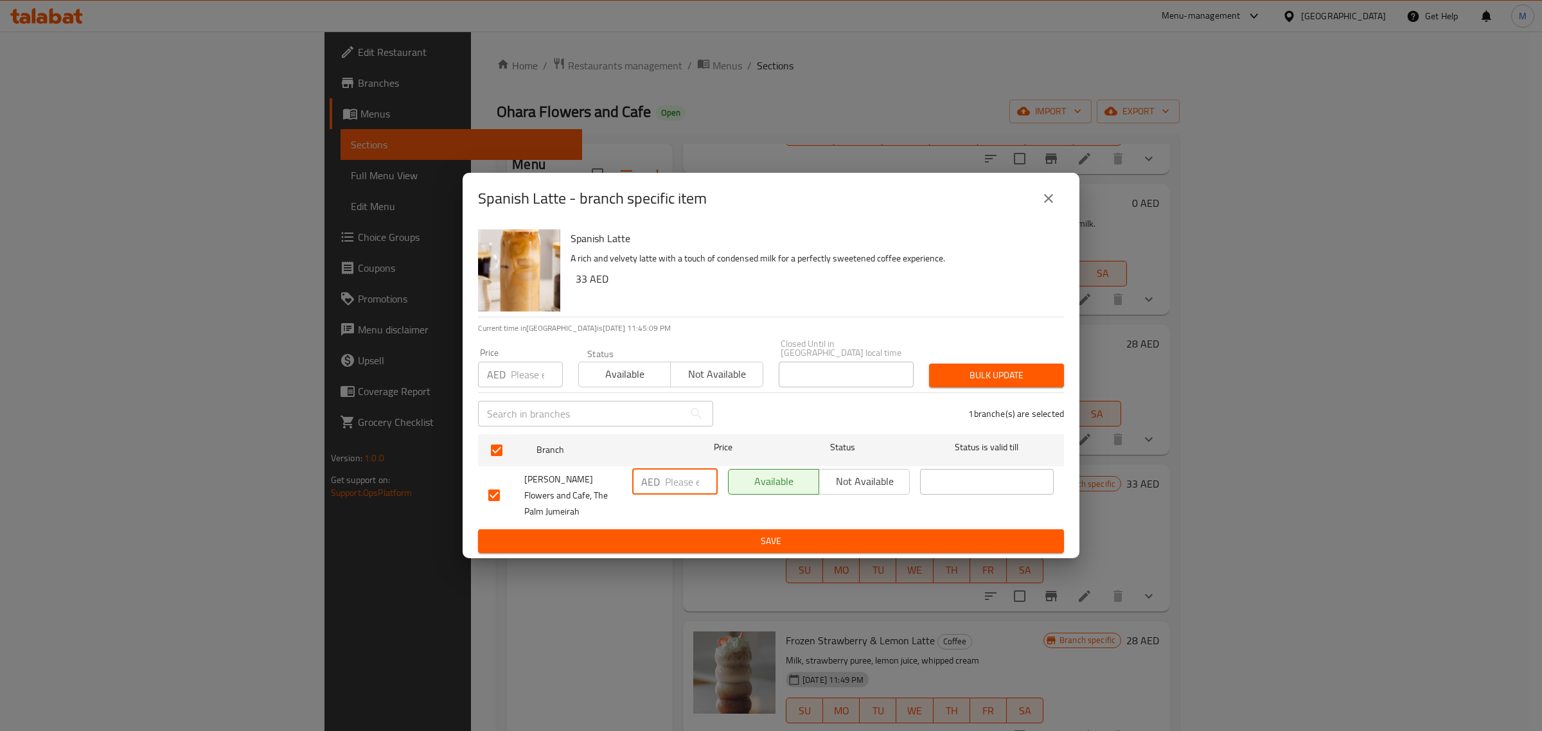
click at [682, 542] on button "Save" at bounding box center [771, 541] width 586 height 24
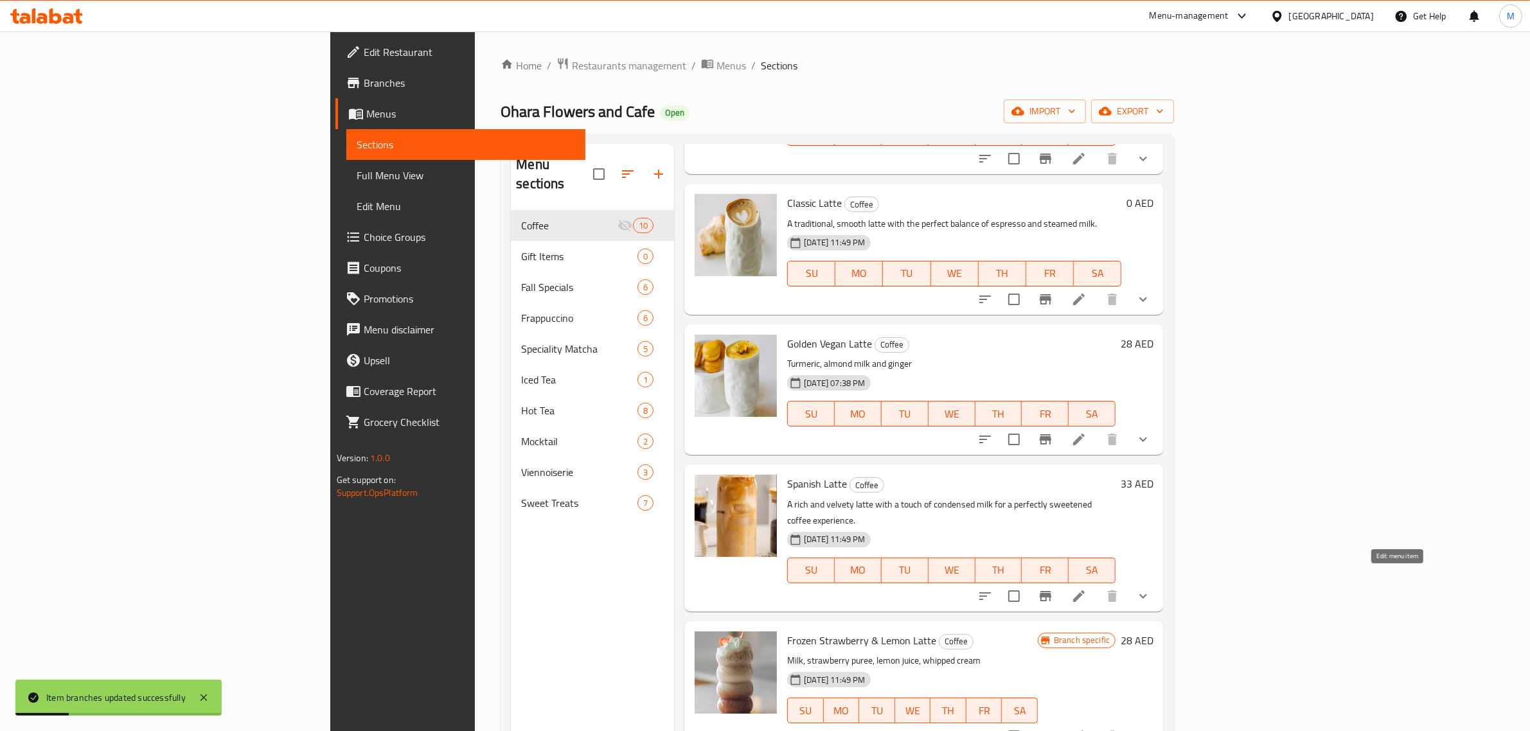
click at [1086, 588] on icon at bounding box center [1078, 595] width 15 height 15
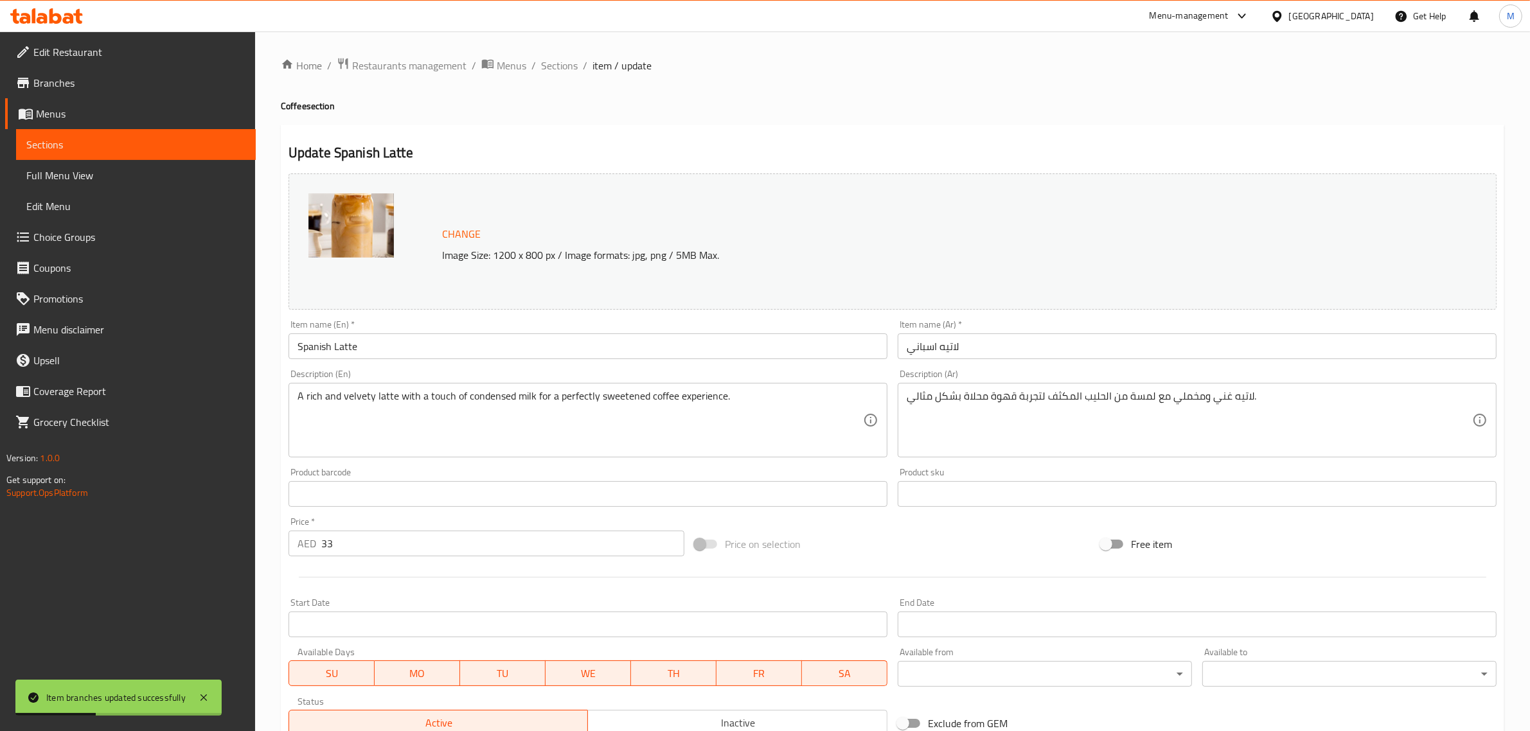
scroll to position [269, 0]
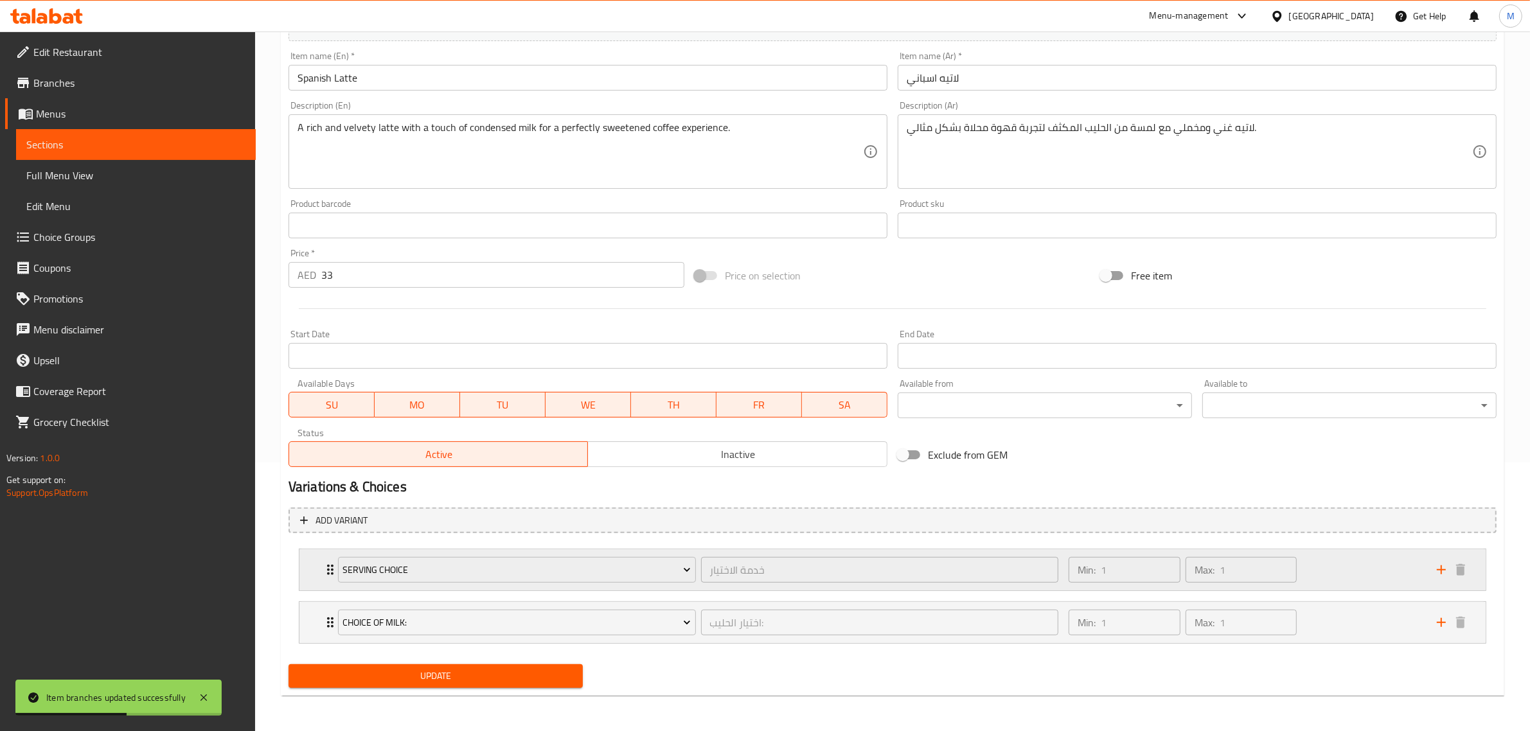
click at [1340, 565] on div "Min: 1 ​ Max: 1 ​" at bounding box center [1245, 569] width 368 height 41
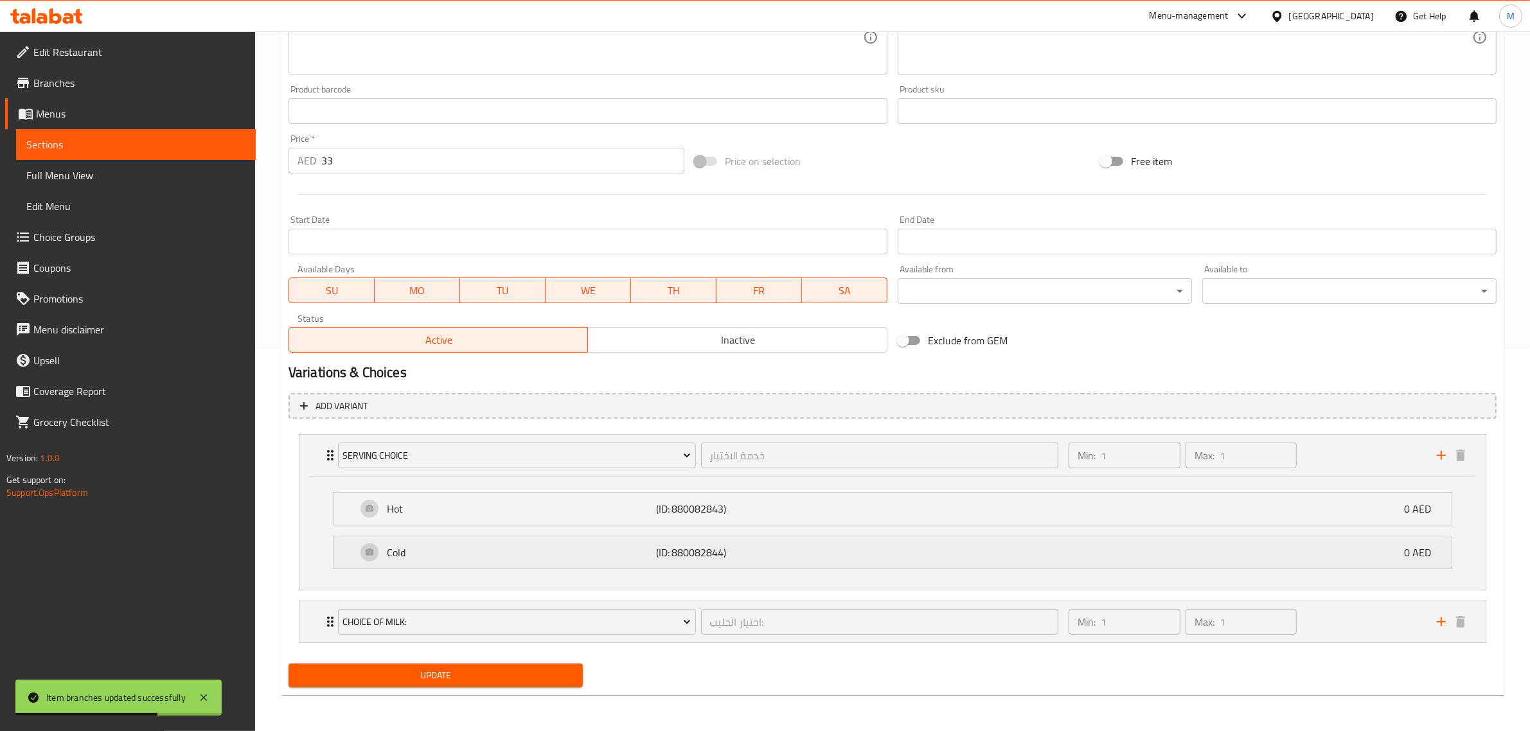
scroll to position [384, 0]
click at [1309, 631] on div "Min: 1 ​ Max: 1 ​" at bounding box center [1245, 621] width 368 height 41
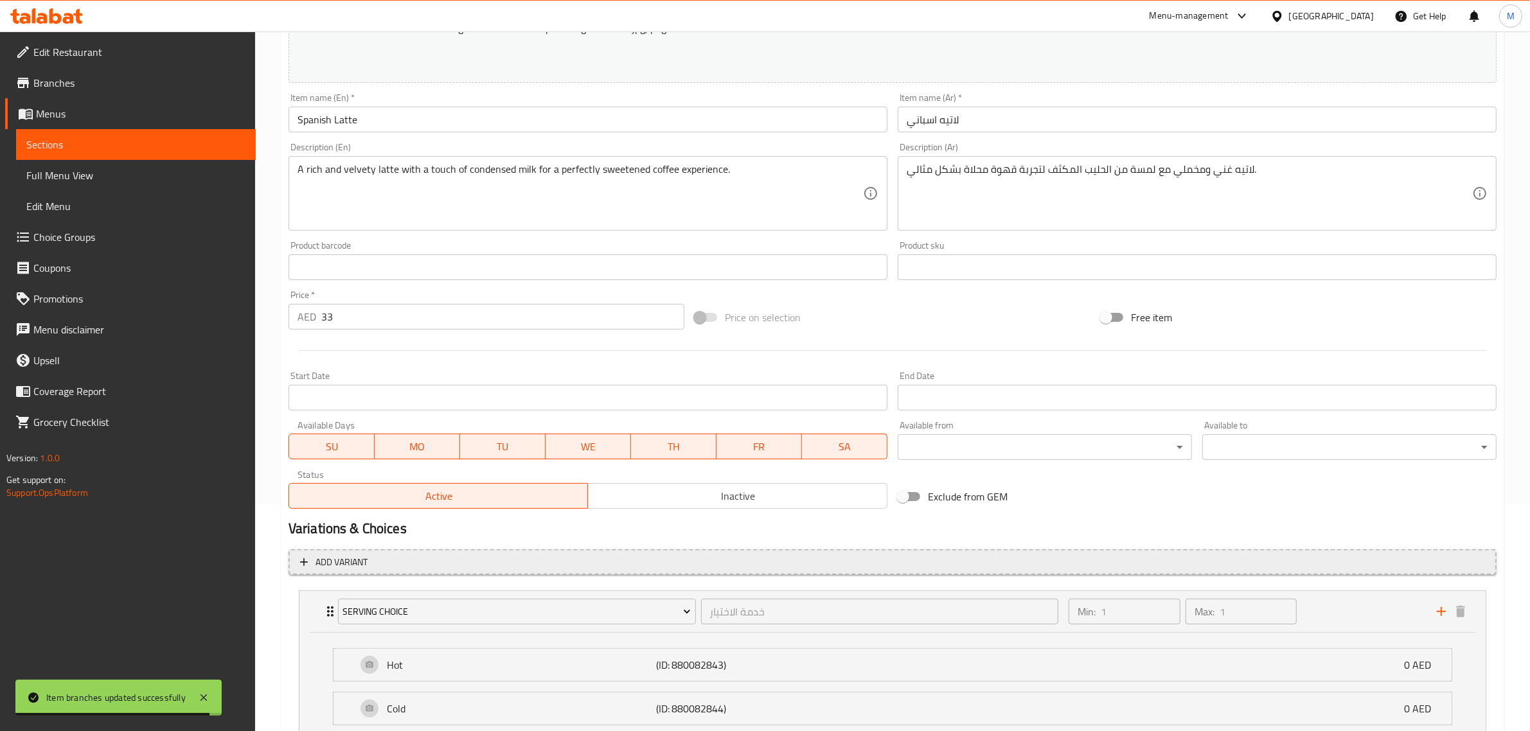
scroll to position [223, 0]
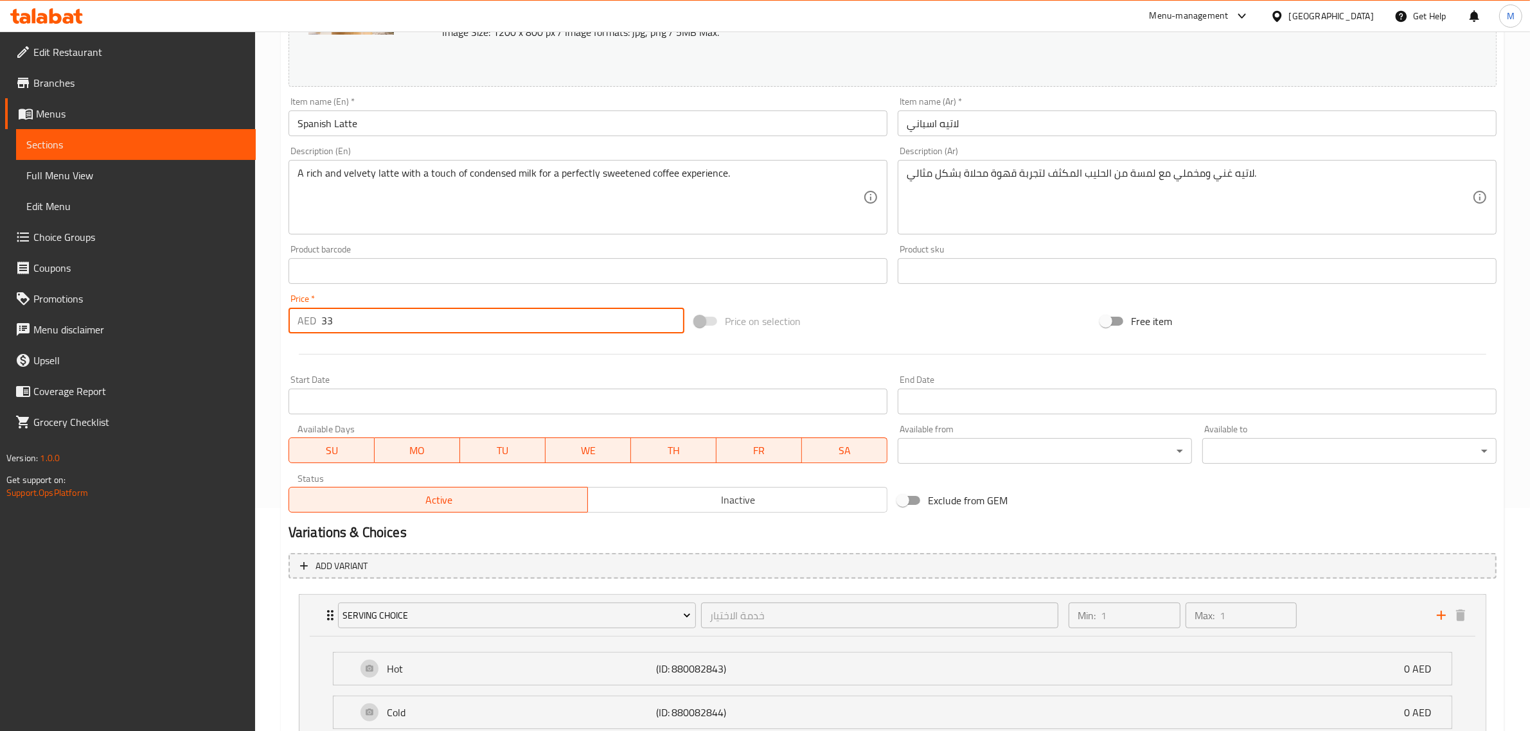
drag, startPoint x: 360, startPoint y: 315, endPoint x: 310, endPoint y: 319, distance: 49.6
click at [310, 319] on div "AED 33 Price *" at bounding box center [486, 321] width 396 height 26
type input "0"
click at [847, 335] on div "Price on selection" at bounding box center [892, 321] width 406 height 35
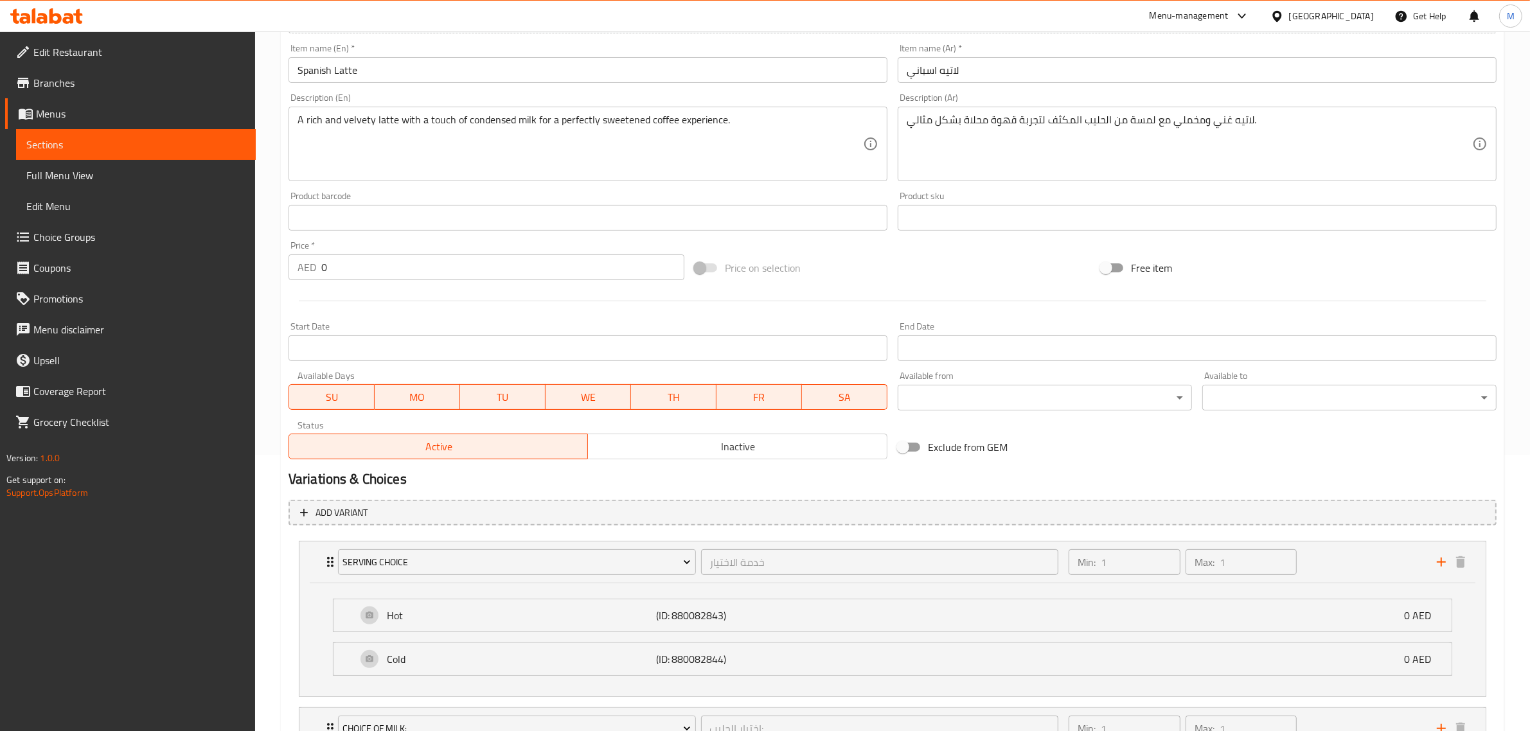
scroll to position [303, 0]
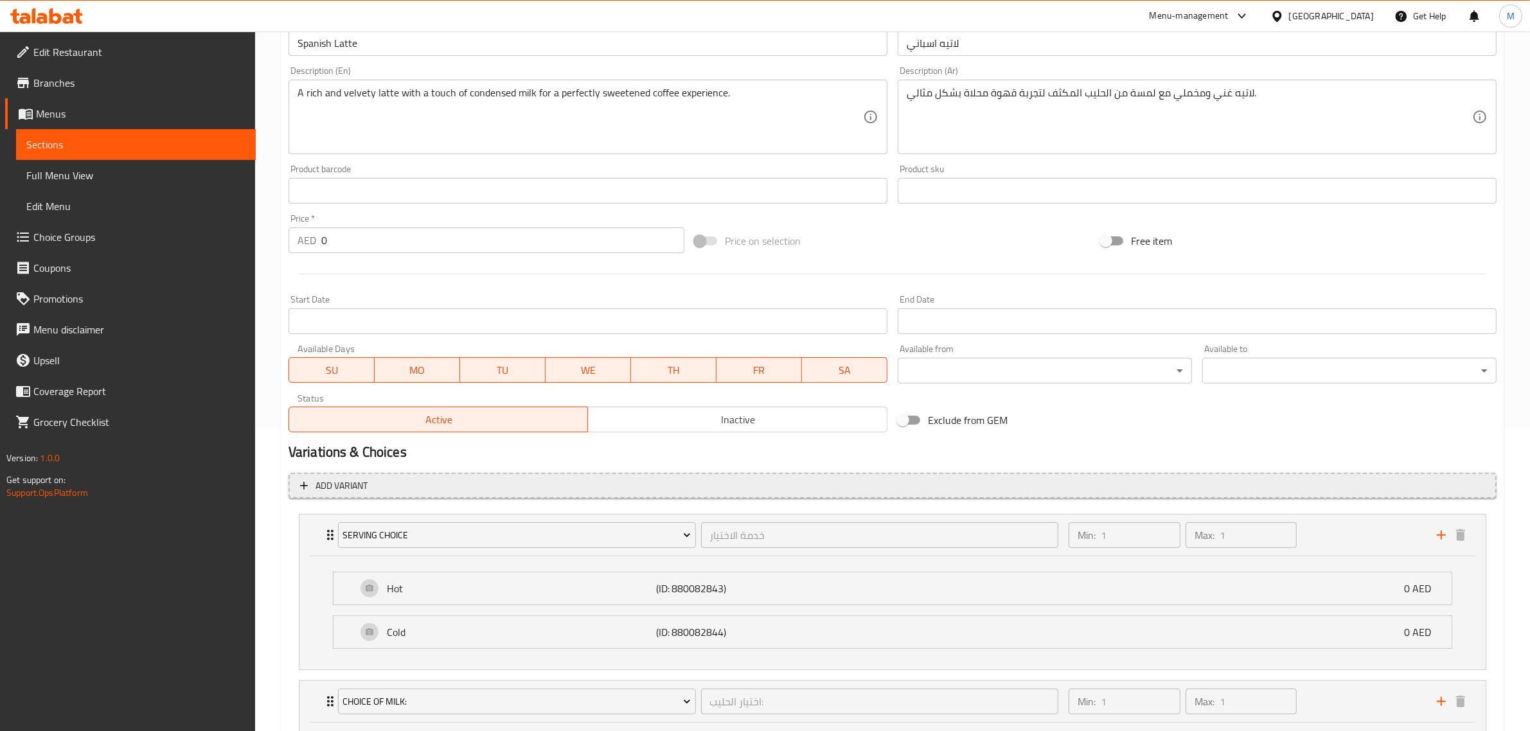
click at [583, 484] on span "Add variant" at bounding box center [892, 486] width 1185 height 16
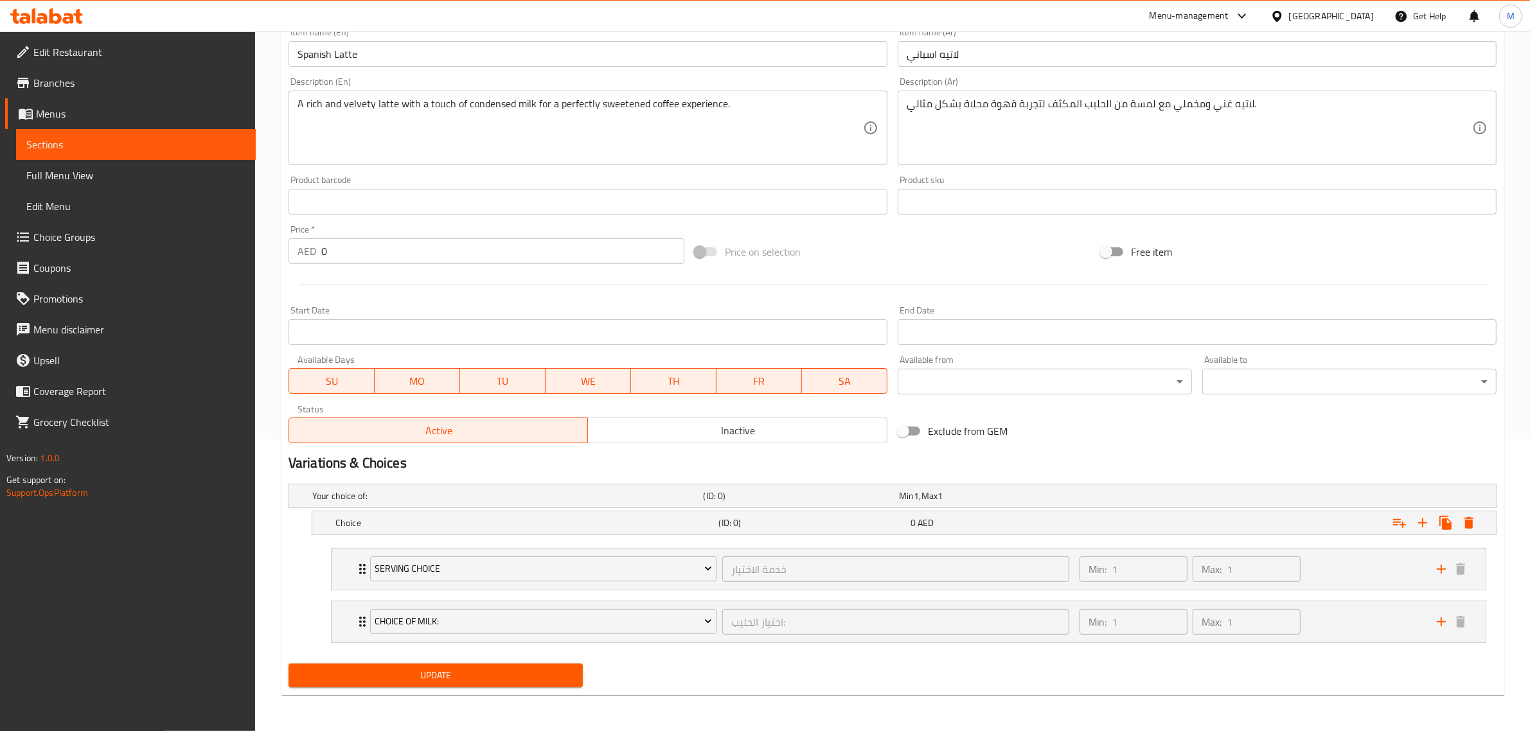
scroll to position [293, 0]
click at [1418, 524] on icon "Expand" at bounding box center [1422, 522] width 15 height 15
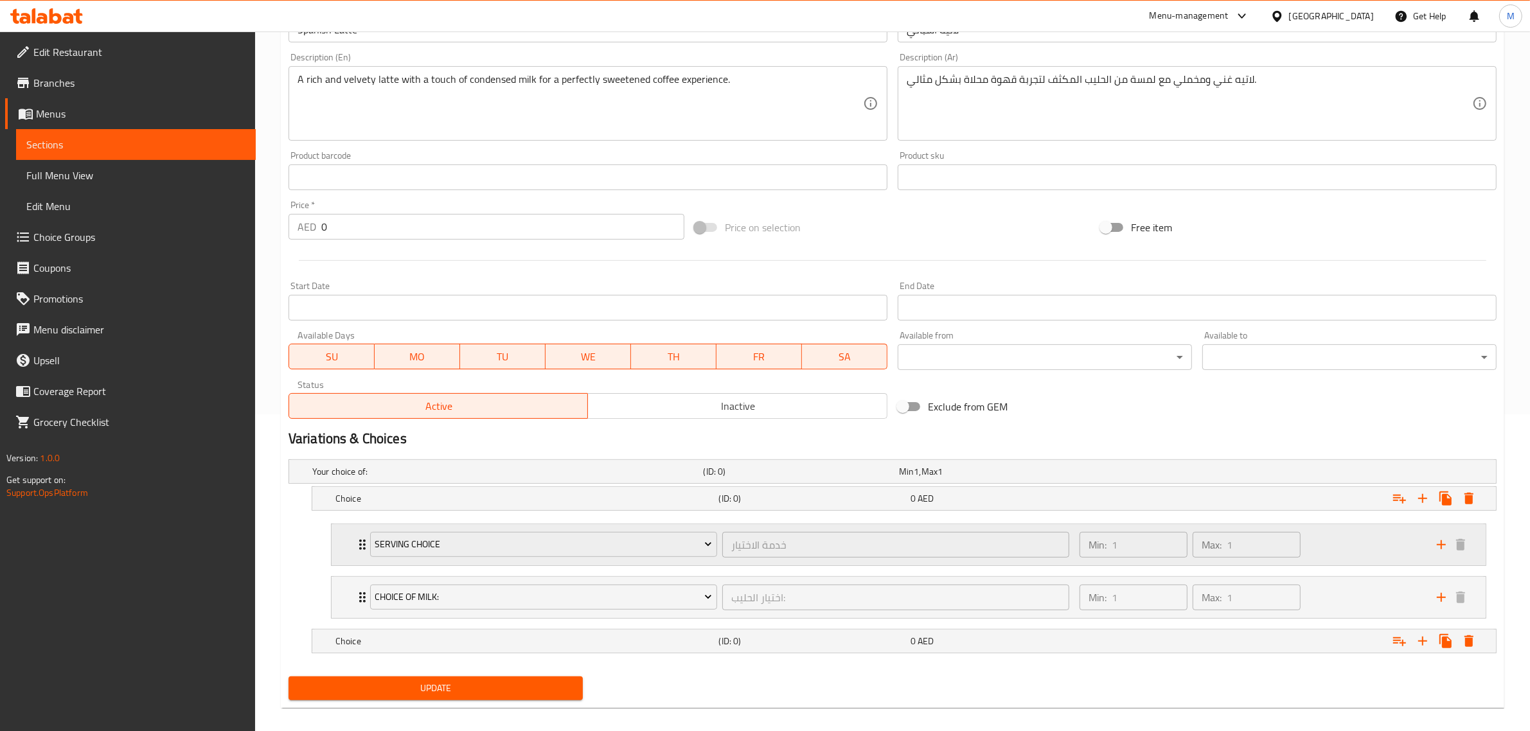
scroll to position [331, 0]
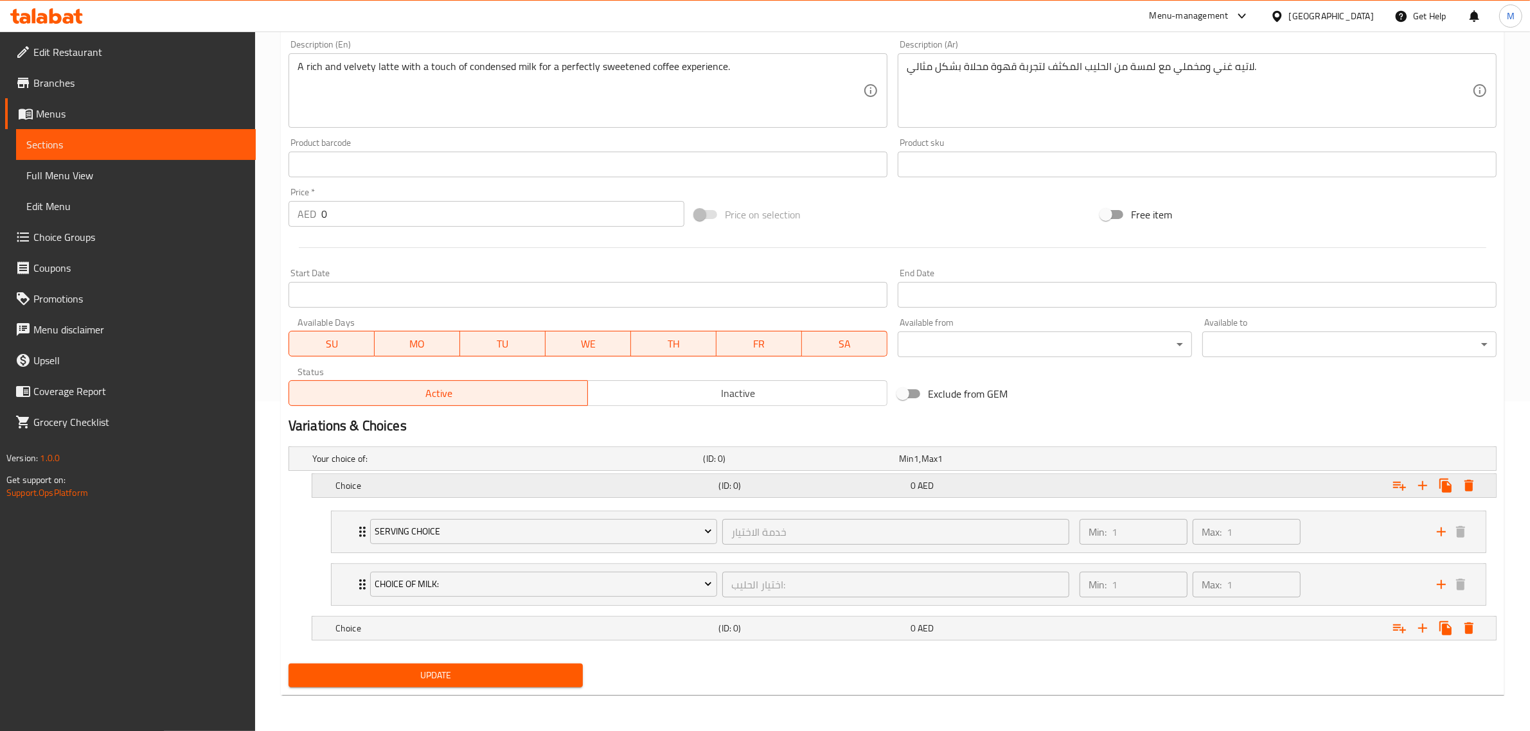
click at [673, 485] on h5 "Choice" at bounding box center [524, 485] width 378 height 13
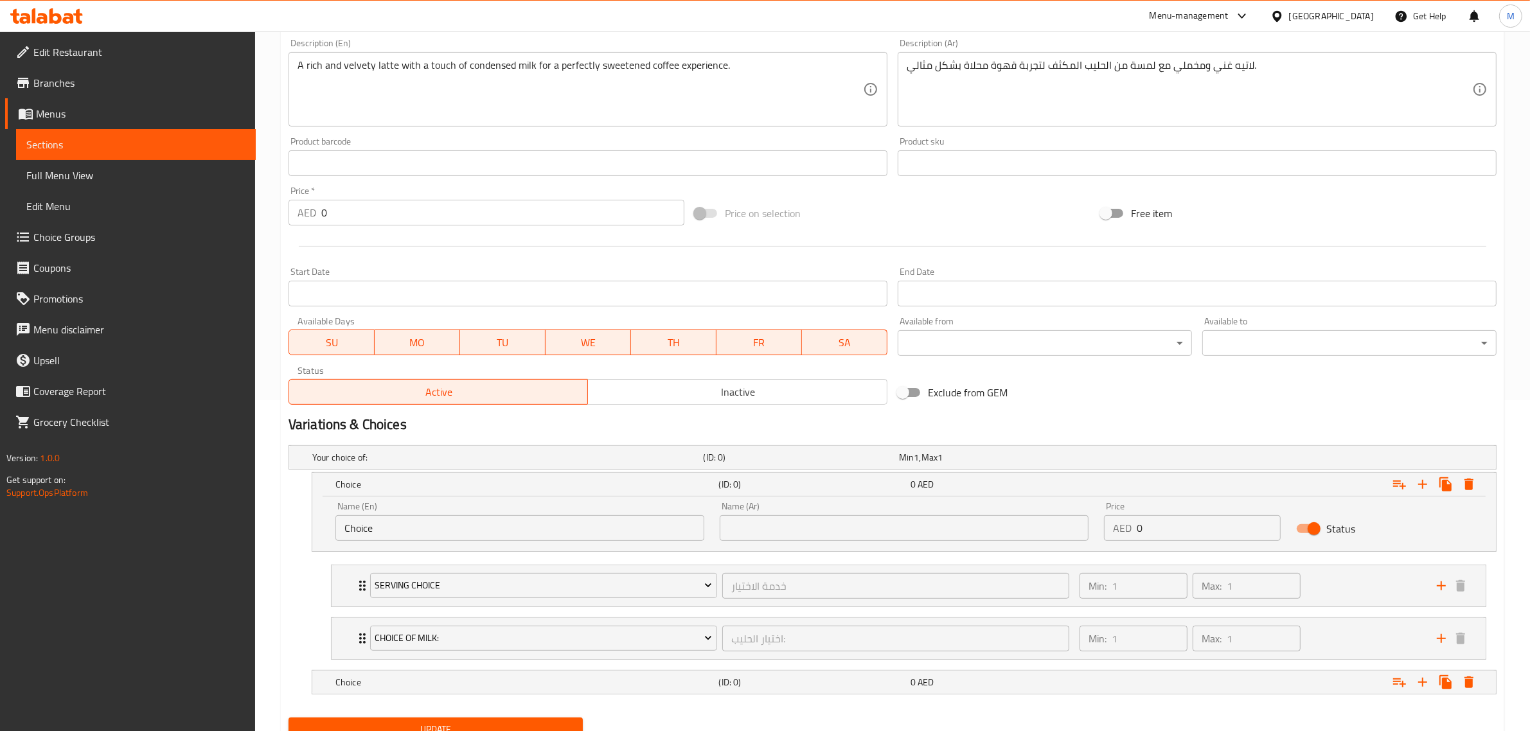
click at [587, 517] on input "Choice" at bounding box center [519, 528] width 369 height 26
type input "Small"
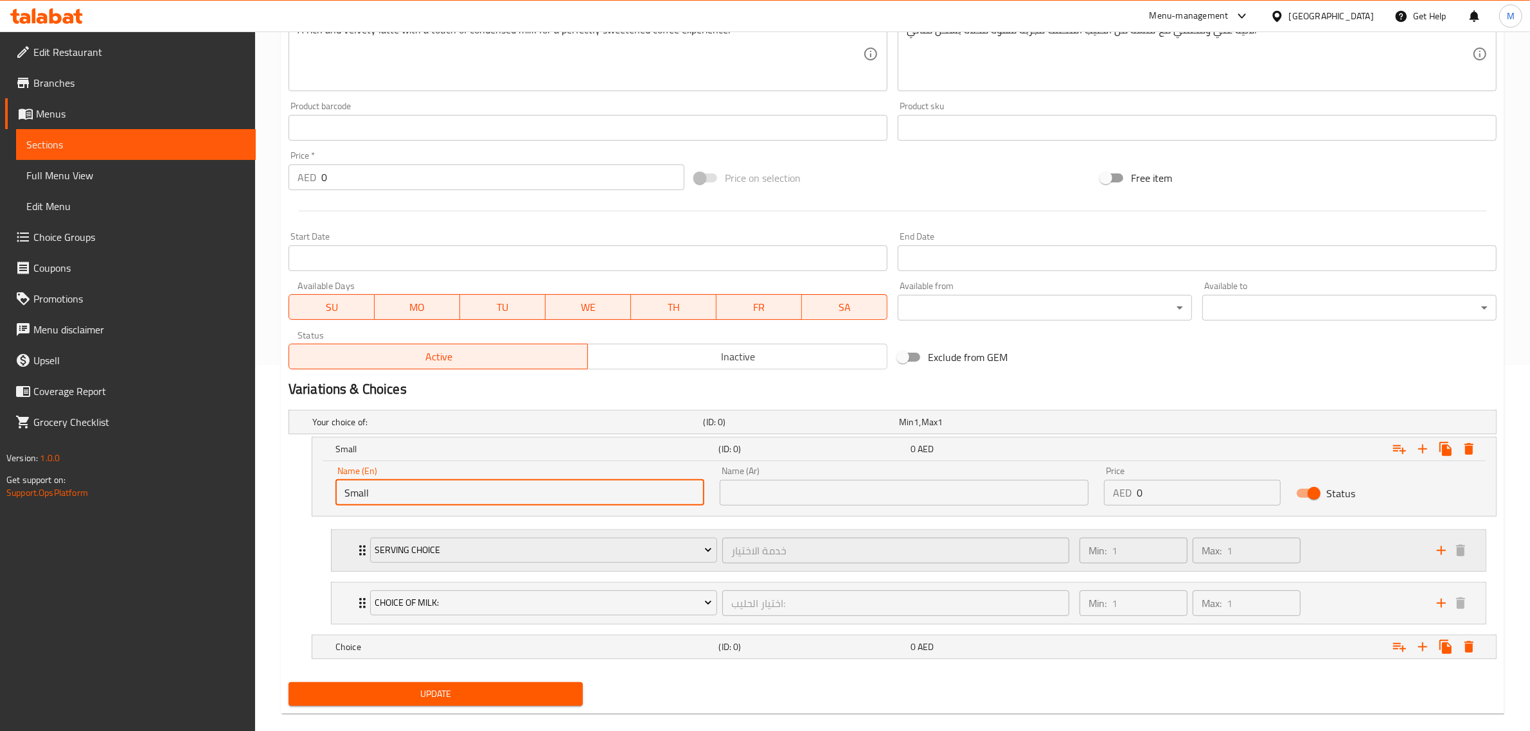
scroll to position [386, 0]
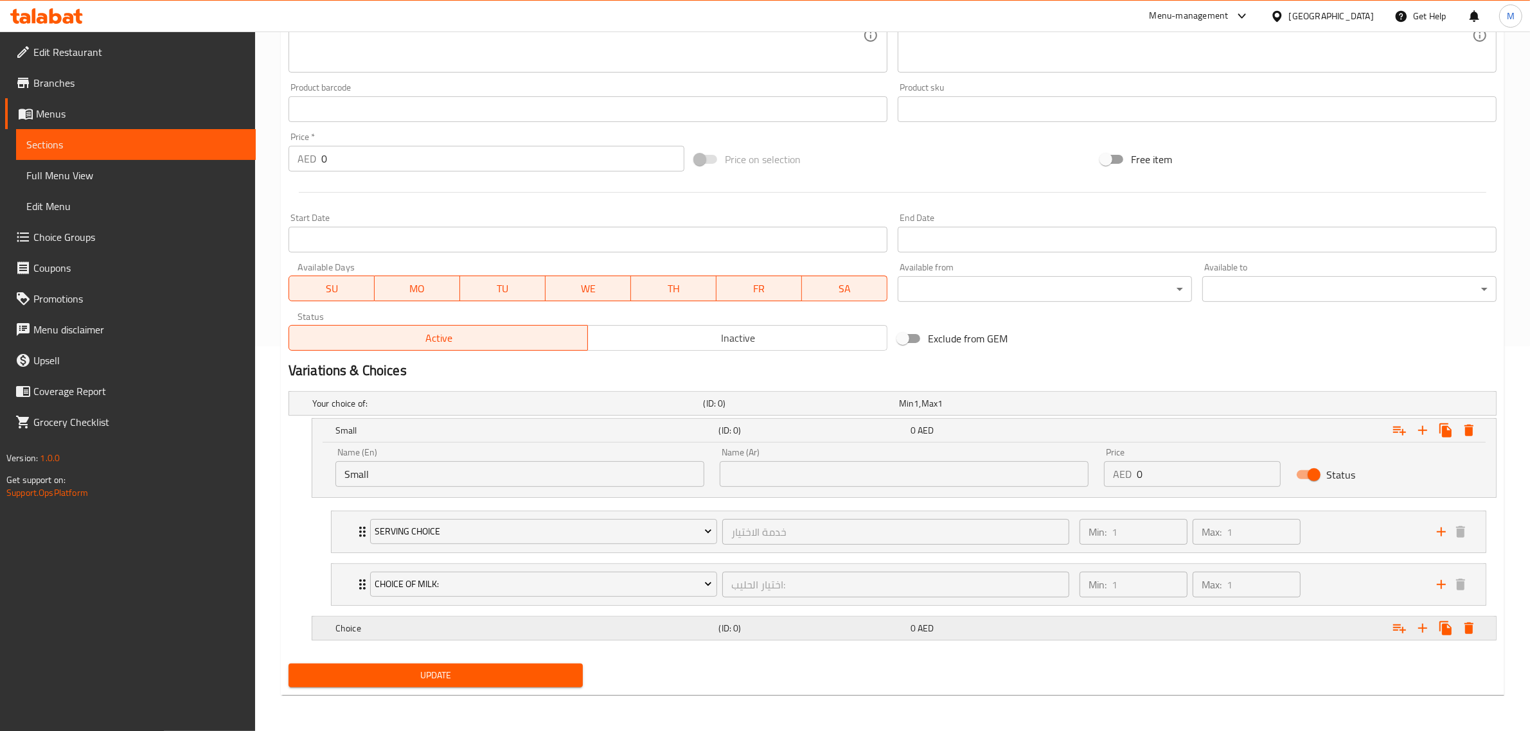
click at [624, 637] on div "Choice" at bounding box center [525, 628] width 384 height 18
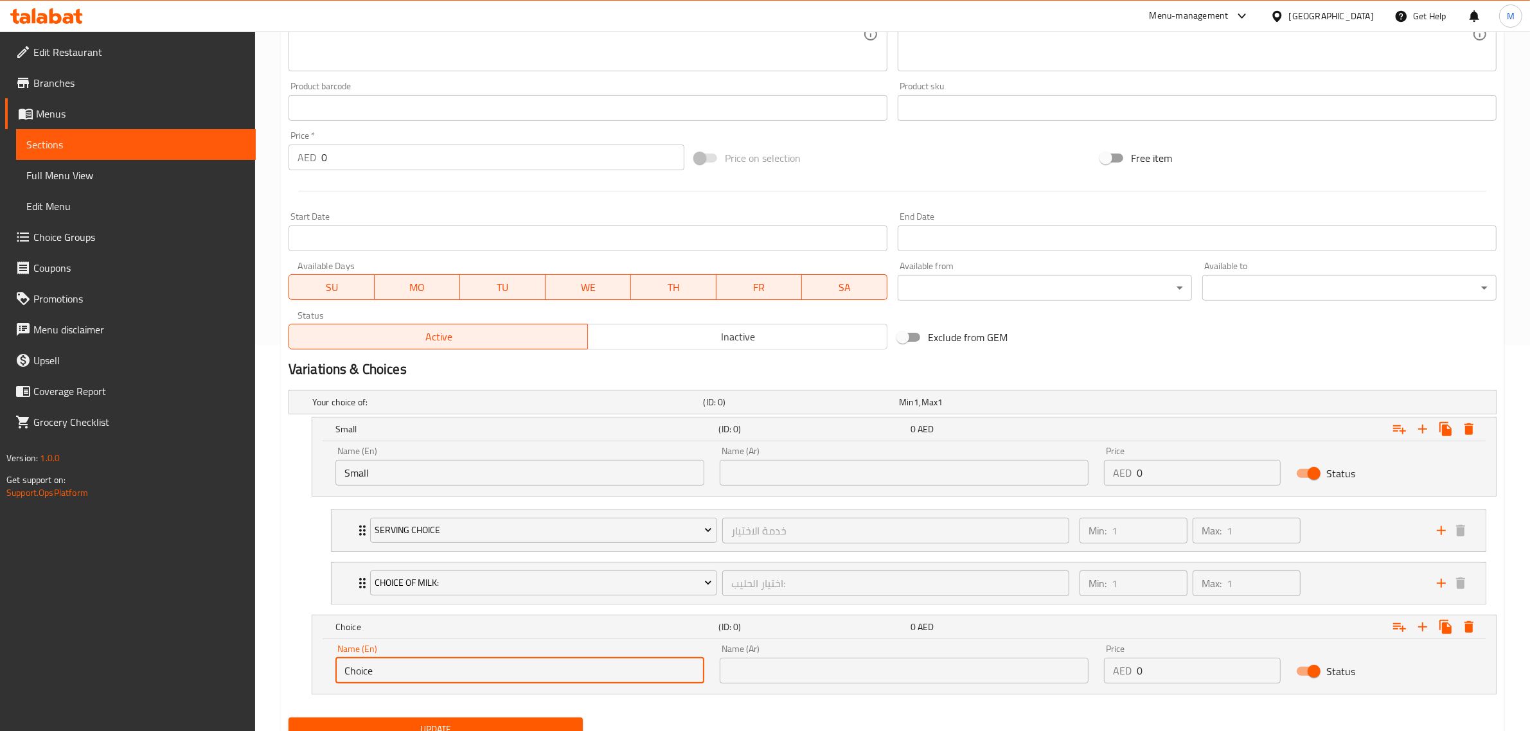
click at [582, 660] on input "Choice" at bounding box center [519, 671] width 369 height 26
type input "C"
type input "Medium"
click at [844, 667] on input "text" at bounding box center [904, 671] width 369 height 26
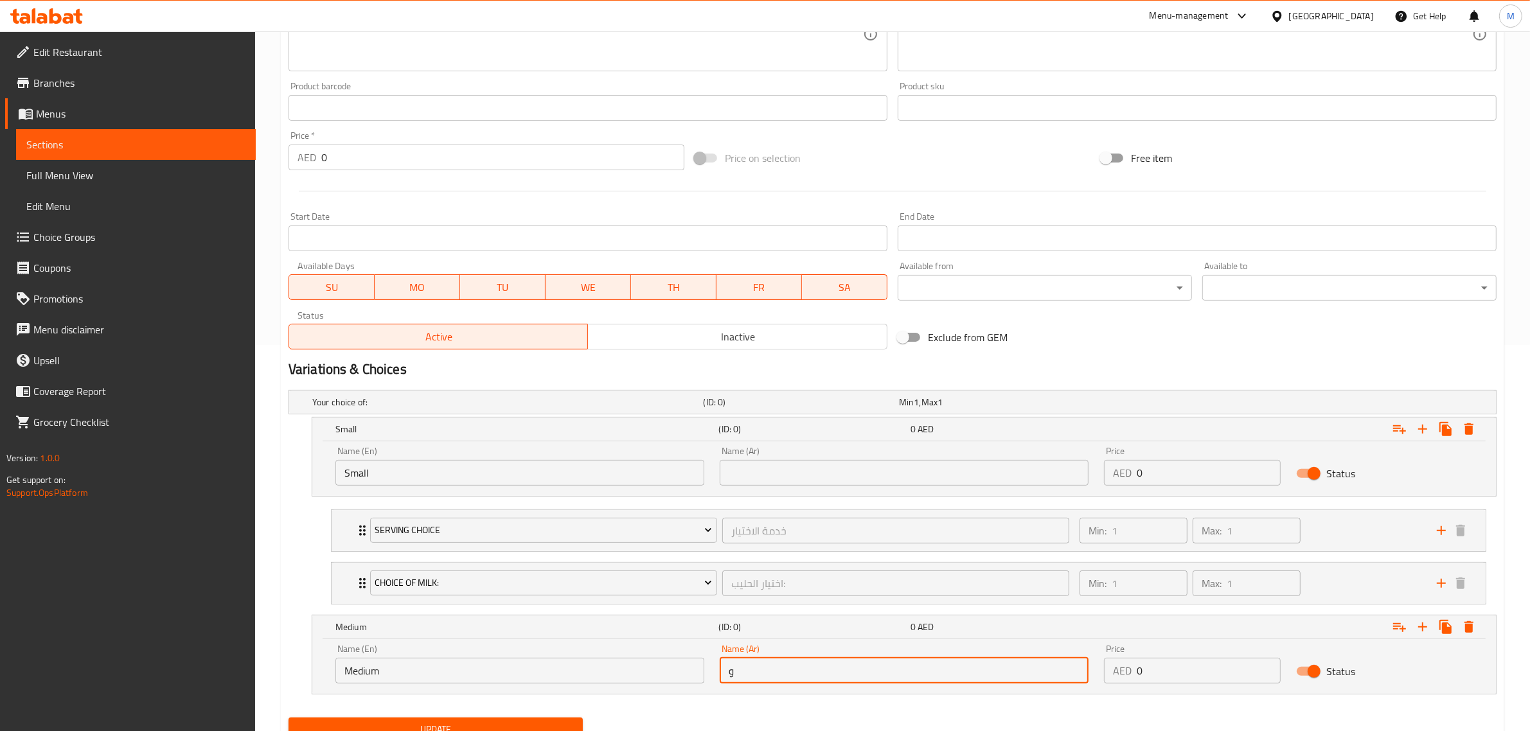
type input "وسط"
click at [829, 473] on input "text" at bounding box center [904, 473] width 369 height 26
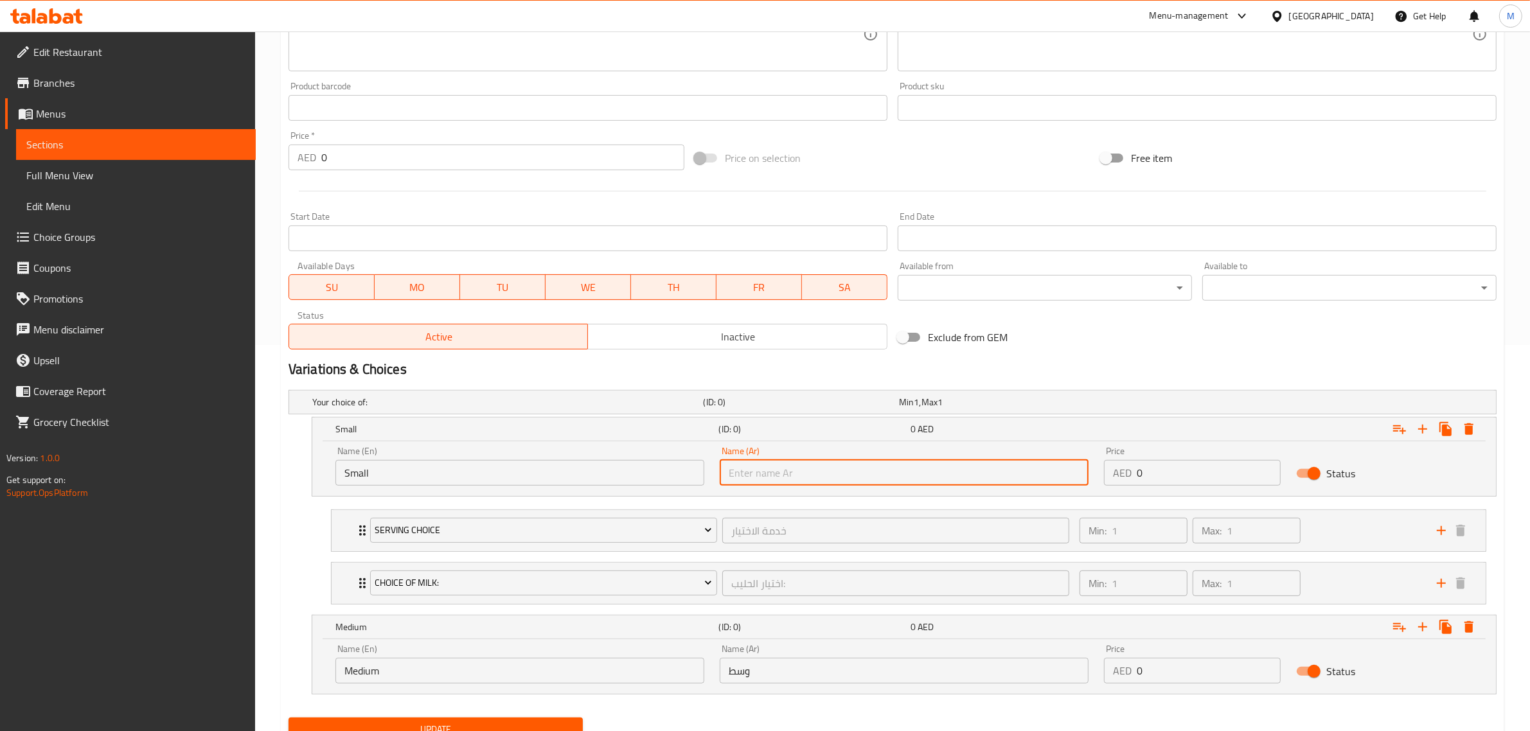
type input "صغير"
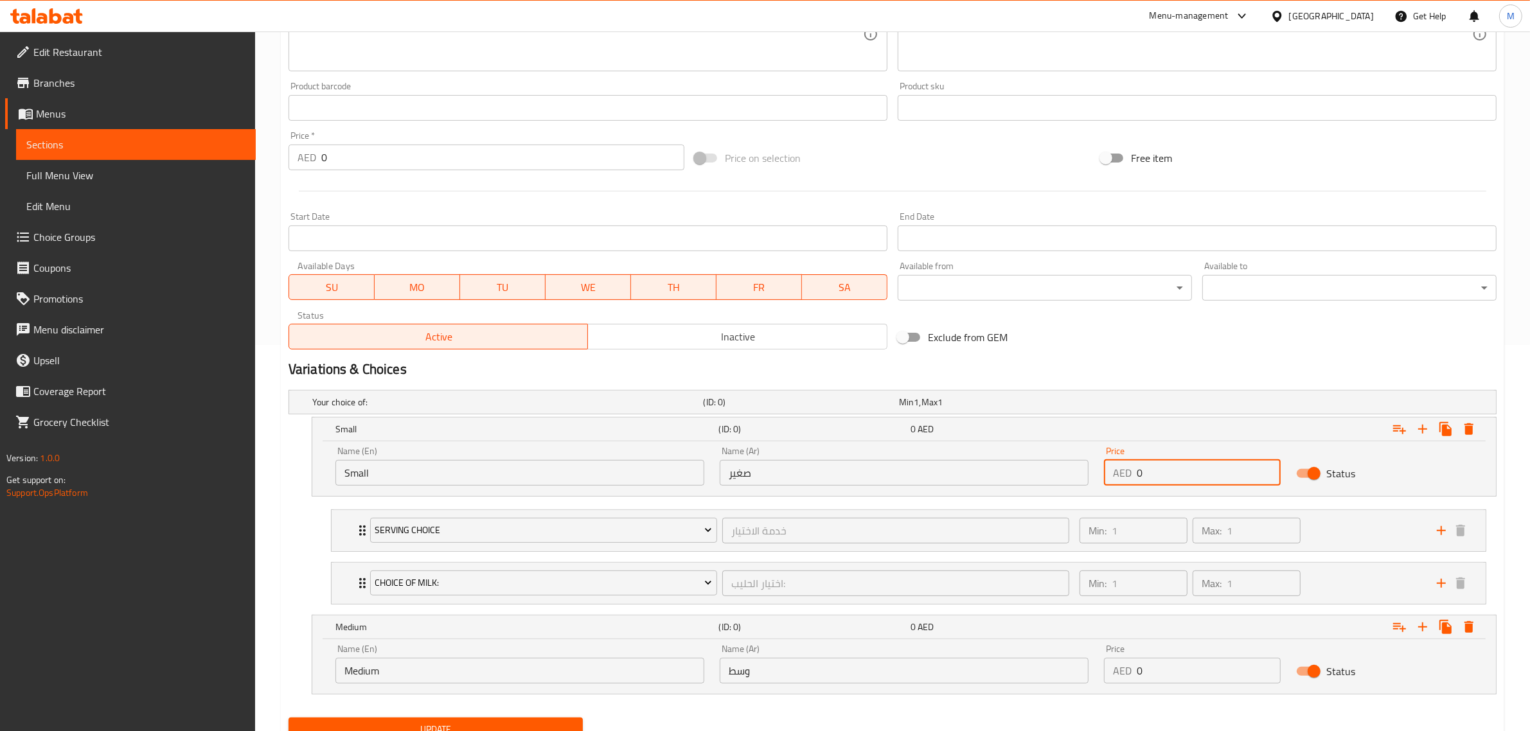
drag, startPoint x: 1154, startPoint y: 470, endPoint x: 1122, endPoint y: 473, distance: 32.3
click at [1122, 473] on div "AED 0 Price" at bounding box center [1192, 473] width 177 height 26
type input "30"
drag, startPoint x: 1154, startPoint y: 663, endPoint x: 1131, endPoint y: 669, distance: 23.2
click at [1131, 669] on div "AED 0 Price" at bounding box center [1192, 671] width 177 height 26
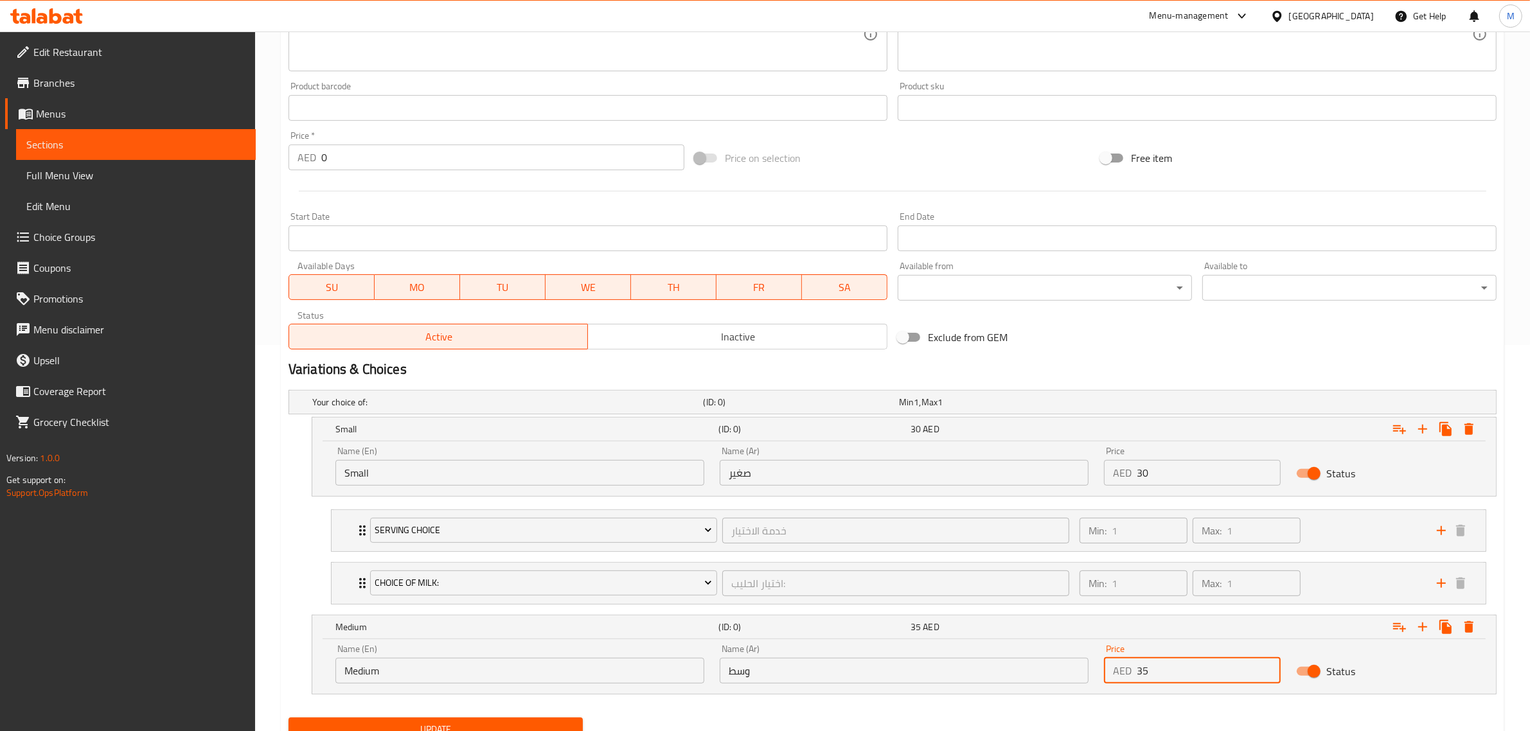
type input "35"
click at [1113, 702] on nav at bounding box center [892, 702] width 1208 height 10
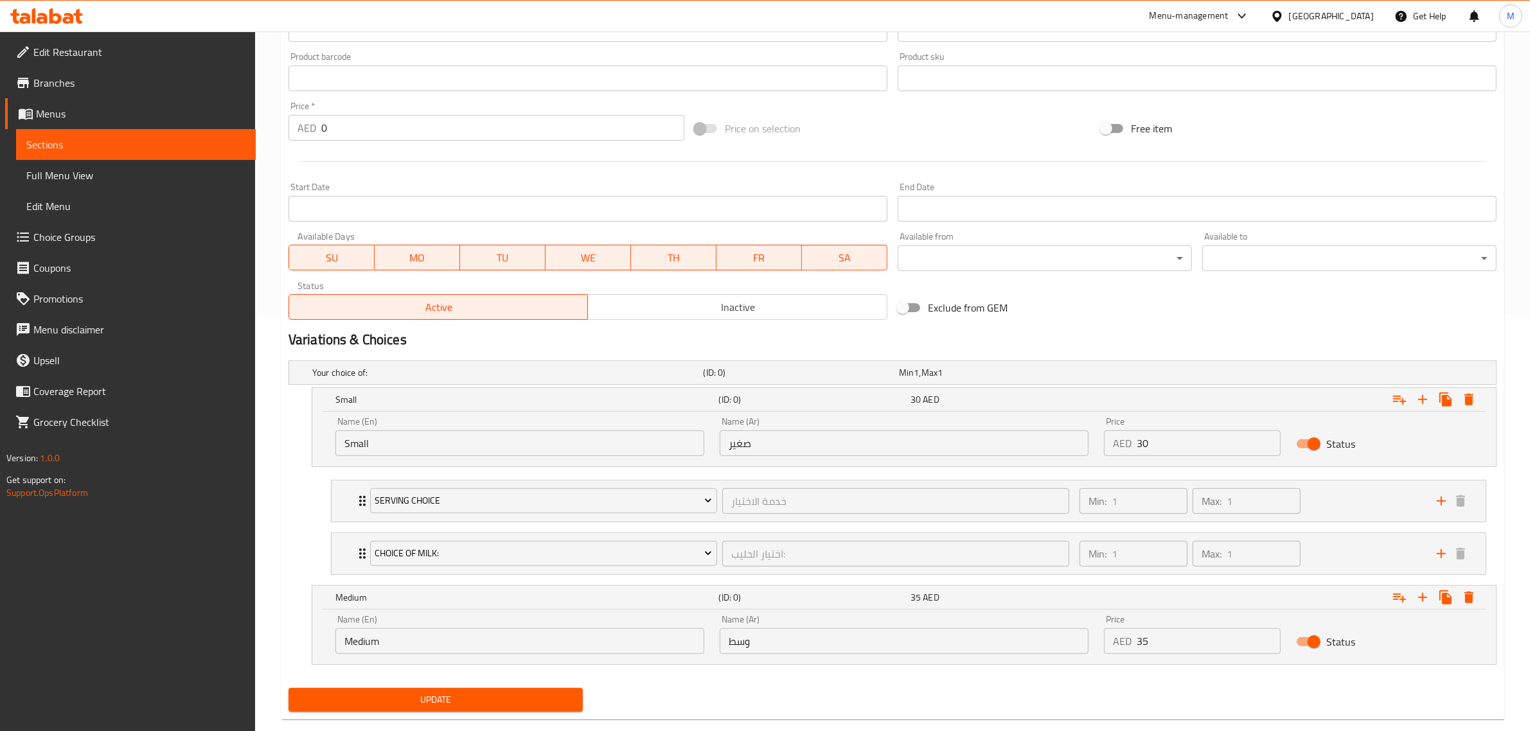
scroll to position [441, 0]
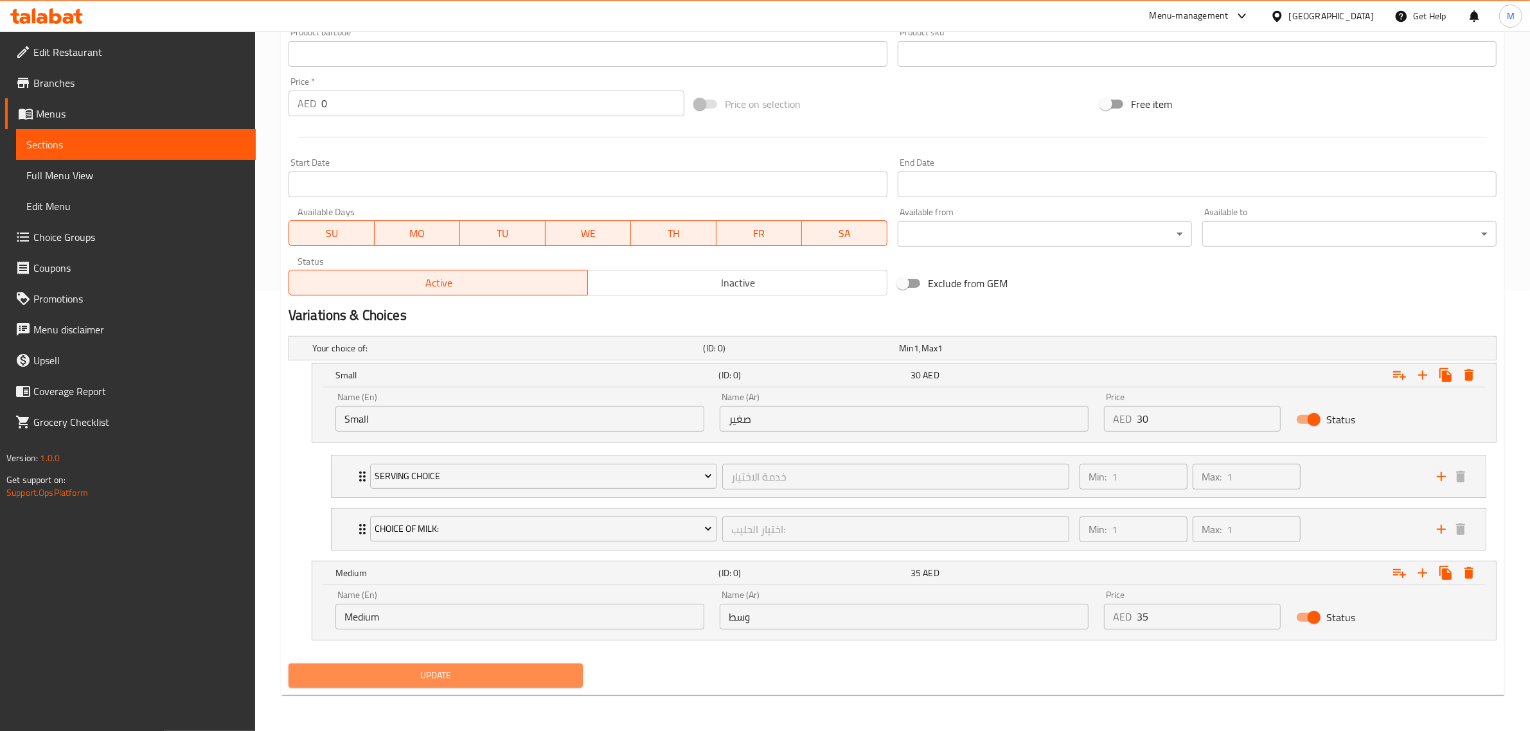
click at [536, 675] on span "Update" at bounding box center [436, 676] width 274 height 16
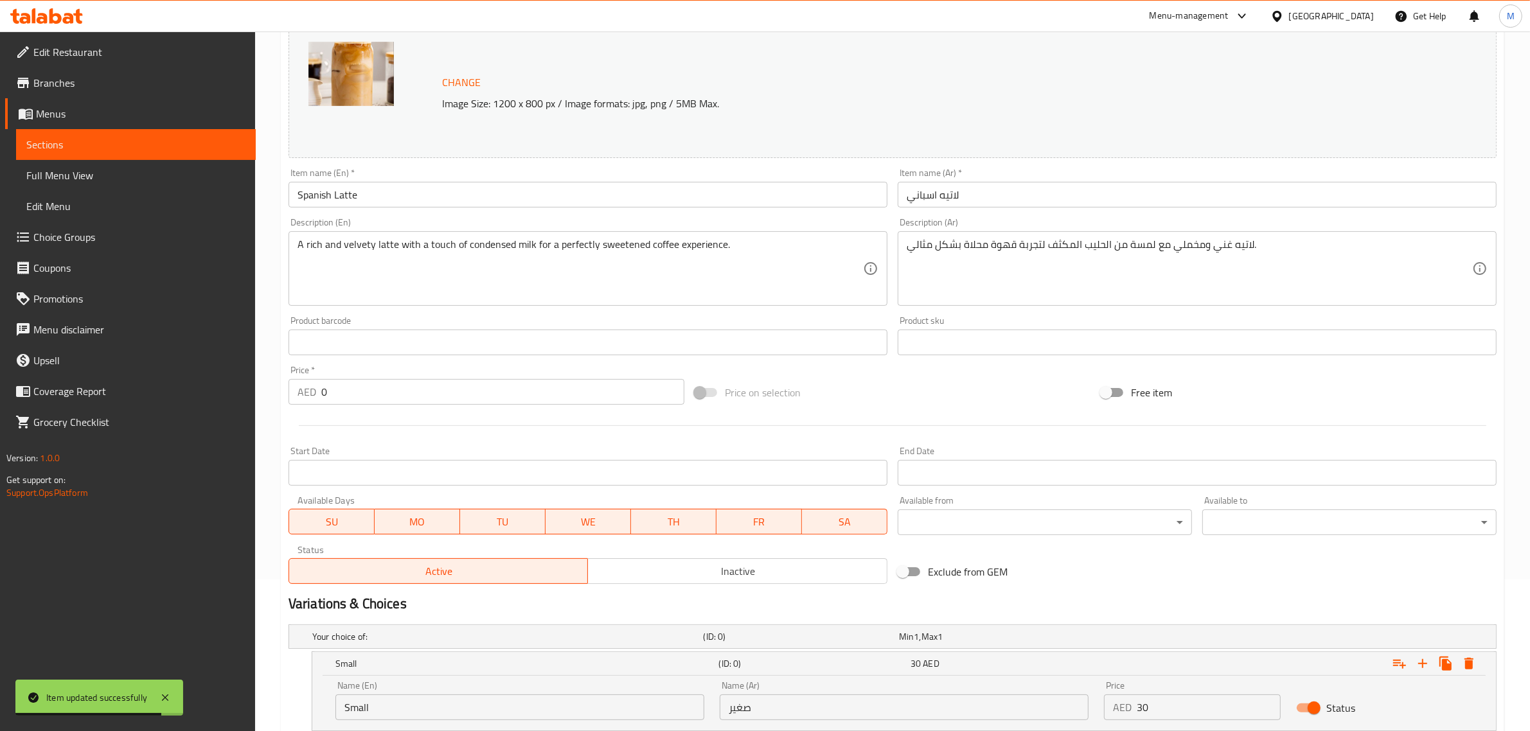
scroll to position [119, 0]
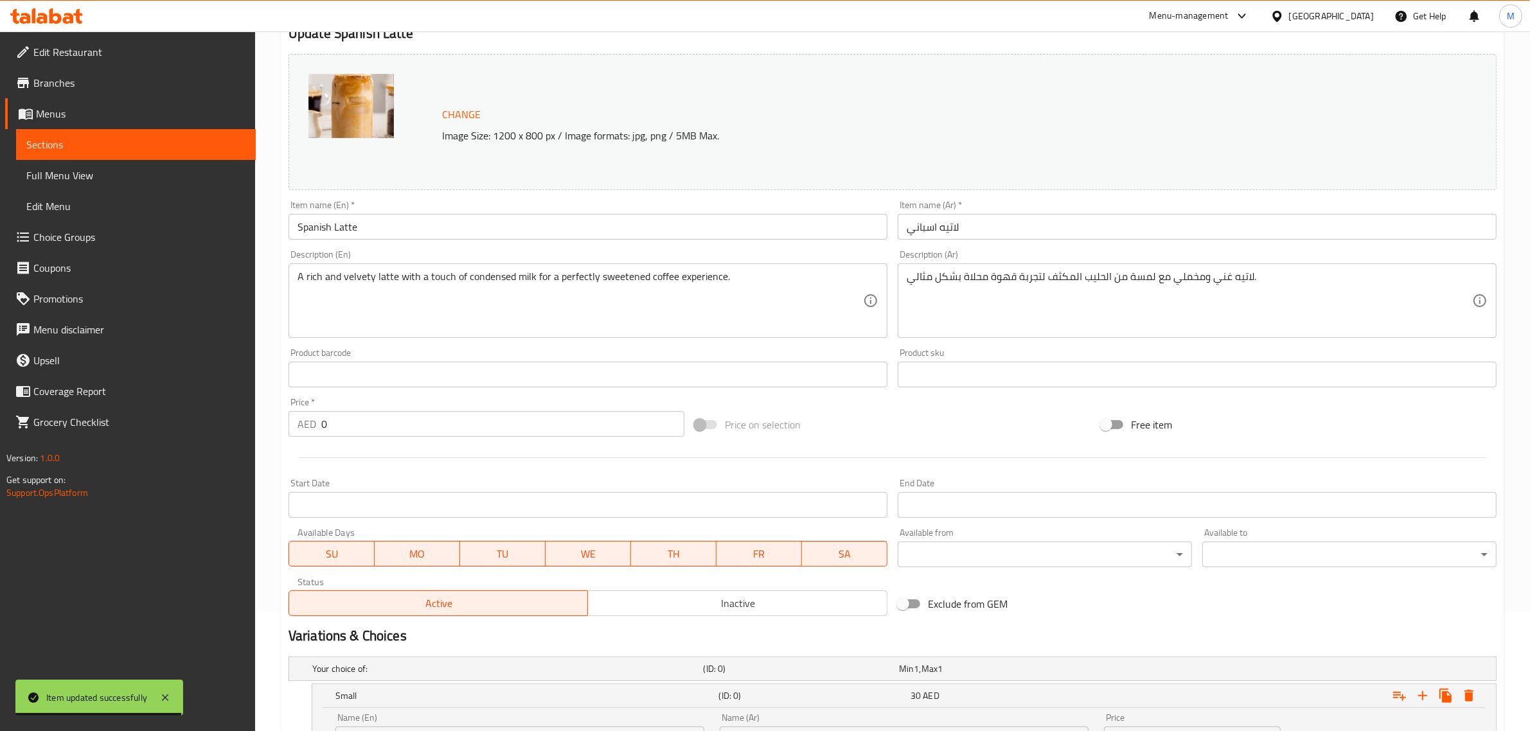
click at [521, 231] on input "Spanish Latte" at bounding box center [587, 227] width 599 height 26
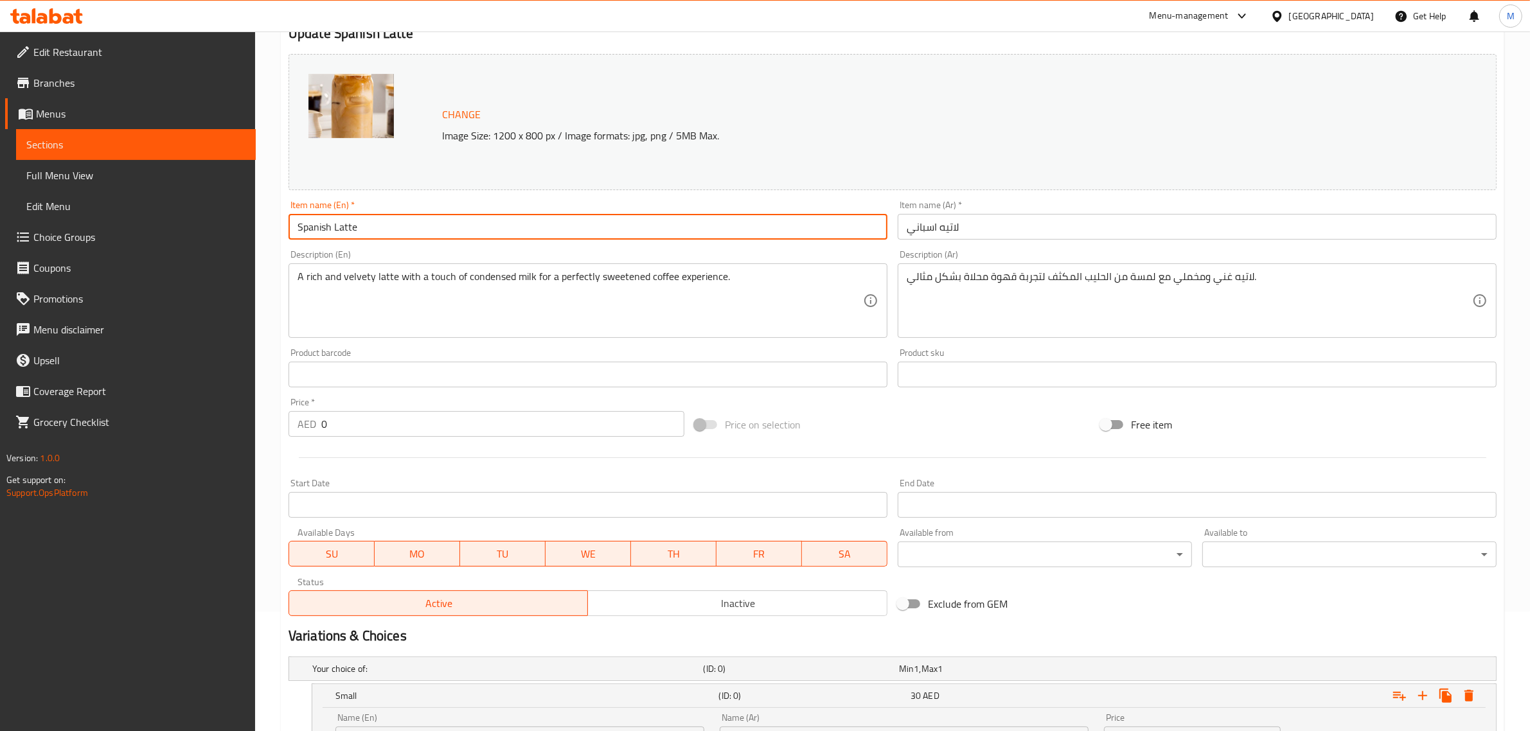
click at [521, 231] on input "Spanish Latte" at bounding box center [587, 227] width 599 height 26
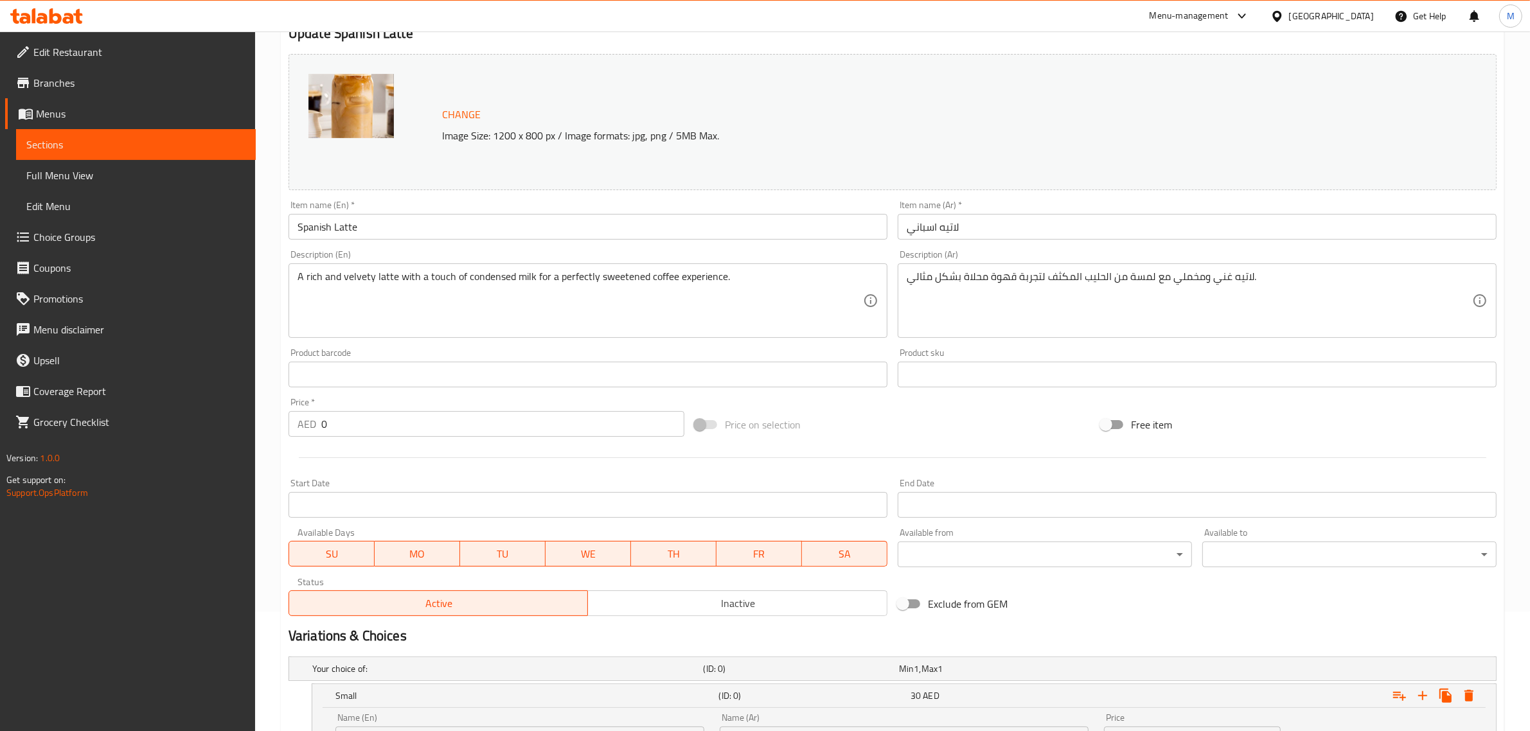
click at [260, 291] on div "Home / Restaurants management / Menus / Sections / item / update Coffee section…" at bounding box center [892, 482] width 1275 height 1140
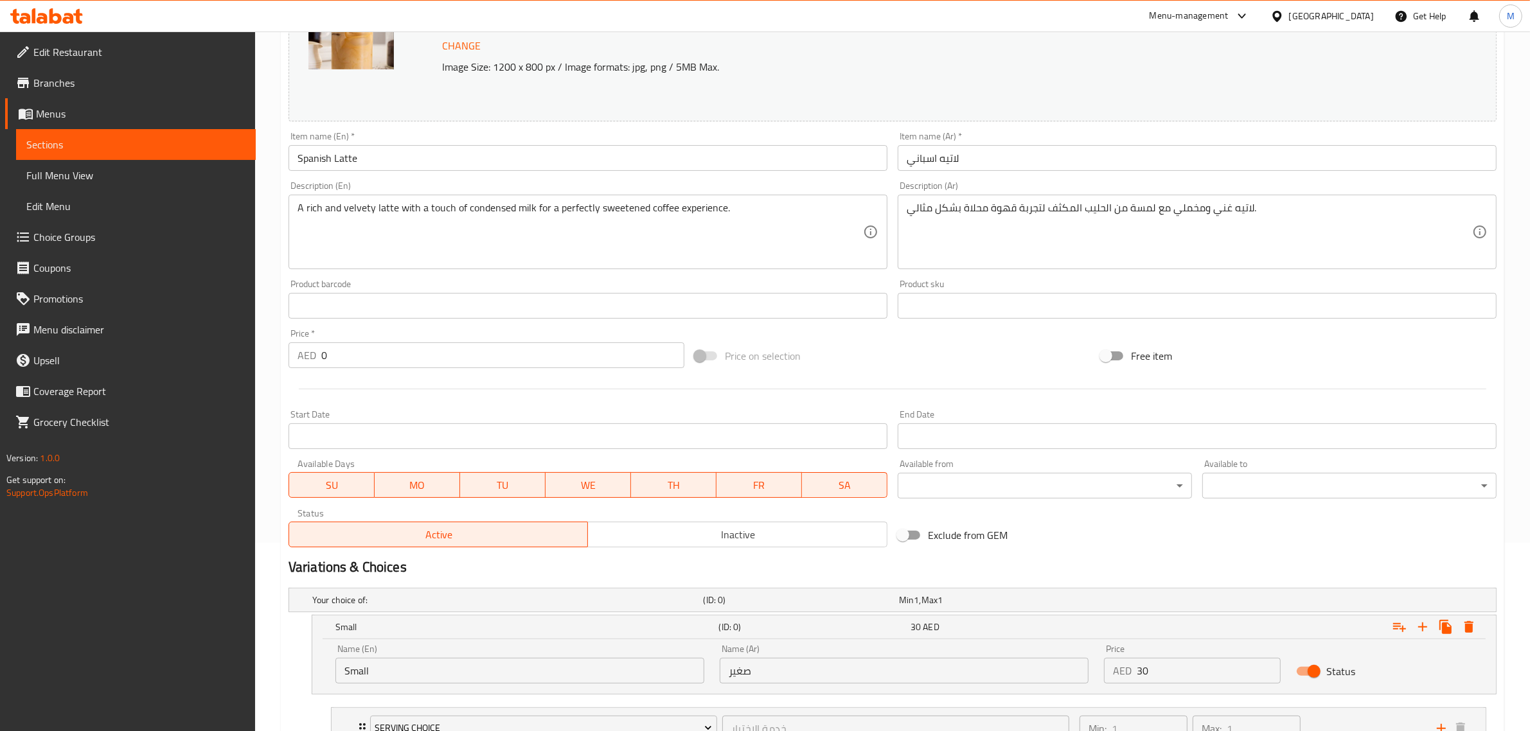
scroll to position [360, 0]
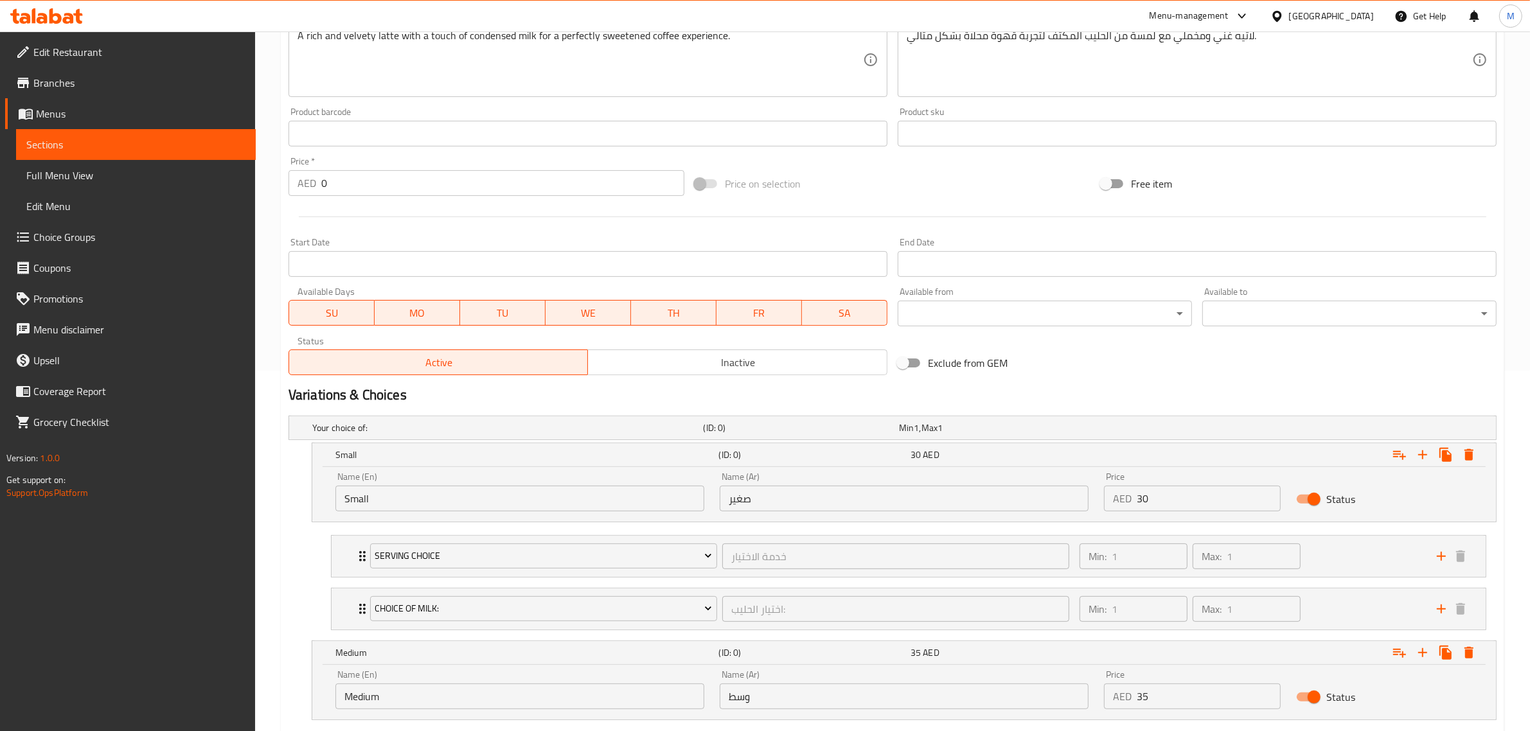
click at [1124, 385] on h2 "Variations & Choices" at bounding box center [892, 394] width 1208 height 19
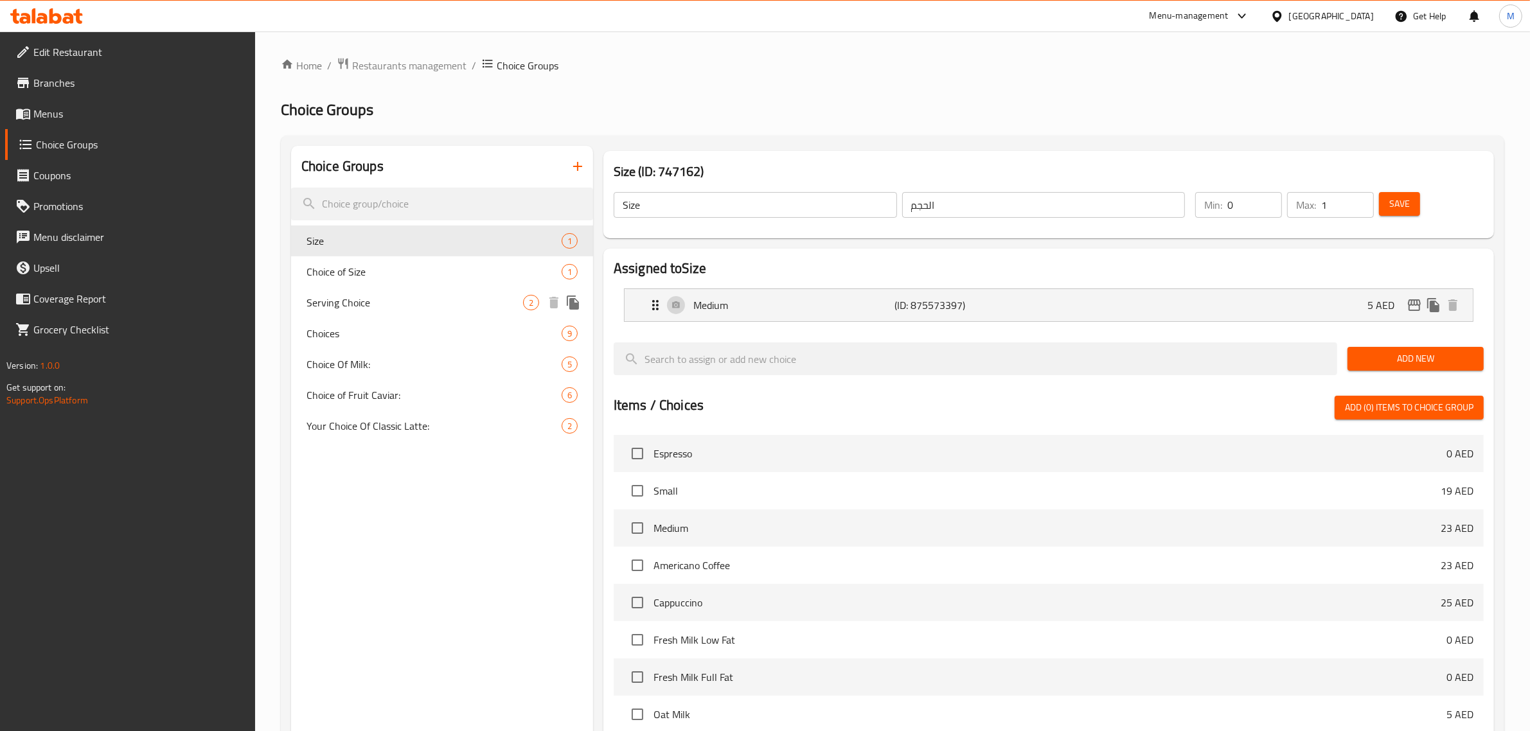
click at [393, 294] on div "Serving Choice 2" at bounding box center [442, 302] width 302 height 31
type input "Serving Choice"
type input "خدمة الاختيار"
type input "1"
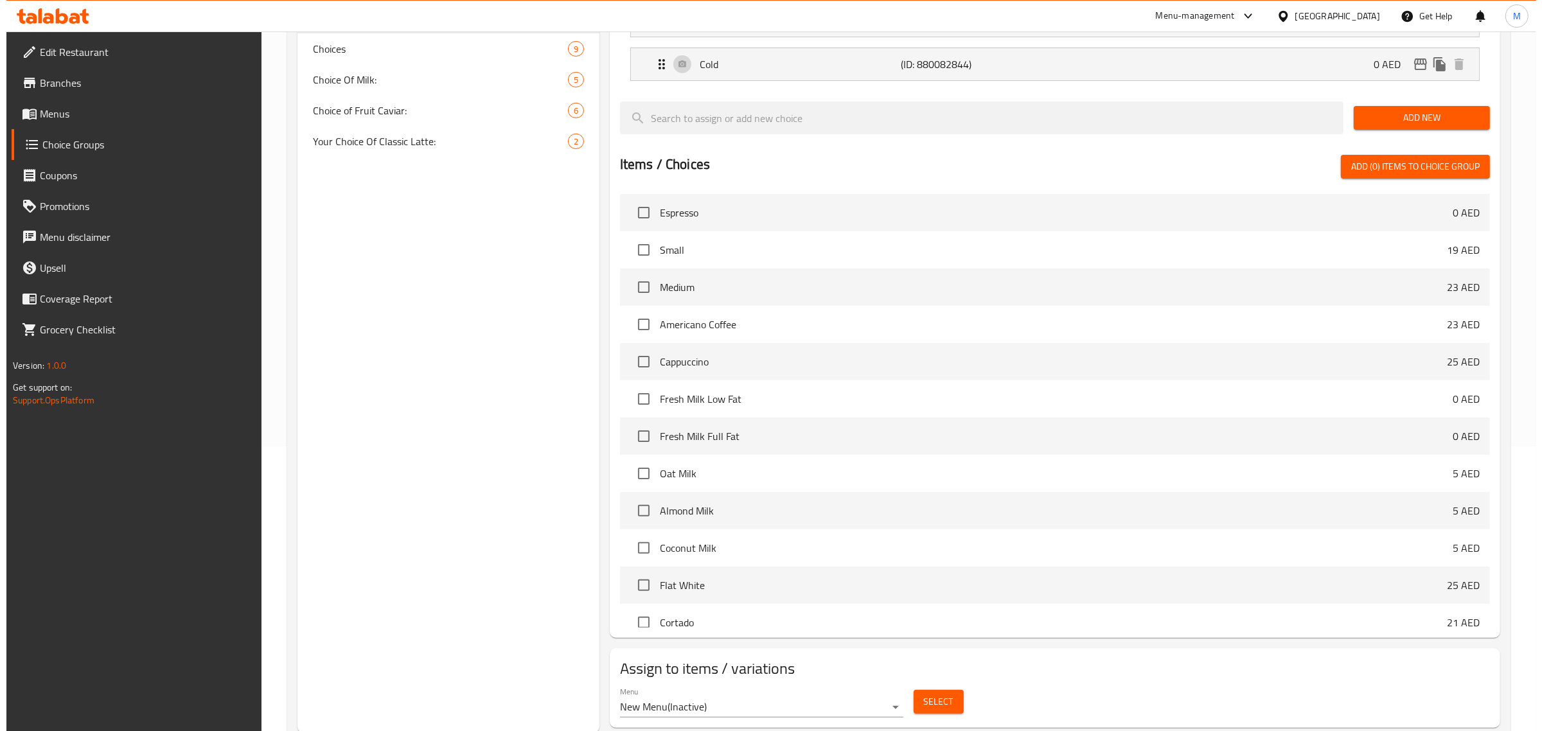
scroll to position [323, 0]
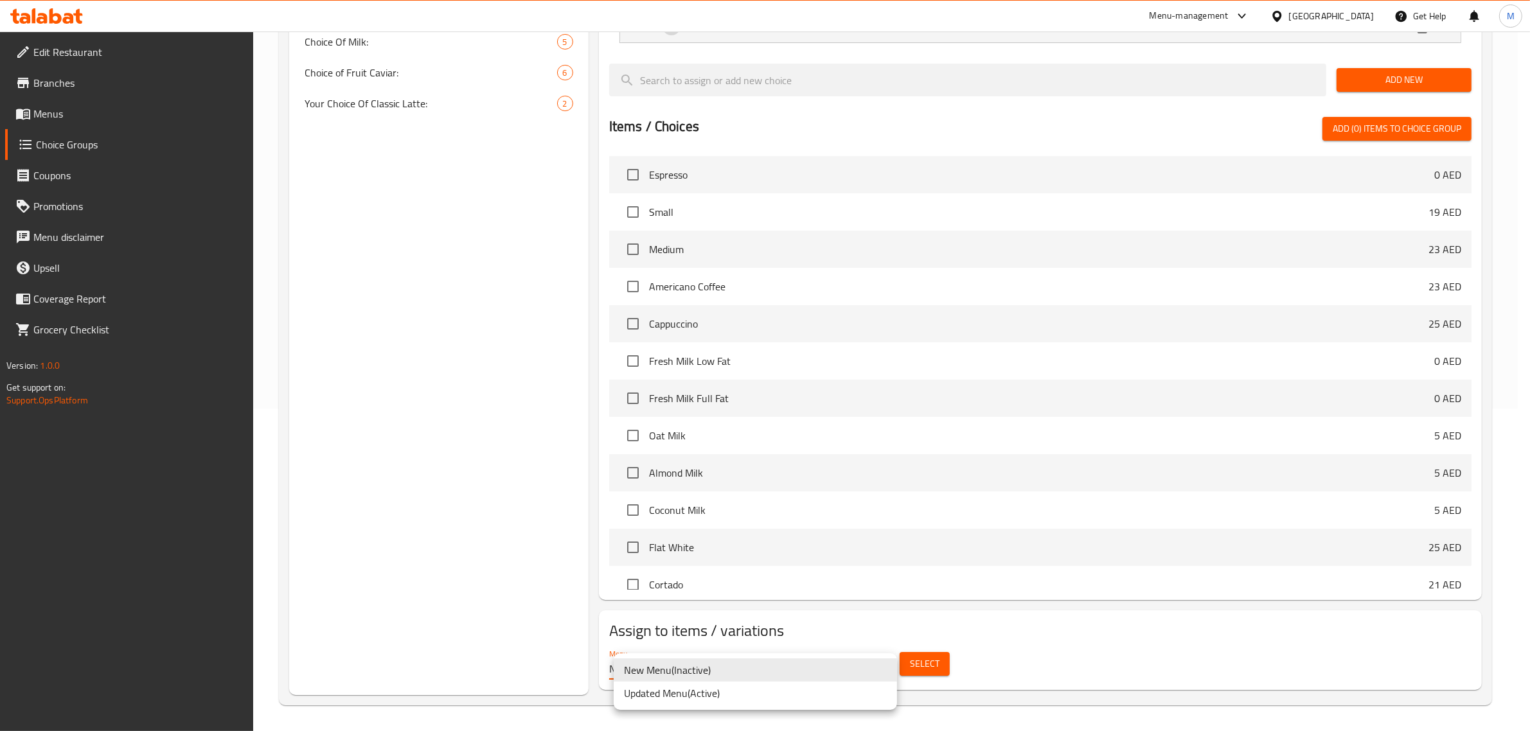
click at [833, 409] on body "​ Menu-management [GEOGRAPHIC_DATA] Get Help M Edit Restaurant Branches Menus C…" at bounding box center [765, 59] width 1530 height 700
click at [707, 694] on li "Updated Menu ( Active )" at bounding box center [755, 693] width 283 height 23
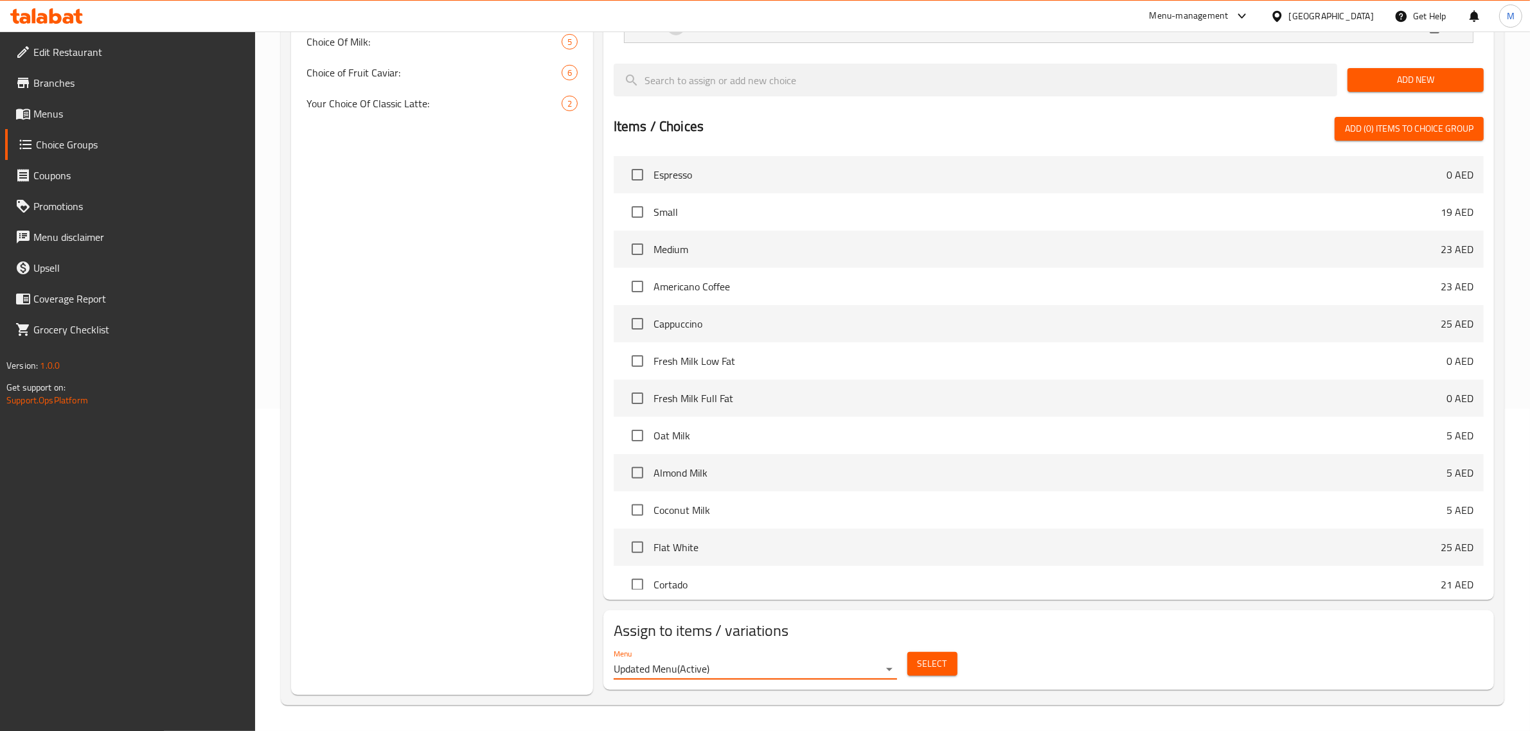
click at [942, 671] on span "Select" at bounding box center [932, 664] width 30 height 16
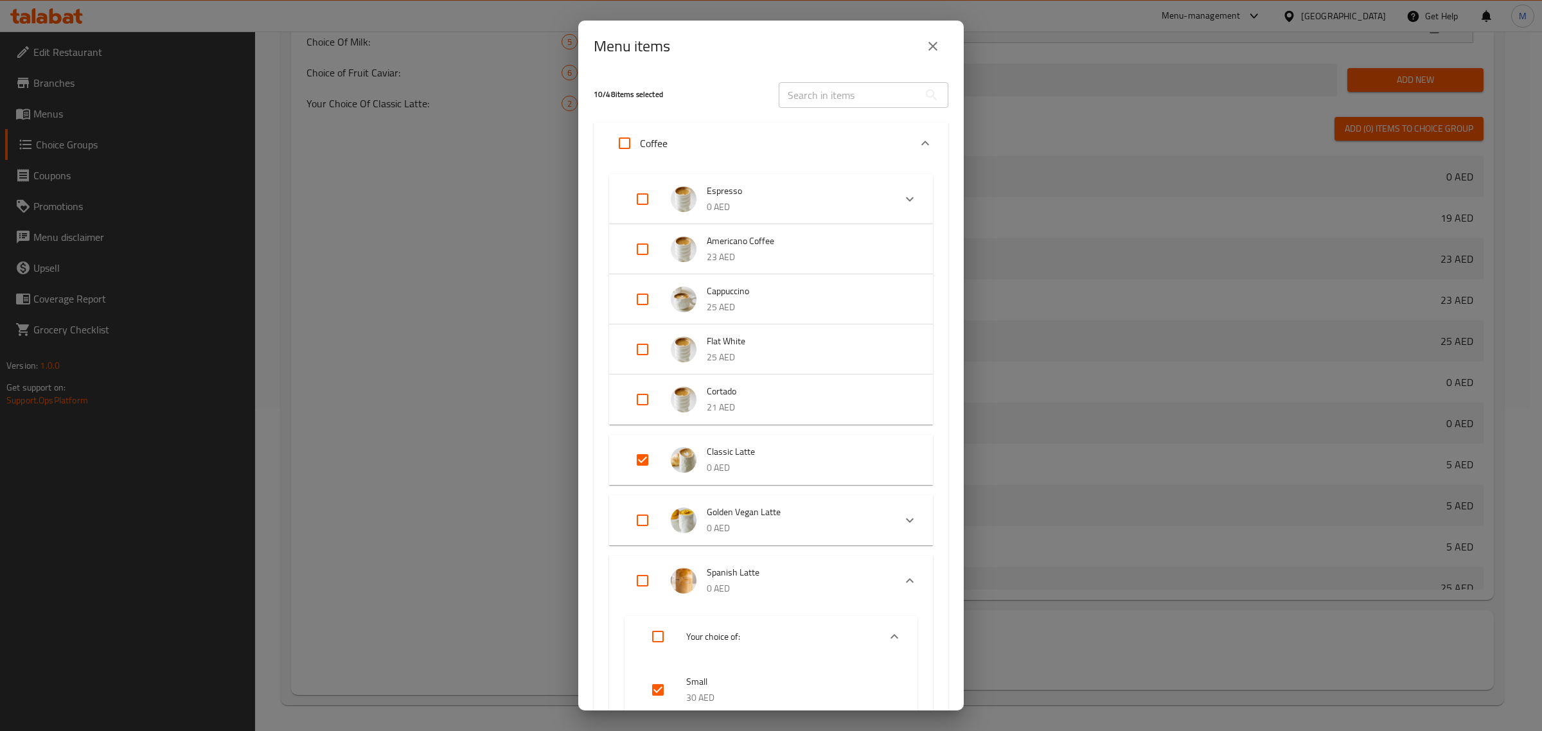
click at [709, 71] on div "Menu items 10 / 48 items selected ​ Coffee Espresso 0 AED Your choice of: Small…" at bounding box center [770, 366] width 385 height 690
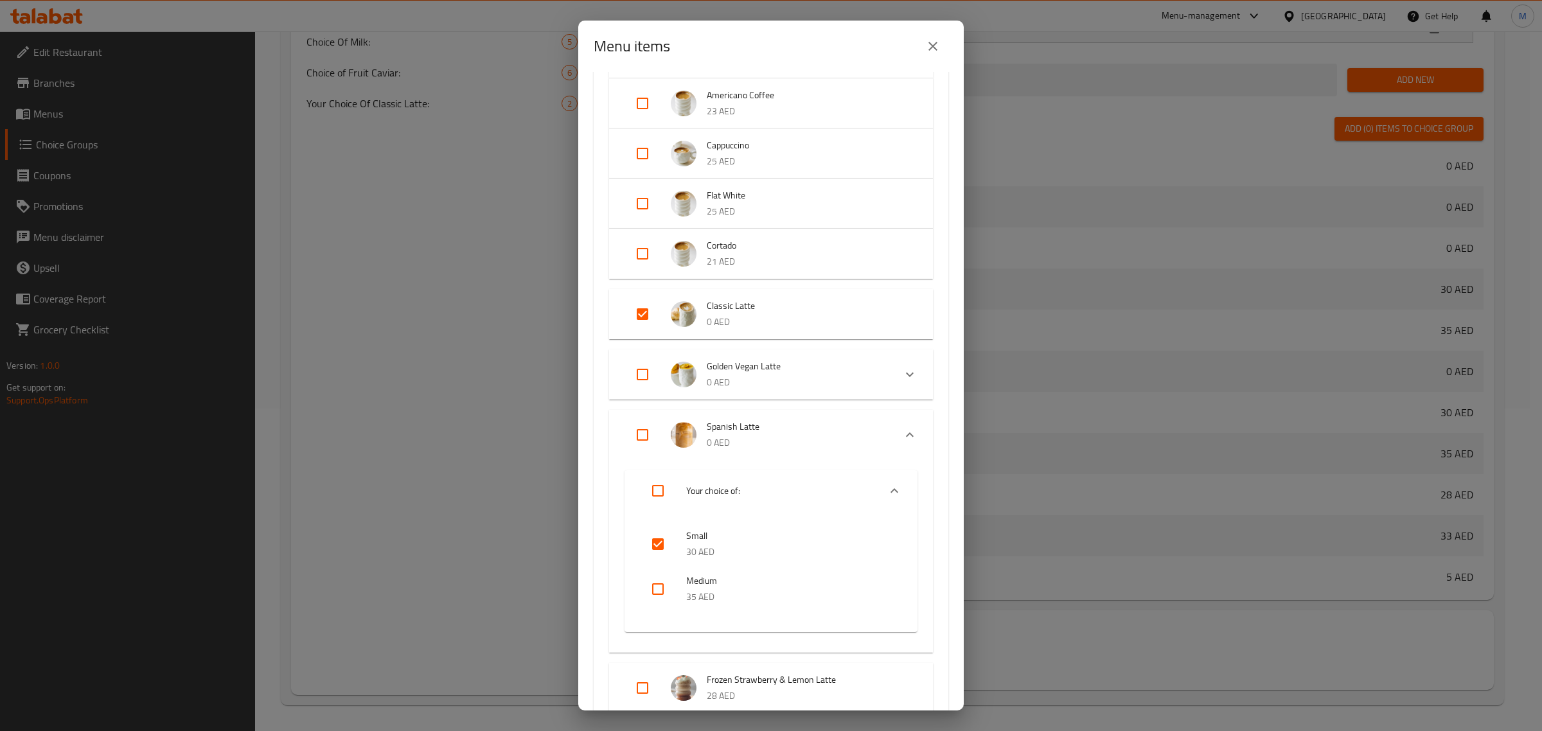
scroll to position [161, 0]
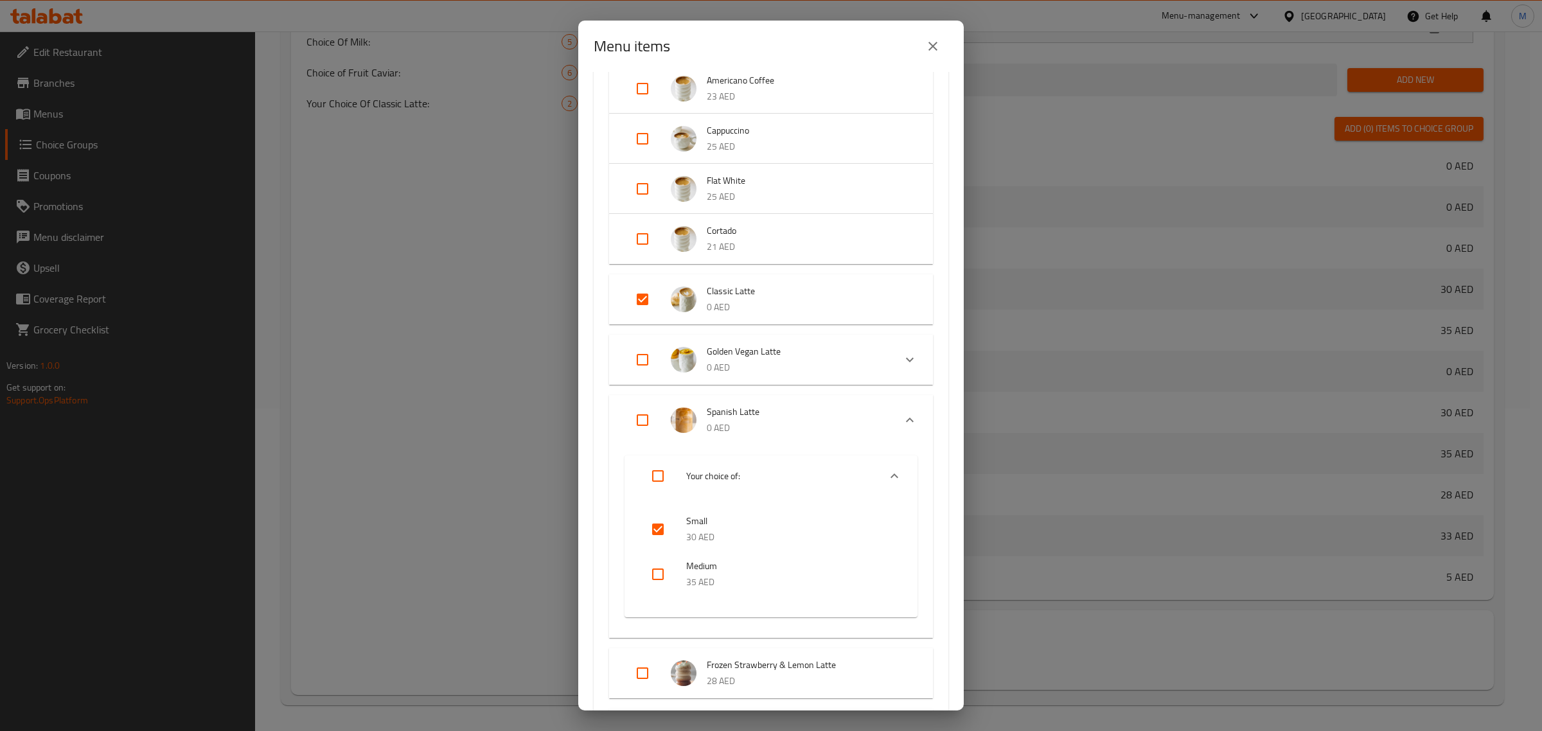
click at [656, 527] on input "checkbox" at bounding box center [657, 529] width 31 height 31
checkbox input "false"
click at [641, 420] on input "Expand" at bounding box center [642, 420] width 31 height 31
checkbox input "true"
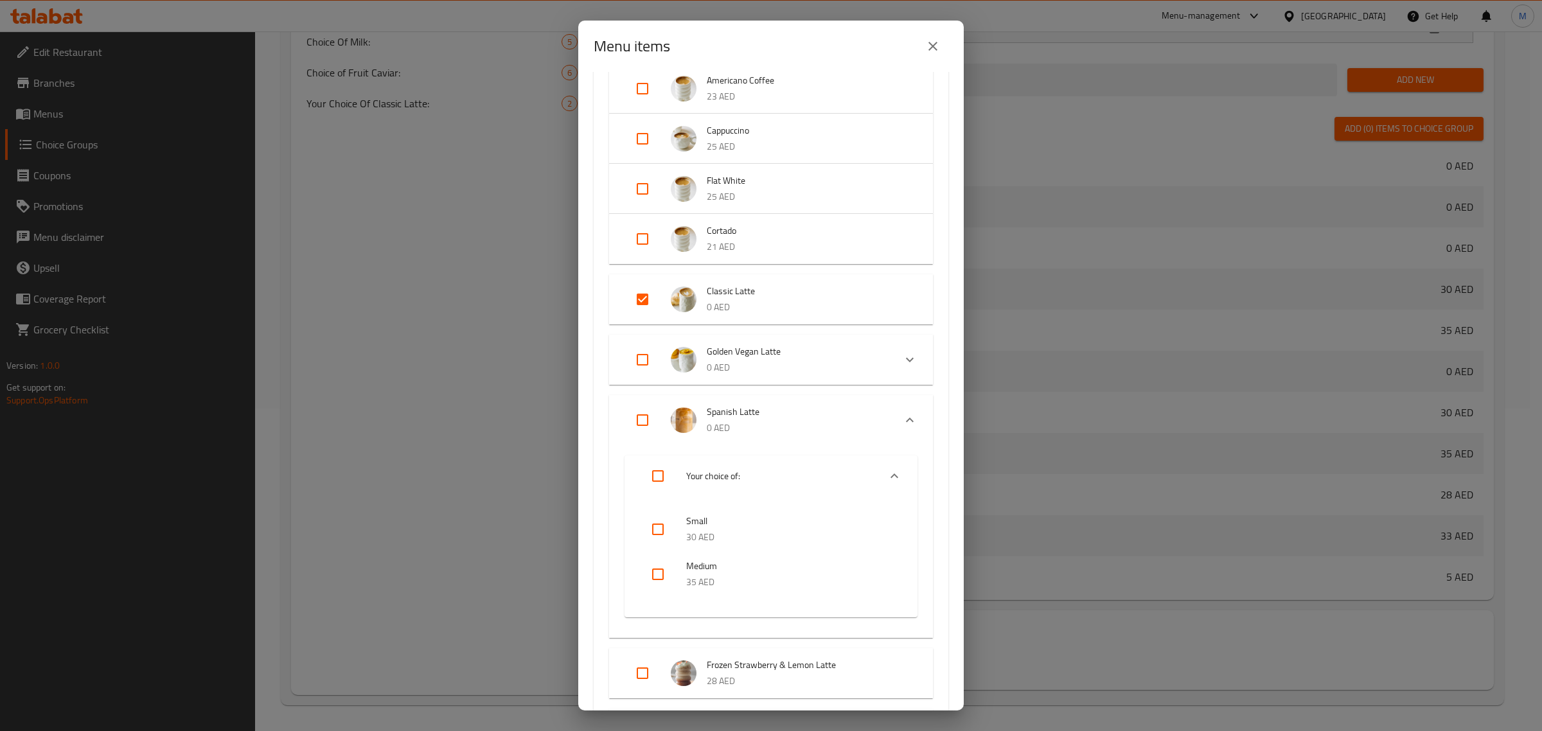
checkbox input "true"
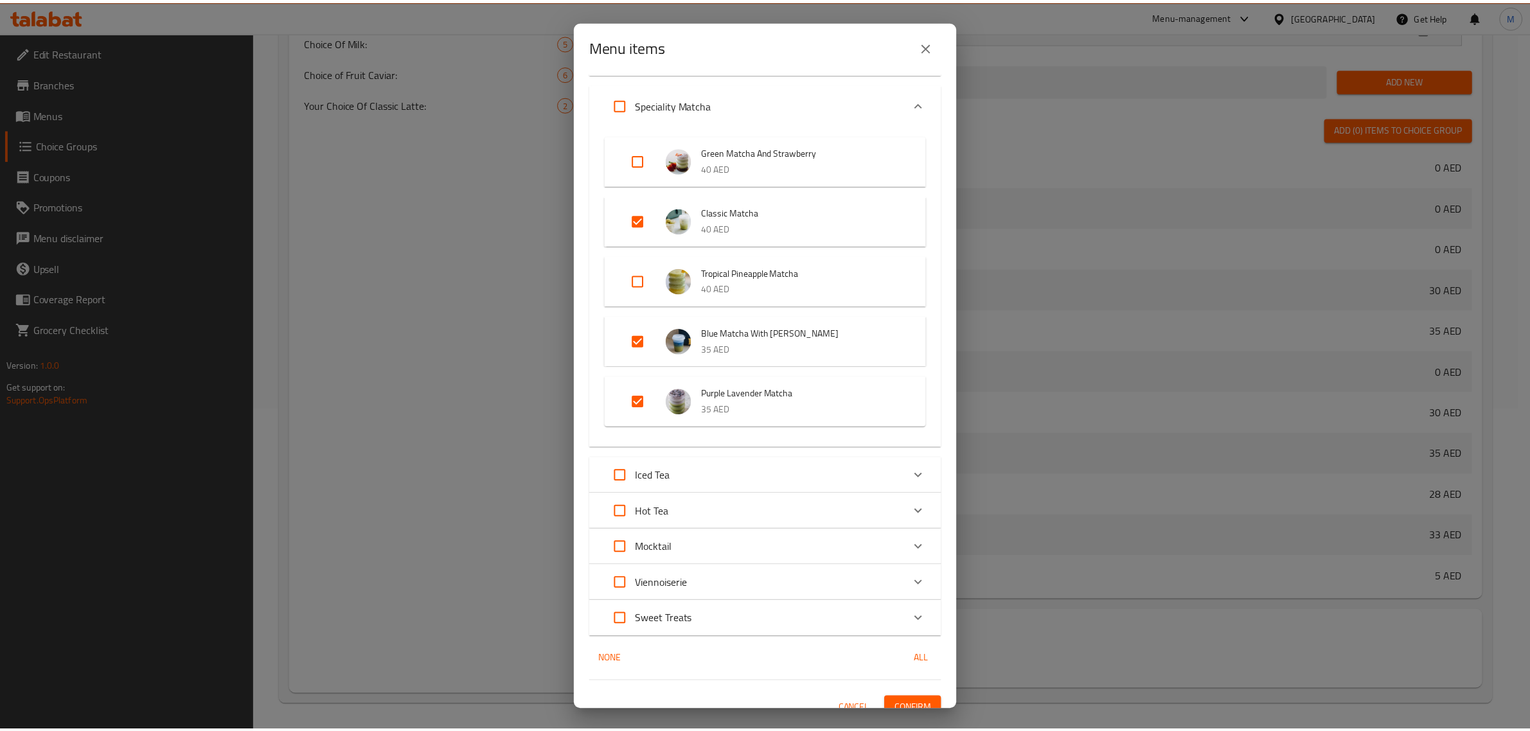
scroll to position [1147, 0]
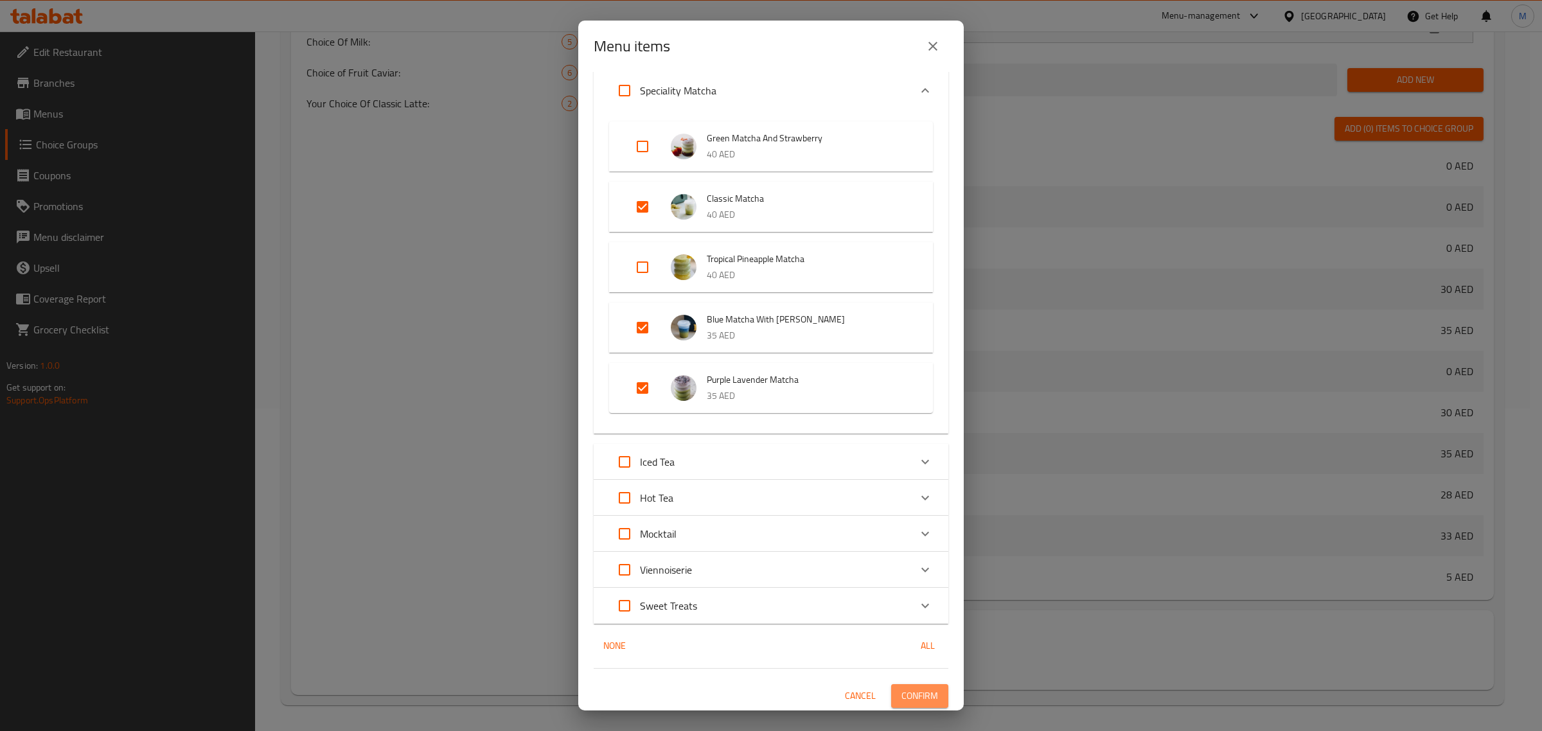
click at [913, 691] on span "Confirm" at bounding box center [919, 696] width 37 height 16
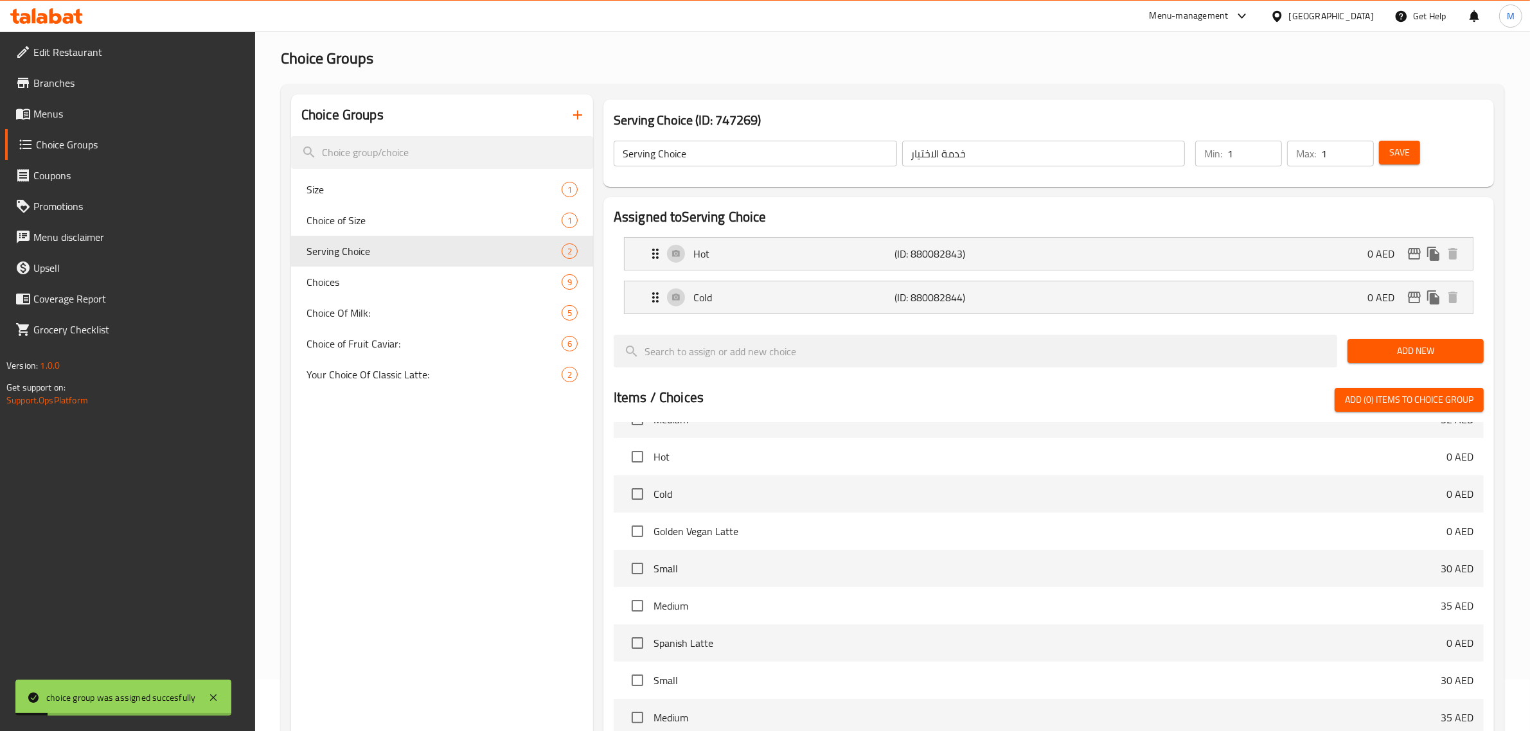
scroll to position [0, 0]
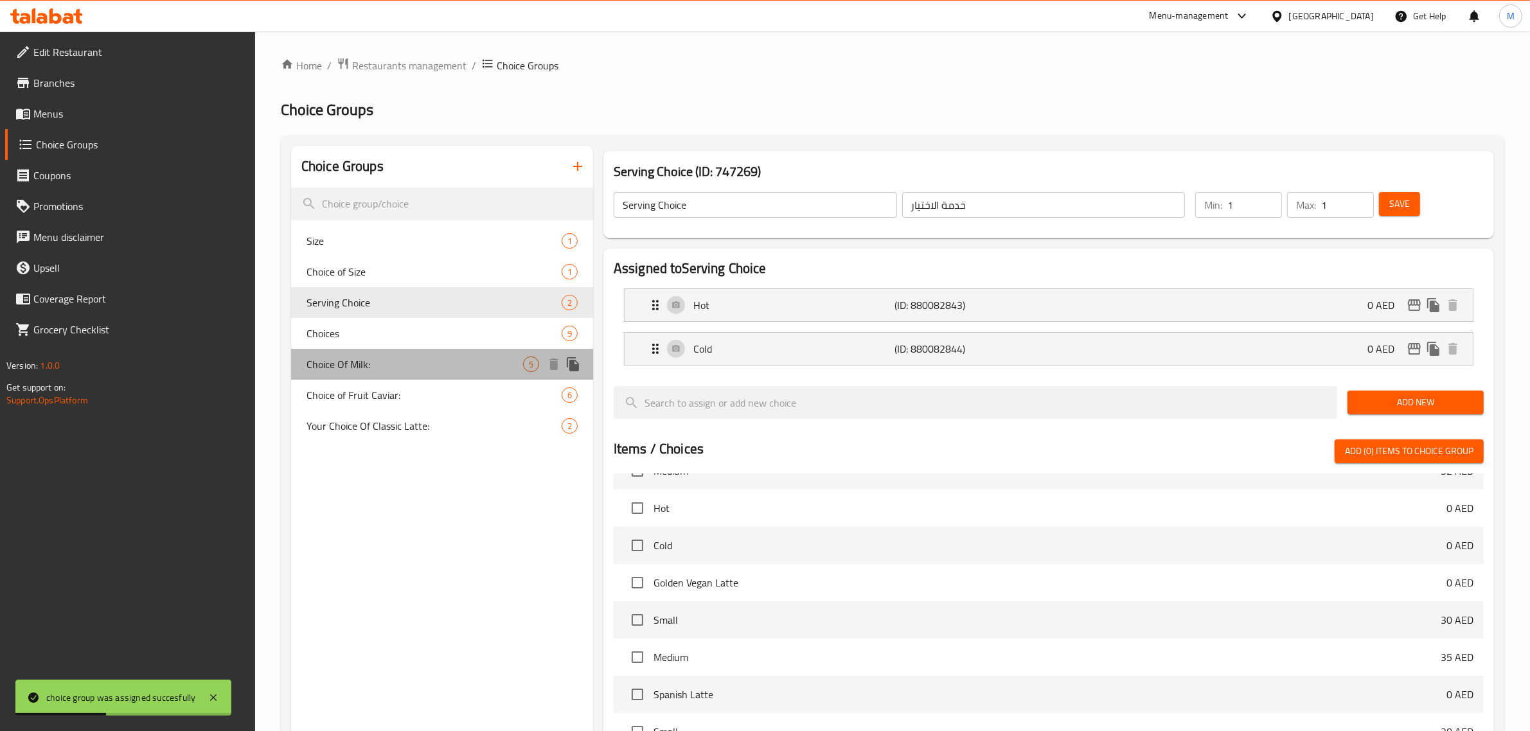
click at [373, 361] on span "Choice Of Milk:" at bounding box center [414, 364] width 217 height 15
type input "Choice Of Milk:"
type input "اختيار الحليب:"
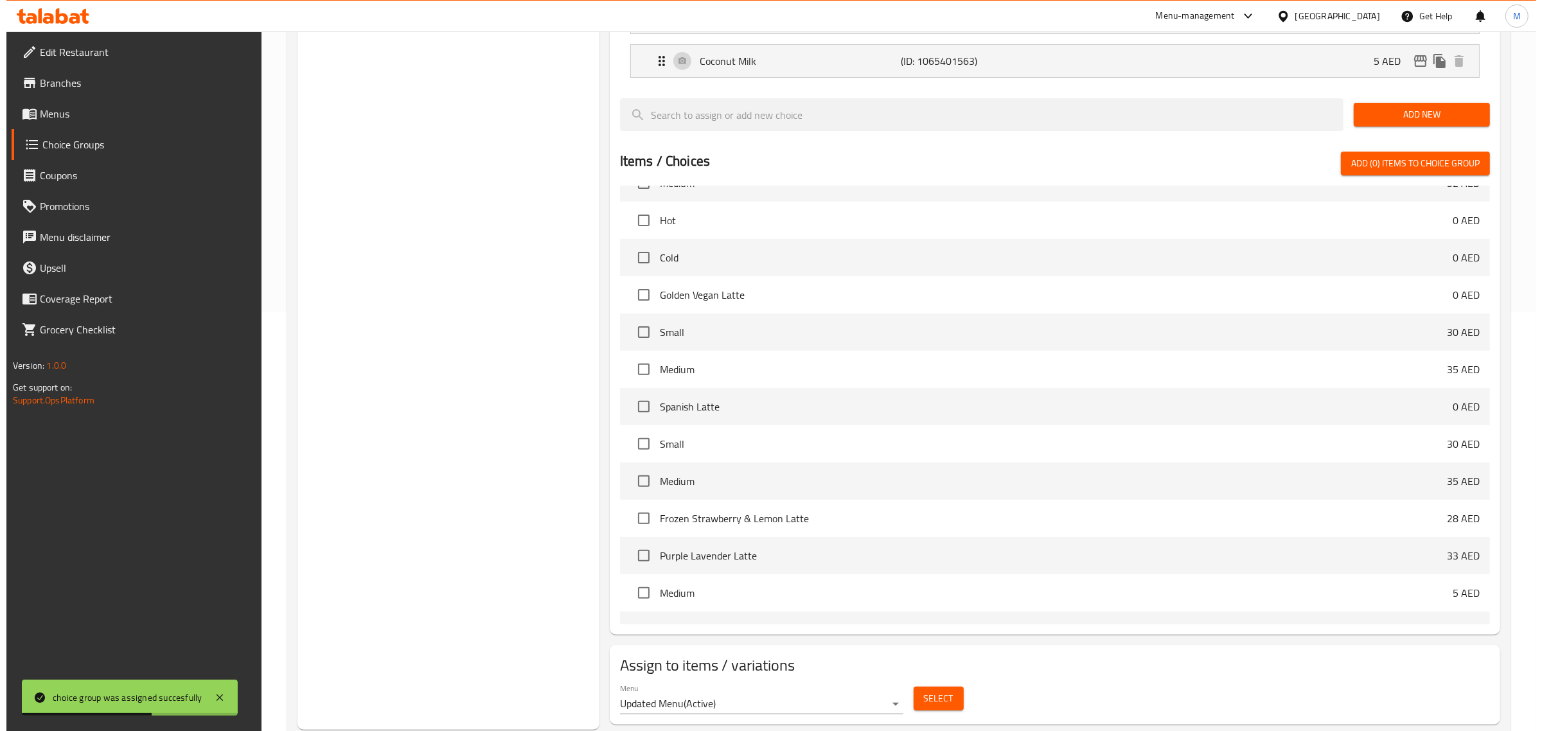
scroll to position [454, 0]
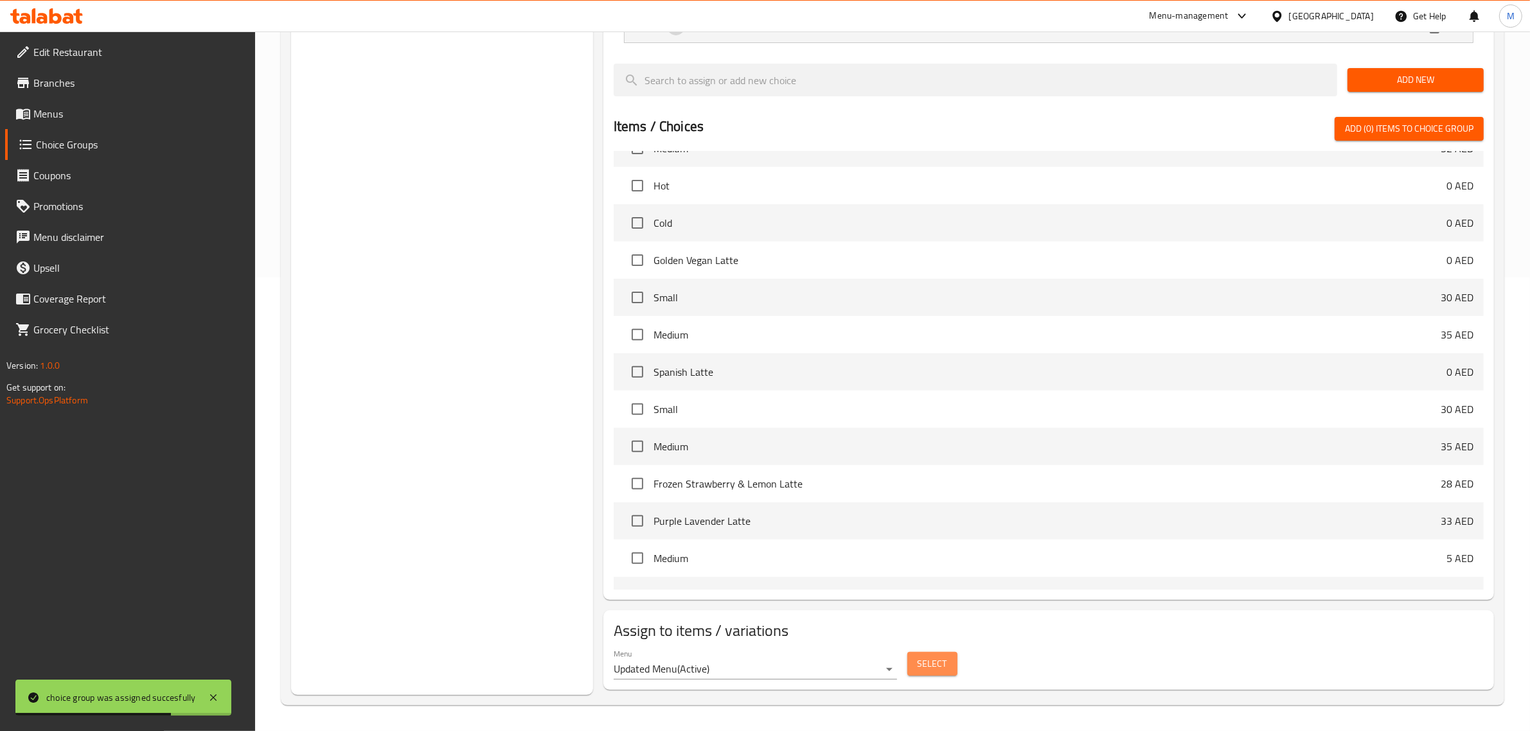
click at [924, 662] on span "Select" at bounding box center [932, 664] width 30 height 16
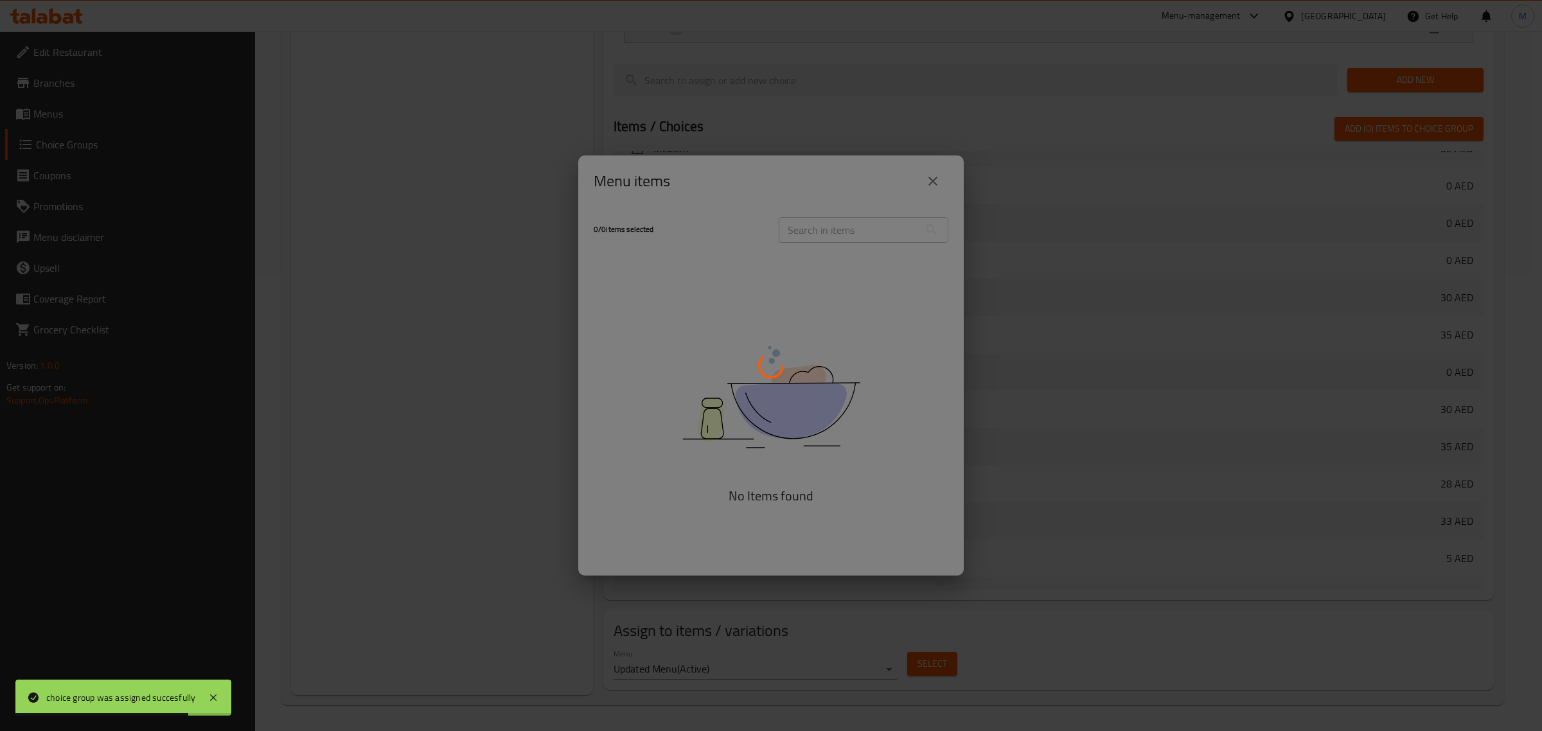
scroll to position [628, 0]
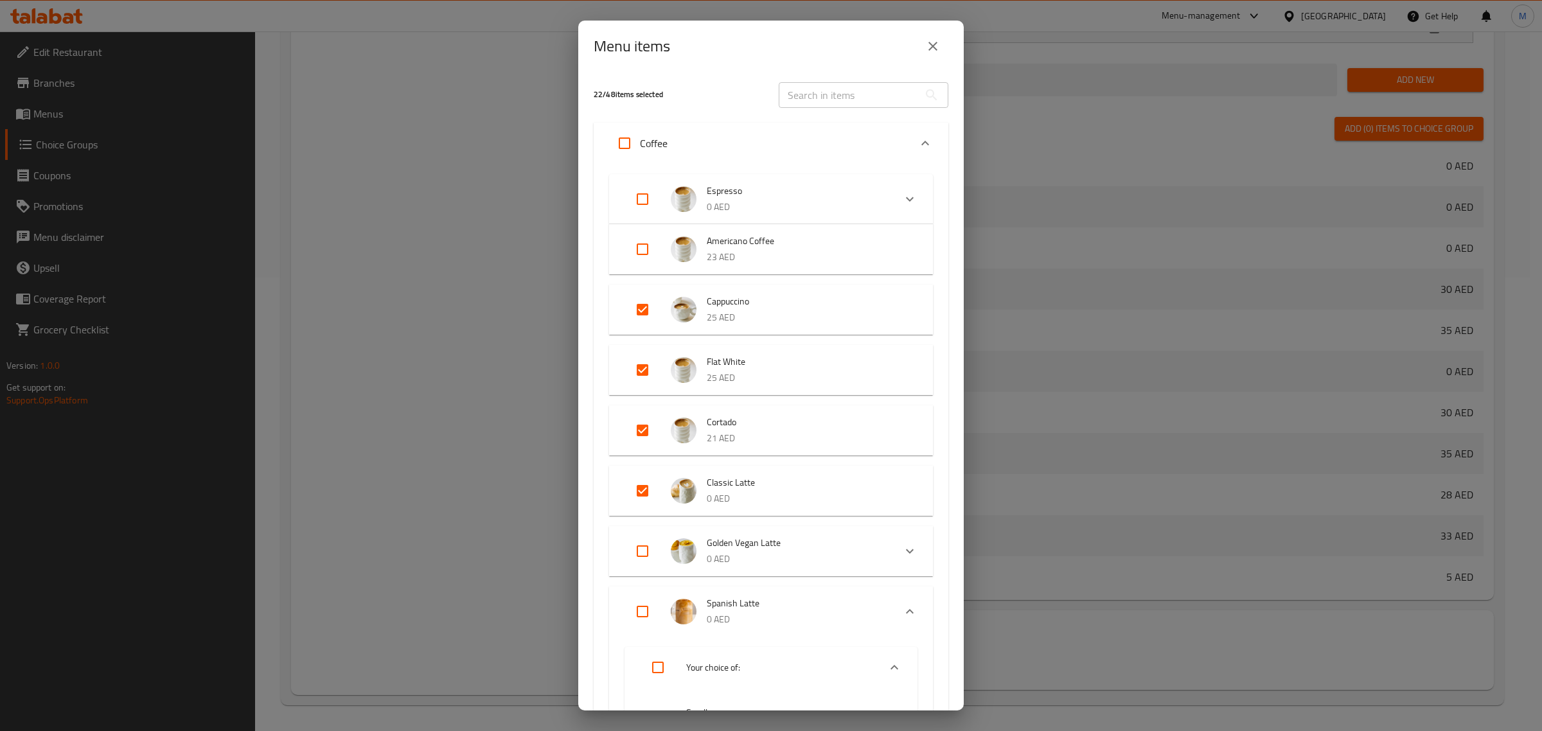
click at [644, 608] on input "Expand" at bounding box center [642, 611] width 31 height 31
checkbox input "true"
click at [902, 604] on icon "Expand" at bounding box center [909, 601] width 15 height 15
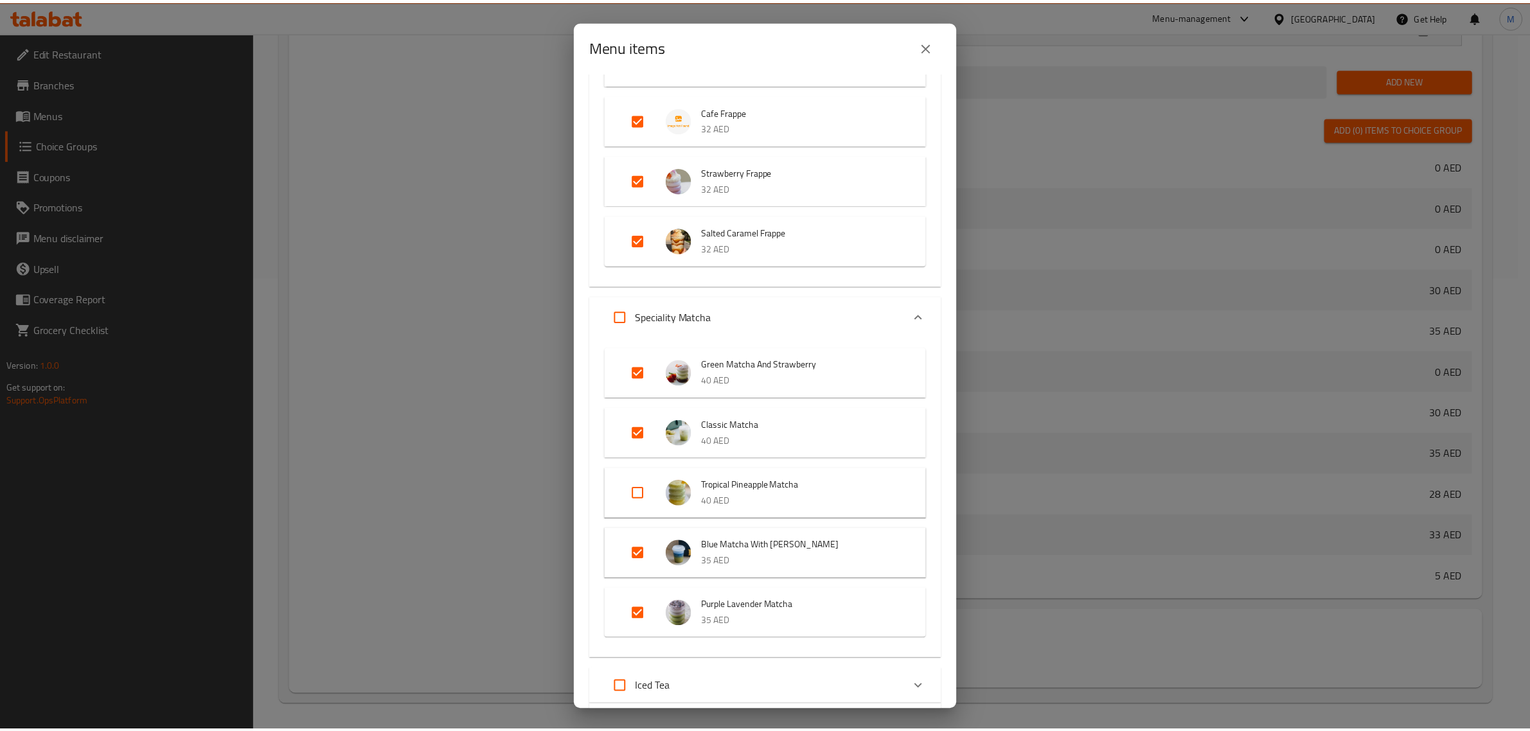
scroll to position [1780, 0]
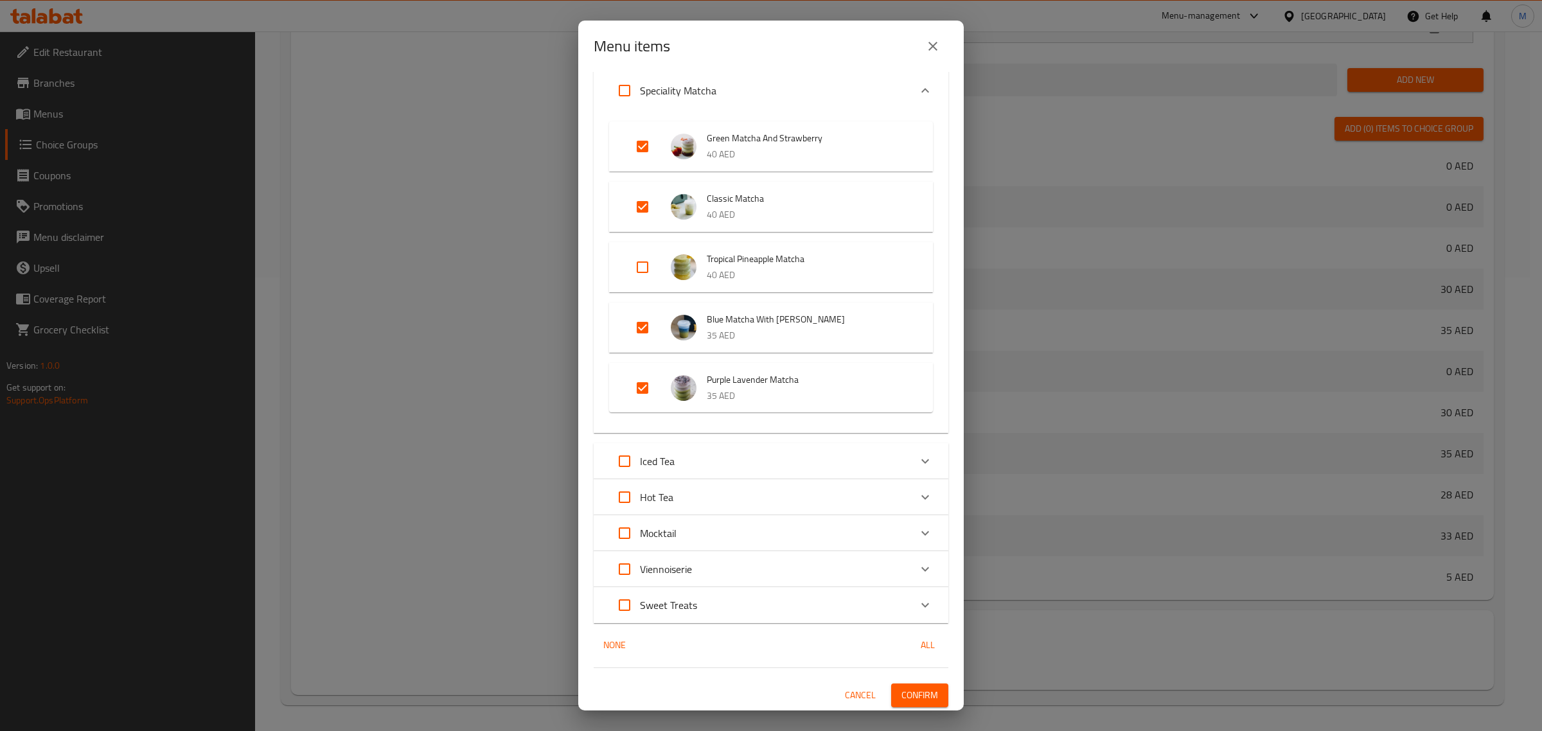
click at [908, 699] on span "Confirm" at bounding box center [919, 695] width 37 height 16
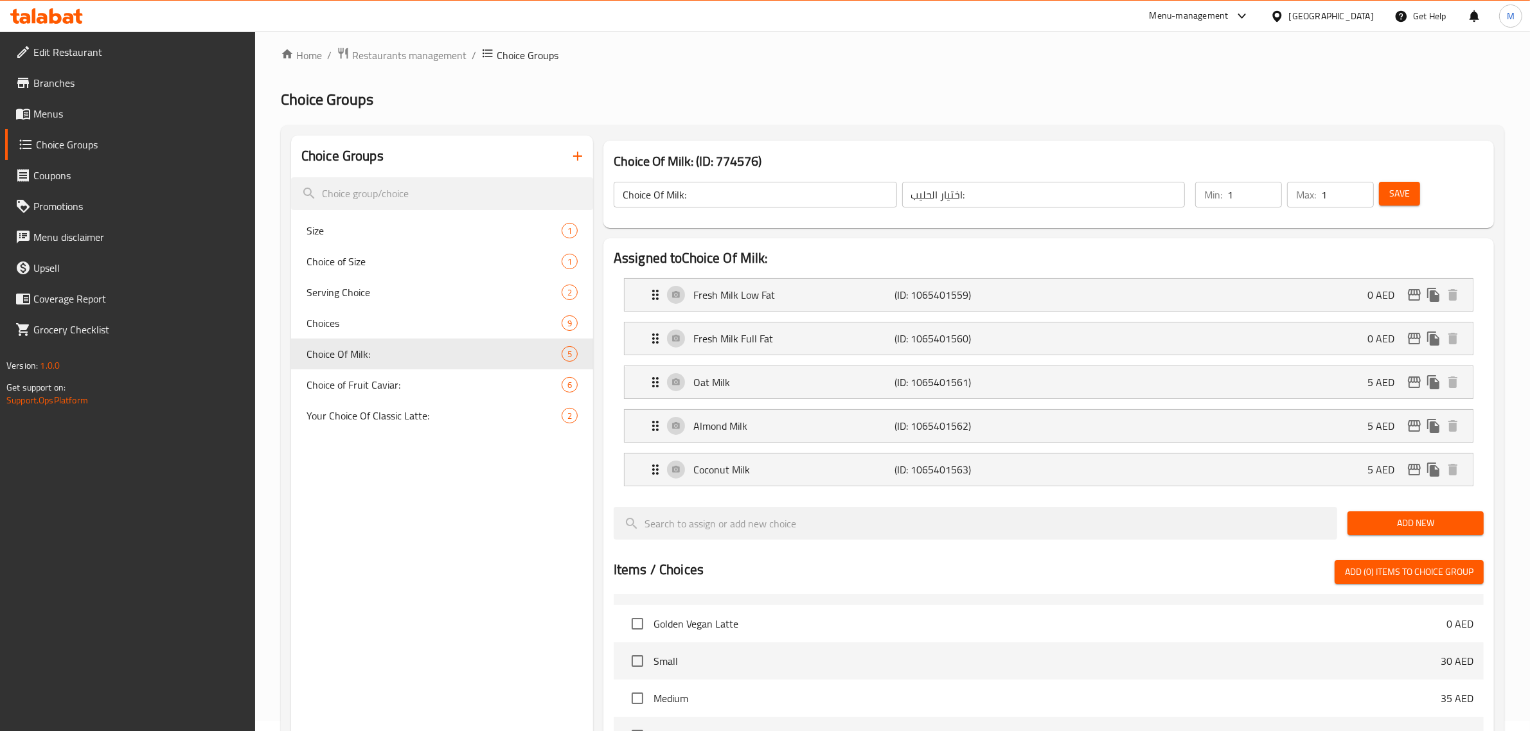
scroll to position [0, 0]
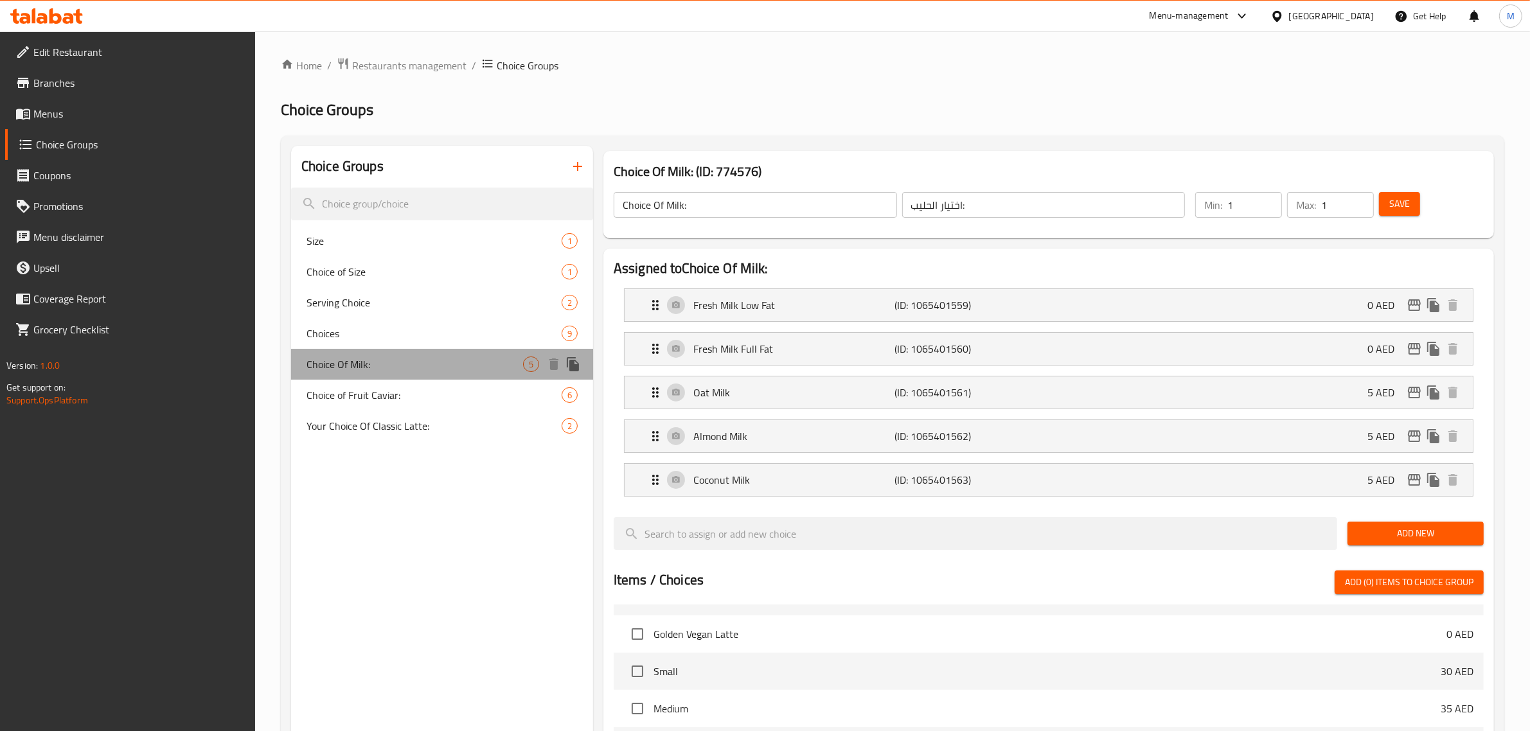
click at [423, 361] on span "Choice Of Milk:" at bounding box center [414, 364] width 217 height 15
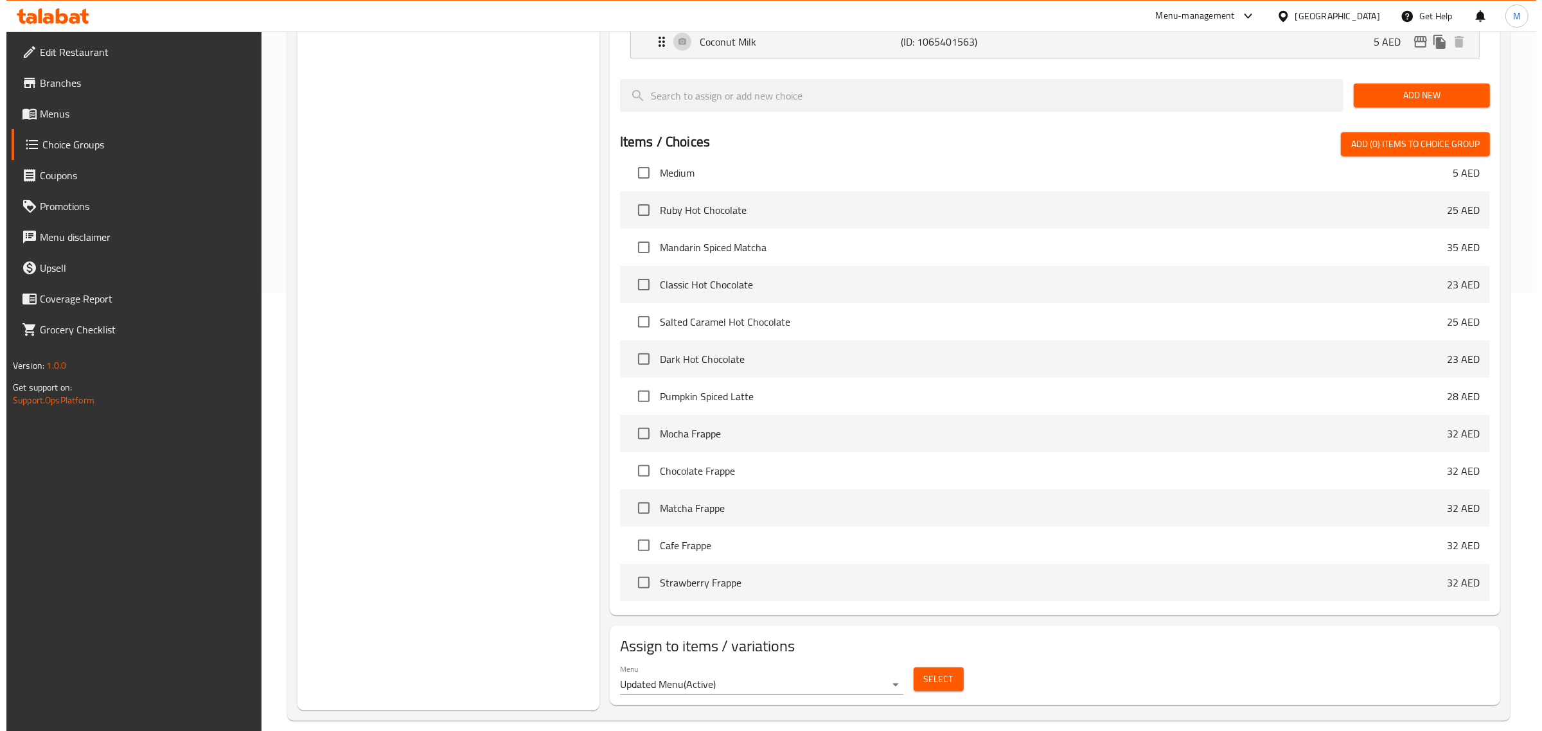
scroll to position [454, 0]
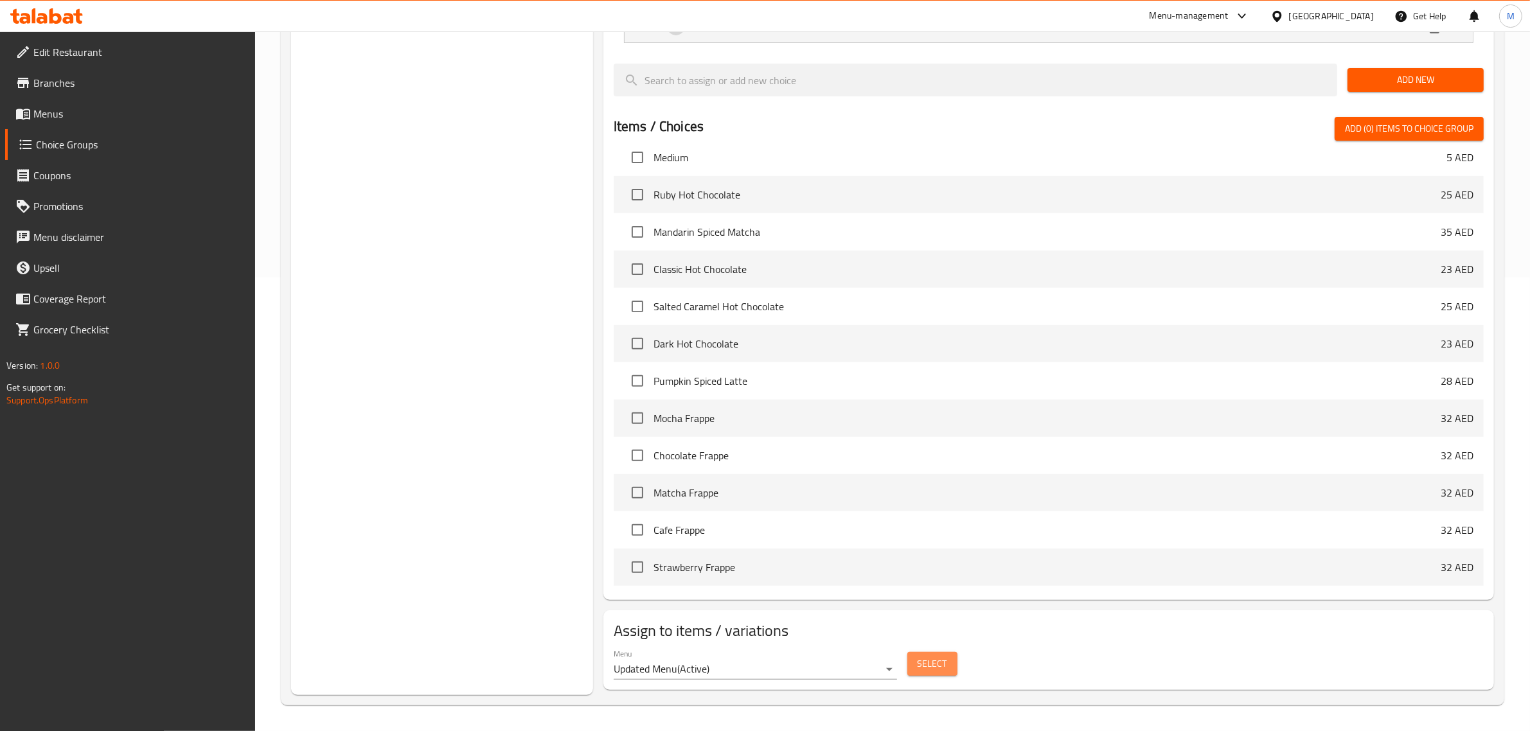
click at [923, 667] on span "Select" at bounding box center [932, 664] width 30 height 16
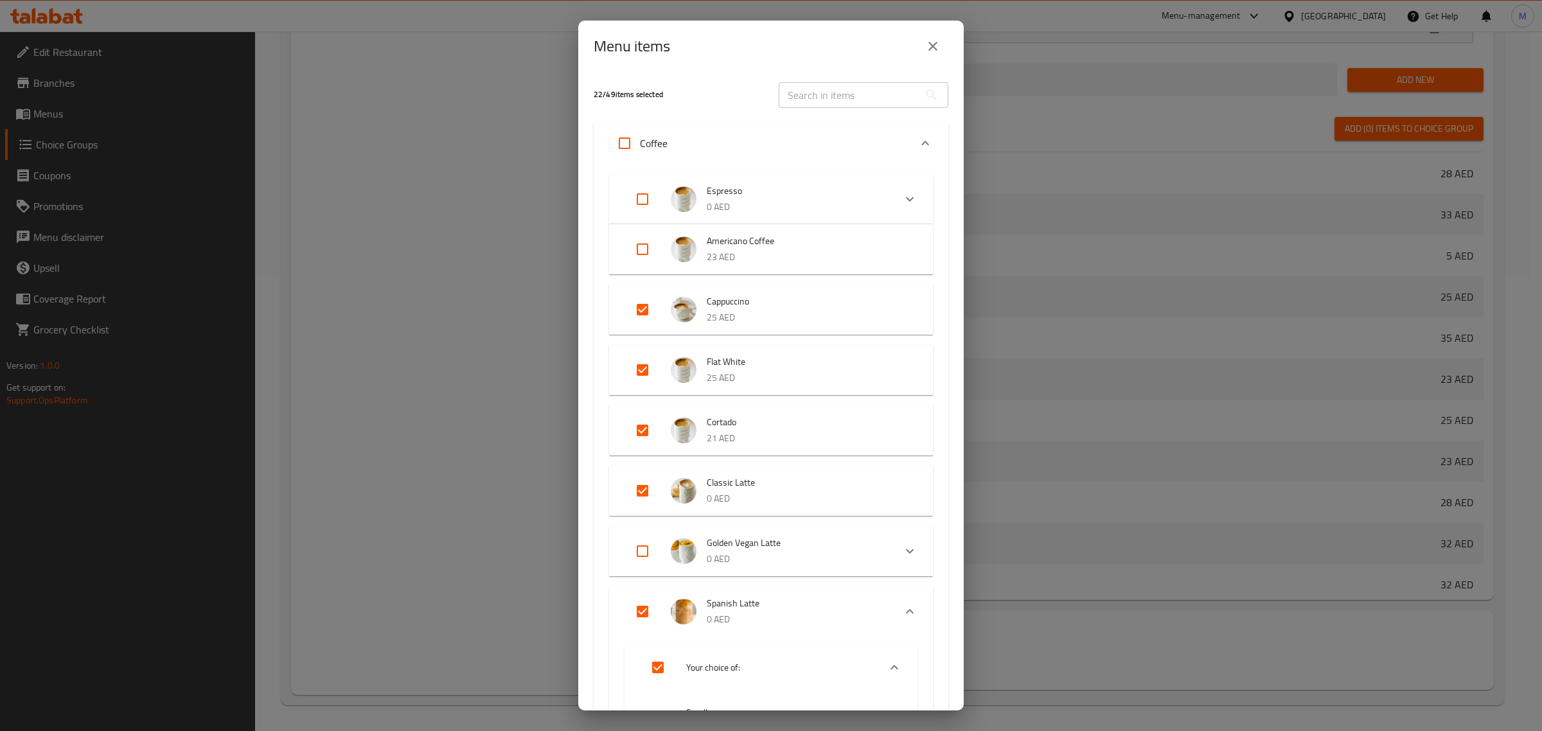
scroll to position [525, 0]
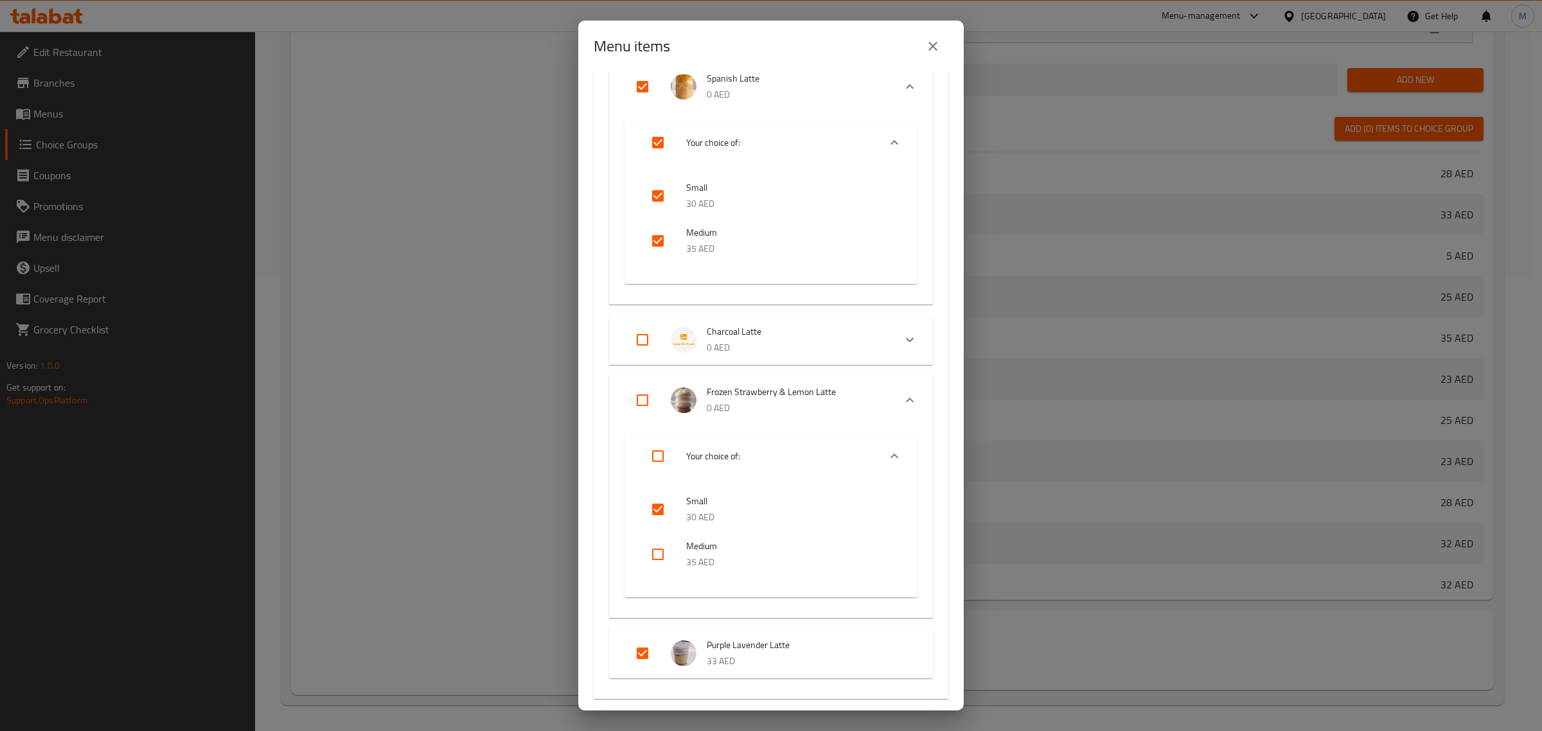
click at [641, 400] on input "Expand" at bounding box center [642, 400] width 31 height 31
checkbox input "true"
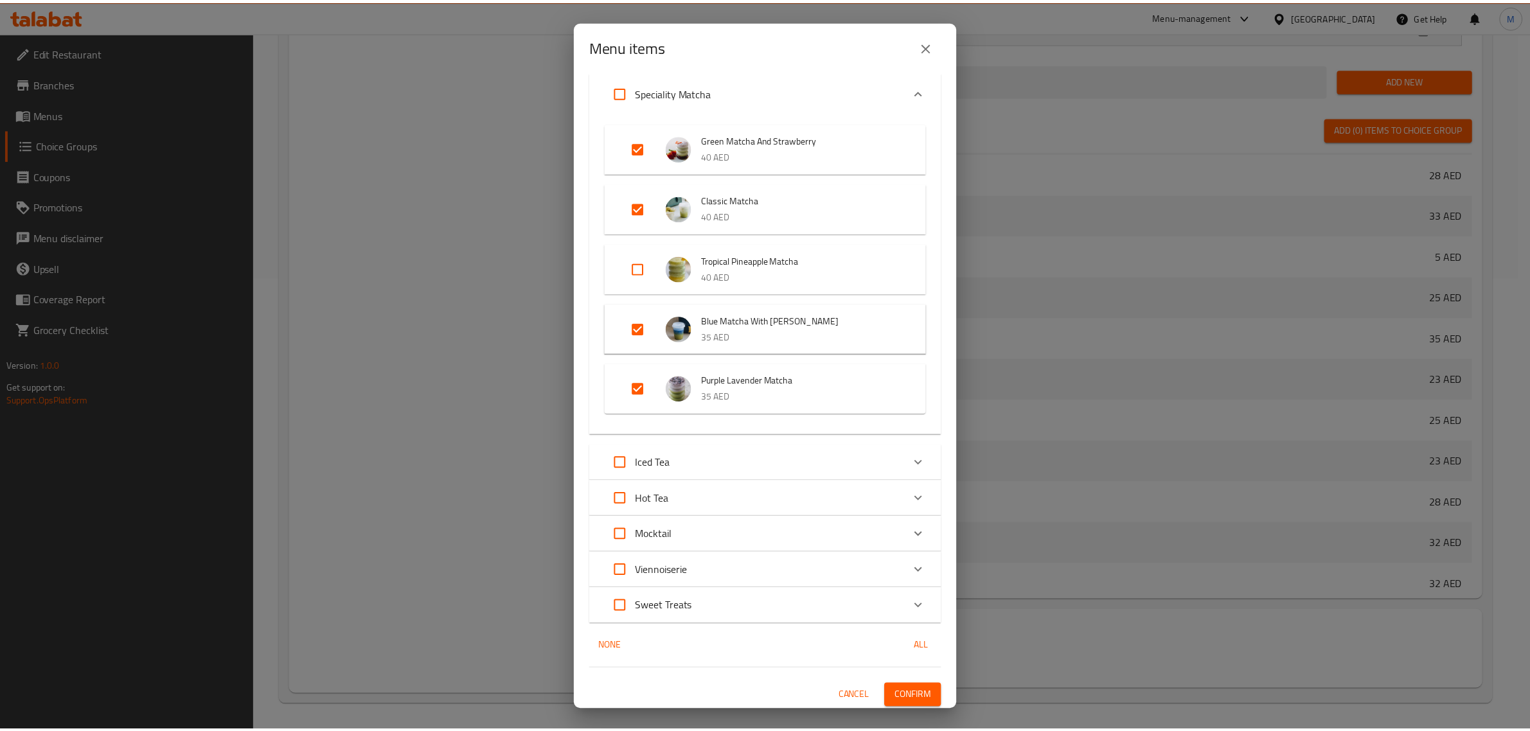
scroll to position [1829, 0]
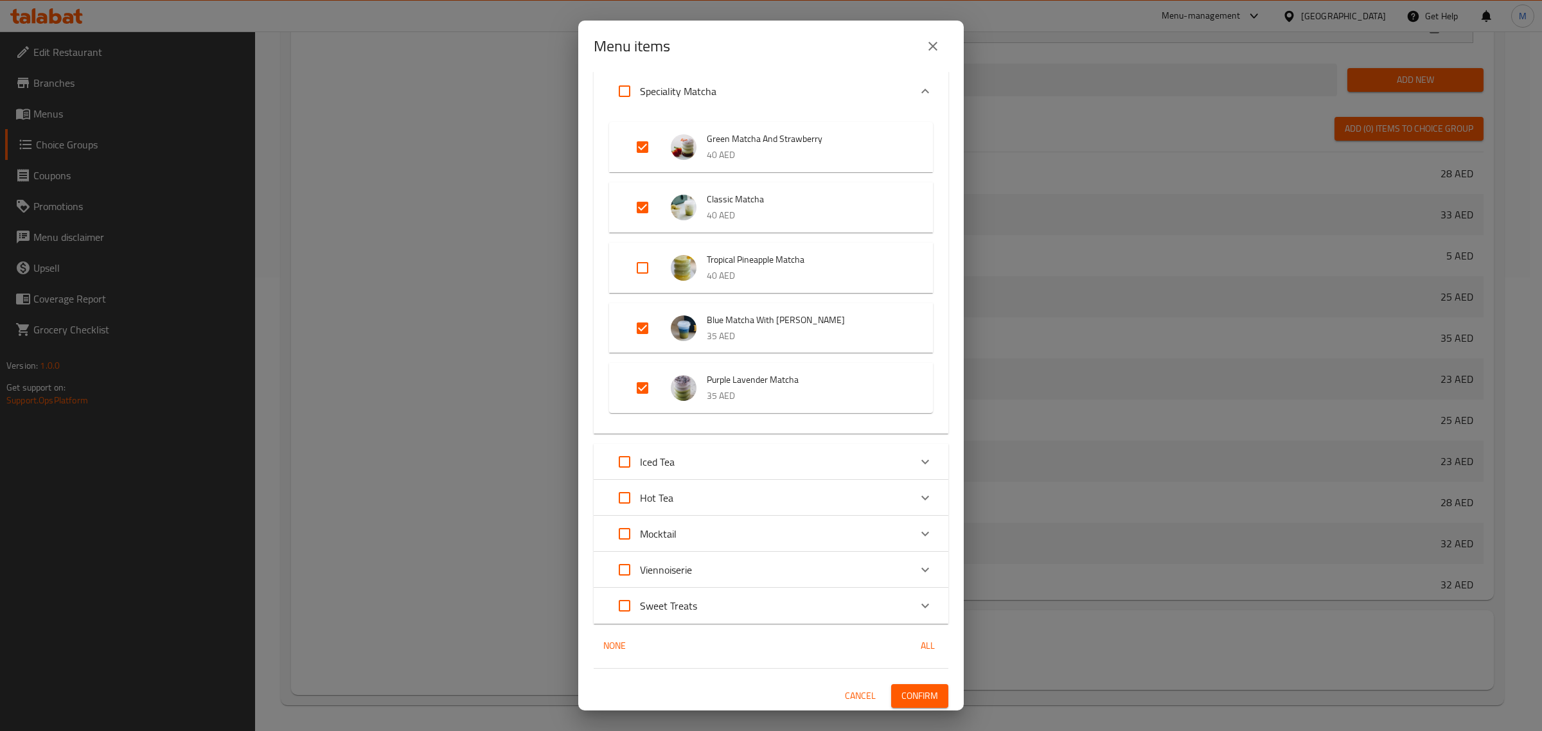
click at [917, 692] on span "Confirm" at bounding box center [919, 696] width 37 height 16
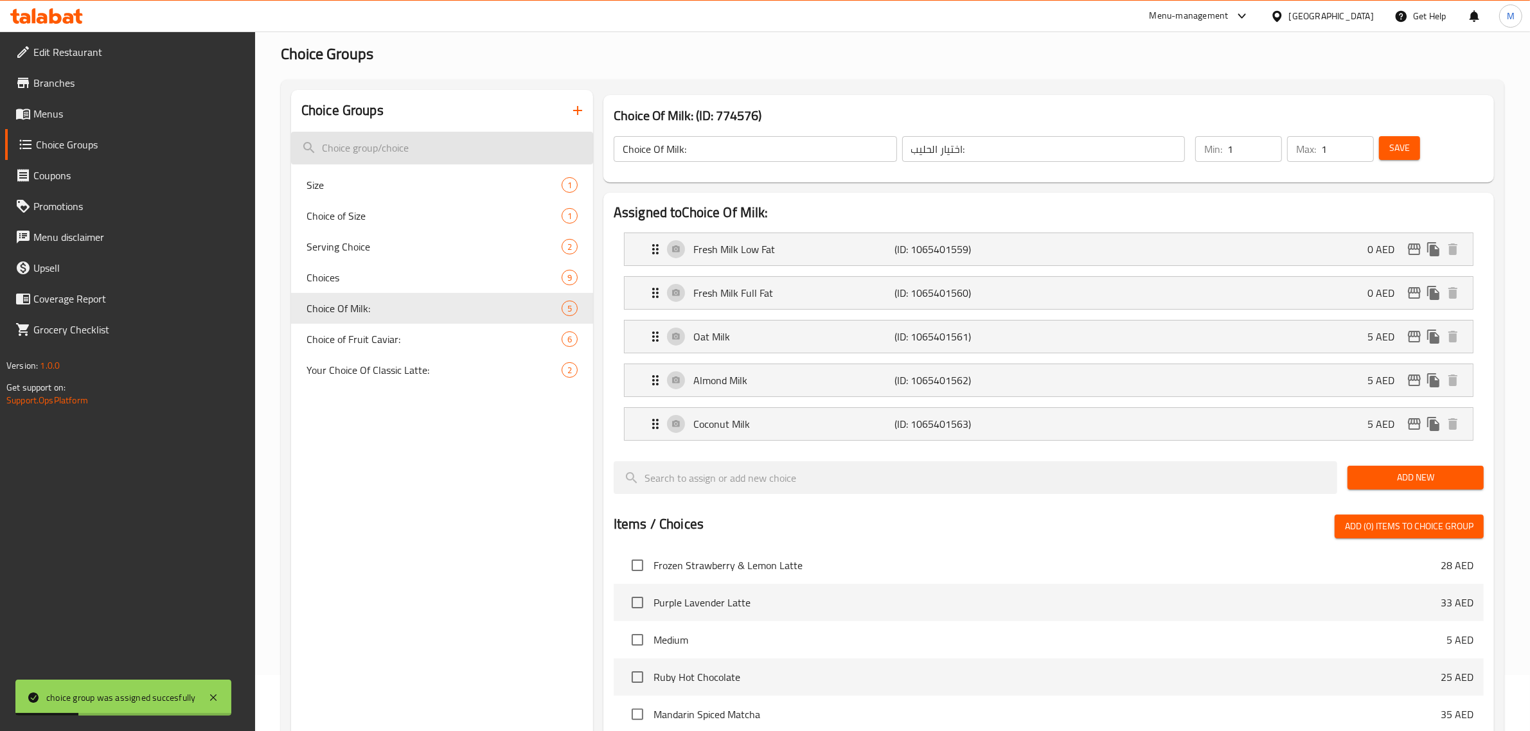
scroll to position [53, 0]
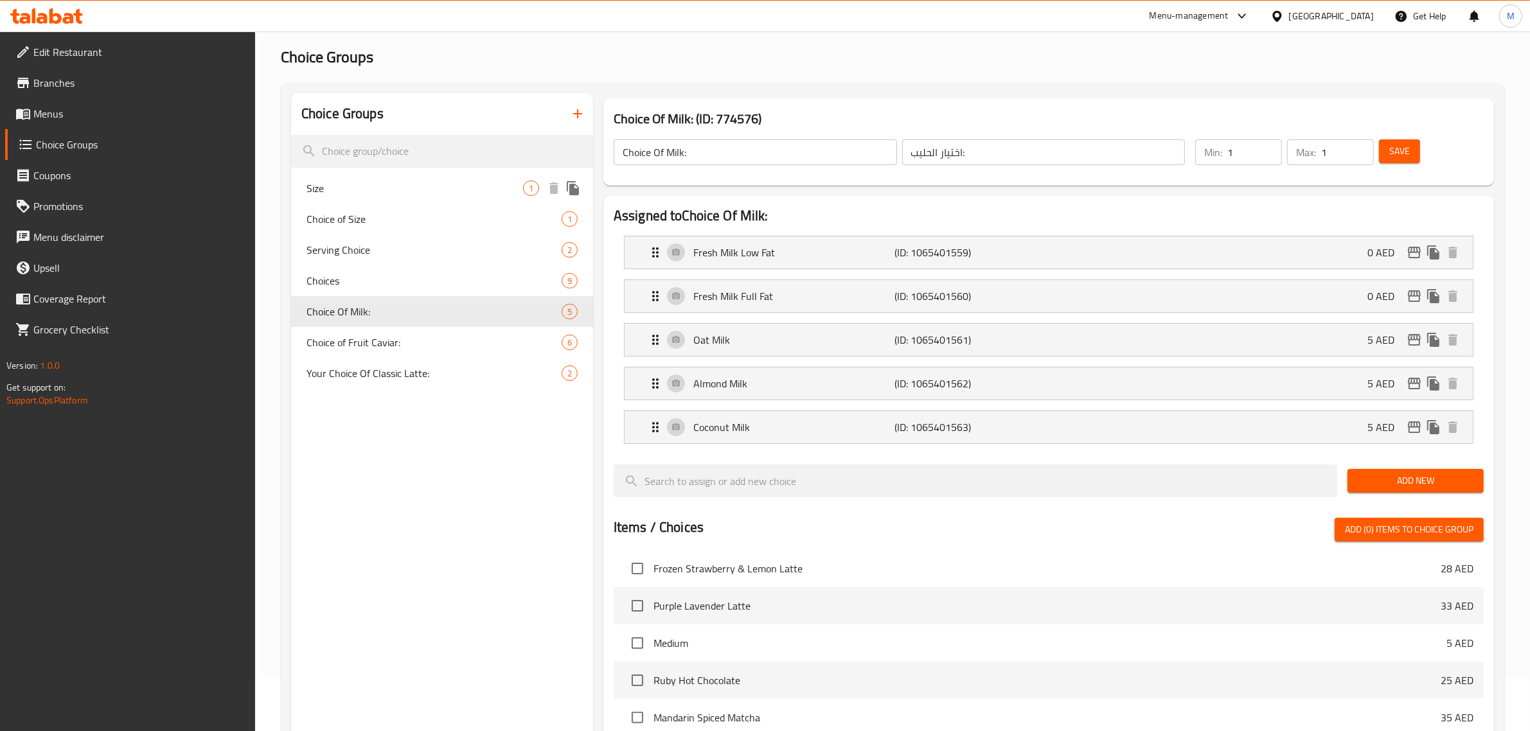
click at [438, 188] on span "Size" at bounding box center [414, 188] width 217 height 15
type input "Size"
type input "الحجم"
type input "0"
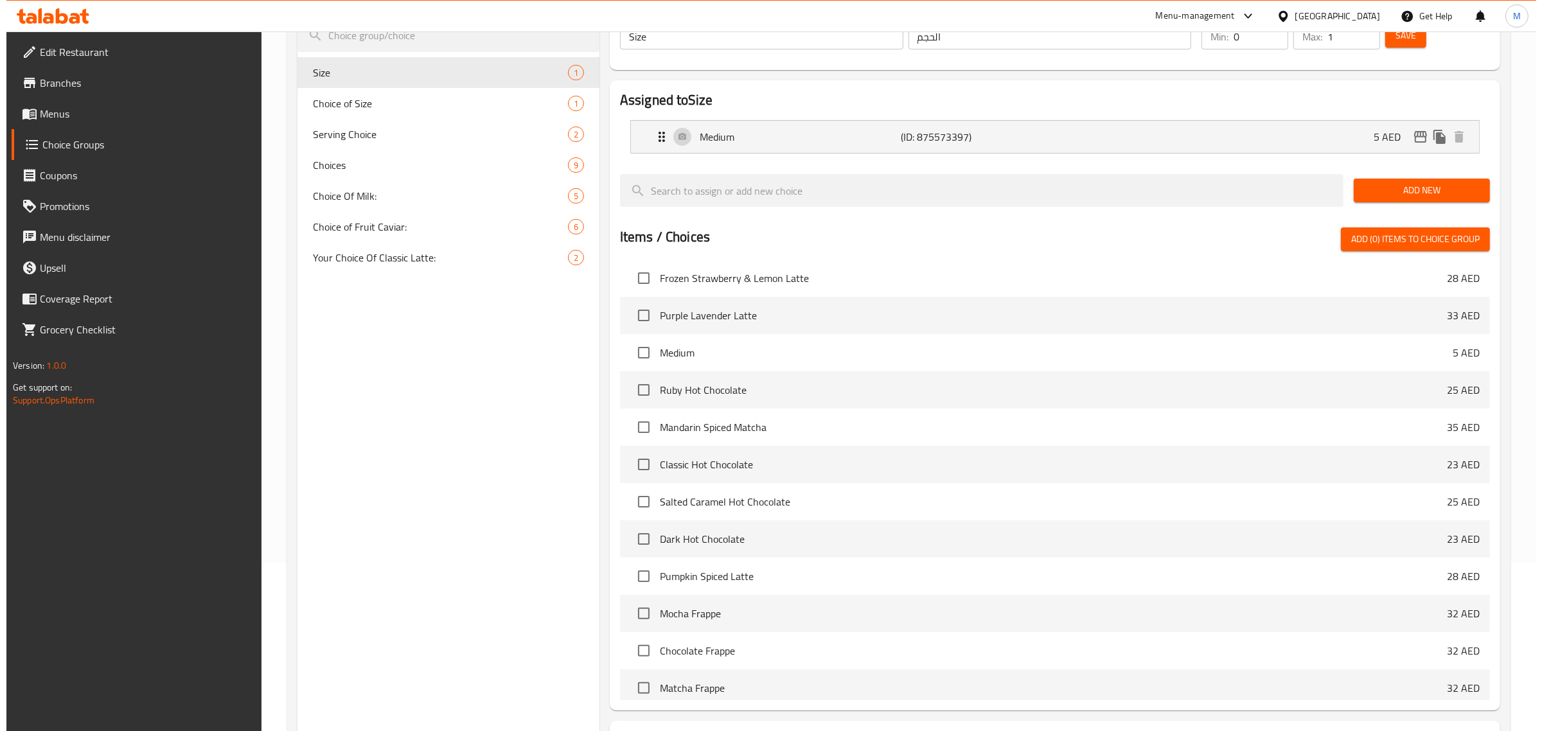
scroll to position [278, 0]
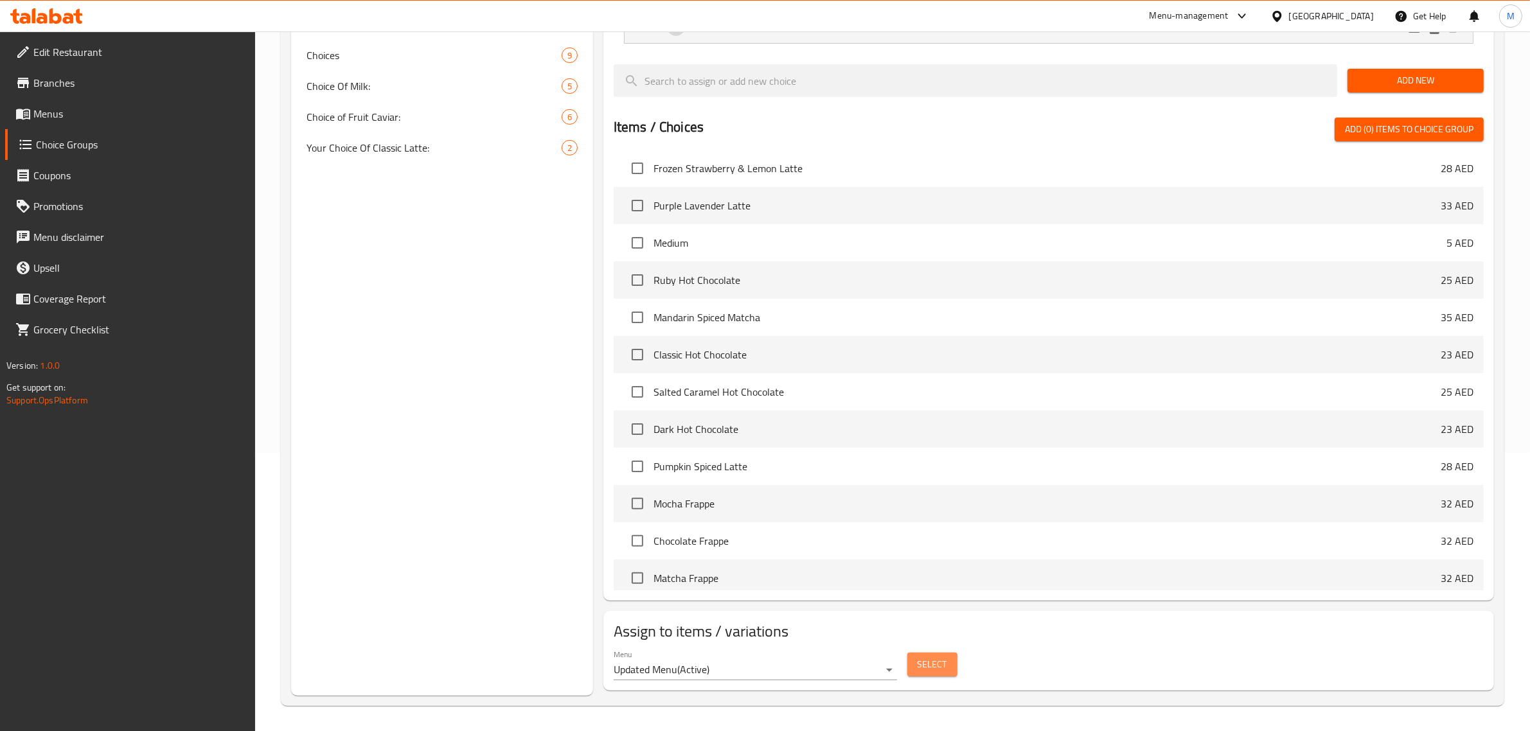
click at [927, 659] on span "Select" at bounding box center [932, 665] width 30 height 16
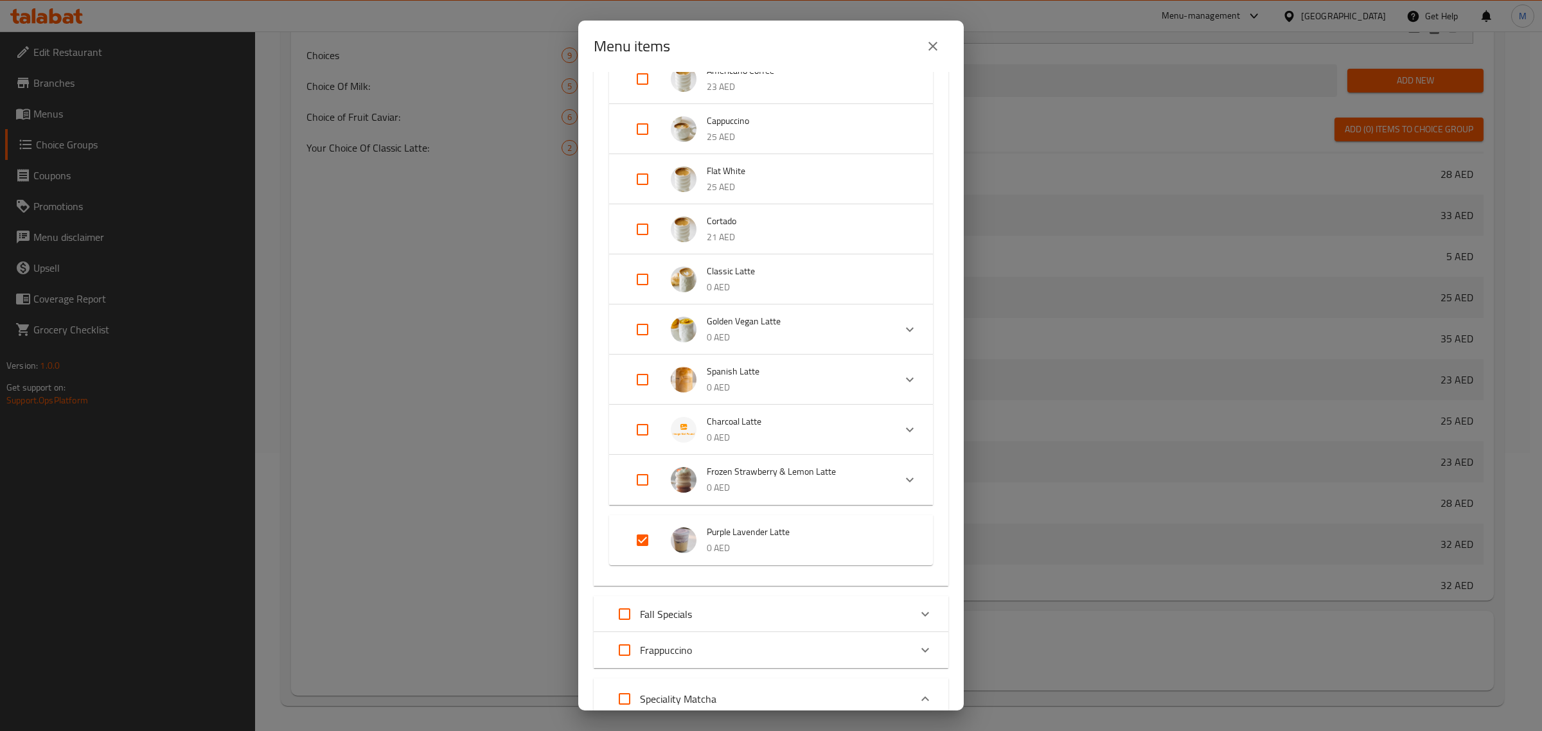
scroll to position [241, 0]
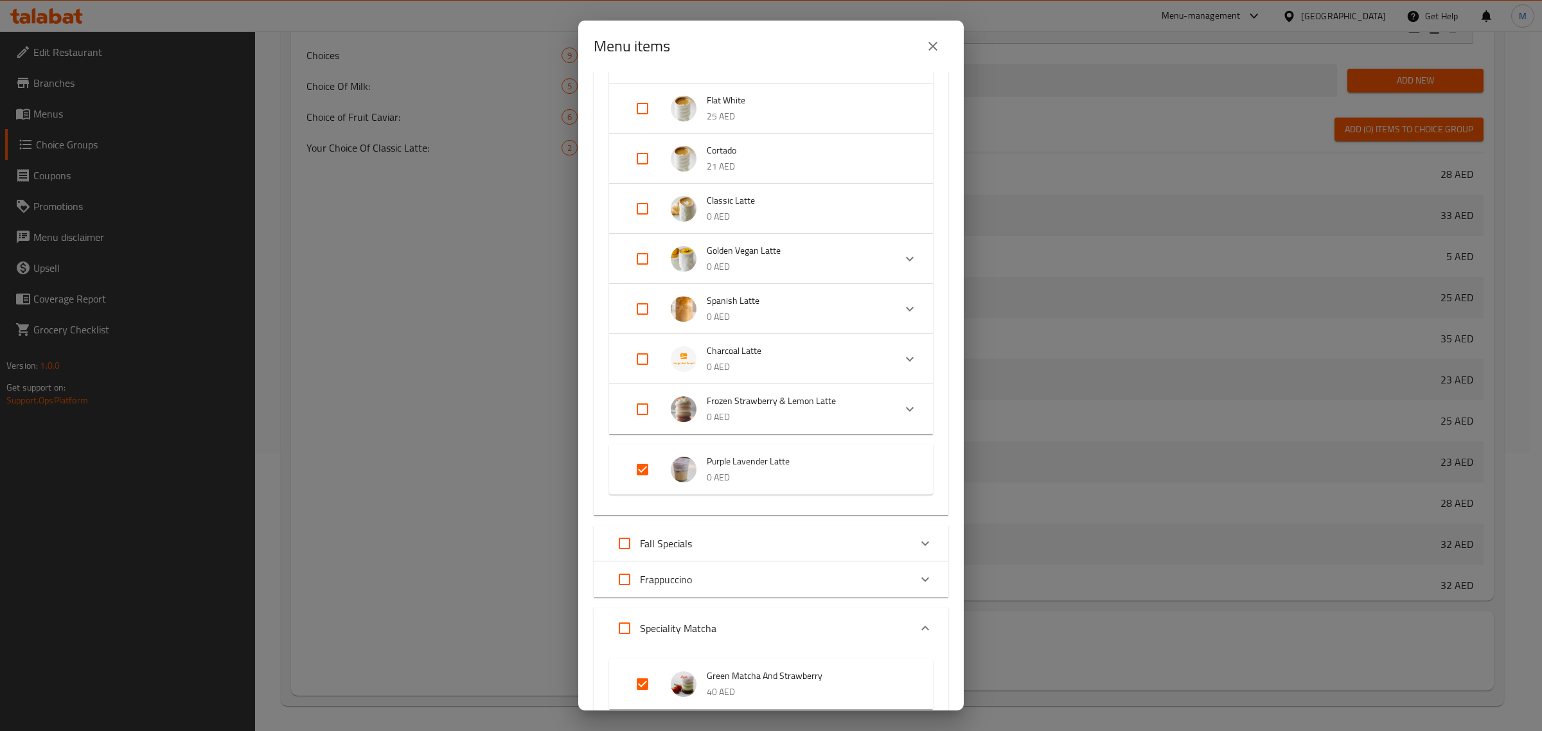
click at [641, 467] on input "Expand" at bounding box center [642, 469] width 31 height 31
checkbox input "false"
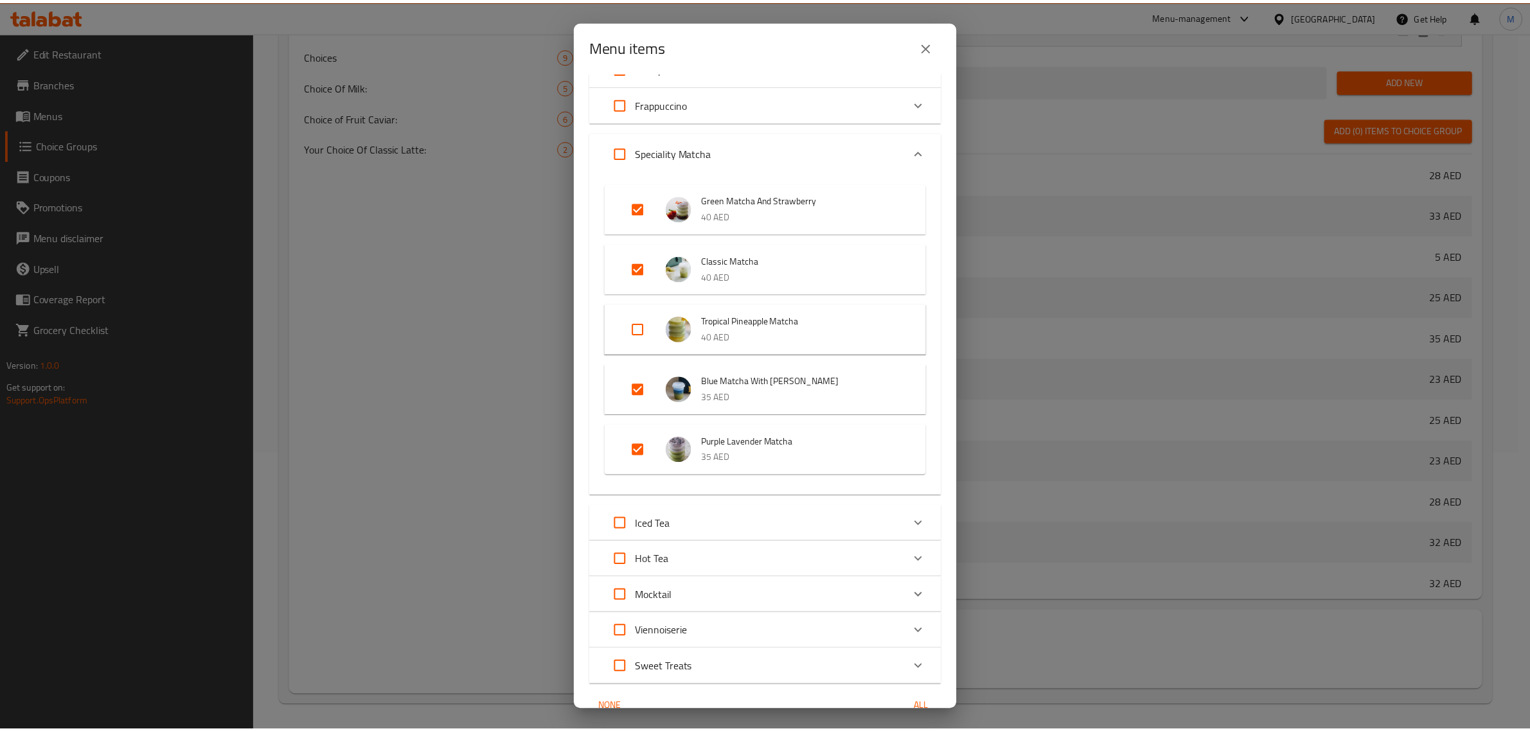
scroll to position [769, 0]
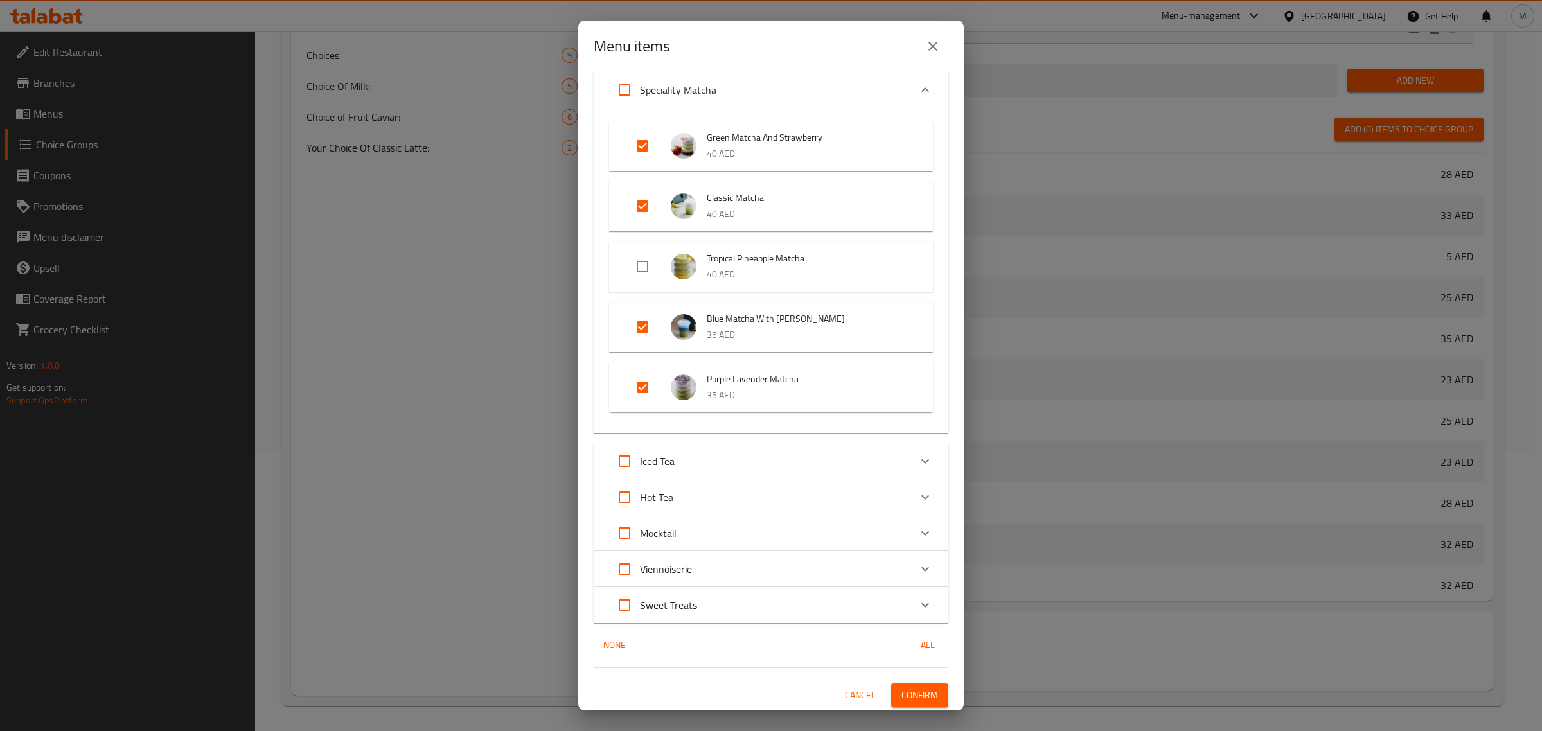
click at [914, 697] on span "Confirm" at bounding box center [919, 695] width 37 height 16
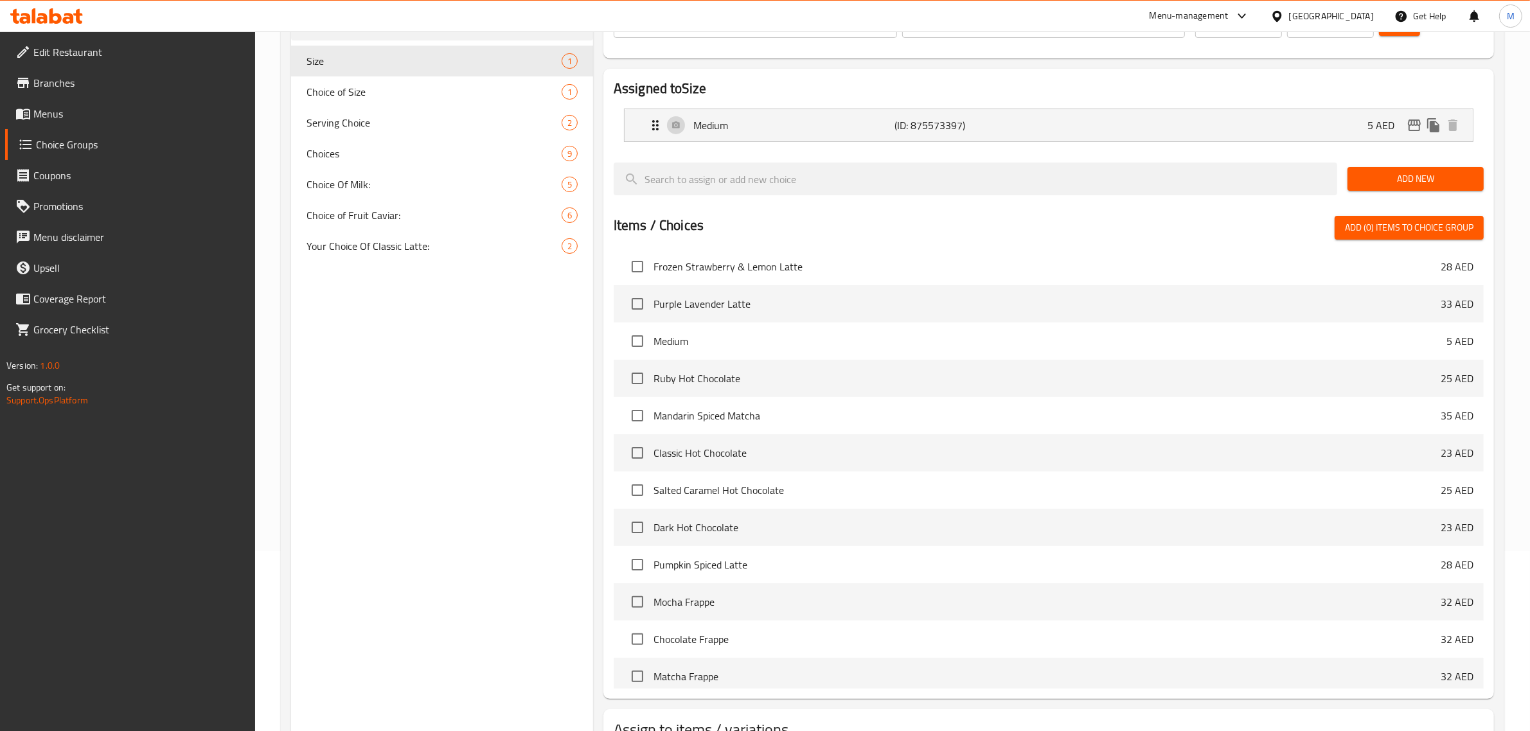
scroll to position [0, 0]
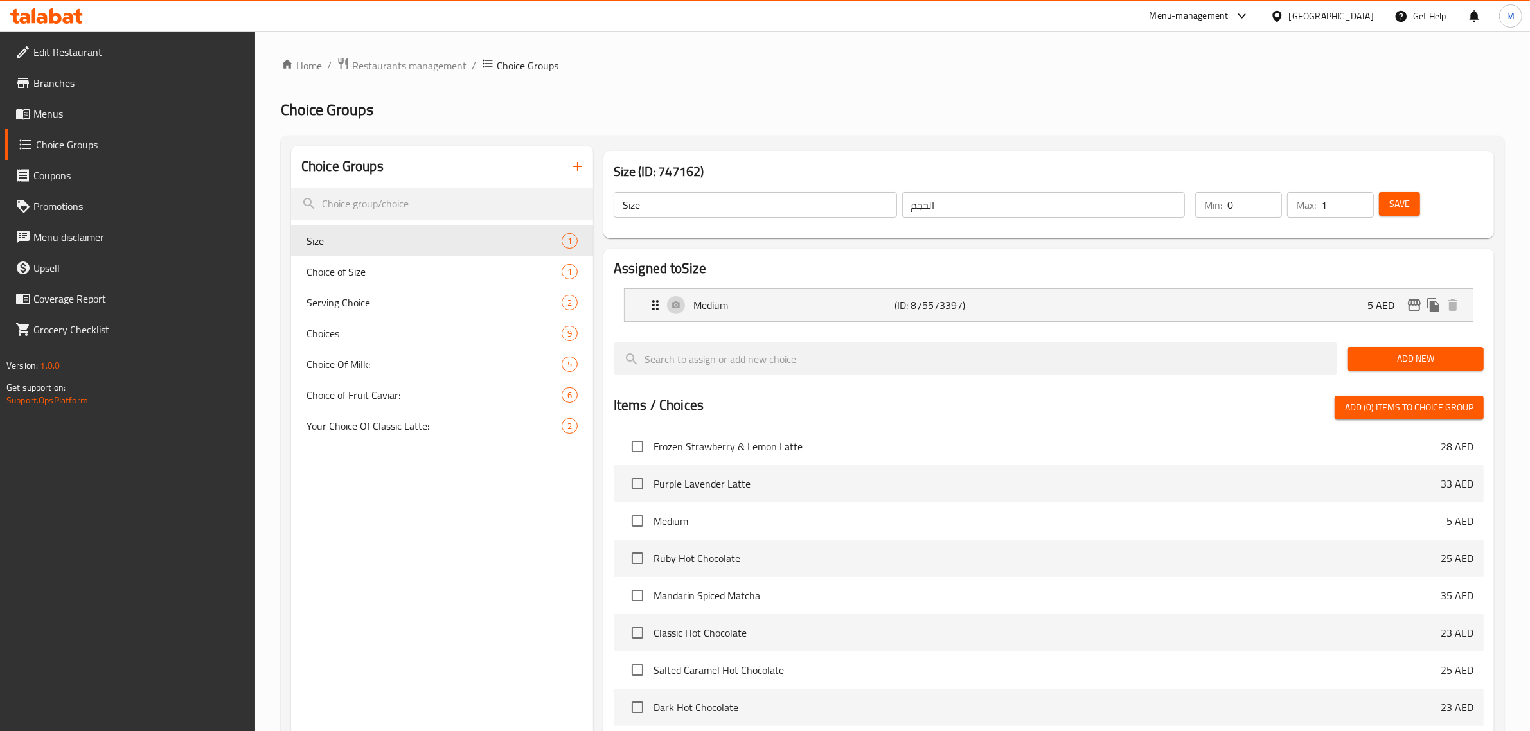
click at [573, 163] on icon "button" at bounding box center [577, 166] width 15 height 15
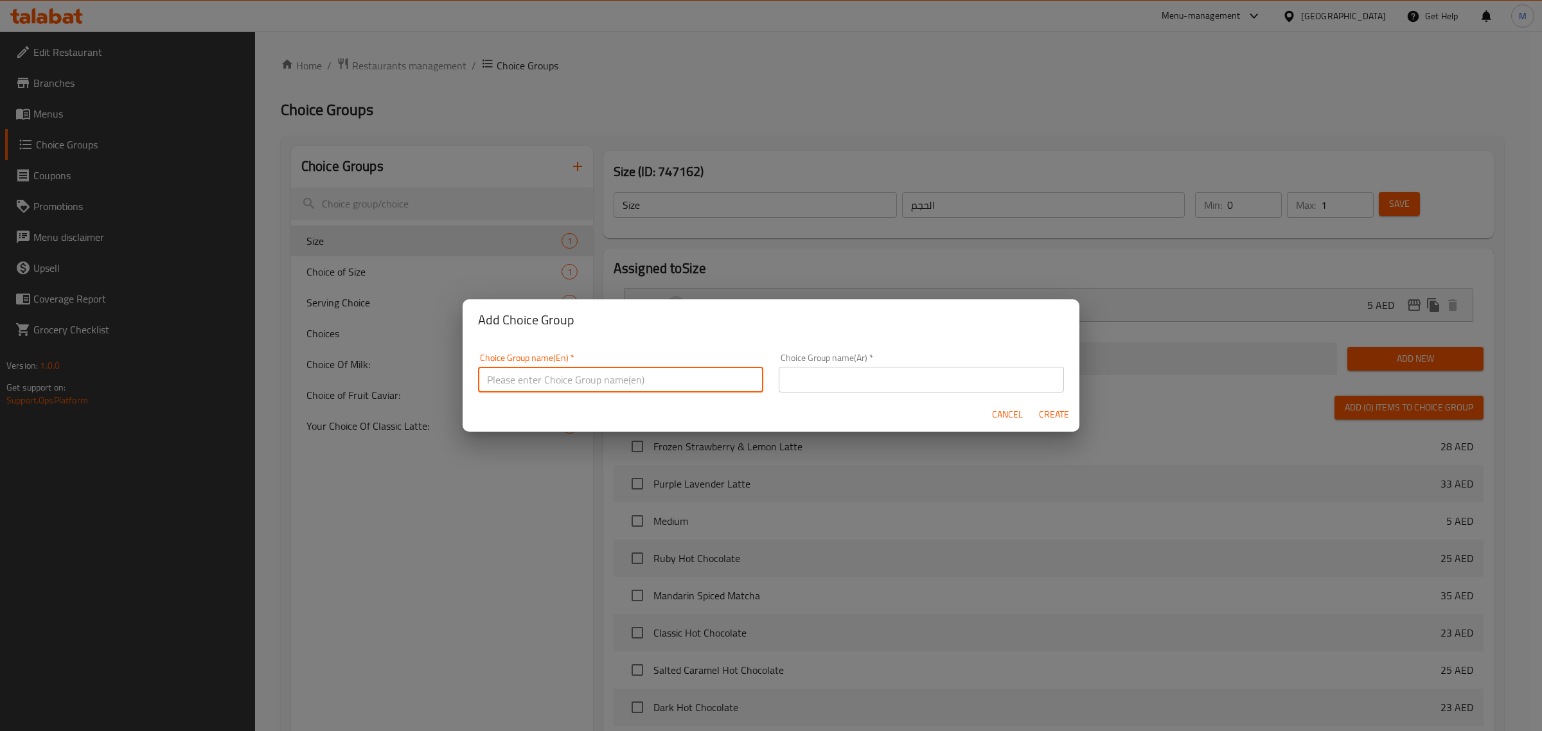
click at [662, 374] on input "text" at bounding box center [620, 380] width 285 height 26
paste input "Your Choice Of Coffee Extras:"
type input "Your Choice Of Coffee Extras:"
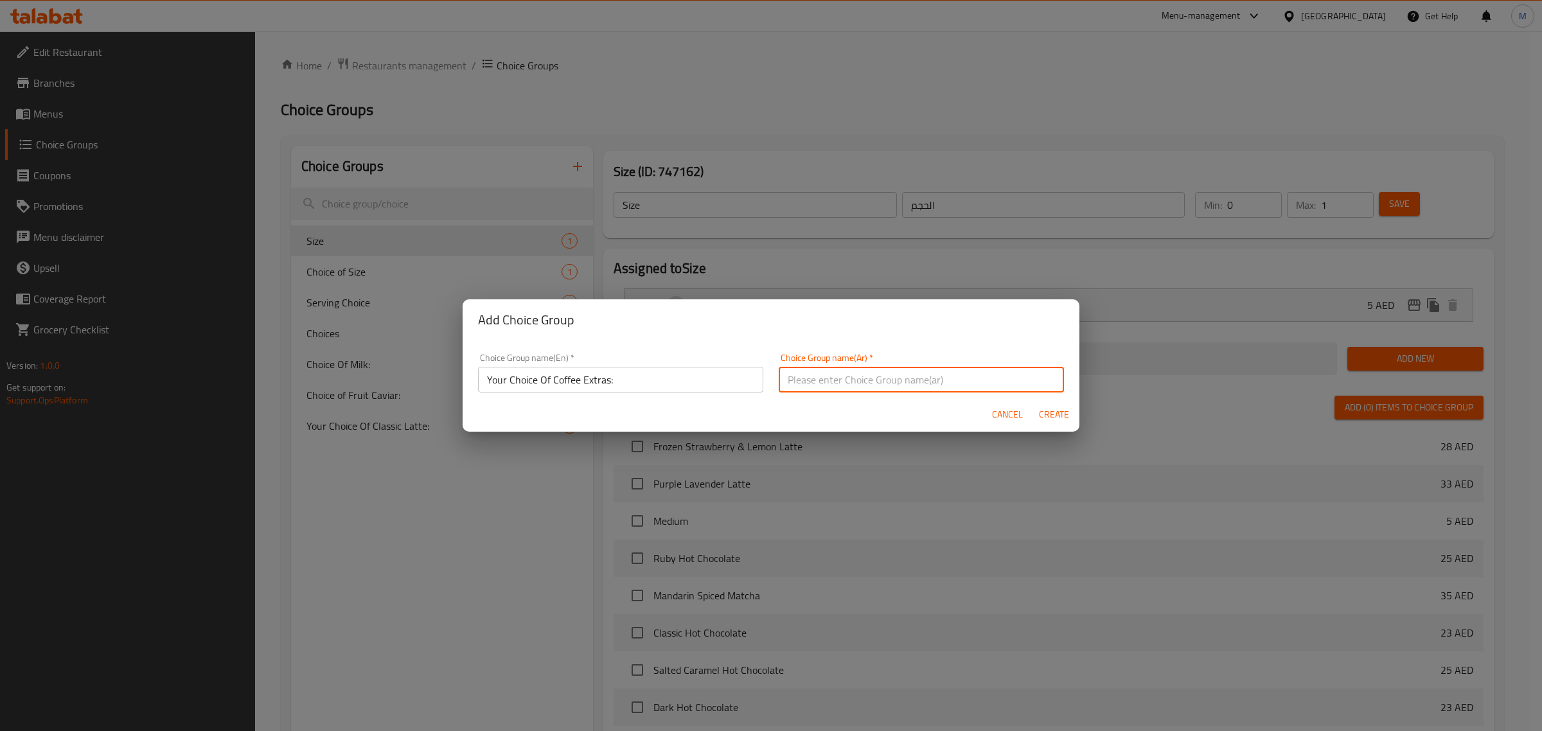
click at [908, 377] on input "text" at bounding box center [921, 380] width 285 height 26
paste input "اختيارك من إضافات القهوة:"
type input "اختيارك من إضافات القهوة:"
click at [1056, 416] on span "Create" at bounding box center [1053, 415] width 31 height 16
type input "Your Choice Of Coffee Extras:"
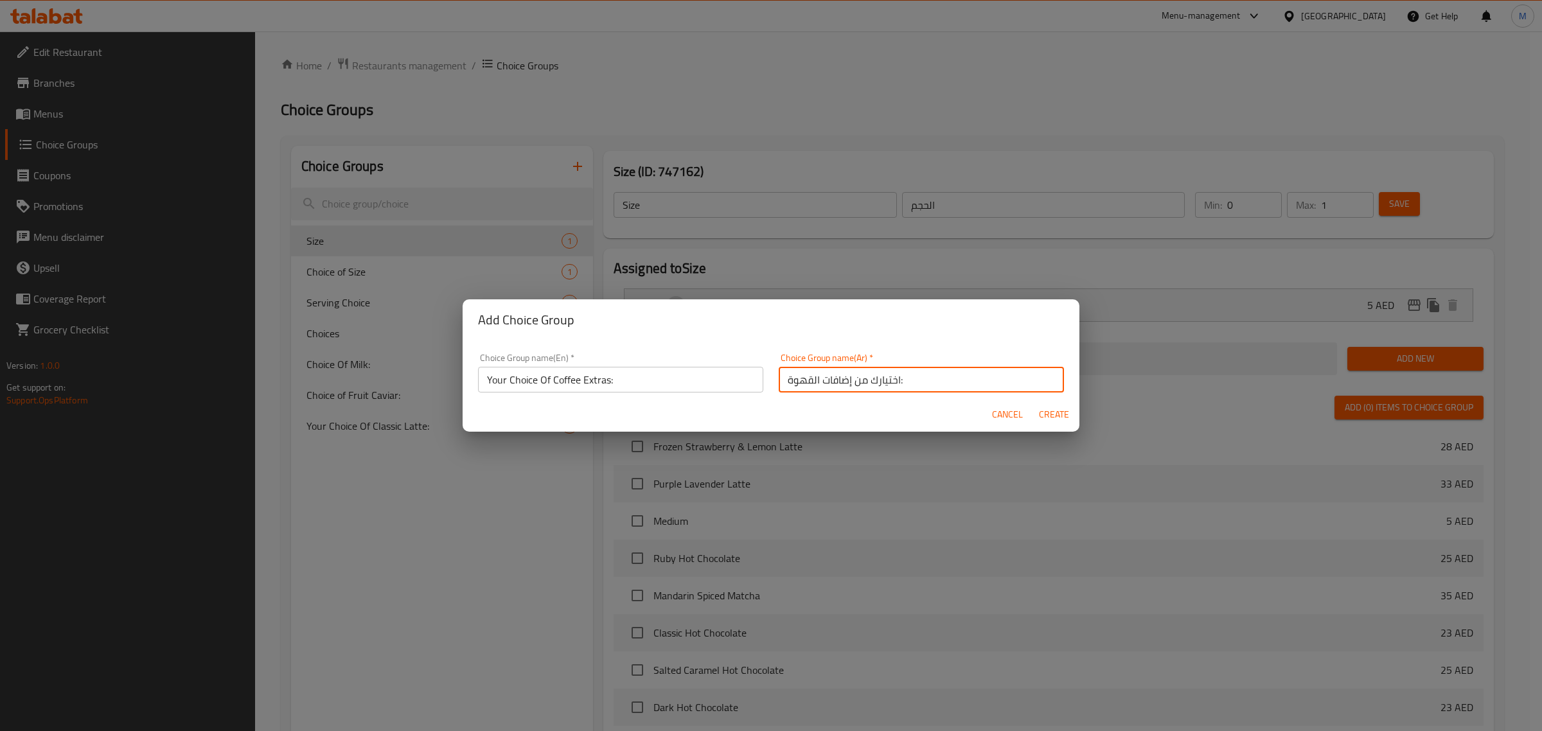
type input "اختيارك من إضافات القهوة:"
type input "0"
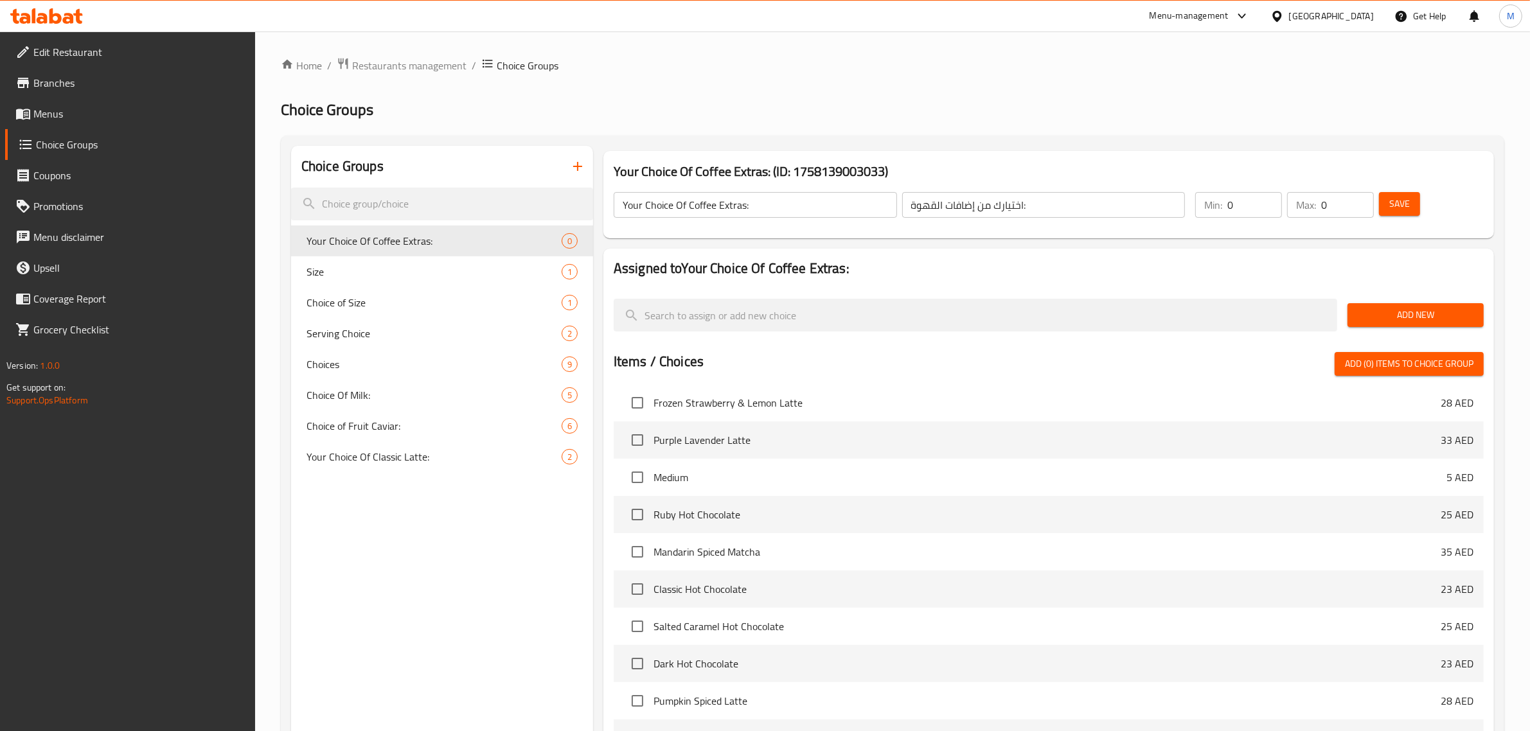
click at [1386, 314] on span "Add New" at bounding box center [1416, 315] width 116 height 16
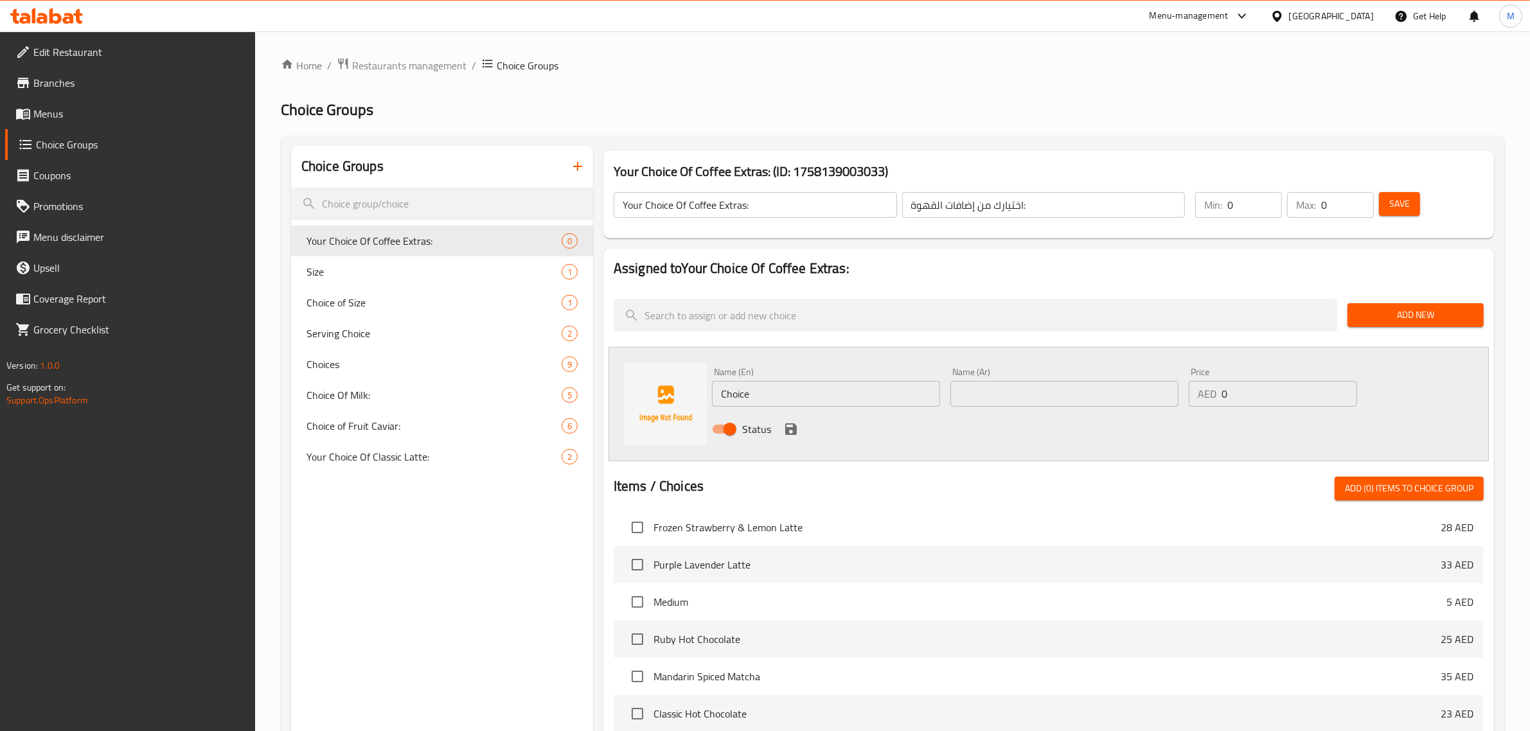
click at [808, 396] on input "Choice" at bounding box center [826, 394] width 228 height 26
click at [808, 395] on input "Choice" at bounding box center [826, 394] width 228 height 26
click at [777, 400] on input "Choice" at bounding box center [826, 394] width 228 height 26
paste input "Oat Milk"
type input "Oat Milk"
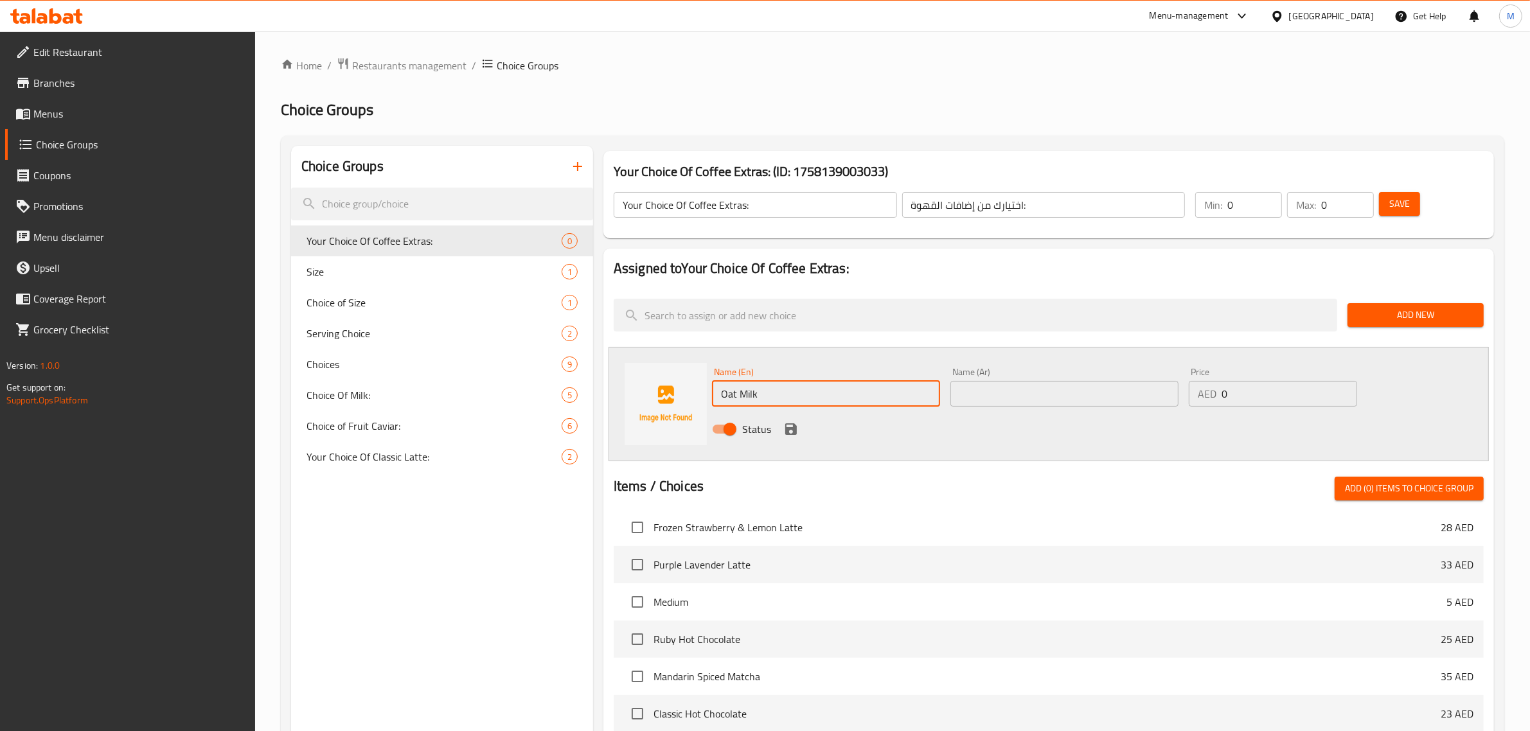
click at [983, 395] on input "text" at bounding box center [1064, 394] width 228 height 26
paste input "حليب الشوفان"
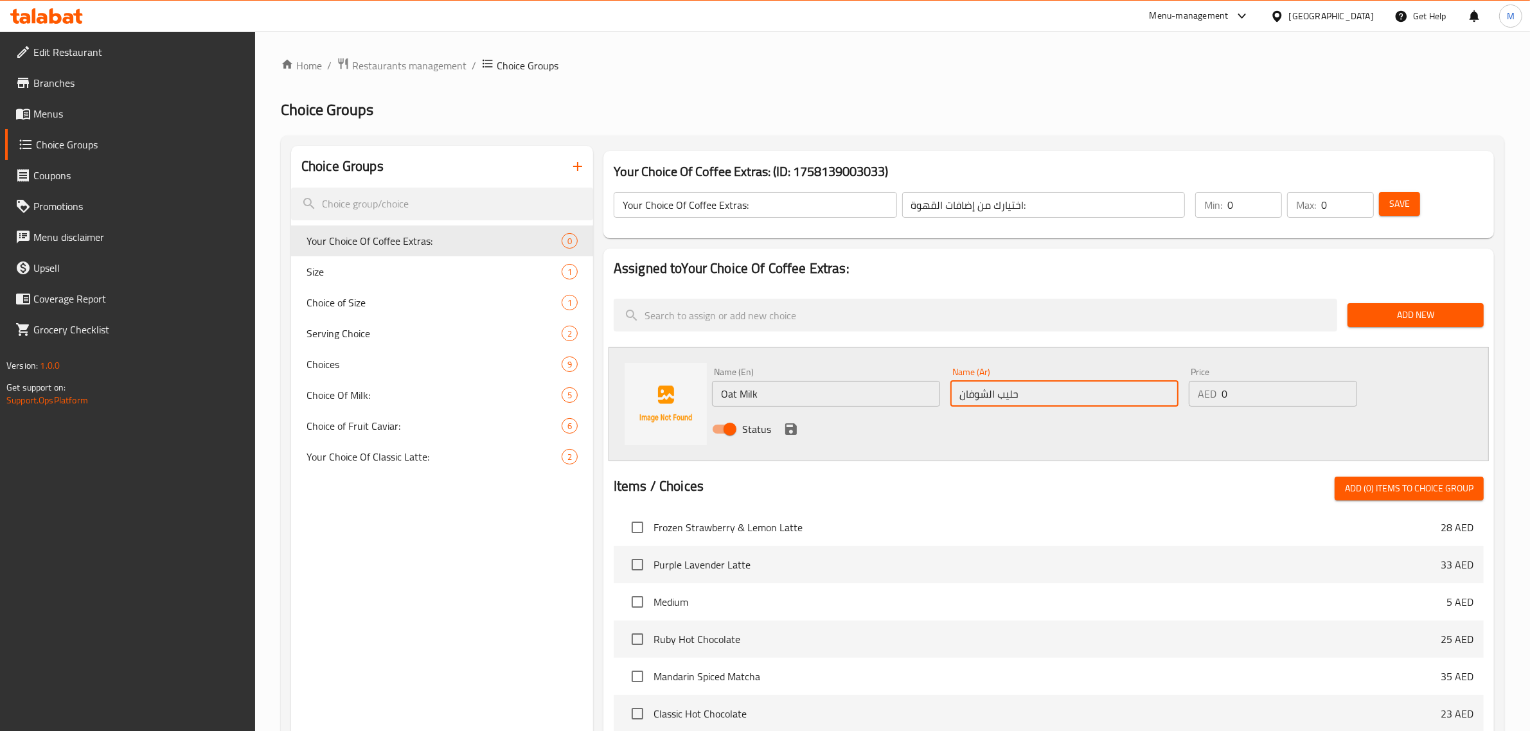
type input "حليب الشوفان"
drag, startPoint x: 1235, startPoint y: 395, endPoint x: 1200, endPoint y: 393, distance: 34.7
click at [1200, 394] on div "AED 0 Price" at bounding box center [1273, 394] width 168 height 26
type input "5"
click at [788, 431] on icon "save" at bounding box center [791, 429] width 12 height 12
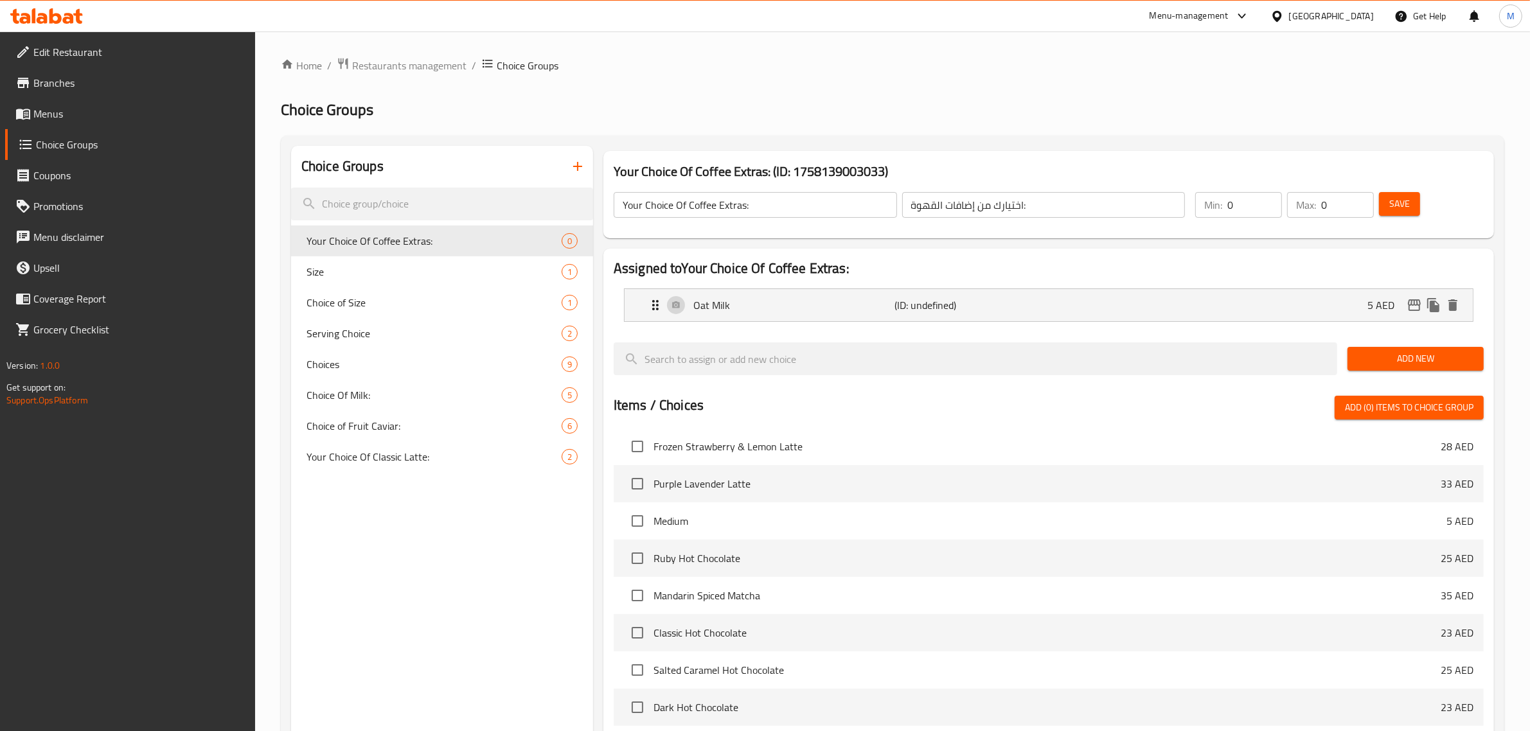
drag, startPoint x: 1375, startPoint y: 362, endPoint x: 1362, endPoint y: 362, distance: 12.8
click at [1374, 362] on span "Add New" at bounding box center [1416, 359] width 116 height 16
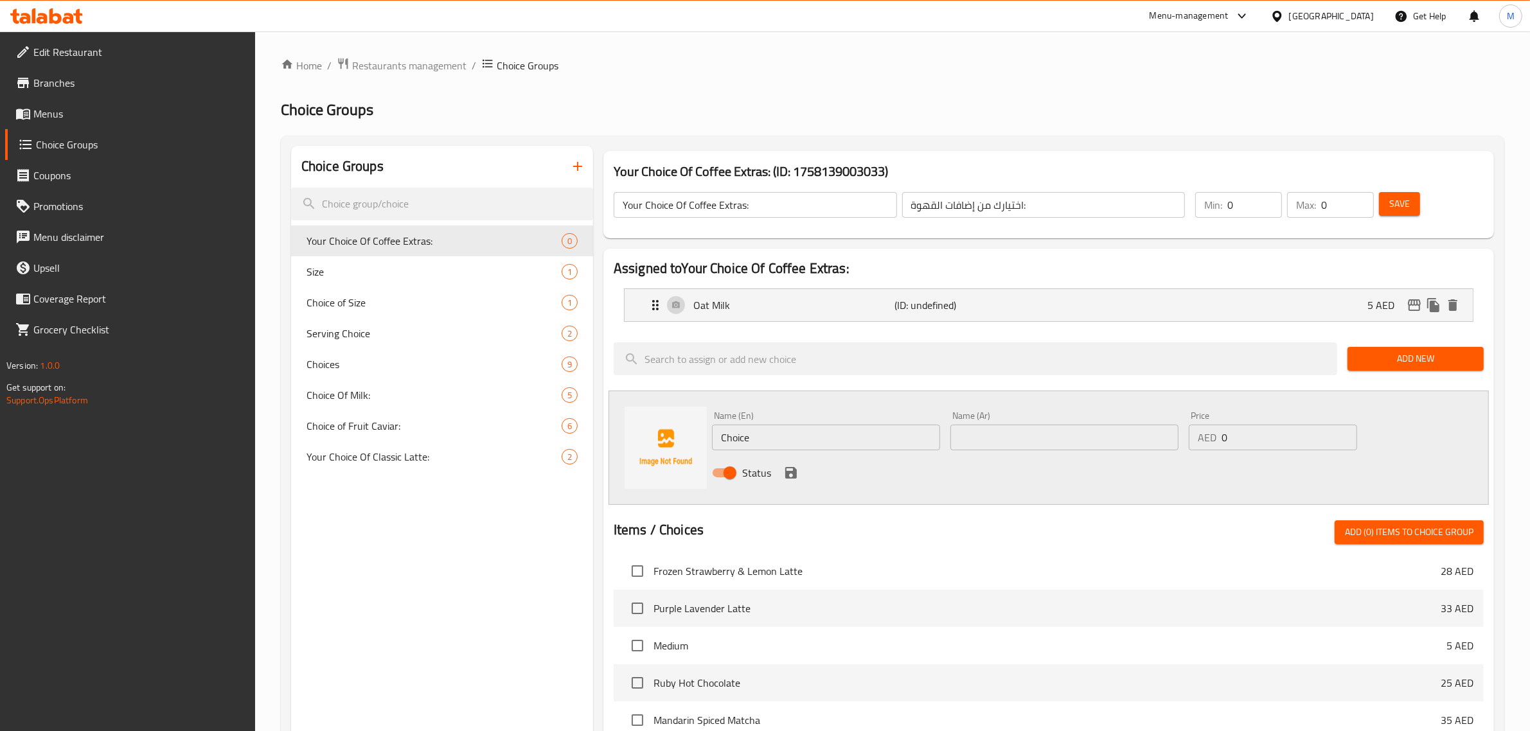
click at [850, 441] on input "Choice" at bounding box center [826, 438] width 228 height 26
paste input "oconut Milk"
type input "Coconut Milk"
click at [1032, 437] on input "text" at bounding box center [1064, 438] width 228 height 26
paste input "حليب جوز الهند"
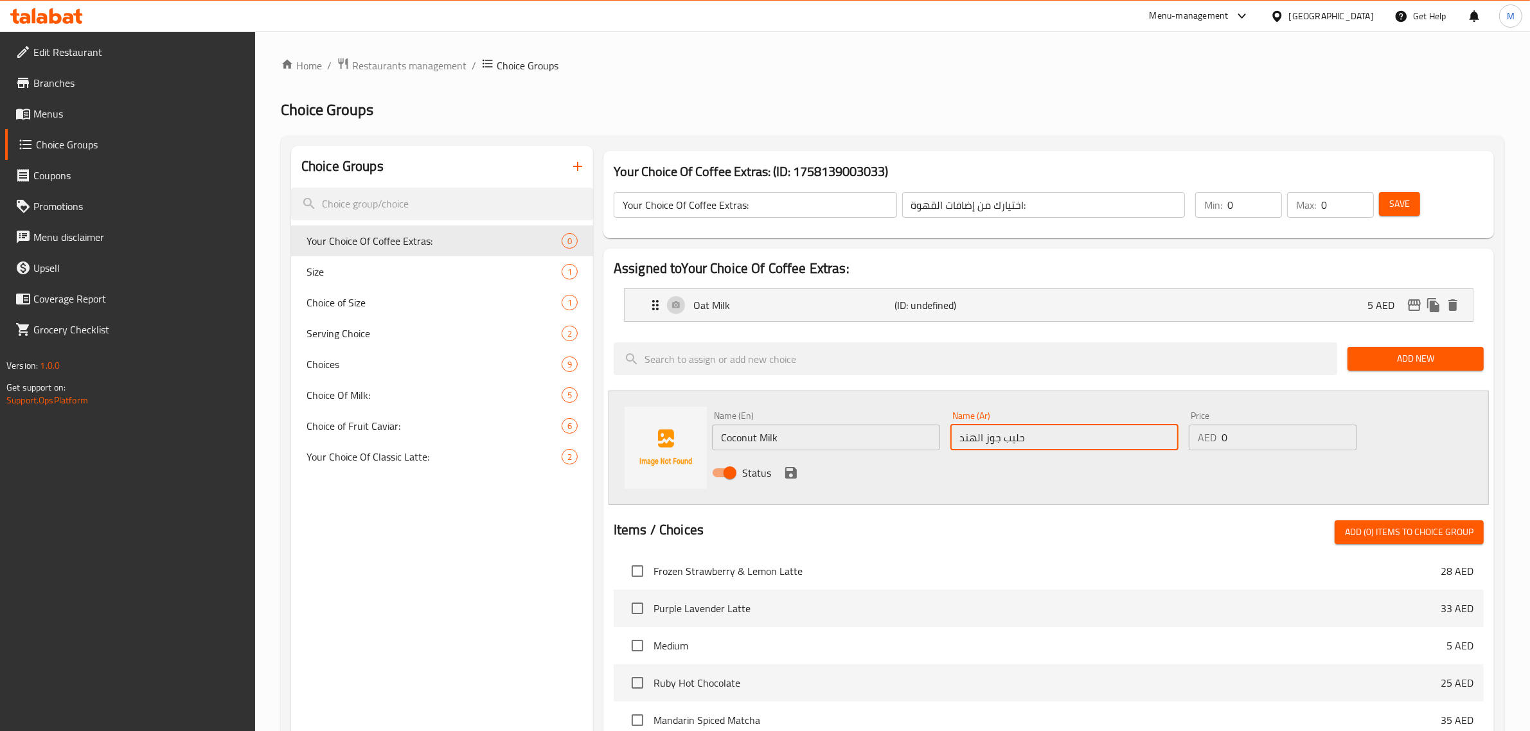
type input "حليب جوز الهند"
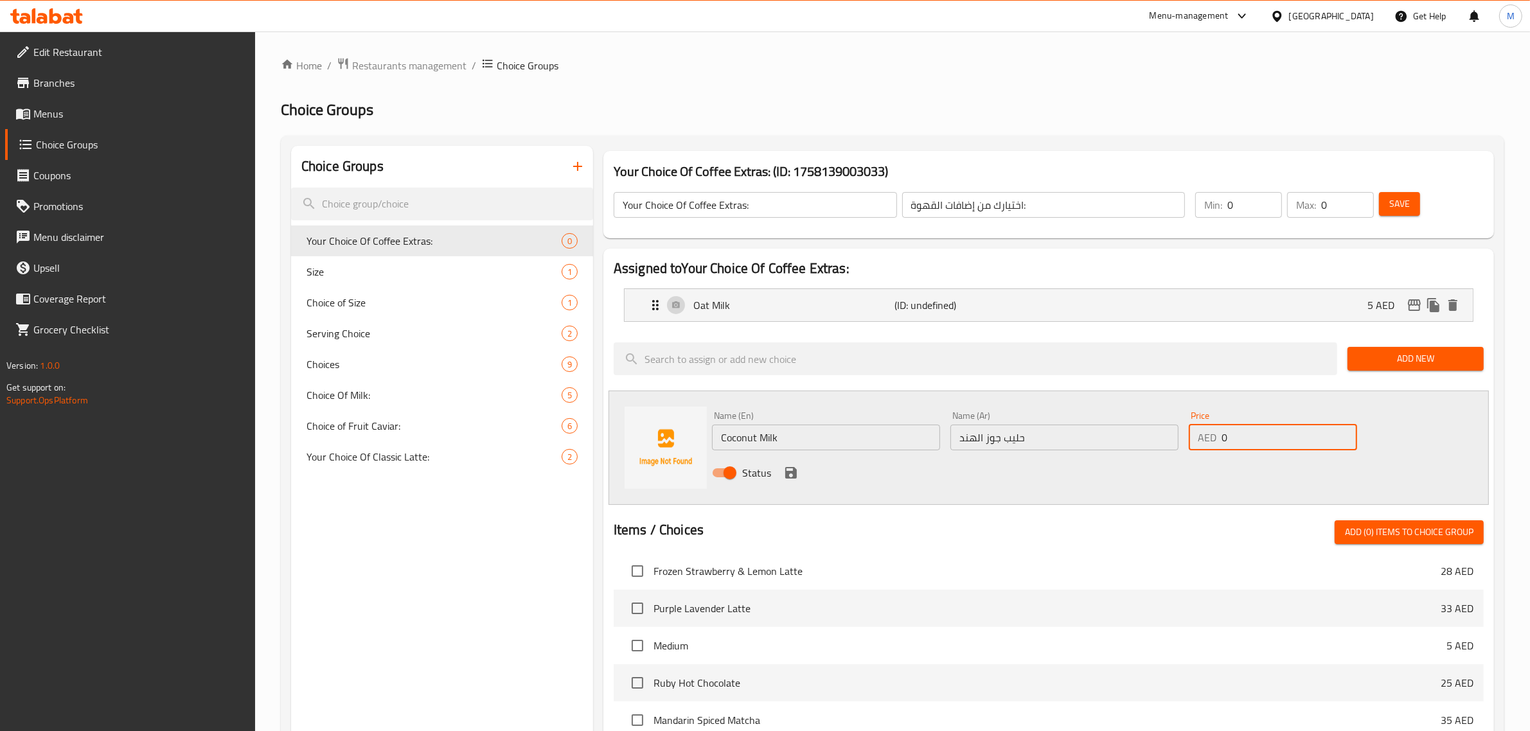
drag, startPoint x: 1190, startPoint y: 436, endPoint x: 1166, endPoint y: 432, distance: 24.1
click at [1166, 432] on div "Name (En) Coconut Milk Name (En) Name (Ar) حليب جوز الهند Name (Ar) Price AED 0…" at bounding box center [1064, 448] width 715 height 84
type input "5"
click at [790, 469] on icon "save" at bounding box center [790, 472] width 15 height 15
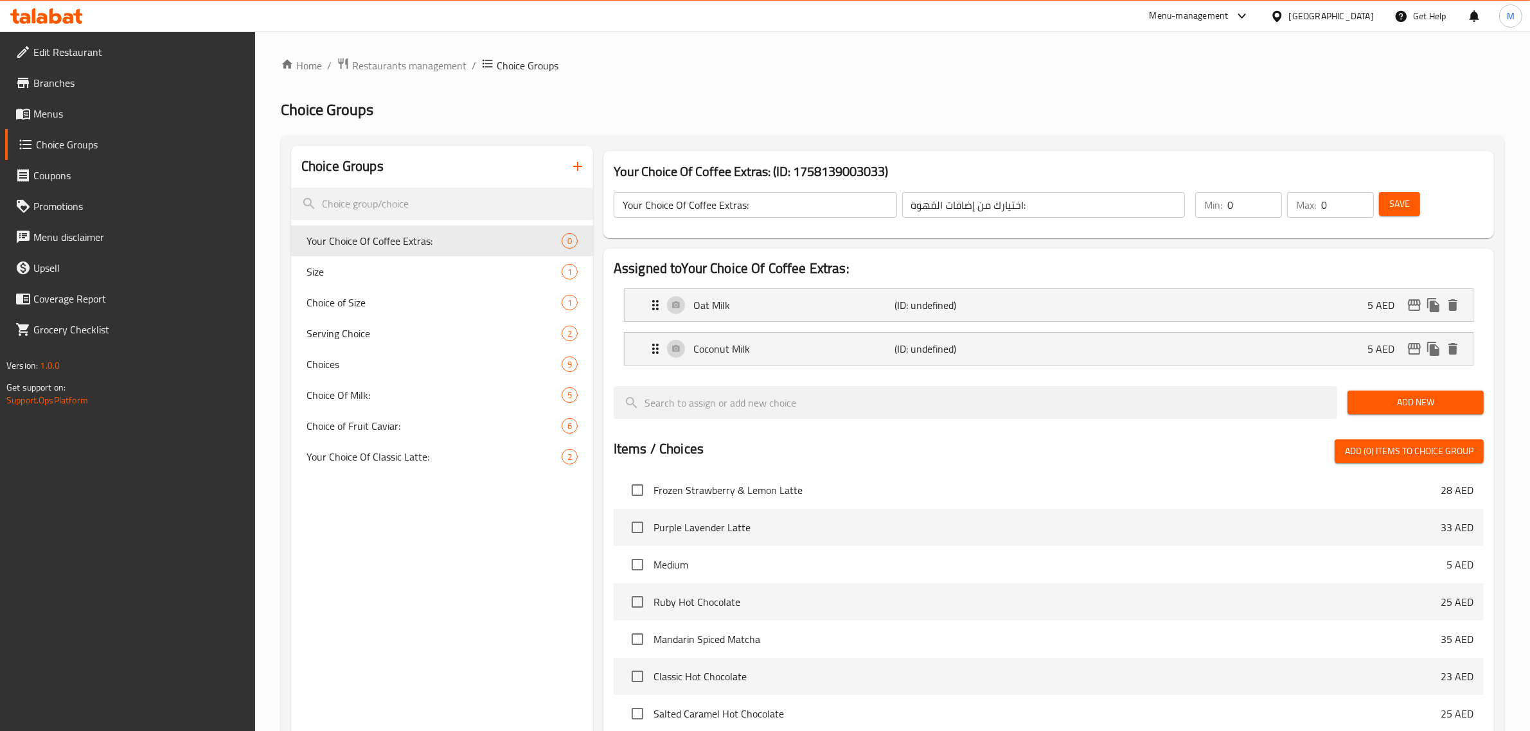
click at [1395, 400] on span "Add New" at bounding box center [1416, 402] width 116 height 16
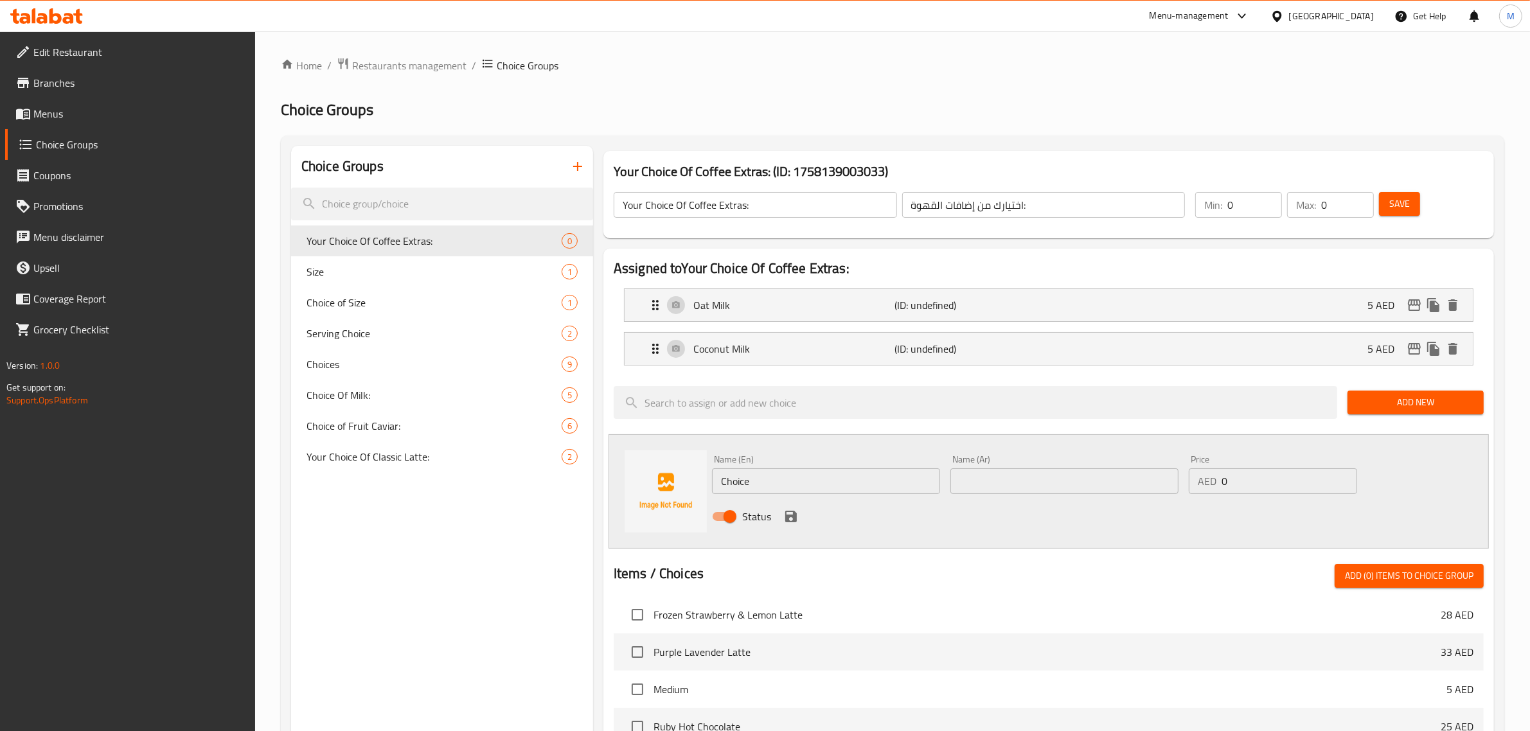
click at [815, 479] on input "Choice" at bounding box center [826, 481] width 228 height 26
paste input "Almond Milk"
type input "Almond Milk"
click at [1039, 473] on input "text" at bounding box center [1064, 481] width 228 height 26
paste input "حليب اللوز"
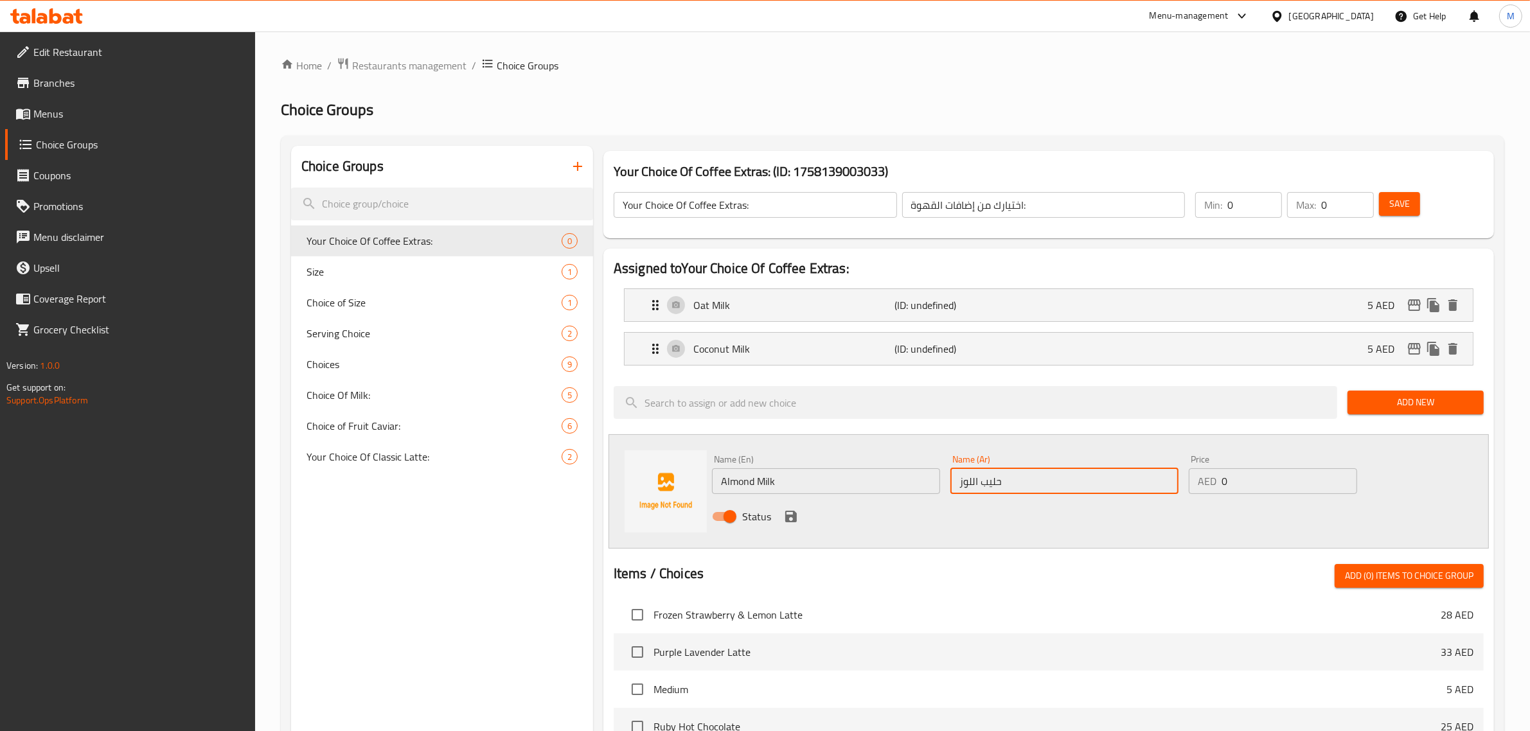
type input "حليب اللوز"
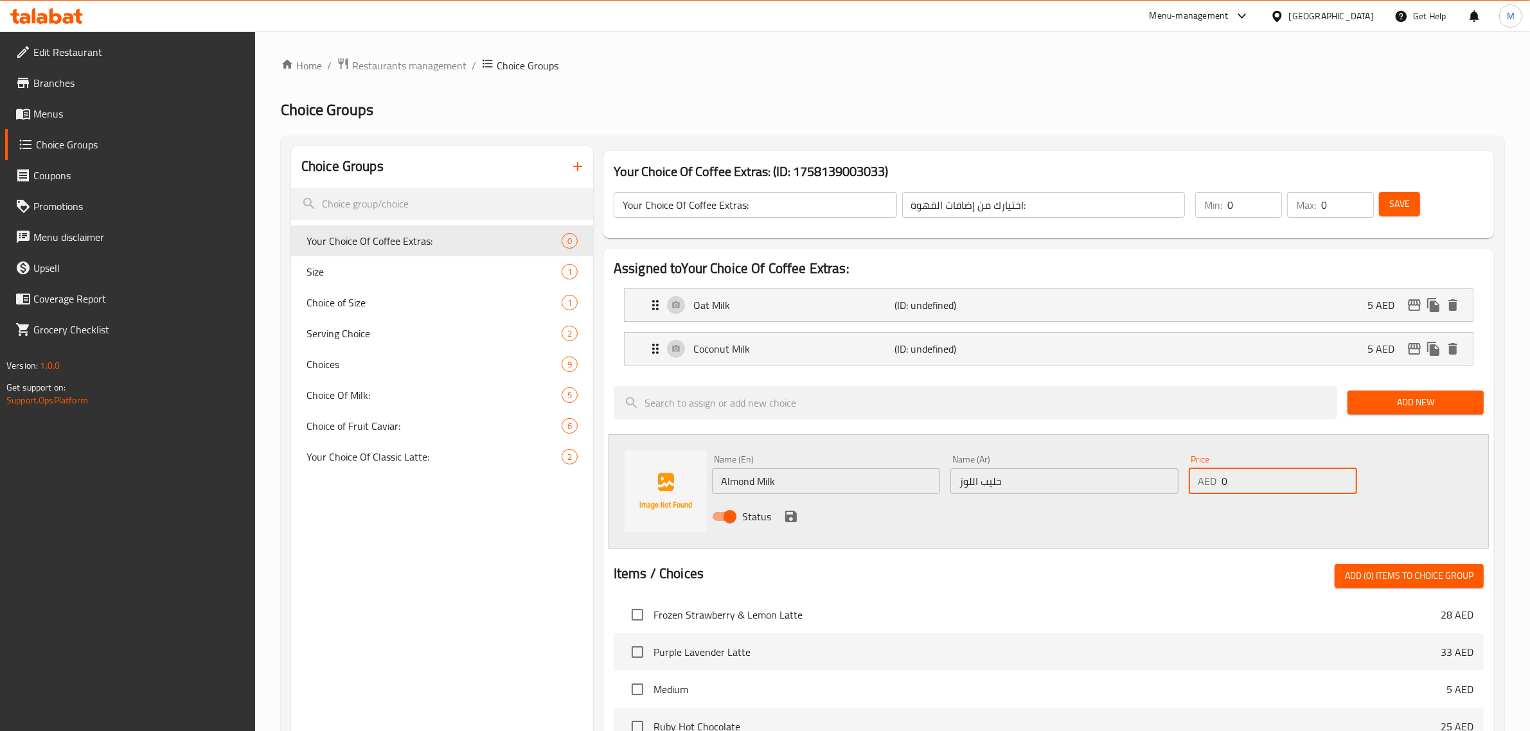
drag, startPoint x: 1244, startPoint y: 485, endPoint x: 1212, endPoint y: 486, distance: 32.1
click at [1212, 486] on div "AED 0 Price" at bounding box center [1273, 481] width 168 height 26
type input "5"
click at [790, 511] on icon "save" at bounding box center [791, 517] width 12 height 12
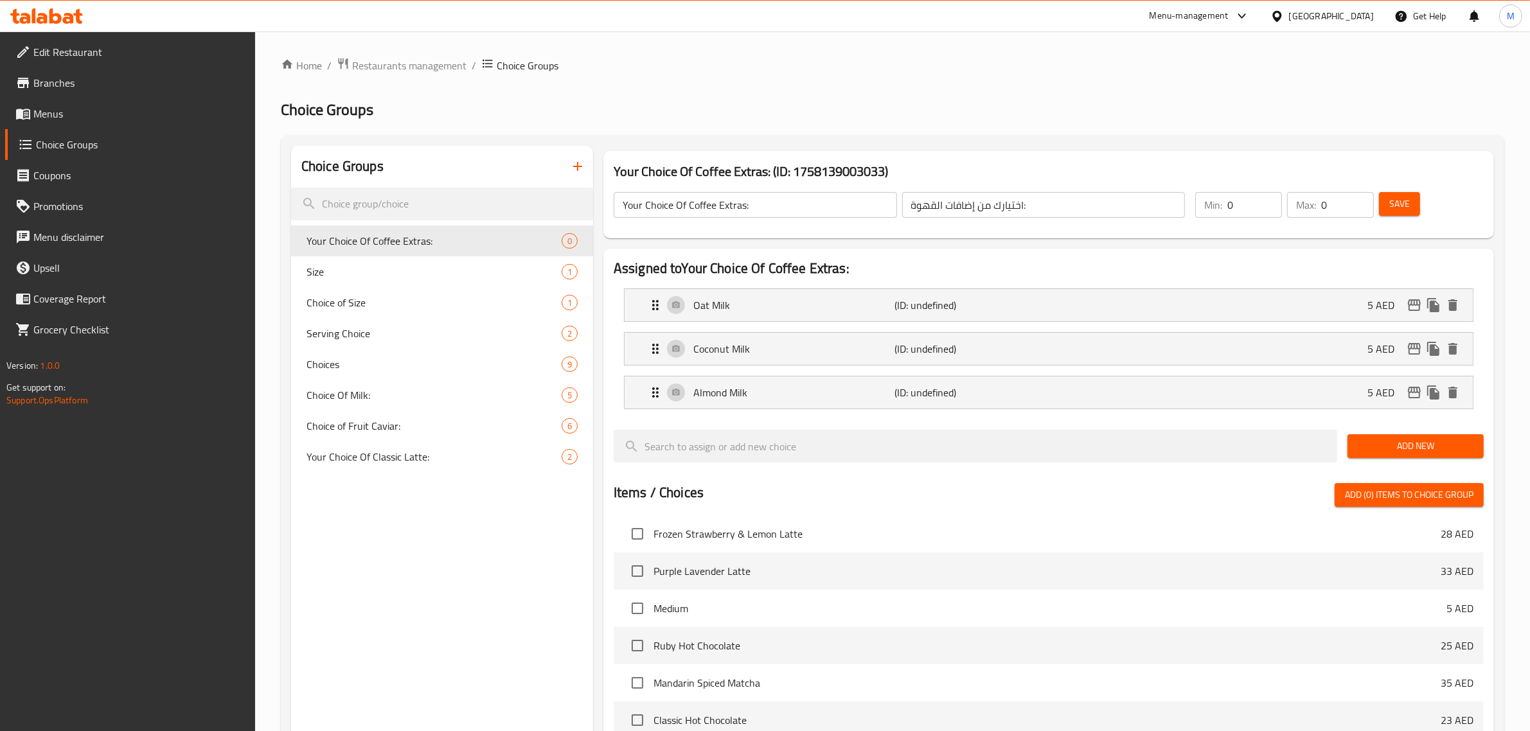
click at [1404, 211] on span "Save" at bounding box center [1399, 204] width 21 height 16
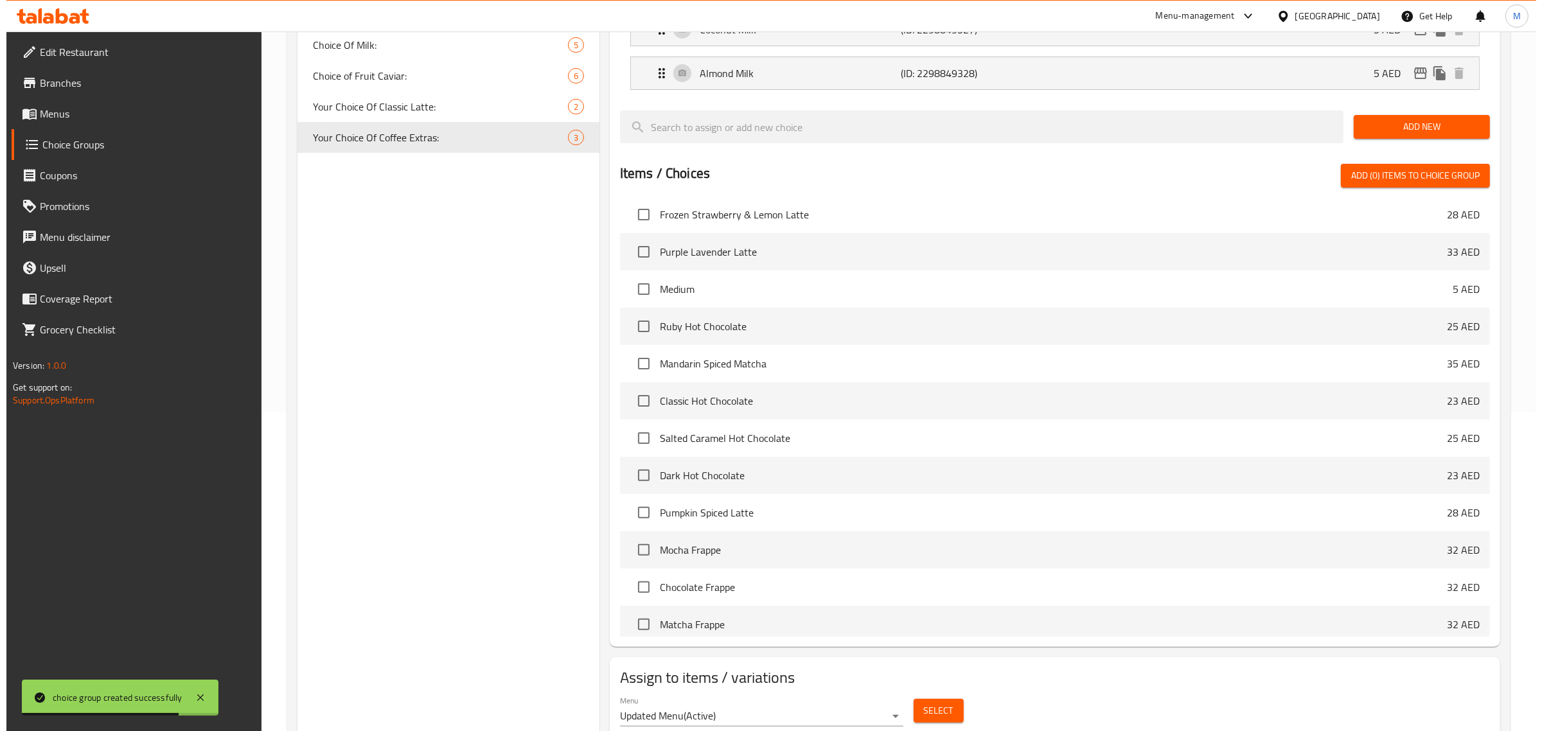
scroll to position [367, 0]
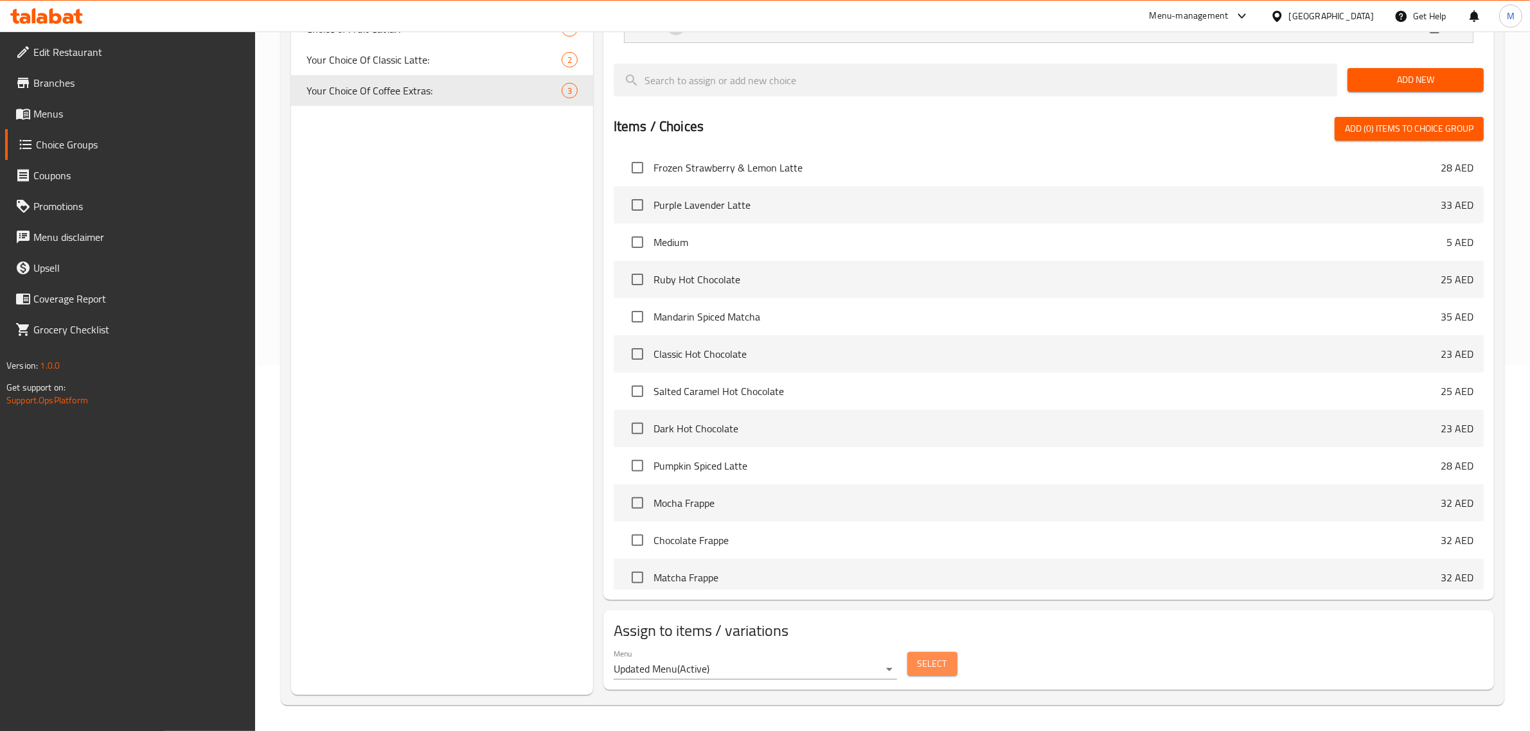
click at [927, 665] on span "Select" at bounding box center [932, 664] width 30 height 16
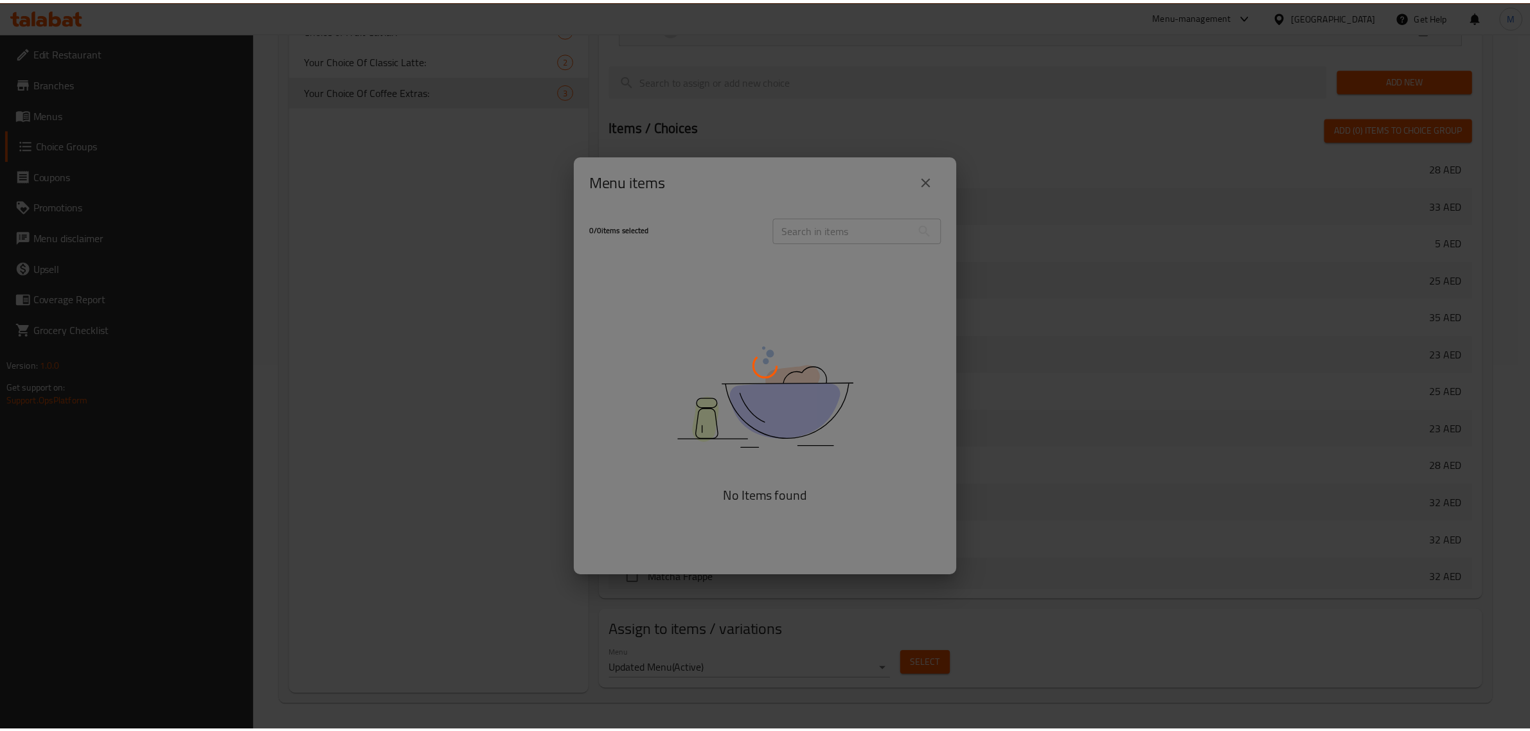
scroll to position [949, 0]
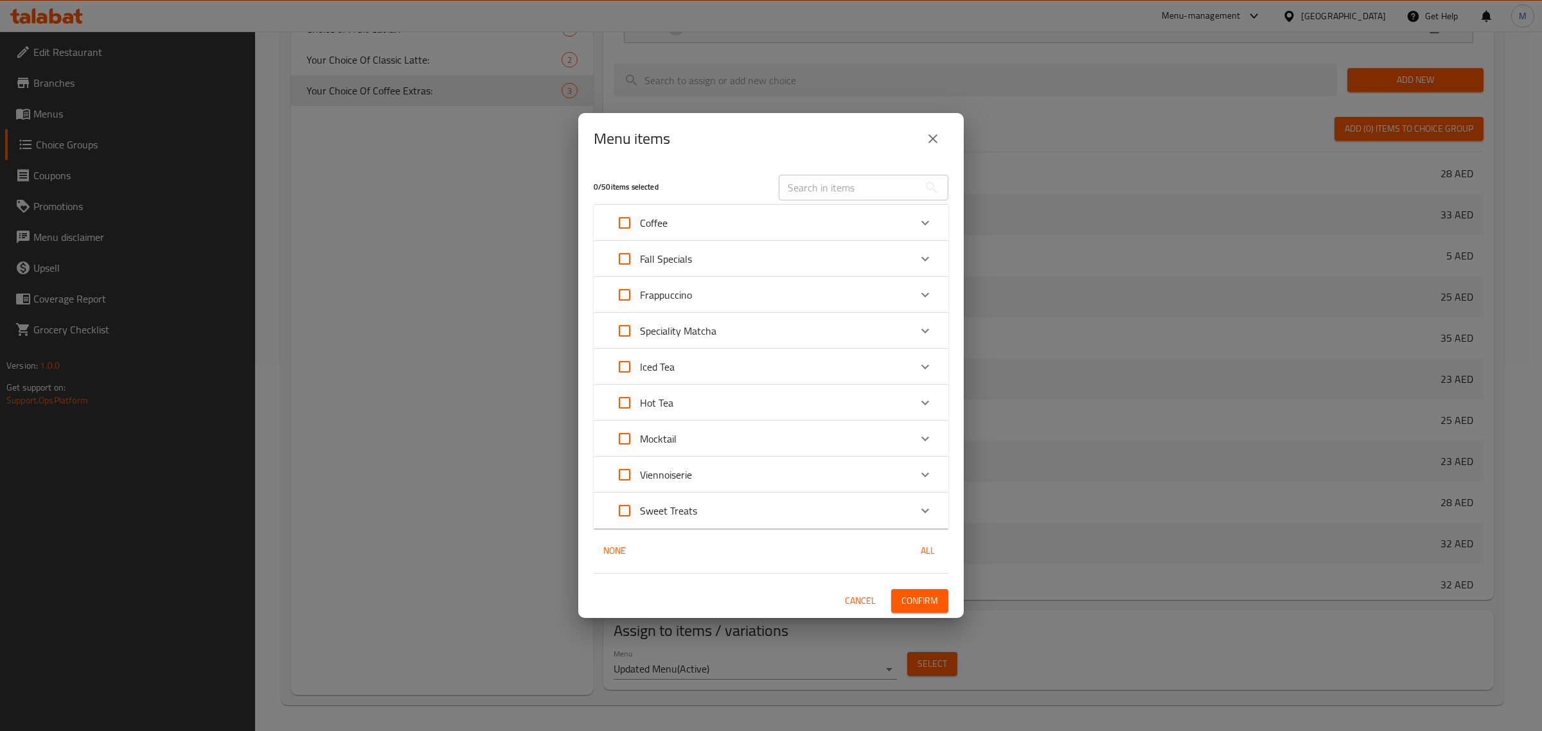
click at [625, 219] on input "Expand" at bounding box center [624, 223] width 31 height 31
checkbox input "true"
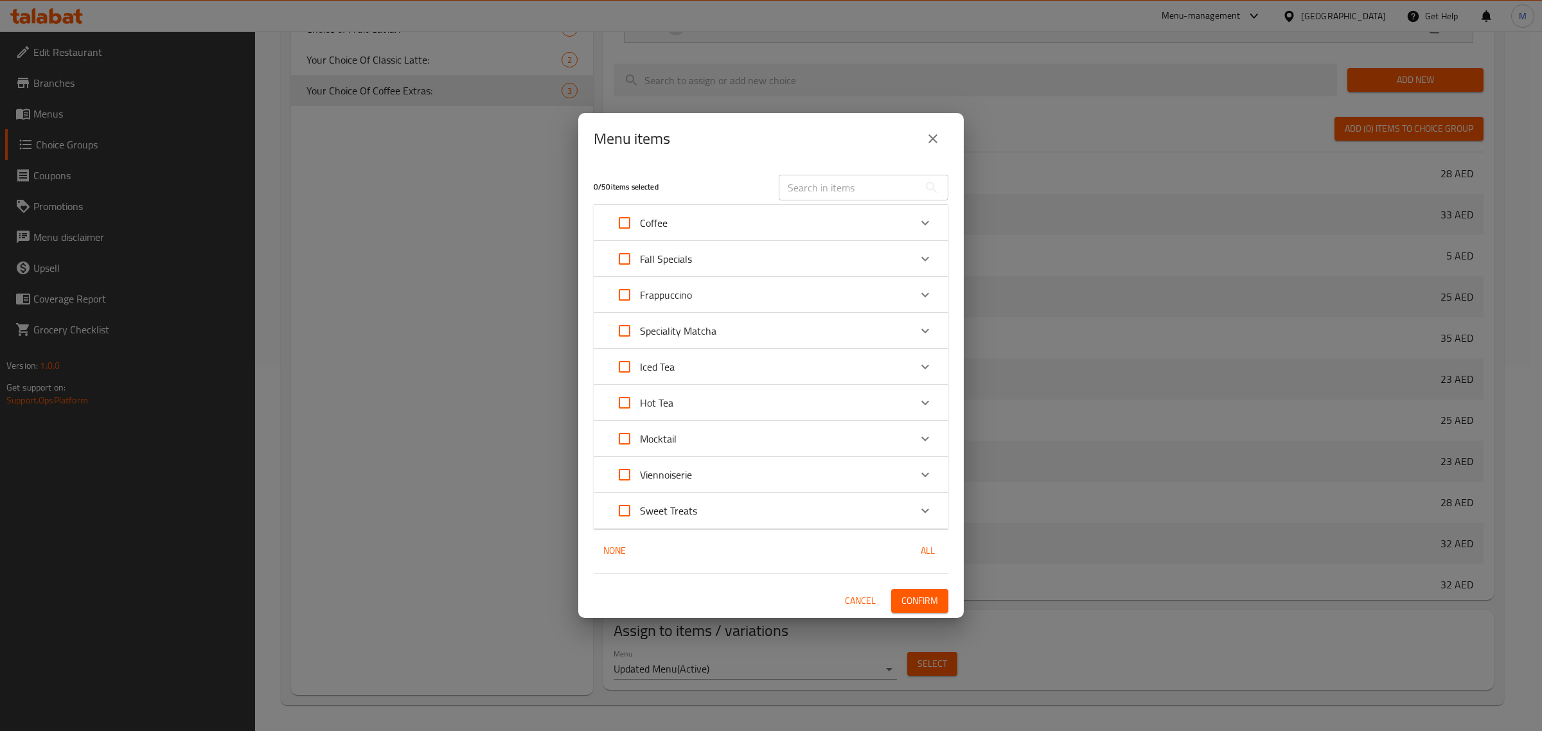
checkbox input "true"
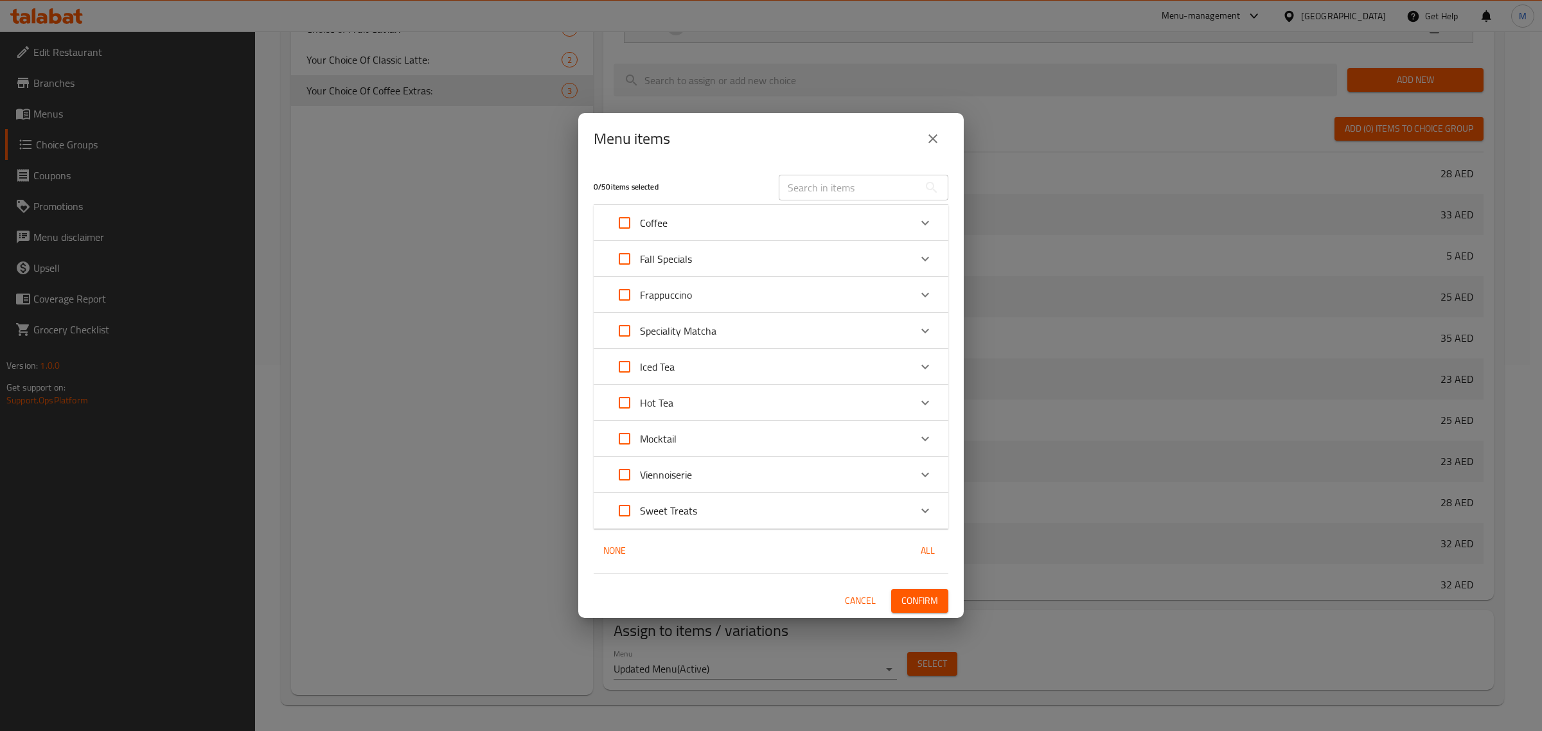
checkbox input "true"
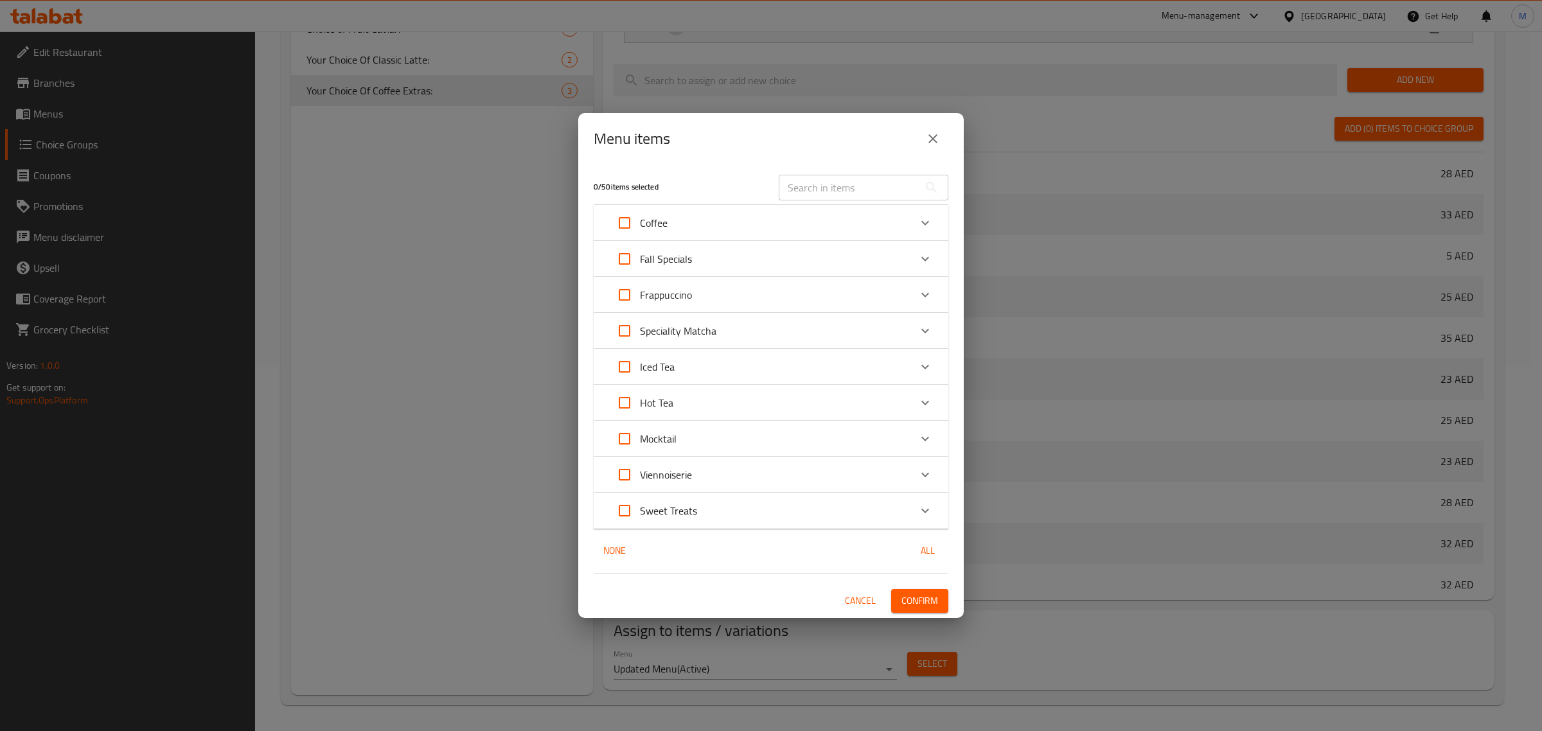
checkbox input "true"
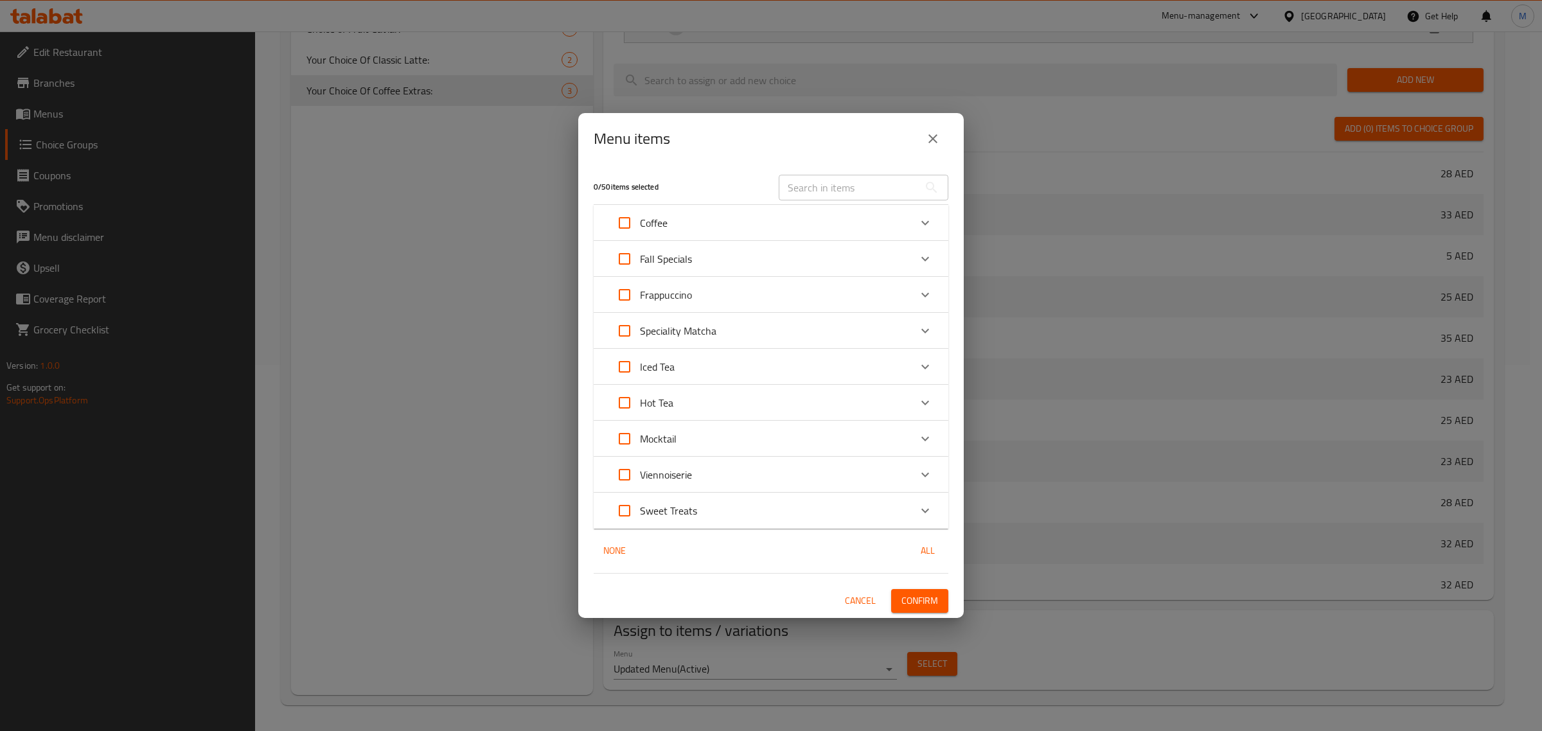
checkbox input "true"
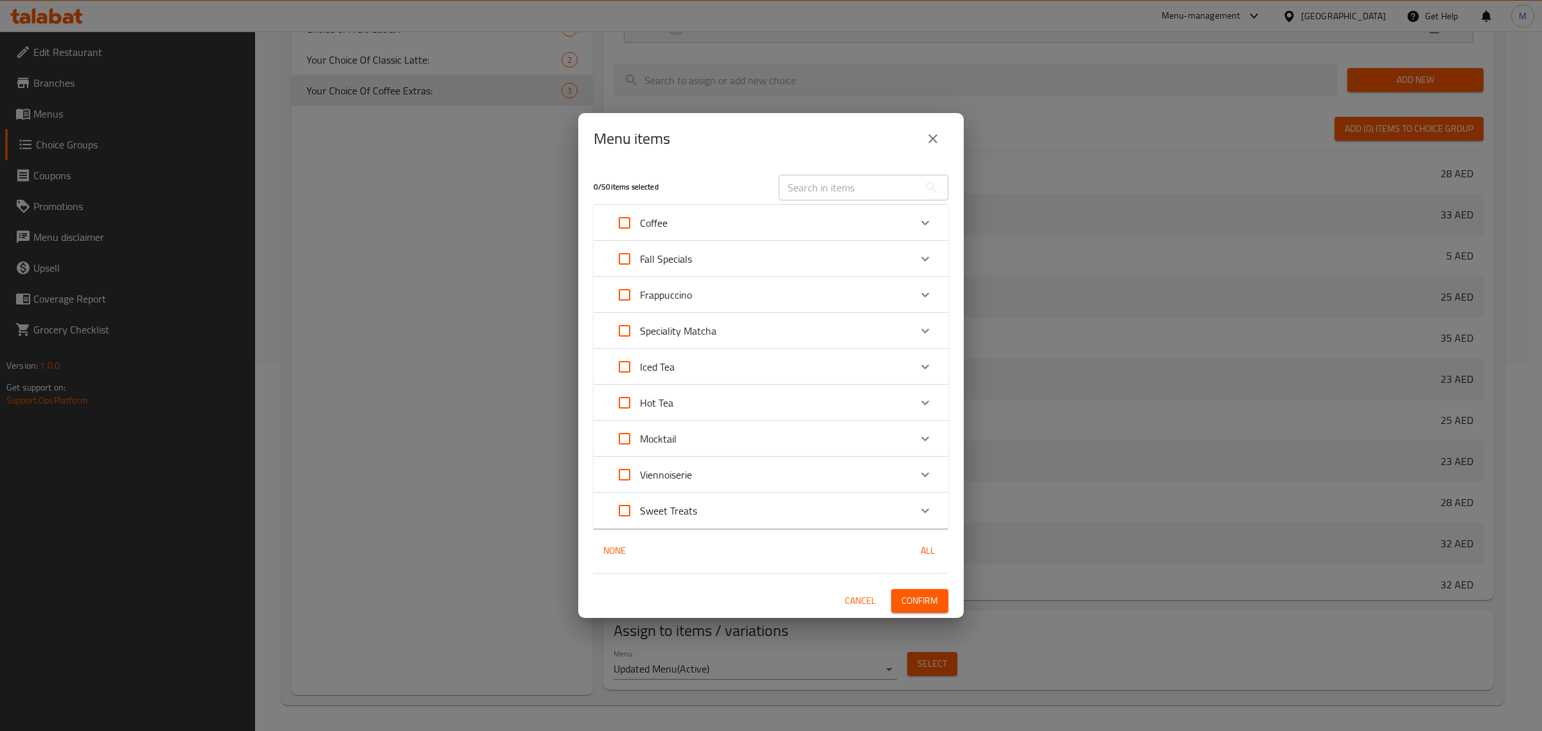
checkbox input "true"
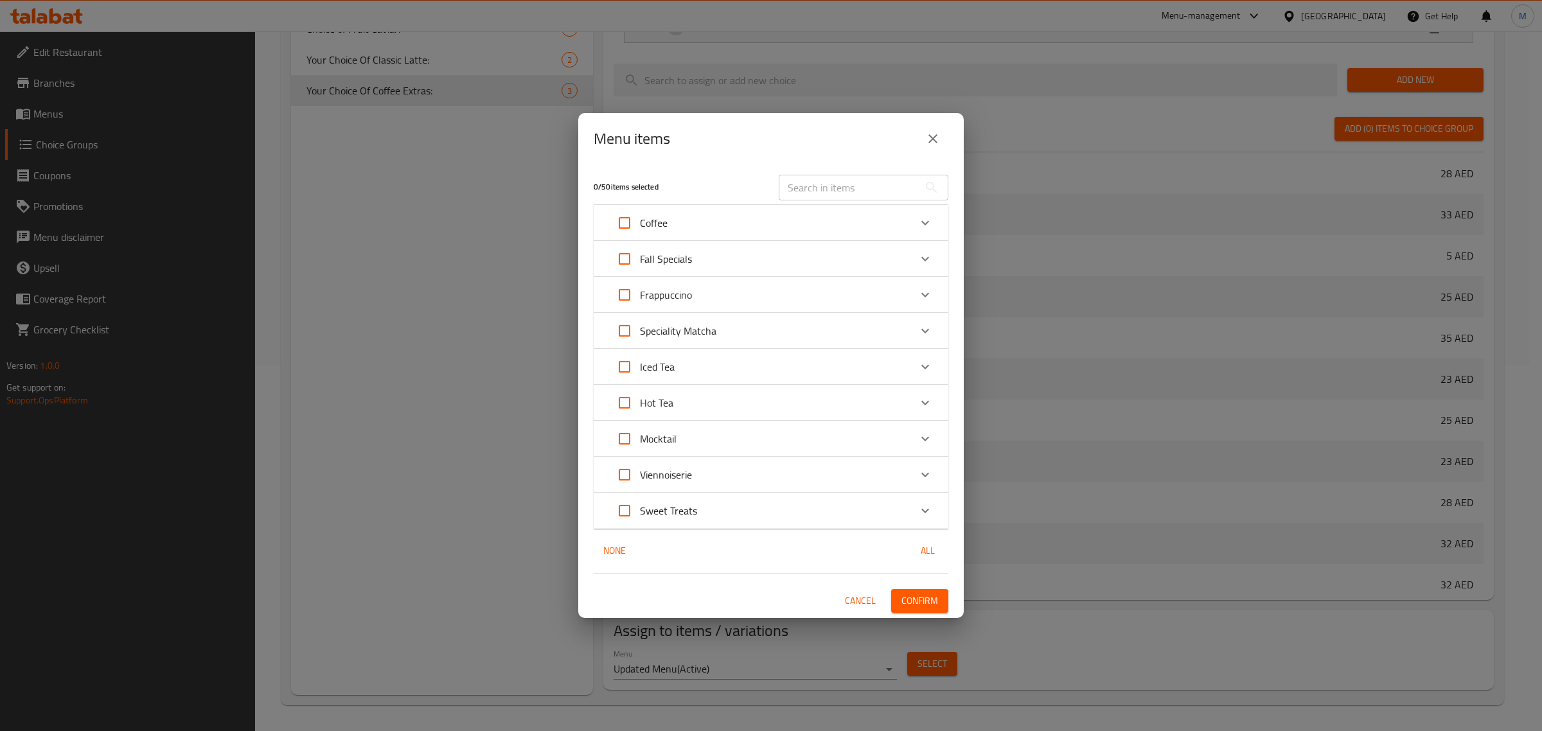
checkbox input "true"
click at [924, 602] on span "Confirm" at bounding box center [919, 601] width 37 height 16
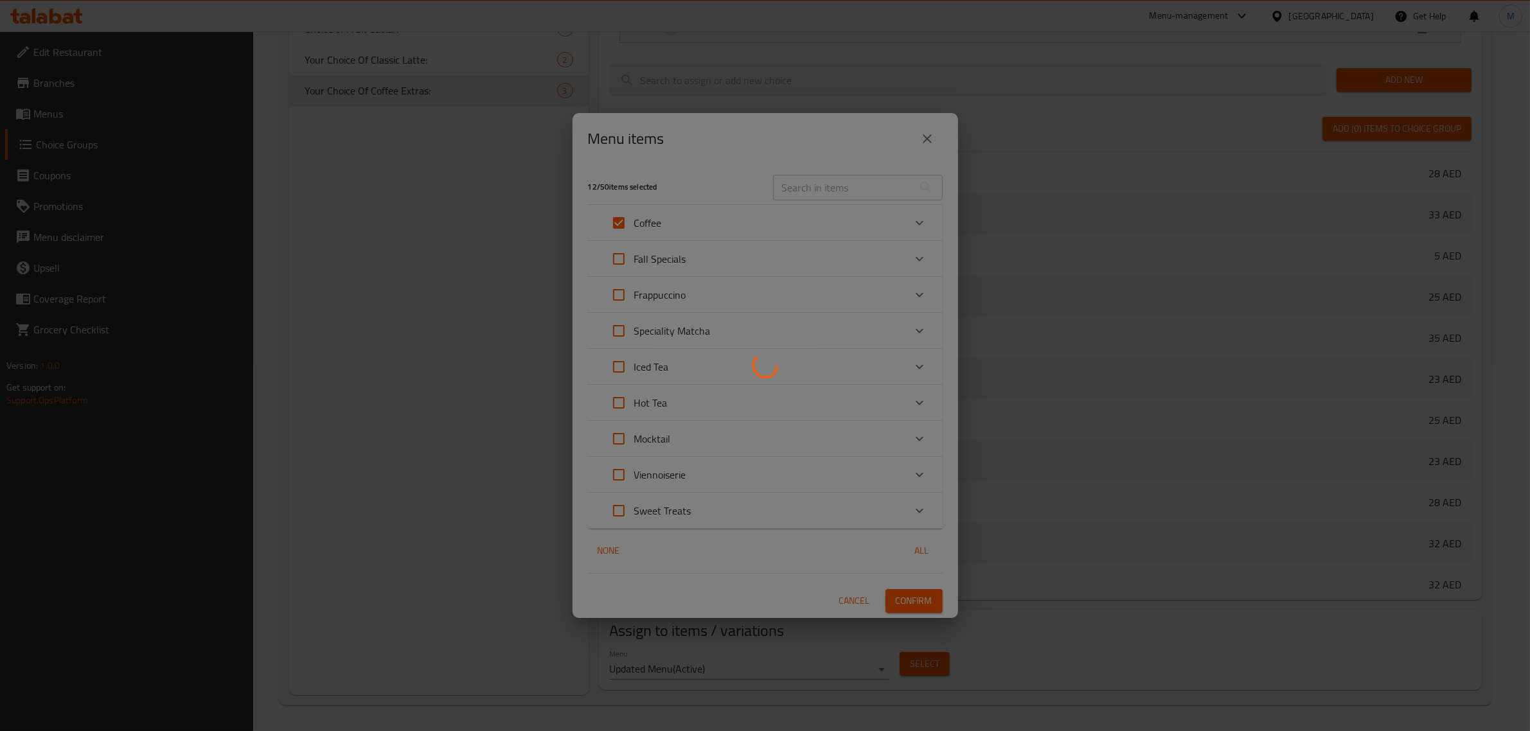
scroll to position [864, 0]
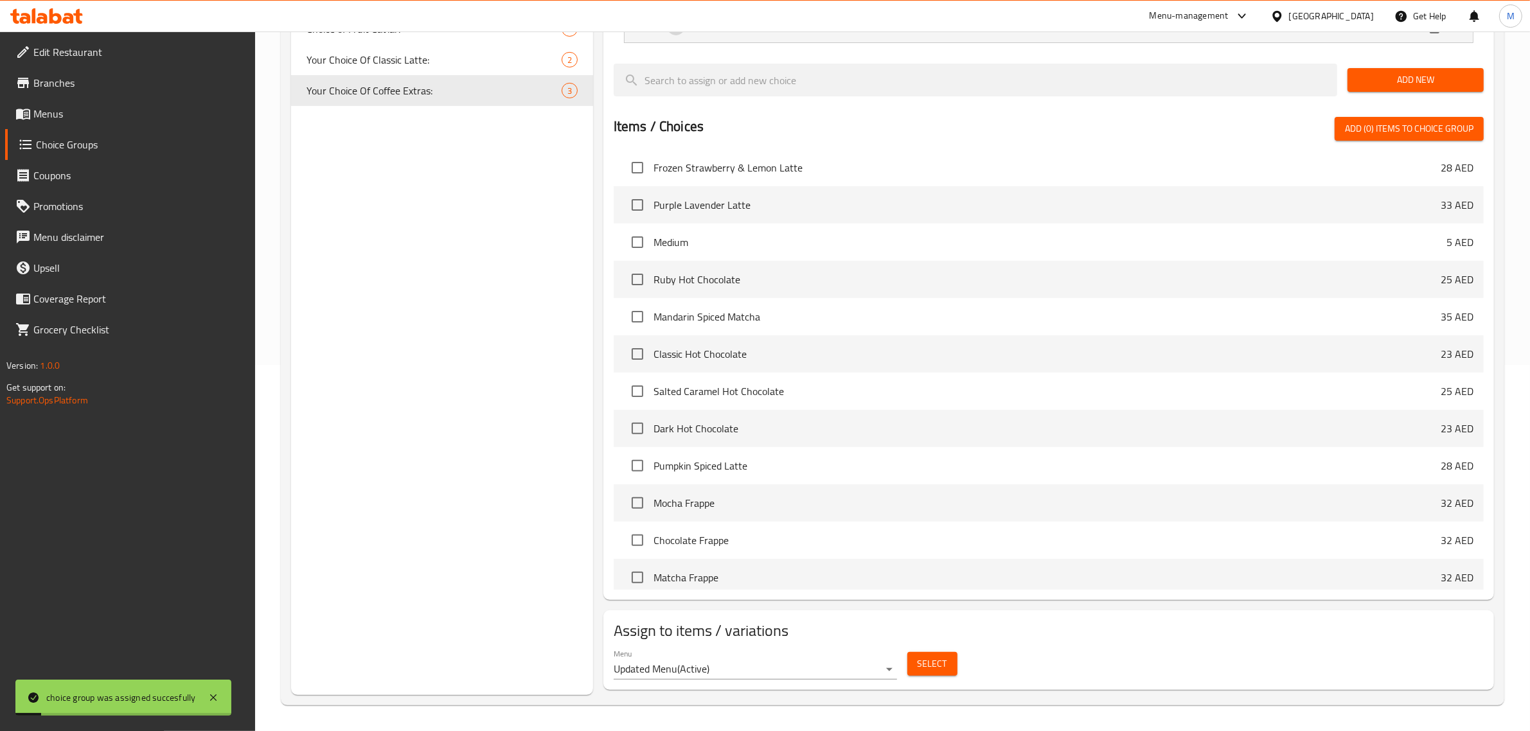
click at [576, 481] on div "Choice Groups Size 1 Choice of Size 1 Serving Choice 2 Choices 9 Choice Of Milk…" at bounding box center [442, 238] width 302 height 916
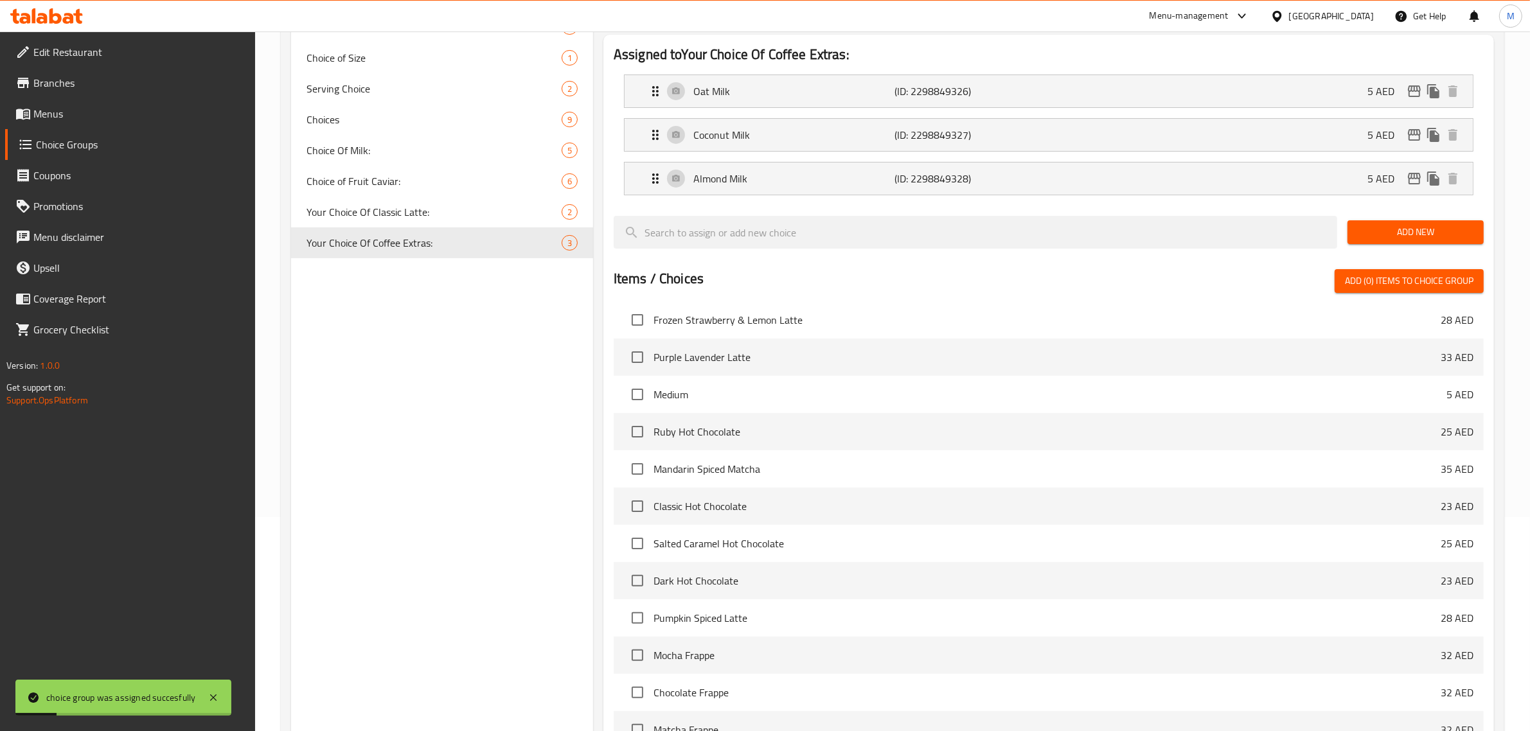
scroll to position [0, 0]
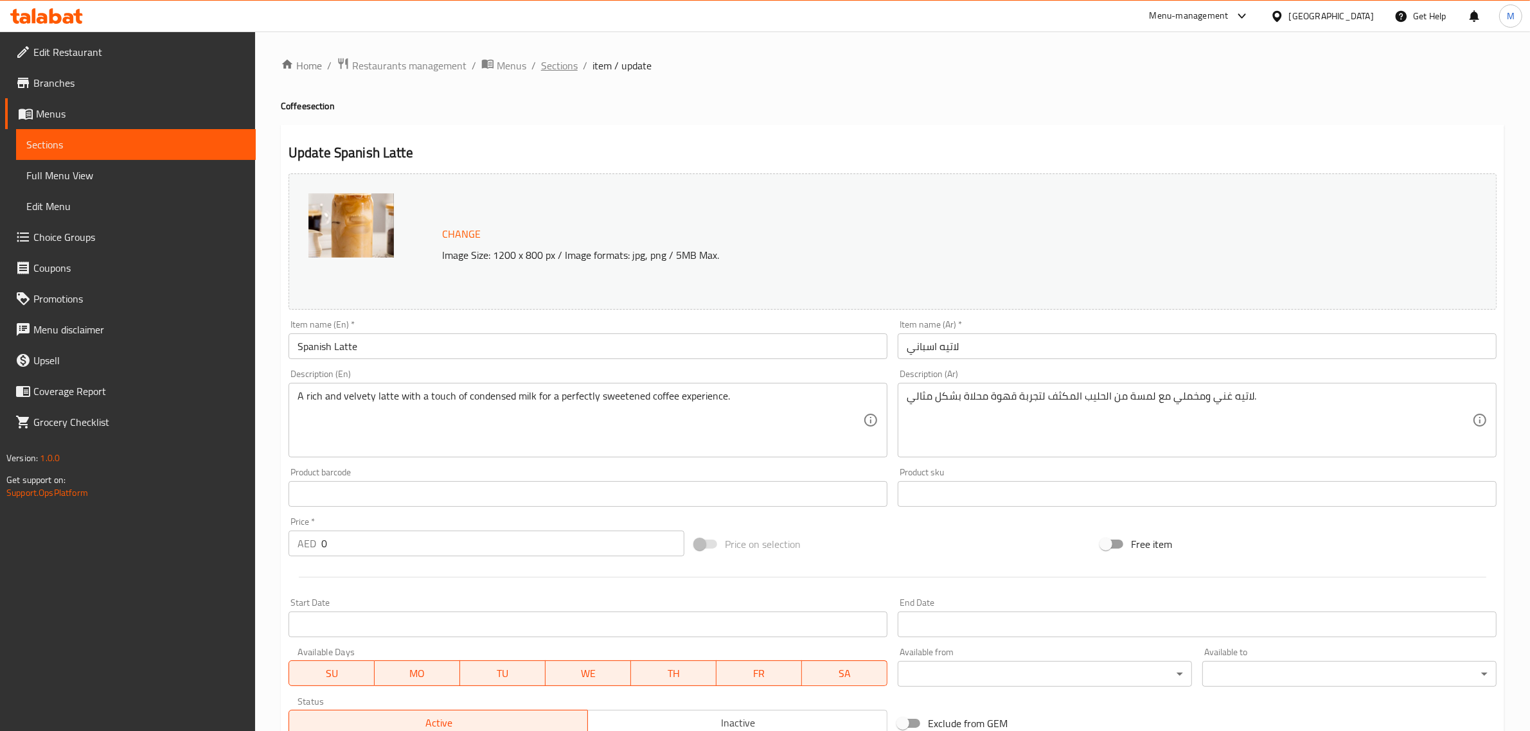
click at [562, 64] on span "Sections" at bounding box center [559, 65] width 37 height 15
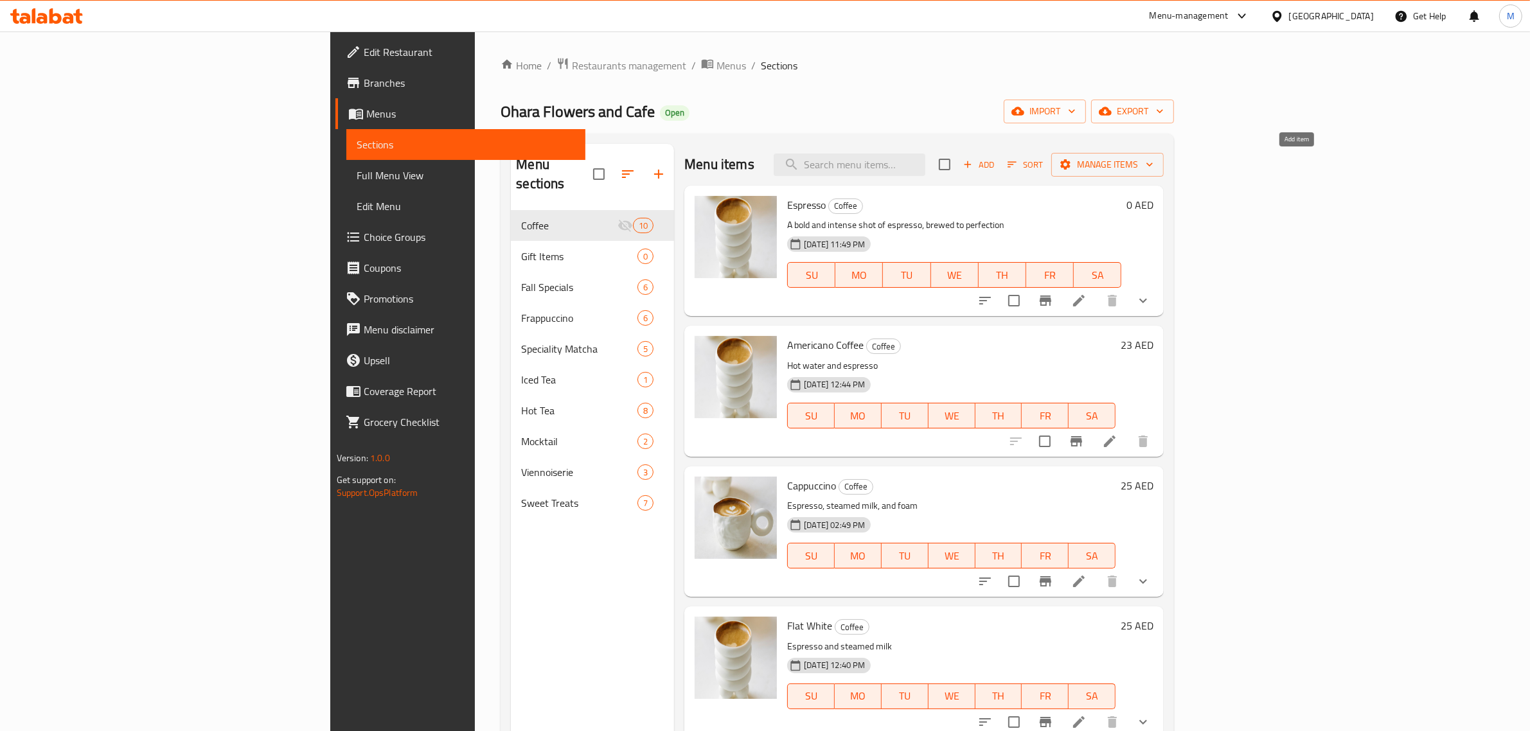
click at [996, 165] on span "Add" at bounding box center [978, 164] width 35 height 15
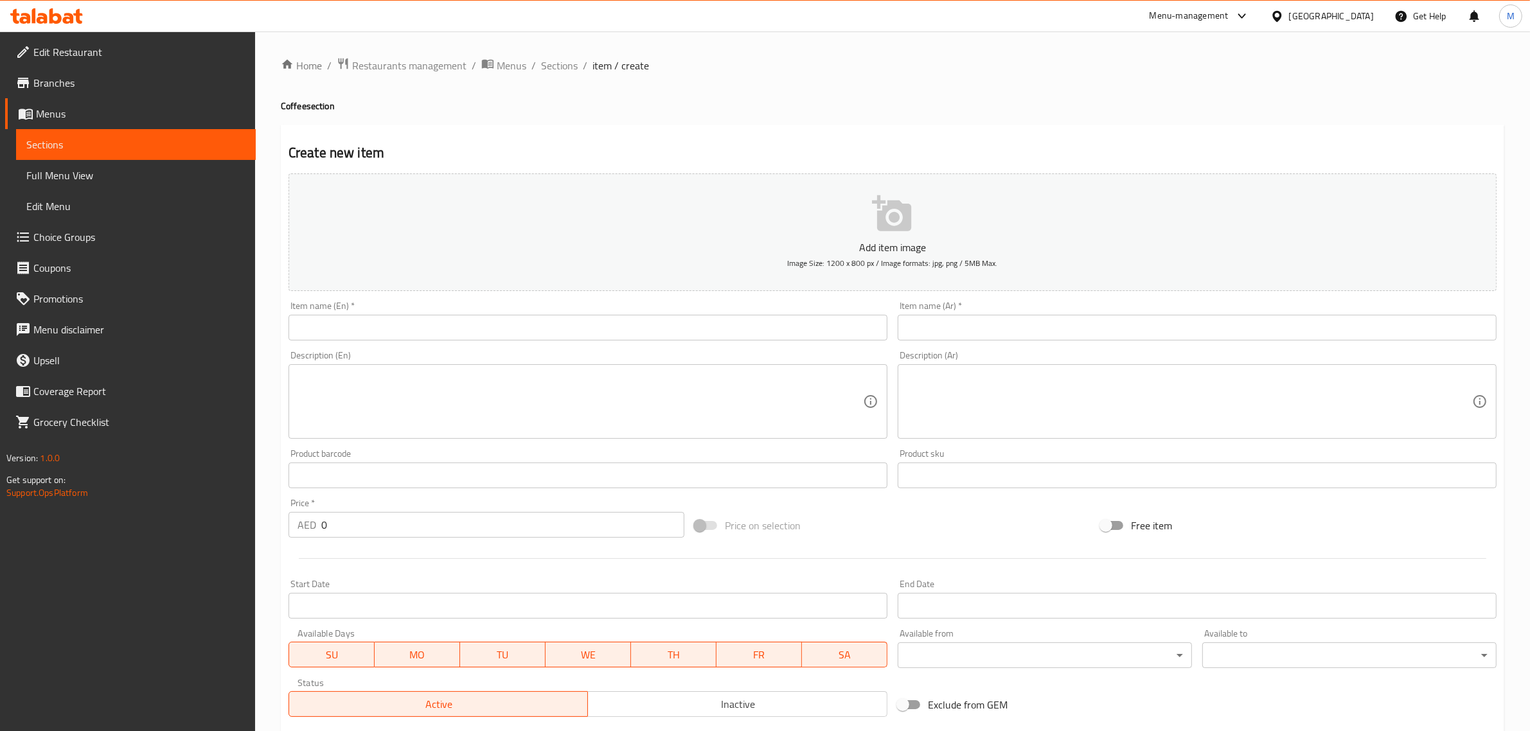
click at [651, 326] on input "text" at bounding box center [587, 328] width 599 height 26
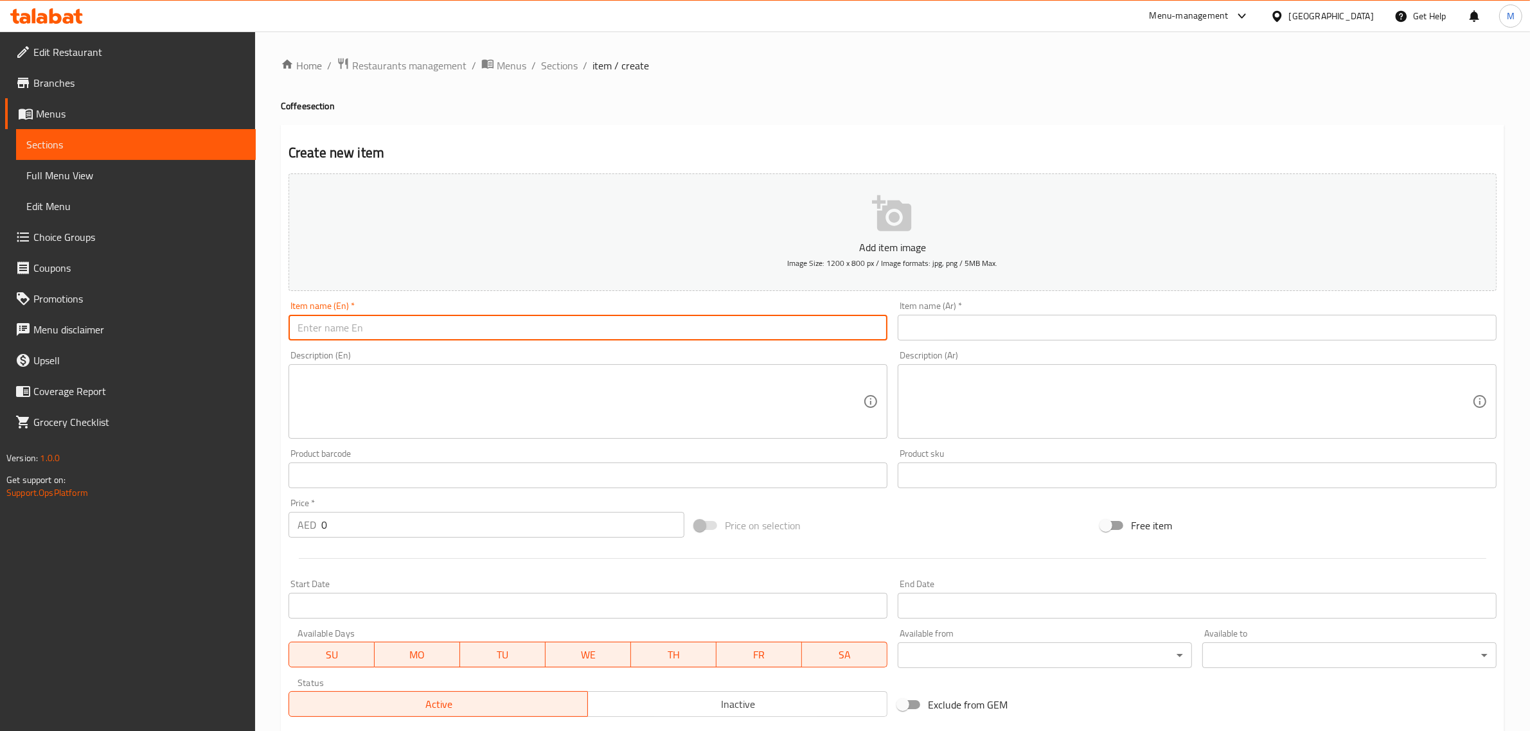
paste input "Charcoal Latte"
type input "Charcoal Latte"
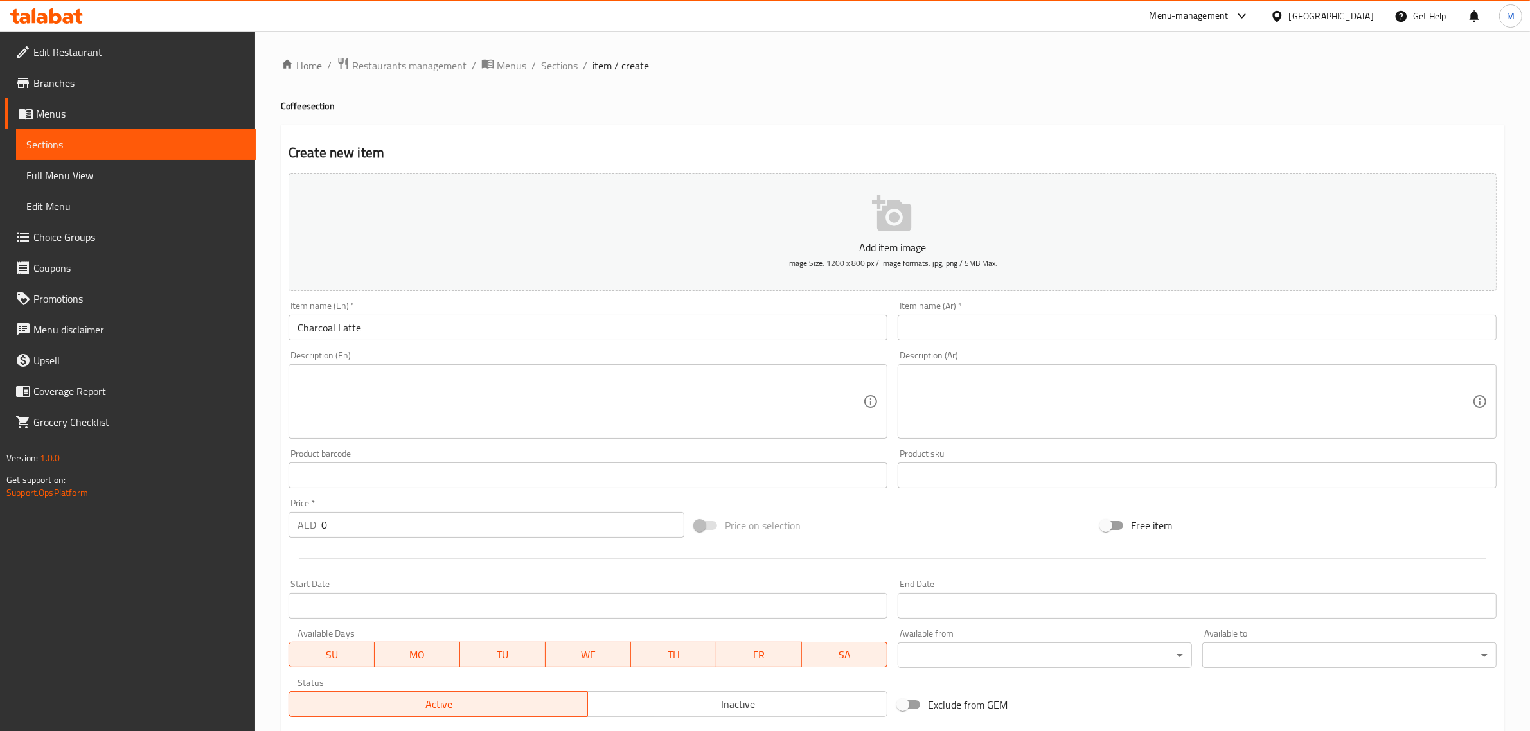
click at [1399, 330] on input "text" at bounding box center [1197, 328] width 599 height 26
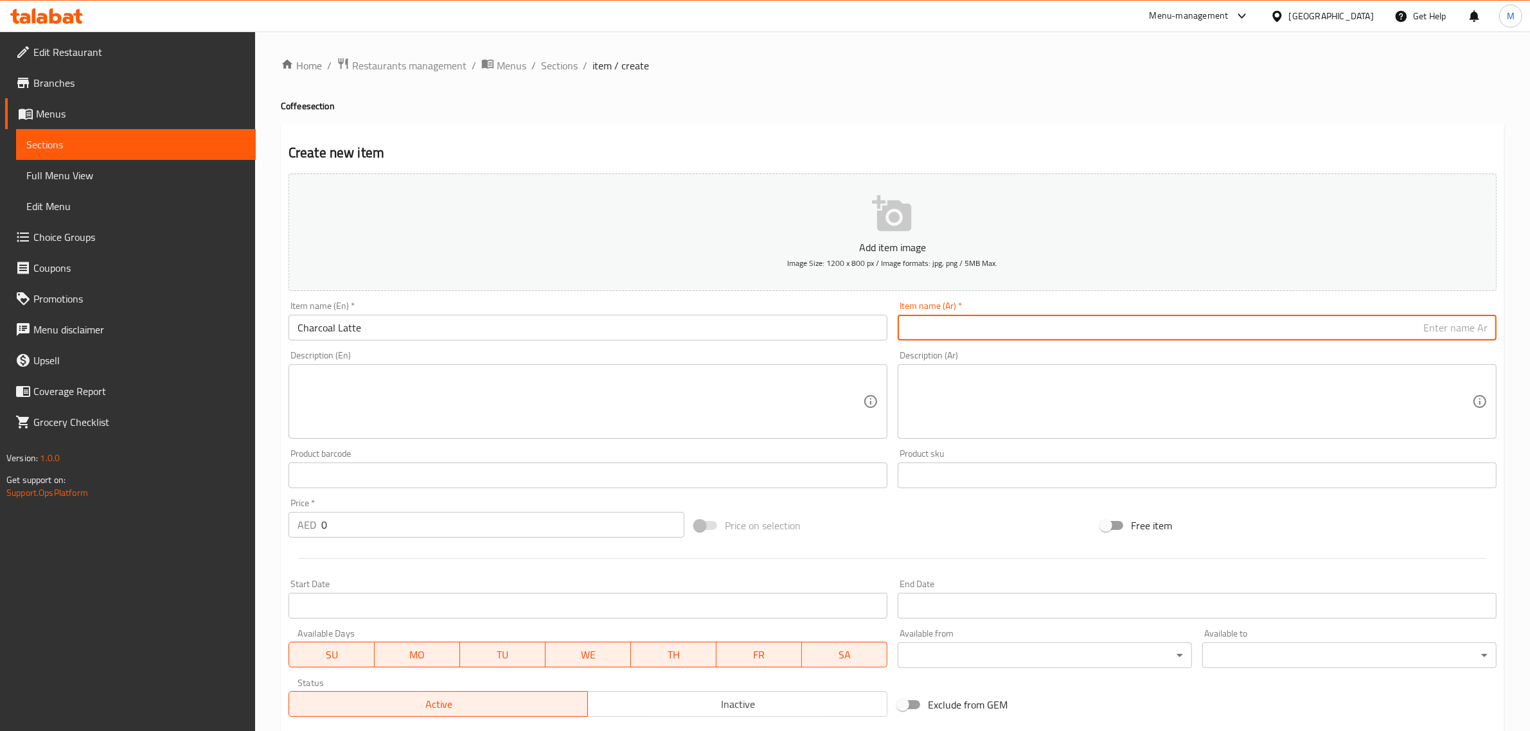
paste input "لاتيه الفحم"
type input "لاتيه عالفحم"
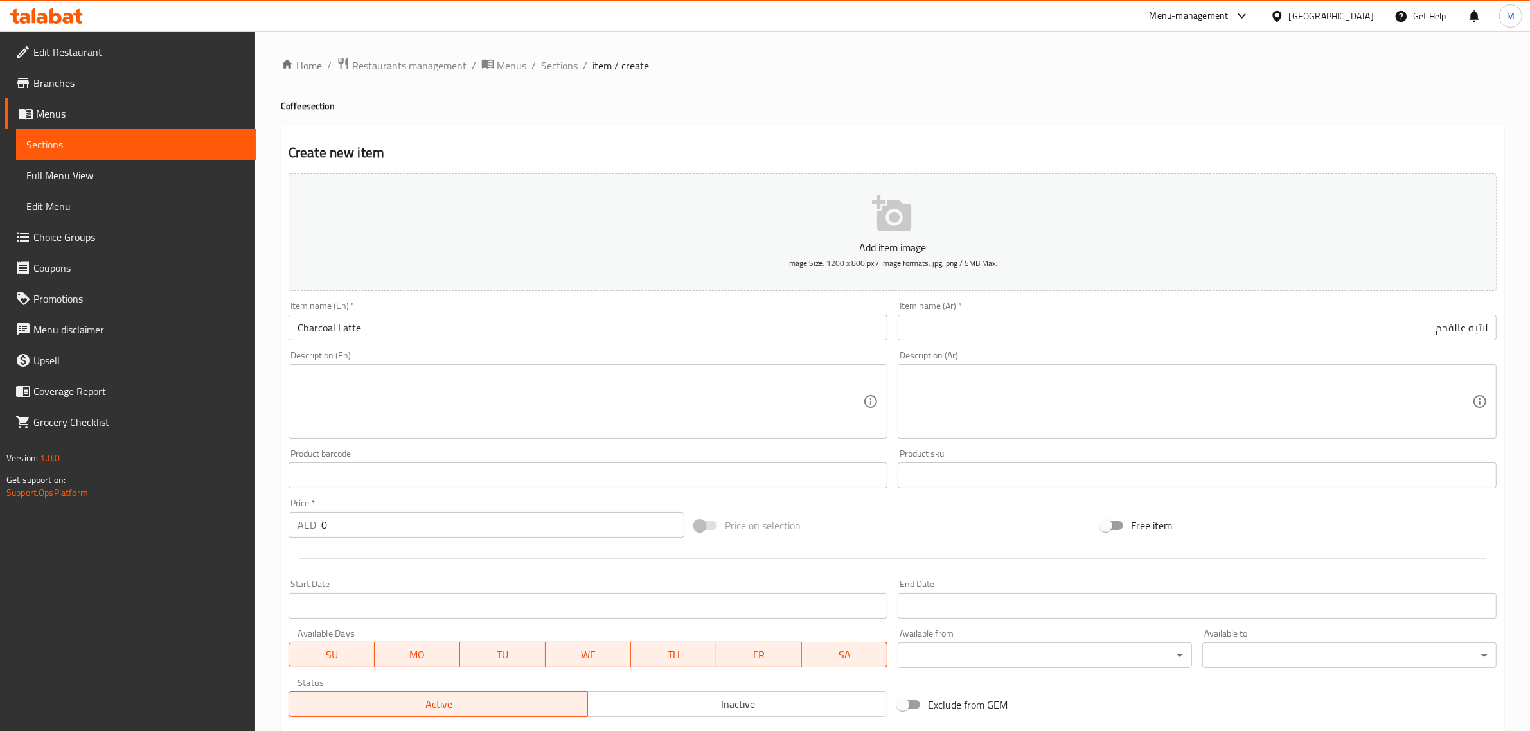
click at [837, 527] on div "Price on selection" at bounding box center [892, 525] width 406 height 35
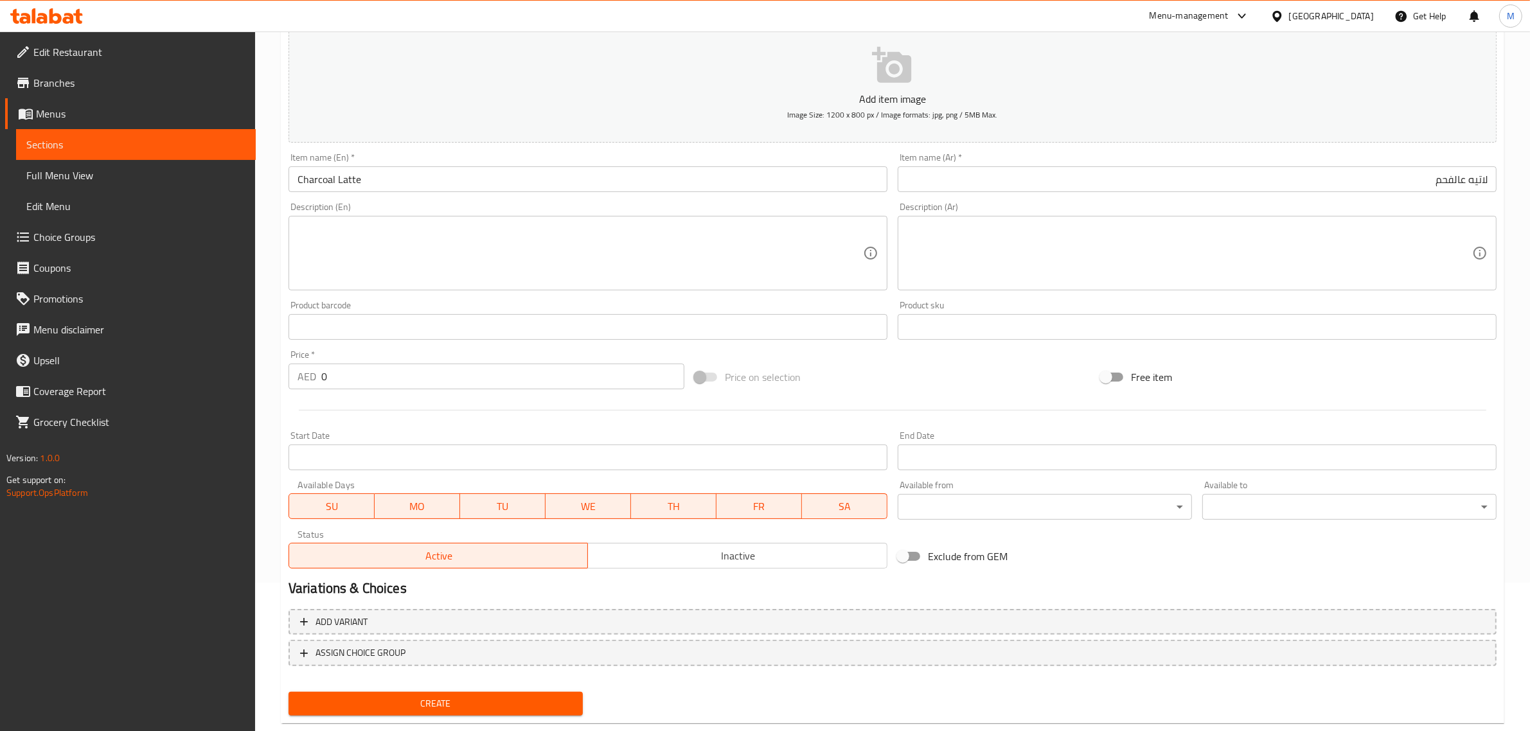
scroll to position [174, 0]
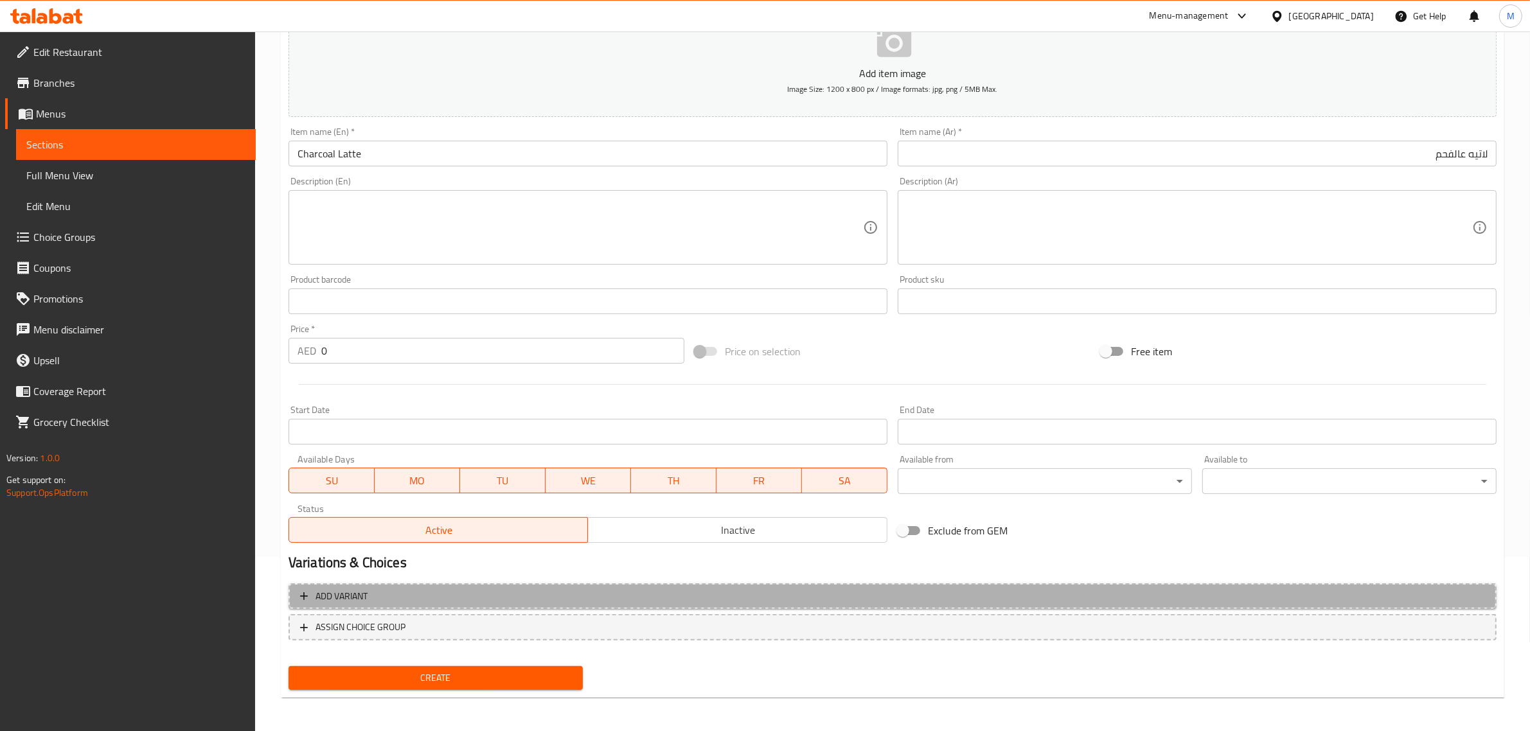
click at [603, 601] on span "Add variant" at bounding box center [892, 596] width 1185 height 16
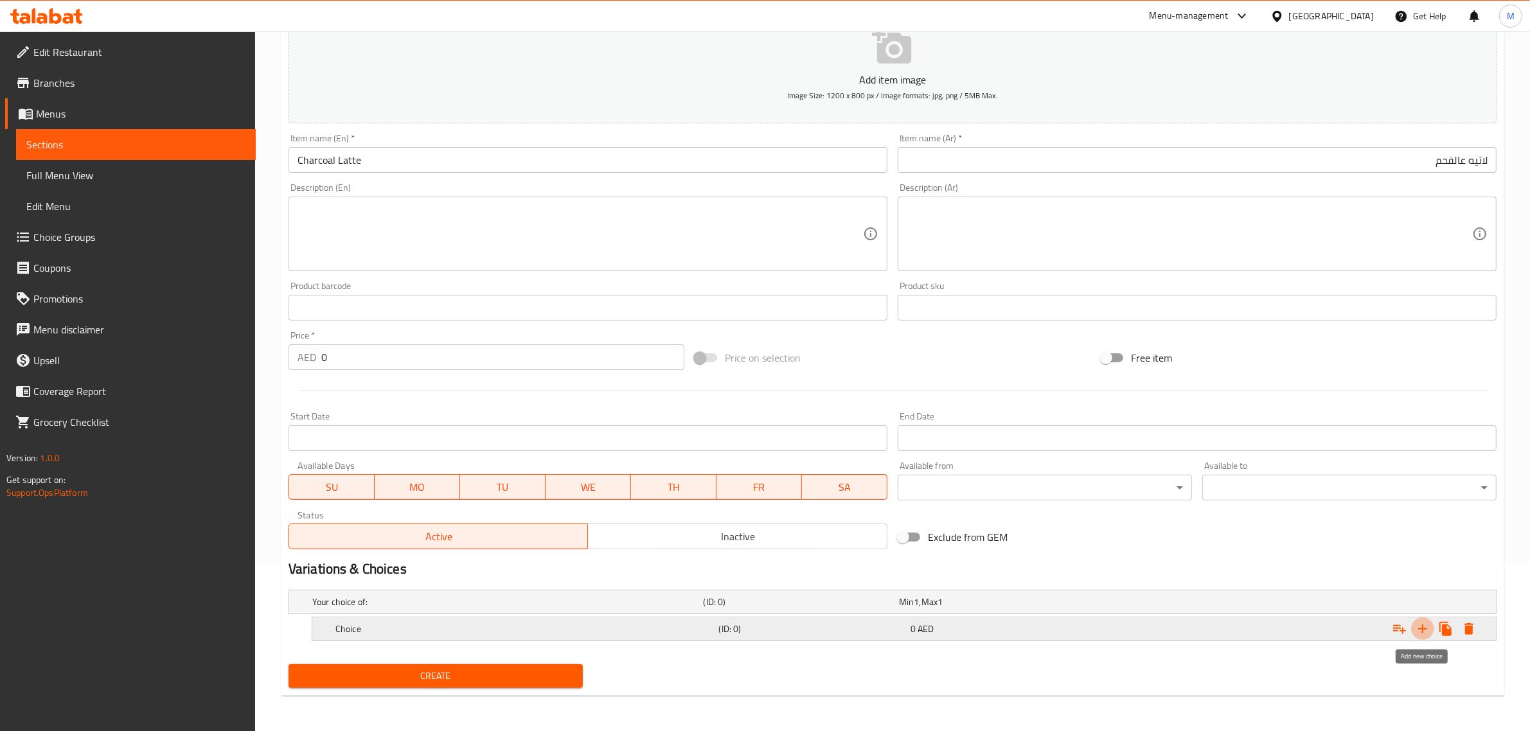
click at [1423, 625] on icon "Expand" at bounding box center [1422, 628] width 9 height 9
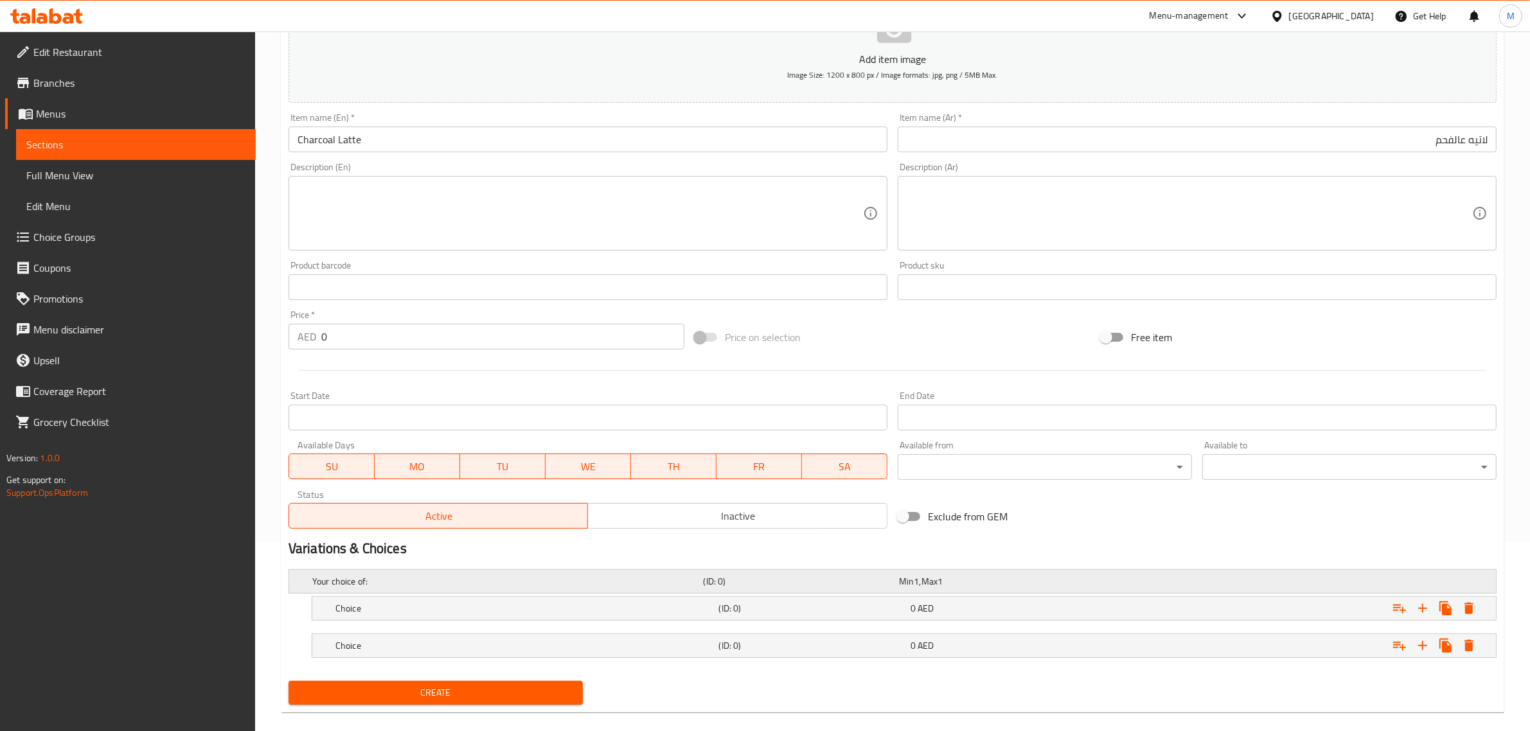
scroll to position [206, 0]
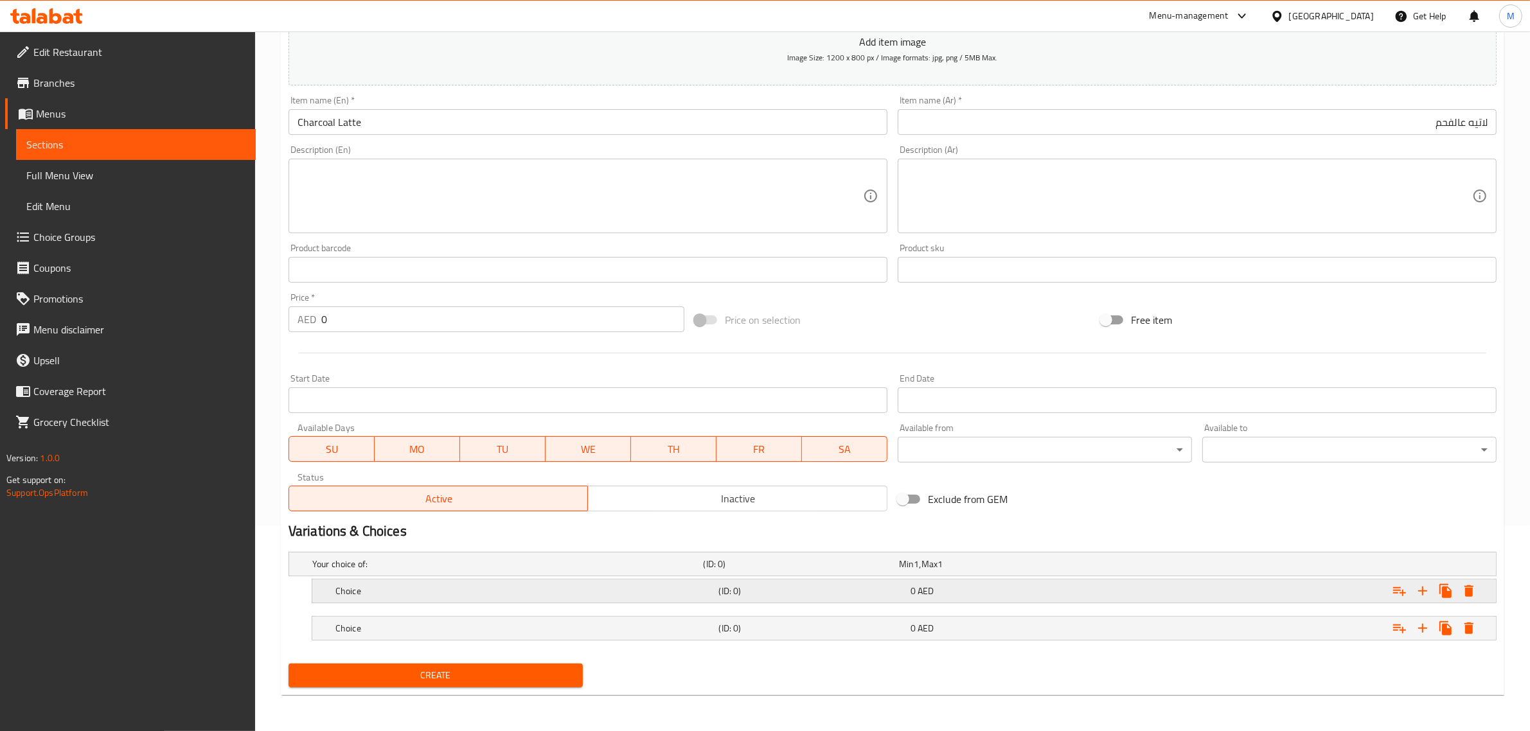
click at [514, 596] on h5 "Choice" at bounding box center [524, 591] width 378 height 13
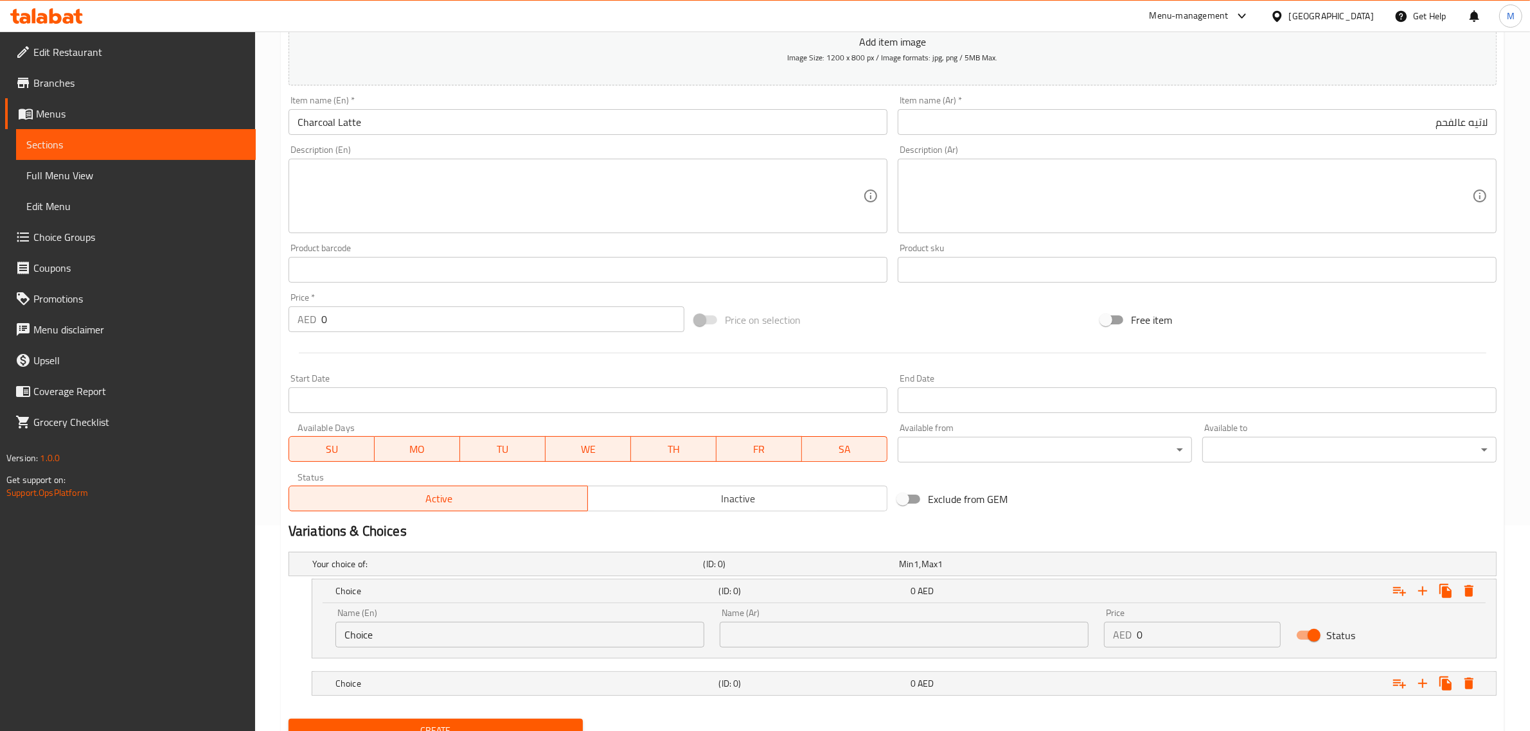
click at [612, 635] on input "Choice" at bounding box center [519, 635] width 369 height 26
type input "Small"
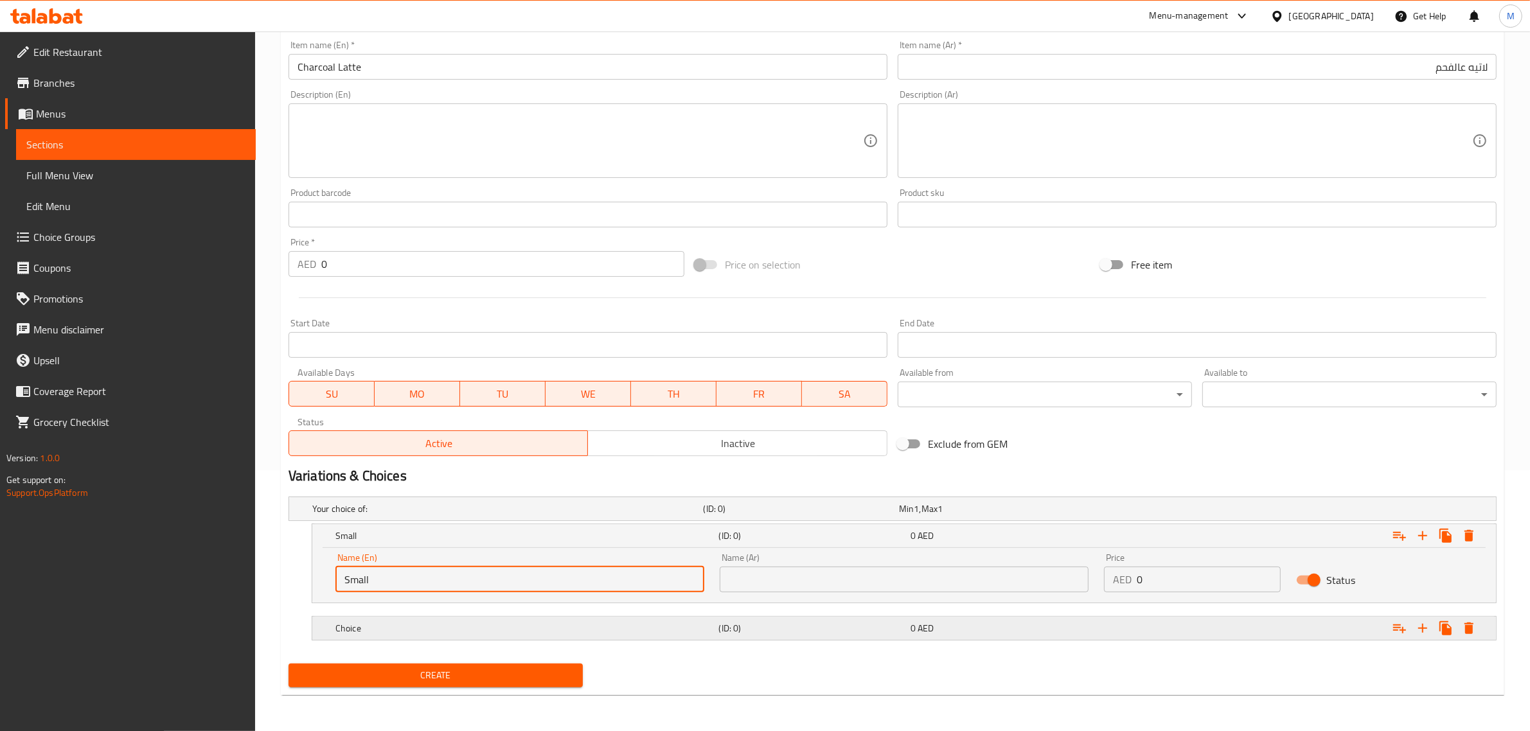
click at [516, 625] on h5 "Choice" at bounding box center [524, 628] width 378 height 13
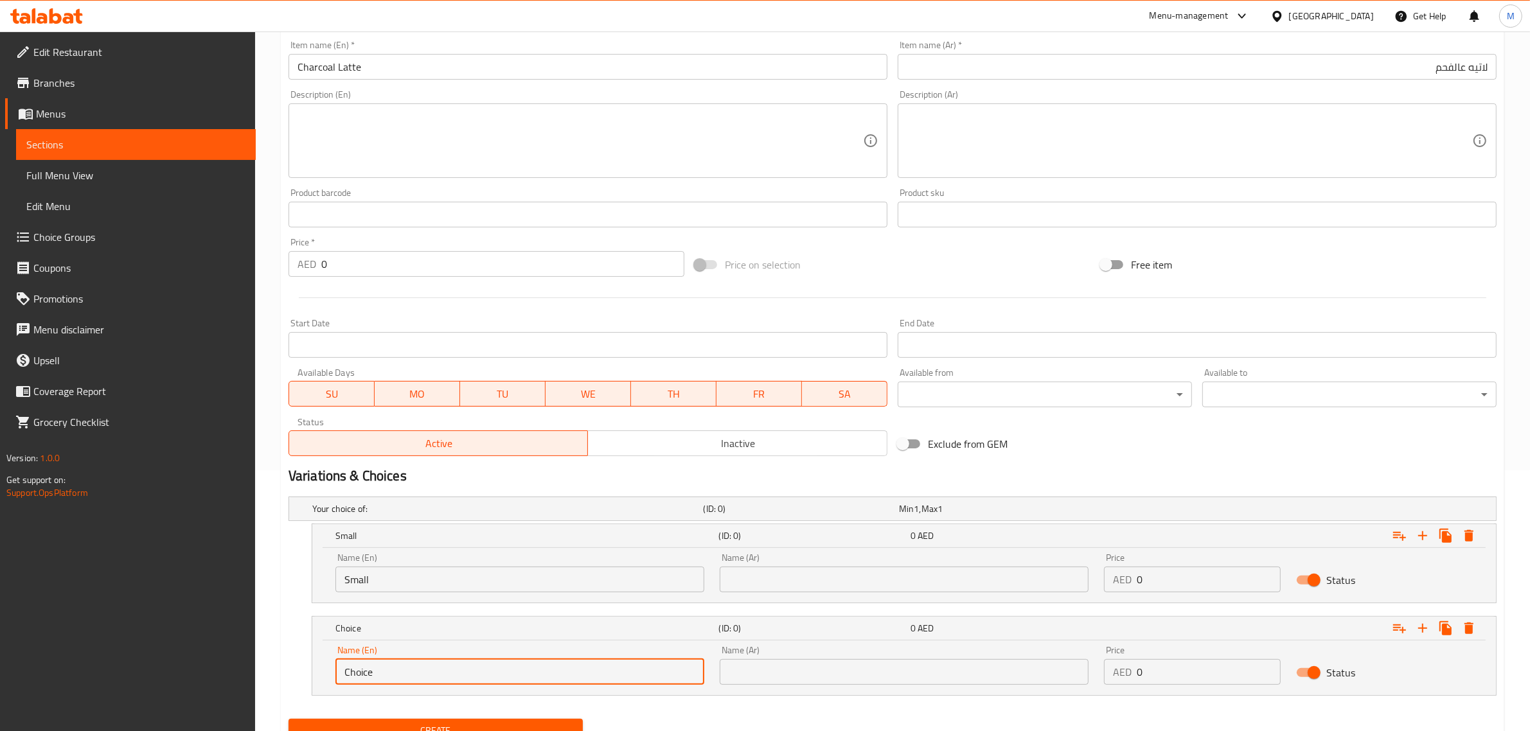
click at [509, 669] on input "Choice" at bounding box center [519, 672] width 369 height 26
type input "Medium"
click at [773, 672] on input "text" at bounding box center [904, 672] width 369 height 26
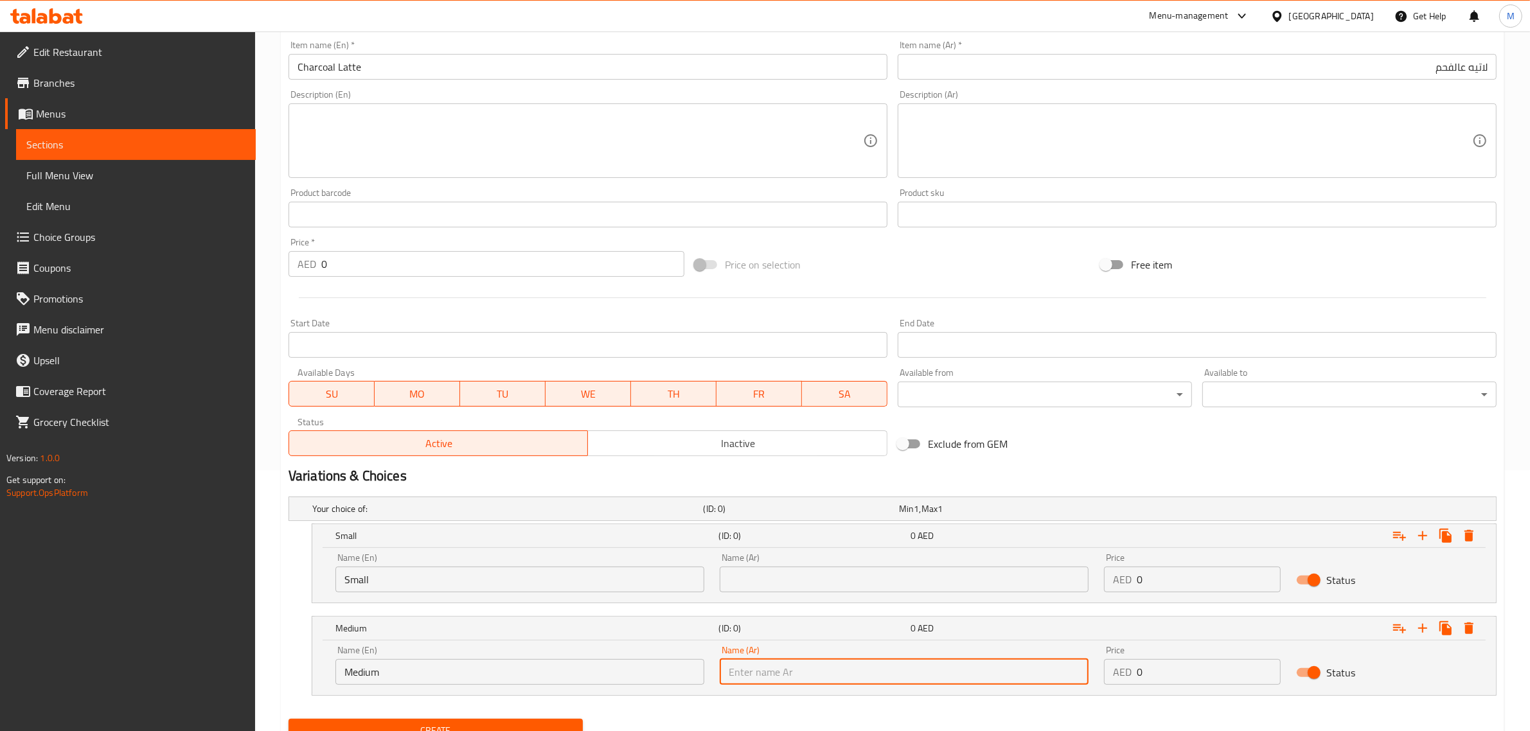
type input "وسط"
click at [831, 589] on input "text" at bounding box center [904, 580] width 369 height 26
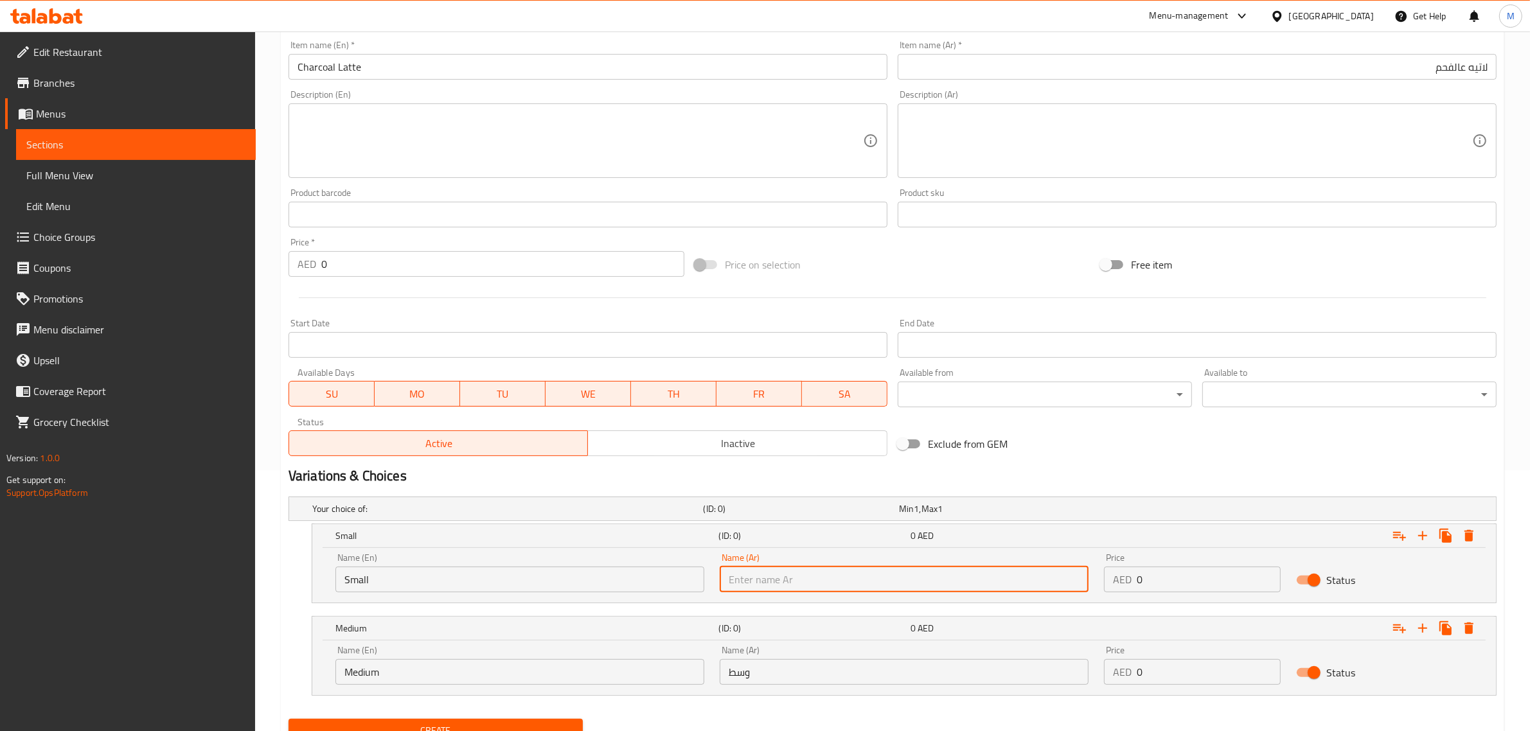
type input "صغير"
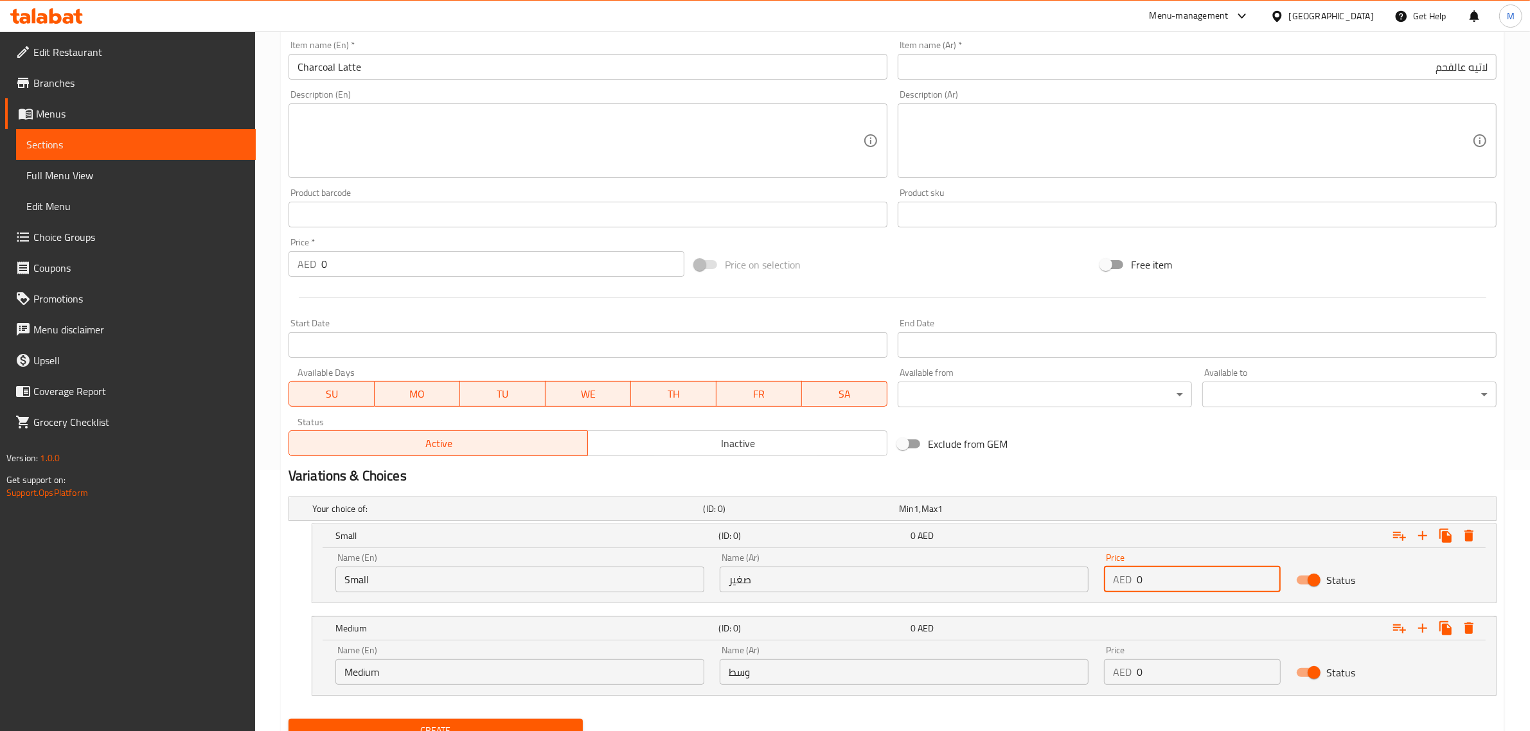
drag, startPoint x: 1145, startPoint y: 579, endPoint x: 1134, endPoint y: 579, distance: 10.9
click at [1134, 579] on div "AED 0 Price" at bounding box center [1192, 580] width 177 height 26
type input "30"
drag, startPoint x: 1158, startPoint y: 662, endPoint x: 1125, endPoint y: 670, distance: 34.4
click at [1125, 670] on div "AED 0 Price" at bounding box center [1192, 672] width 177 height 26
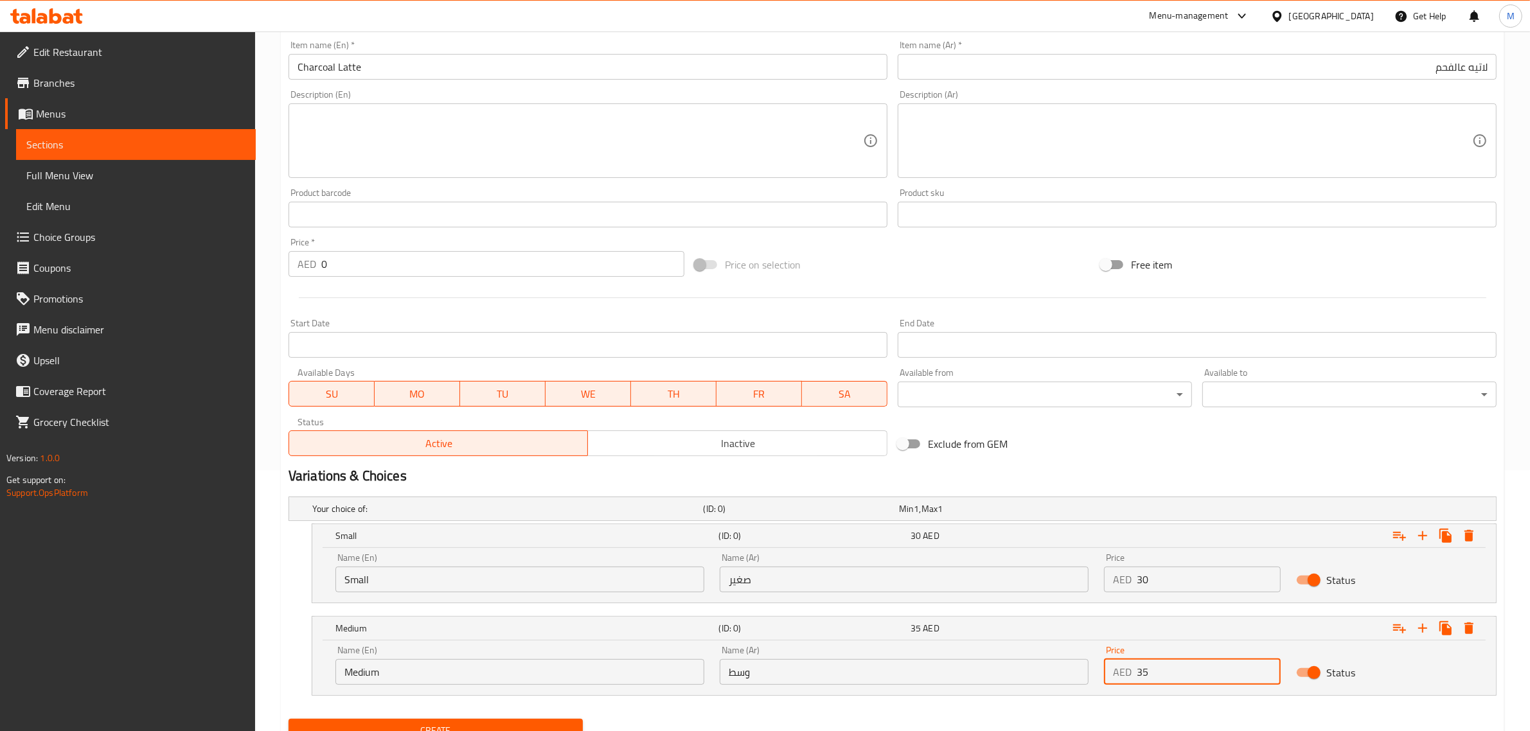
type input "35"
click at [1181, 461] on div "Variations & Choices" at bounding box center [892, 476] width 1218 height 30
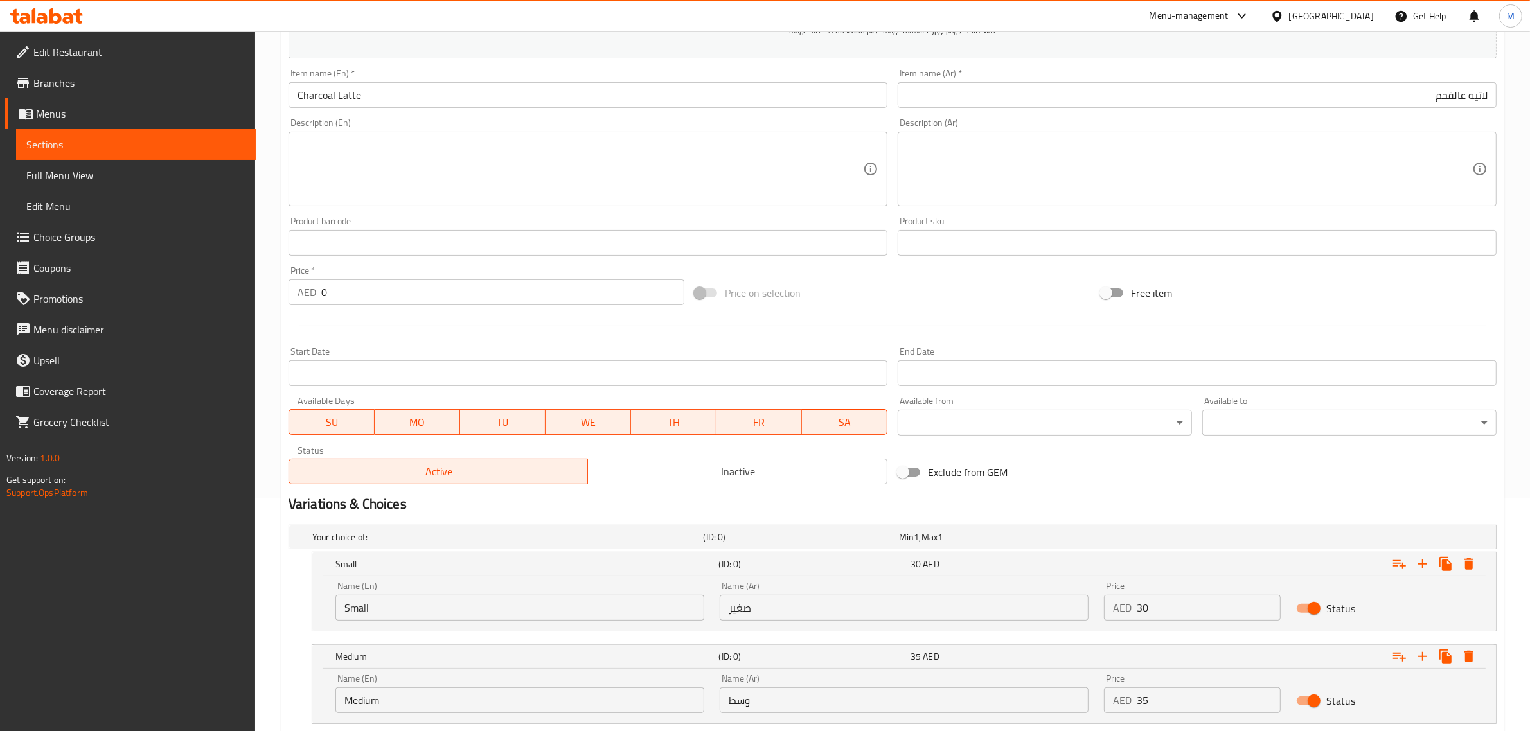
scroll to position [315, 0]
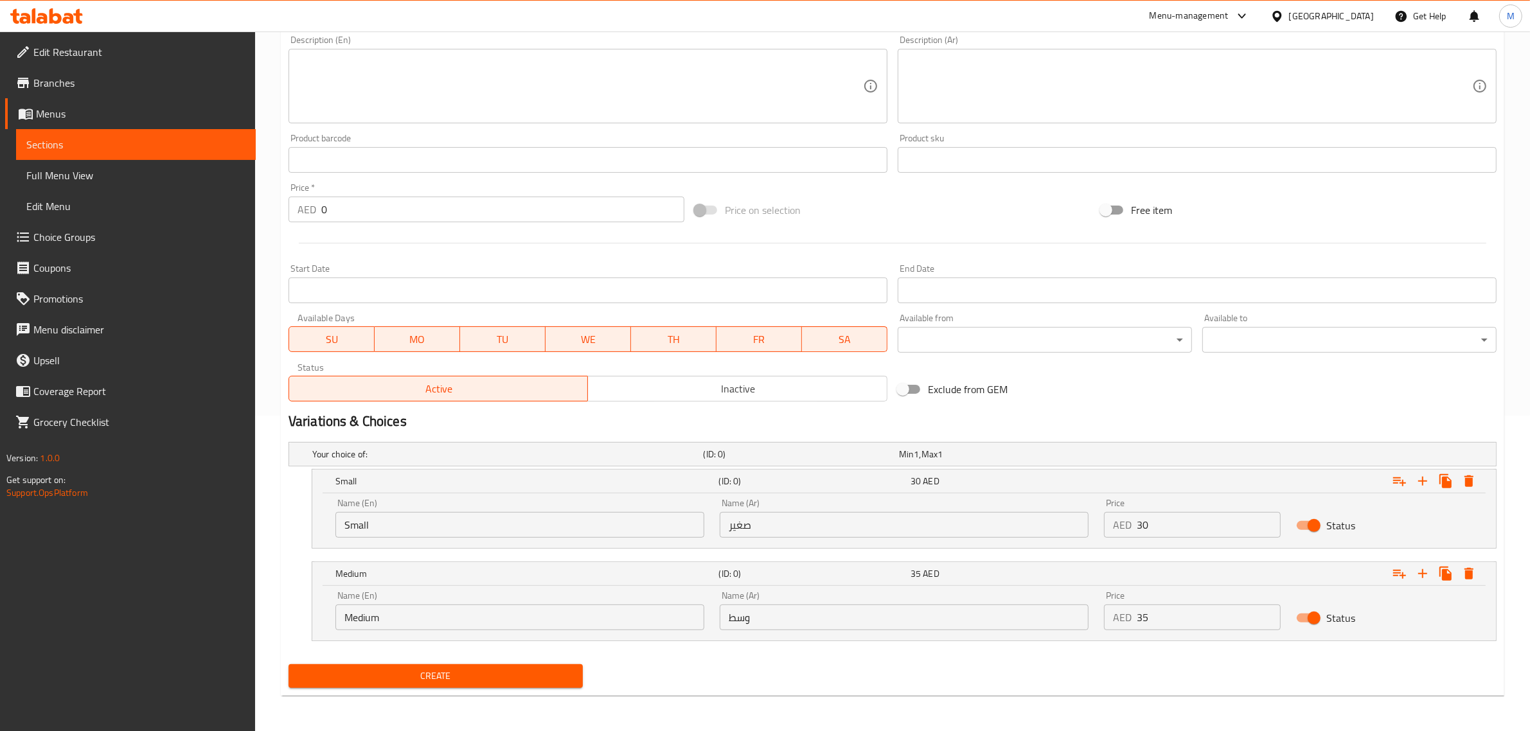
click at [458, 682] on span "Create" at bounding box center [436, 676] width 274 height 16
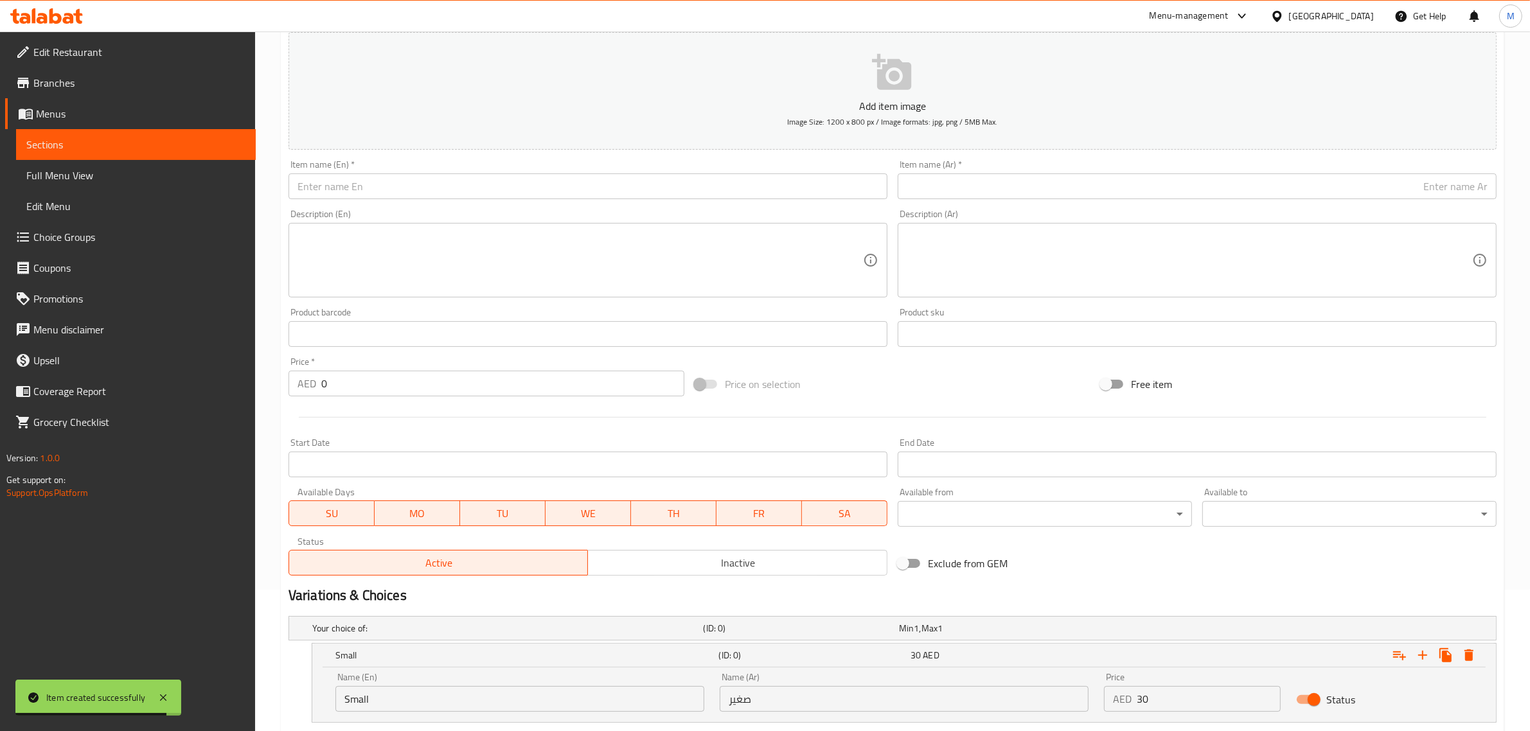
scroll to position [0, 0]
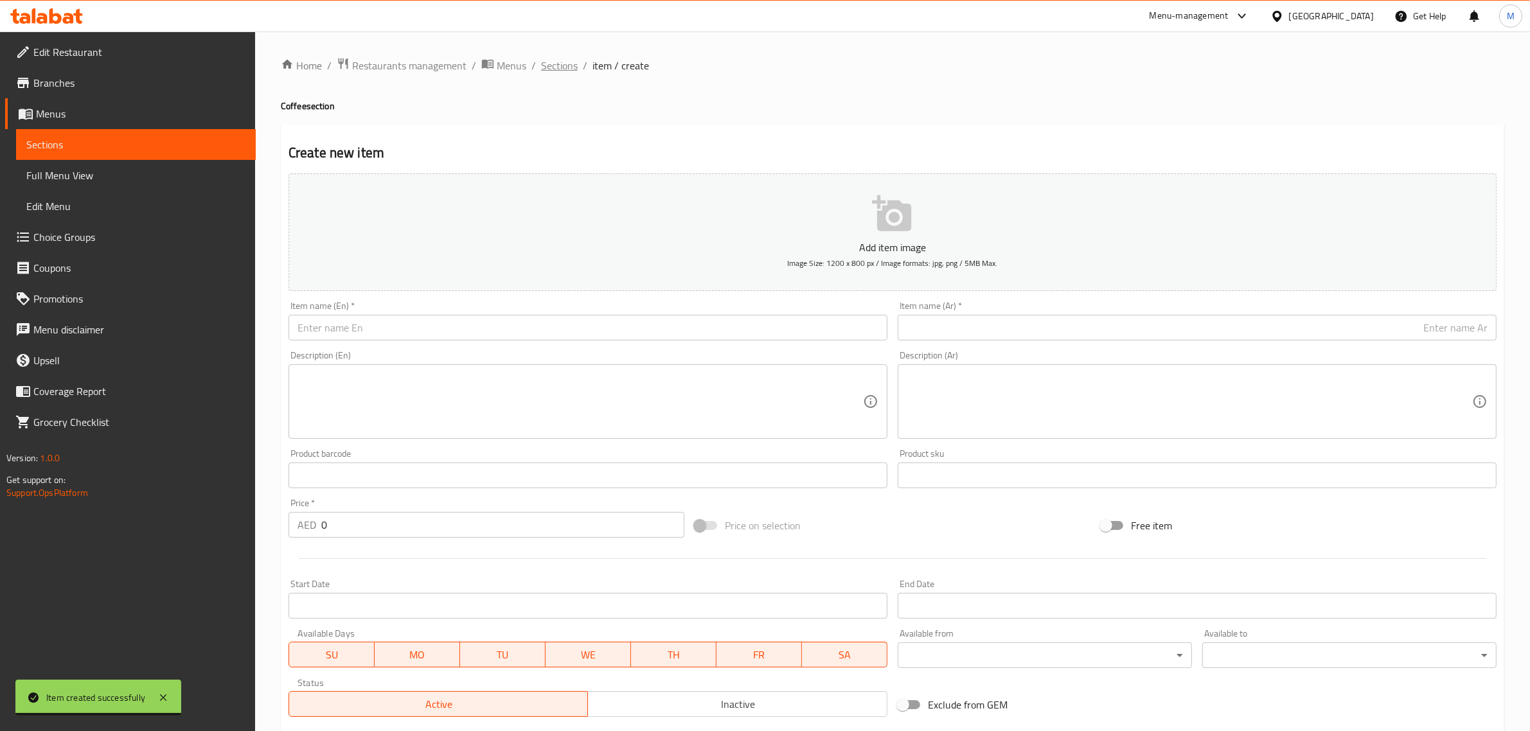
click at [557, 67] on span "Sections" at bounding box center [559, 65] width 37 height 15
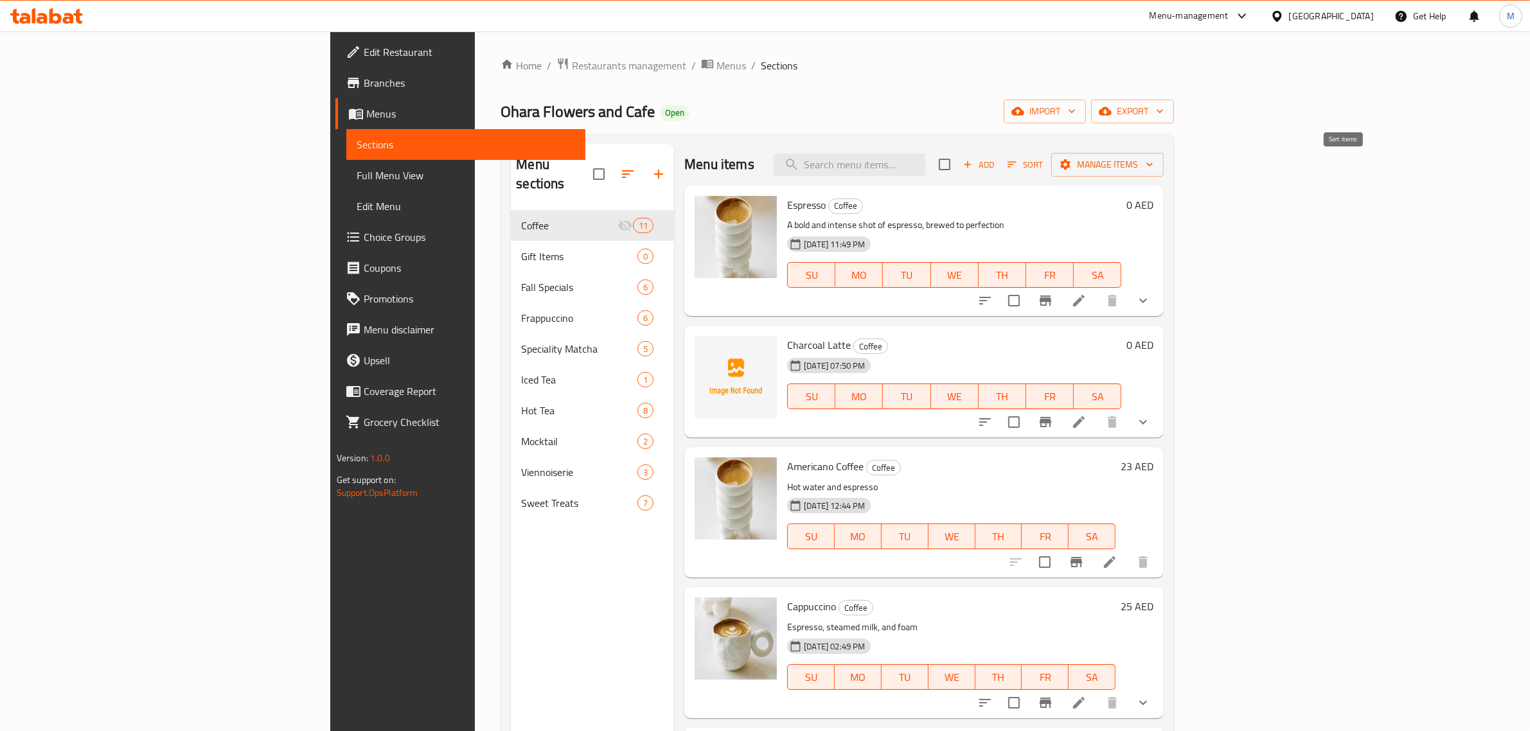
click at [1043, 165] on span "Sort" at bounding box center [1024, 164] width 35 height 15
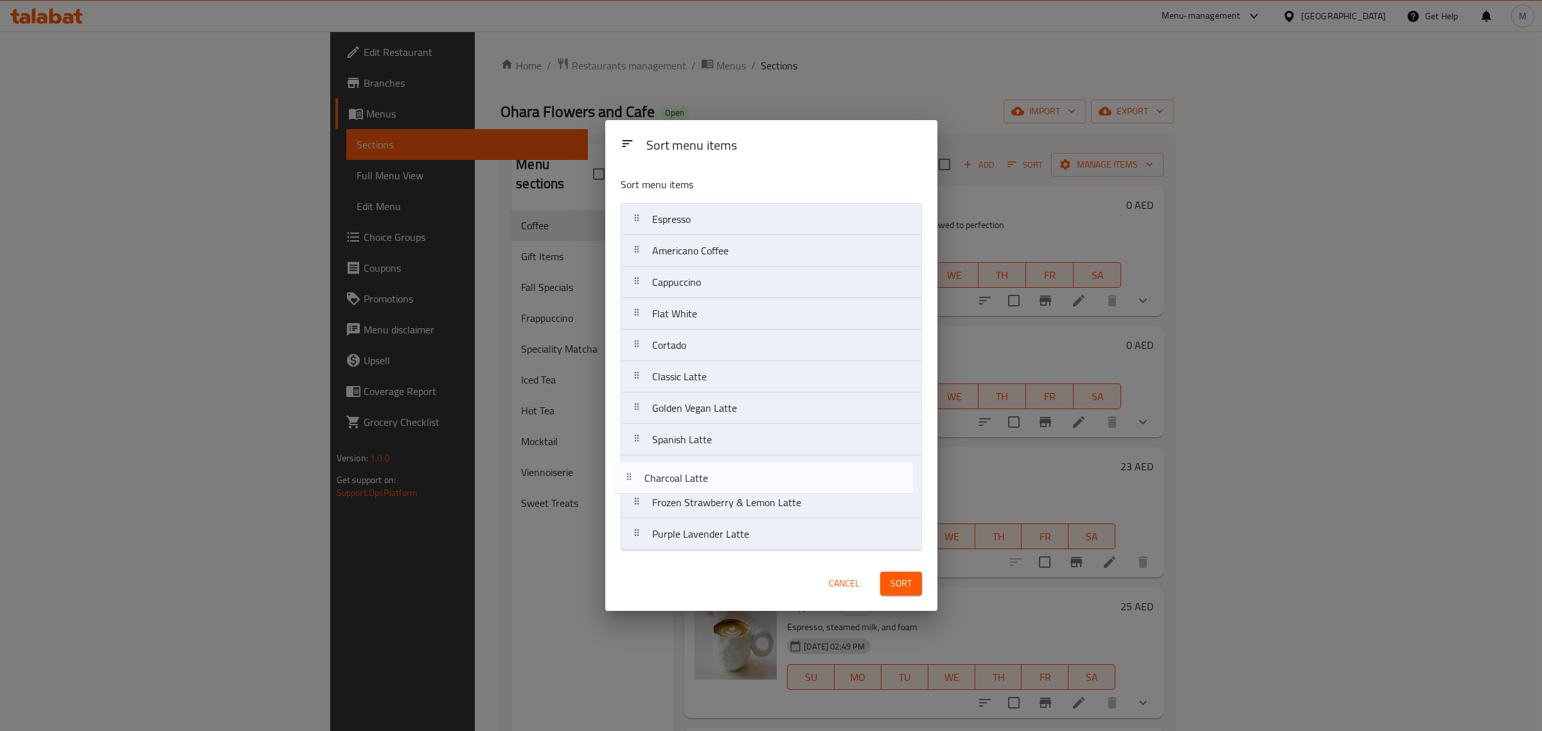
drag, startPoint x: 720, startPoint y: 258, endPoint x: 713, endPoint y: 489, distance: 231.4
click at [713, 489] on nav "Espresso Charcoal Latte Americano Coffee Cappuccino Flat White Cortado Classic …" at bounding box center [771, 377] width 301 height 348
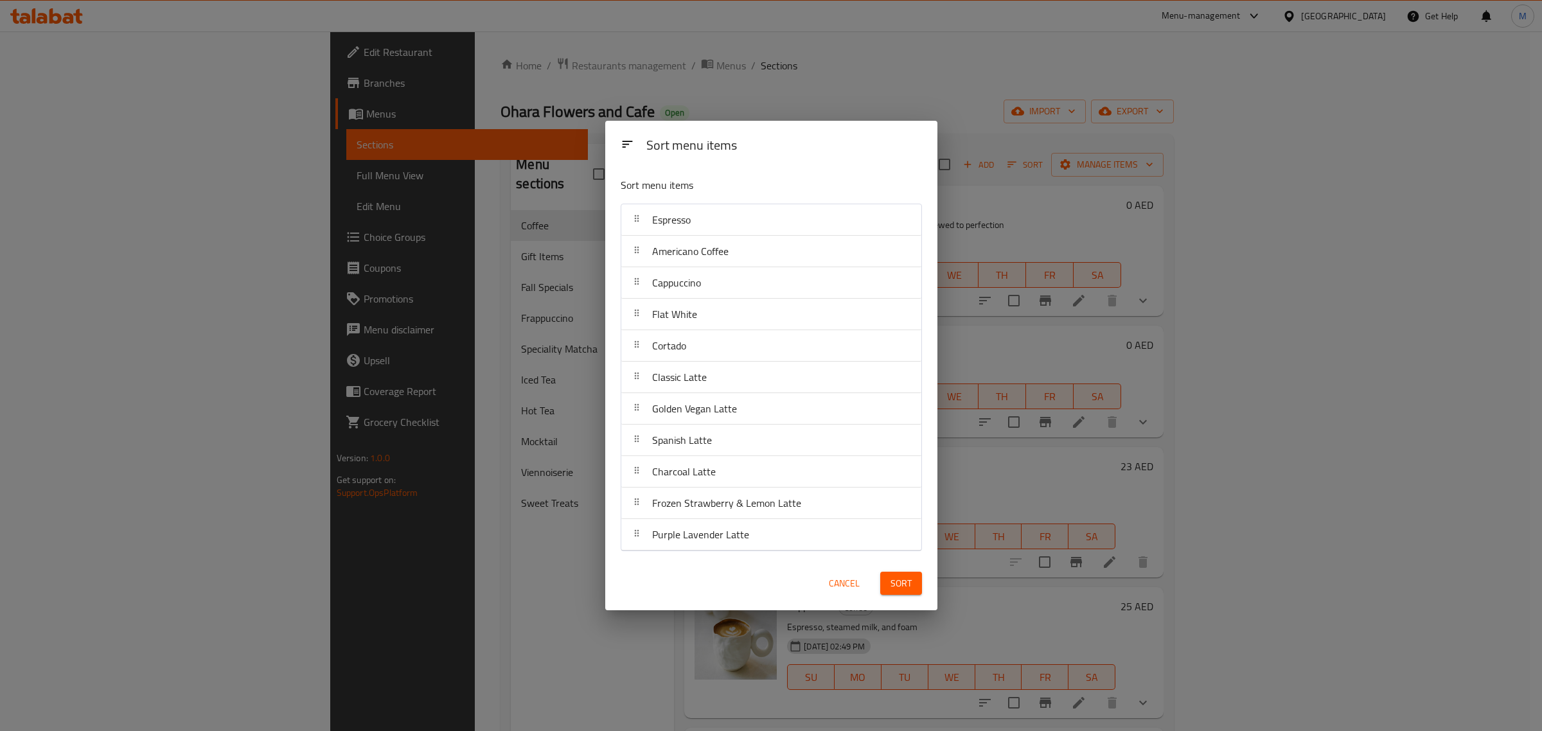
click at [900, 578] on span "Sort" at bounding box center [900, 584] width 21 height 16
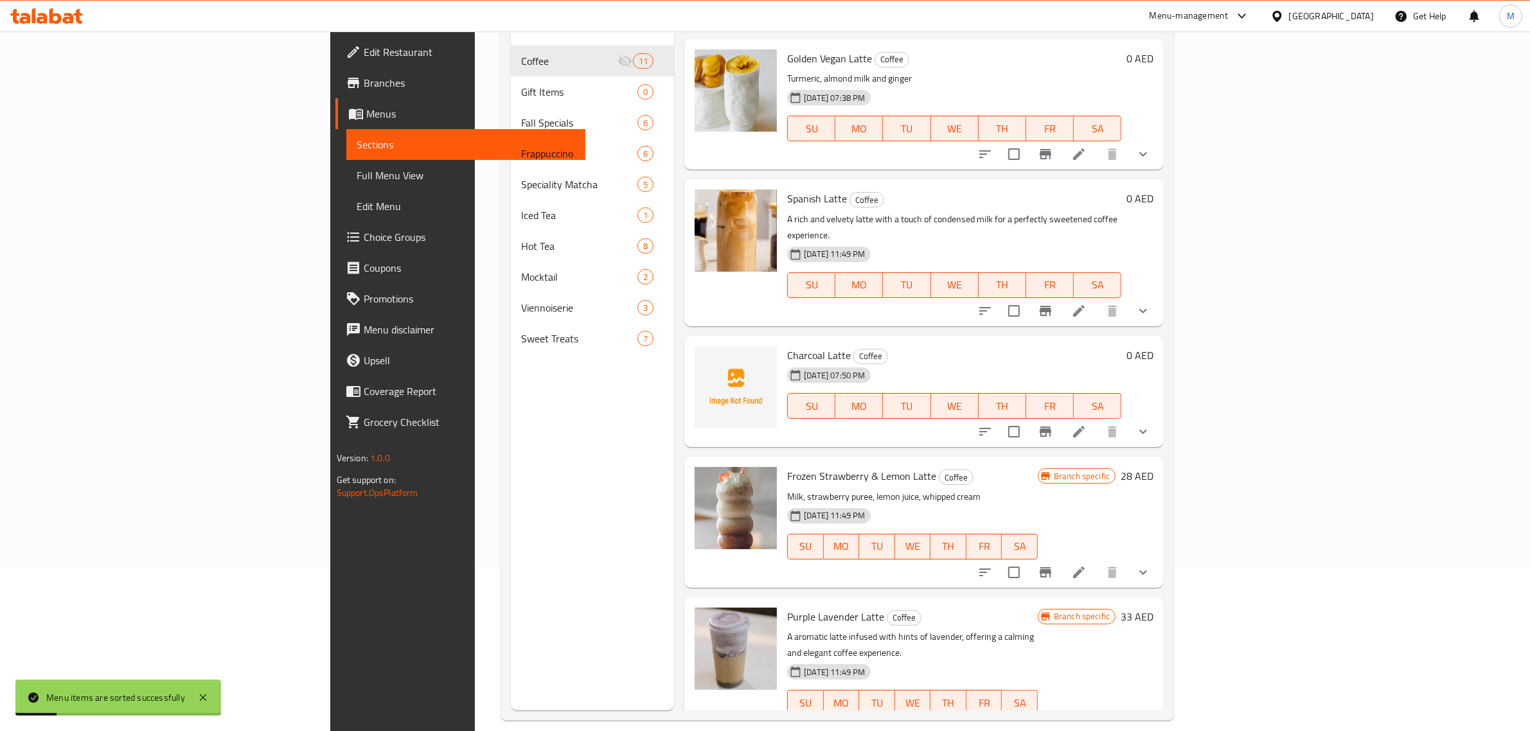
scroll to position [181, 0]
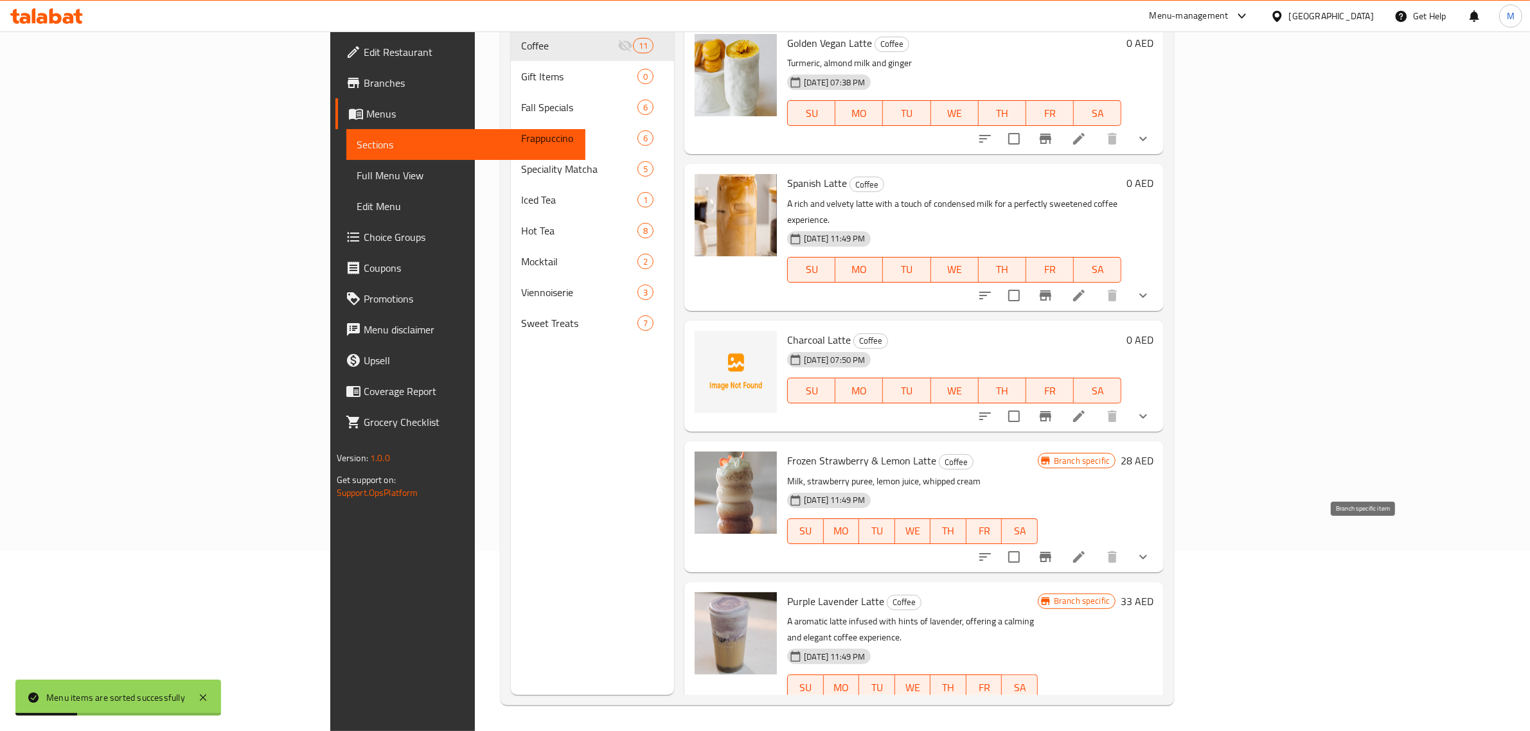
click at [1053, 549] on icon "Branch-specific-item" at bounding box center [1045, 556] width 15 height 15
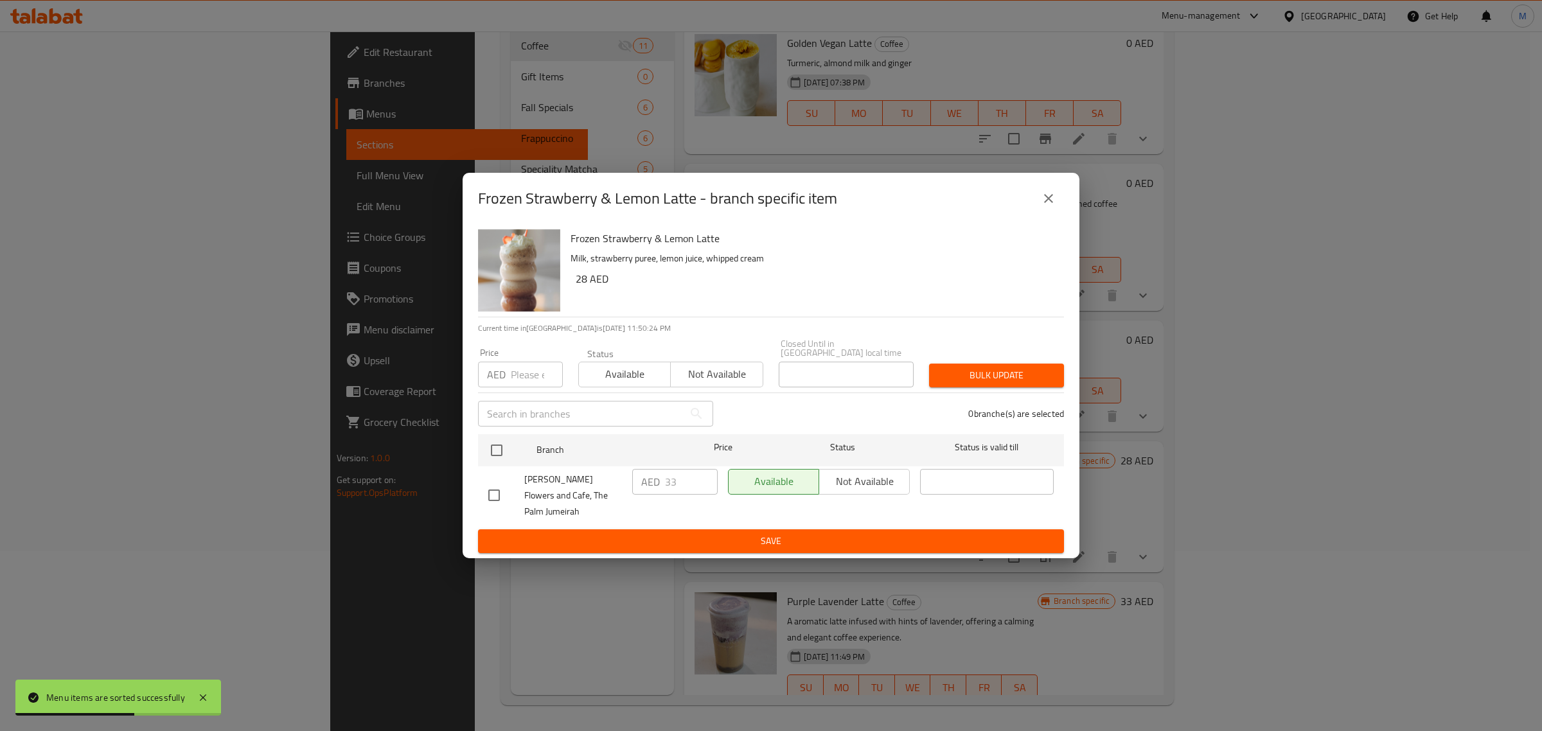
click at [492, 498] on input "checkbox" at bounding box center [494, 495] width 27 height 27
checkbox input "true"
drag, startPoint x: 662, startPoint y: 492, endPoint x: 644, endPoint y: 490, distance: 17.5
click at [644, 490] on div "AED 33 ​" at bounding box center [674, 482] width 85 height 26
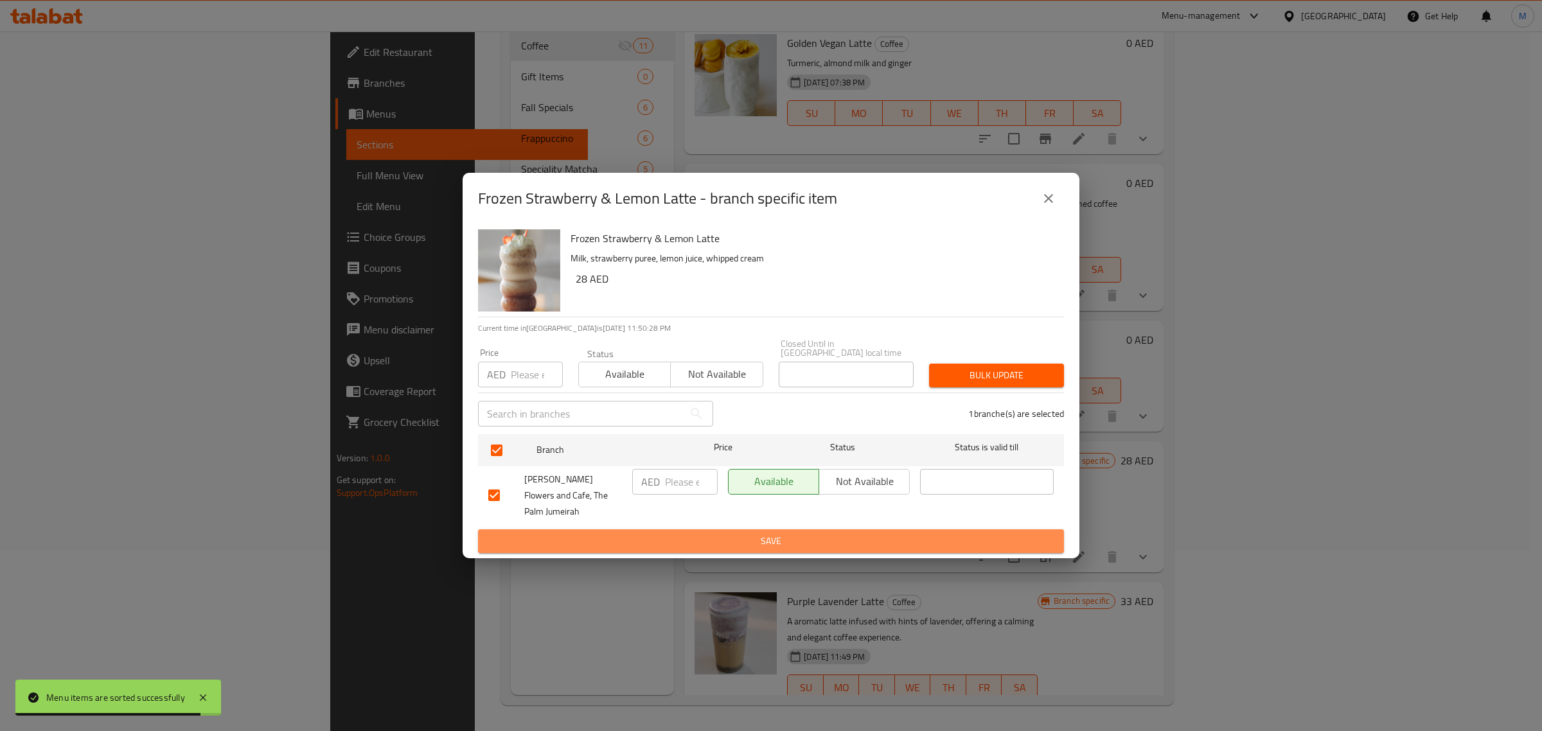
click at [683, 529] on button "Save" at bounding box center [771, 541] width 586 height 24
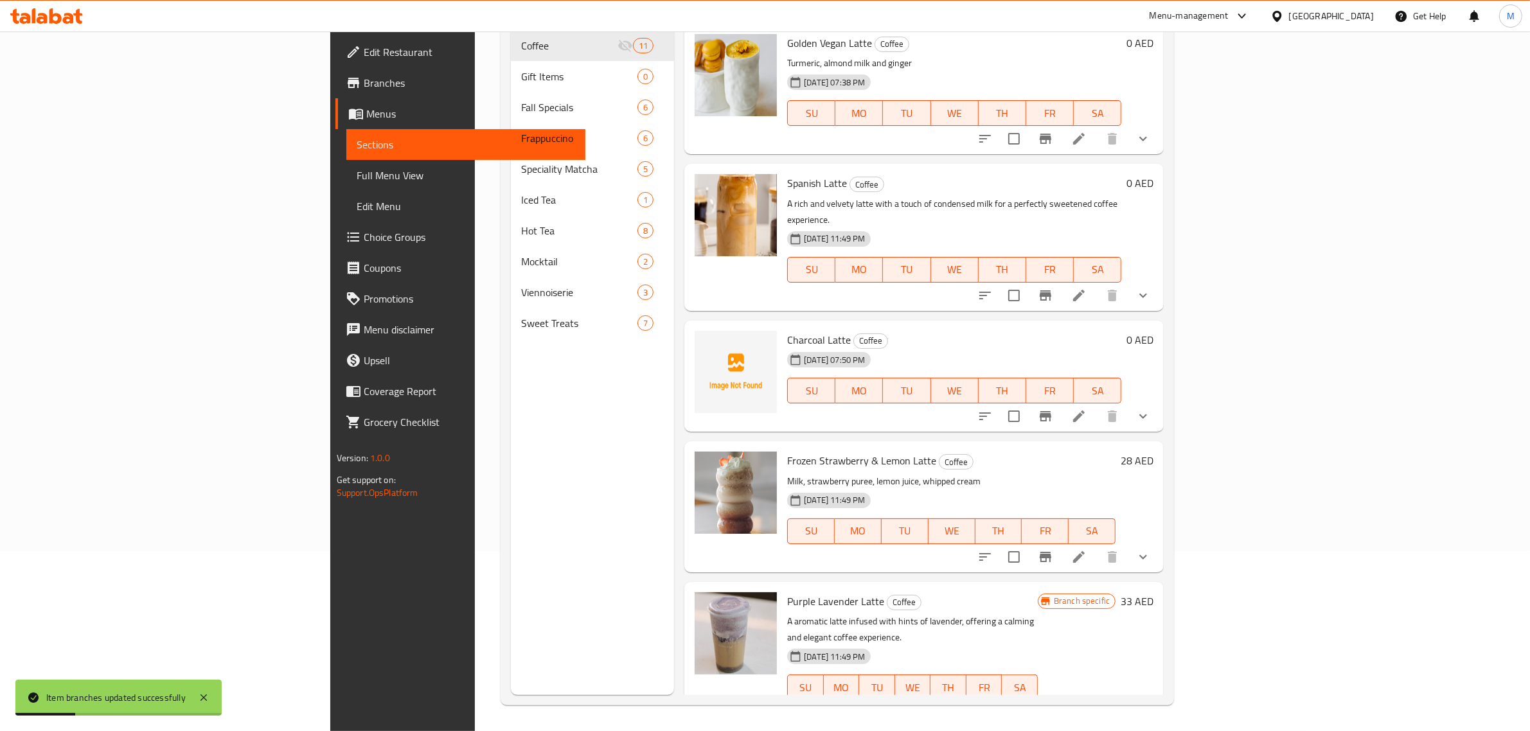
click at [511, 572] on div "Menu sections Coffee 11 Gift Items 0 Fall Specials 6 Frappuccino 6 Speciality M…" at bounding box center [592, 329] width 163 height 731
click at [1086, 549] on icon at bounding box center [1078, 556] width 15 height 15
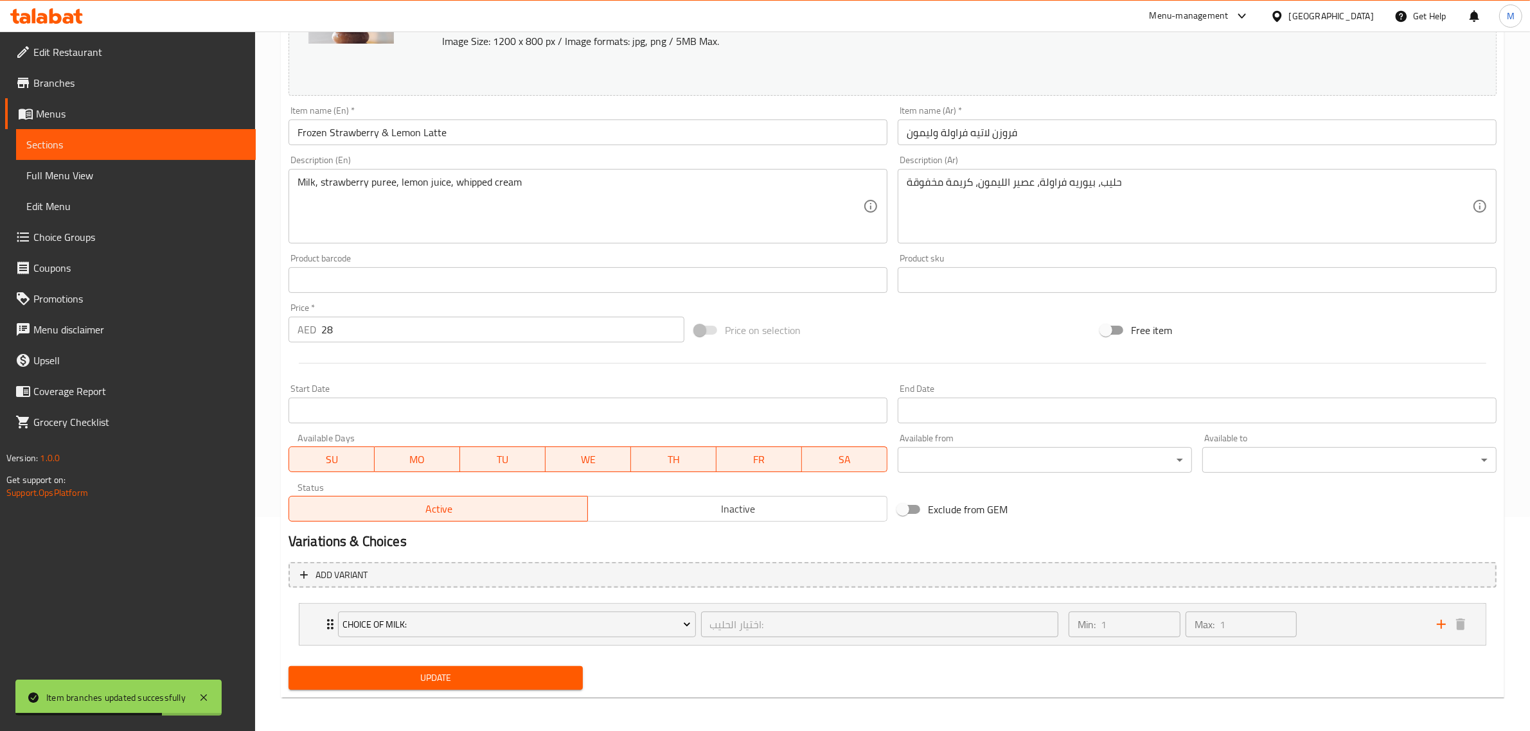
scroll to position [216, 0]
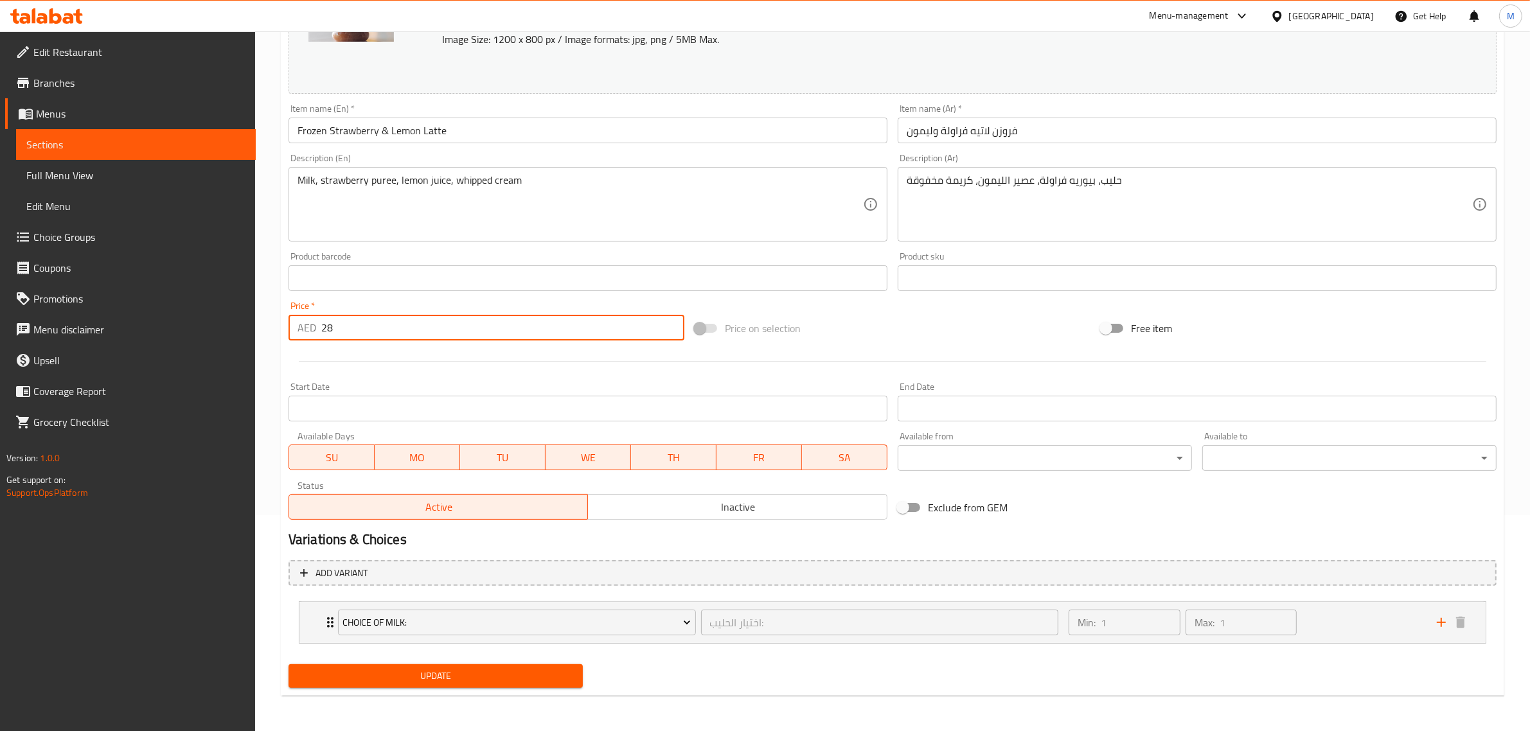
drag, startPoint x: 351, startPoint y: 335, endPoint x: 306, endPoint y: 335, distance: 44.3
click at [306, 335] on div "AED 28 Price *" at bounding box center [486, 328] width 396 height 26
type input "0"
click at [1066, 569] on span "Add variant" at bounding box center [892, 573] width 1185 height 16
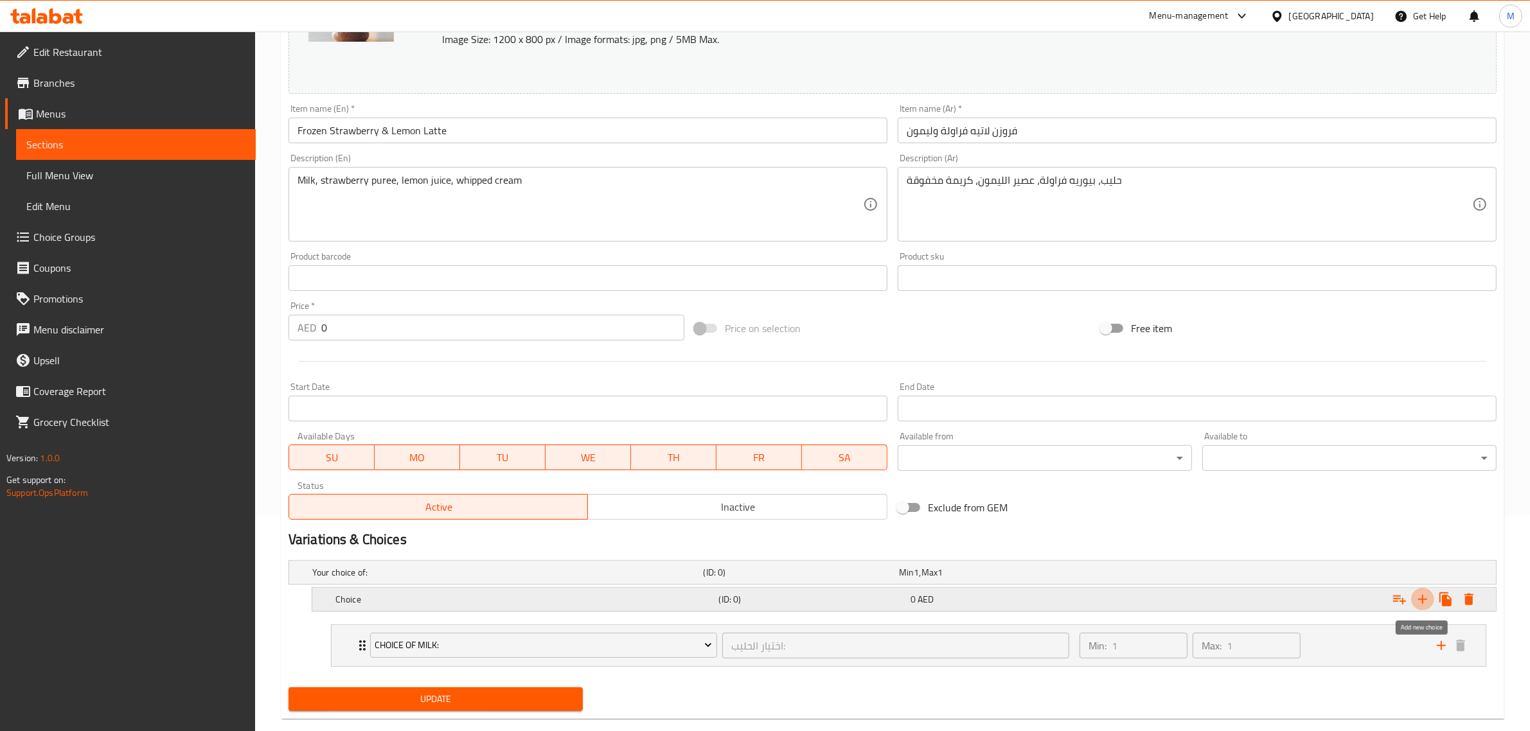
click at [1421, 599] on icon "Expand" at bounding box center [1422, 599] width 9 height 9
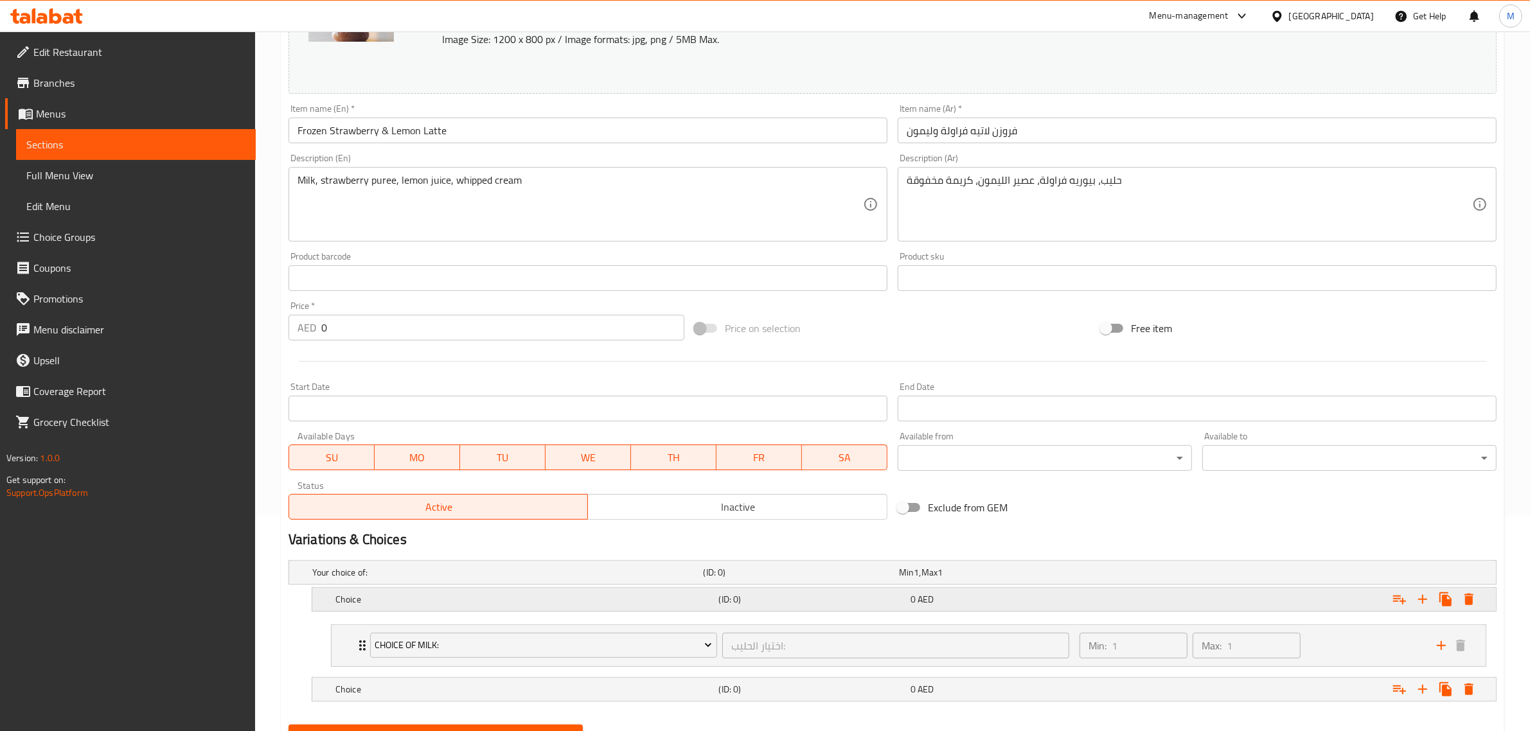
click at [519, 599] on h5 "Choice" at bounding box center [524, 599] width 378 height 13
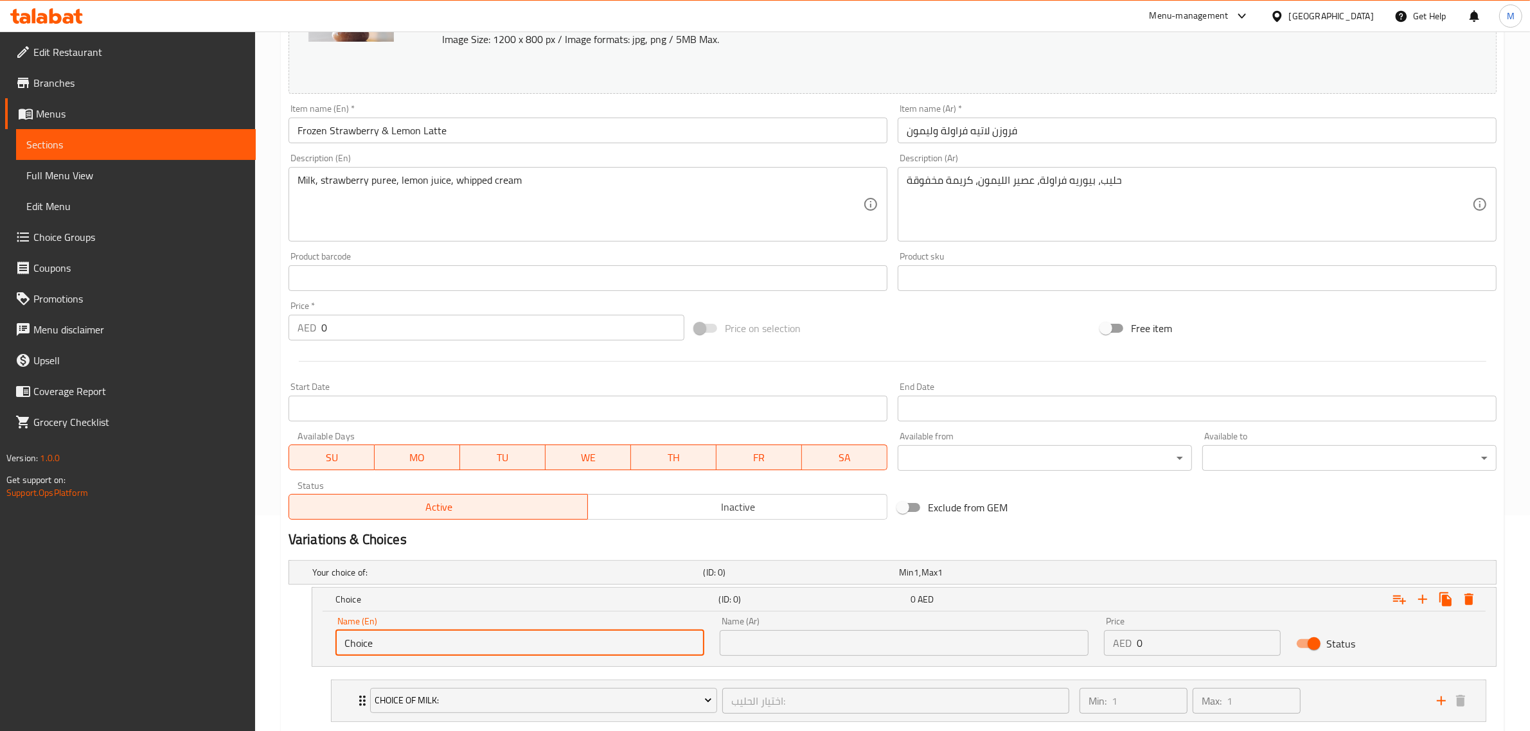
click at [487, 640] on input "Choice" at bounding box center [519, 643] width 369 height 26
click at [487, 641] on input "Choice" at bounding box center [519, 643] width 369 height 26
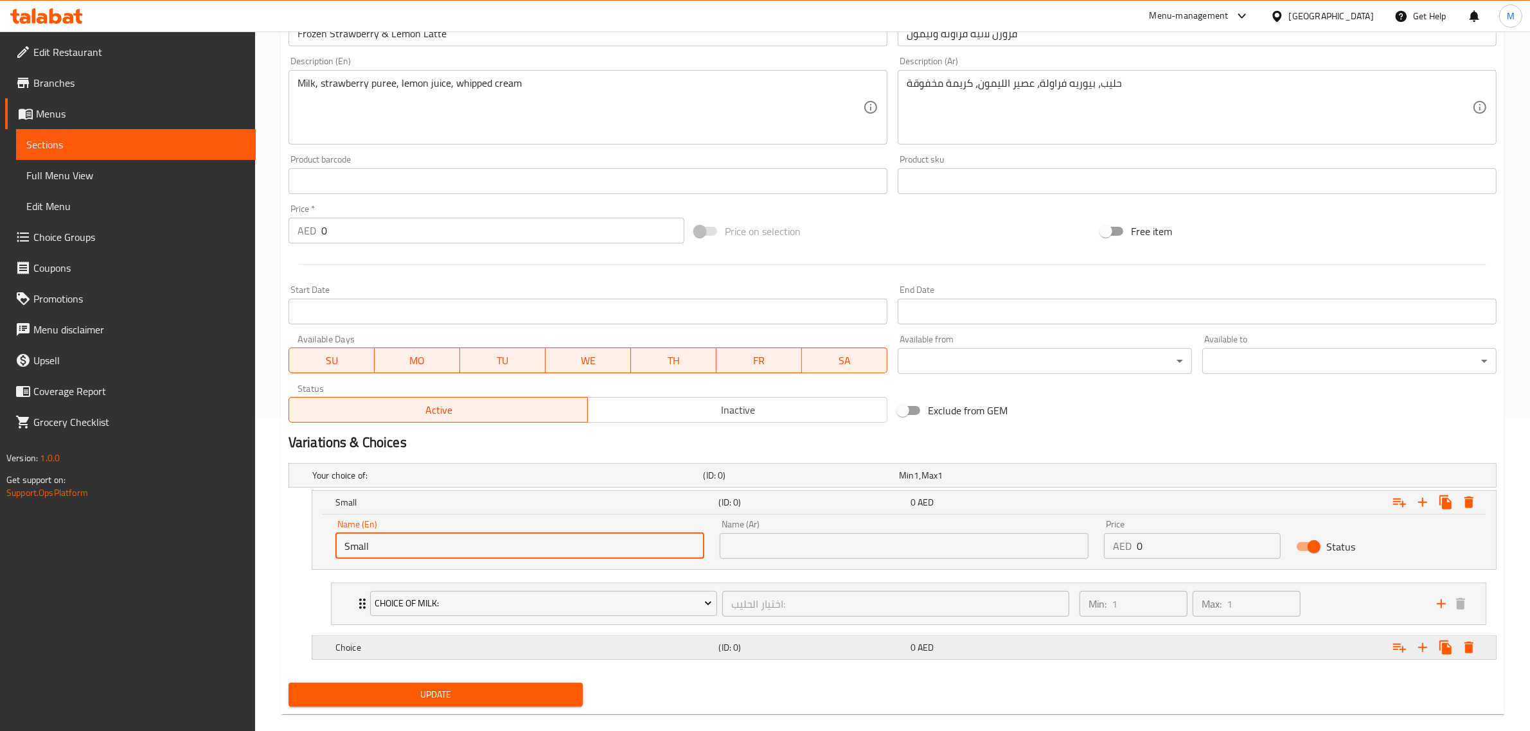
scroll to position [333, 0]
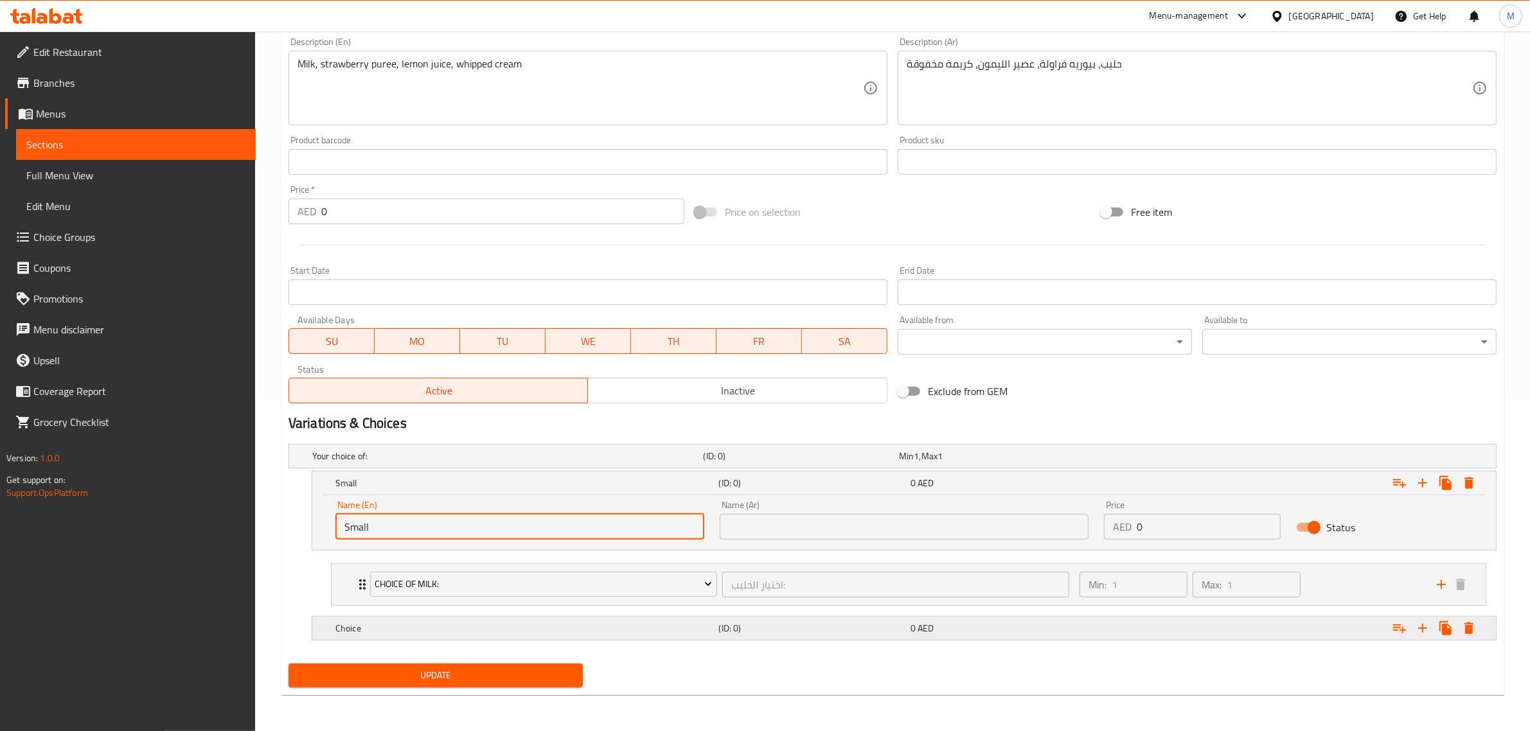
type input "Small"
click at [467, 633] on h5 "Choice" at bounding box center [524, 628] width 378 height 13
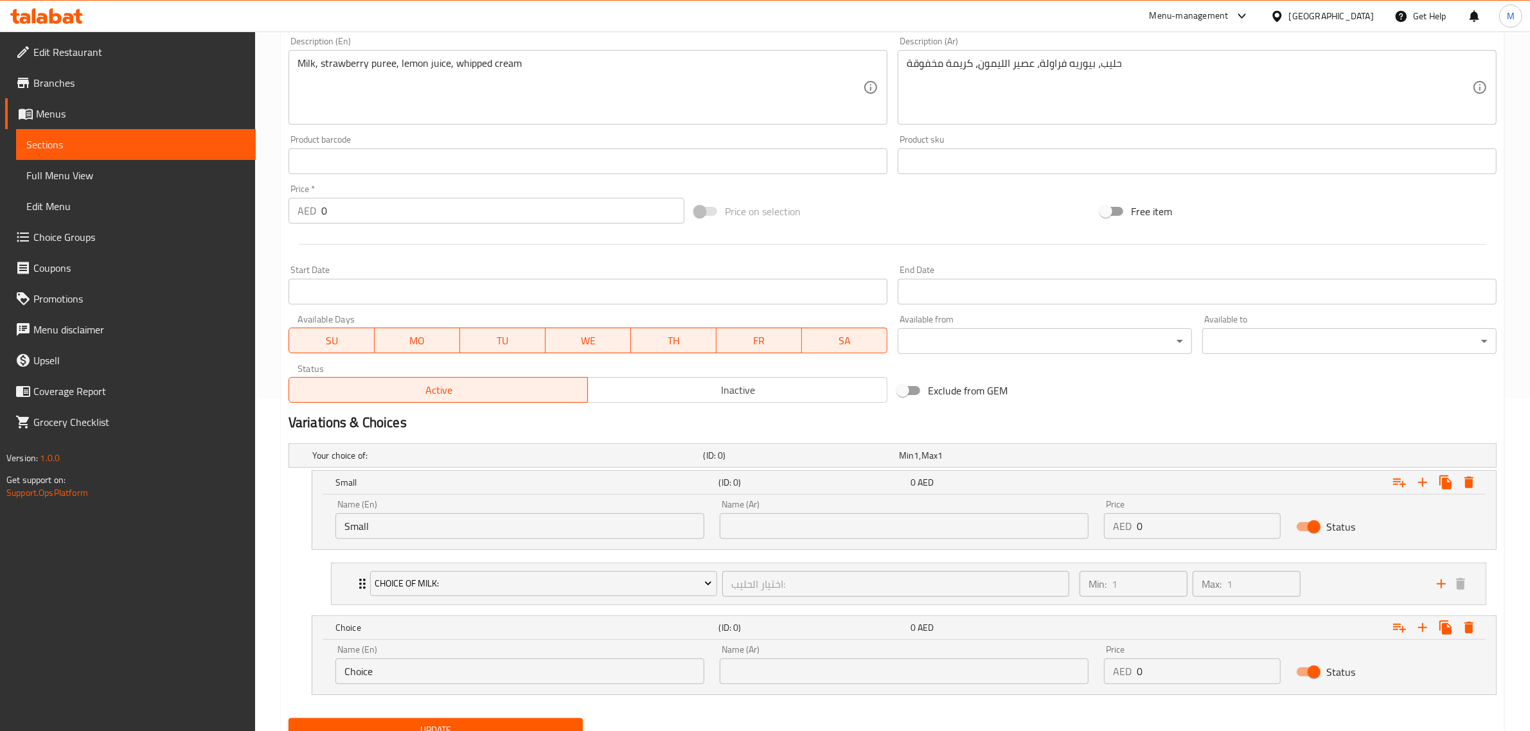
click at [464, 667] on input "Choice" at bounding box center [519, 672] width 369 height 26
type input "Medium"
click at [827, 670] on input "text" at bounding box center [904, 672] width 369 height 26
type input "وسط"
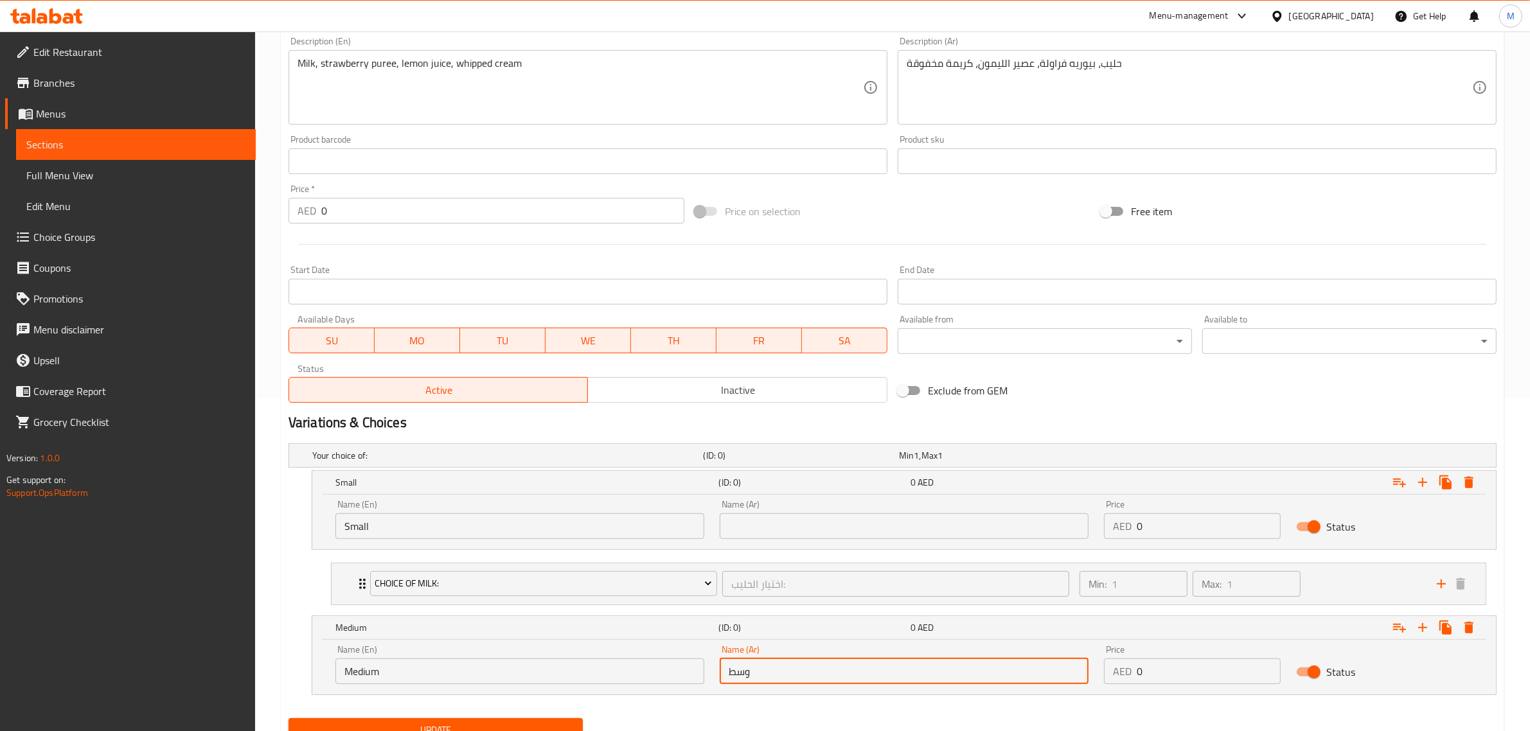
click at [847, 518] on input "text" at bounding box center [904, 526] width 369 height 26
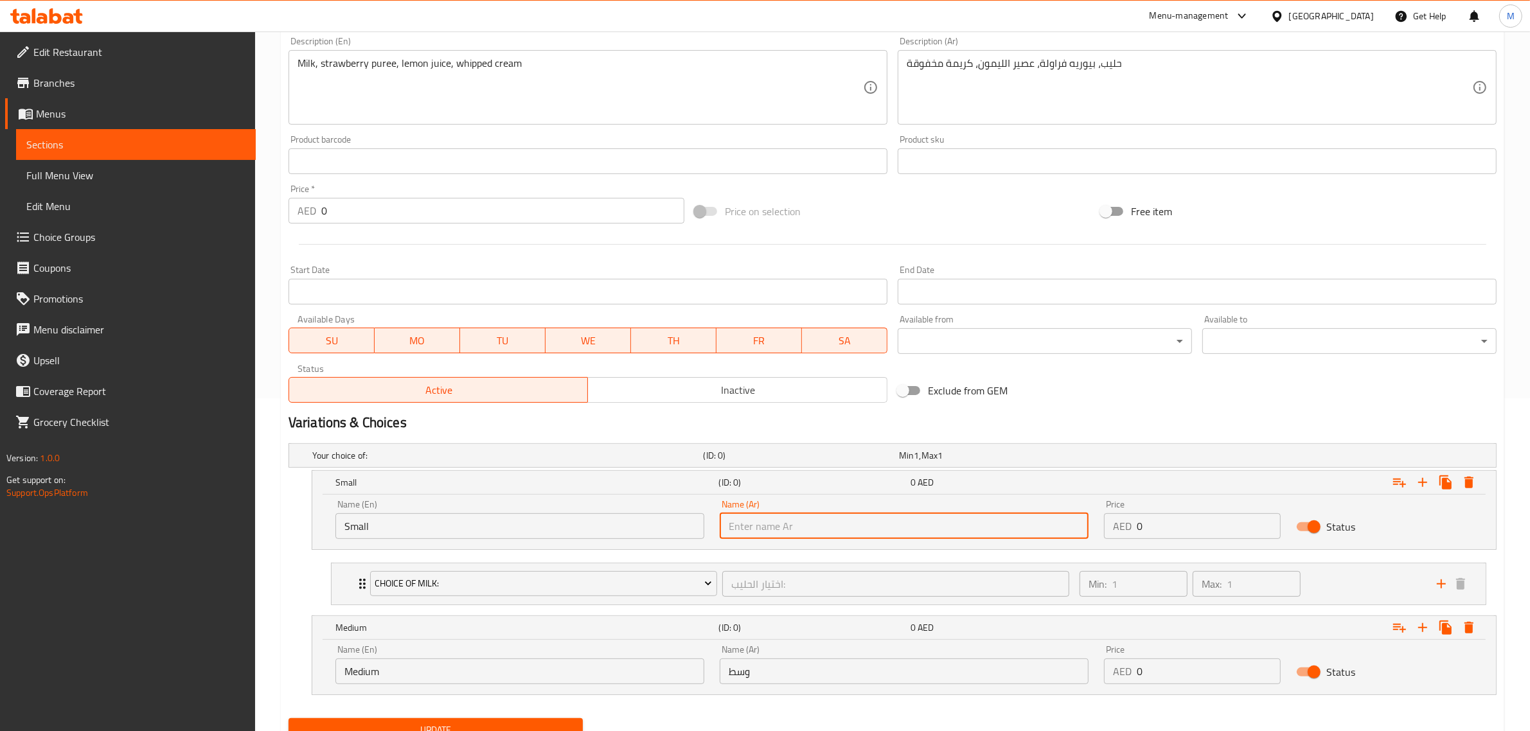
type input "صغير"
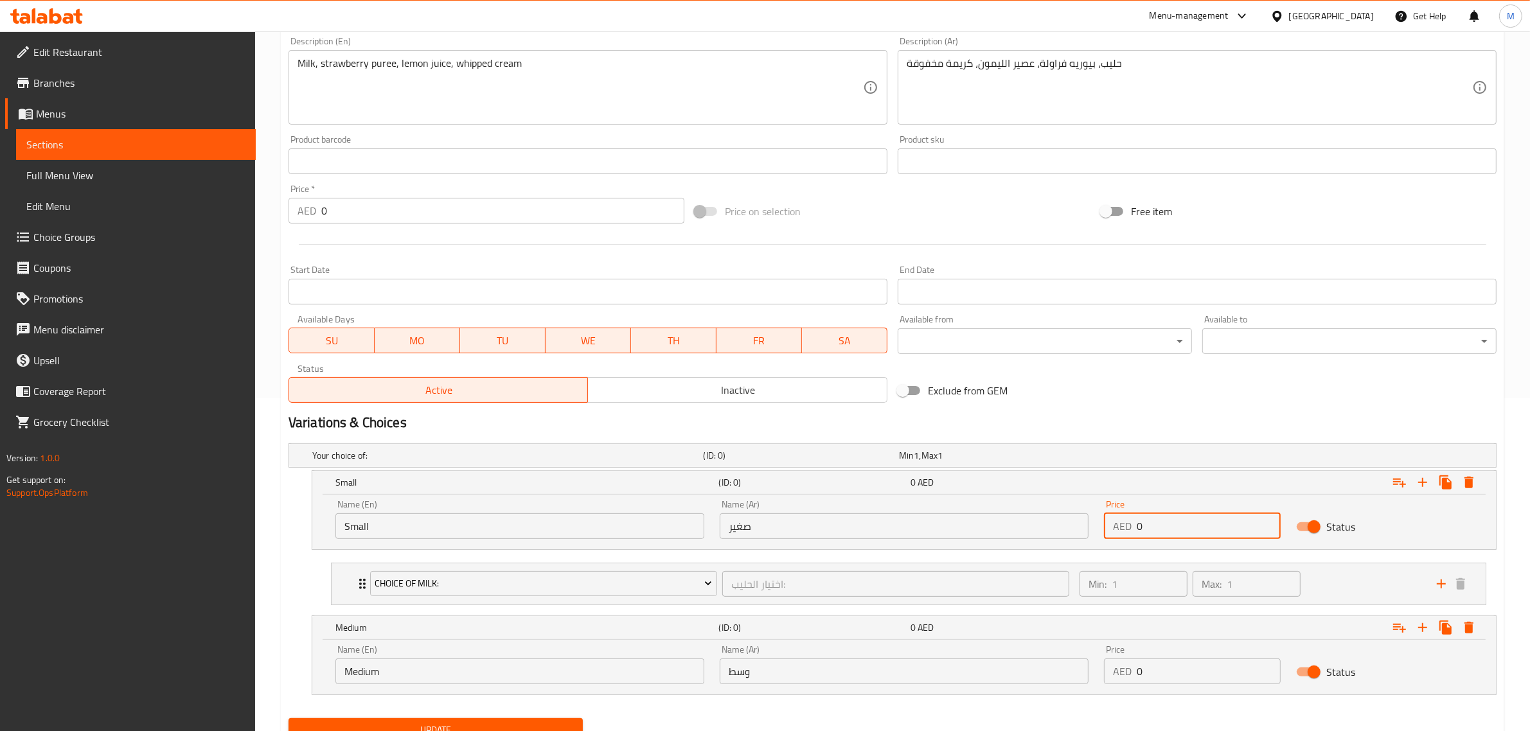
drag, startPoint x: 1140, startPoint y: 527, endPoint x: 1116, endPoint y: 529, distance: 24.4
click at [1116, 529] on div "AED 0 Price" at bounding box center [1192, 526] width 177 height 26
type input "30"
click at [1108, 672] on div "AED 0 Price" at bounding box center [1192, 672] width 177 height 26
type input "35"
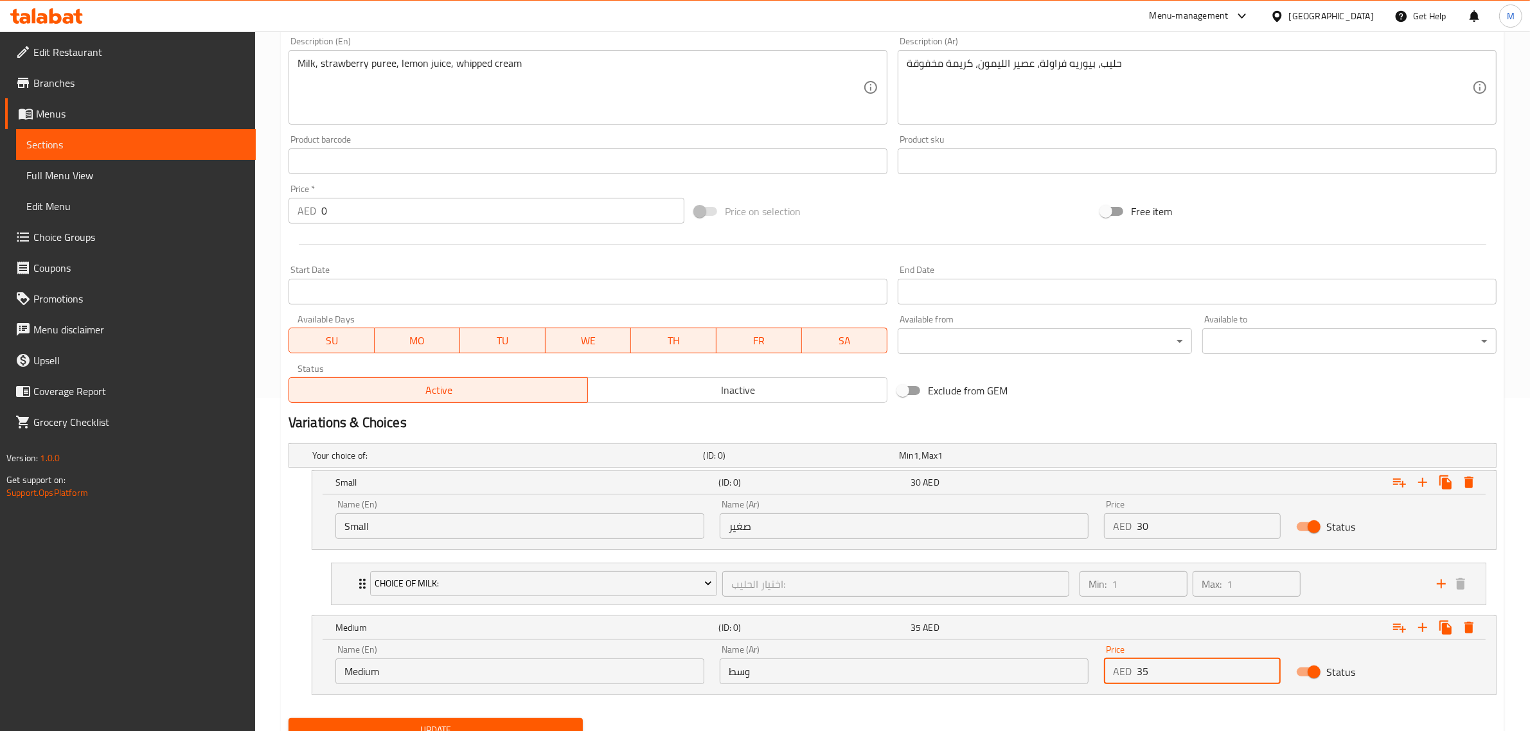
click at [1148, 407] on div "Exclude from GEM" at bounding box center [1095, 390] width 406 height 35
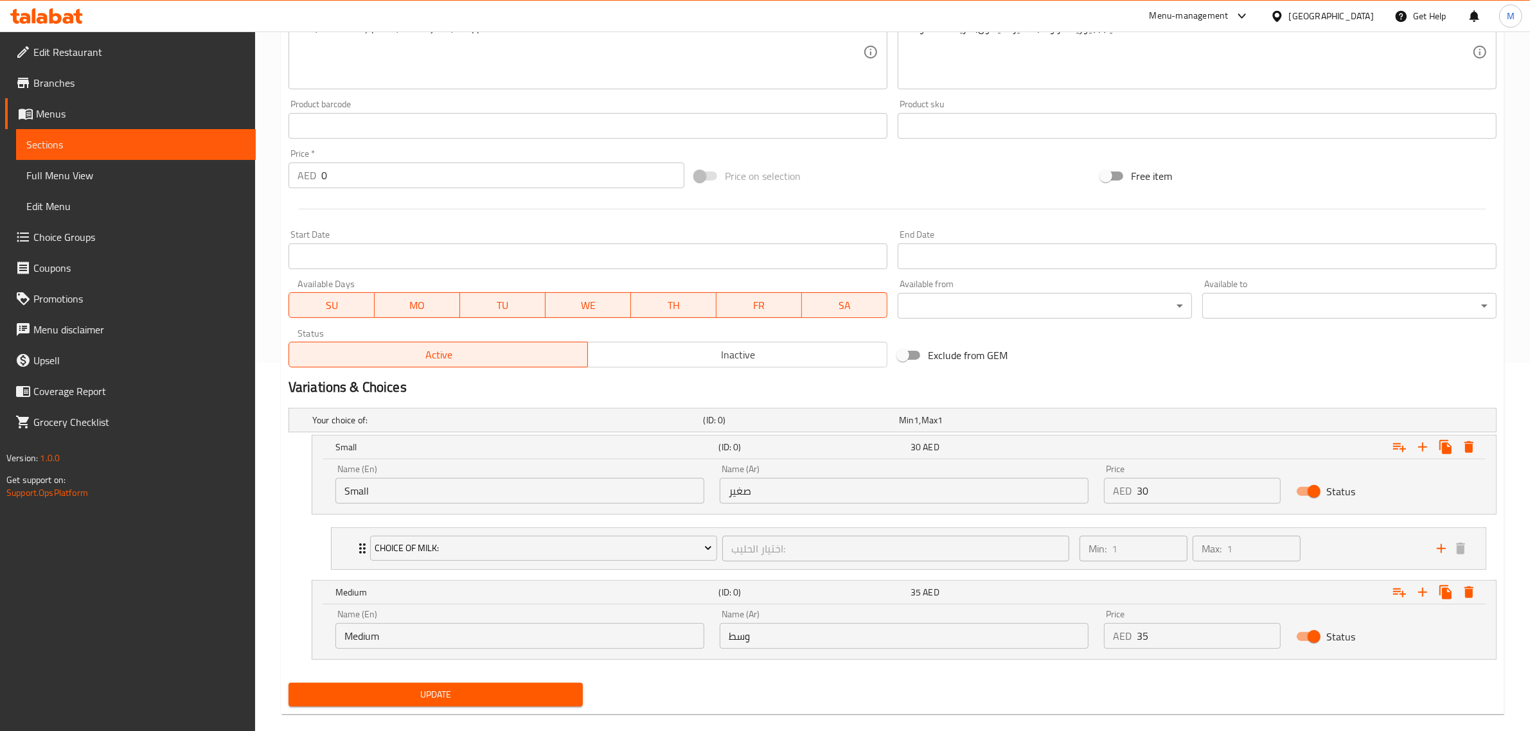
scroll to position [387, 0]
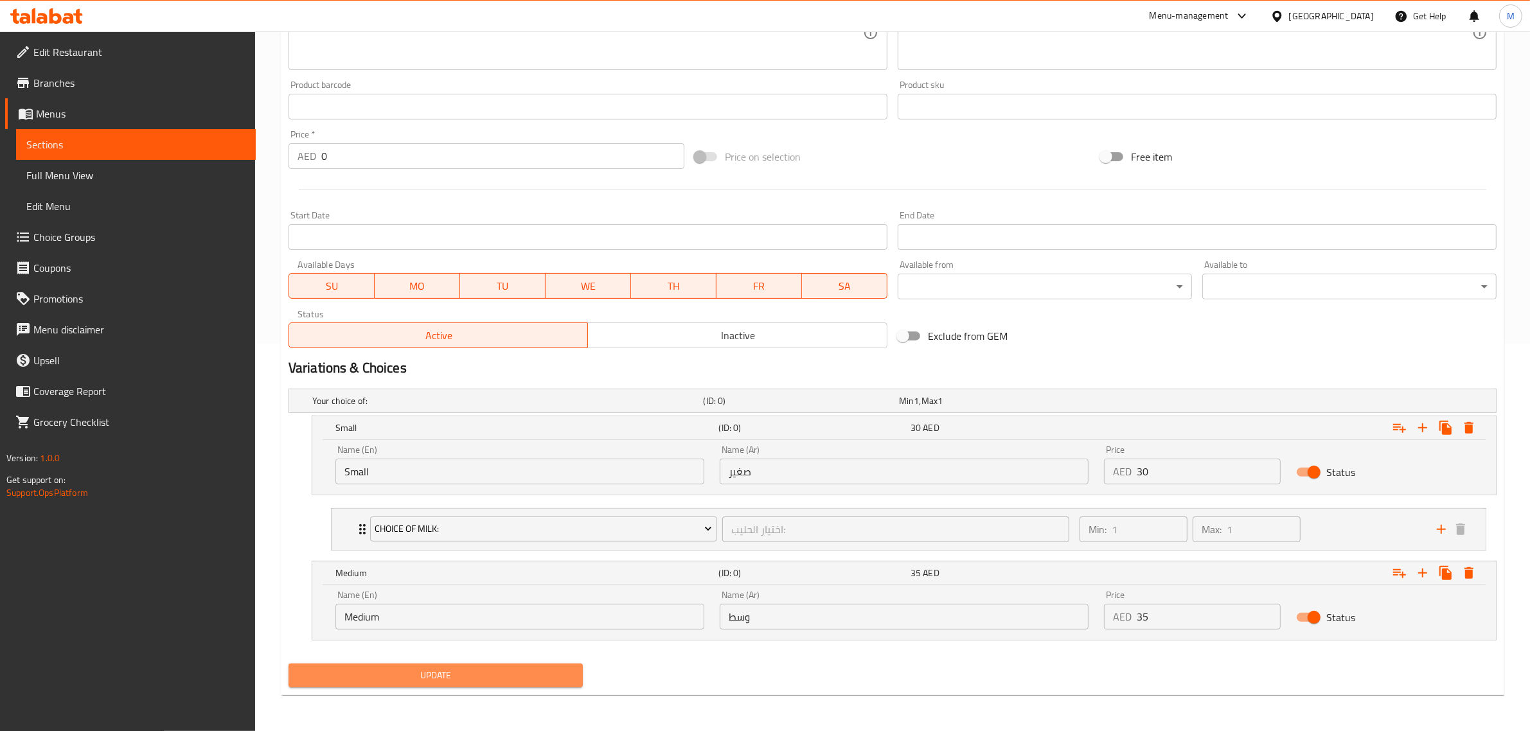
click at [459, 678] on span "Update" at bounding box center [436, 676] width 274 height 16
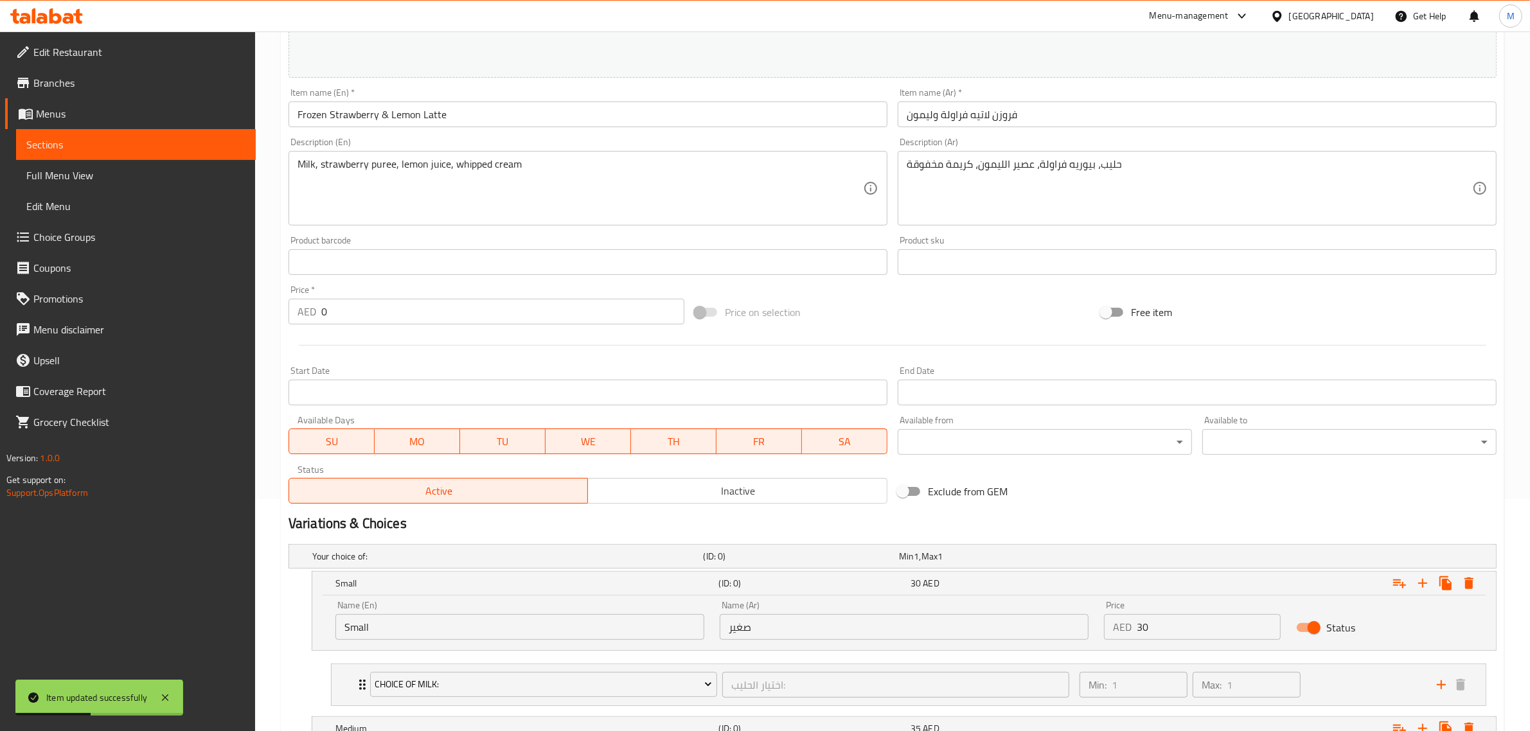
scroll to position [66, 0]
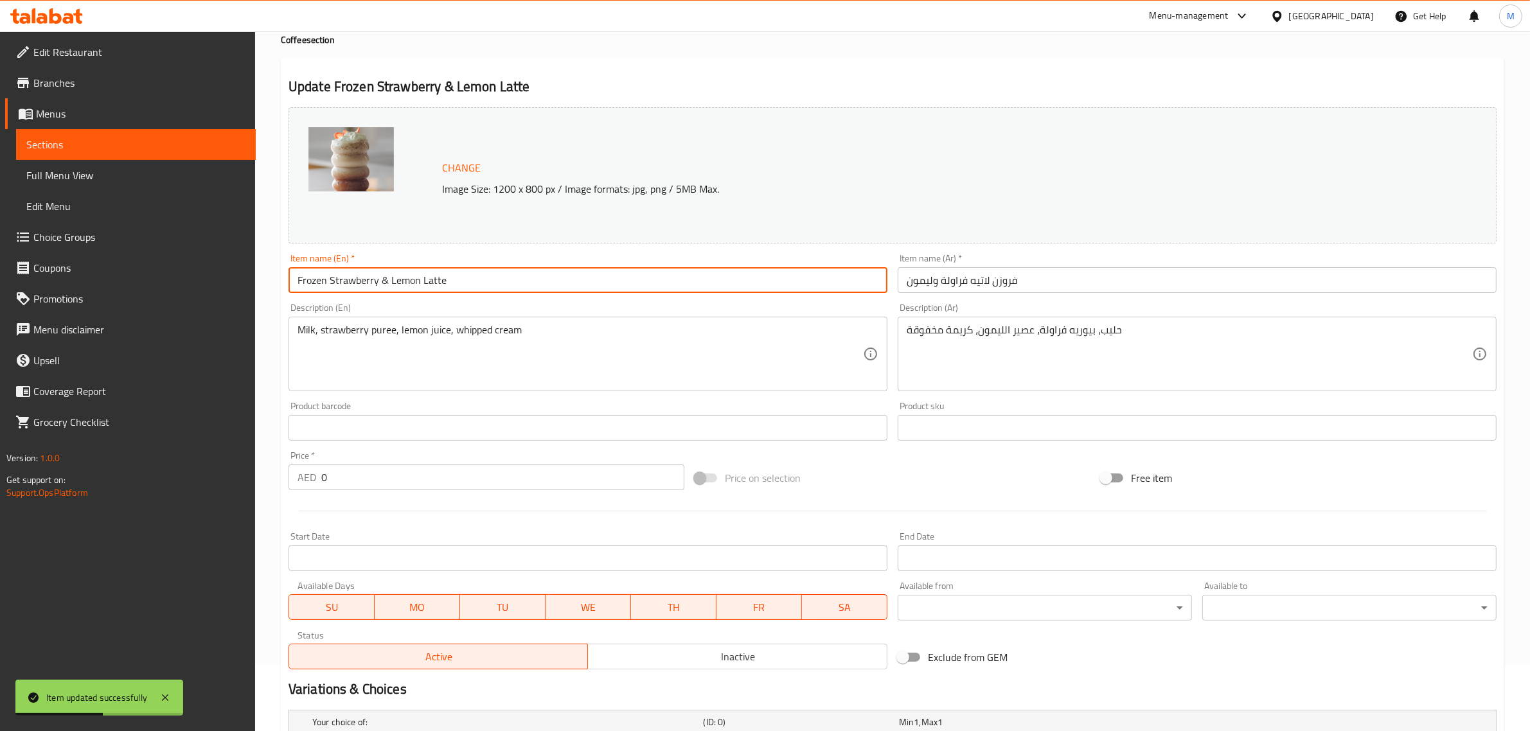
click at [564, 280] on input "Frozen Strawberry & Lemon Latte" at bounding box center [587, 280] width 599 height 26
click at [927, 470] on div "Price on selection" at bounding box center [892, 478] width 406 height 35
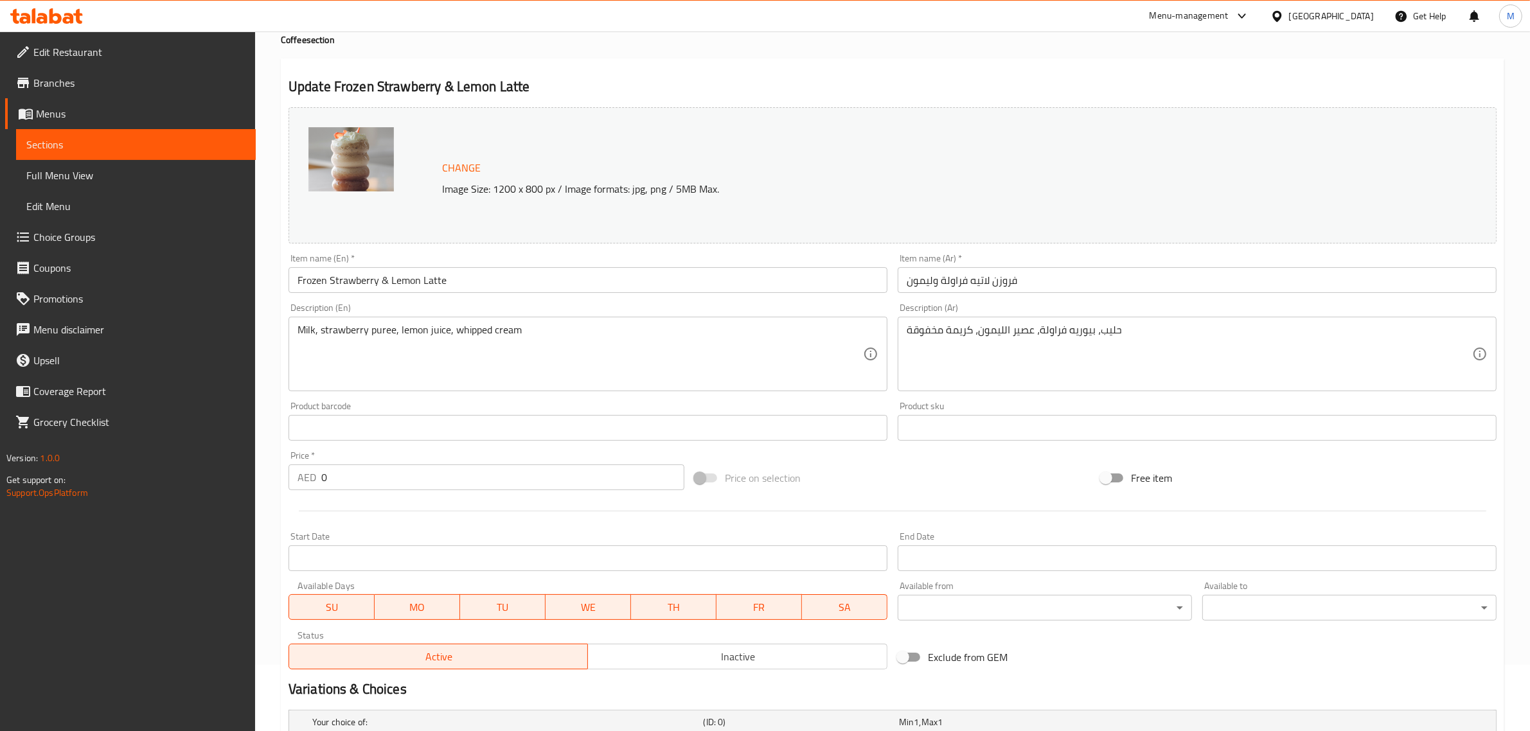
click at [917, 483] on div "Price on selection" at bounding box center [892, 478] width 406 height 35
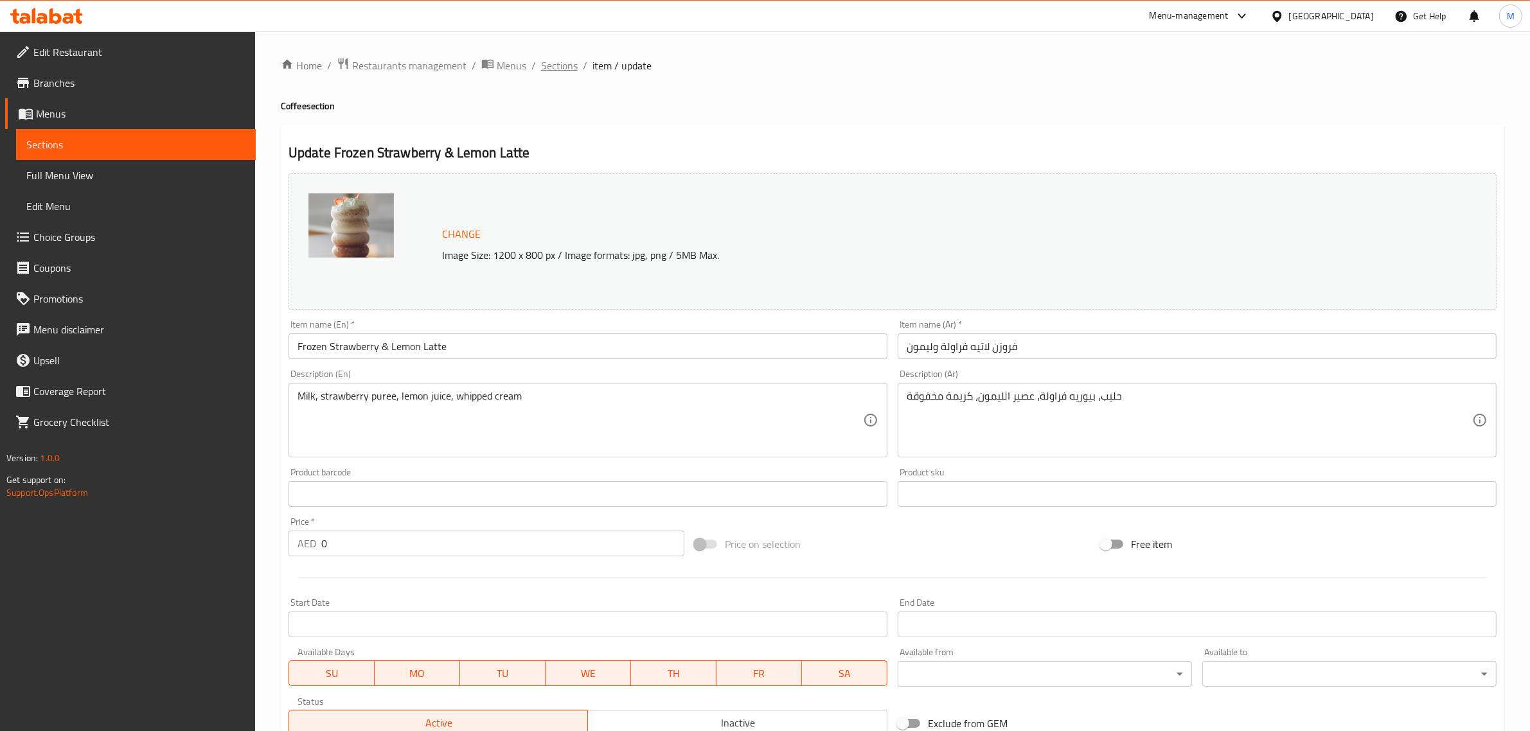
click at [553, 66] on span "Sections" at bounding box center [559, 65] width 37 height 15
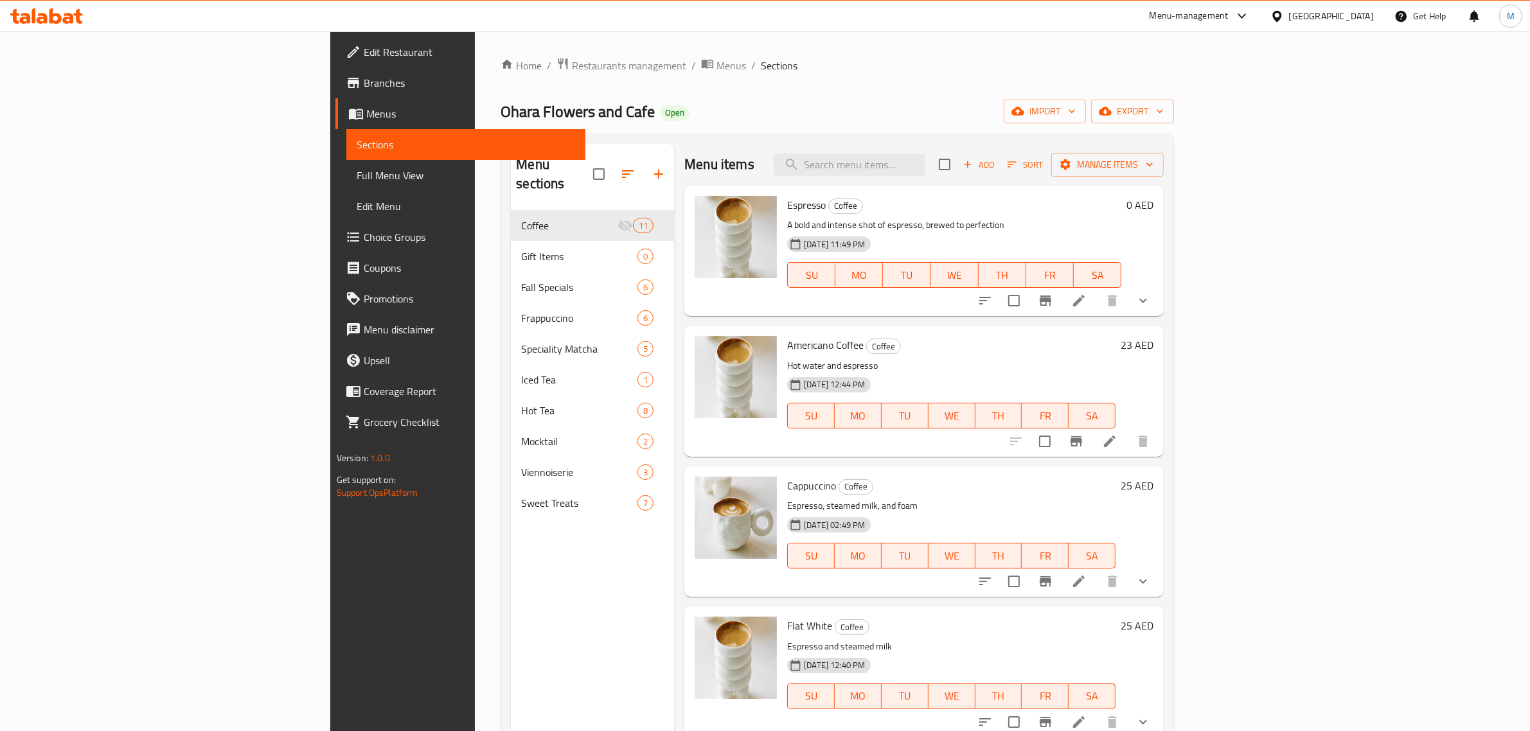
click at [879, 622] on h6 "Flat White Coffee" at bounding box center [951, 626] width 328 height 18
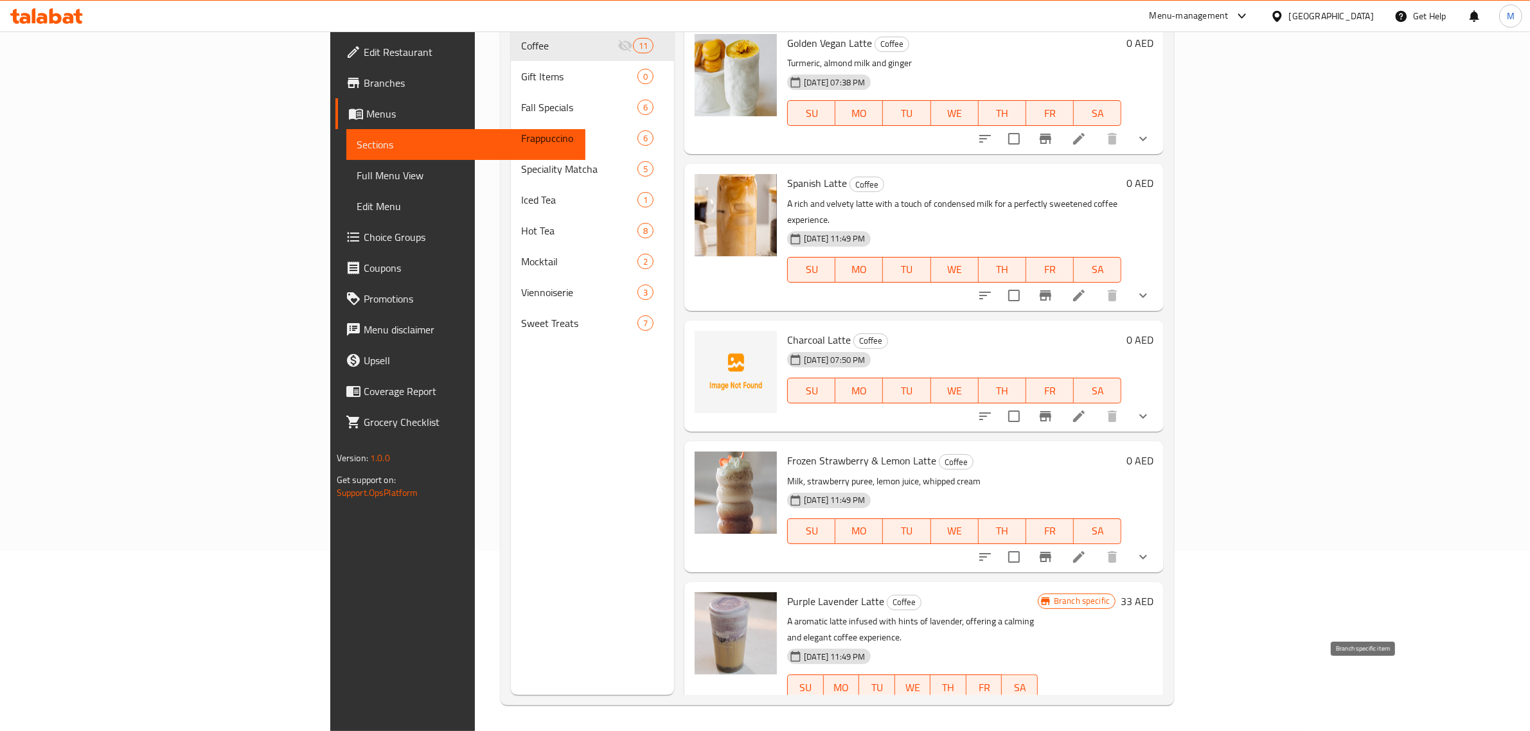
click at [1053, 705] on icon "Branch-specific-item" at bounding box center [1045, 712] width 15 height 15
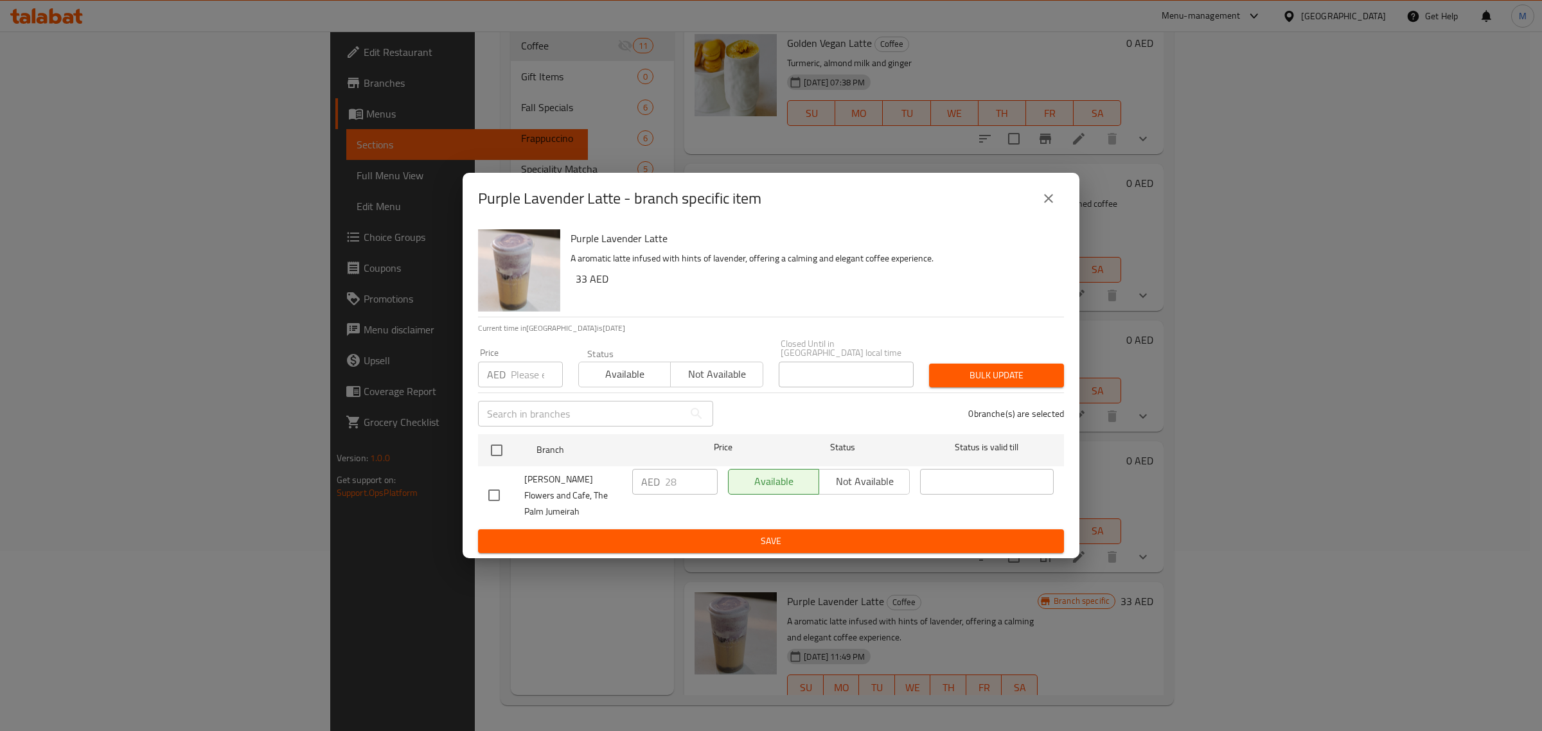
click at [489, 495] on input "checkbox" at bounding box center [494, 495] width 27 height 27
checkbox input "true"
drag, startPoint x: 680, startPoint y: 495, endPoint x: 625, endPoint y: 490, distance: 54.9
click at [625, 490] on div "[PERSON_NAME] Flowers and Cafe, The Palm Jumeirah AED 28 ​ Available Not availa…" at bounding box center [771, 496] width 576 height 64
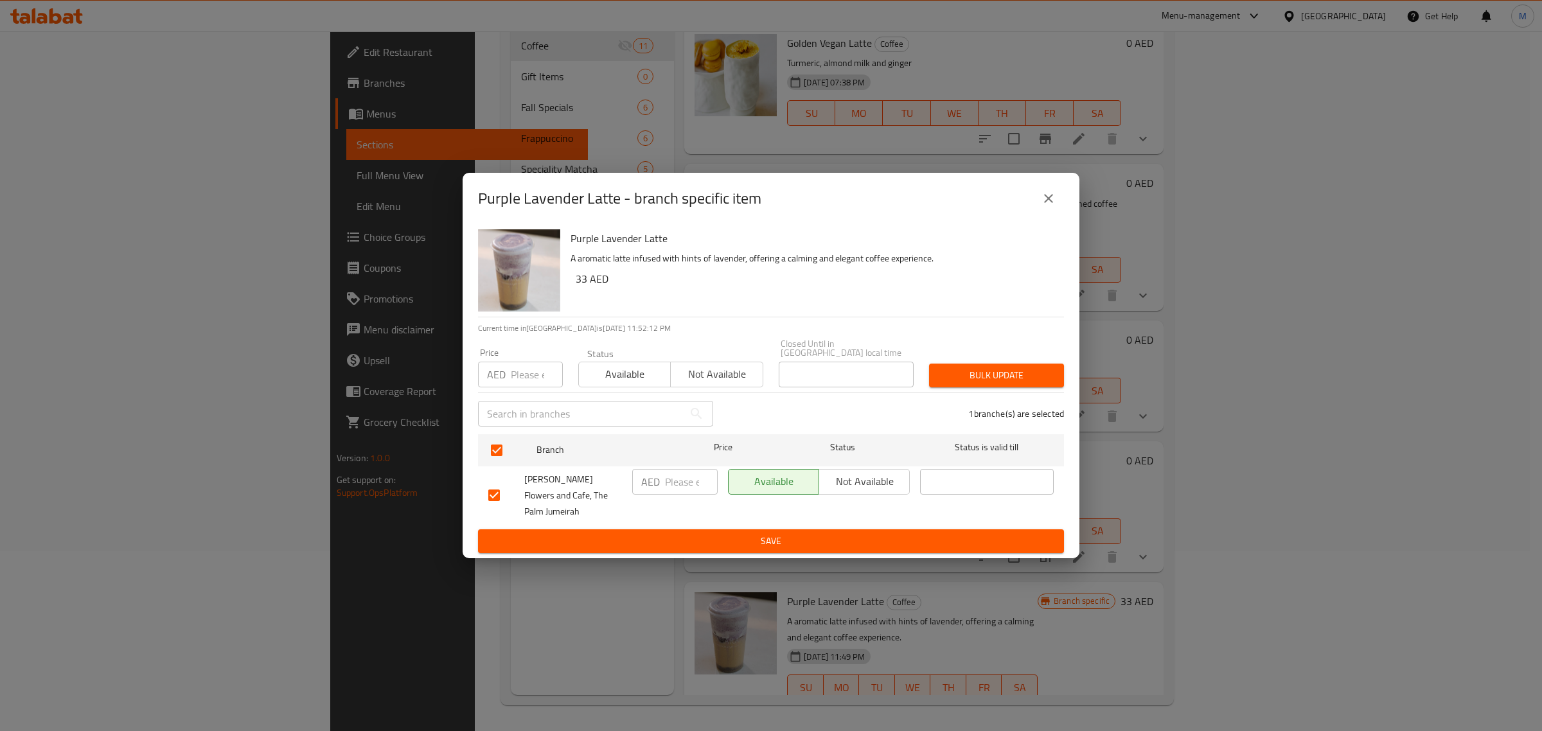
click at [682, 518] on div "AED ​" at bounding box center [675, 496] width 96 height 64
click at [689, 533] on span "Save" at bounding box center [770, 541] width 565 height 16
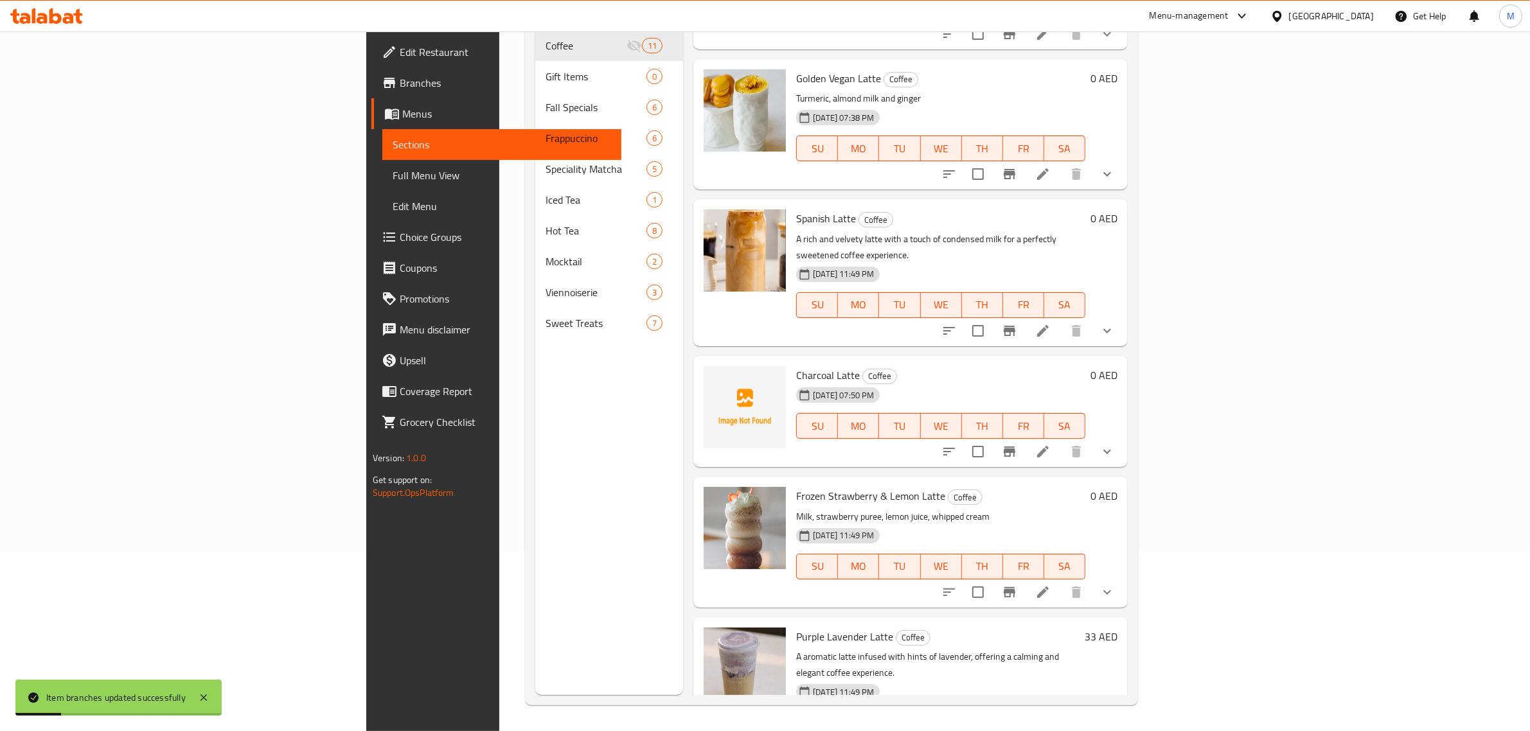
click at [1117, 628] on h6 "33 AED" at bounding box center [1100, 637] width 33 height 18
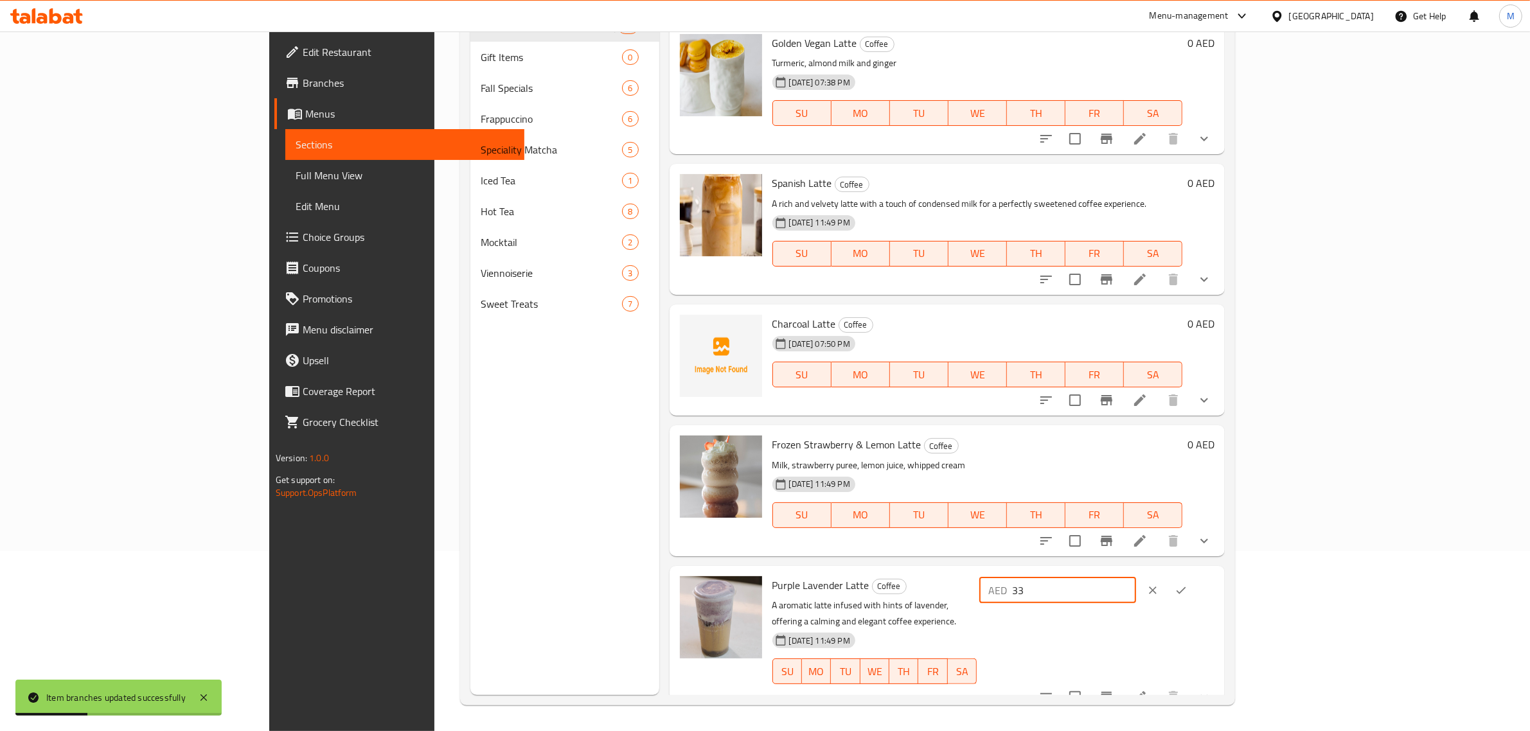
drag, startPoint x: 1348, startPoint y: 590, endPoint x: 1289, endPoint y: 590, distance: 58.5
click at [1136, 590] on div "AED 33 ​" at bounding box center [1057, 591] width 157 height 26
type input "0"
click at [1187, 585] on icon "ok" at bounding box center [1180, 590] width 13 height 13
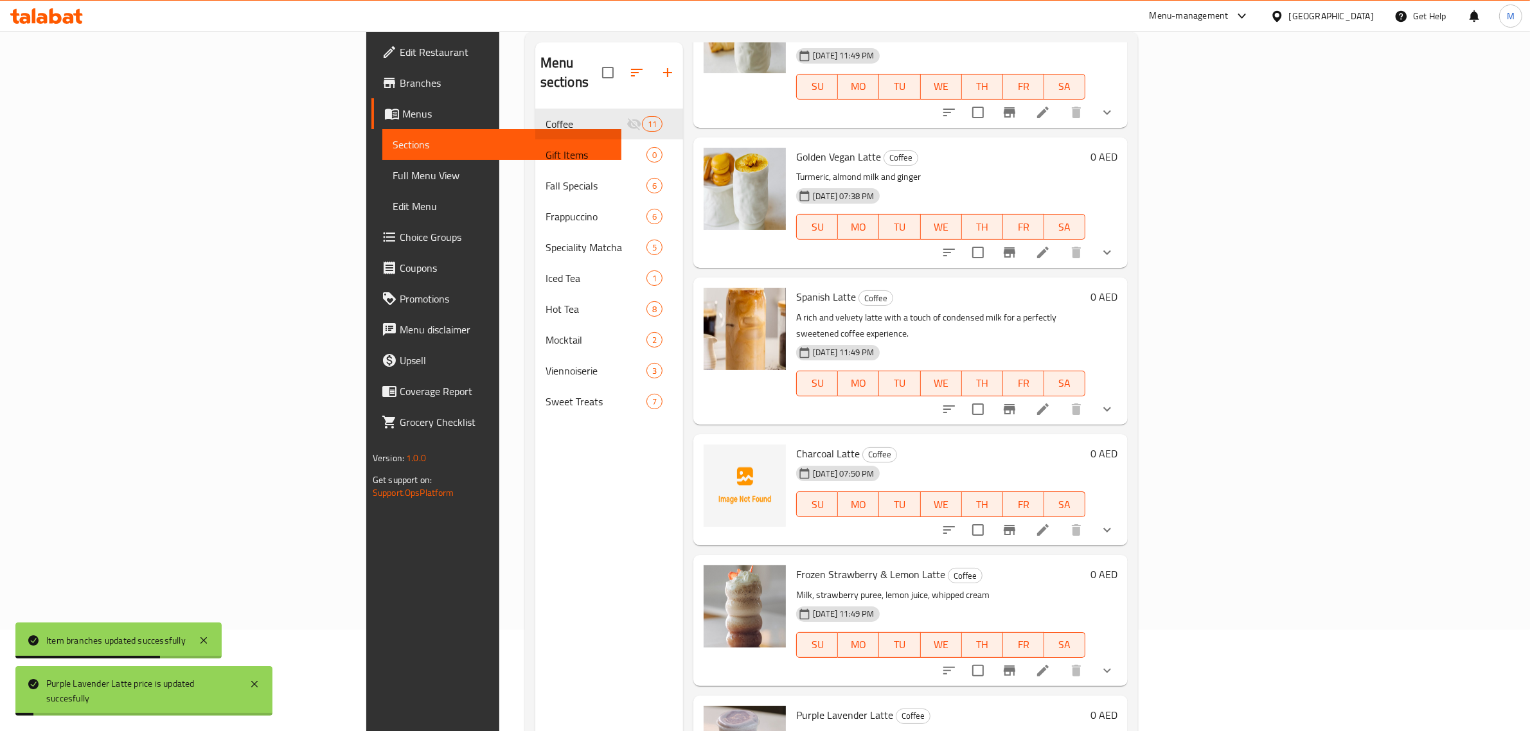
scroll to position [181, 0]
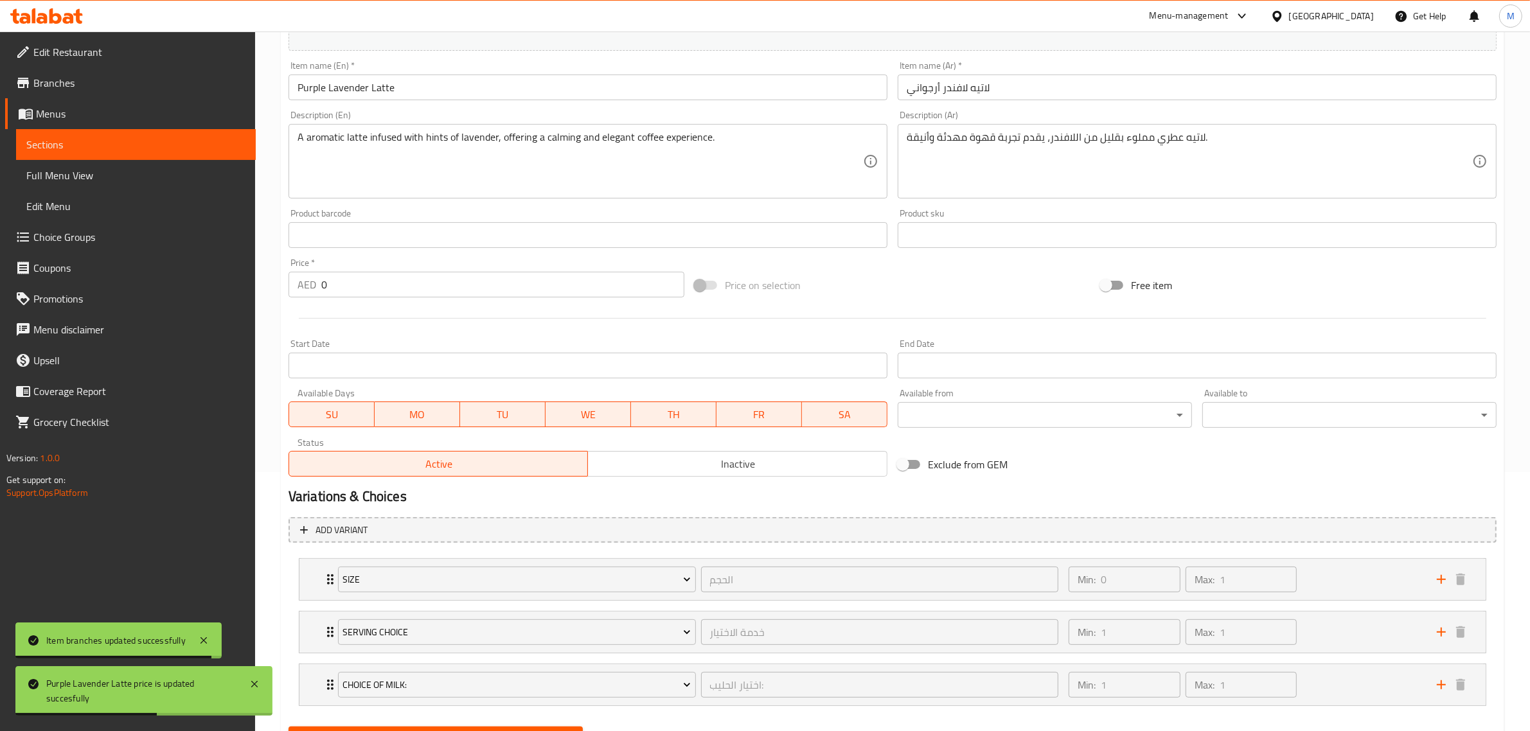
scroll to position [322, 0]
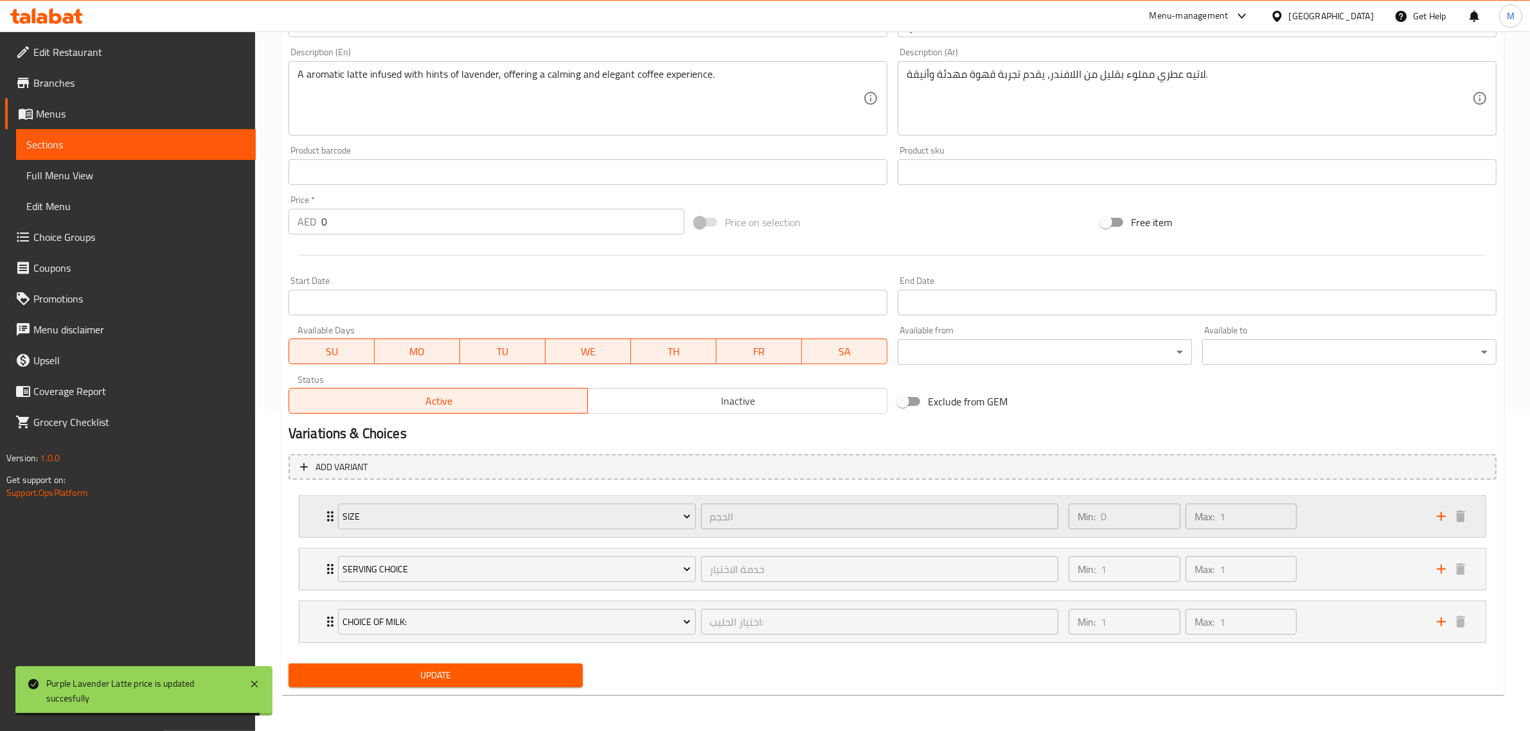
click at [1309, 520] on div "Min: 0 ​ Max: 1 ​" at bounding box center [1245, 516] width 368 height 41
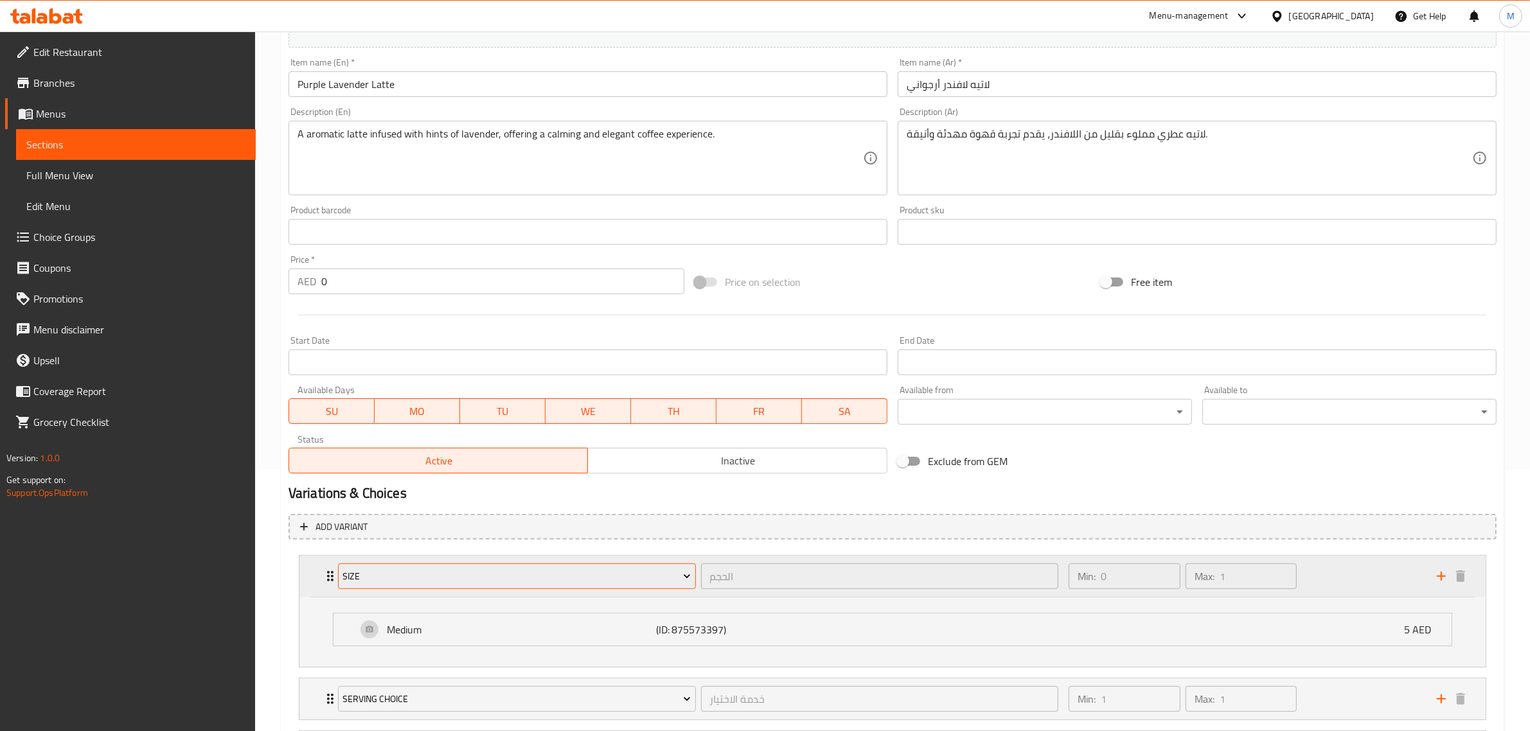
scroll to position [161, 0]
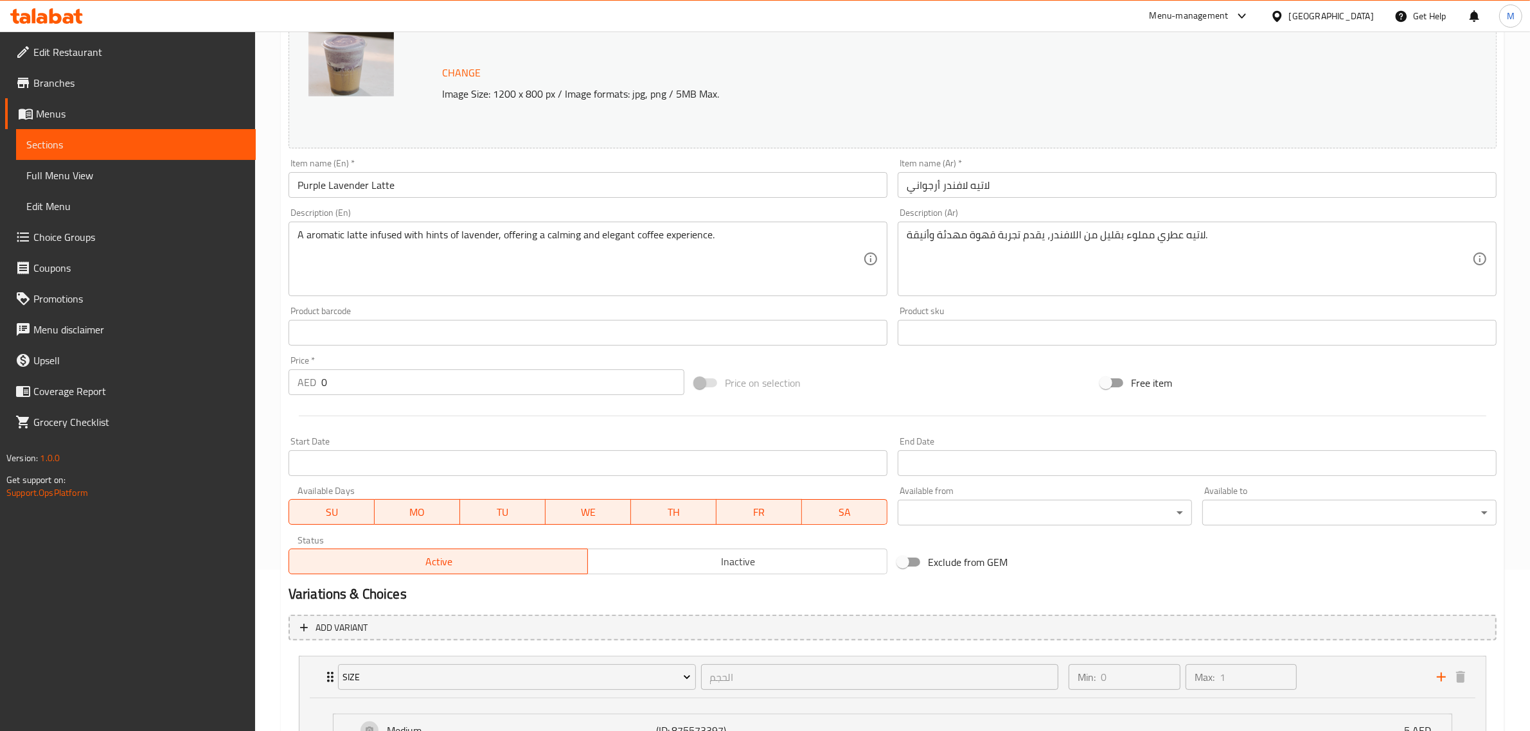
click at [408, 187] on input "Purple Lavender Latte" at bounding box center [587, 185] width 599 height 26
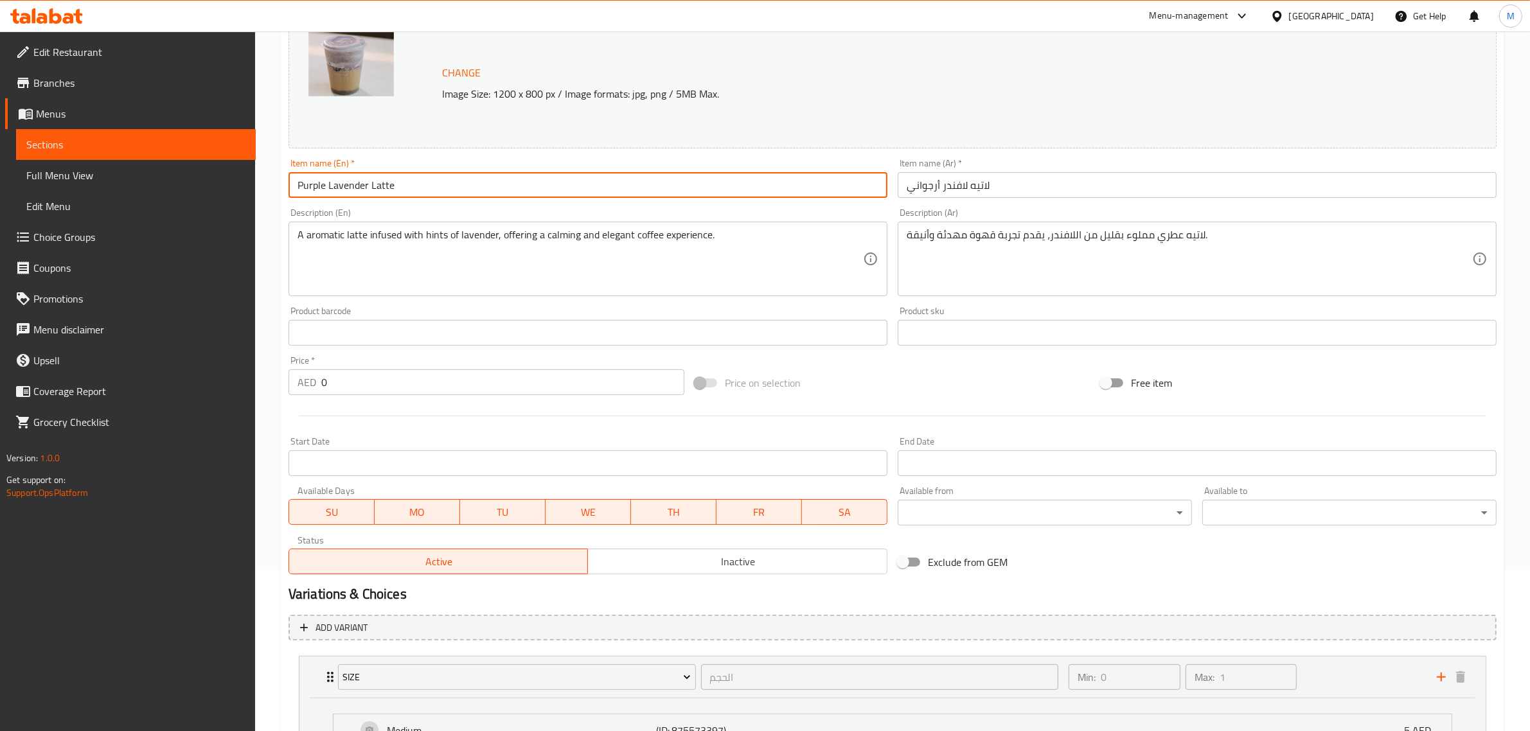
click at [408, 187] on input "Purple Lavender Latte" at bounding box center [587, 185] width 599 height 26
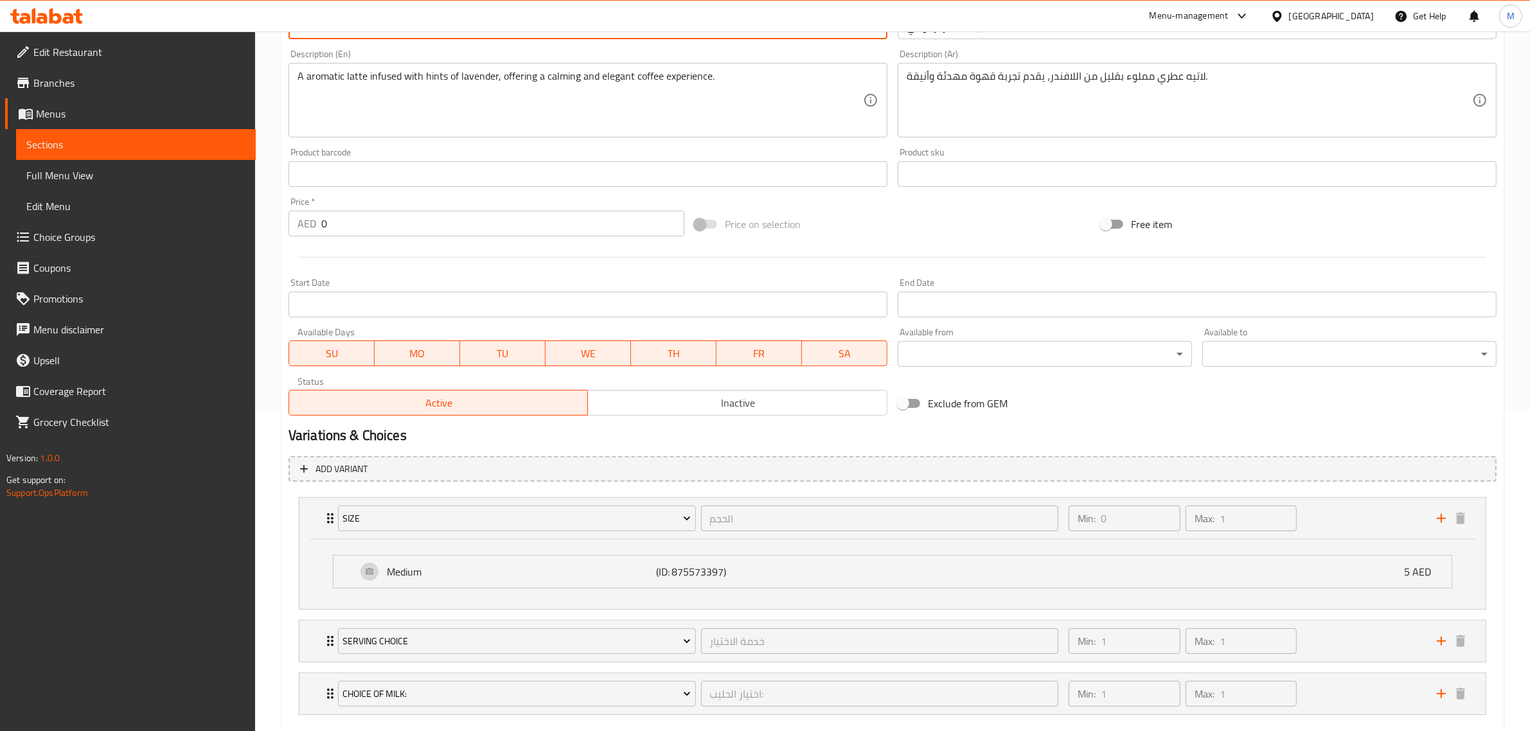
scroll to position [322, 0]
click at [1077, 421] on div "Variations & Choices" at bounding box center [892, 434] width 1218 height 30
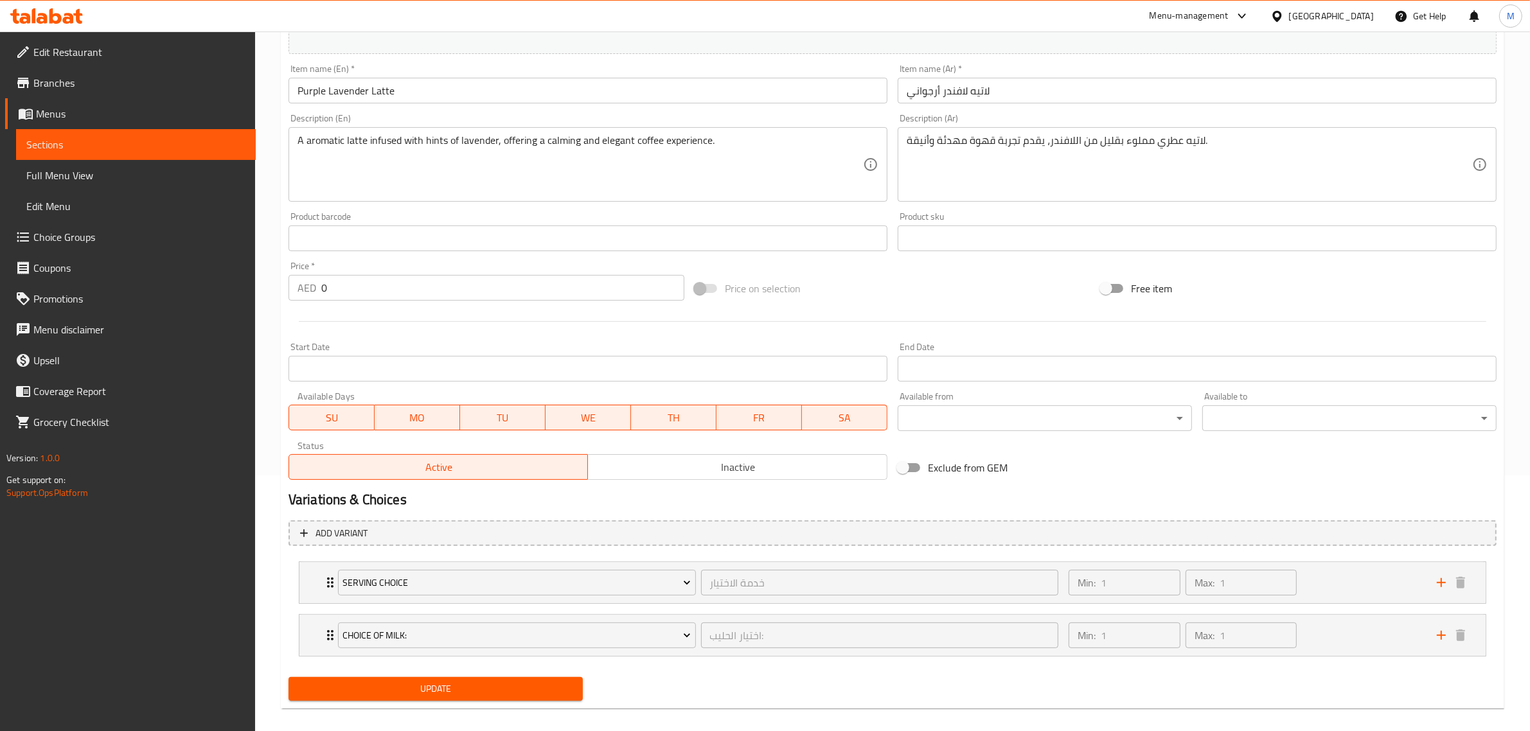
scroll to position [269, 0]
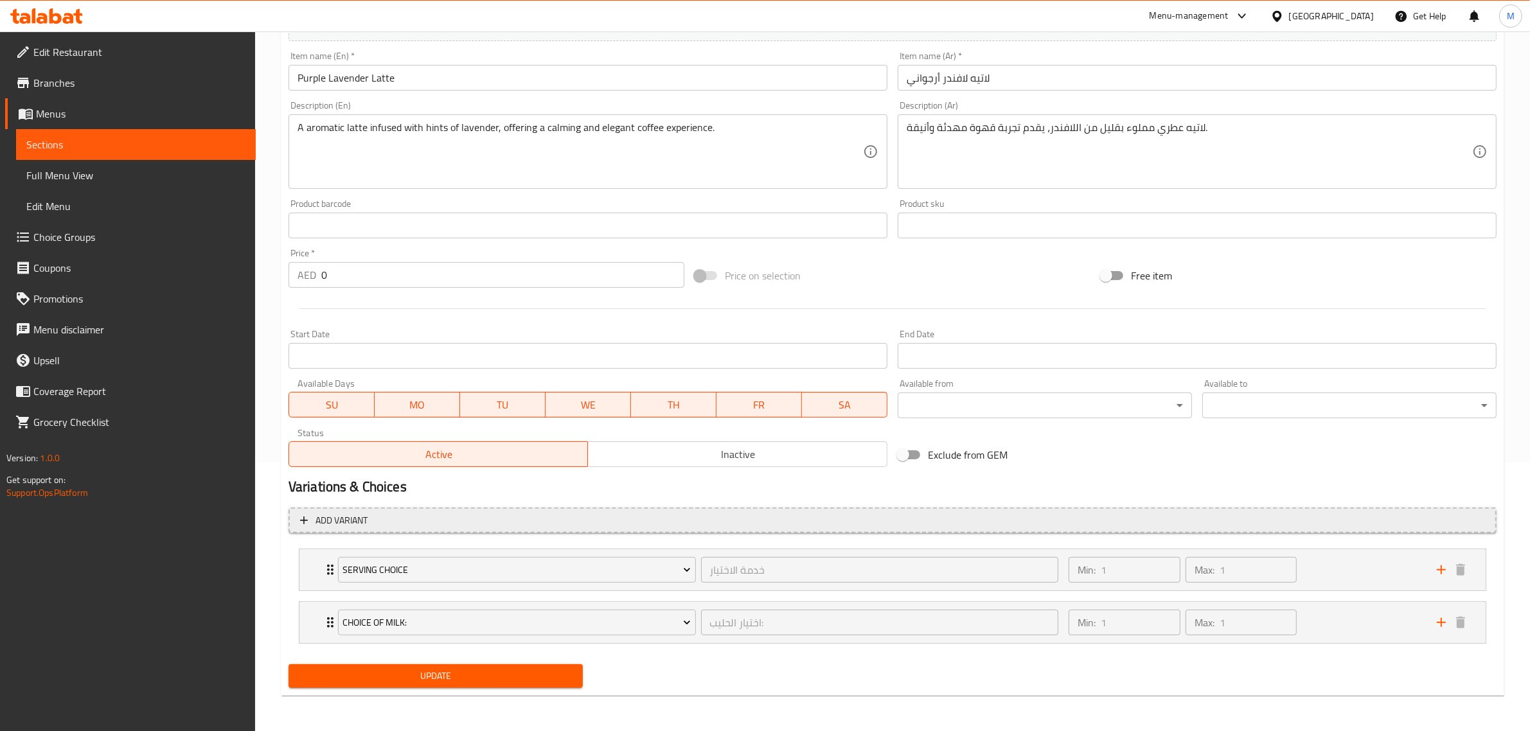
click at [672, 519] on span "Add variant" at bounding box center [892, 521] width 1185 height 16
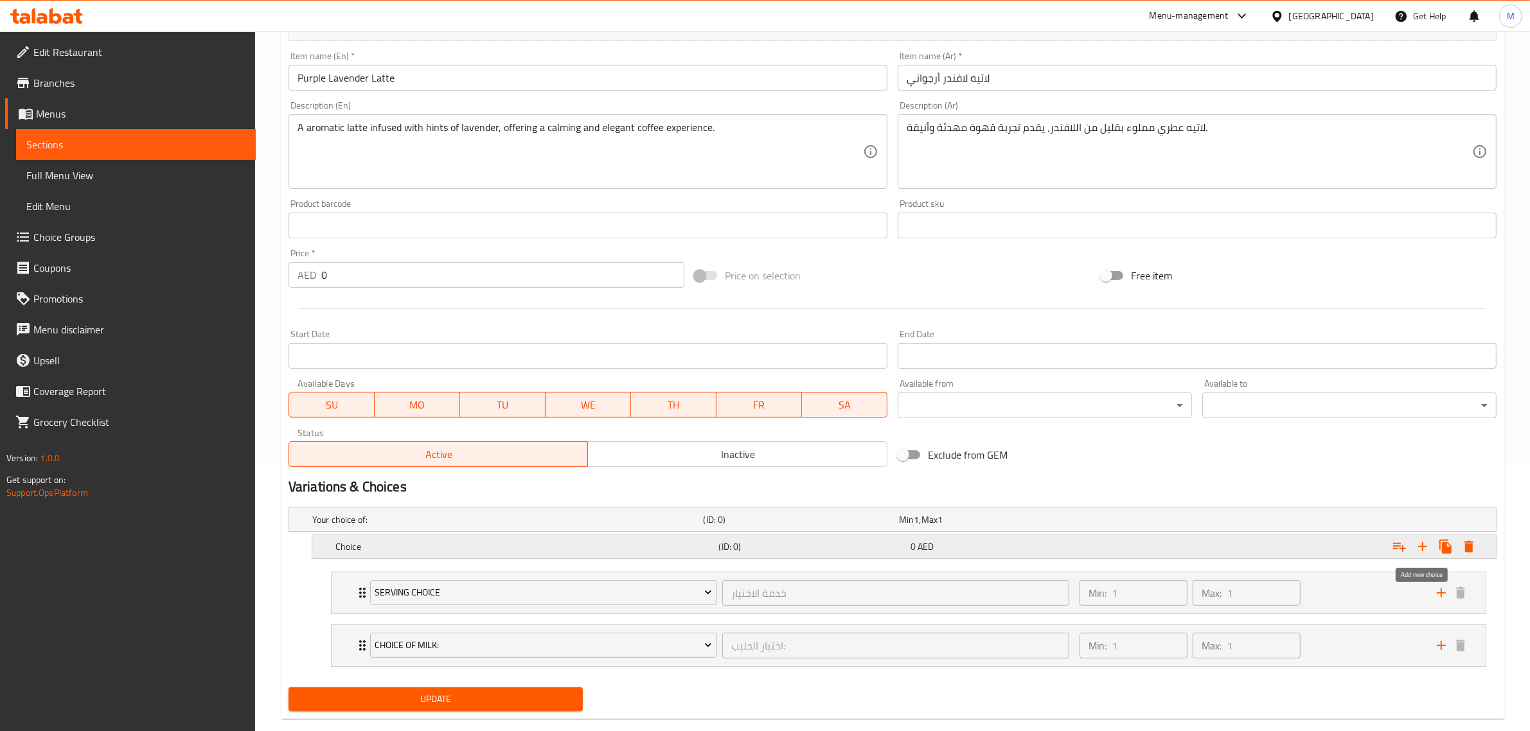
click at [1423, 544] on icon "Expand" at bounding box center [1422, 546] width 9 height 9
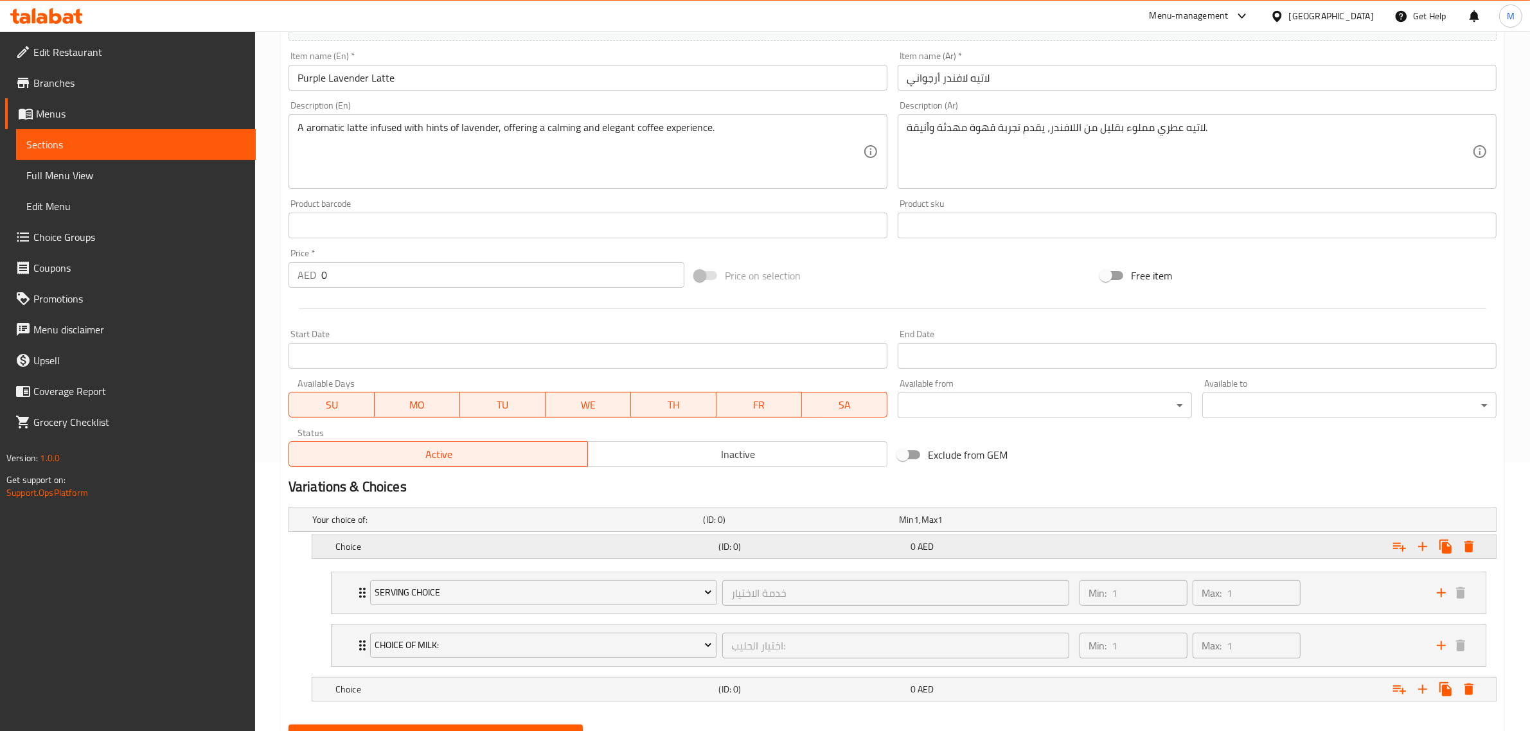
click at [493, 541] on h5 "Choice" at bounding box center [524, 546] width 378 height 13
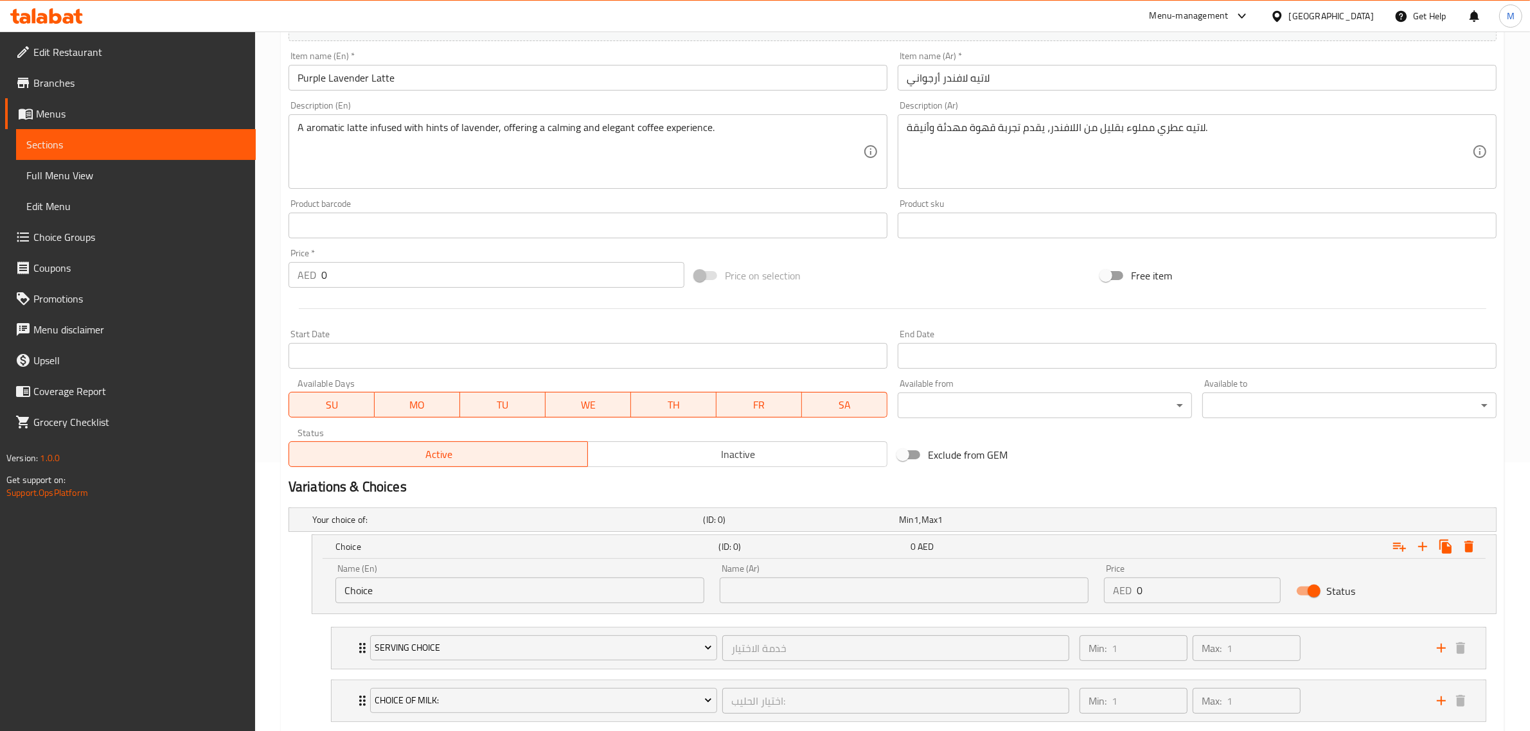
click at [473, 598] on input "Choice" at bounding box center [519, 591] width 369 height 26
click at [474, 598] on input "Choice" at bounding box center [519, 591] width 369 height 26
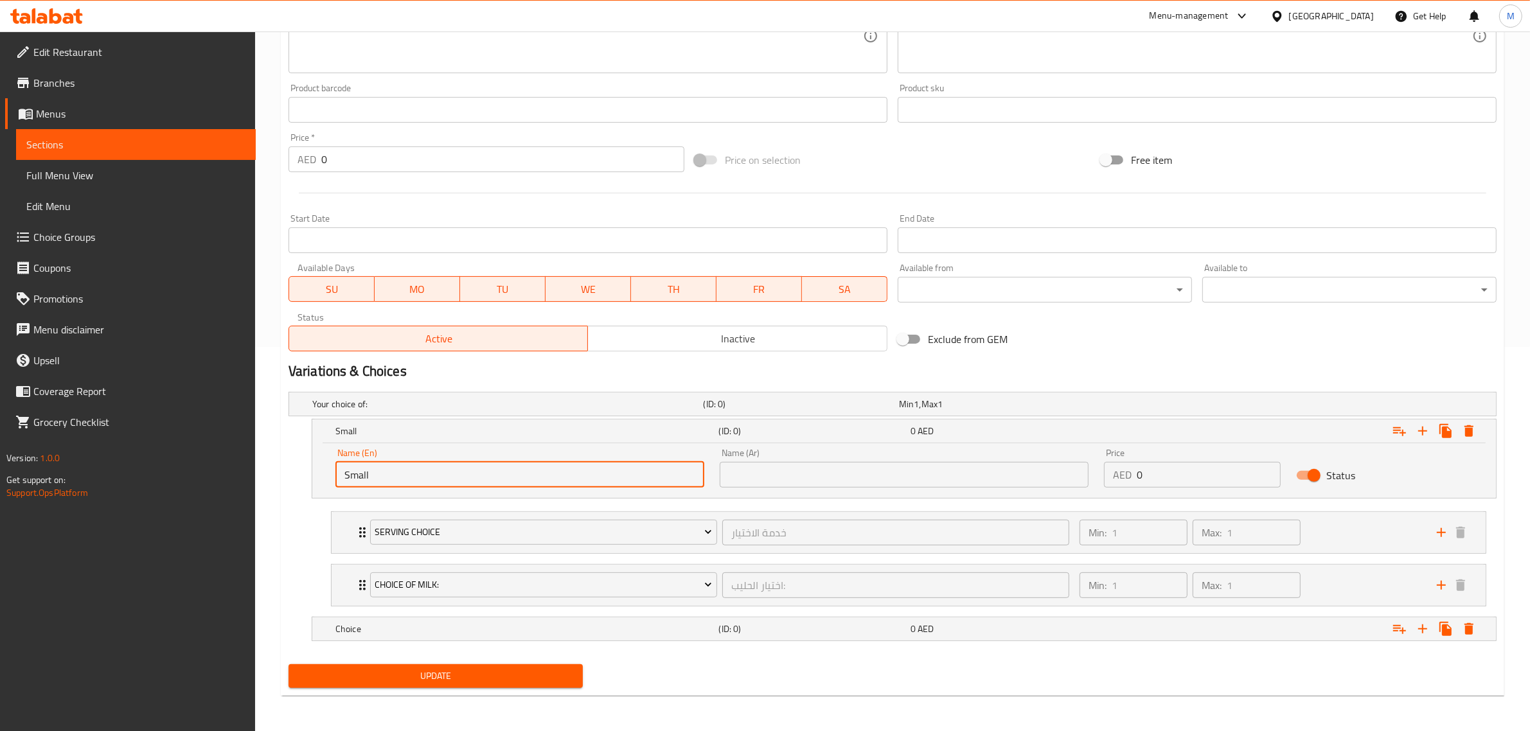
scroll to position [386, 0]
type input "Small"
click at [470, 624] on h5 "Choice" at bounding box center [524, 628] width 378 height 13
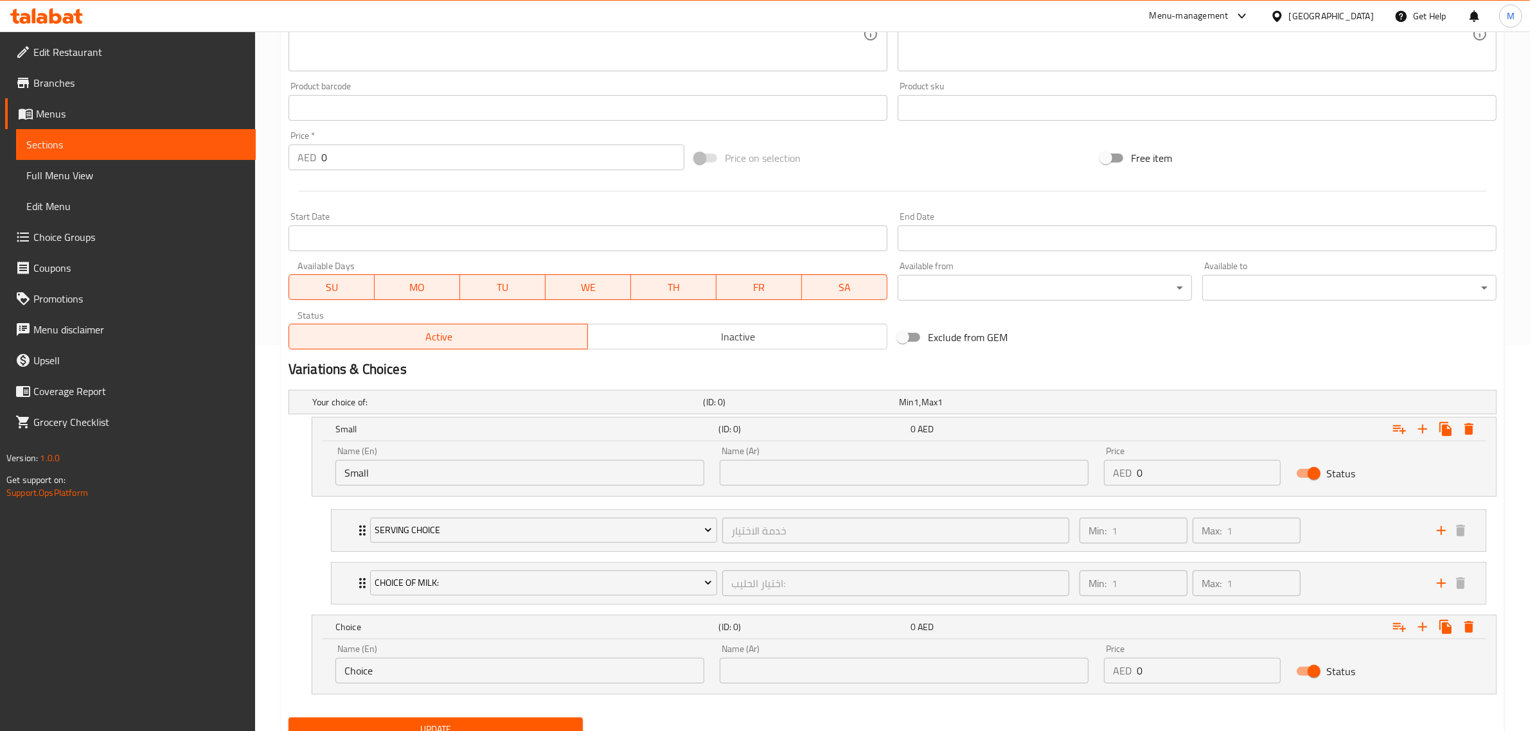
click at [441, 662] on input "Choice" at bounding box center [519, 671] width 369 height 26
type input "Medium"
click at [831, 679] on input "text" at bounding box center [904, 671] width 369 height 26
type input "وسط"
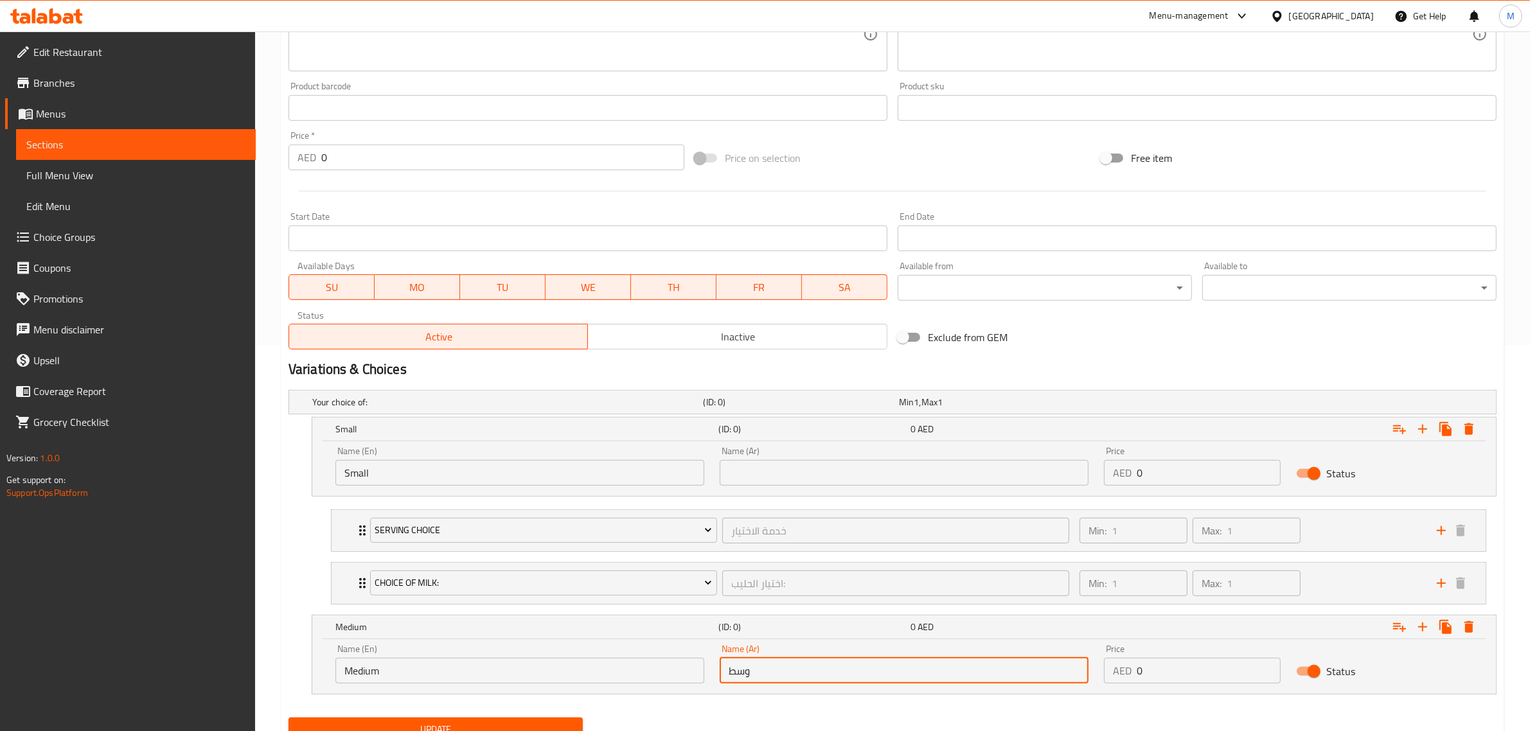
click at [847, 477] on input "text" at bounding box center [904, 473] width 369 height 26
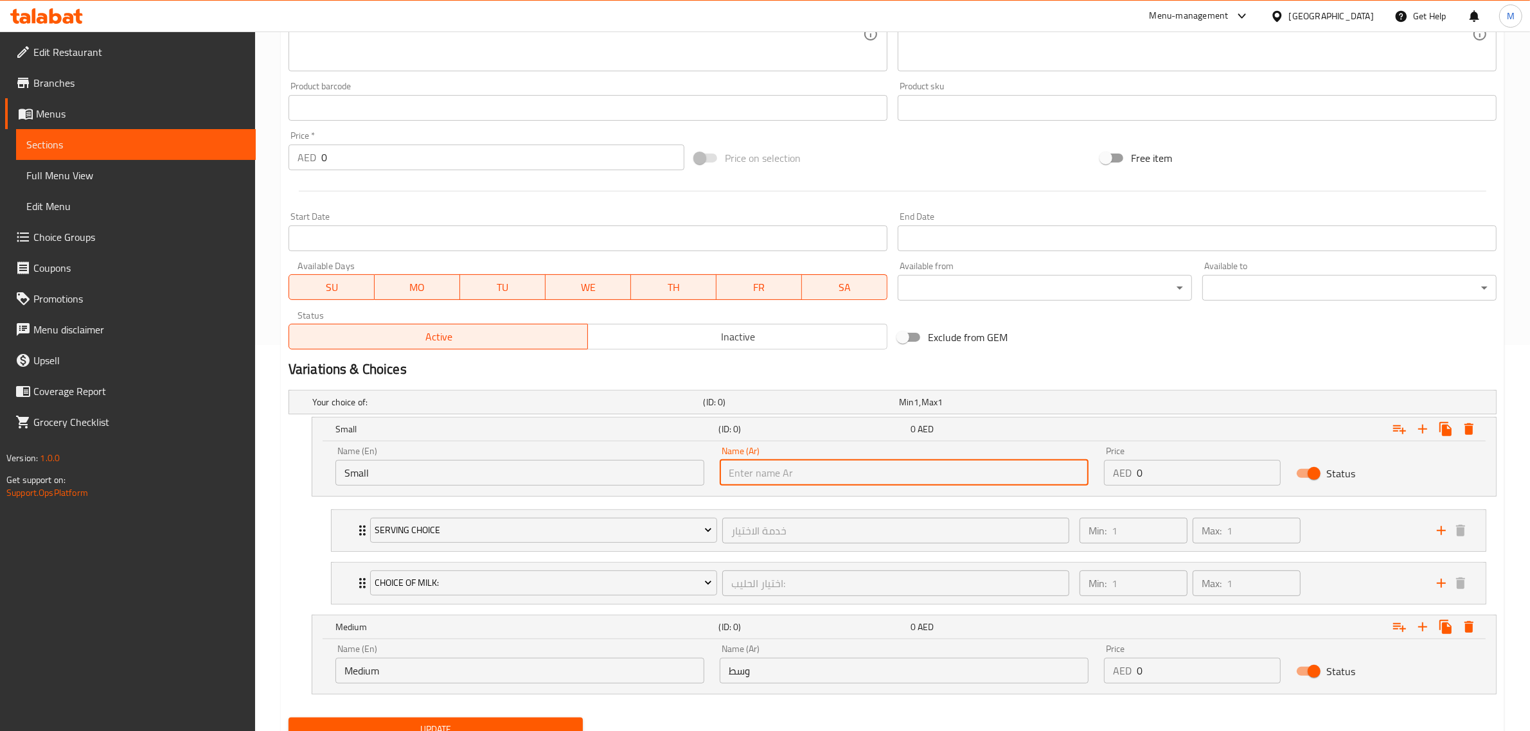
type input "صغير"
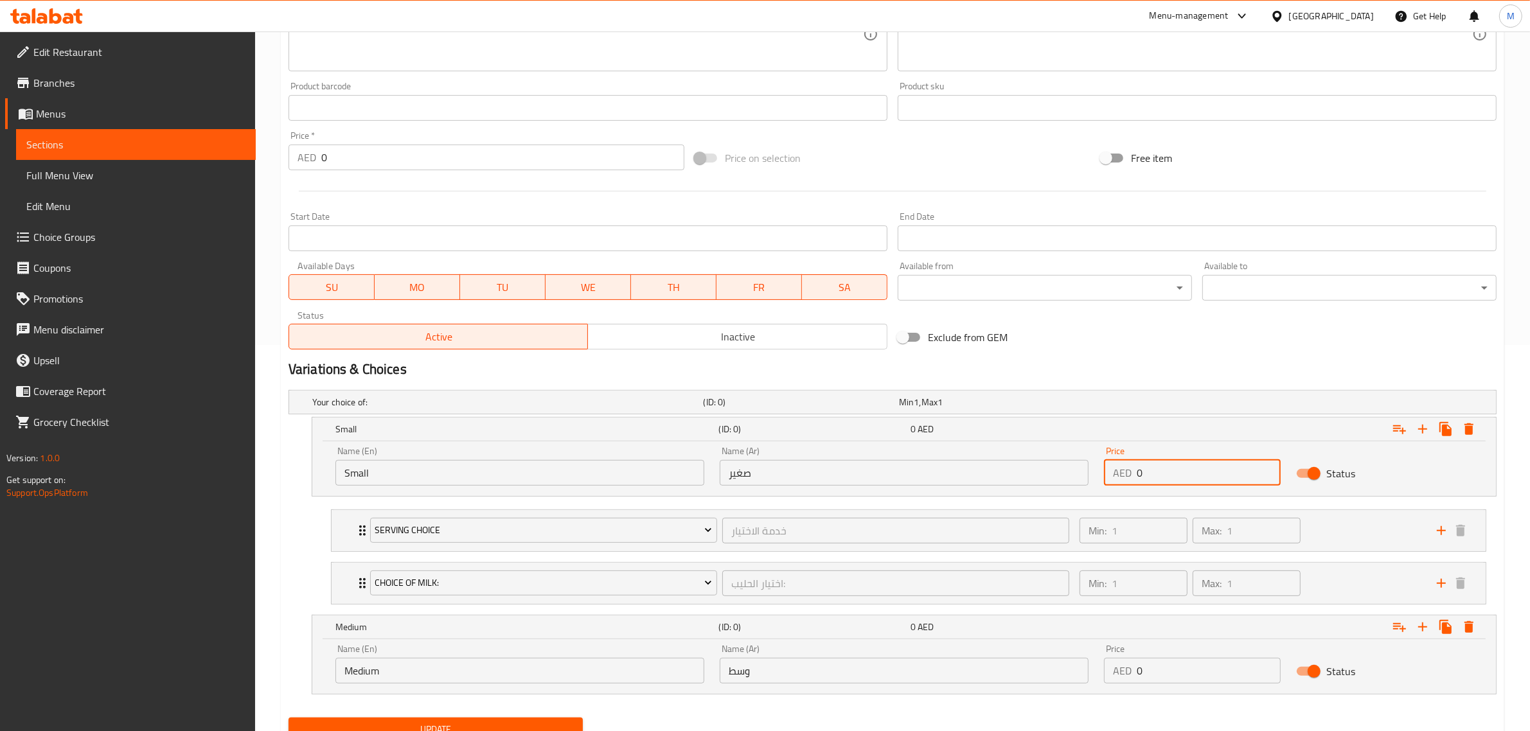
drag, startPoint x: 1149, startPoint y: 470, endPoint x: 1119, endPoint y: 474, distance: 30.5
click at [1119, 474] on div "AED 0 Price" at bounding box center [1192, 473] width 177 height 26
type input "30"
drag, startPoint x: 1151, startPoint y: 663, endPoint x: 1119, endPoint y: 668, distance: 33.2
click at [1119, 668] on div "AED 0 Price" at bounding box center [1192, 671] width 177 height 26
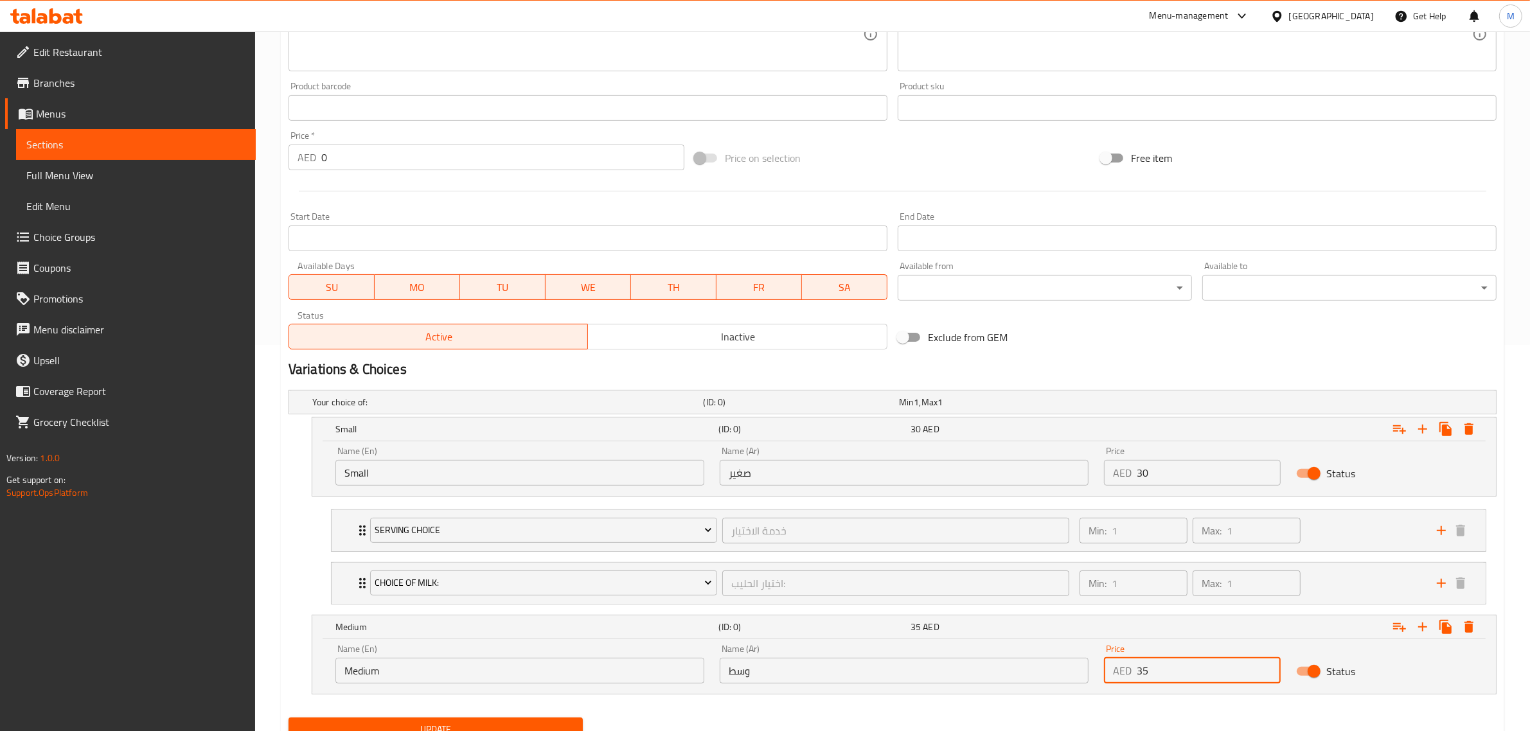
type input "35"
click at [1165, 355] on div "Variations & Choices" at bounding box center [892, 370] width 1218 height 30
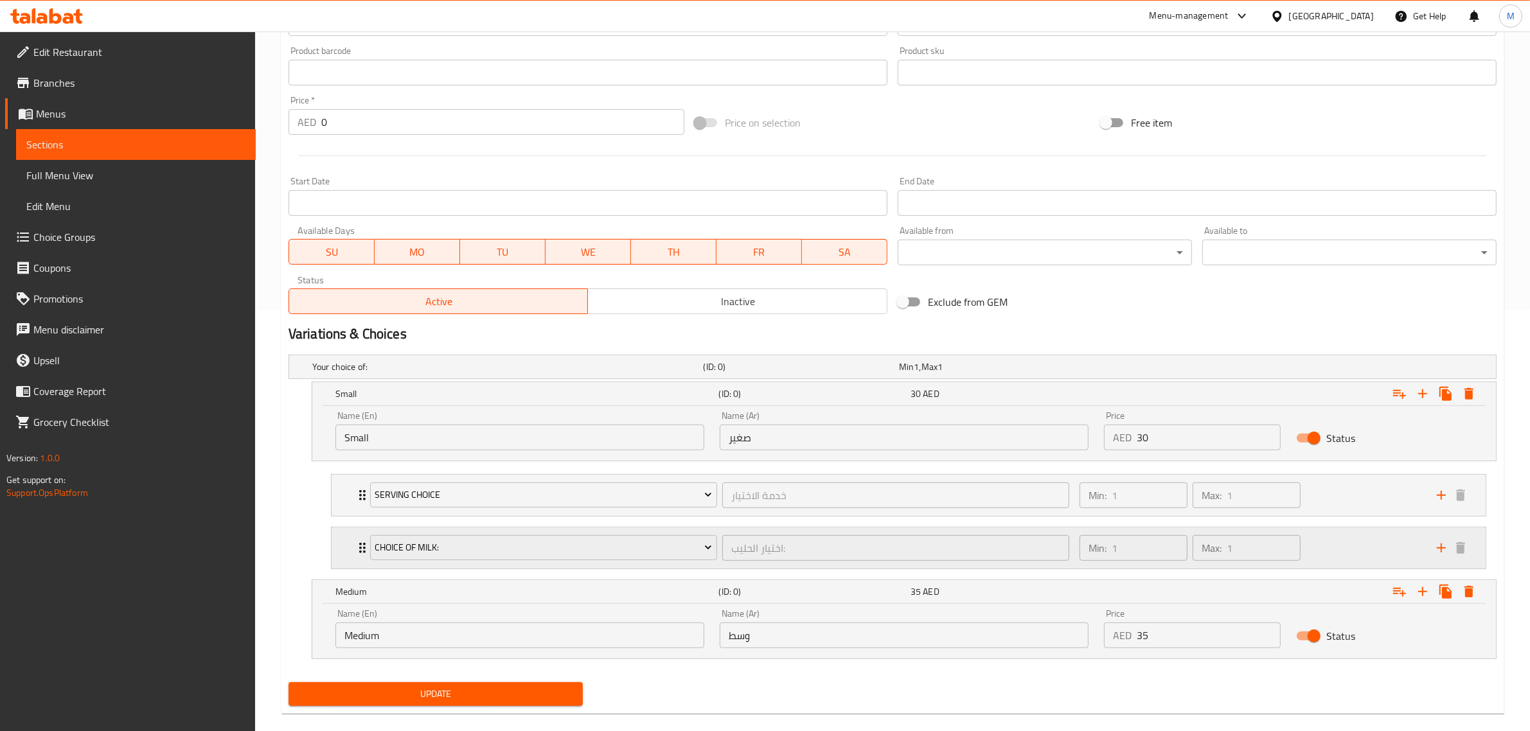
scroll to position [441, 0]
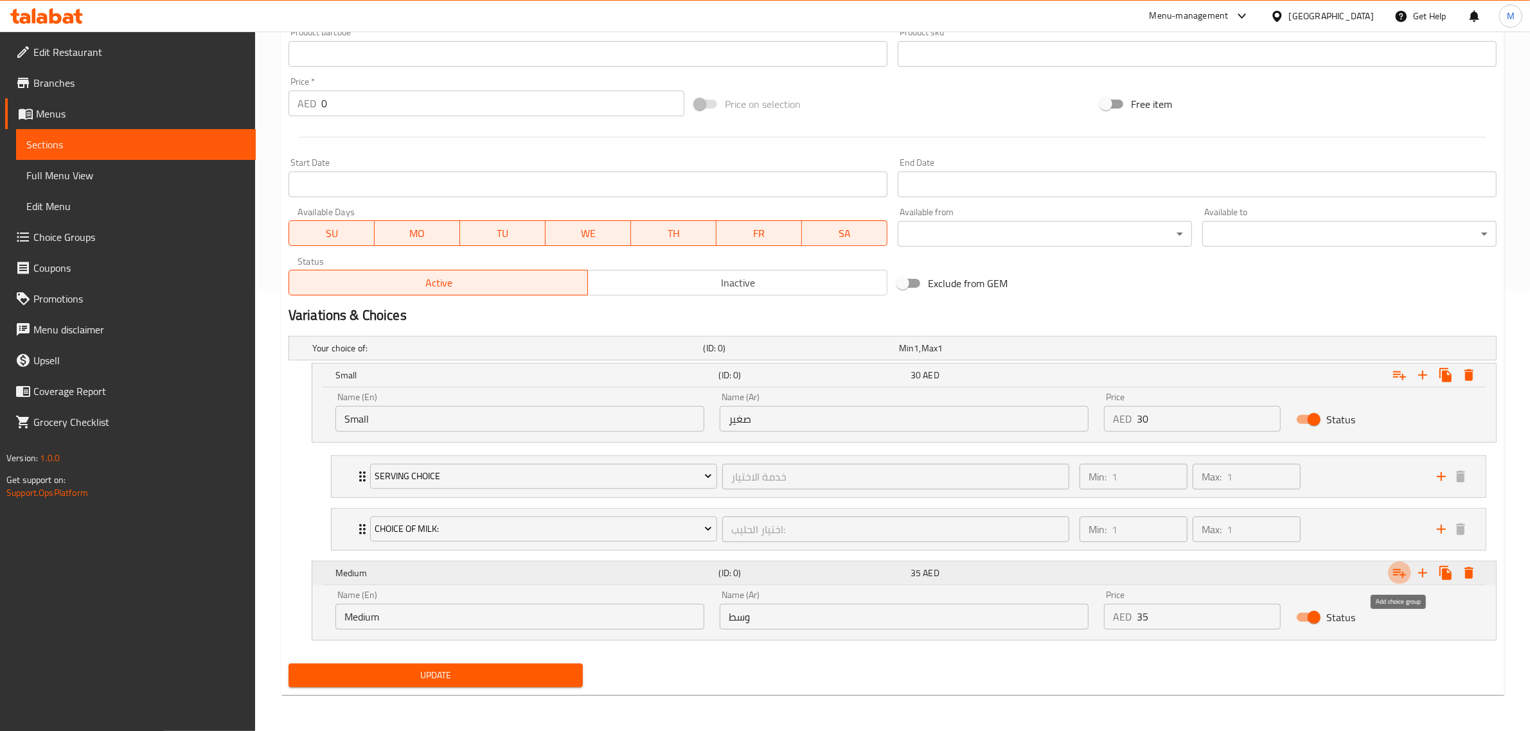
click at [1397, 576] on icon "Expand" at bounding box center [1399, 573] width 13 height 9
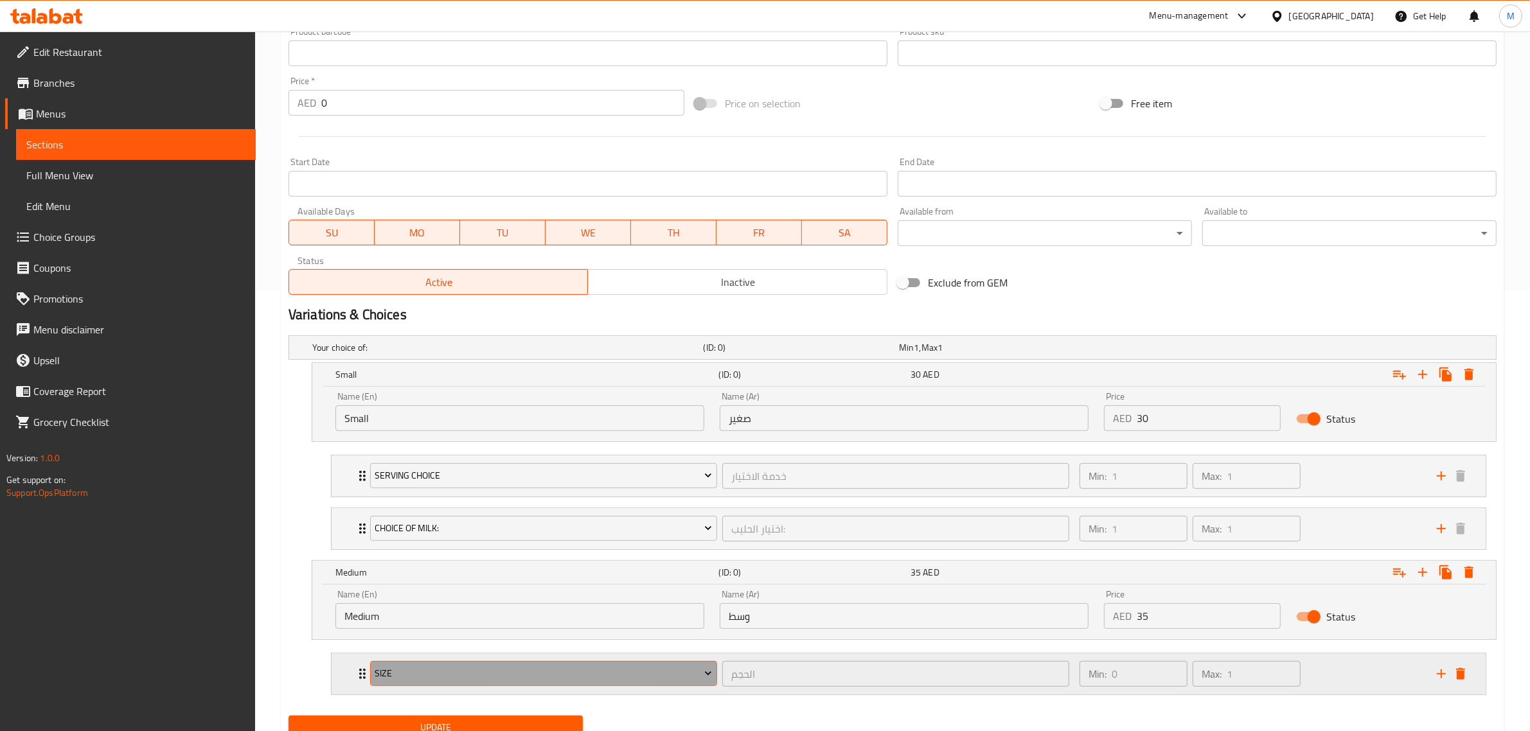
click at [667, 675] on span "Size" at bounding box center [543, 674] width 337 height 16
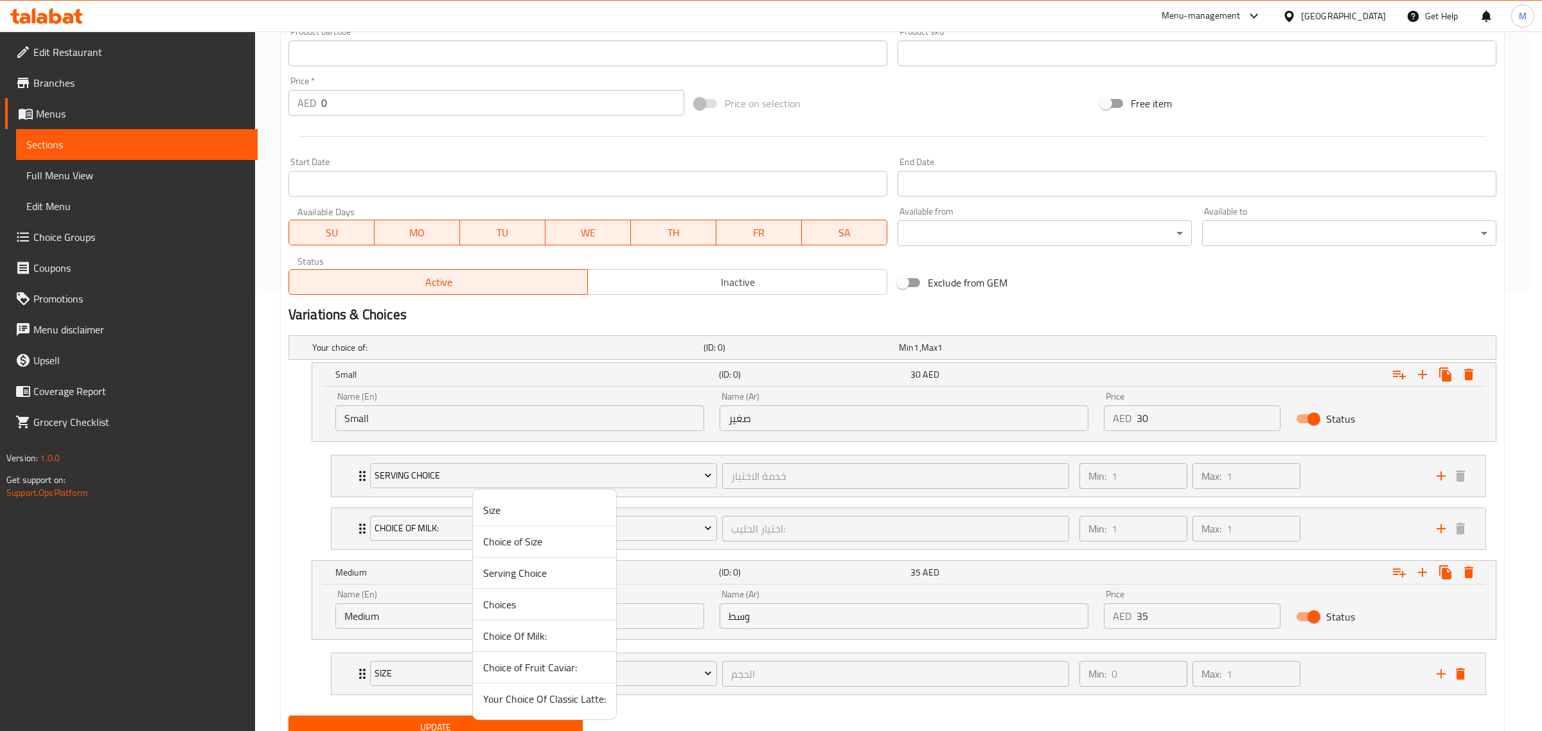
click at [533, 574] on span "Serving Choice" at bounding box center [544, 572] width 123 height 15
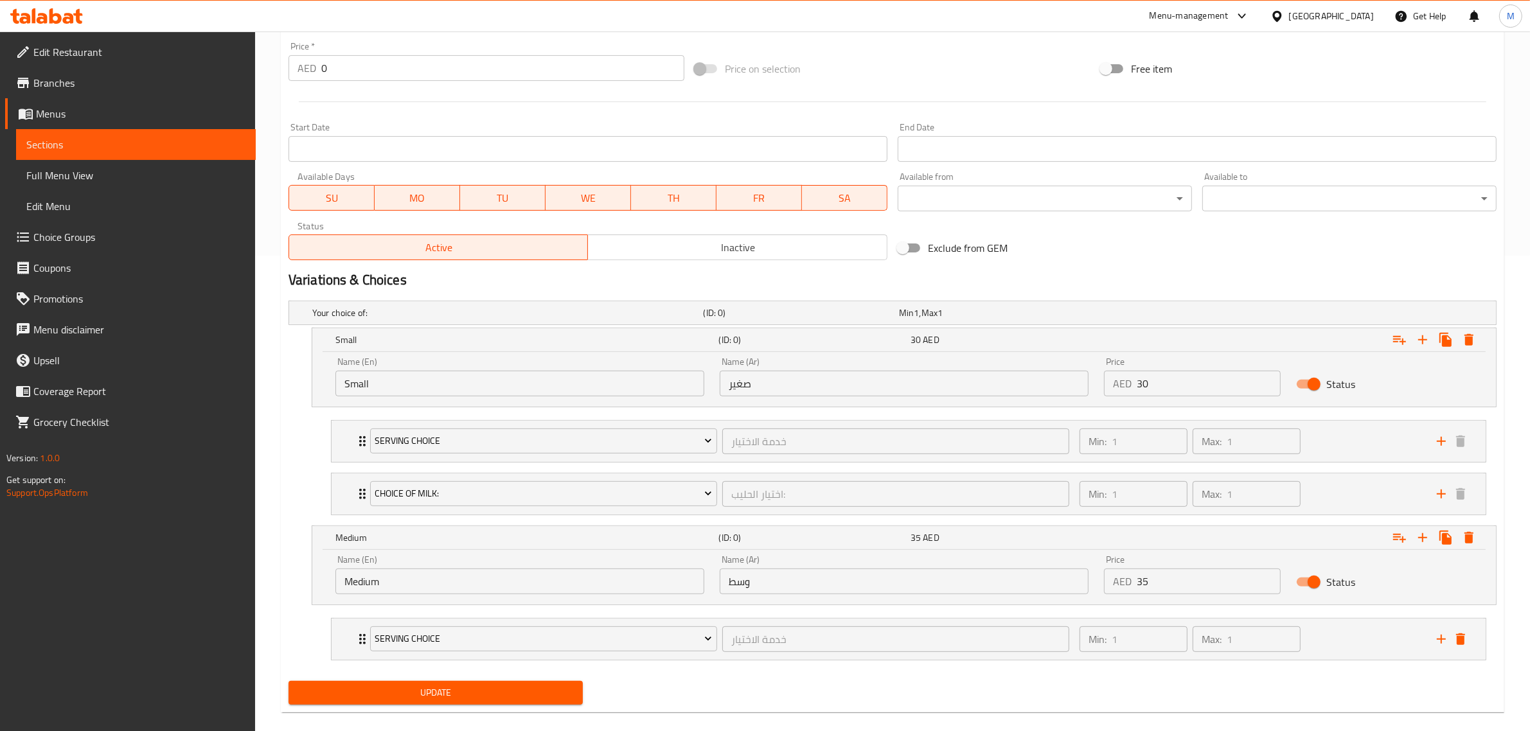
scroll to position [495, 0]
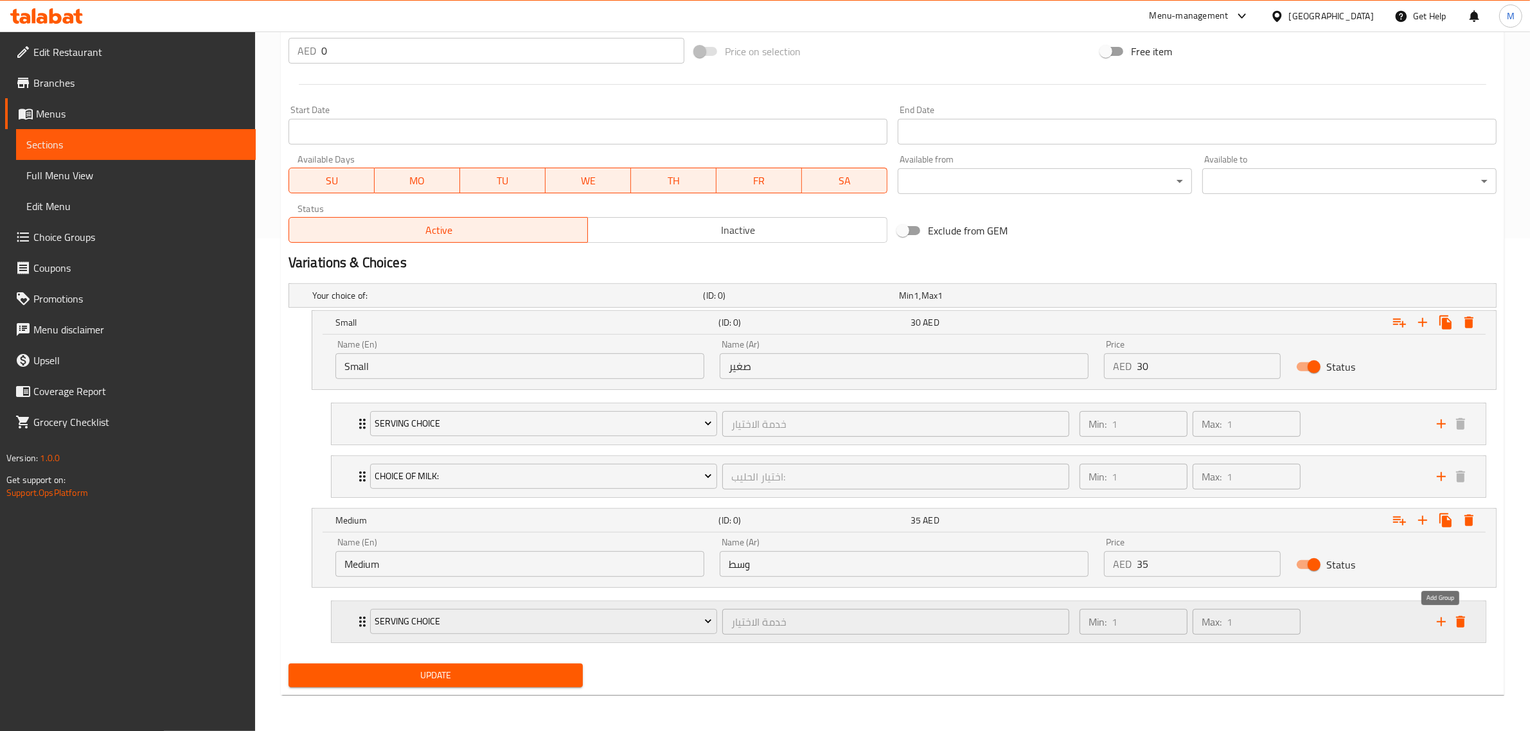
click at [1437, 622] on icon "add" at bounding box center [1441, 621] width 9 height 9
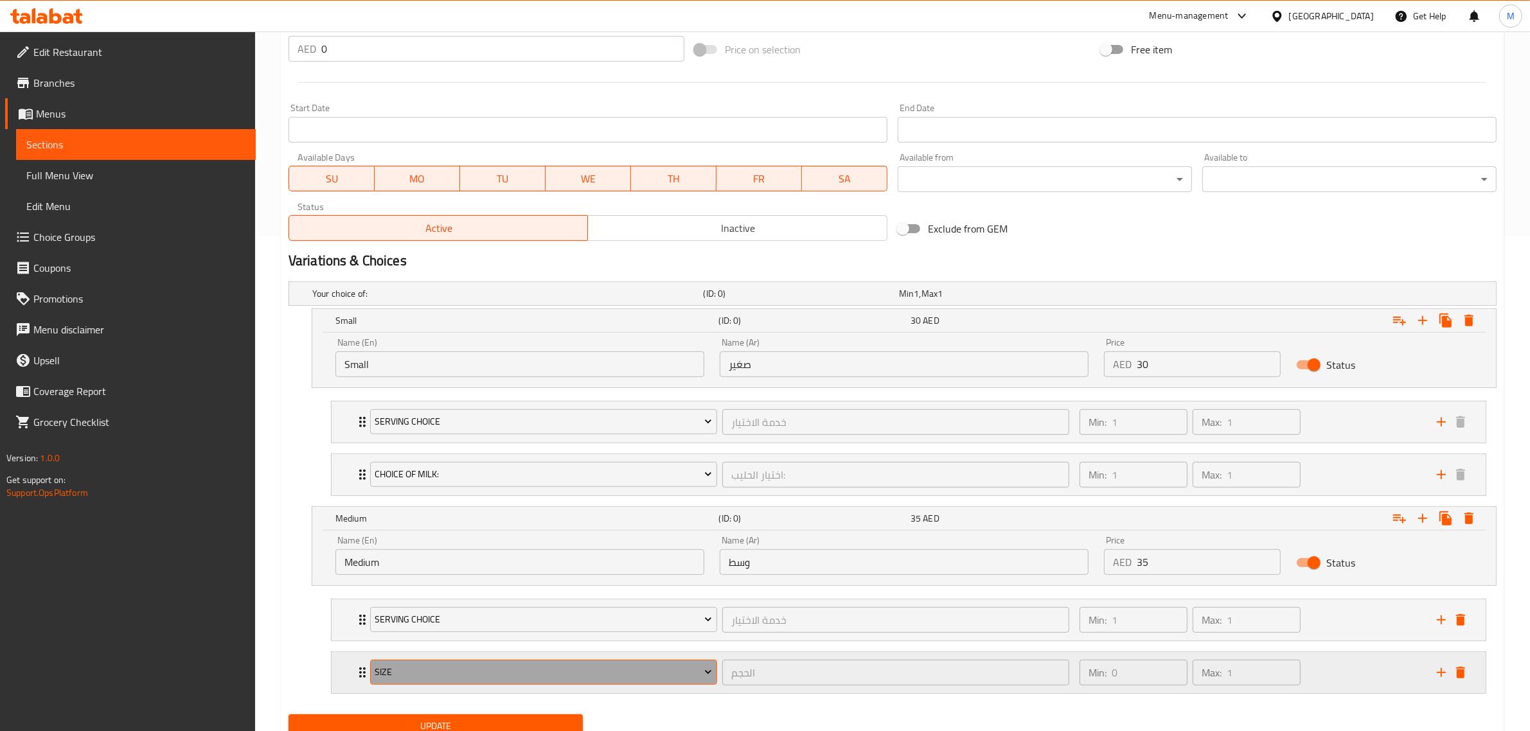
click at [642, 675] on span "Size" at bounding box center [543, 672] width 337 height 16
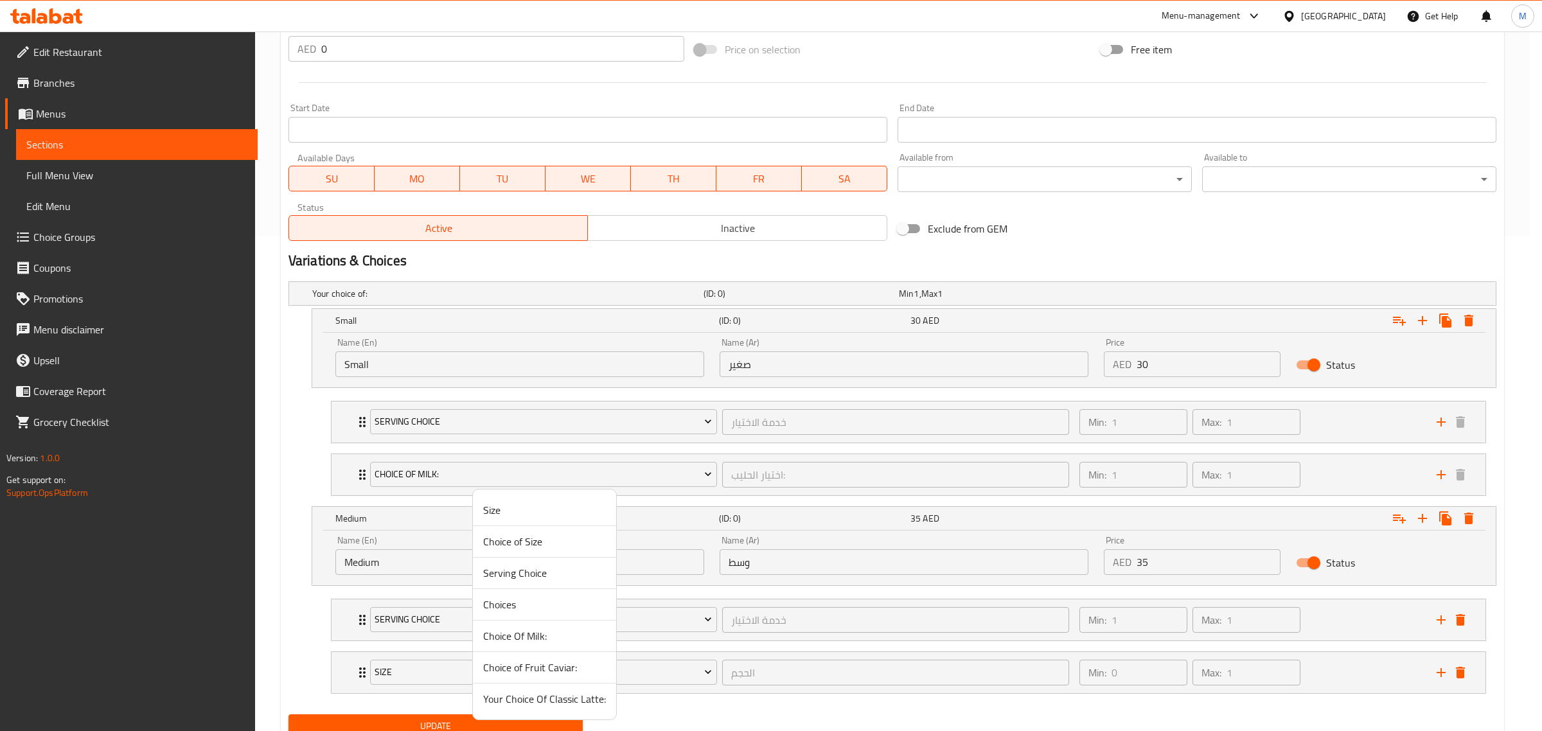
click at [529, 632] on span "Choice Of Milk:" at bounding box center [544, 635] width 123 height 15
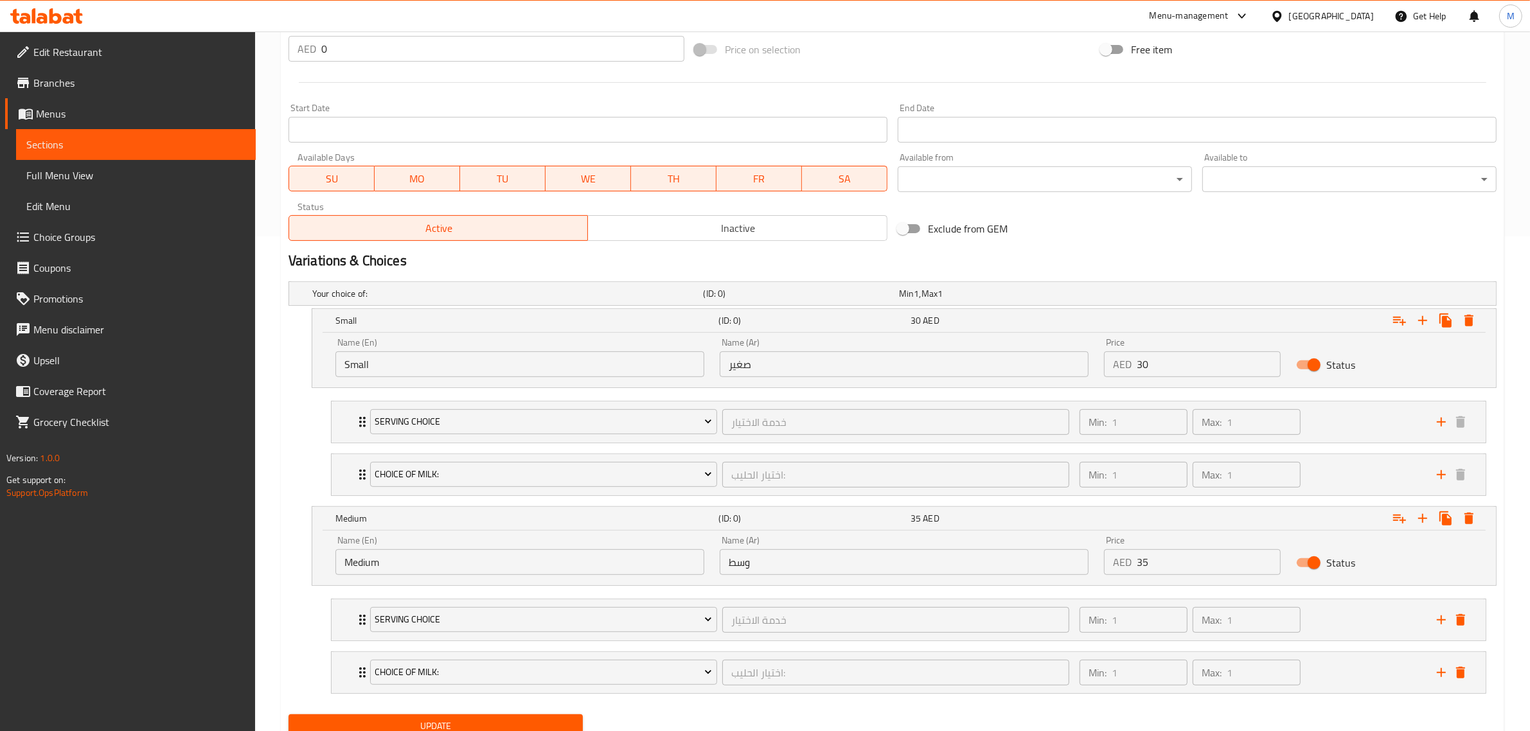
click at [744, 703] on nav "Serving Choice خدمة الاختيار ​ Min: 1 ​ Max: 1 ​ Hot (ID: 880082843) 0 AED Name…" at bounding box center [892, 646] width 1208 height 116
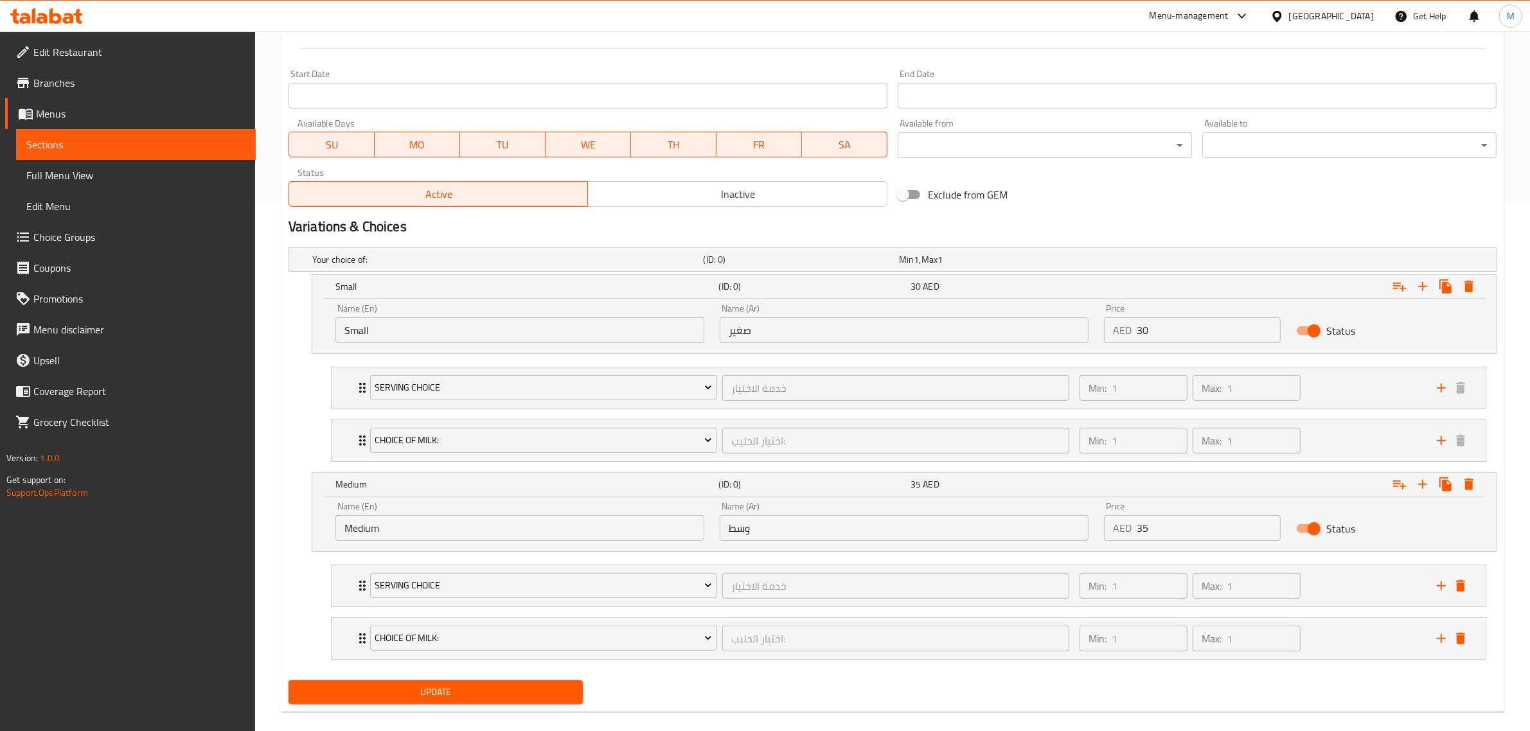
scroll to position [547, 0]
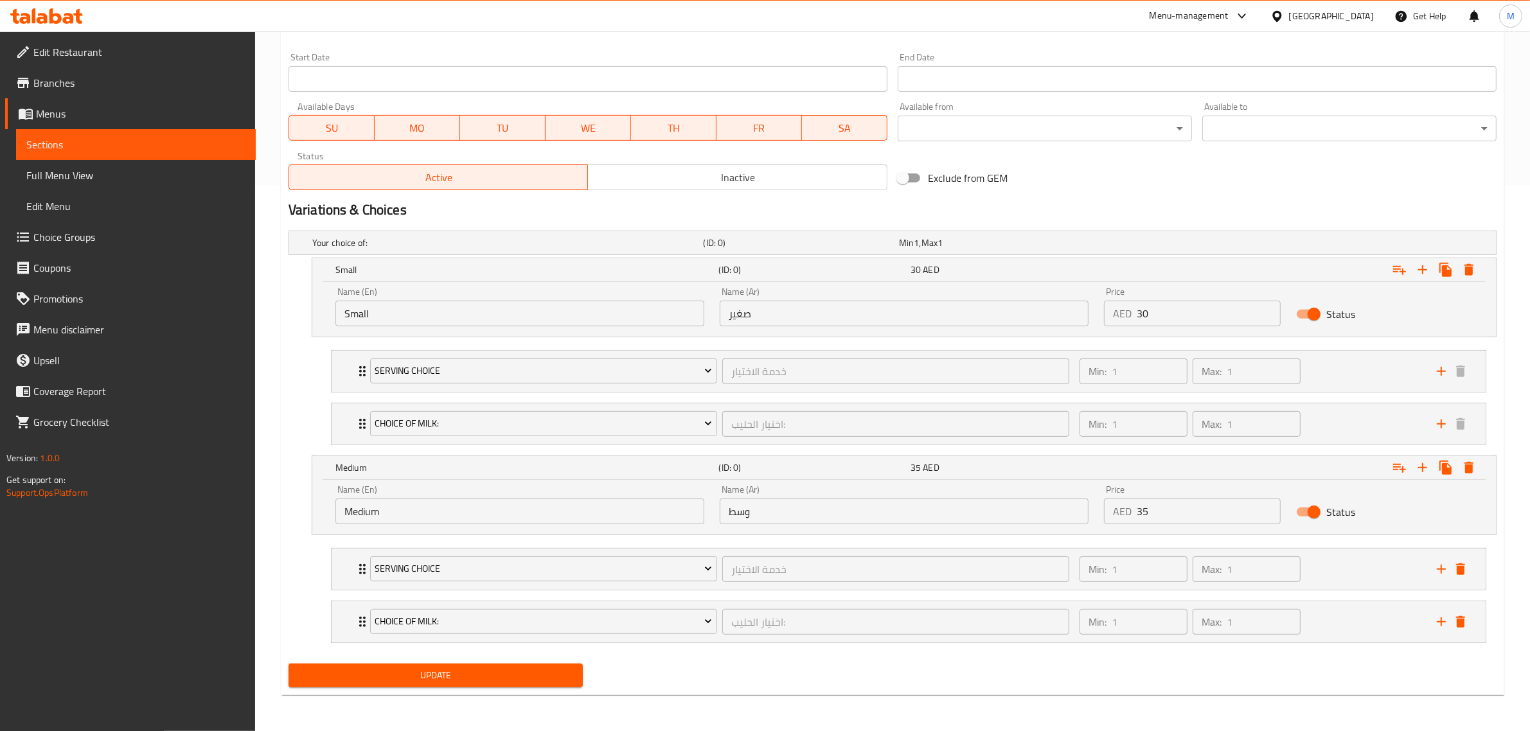
click at [521, 673] on span "Update" at bounding box center [436, 676] width 274 height 16
click at [904, 677] on div "Update" at bounding box center [892, 676] width 1218 height 34
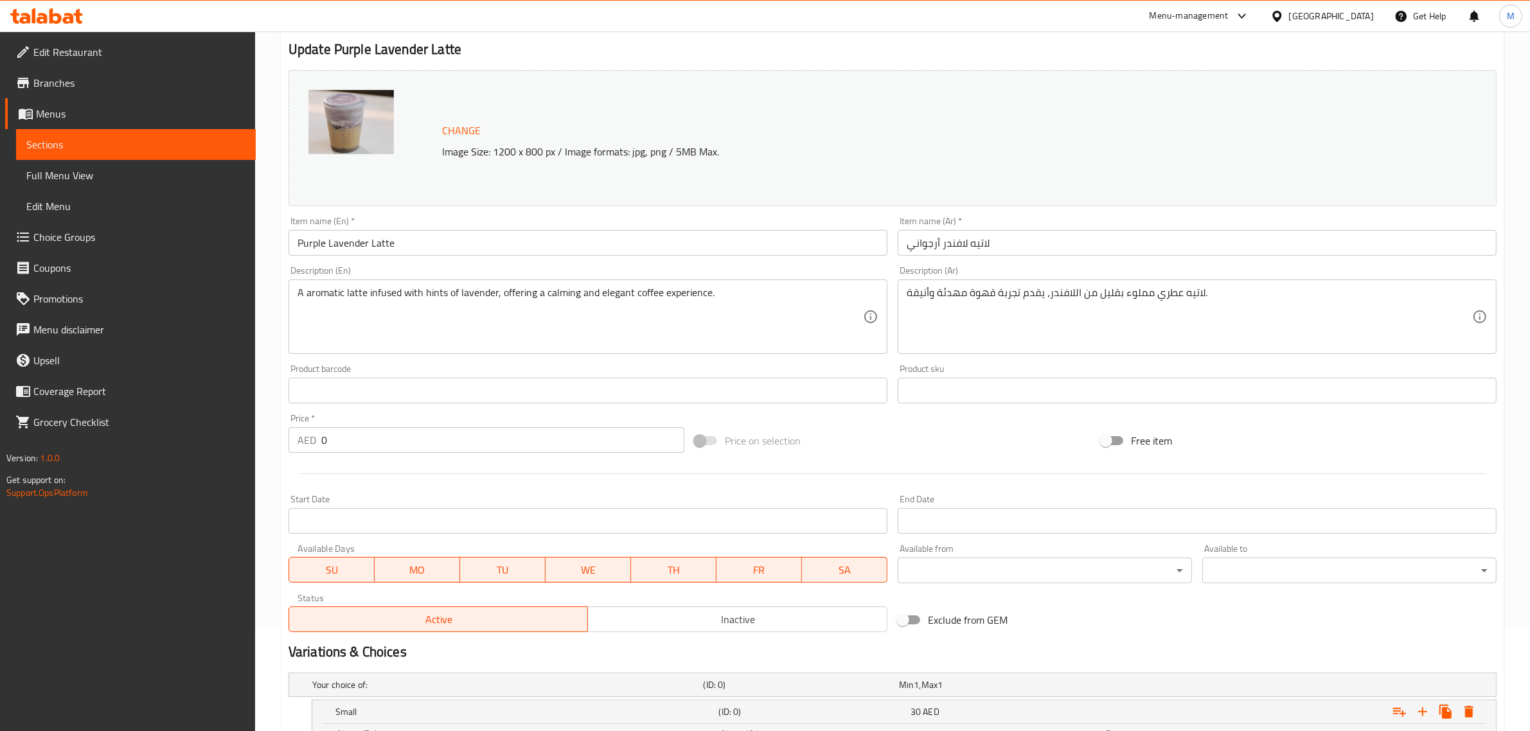
scroll to position [66, 0]
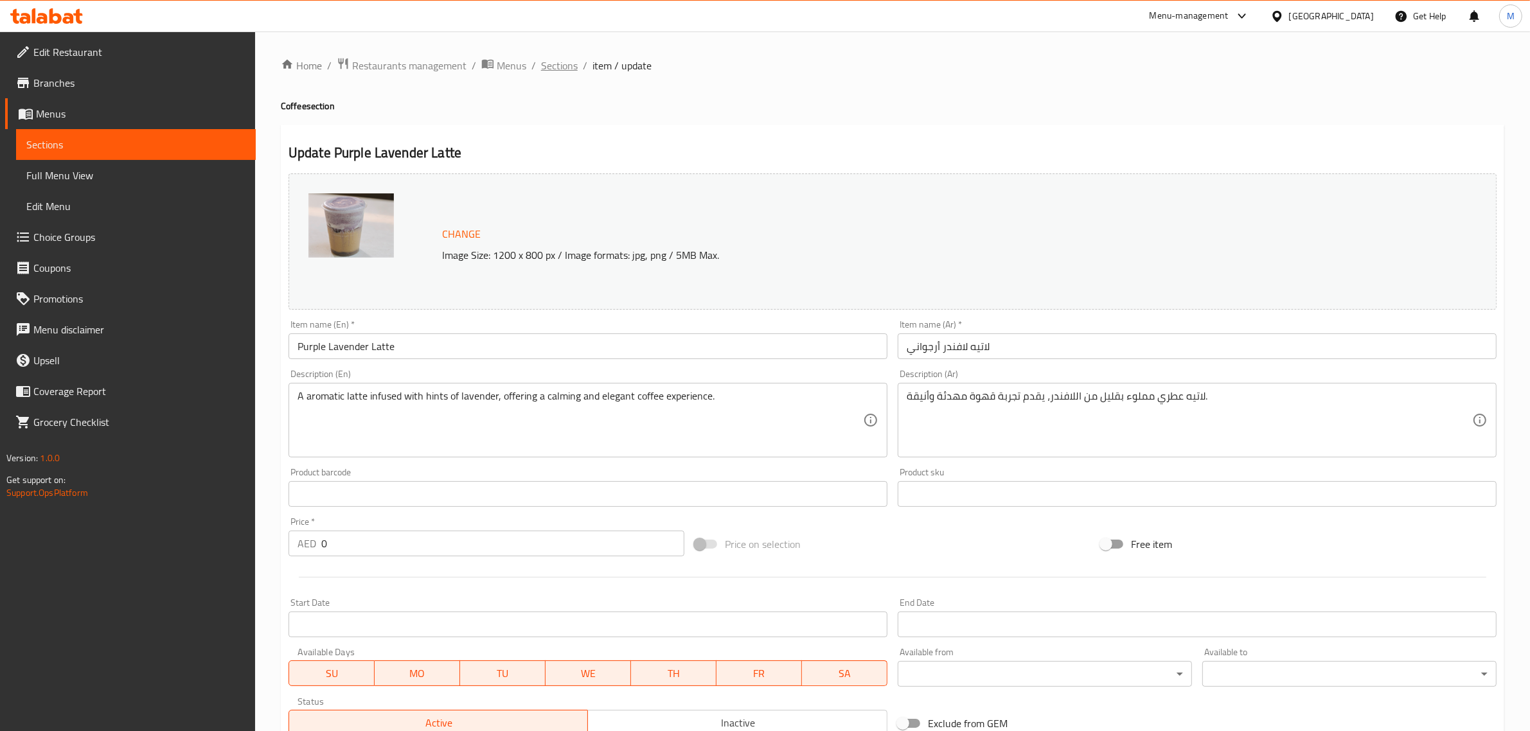
click at [561, 64] on span "Sections" at bounding box center [559, 65] width 37 height 15
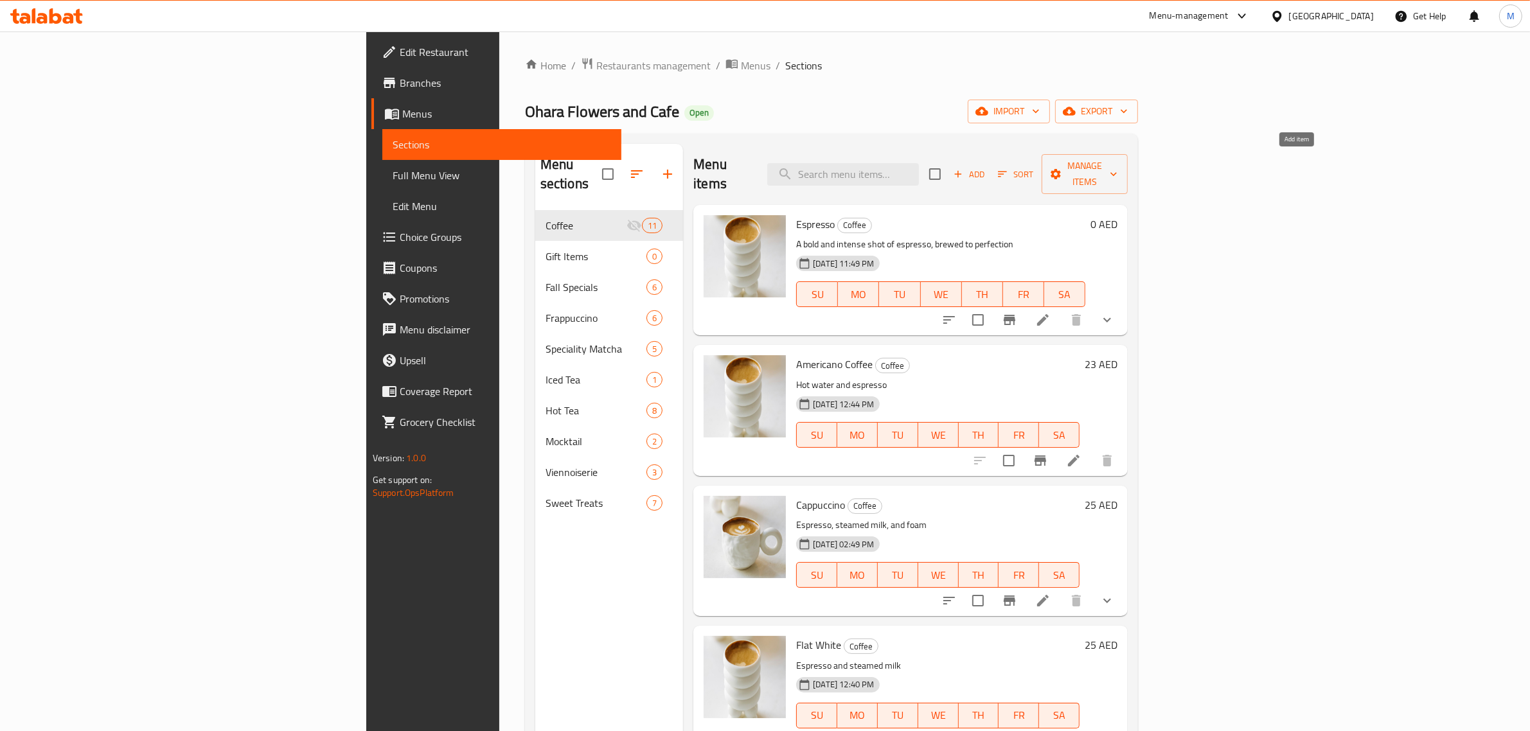
click at [986, 168] on span "Add" at bounding box center [968, 174] width 35 height 15
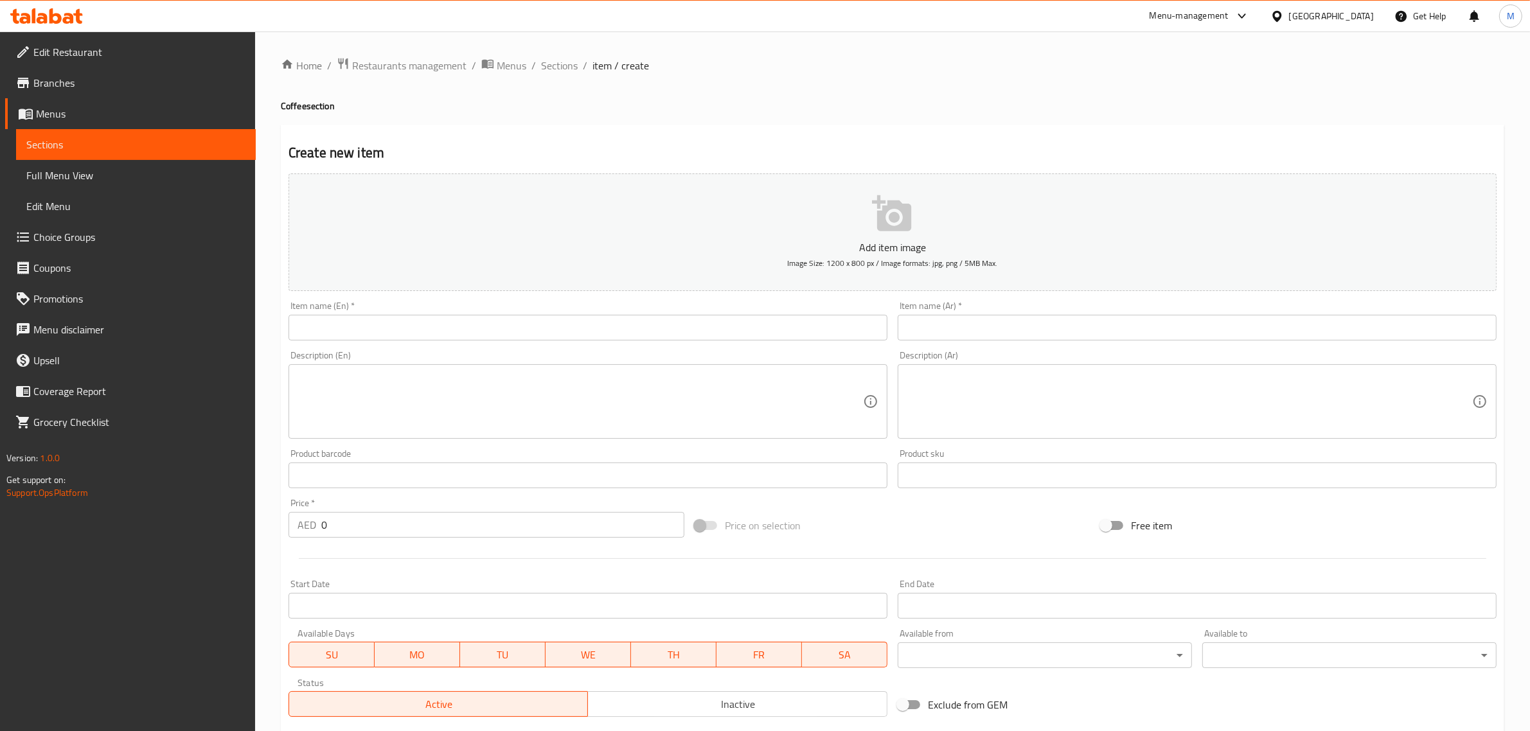
click at [558, 326] on input "text" at bounding box center [587, 328] width 599 height 26
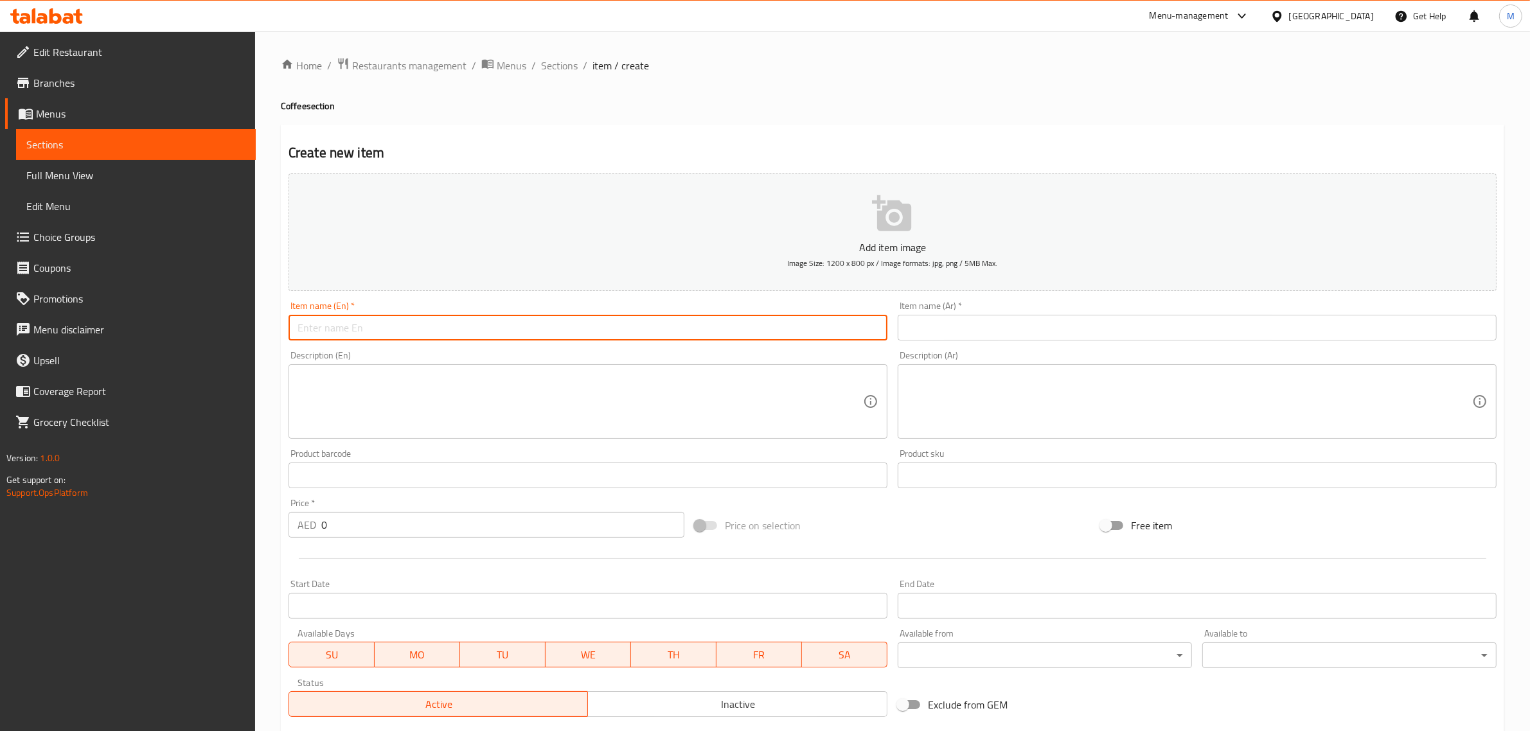
paste input "Babyccino"
type input "Babyccino"
click at [1020, 335] on input "text" at bounding box center [1197, 328] width 599 height 26
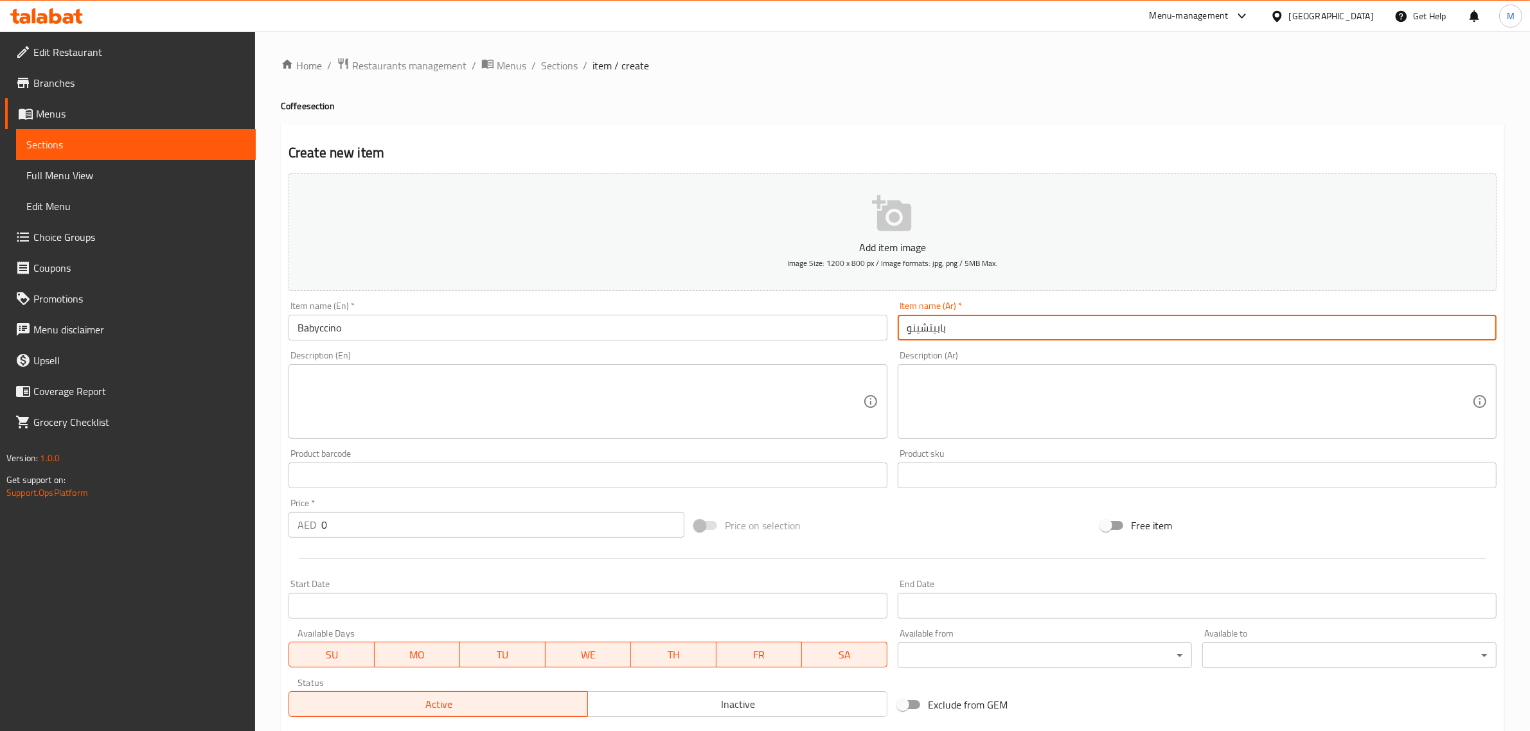
type input "بابيتشينو"
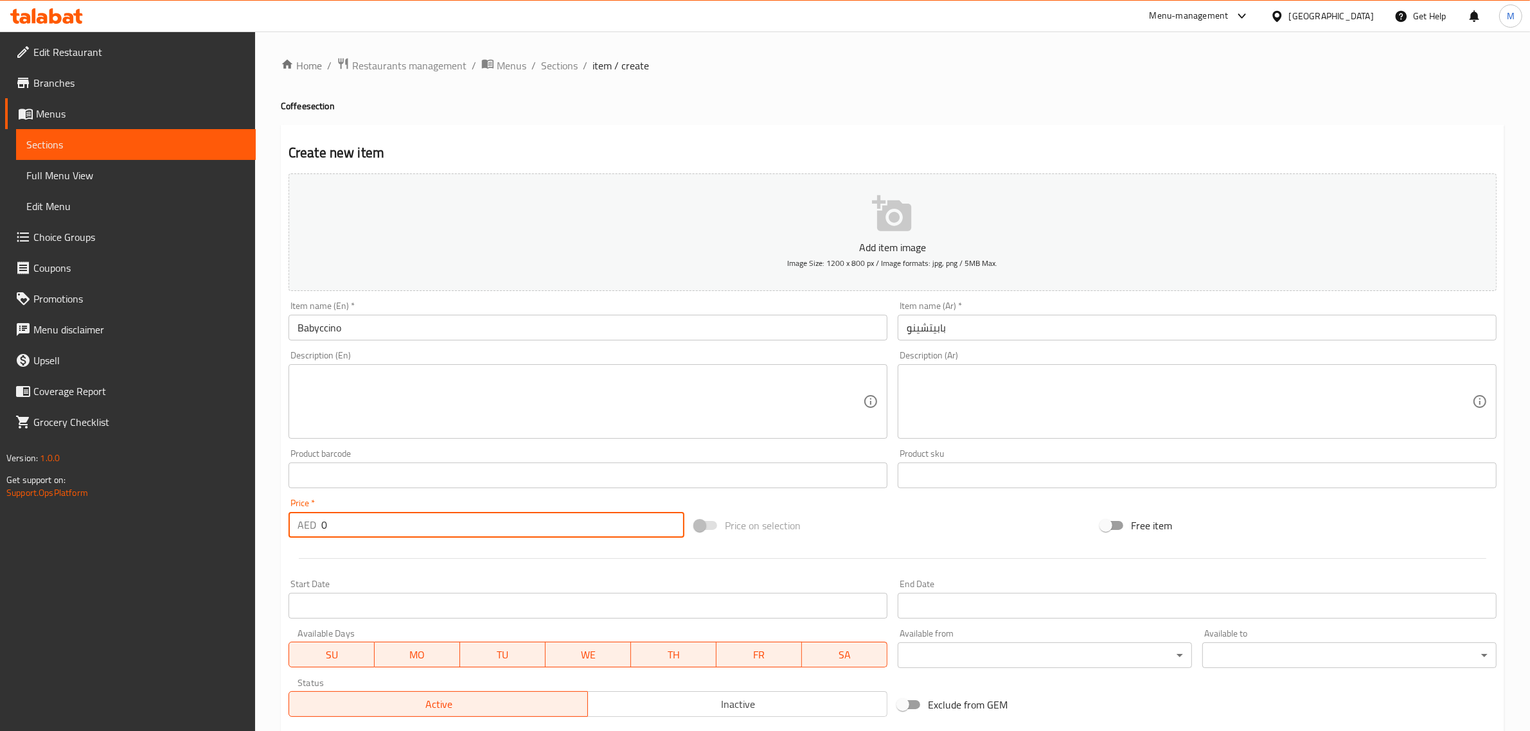
drag, startPoint x: 326, startPoint y: 520, endPoint x: 302, endPoint y: 519, distance: 23.8
click at [302, 519] on div "AED 0 Price *" at bounding box center [486, 525] width 396 height 26
type input "13"
click at [874, 509] on div "Price on selection" at bounding box center [892, 525] width 406 height 35
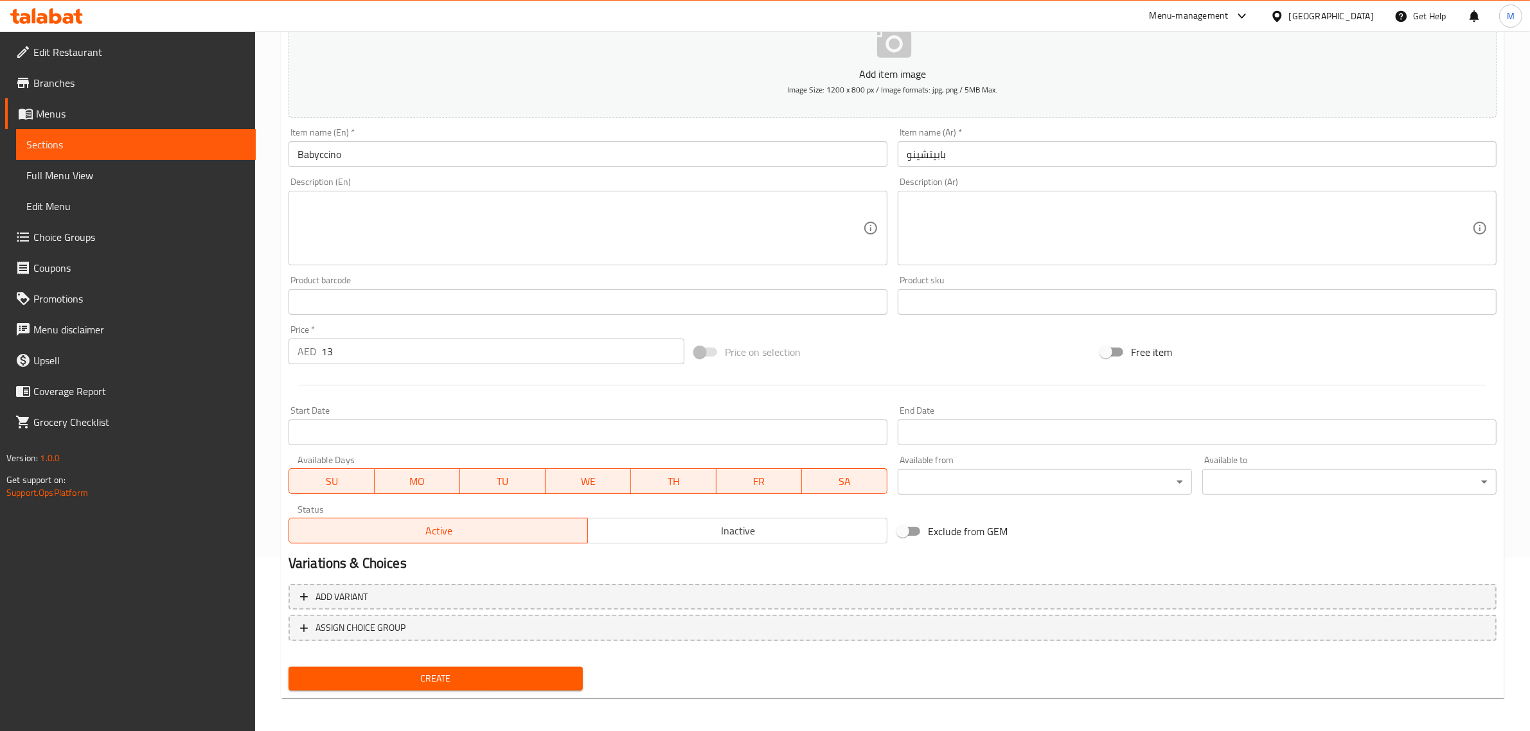
scroll to position [174, 0]
click at [515, 672] on span "Create" at bounding box center [436, 678] width 274 height 16
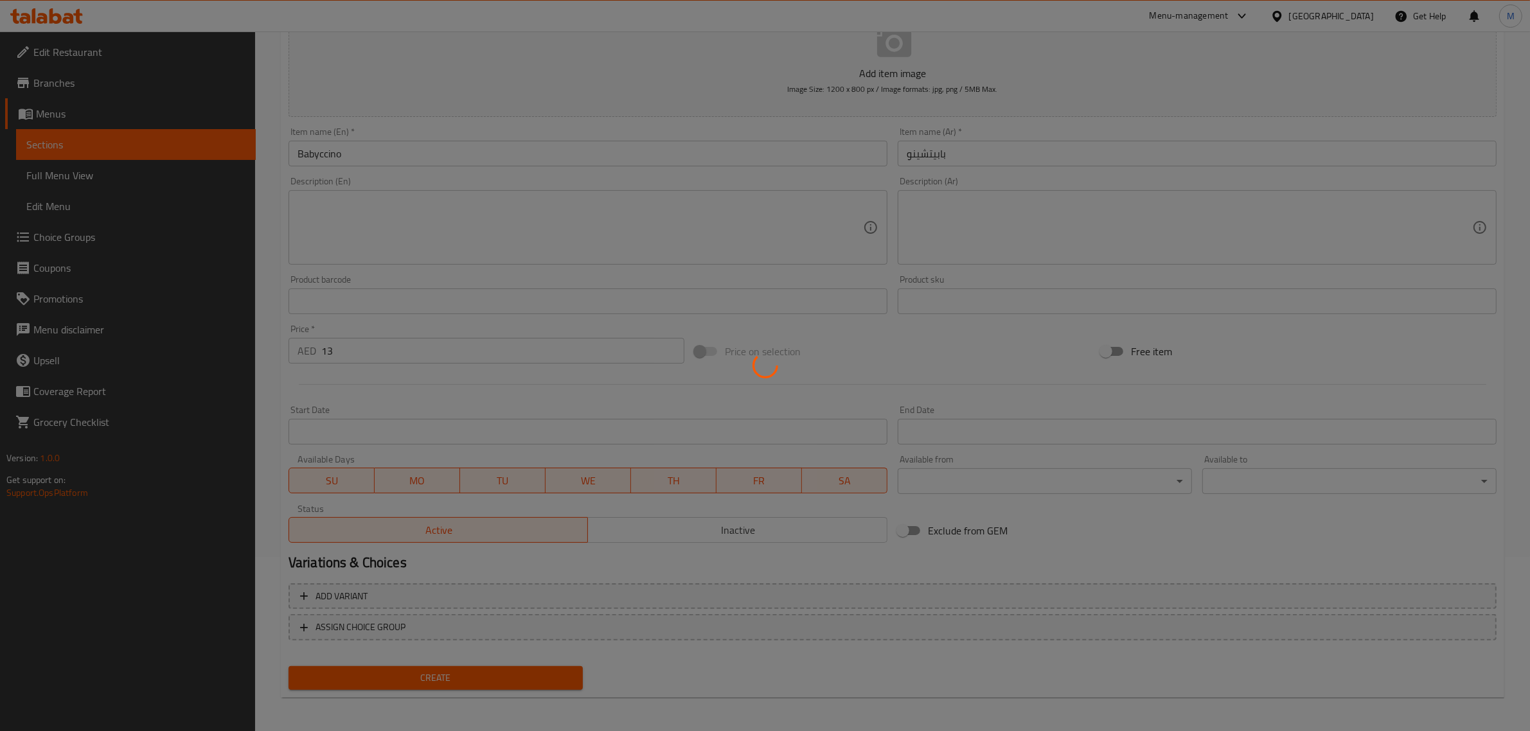
type input "0"
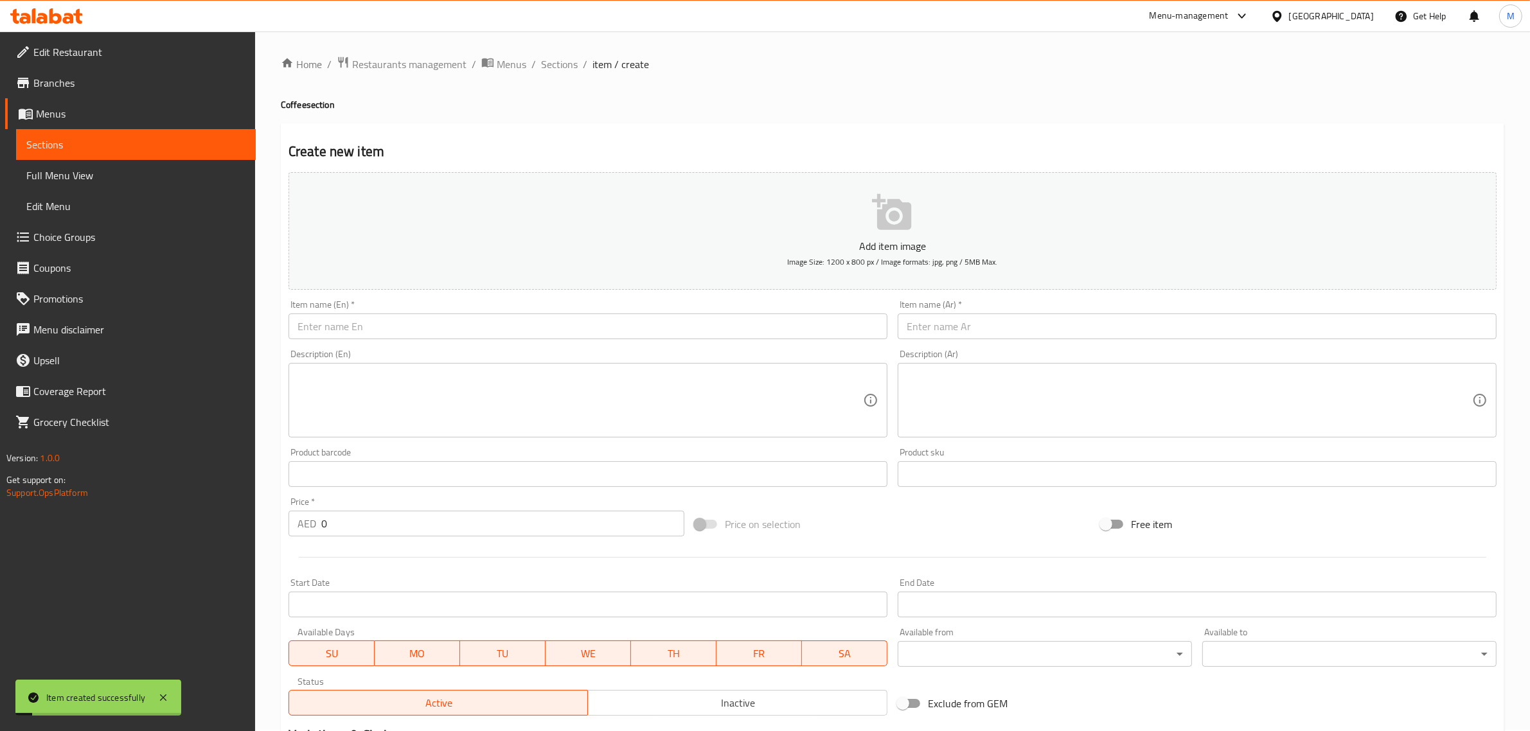
scroll to position [0, 0]
click at [560, 69] on span "Sections" at bounding box center [559, 65] width 37 height 15
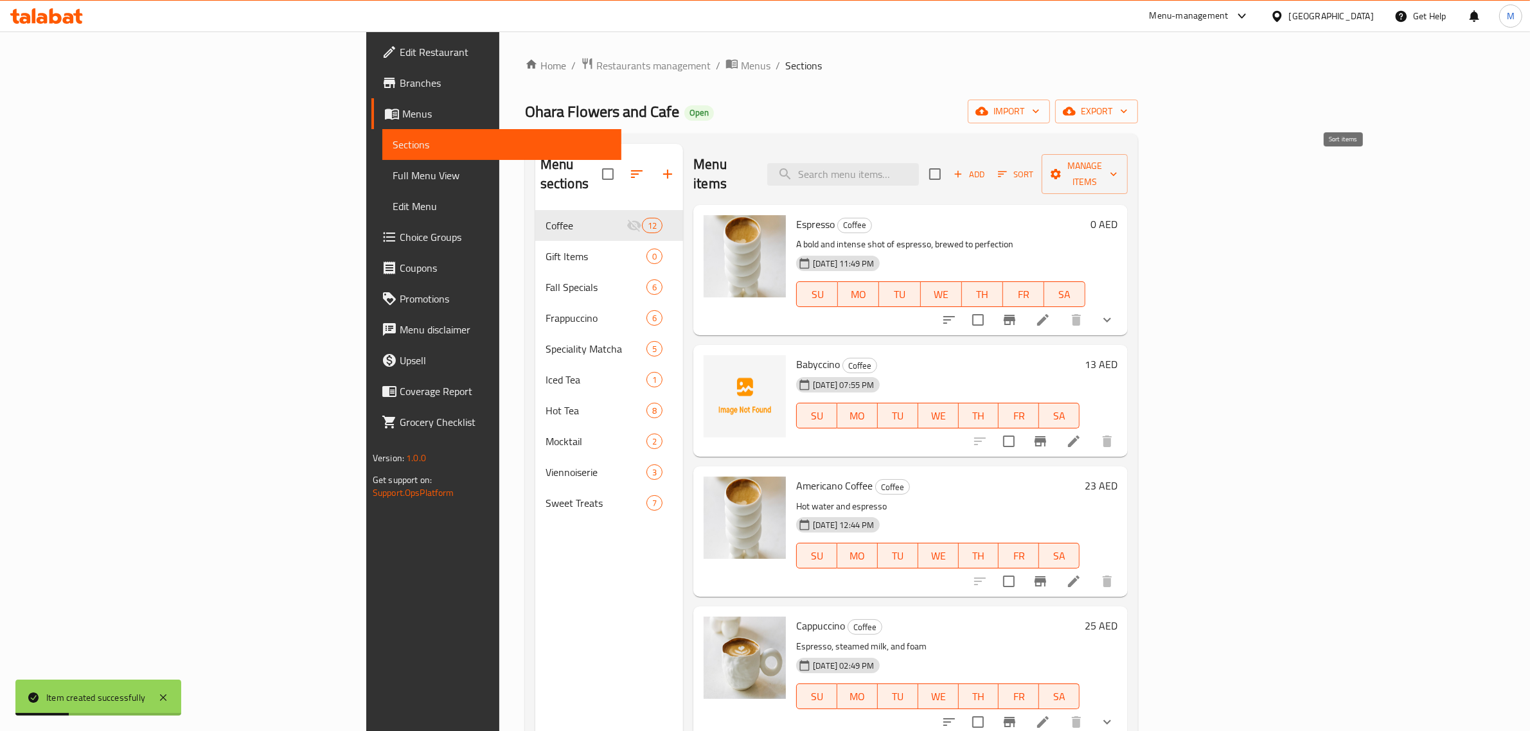
click at [1008, 168] on icon "button" at bounding box center [1002, 174] width 12 height 12
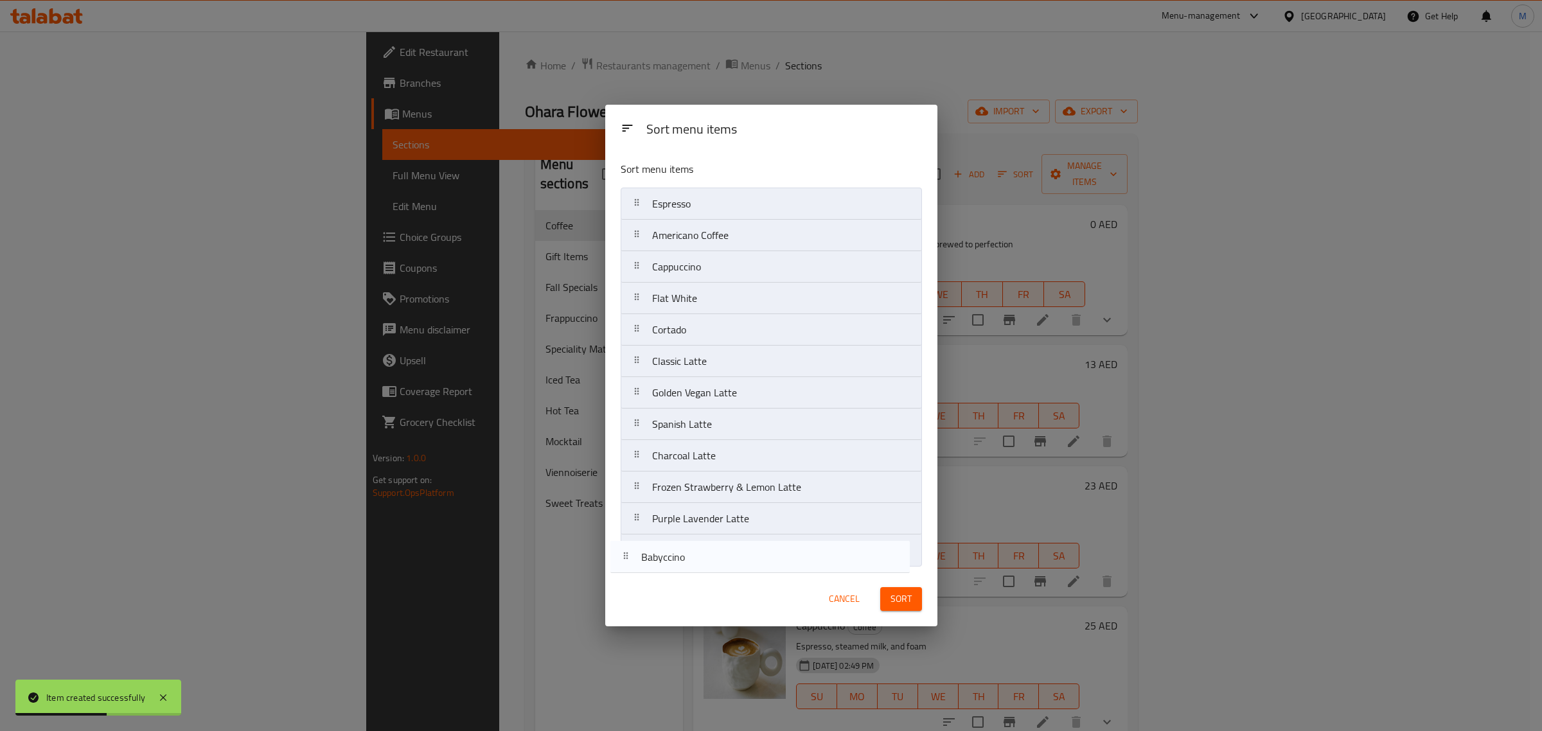
drag, startPoint x: 771, startPoint y: 242, endPoint x: 760, endPoint y: 569, distance: 327.2
click at [760, 569] on div "Sort menu items Espresso Babyccino Americano Coffee Cappuccino Flat White Corta…" at bounding box center [771, 361] width 332 height 421
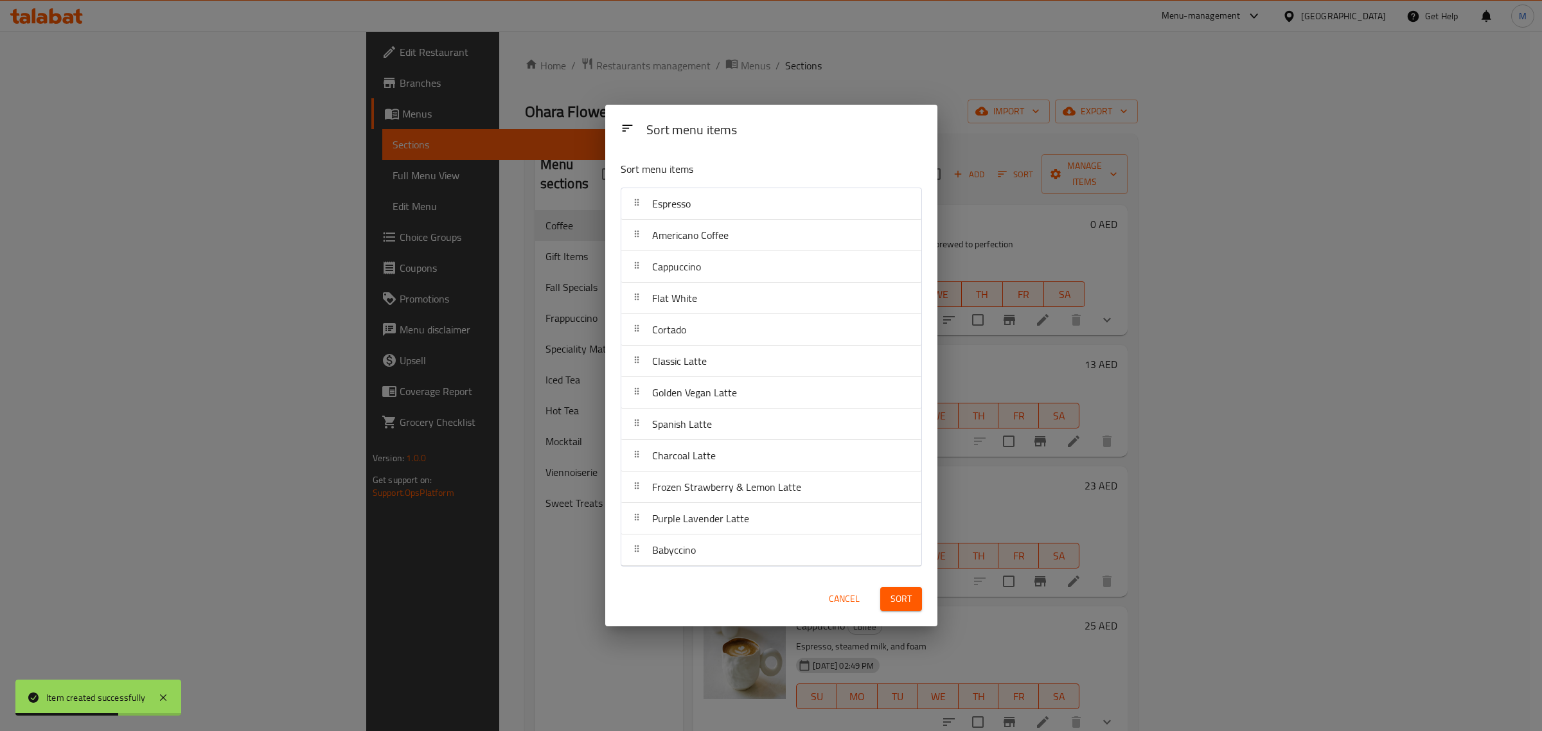
click at [898, 604] on span "Sort" at bounding box center [900, 599] width 21 height 16
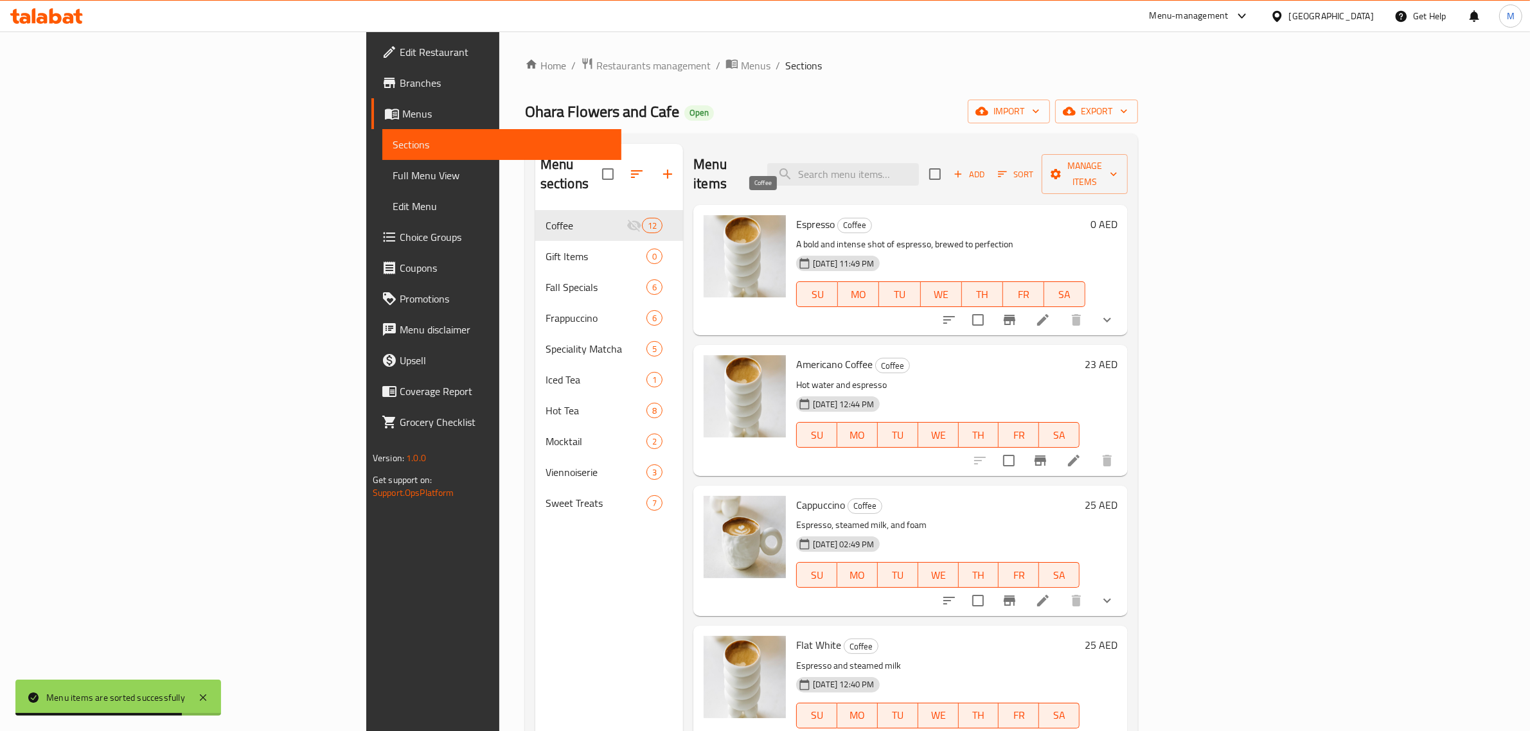
click at [838, 218] on span "Coffee" at bounding box center [854, 225] width 33 height 15
copy span "Coffee"
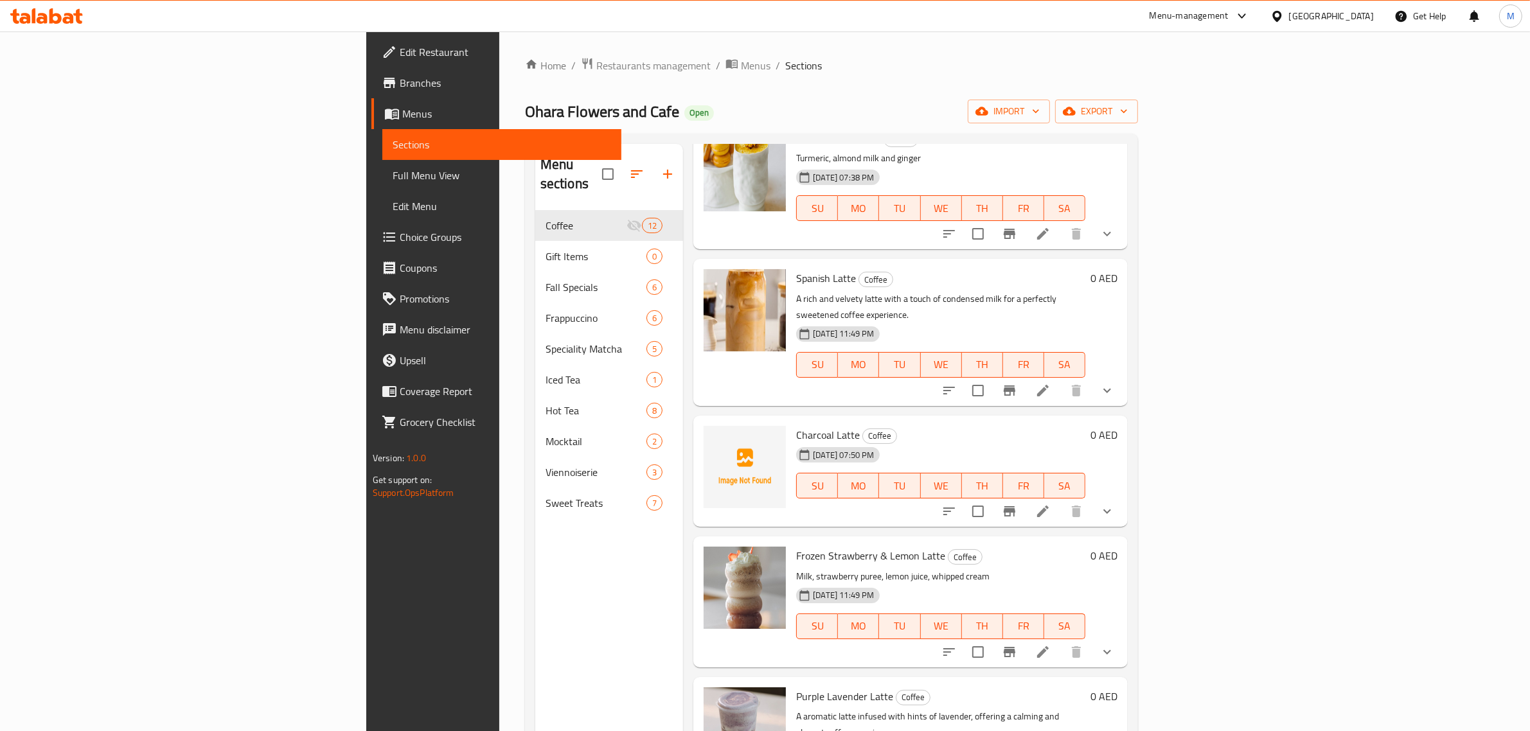
scroll to position [945, 0]
click at [1061, 640] on li at bounding box center [1043, 651] width 36 height 23
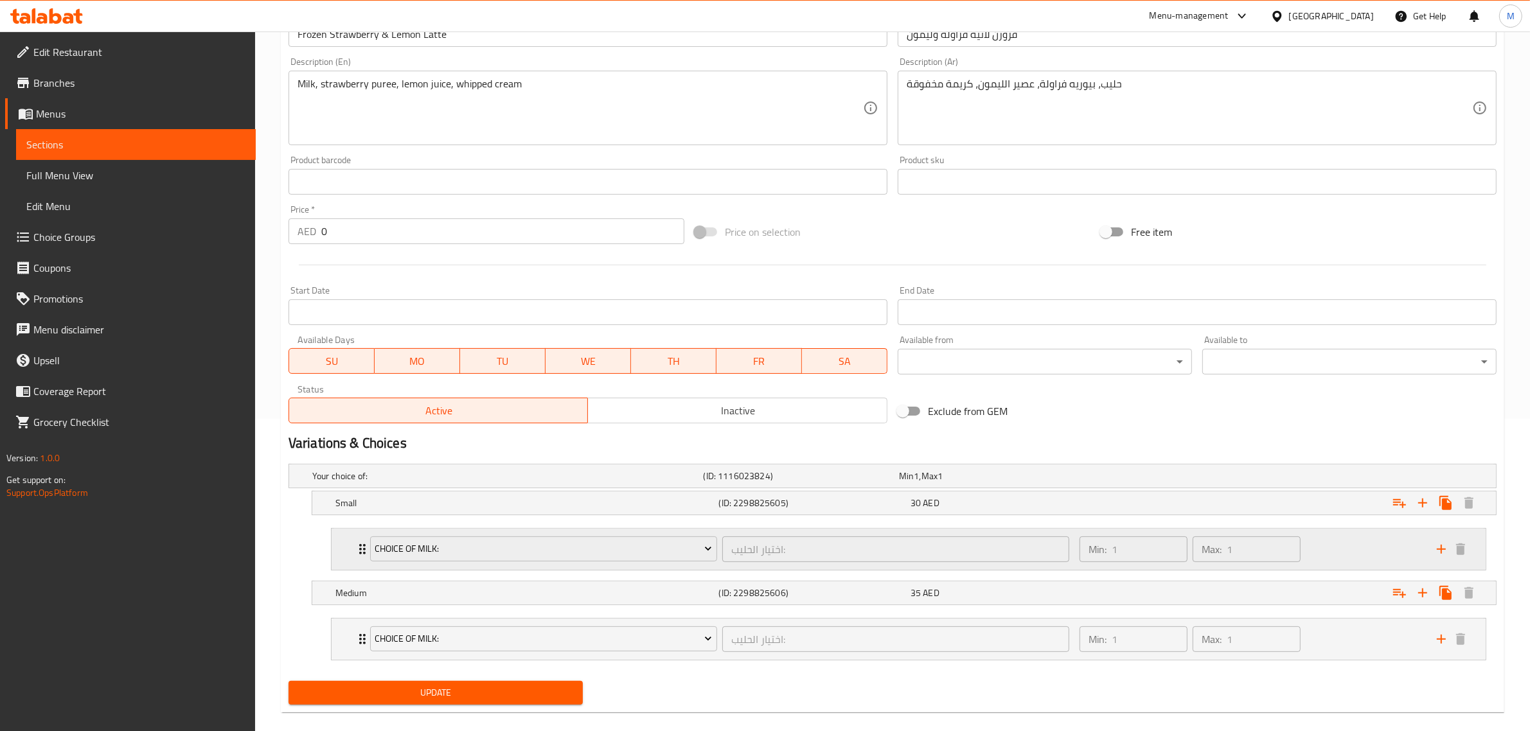
scroll to position [331, 0]
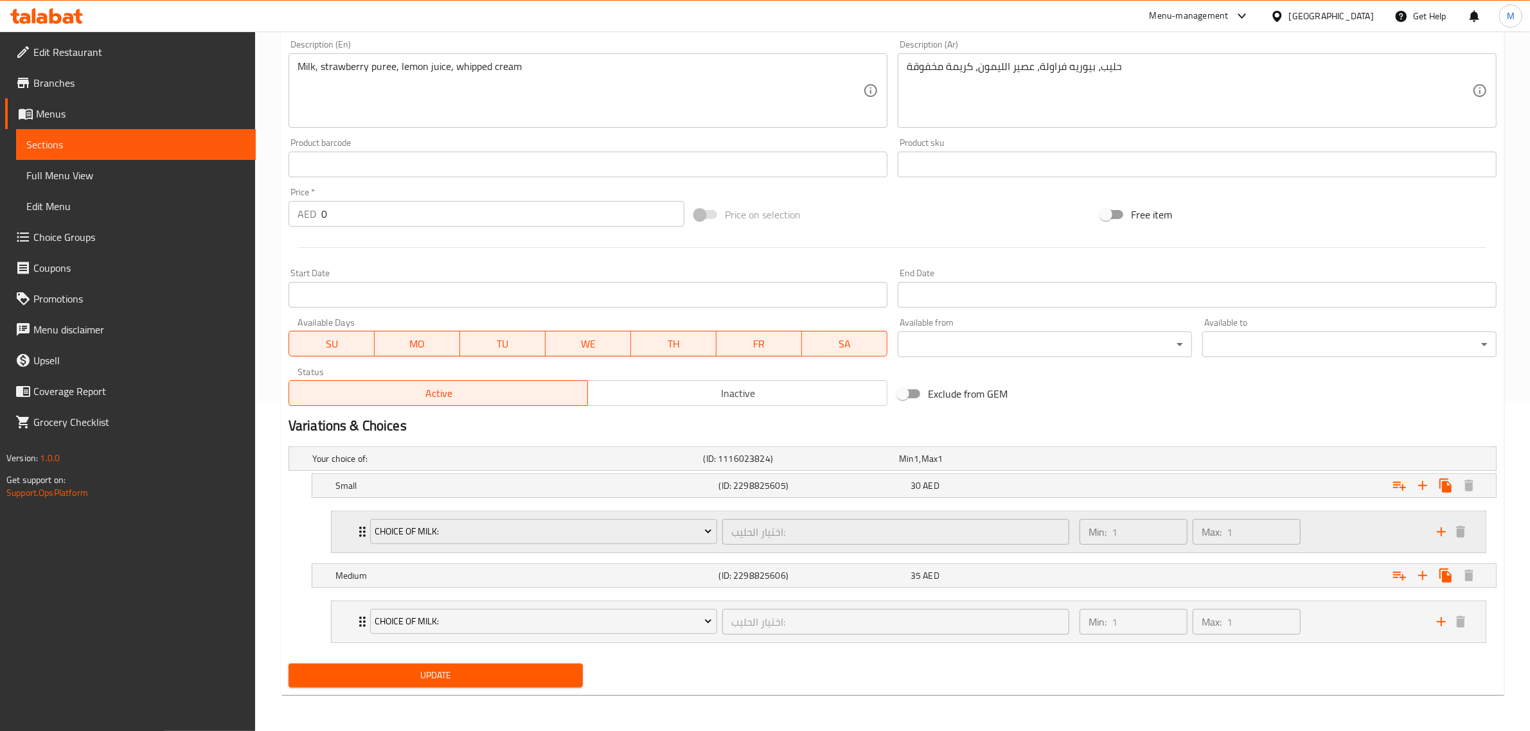
click at [1335, 527] on div "Min: 1 ​ Max: 1 ​" at bounding box center [1250, 531] width 357 height 41
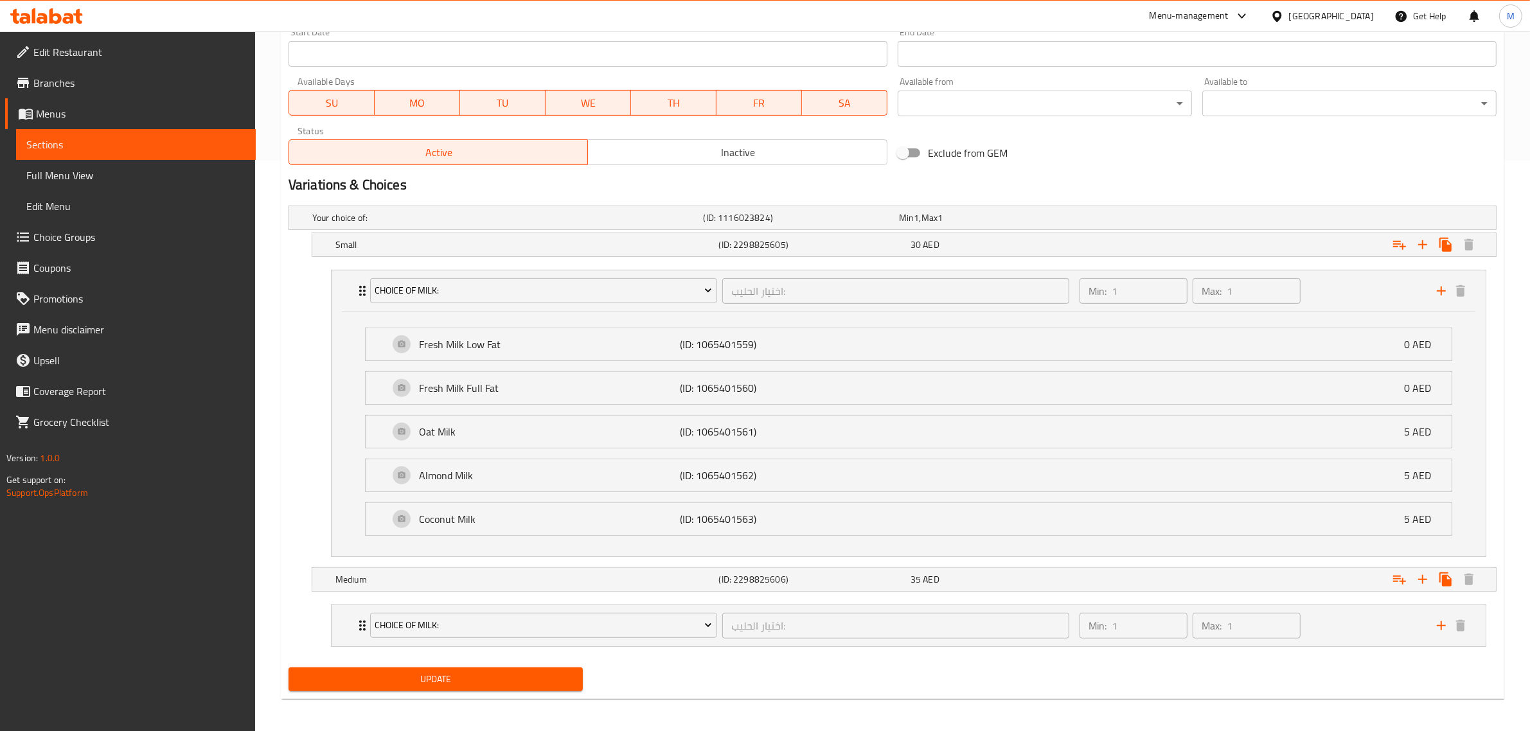
scroll to position [572, 0]
click at [678, 434] on p "Oat Milk" at bounding box center [549, 430] width 261 height 15
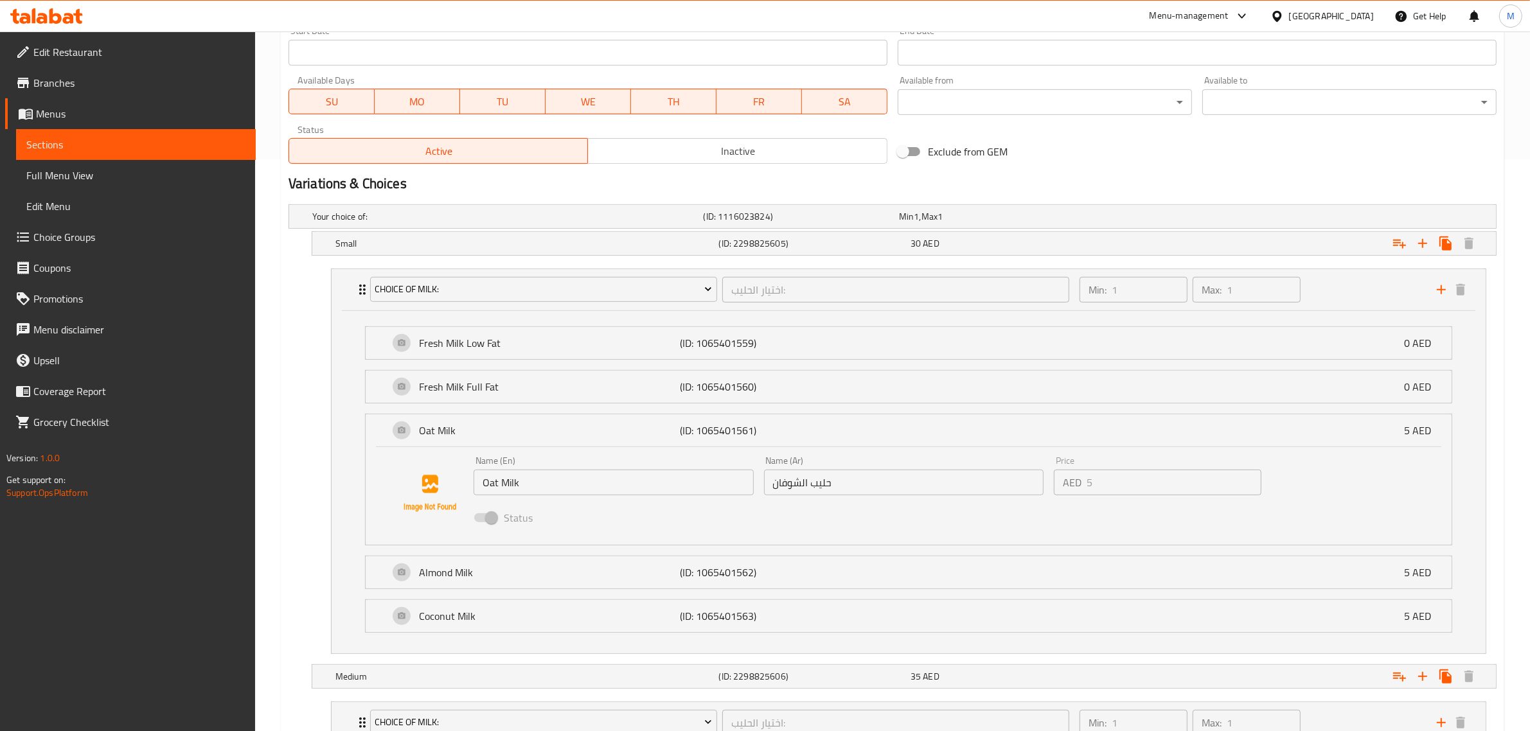
click at [848, 489] on input "حليب الشوفان" at bounding box center [904, 483] width 280 height 26
click at [675, 622] on p "Coconut Milk" at bounding box center [549, 615] width 261 height 15
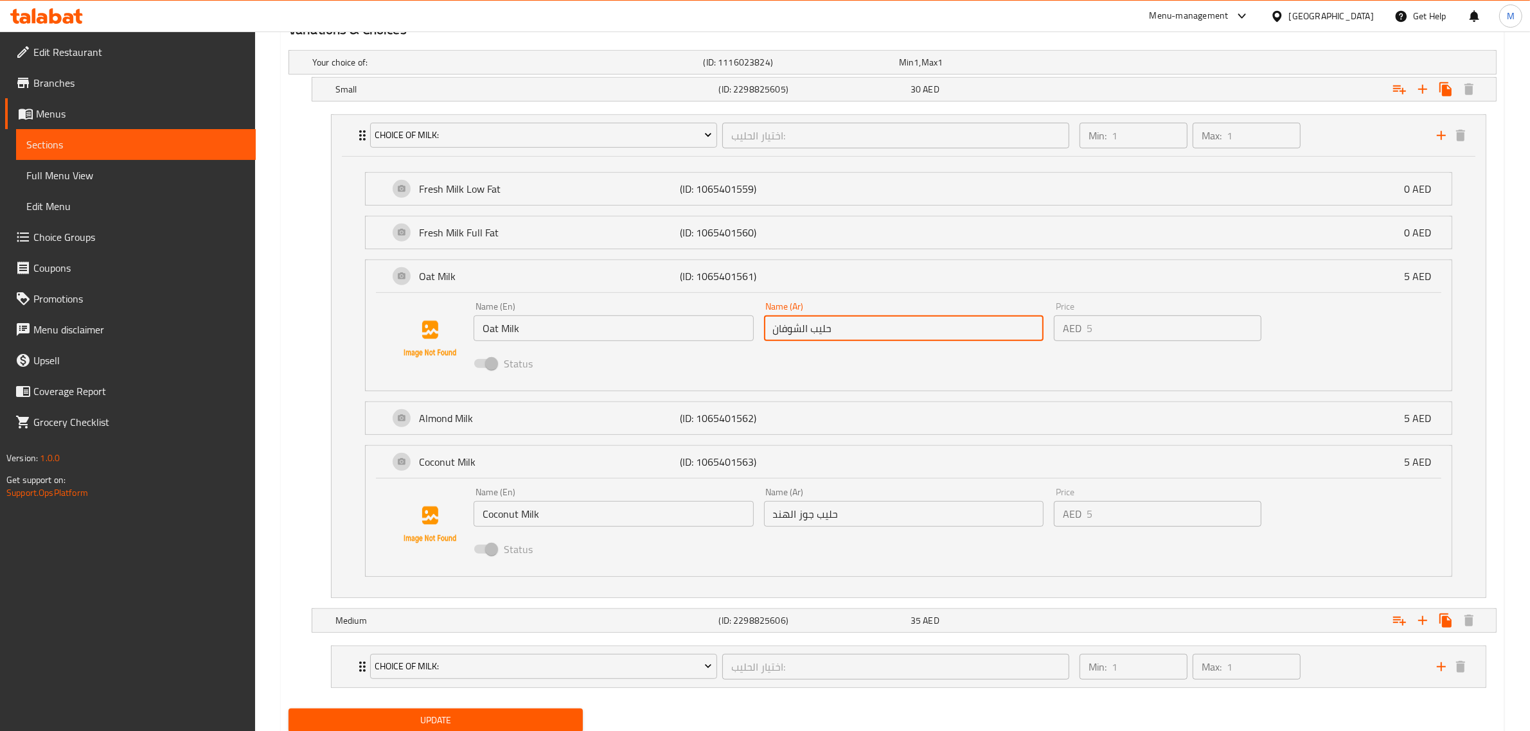
scroll to position [732, 0]
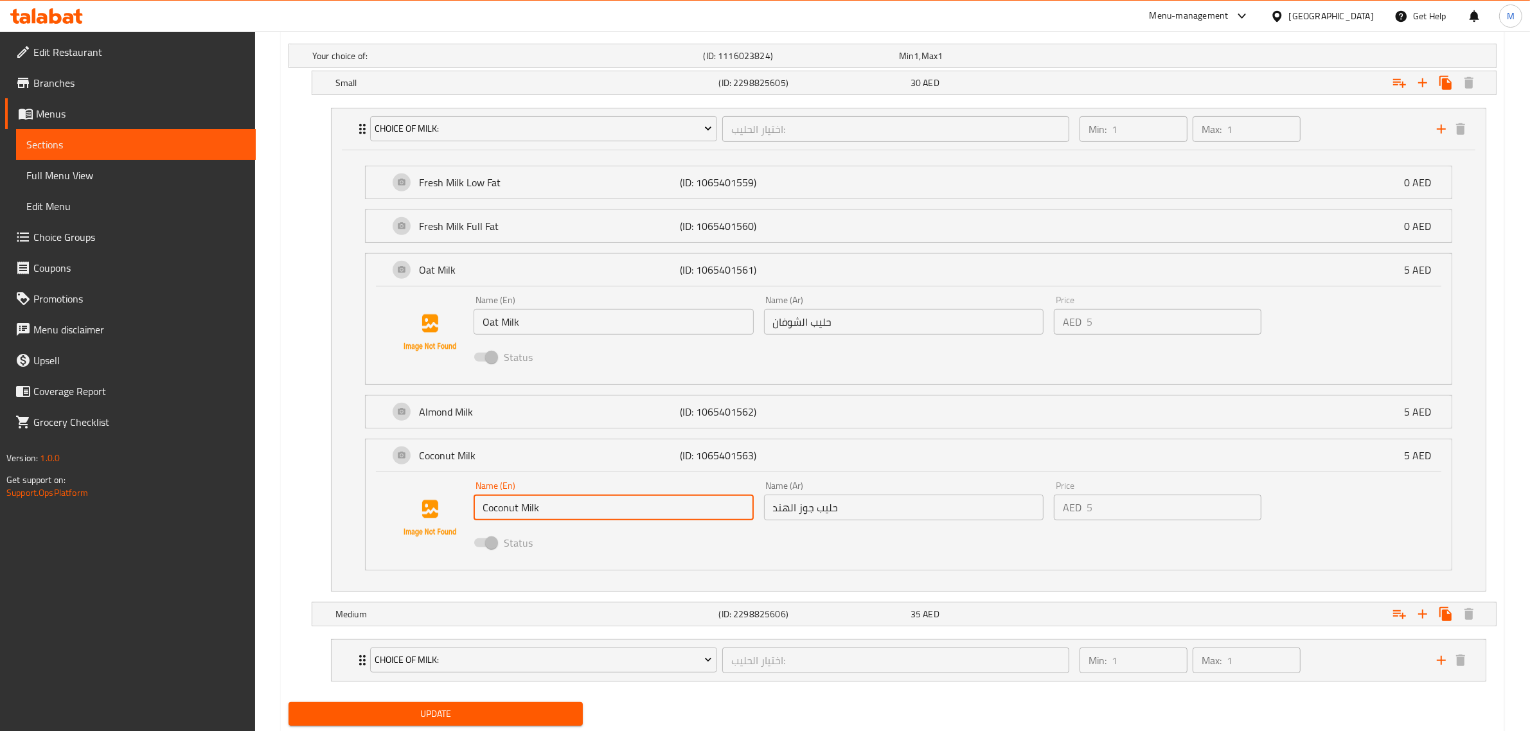
click at [659, 515] on input "Coconut Milk" at bounding box center [613, 508] width 280 height 26
click at [858, 514] on input "حليب جوز الهند" at bounding box center [904, 508] width 280 height 26
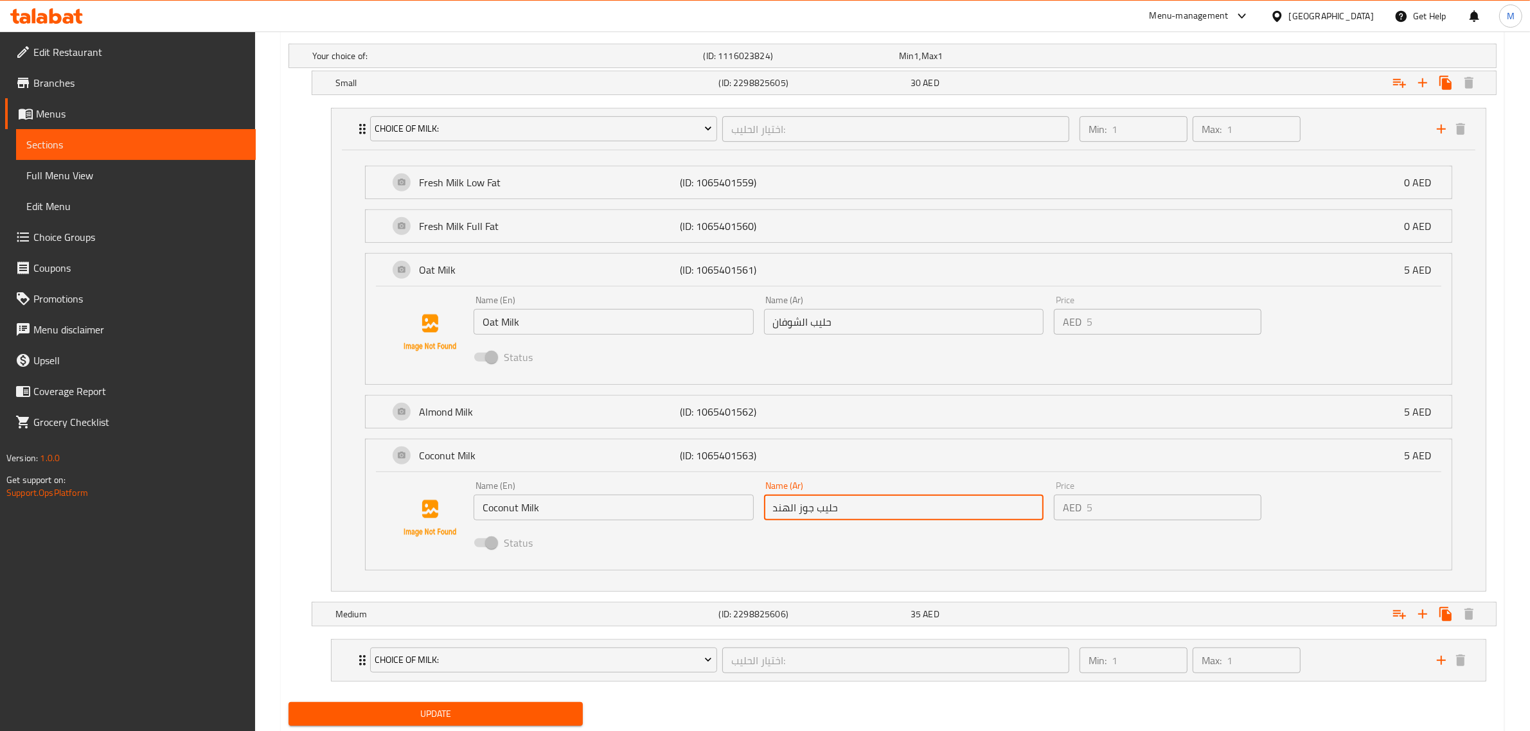
click at [858, 514] on input "حليب جوز الهند" at bounding box center [904, 508] width 280 height 26
click at [824, 412] on p "(ID: 1065401562)" at bounding box center [767, 411] width 174 height 15
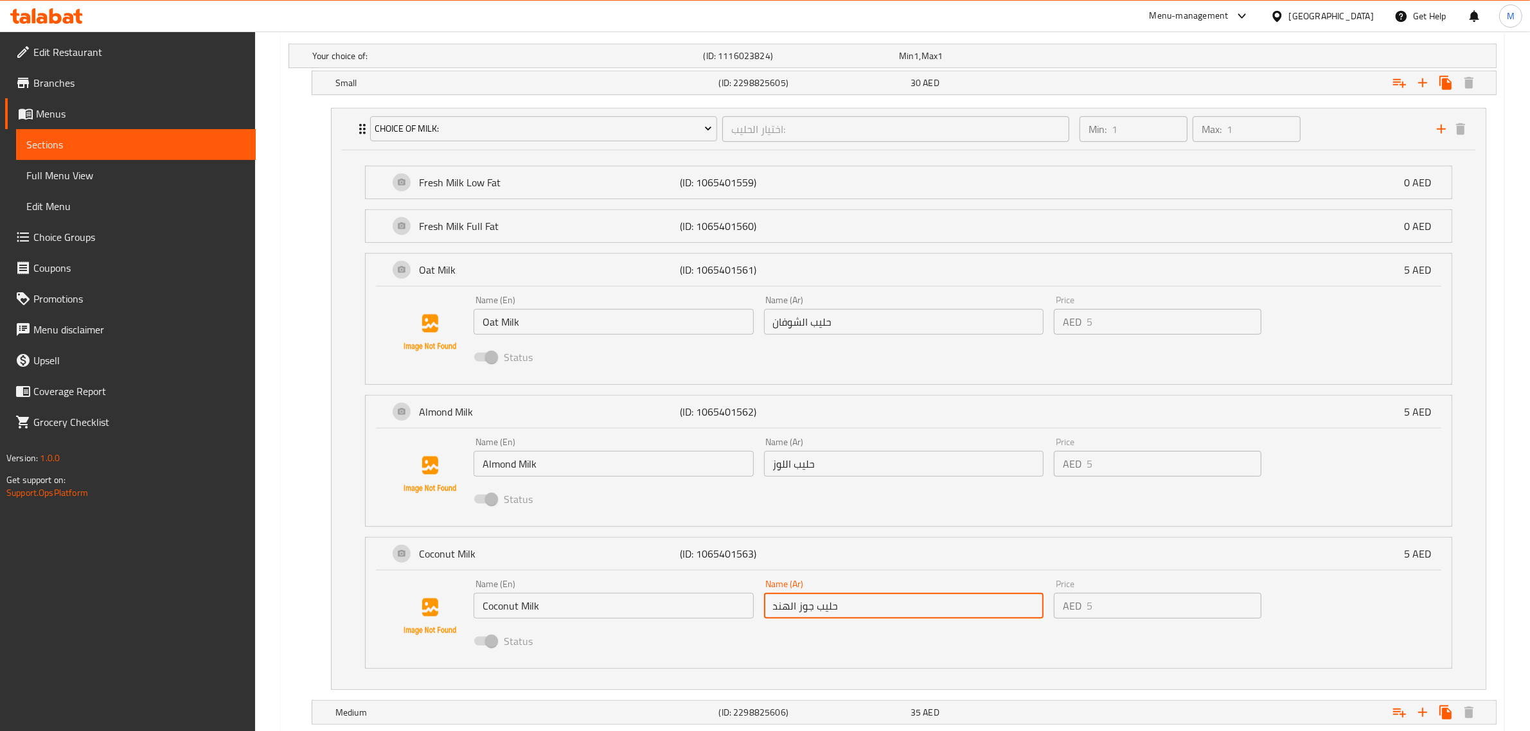
click at [607, 474] on input "Almond Milk" at bounding box center [613, 464] width 280 height 26
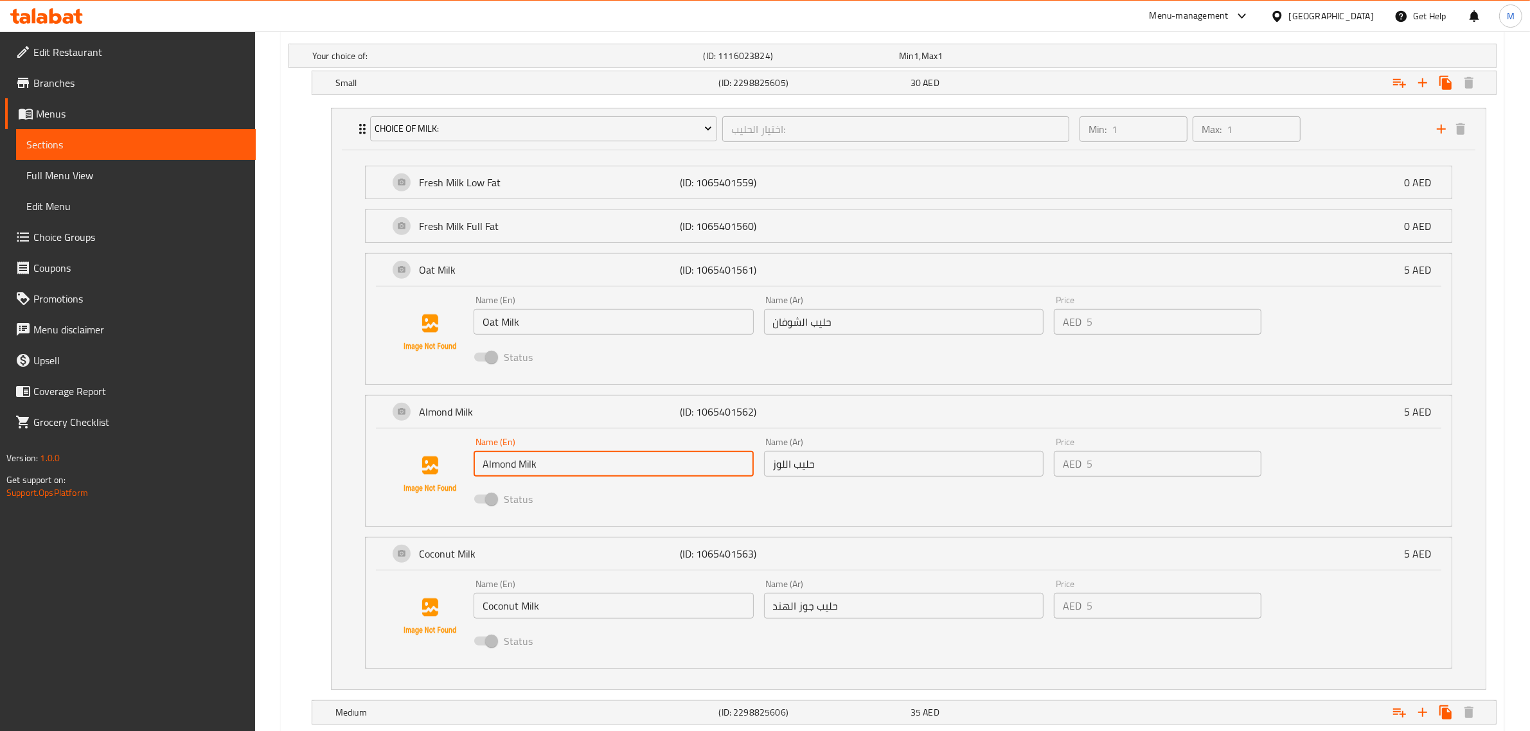
click at [607, 474] on input "Almond Milk" at bounding box center [613, 464] width 280 height 26
click at [606, 473] on input "Almond Milk" at bounding box center [613, 464] width 280 height 26
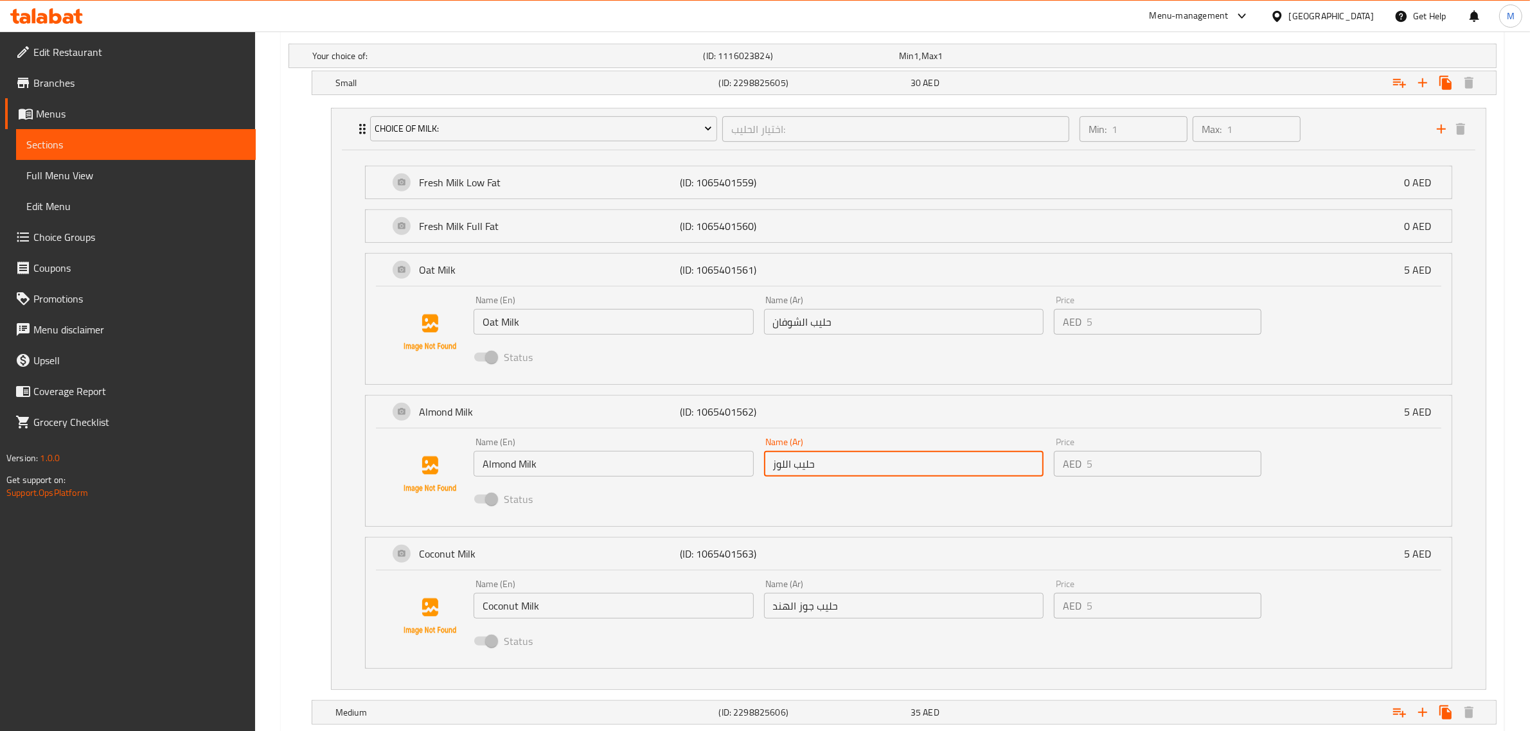
click at [880, 476] on input "حليب اللوز" at bounding box center [904, 464] width 280 height 26
click at [879, 476] on input "حليب اللوز" at bounding box center [904, 464] width 280 height 26
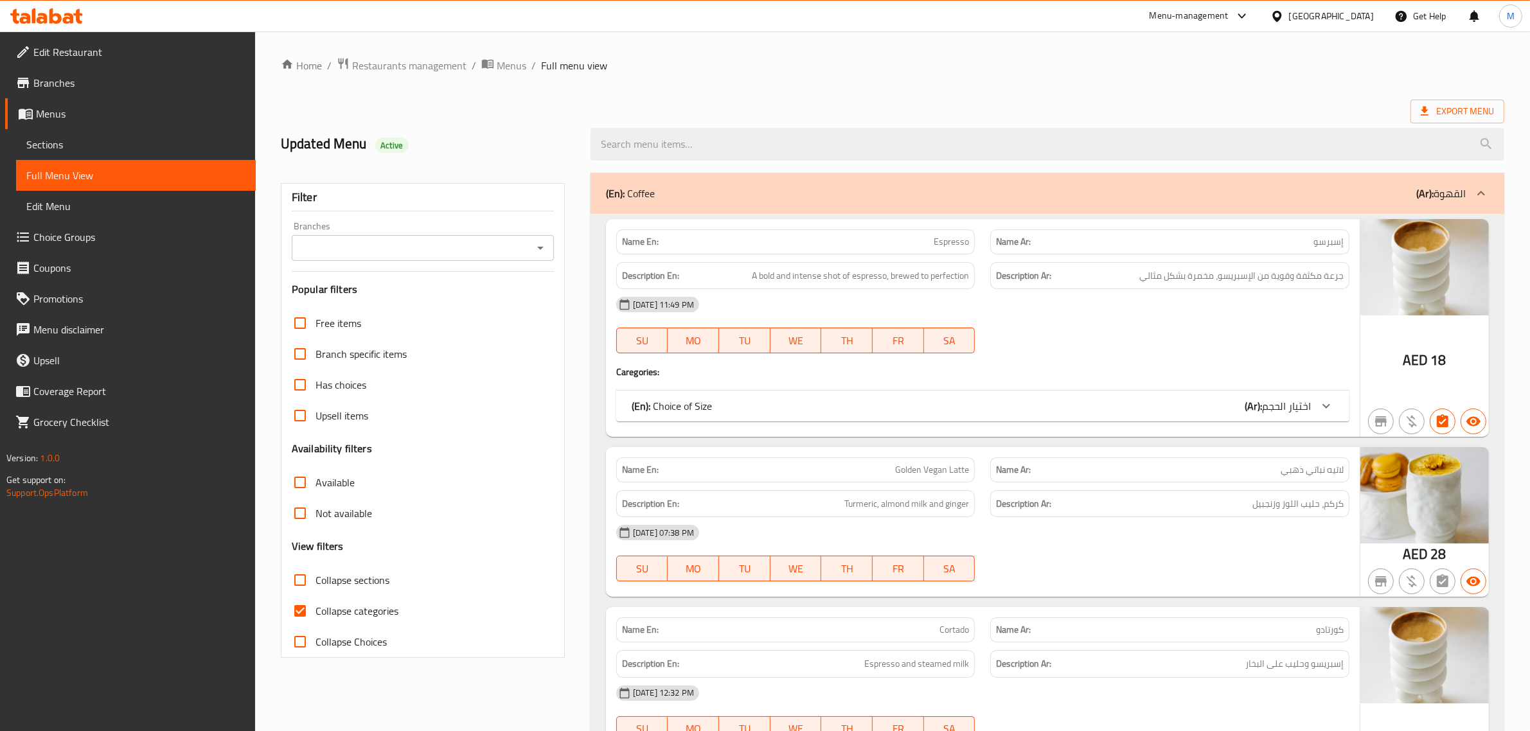
click at [540, 248] on icon "Open" at bounding box center [540, 248] width 6 height 3
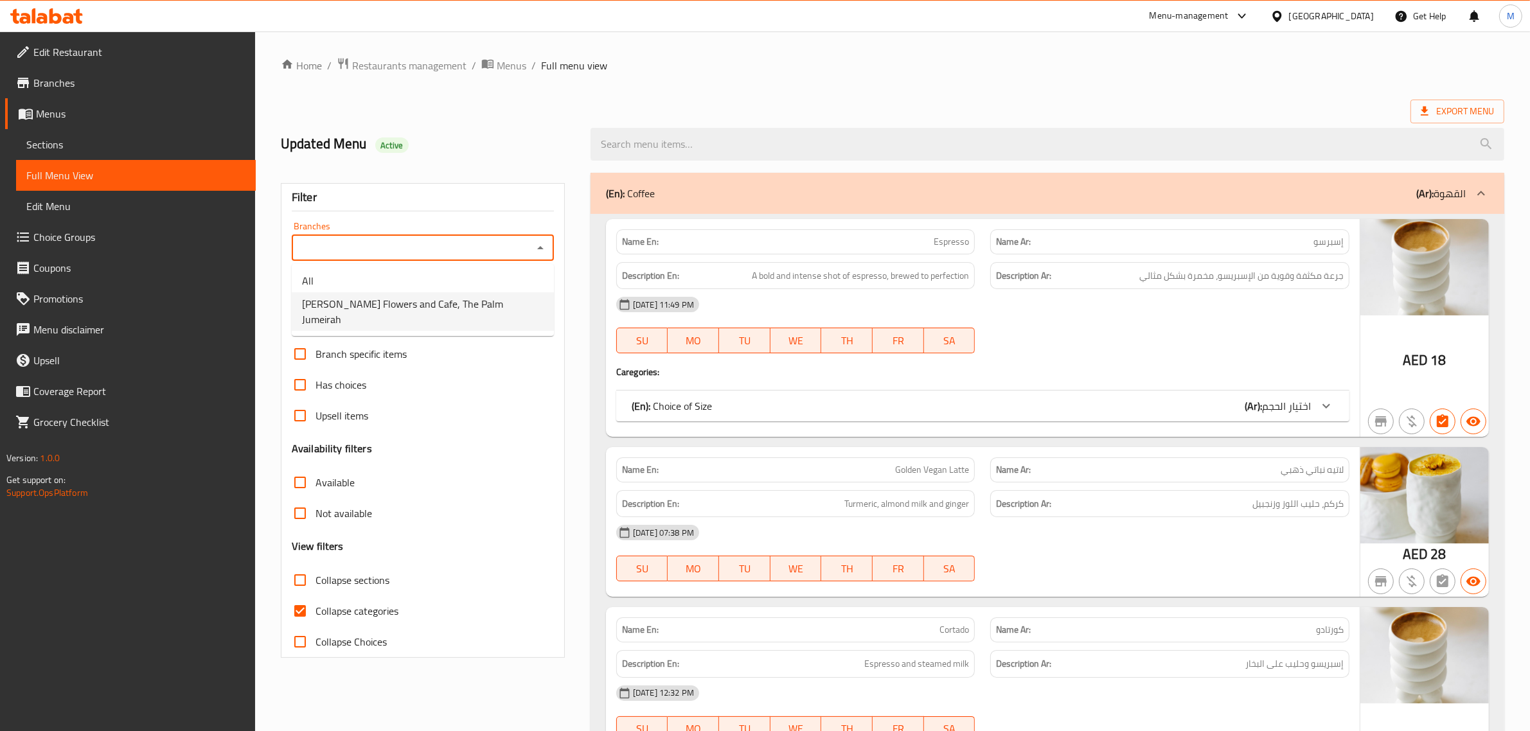
click at [475, 308] on span "[PERSON_NAME] Flowers and Cafe, The Palm Jumeirah" at bounding box center [423, 311] width 242 height 31
type input "[PERSON_NAME] Flowers and Cafe, The Palm Jumeirah"
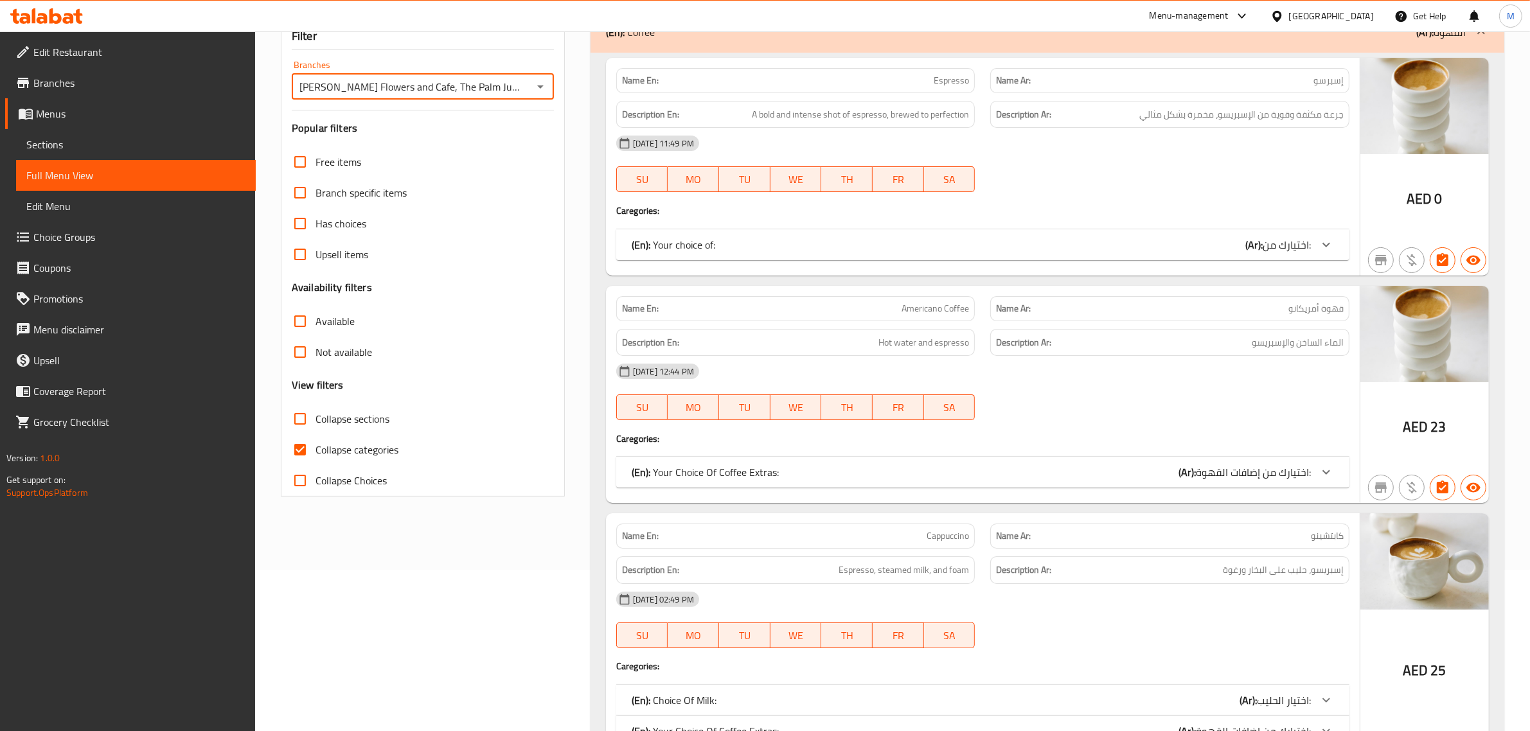
scroll to position [161, 0]
click at [301, 416] on input "Collapse sections" at bounding box center [300, 419] width 31 height 31
checkbox input "true"
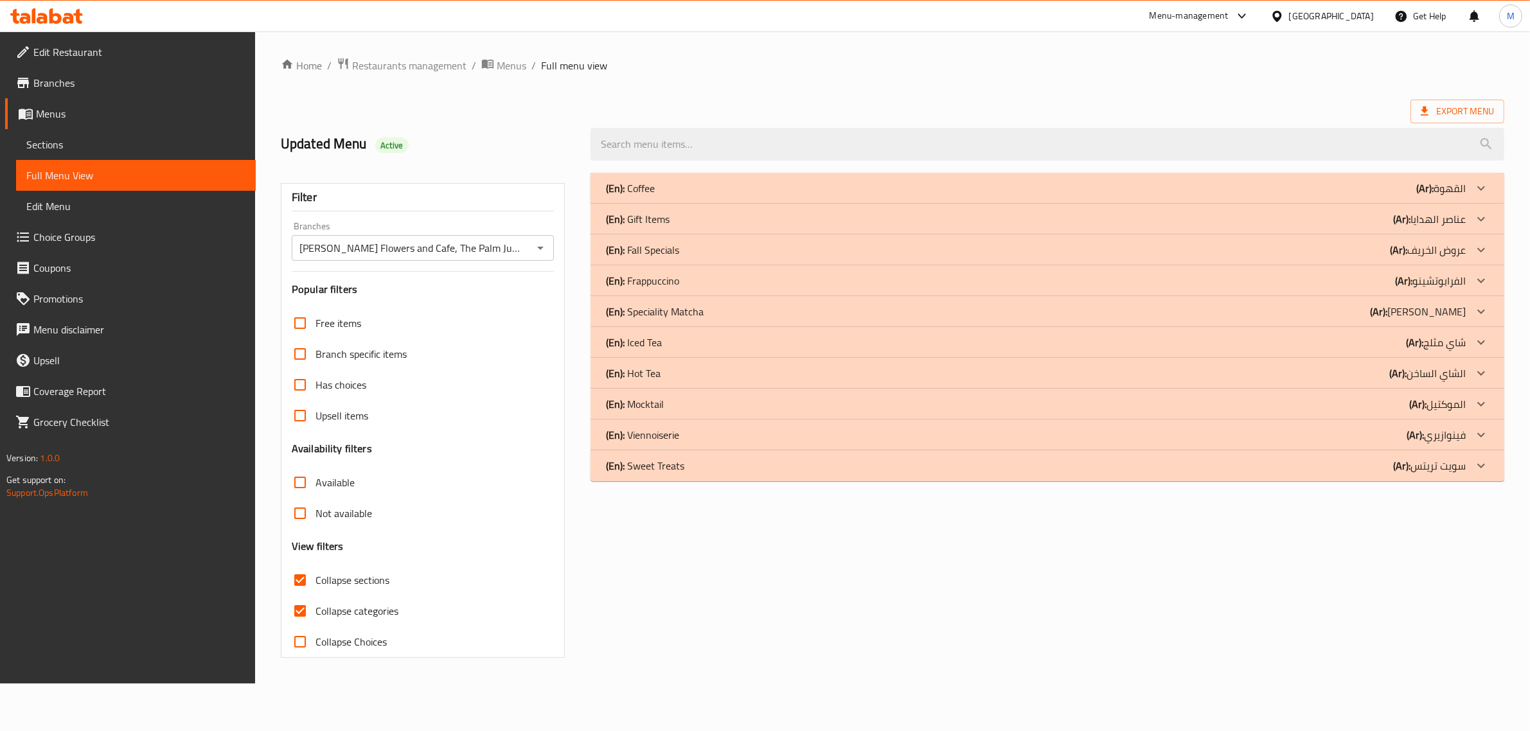
click at [309, 596] on input "Collapse categories" at bounding box center [300, 611] width 31 height 31
checkbox input "false"
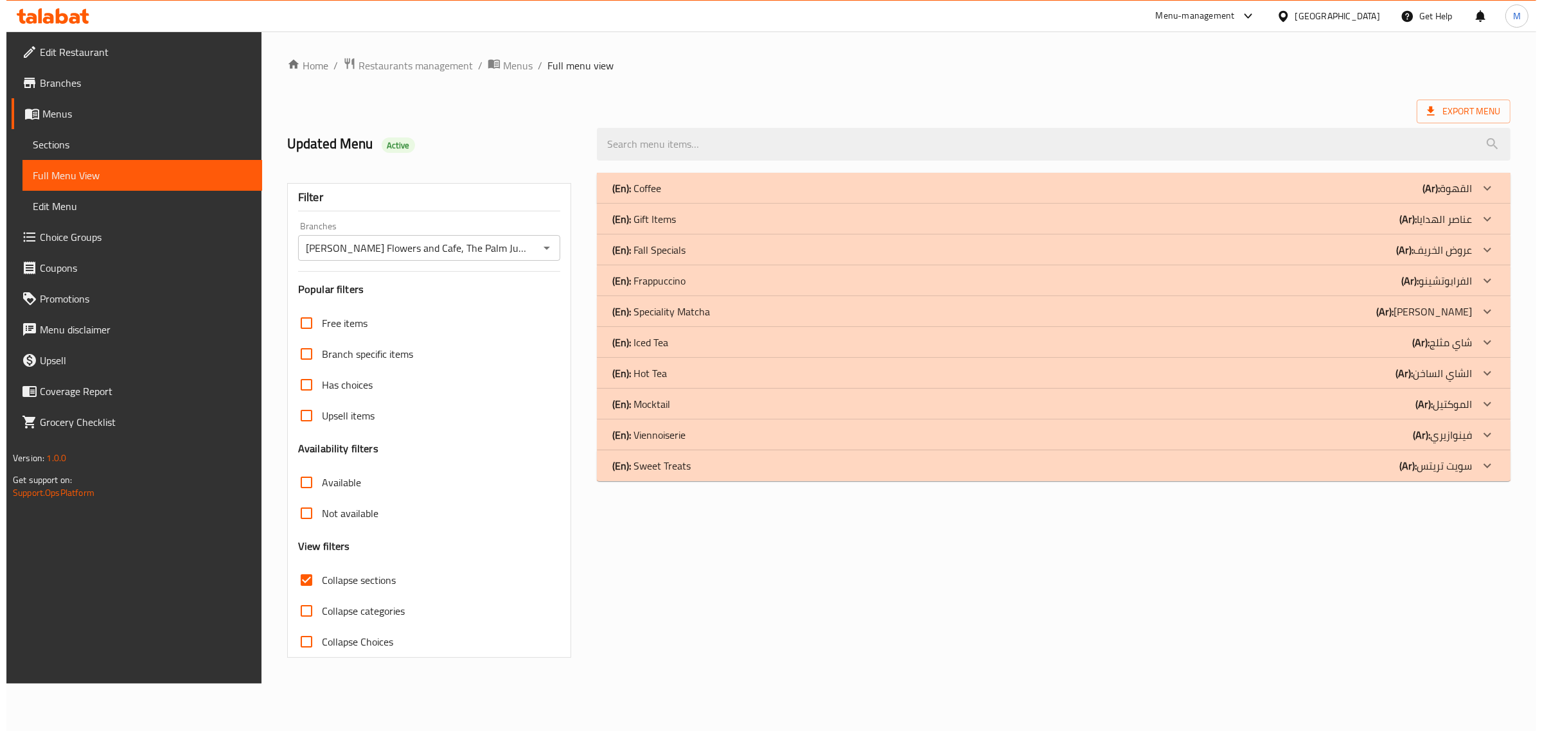
scroll to position [0, 0]
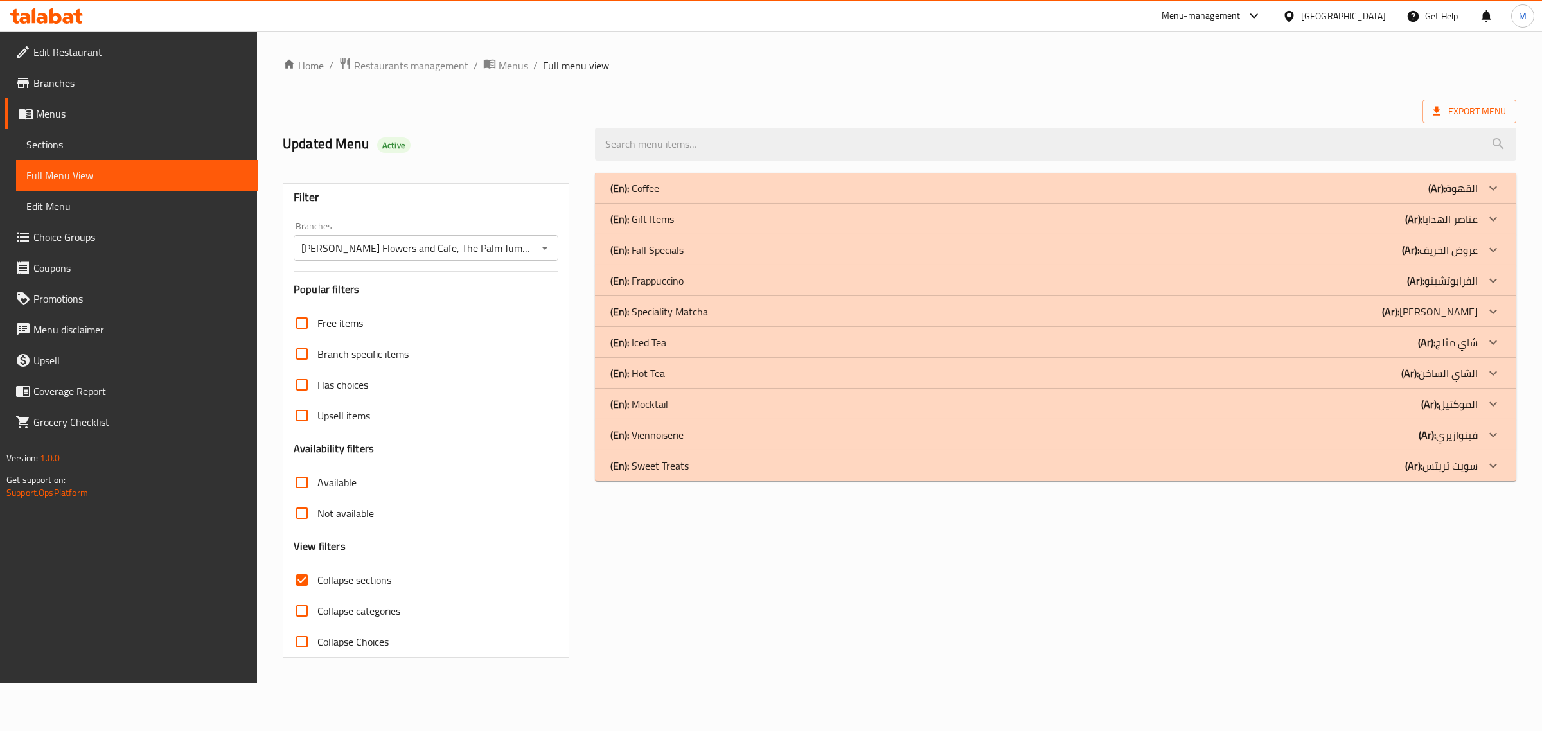
click at [1311, 184] on div "(En): Coffee (Ar): القهوة" at bounding box center [1043, 188] width 867 height 15
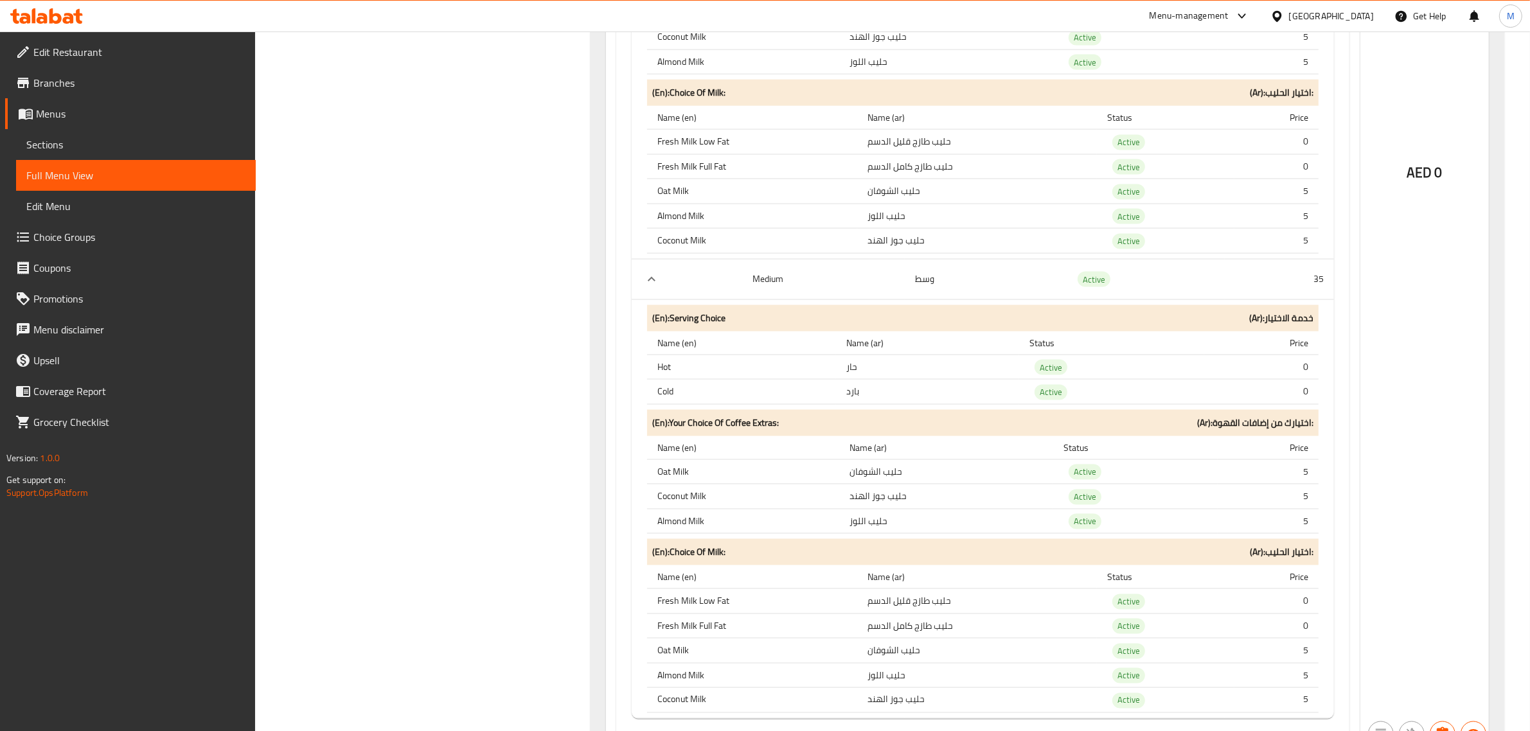
scroll to position [8459, 0]
